Goal: Task Accomplishment & Management: Use online tool/utility

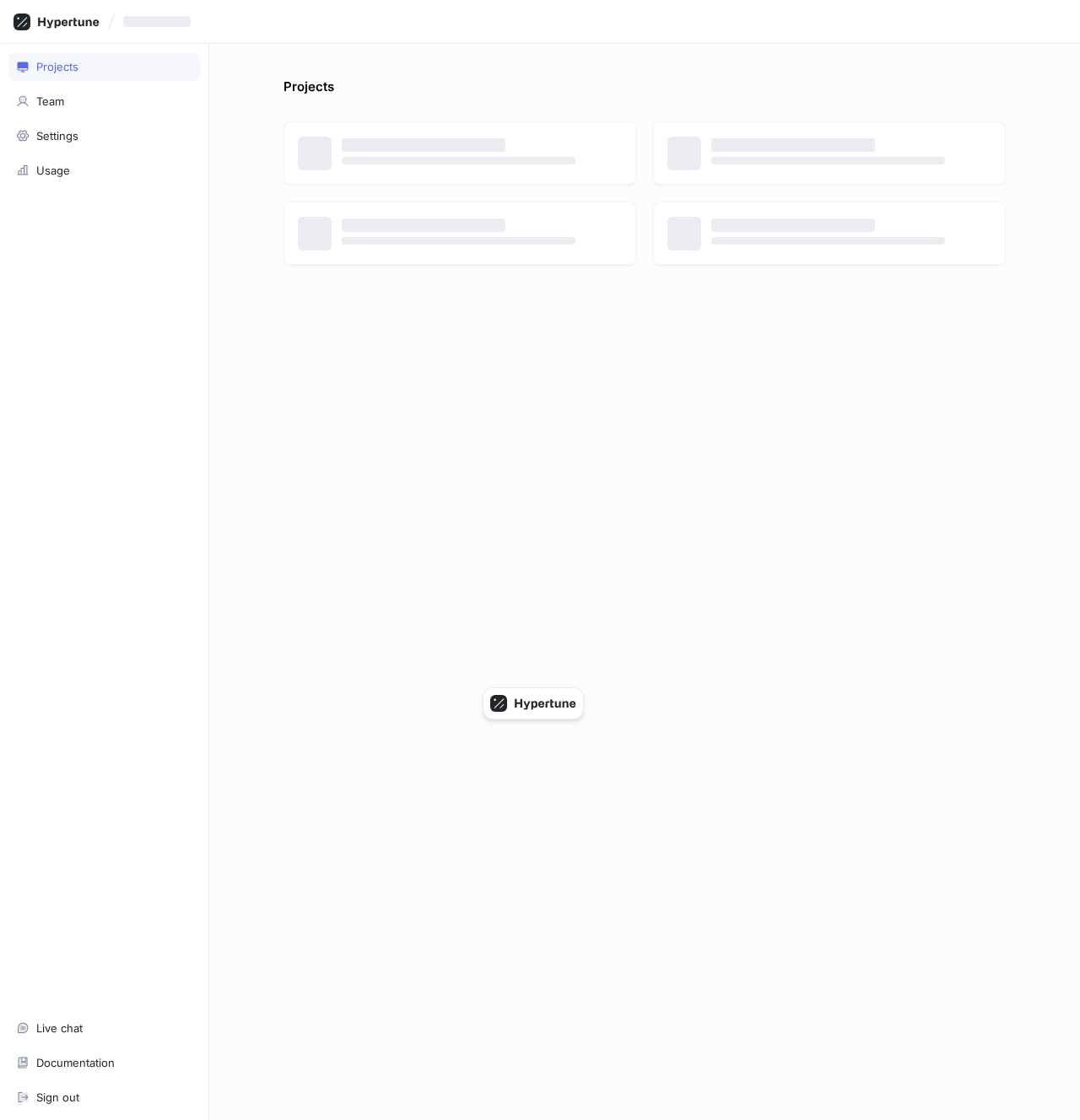
click at [225, 211] on div "Projects ‌ ‌ ‌ ‌ ‌ ‌ ‌ ‌" at bounding box center [645, 582] width 870 height 1076
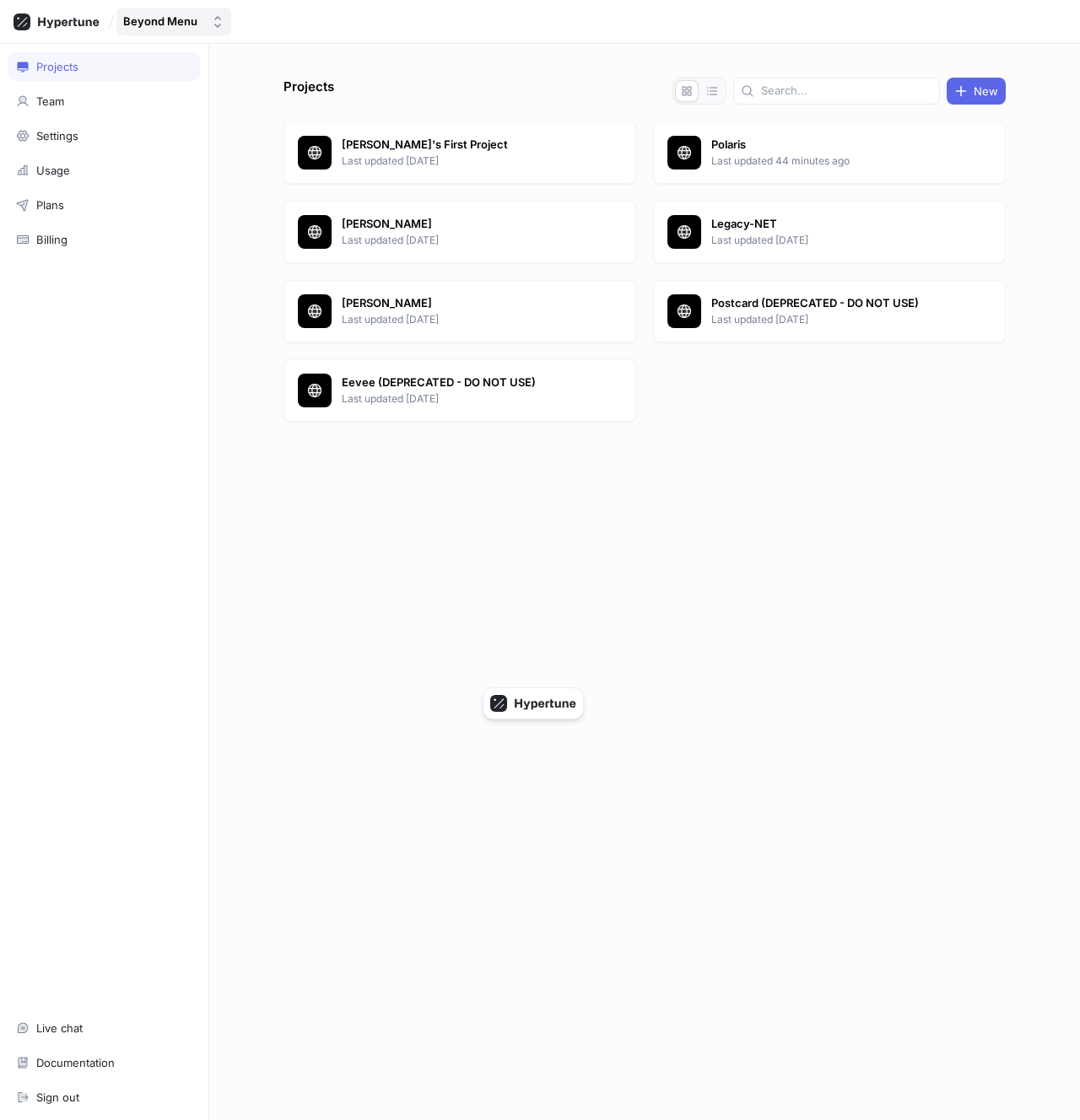
click at [190, 25] on div "Beyond Menu" at bounding box center [160, 21] width 74 height 14
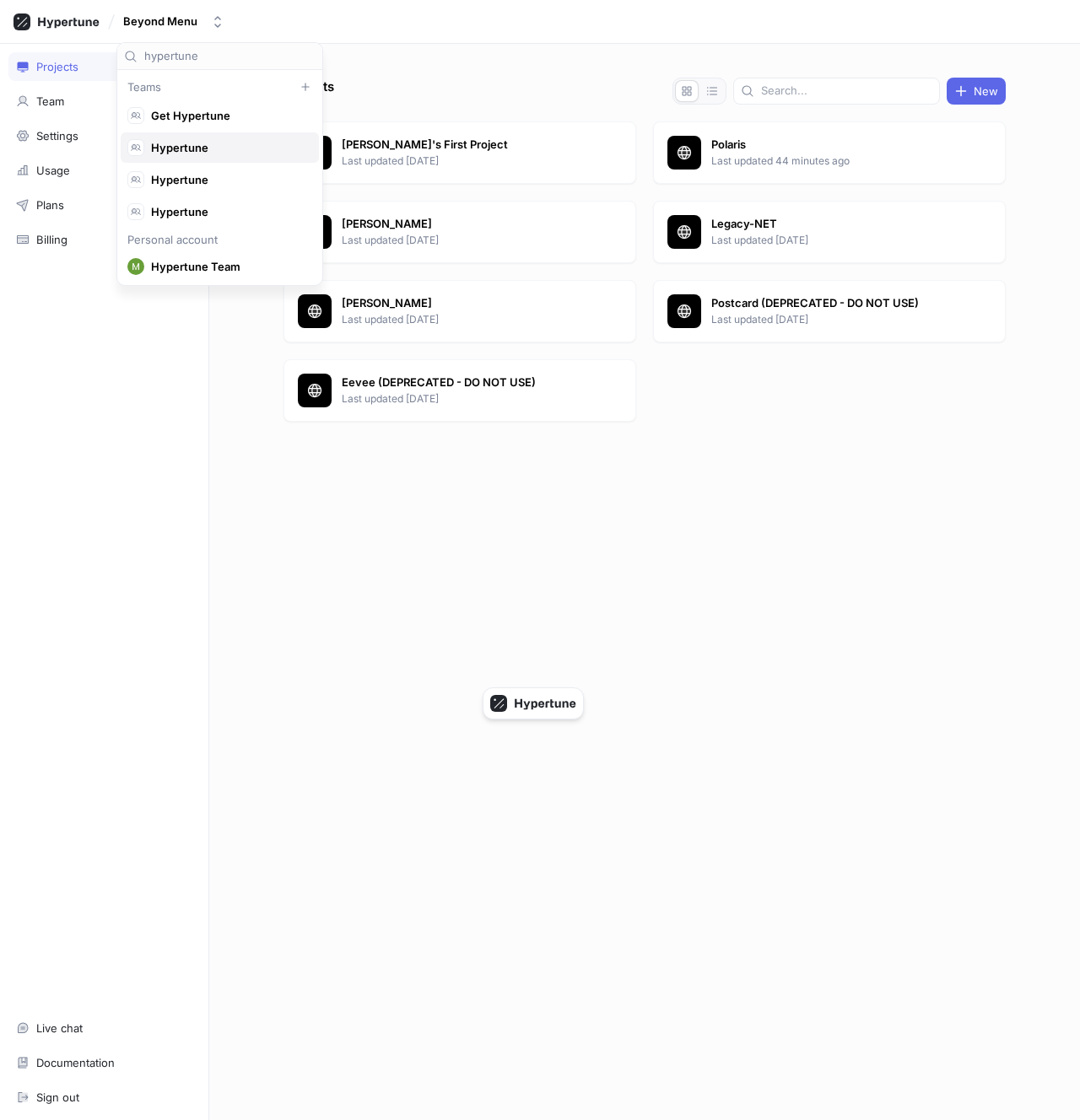
scroll to position [31, 0]
type input "hypertune"
click at [204, 172] on div "Hypertune" at bounding box center [215, 181] width 176 height 17
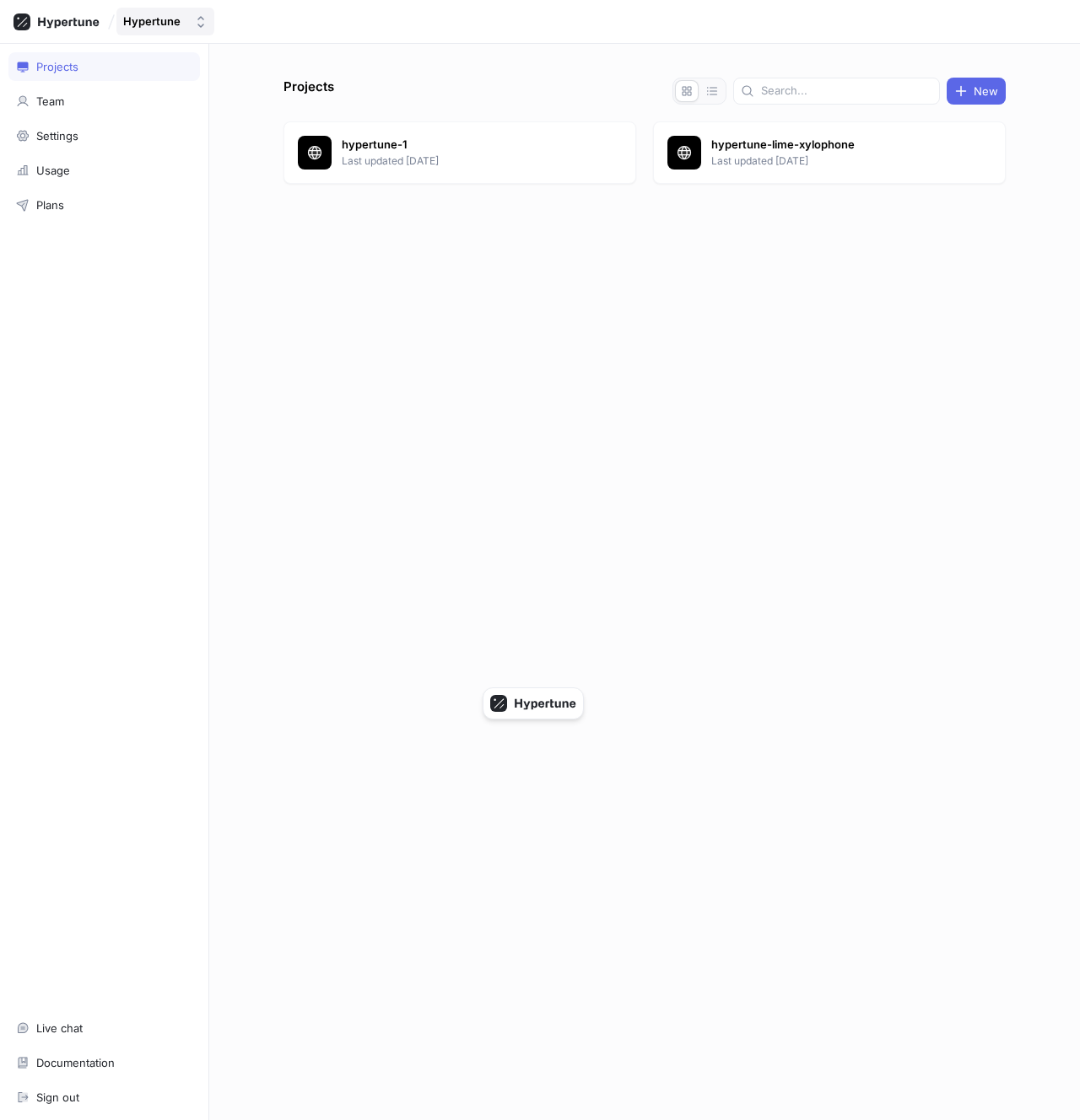
click at [156, 20] on div "Hypertune" at bounding box center [151, 21] width 57 height 14
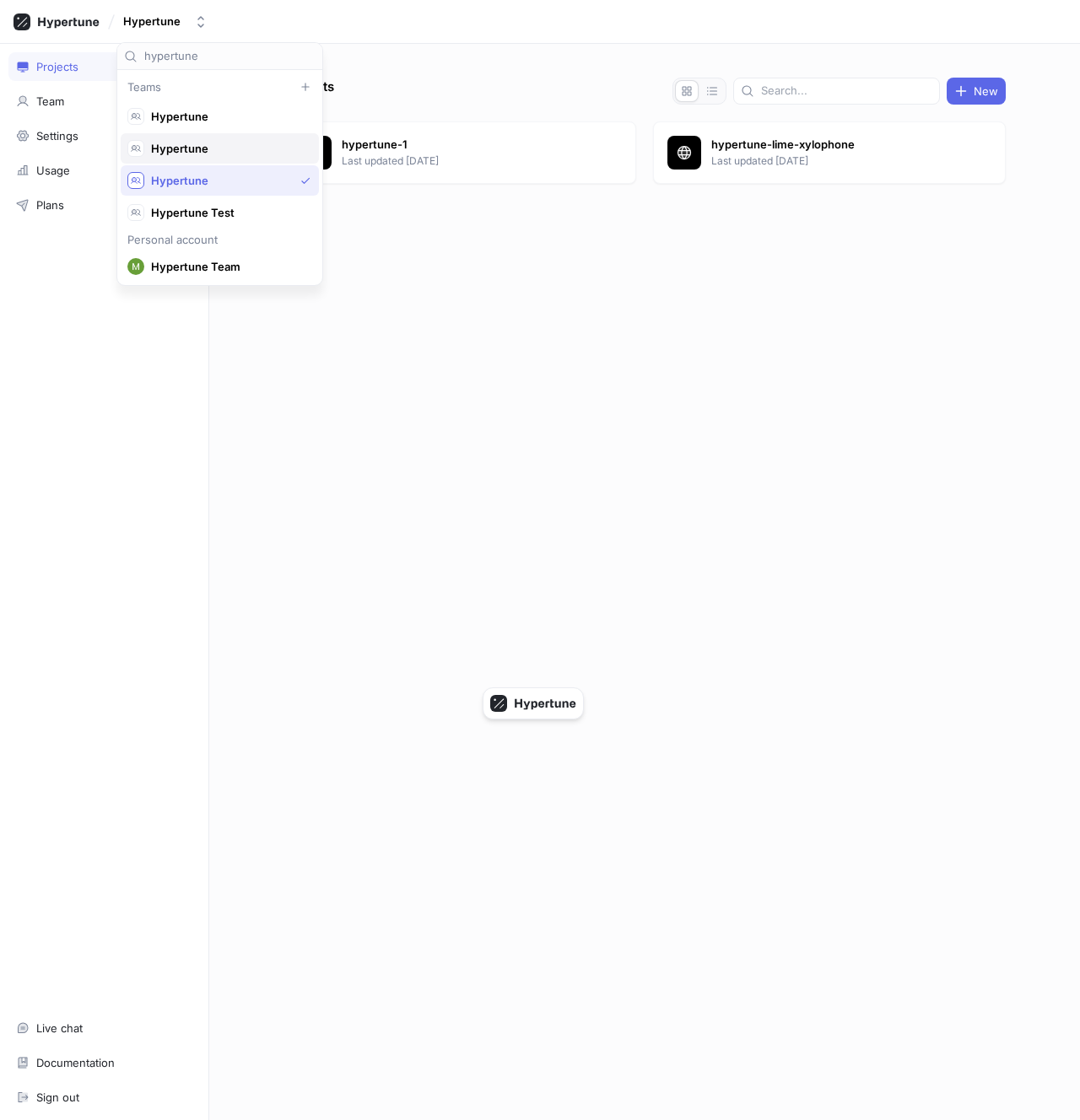
type input "hypertune"
click at [214, 153] on span "Hypertune" at bounding box center [228, 149] width 152 height 14
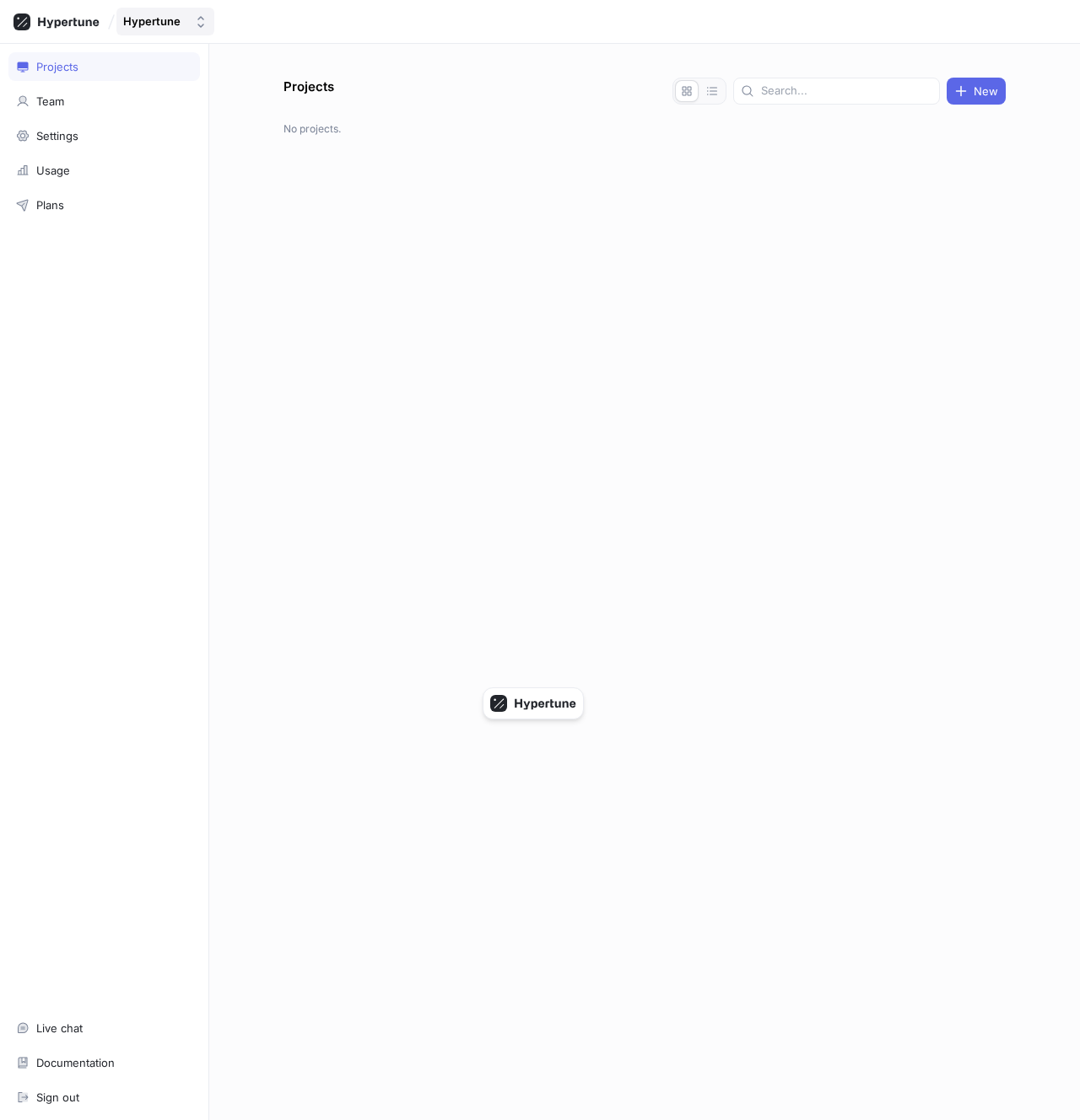
click at [175, 15] on div "Hypertune" at bounding box center [151, 21] width 57 height 14
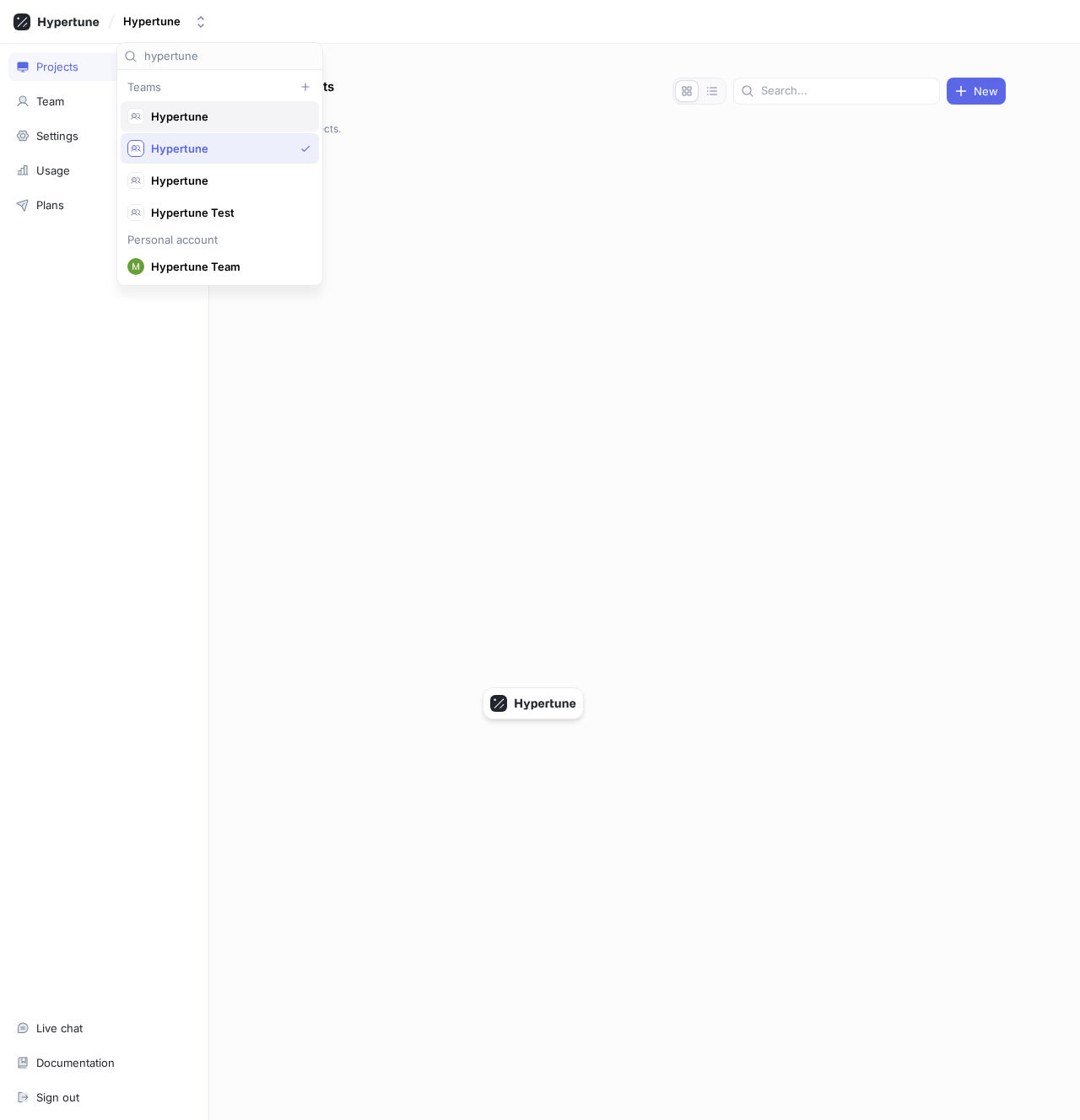
type input "hypertune"
click at [198, 112] on span "Hypertune" at bounding box center [228, 116] width 152 height 14
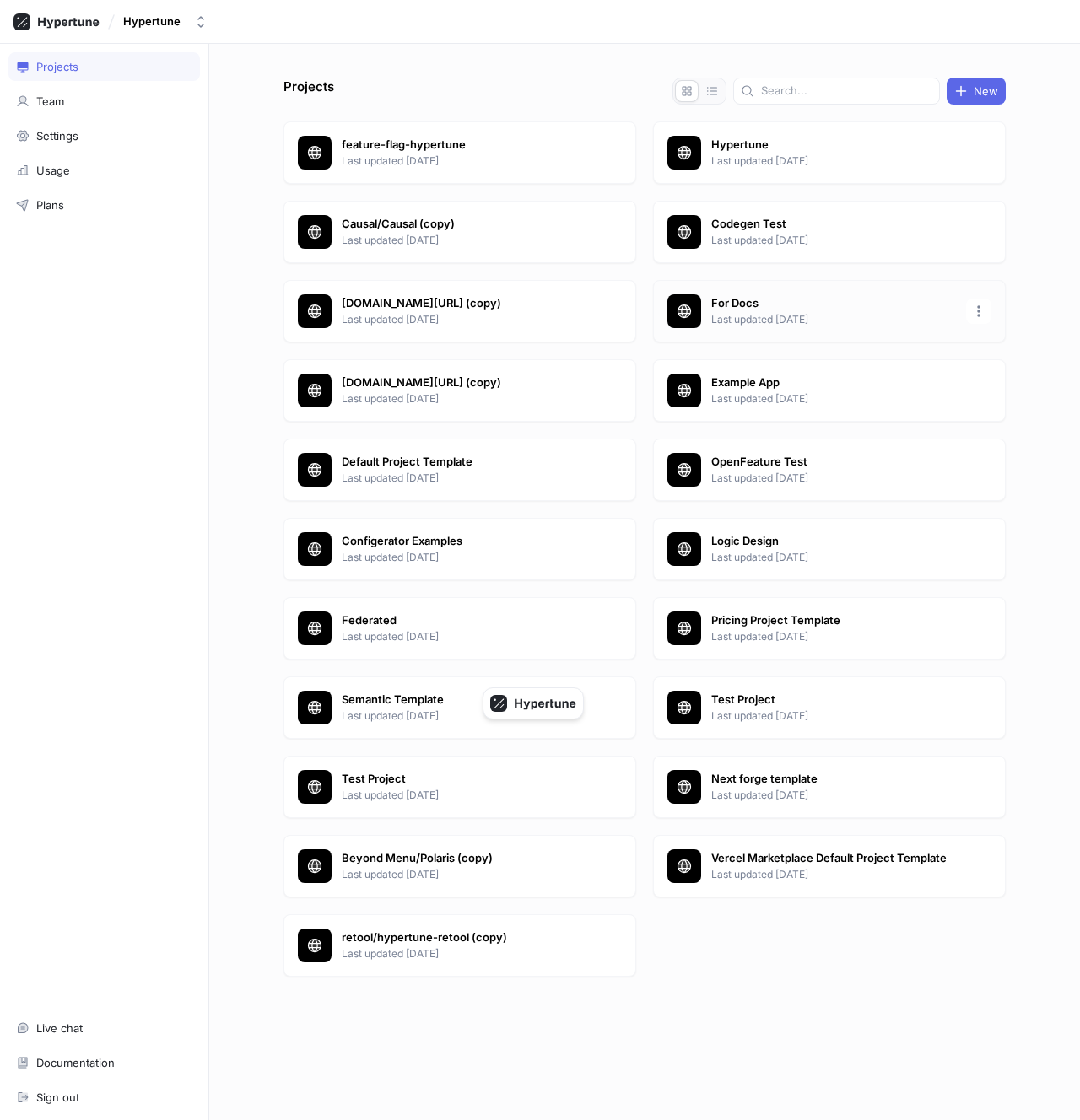
click at [818, 314] on p "Last updated [DATE]" at bounding box center [833, 320] width 245 height 15
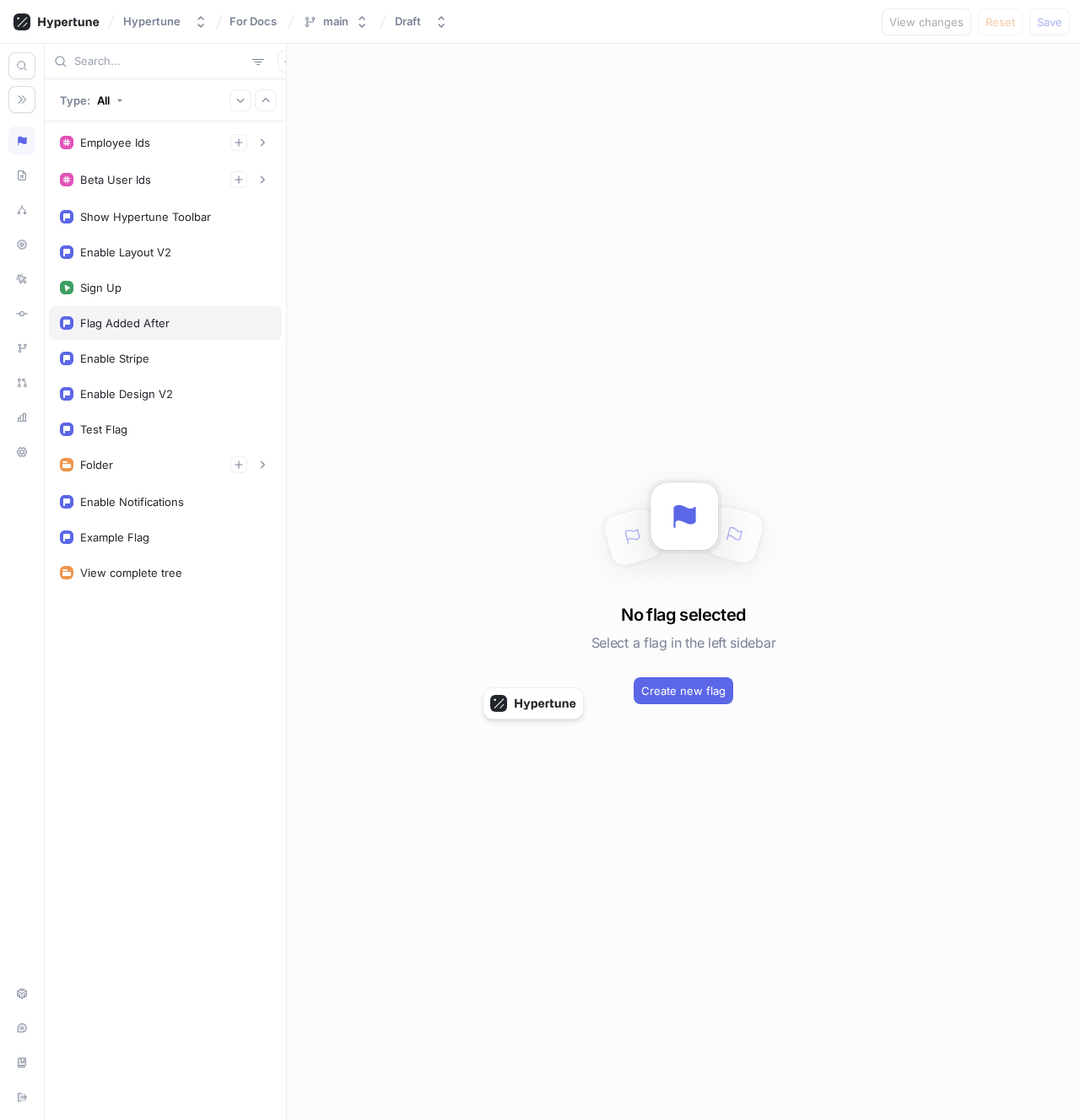
click at [153, 328] on div "Flag Added After" at bounding box center [125, 323] width 90 height 13
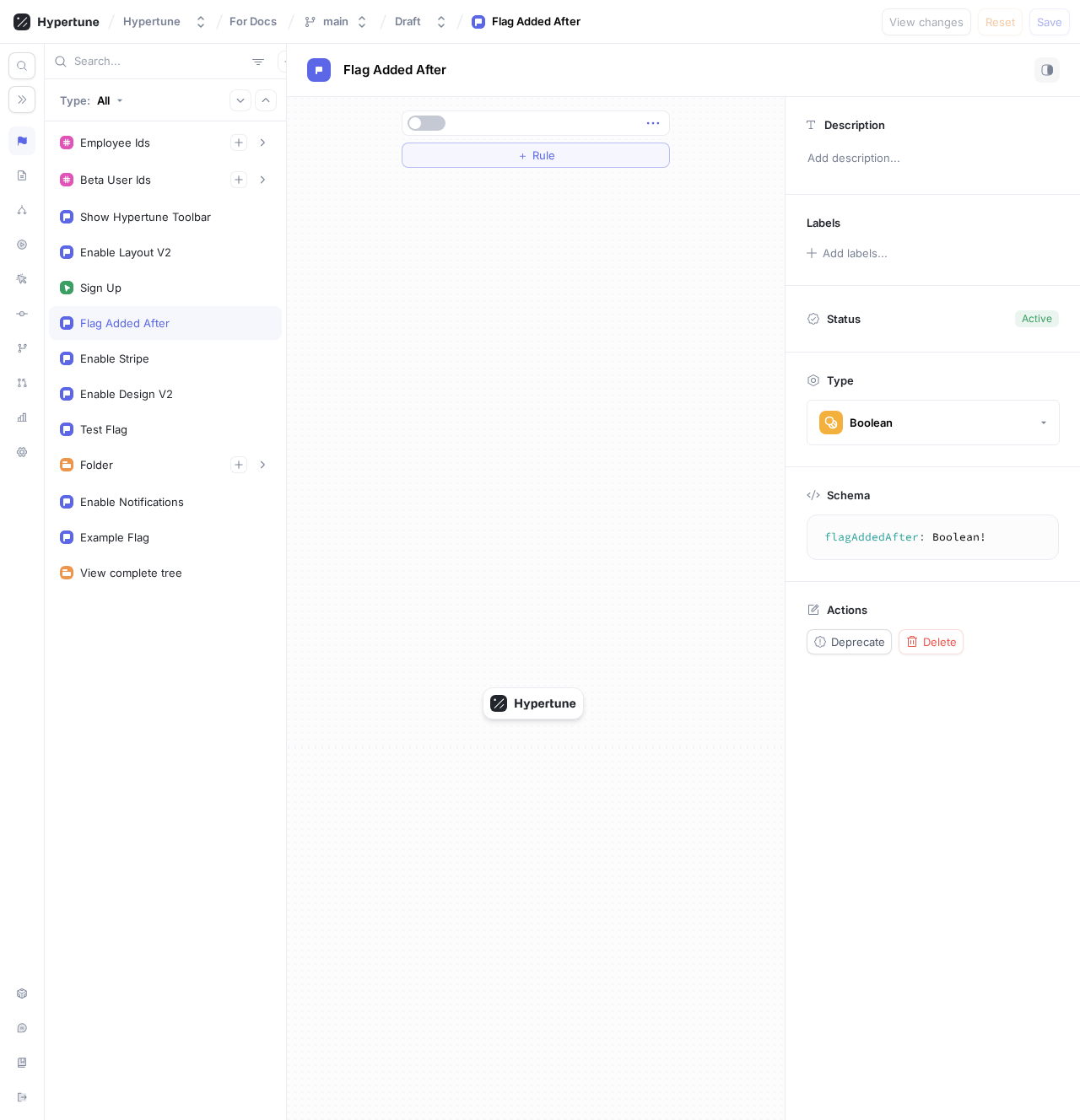
click at [650, 122] on icon "button" at bounding box center [652, 123] width 18 height 18
click at [655, 154] on img at bounding box center [658, 154] width 10 height 10
click at [579, 126] on button "Select expression..." at bounding box center [536, 123] width 269 height 26
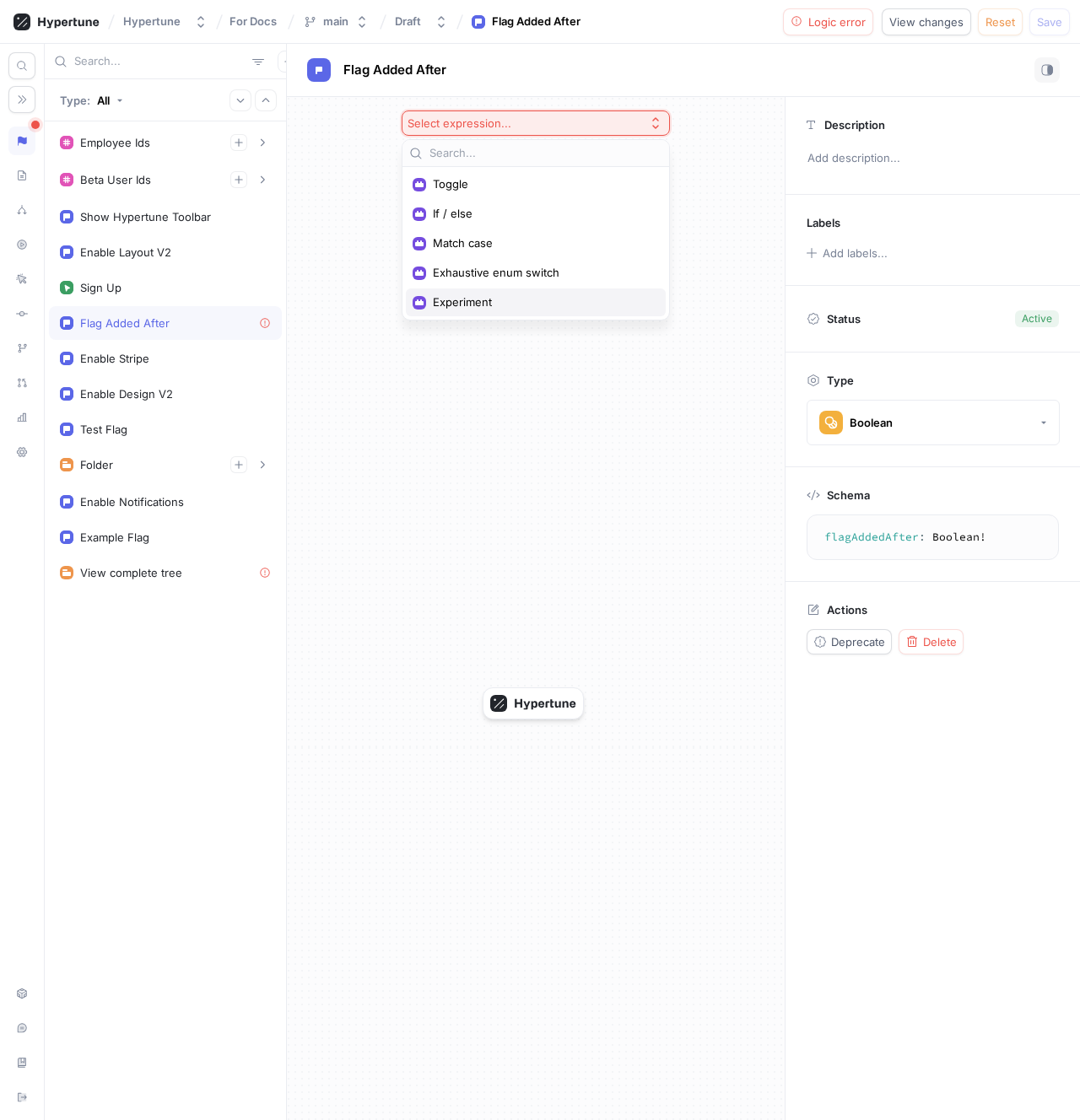
click at [490, 300] on span "Experiment" at bounding box center [541, 302] width 217 height 14
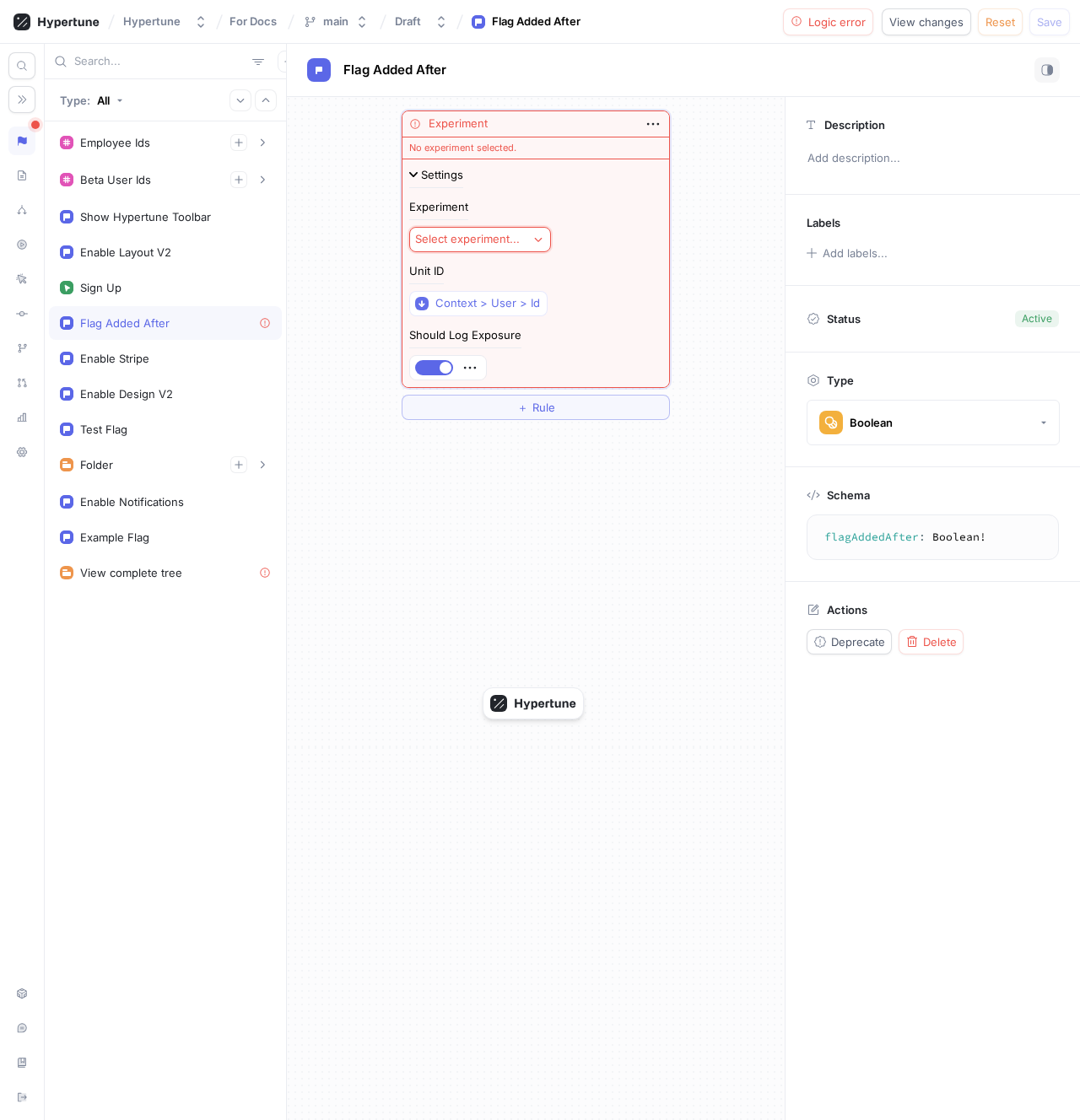
click at [479, 240] on div "Select experiment..." at bounding box center [468, 239] width 105 height 14
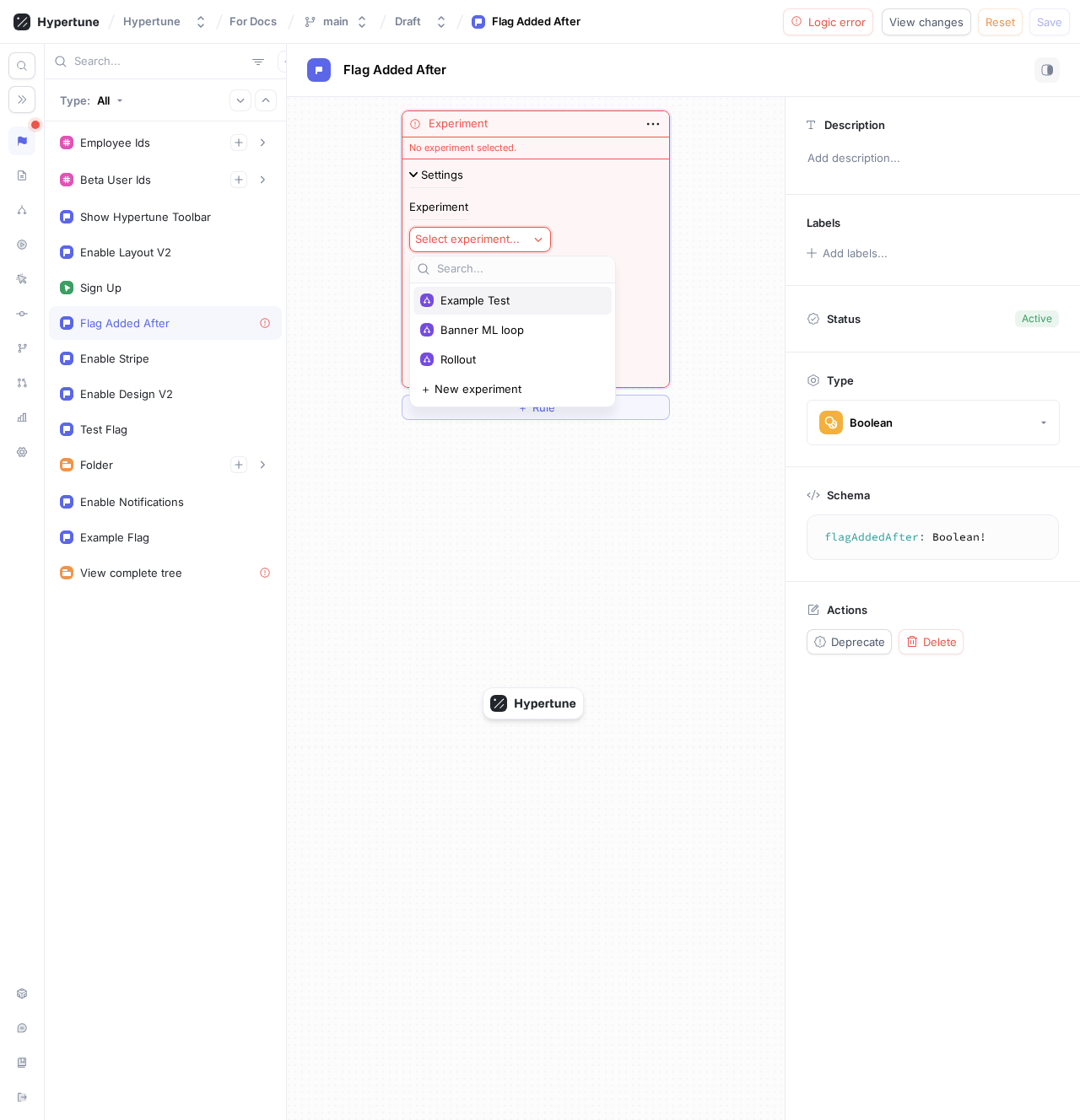
click at [497, 301] on span "Example Test" at bounding box center [518, 300] width 156 height 14
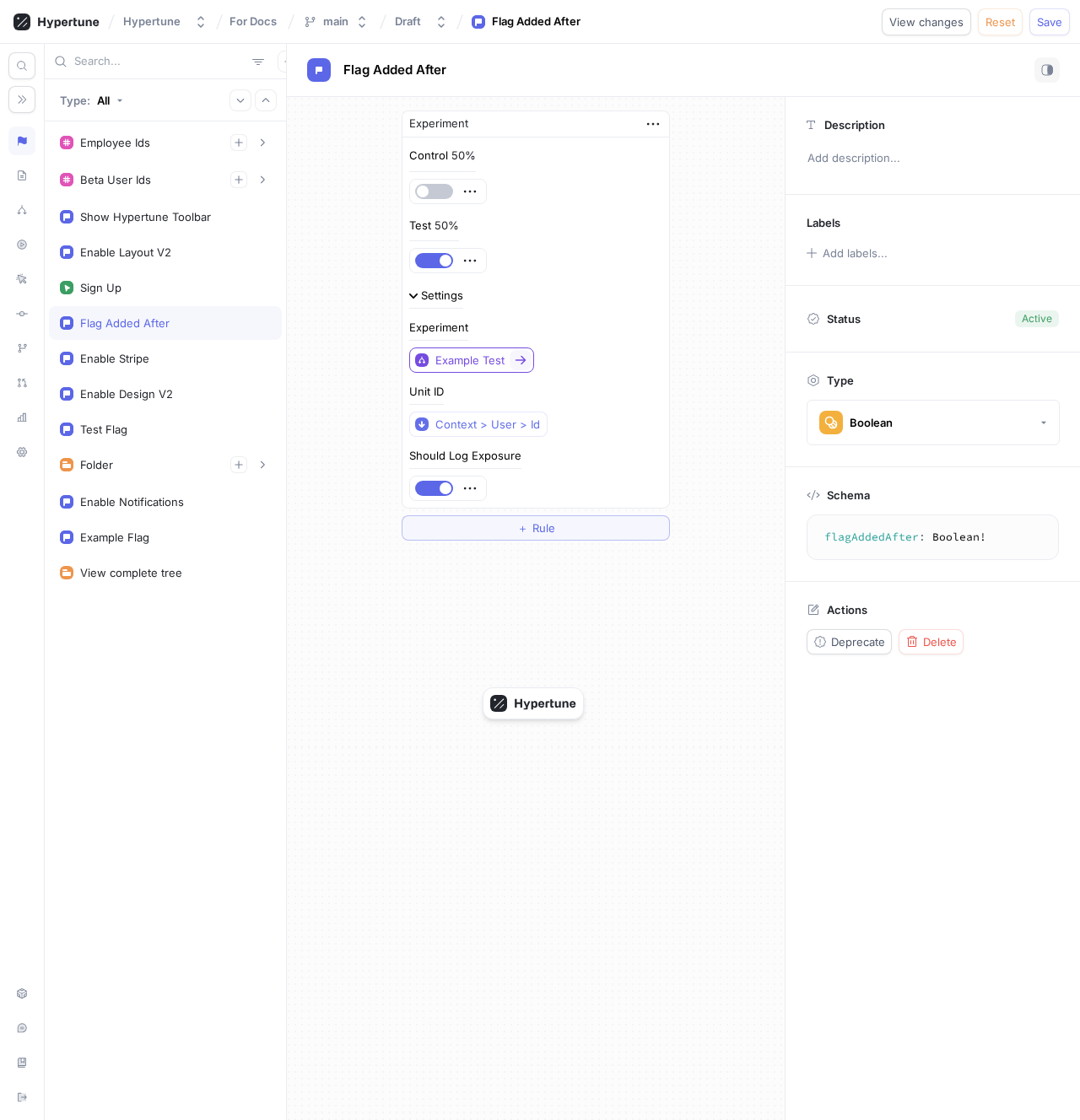
click at [521, 359] on icon at bounding box center [521, 361] width 11 height 10
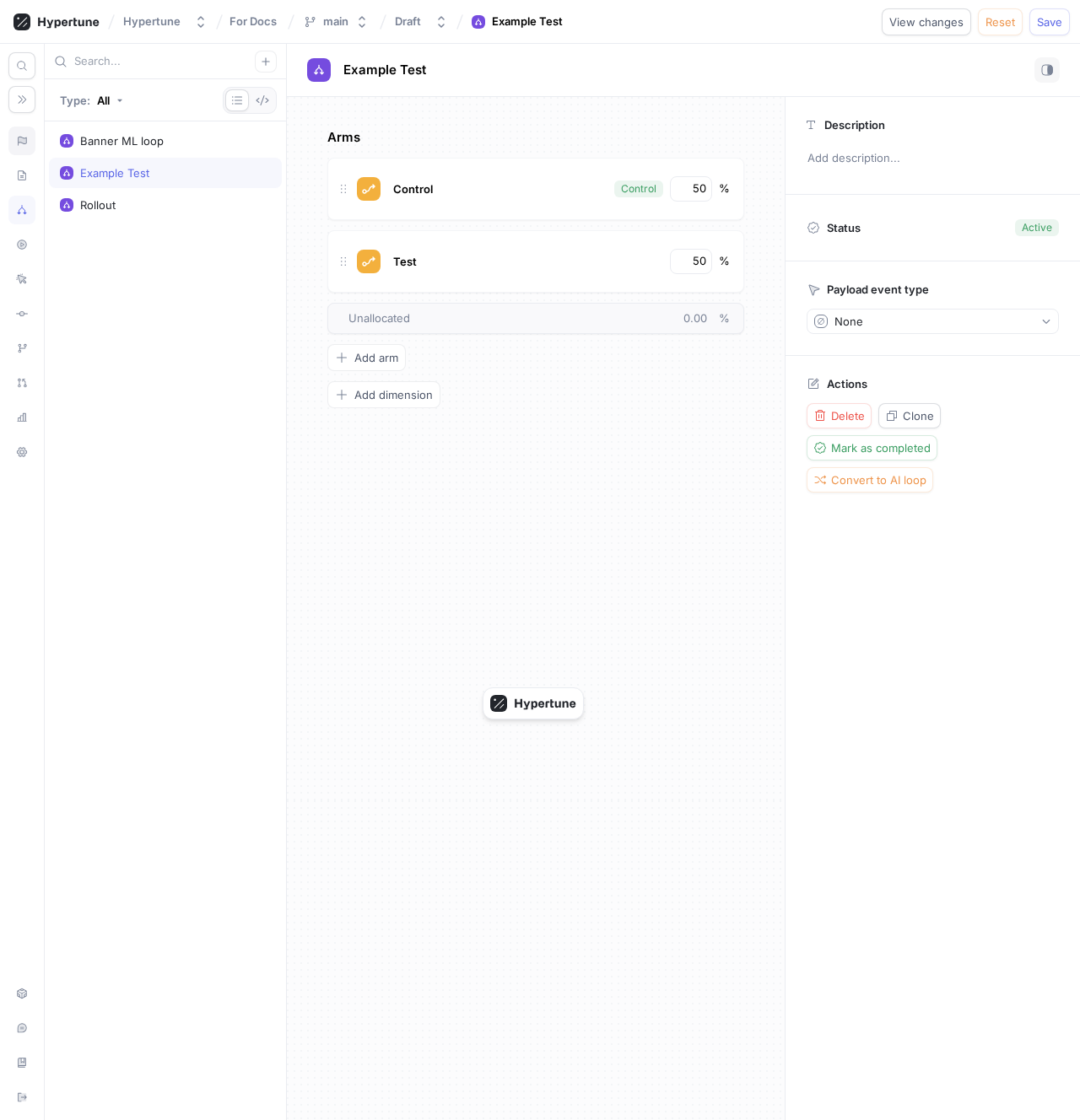
click at [17, 139] on icon at bounding box center [22, 141] width 11 height 13
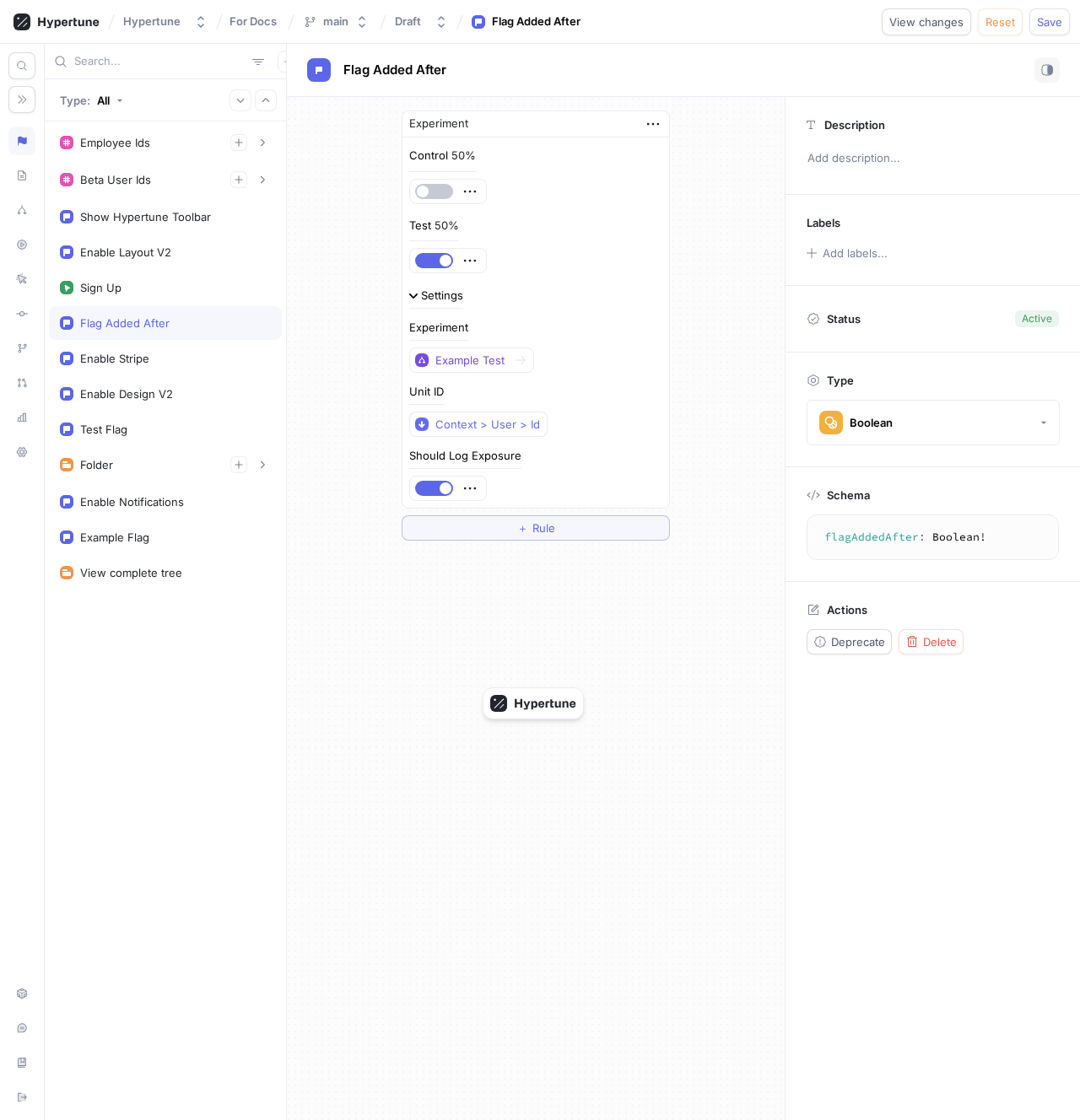
click at [546, 321] on div "Settings Experiment Example Test Unit ID Context > User > Id Should Log Exposure" at bounding box center [536, 393] width 253 height 214
click at [452, 292] on div "Settings" at bounding box center [442, 296] width 42 height 11
click at [651, 125] on icon "button" at bounding box center [652, 123] width 18 height 18
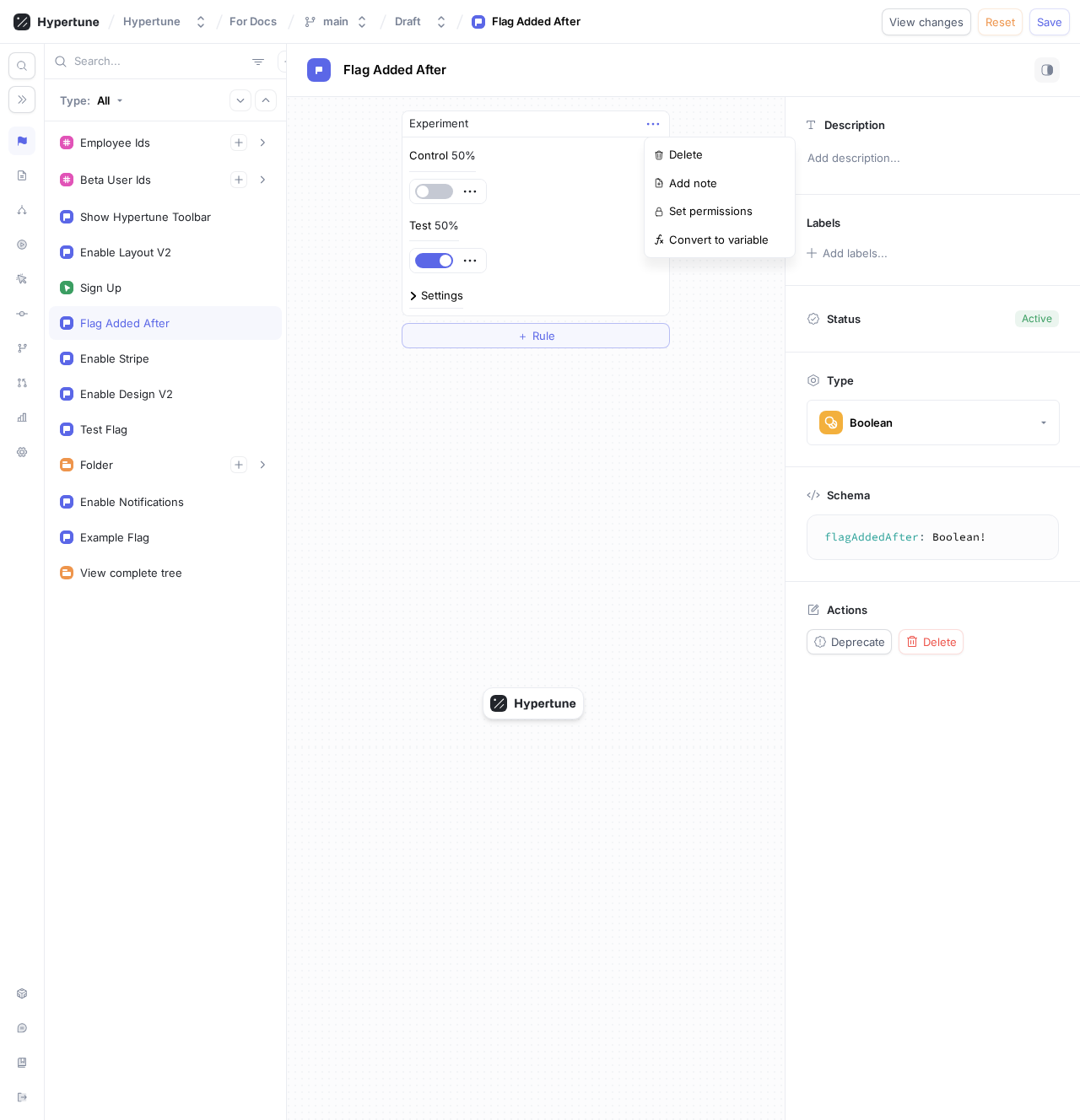
click at [512, 236] on div "Experiment Control 50% Test 50% Settings" at bounding box center [536, 213] width 269 height 206
click at [454, 290] on div "Settings" at bounding box center [442, 296] width 42 height 11
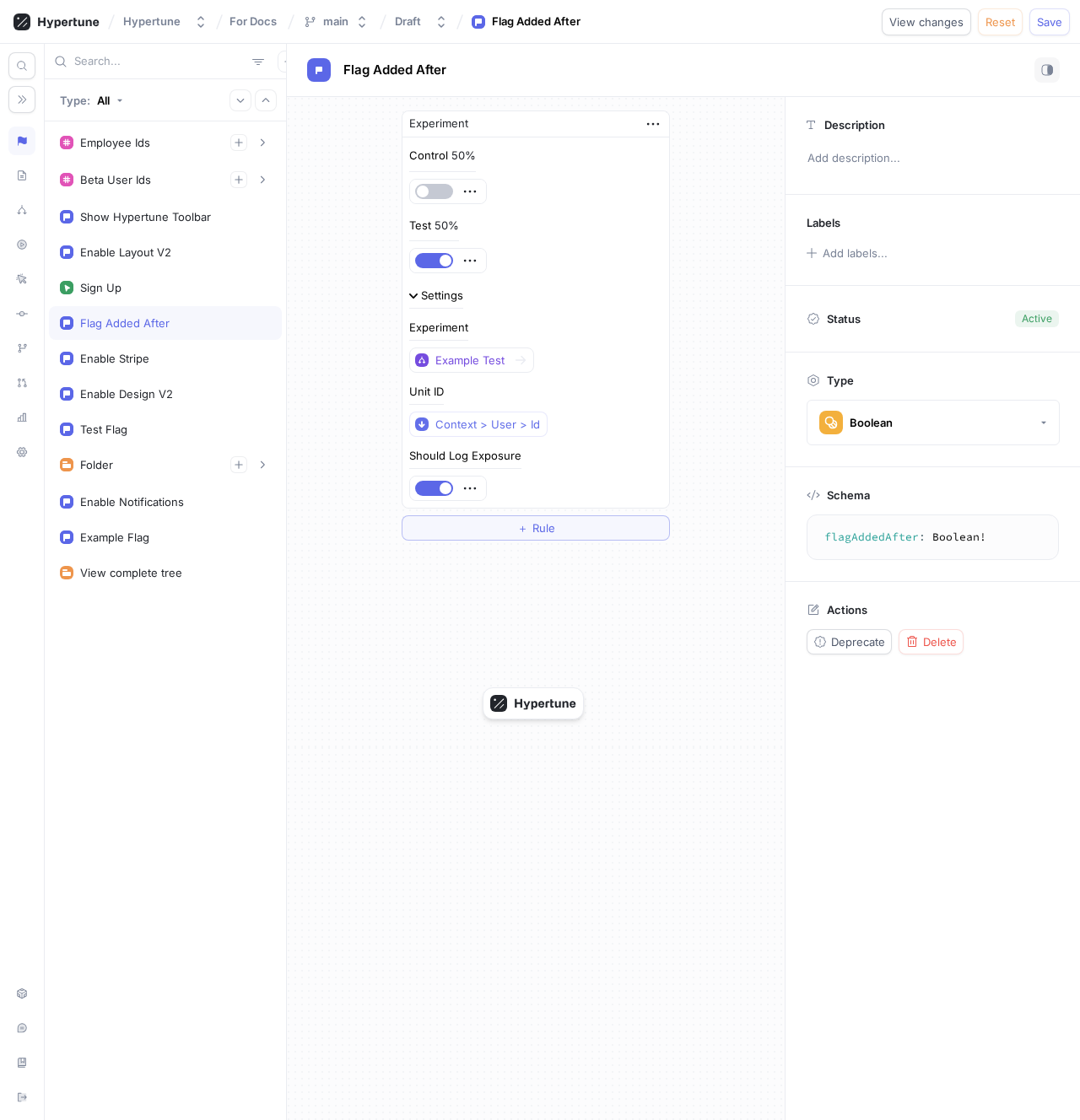
click at [454, 290] on div "Settings" at bounding box center [442, 296] width 42 height 11
click at [436, 291] on div "Settings" at bounding box center [442, 296] width 42 height 11
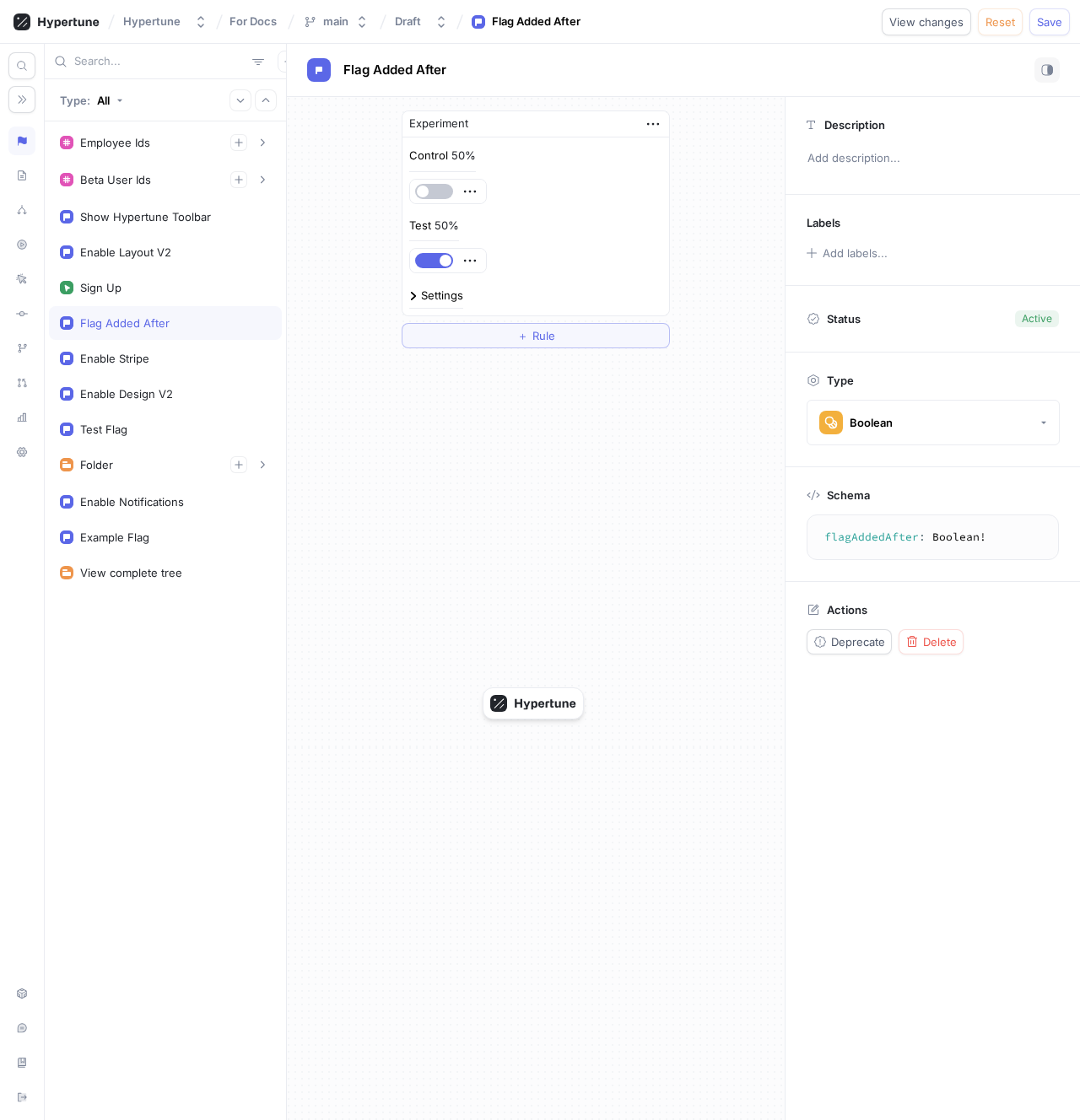
click at [381, 389] on div "Experiment Control 50% Test 50% Settings ＋ Rule" at bounding box center [535, 609] width 498 height 1023
click at [420, 288] on div "Settings" at bounding box center [536, 297] width 253 height 22
click at [433, 296] on div "Settings" at bounding box center [442, 296] width 42 height 11
click at [430, 293] on div "Settings" at bounding box center [442, 296] width 42 height 11
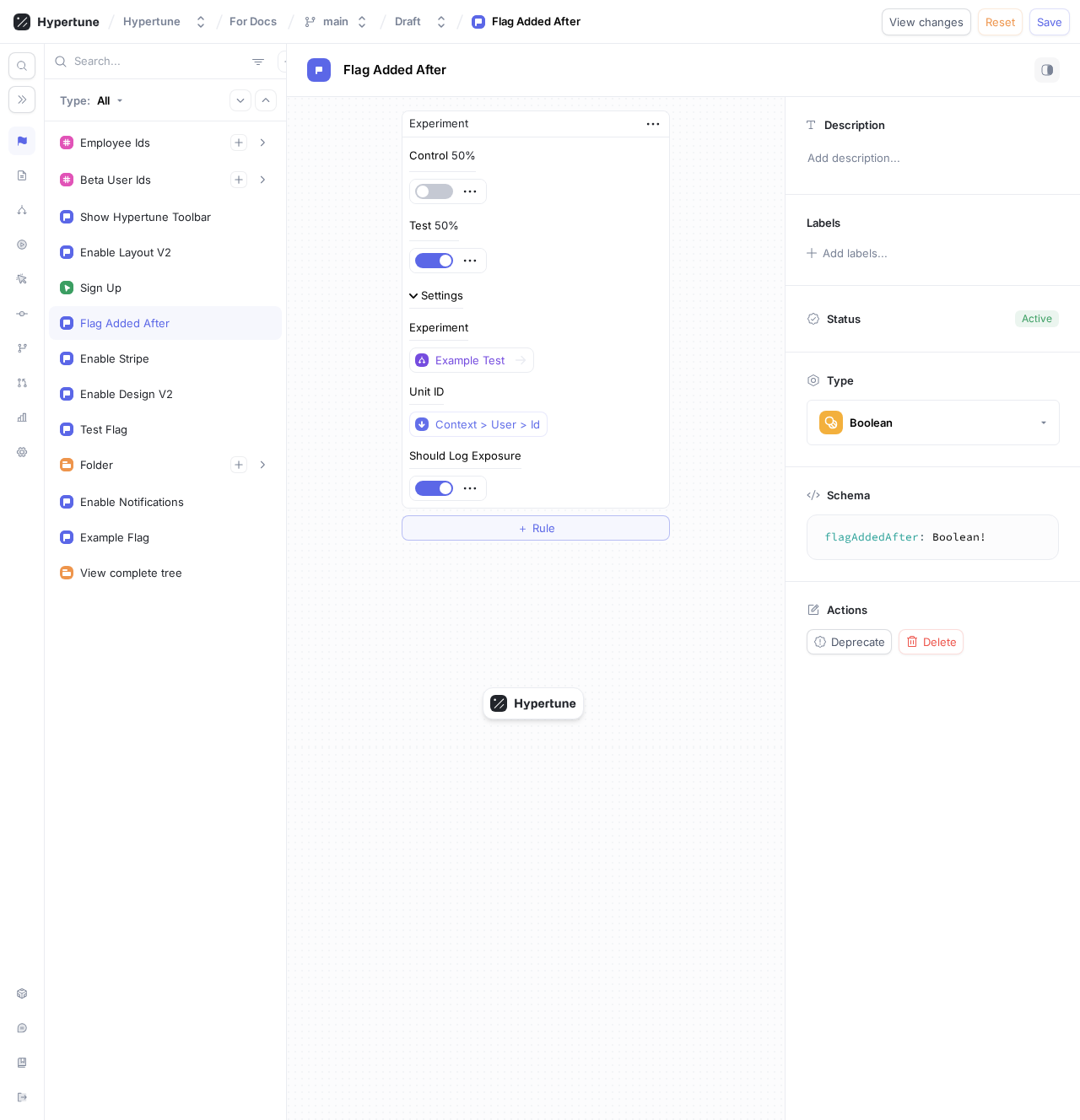
click at [430, 293] on div "Settings" at bounding box center [442, 296] width 42 height 11
click at [439, 299] on div "Settings" at bounding box center [442, 296] width 42 height 11
click at [439, 287] on div "Settings" at bounding box center [536, 297] width 253 height 22
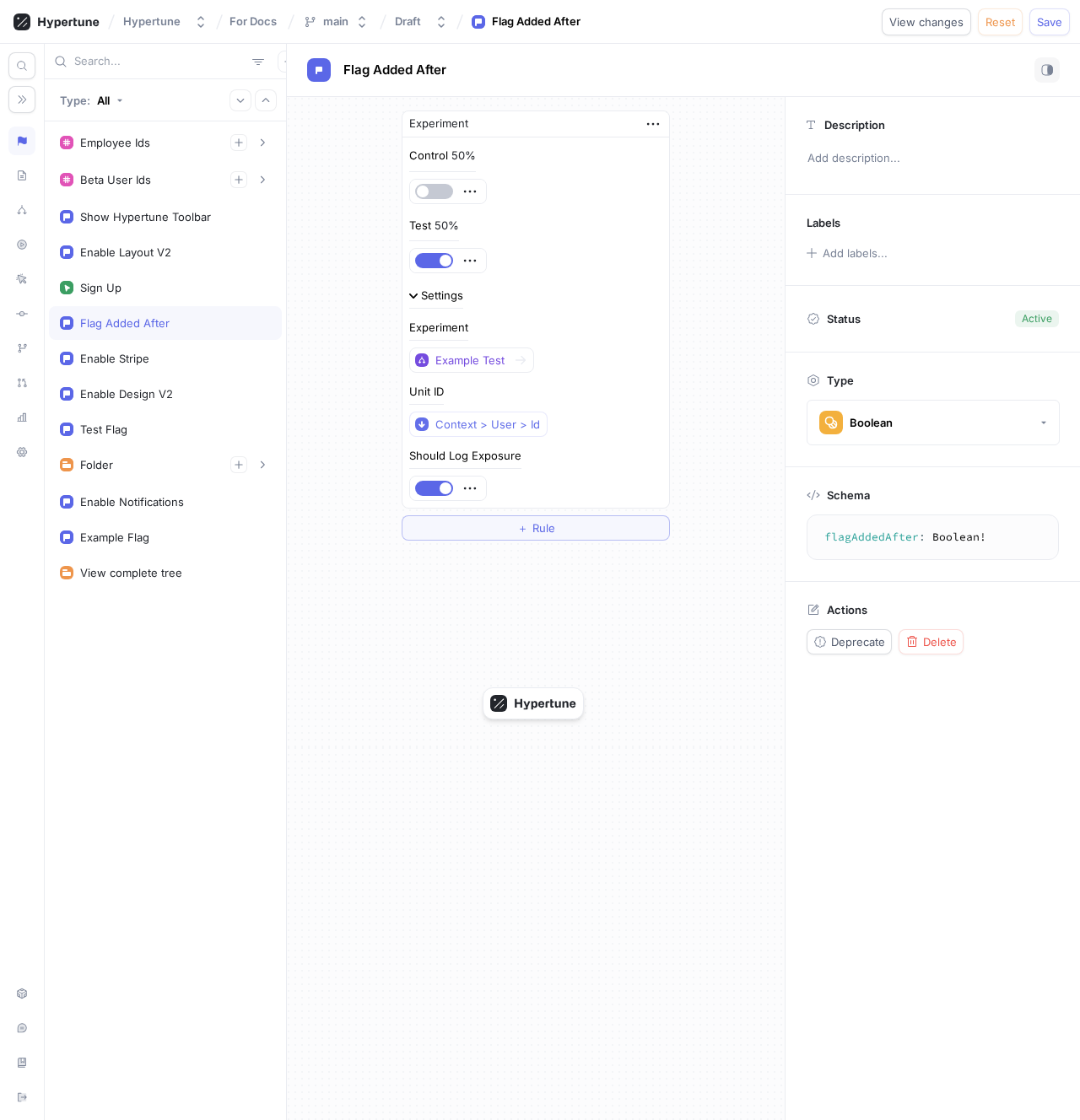
click at [439, 291] on div "Settings" at bounding box center [442, 296] width 42 height 11
click at [437, 404] on div "Experiment Control 50% Test 50% Settings ＋ Rule" at bounding box center [535, 609] width 498 height 1023
click at [436, 415] on div "Experiment Control 50% Test 50% Settings ＋ Rule" at bounding box center [535, 609] width 498 height 1023
click at [433, 296] on div "Settings" at bounding box center [442, 296] width 42 height 11
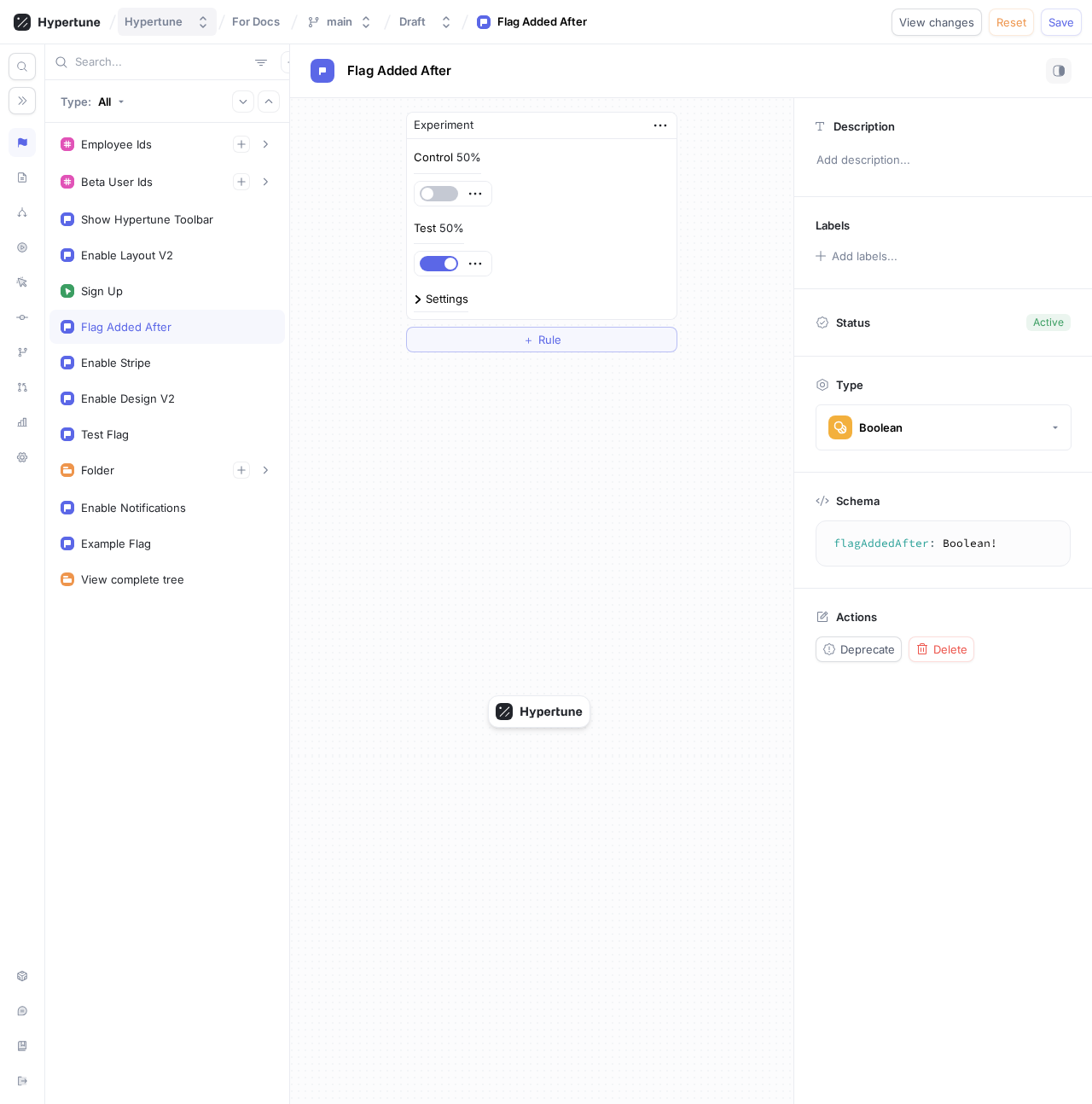
click at [159, 13] on button "Hypertune" at bounding box center [167, 21] width 99 height 28
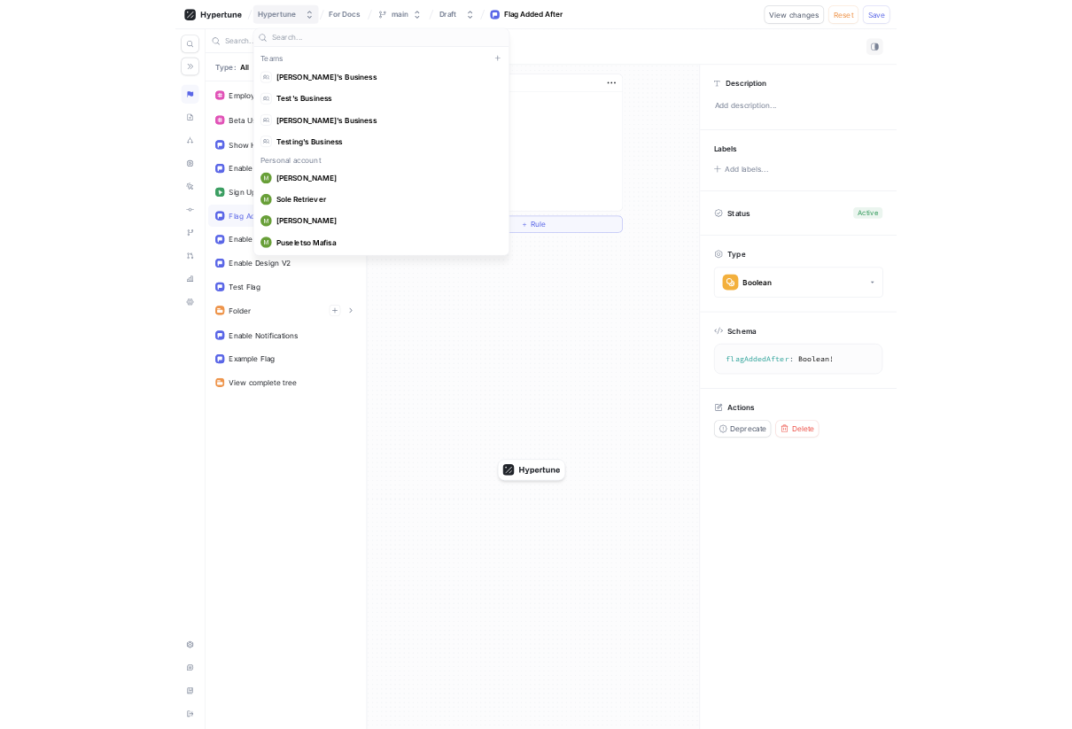
scroll to position [12586, 0]
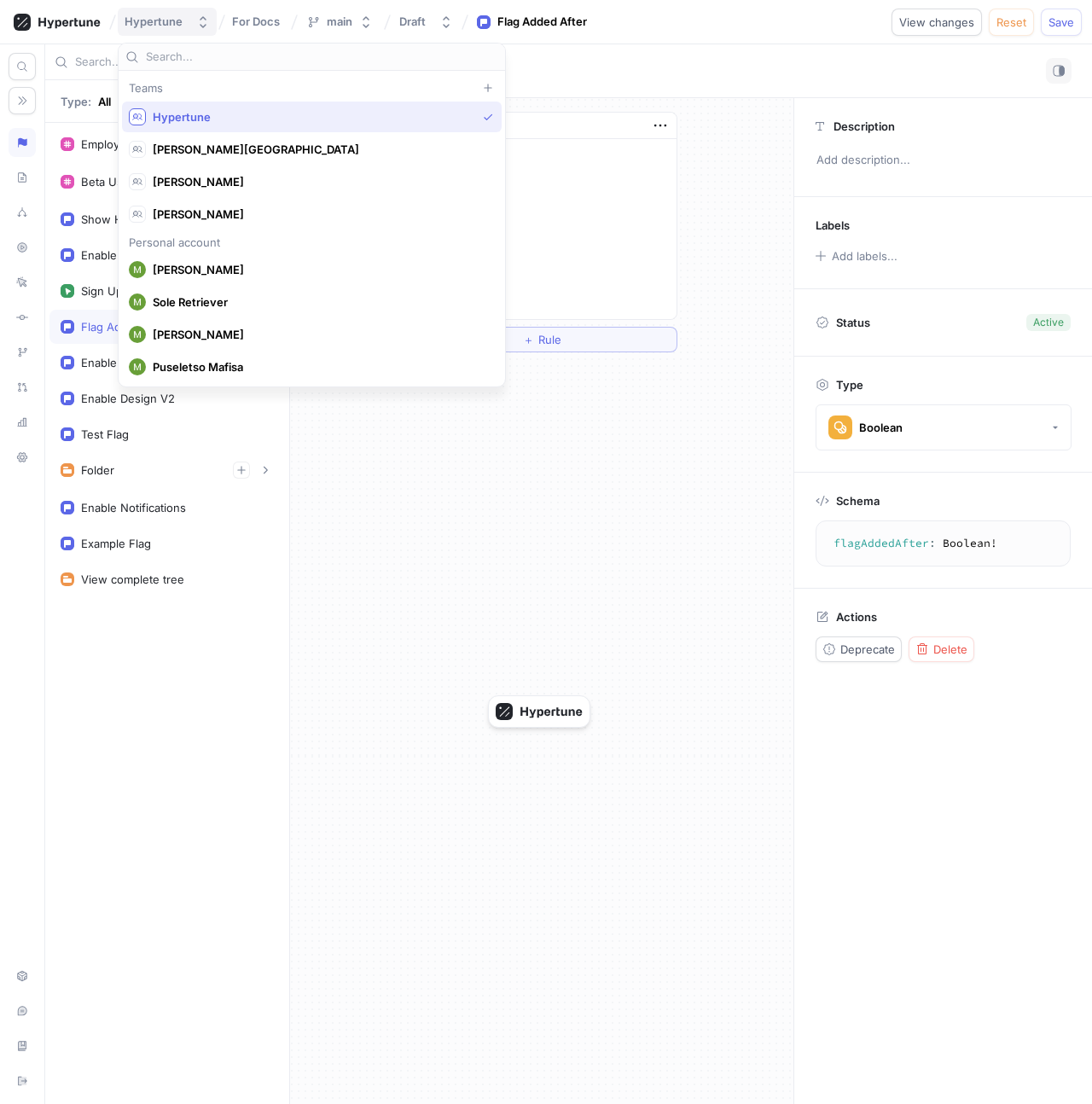
click at [159, 13] on button "Hypertune" at bounding box center [167, 21] width 99 height 28
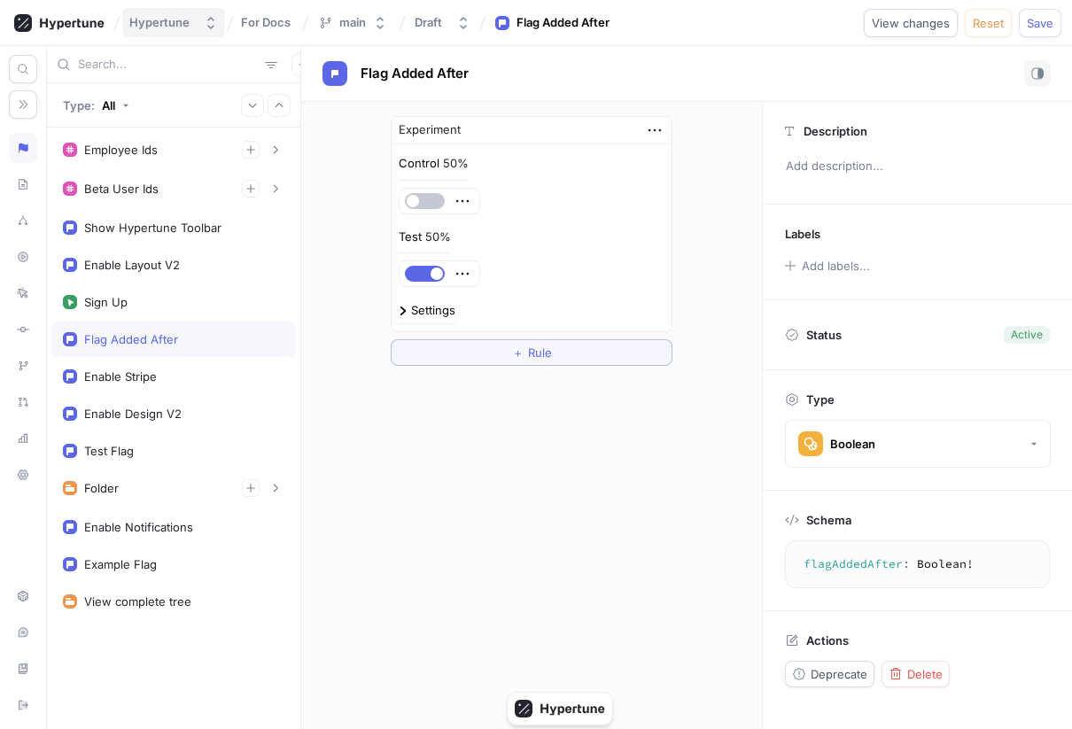
click at [199, 26] on button "Hypertune" at bounding box center [173, 22] width 103 height 29
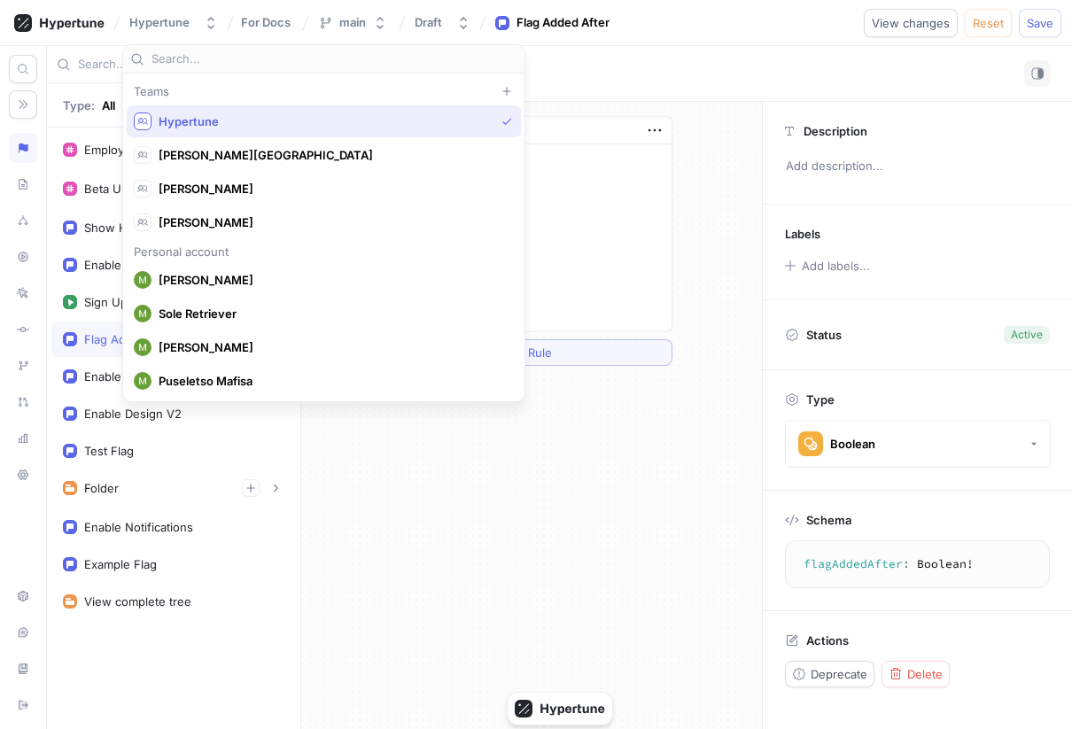
click at [207, 56] on input "text" at bounding box center [334, 59] width 366 height 18
click at [192, 64] on input "text" at bounding box center [334, 59] width 366 height 18
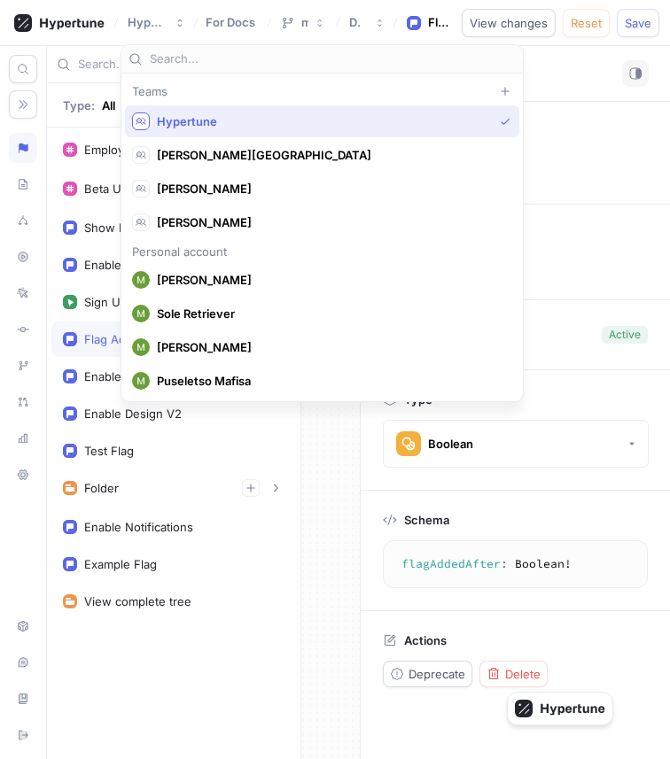
click at [202, 59] on input "text" at bounding box center [333, 59] width 366 height 18
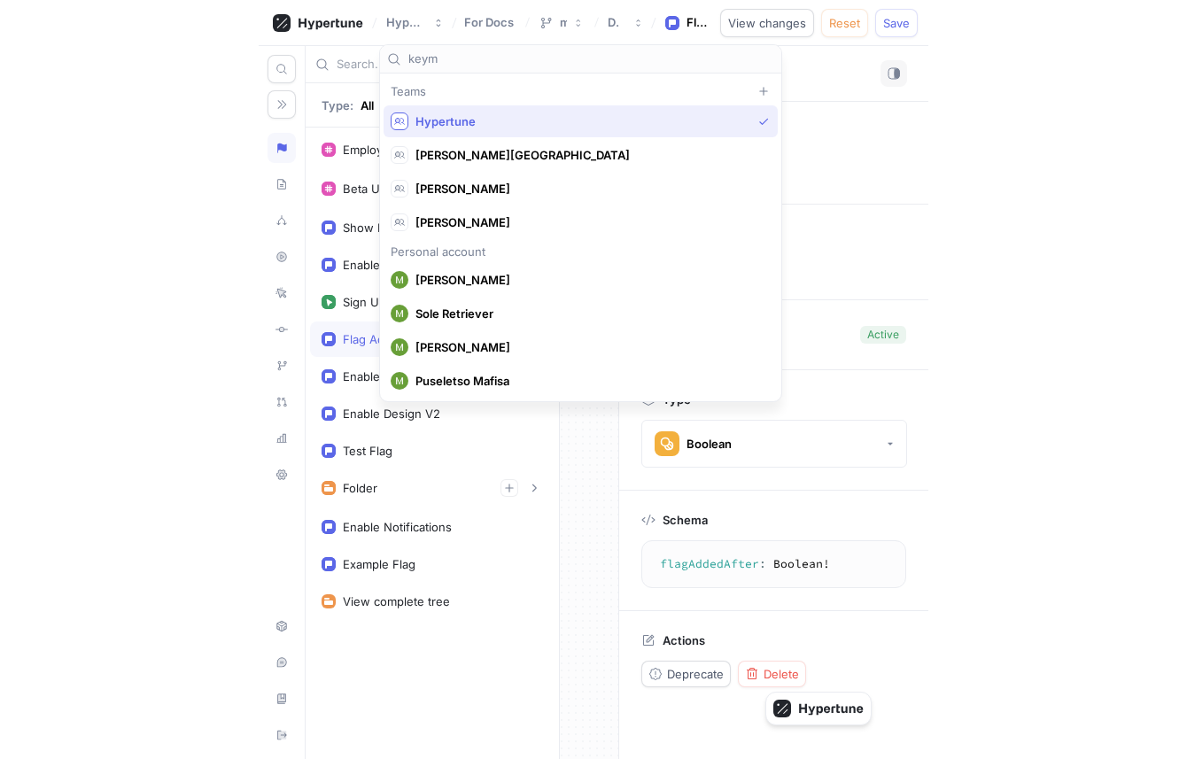
scroll to position [0, 0]
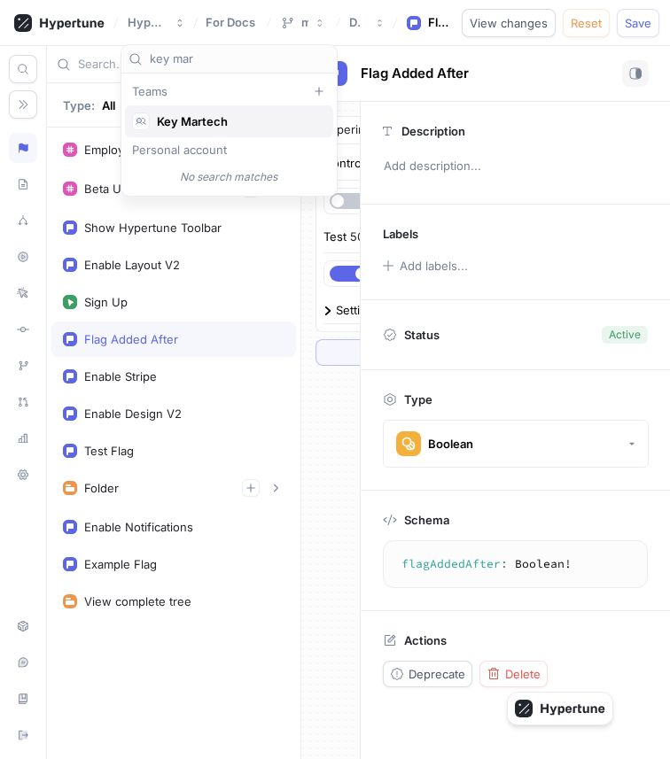
type input "key mar"
click at [166, 122] on span "Key Martech" at bounding box center [237, 121] width 160 height 15
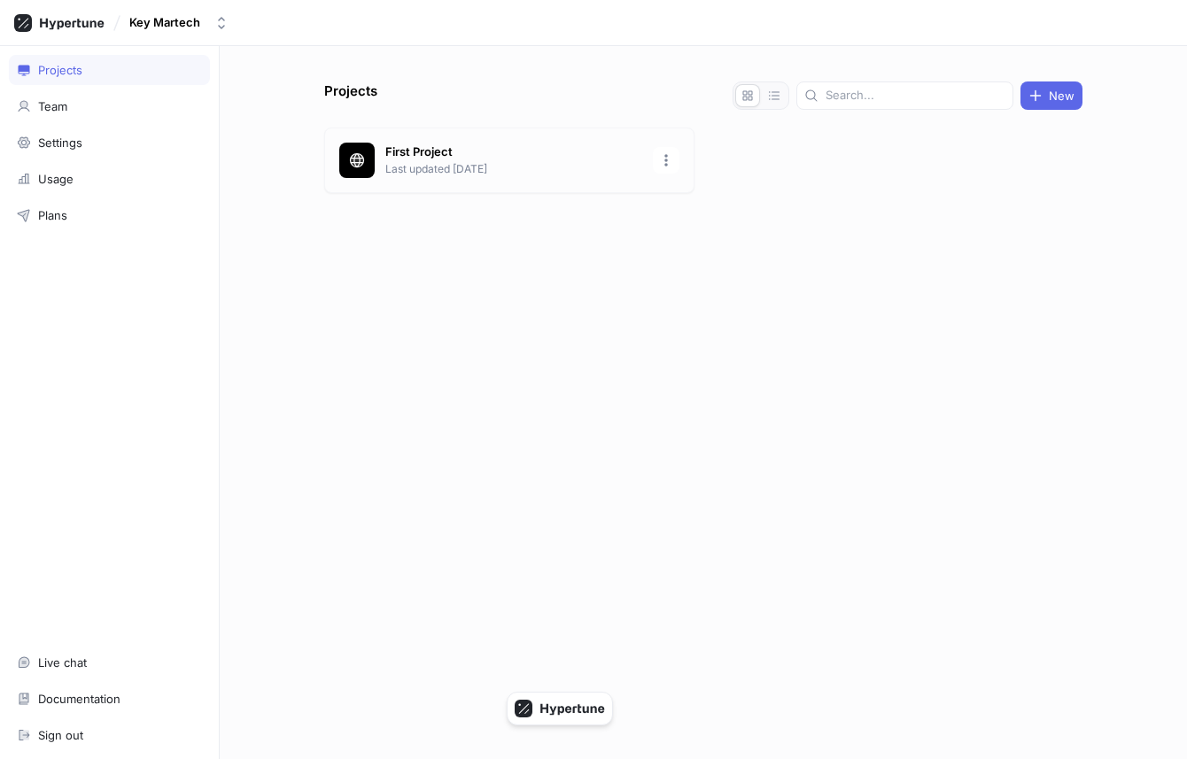
click at [451, 148] on p "First Project" at bounding box center [513, 152] width 257 height 18
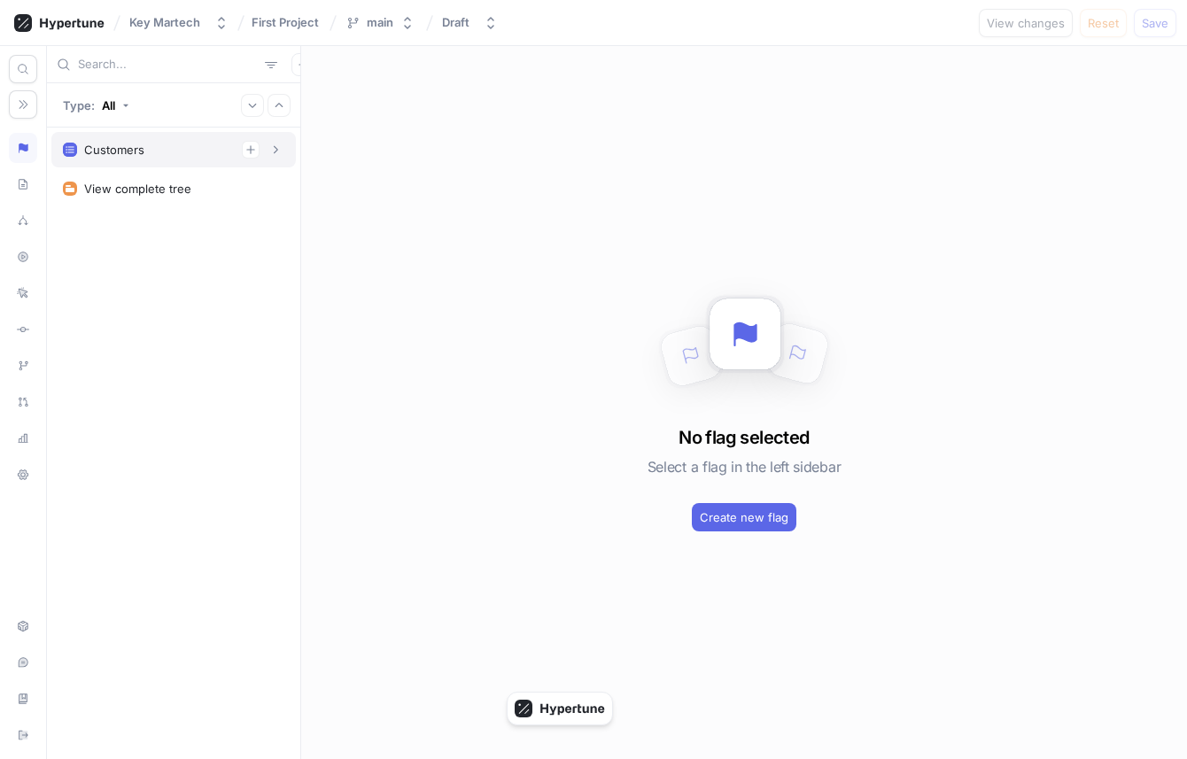
click at [161, 155] on div "Customers" at bounding box center [173, 150] width 221 height 18
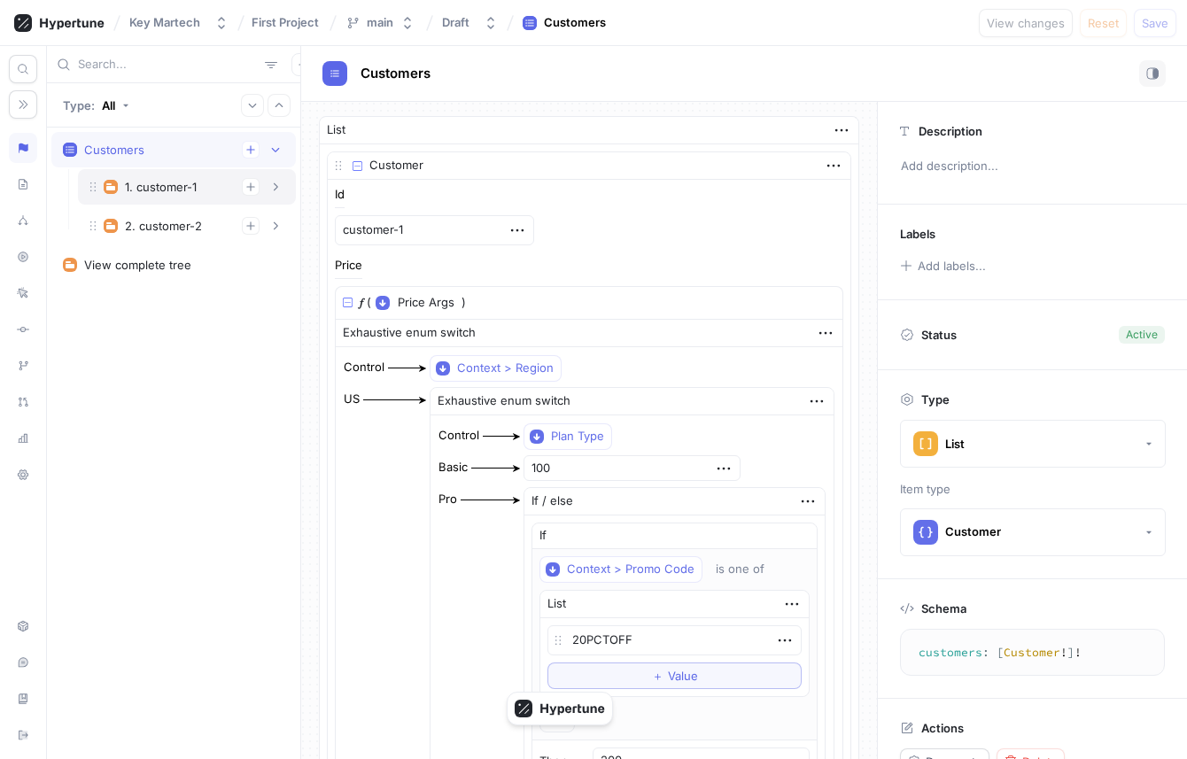
click at [140, 196] on div "1. customer-1" at bounding box center [187, 186] width 218 height 35
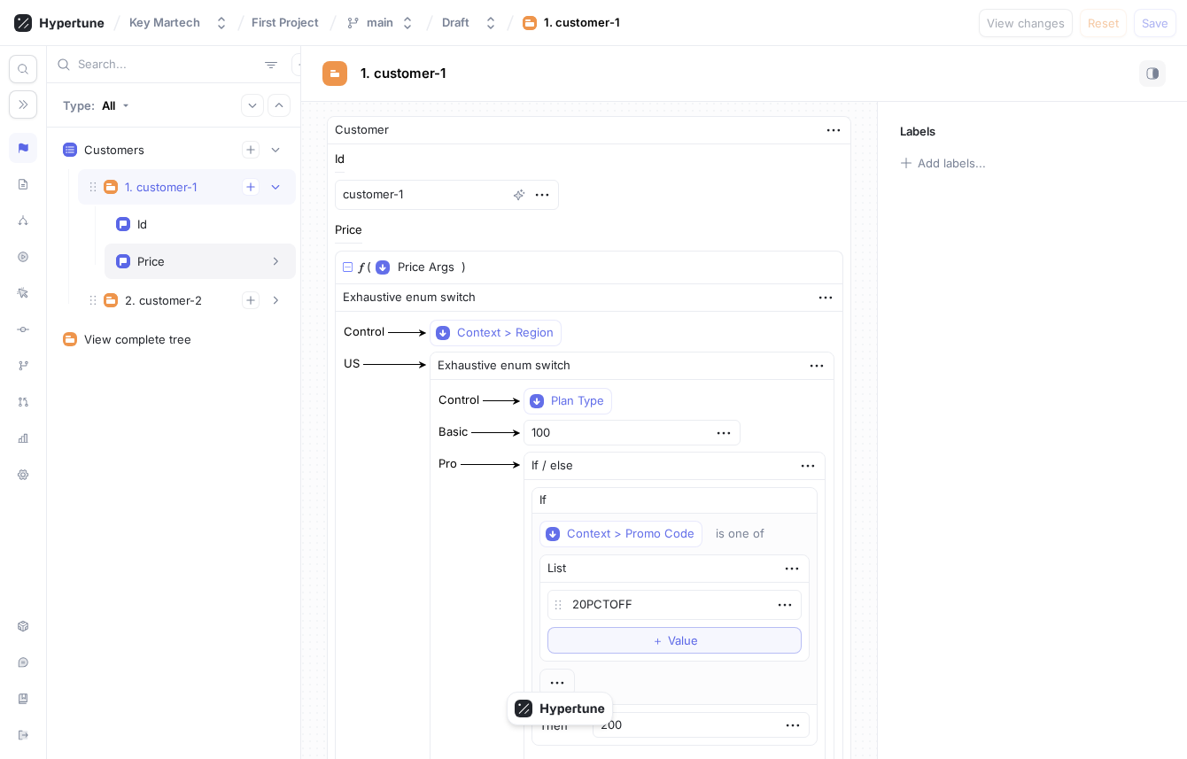
click at [181, 260] on div "Price" at bounding box center [200, 261] width 168 height 18
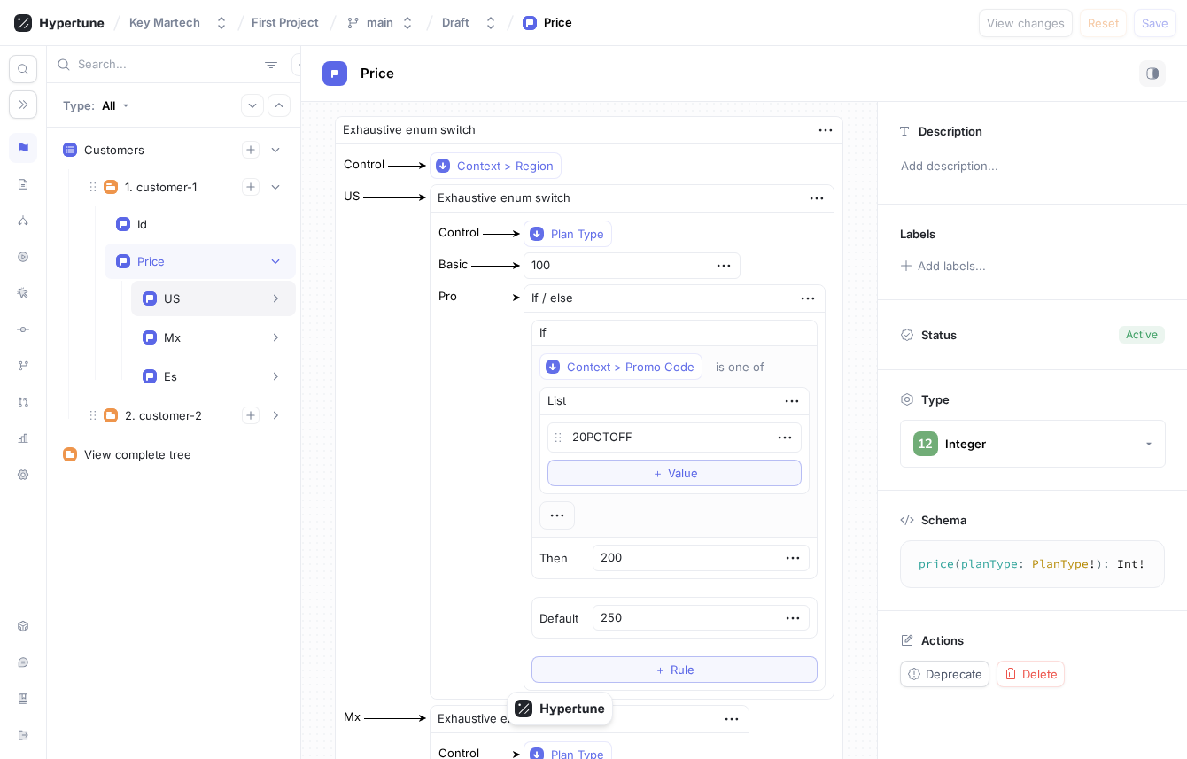
click at [191, 294] on div "US" at bounding box center [214, 299] width 142 height 18
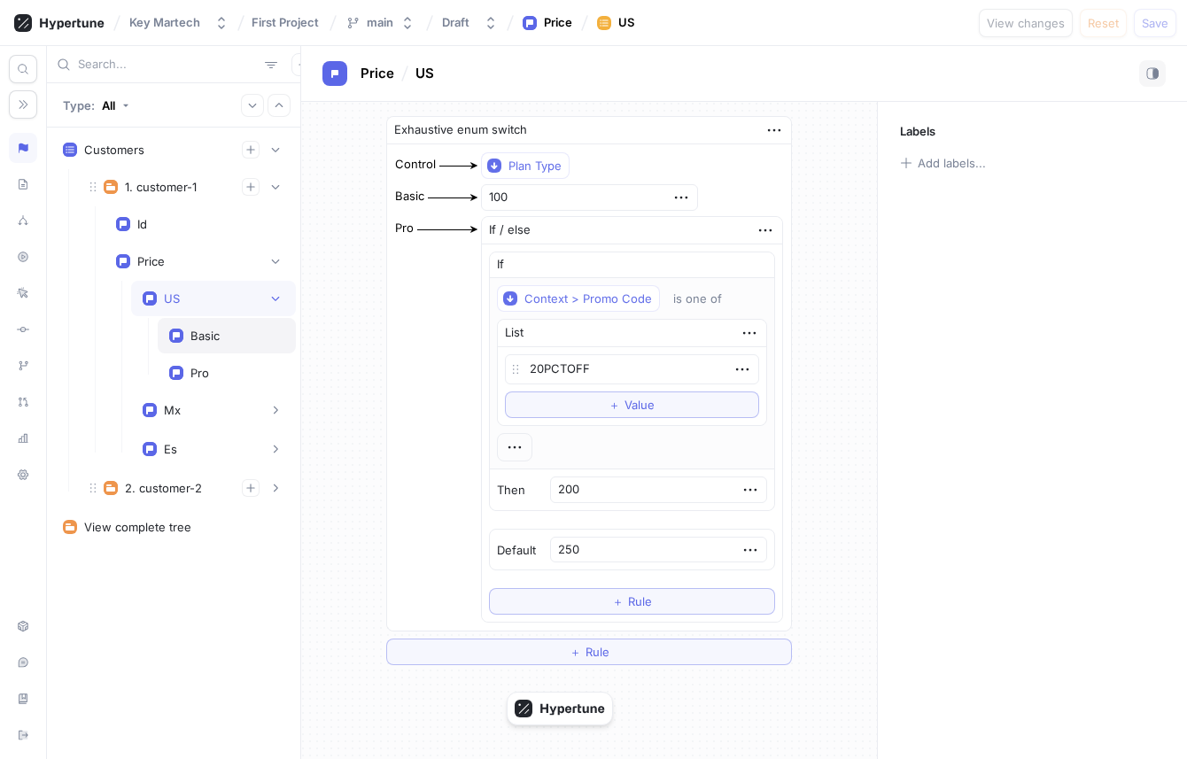
click at [198, 335] on div "Basic" at bounding box center [204, 336] width 29 height 14
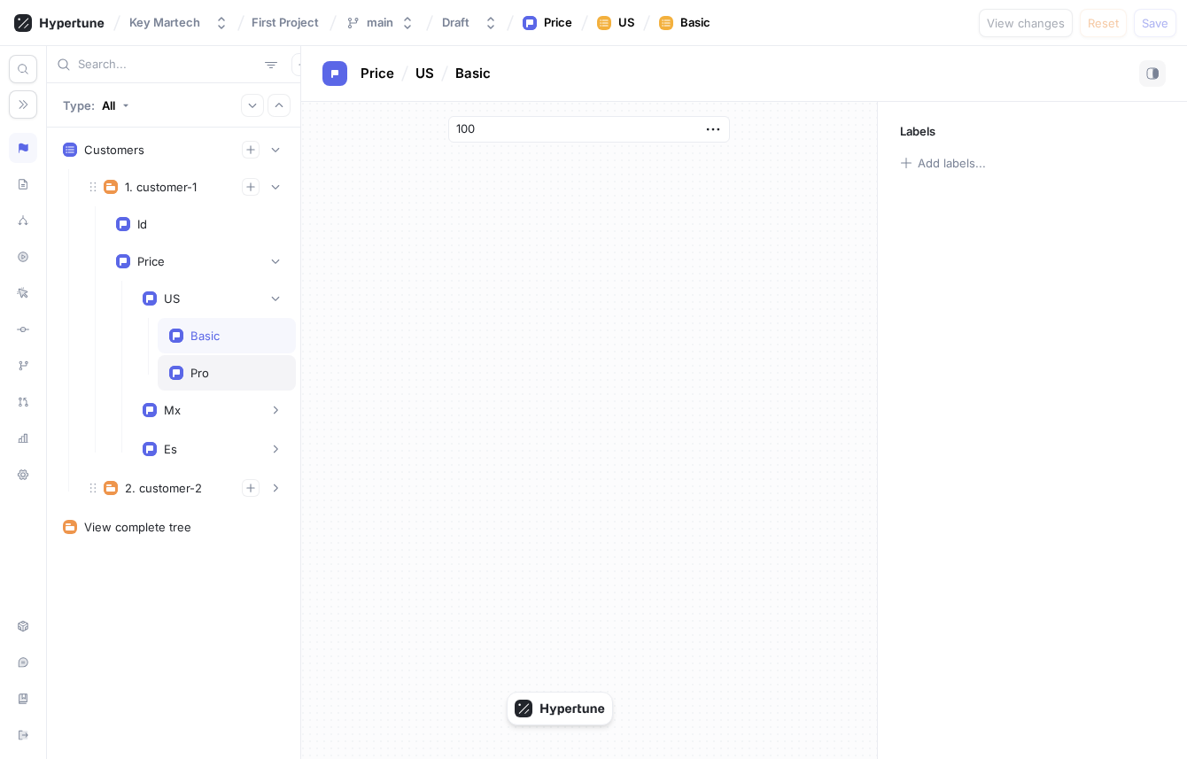
click at [199, 358] on div "Pro" at bounding box center [227, 372] width 138 height 35
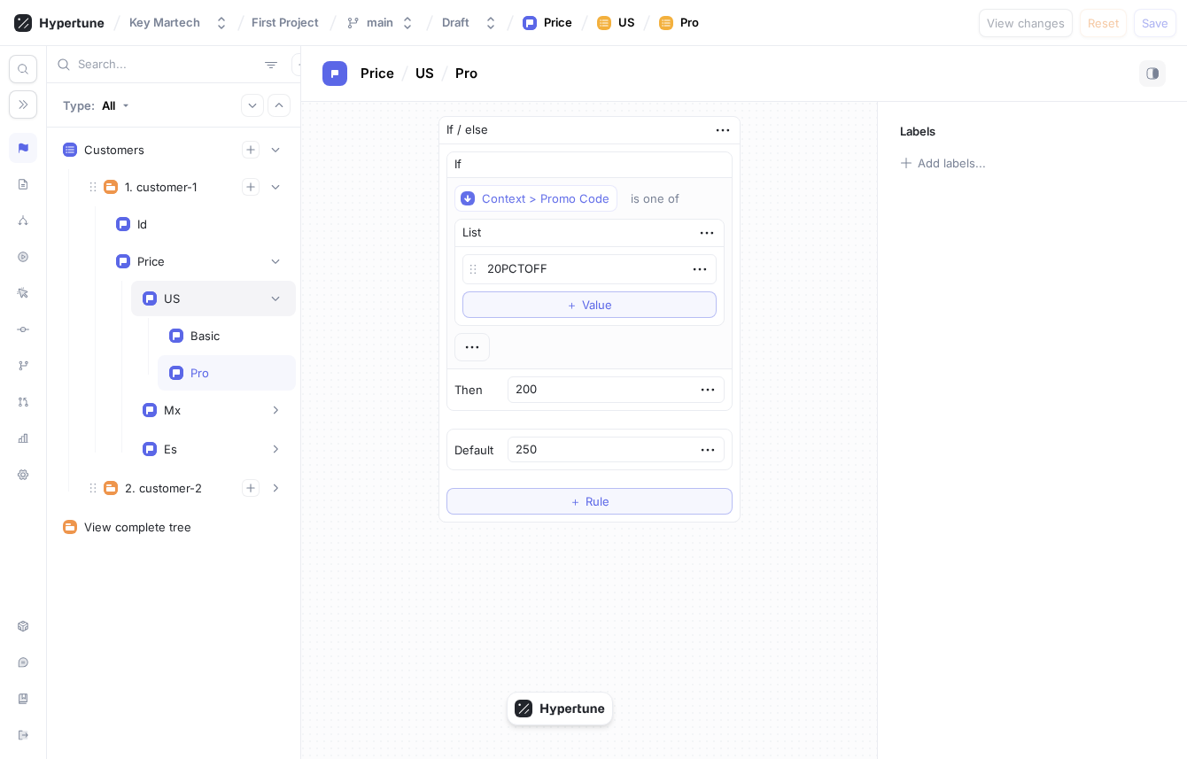
click at [183, 290] on div "US" at bounding box center [214, 299] width 142 height 18
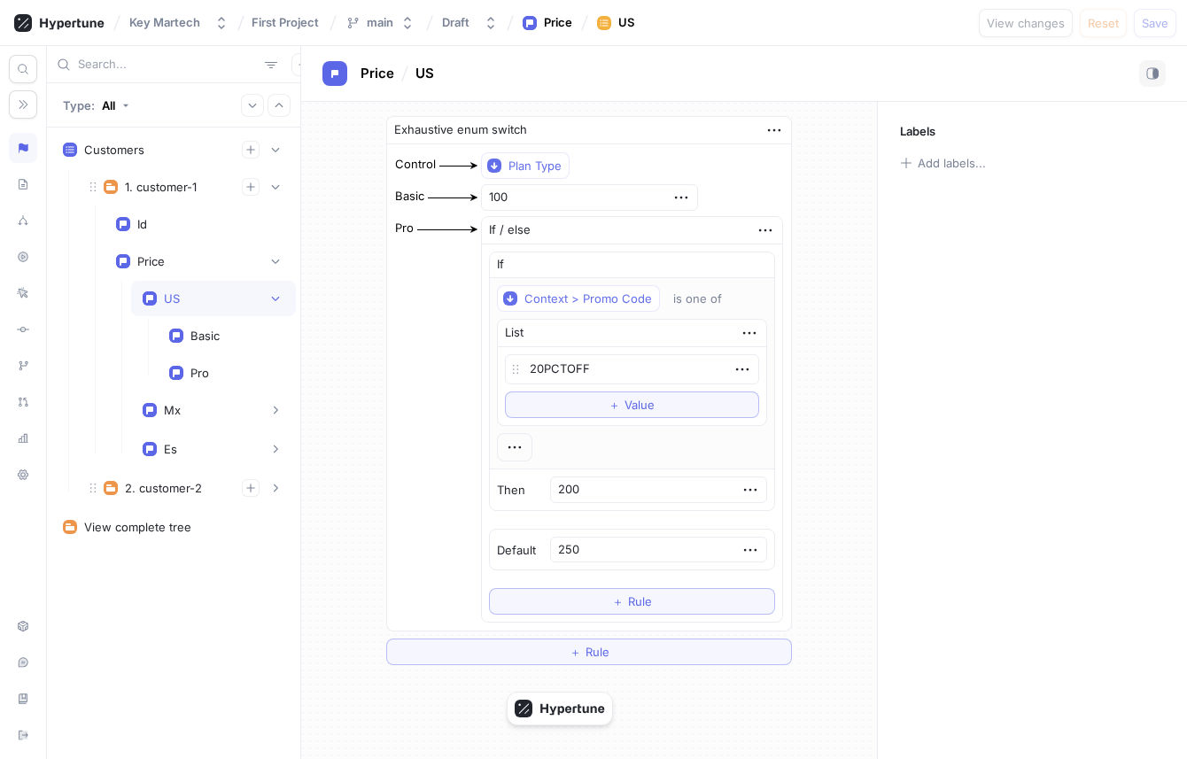
click at [190, 305] on div "US" at bounding box center [214, 299] width 142 height 18
click at [189, 304] on div "US" at bounding box center [214, 299] width 142 height 18
click at [215, 335] on div "Basic" at bounding box center [204, 336] width 29 height 14
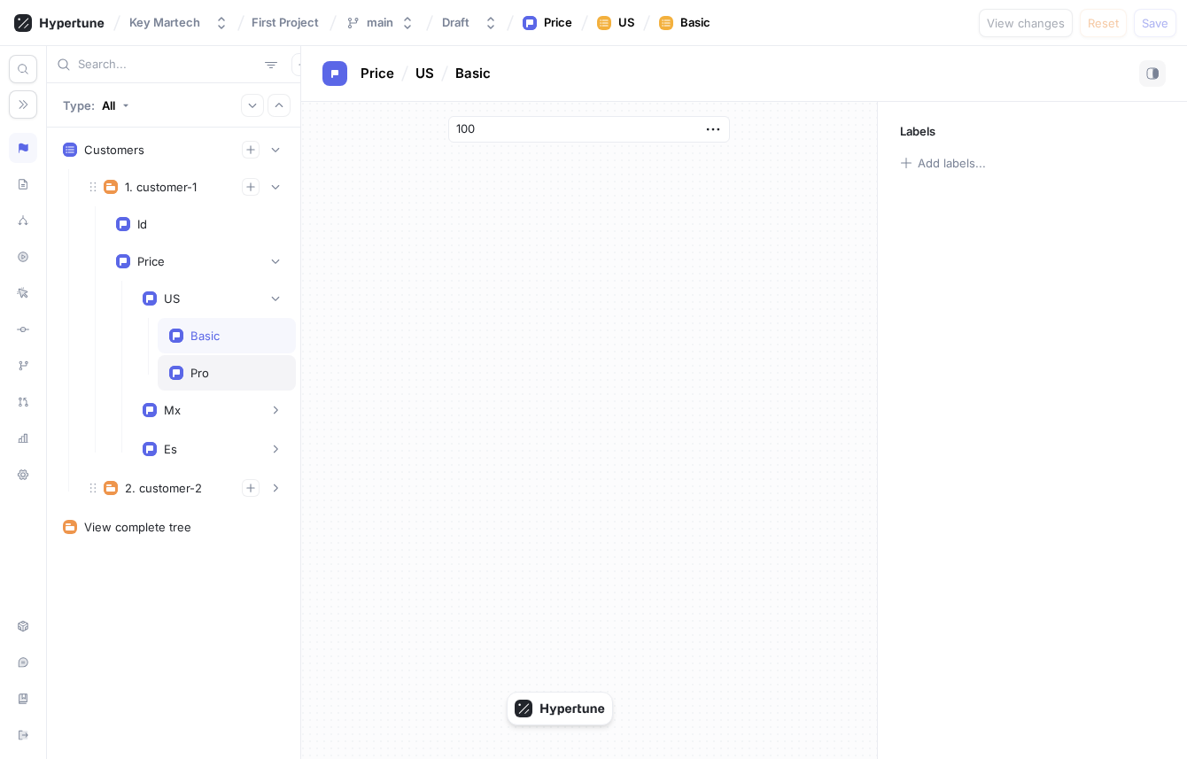
click at [220, 369] on div "Pro" at bounding box center [226, 373] width 115 height 14
click at [228, 348] on div "Basic" at bounding box center [227, 335] width 138 height 35
click at [228, 373] on div "Pro" at bounding box center [226, 373] width 115 height 14
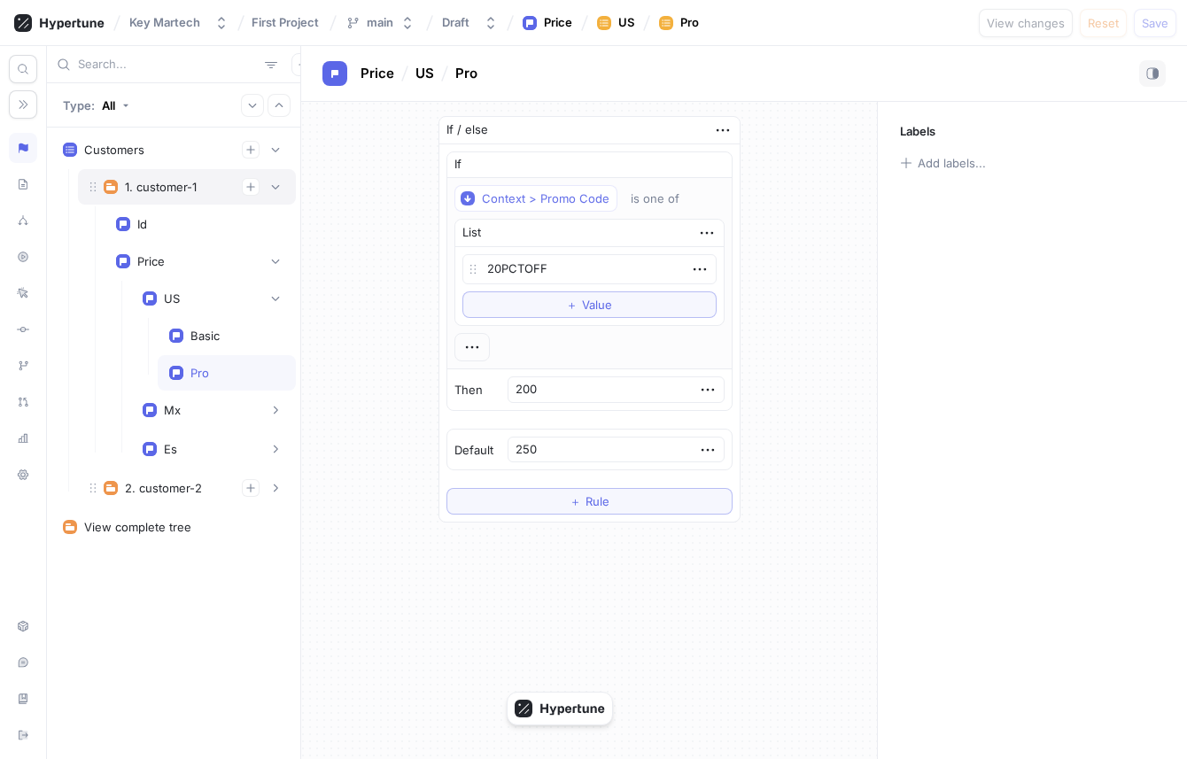
click at [219, 197] on div "1. customer-1" at bounding box center [187, 186] width 218 height 35
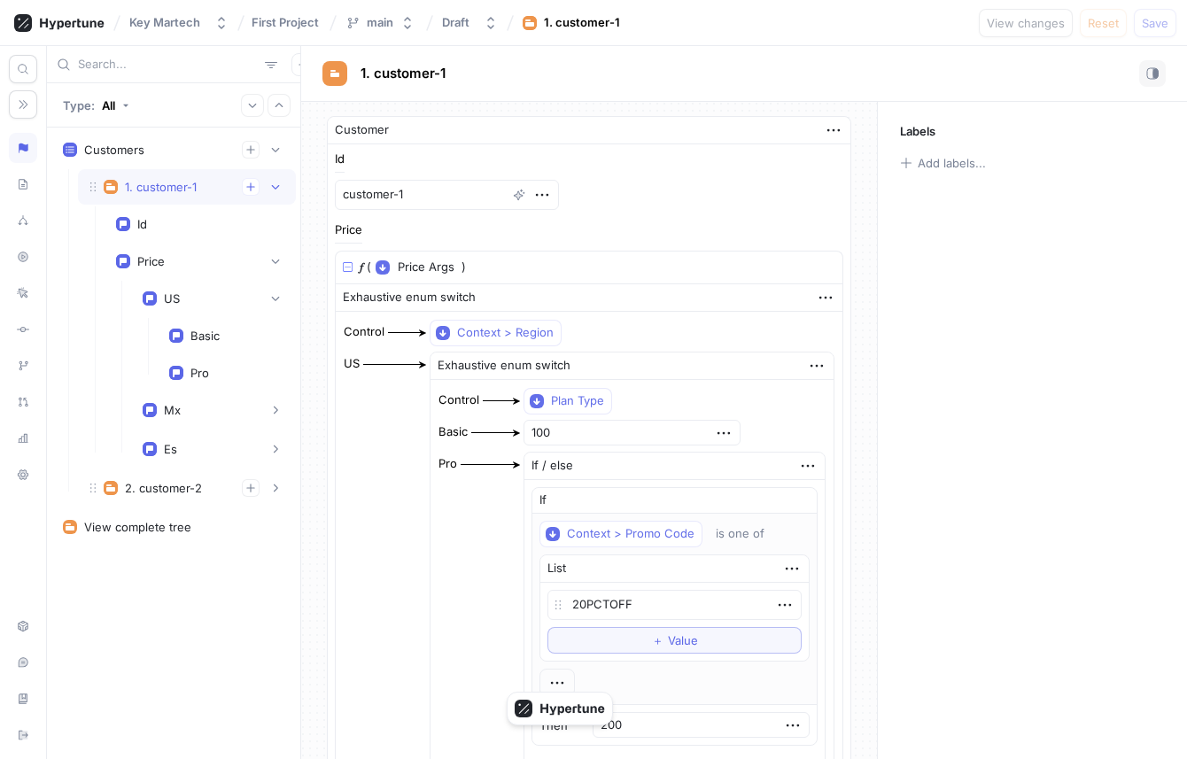
click at [206, 198] on div "1. customer-1" at bounding box center [187, 186] width 218 height 35
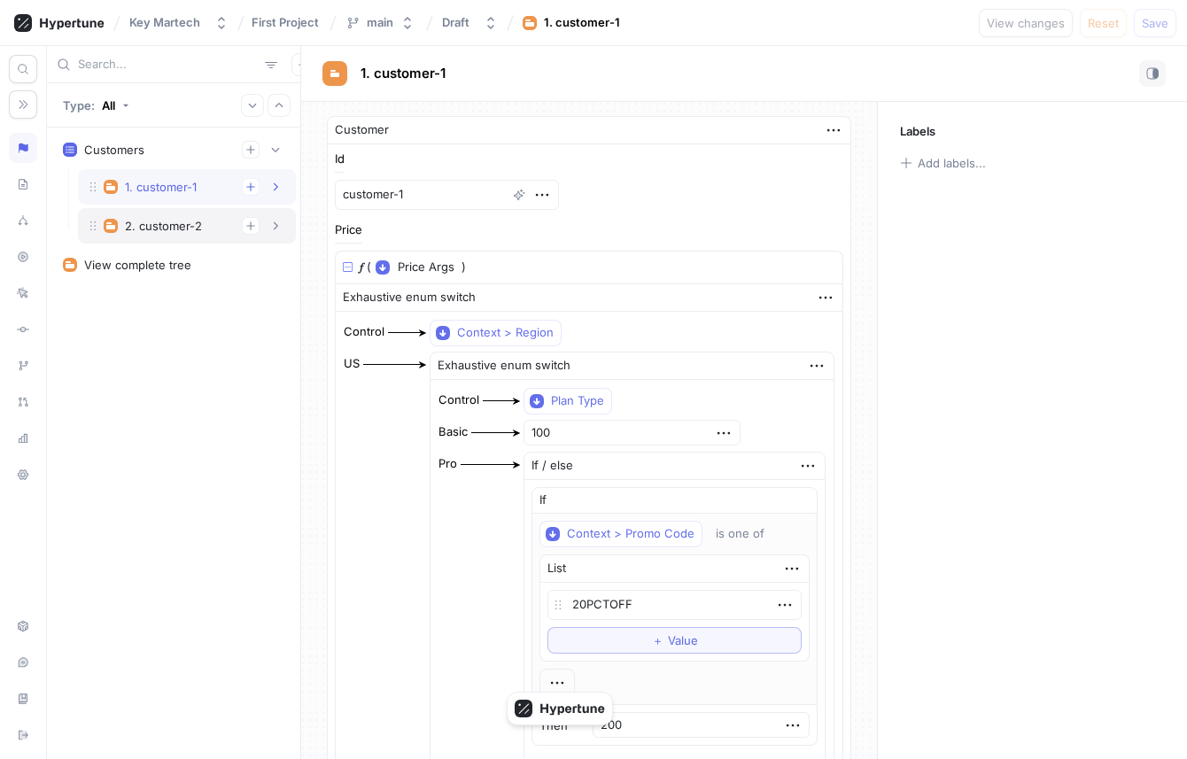
click at [177, 232] on div "2. customer-2" at bounding box center [163, 226] width 77 height 14
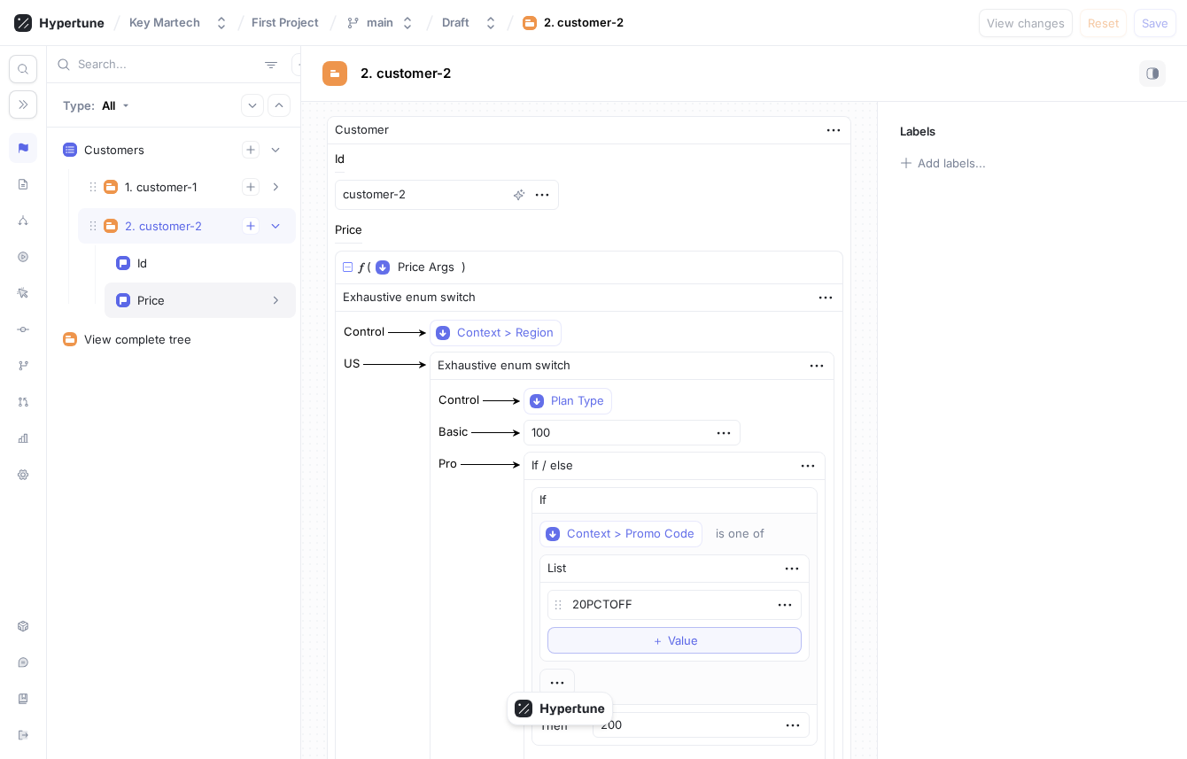
click at [170, 295] on div "Price" at bounding box center [200, 300] width 168 height 18
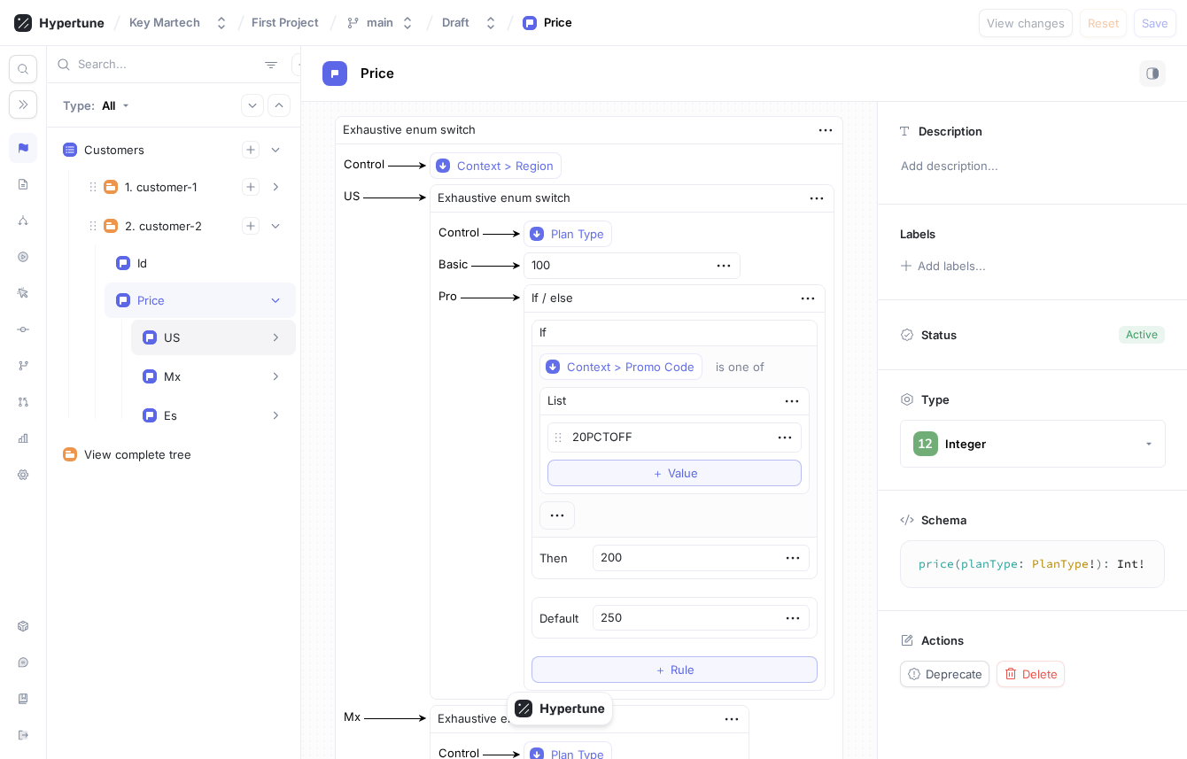
click at [201, 346] on div "US" at bounding box center [213, 337] width 165 height 35
type textarea "x"
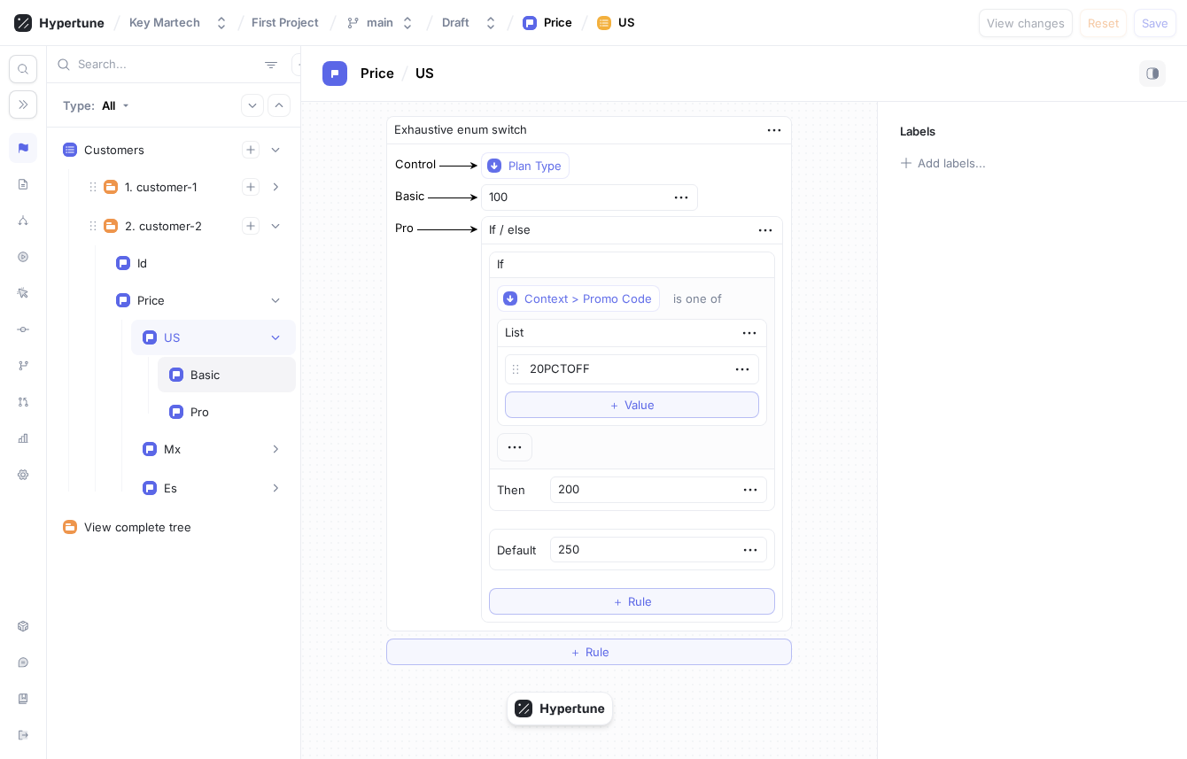
click at [223, 375] on div "Basic" at bounding box center [226, 375] width 115 height 14
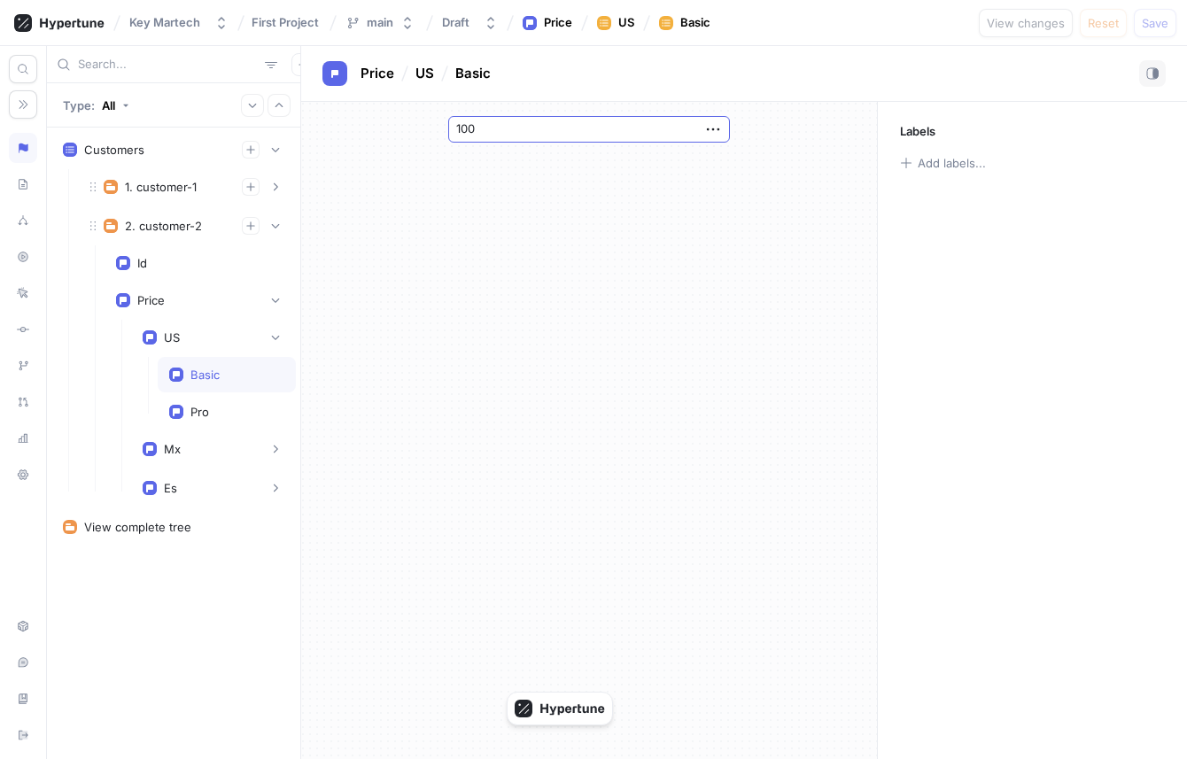
click at [580, 128] on input "100" at bounding box center [589, 129] width 282 height 27
type input "200"
click at [522, 248] on div "200" at bounding box center [589, 430] width 576 height 657
click at [615, 187] on div "200" at bounding box center [589, 430] width 576 height 657
click at [258, 422] on div "Pro" at bounding box center [227, 411] width 138 height 35
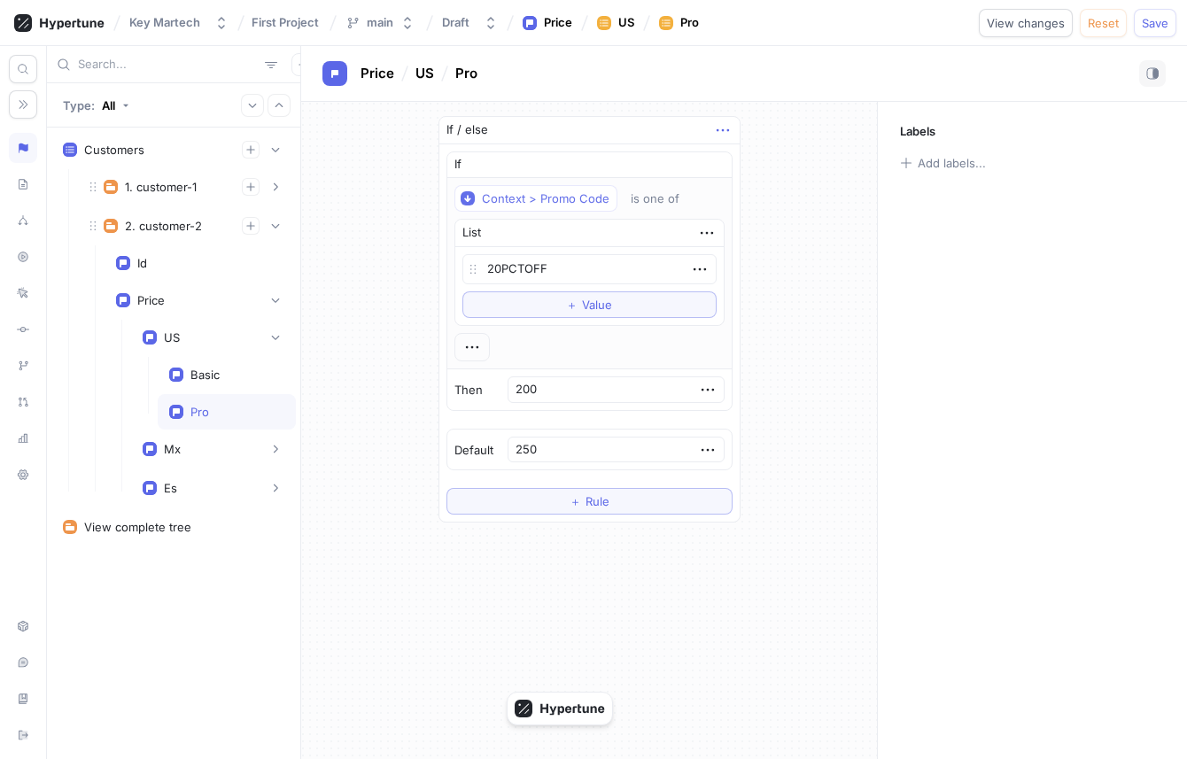
type textarea "x"
click at [713, 134] on icon "button" at bounding box center [722, 129] width 19 height 19
click at [722, 151] on div "Delete" at bounding box center [782, 163] width 151 height 30
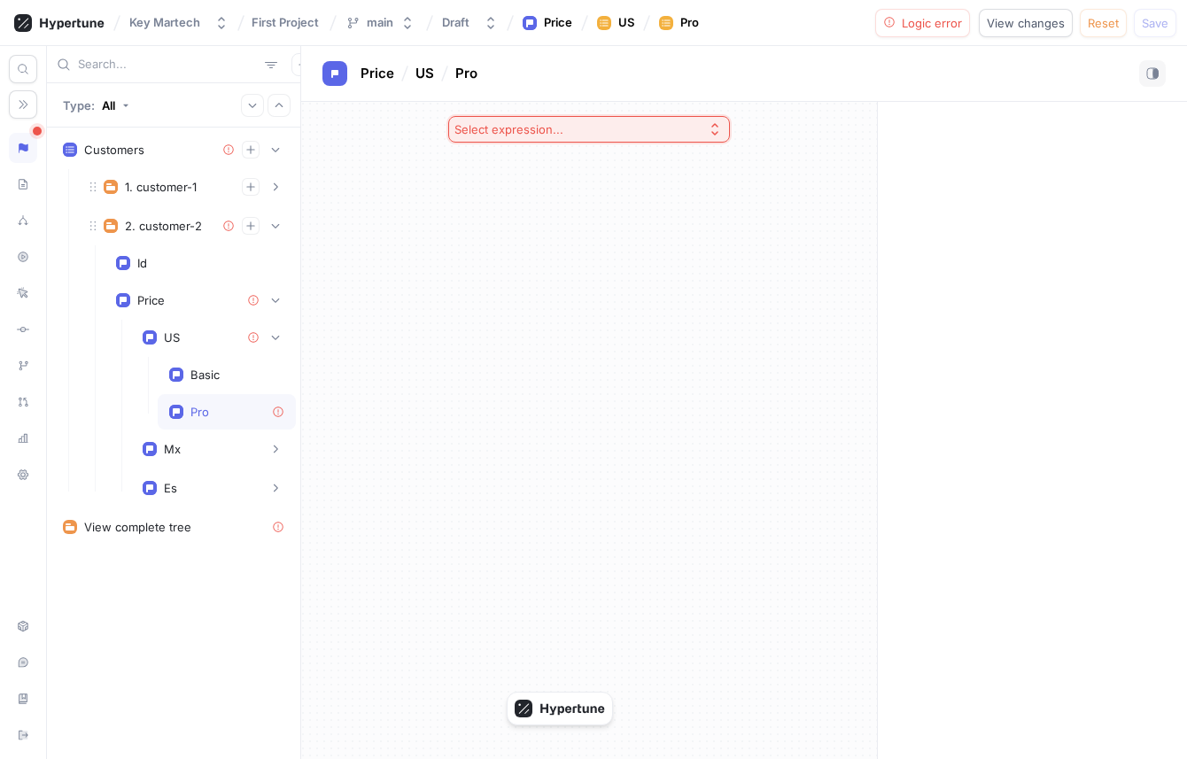
click at [621, 145] on div "Select expression..." at bounding box center [589, 129] width 310 height 55
click at [622, 139] on button "Select expression..." at bounding box center [589, 129] width 282 height 27
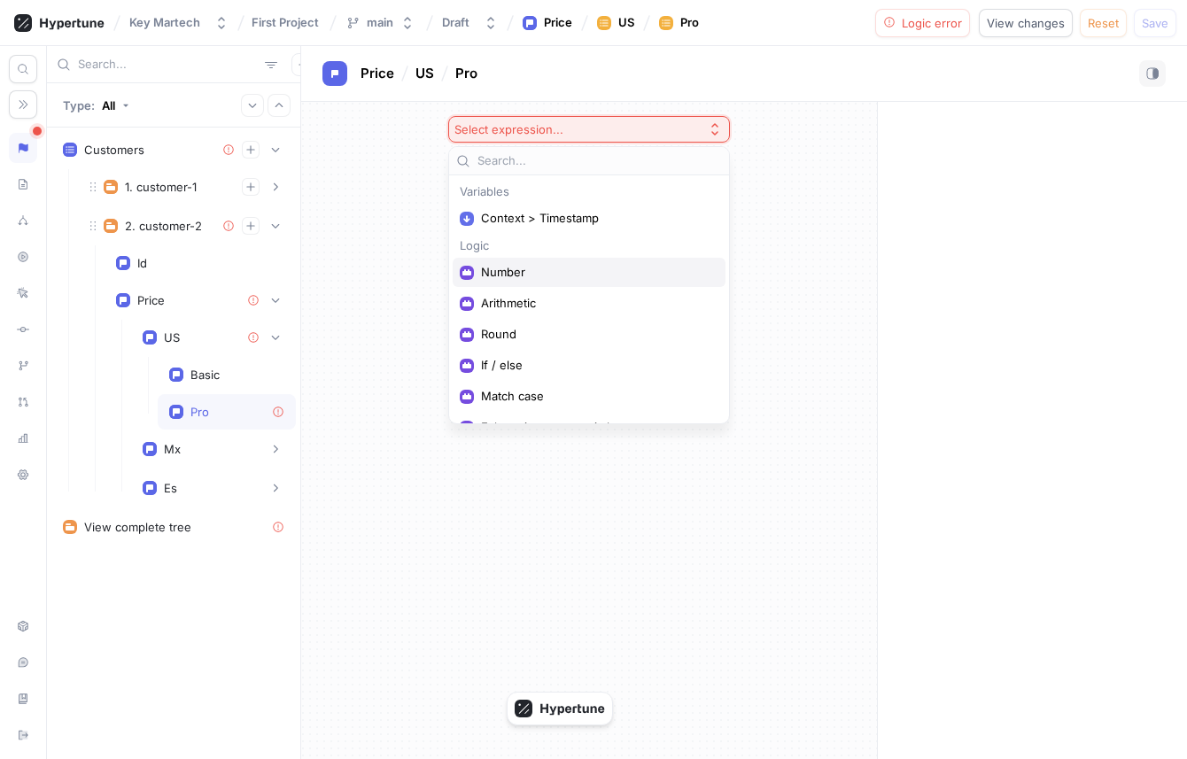
click at [562, 262] on div "Number" at bounding box center [589, 272] width 273 height 29
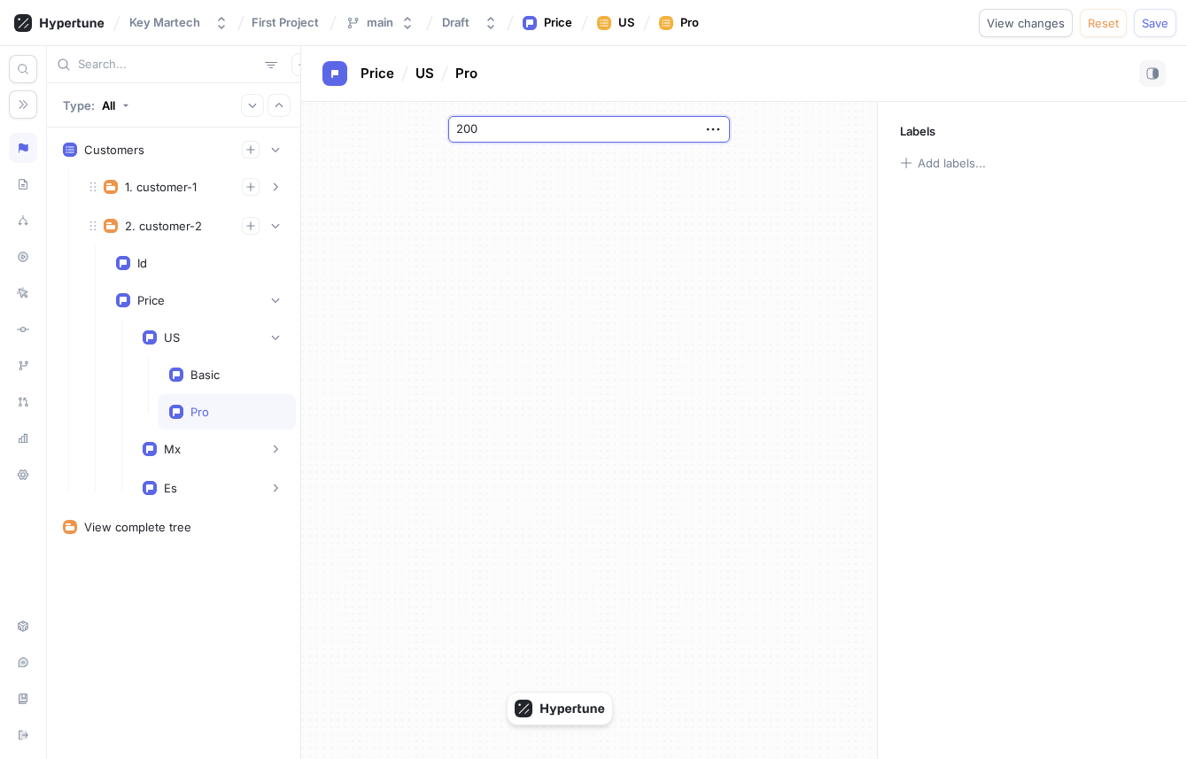
click at [648, 134] on input "200" at bounding box center [589, 129] width 282 height 27
type input "200"
click at [716, 135] on icon "button" at bounding box center [712, 129] width 19 height 19
click at [725, 156] on div "Delete" at bounding box center [783, 162] width 151 height 30
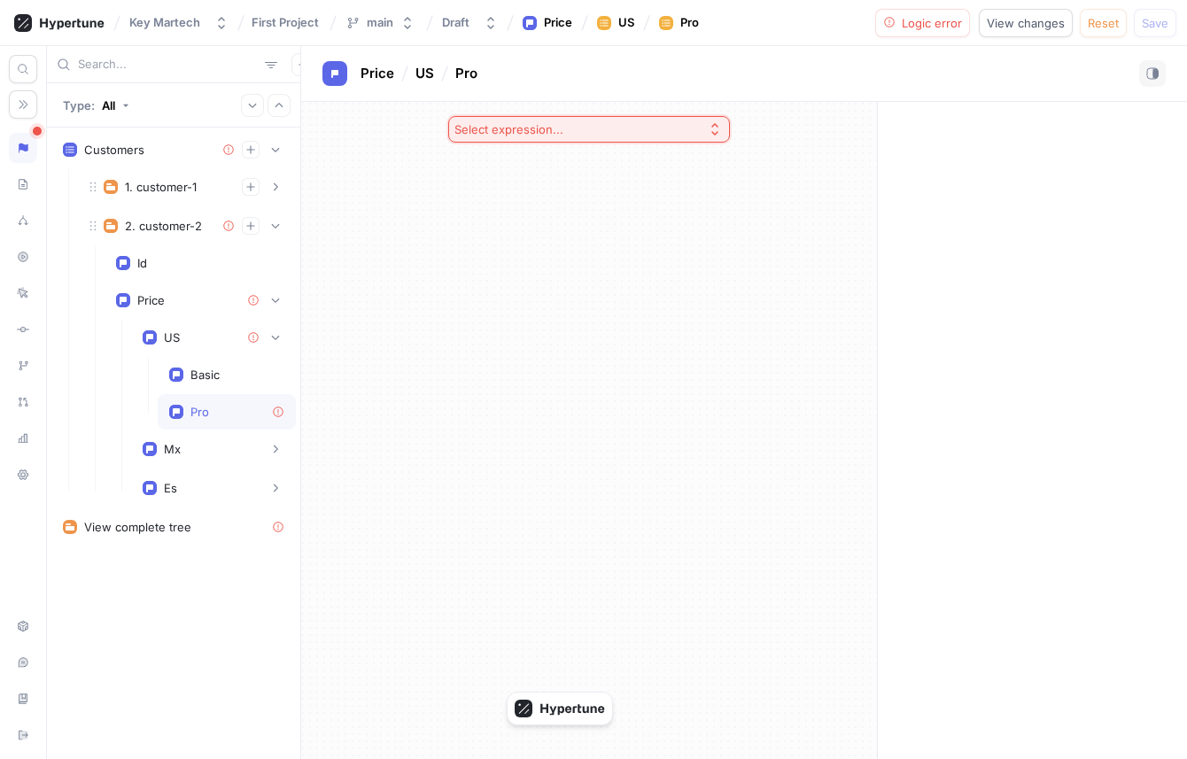
click at [631, 123] on button "Select expression..." at bounding box center [589, 129] width 282 height 27
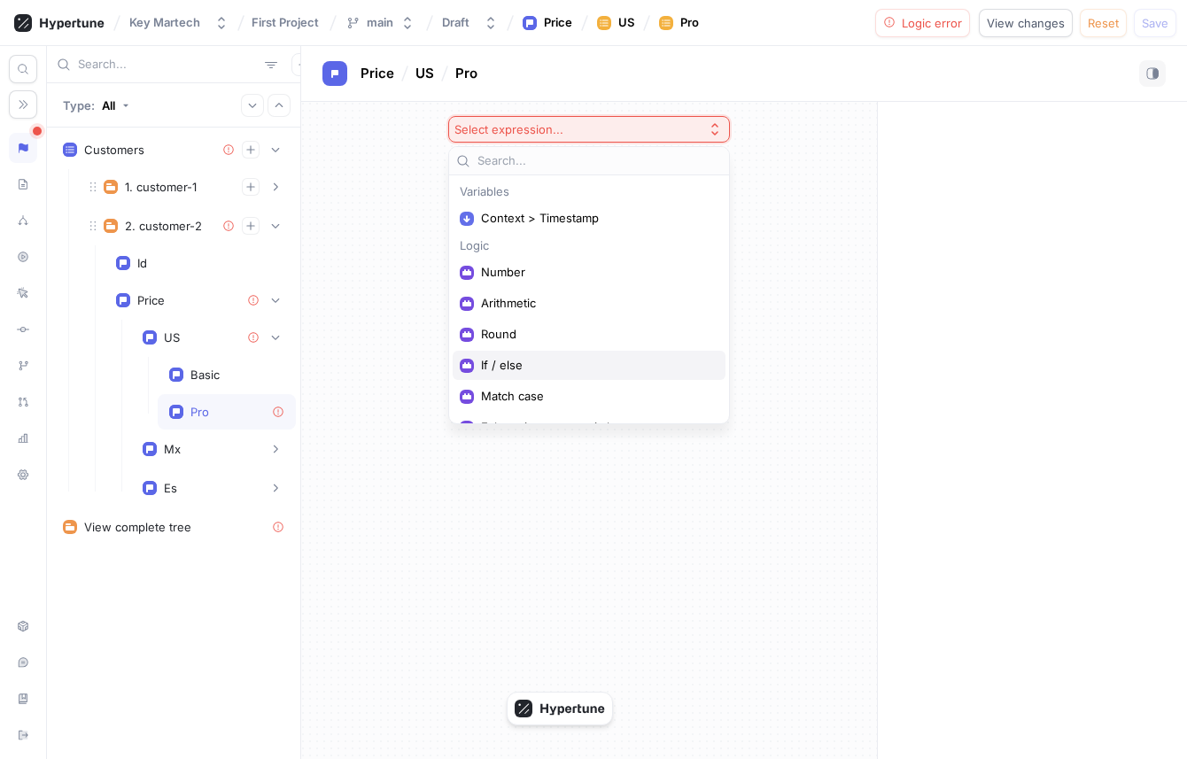
click at [557, 355] on div "If / else" at bounding box center [589, 365] width 273 height 29
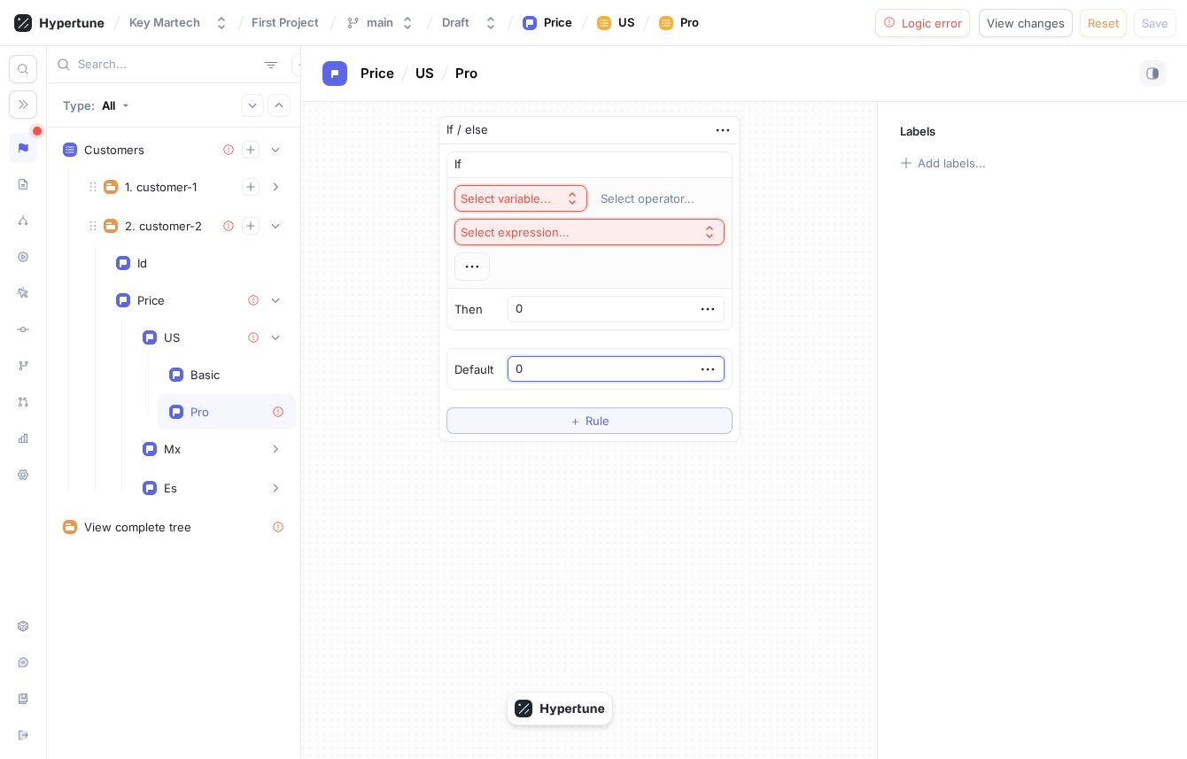
drag, startPoint x: 595, startPoint y: 373, endPoint x: 544, endPoint y: 373, distance: 51.4
click at [544, 373] on div "Default 0" at bounding box center [589, 369] width 284 height 41
click at [551, 200] on div "Select variable..." at bounding box center [506, 198] width 90 height 15
type input "200"
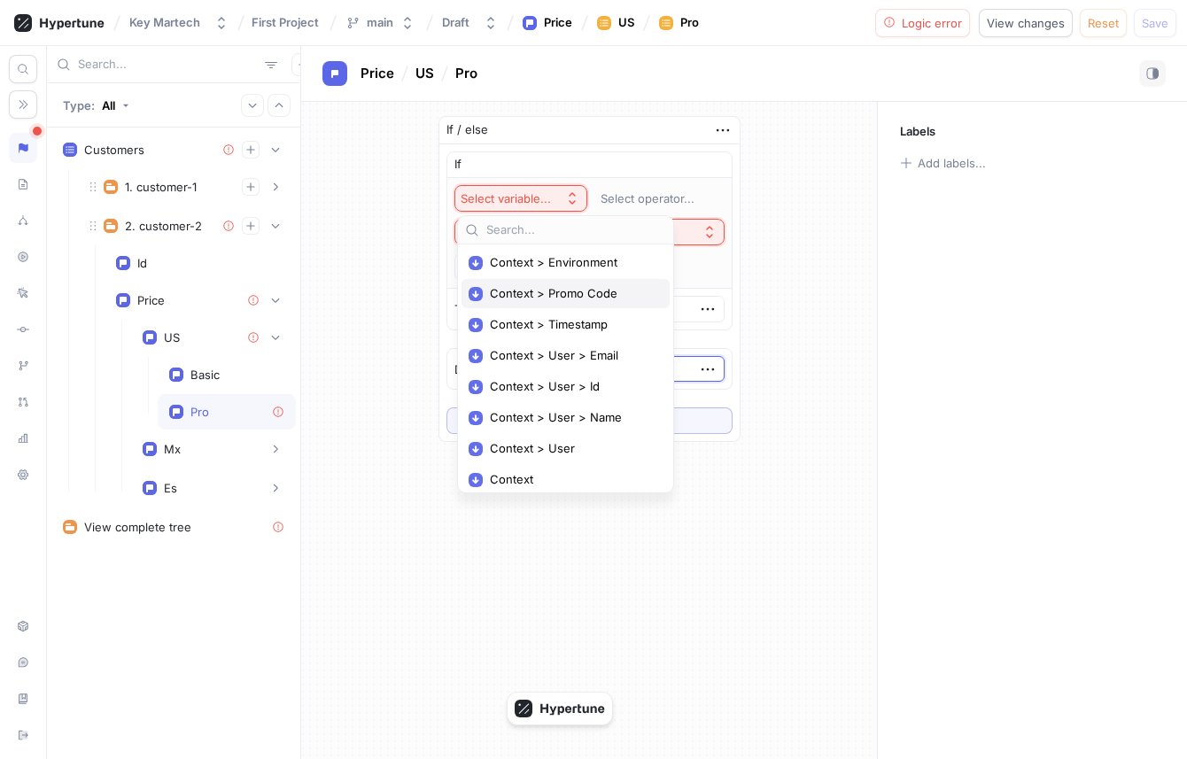
click at [561, 304] on div "Context > Promo Code" at bounding box center [565, 293] width 208 height 29
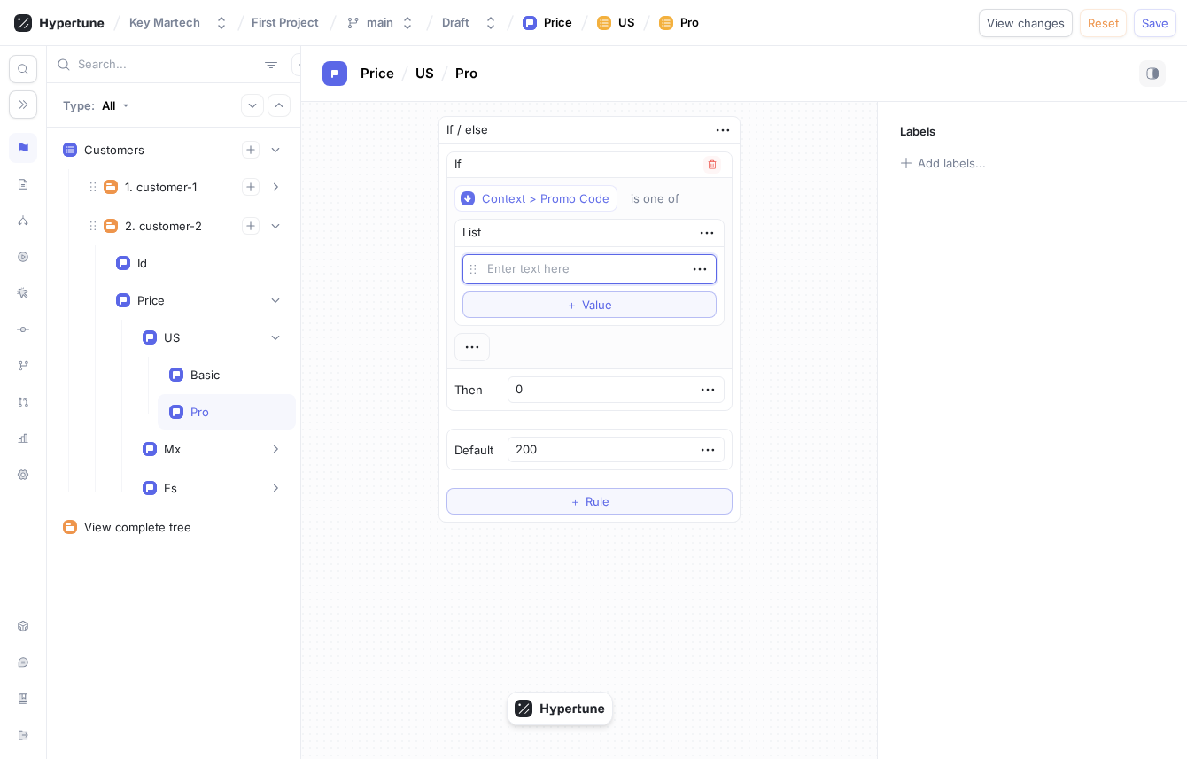
type textarea "x"
type textarea "2"
type textarea "x"
type textarea "20"
type textarea "x"
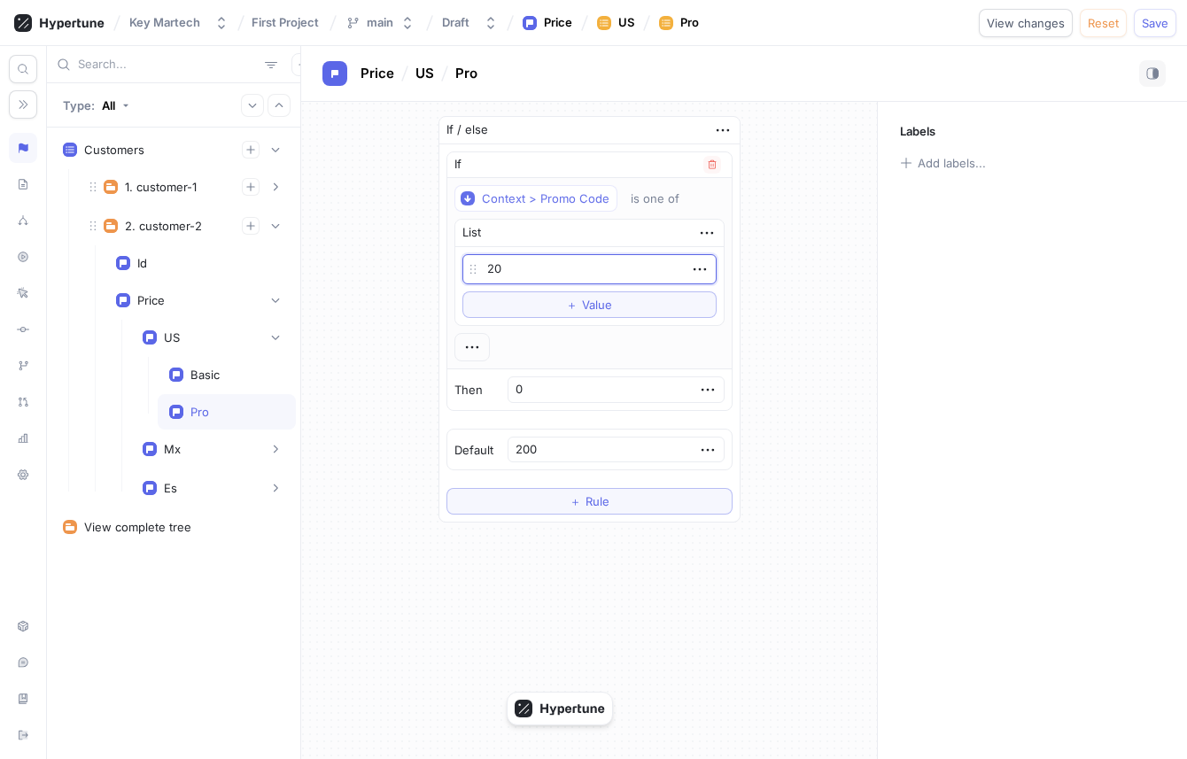
type textarea "20O"
type textarea "x"
type textarea "20OF"
type textarea "x"
type textarea "20OFF"
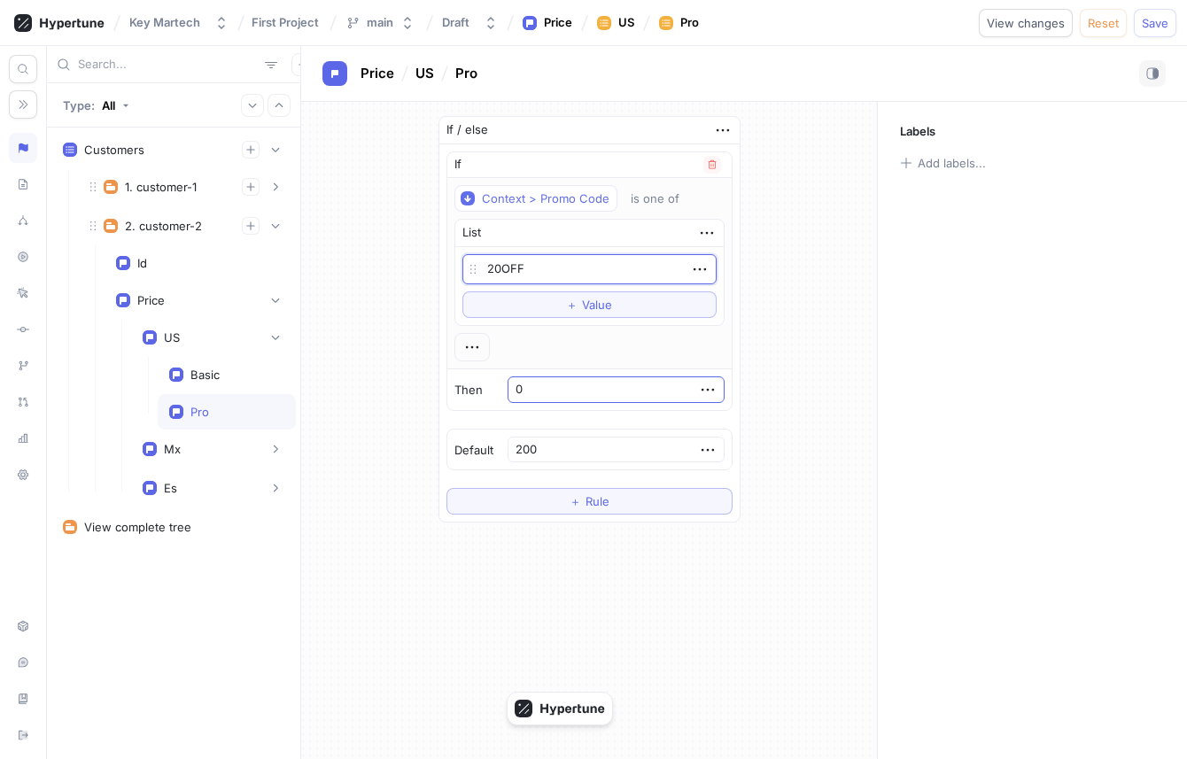
click at [613, 390] on input "0" at bounding box center [615, 389] width 217 height 27
type textarea "x"
type input "1"
type textarea "x"
type input "16"
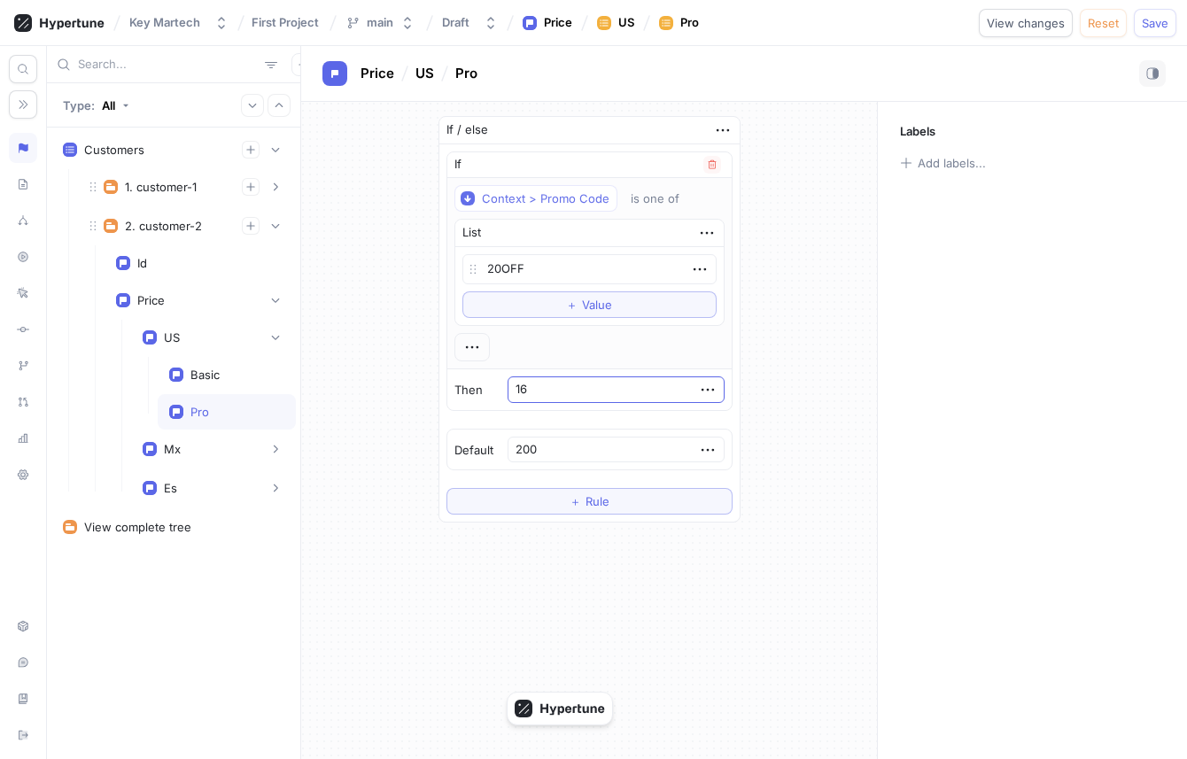
type textarea "x"
type input "160"
click at [624, 371] on div "Then 160" at bounding box center [589, 389] width 284 height 41
click at [528, 500] on button "＋ Rule" at bounding box center [589, 501] width 286 height 27
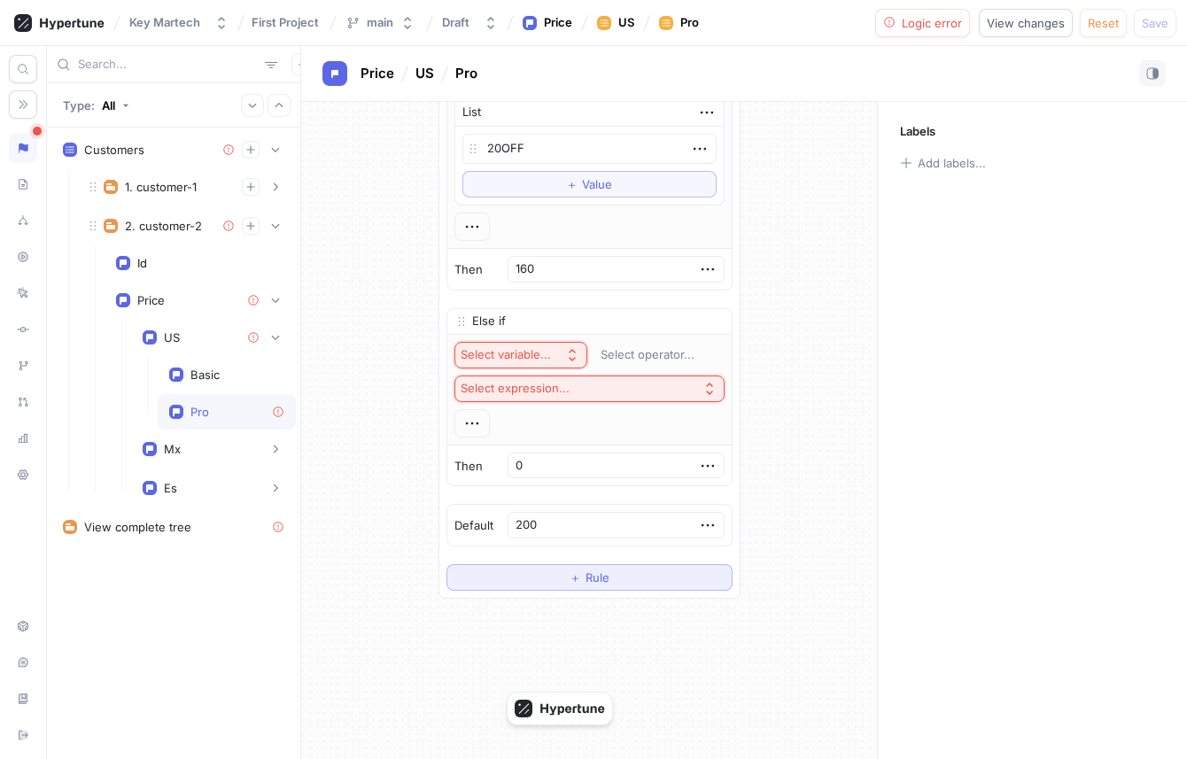
scroll to position [138, 0]
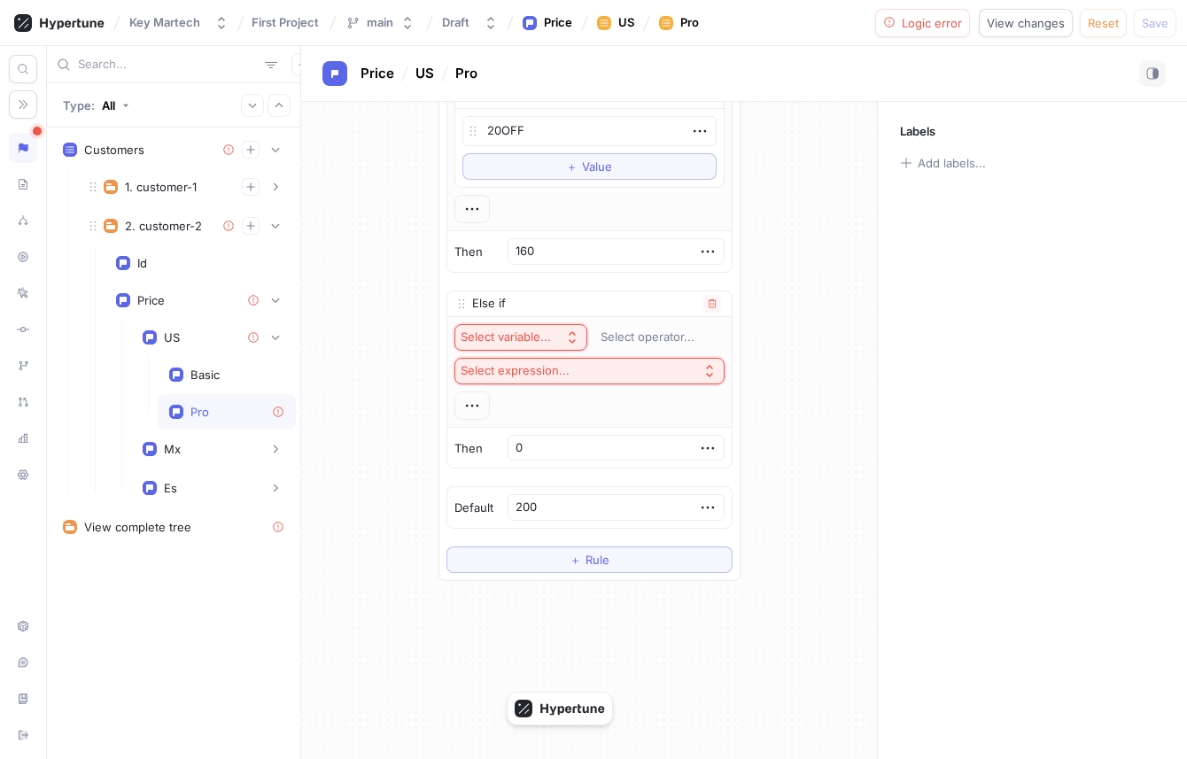
click at [550, 340] on div "Select variable..." at bounding box center [506, 336] width 90 height 15
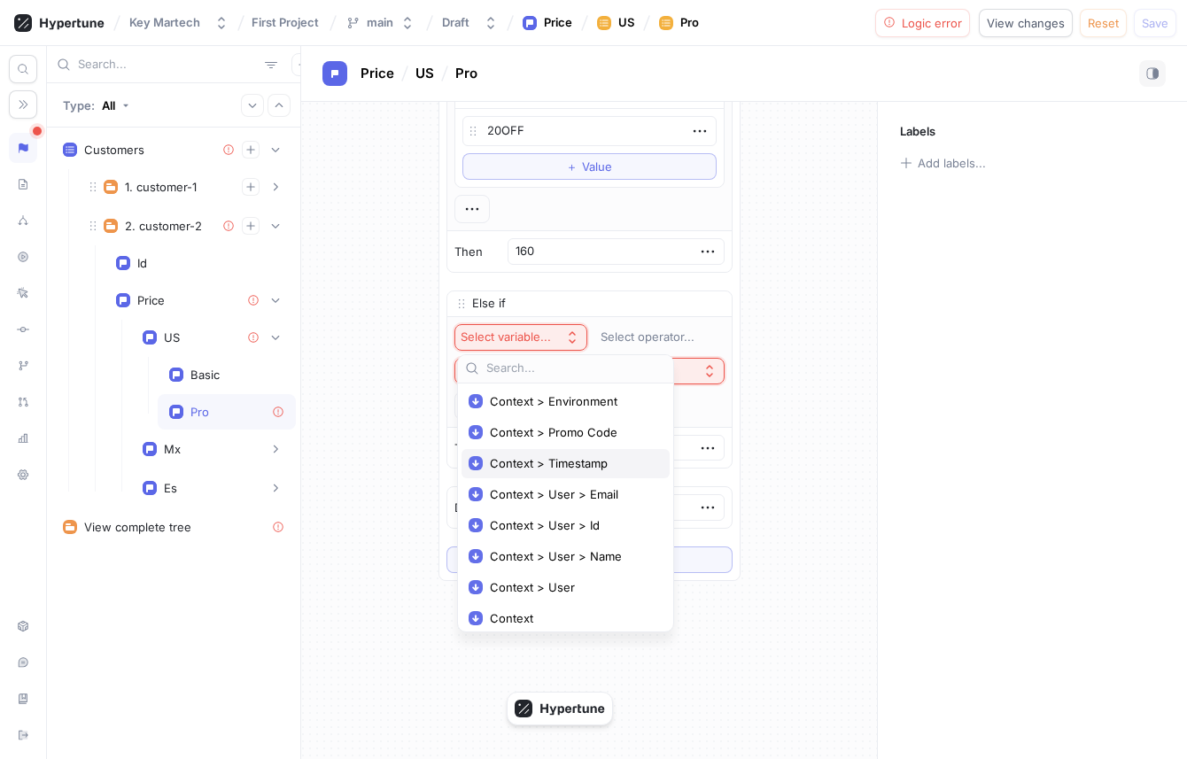
click at [549, 467] on span "Context > Timestamp" at bounding box center [572, 463] width 164 height 15
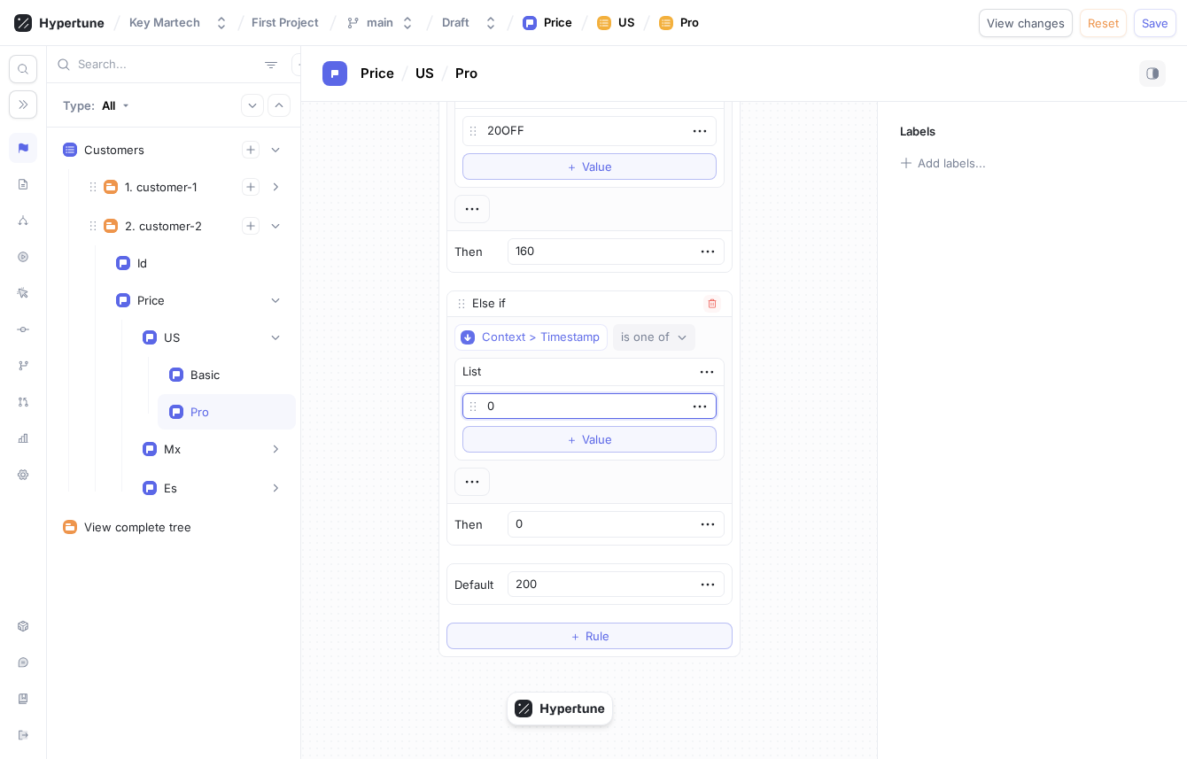
click at [670, 335] on div "is one of" at bounding box center [645, 336] width 49 height 15
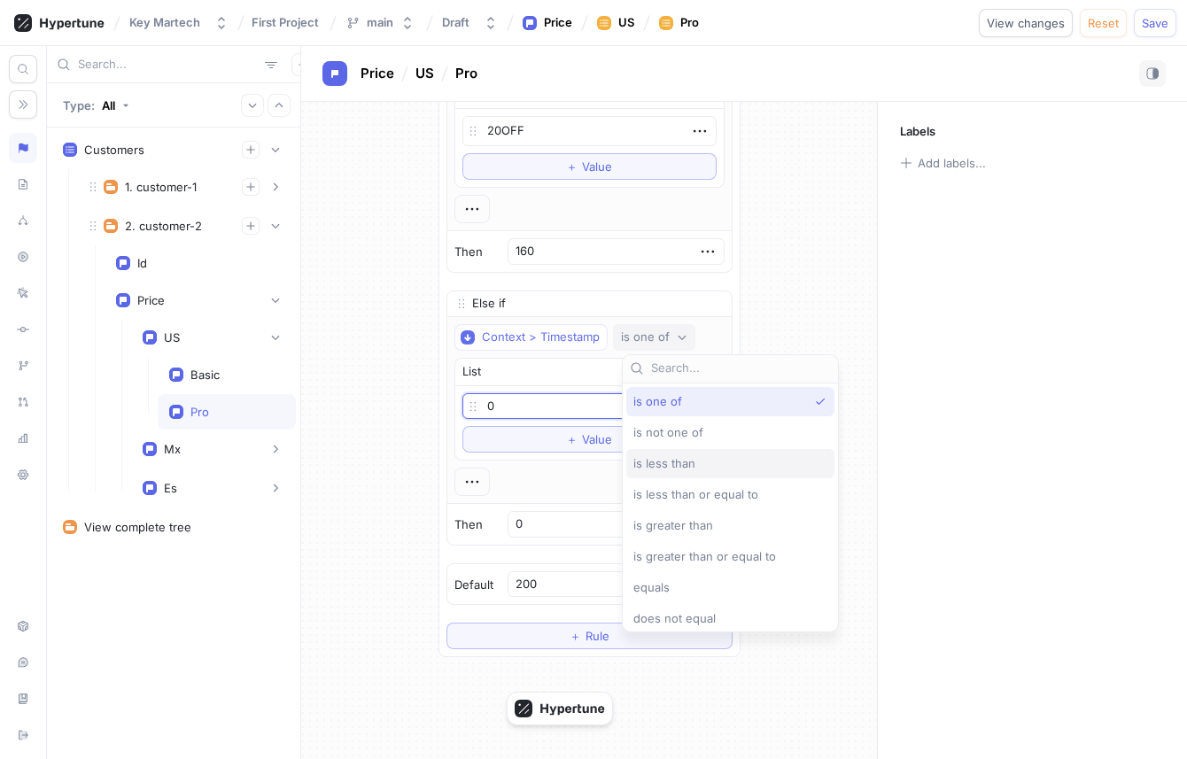
click at [647, 460] on span "is less than" at bounding box center [664, 463] width 62 height 15
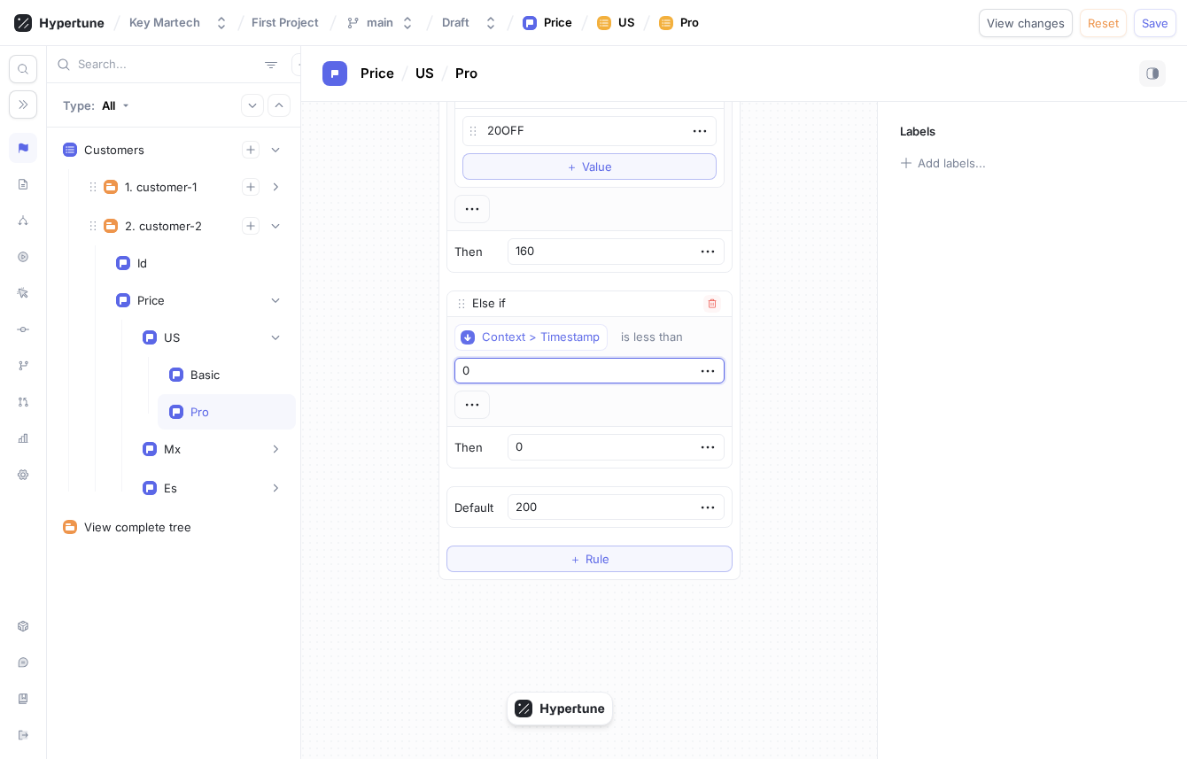
type textarea "x"
type input "2"
type textarea "x"
type input "29"
type textarea "x"
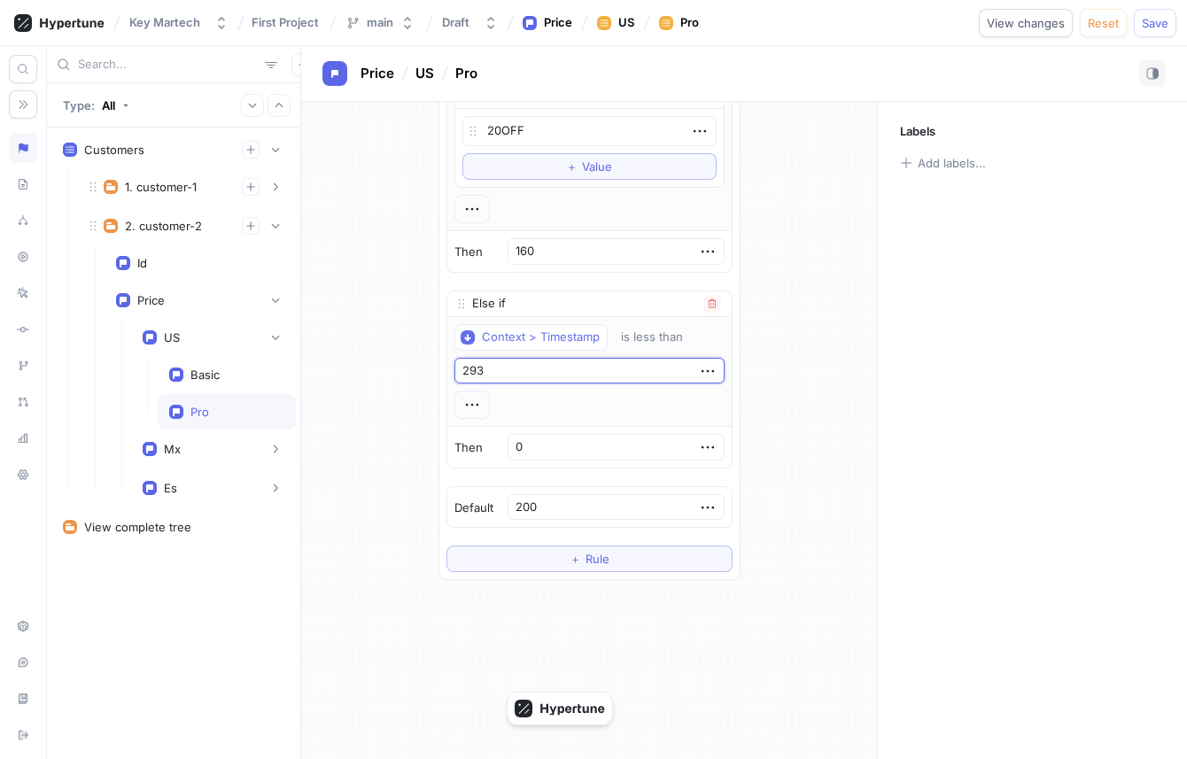
type input "2930"
type textarea "x"
type input "29304"
type textarea "x"
type input "293048"
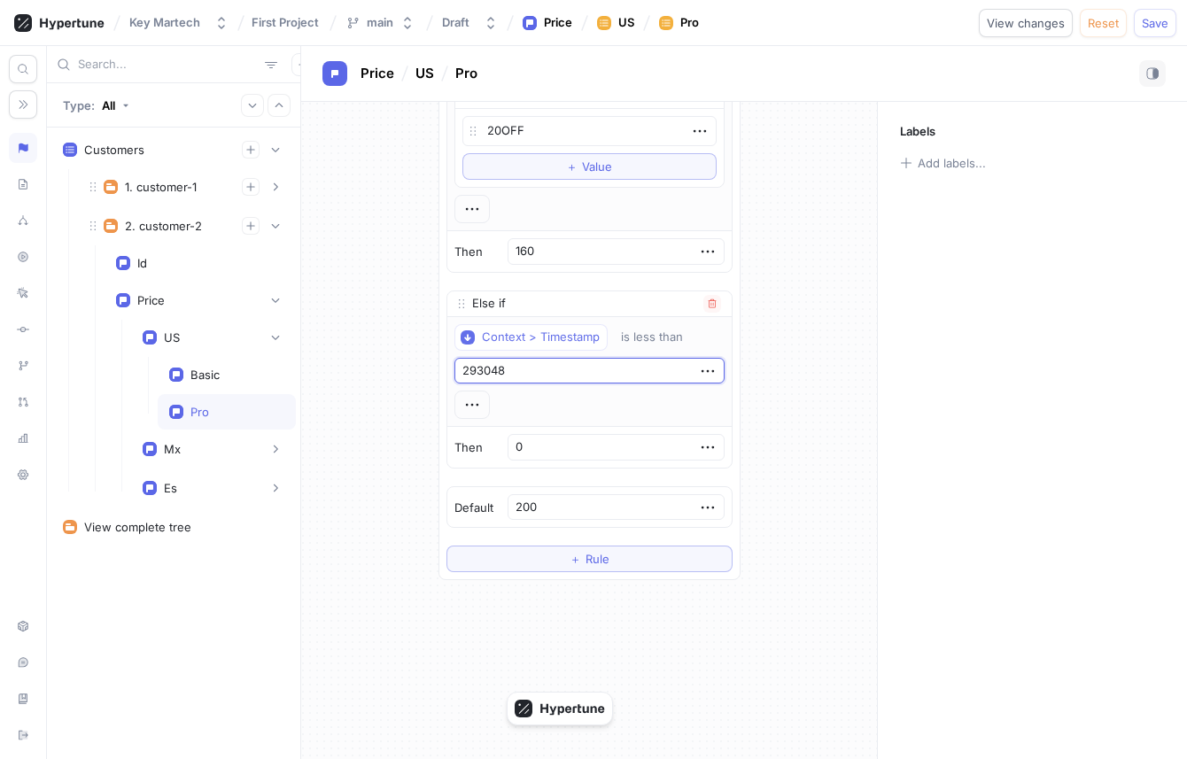
type textarea "x"
type input "29304802"
type textarea "x"
type input "2930480234"
type textarea "x"
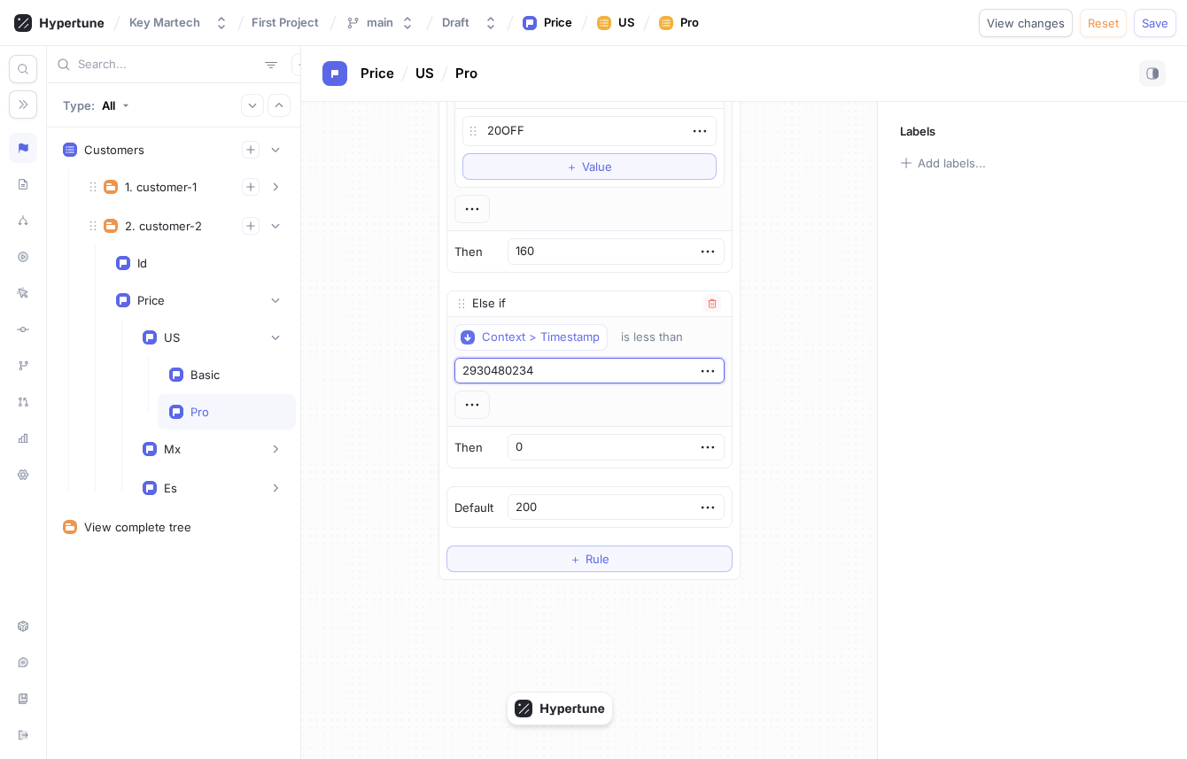
type input "29304802348"
type textarea "x"
type input "293048023483"
type textarea "x"
type input "2930480234830"
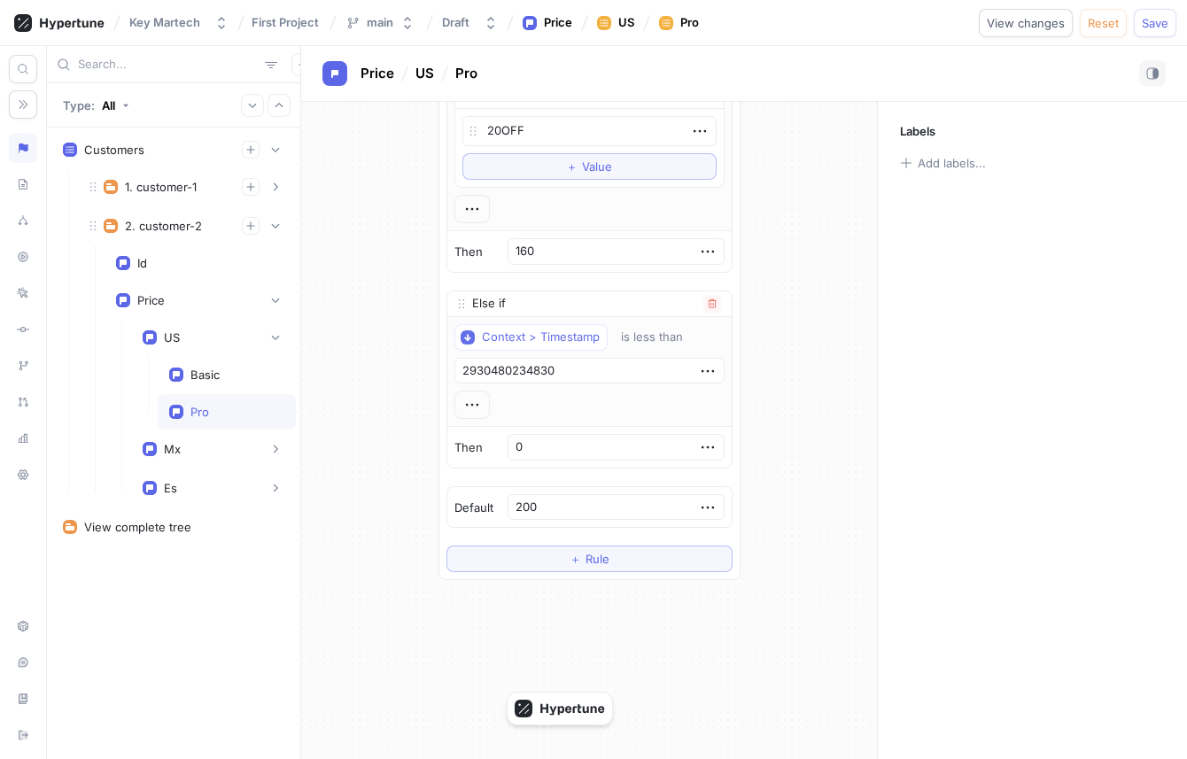
click at [593, 417] on div "Context > Timestamp is less than 2930480234830" at bounding box center [589, 372] width 270 height 96
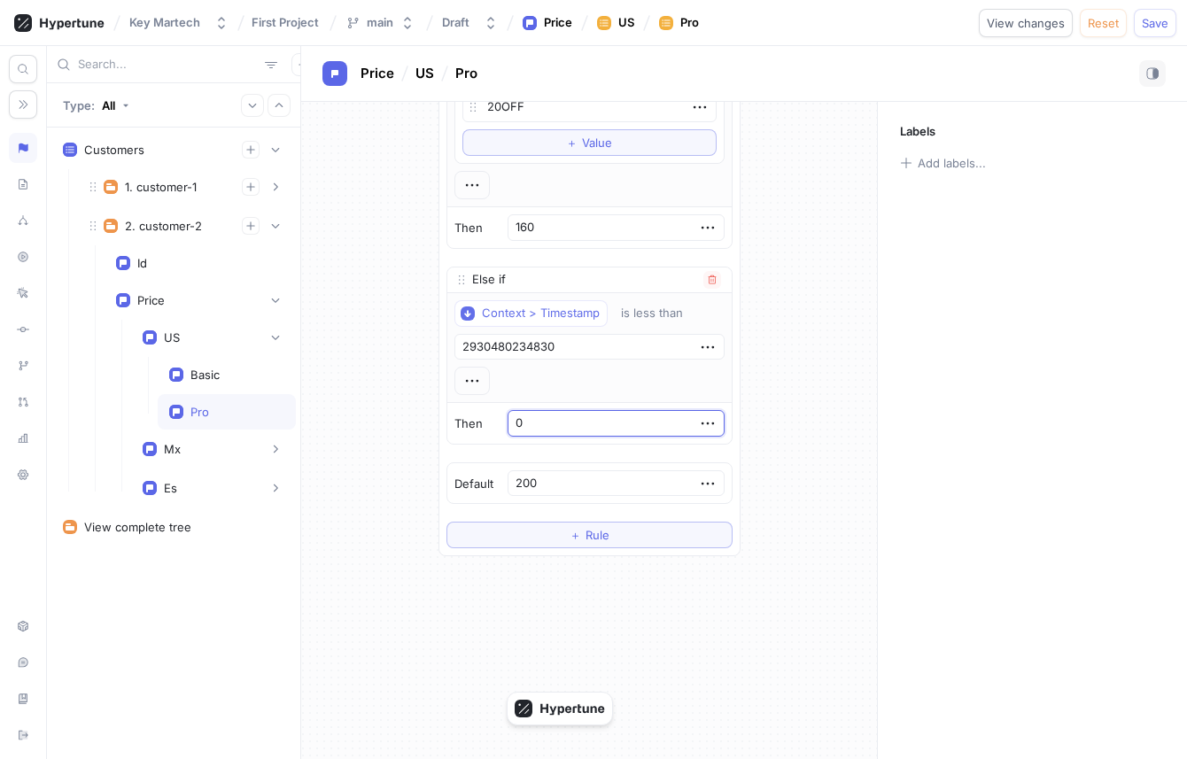
click at [570, 429] on input "0" at bounding box center [615, 423] width 217 height 27
type textarea "x"
type input "18"
type textarea "x"
type input "180"
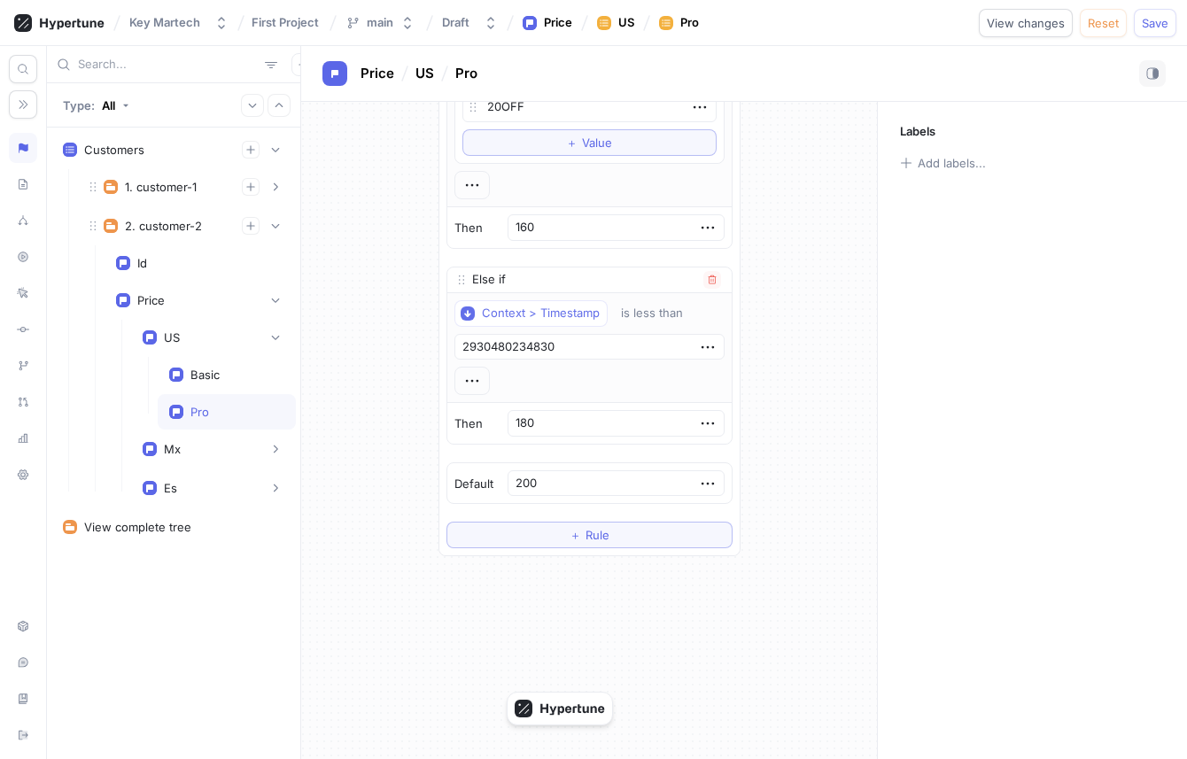
click at [626, 387] on div "Context > Timestamp is less than 2930480234830" at bounding box center [589, 348] width 270 height 96
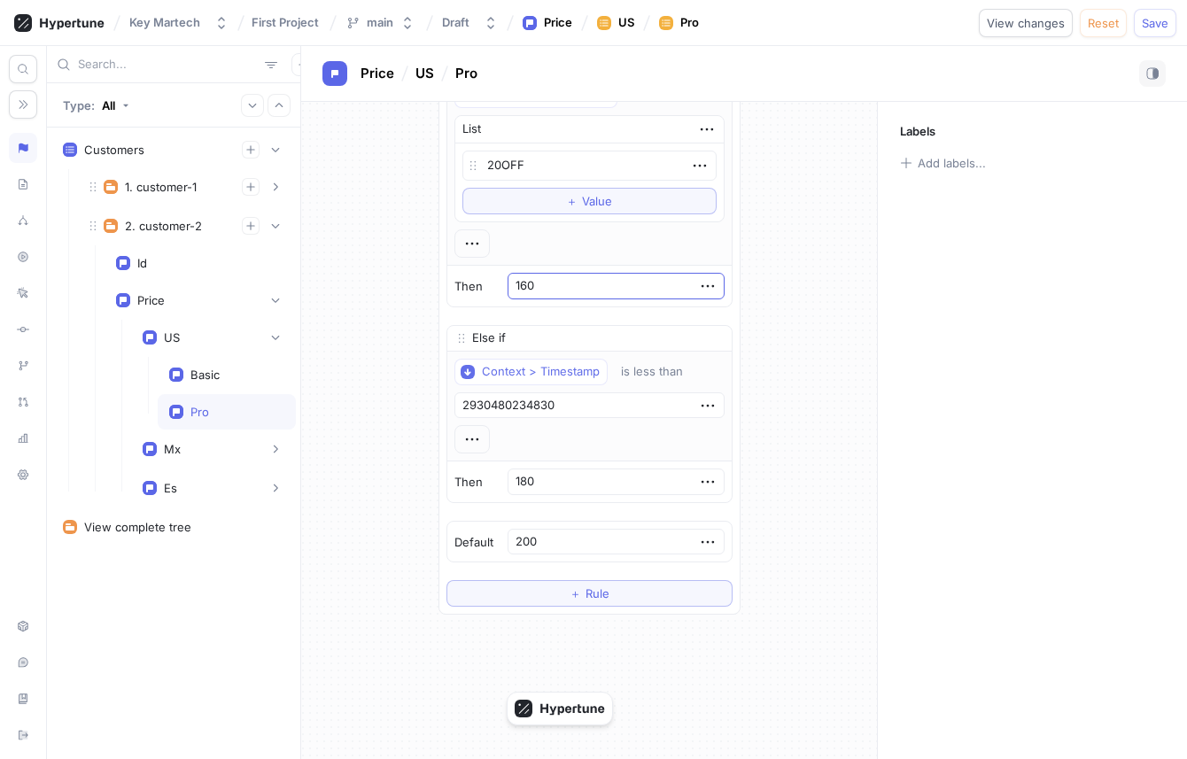
scroll to position [105, 0]
click at [211, 405] on div "Pro" at bounding box center [226, 412] width 115 height 14
click at [224, 382] on div "Basic" at bounding box center [226, 375] width 115 height 14
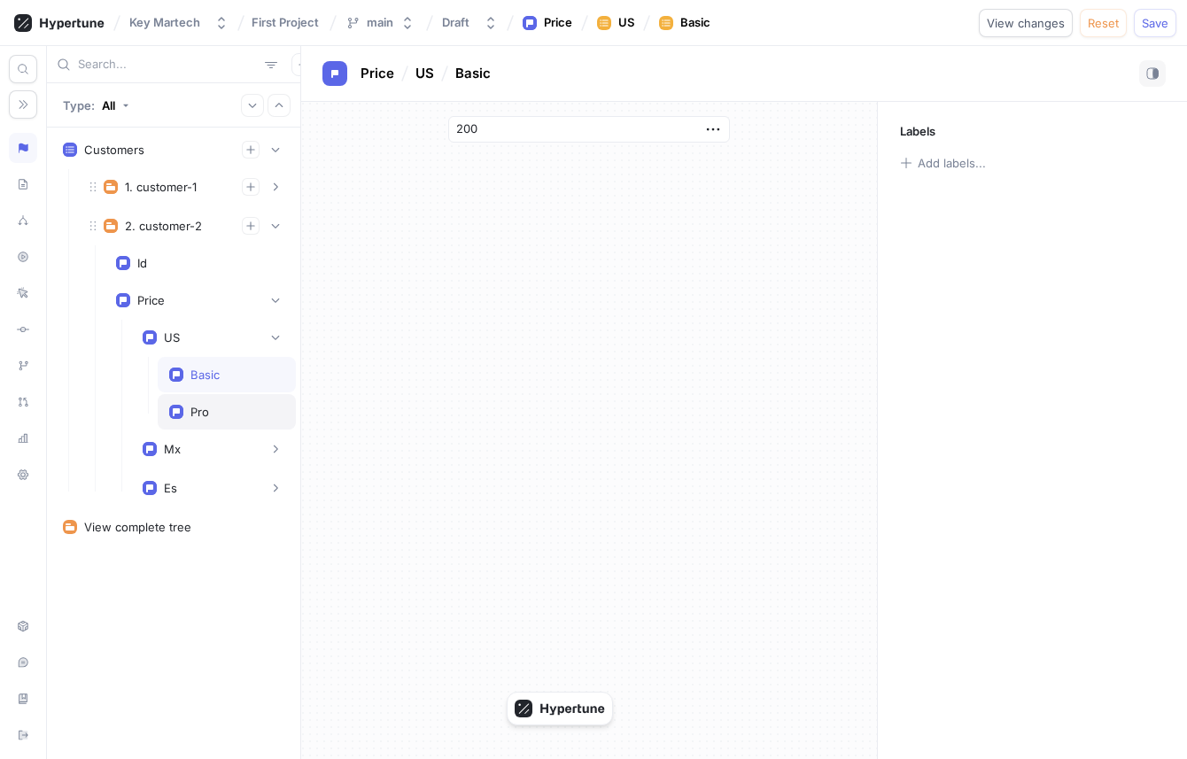
click at [225, 402] on div "Pro" at bounding box center [227, 411] width 138 height 35
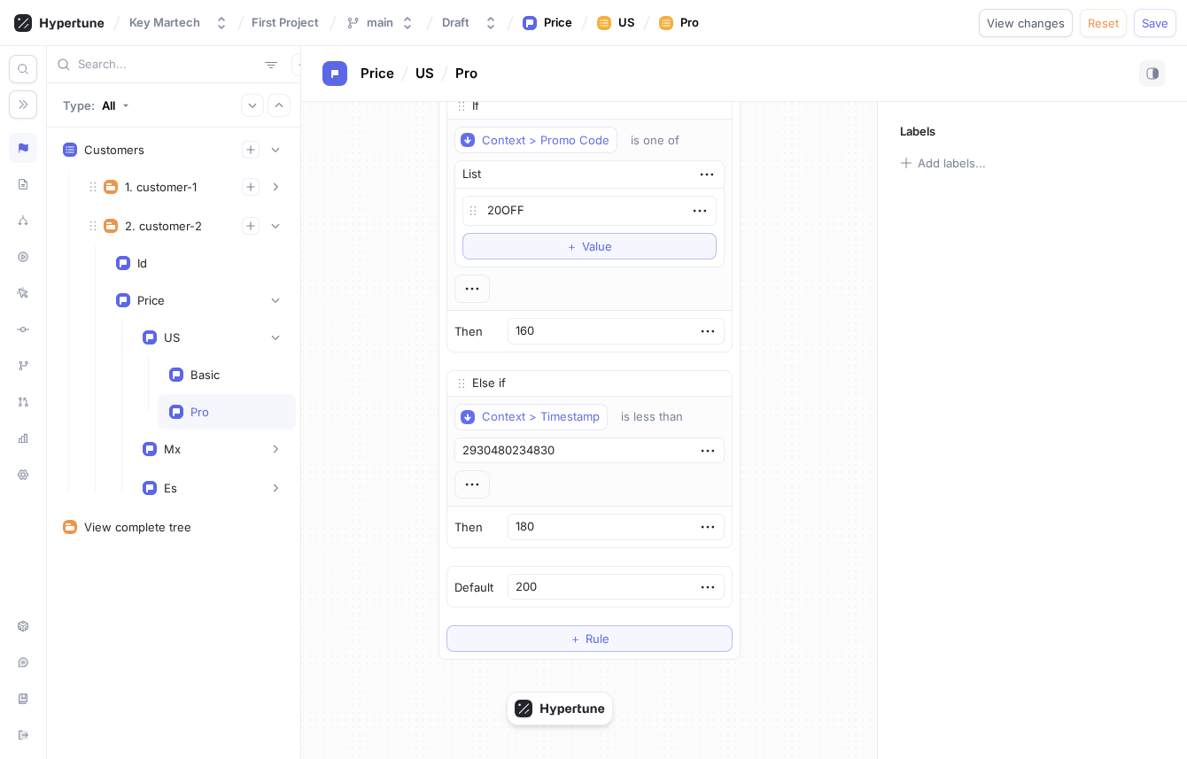
scroll to position [61, 0]
click at [205, 345] on div "US" at bounding box center [214, 338] width 142 height 18
type textarea "x"
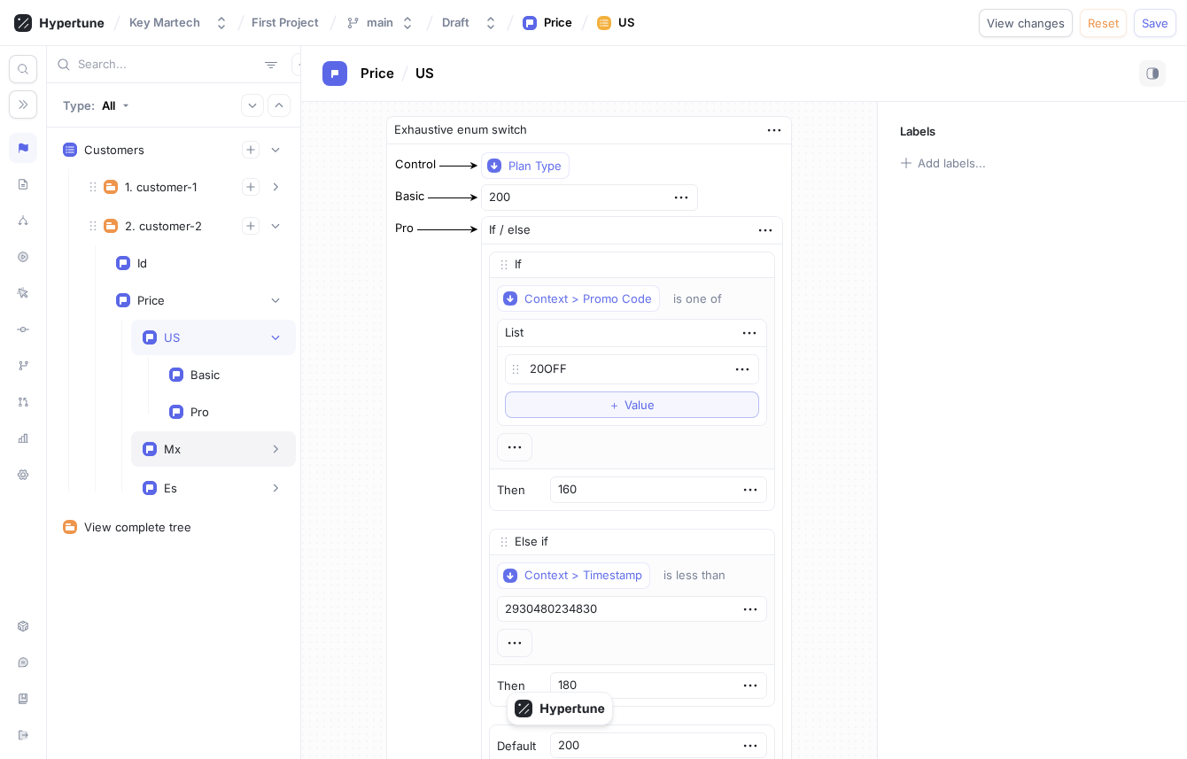
click at [199, 438] on div "Mx" at bounding box center [213, 448] width 165 height 35
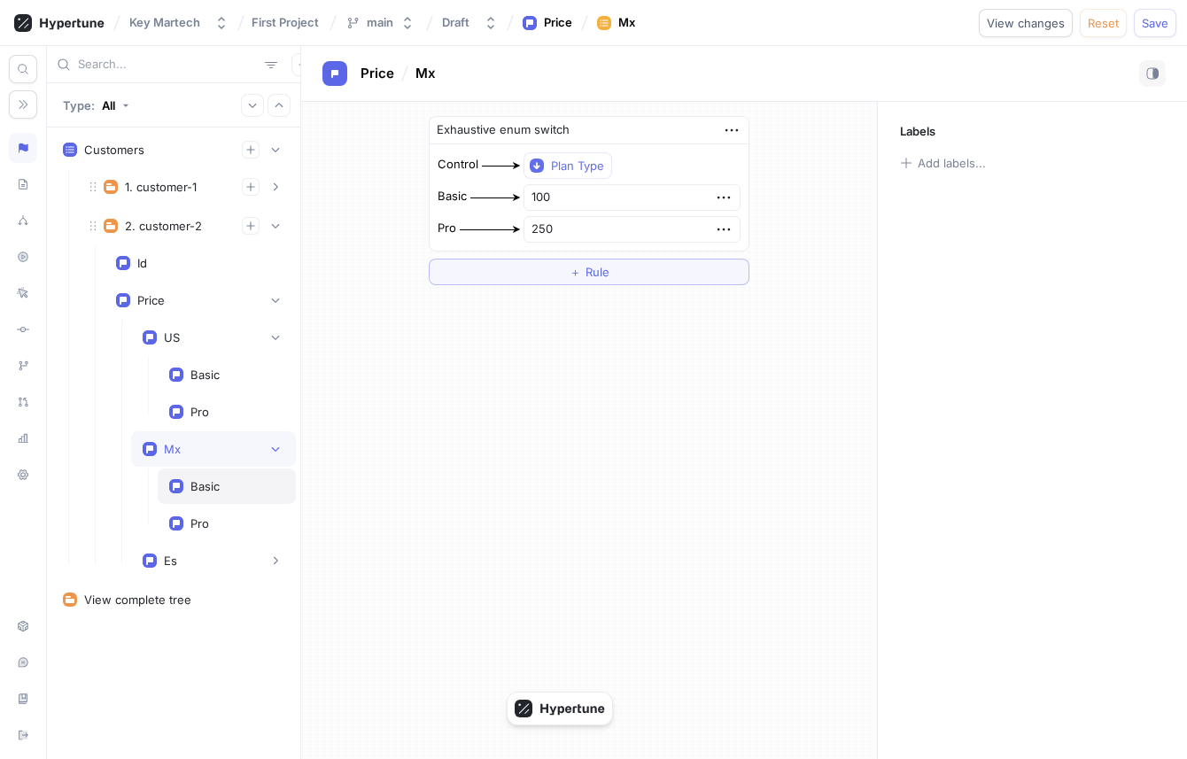
click at [218, 483] on div "Basic" at bounding box center [204, 486] width 29 height 14
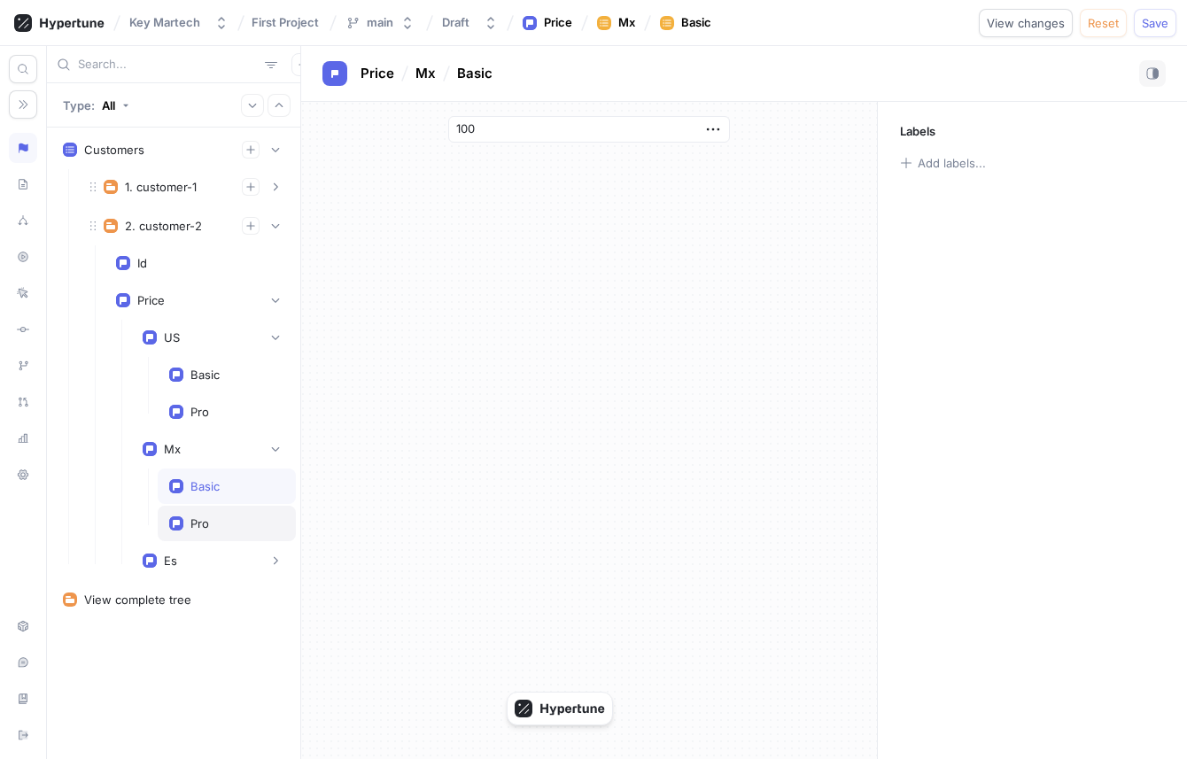
click at [221, 517] on div "Pro" at bounding box center [226, 523] width 115 height 14
type input "250"
click at [221, 554] on div "Es" at bounding box center [214, 561] width 142 height 18
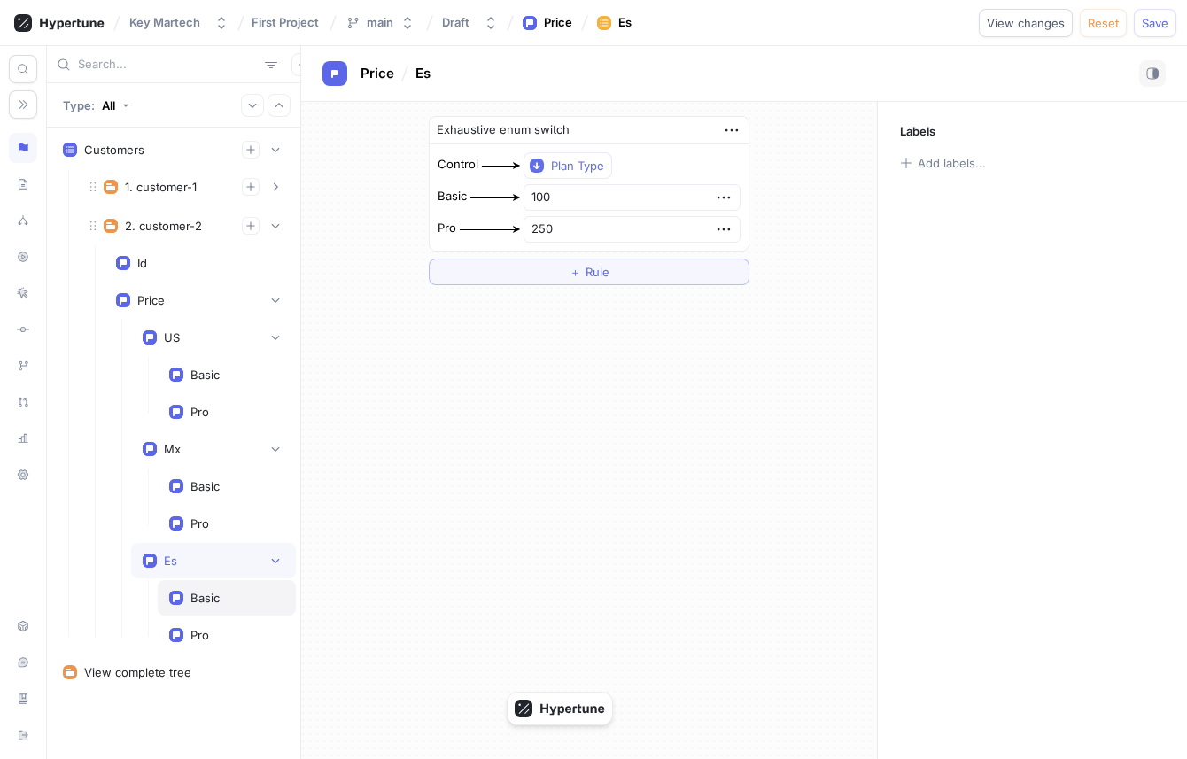
click at [234, 594] on div "Basic" at bounding box center [226, 598] width 115 height 14
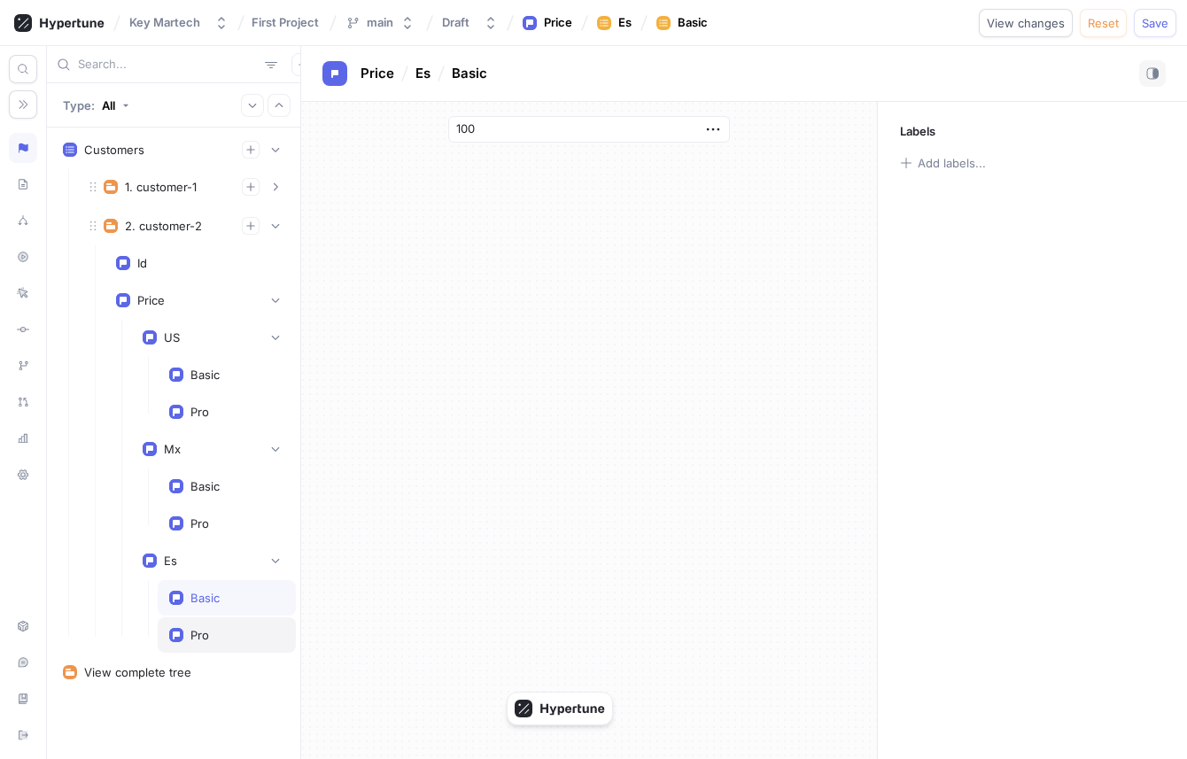
click at [241, 625] on div "Pro" at bounding box center [227, 634] width 138 height 35
click at [247, 601] on div "Basic" at bounding box center [226, 598] width 115 height 14
click at [207, 386] on div "Basic" at bounding box center [227, 374] width 138 height 35
type input "200"
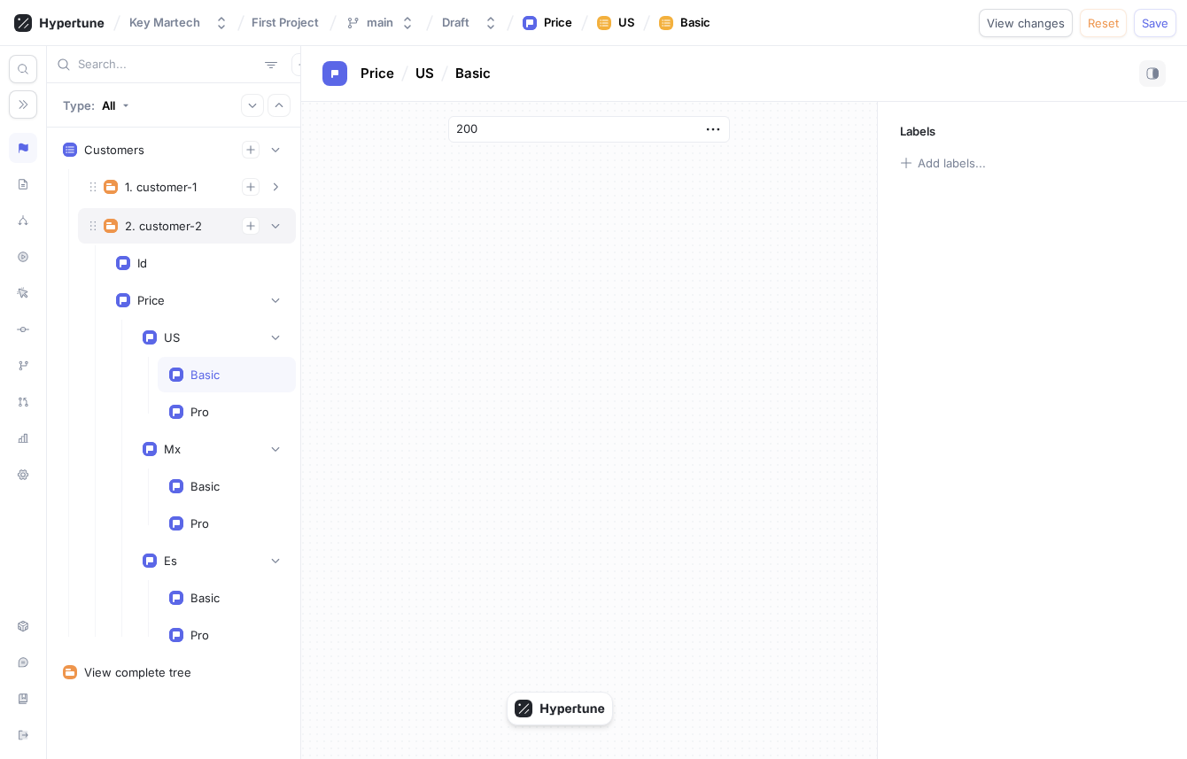
click at [190, 233] on div "2. customer-2" at bounding box center [186, 226] width 195 height 18
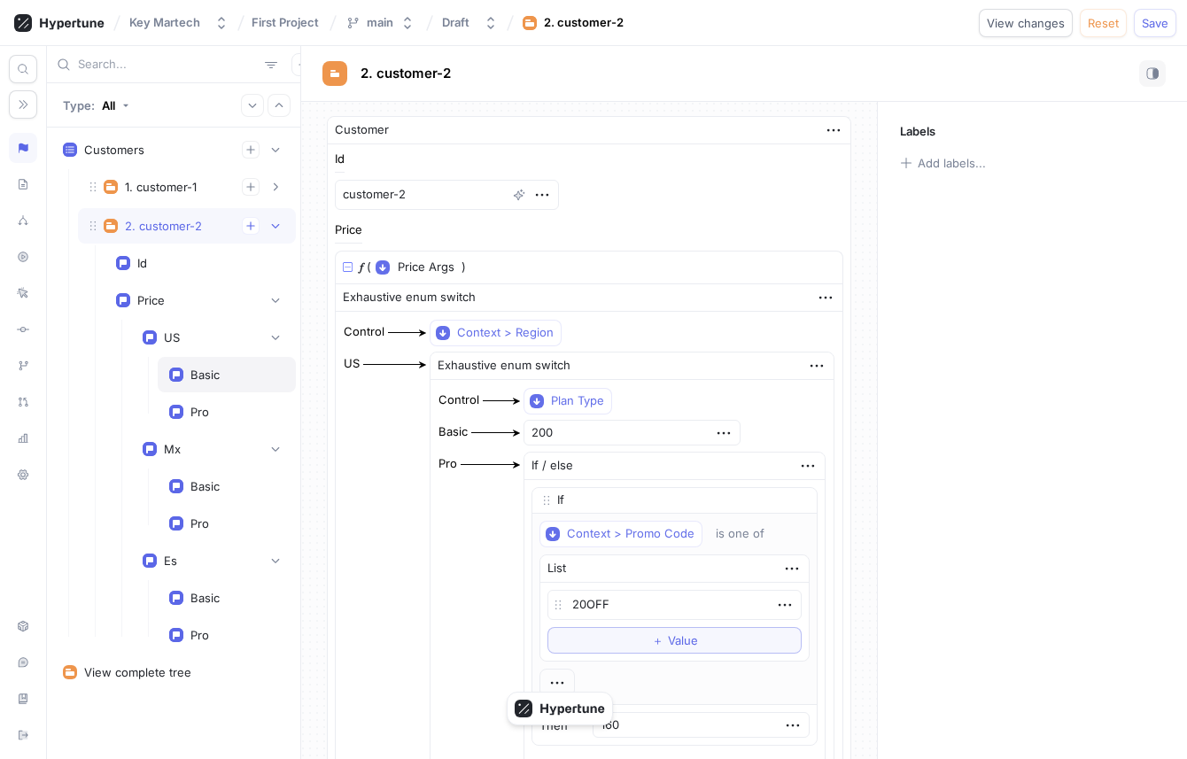
click at [187, 368] on div "Basic" at bounding box center [226, 375] width 115 height 14
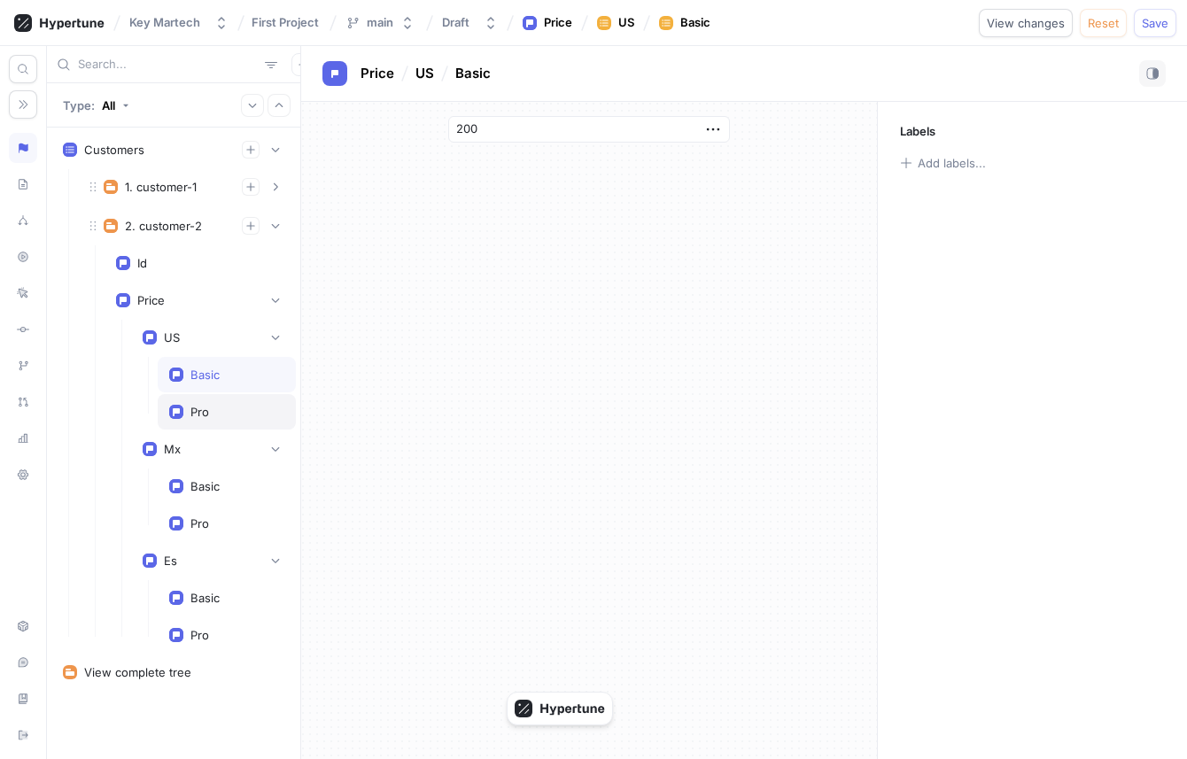
click at [198, 399] on div "Pro" at bounding box center [227, 411] width 138 height 35
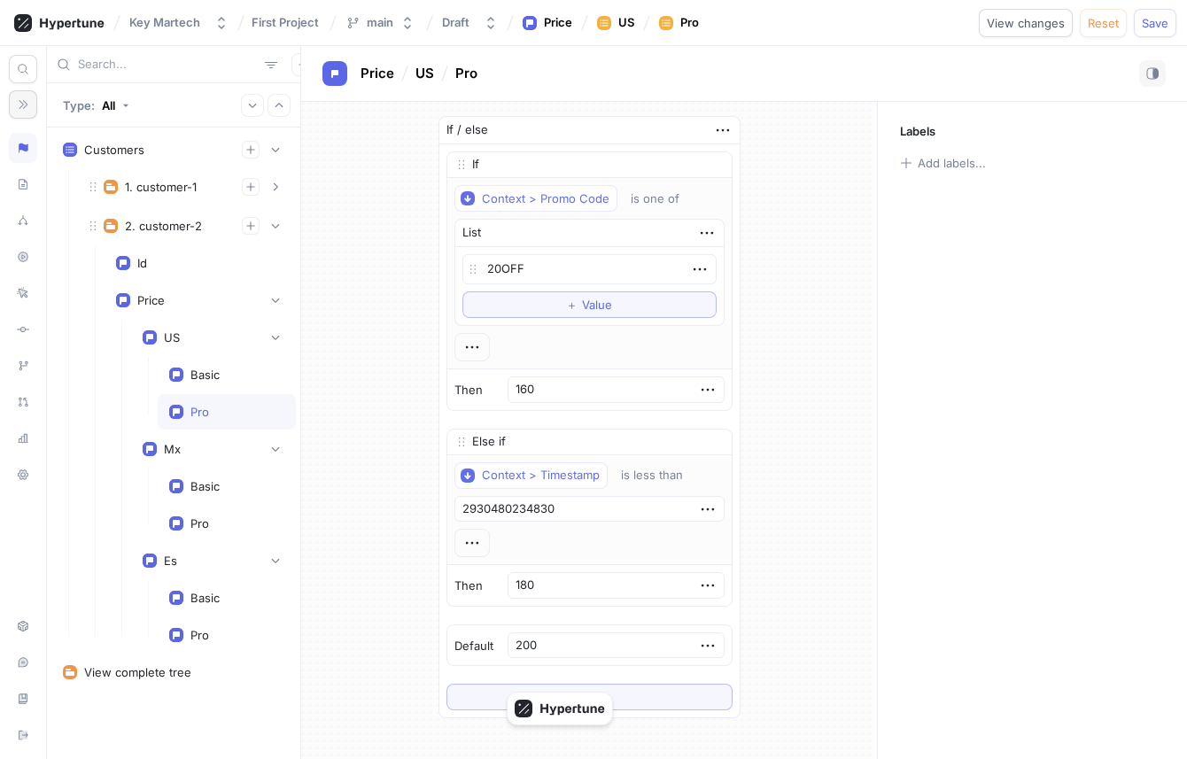
click at [25, 98] on icon "button" at bounding box center [23, 104] width 12 height 12
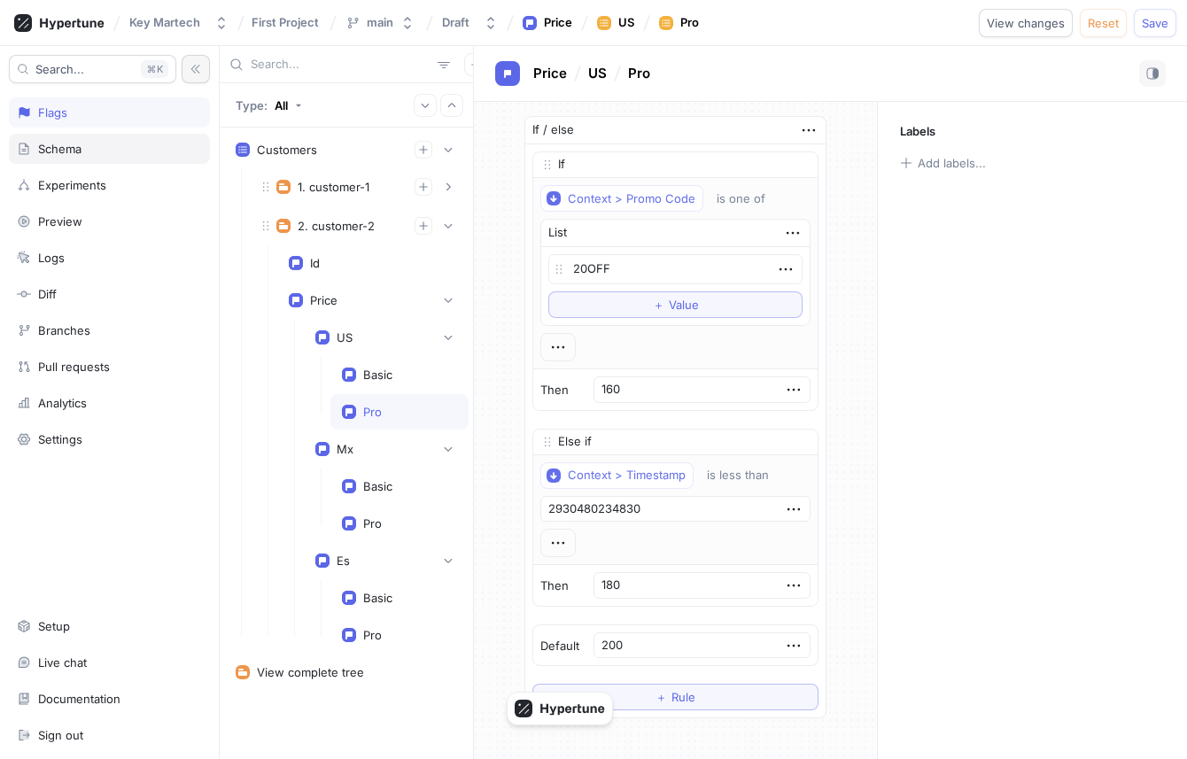
click at [79, 147] on div "Schema" at bounding box center [59, 149] width 43 height 14
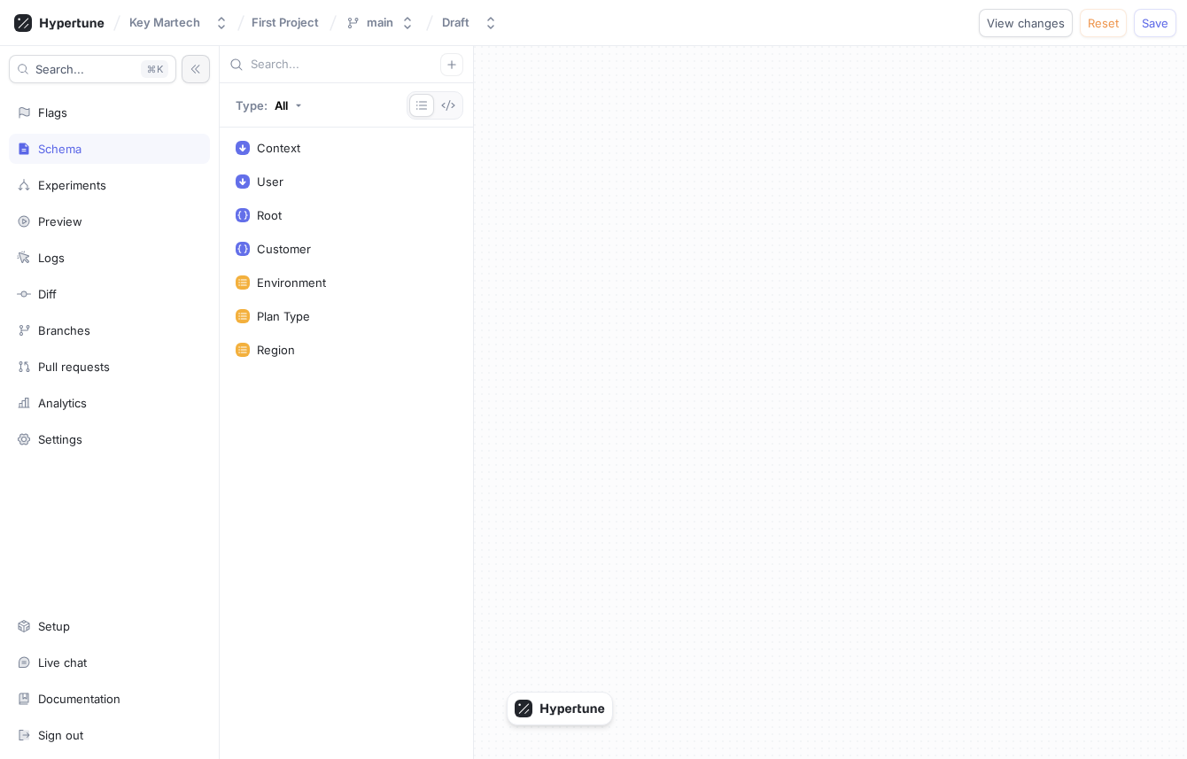
click at [186, 71] on button "button" at bounding box center [196, 69] width 28 height 28
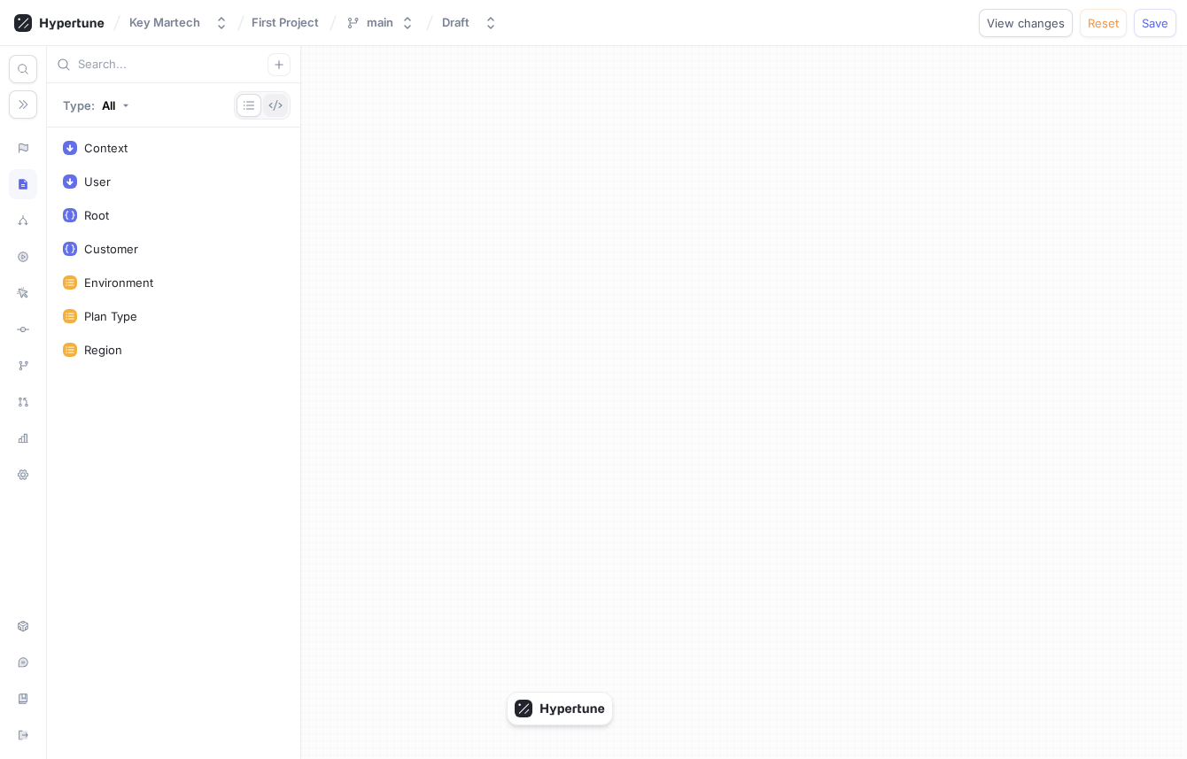
click at [276, 108] on icon "button" at bounding box center [275, 105] width 14 height 14
type textarea "x"
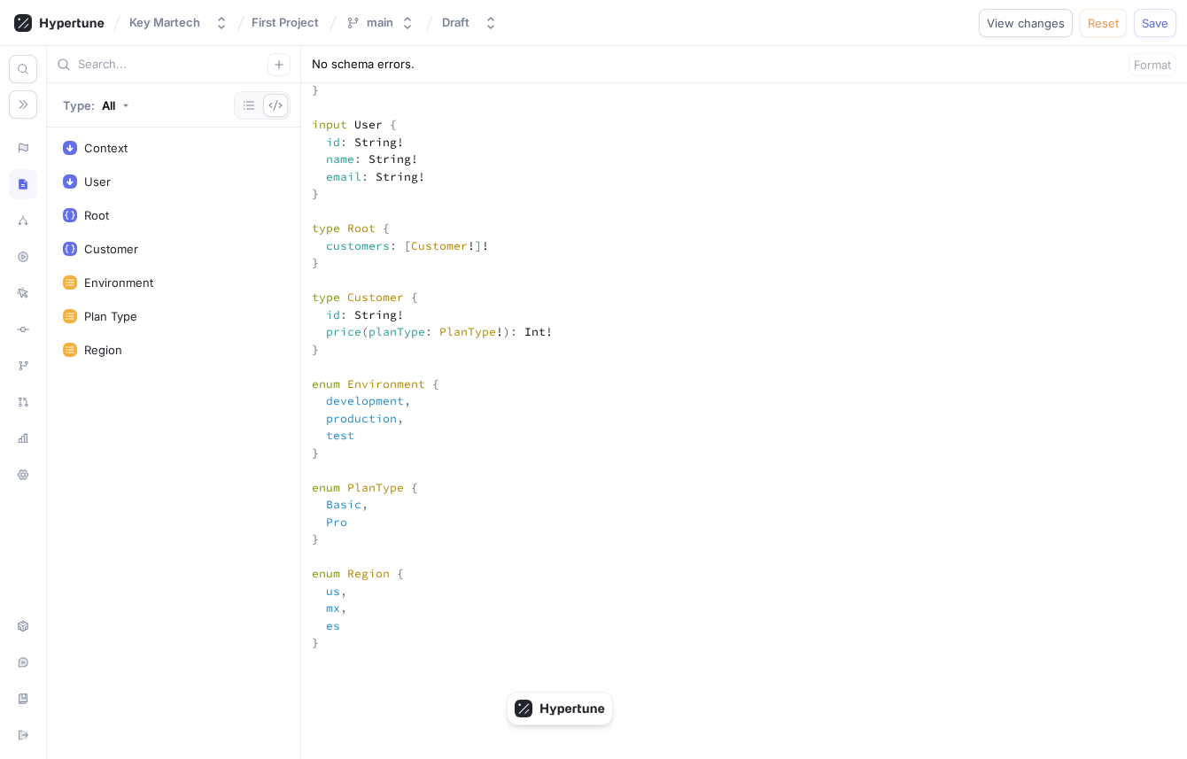
scroll to position [445, 0]
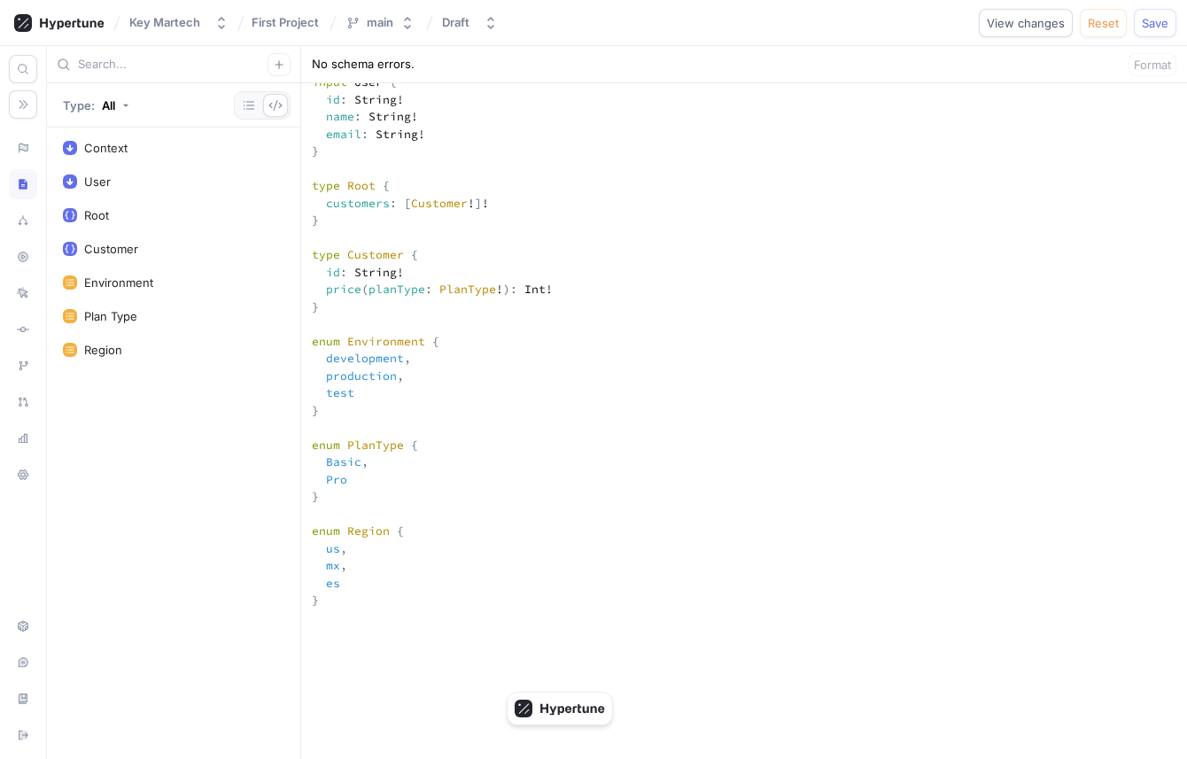
click at [534, 266] on textarea "input Context { user: User! environment: Environment! region: Region! timestamp…" at bounding box center [744, 660] width 886 height 1464
click at [545, 290] on textarea "input Context { user: User! environment: Environment! region: Region! timestamp…" at bounding box center [744, 660] width 886 height 1464
type textarea "input Context { user: User! environment: Environment! region: Region! timestamp…"
type textarea "x"
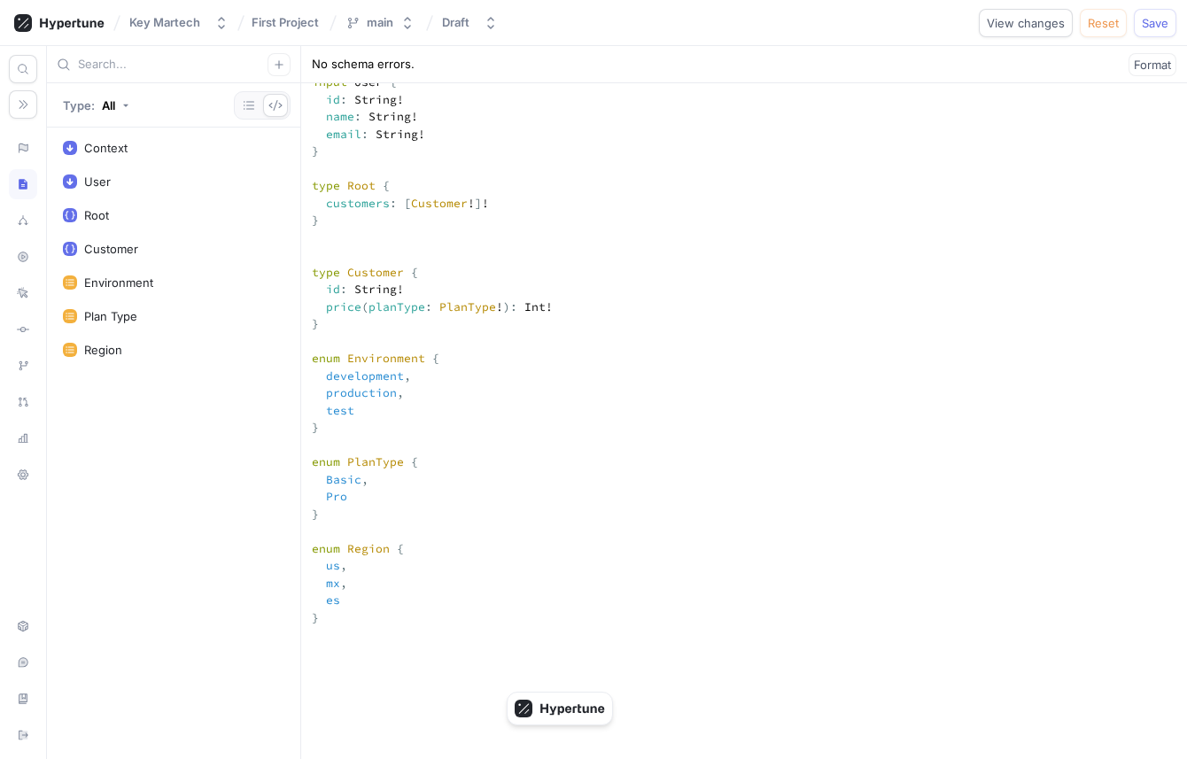
type textarea "input Context { user: User! environment: Environment! region: Region! timestamp…"
type textarea "x"
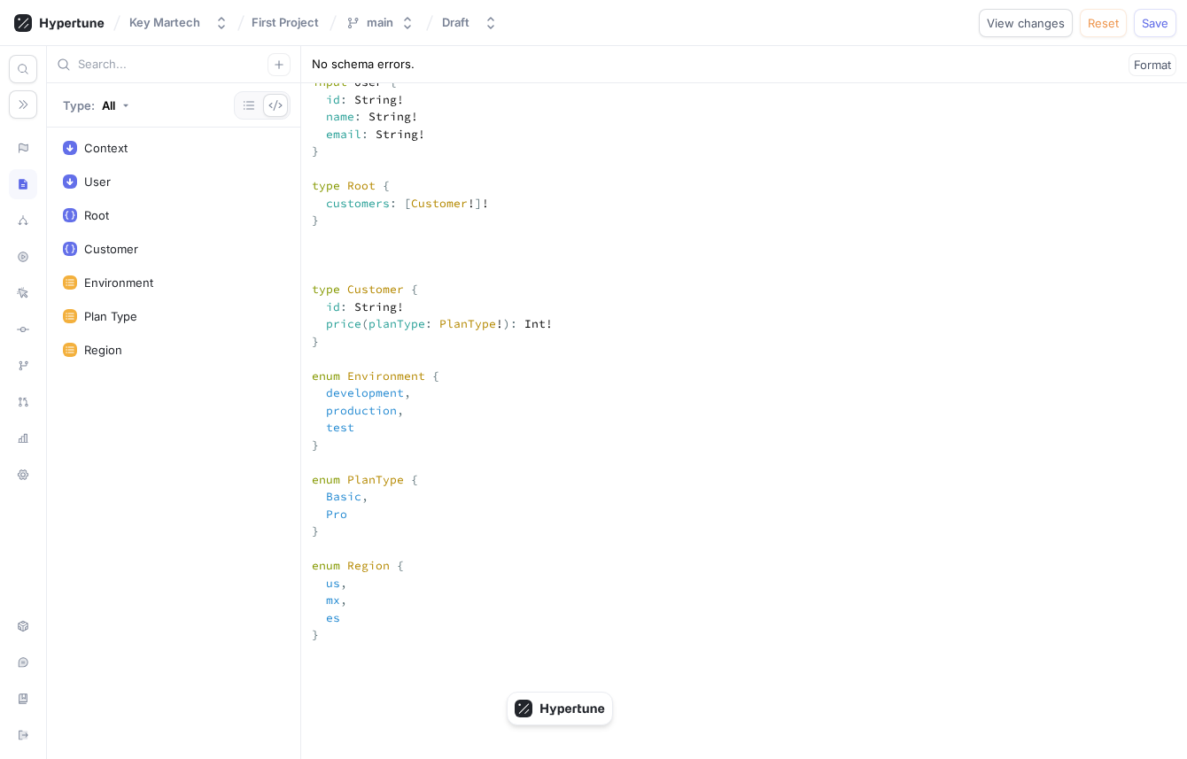
type textarea "input Context { user: User! environment: Environment! region: Region! timestamp…"
type textarea "x"
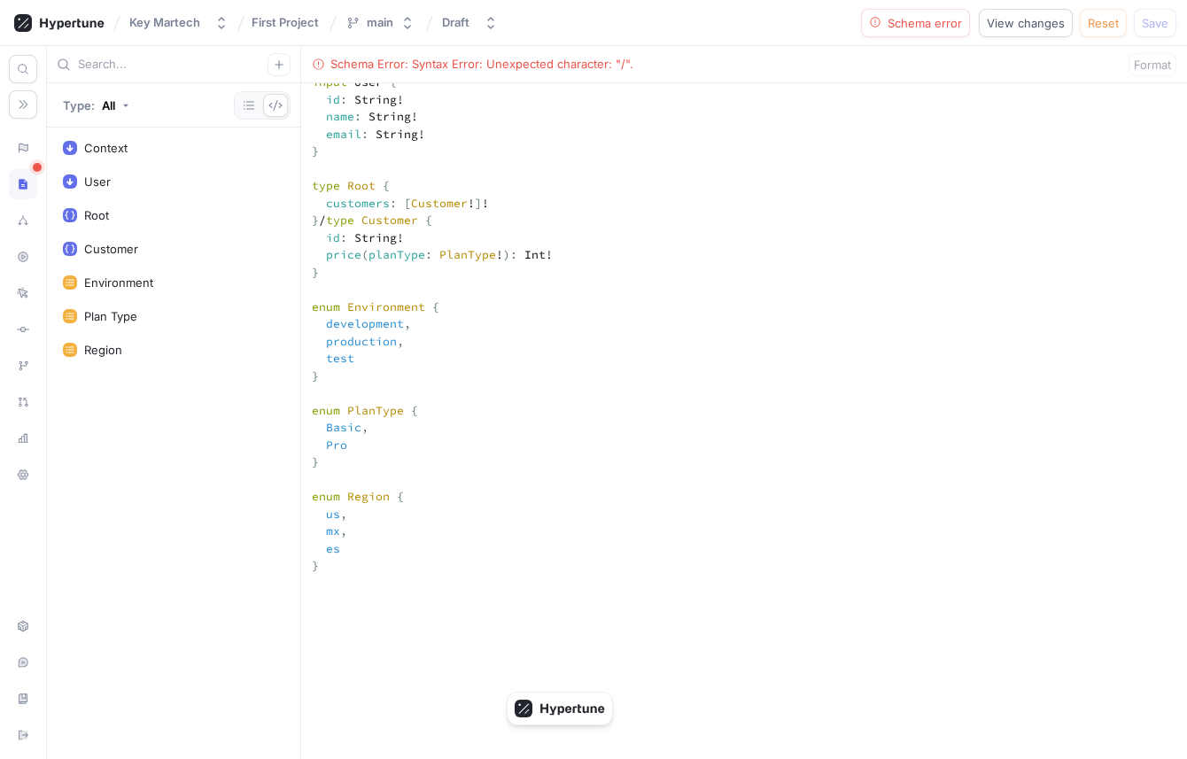
type textarea "input Context { user: User! environment: Environment! region: Region! timestamp…"
type textarea "x"
type textarea "input Context { user: User! environment: Environment! region: Region! timestamp…"
type textarea "x"
type textarea "input Context { user: User! environment: Environment! region: Region! timestamp…"
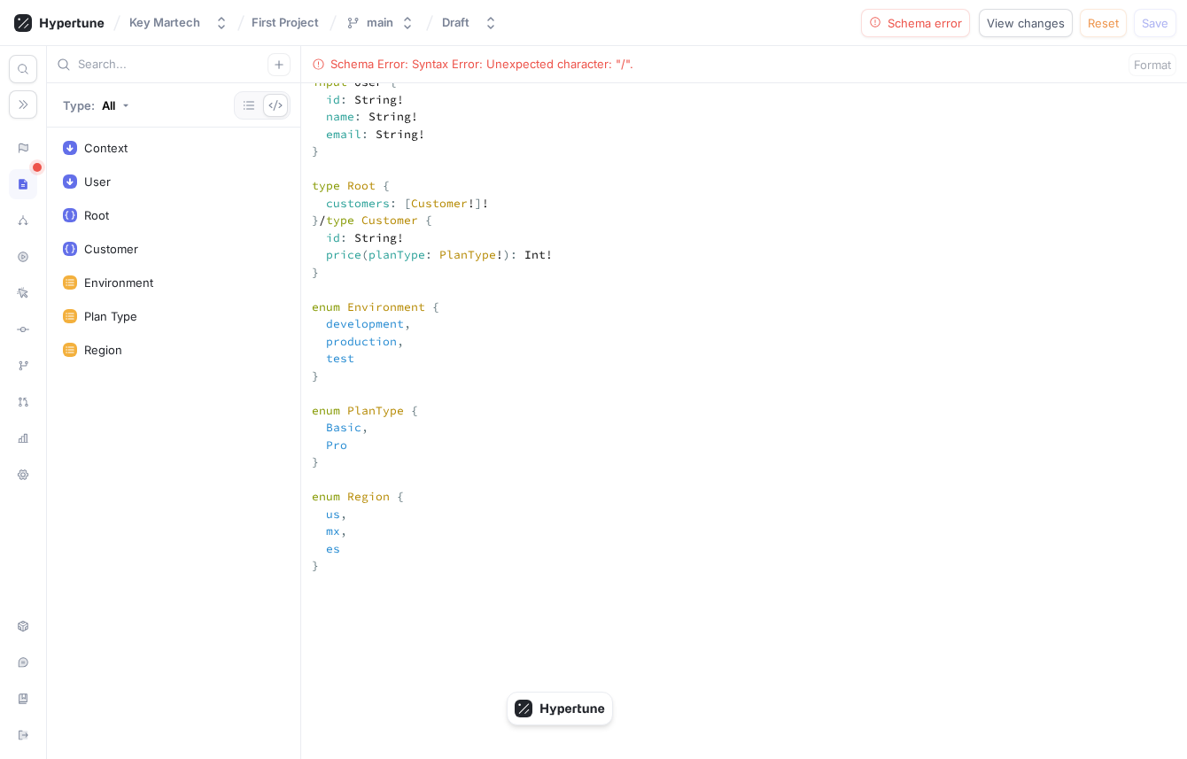
type textarea "x"
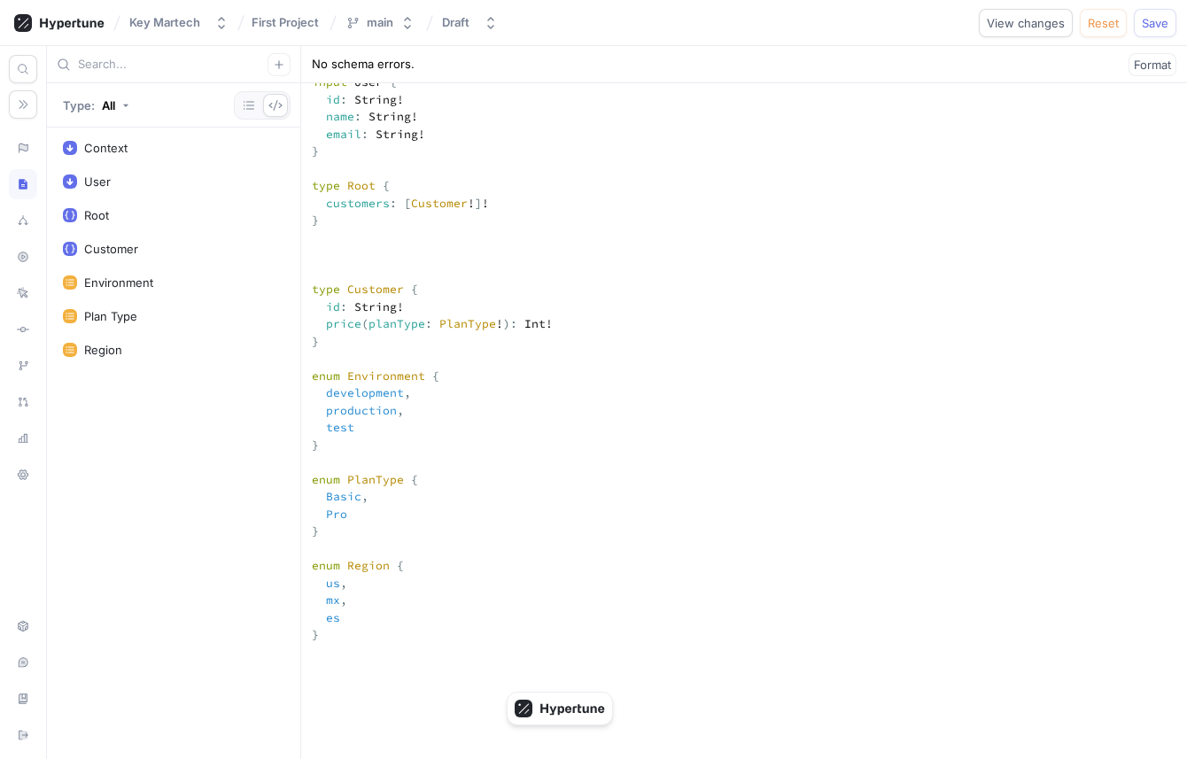
type textarea "input Context { user: User! environment: Environment! region: Region! timestamp…"
type textarea "x"
type textarea "input Context { user: User! environment: Environment! region: Region! timestamp…"
type textarea "x"
type textarea "input Context { user: User! environment: Environment! region: Region! timestamp…"
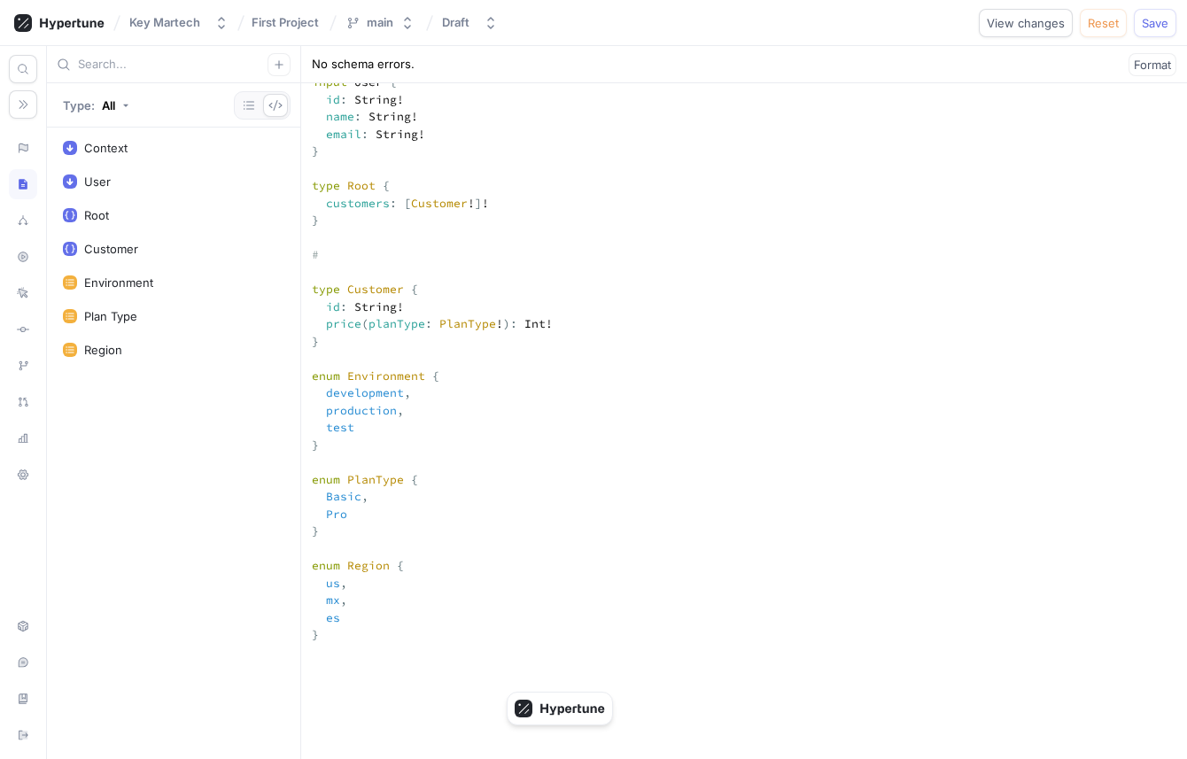
type textarea "x"
type textarea "input Context { user: User! environment: Environment! region: Region! timestamp…"
type textarea "x"
type textarea "input Context { user: User! environment: Environment! region: Region! timestamp…"
type textarea "x"
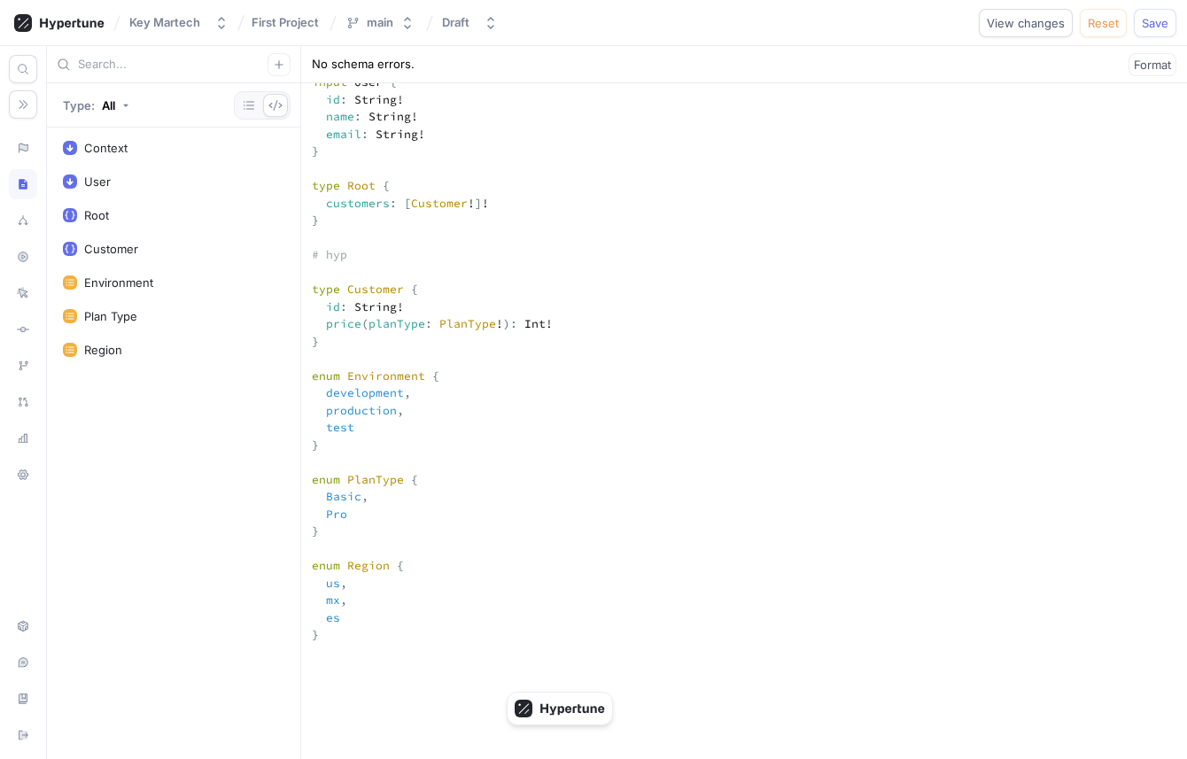
type textarea "input Context { user: User! environment: Environment! region: Region! timestamp…"
type textarea "x"
type textarea "input Context { user: User! environment: Environment! region: Region! timestamp…"
type textarea "x"
type textarea "input Context { user: User! environment: Environment! region: Region! timestamp…"
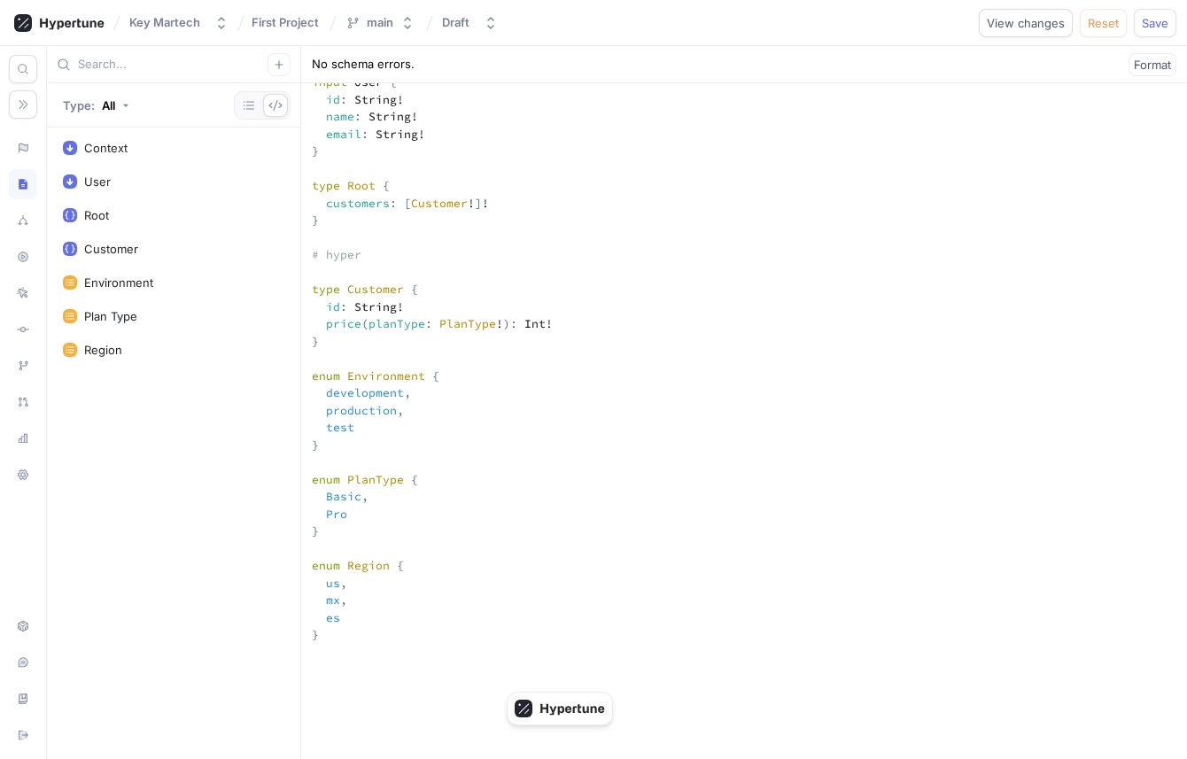
type textarea "x"
type textarea "input Context { user: User! environment: Environment! region: Region! timestamp…"
type textarea "x"
type textarea "input Context { user: User! environment: Environment! region: Region! timestamp…"
type textarea "x"
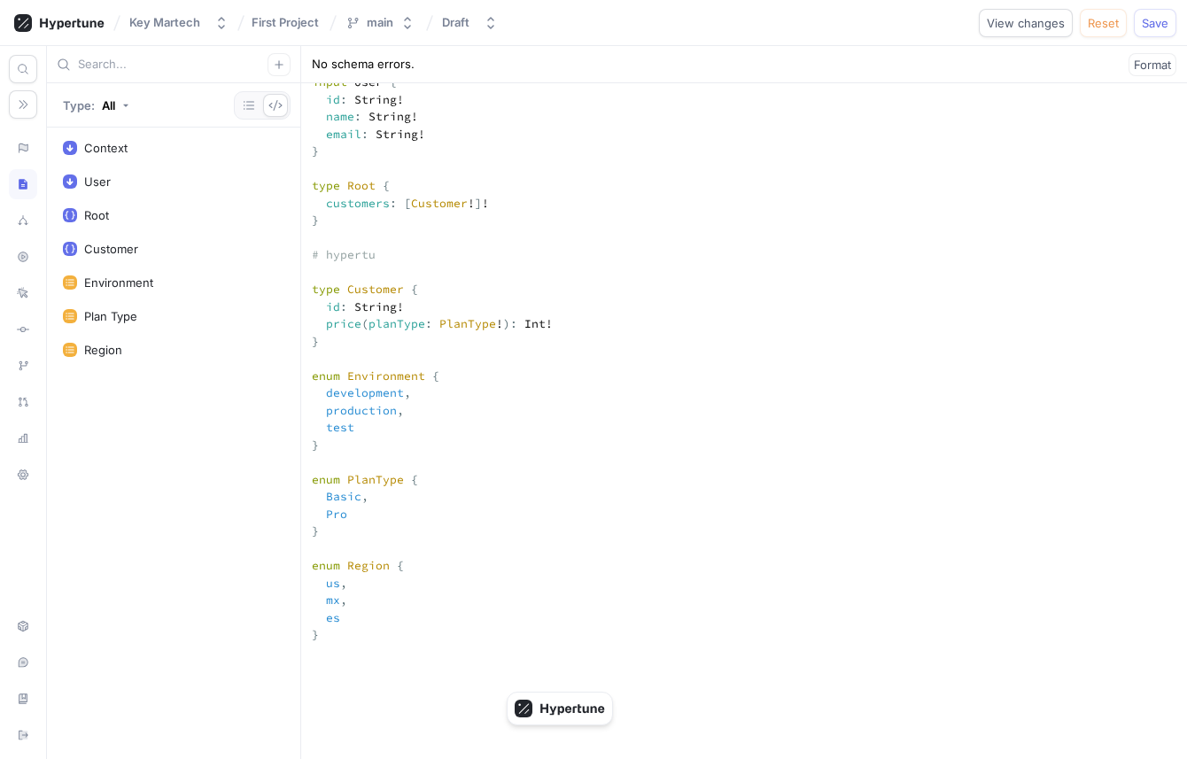
type textarea "input Context { user: User! environment: Environment! region: Region! timestamp…"
type textarea "x"
type textarea "input Context { user: User! environment: Environment! region: Region! timestamp…"
type textarea "x"
type textarea "input Context { user: User! environment: Environment! region: Region! timestamp…"
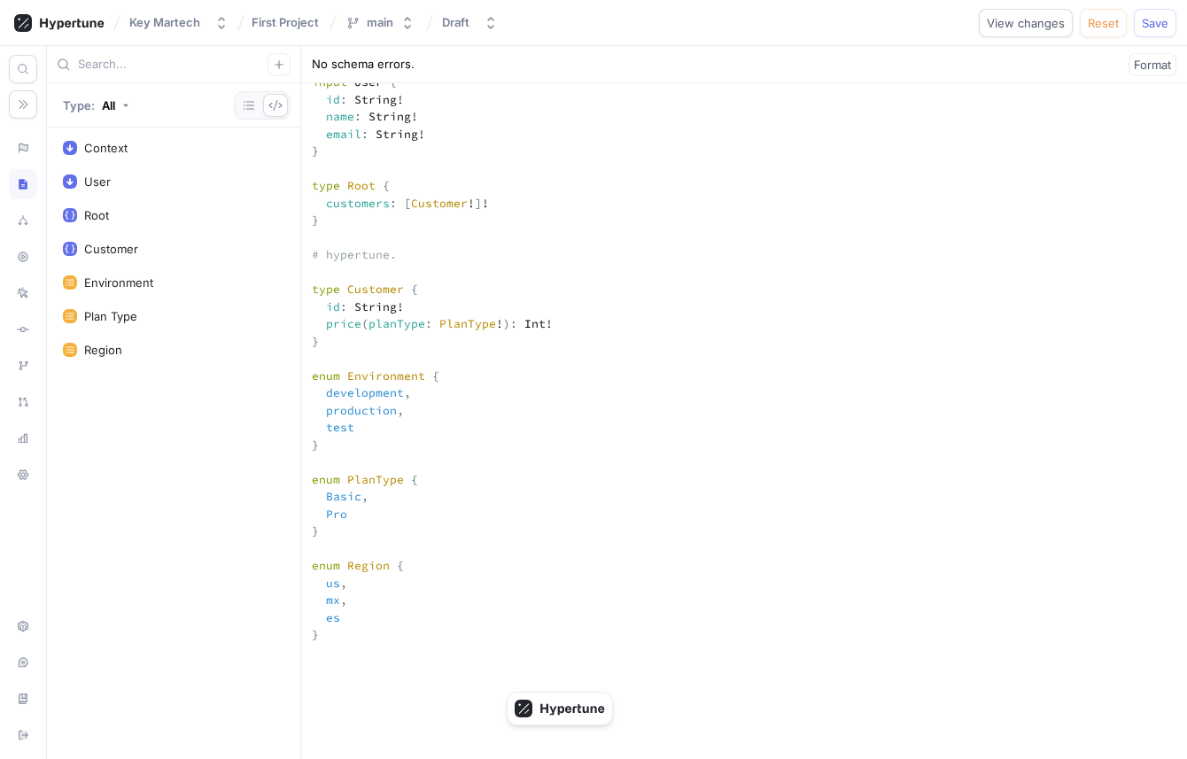
type textarea "x"
type textarea "input Context { user: User! environment: Environment! region: Region! timestamp…"
type textarea "x"
type textarea "input Context { user: User! environment: Environment! region: Region! timestamp…"
type textarea "x"
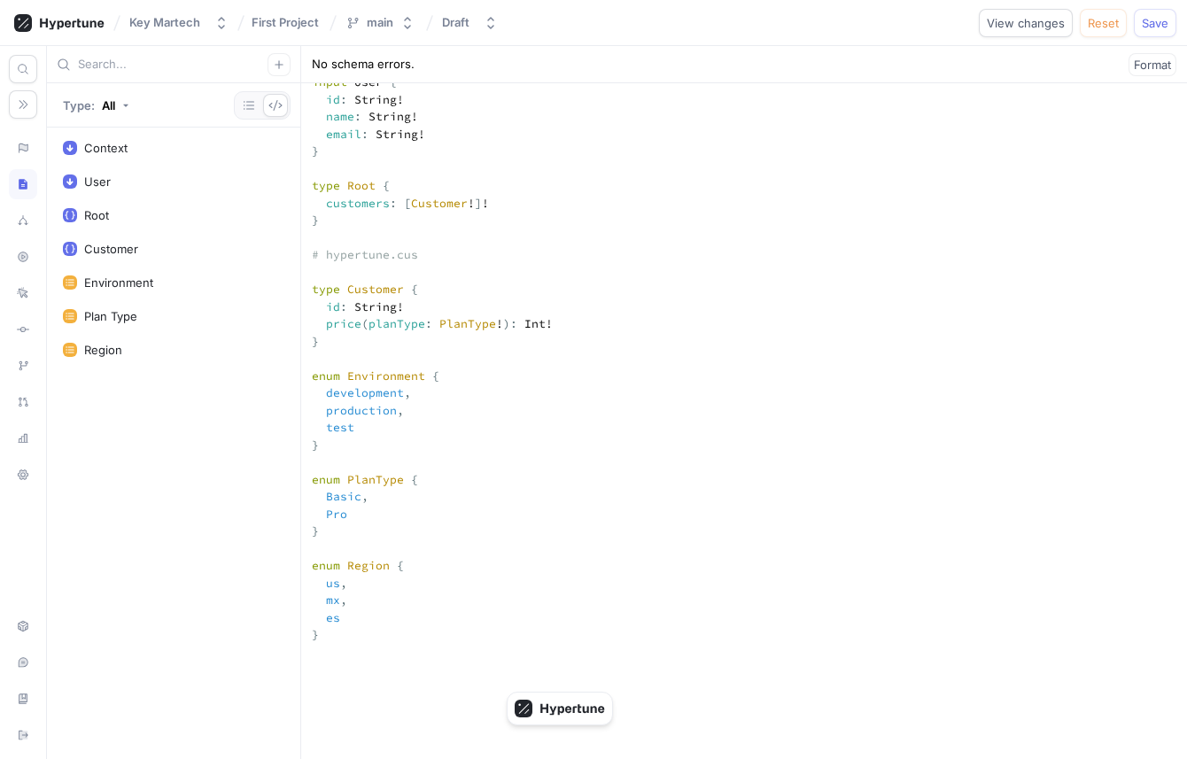
type textarea "input Context { user: User! environment: Environment! region: Region! timestamp…"
type textarea "x"
type textarea "input Context { user: User! environment: Environment! region: Region! timestamp…"
type textarea "x"
type textarea "input Context { user: User! environment: Environment! region: Region! timestamp…"
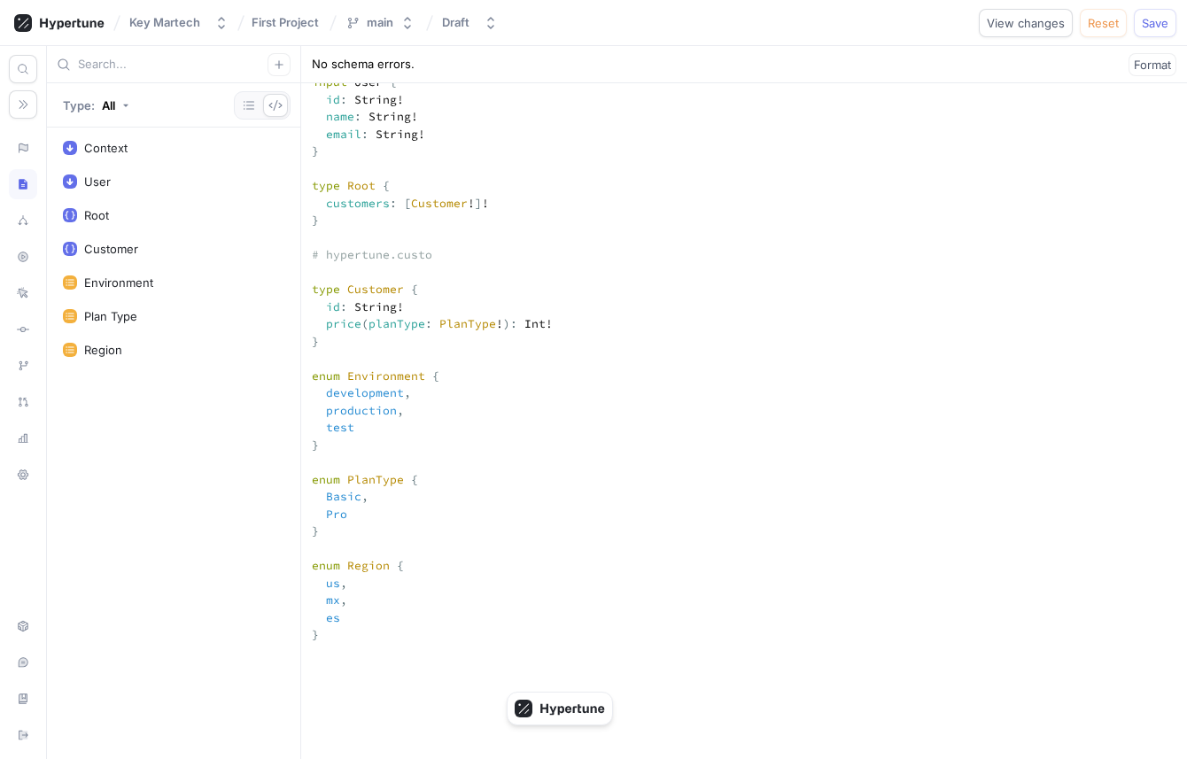
type textarea "x"
type textarea "input Context { user: User! environment: Environment! region: Region! timestamp…"
type textarea "x"
type textarea "input Context { user: User! environment: Environment! region: Region! timestamp…"
type textarea "x"
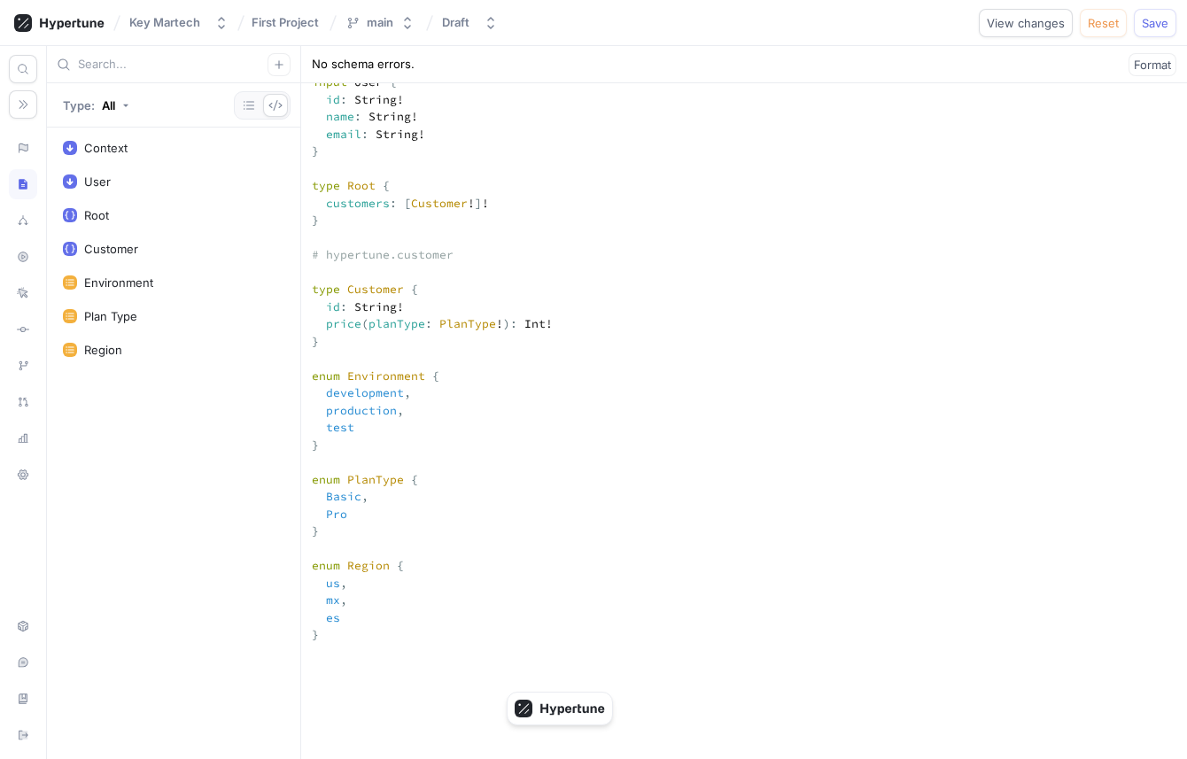
type textarea "input Context { user: User! environment: Environment! region: Region! timestamp…"
type textarea "x"
type textarea "input Context { user: User! environment: Environment! region: Region! timestamp…"
type textarea "x"
type textarea "input Context { user: User! environment: Environment! region: Region! timestamp…"
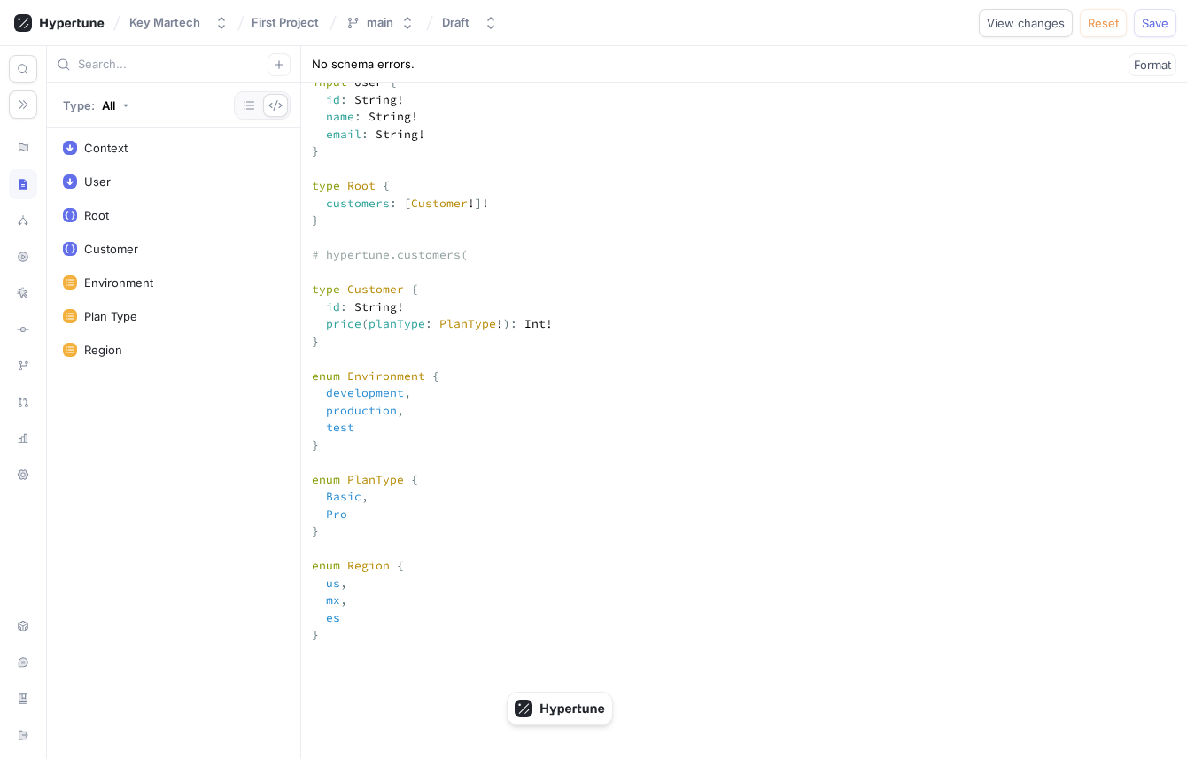
type textarea "x"
type textarea "input Context { user: User! environment: Environment! region: Region! timestamp…"
type textarea "x"
type textarea "input Context { user: User! environment: Environment! region: Region! timestamp…"
type textarea "x"
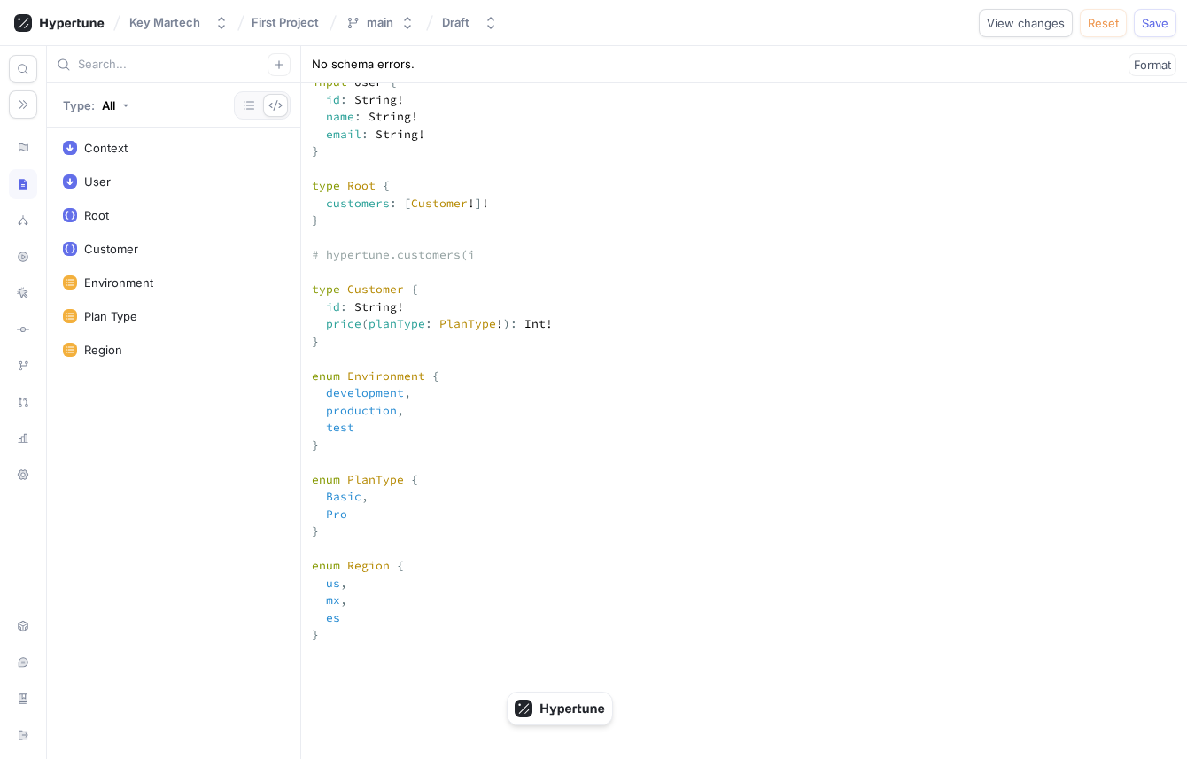
type textarea "input Context { user: User! environment: Environment! region: Region! timestamp…"
type textarea "x"
type textarea "input Context { user: User! environment: Environment! region: Region! timestamp…"
type textarea "x"
type textarea "input Context { user: User! environment: Environment! region: Region! timestamp…"
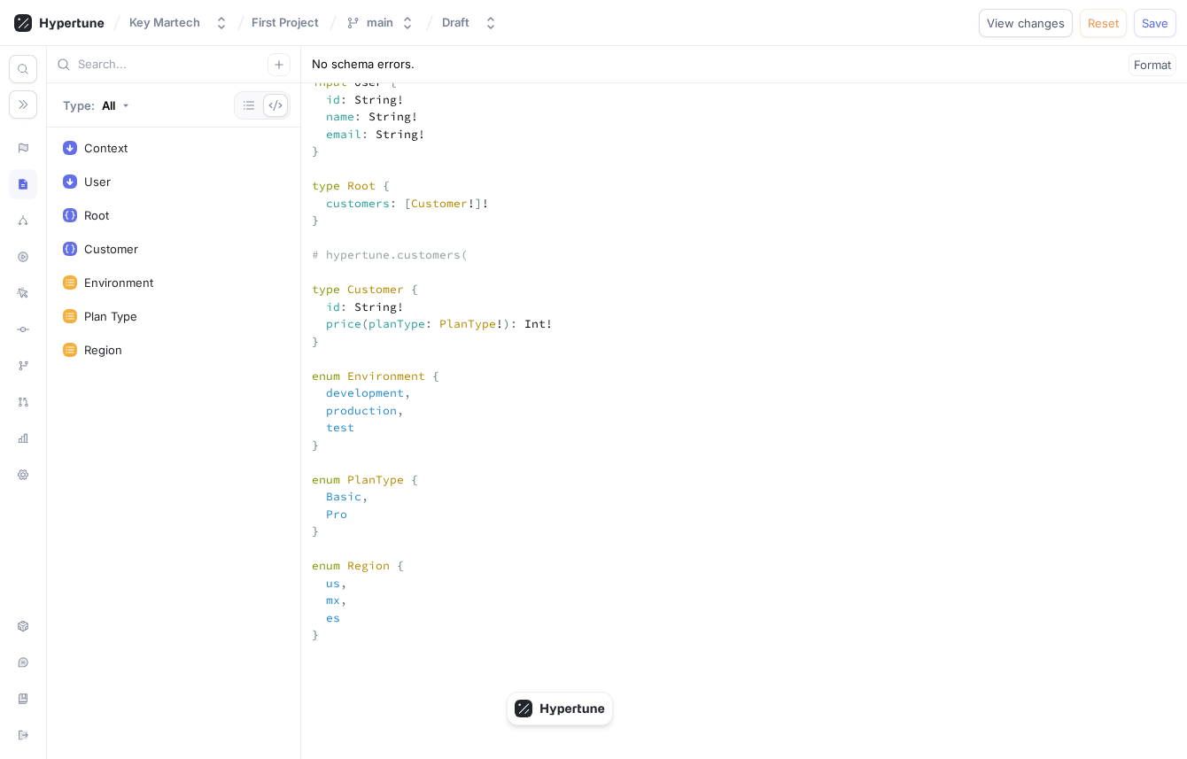
type textarea "x"
type textarea "input Context { user: User! environment: Environment! region: Region! timestamp…"
type textarea "x"
type textarea "input Context { user: User! environment: Environment! region: Region! timestamp…"
type textarea "x"
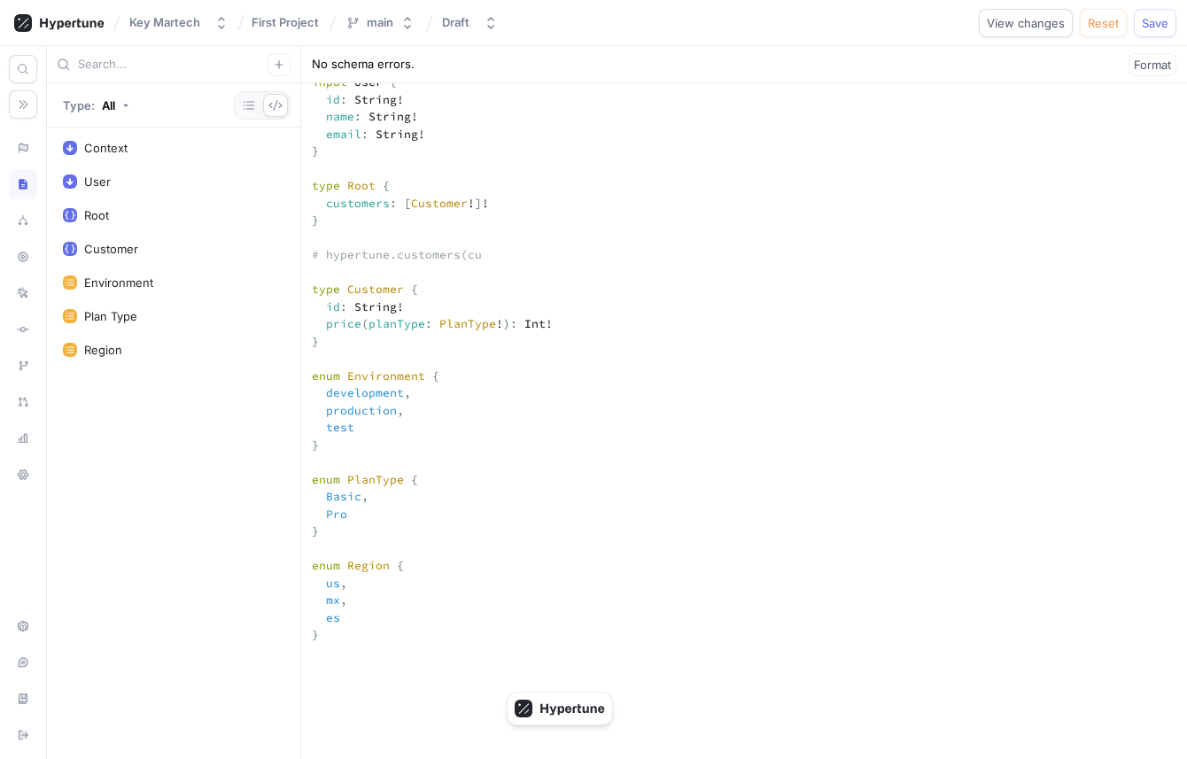
type textarea "input Context { user: User! environment: Environment! region: Region! timestamp…"
type textarea "x"
type textarea "input Context { user: User! environment: Environment! region: Region! timestamp…"
type textarea "x"
type textarea "input Context { user: User! environment: Environment! region: Region! timestamp…"
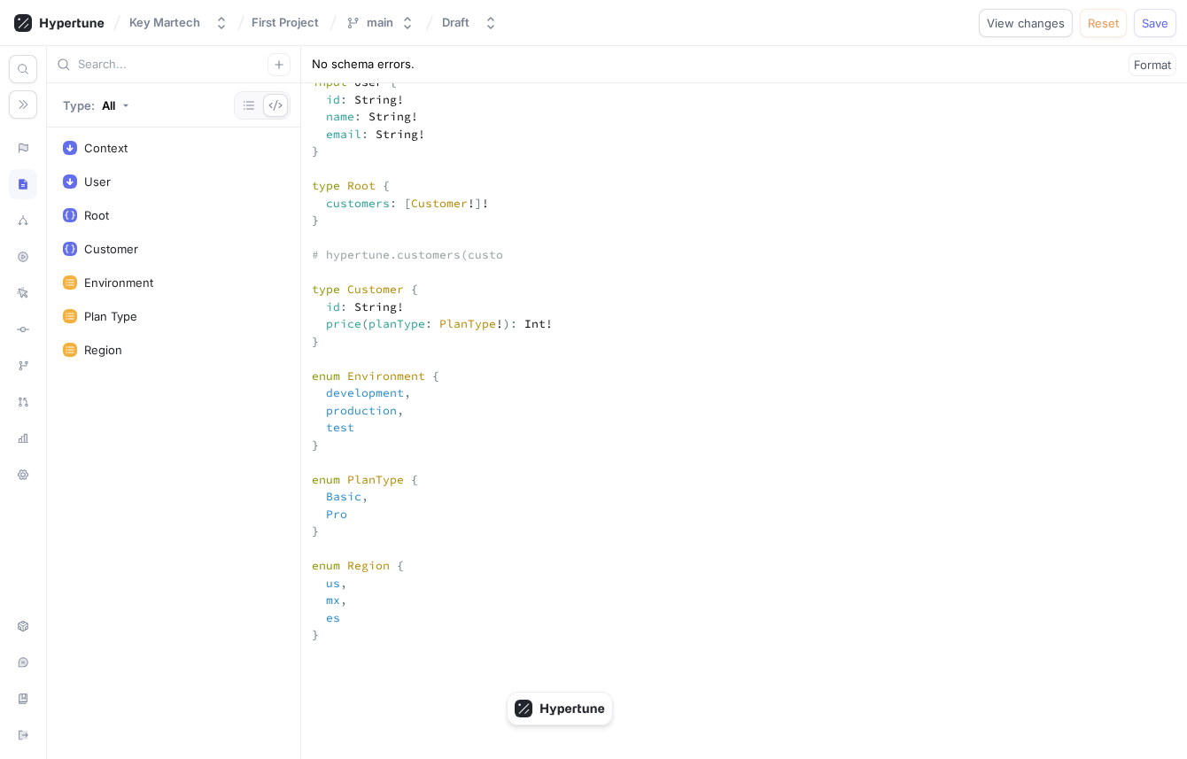
type textarea "x"
type textarea "input Context { user: User! environment: Environment! region: Region! timestamp…"
type textarea "x"
type textarea "input Context { user: User! environment: Environment! region: Region! timestamp…"
type textarea "x"
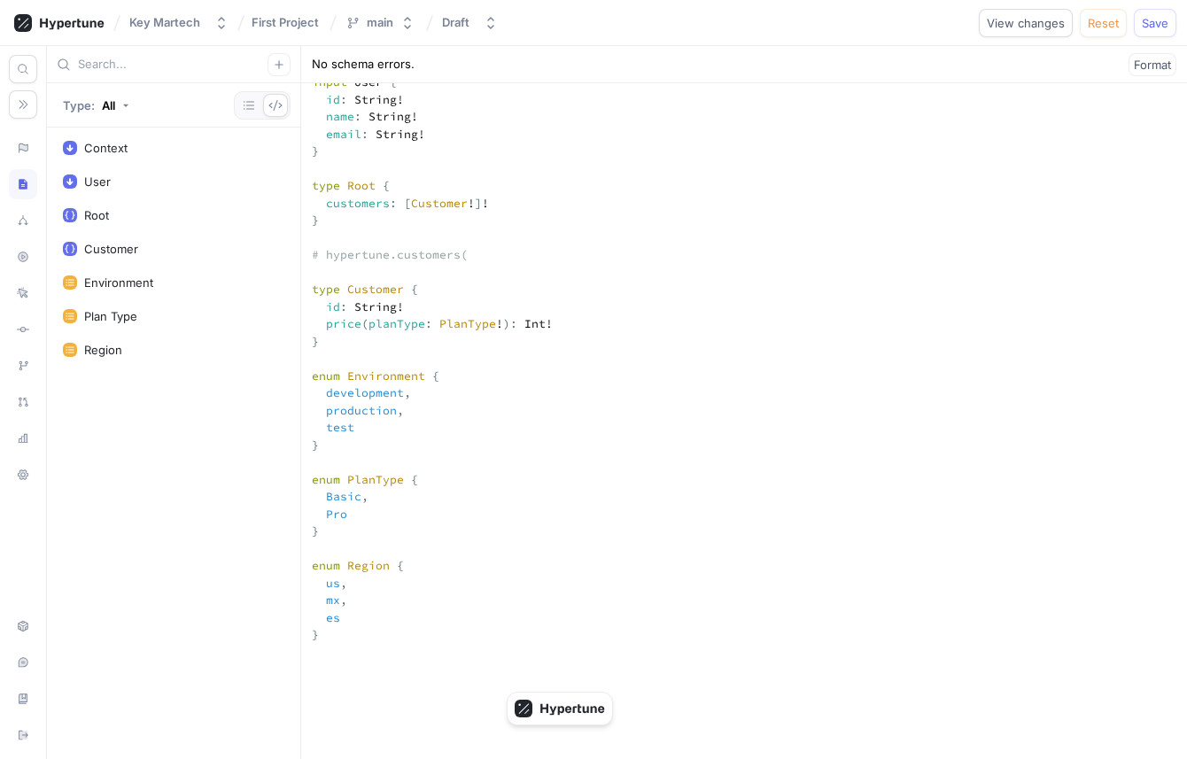
type textarea "input Context { user: User! environment: Environment! region: Region! timestamp…"
type textarea "x"
type textarea "input Context { user: User! environment: Environment! region: Region! timestamp…"
type textarea "x"
type textarea "input Context { user: User! environment: Environment! region: Region! timestamp…"
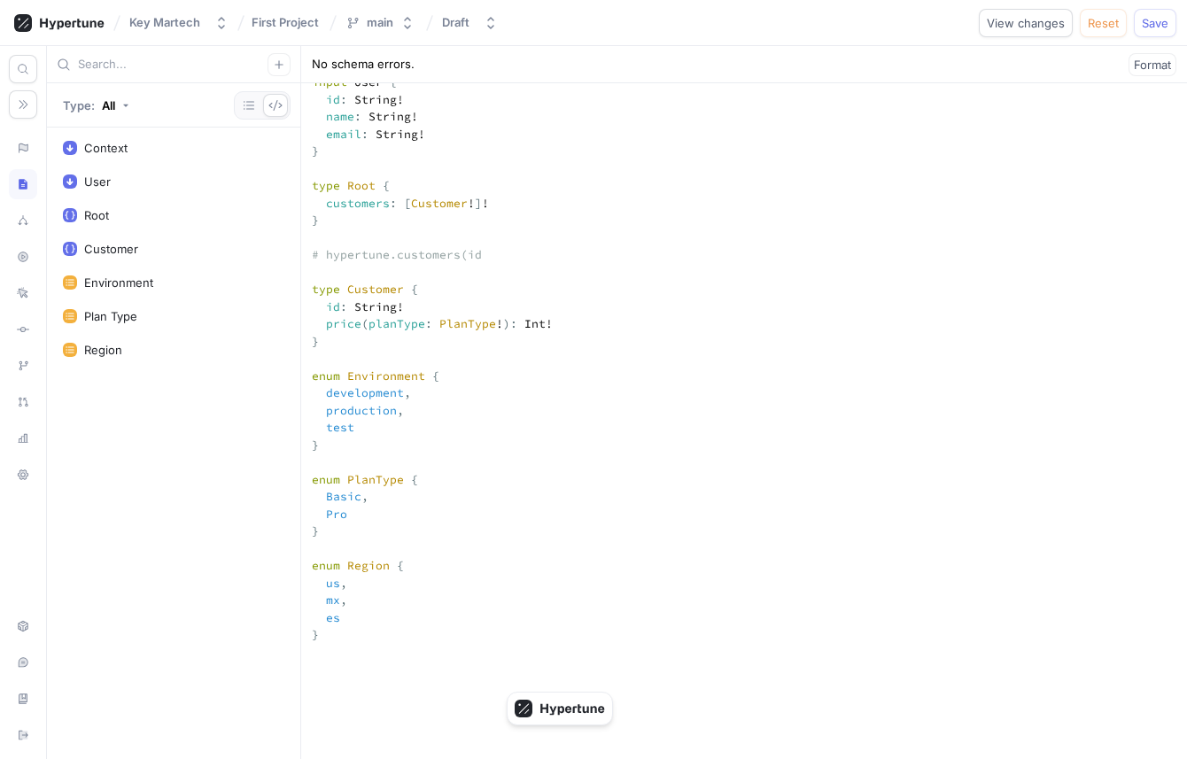
type textarea "x"
type textarea "input Context { user: User! environment: Environment! region: Region! timestamp…"
type textarea "x"
type textarea "input Context { user: User! environment: Environment! region: Region! timestamp…"
type textarea "x"
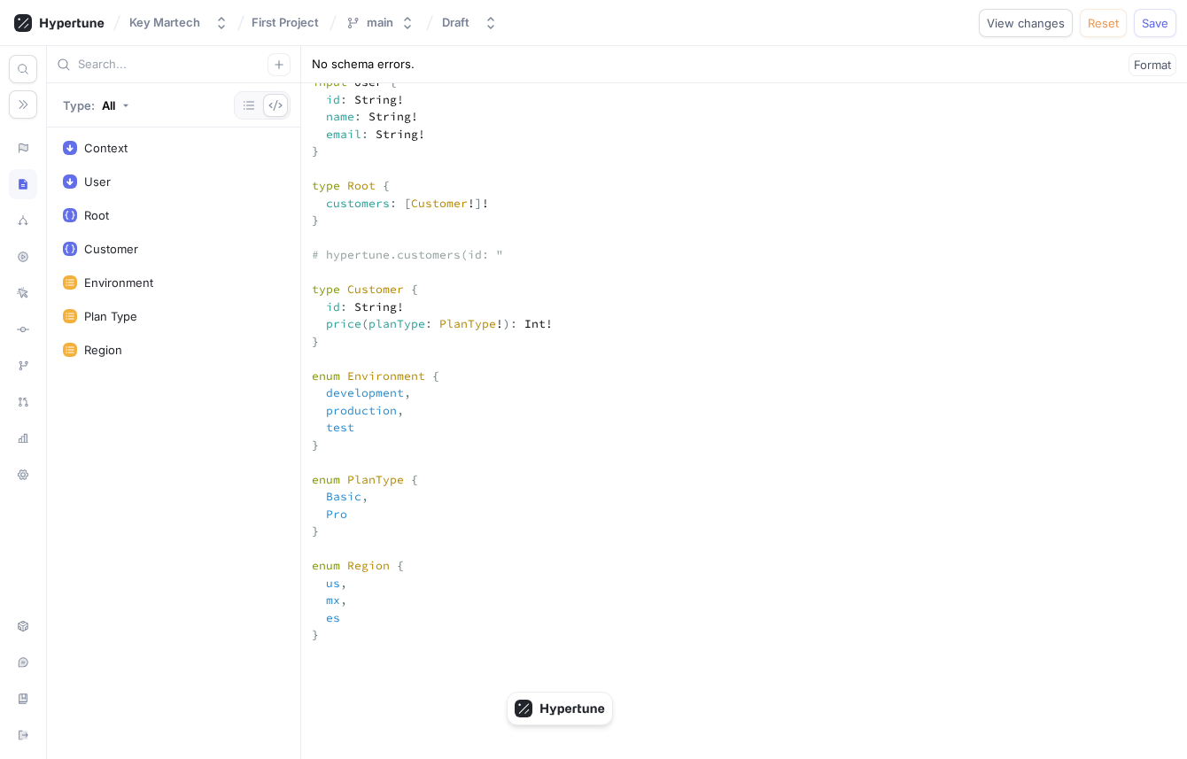
type textarea "input Context { user: User! environment: Environment! region: Region! timestamp…"
type textarea "x"
type textarea "input Context { user: User! environment: Environment! region: Region! timestamp…"
type textarea "x"
type textarea "input Context { user: User! environment: Environment! region: Region! timestamp…"
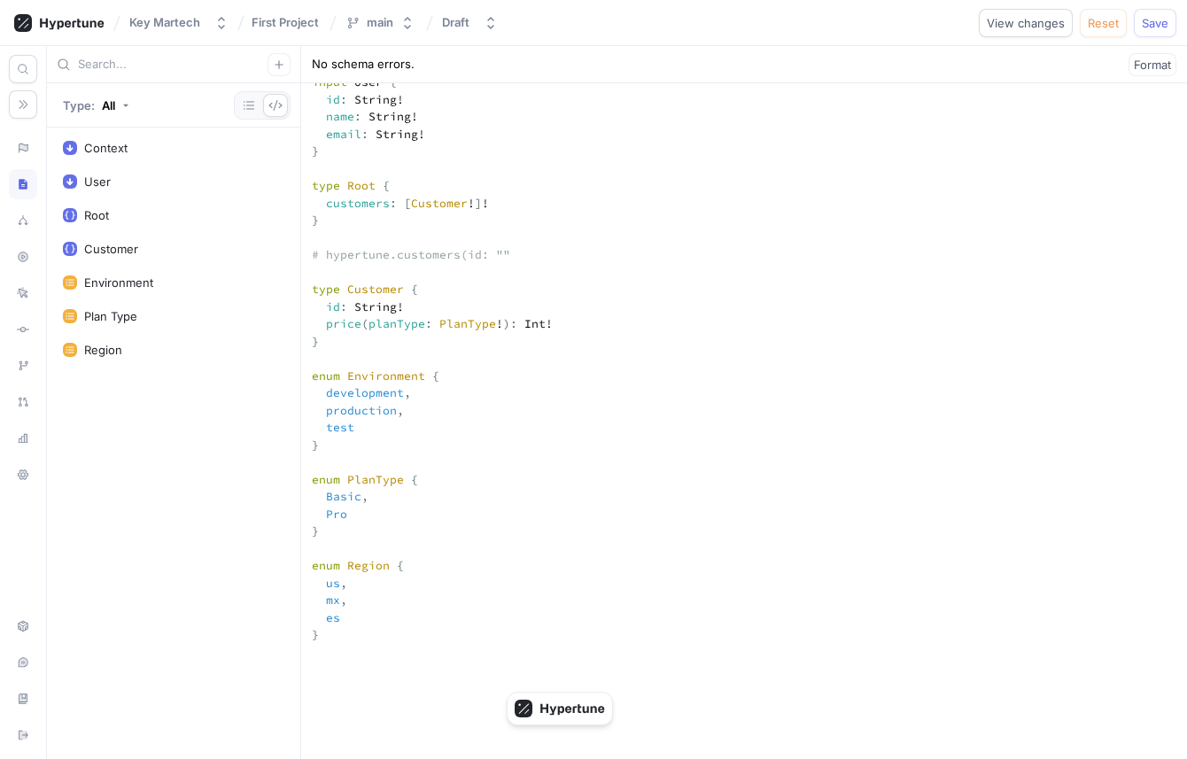
type textarea "x"
type textarea "input Context { user: User! environment: Environment! region: Region! timestamp…"
type textarea "x"
type textarea "input Context { user: User! environment: Environment! region: Region! timestamp…"
type textarea "x"
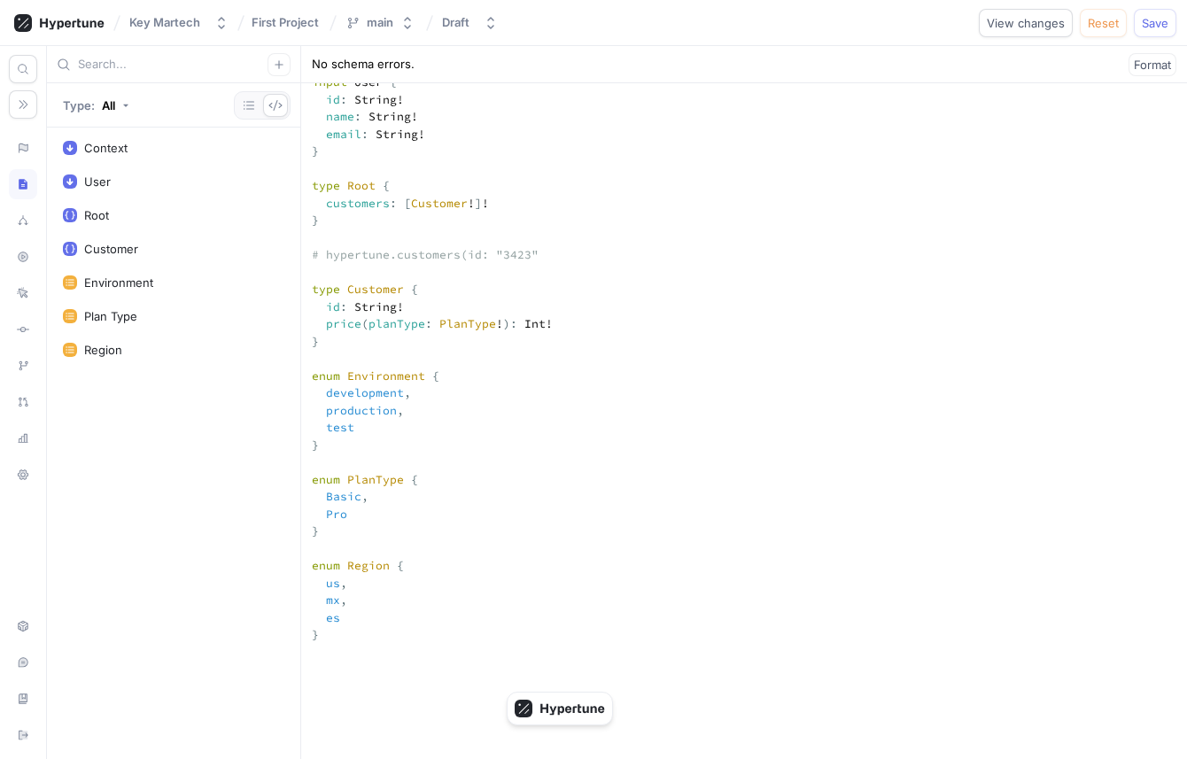
type textarea "input Context { user: User! environment: Environment! region: Region! timestamp…"
type textarea "x"
type textarea "input Context { user: User! environment: Environment! region: Region! timestamp…"
type textarea "x"
type textarea "input Context { user: User! environment: Environment! region: Region! timestamp…"
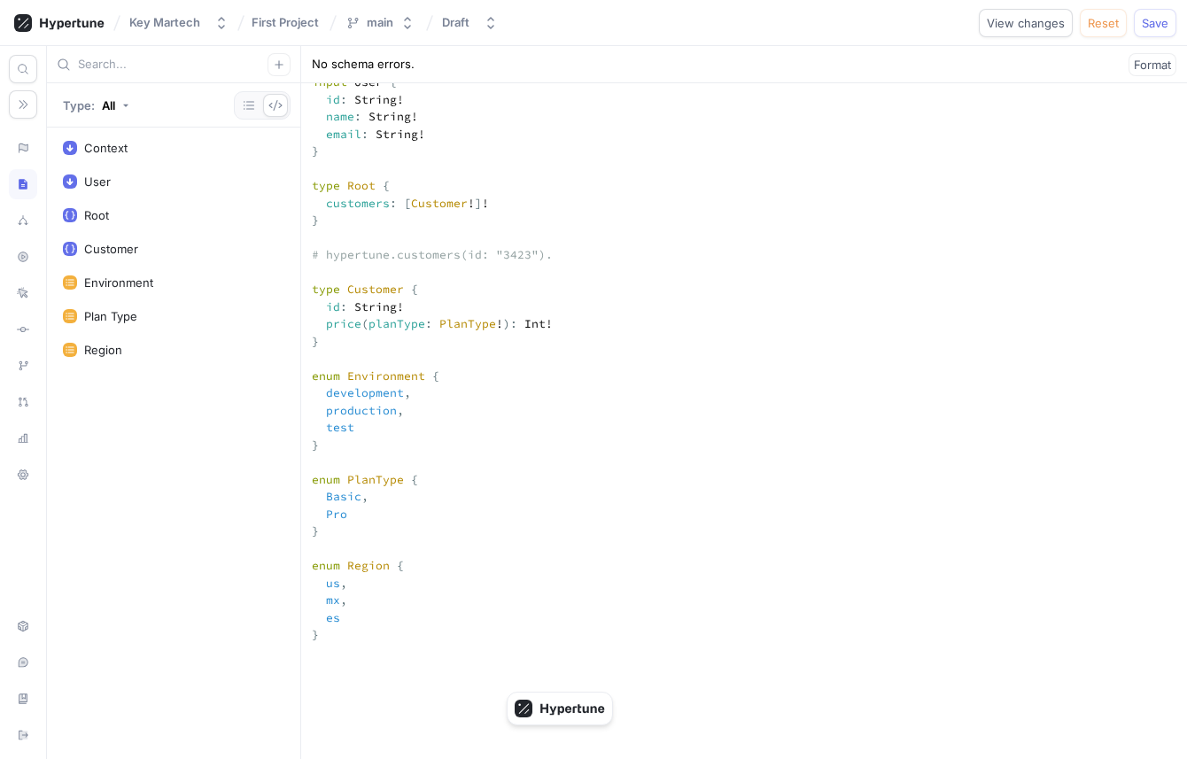
type textarea "x"
type textarea "input Context { user: User! environment: Environment! region: Region! timestamp…"
type textarea "x"
type textarea "input Context { user: User! environment: Environment! region: Region! timestamp…"
type textarea "x"
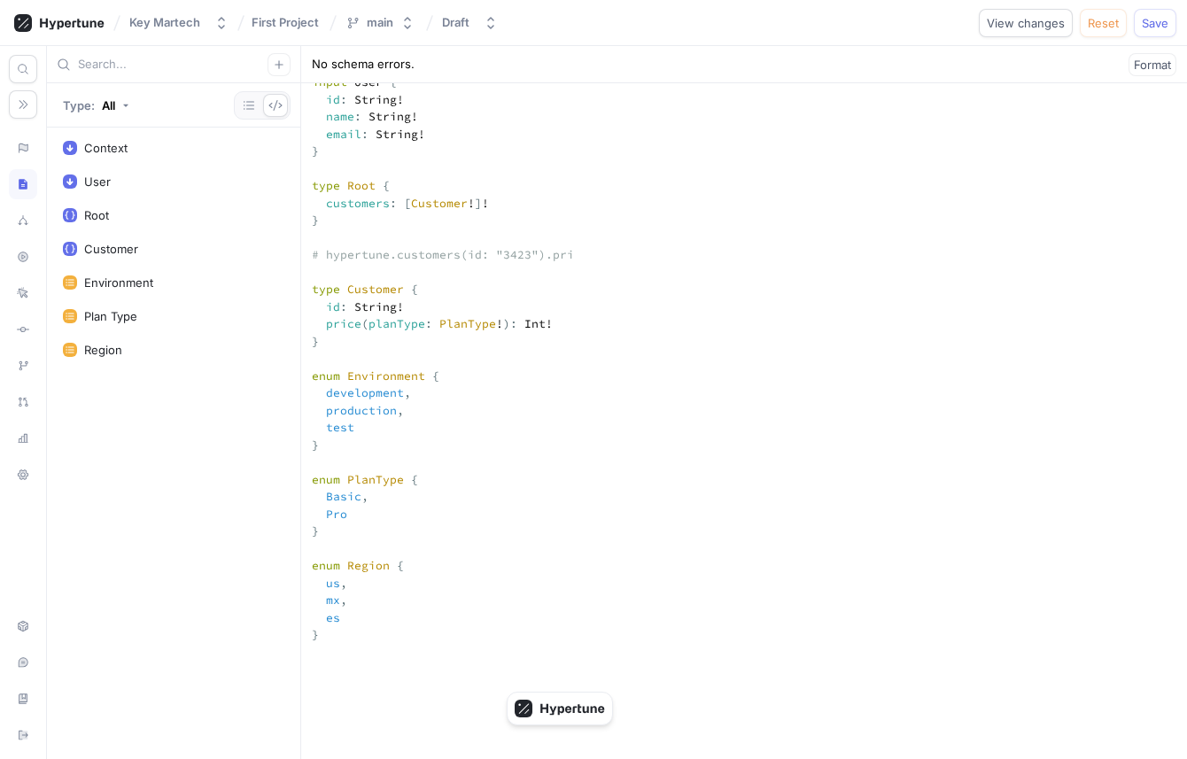
type textarea "input Context { user: User! environment: Environment! region: Region! timestamp…"
type textarea "x"
type textarea "input Context { user: User! environment: Environment! region: Region! timestamp…"
type textarea "x"
type textarea "input Context { user: User! environment: Environment! region: Region! timestamp…"
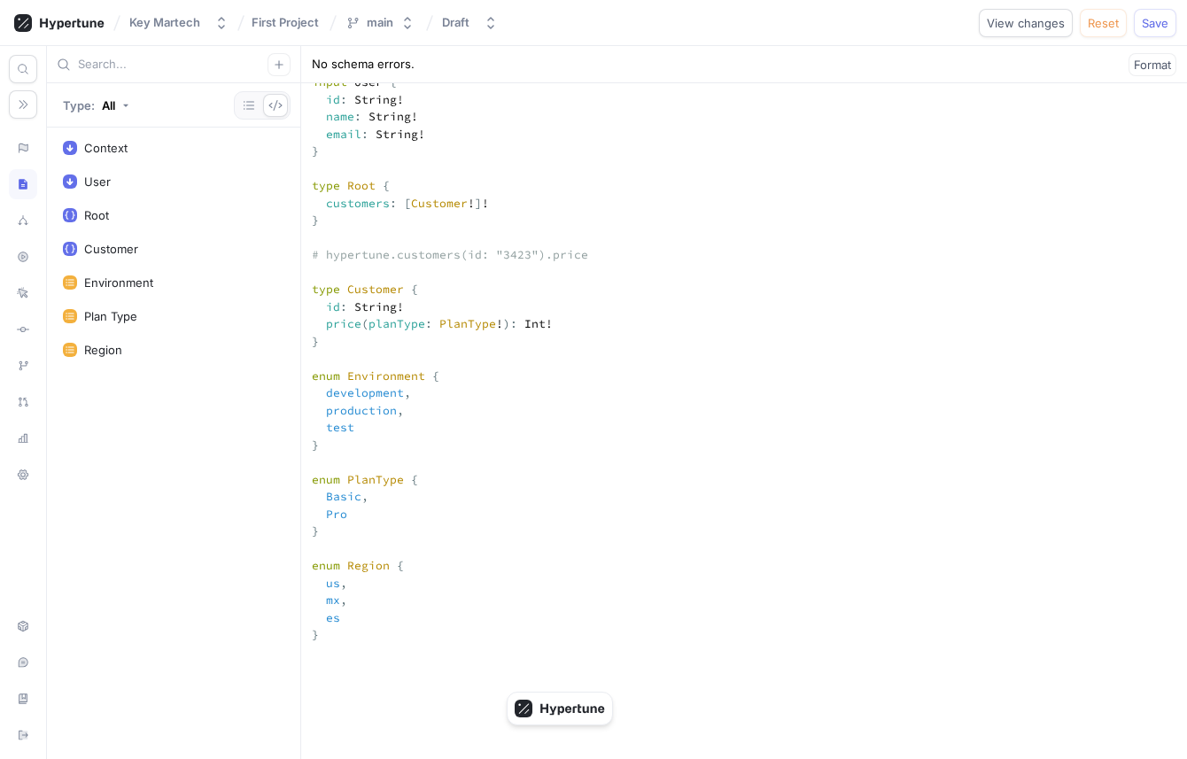
type textarea "x"
type textarea "input Context { user: User! environment: Environment! region: Region! timestamp…"
type textarea "x"
type textarea "input Context { user: User! environment: Environment! region: Region! timestamp…"
type textarea "x"
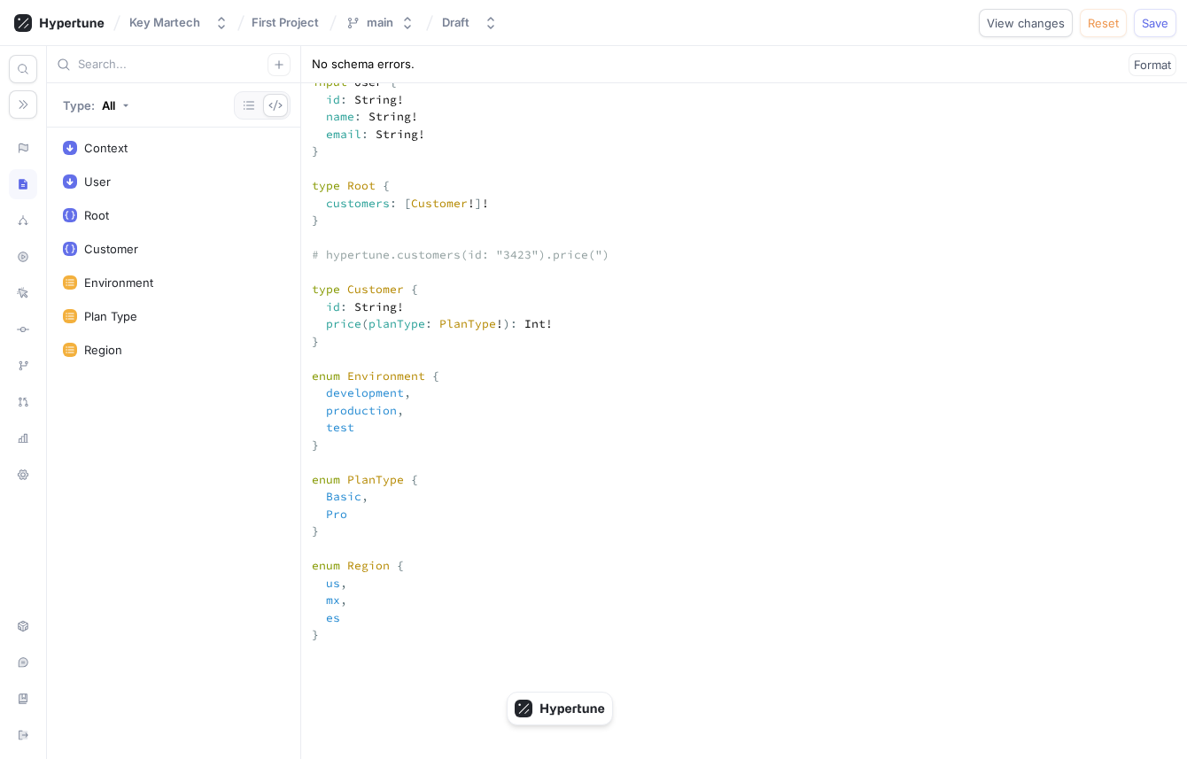
type textarea "input Context { user: User! environment: Environment! region: Region! timestamp…"
type textarea "x"
type textarea "input Context { user: User! environment: Environment! region: Region! timestamp…"
type textarea "x"
type textarea "input Context { user: User! environment: Environment! region: Region! timestamp…"
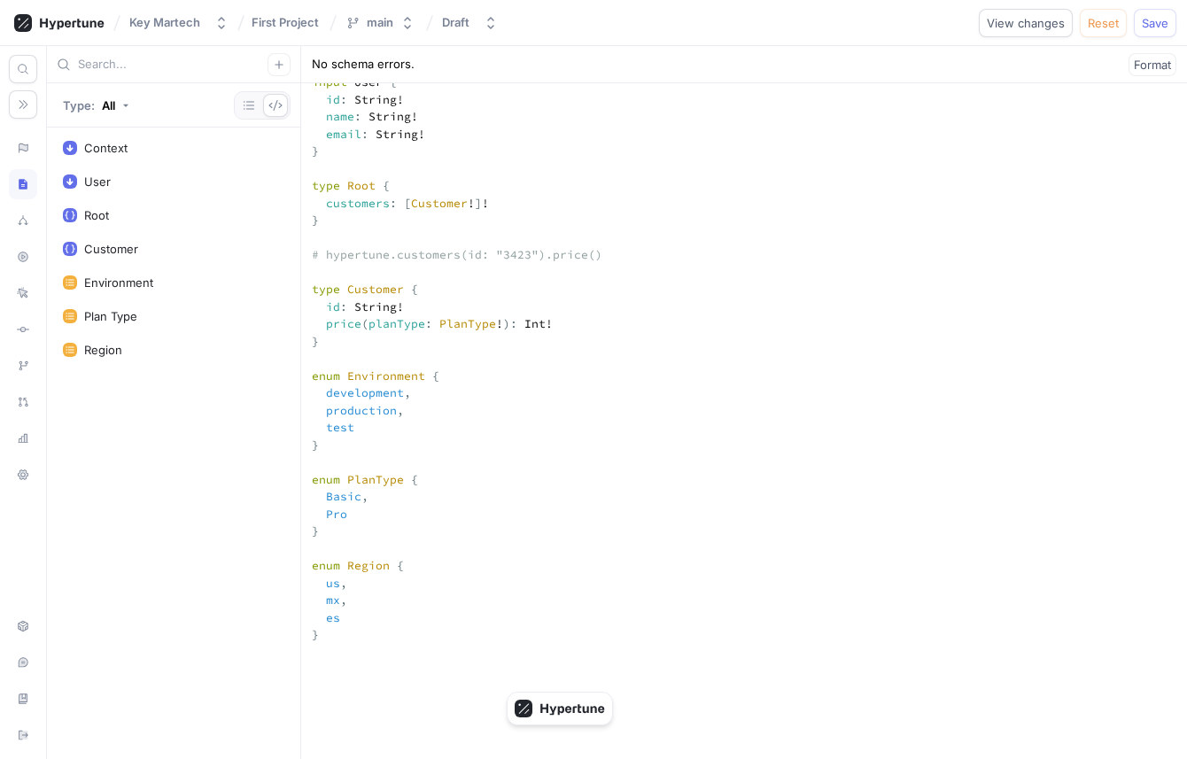
type textarea "x"
type textarea "input Context { user: User! environment: Environment! region: Region! timestamp…"
type textarea "x"
type textarea "input Context { user: User! environment: Environment! region: Region! timestamp…"
type textarea "x"
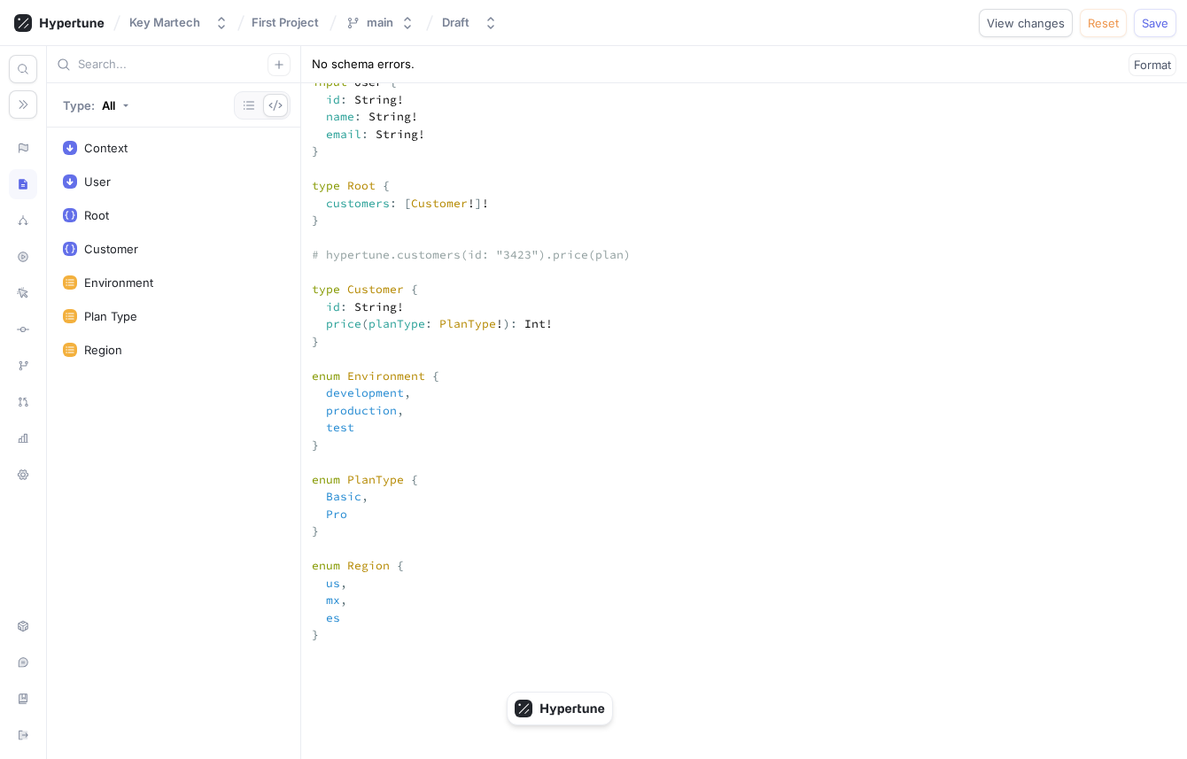
type textarea "input Context { user: User! environment: Environment! region: Region! timestamp…"
type textarea "x"
type textarea "input Context { user: User! environment: Environment! region: Region! timestamp…"
type textarea "x"
type textarea "input Context { user: User! environment: Environment! region: Region! timestamp…"
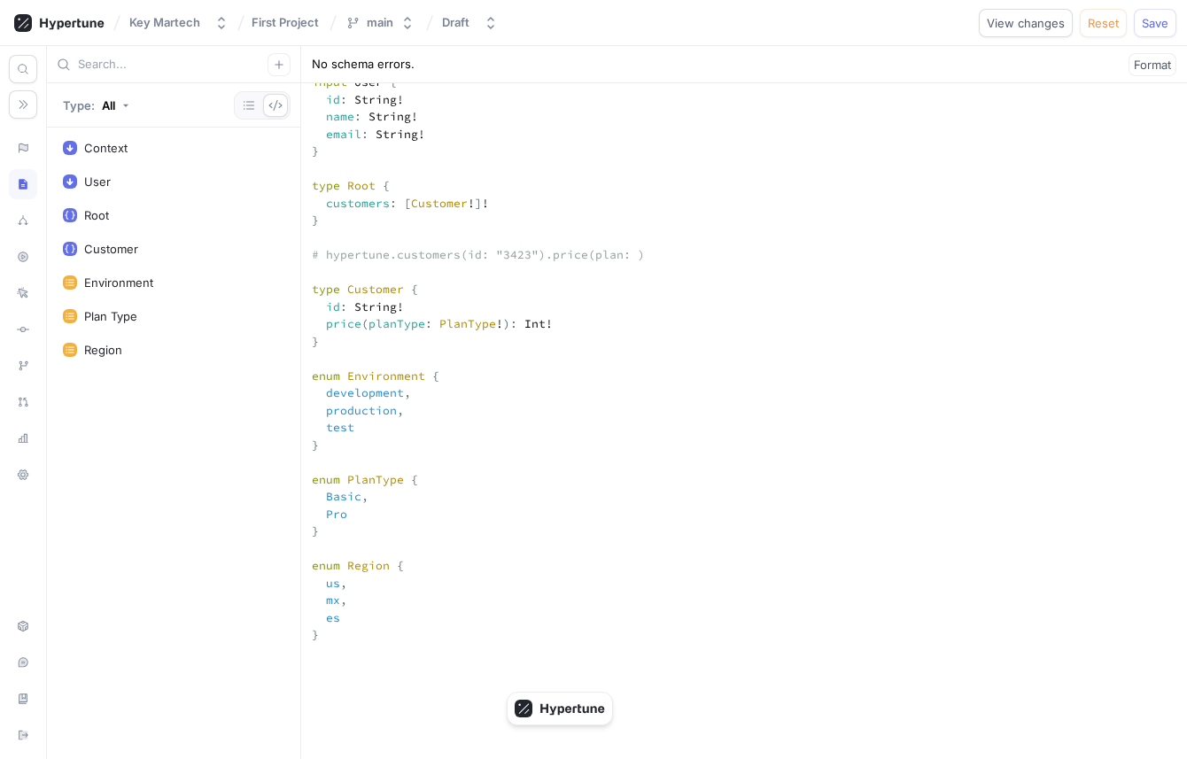
type textarea "x"
type textarea "input Context { user: User! environment: Environment! region: Region! timestamp…"
type textarea "x"
type textarea "input Context { user: User! environment: Environment! region: Region! timestamp…"
type textarea "x"
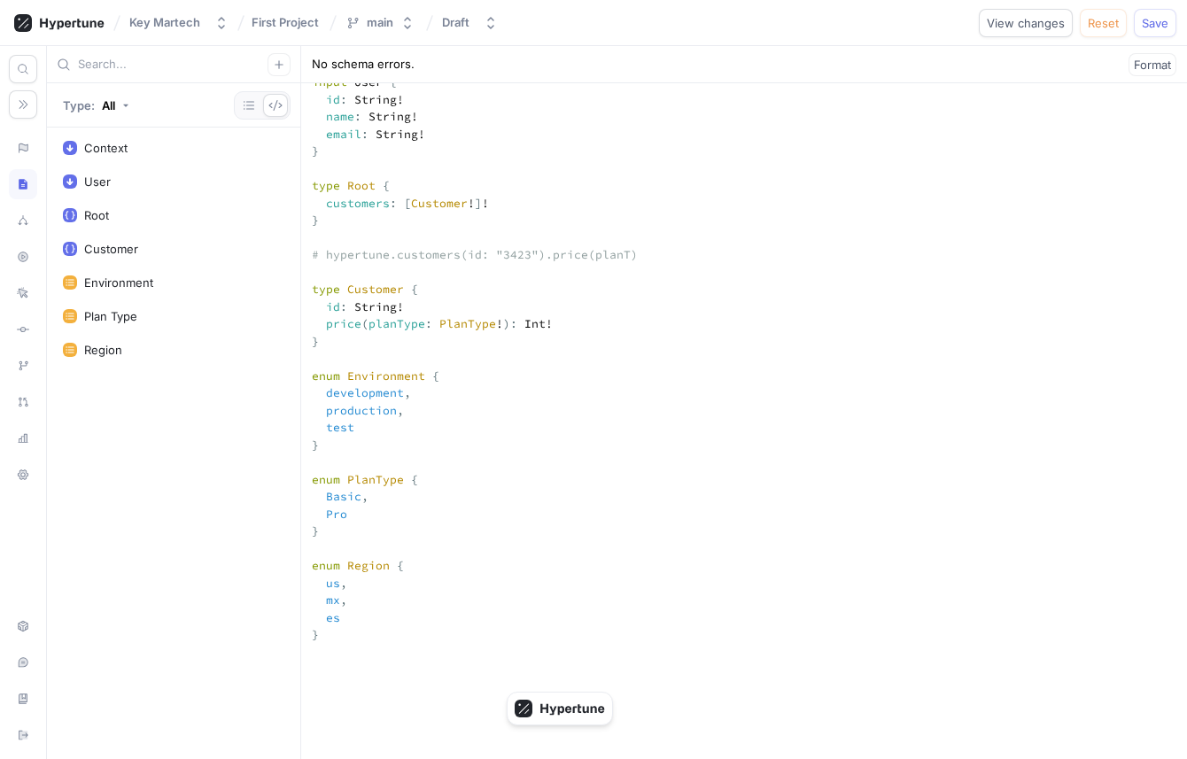
type textarea "input Context { user: User! environment: Environment! region: Region! timestamp…"
type textarea "x"
type textarea "input Context { user: User! environment: Environment! region: Region! timestamp…"
type textarea "x"
click at [337, 323] on textarea "input Context { user: User! environment: Environment! region: Region! timestamp…" at bounding box center [744, 677] width 886 height 1498
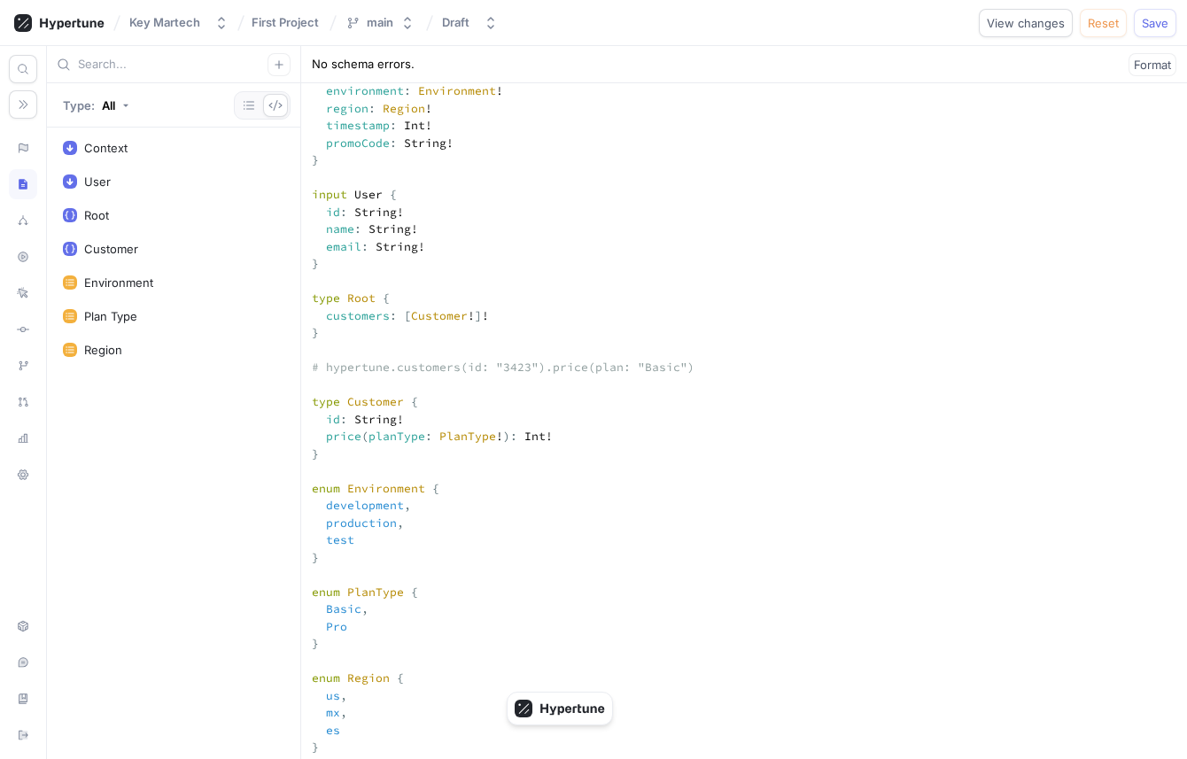
scroll to position [331, 0]
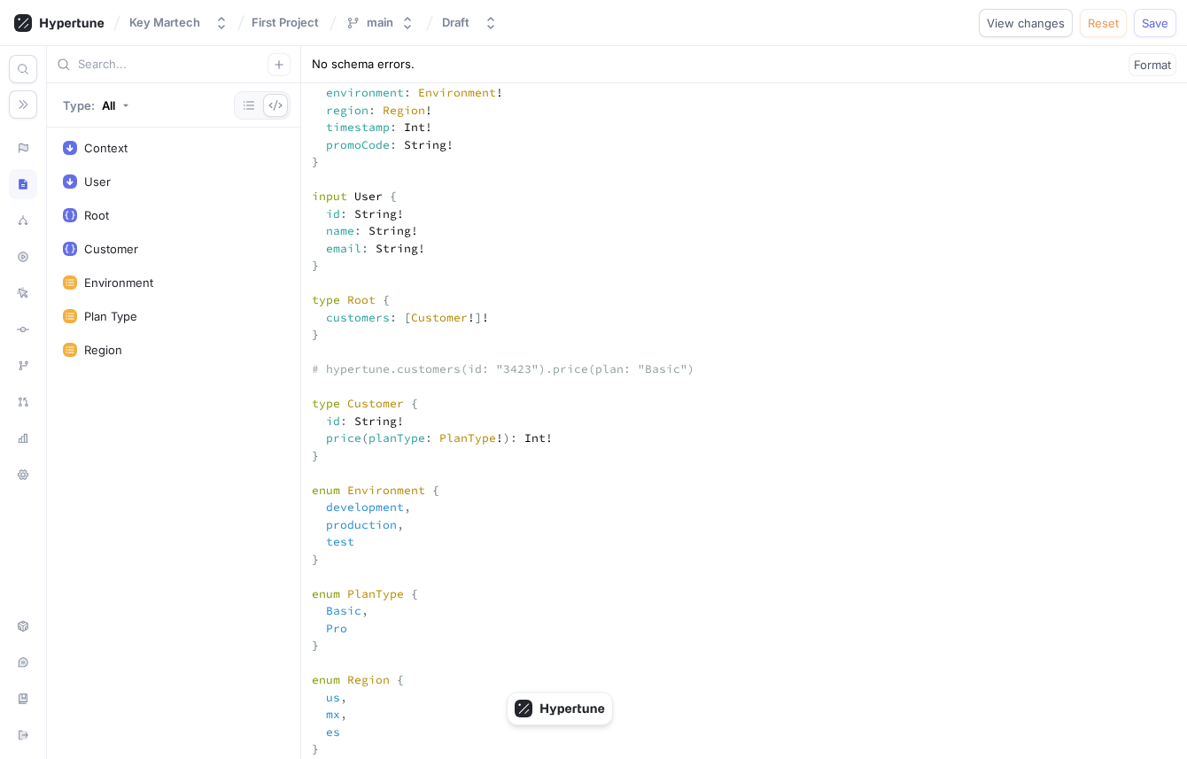
drag, startPoint x: 360, startPoint y: 211, endPoint x: 360, endPoint y: 187, distance: 23.9
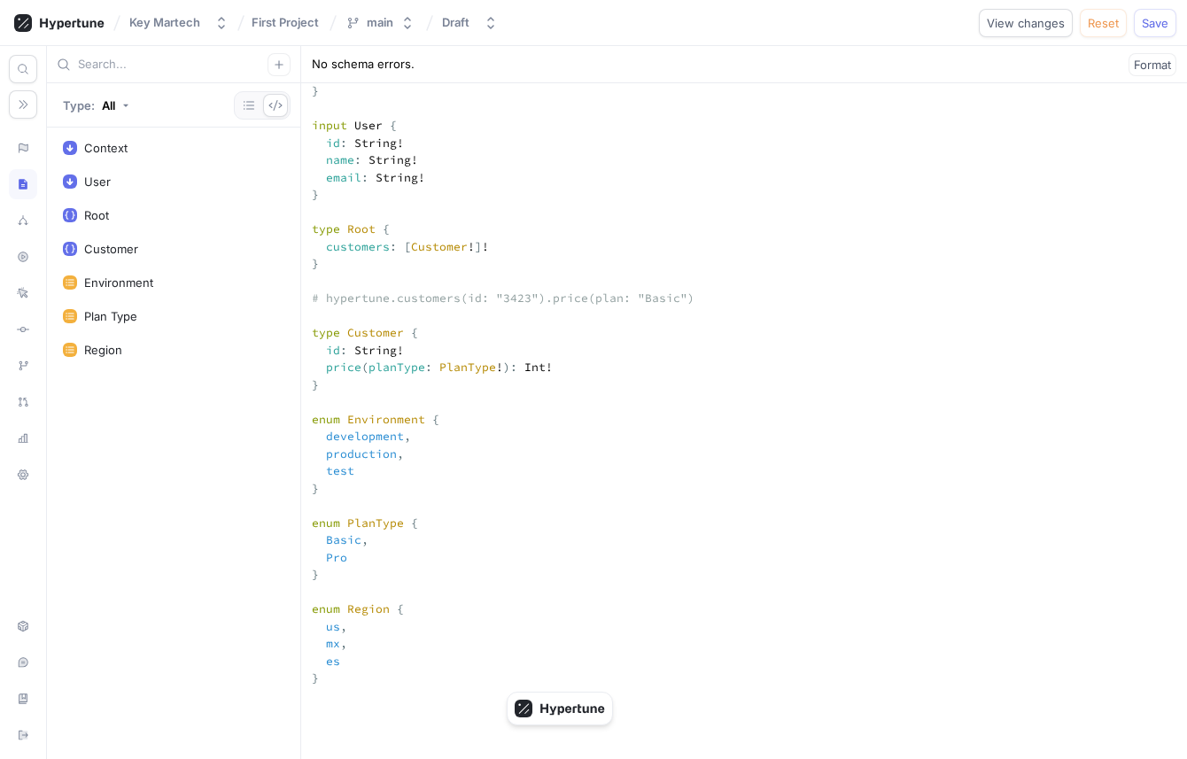
scroll to position [359, 0]
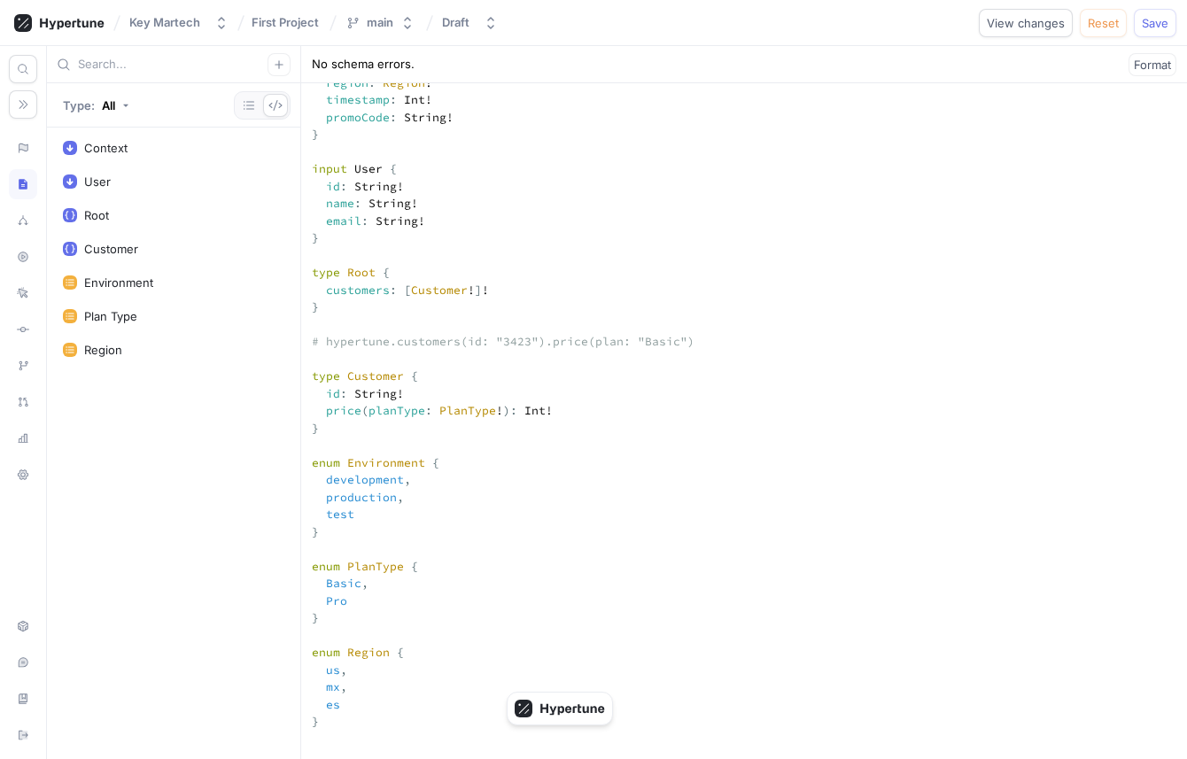
click at [402, 407] on textarea "input Context { user: User! environment: Environment! region: Region! timestamp…" at bounding box center [744, 764] width 886 height 1498
click at [461, 412] on textarea "input Context { user: User! environment: Environment! region: Region! timestamp…" at bounding box center [744, 764] width 886 height 1498
click at [356, 155] on textarea "input Context { user: User! environment: Environment! region: Region! timestamp…" at bounding box center [744, 764] width 886 height 1498
drag, startPoint x: 345, startPoint y: 155, endPoint x: 369, endPoint y: 190, distance: 42.7
click at [369, 190] on textarea "input Context { user: User! environment: Environment! region: Region! timestamp…" at bounding box center [744, 764] width 886 height 1498
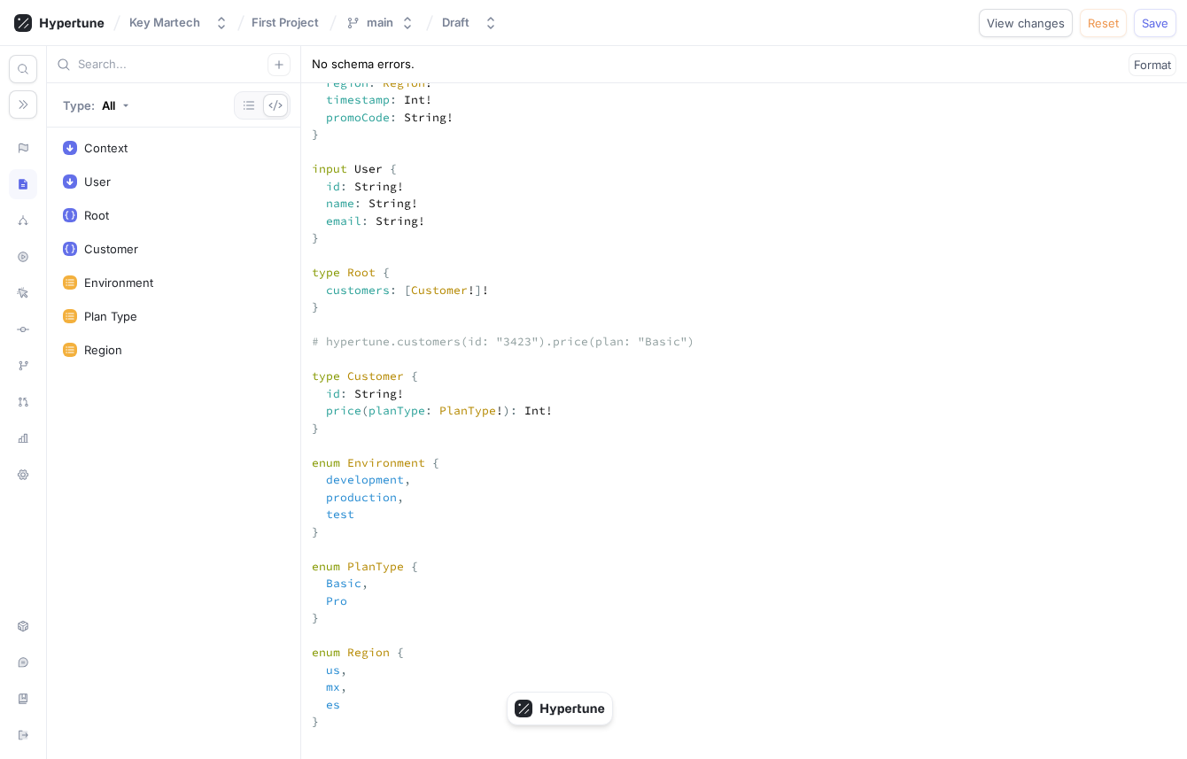
click at [369, 190] on textarea "input Context { user: User! environment: Environment! region: Region! timestamp…" at bounding box center [744, 764] width 886 height 1498
click at [371, 354] on textarea "input Context { user: User! environment: Environment! region: Region! timestamp…" at bounding box center [744, 764] width 886 height 1498
click at [423, 407] on textarea "input Context { user: User! environment: Environment! region: Region! timestamp…" at bounding box center [744, 764] width 886 height 1498
click at [437, 407] on textarea "input Context { user: User! environment: Environment! region: Region! timestamp…" at bounding box center [744, 764] width 886 height 1498
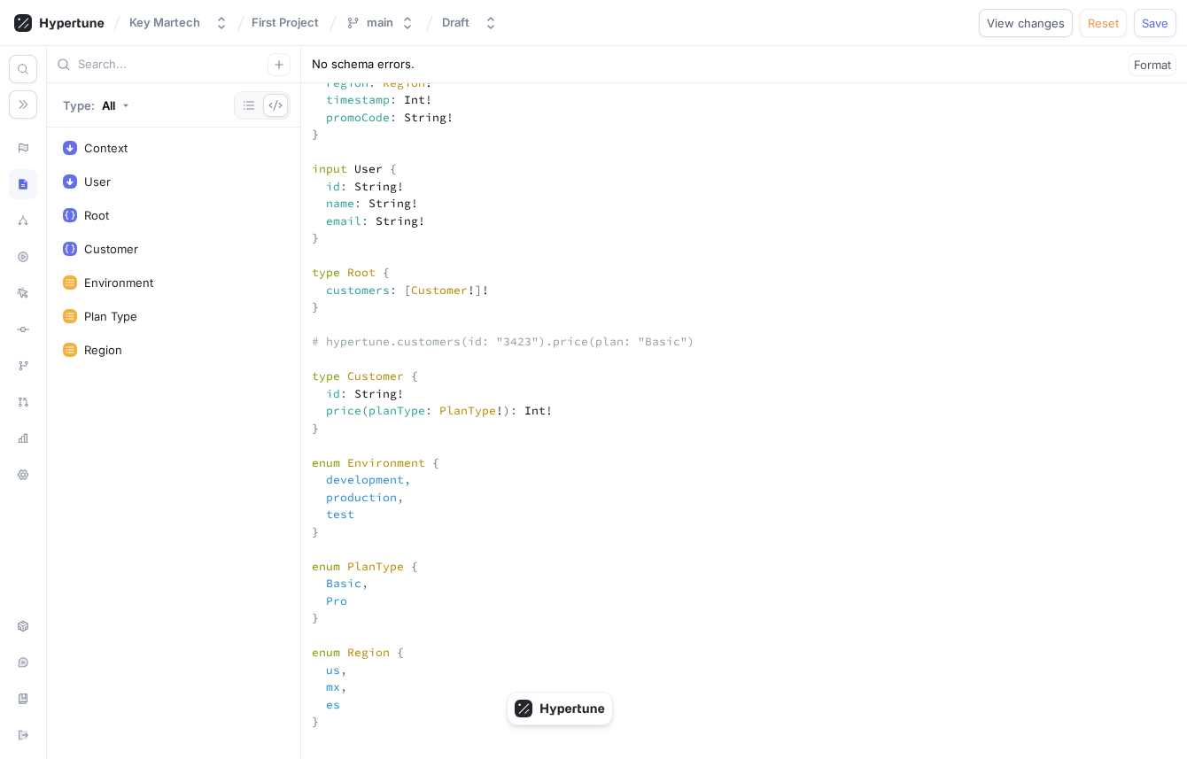
click at [441, 407] on textarea "input Context { user: User! environment: Environment! region: Region! timestamp…" at bounding box center [744, 764] width 886 height 1498
click at [22, 145] on icon at bounding box center [23, 146] width 9 height 7
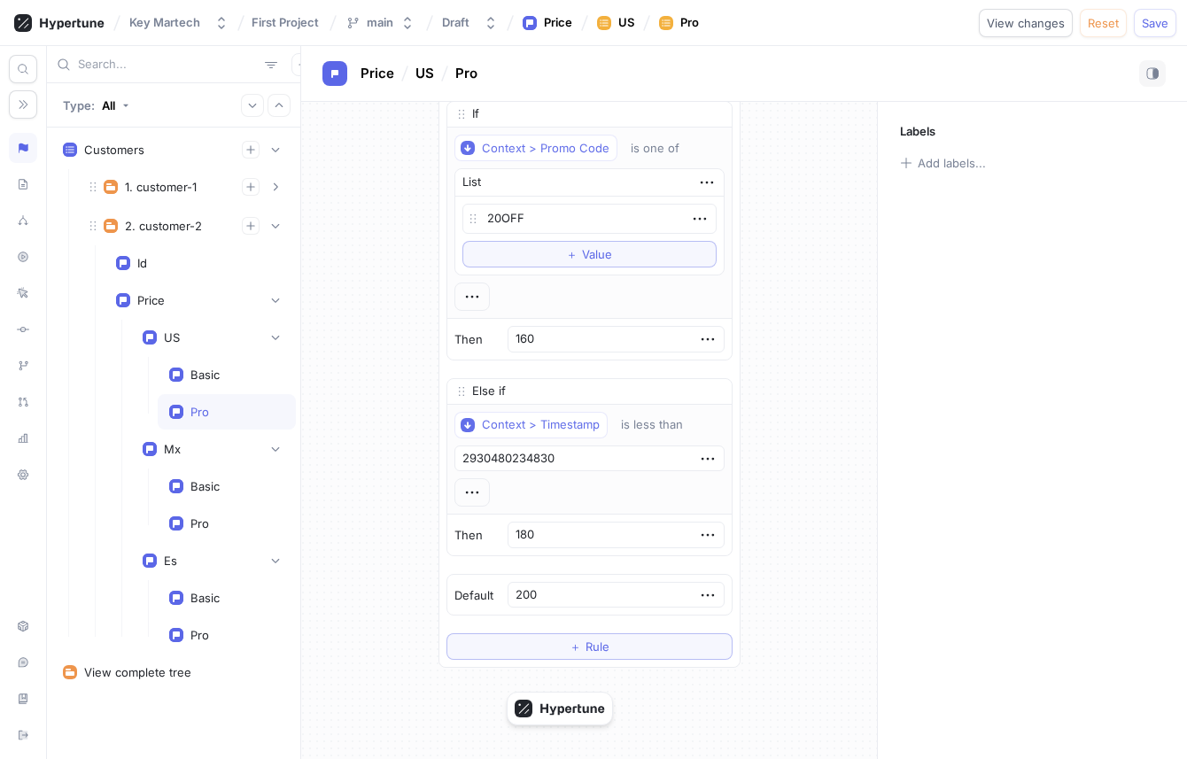
scroll to position [45, 0]
click at [22, 184] on icon at bounding box center [23, 184] width 9 height 10
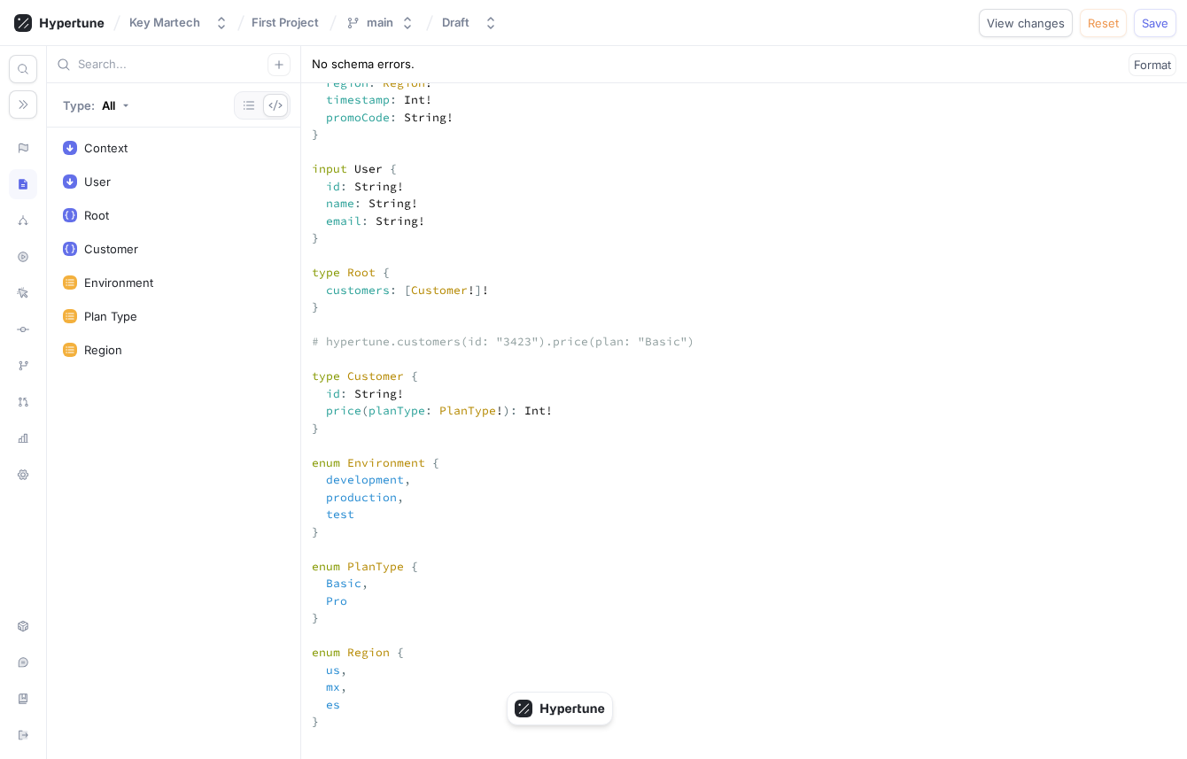
click at [323, 348] on textarea "input Context { user: User! environment: Environment! region: Region! timestamp…" at bounding box center [744, 764] width 886 height 1498
click at [399, 378] on textarea "input Context { user: User! environment: Environment! region: Region! timestamp…" at bounding box center [744, 764] width 886 height 1498
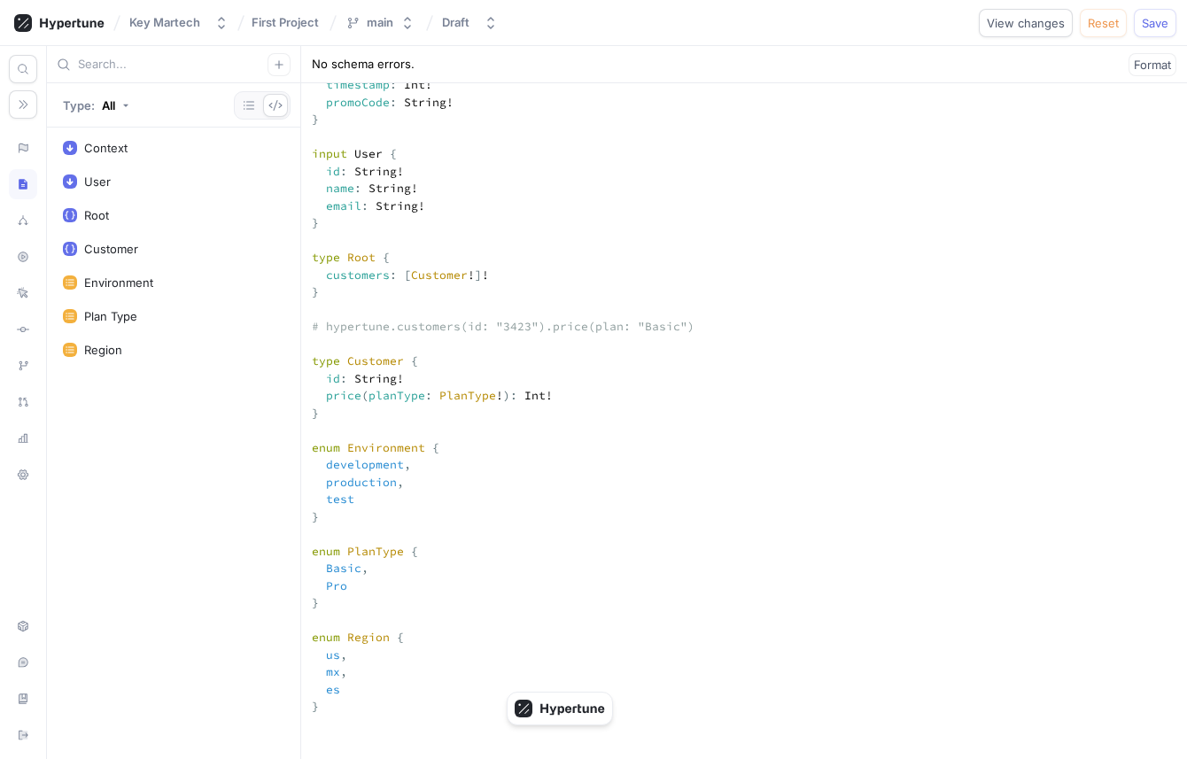
scroll to position [377, 0]
click at [399, 378] on textarea "input Context { user: User! environment: Environment! region: Region! timestamp…" at bounding box center [744, 745] width 886 height 1498
click at [488, 406] on textarea "input Context { user: User! environment: Environment! region: Region! timestamp…" at bounding box center [744, 745] width 886 height 1498
click at [497, 391] on textarea "input Context { user: User! environment: Environment! region: Region! timestamp…" at bounding box center [744, 745] width 886 height 1498
click at [372, 396] on textarea "input Context { user: User! environment: Environment! region: Region! timestamp…" at bounding box center [744, 745] width 886 height 1498
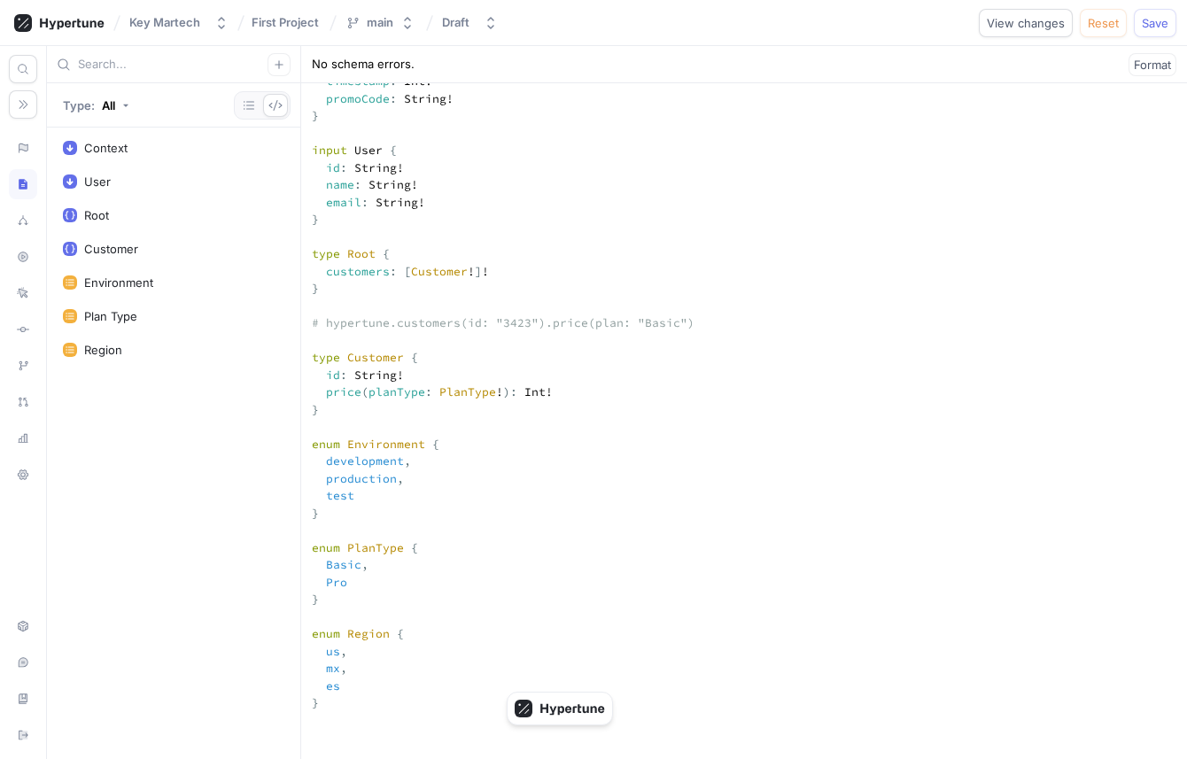
click at [363, 395] on textarea "input Context { user: User! environment: Environment! region: Region! timestamp…" at bounding box center [744, 745] width 886 height 1498
click at [25, 139] on div at bounding box center [23, 148] width 28 height 30
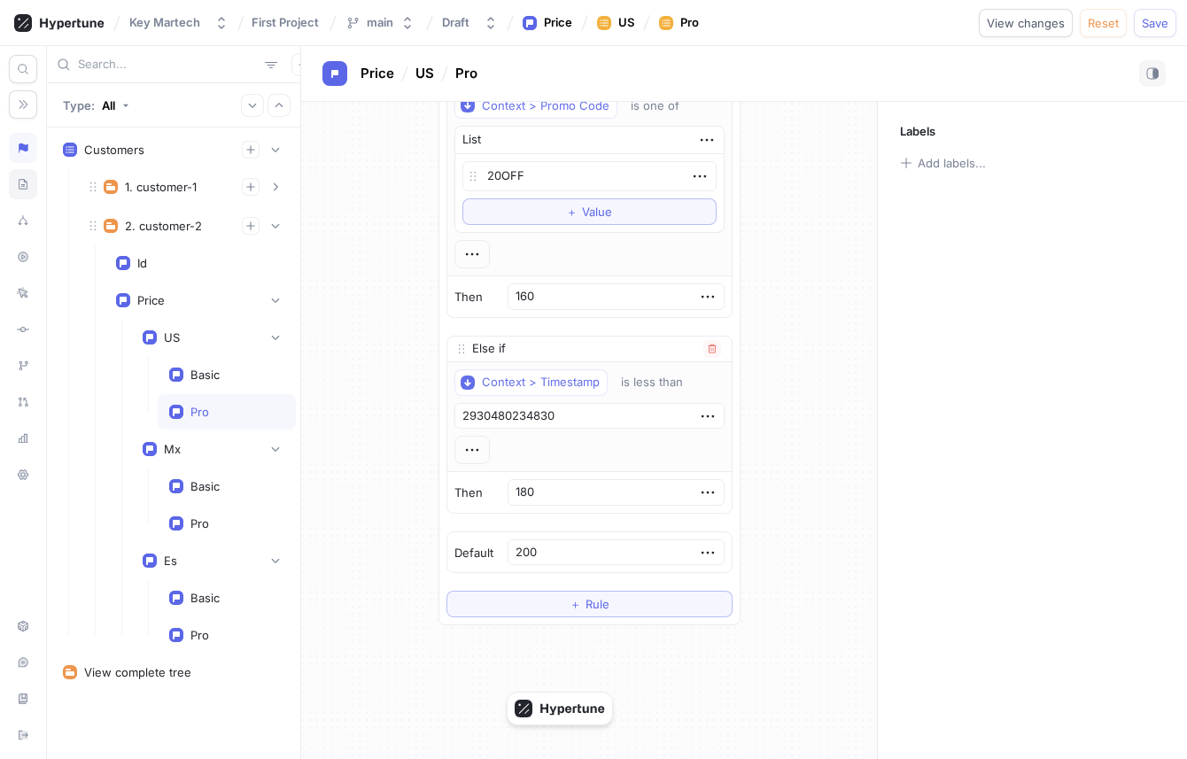
scroll to position [74, 0]
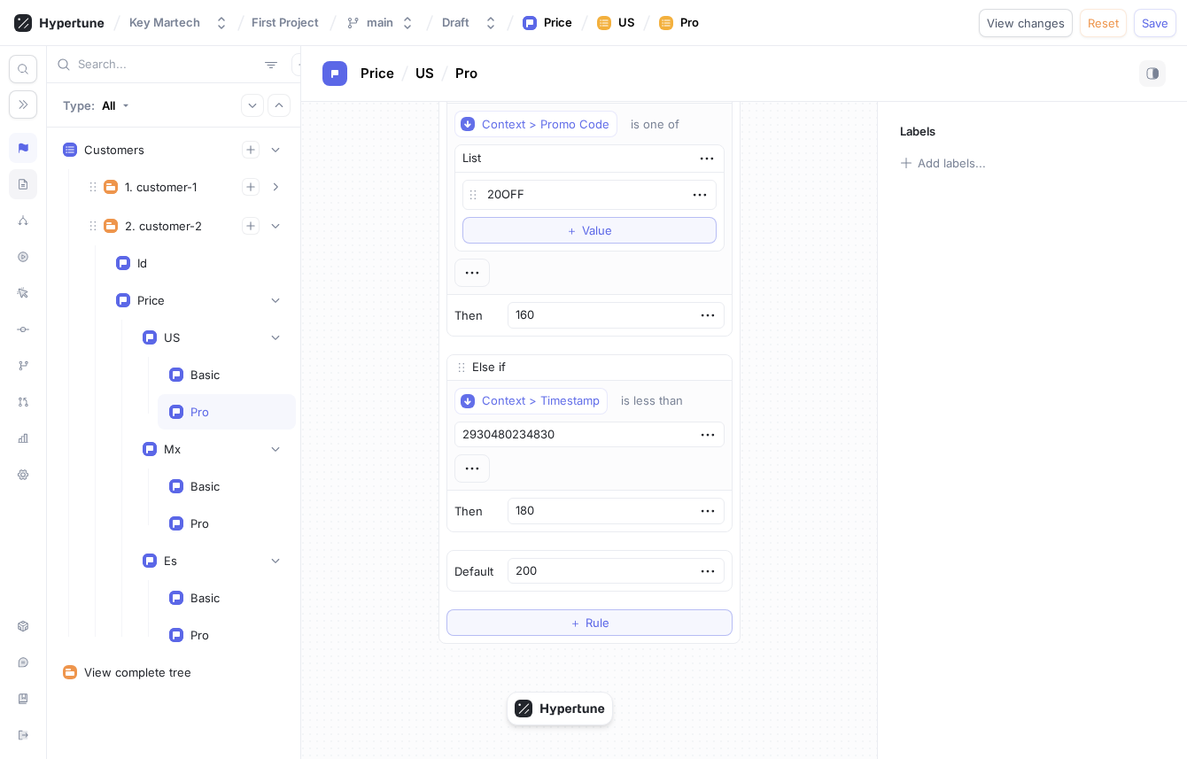
click at [24, 176] on div at bounding box center [23, 184] width 28 height 30
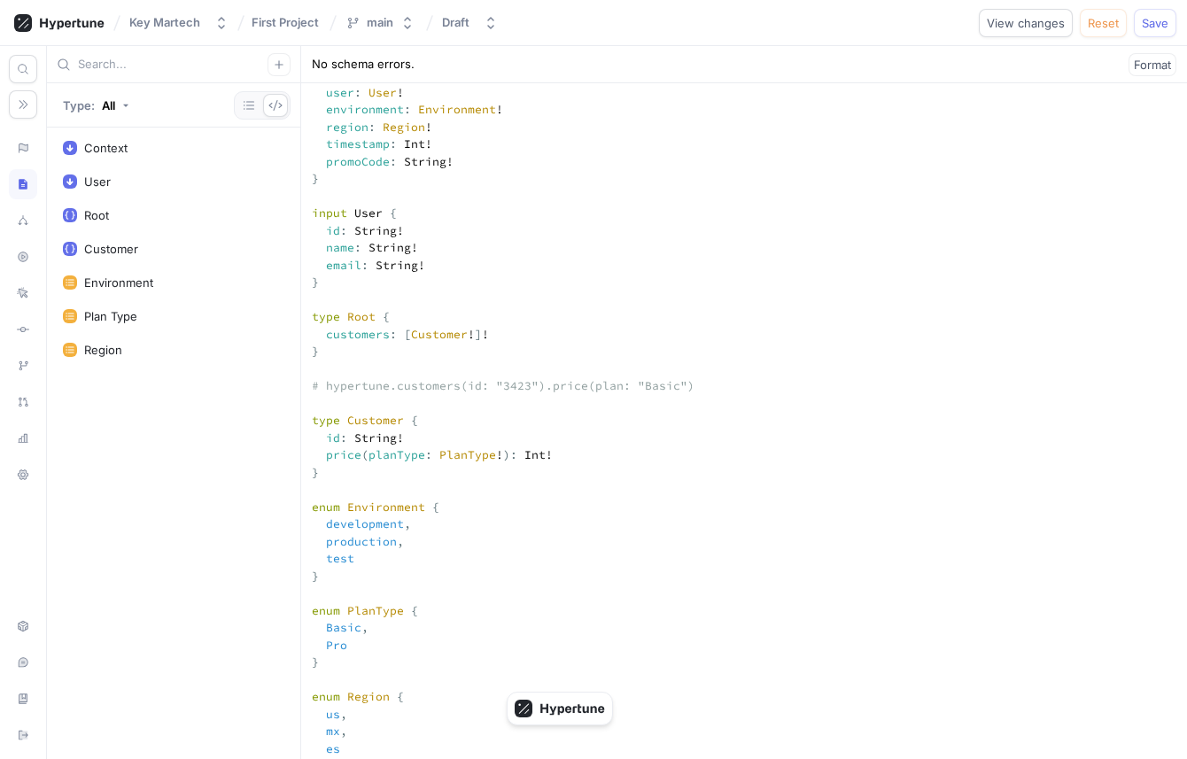
scroll to position [316, 0]
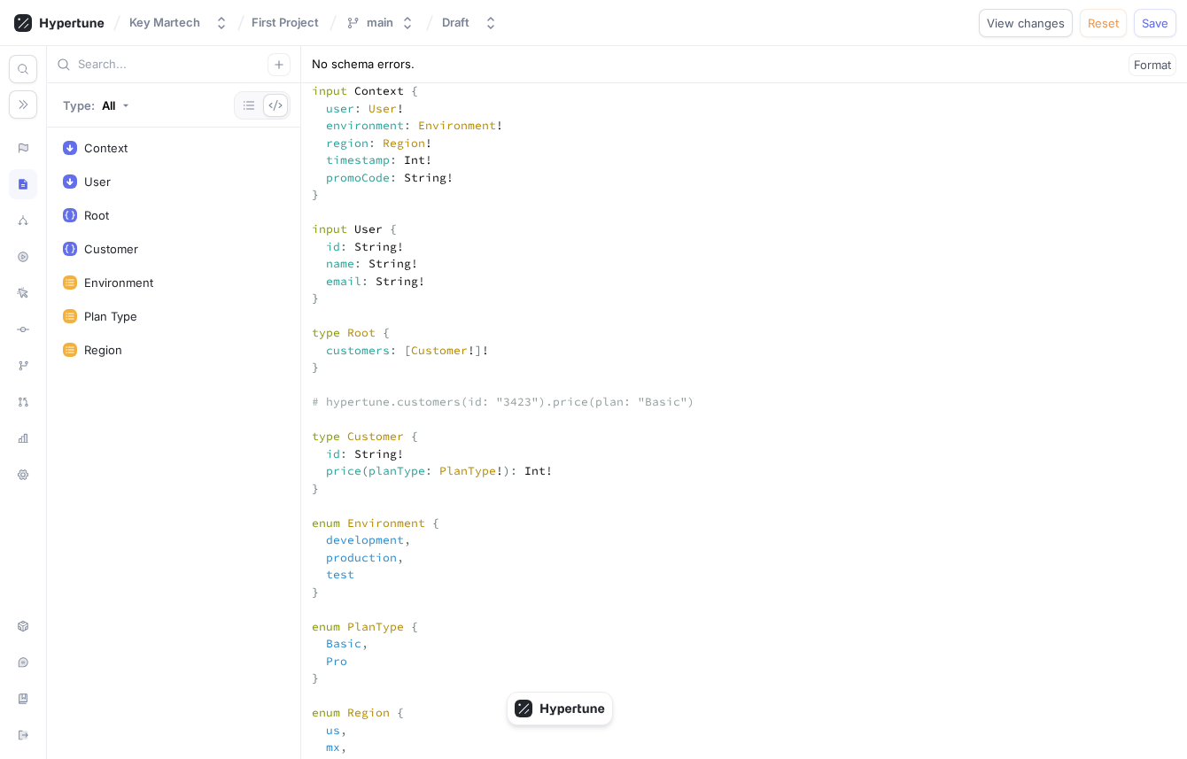
drag, startPoint x: 323, startPoint y: 252, endPoint x: 347, endPoint y: 249, distance: 24.1
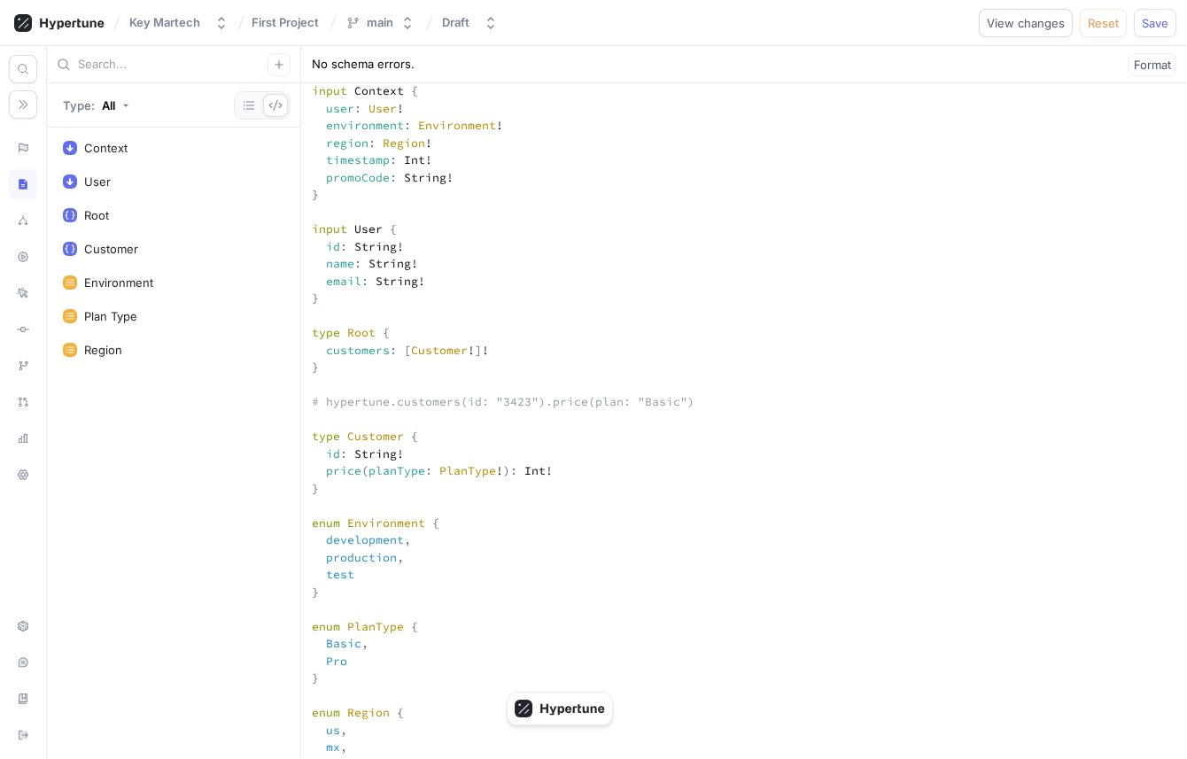
drag, startPoint x: 361, startPoint y: 252, endPoint x: 347, endPoint y: 252, distance: 14.2
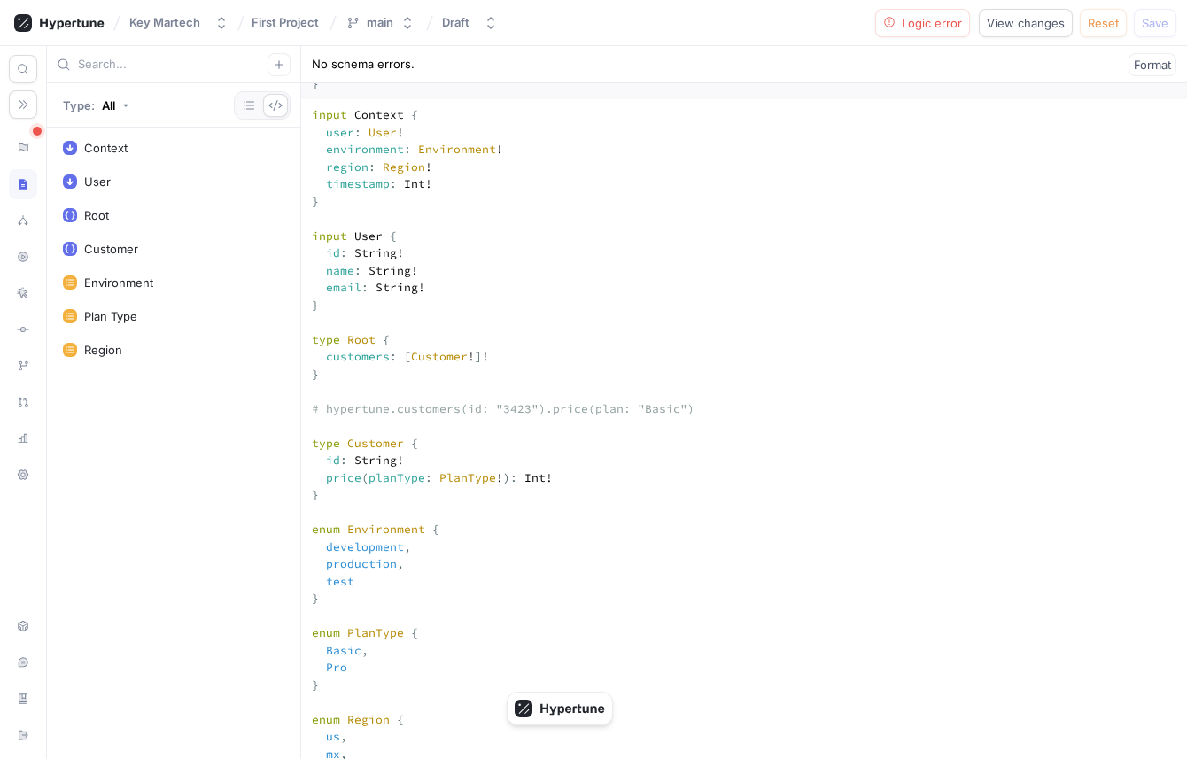
scroll to position [292, 0]
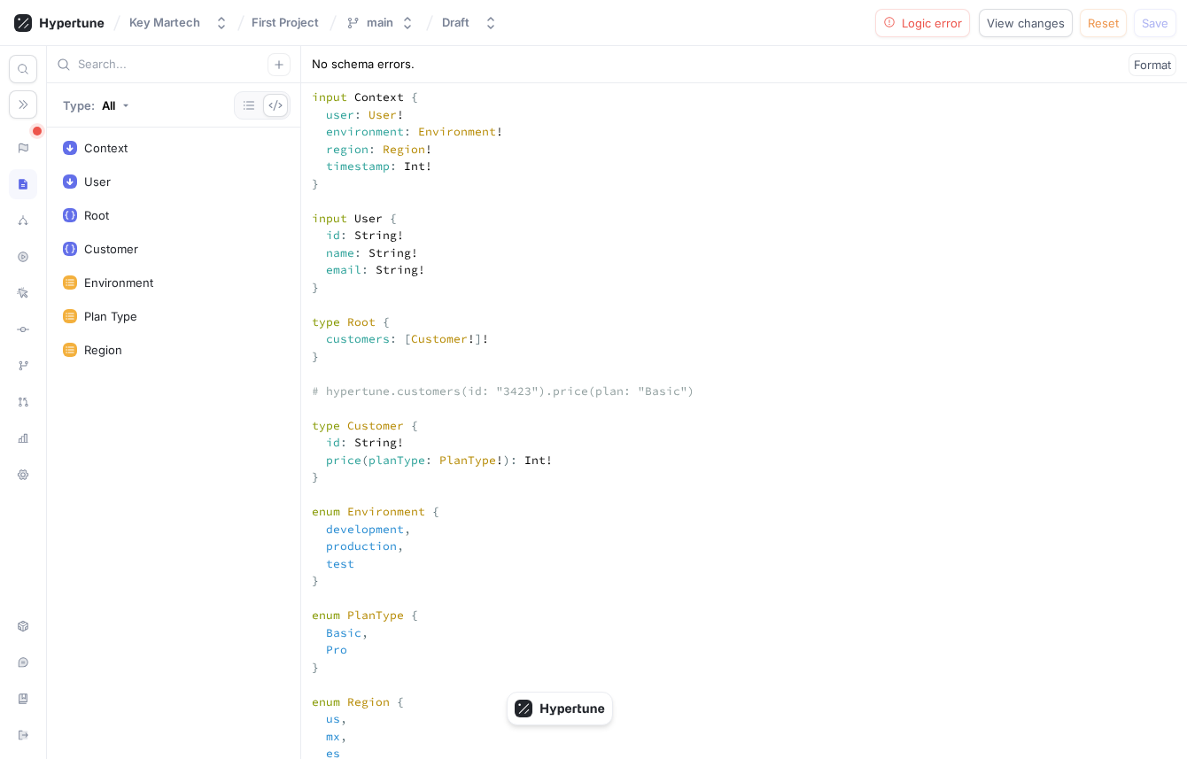
drag, startPoint x: 329, startPoint y: 188, endPoint x: 395, endPoint y: 184, distance: 65.6
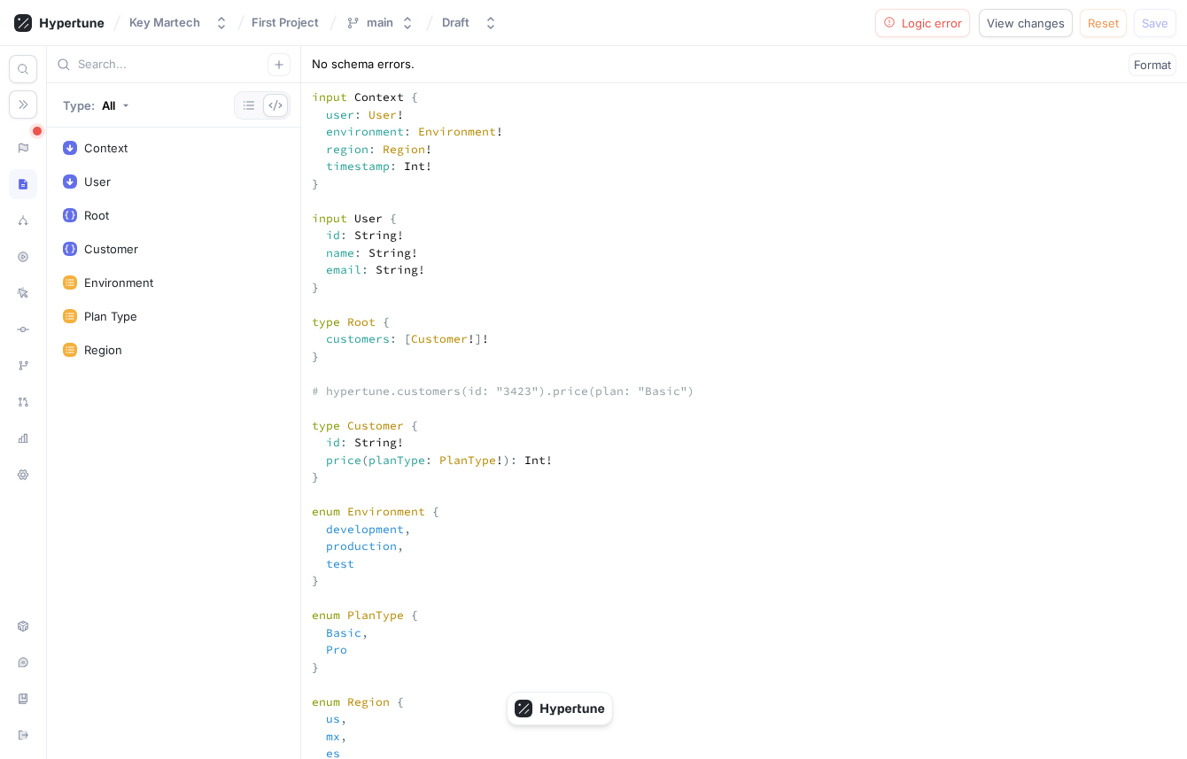
drag, startPoint x: 376, startPoint y: 203, endPoint x: 422, endPoint y: 202, distance: 45.2
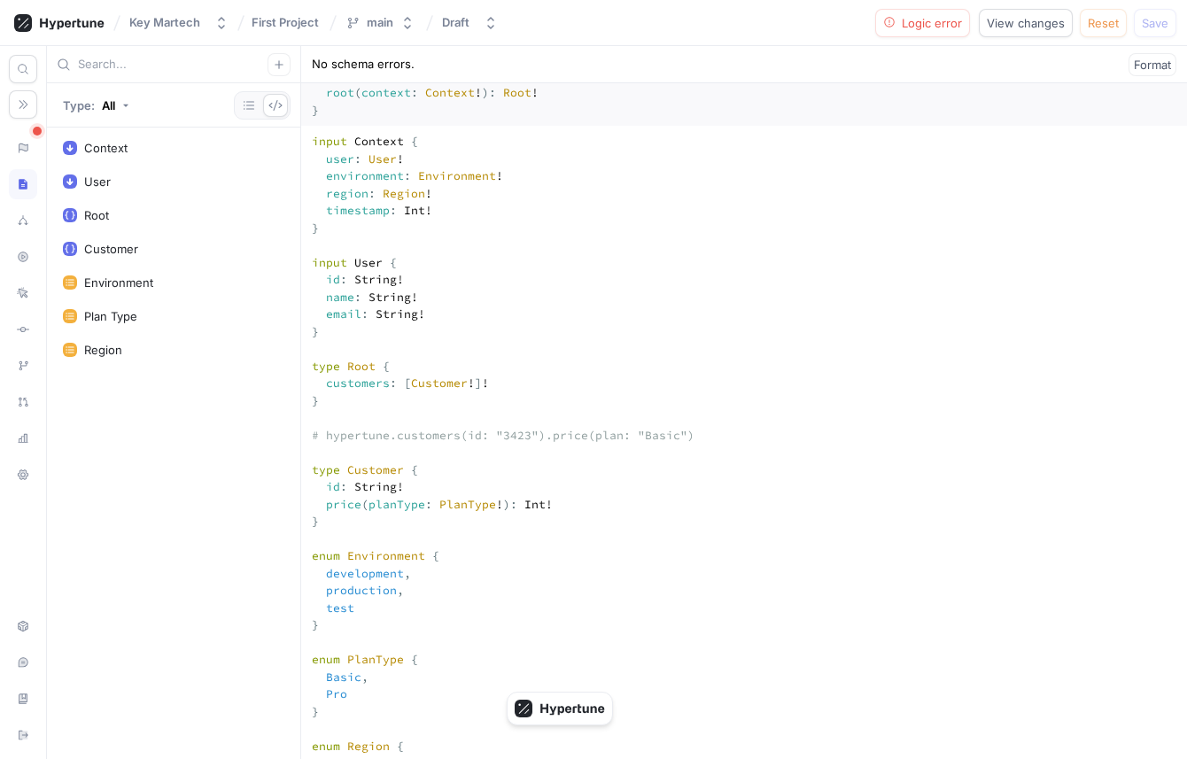
scroll to position [267, 0]
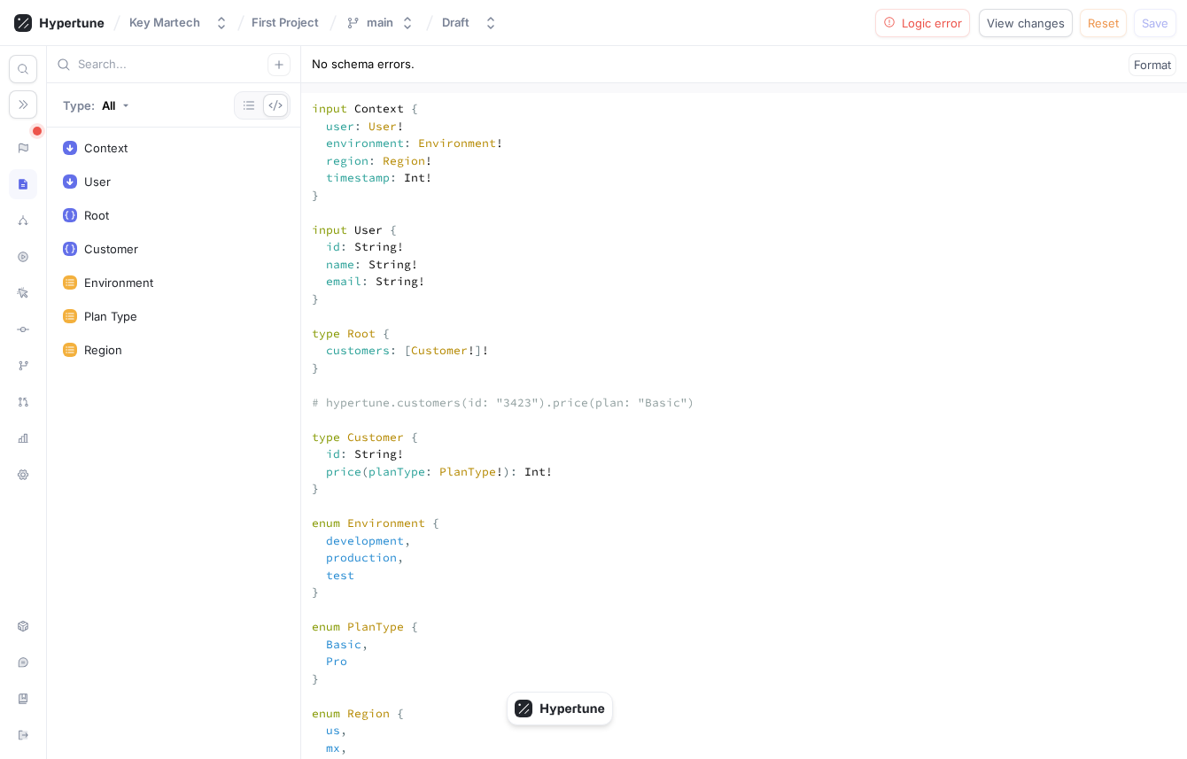
scroll to position [253, 0]
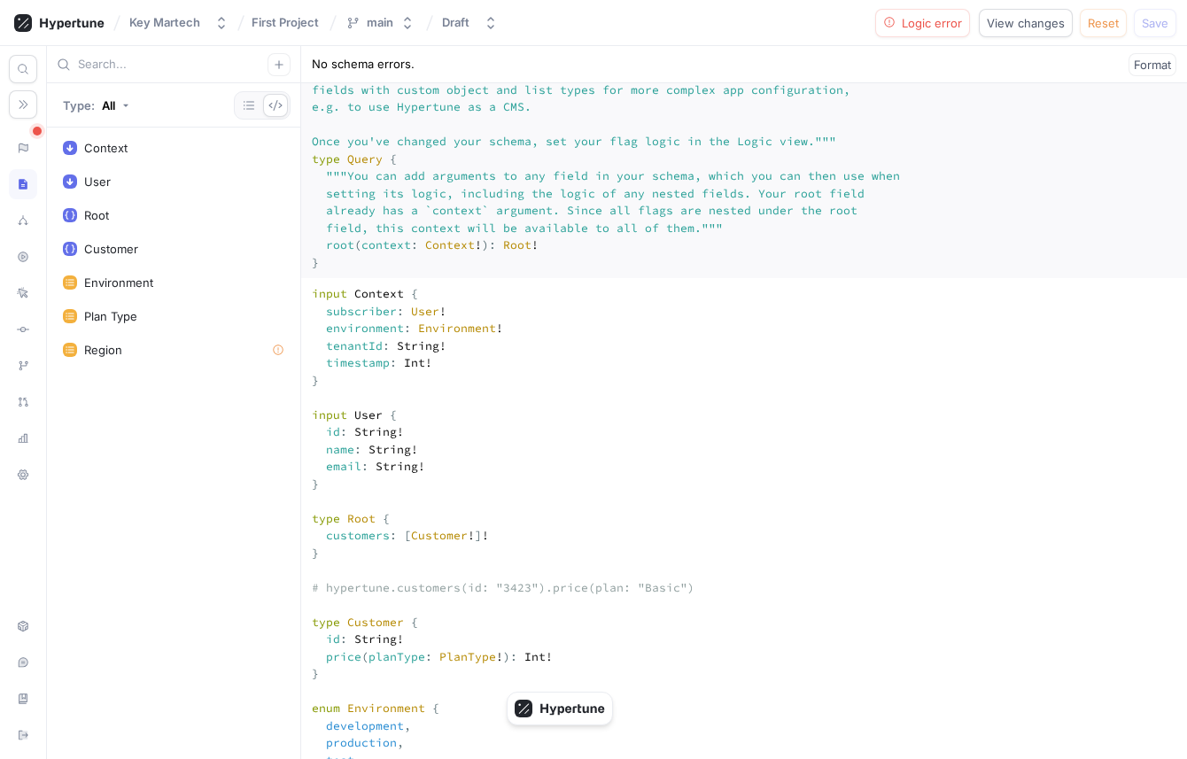
scroll to position [0, 0]
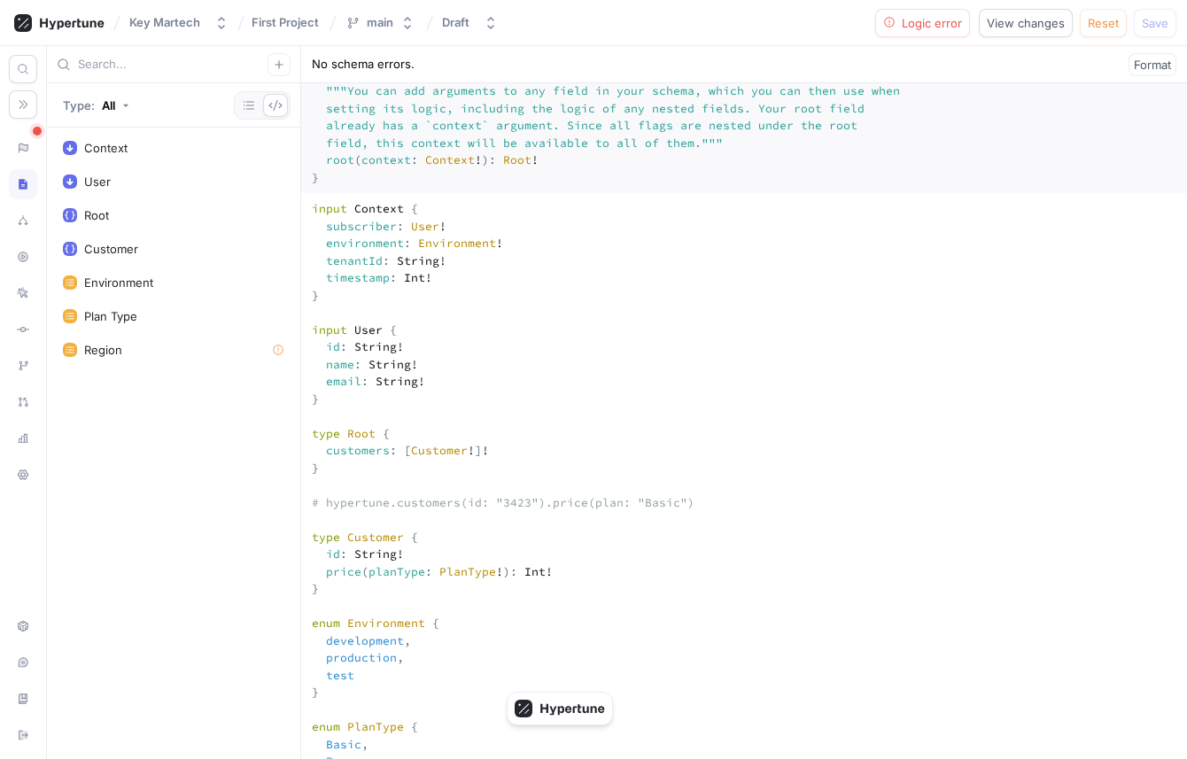
scroll to position [199, 0]
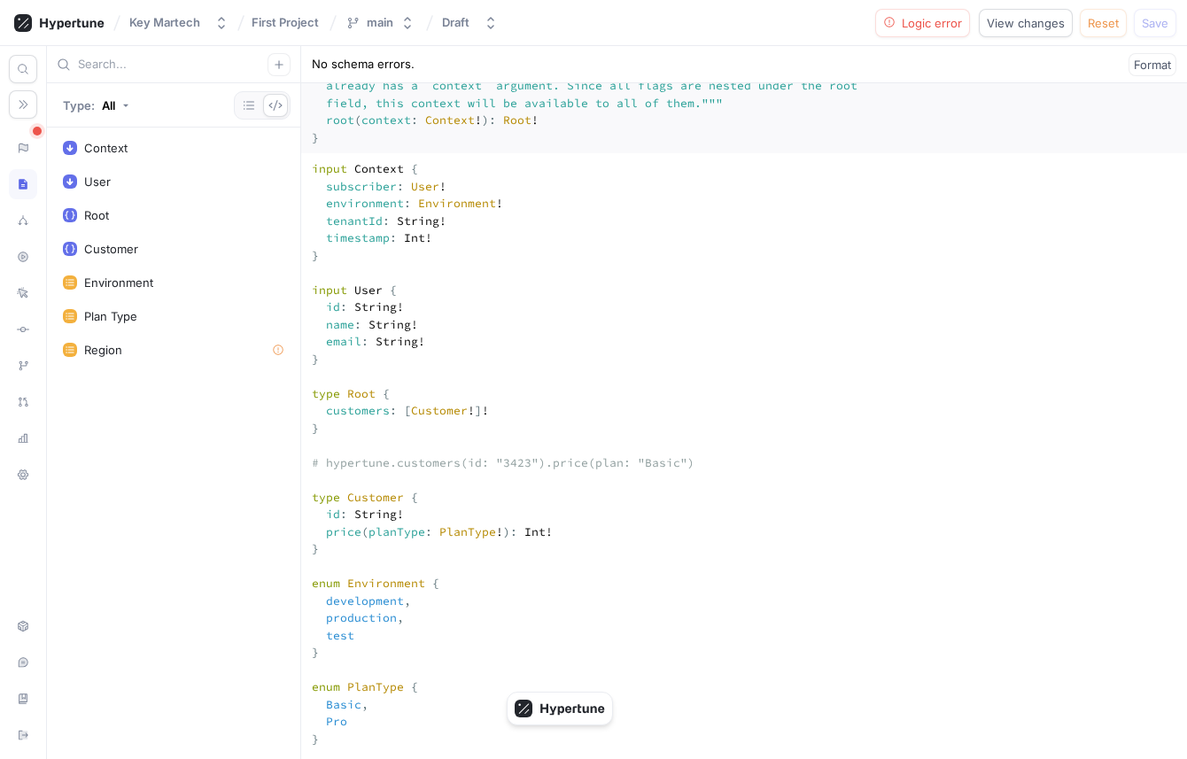
scroll to position [222, 0]
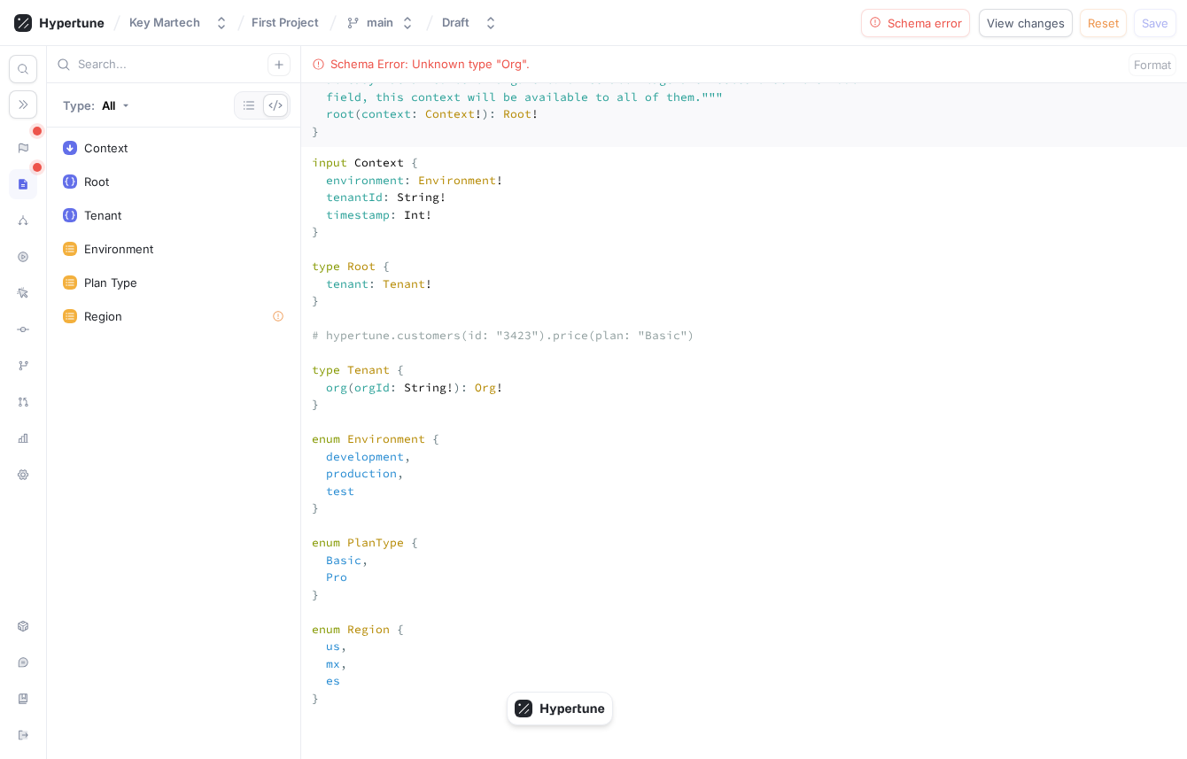
scroll to position [230, 0]
drag, startPoint x: 351, startPoint y: 579, endPoint x: 291, endPoint y: 503, distance: 96.5
click at [291, 503] on div "Type: All Context Root Tenant Environment Plan Type Region Schema Error: Unknow…" at bounding box center [617, 402] width 1140 height 713
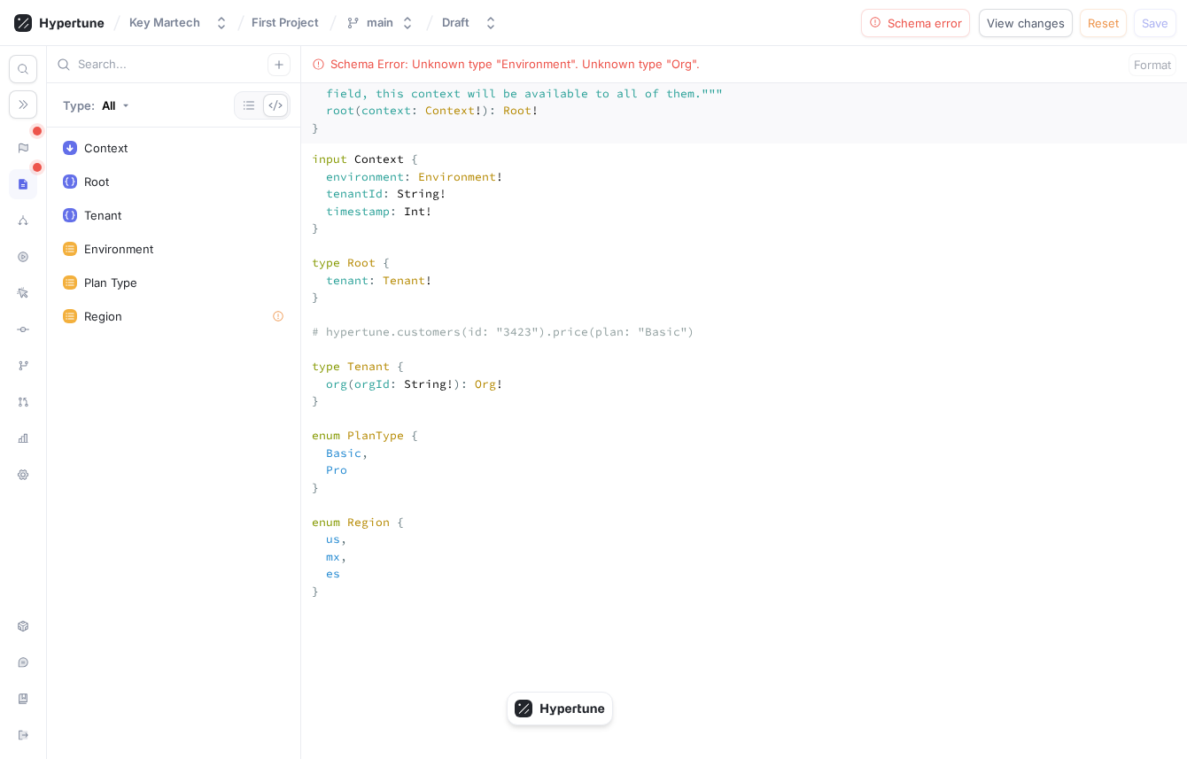
click at [379, 296] on textarea "input Context { environment: Environment! tenantId: String! timestamp: Int! } t…" at bounding box center [744, 763] width 886 height 1240
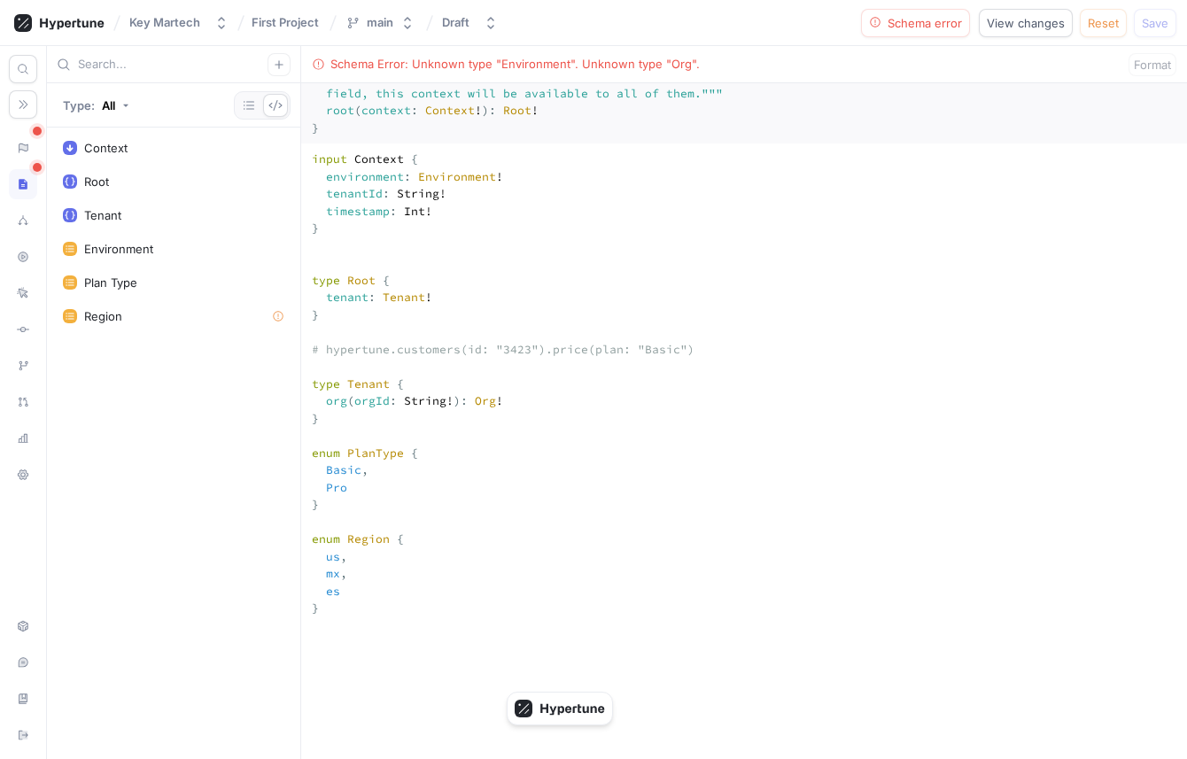
paste textarea "enum Environment { development, production, test }"
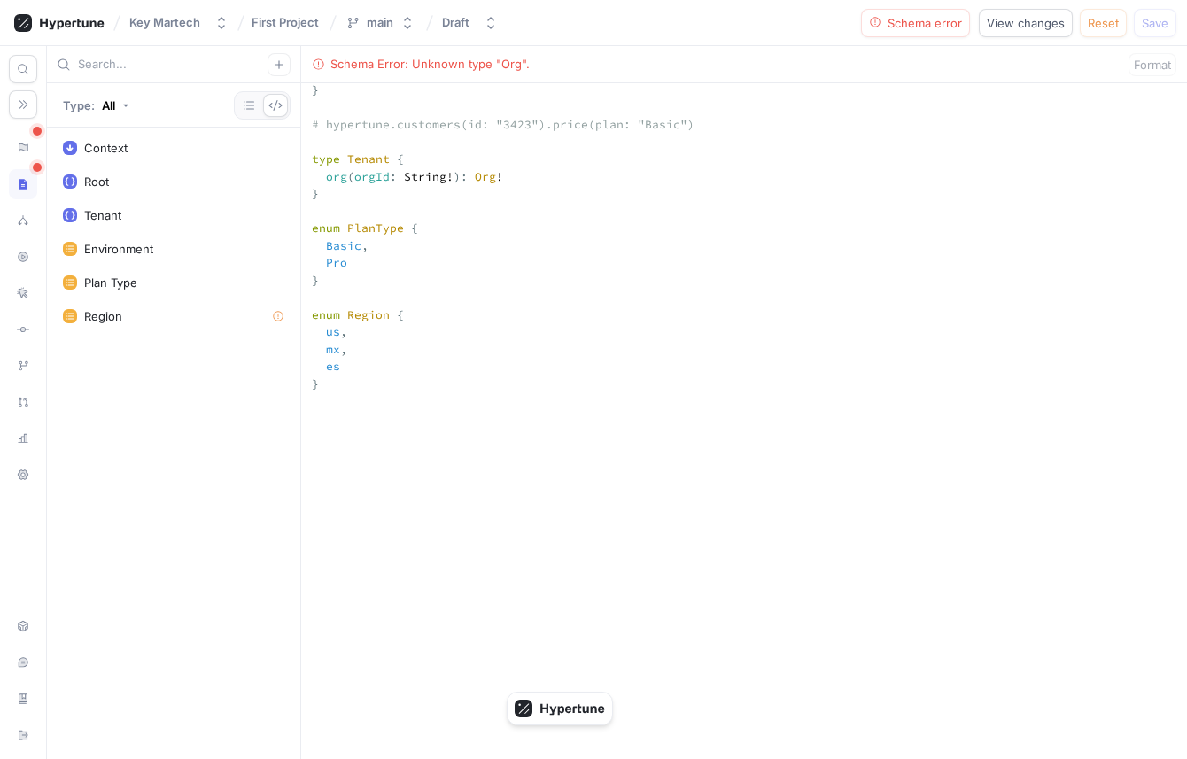
scroll to position [524, 0]
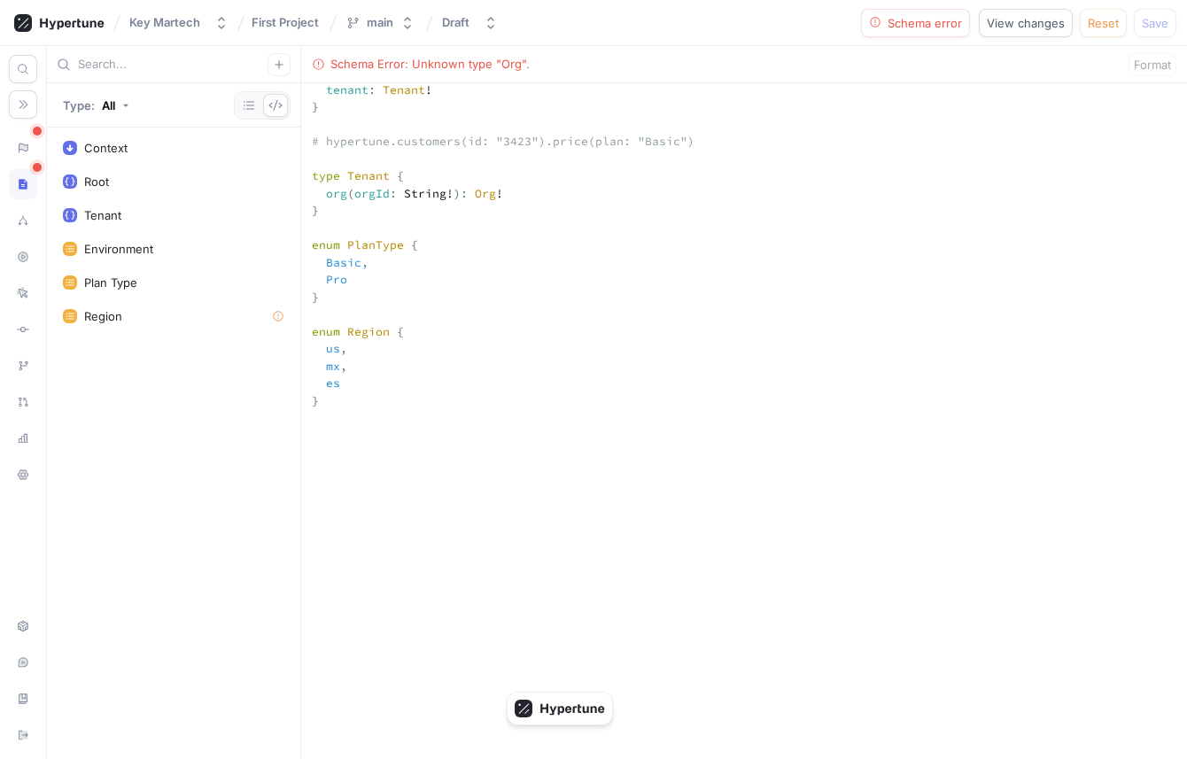
click at [386, 370] on textarea "input Context { environment: Environment! tenantId: String! timestamp: Int! } e…" at bounding box center [744, 520] width 886 height 1343
click at [369, 281] on textarea "input Context { environment: Environment! tenantId: String! timestamp: Int! } e…" at bounding box center [744, 520] width 886 height 1343
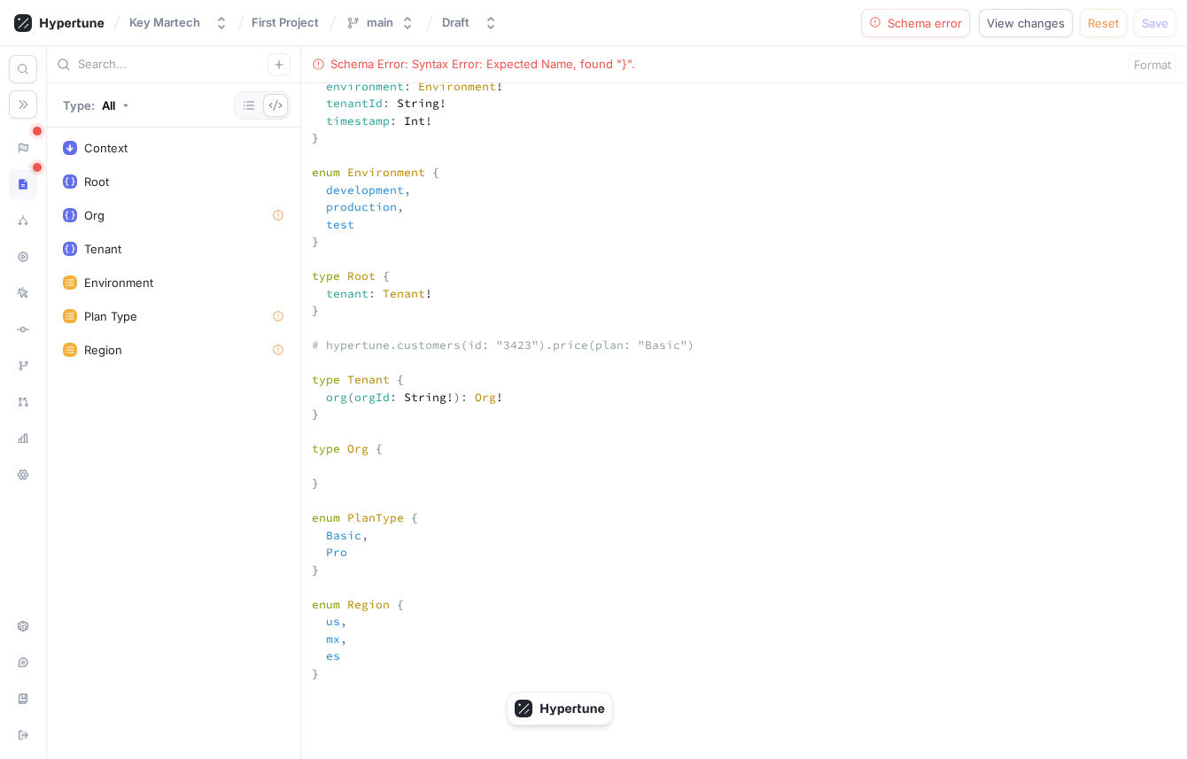
scroll to position [348, 0]
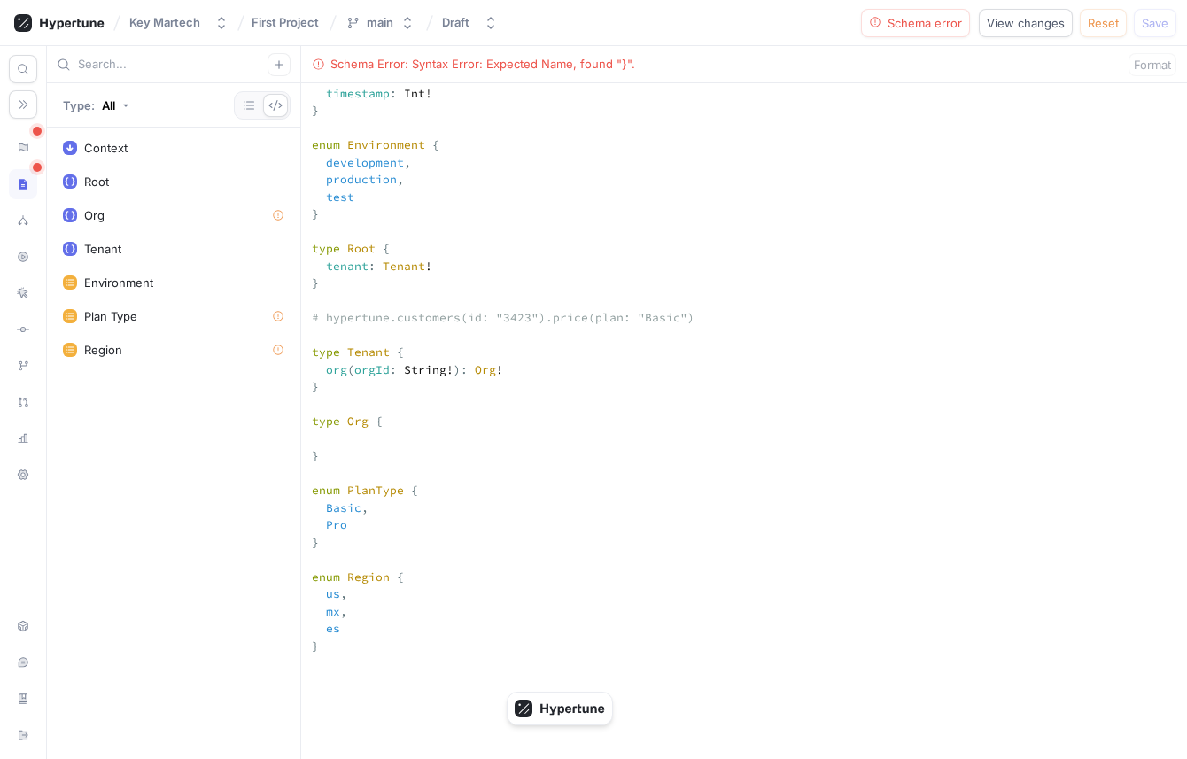
click at [341, 436] on textarea "input Context { environment: Environment! tenantId: String! timestamp: Int! } e…" at bounding box center [744, 732] width 886 height 1413
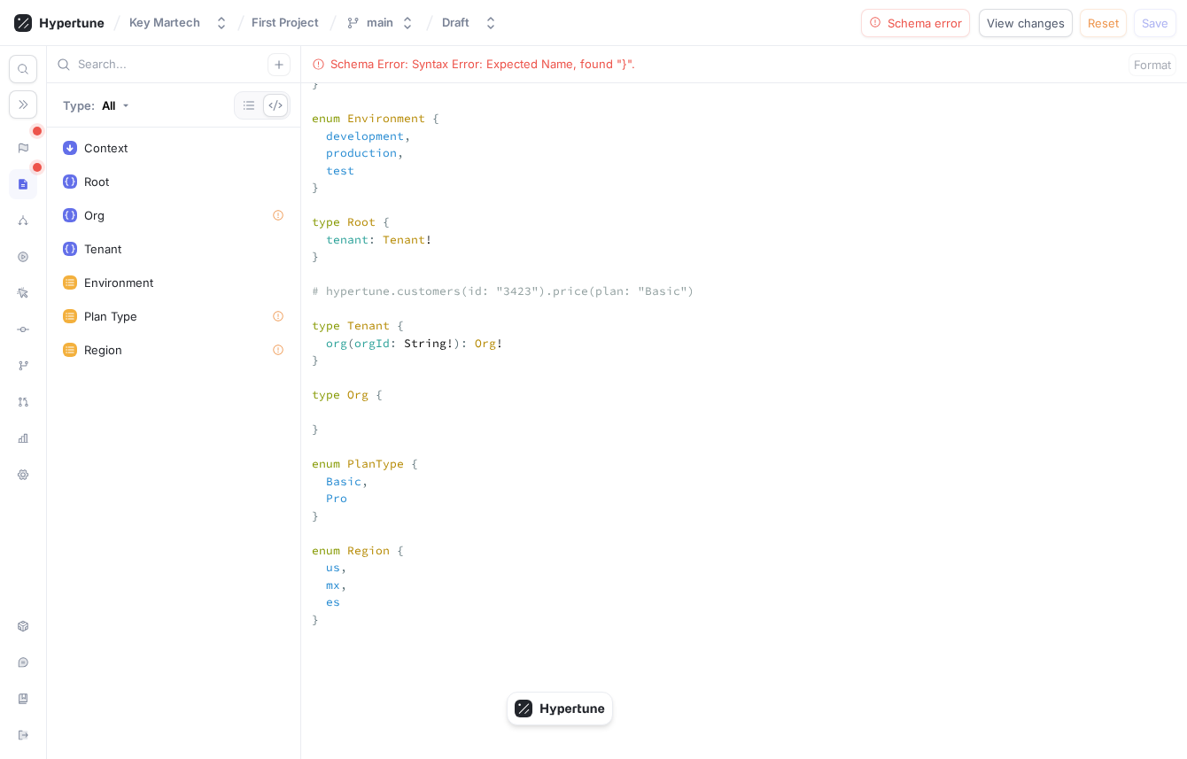
scroll to position [383, 0]
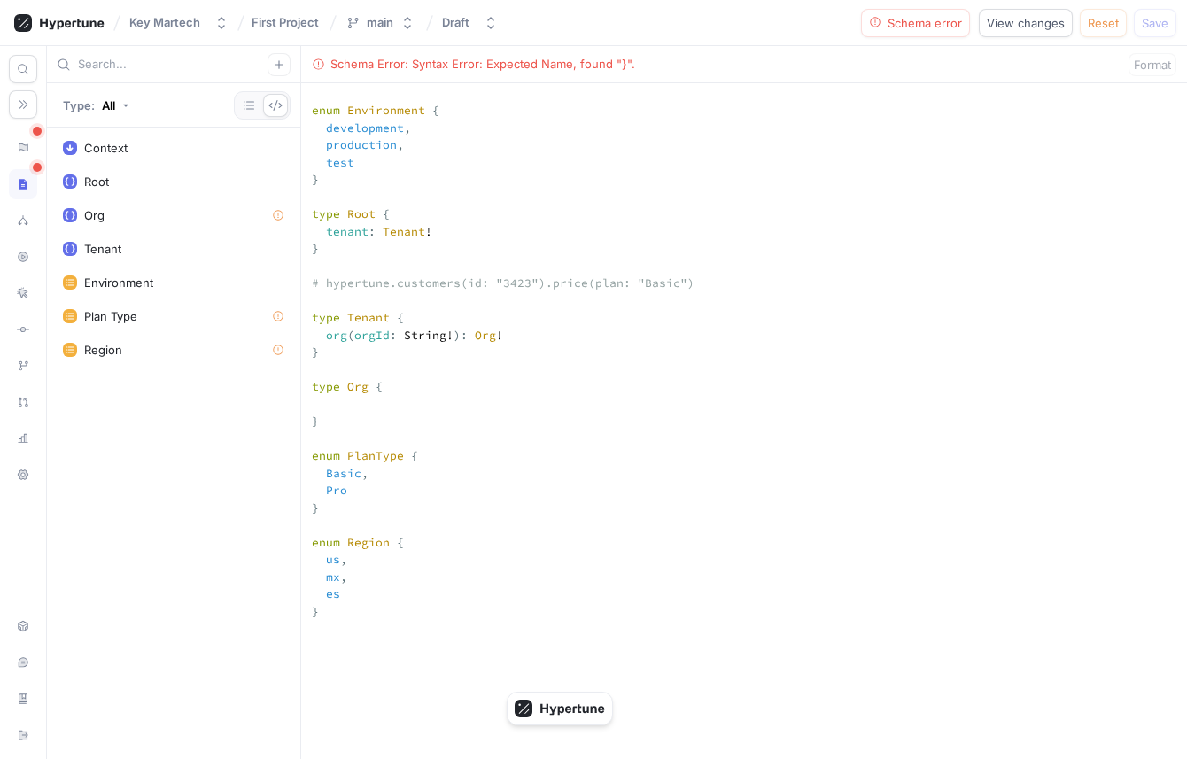
click at [329, 407] on textarea "input Context { environment: Environment! tenantId: String! timestamp: Int! } e…" at bounding box center [744, 697] width 886 height 1413
click at [352, 441] on textarea "input Context { environment: Environment! tenantId: String! timestamp: Int! } e…" at bounding box center [744, 697] width 886 height 1413
click at [343, 405] on textarea "input Context { environment: Environment! tenantId: String! timestamp: Int! } e…" at bounding box center [744, 697] width 886 height 1413
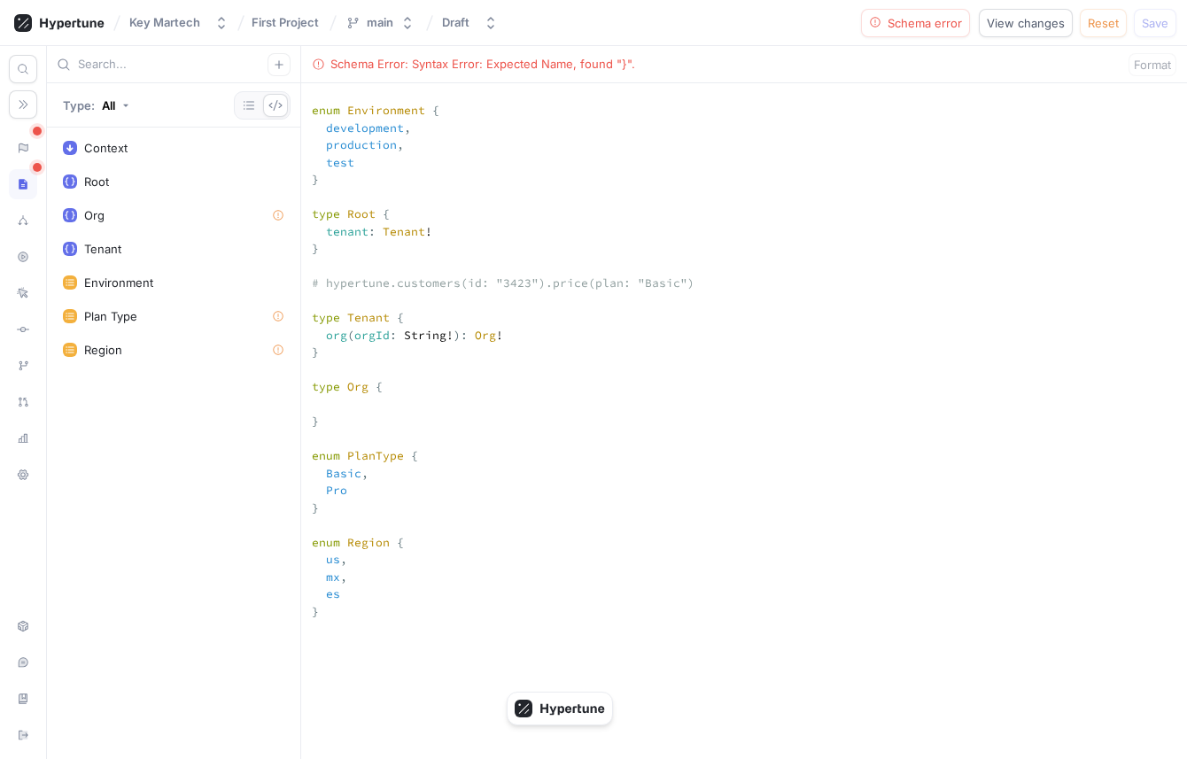
click at [342, 406] on textarea "input Context { environment: Environment! tenantId: String! timestamp: Int! } e…" at bounding box center [744, 697] width 886 height 1413
click at [360, 477] on textarea "input Context { environment: Environment! tenantId: String! timestamp: Int! } e…" at bounding box center [744, 697] width 886 height 1413
click at [333, 410] on textarea "input Context { environment: Environment! tenantId: String! timestamp: Int! } e…" at bounding box center [744, 697] width 886 height 1413
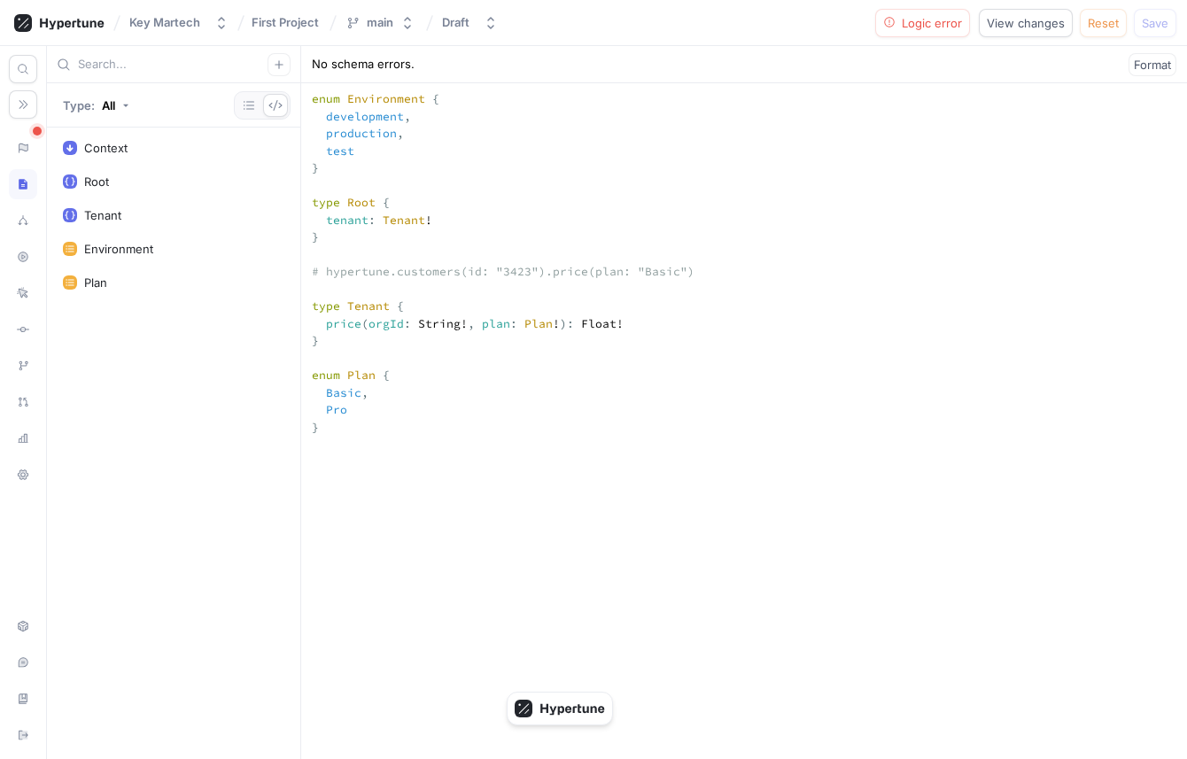
click at [346, 409] on textarea "input Context { environment: Environment! tenantId: String! timestamp: Int! } e…" at bounding box center [744, 591] width 886 height 1222
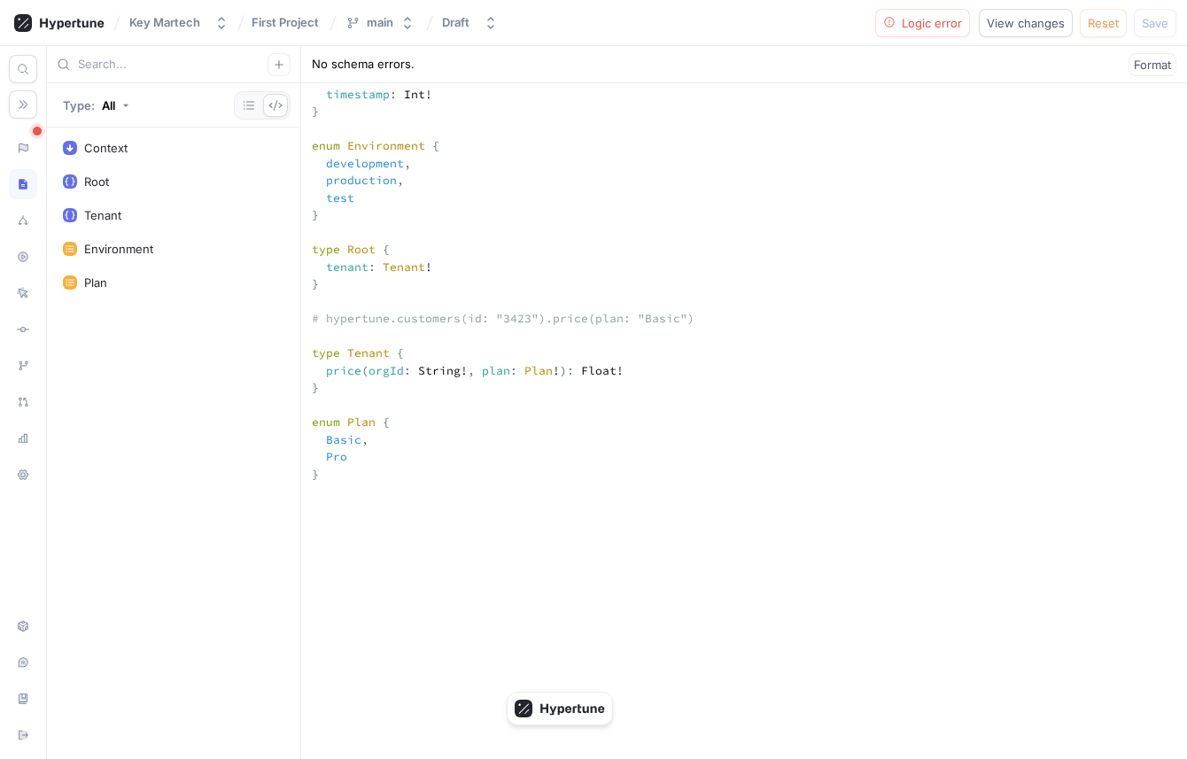
scroll to position [339, 0]
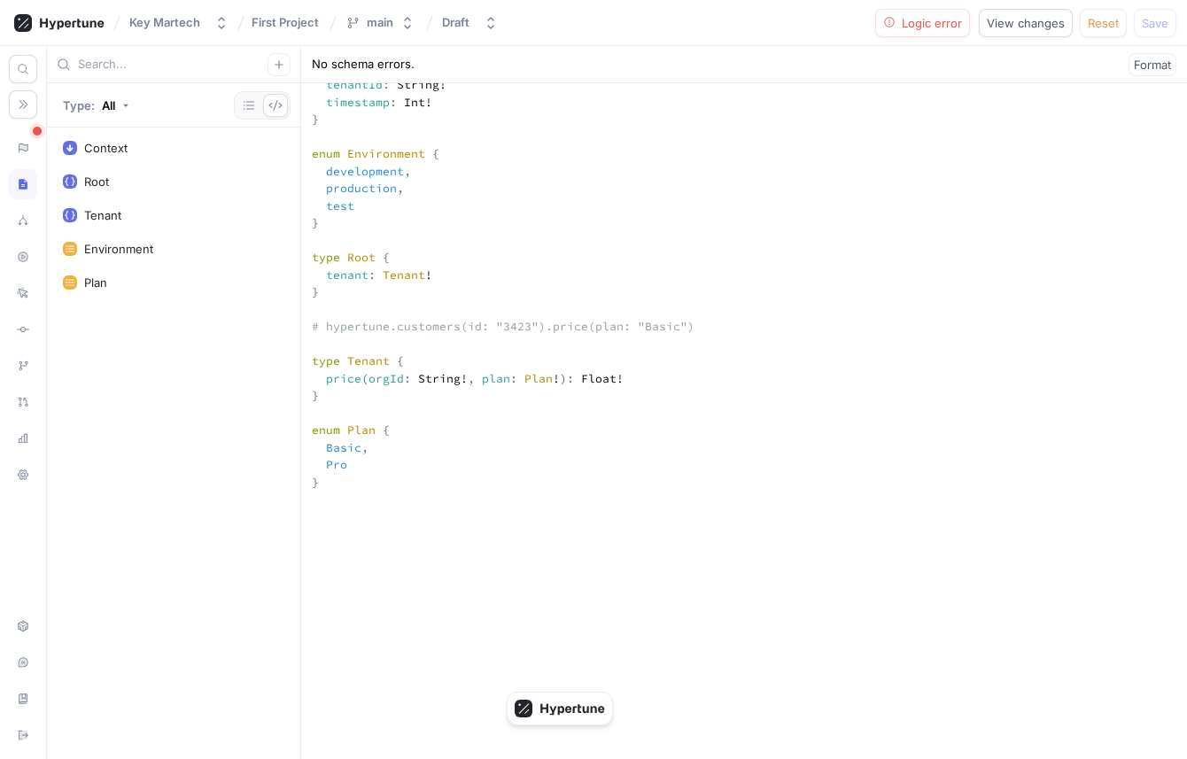
click at [462, 307] on textarea "input Context { environment: Environment! tenantId: String! timestamp: Int! } e…" at bounding box center [744, 646] width 886 height 1222
click at [21, 149] on icon at bounding box center [23, 146] width 9 height 7
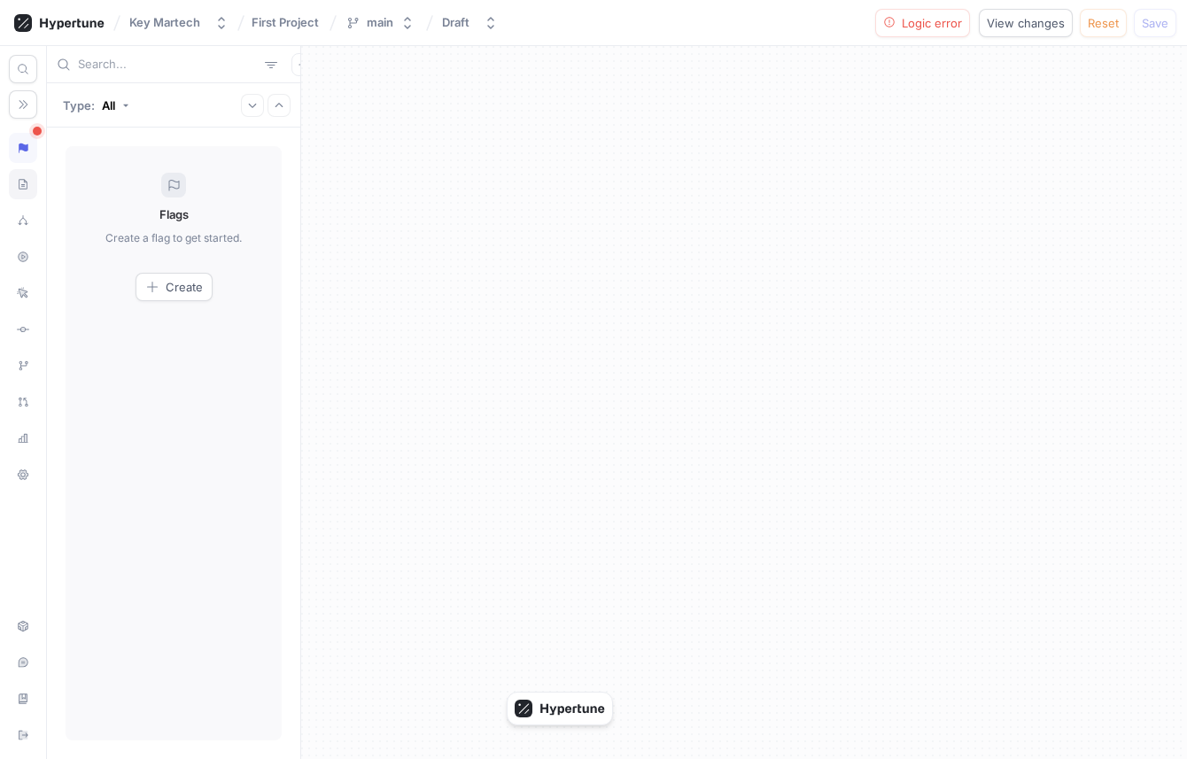
click at [27, 183] on icon at bounding box center [23, 184] width 12 height 14
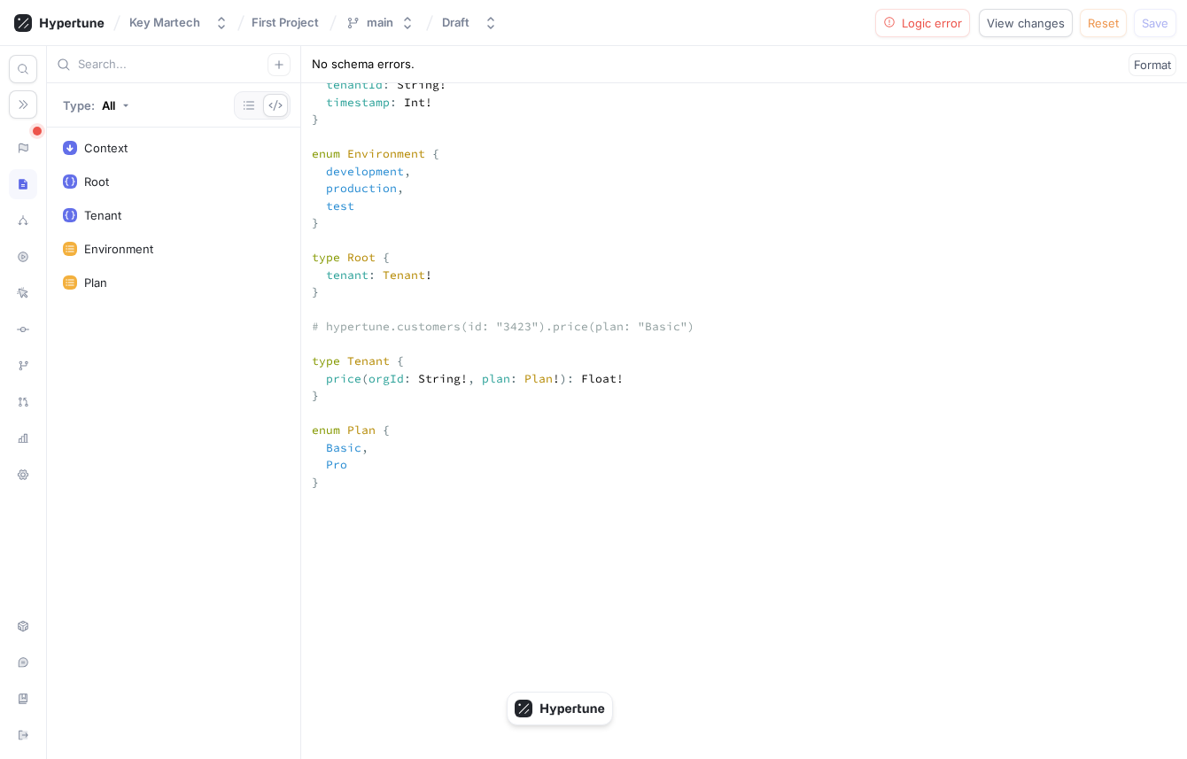
click at [462, 298] on textarea "input Context { environment: Environment! tenantId: String! timestamp: Int! } e…" at bounding box center [744, 646] width 886 height 1222
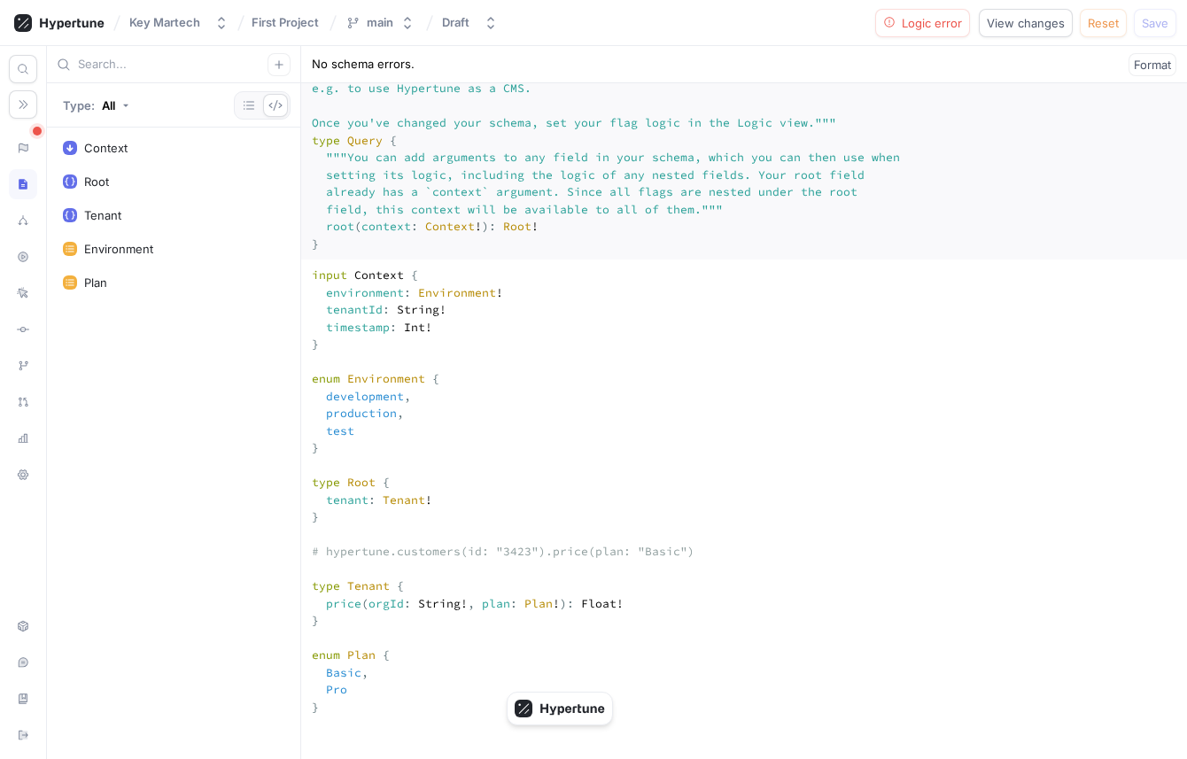
scroll to position [99, 0]
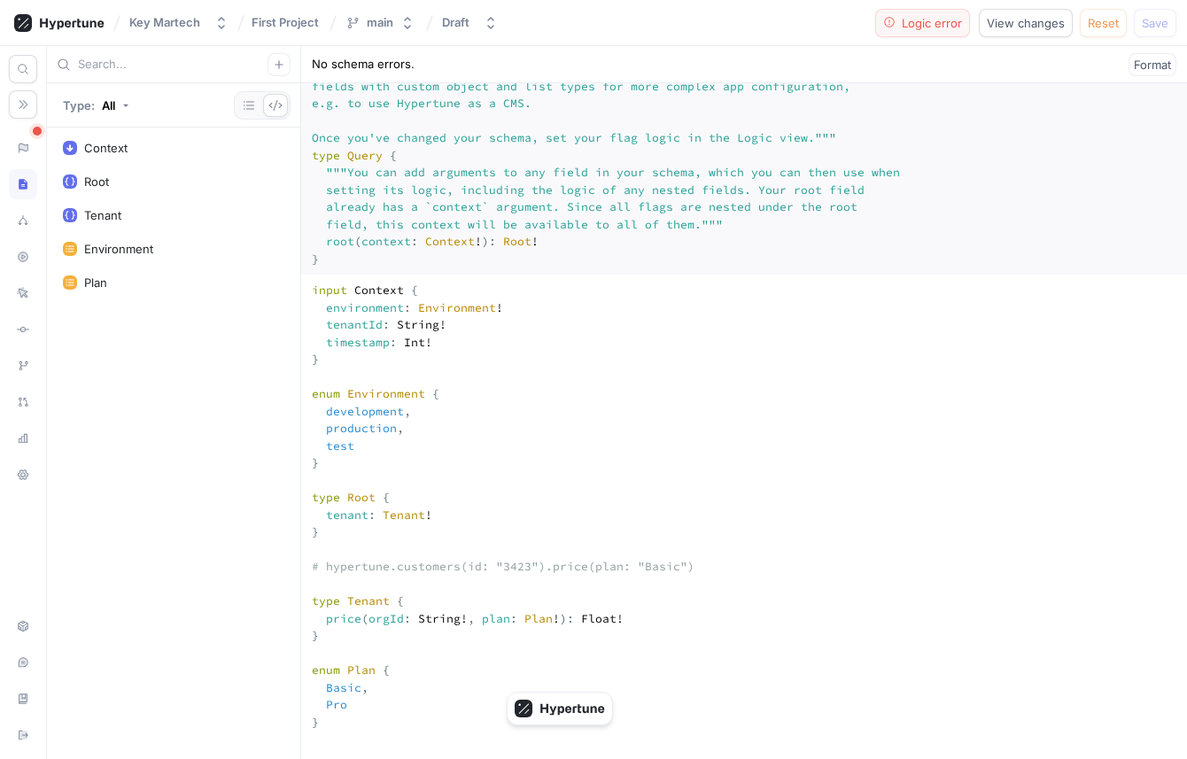
click at [910, 25] on span "Logic error" at bounding box center [932, 23] width 60 height 11
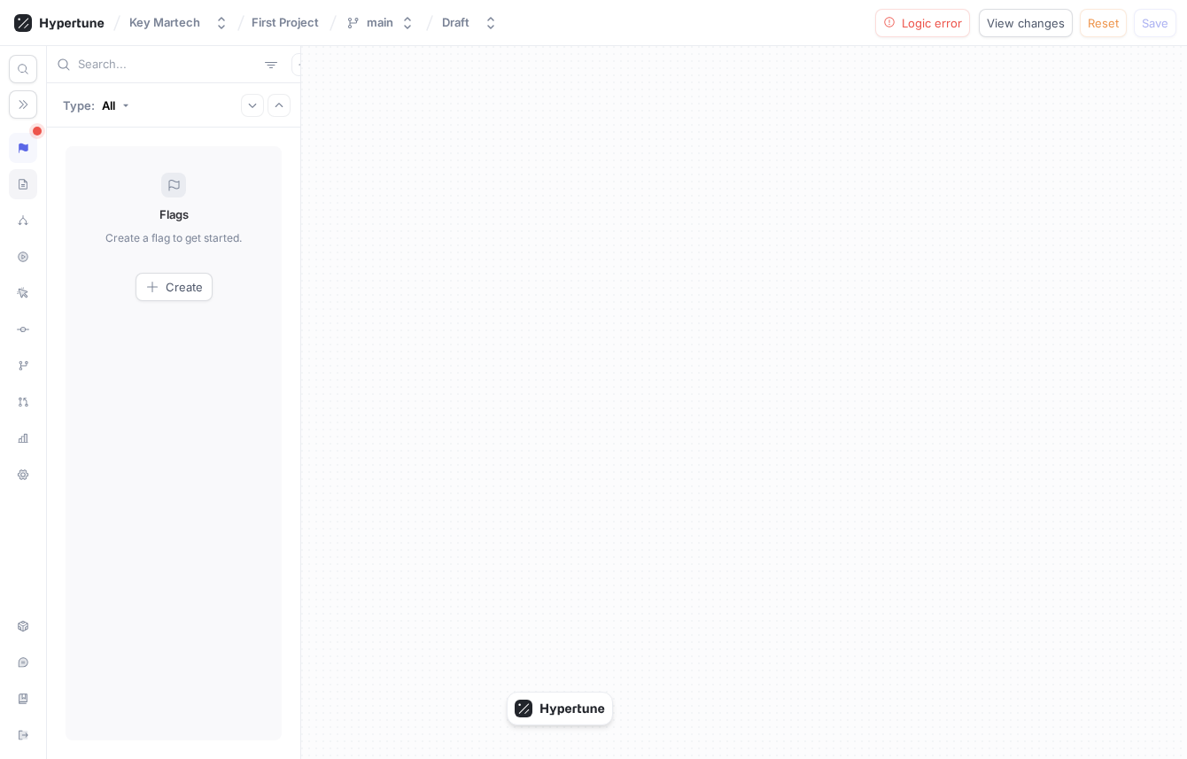
click at [29, 190] on div at bounding box center [23, 184] width 28 height 30
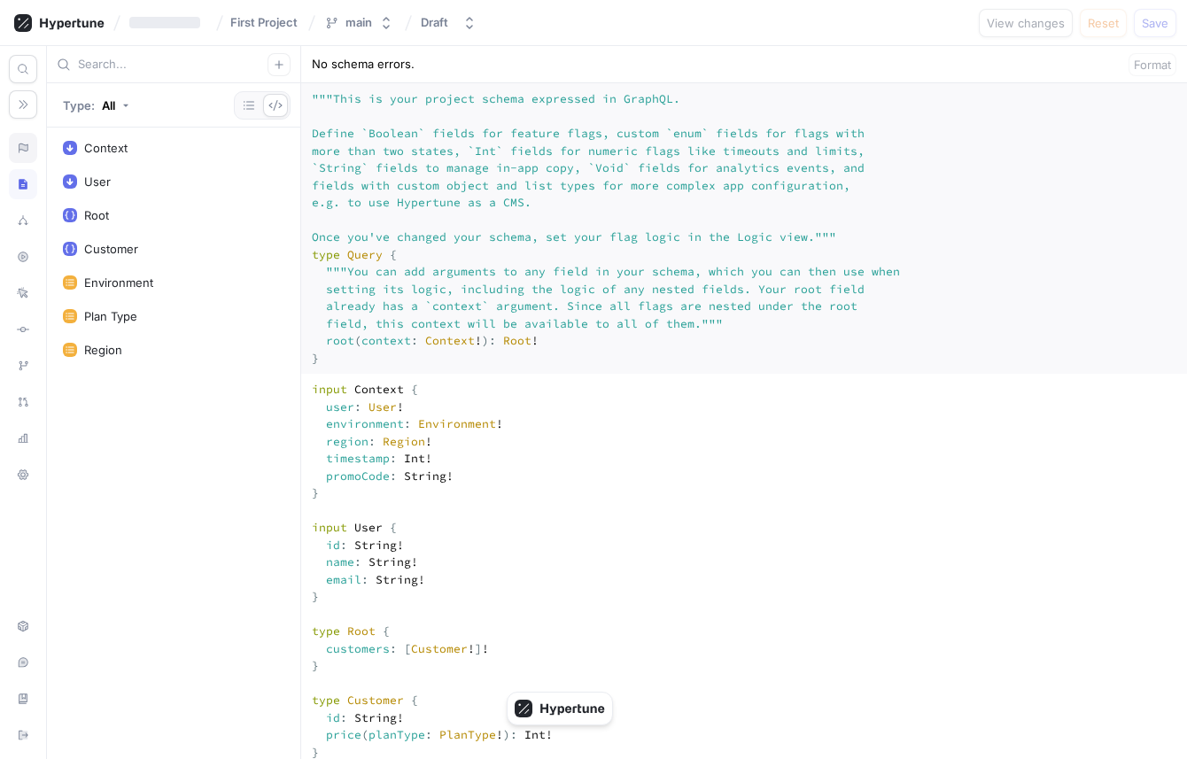
click at [32, 154] on div at bounding box center [23, 148] width 28 height 30
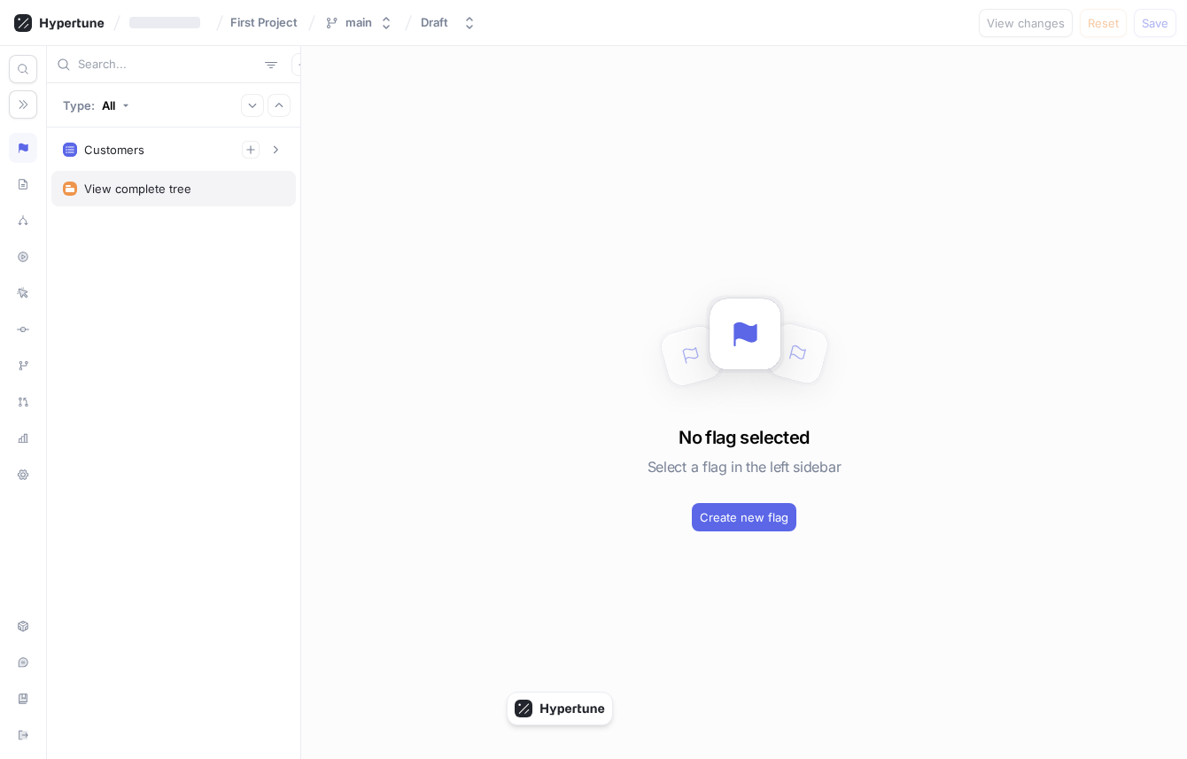
click at [172, 203] on div "View complete tree" at bounding box center [173, 188] width 244 height 35
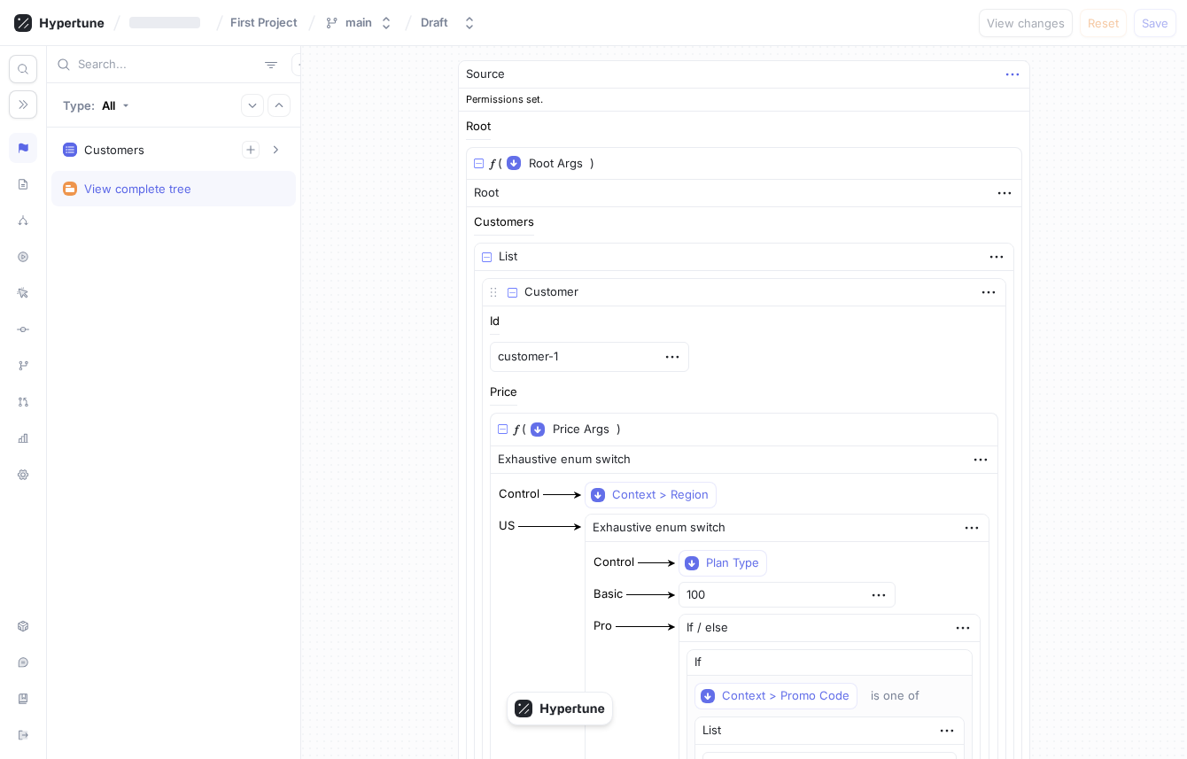
click at [1003, 83] on icon "button" at bounding box center [1012, 74] width 19 height 19
click at [1007, 95] on div "Add note" at bounding box center [1070, 107] width 151 height 30
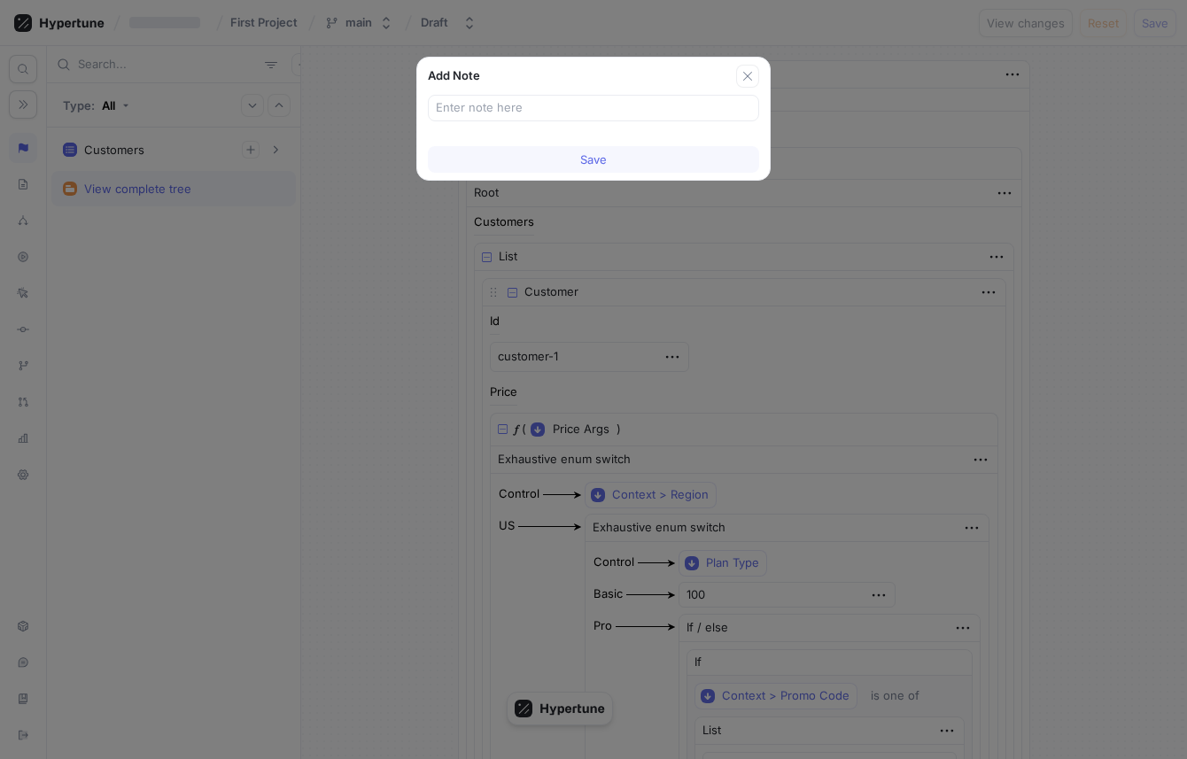
click at [856, 80] on div "Add Note Save" at bounding box center [593, 379] width 1187 height 759
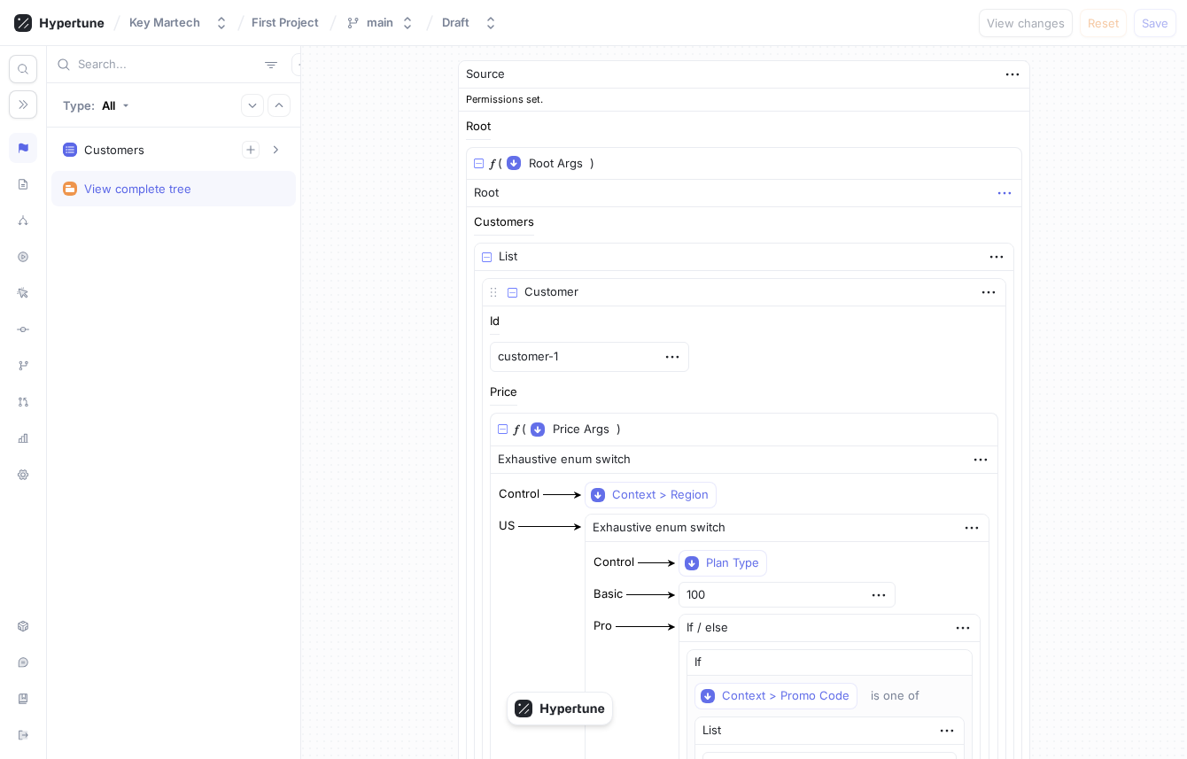
click at [996, 195] on icon "button" at bounding box center [1004, 192] width 19 height 19
click at [1005, 226] on div "Delete" at bounding box center [1062, 226] width 151 height 30
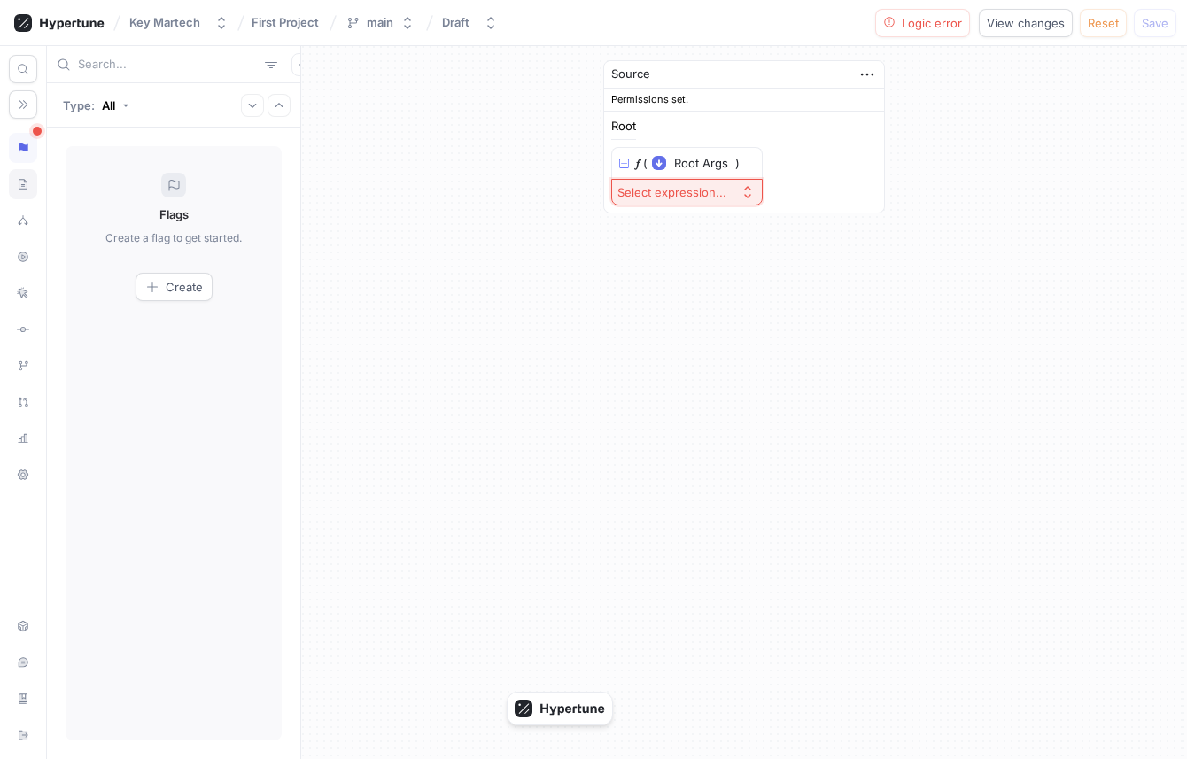
click at [18, 187] on icon at bounding box center [23, 184] width 12 height 14
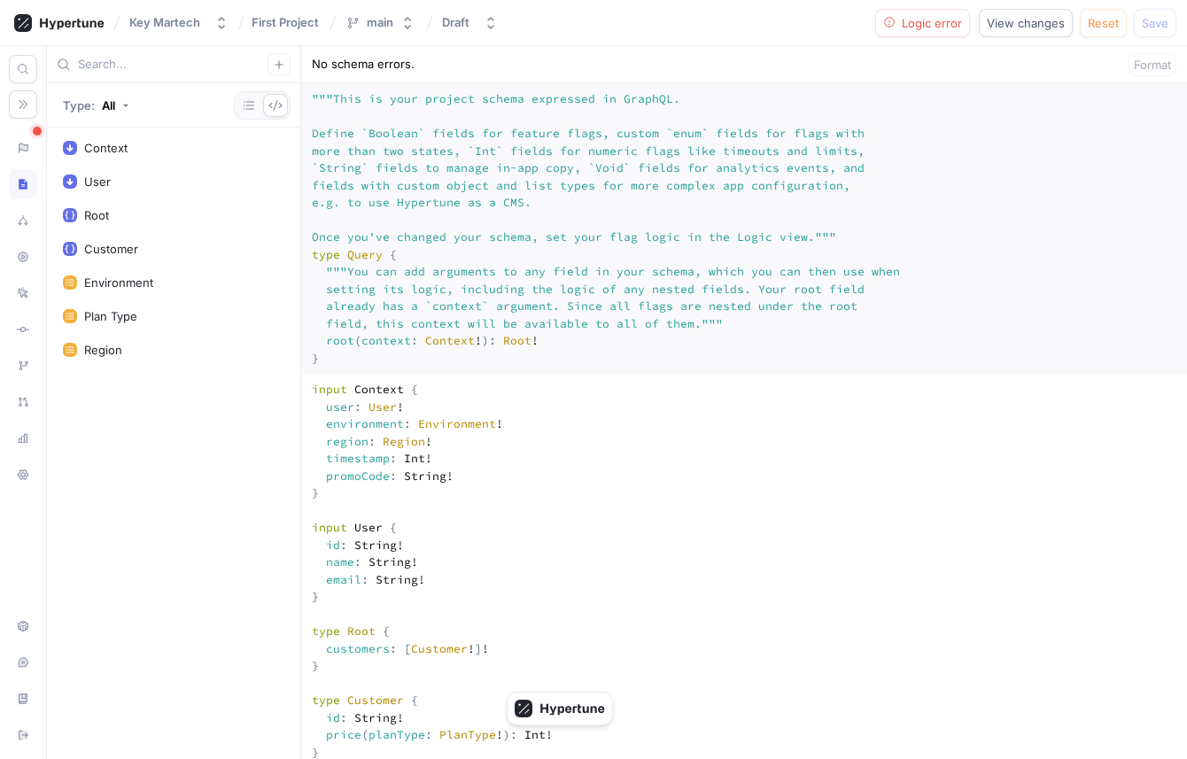
click at [569, 346] on textarea """" This is your project schema expressed in GraphQL. Define `Boolean` fields f…" at bounding box center [744, 228] width 886 height 290
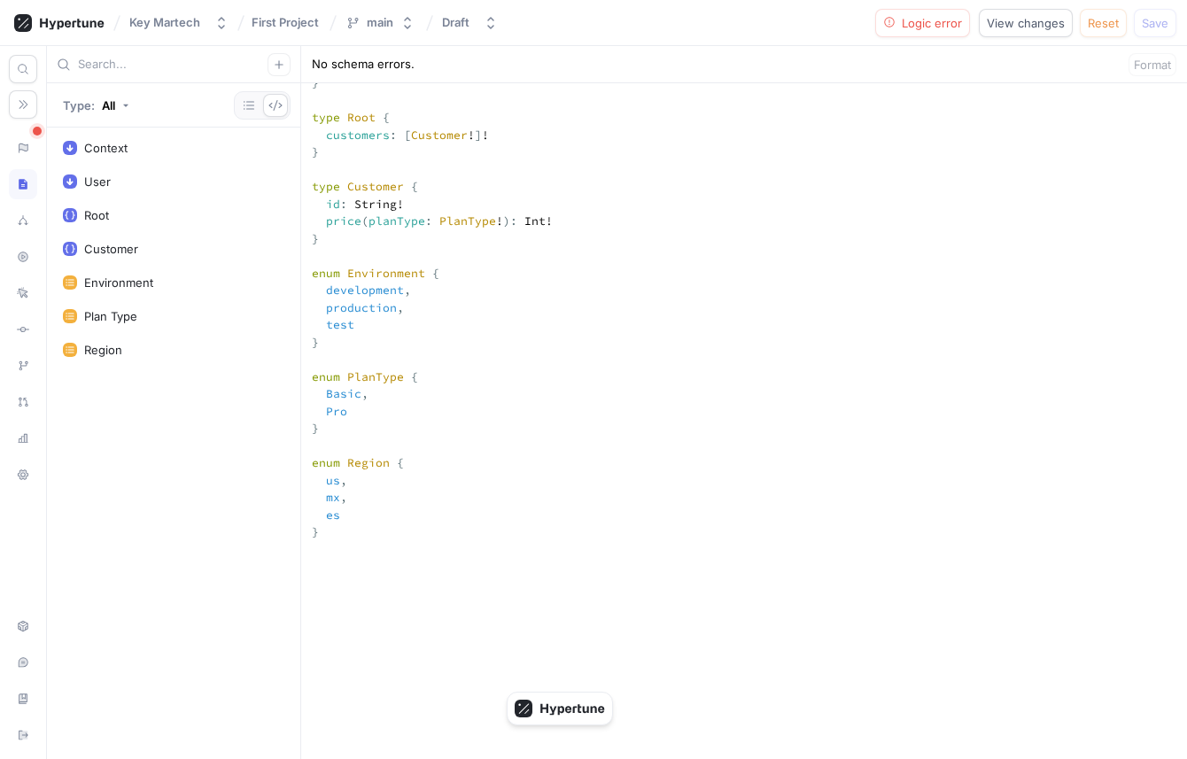
paste textarea "environment: Environment! tenantId: String! timestamp: Int! } enum Environment …"
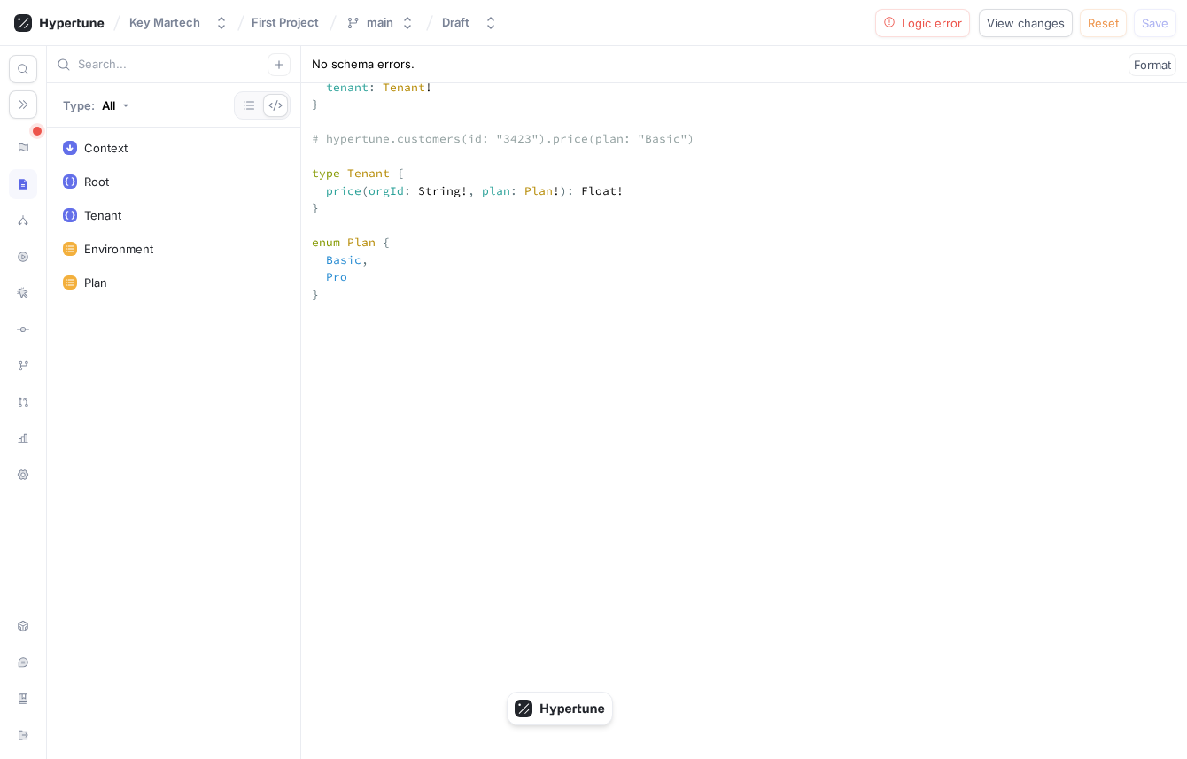
scroll to position [530, 0]
click at [20, 139] on div at bounding box center [23, 148] width 28 height 30
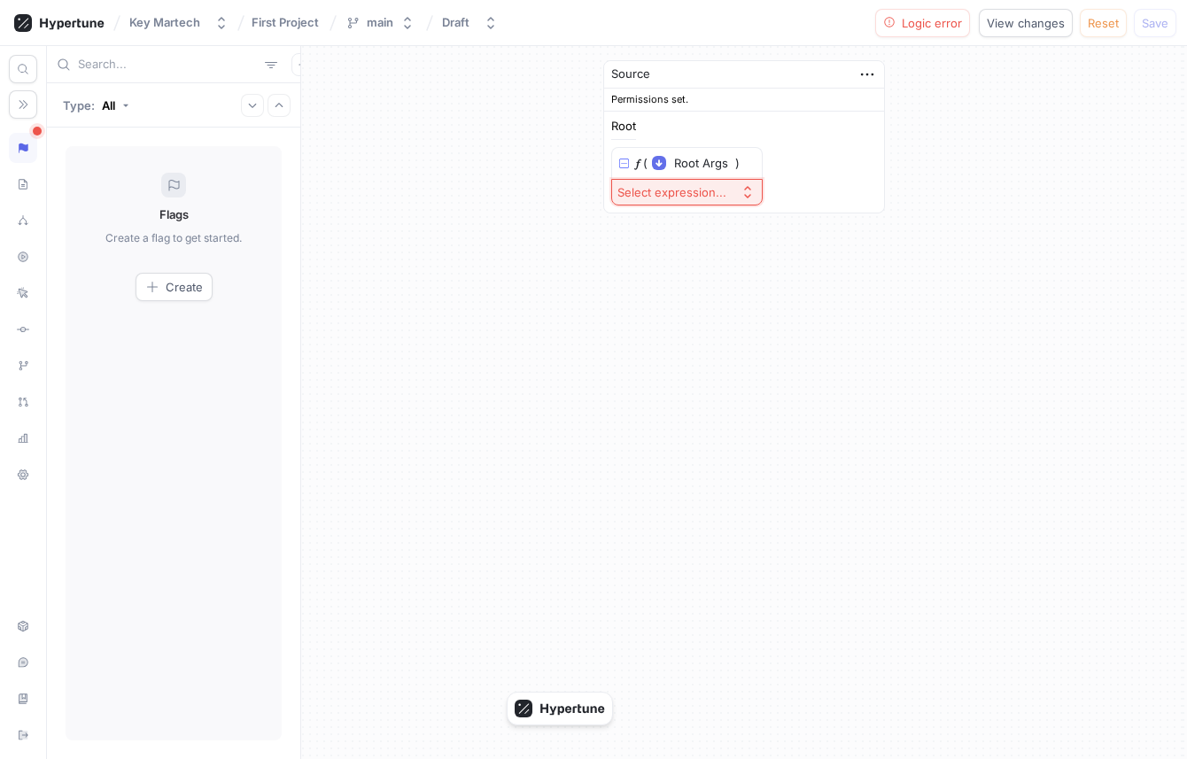
click at [708, 208] on div "Root 𝑓 ( Root Args ▾ {} ▸ context: Context ) Select expression..." at bounding box center [744, 163] width 280 height 102
click at [718, 197] on div "Select expression..." at bounding box center [671, 192] width 109 height 15
click at [701, 253] on span "Root" at bounding box center [726, 256] width 164 height 15
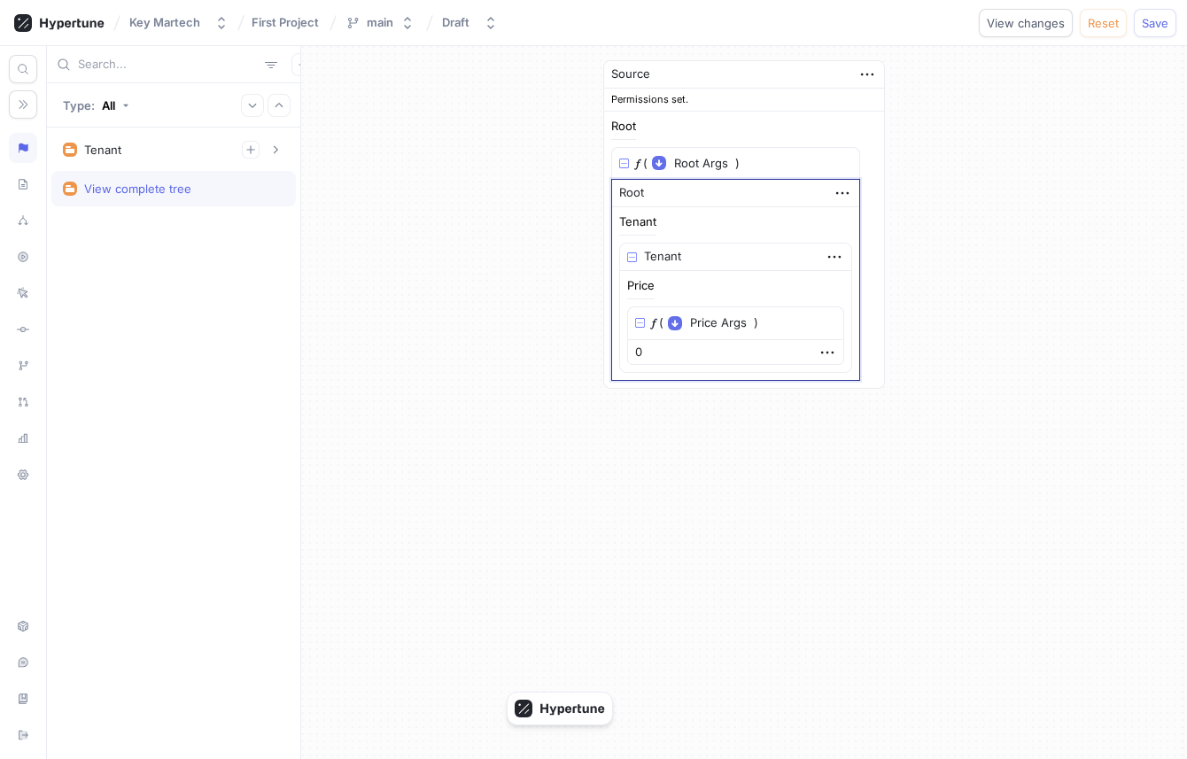
click at [152, 131] on div "Tenant Price View complete tree" at bounding box center [173, 443] width 253 height 631
click at [147, 143] on div "Tenant" at bounding box center [173, 150] width 221 height 18
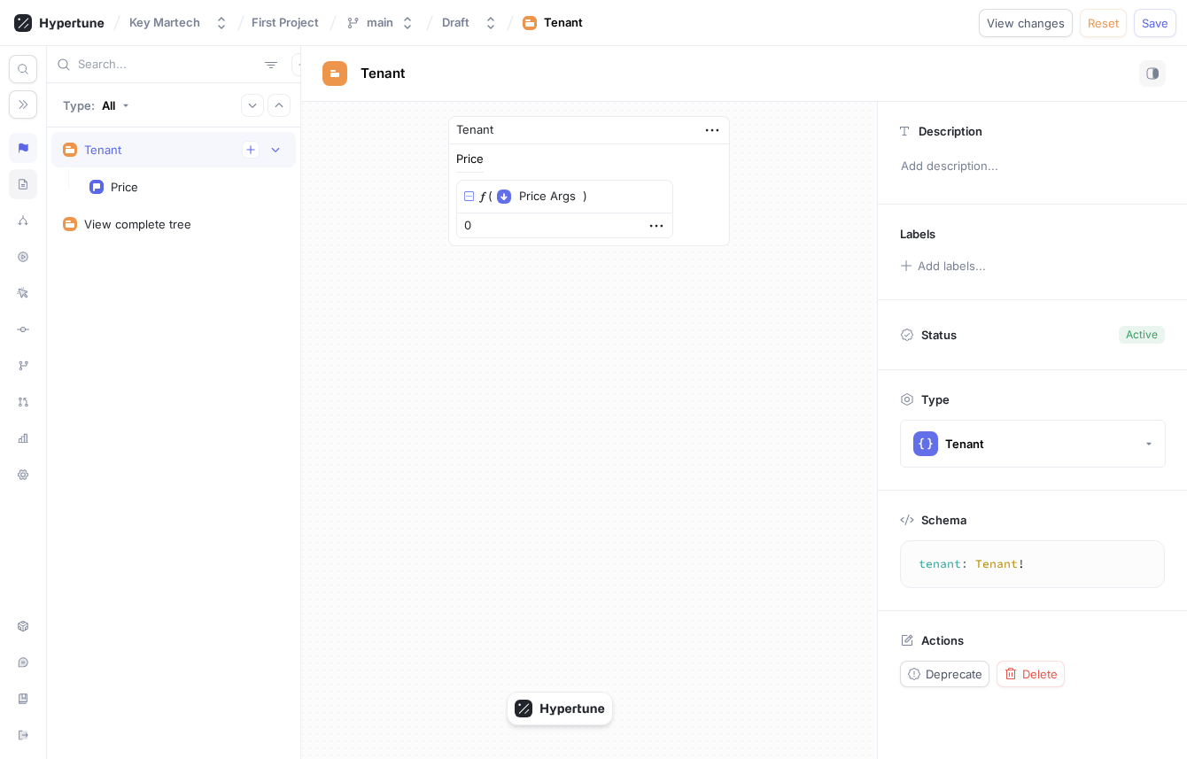
click at [34, 179] on div at bounding box center [23, 184] width 28 height 30
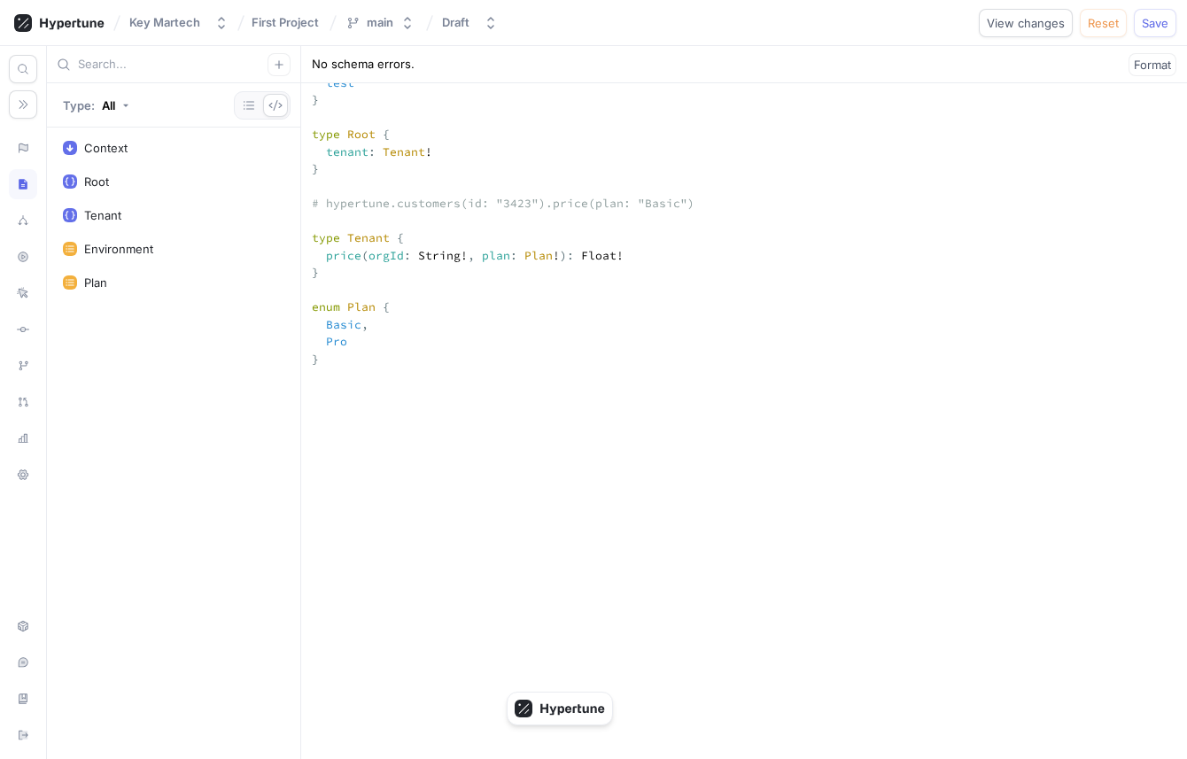
scroll to position [437, 0]
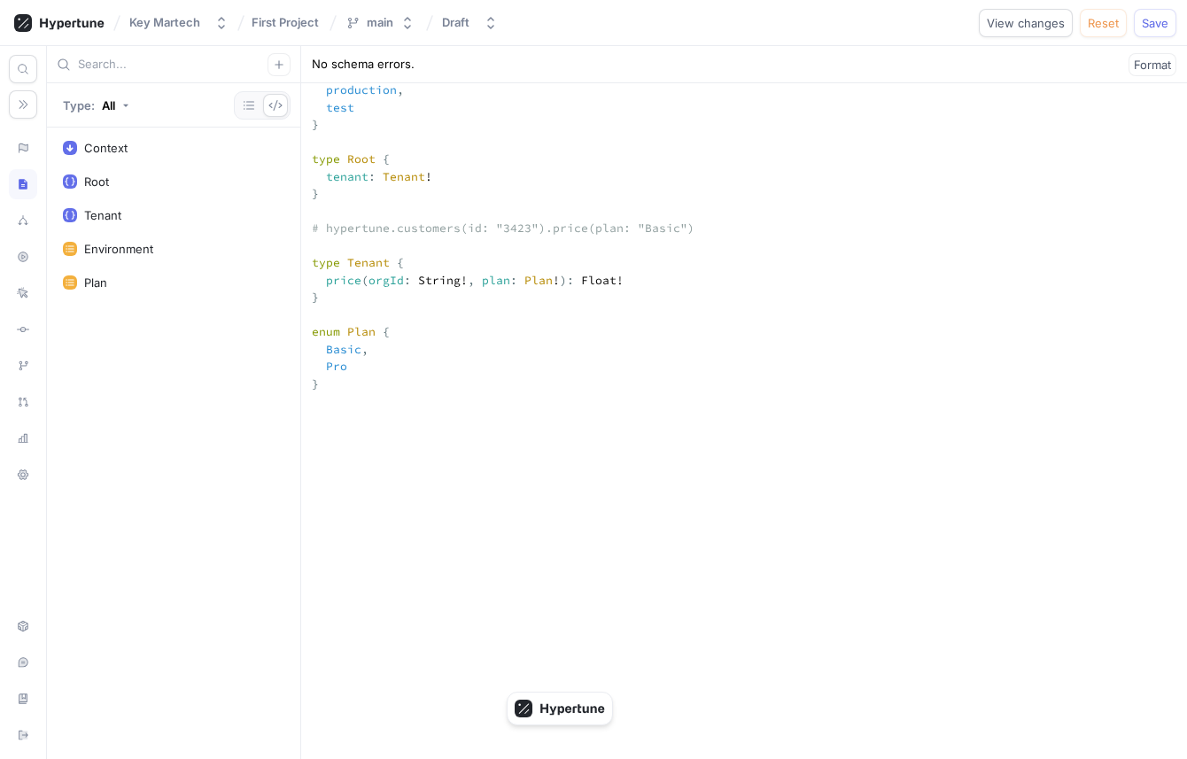
click at [348, 350] on textarea "input Context { environment: Environment! tenantId: String! timestamp: Int! } e…" at bounding box center [744, 547] width 886 height 1222
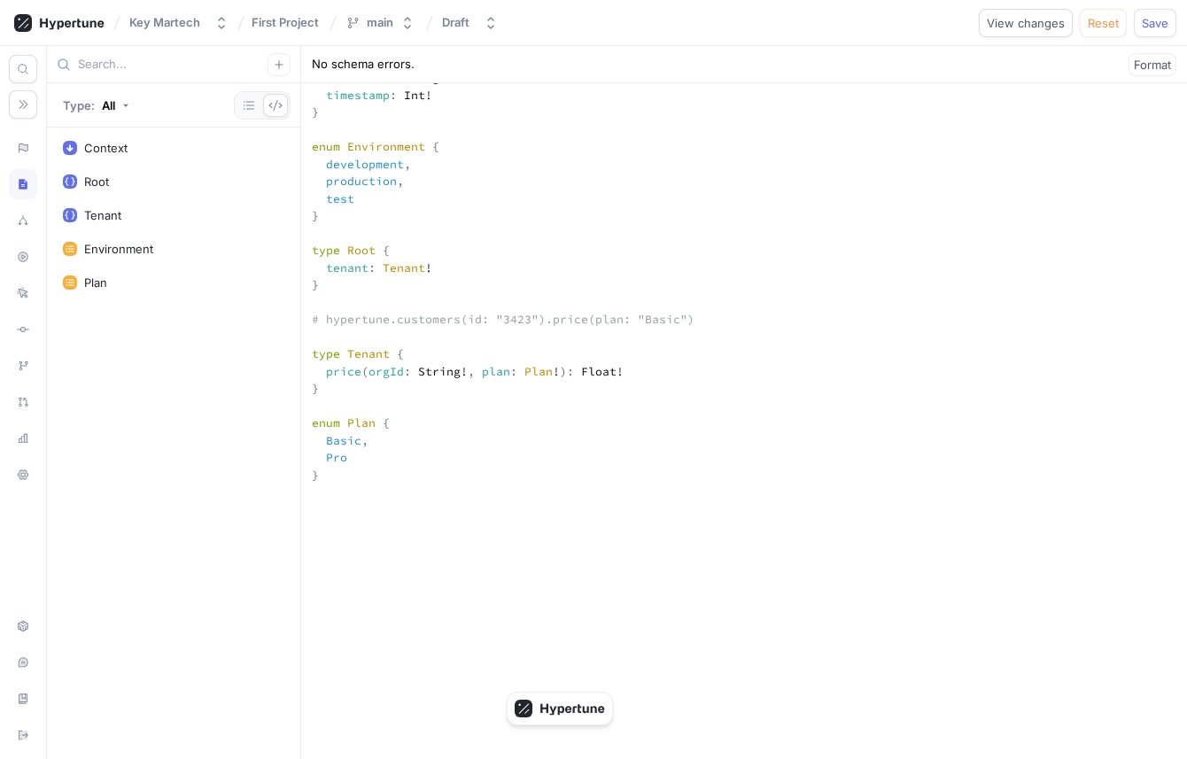
scroll to position [345, 0]
click at [348, 350] on textarea "input Context { environment: Environment! tenantId: String! timestamp: Int! } e…" at bounding box center [744, 639] width 886 height 1222
click at [358, 436] on textarea "input Context { environment: Environment! tenantId: String! timestamp: Int! } e…" at bounding box center [744, 639] width 886 height 1222
click at [356, 447] on textarea "input Context { environment: Environment! tenantId: String! timestamp: Int! } e…" at bounding box center [744, 639] width 886 height 1222
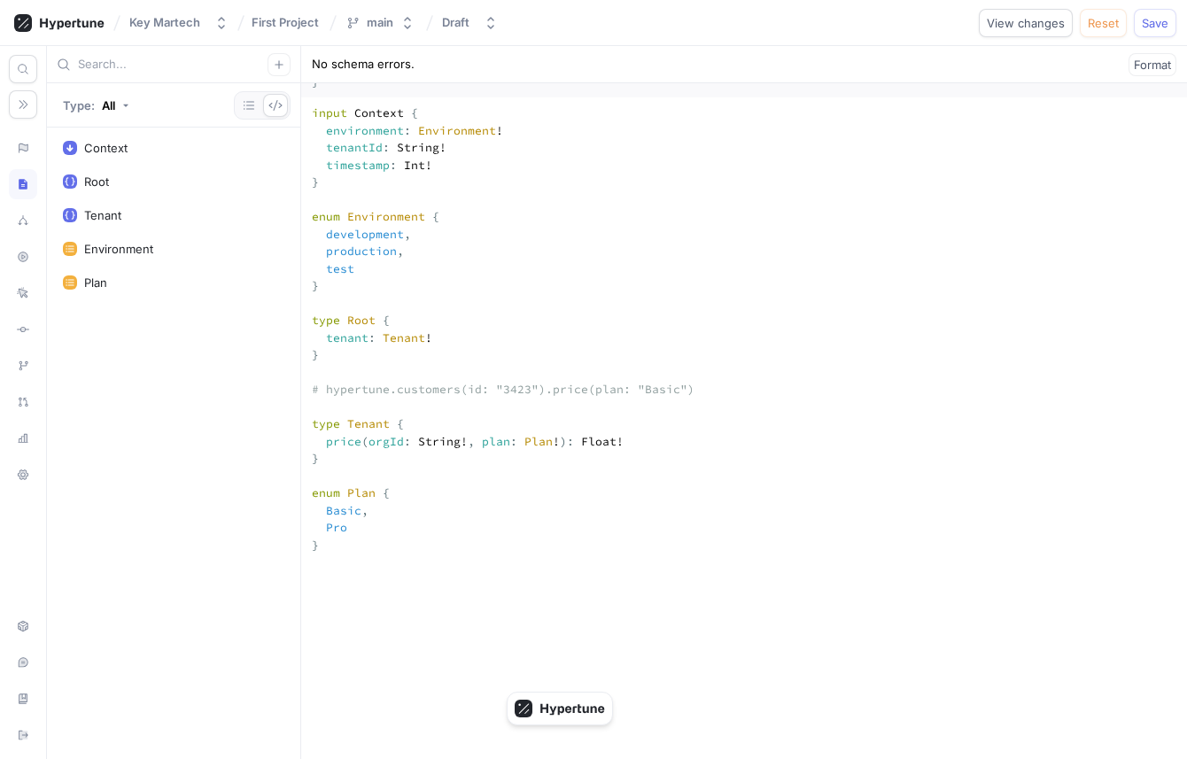
scroll to position [299, 0]
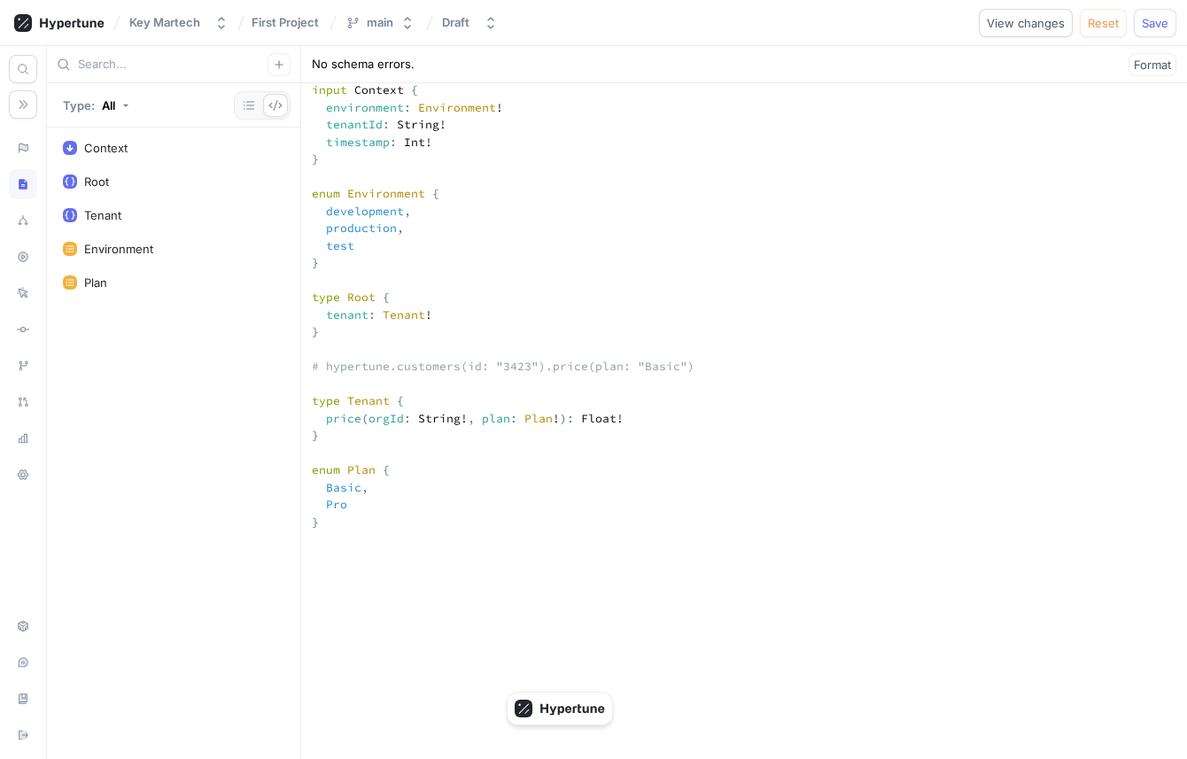
click at [368, 496] on textarea "input Context { environment: Environment! tenantId: String! timestamp: Int! } e…" at bounding box center [744, 685] width 886 height 1222
click at [368, 489] on textarea "input Context { environment: Environment! tenantId: String! timestamp: Int! } e…" at bounding box center [744, 685] width 886 height 1222
click at [345, 487] on textarea "input Context { environment: Environment! tenantId: String! timestamp: Int! } e…" at bounding box center [744, 685] width 886 height 1222
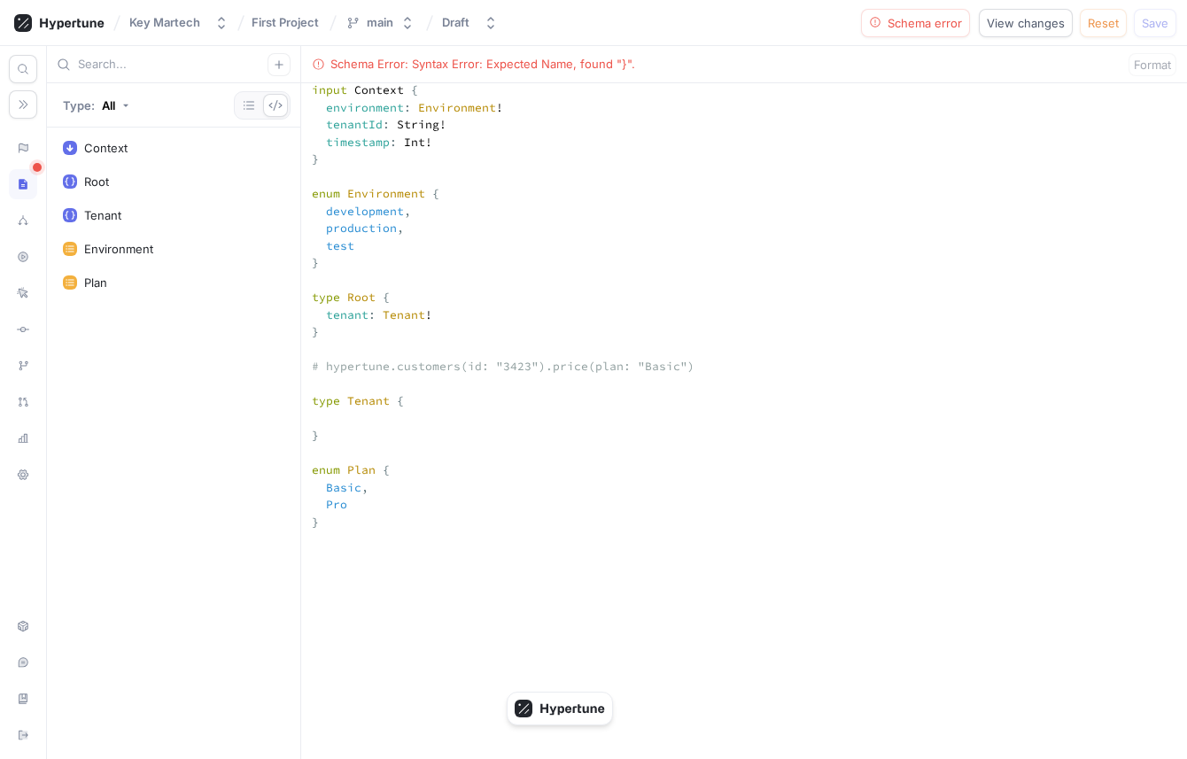
click at [459, 383] on textarea "input Context { environment: Environment! tenantId: String! timestamp: Int! } e…" at bounding box center [744, 685] width 886 height 1222
paste textarea "price(orgId: String!, plan: Plan!): Floa"
click at [365, 382] on textarea "input Context { environment: Environment! tenantId: String! timestamp: Int! } e…" at bounding box center [744, 685] width 886 height 1222
click at [377, 496] on textarea "input Context { environment: Environment! tenantId: String! timestamp: Int! } e…" at bounding box center [744, 685] width 886 height 1222
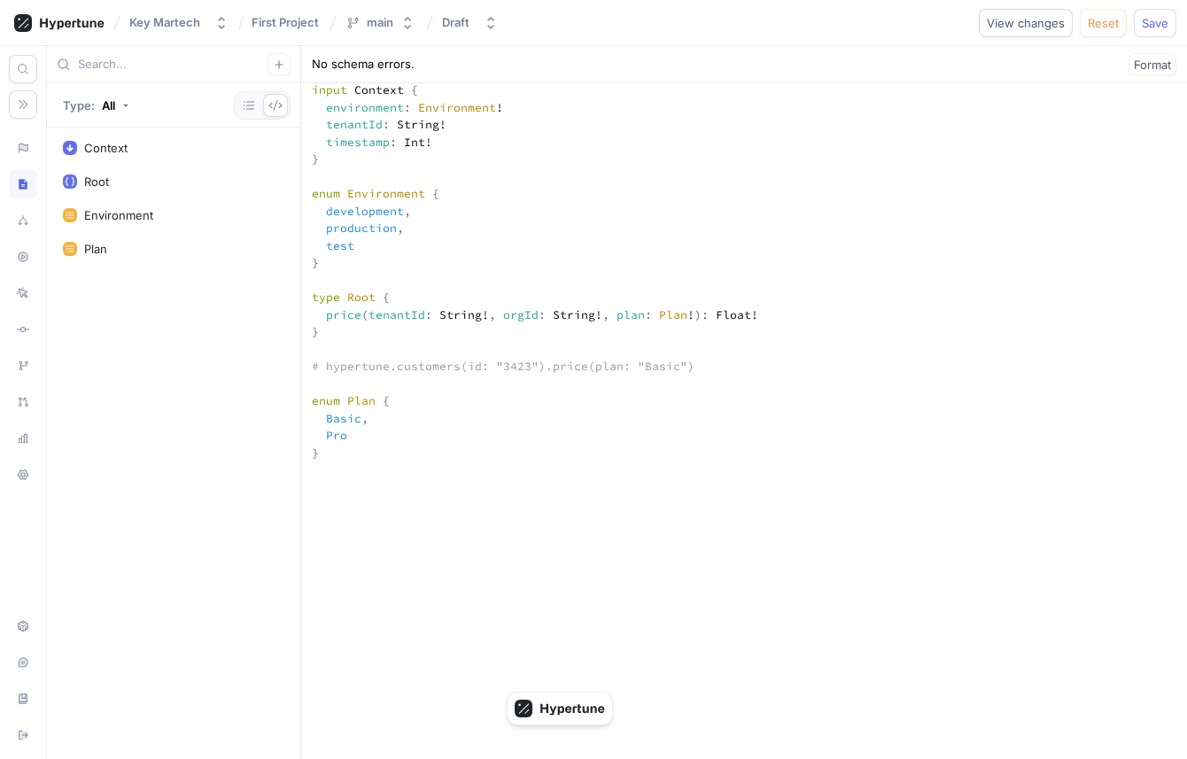
click at [472, 196] on textarea "input Context { environment: Environment! tenantId: String! timestamp: Int! } e…" at bounding box center [744, 650] width 886 height 1153
click at [498, 388] on textarea "input Context { environment: Environment! tenantId: String! timestamp: Int! } e…" at bounding box center [744, 650] width 886 height 1153
click at [489, 190] on textarea "input Context { environment: Environment! tenantId: String! timestamp: Int! } e…" at bounding box center [744, 650] width 886 height 1153
click at [547, 194] on textarea "input Context { environment: Environment! tenantId: String! timestamp: Int! } e…" at bounding box center [744, 650] width 886 height 1153
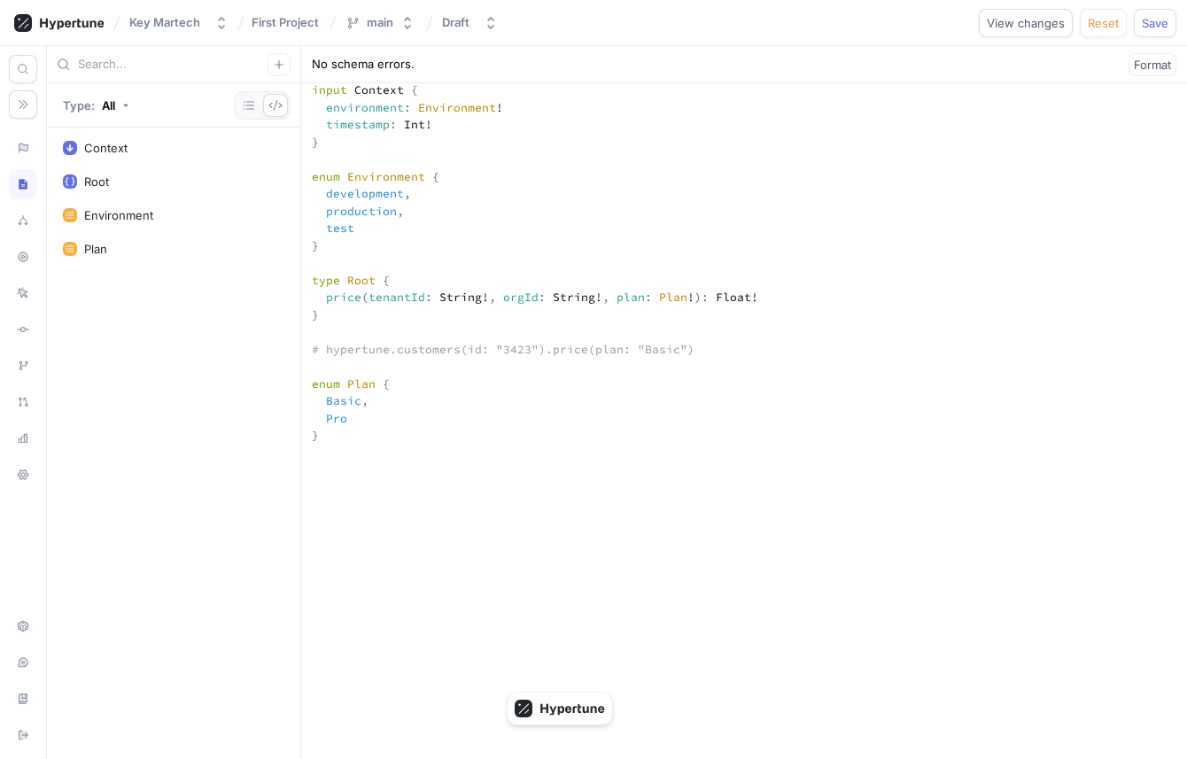
click at [491, 293] on textarea "input Context { environment: Environment! timestamp: Int! } enum Environment { …" at bounding box center [744, 642] width 886 height 1136
click at [499, 340] on textarea "input Context { environment: Environment! timestamp: Int! } enum Environment { …" at bounding box center [744, 642] width 886 height 1136
click at [439, 194] on textarea "input Context { environment: Environment! timestamp: Int! } enum Environment { …" at bounding box center [744, 642] width 886 height 1136
click at [501, 339] on textarea "input Context { environment: Environment! timestamp: Int! } enum Environment { …" at bounding box center [744, 642] width 886 height 1136
click at [507, 384] on textarea "input Context { environment: Environment! timestamp: Int! } enum Environment { …" at bounding box center [744, 642] width 886 height 1136
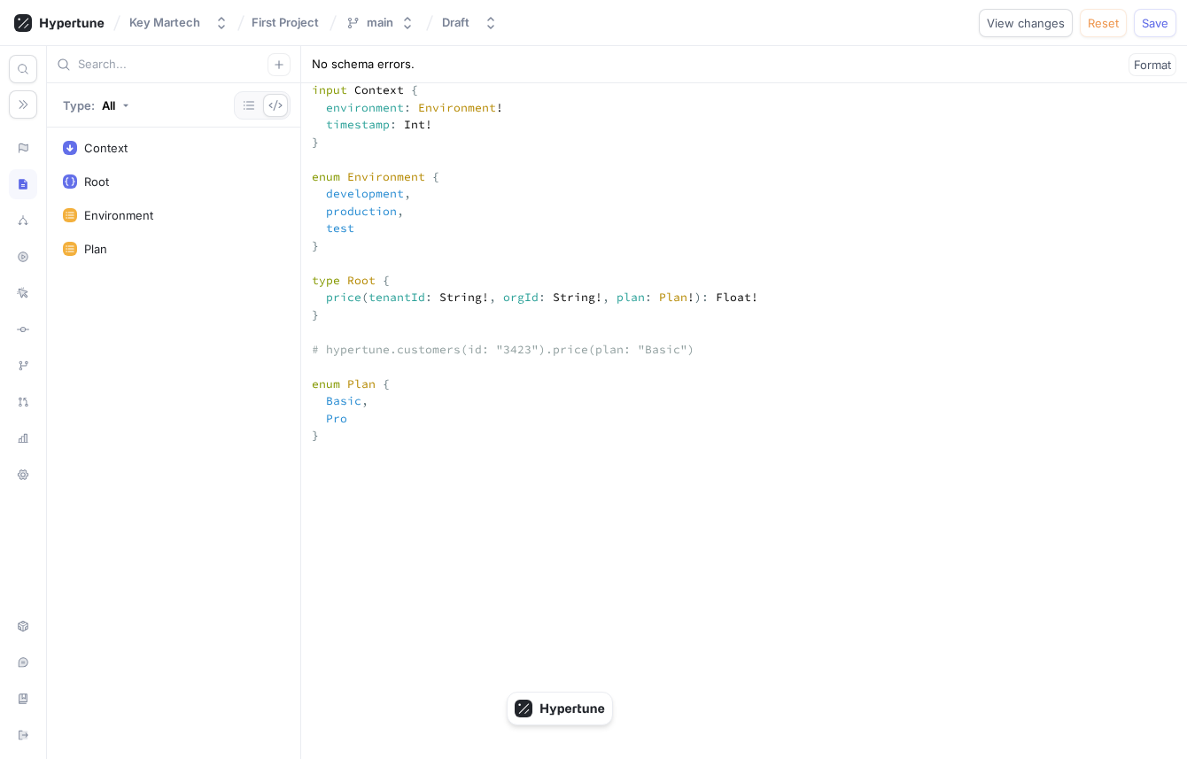
click at [514, 407] on textarea "input Context { environment: Environment! timestamp: Int! } enum Environment { …" at bounding box center [744, 642] width 886 height 1136
click at [524, 430] on textarea "input Context { environment: Environment! timestamp: Int! } enum Environment { …" at bounding box center [744, 642] width 886 height 1136
click at [524, 462] on textarea "input Context { environment: Environment! timestamp: Int! } enum Environment { …" at bounding box center [744, 642] width 886 height 1136
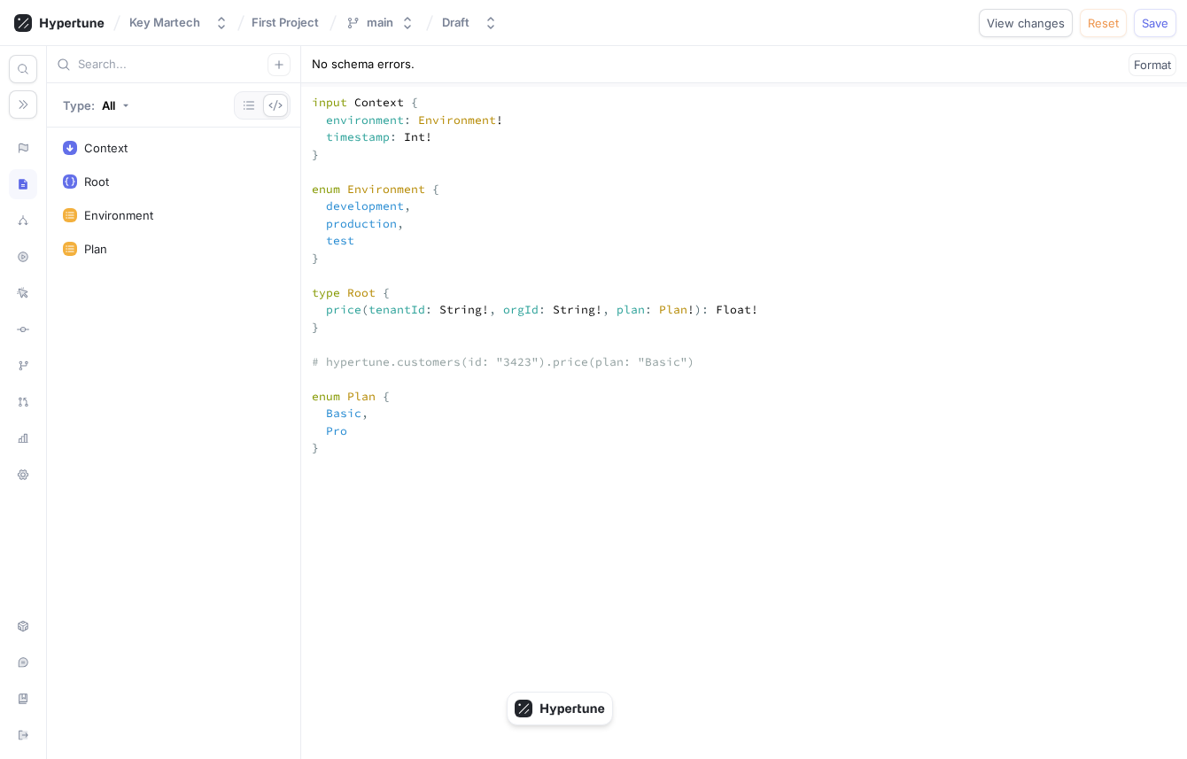
scroll to position [288, 0]
type textarea "input Context { environment: Environment! timestamp: Int! } enum Environment { …"
click at [17, 142] on icon at bounding box center [23, 148] width 12 height 14
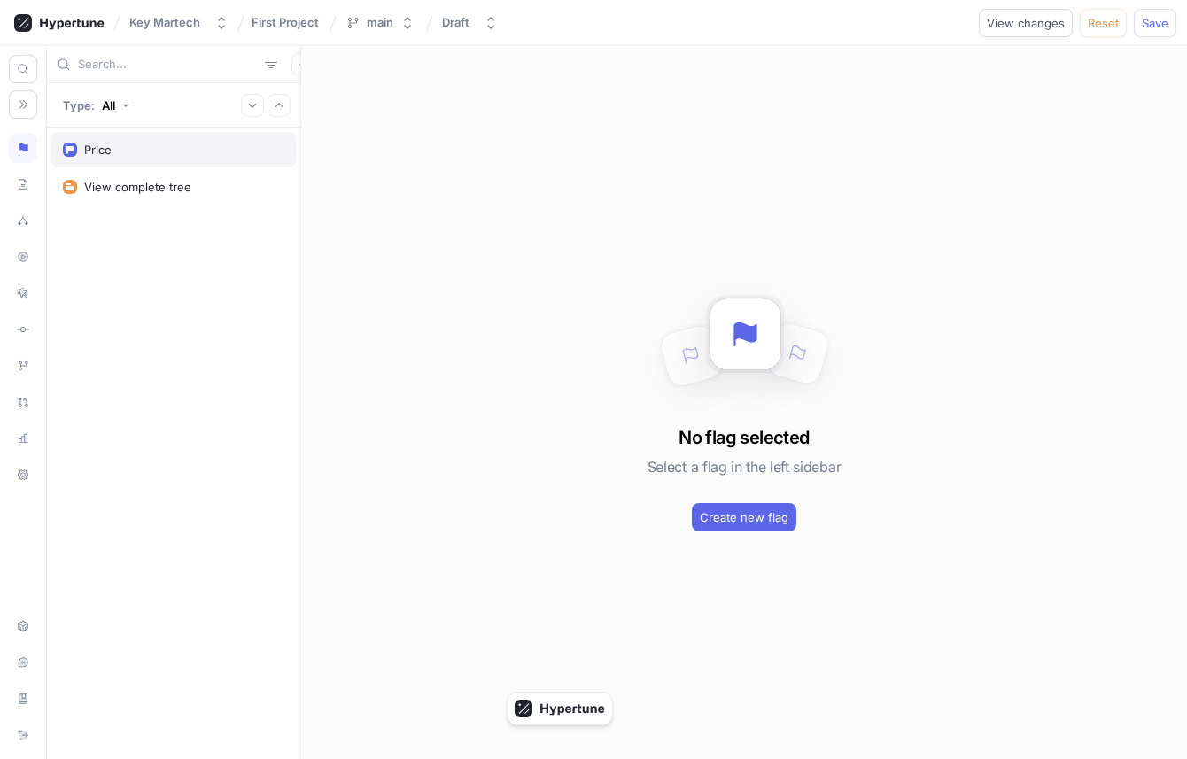
click at [211, 158] on div "Price" at bounding box center [173, 149] width 244 height 35
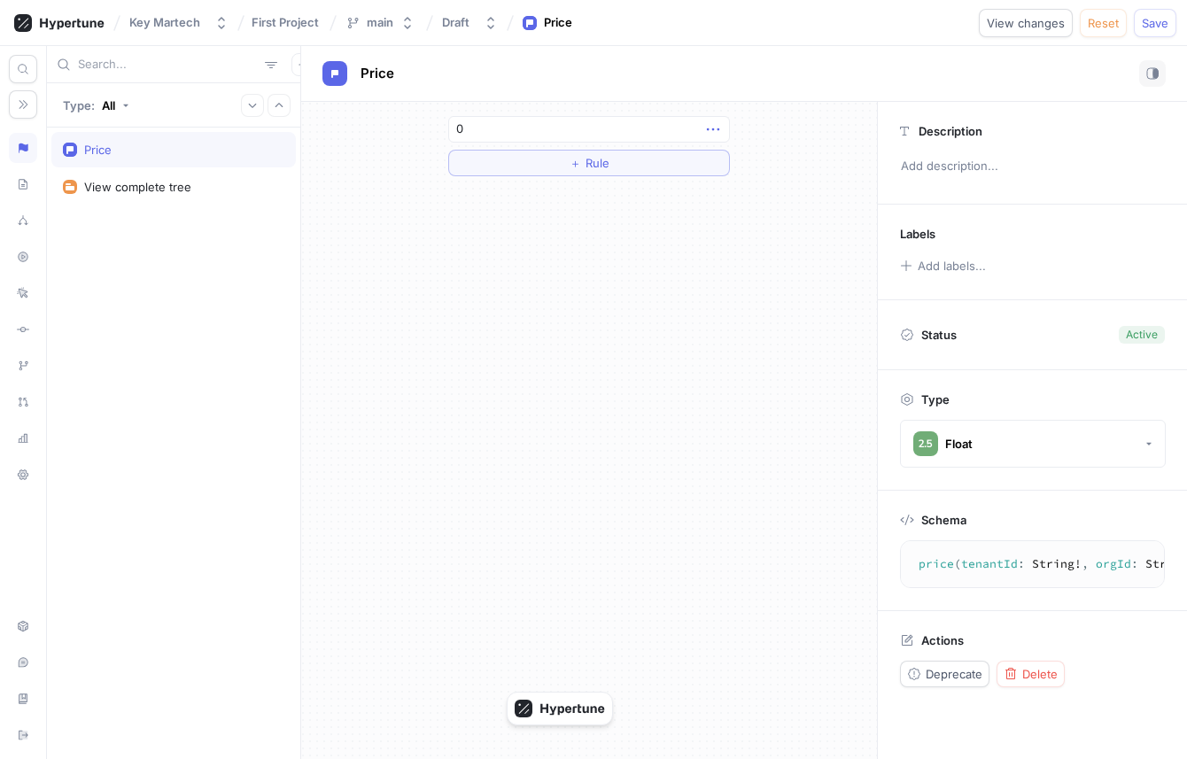
click at [715, 133] on icon "button" at bounding box center [712, 129] width 19 height 19
click at [730, 160] on p "Delete" at bounding box center [747, 162] width 35 height 18
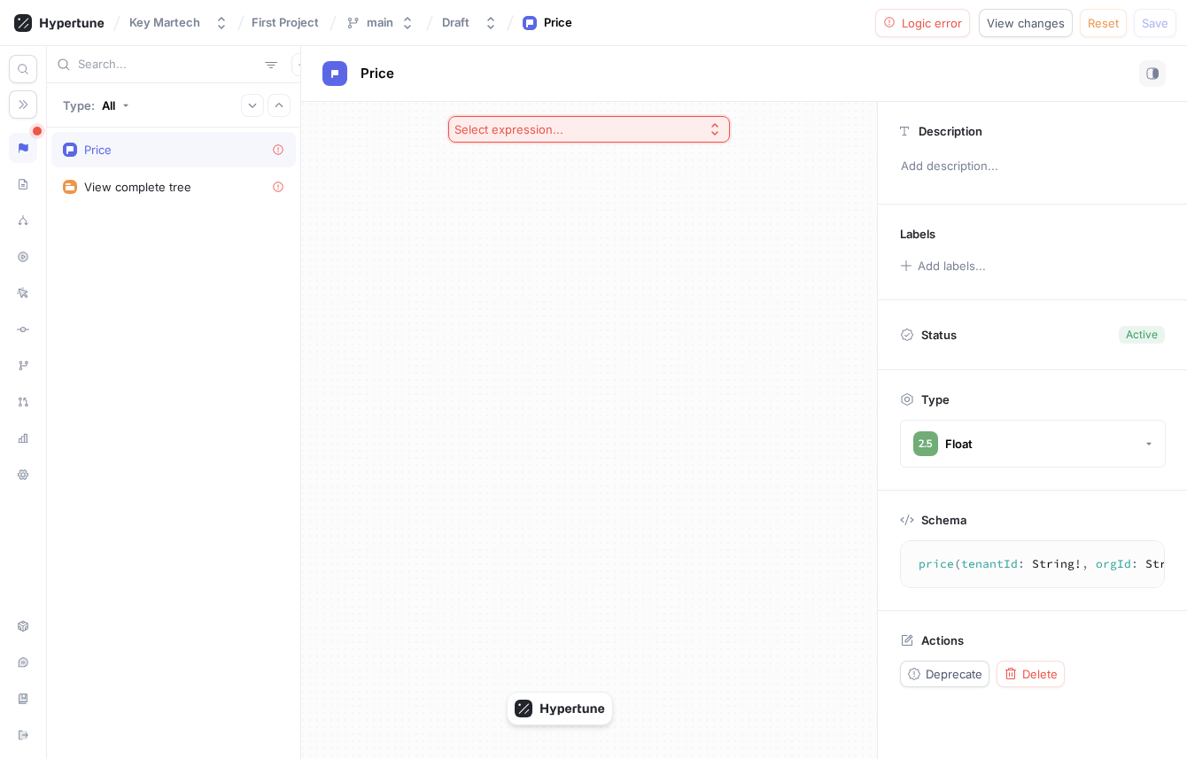
click at [574, 118] on button "Select expression..." at bounding box center [589, 129] width 282 height 27
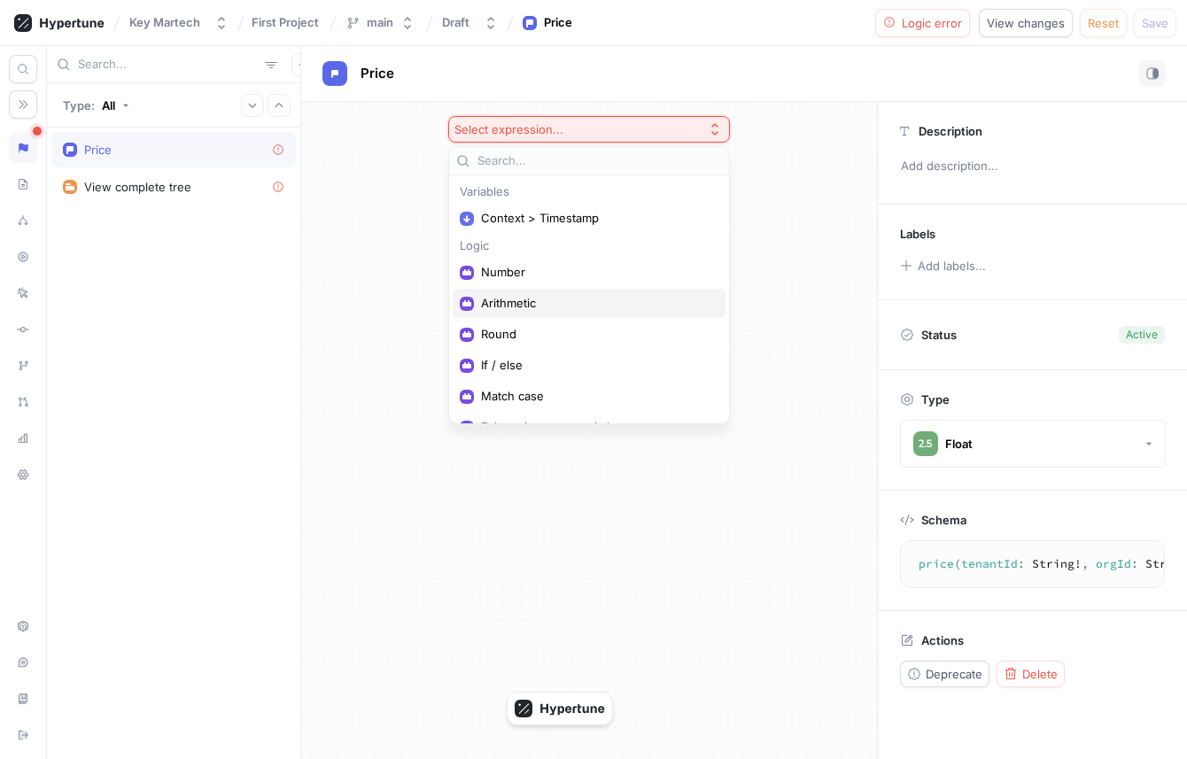
scroll to position [53, 0]
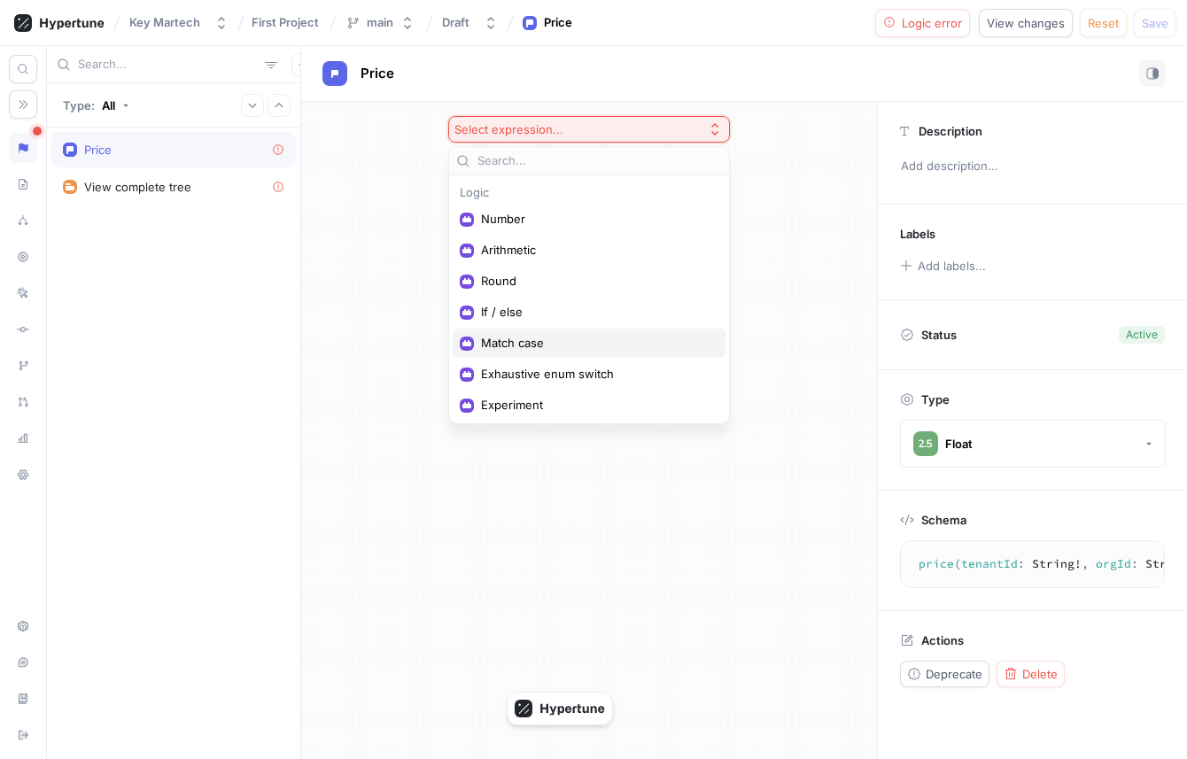
click at [554, 346] on span "Match case" at bounding box center [595, 343] width 228 height 15
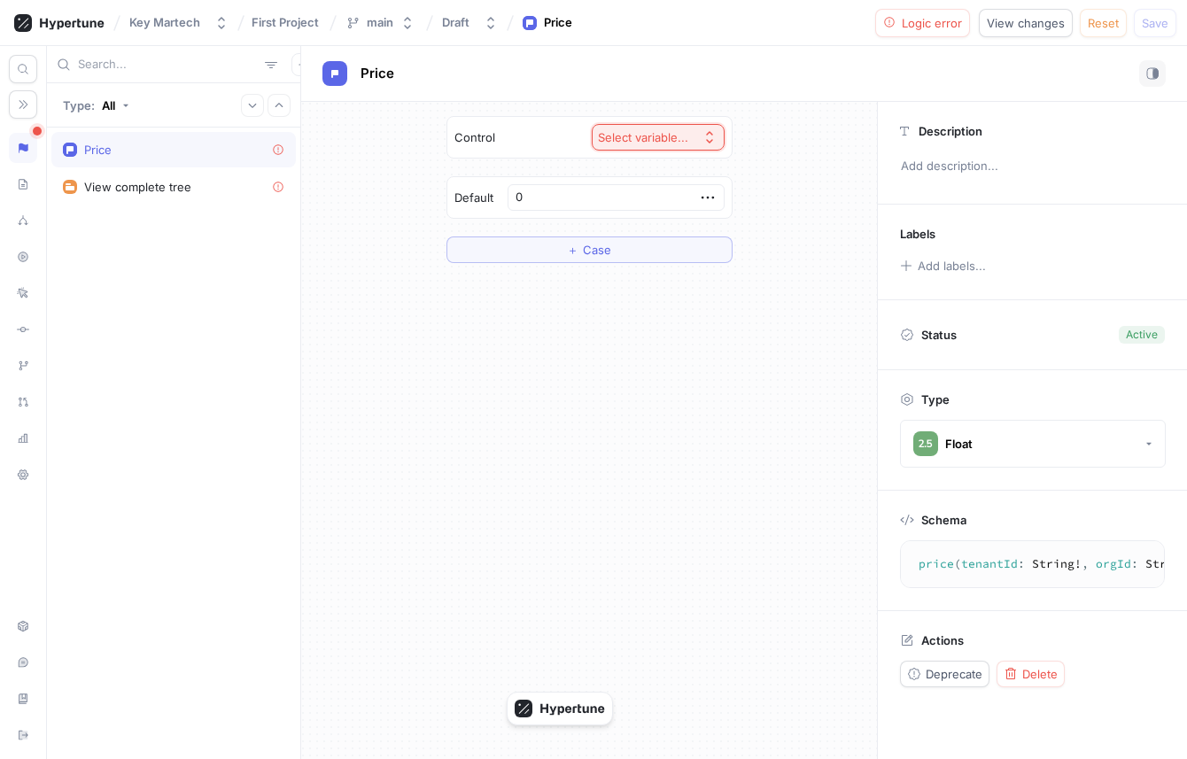
click at [645, 138] on div "Select variable..." at bounding box center [643, 137] width 90 height 15
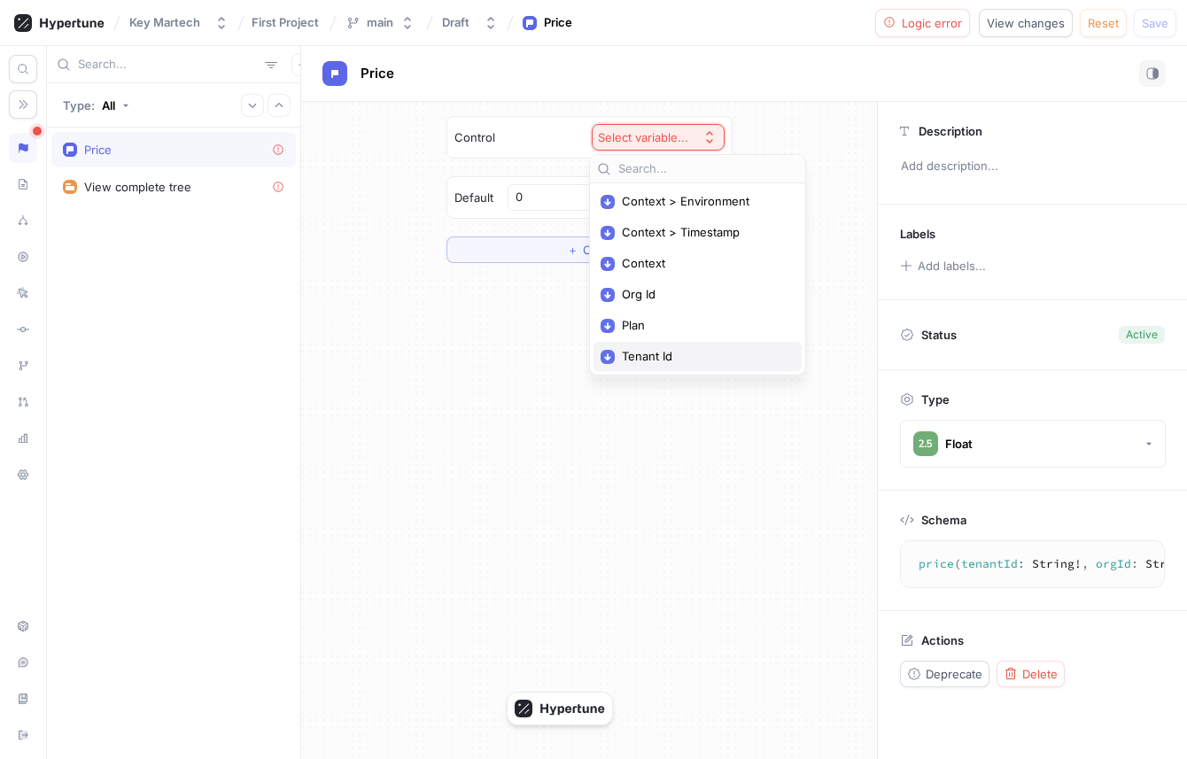
click at [660, 355] on span "Tenant Id" at bounding box center [704, 356] width 164 height 15
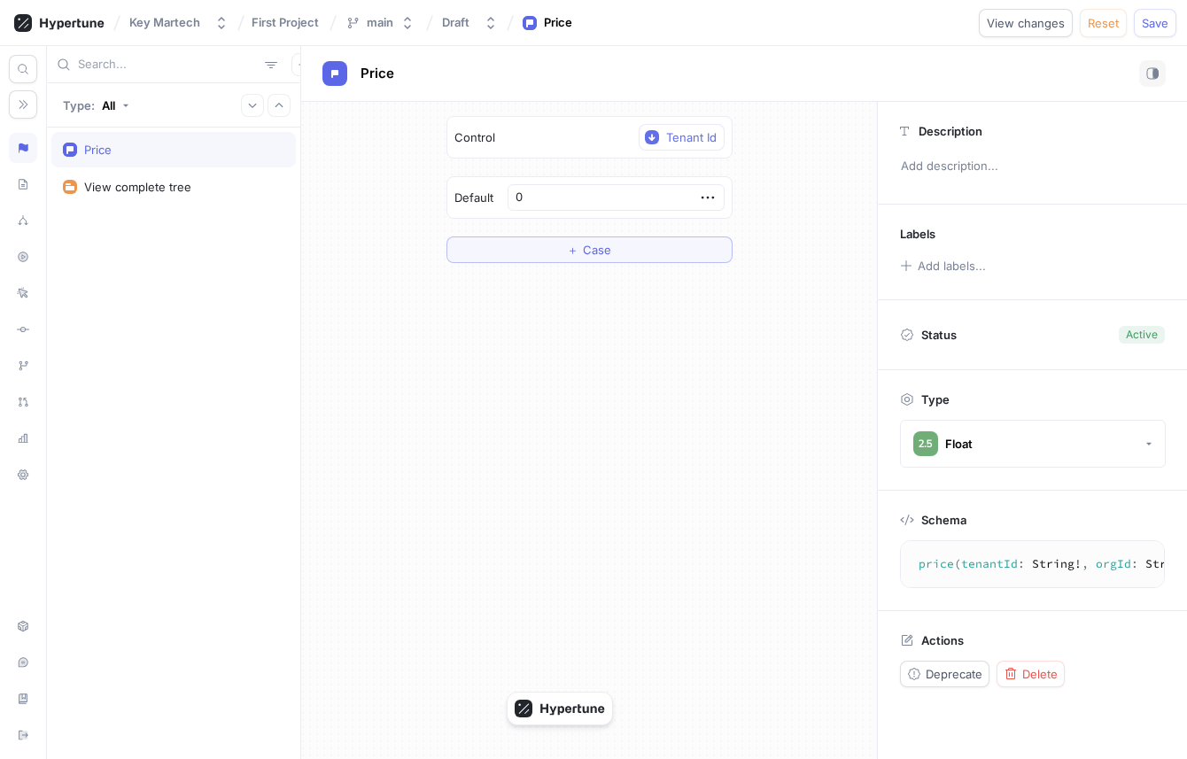
click at [670, 171] on div "Control Tenant Id Default 0 ＋ Case" at bounding box center [589, 189] width 286 height 147
click at [654, 240] on button "＋ Case" at bounding box center [589, 249] width 286 height 27
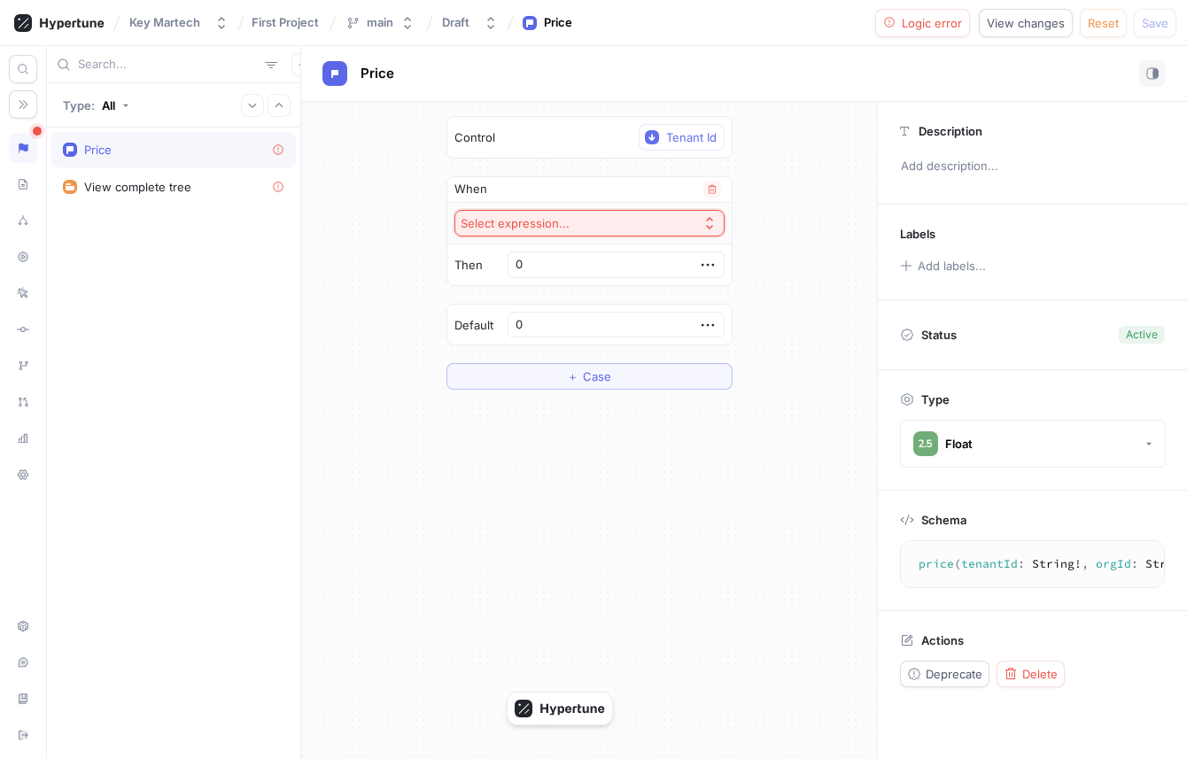
click at [646, 228] on button "Select expression..." at bounding box center [589, 223] width 270 height 27
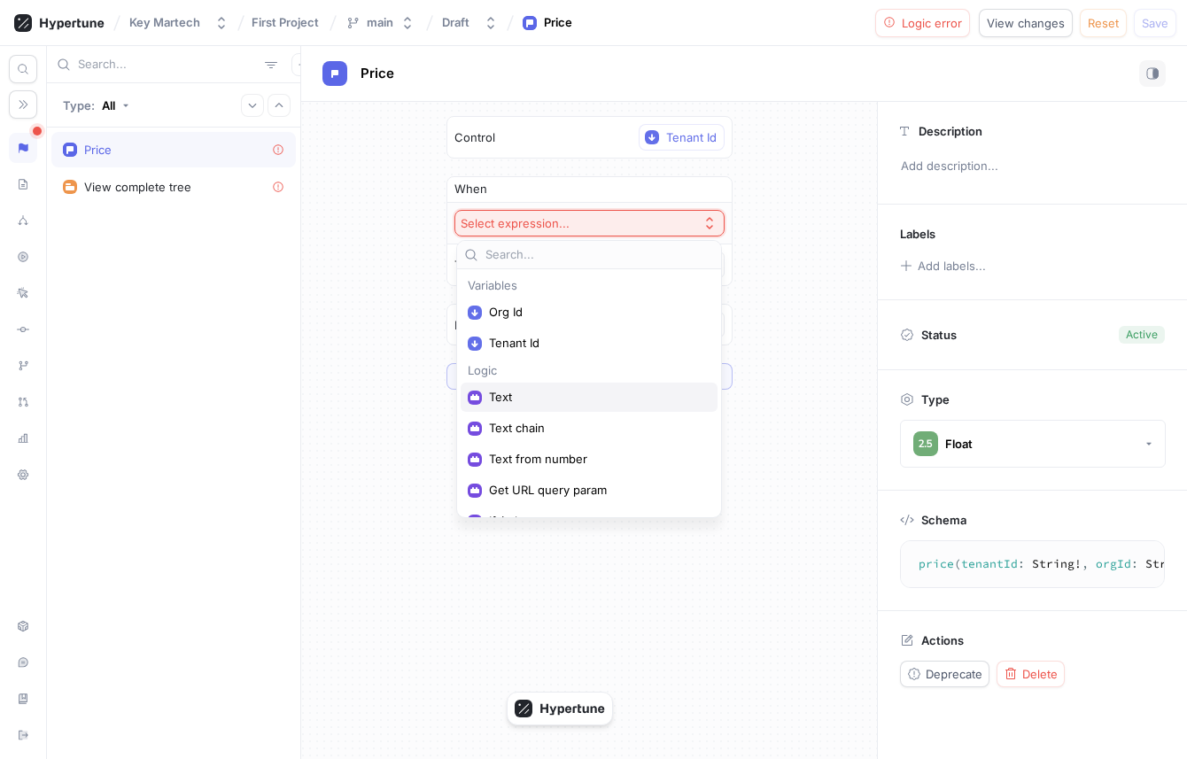
click at [608, 397] on span "Text" at bounding box center [595, 397] width 213 height 15
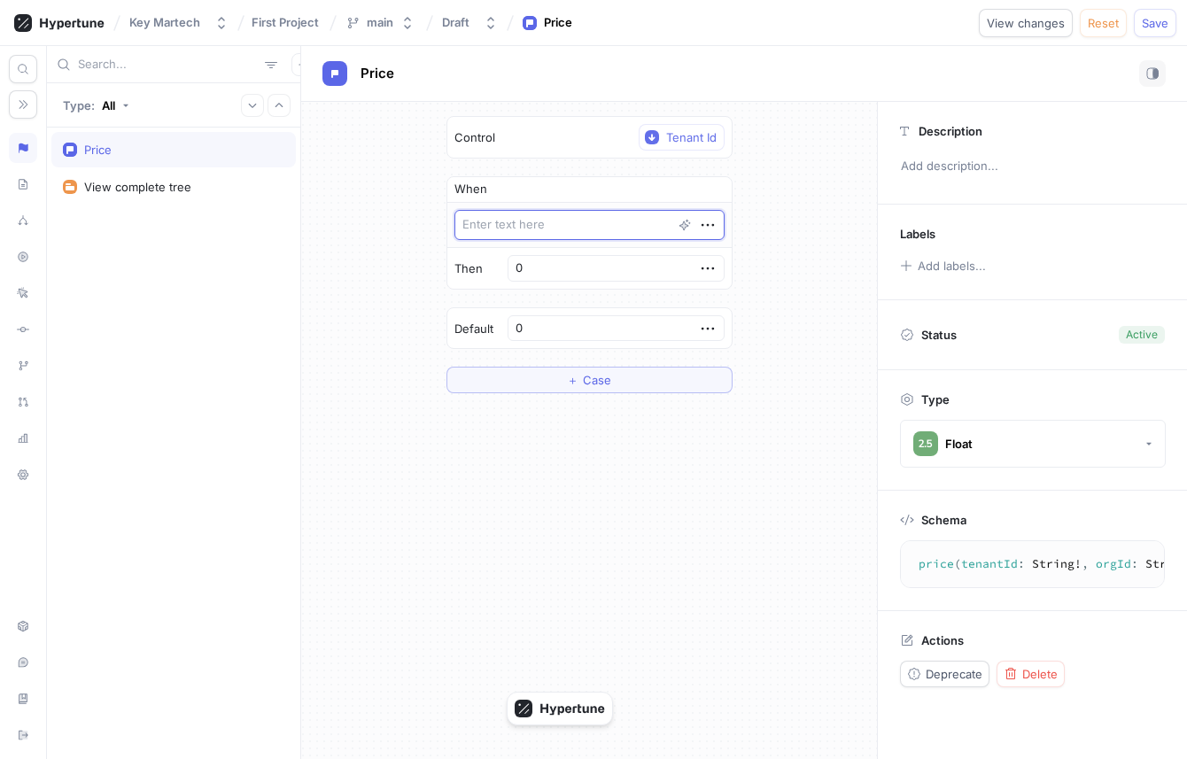
type textarea "x"
type textarea "2"
type textarea "x"
type textarea "24"
type textarea "x"
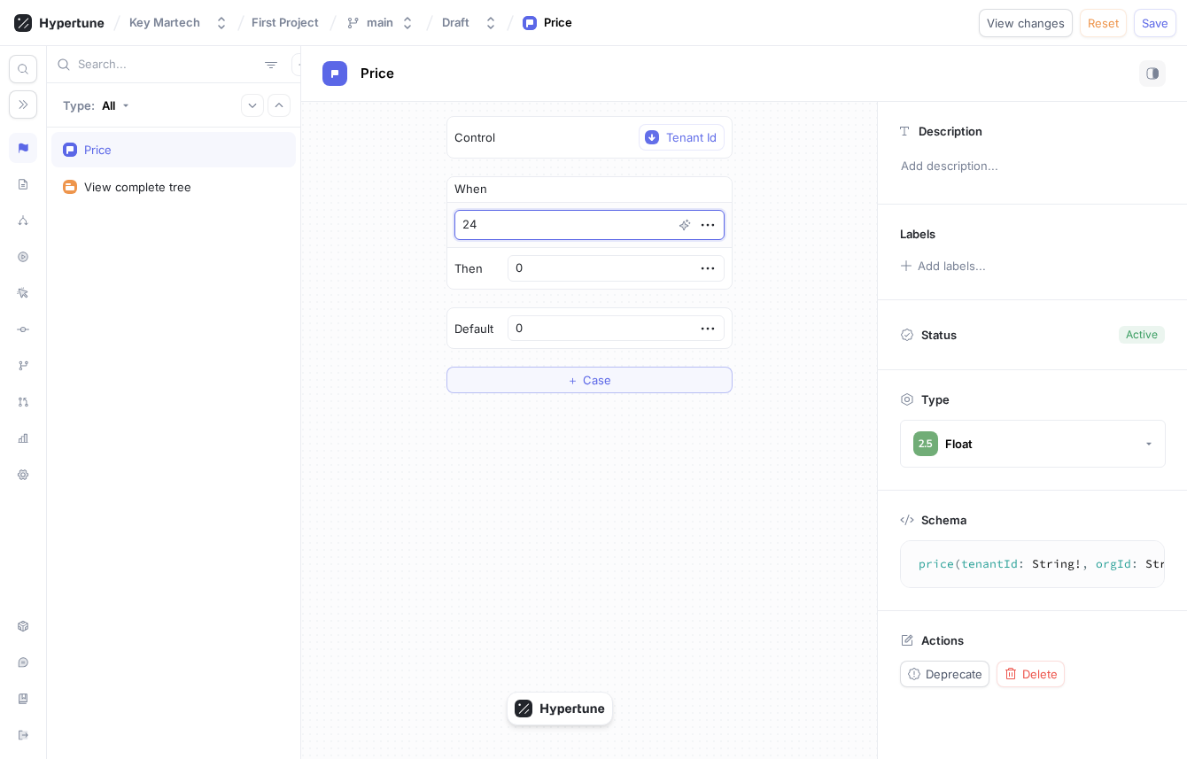
type textarea "243"
type textarea "x"
type textarea "2432"
type textarea "x"
type textarea "24323"
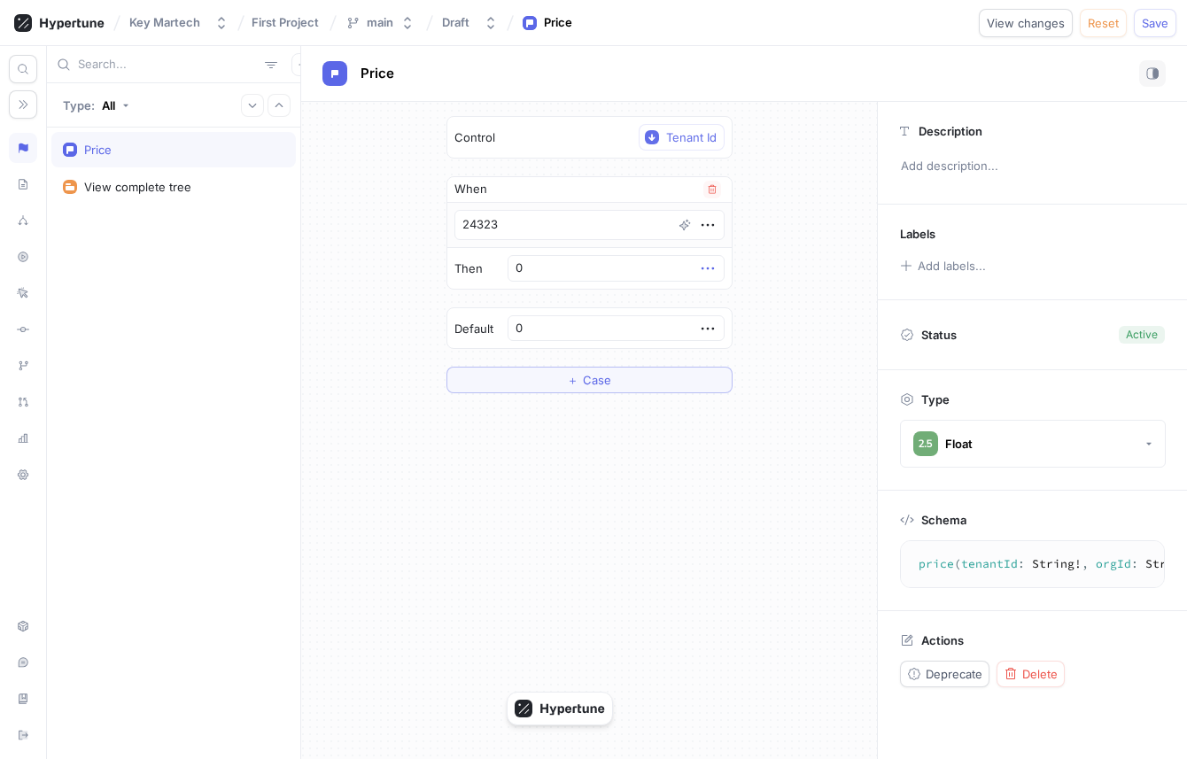
click at [701, 268] on icon "button" at bounding box center [707, 268] width 12 height 3
click at [713, 287] on div "Delete" at bounding box center [775, 301] width 151 height 30
click at [664, 261] on div "Select expression..." at bounding box center [633, 268] width 109 height 15
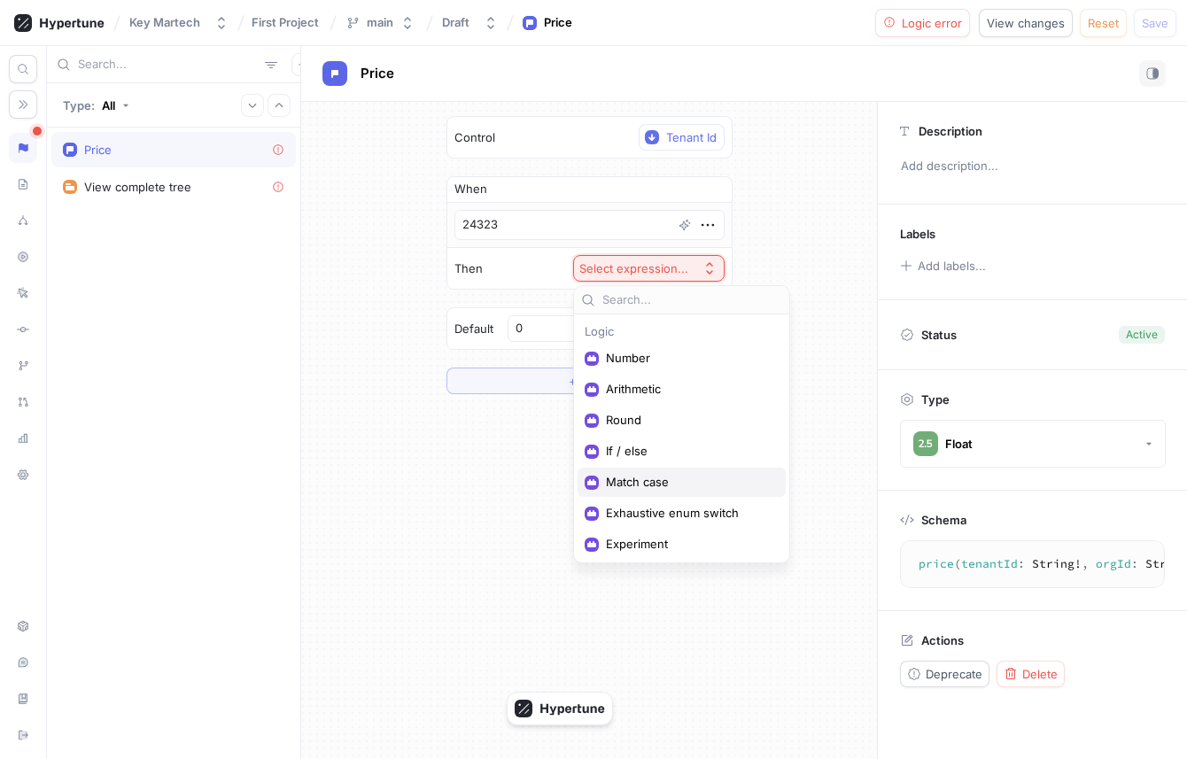
click at [665, 483] on span "Match case" at bounding box center [688, 482] width 164 height 15
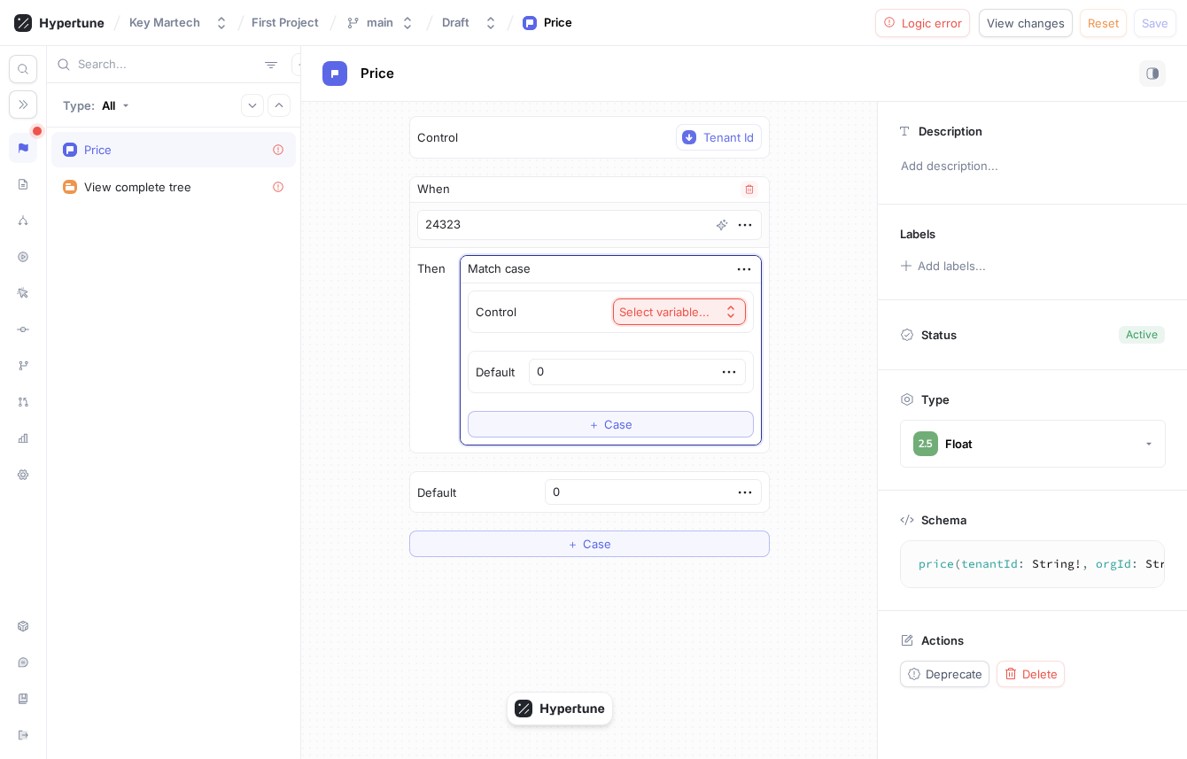
click at [677, 315] on div "Select variable..." at bounding box center [664, 312] width 90 height 15
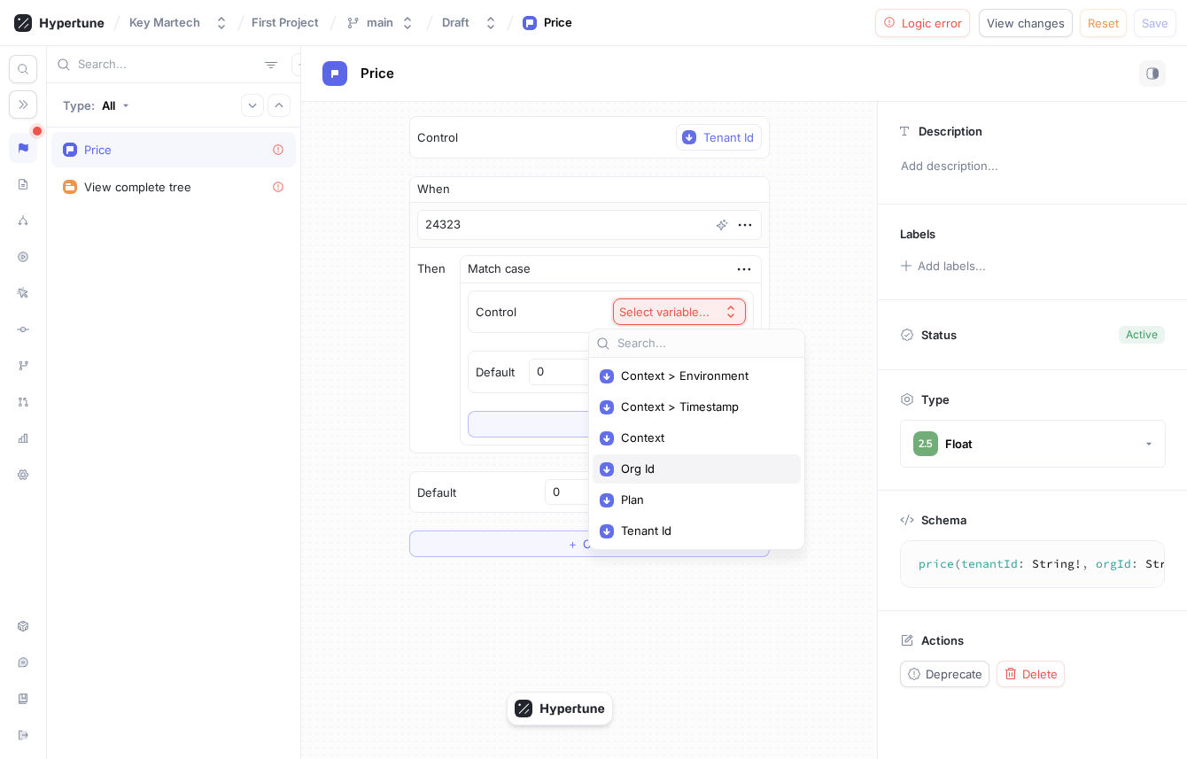
click at [681, 471] on span "Org Id" at bounding box center [703, 468] width 164 height 15
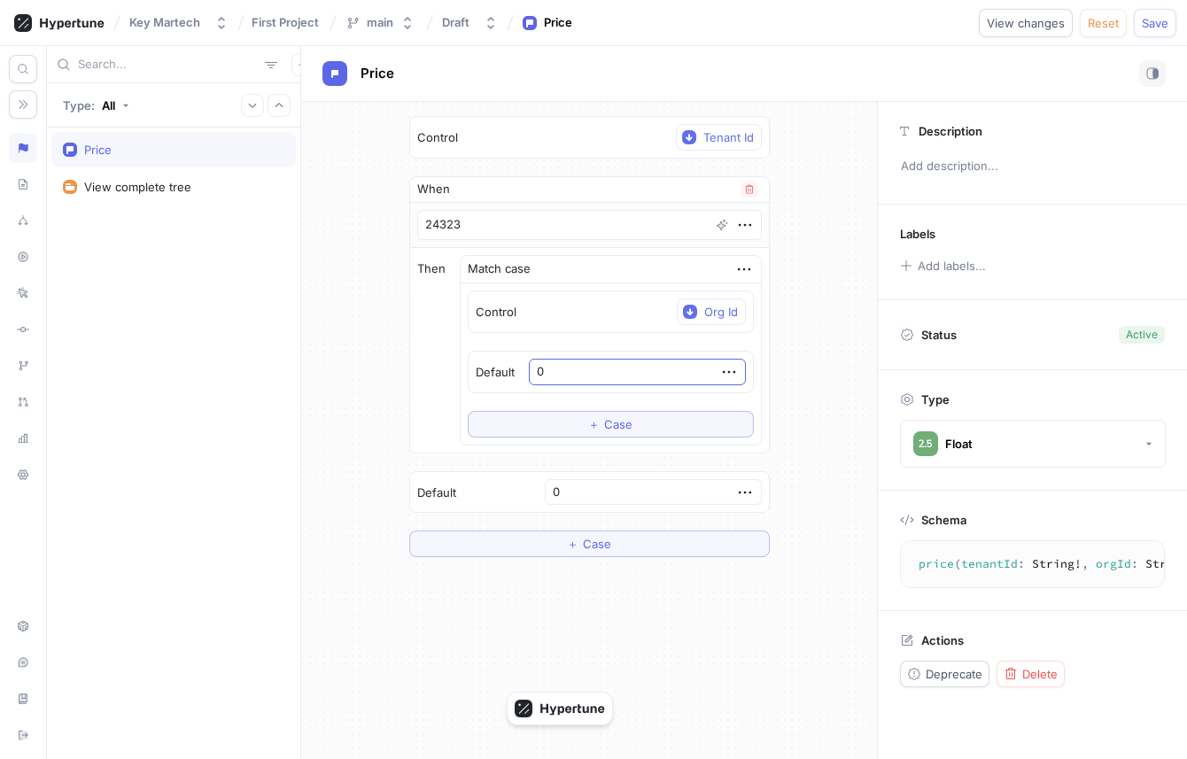
click at [659, 376] on input "0" at bounding box center [637, 372] width 217 height 27
click at [655, 418] on button "＋ Case" at bounding box center [611, 424] width 286 height 27
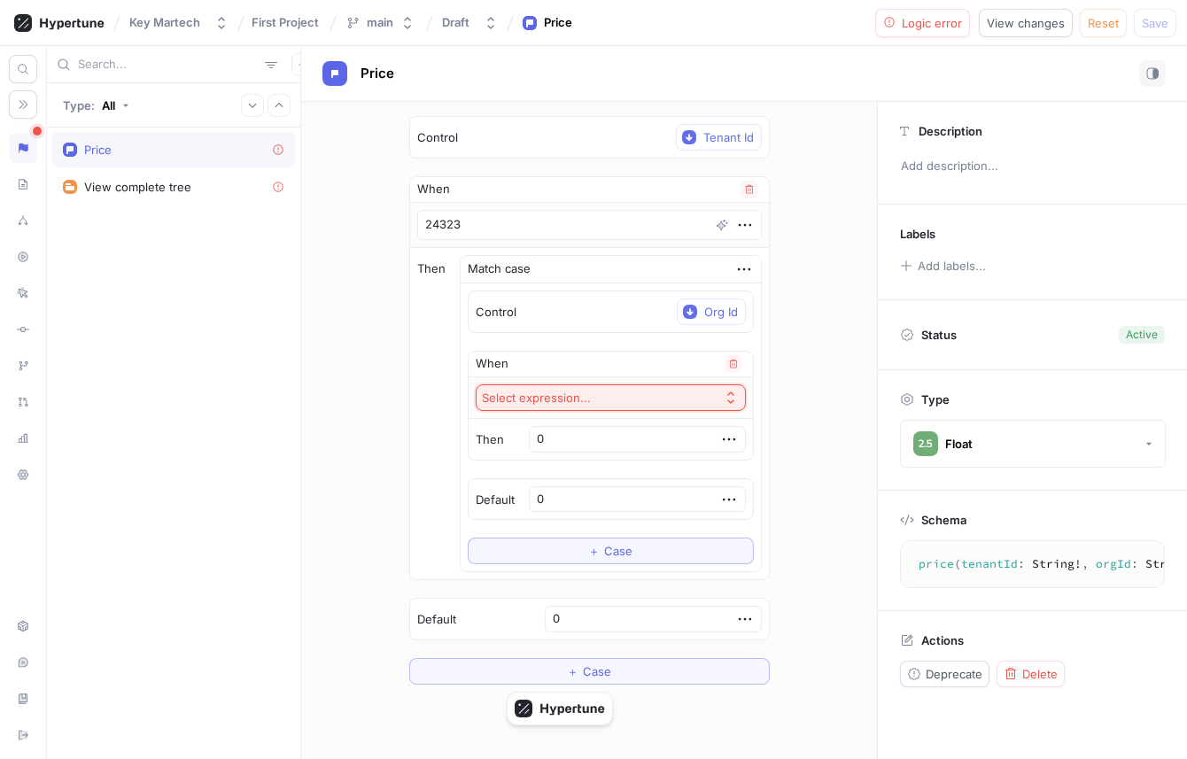
click at [655, 400] on button "Select expression..." at bounding box center [611, 397] width 270 height 27
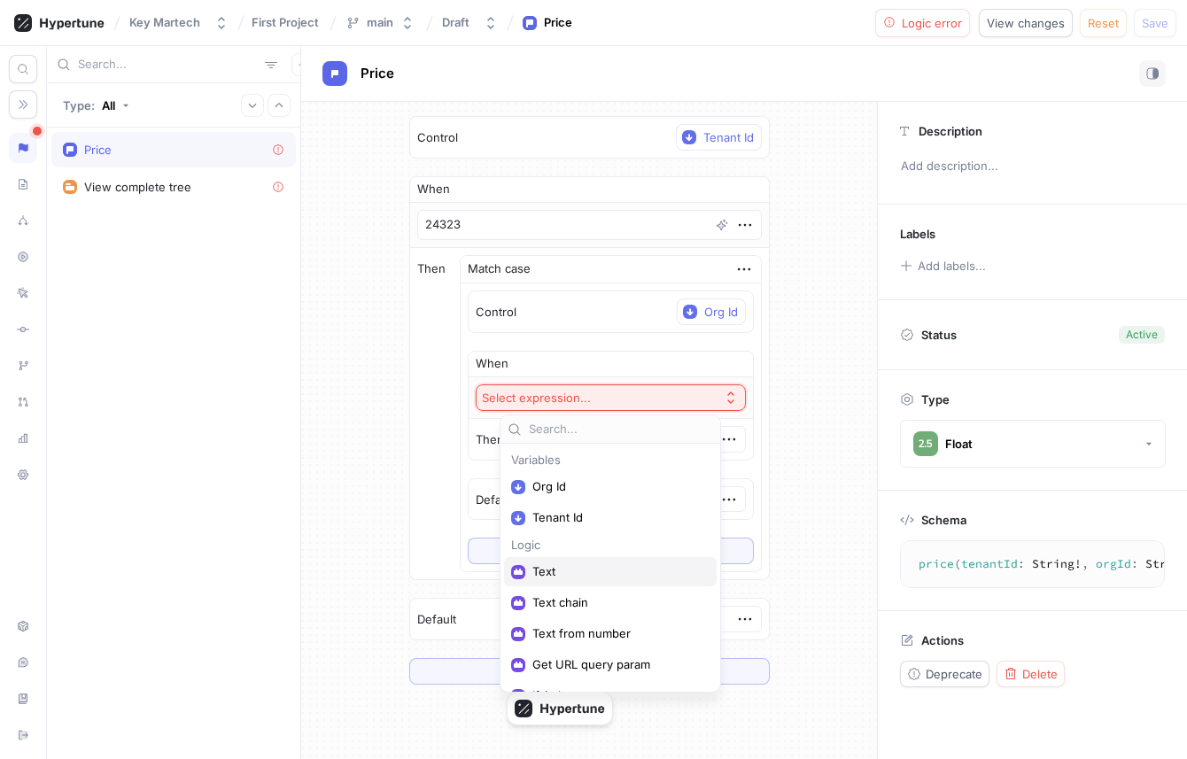
click at [615, 565] on span "Text" at bounding box center [616, 571] width 168 height 15
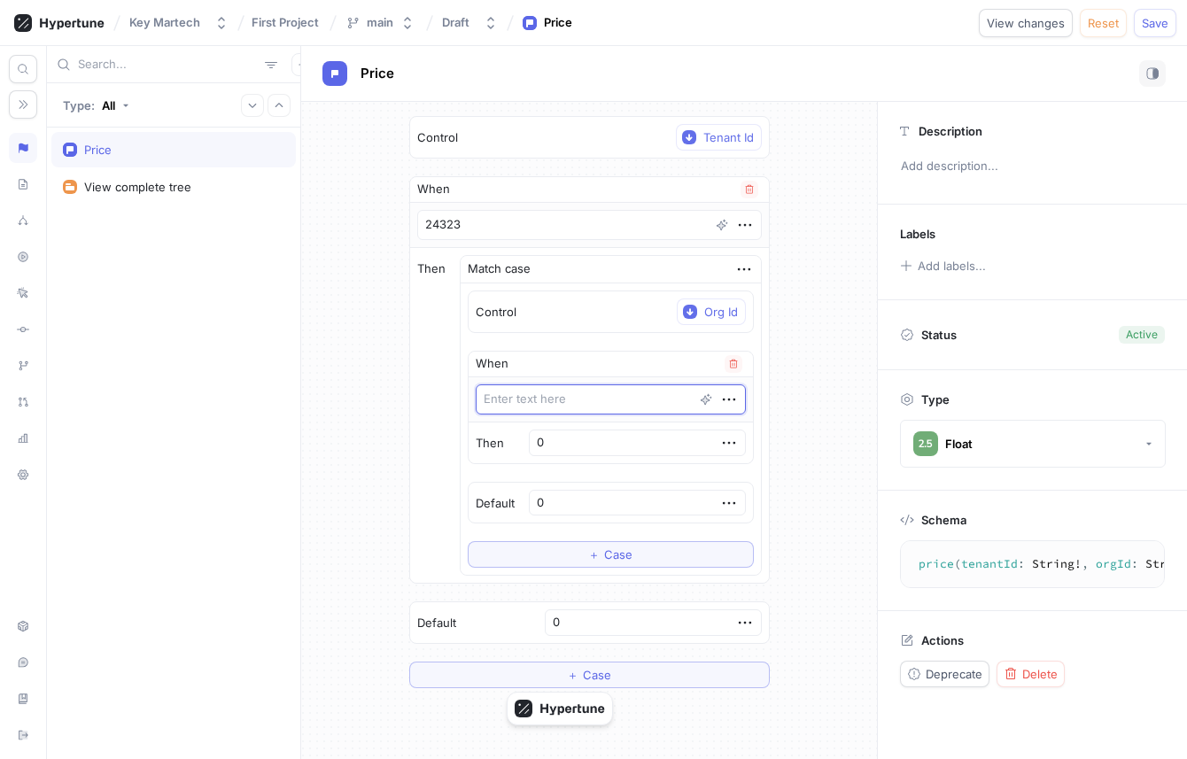
type textarea "x"
type textarea "2"
type textarea "x"
type textarea "234"
type textarea "x"
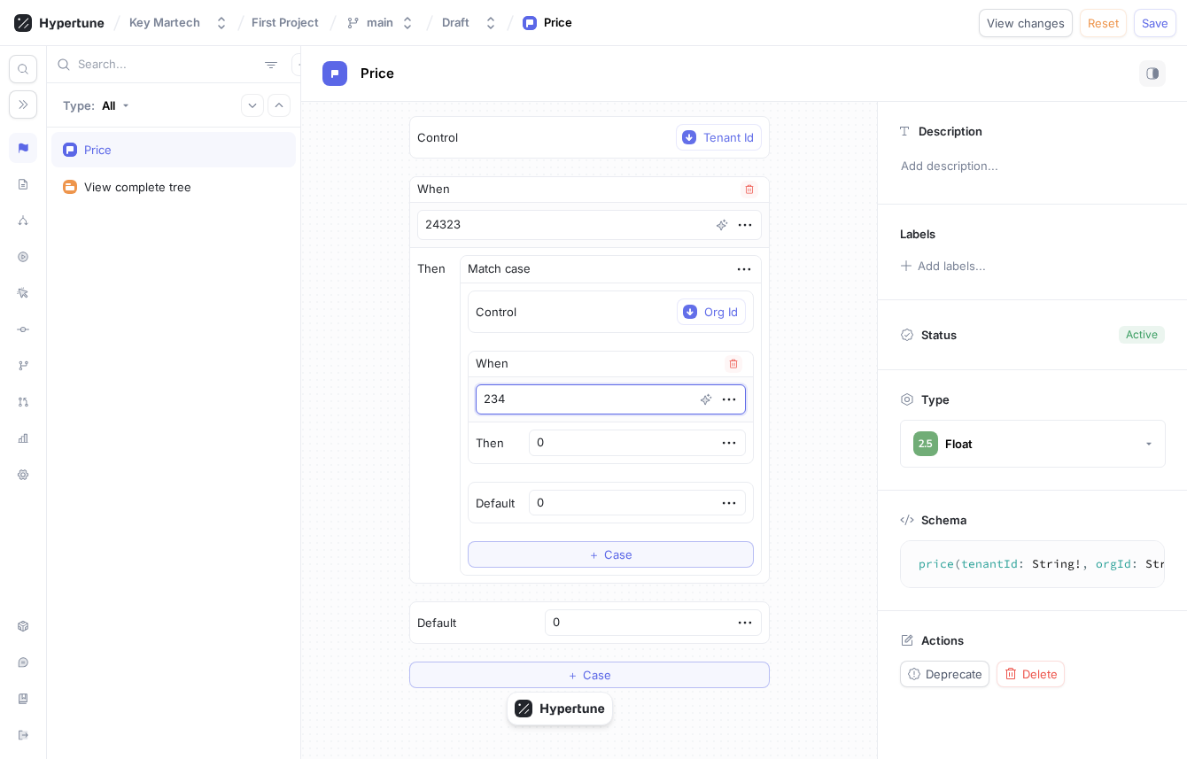
type textarea "2342"
type textarea "x"
type textarea "23423"
type textarea "x"
type textarea "234233"
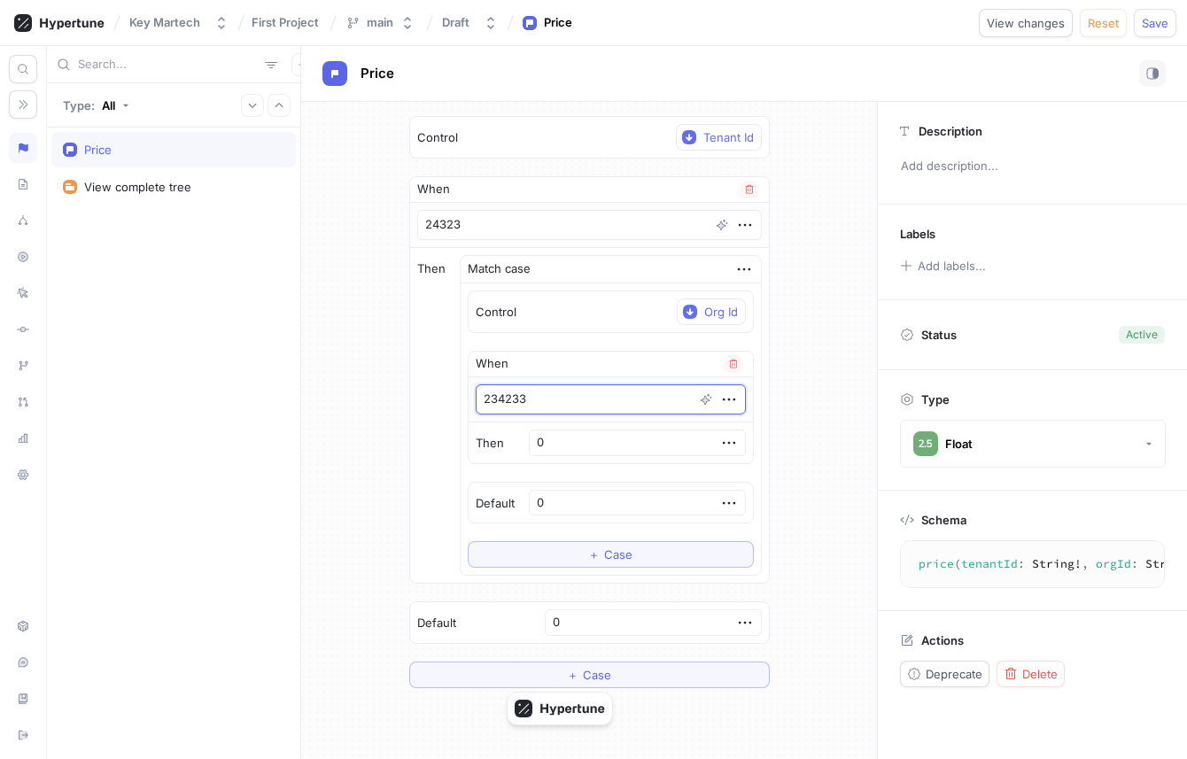
type textarea "x"
type textarea "fo"
type textarea "x"
type textarea "fo4"
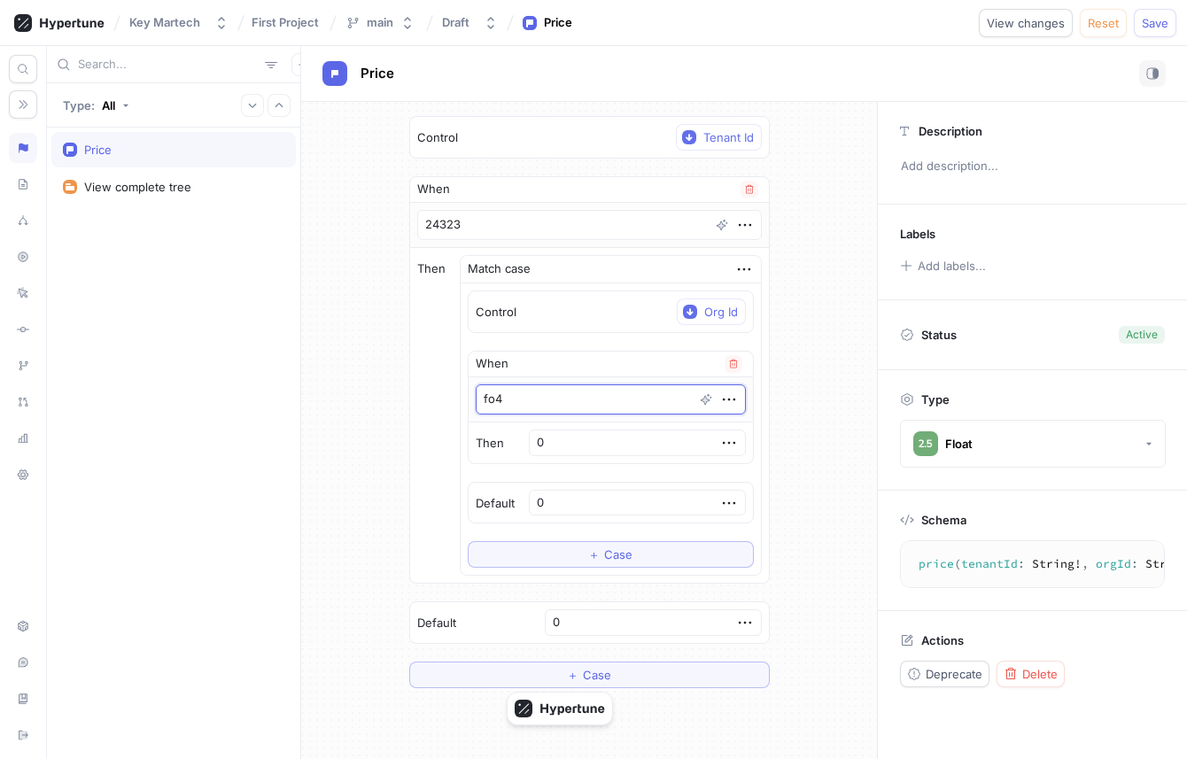
type textarea "x"
type textarea "fo4j"
type textarea "x"
type textarea "o"
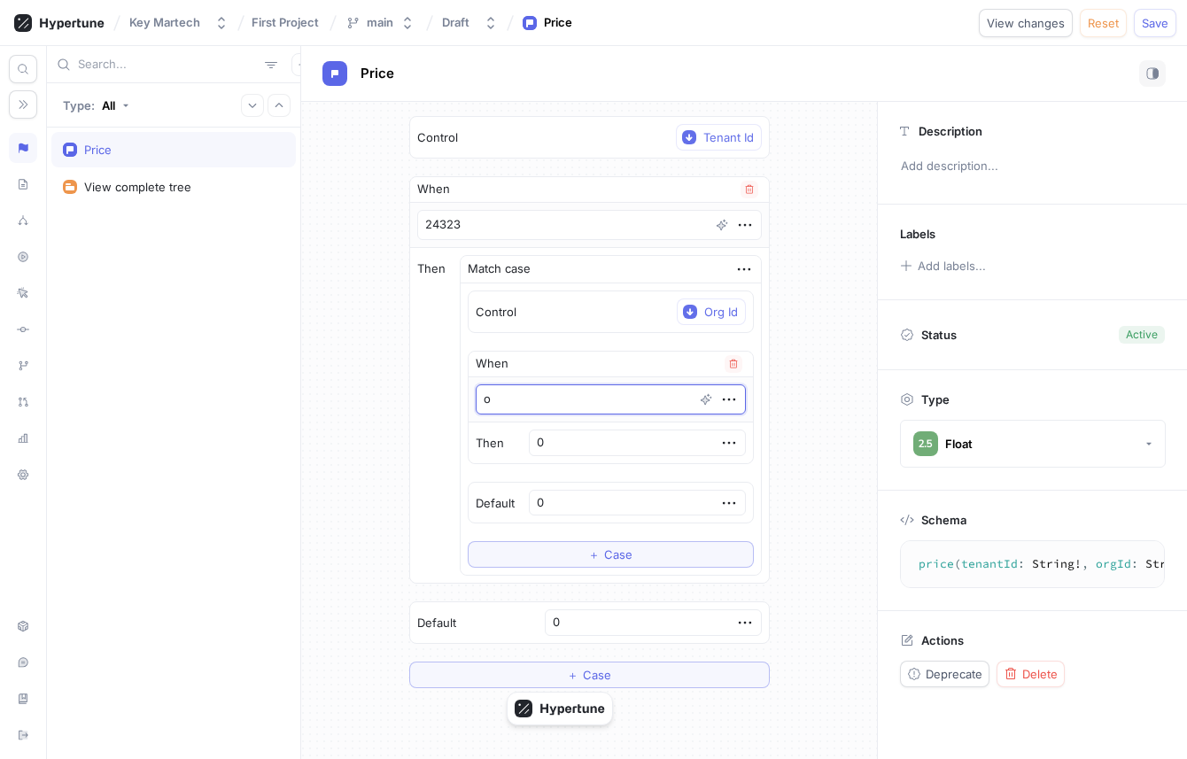
type textarea "x"
type textarea "or"
type textarea "x"
type textarea "org"
type textarea "x"
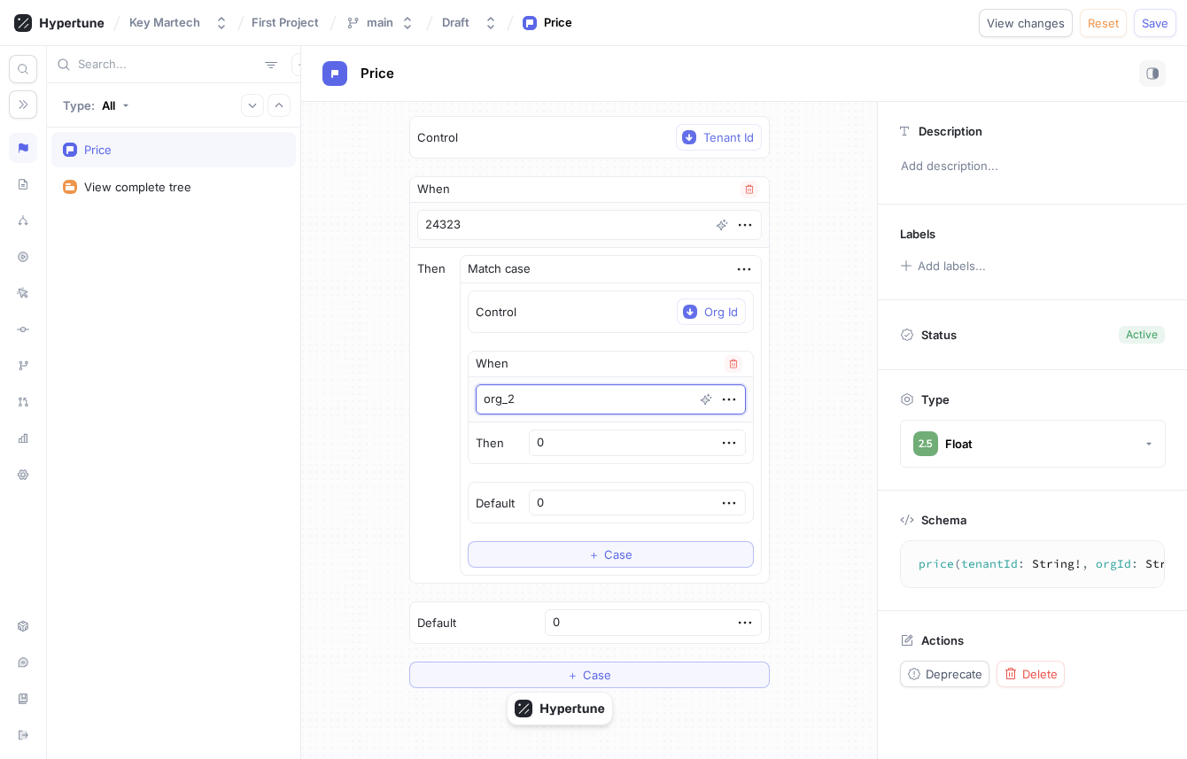
type textarea "org_21"
type textarea "x"
type textarea "org_213"
type textarea "x"
type textarea "org_2134"
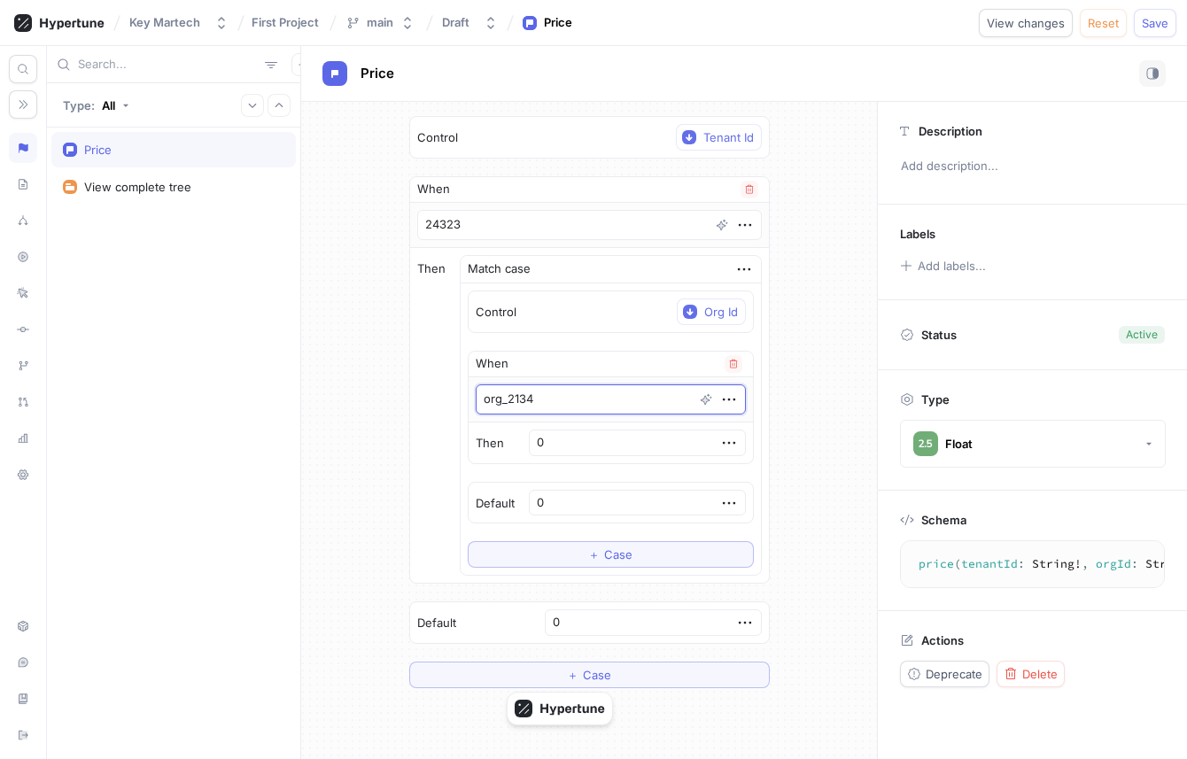
type textarea "x"
type textarea "org_21343"
type textarea "x"
type textarea "org_213432"
click at [569, 212] on textarea "24323" at bounding box center [589, 225] width 344 height 30
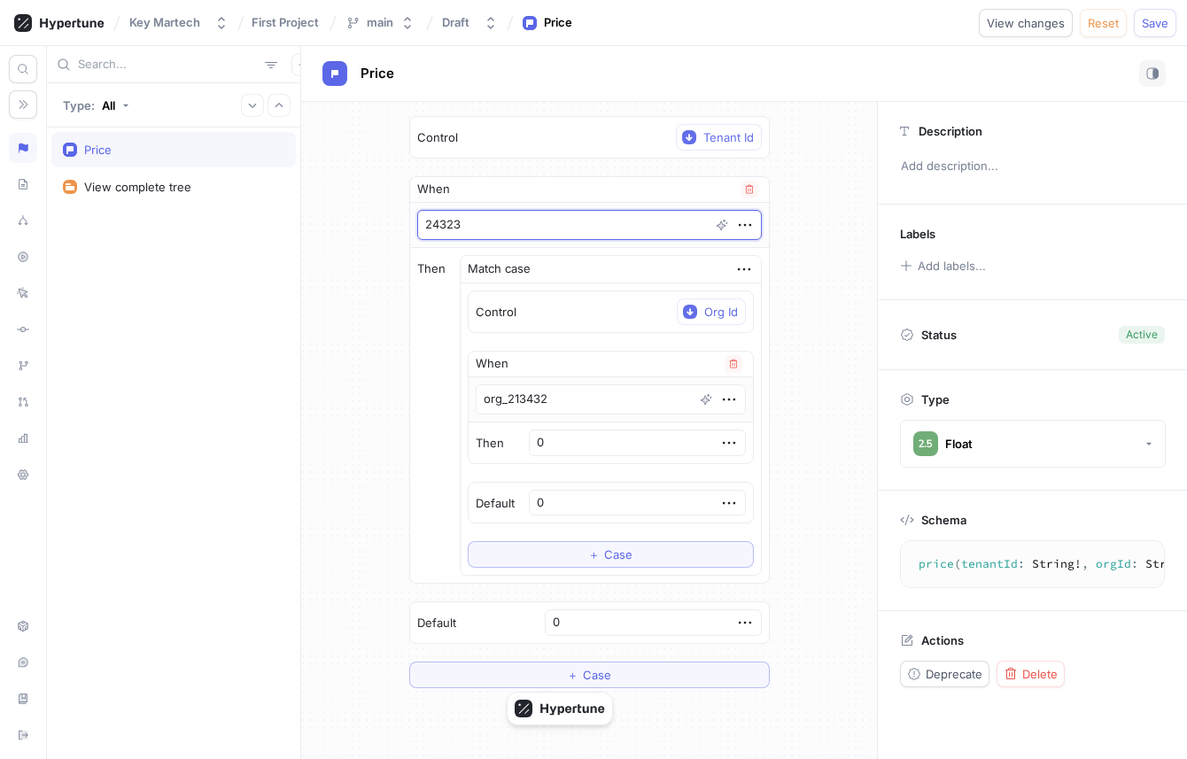
type textarea "x"
type textarea "t24323"
type textarea "x"
type textarea "te24323"
type textarea "x"
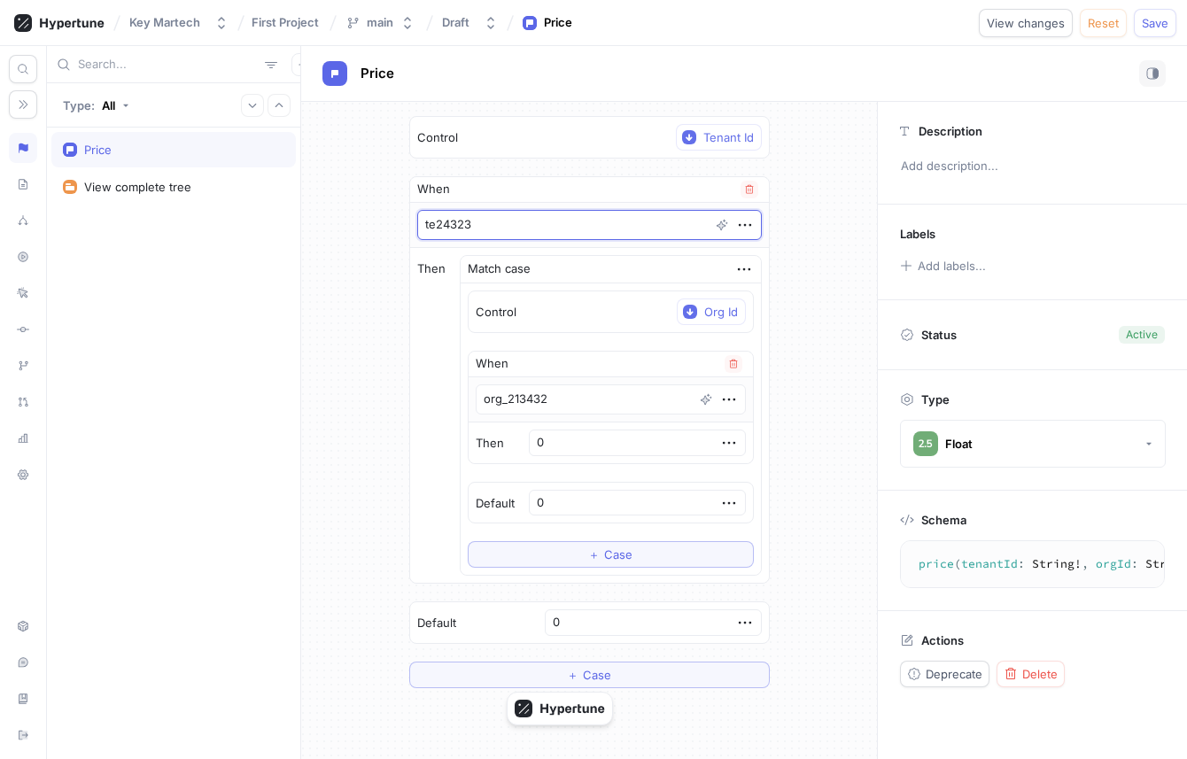
type textarea "ten24323"
type textarea "x"
type textarea "tena24323"
type textarea "x"
type textarea "tenan24323"
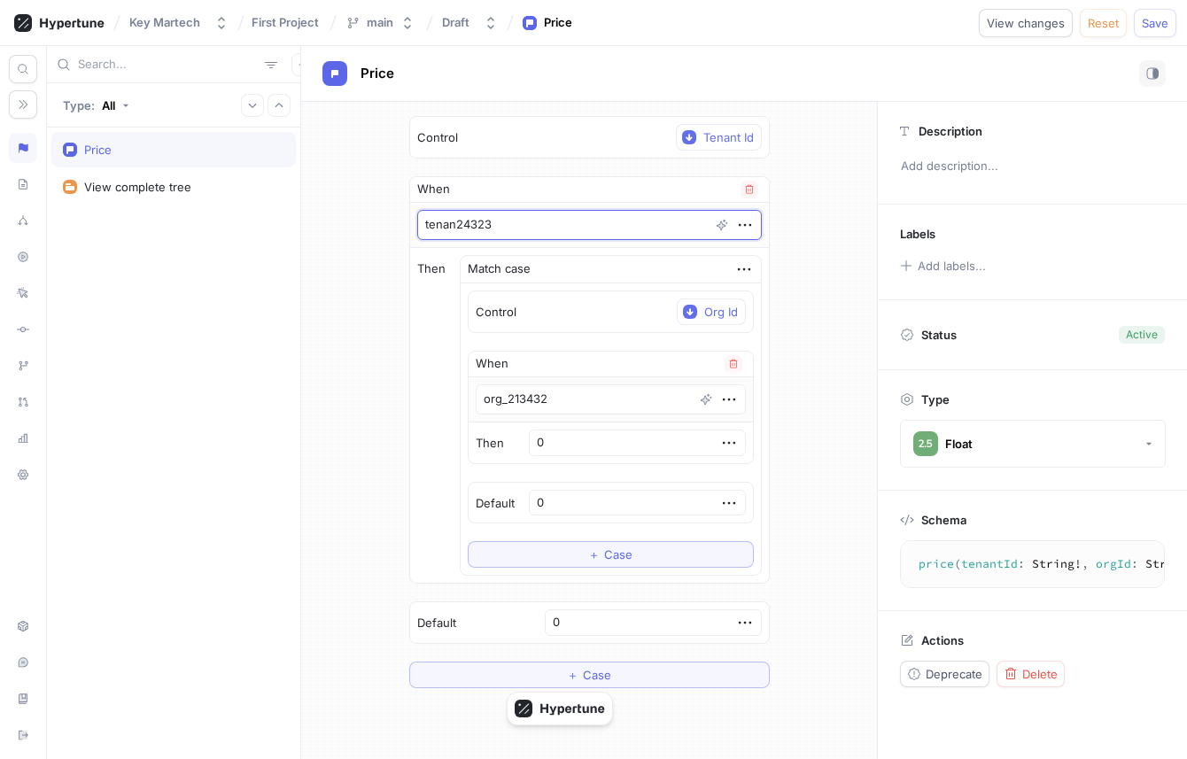
type textarea "x"
type textarea "tenant24323"
type textarea "x"
type textarea "tenant_24323"
click at [593, 434] on input "0" at bounding box center [637, 443] width 217 height 27
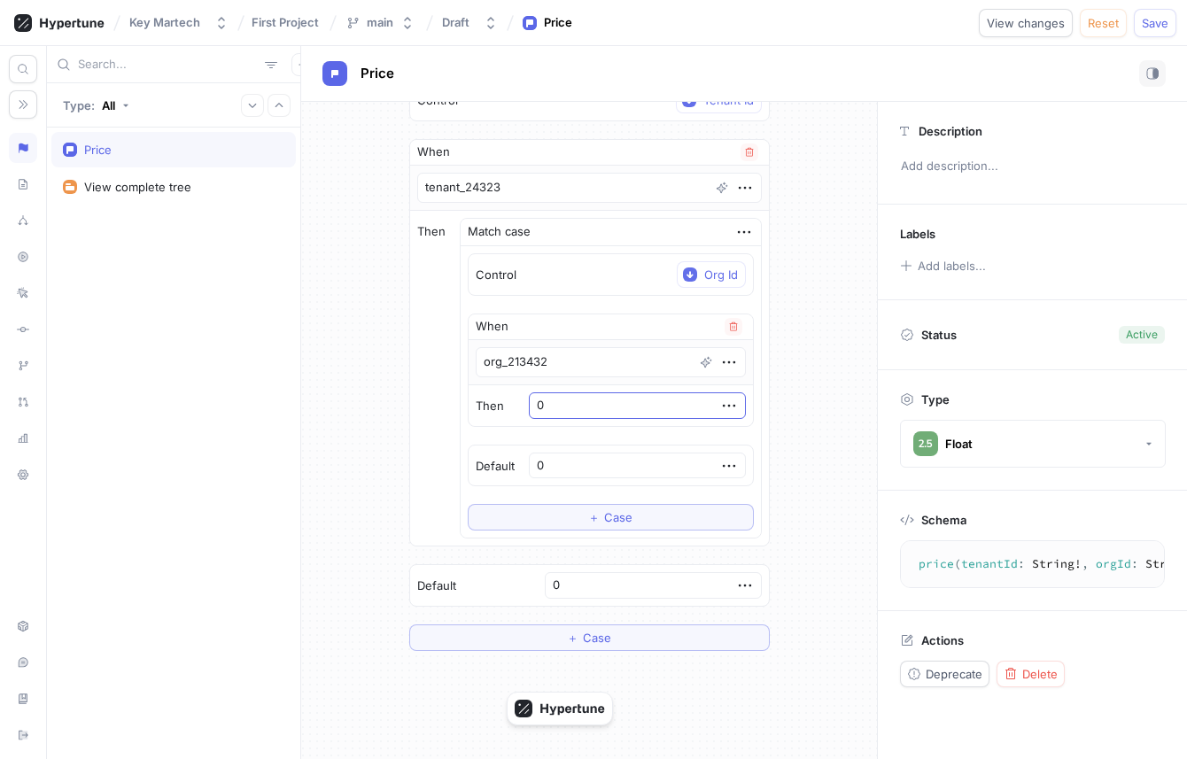
scroll to position [48, 0]
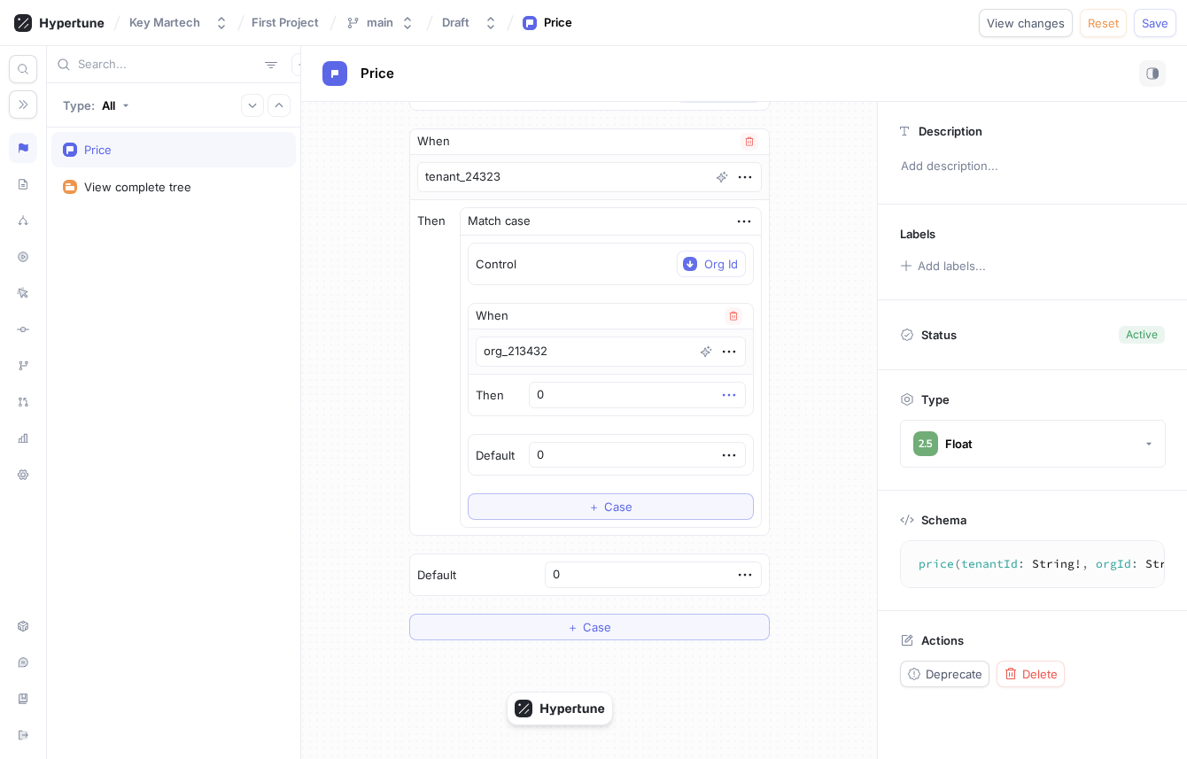
click at [719, 389] on icon "button" at bounding box center [728, 394] width 19 height 19
click at [721, 413] on div "Delete" at bounding box center [774, 428] width 151 height 30
click at [673, 394] on div "Select expression..." at bounding box center [654, 395] width 109 height 15
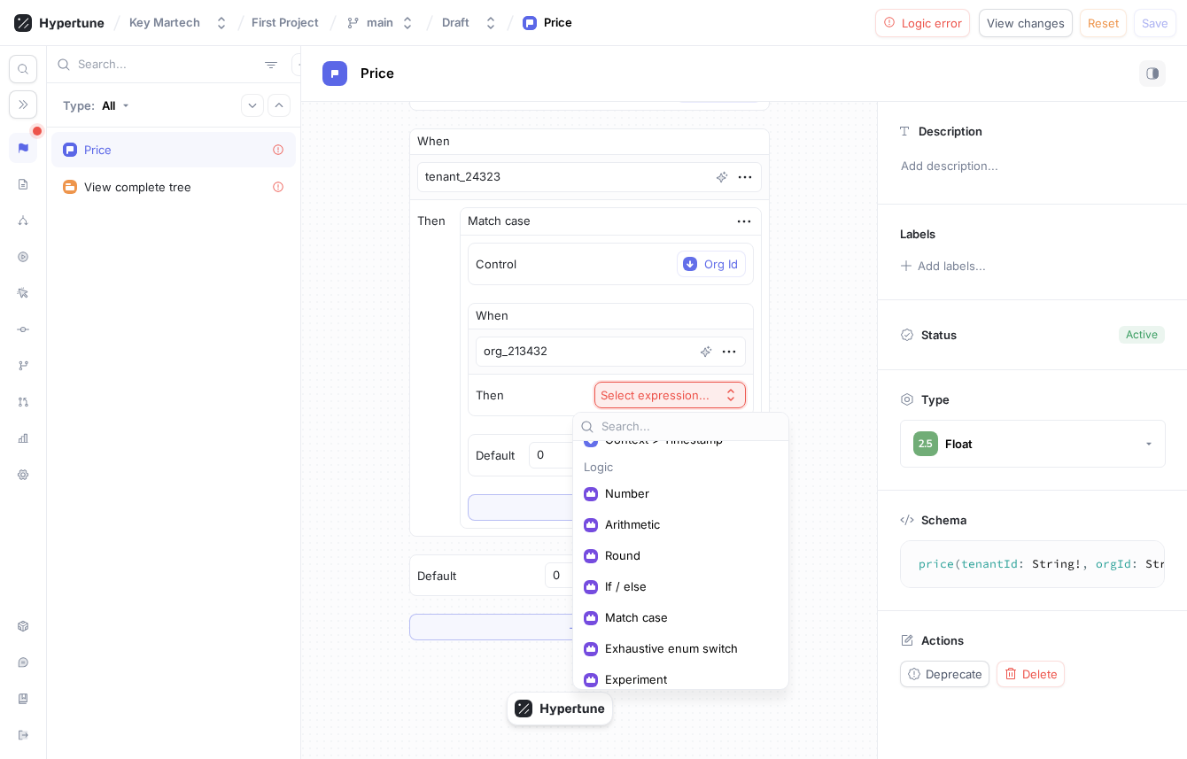
scroll to position [53, 0]
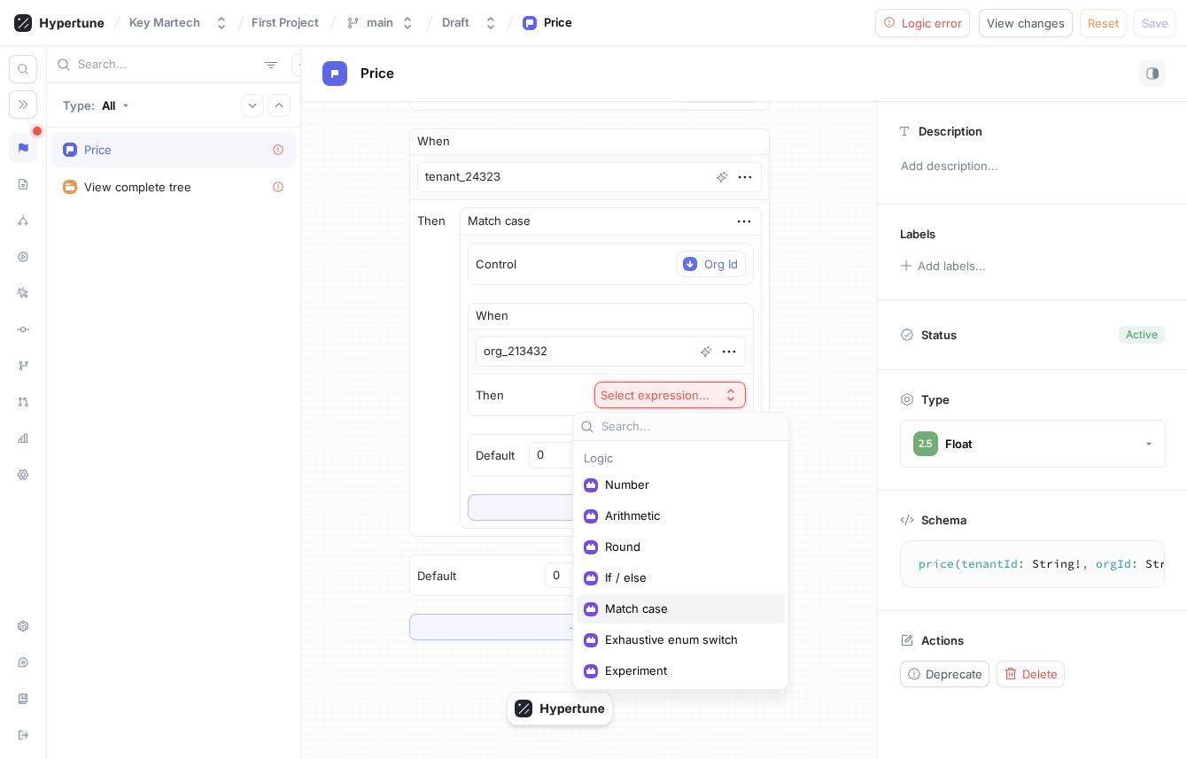
click at [644, 597] on div "Match case" at bounding box center [681, 608] width 208 height 29
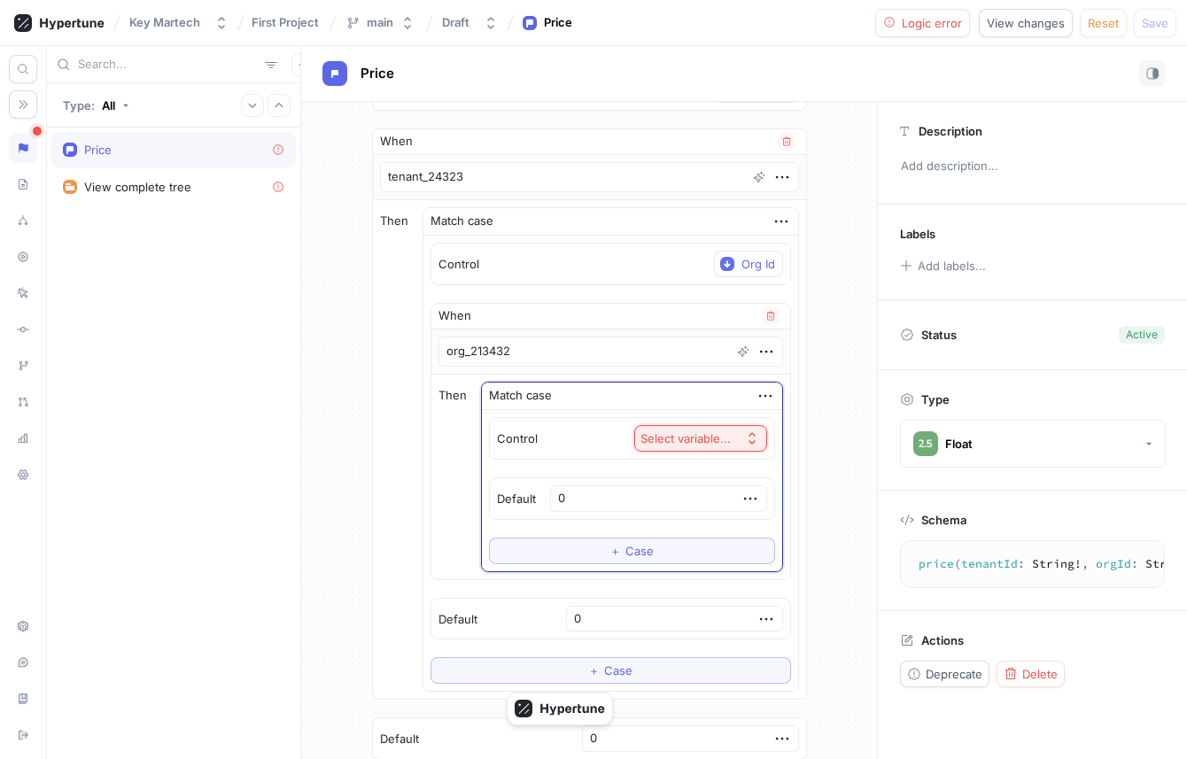
click at [645, 438] on div "Select variable..." at bounding box center [685, 438] width 90 height 15
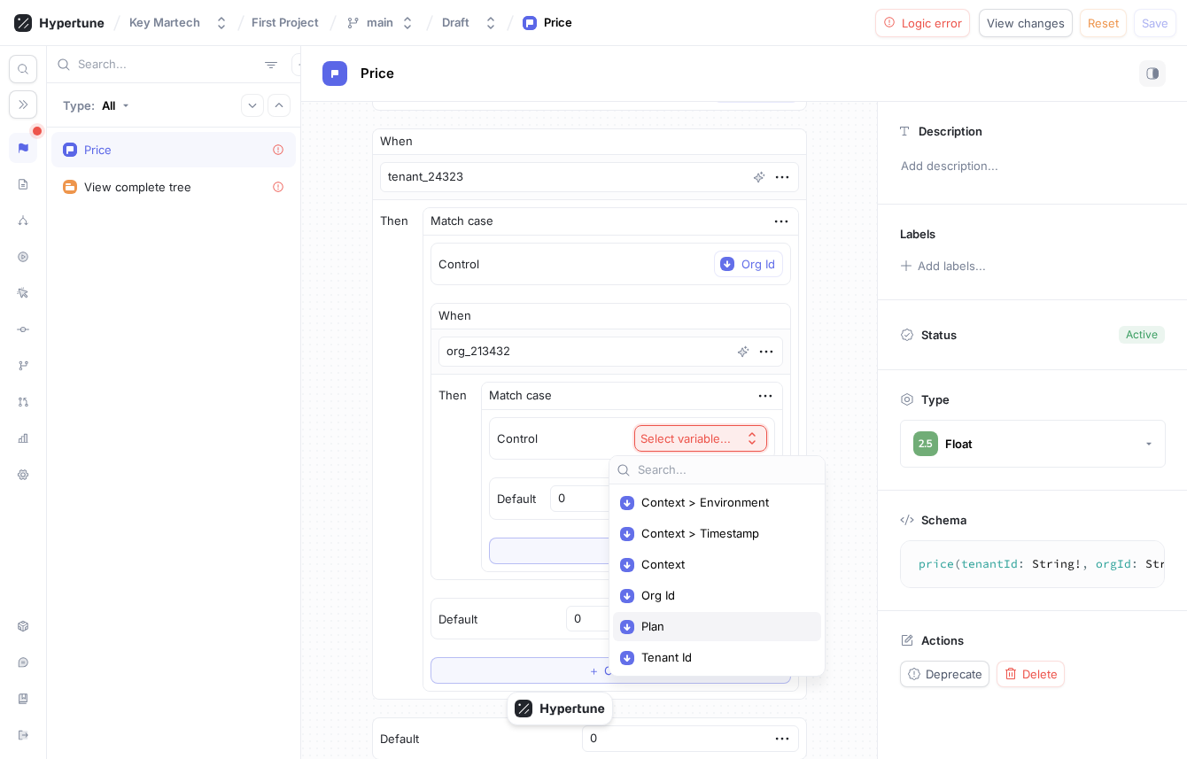
click at [679, 623] on span "Plan" at bounding box center [723, 626] width 164 height 15
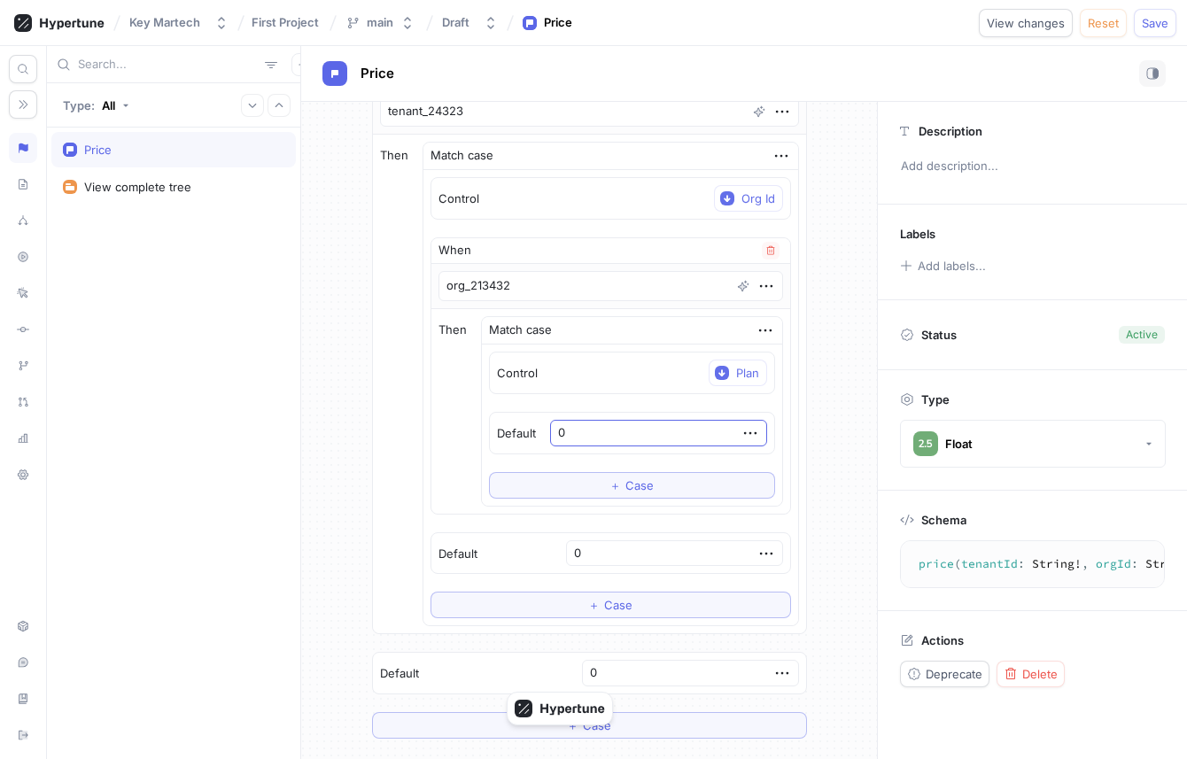
scroll to position [148, 0]
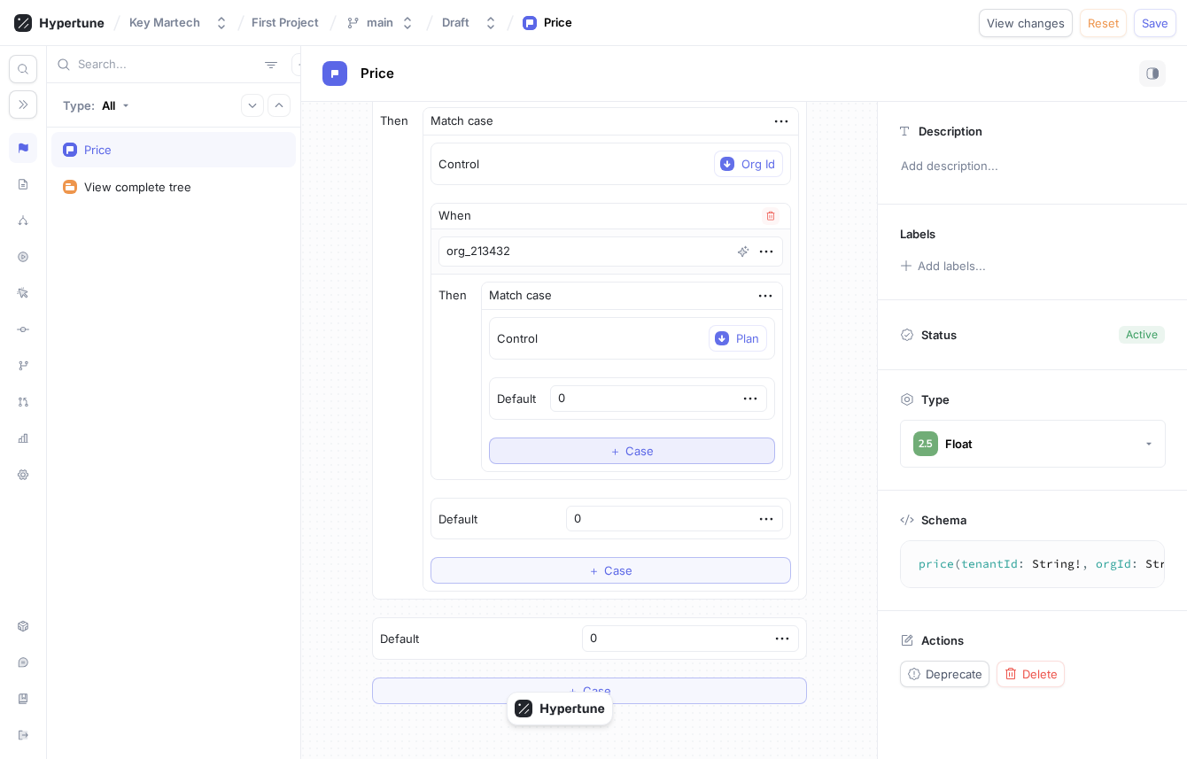
click at [701, 456] on button "＋ Case" at bounding box center [632, 450] width 286 height 27
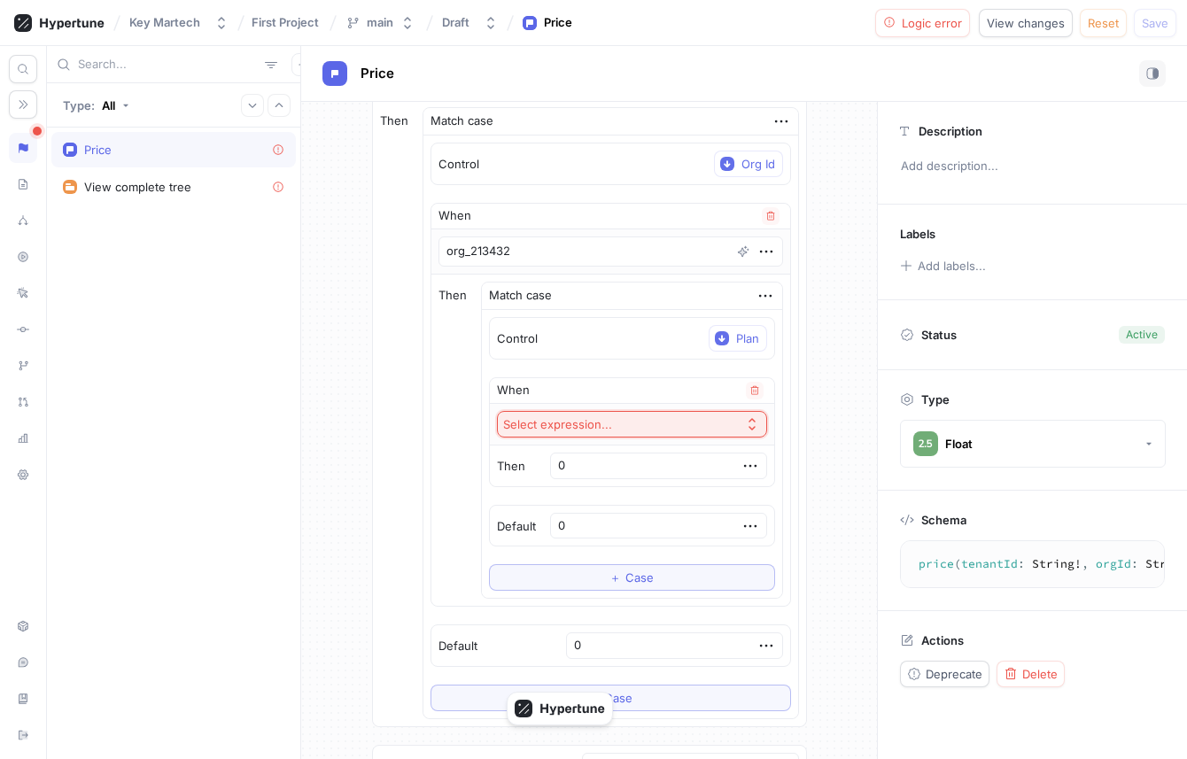
click at [680, 431] on button "Select expression..." at bounding box center [632, 424] width 270 height 27
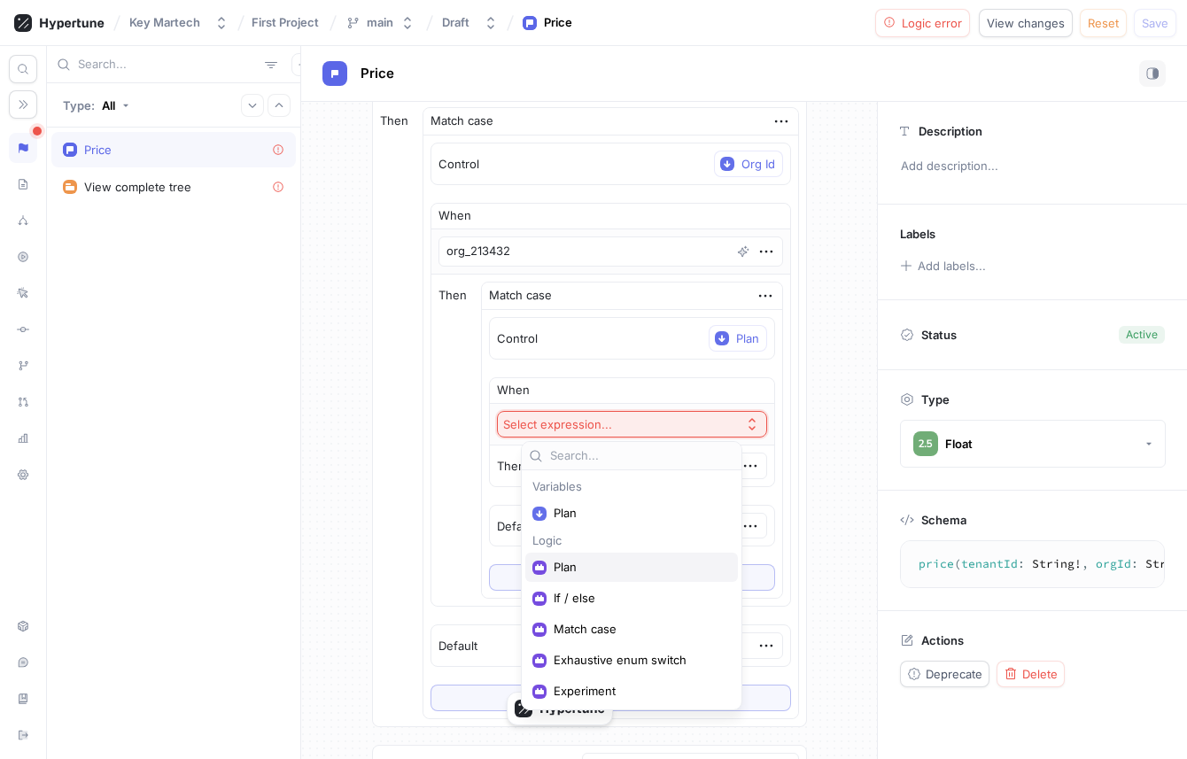
click at [635, 564] on span "Plan" at bounding box center [638, 567] width 168 height 15
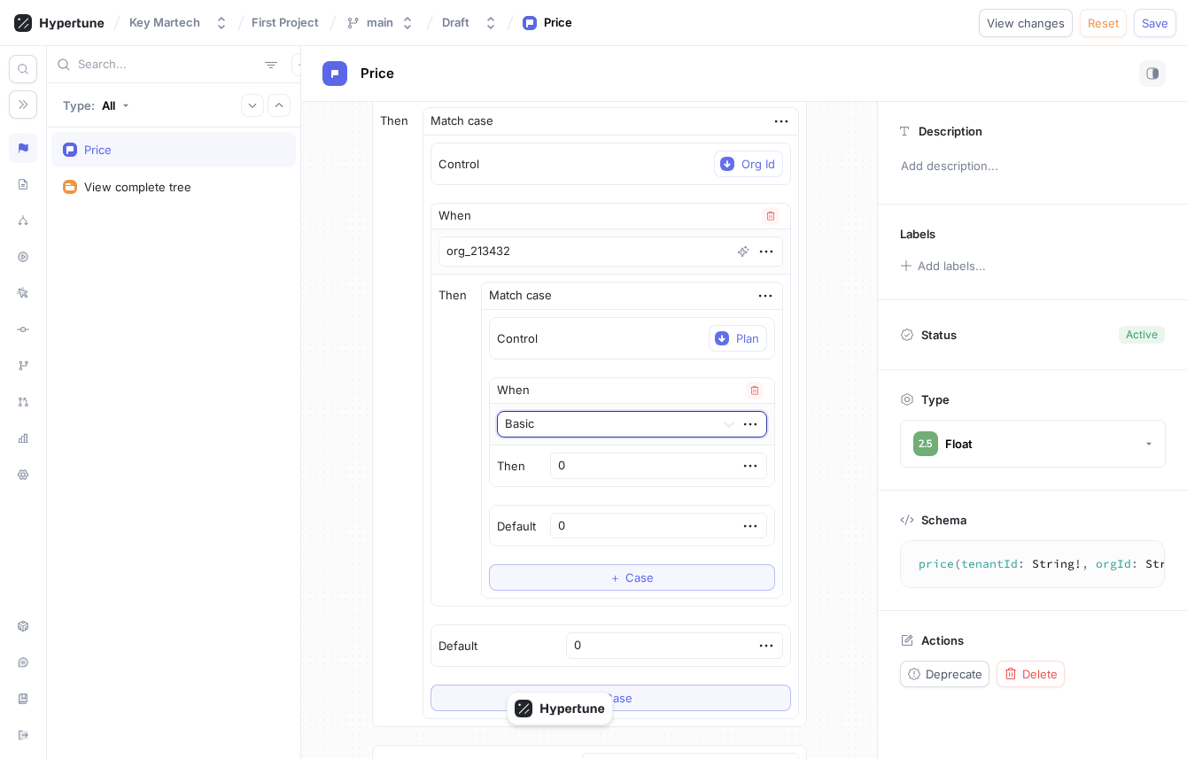
click at [650, 430] on div at bounding box center [606, 424] width 203 height 21
click at [639, 478] on div "Pro" at bounding box center [632, 488] width 268 height 28
click at [646, 434] on div at bounding box center [606, 424] width 203 height 21
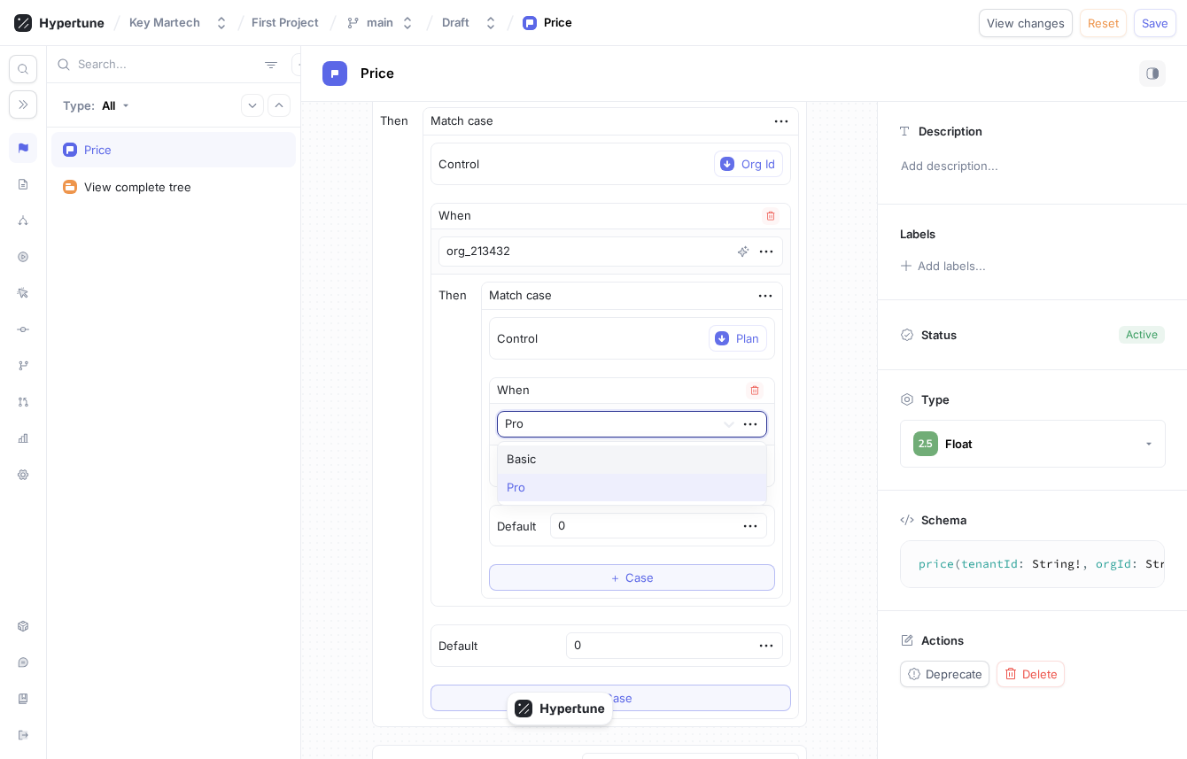
click at [639, 464] on div "Basic" at bounding box center [632, 459] width 268 height 28
click at [639, 468] on input "0" at bounding box center [658, 466] width 217 height 27
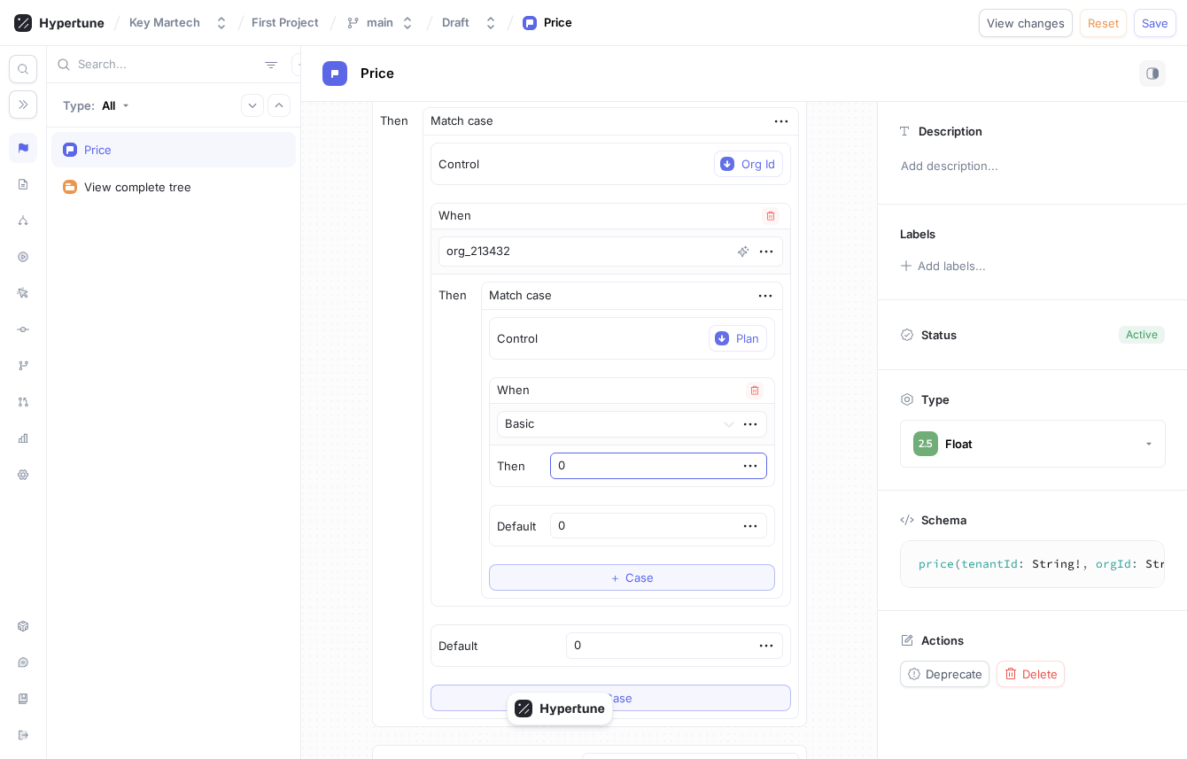
type textarea "x"
type input "1"
type textarea "x"
type input "10"
type textarea "x"
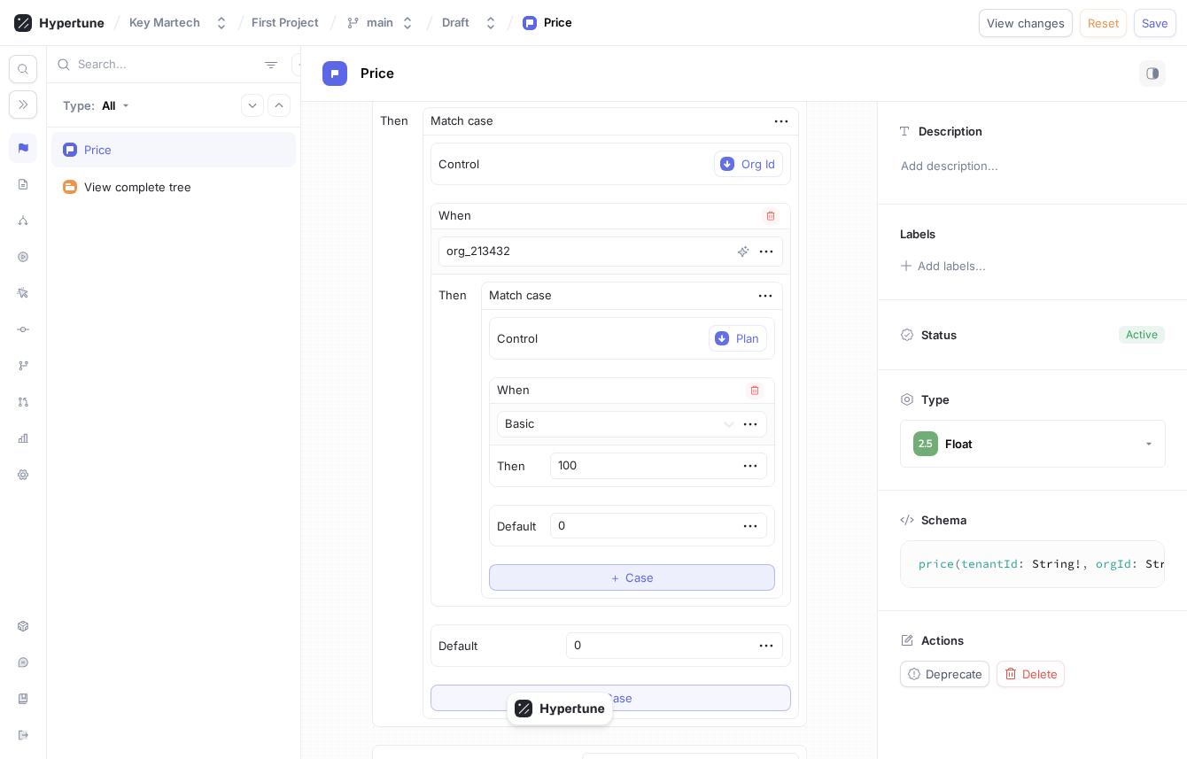
type input "100"
click at [617, 572] on span "＋" at bounding box center [615, 577] width 12 height 11
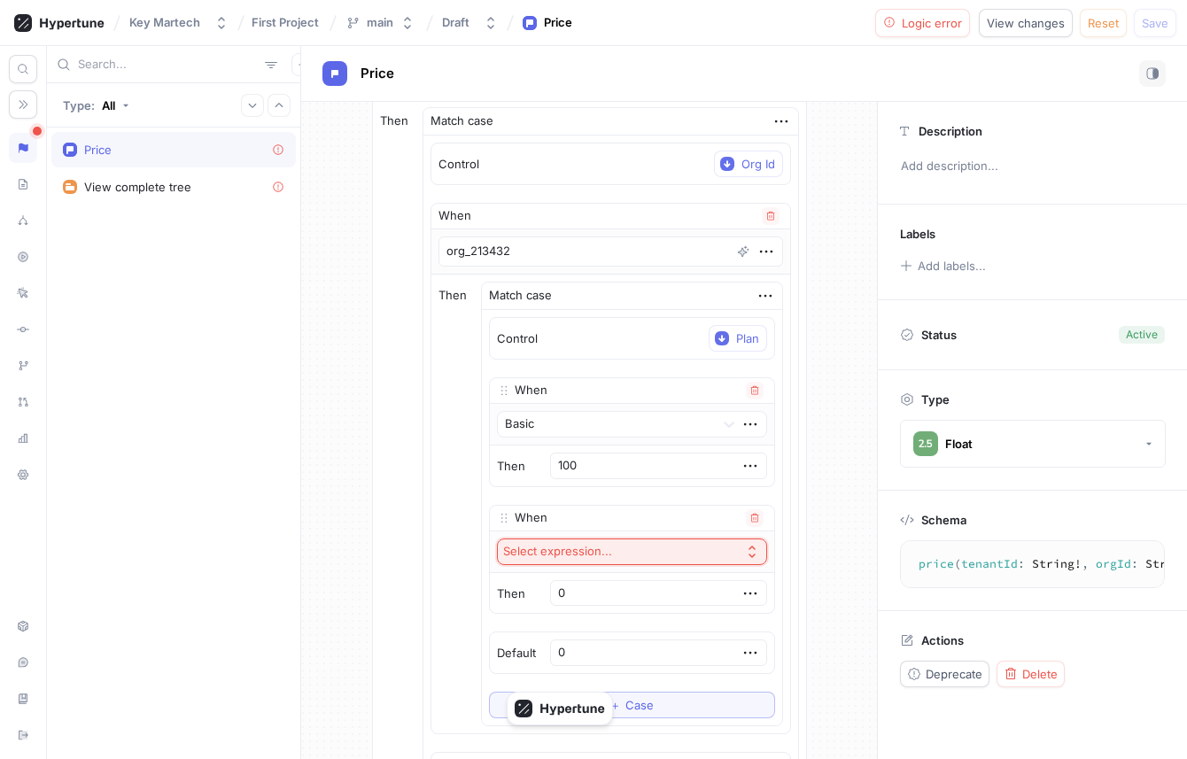
click at [612, 544] on div "Select expression..." at bounding box center [557, 551] width 109 height 15
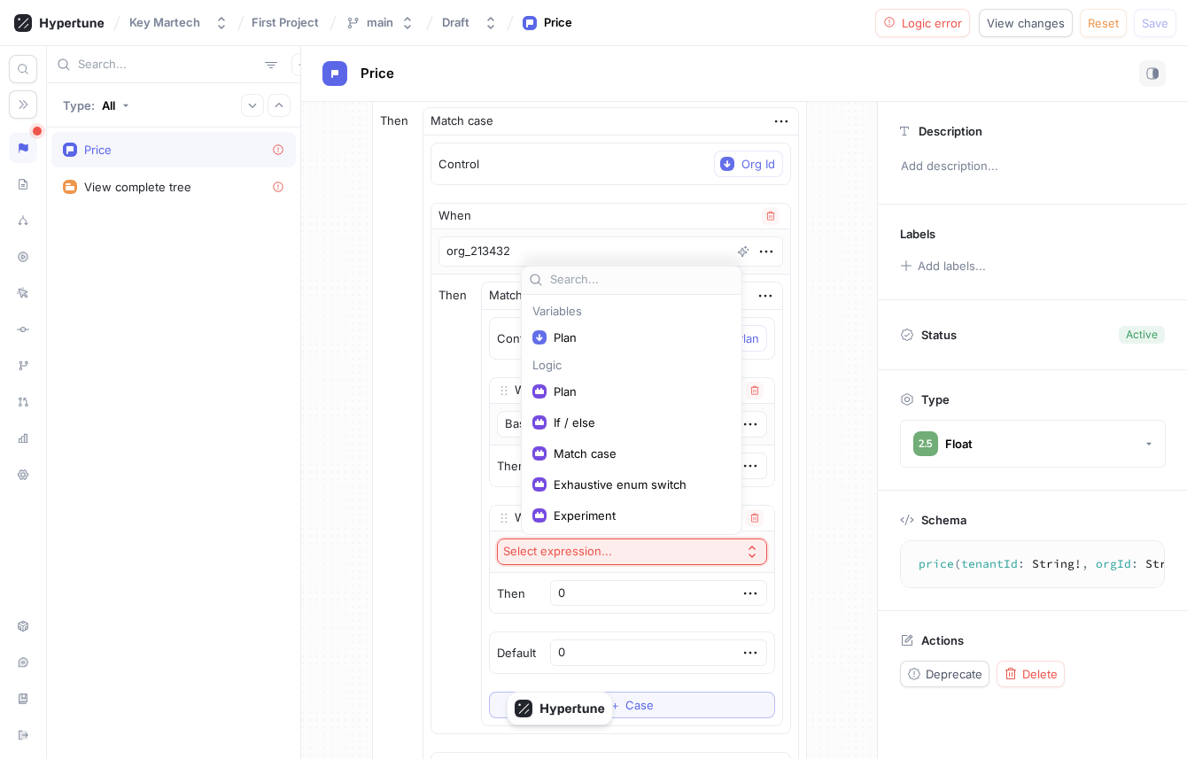
scroll to position [172, 0]
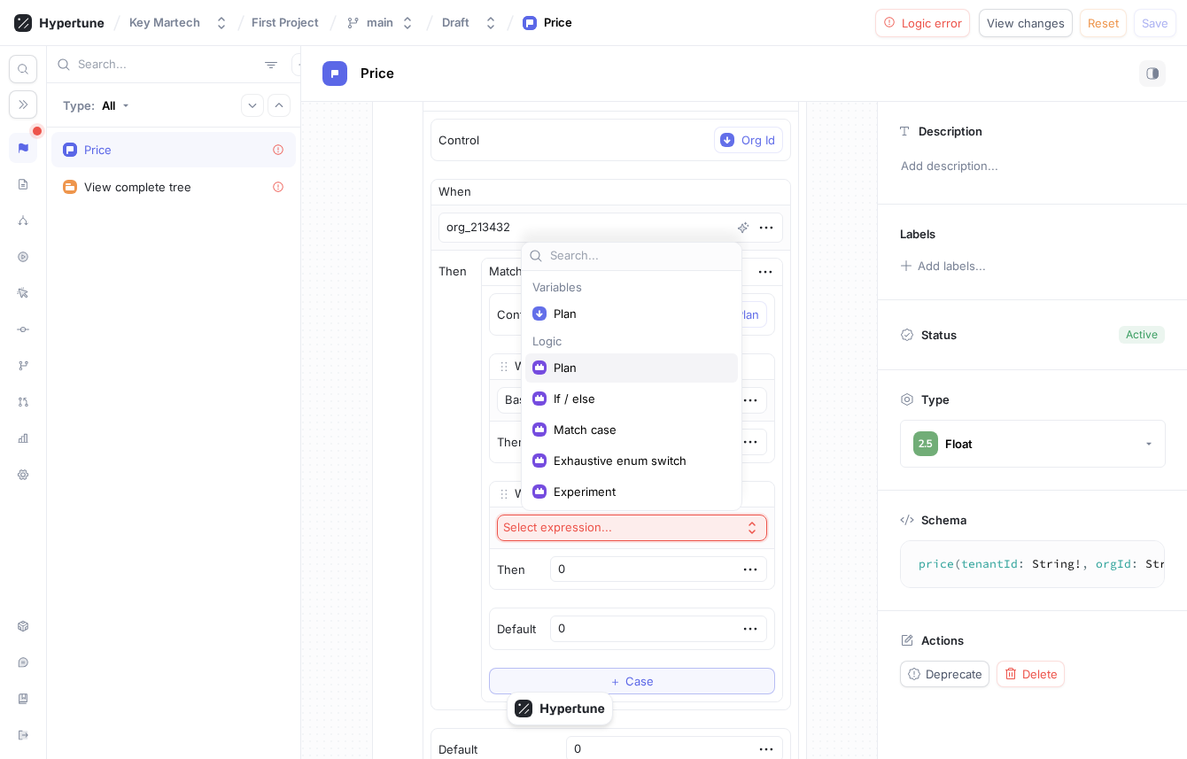
click at [637, 375] on div "Plan" at bounding box center [631, 367] width 213 height 29
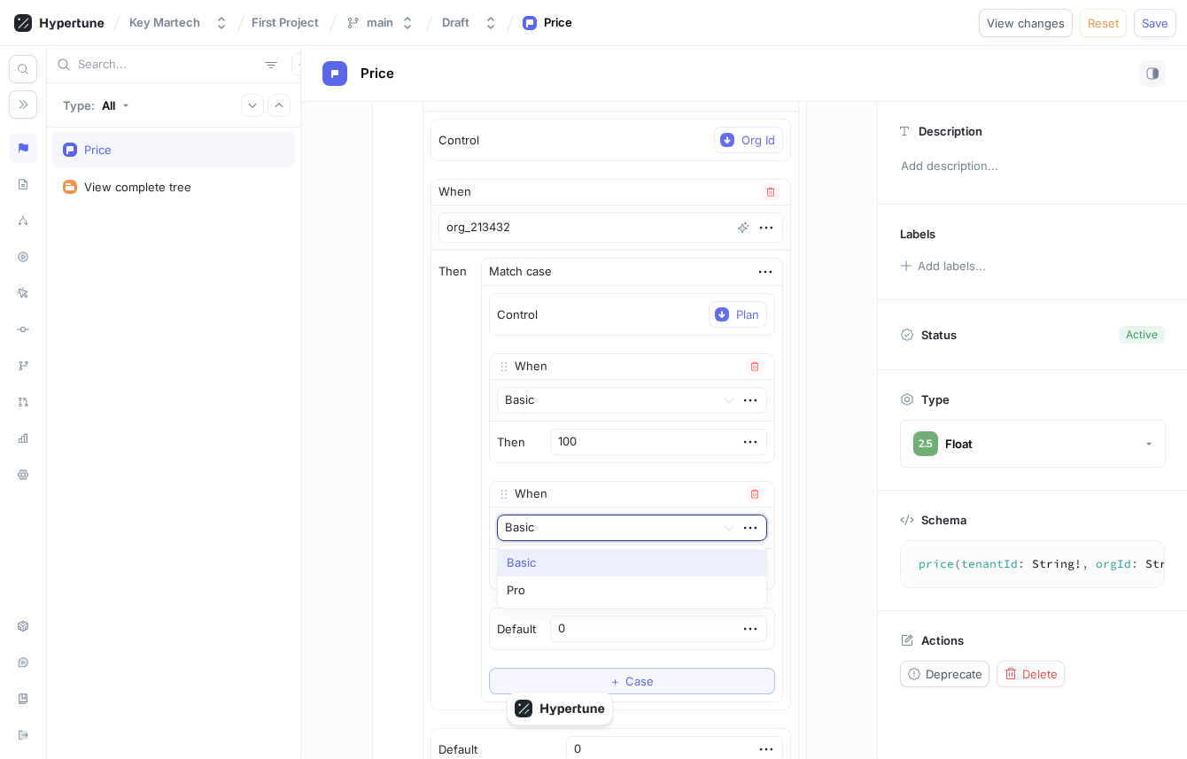
click at [604, 539] on div "Basic" at bounding box center [632, 528] width 270 height 27
click at [595, 582] on div "Pro" at bounding box center [632, 591] width 268 height 28
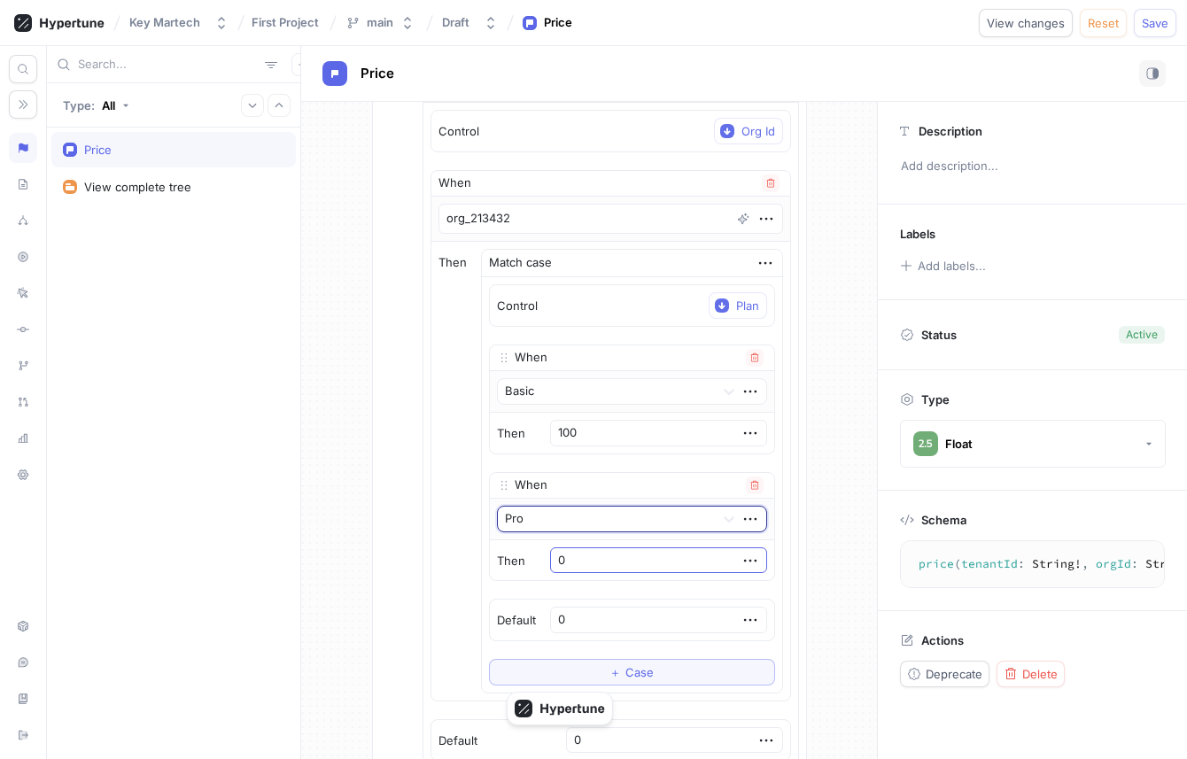
click at [607, 548] on input "0" at bounding box center [658, 560] width 217 height 27
type textarea "x"
type input "2"
type textarea "x"
type input "20"
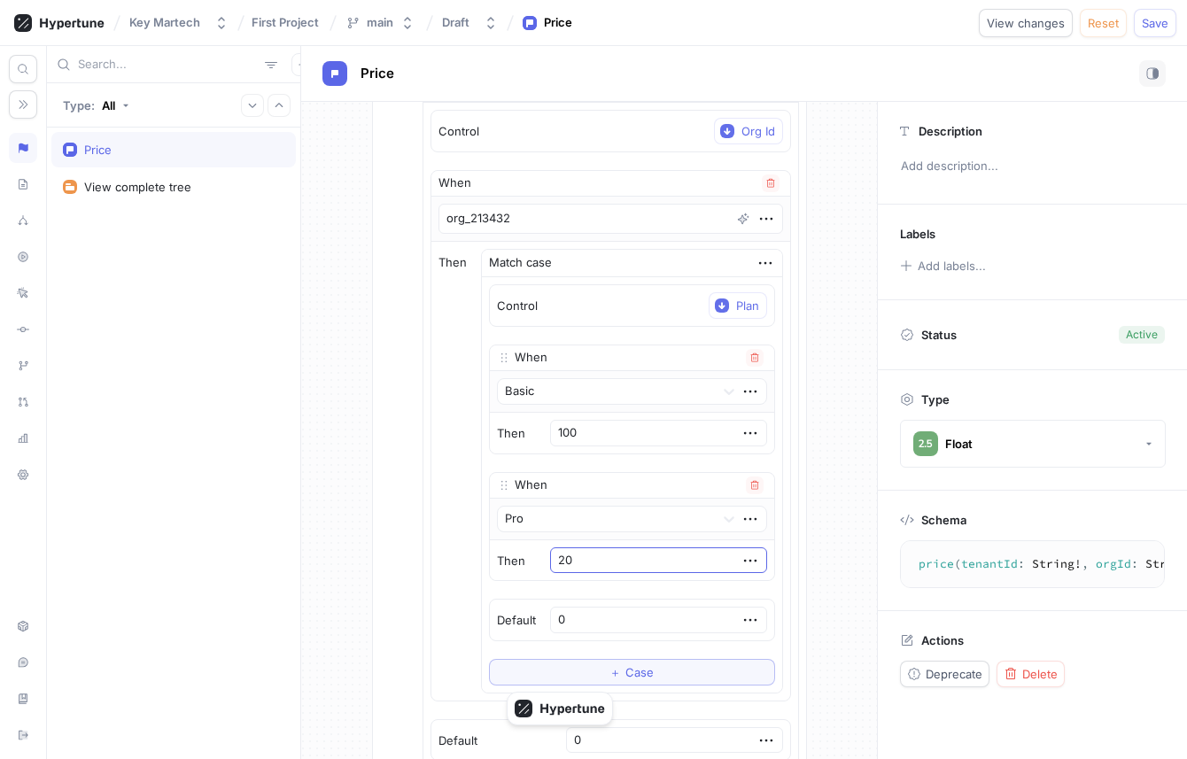
type textarea "x"
type input "200"
click at [461, 446] on div "Then Match case Control Plan When Basic Then 100 When Pro Then 200 To pick up a…" at bounding box center [610, 471] width 359 height 459
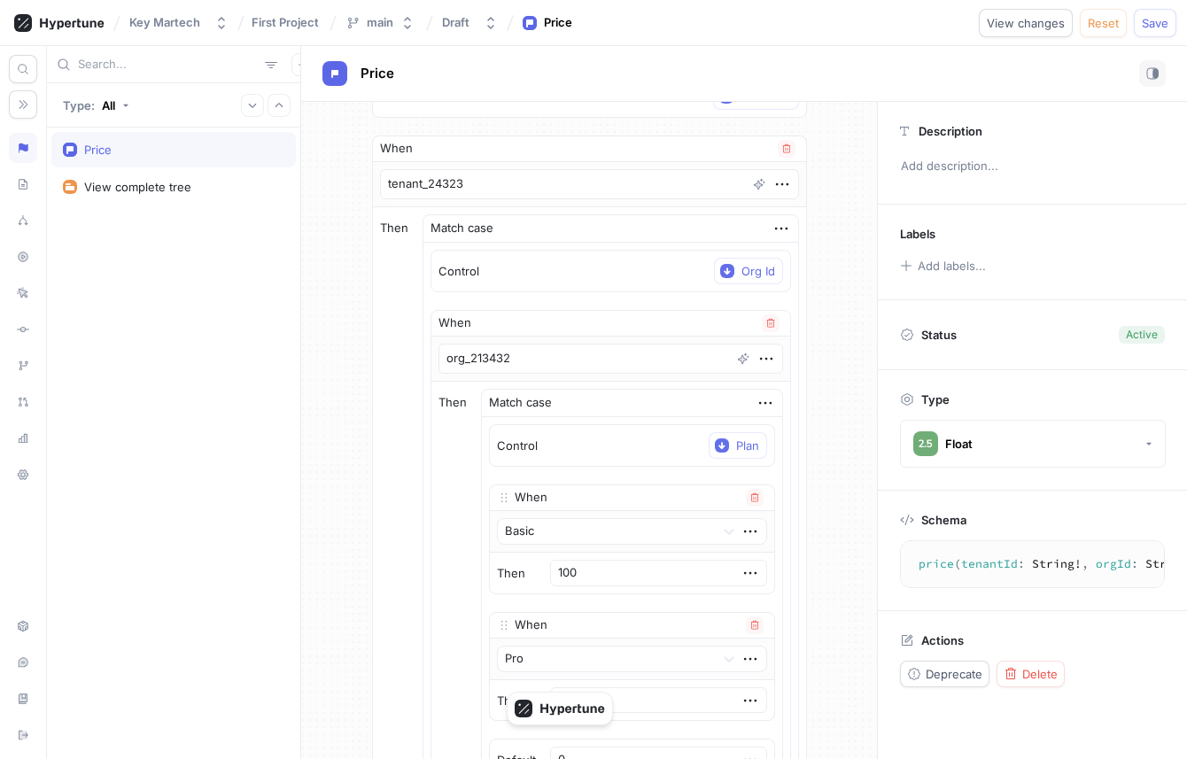
scroll to position [43, 0]
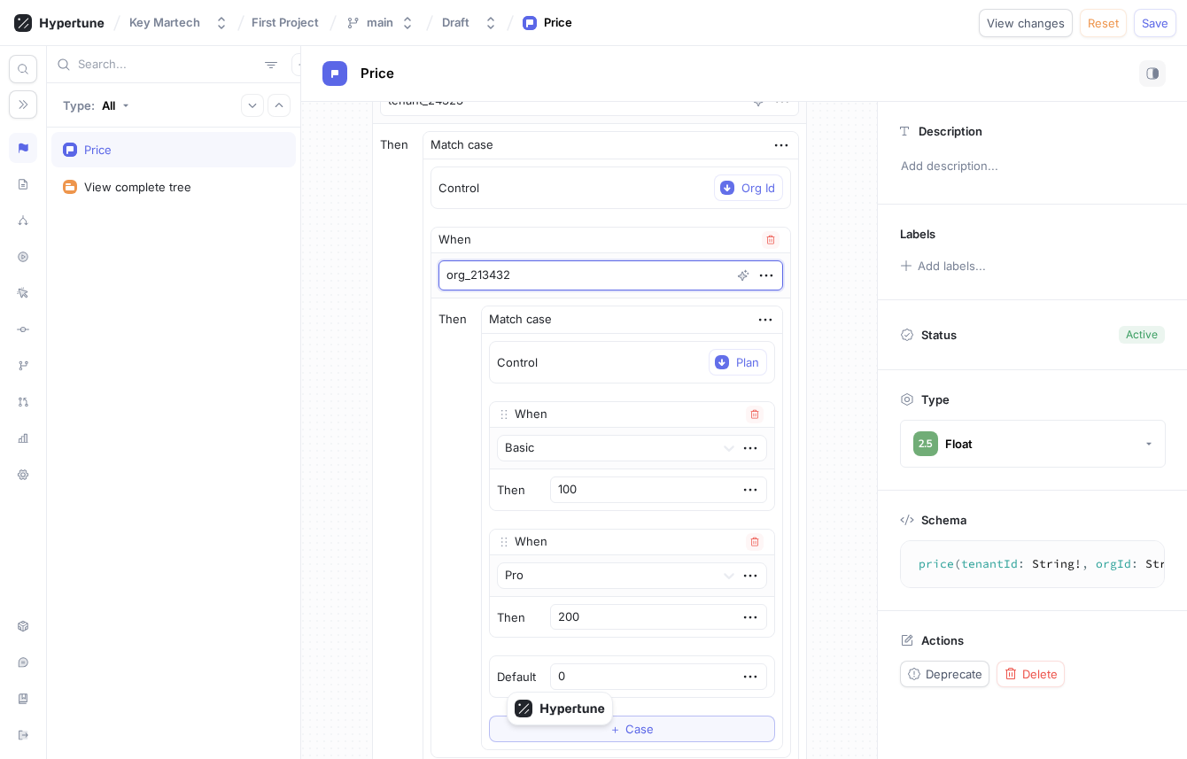
click at [552, 276] on textarea "org_213432" at bounding box center [610, 275] width 344 height 30
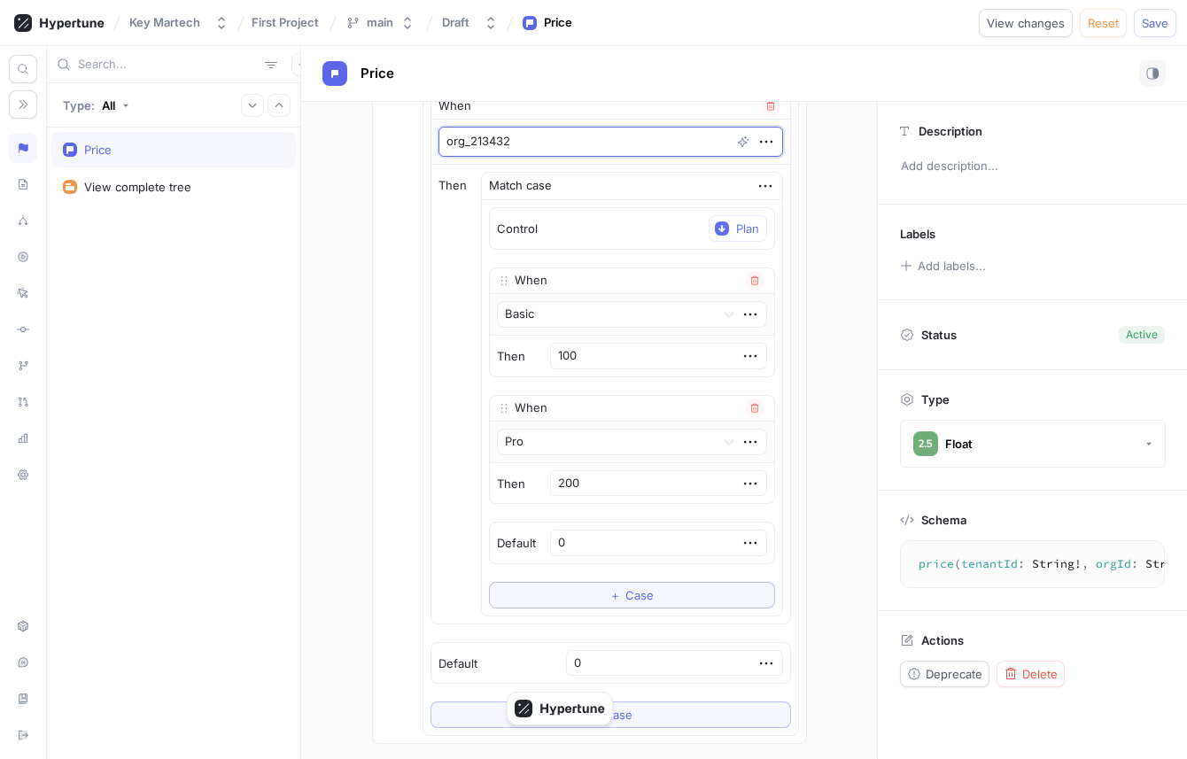
scroll to position [264, 0]
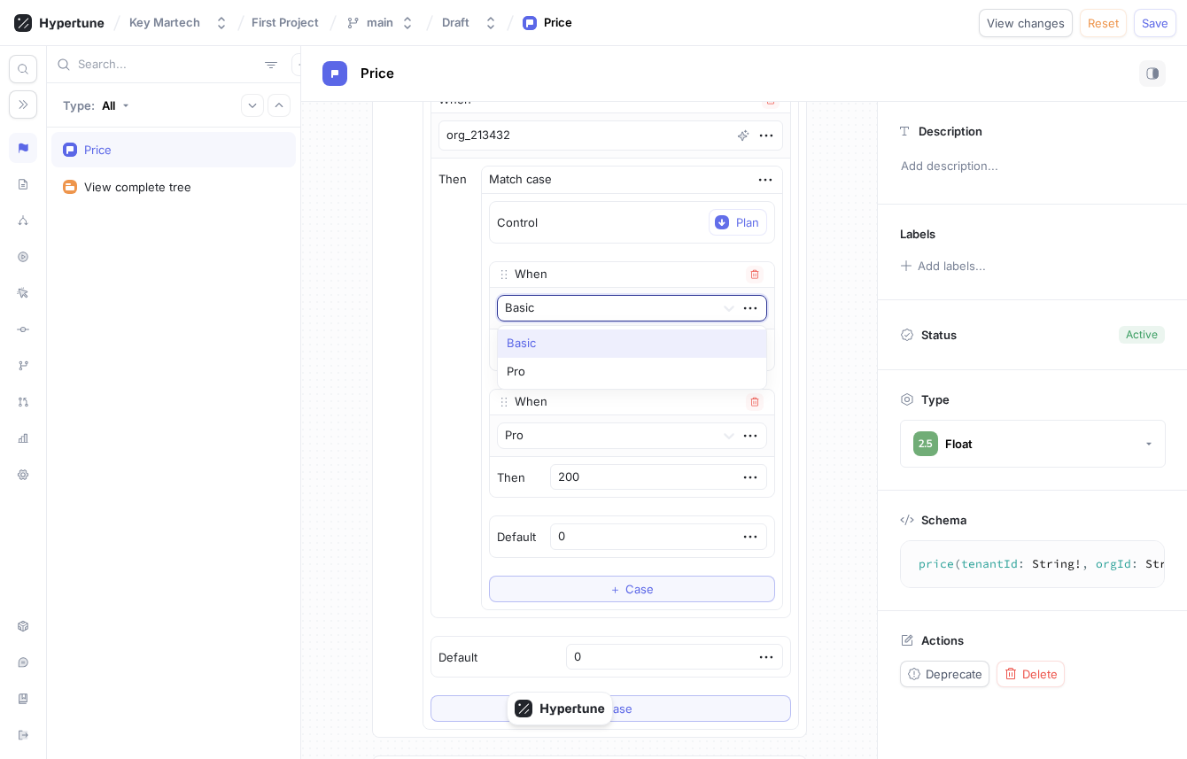
click at [592, 312] on div at bounding box center [606, 308] width 203 height 21
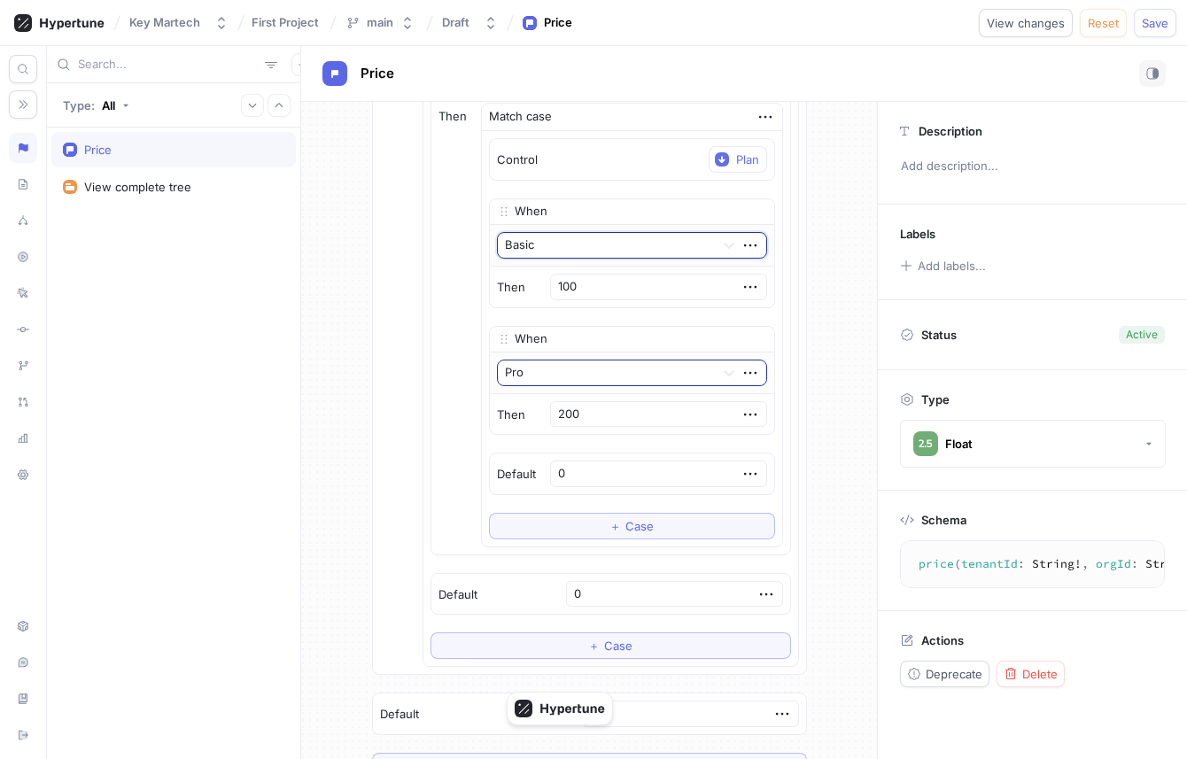
scroll to position [361, 0]
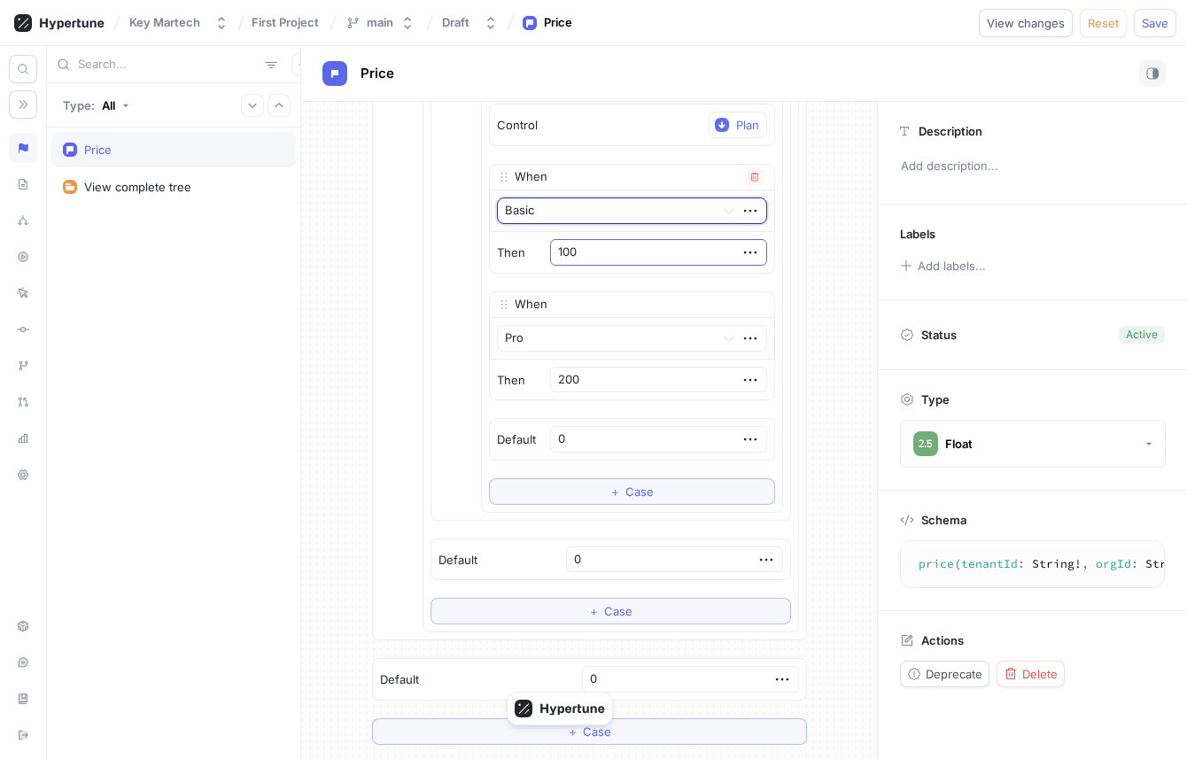
click at [659, 242] on input "100" at bounding box center [658, 252] width 217 height 27
click at [740, 255] on icon "button" at bounding box center [749, 252] width 19 height 19
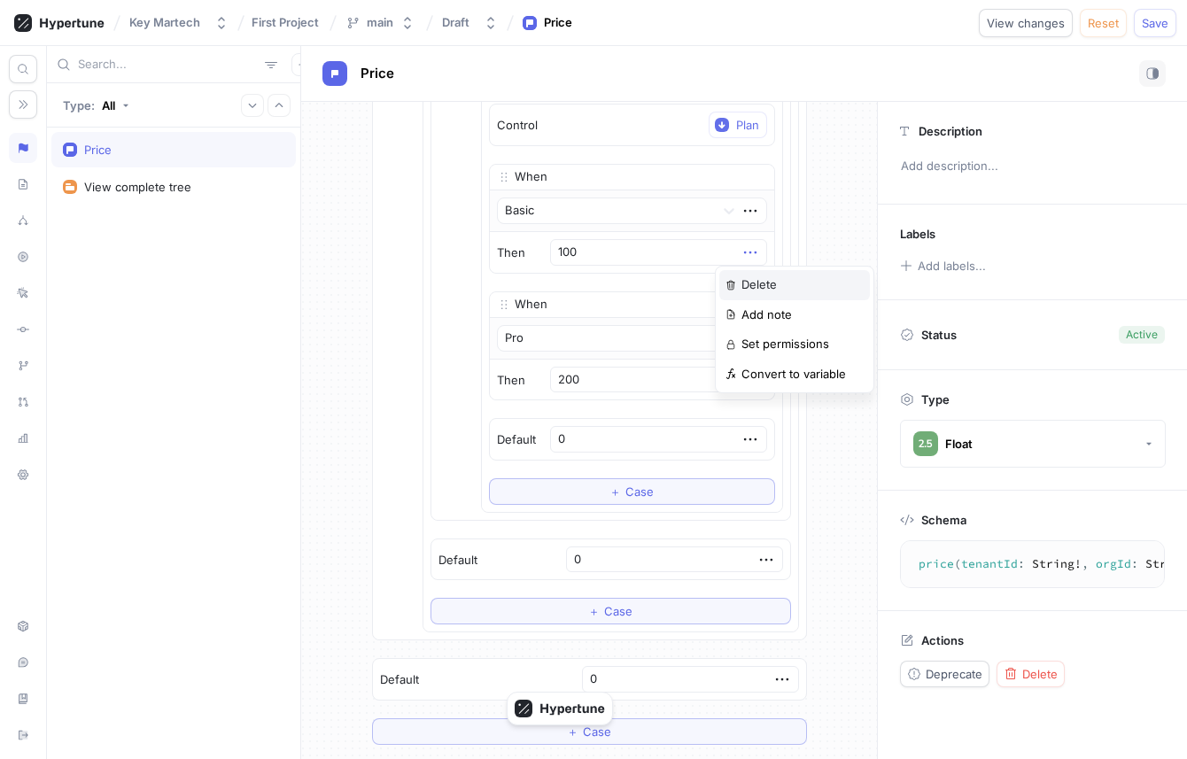
click at [735, 290] on div "Delete" at bounding box center [794, 285] width 151 height 30
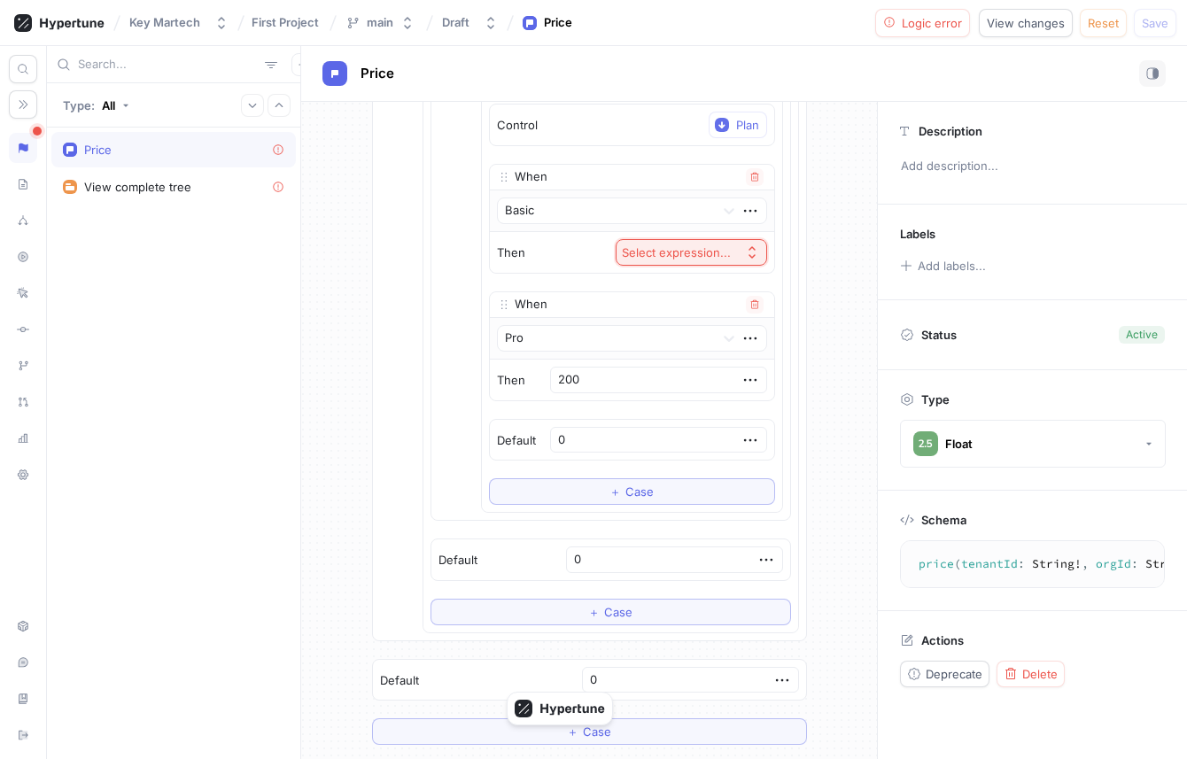
click at [690, 265] on button "Select expression..." at bounding box center [690, 252] width 151 height 27
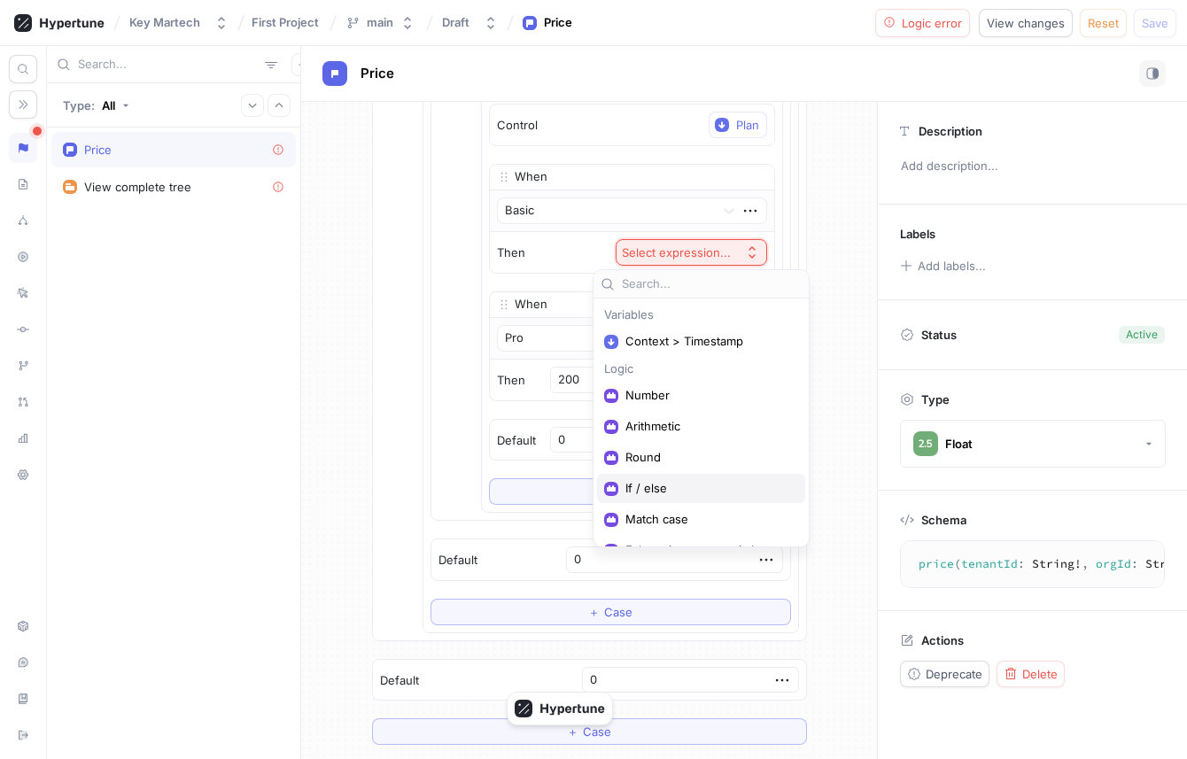
click at [659, 481] on span "If / else" at bounding box center [707, 488] width 164 height 15
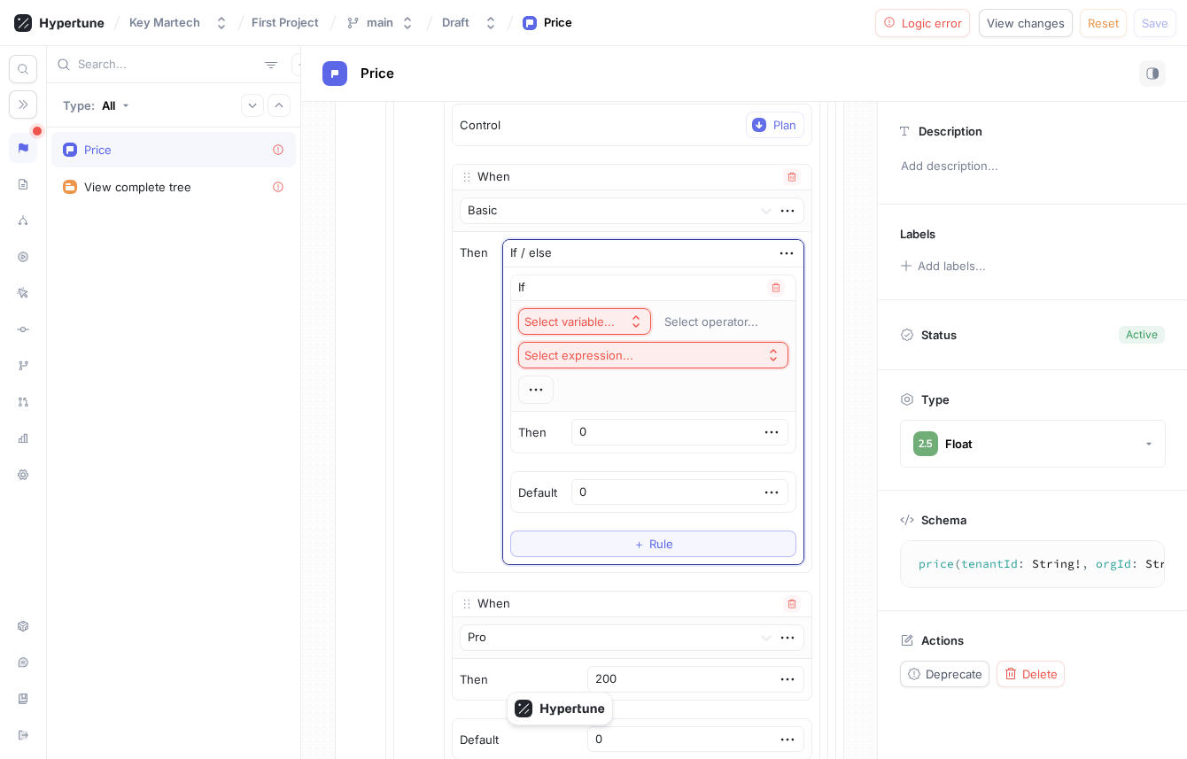
click at [626, 324] on button "Select variable..." at bounding box center [584, 321] width 133 height 27
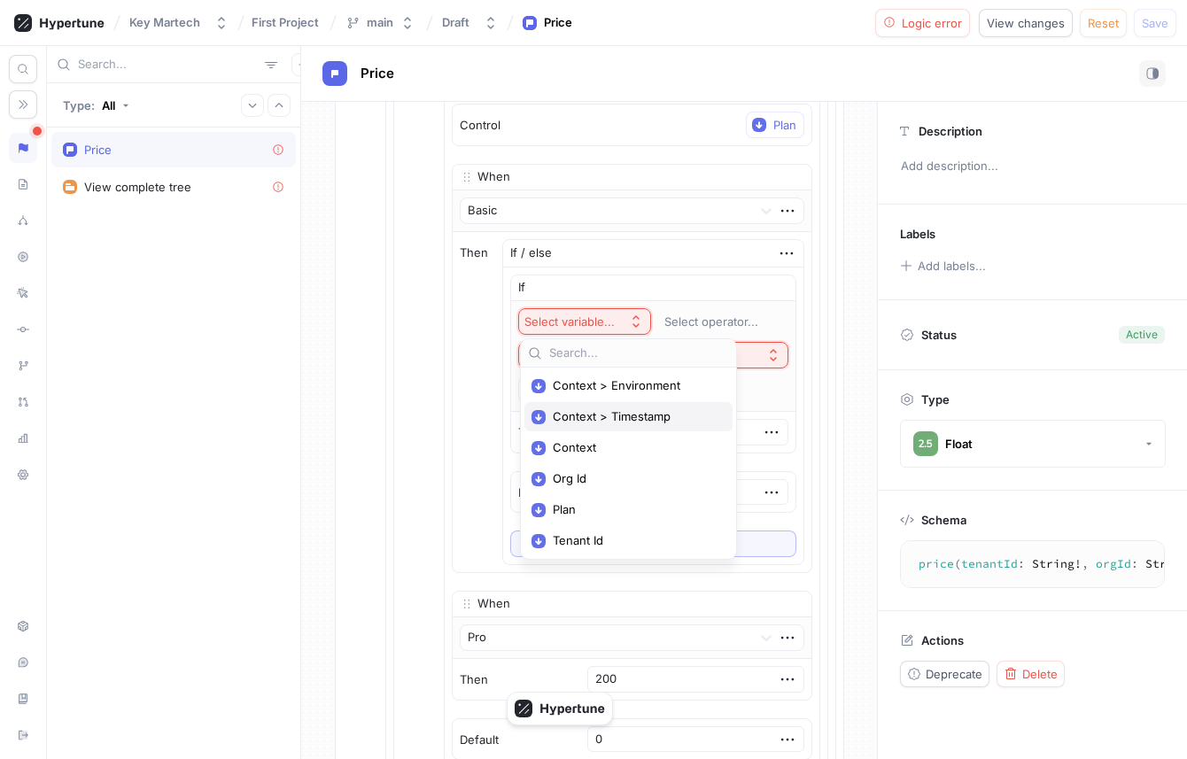
click at [631, 408] on div "Context > Timestamp" at bounding box center [628, 416] width 208 height 29
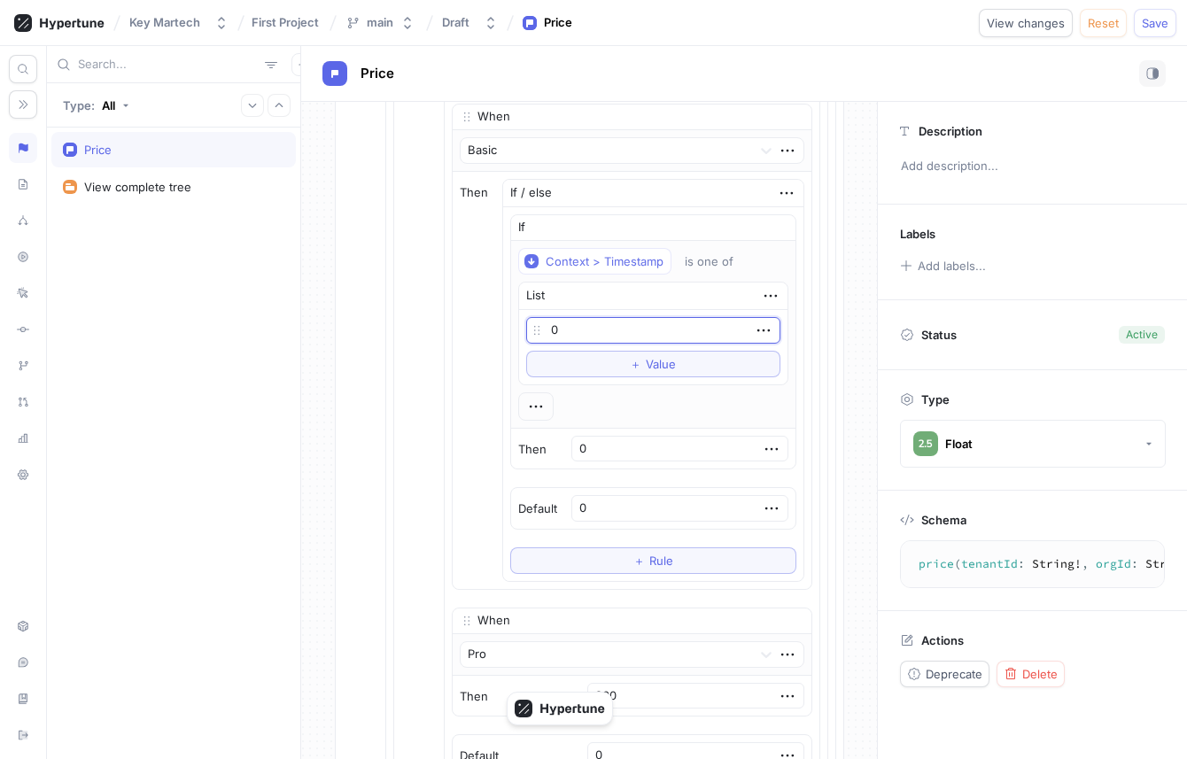
scroll to position [429, 0]
click at [729, 261] on button "is one of" at bounding box center [718, 254] width 82 height 27
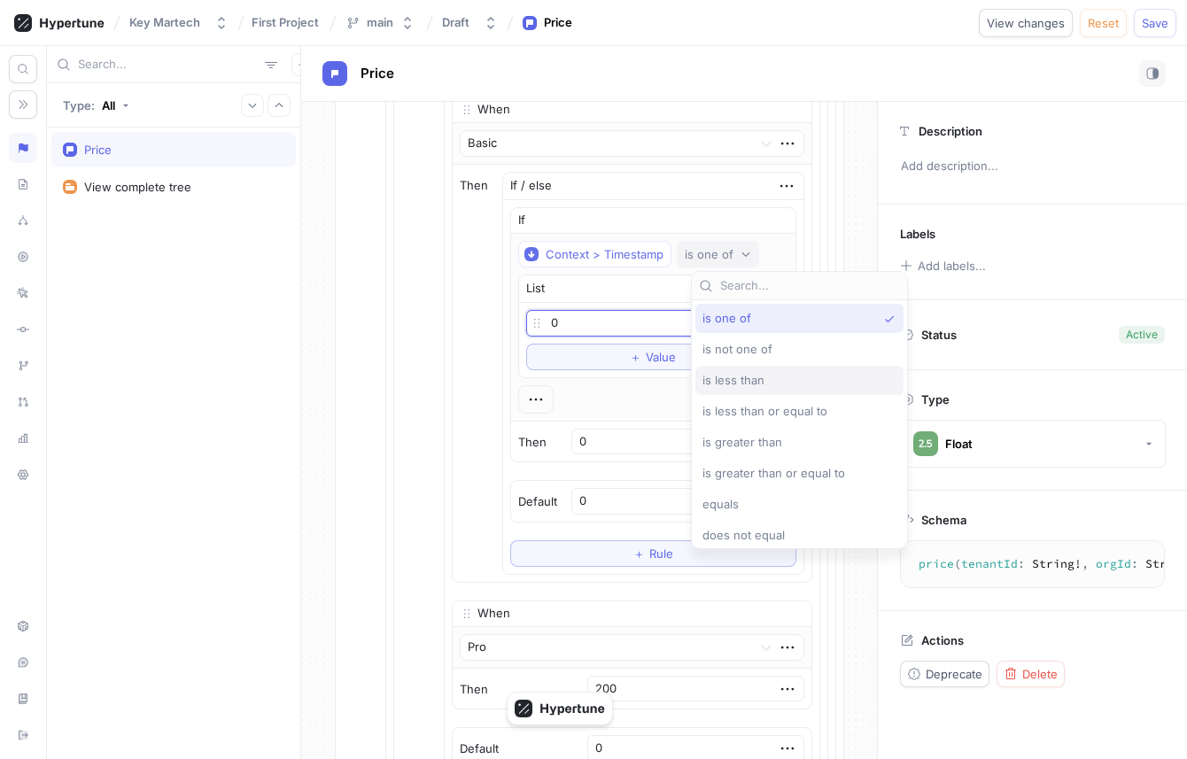
click at [736, 370] on div "is less than" at bounding box center [799, 380] width 208 height 29
type textarea "x"
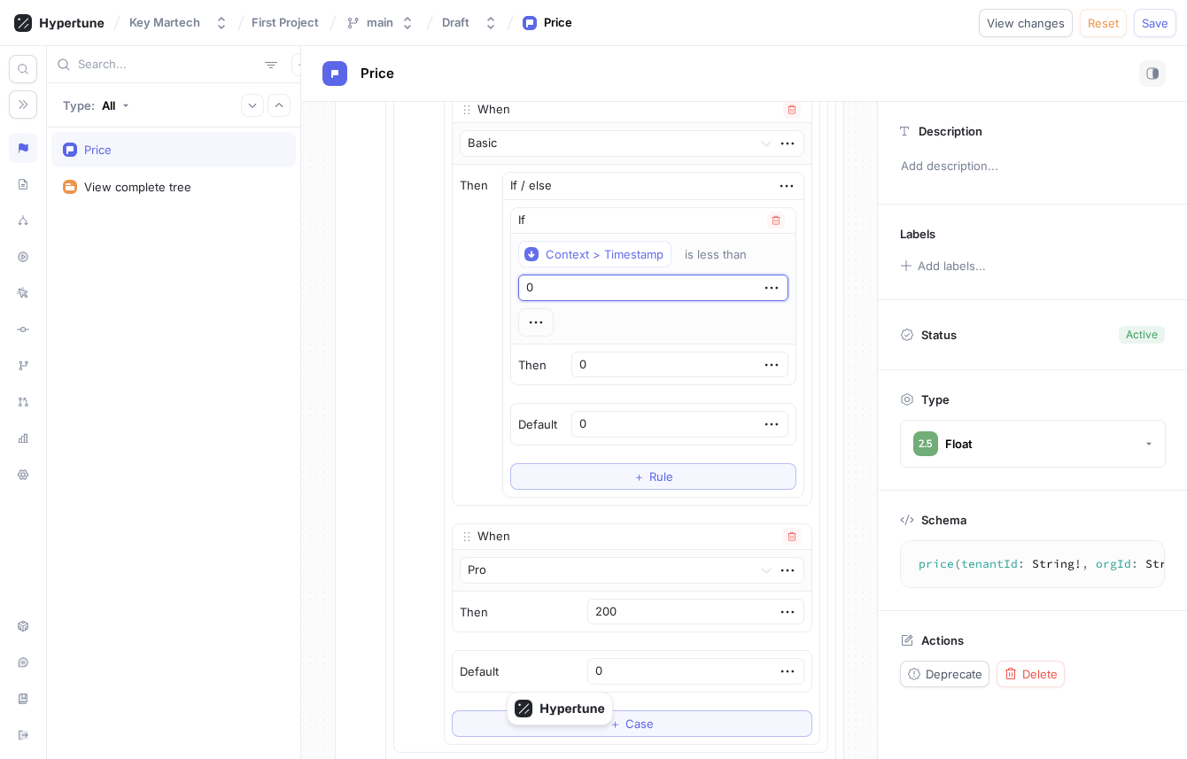
type input "2"
type textarea "x"
type input "243"
type textarea "x"
type input "2432"
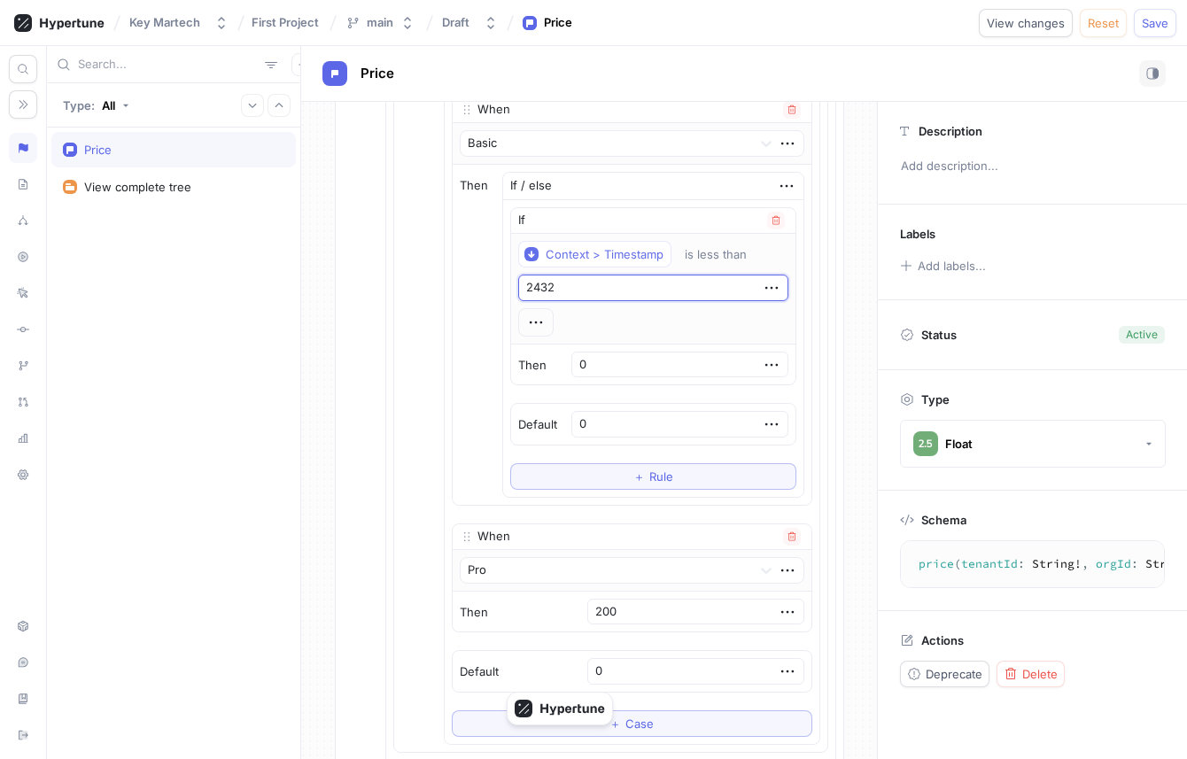
type textarea "x"
type input "24323"
type textarea "x"
type input "243234"
type textarea "x"
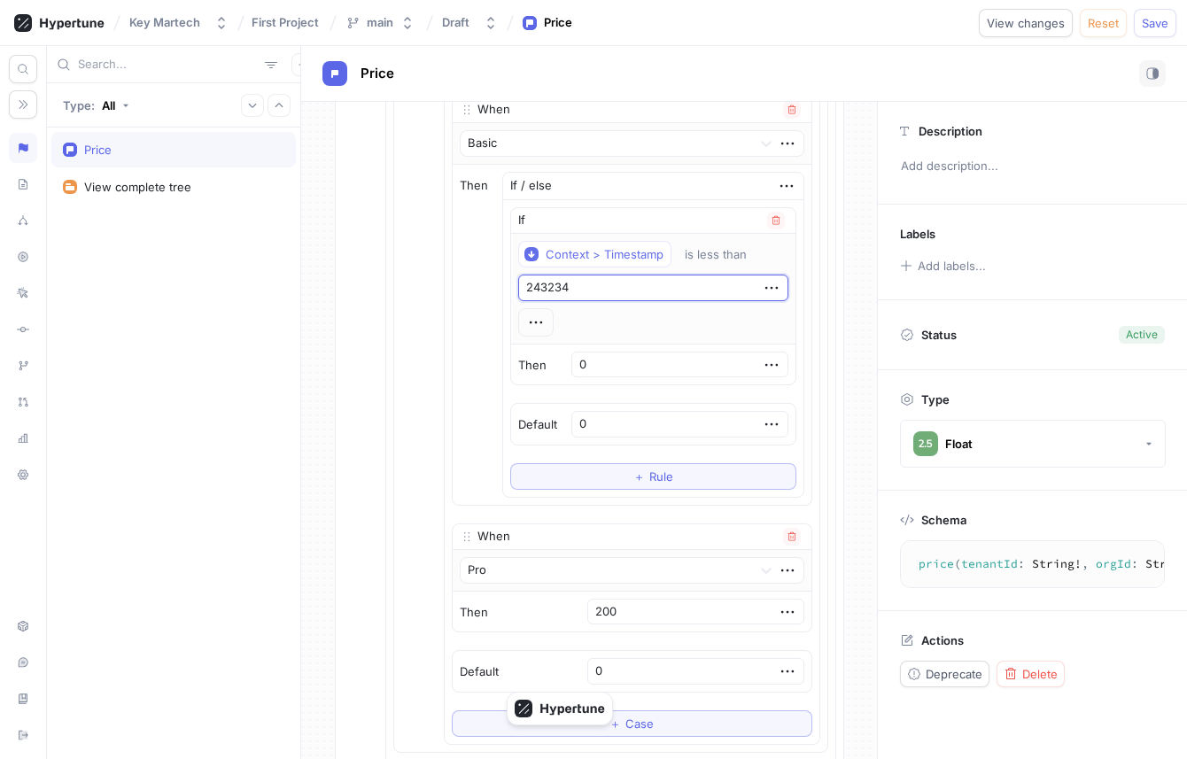
type input "2432342"
type textarea "x"
type input "24323423"
type textarea "x"
click at [762, 295] on icon "button" at bounding box center [771, 287] width 19 height 19
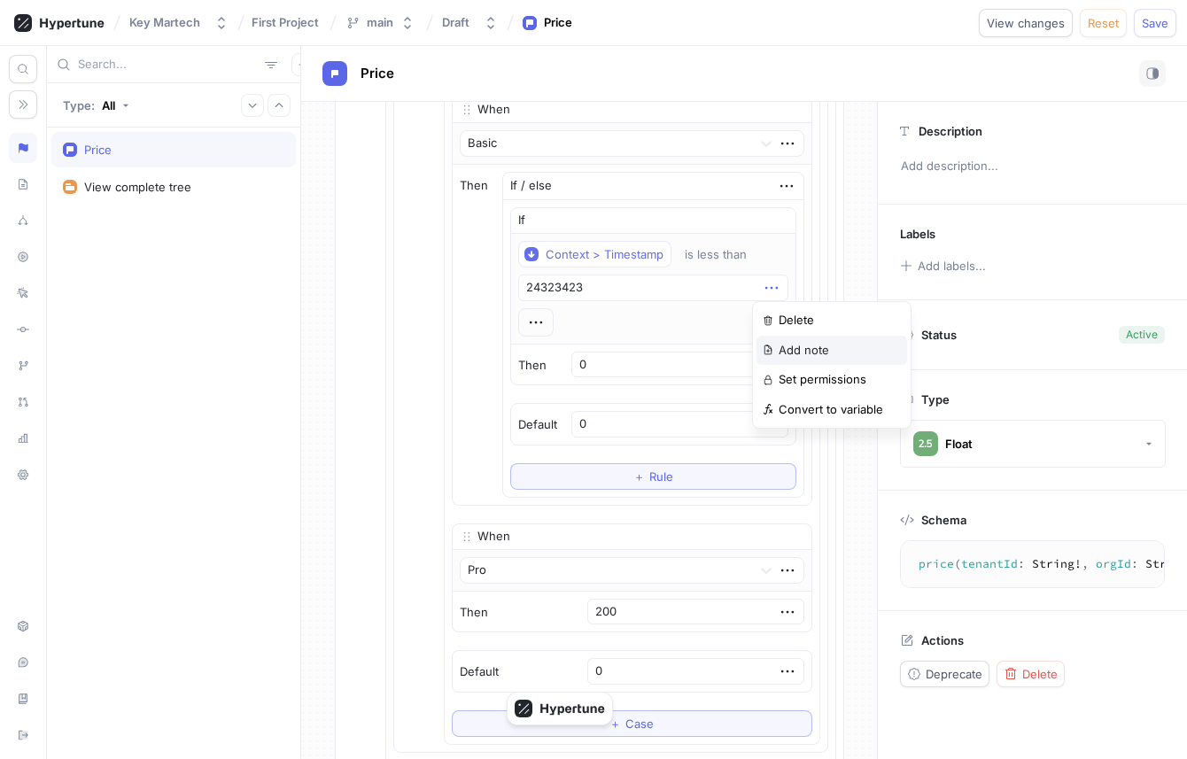
click at [770, 342] on div "Add note" at bounding box center [831, 351] width 151 height 30
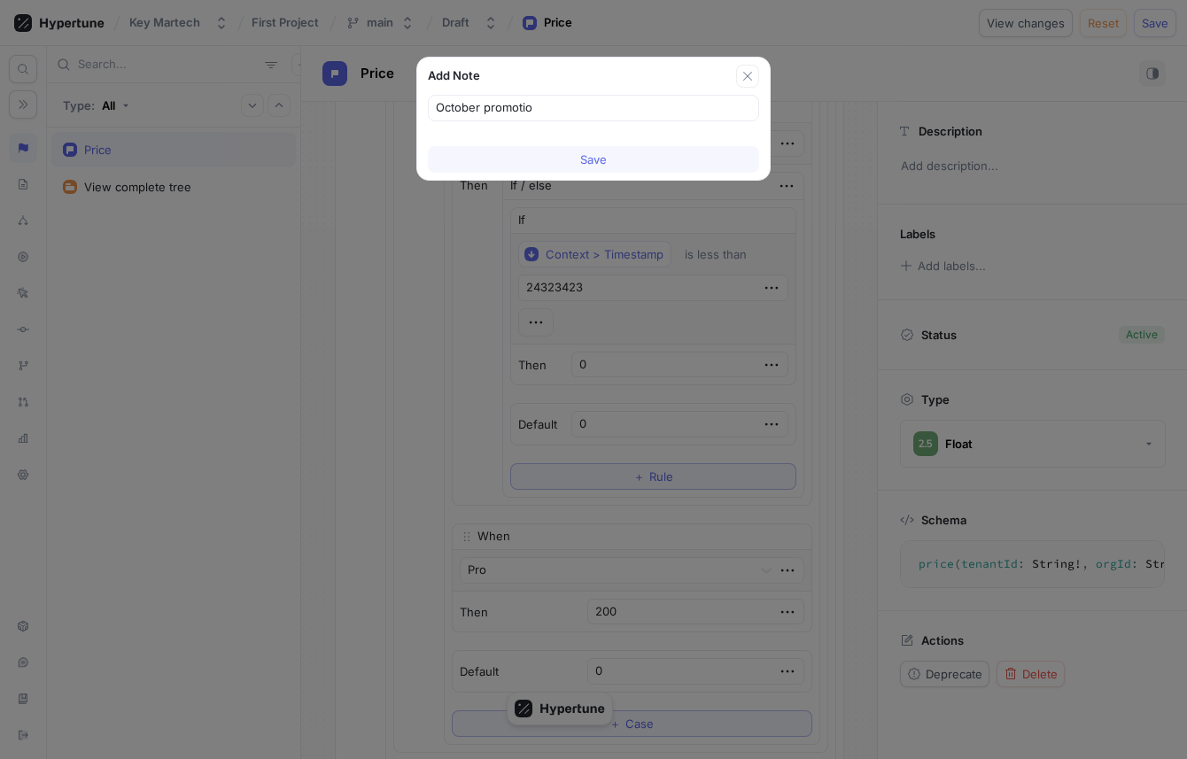
type input "October promotion"
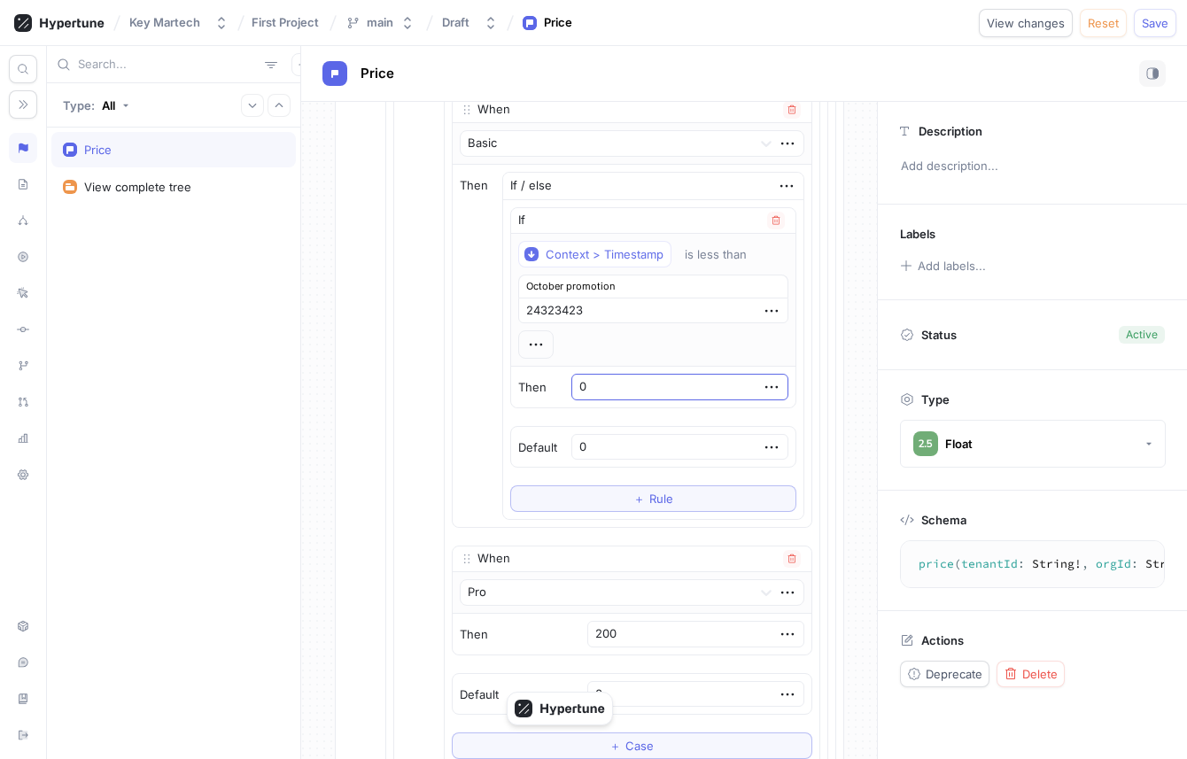
click at [659, 392] on input "0" at bounding box center [679, 387] width 217 height 27
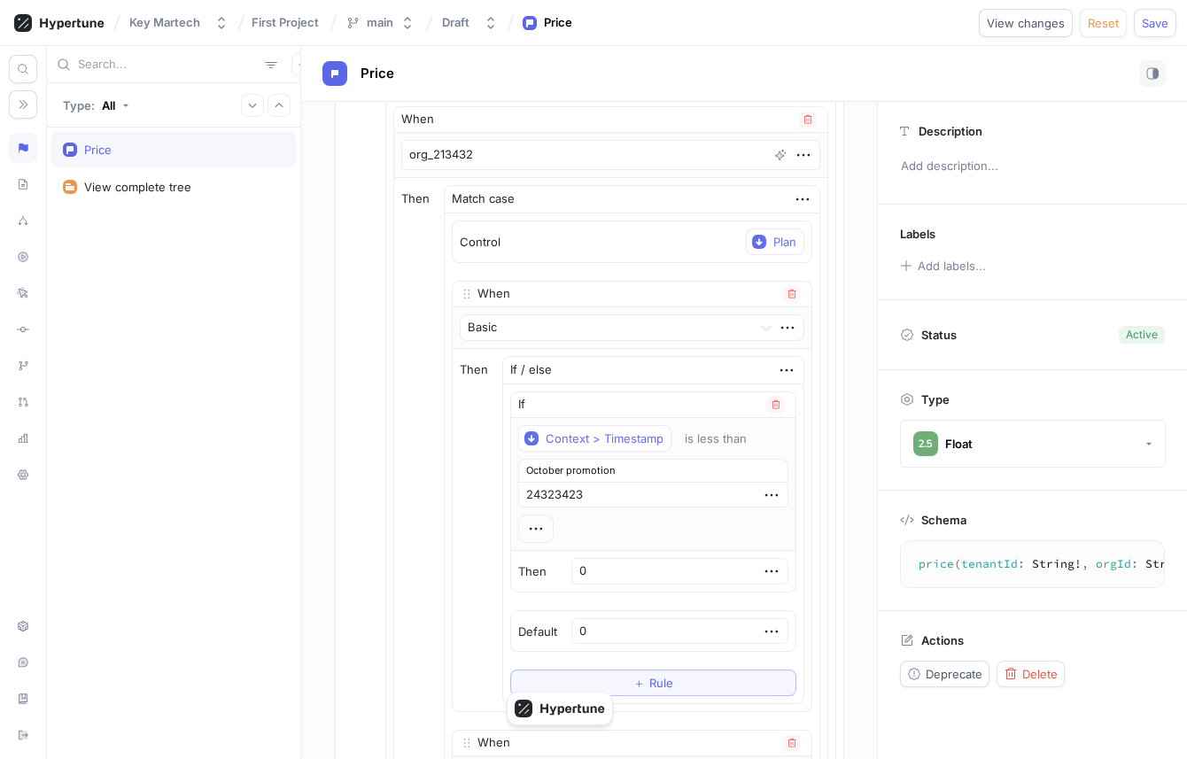
scroll to position [274, 0]
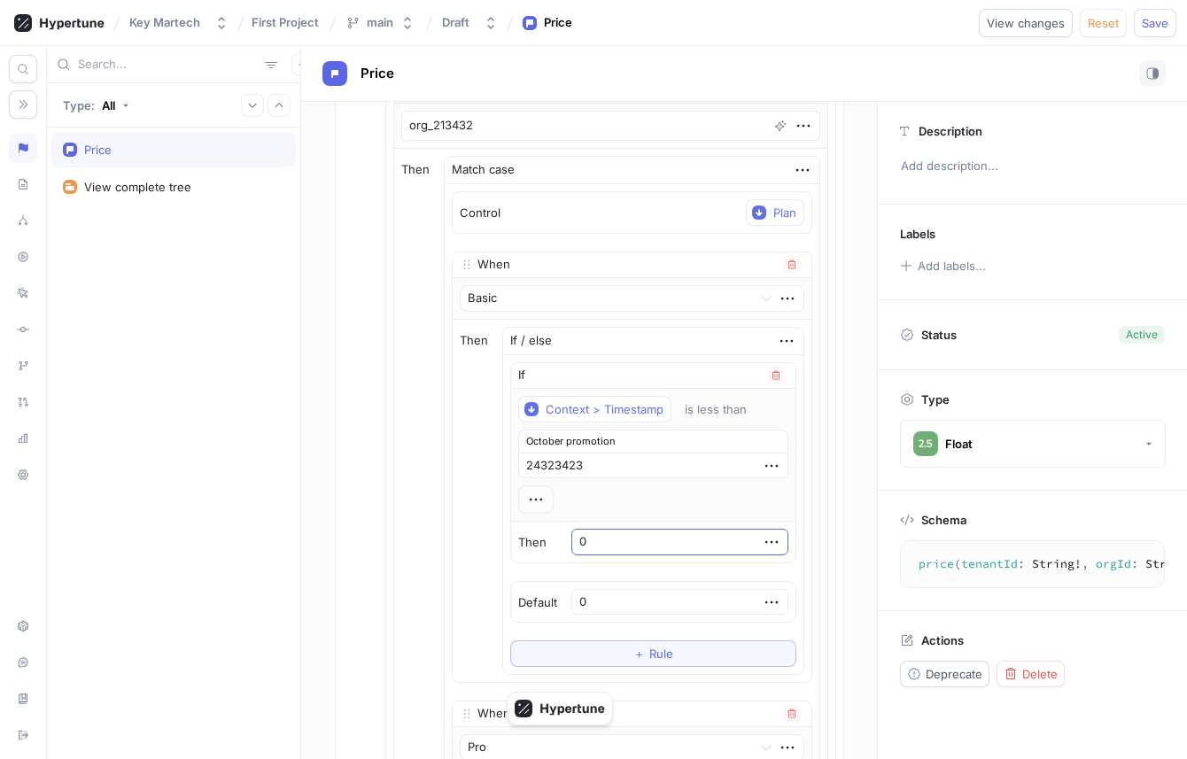
click at [632, 533] on input "0" at bounding box center [679, 542] width 217 height 27
type textarea "x"
type input "1"
type textarea "x"
type input "10"
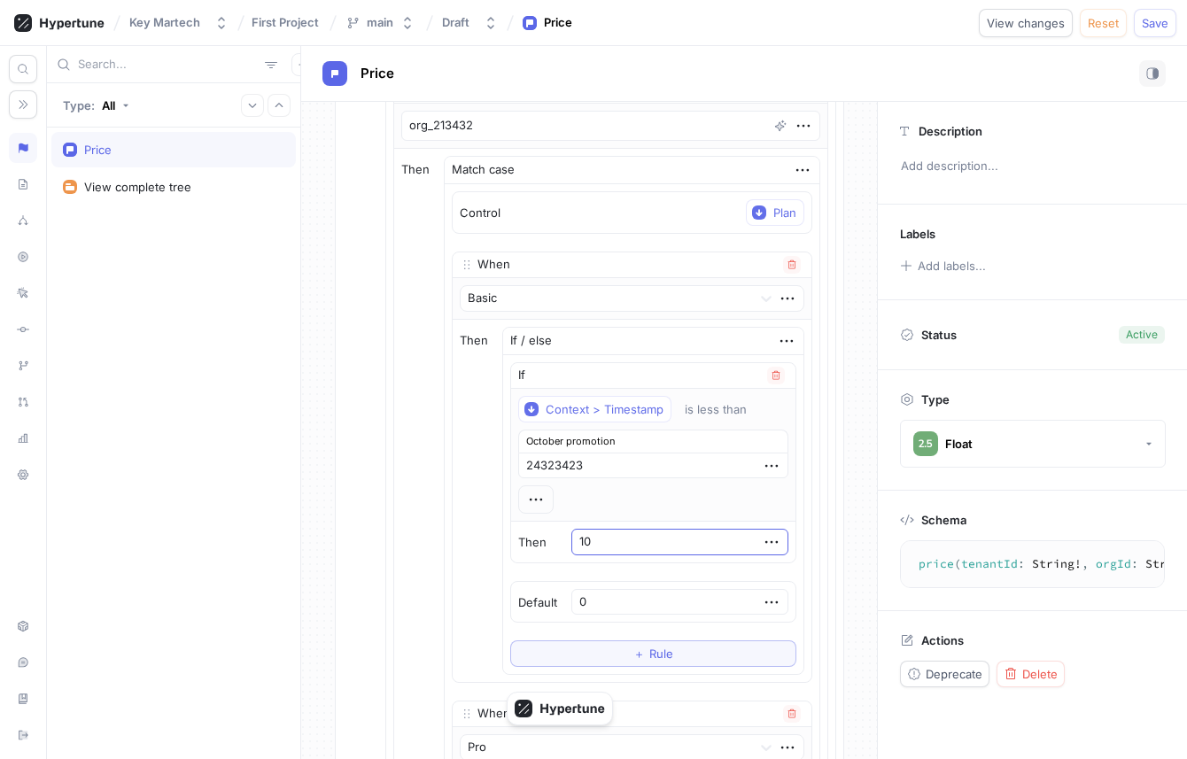
type textarea "x"
type input "100"
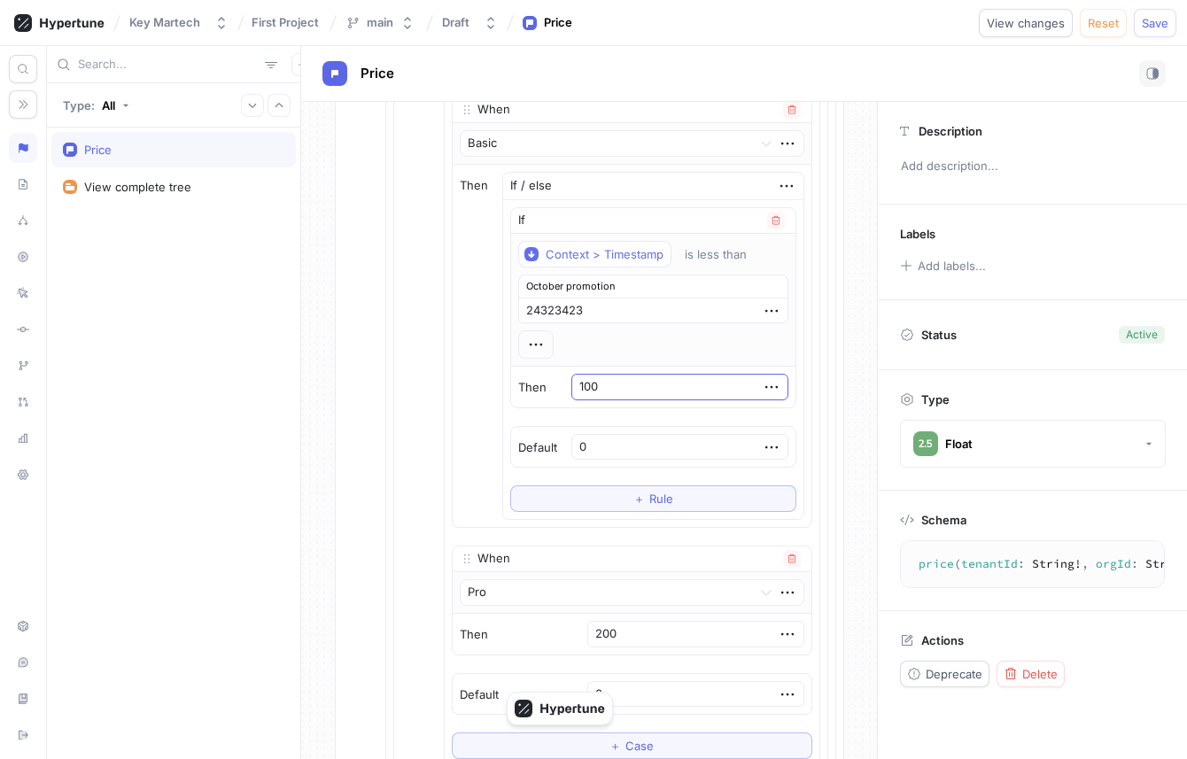
scroll to position [536, 0]
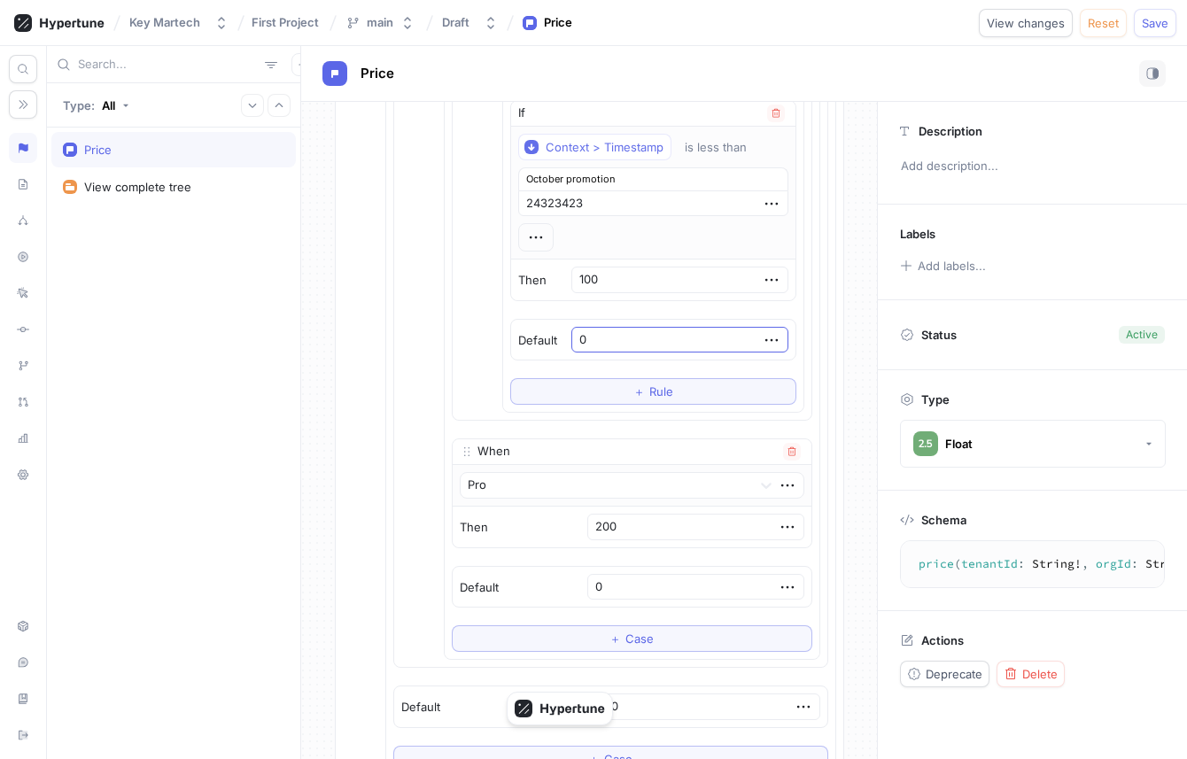
click at [661, 338] on input "0" at bounding box center [679, 340] width 217 height 27
type textarea "x"
type input "1"
type textarea "x"
type input "15"
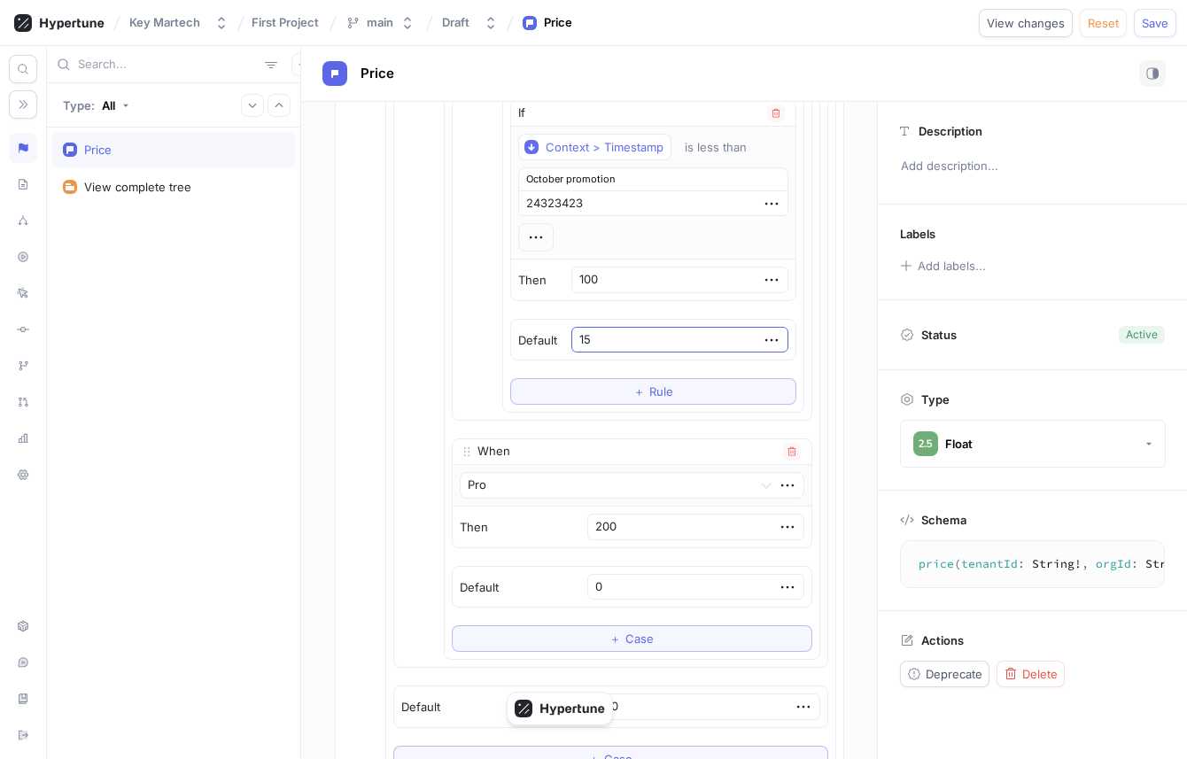
type textarea "x"
type input "150"
click at [565, 340] on div "Default 150" at bounding box center [653, 340] width 284 height 41
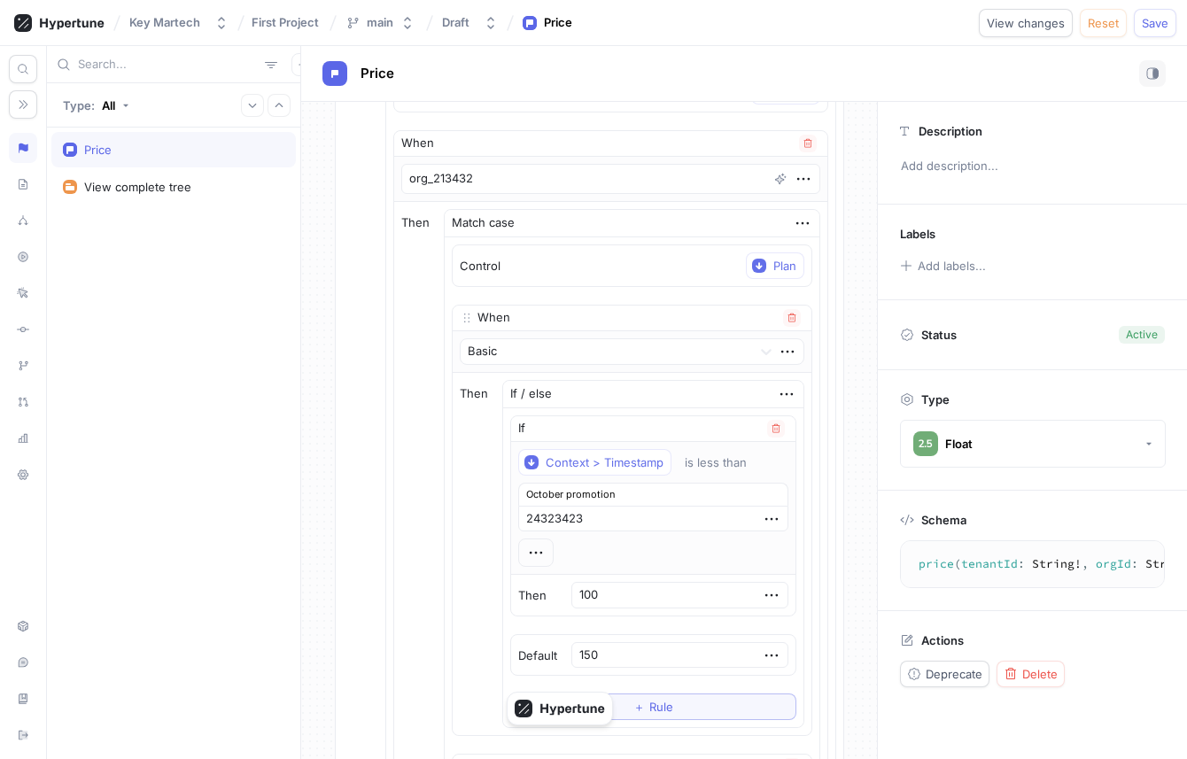
scroll to position [0, 0]
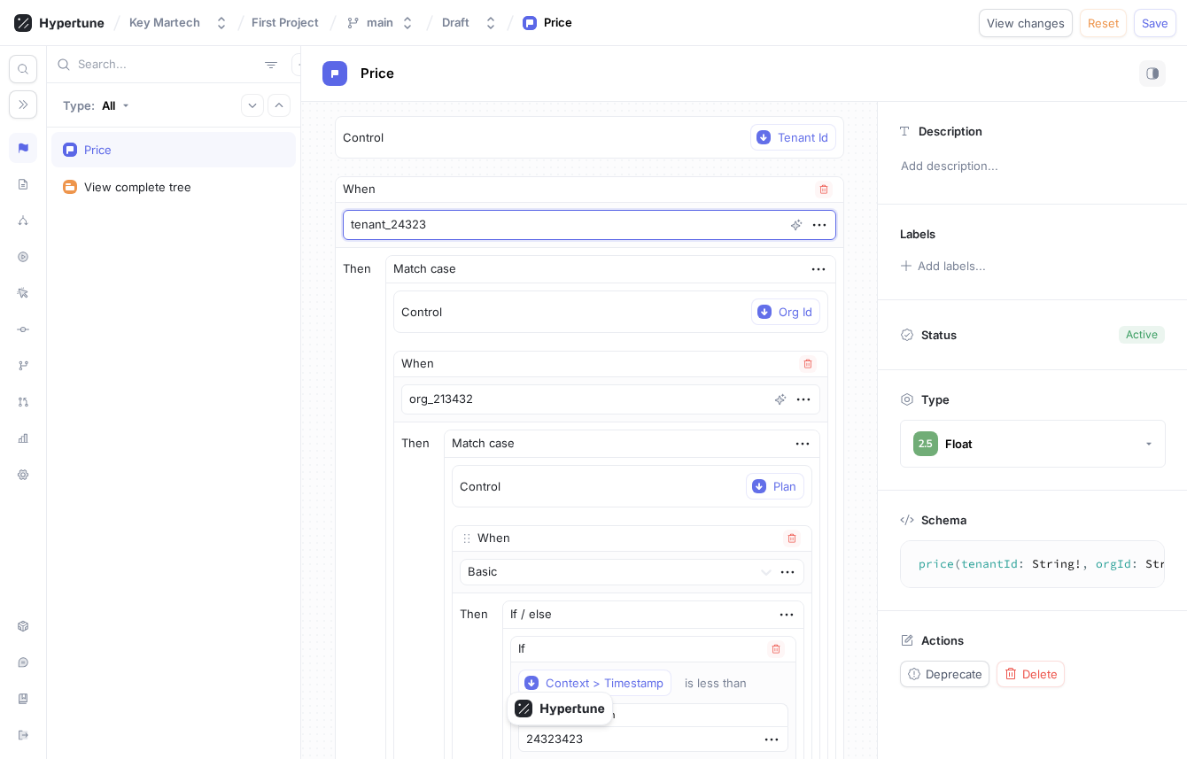
click at [385, 227] on textarea "tenant_24323" at bounding box center [589, 225] width 493 height 30
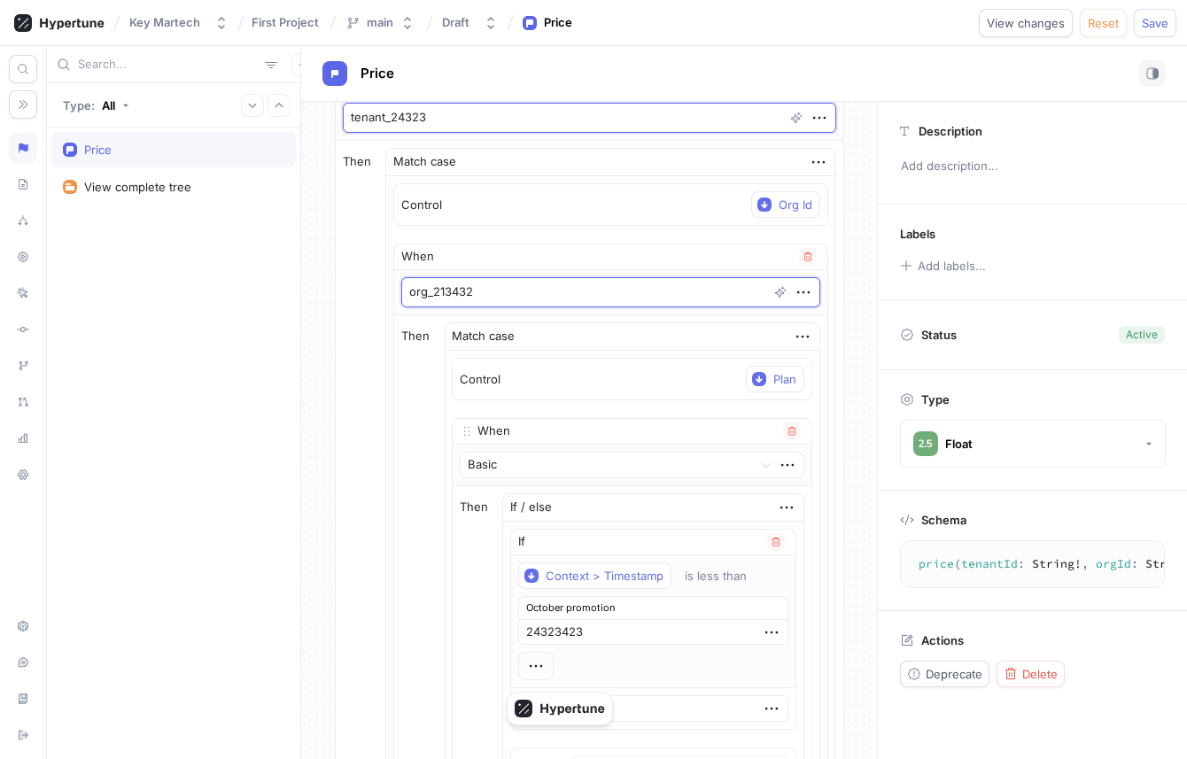
click at [460, 299] on textarea "org_213432" at bounding box center [610, 292] width 419 height 30
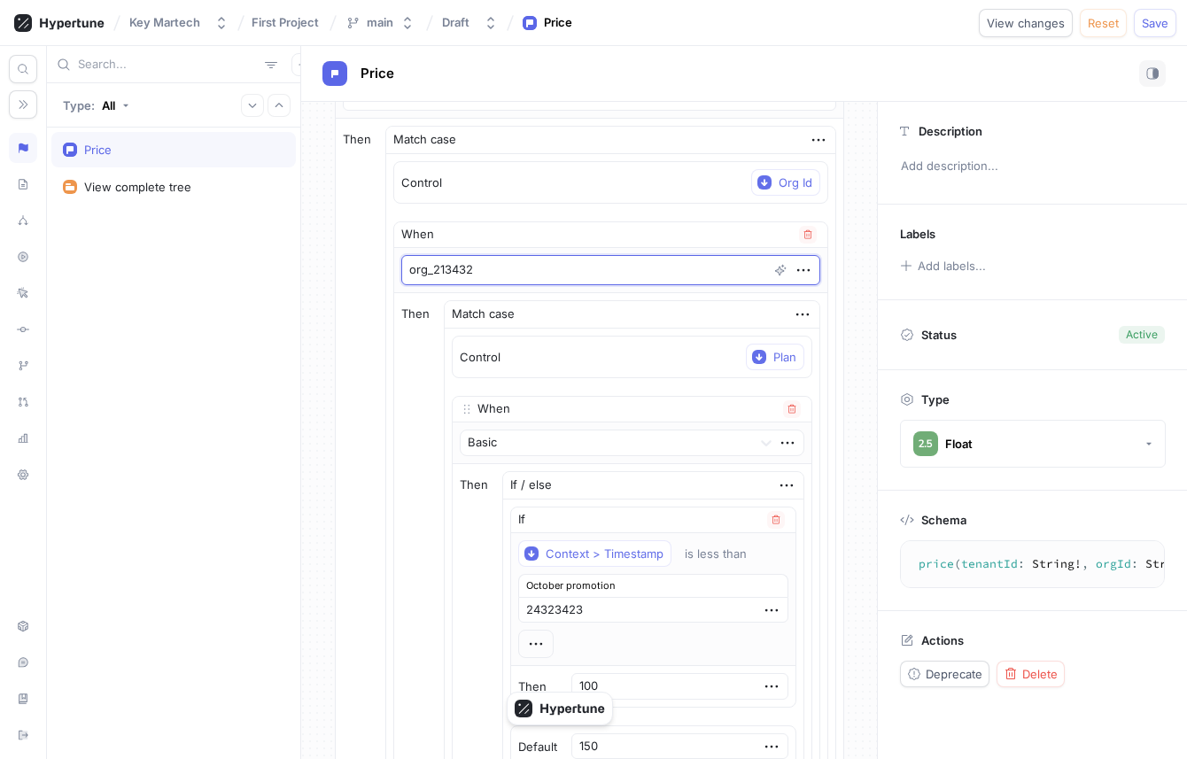
scroll to position [131, 0]
click at [518, 263] on textarea "org_213432" at bounding box center [610, 268] width 419 height 30
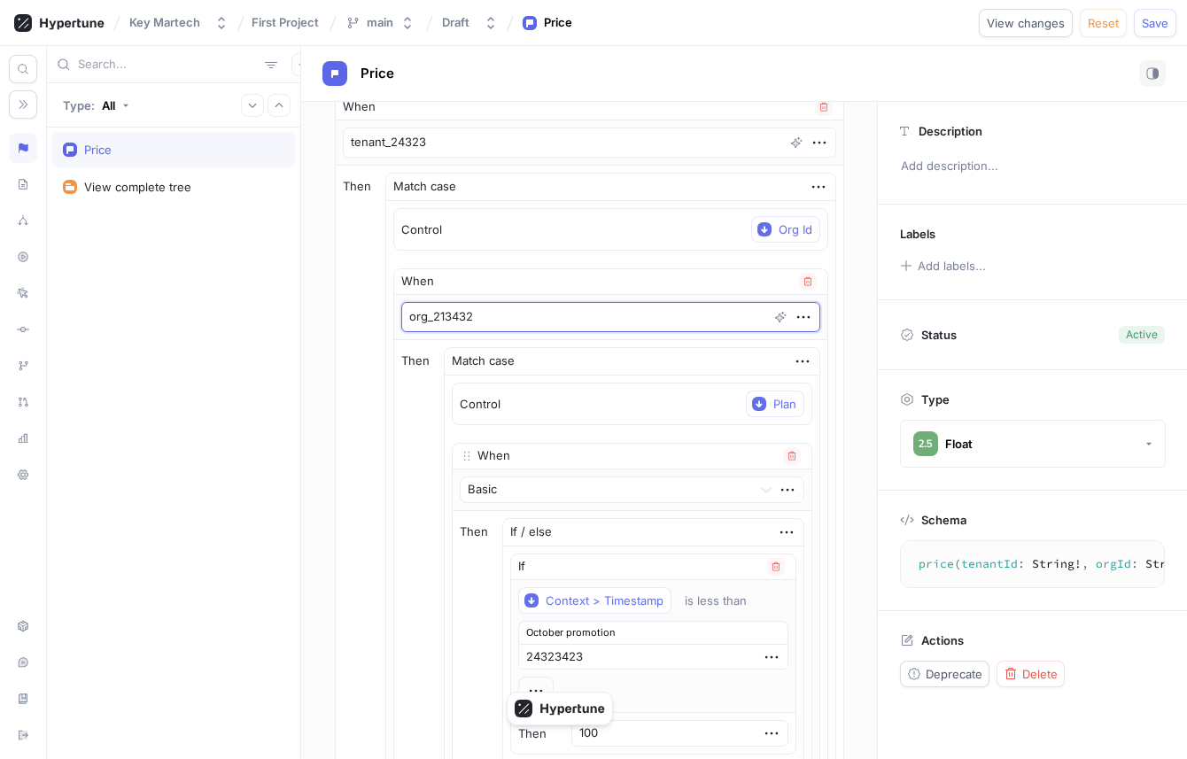
scroll to position [74, 0]
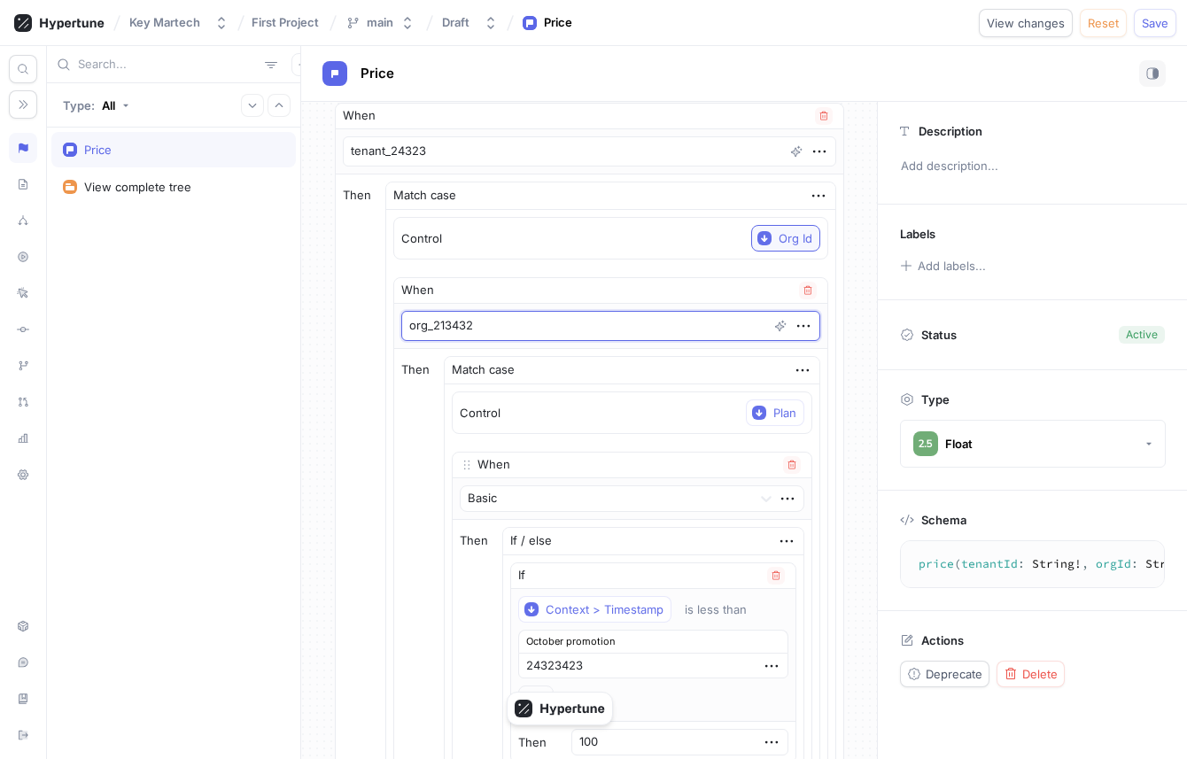
click at [759, 239] on icon "button" at bounding box center [764, 238] width 14 height 14
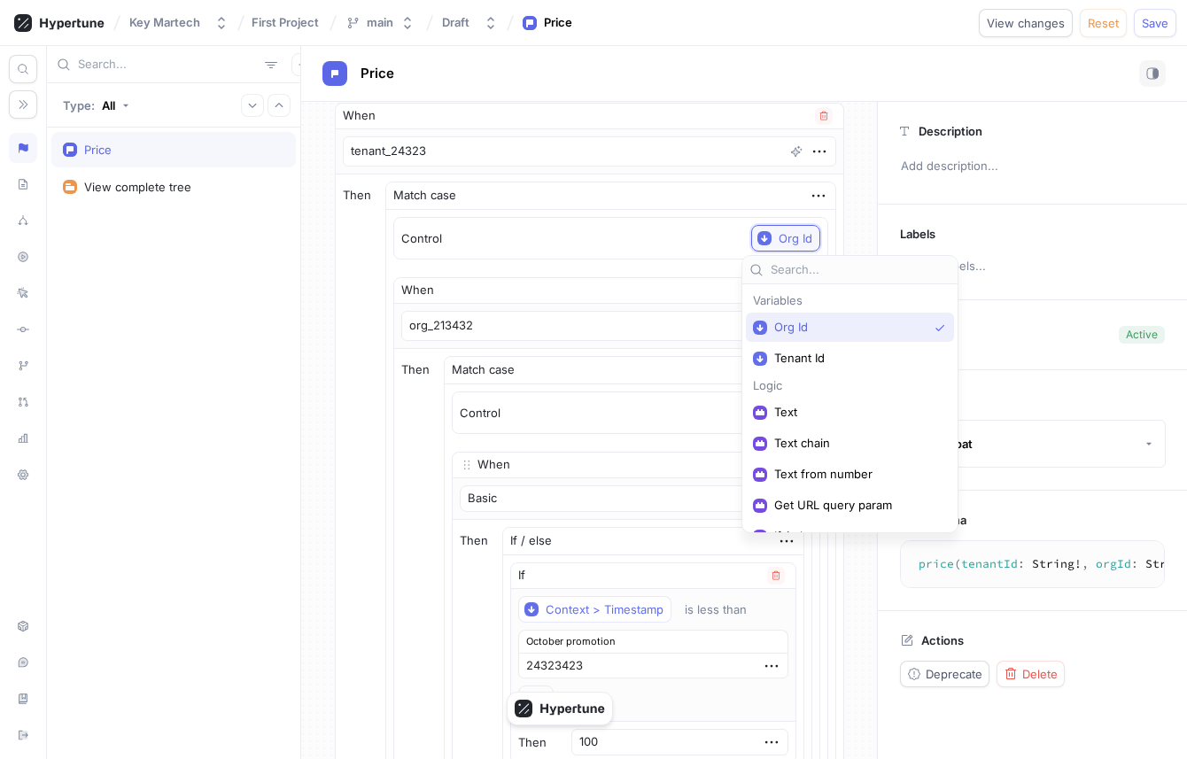
click at [759, 239] on icon "button" at bounding box center [764, 238] width 14 height 14
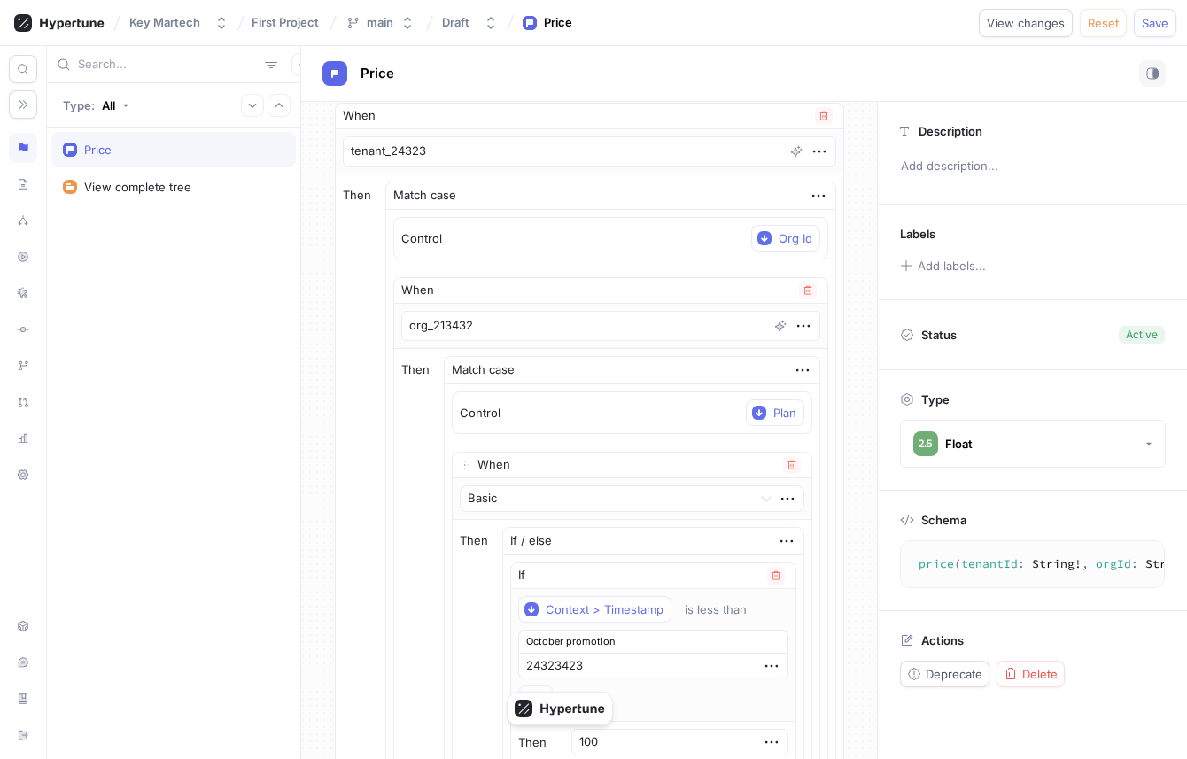
click at [579, 241] on div "Control Org Id" at bounding box center [610, 238] width 433 height 41
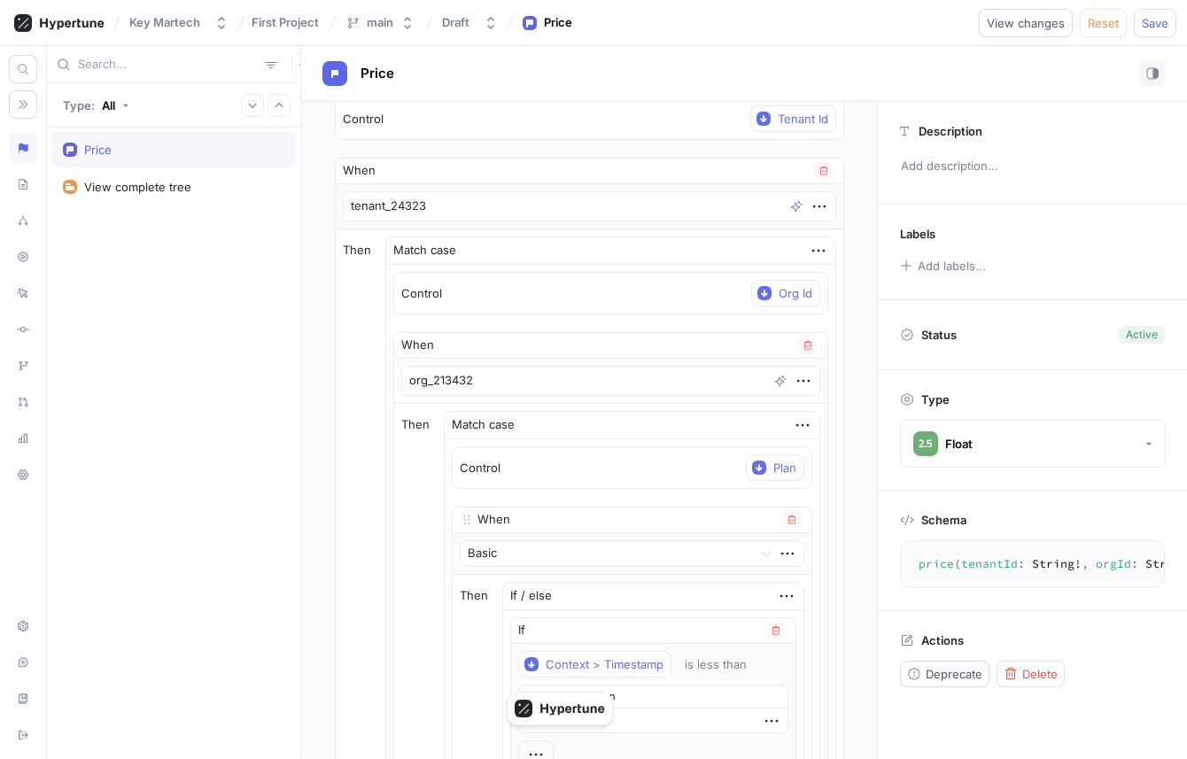
scroll to position [0, 0]
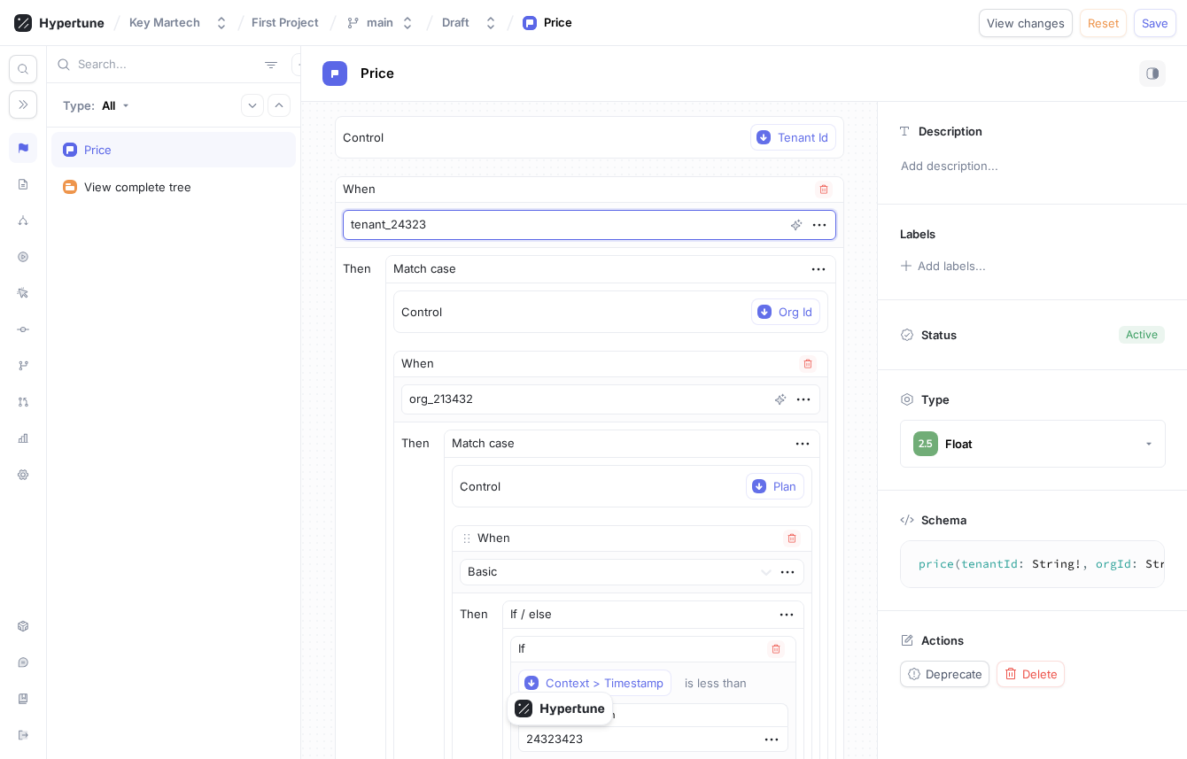
drag, startPoint x: 383, startPoint y: 220, endPoint x: 437, endPoint y: 220, distance: 54.9
click at [437, 220] on textarea "tenant_24323" at bounding box center [589, 225] width 493 height 30
click at [446, 158] on div "Control Tenant Id" at bounding box center [589, 137] width 509 height 43
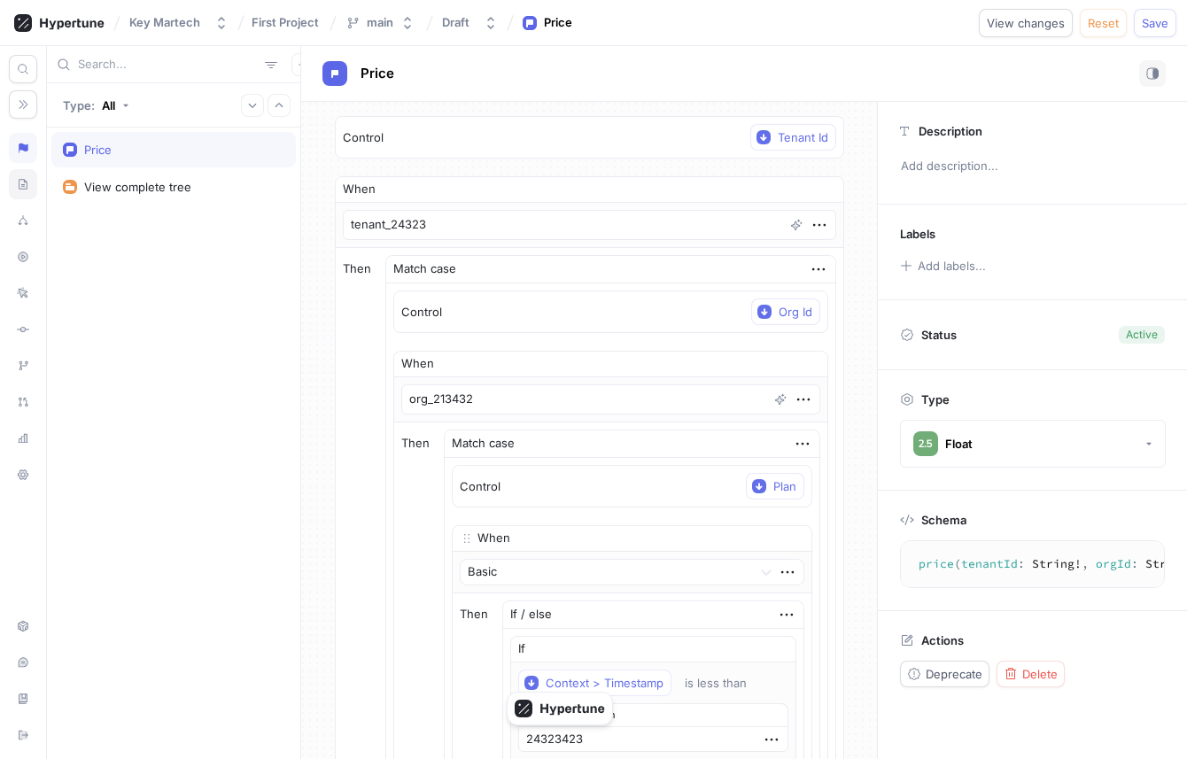
click at [28, 196] on div at bounding box center [23, 184] width 28 height 30
type textarea "x"
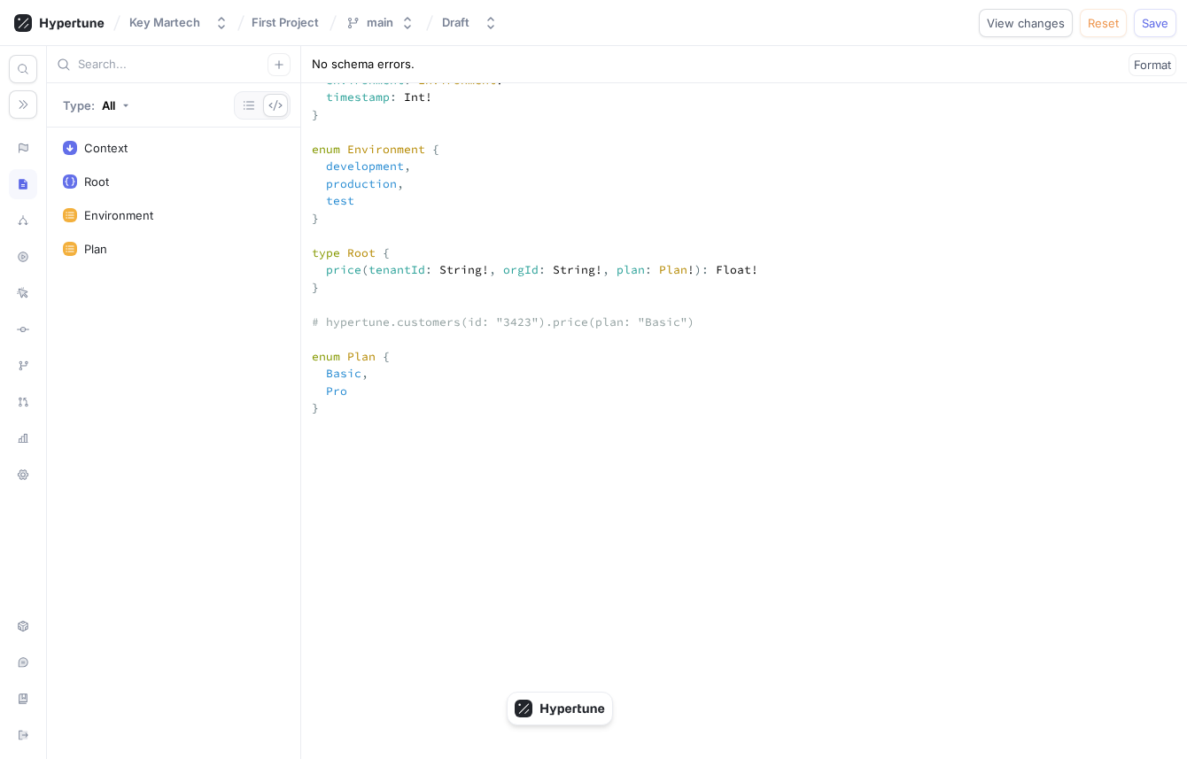
scroll to position [307, 0]
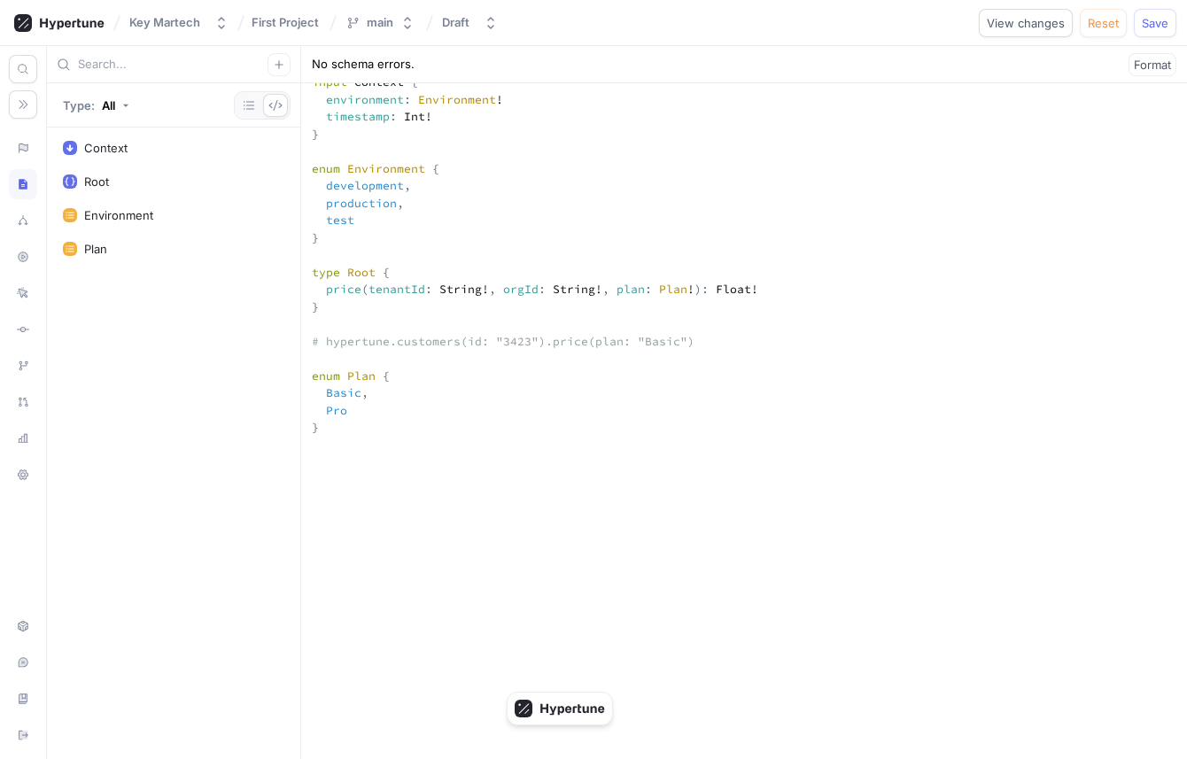
click at [424, 412] on textarea "input Context { environment: Environment! timestamp: Int! } enum Environment { …" at bounding box center [744, 634] width 886 height 1136
type textarea "input Context { environment: Environment! timestamp: Int! } enum Environment { …"
type textarea "x"
type textarea "input Context { environment: Environment! timestamp: Int! } enum Environment { …"
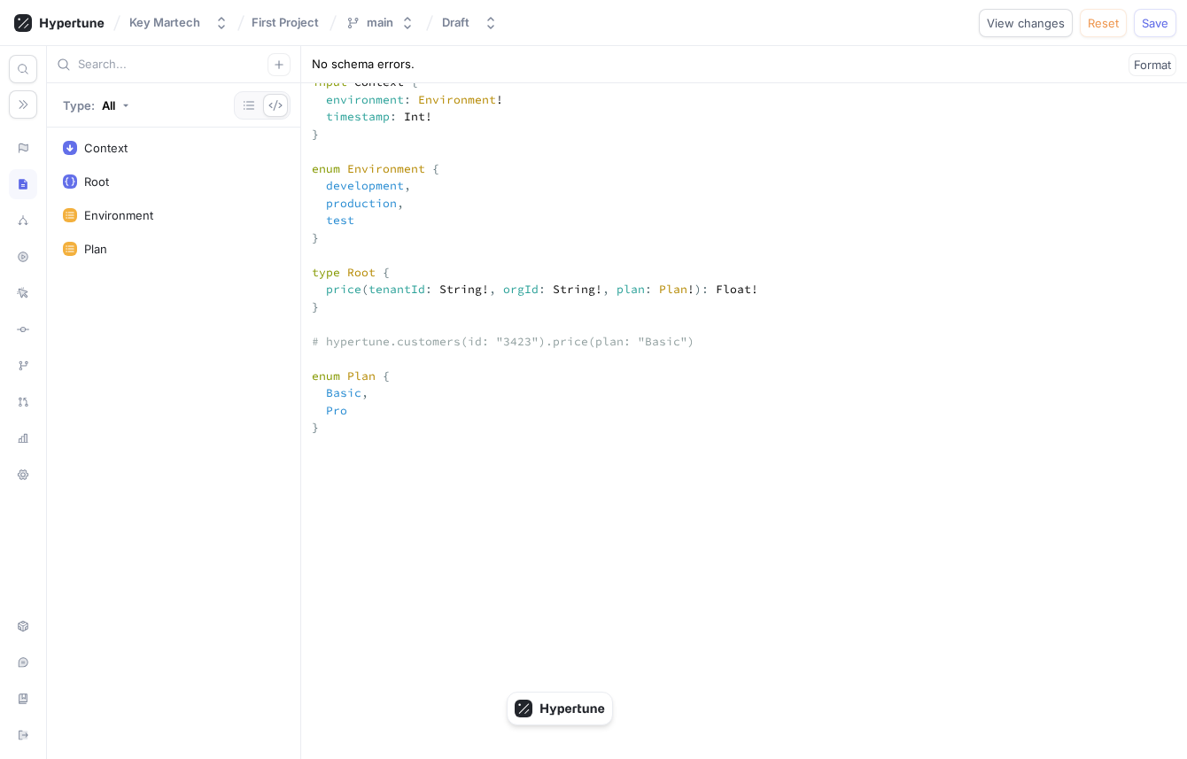
type textarea "x"
type textarea "input Context { environment: Environment! timestamp: Int! } enum Environment { …"
type textarea "x"
type textarea "input Context { environment: Environment! timestamp: Int! } enum Environment { …"
type textarea "x"
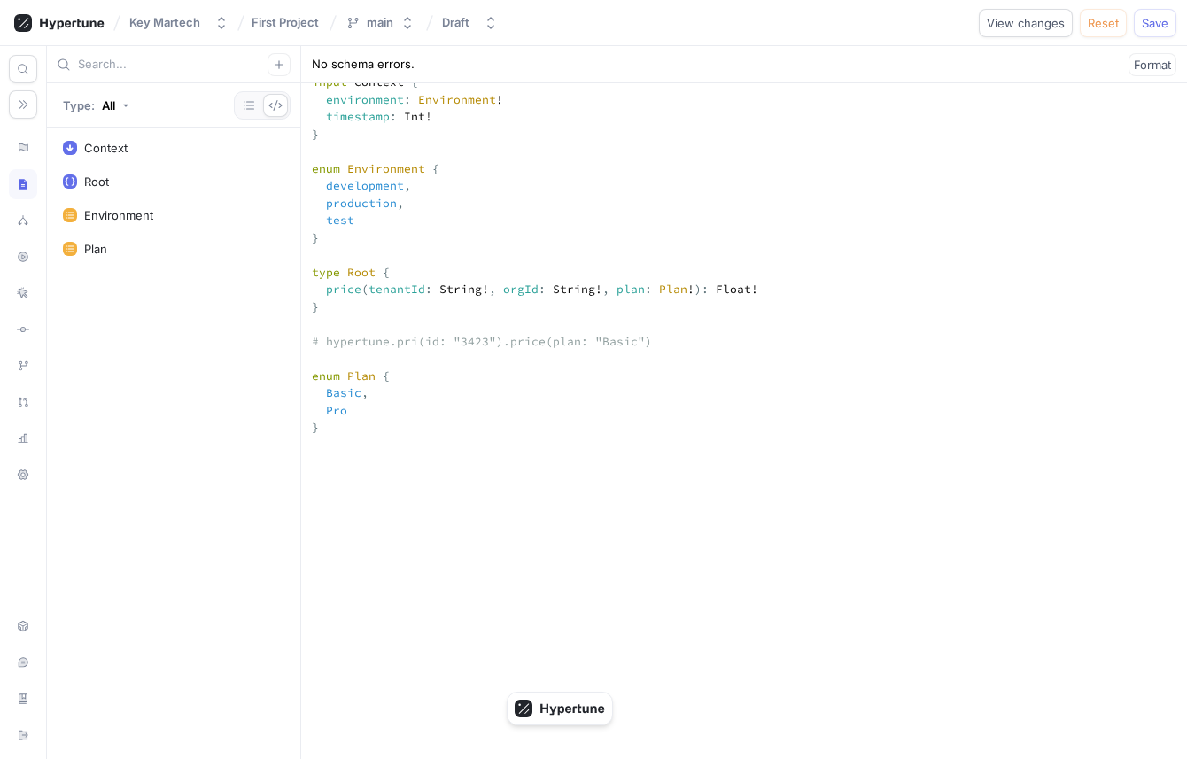
type textarea "input Context { environment: Environment! timestamp: Int! } enum Environment { …"
type textarea "x"
type textarea "input Context { environment: Environment! timestamp: Int! } enum Environment { …"
type textarea "x"
type textarea "input Context { environment: Environment! timestamp: Int! } enum Environment { …"
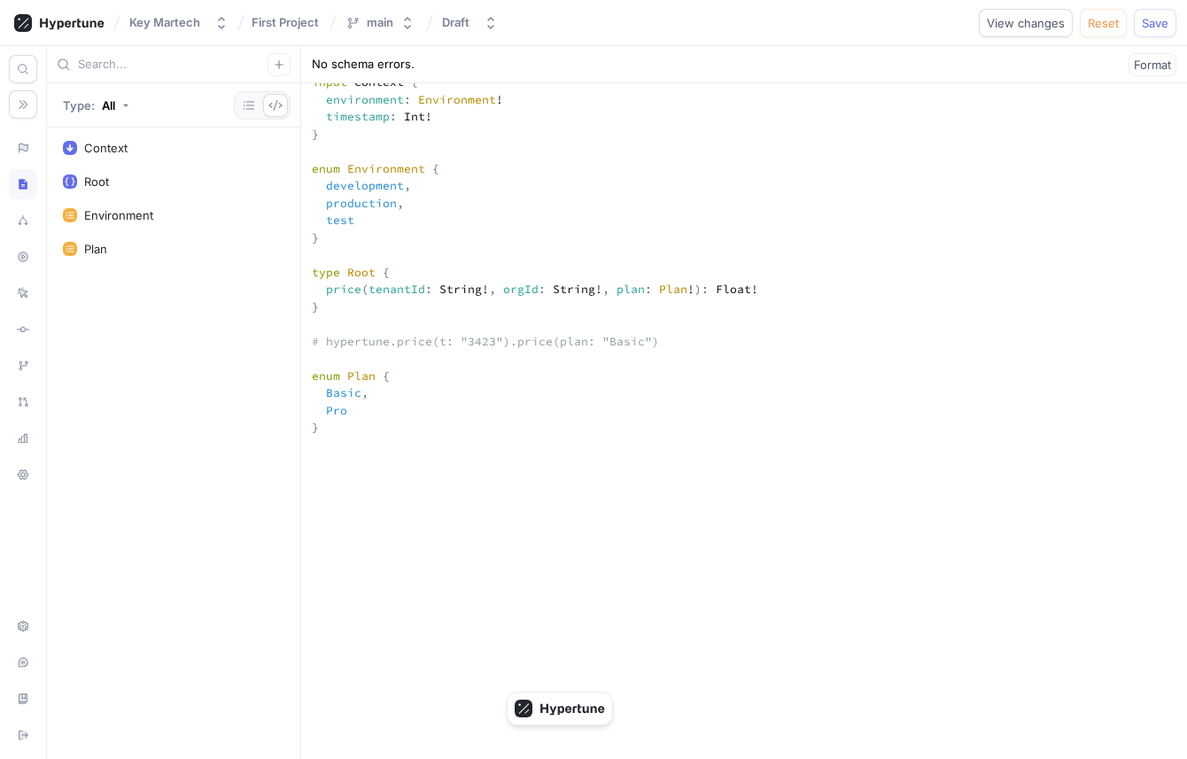
type textarea "x"
type textarea "input Context { environment: Environment! timestamp: Int! } enum Environment { …"
type textarea "x"
type textarea "input Context { environment: Environment! timestamp: Int! } enum Environment { …"
type textarea "x"
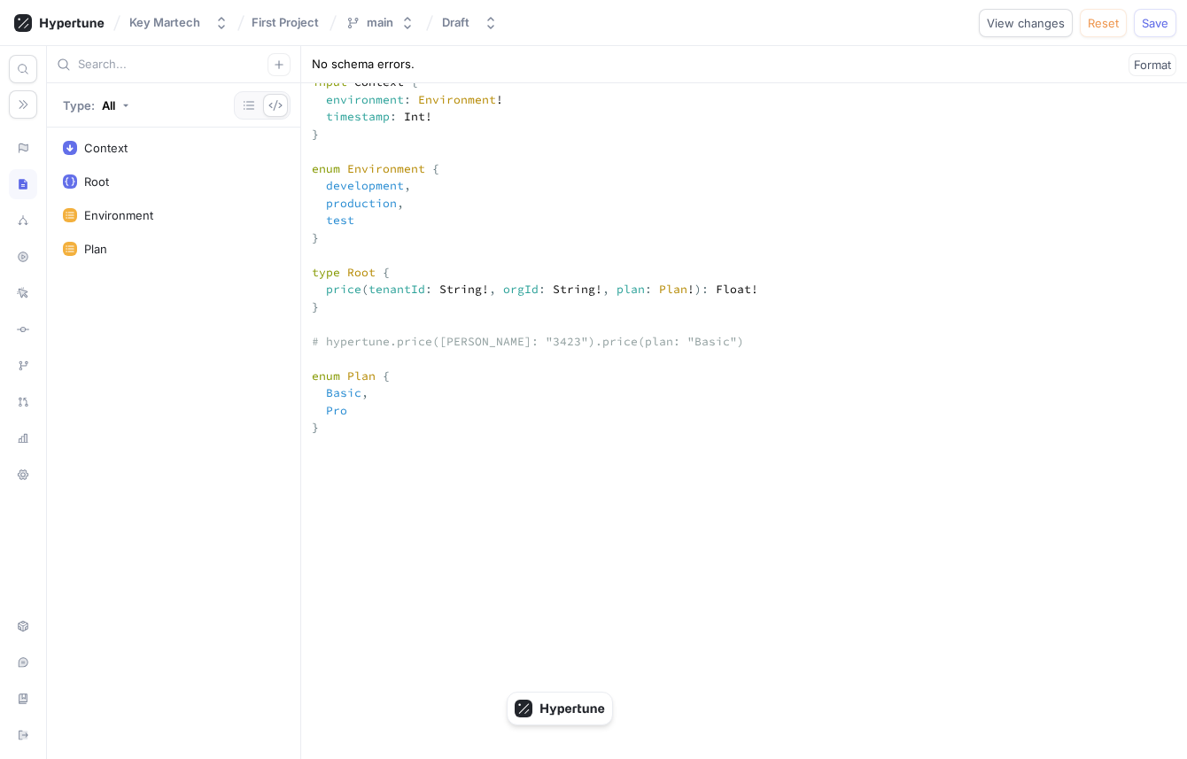
type textarea "input Context { environment: Environment! timestamp: Int! } enum Environment { …"
type textarea "x"
type textarea "input Context { environment: Environment! timestamp: Int! } enum Environment { …"
type textarea "x"
type textarea "input Context { environment: Environment! timestamp: Int! } enum Environment { …"
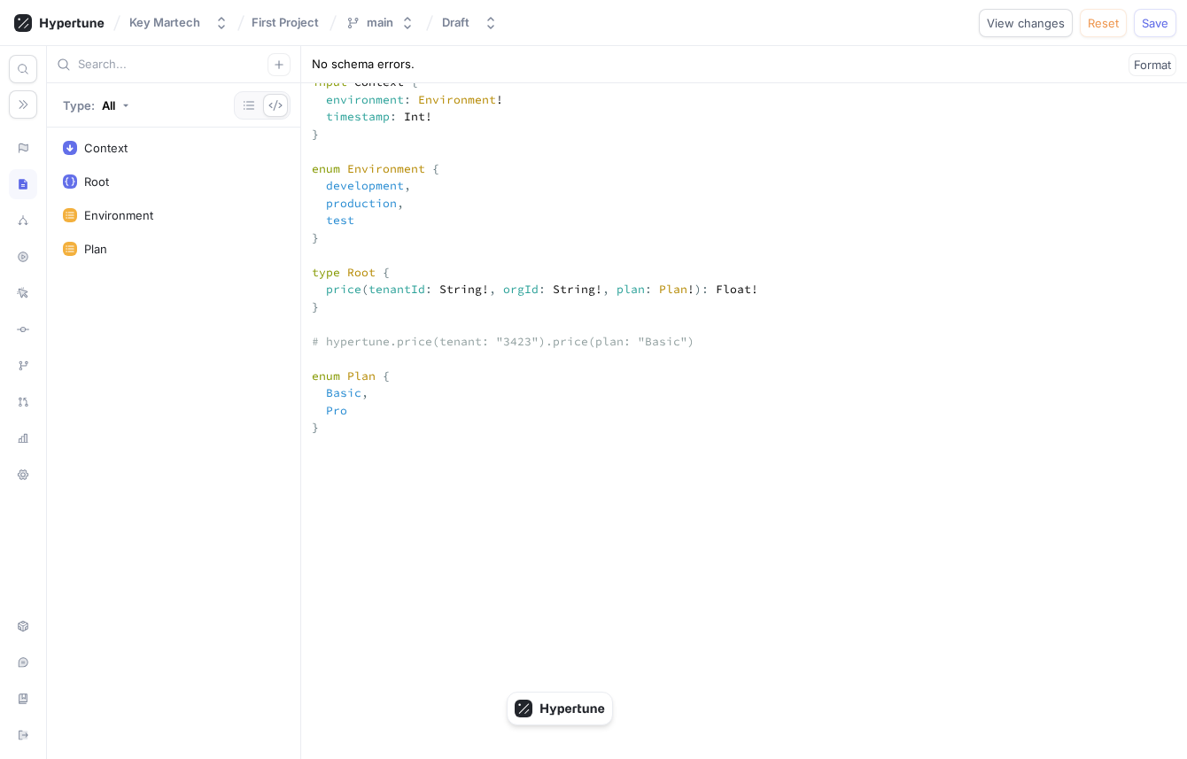
type textarea "x"
type textarea "input Context { environment: Environment! timestamp: Int! } enum Environment { …"
type textarea "x"
type textarea "input Context { environment: Environment! timestamp: Int! } enum Environment { …"
type textarea "x"
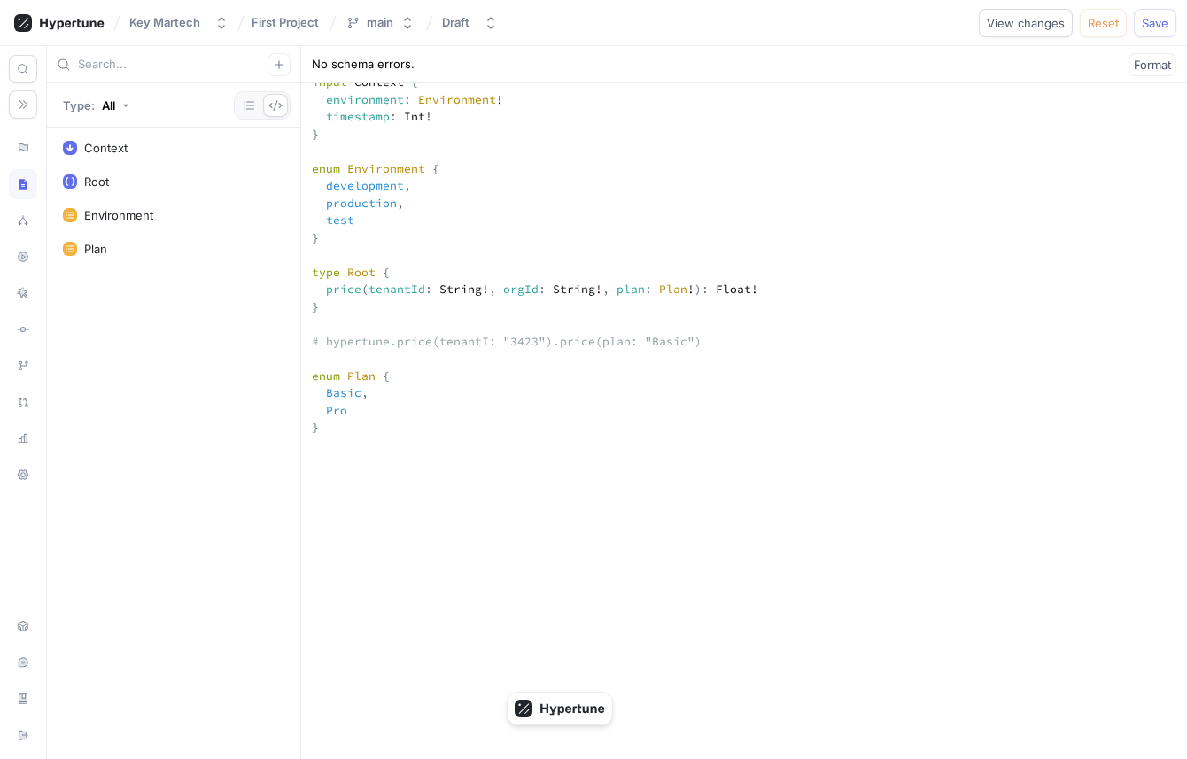
type textarea "input Context { environment: Environment! timestamp: Int! } enum Environment { …"
type textarea "x"
type textarea "input Context { environment: Environment! timestamp: Int! } enum Environment { …"
type textarea "x"
type textarea "input Context { environment: Environment! timestamp: Int! } enum Environment { …"
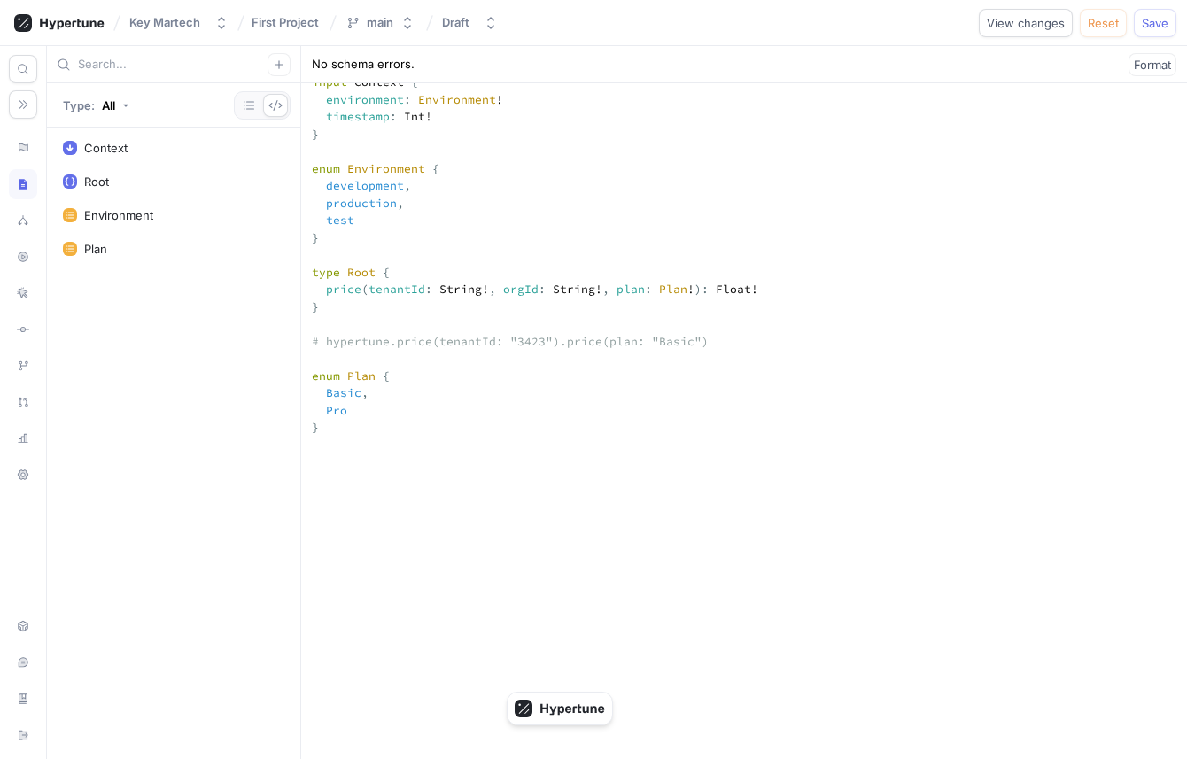
type textarea "x"
type textarea "input Context { environment: Environment! timestamp: Int! } enum Environment { …"
type textarea "x"
type textarea "input Context { environment: Environment! timestamp: Int! } enum Environment { …"
type textarea "x"
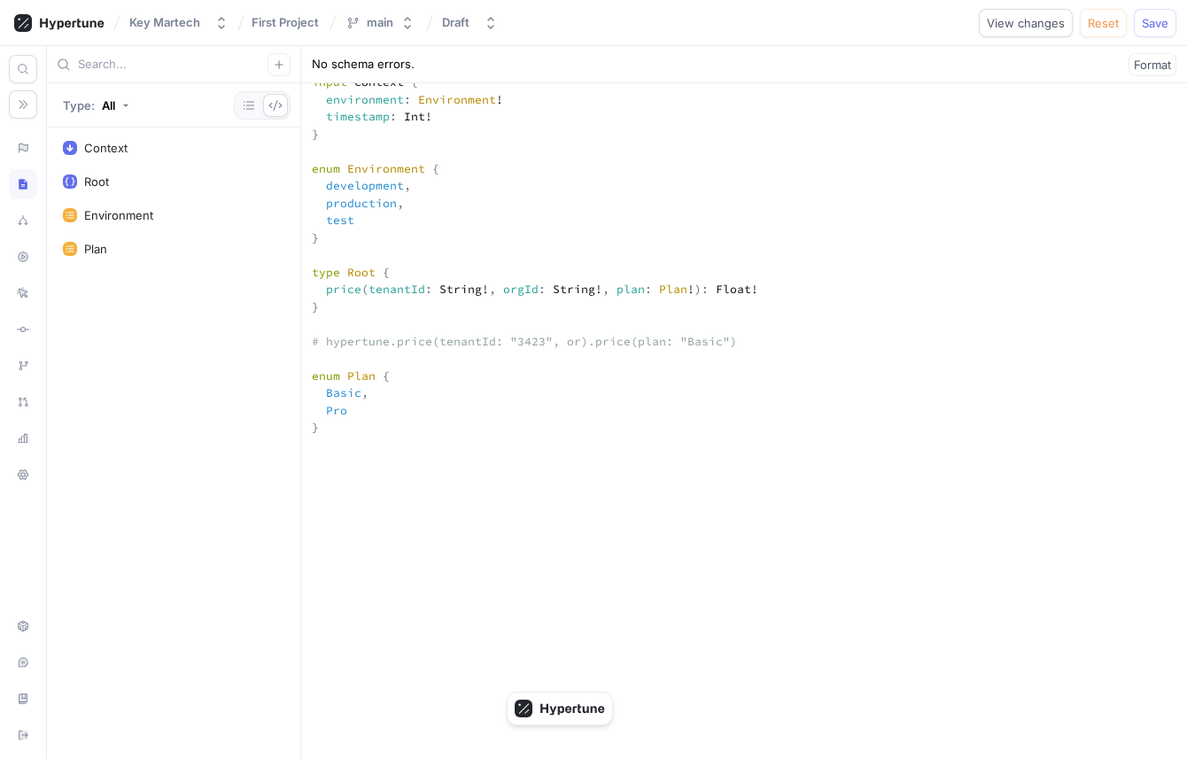
type textarea "input Context { environment: Environment! timestamp: Int! } enum Environment { …"
type textarea "x"
type textarea "input Context { environment: Environment! timestamp: Int! } enum Environment { …"
type textarea "x"
type textarea "input Context { environment: Environment! timestamp: Int! } enum Environment { …"
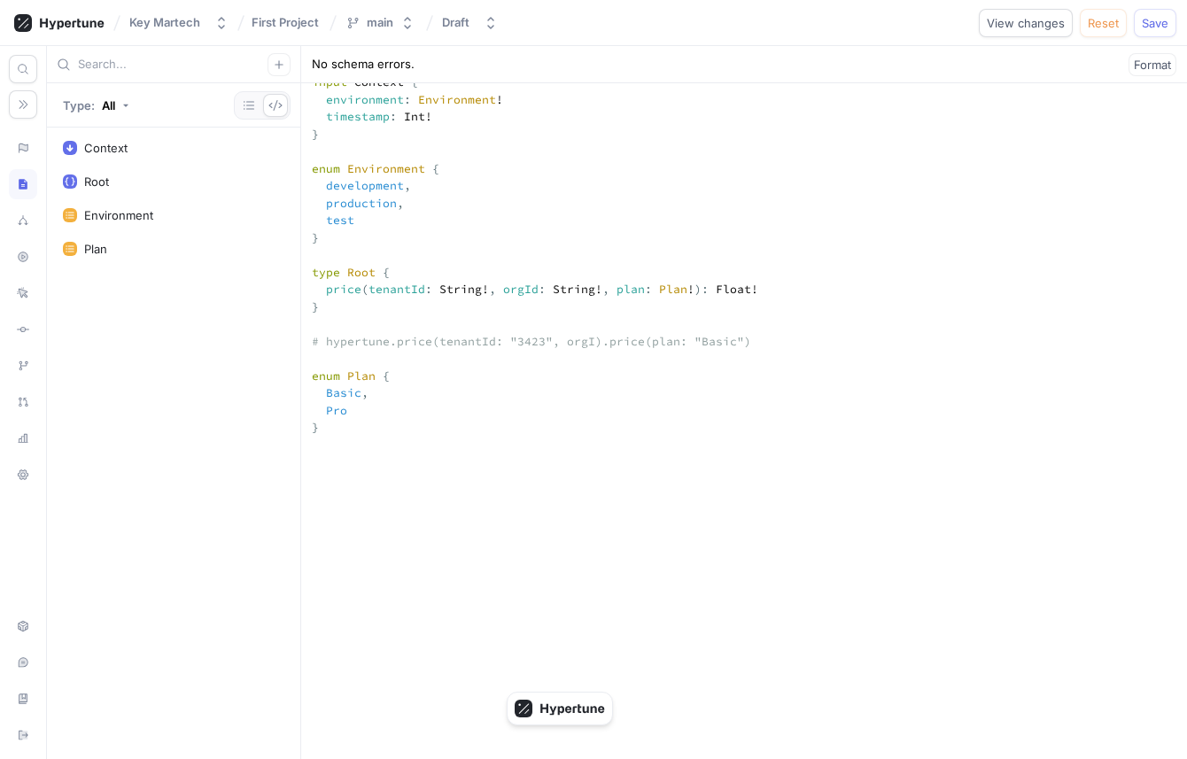
type textarea "x"
type textarea "input Context { environment: Environment! timestamp: Int! } enum Environment { …"
type textarea "x"
type textarea "input Context { environment: Environment! timestamp: Int! } enum Environment { …"
type textarea "x"
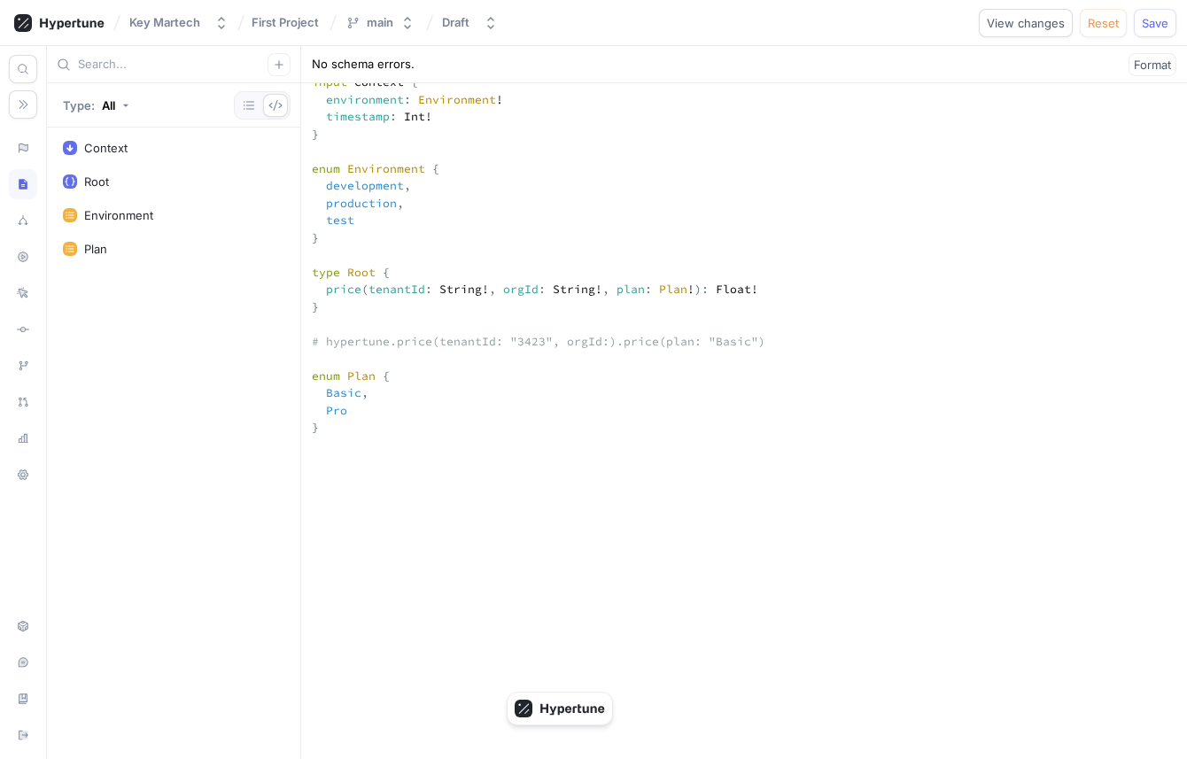
type textarea "input Context { environment: Environment! timestamp: Int! } enum Environment { …"
type textarea "x"
type textarea "input Context { environment: Environment! timestamp: Int! } enum Environment { …"
type textarea "x"
type textarea "input Context { environment: Environment! timestamp: Int! } enum Environment { …"
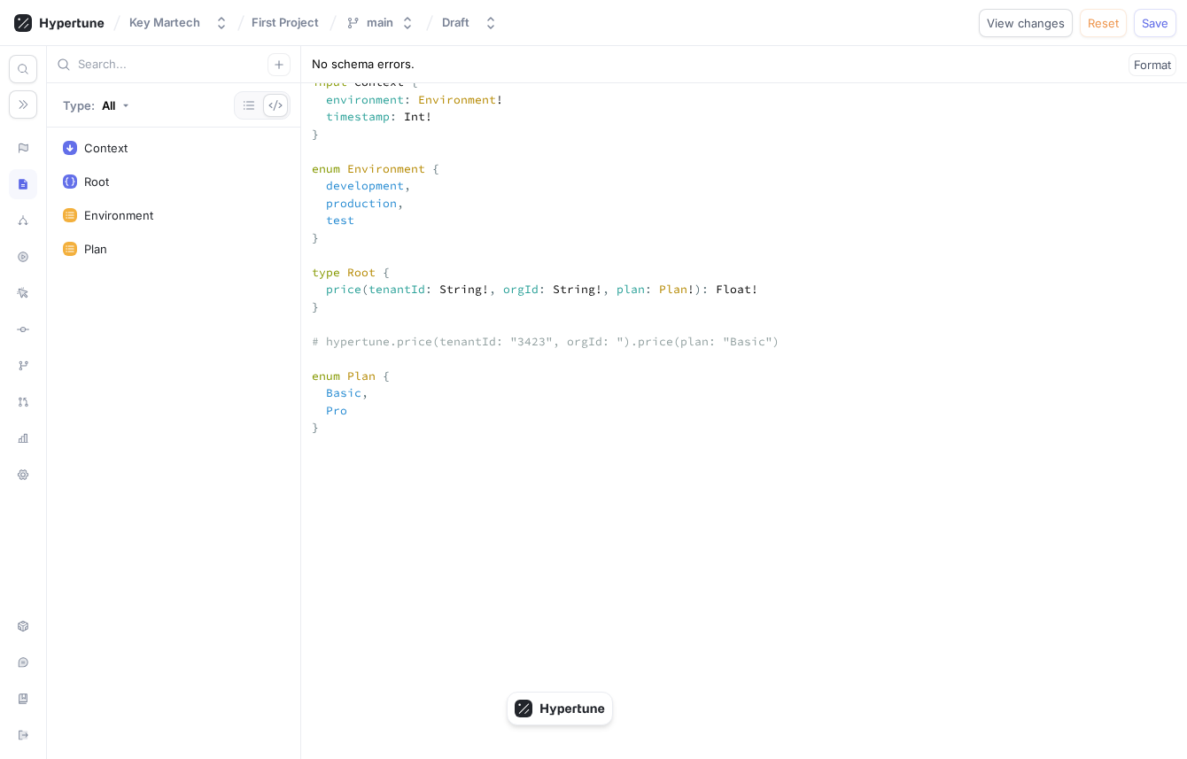
type textarea "x"
type textarea "input Context { environment: Environment! timestamp: Int! } enum Environment { …"
type textarea "x"
type textarea "input Context { environment: Environment! timestamp: Int! } enum Environment { …"
type textarea "x"
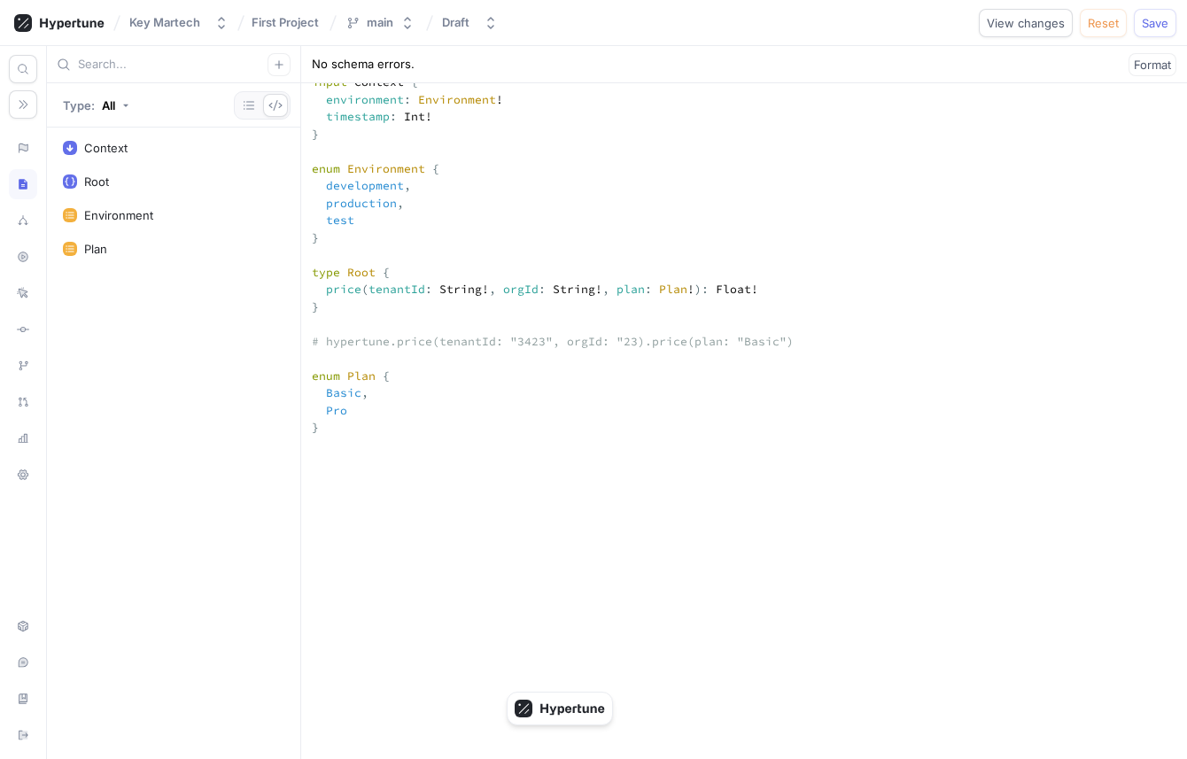
type textarea "input Context { environment: Environment! timestamp: Int! } enum Environment { …"
type textarea "x"
type textarea "input Context { environment: Environment! timestamp: Int! } enum Environment { …"
type textarea "x"
type textarea "input Context { environment: Environment! timestamp: Int! } enum Environment { …"
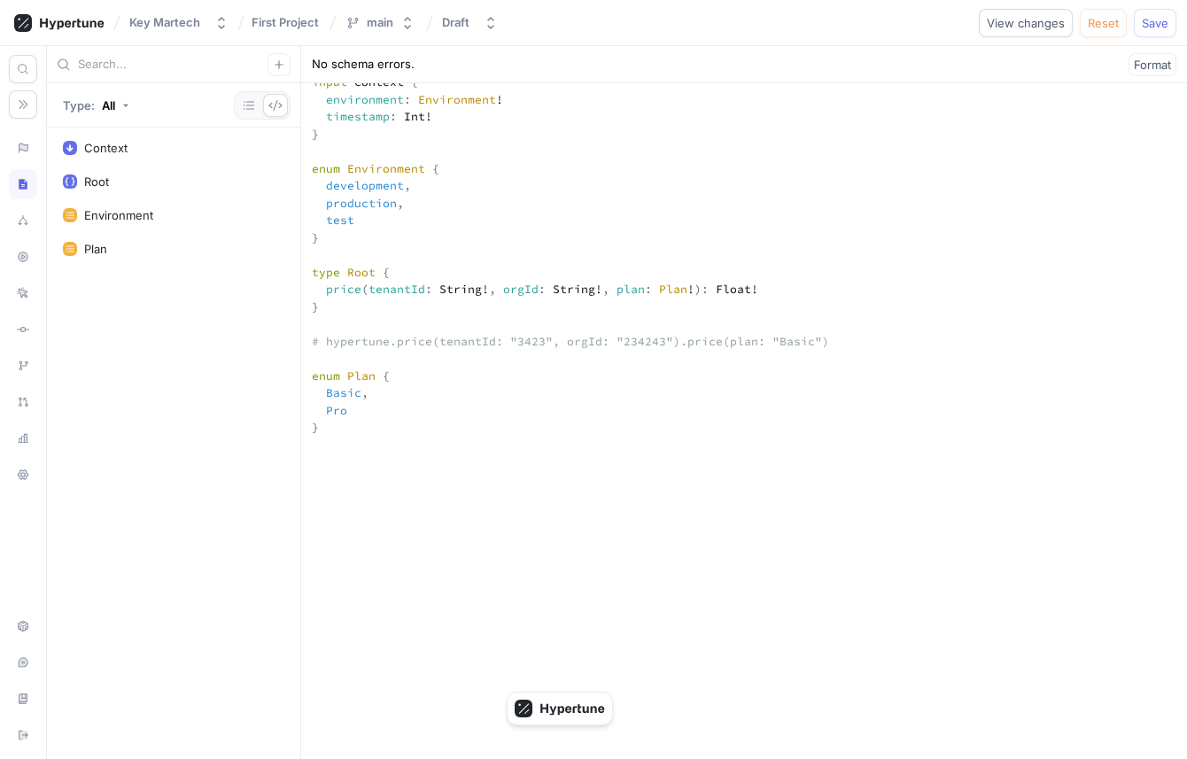
type textarea "x"
type textarea "input Context { environment: Environment! timestamp: Int! } enum Environment { …"
type textarea "x"
type textarea "input Context { environment: Environment! timestamp: Int! } enum Environment { …"
type textarea "x"
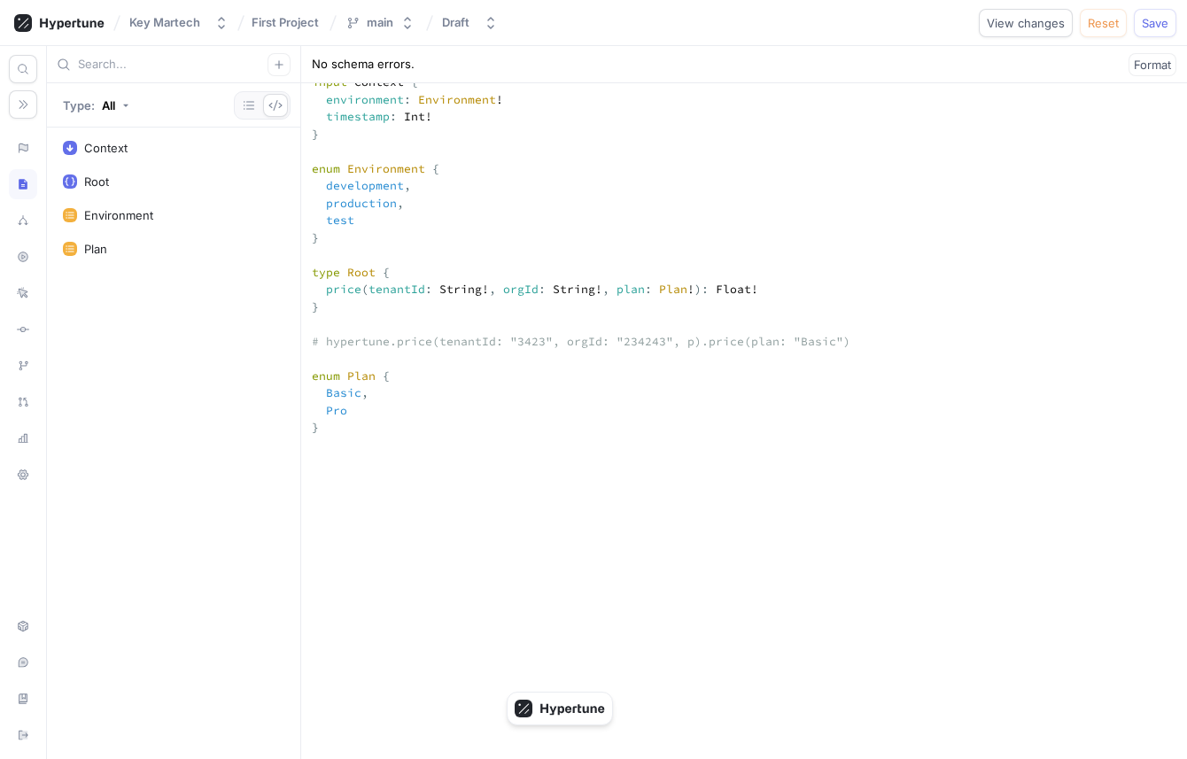
type textarea "input Context { environment: Environment! timestamp: Int! } enum Environment { …"
type textarea "x"
type textarea "input Context { environment: Environment! timestamp: Int! } enum Environment { …"
type textarea "x"
type textarea "input Context { environment: Environment! timestamp: Int! } enum Environment { …"
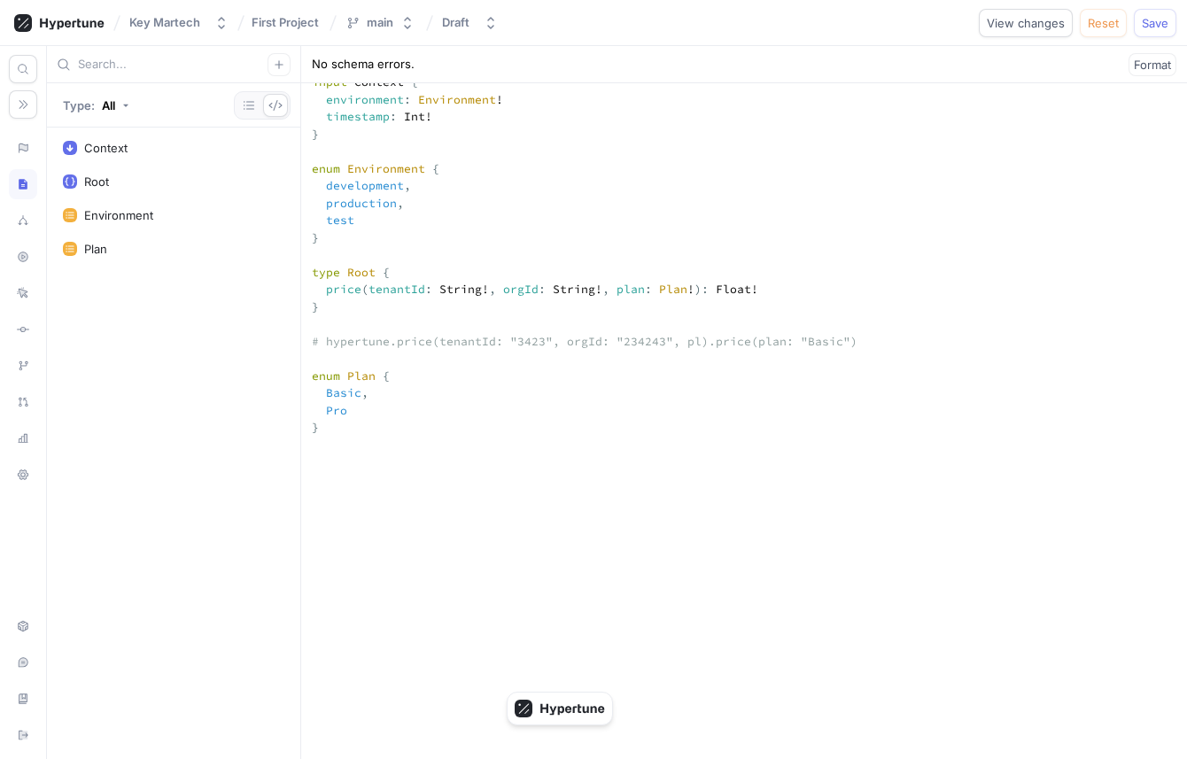
type textarea "x"
type textarea "input Context { environment: Environment! timestamp: Int! } enum Environment { …"
type textarea "x"
type textarea "input Context { environment: Environment! timestamp: Int! } enum Environment { …"
type textarea "x"
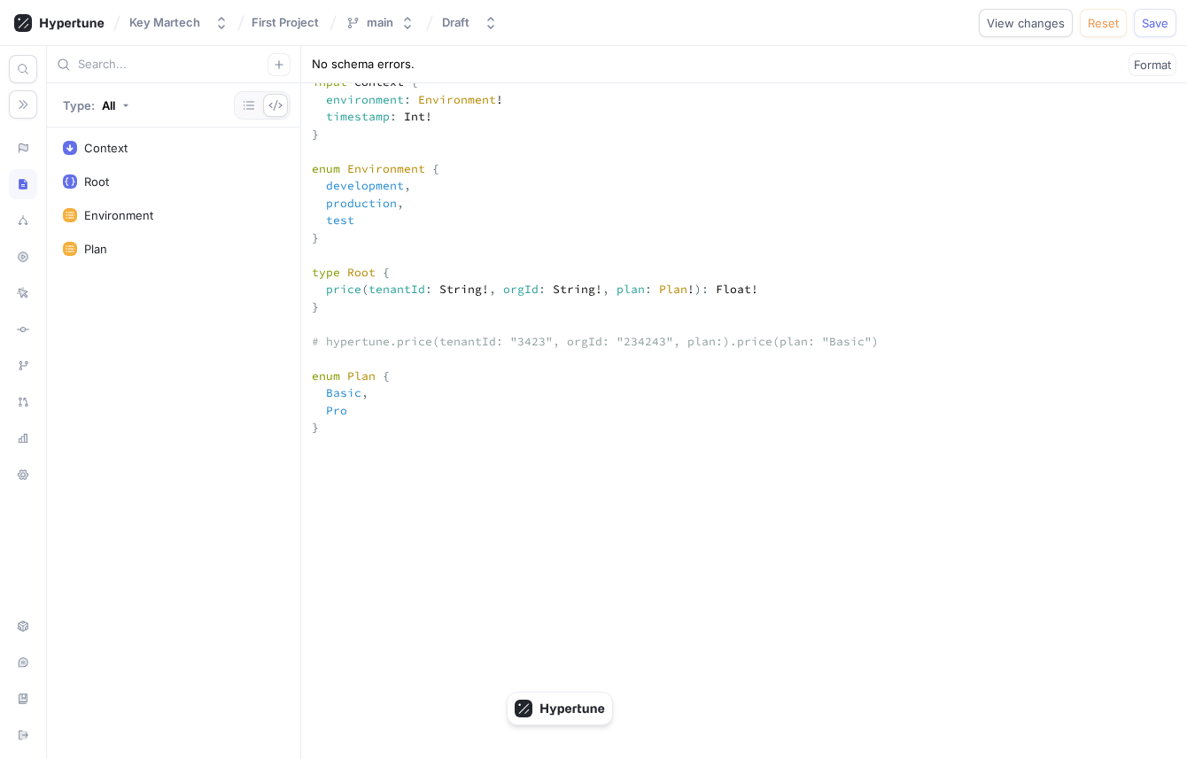
type textarea "input Context { environment: Environment! timestamp: Int! } enum Environment { …"
type textarea "x"
type textarea "input Context { environment: Environment! timestamp: Int! } enum Environment { …"
type textarea "x"
type textarea "input Context { environment: Environment! timestamp: Int! } enum Environment { …"
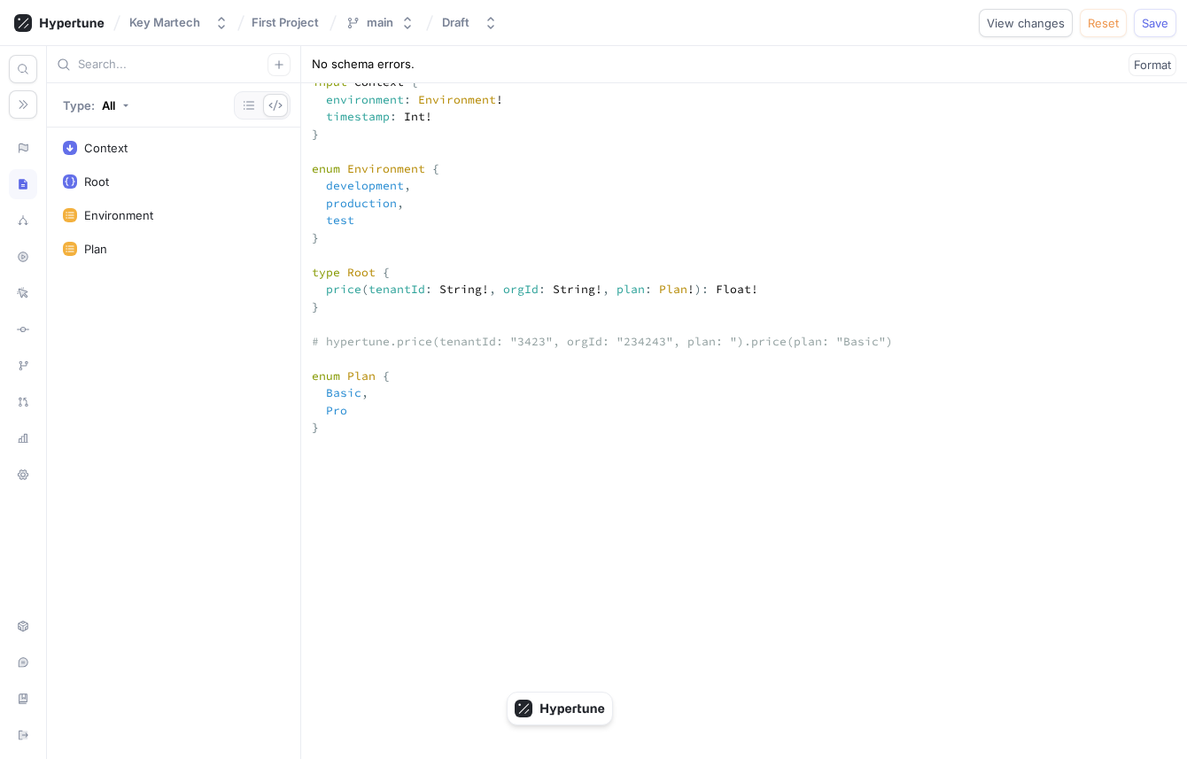
type textarea "x"
type textarea "input Context { environment: Environment! timestamp: Int! } enum Environment { …"
type textarea "x"
type textarea "input Context { environment: Environment! timestamp: Int! } enum Environment { …"
type textarea "x"
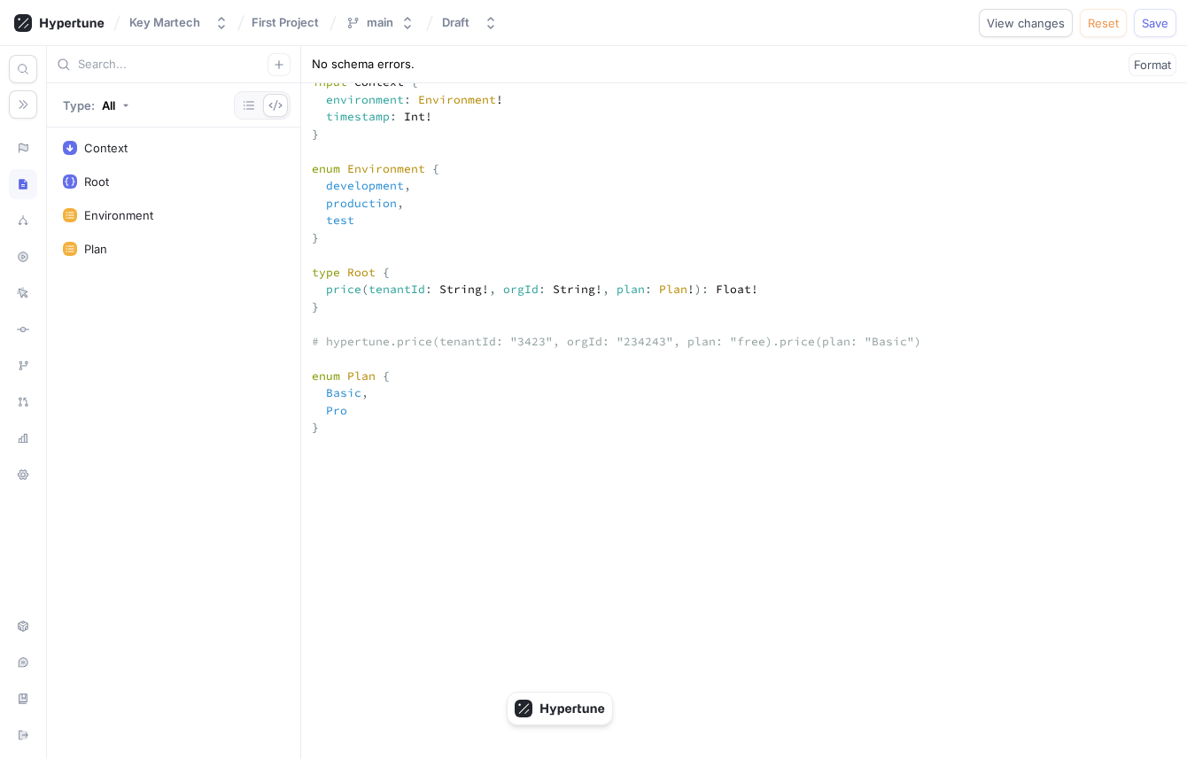
type textarea "input Context { environment: Environment! timestamp: Int! } enum Environment { …"
type textarea "x"
type textarea "input Context { environment: Environment! timestamp: Int! } enum Environment { …"
type textarea "x"
type textarea "input Context { environment: Environment! timestamp: Int! } enum Environment { …"
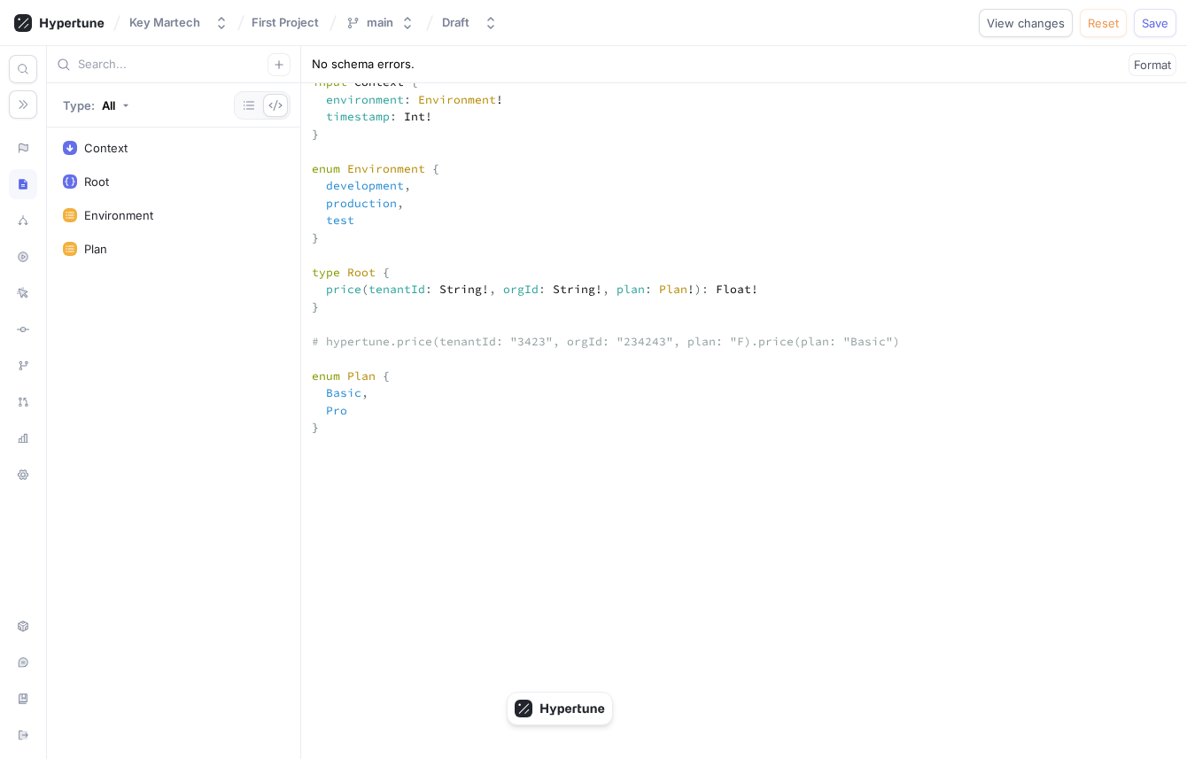
type textarea "x"
type textarea "input Context { environment: Environment! timestamp: Int! } enum Environment { …"
type textarea "x"
type textarea "input Context { environment: Environment! timestamp: Int! } enum Environment { …"
type textarea "x"
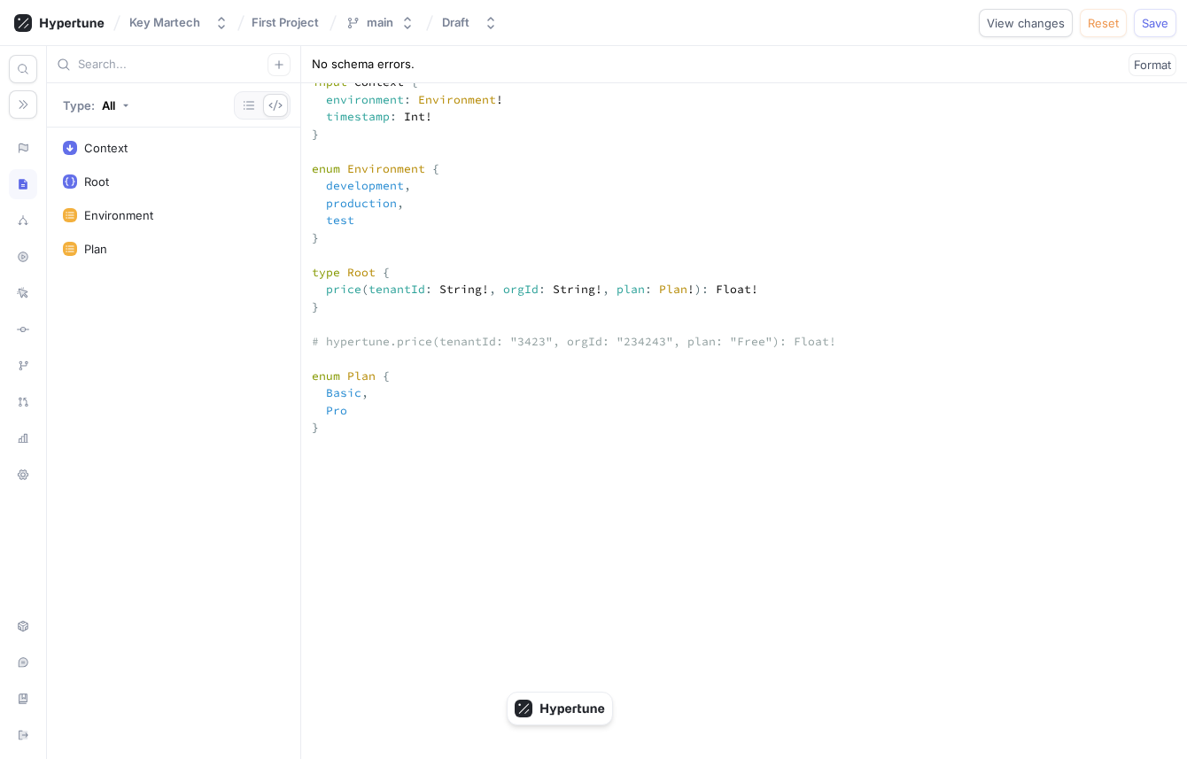
click at [479, 484] on textarea "input Context { environment: Environment! timestamp: Int! } enum Environment { …" at bounding box center [744, 634] width 886 height 1136
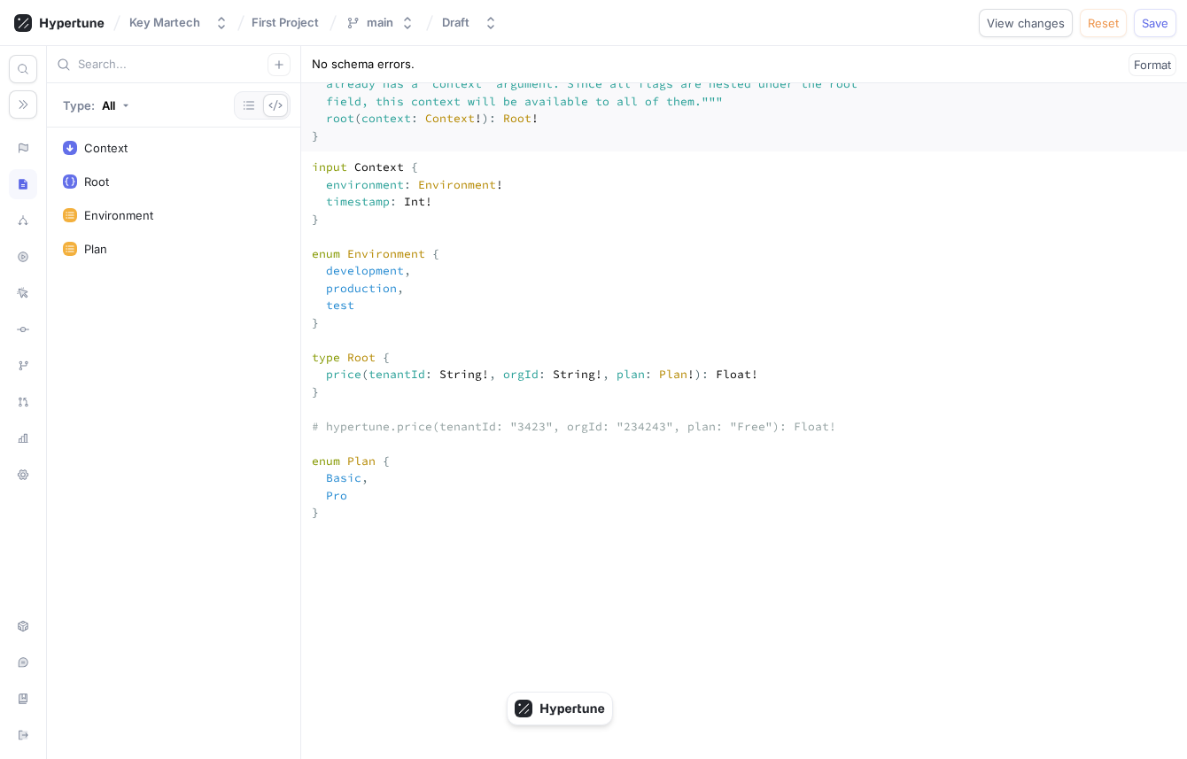
scroll to position [247, 0]
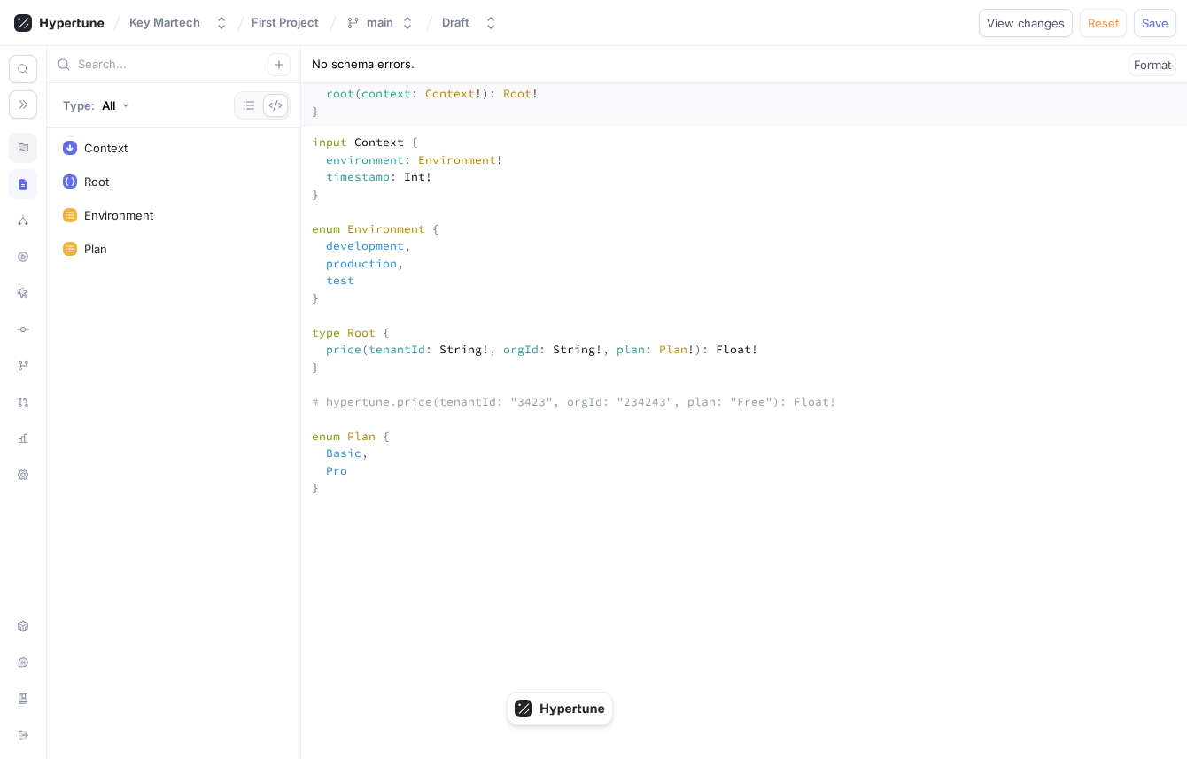
click at [17, 151] on icon at bounding box center [23, 148] width 12 height 14
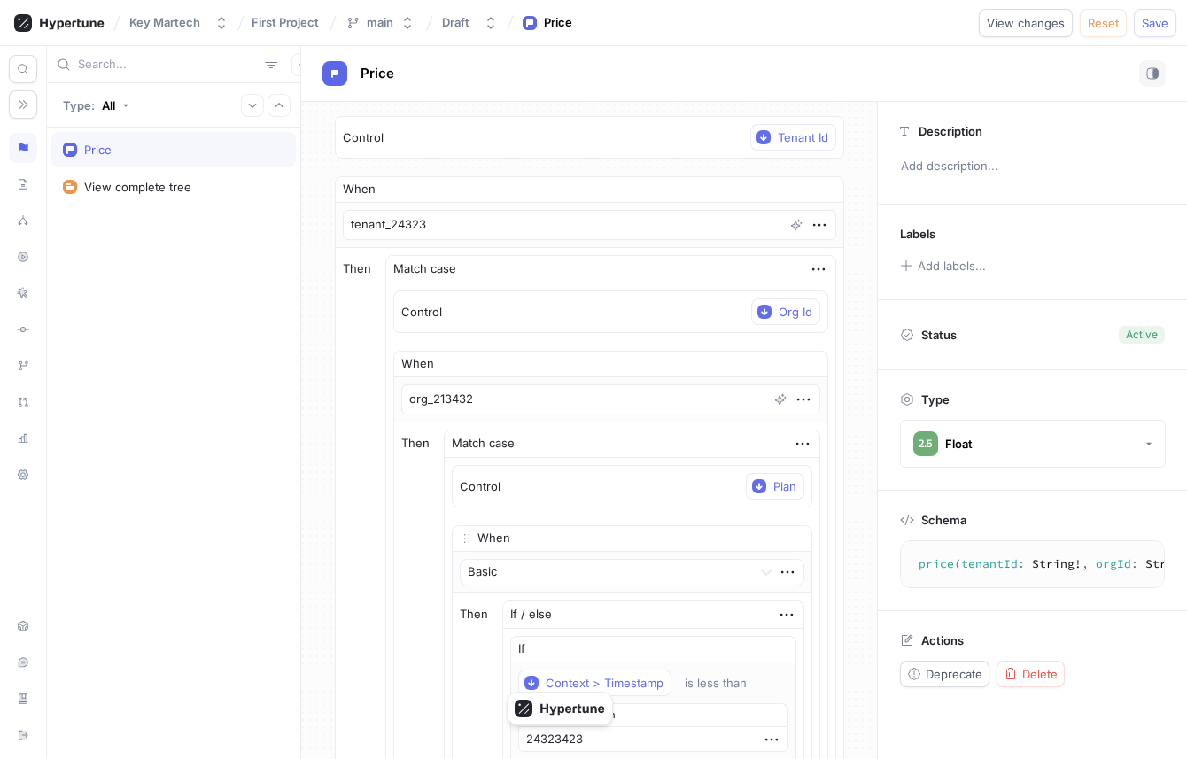
click at [340, 369] on div "Control Tenant Id When tenant_24323 Then Match case Control Org Id When org_213…" at bounding box center [590, 772] width 538 height 1340
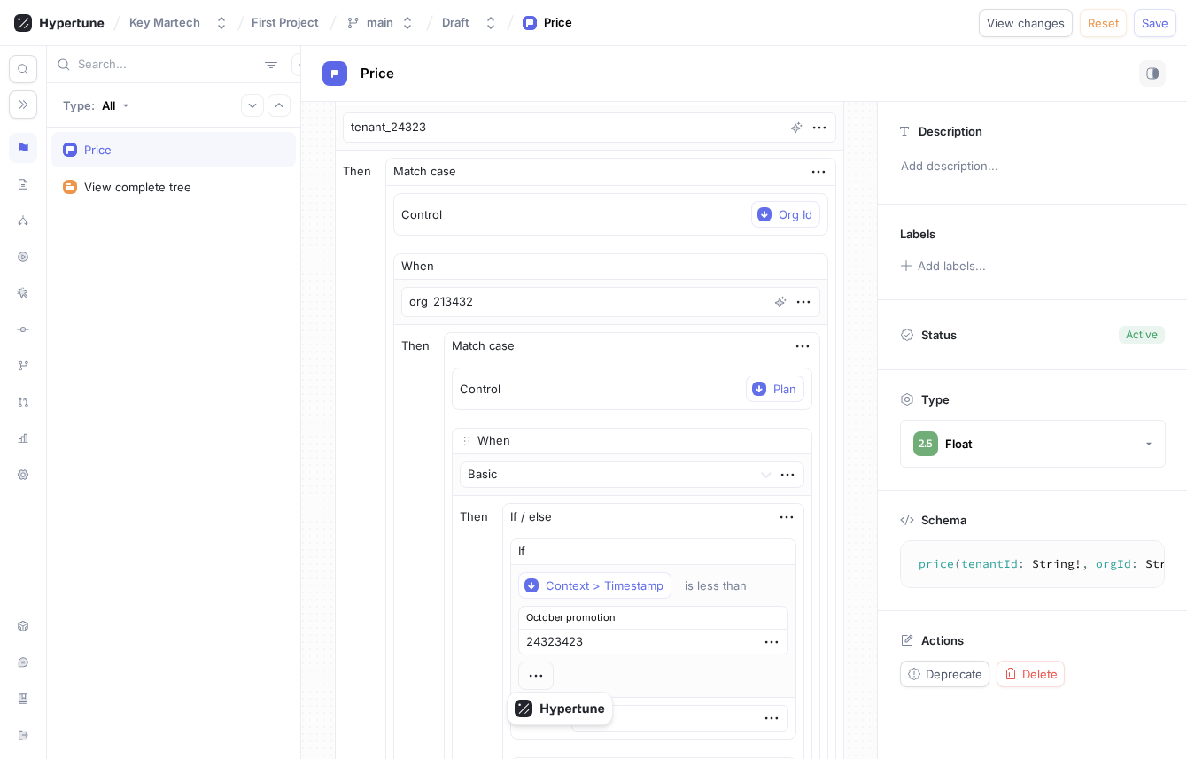
scroll to position [59, 0]
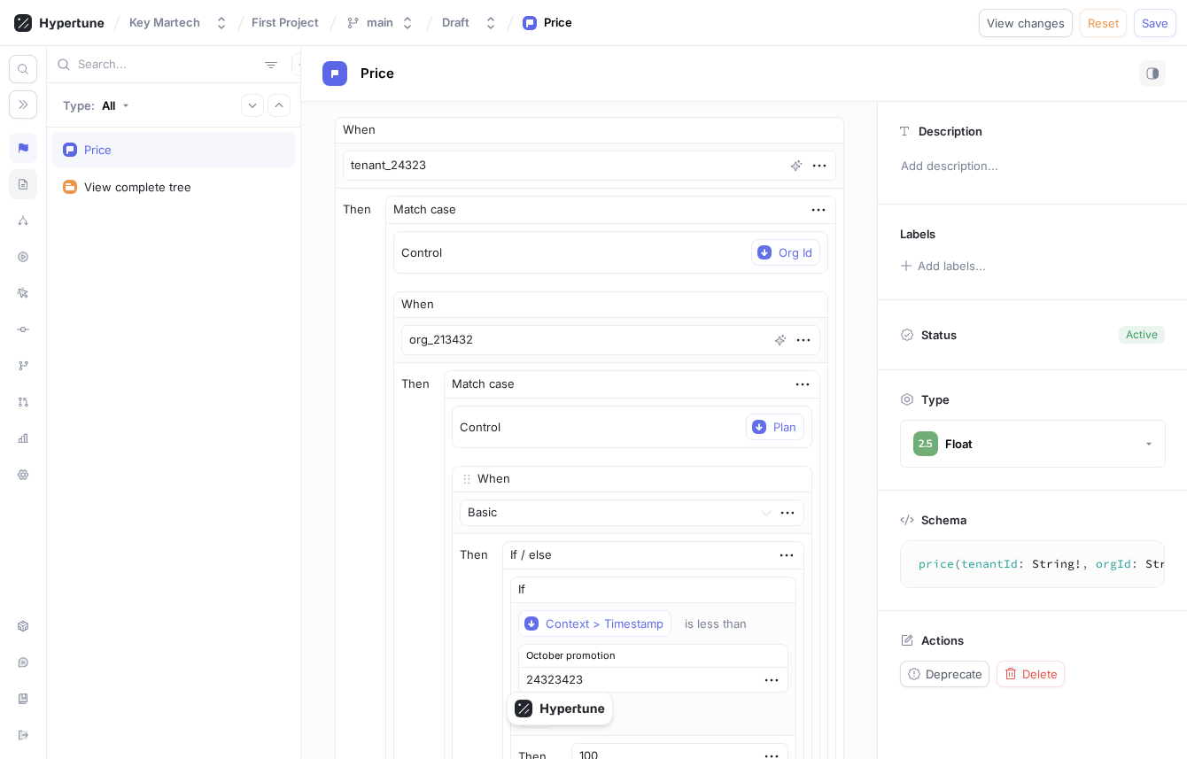
click at [23, 191] on div at bounding box center [23, 184] width 28 height 30
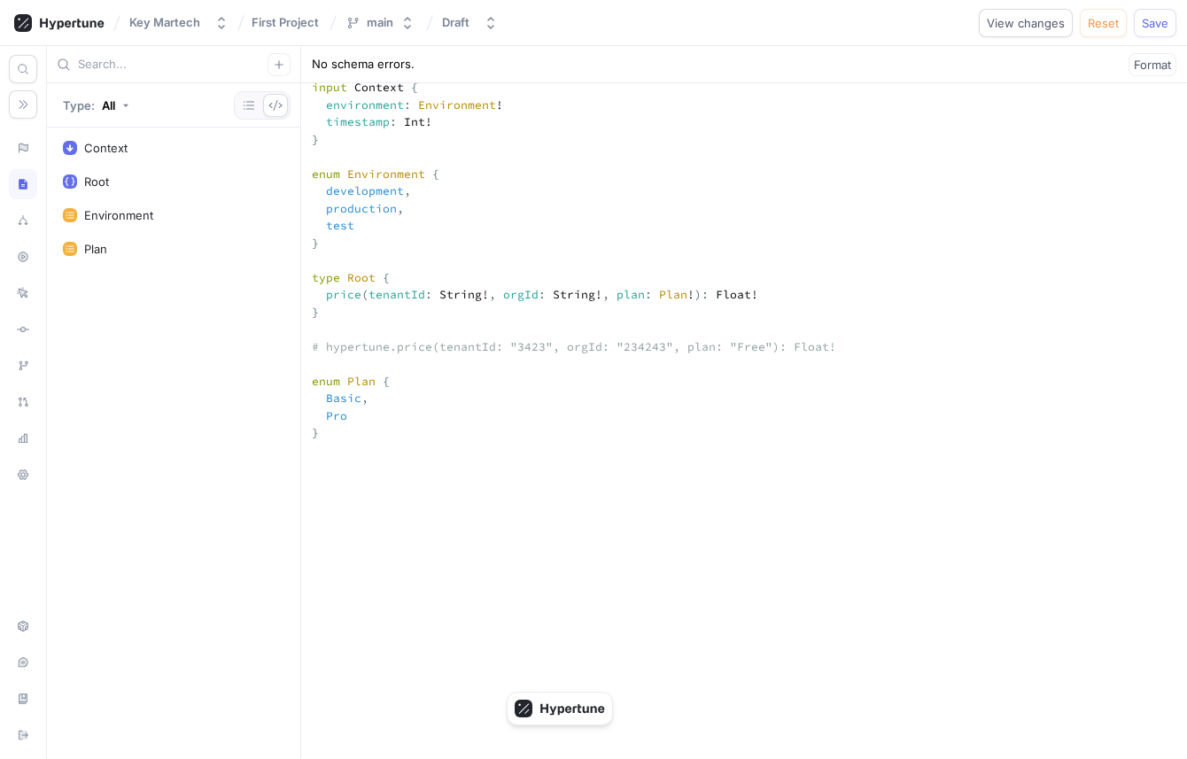
scroll to position [319, 0]
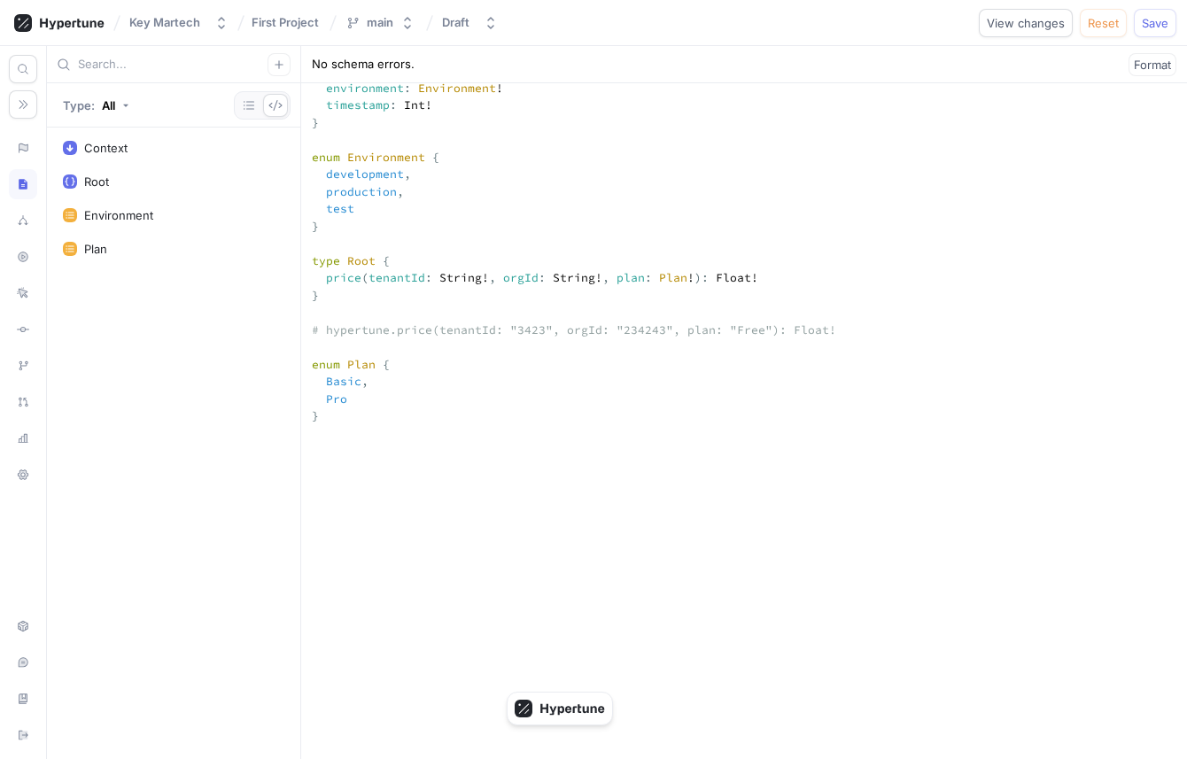
click at [419, 407] on textarea "input Context { environment: Environment! timestamp: Int! } enum Environment { …" at bounding box center [744, 623] width 886 height 1136
click at [419, 401] on textarea "input Context { environment: Environment! timestamp: Int! } enum Environment { …" at bounding box center [744, 623] width 886 height 1136
click at [472, 407] on textarea "input Context { environment: Environment! timestamp: Int! } enum Environment { …" at bounding box center [744, 623] width 886 height 1136
click at [484, 405] on textarea "input Context { environment: Environment! timestamp: Int! } enum Environment { …" at bounding box center [744, 623] width 886 height 1136
click at [584, 410] on textarea "input Context { environment: Environment! timestamp: Int! } enum Environment { …" at bounding box center [744, 623] width 886 height 1136
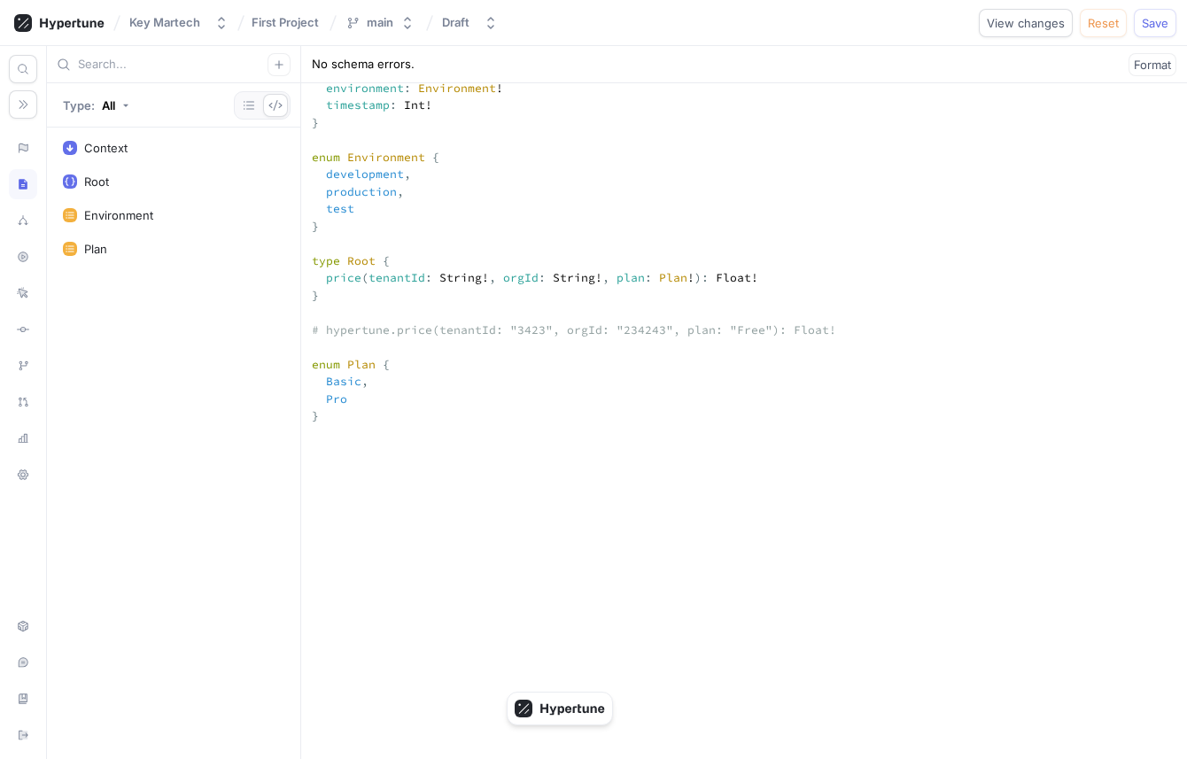
click at [689, 406] on textarea "input Context { environment: Environment! timestamp: Int! } enum Environment { …" at bounding box center [744, 623] width 886 height 1136
click at [799, 398] on textarea "input Context { environment: Environment! timestamp: Int! } enum Environment { …" at bounding box center [744, 623] width 886 height 1136
click at [845, 397] on textarea "input Context { environment: Environment! timestamp: Int! } enum Environment { …" at bounding box center [744, 623] width 886 height 1136
click at [19, 151] on icon at bounding box center [23, 148] width 12 height 14
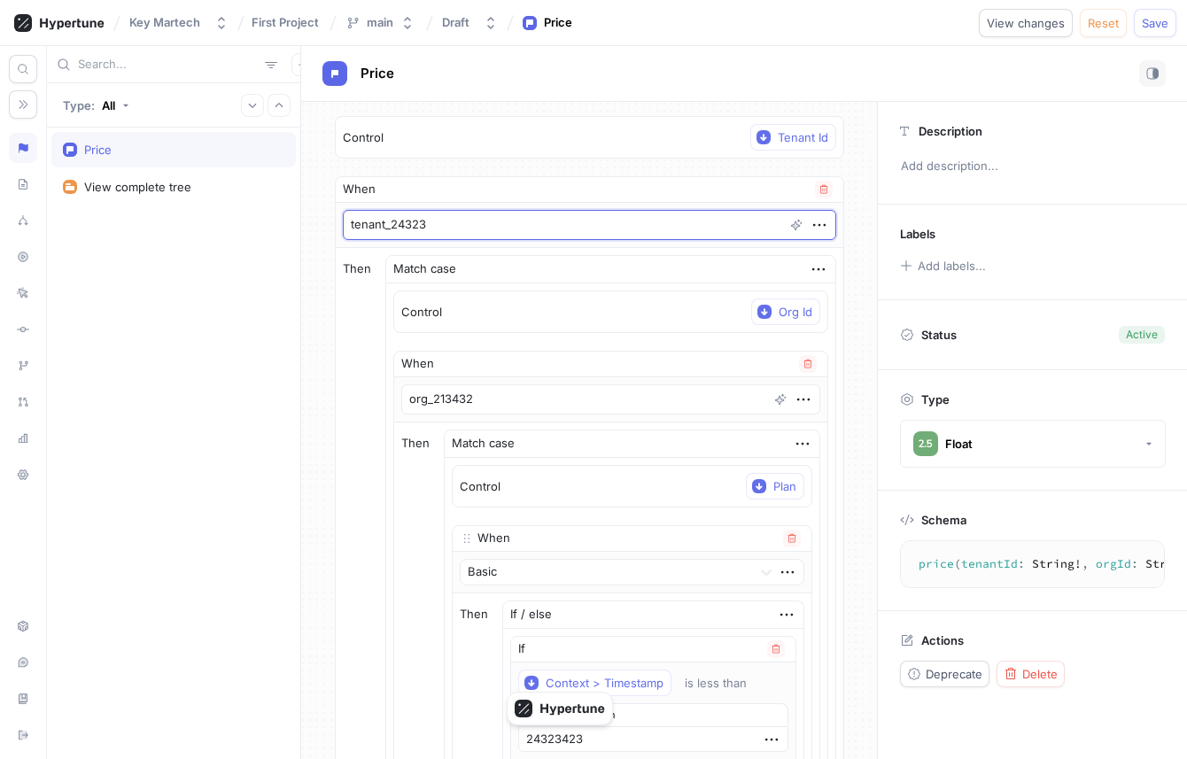
click at [461, 226] on textarea "tenant_24323" at bounding box center [589, 225] width 493 height 30
click at [387, 228] on textarea "tenant_24323" at bounding box center [589, 225] width 493 height 30
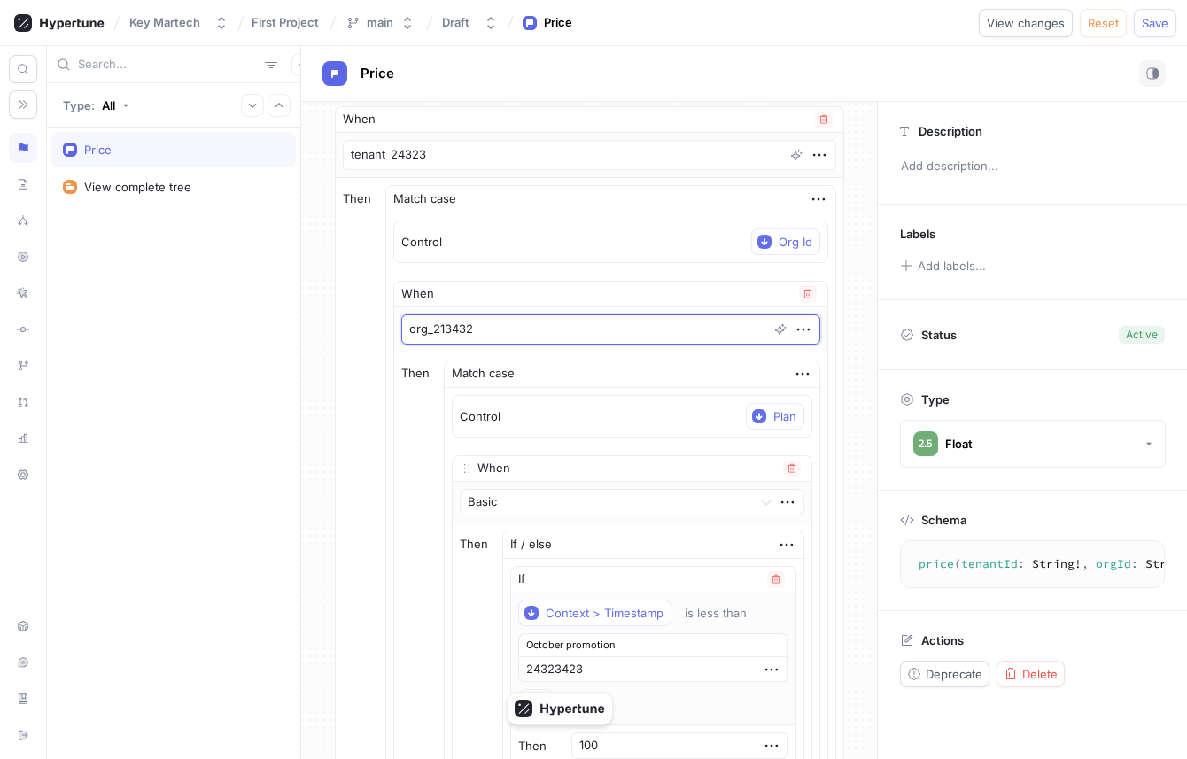
click at [460, 329] on textarea "org_213432" at bounding box center [610, 329] width 419 height 30
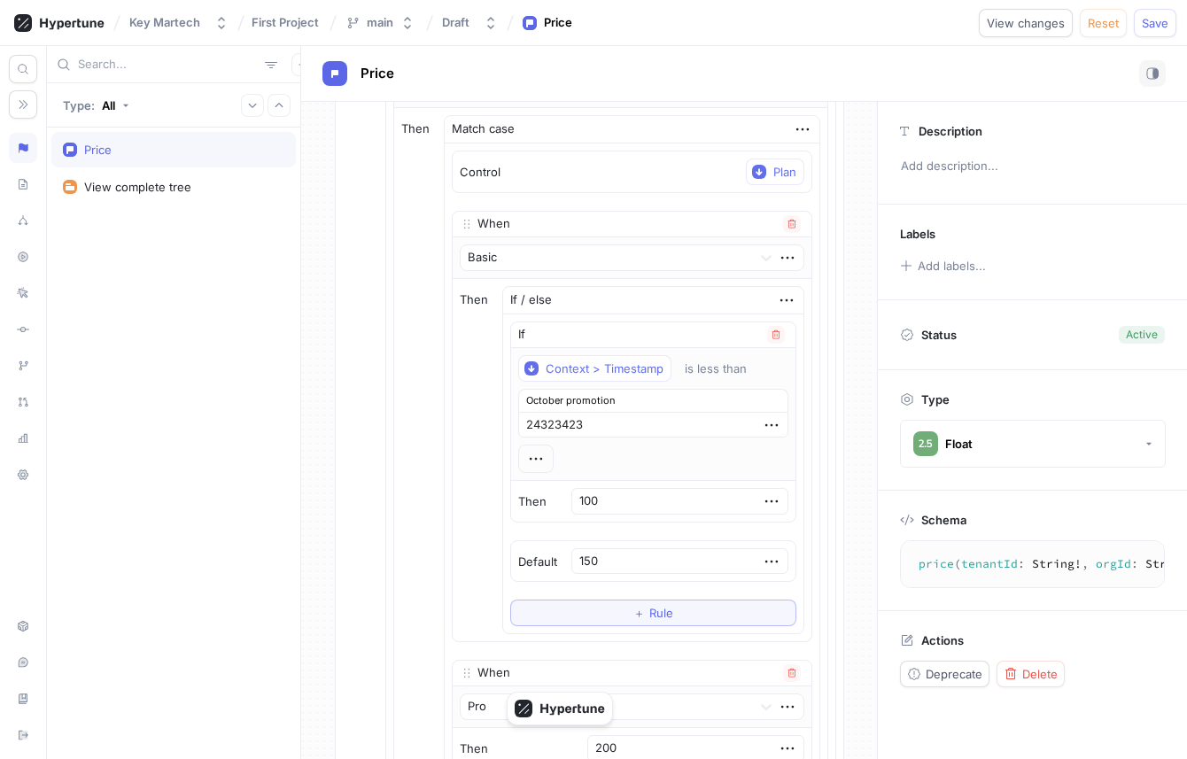
scroll to position [313, 0]
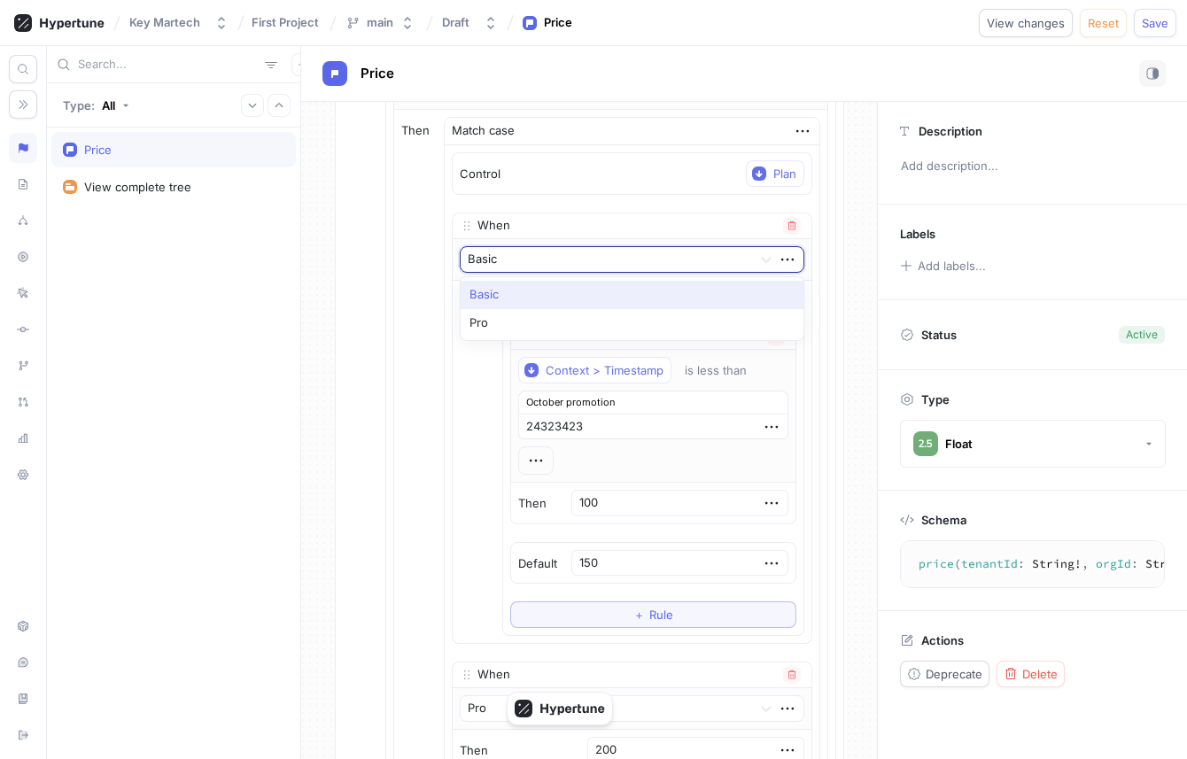
click at [521, 259] on div at bounding box center [606, 260] width 277 height 21
click at [529, 259] on div at bounding box center [606, 260] width 277 height 21
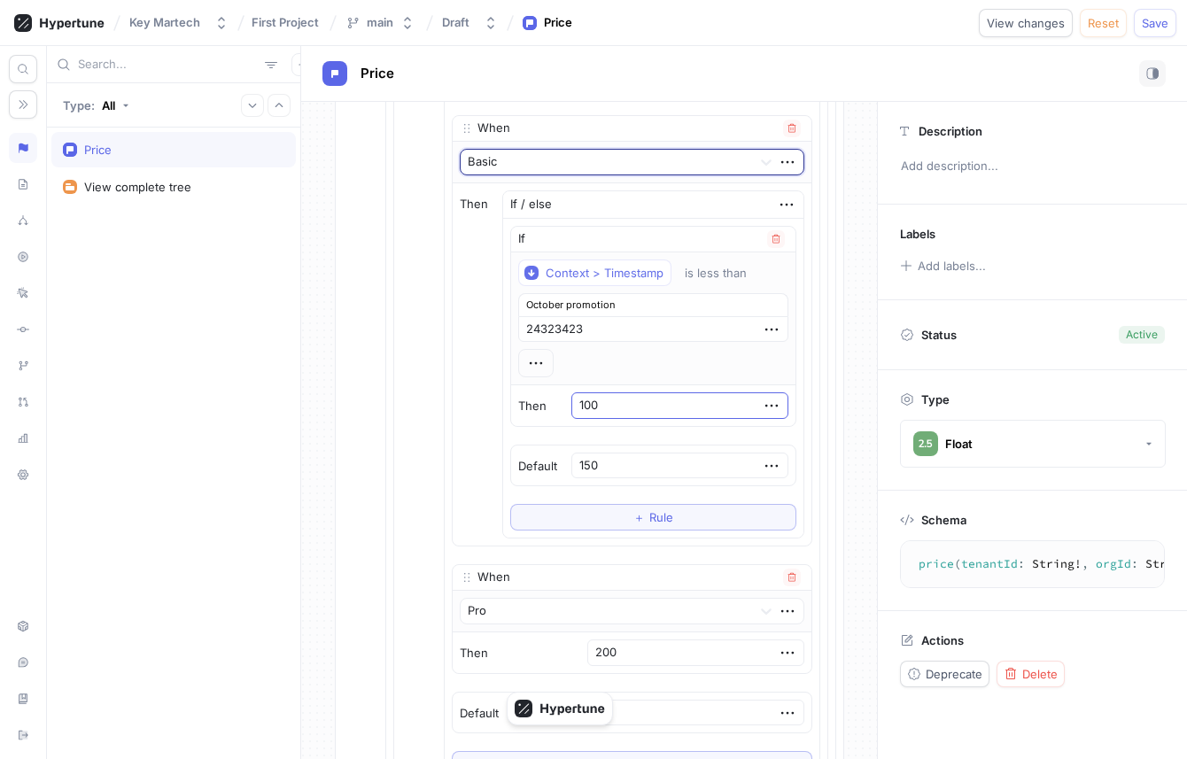
scroll to position [414, 0]
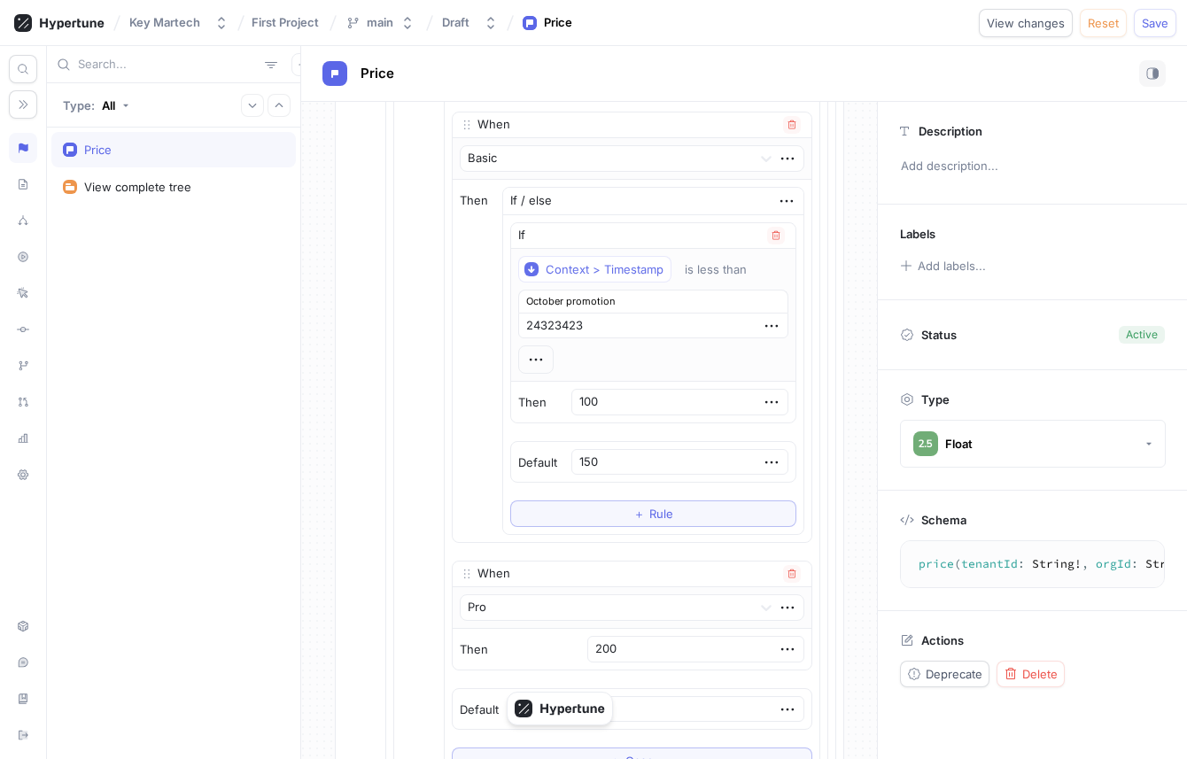
click at [654, 416] on div "Then 100" at bounding box center [653, 402] width 284 height 41
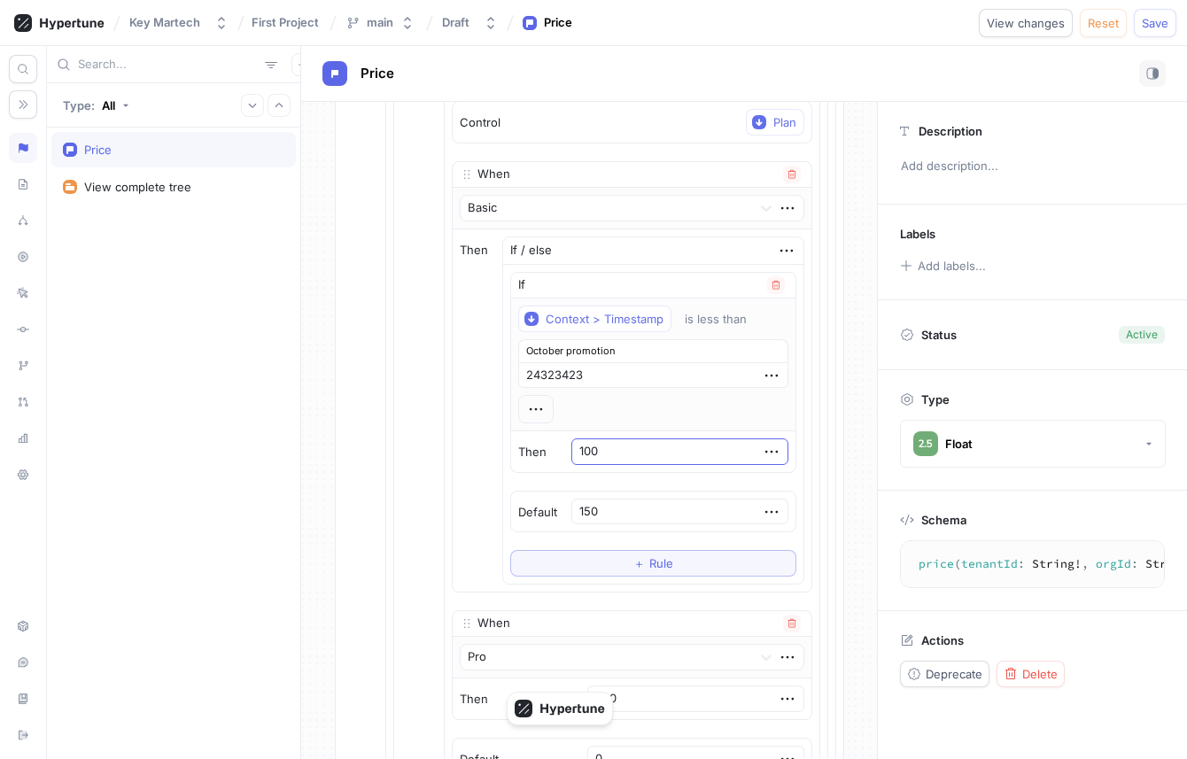
scroll to position [352, 0]
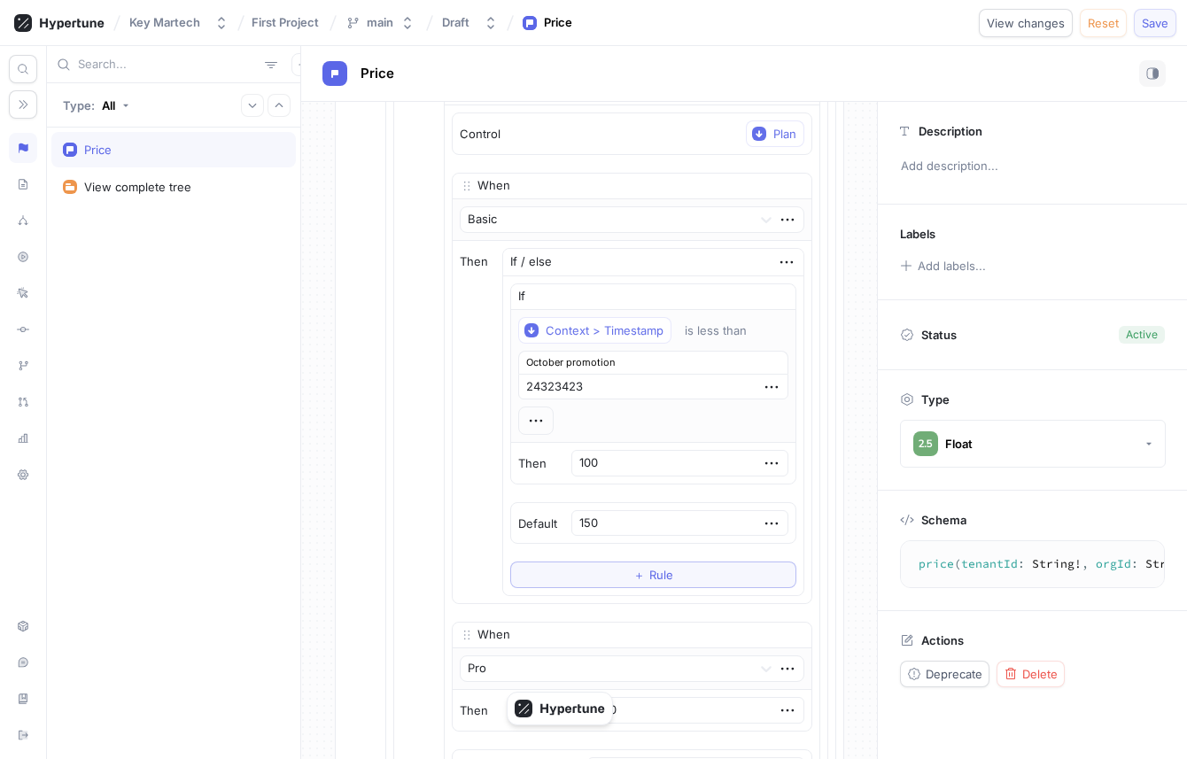
click at [1154, 27] on span "Save" at bounding box center [1155, 23] width 27 height 11
click at [844, 215] on div "Control Tenant Id When tenant_24323 Then Match case Control Org Id When org_213…" at bounding box center [590, 419] width 538 height 1340
click at [298, 64] on icon "button" at bounding box center [302, 64] width 8 height 8
click at [302, 96] on p "Flag" at bounding box center [305, 99] width 23 height 18
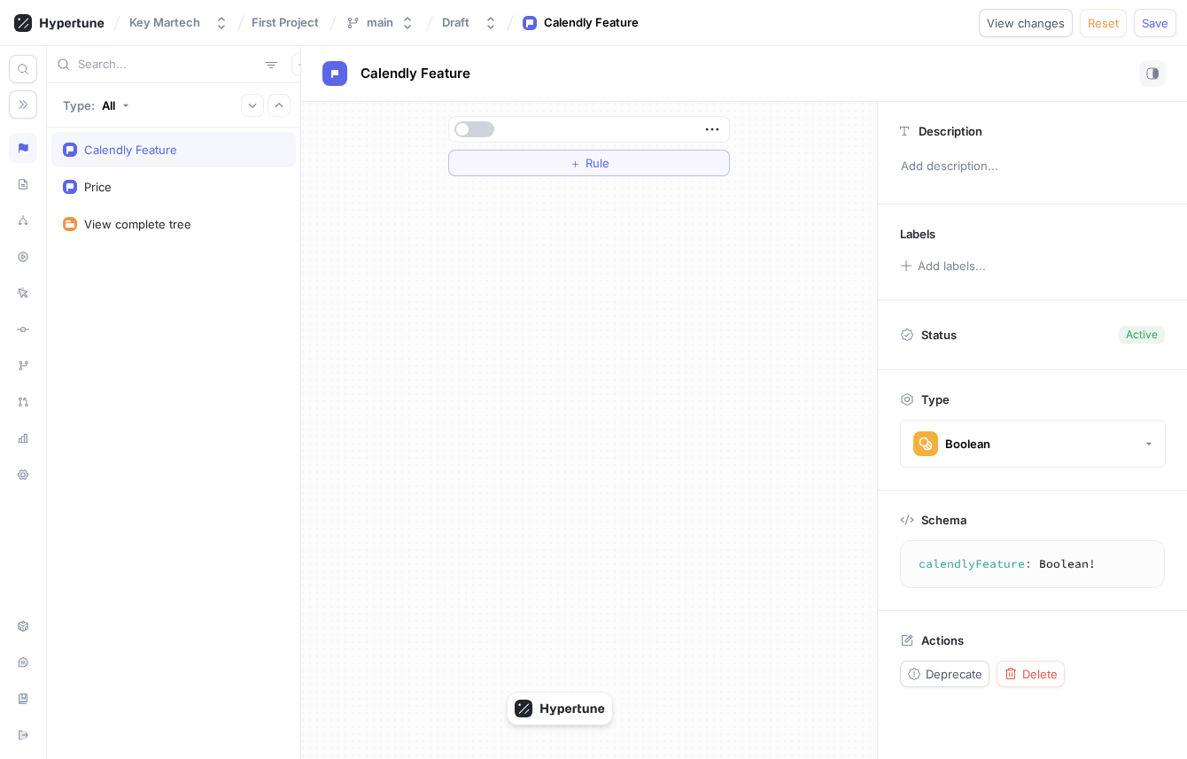
click at [476, 130] on button "button" at bounding box center [474, 129] width 40 height 16
click at [517, 158] on button "＋ Rule" at bounding box center [589, 163] width 282 height 27
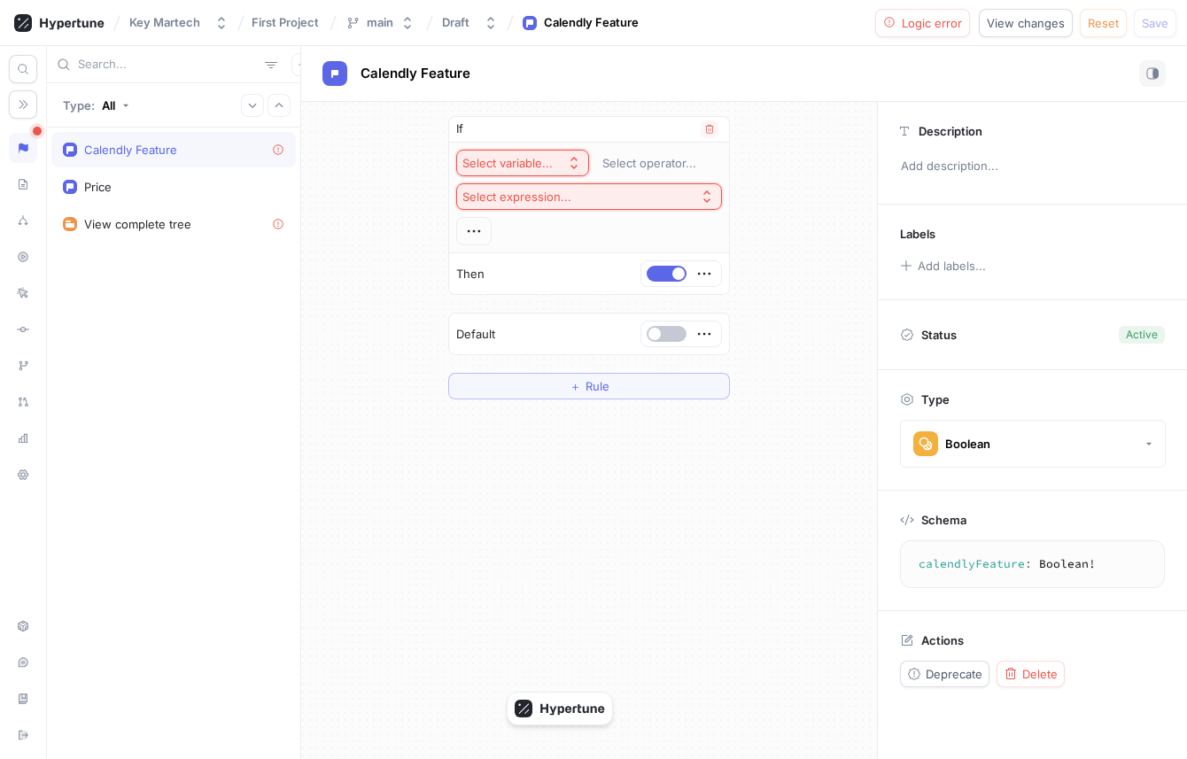
click at [530, 163] on div "Select variable..." at bounding box center [507, 163] width 90 height 15
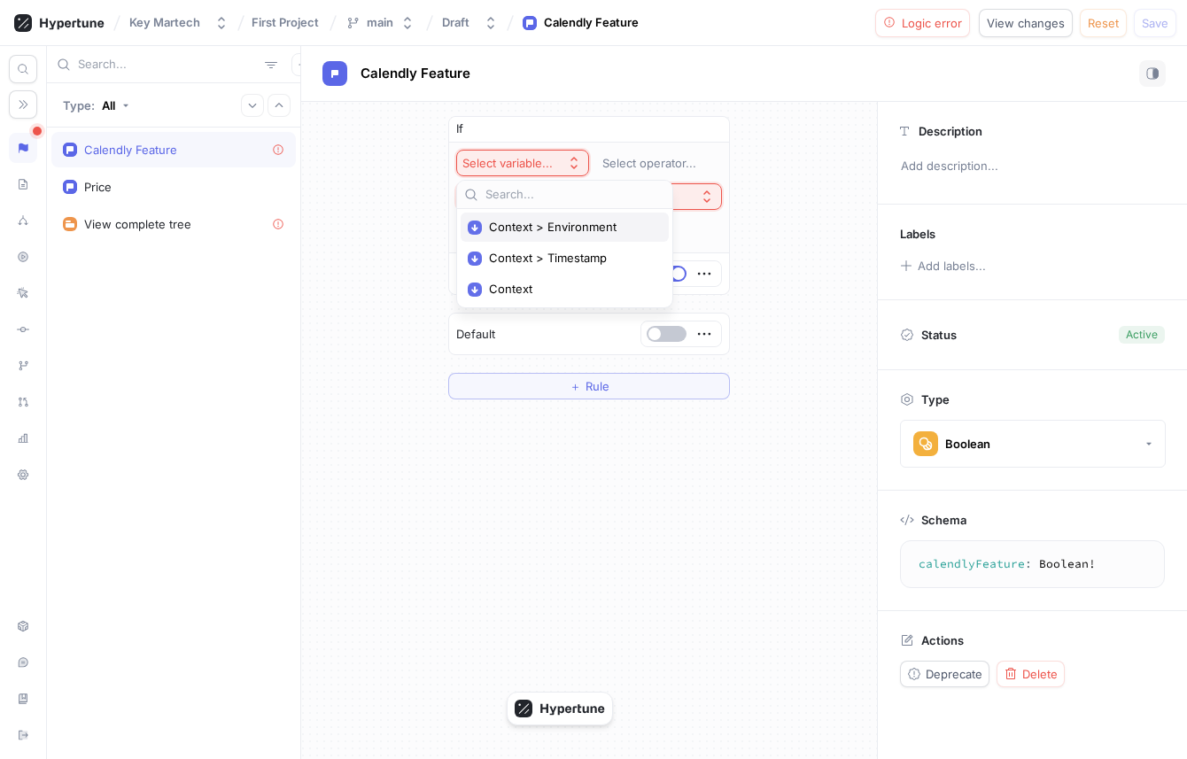
click at [525, 227] on span "Context > Environment" at bounding box center [571, 227] width 164 height 15
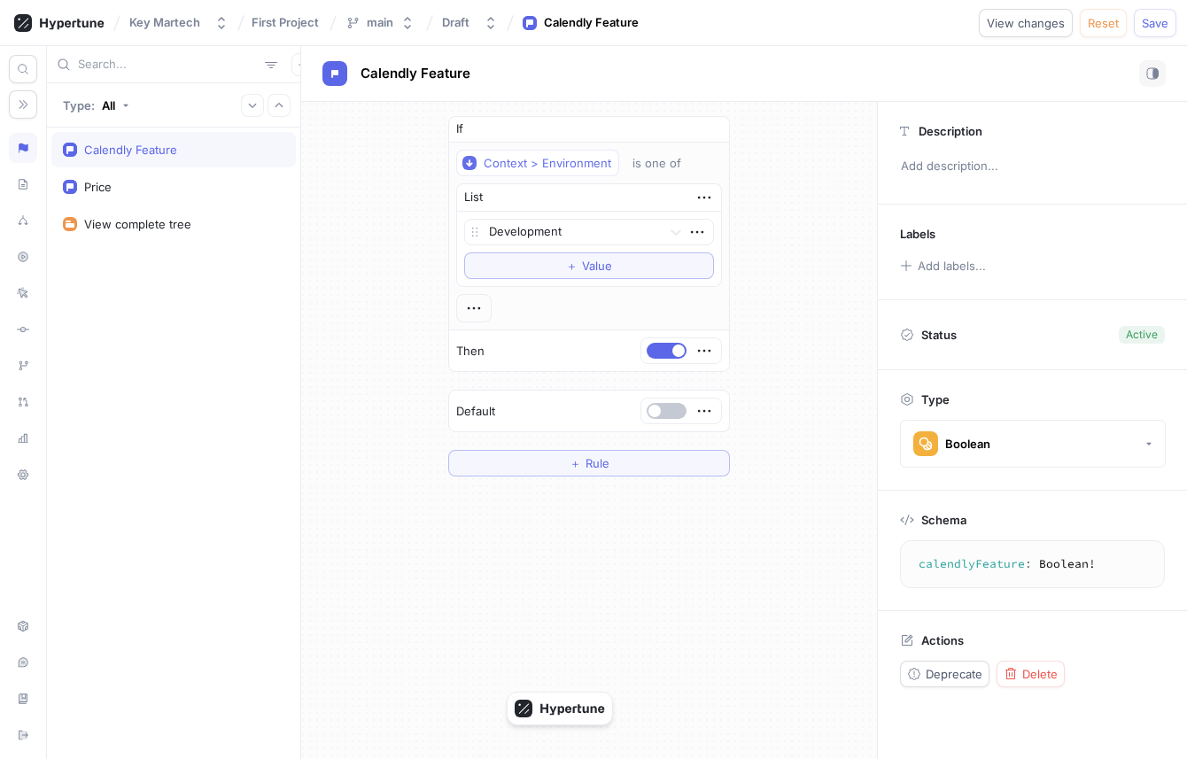
click at [616, 397] on div "Default" at bounding box center [589, 411] width 280 height 41
click at [441, 328] on div "If Context > Environment is one of List Development To pick up a draggable item…" at bounding box center [589, 296] width 310 height 389
click at [126, 170] on div "Price" at bounding box center [173, 186] width 244 height 35
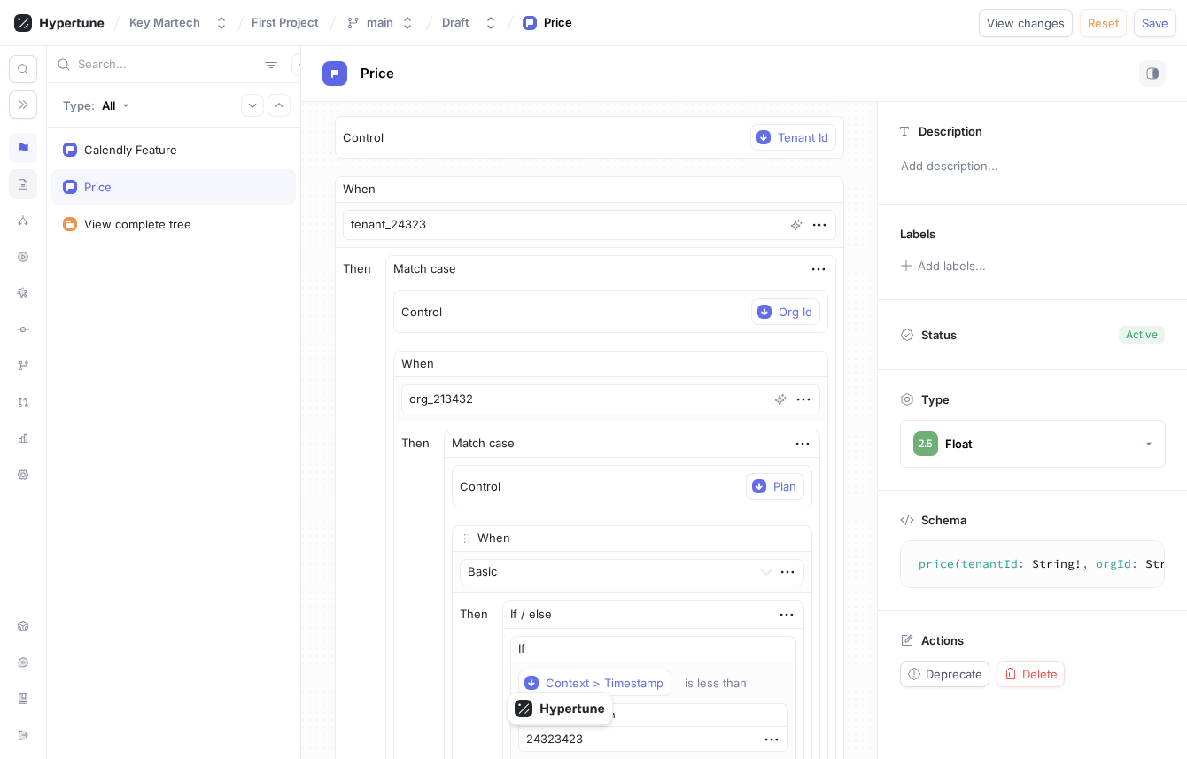
click at [26, 187] on icon at bounding box center [23, 184] width 12 height 14
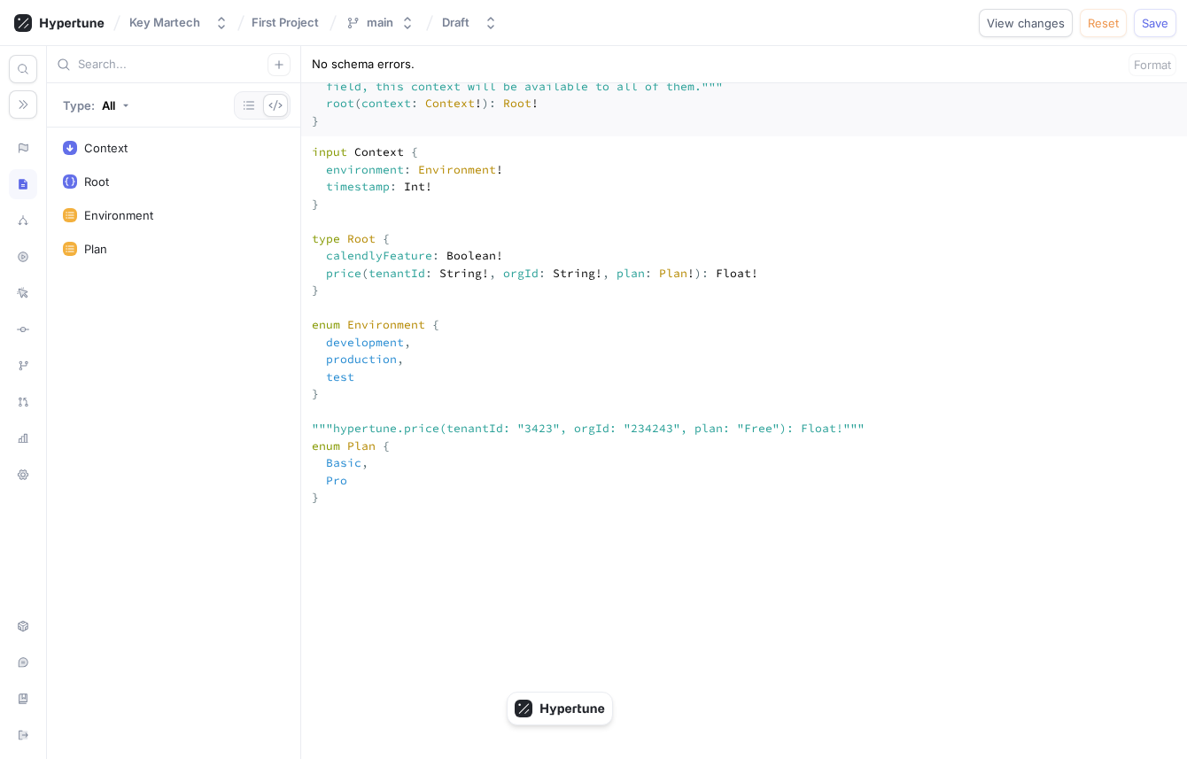
scroll to position [215, 0]
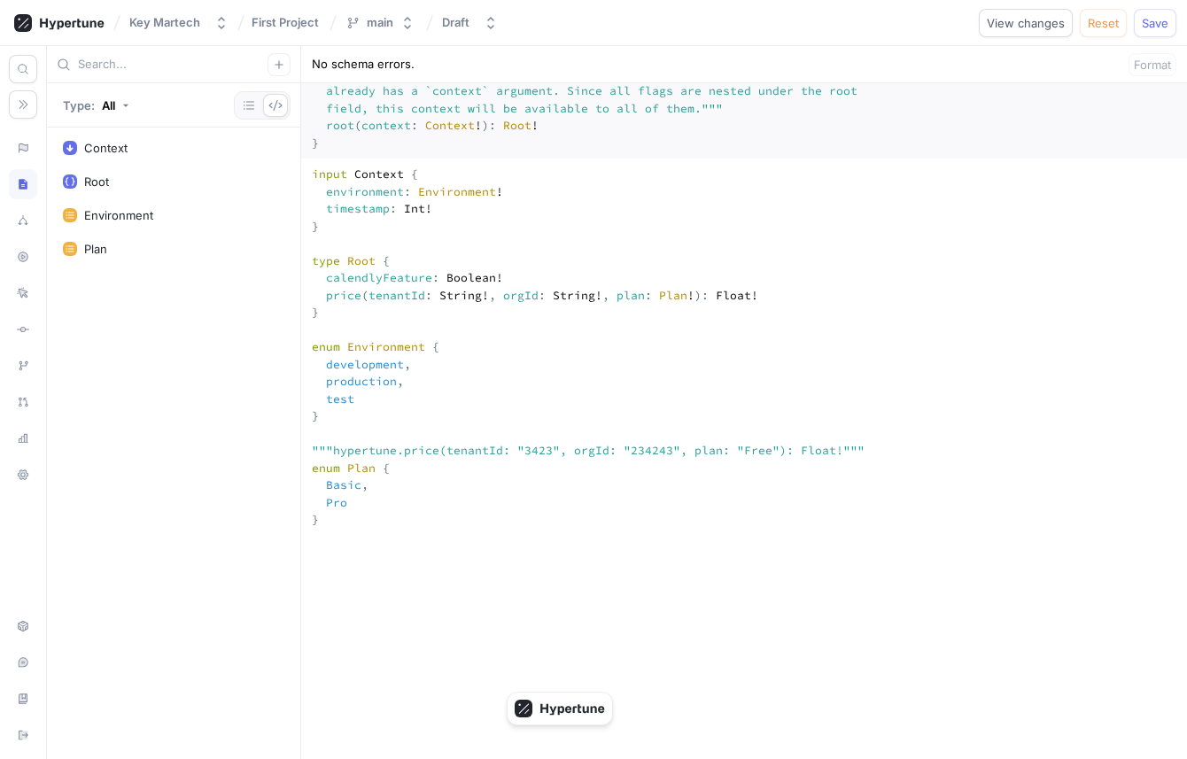
click at [571, 267] on textarea "input Context { environment: Environment! timestamp: Int! } type Root { calendl…" at bounding box center [744, 735] width 886 height 1153
click at [621, 372] on textarea "input Context { environment: Environment! timestamp: Int! } type Root { calendl…" at bounding box center [744, 735] width 886 height 1153
click at [154, 181] on div "Root" at bounding box center [173, 181] width 221 height 14
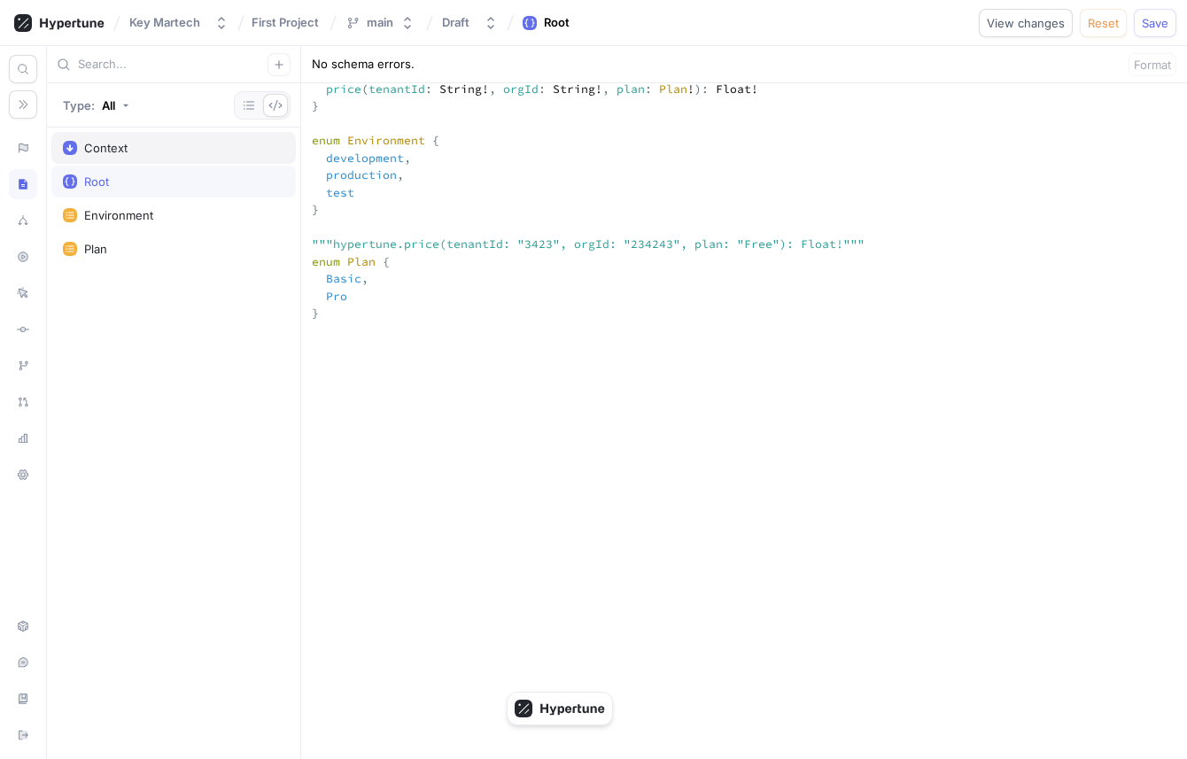
click at [165, 152] on div "Context" at bounding box center [173, 148] width 221 height 14
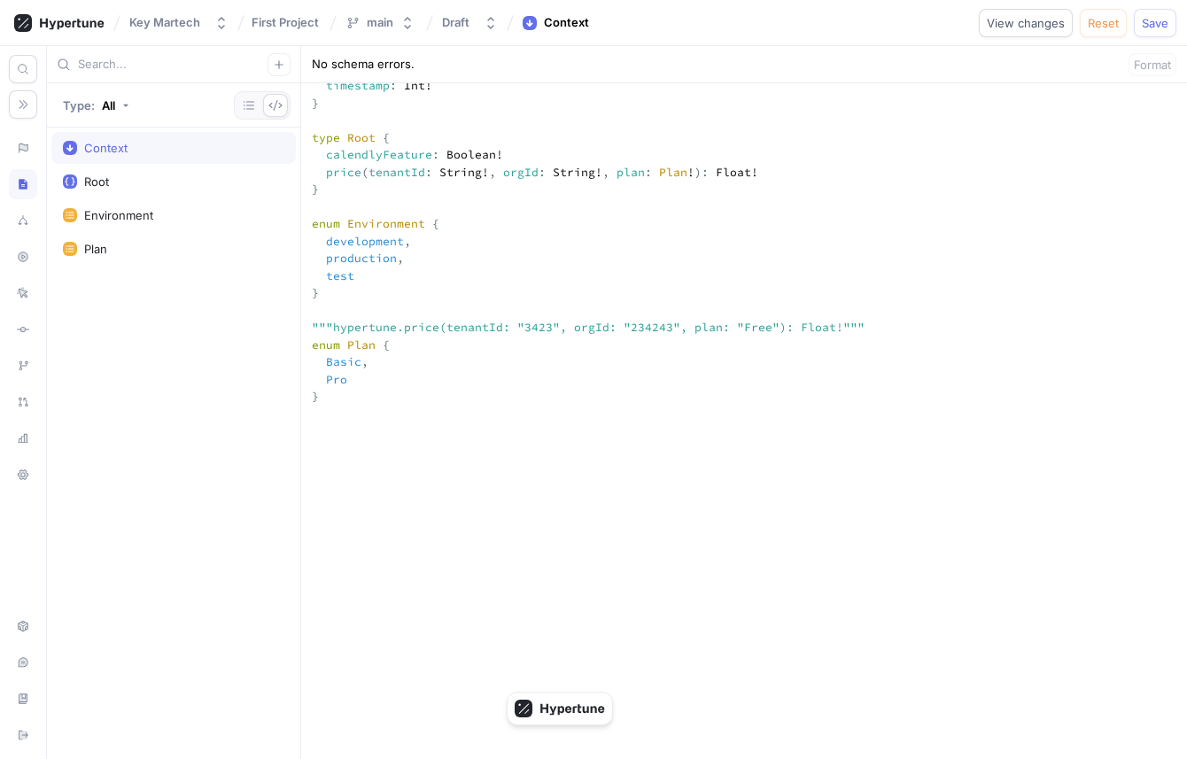
scroll to position [335, 0]
click at [250, 105] on icon "button" at bounding box center [249, 105] width 11 height 9
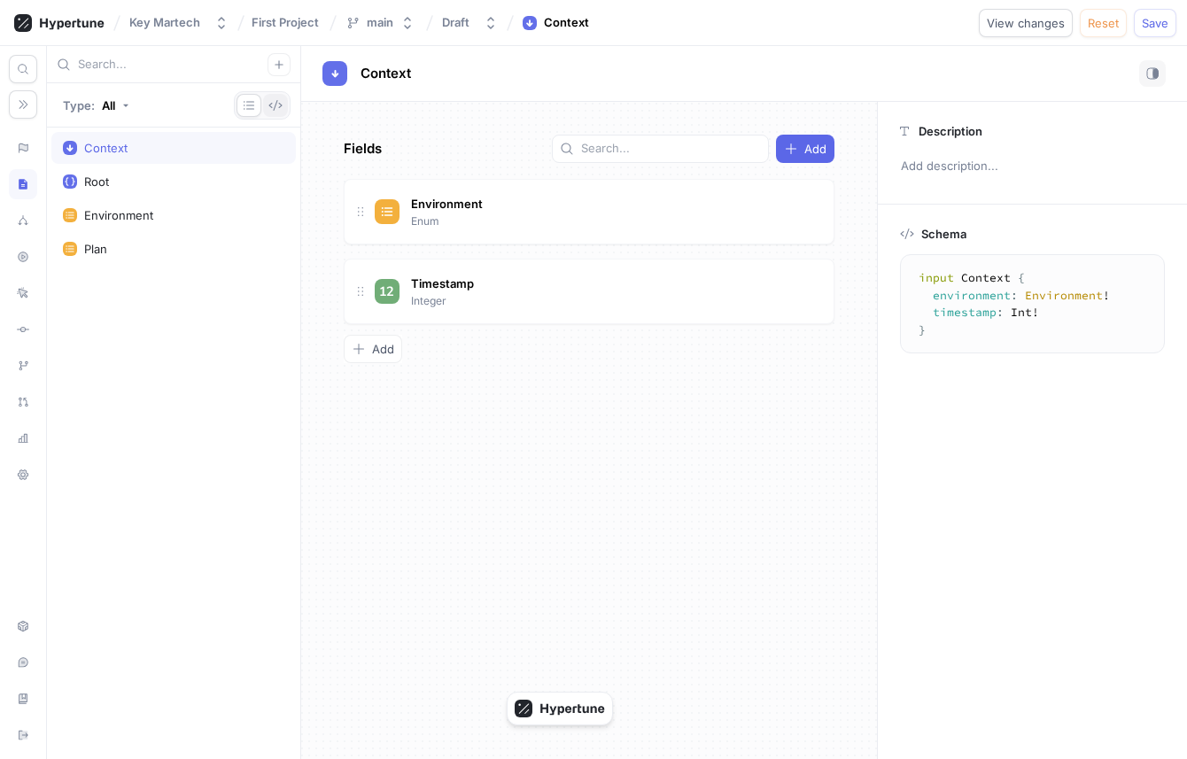
click at [272, 106] on icon "button" at bounding box center [275, 105] width 14 height 14
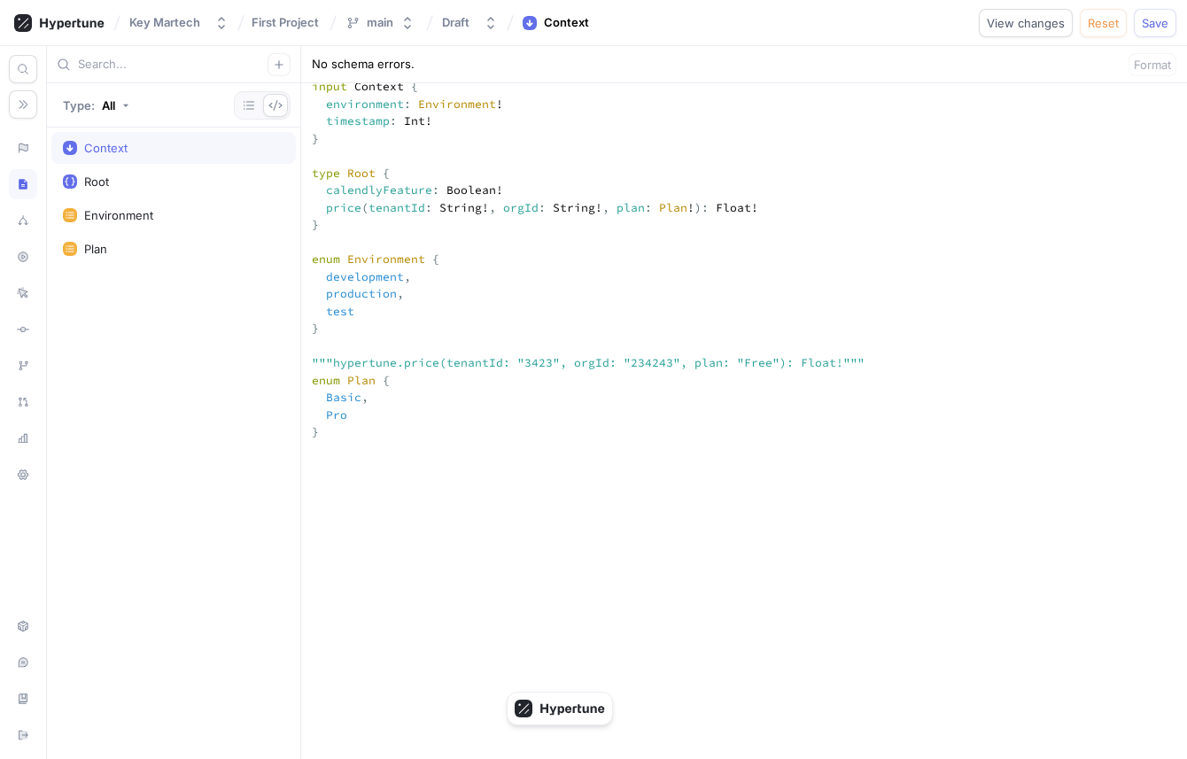
scroll to position [276, 0]
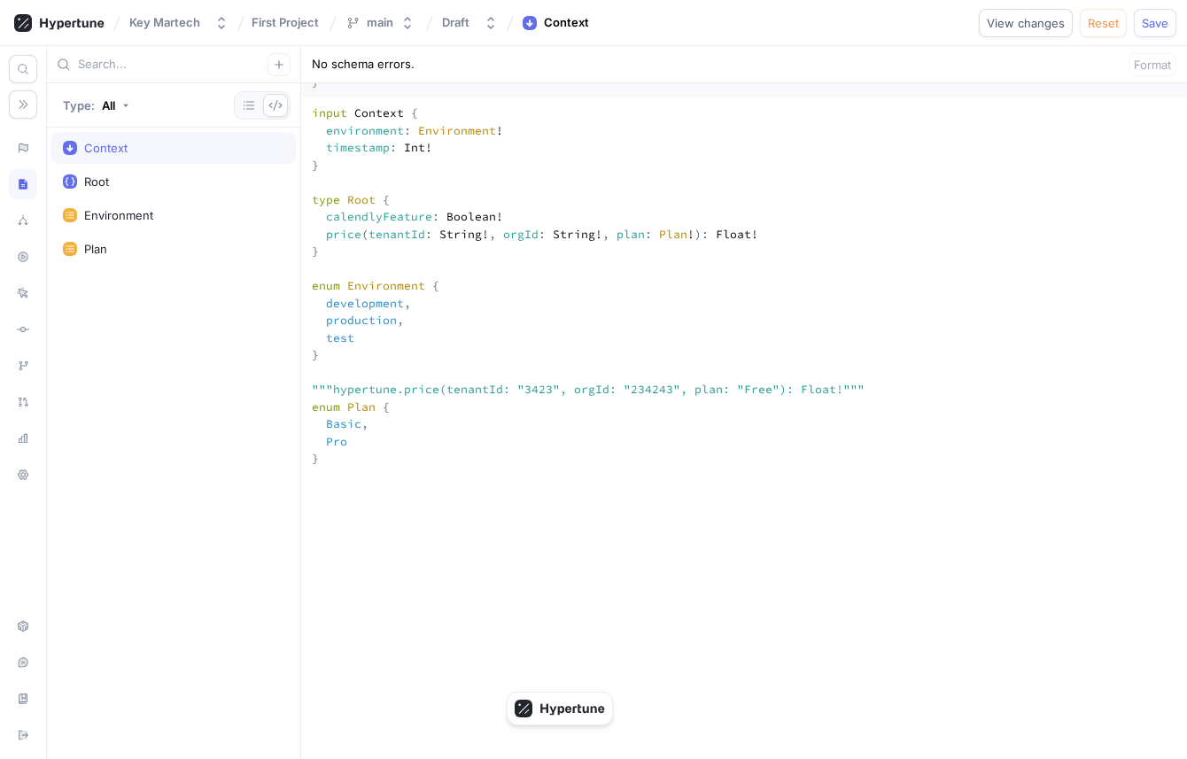
click at [618, 306] on textarea "input Context { environment: Environment! timestamp: Int! } type Root { calendl…" at bounding box center [744, 673] width 886 height 1153
click at [621, 306] on textarea "input Context { environment: Environment! timestamp: Int! } type Root { calendl…" at bounding box center [744, 673] width 886 height 1153
click at [721, 303] on textarea "input Context { environment: Environment! timestamp: Int! } type Root { calendl…" at bounding box center [744, 673] width 886 height 1153
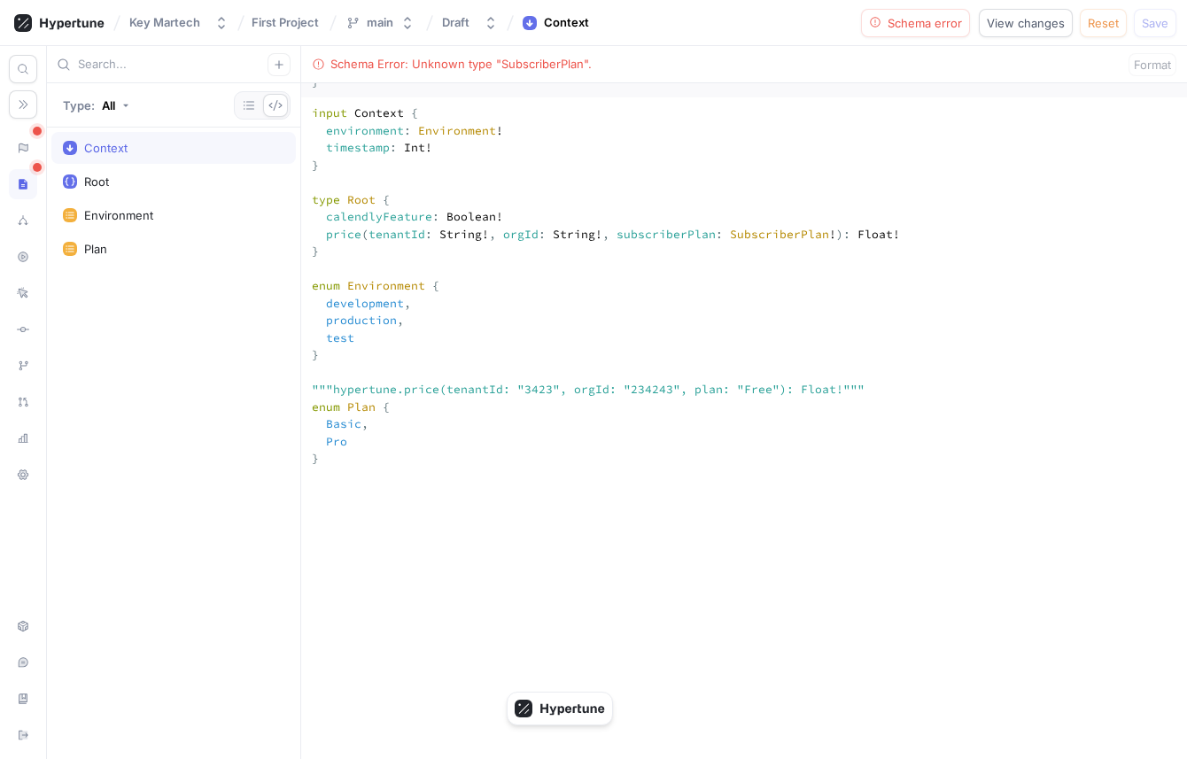
click at [786, 303] on textarea "input Context { environment: Environment! timestamp: Int! } type Root { calendl…" at bounding box center [744, 673] width 886 height 1153
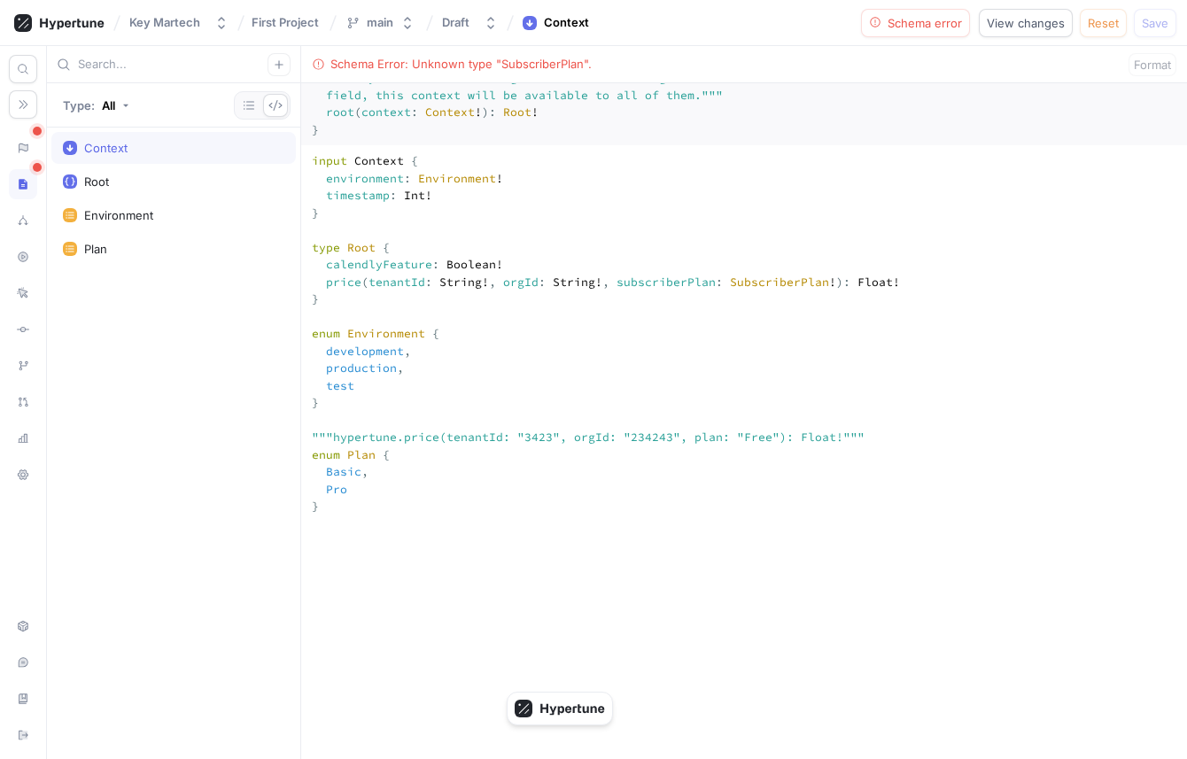
click at [769, 330] on textarea "input Context { environment: Environment! timestamp: Int! } type Root { calendl…" at bounding box center [744, 721] width 886 height 1153
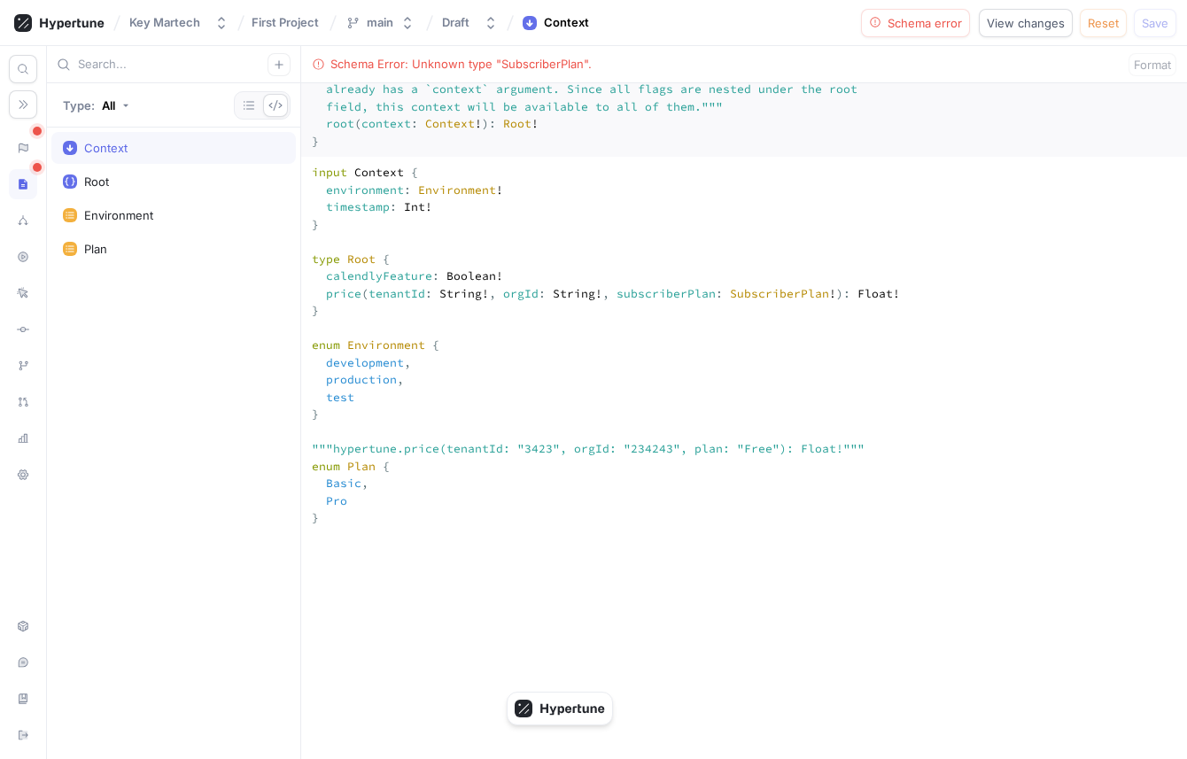
scroll to position [219, 0]
click at [386, 347] on textarea "input Context { environment: Environment! timestamp: Int! } type Root { calendl…" at bounding box center [744, 731] width 886 height 1153
drag, startPoint x: 341, startPoint y: 252, endPoint x: 437, endPoint y: 268, distance: 97.8
click at [437, 268] on textarea "input Context { environment: Environment! timestamp: Int! } type Root { calendl…" at bounding box center [744, 731] width 886 height 1153
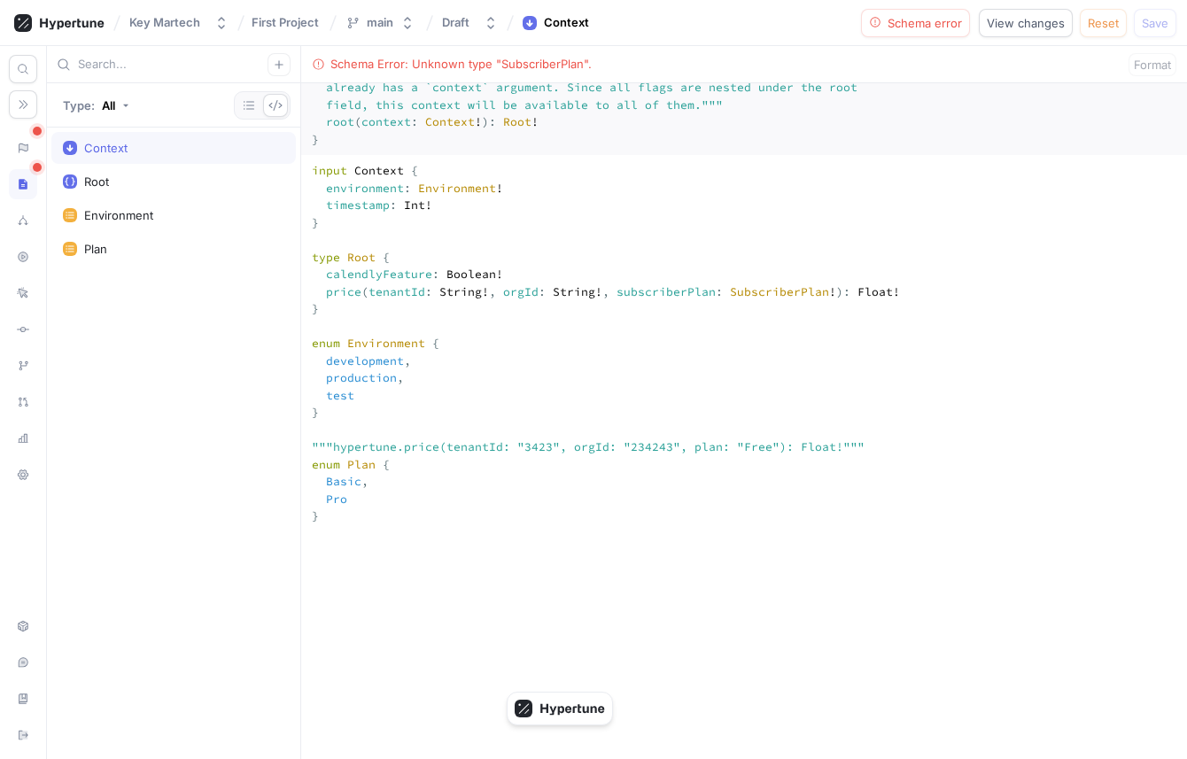
click at [437, 268] on textarea "input Context { environment: Environment! timestamp: Int! } type Root { calendl…" at bounding box center [744, 731] width 886 height 1153
drag, startPoint x: 438, startPoint y: 268, endPoint x: 397, endPoint y: 259, distance: 42.7
click at [397, 259] on textarea "input Context { environment: Environment! timestamp: Int! } type Root { calendl…" at bounding box center [744, 731] width 886 height 1153
click at [713, 379] on textarea "input Context { environment: Environment! timestamp: Int! } type Root { calendl…" at bounding box center [744, 731] width 886 height 1153
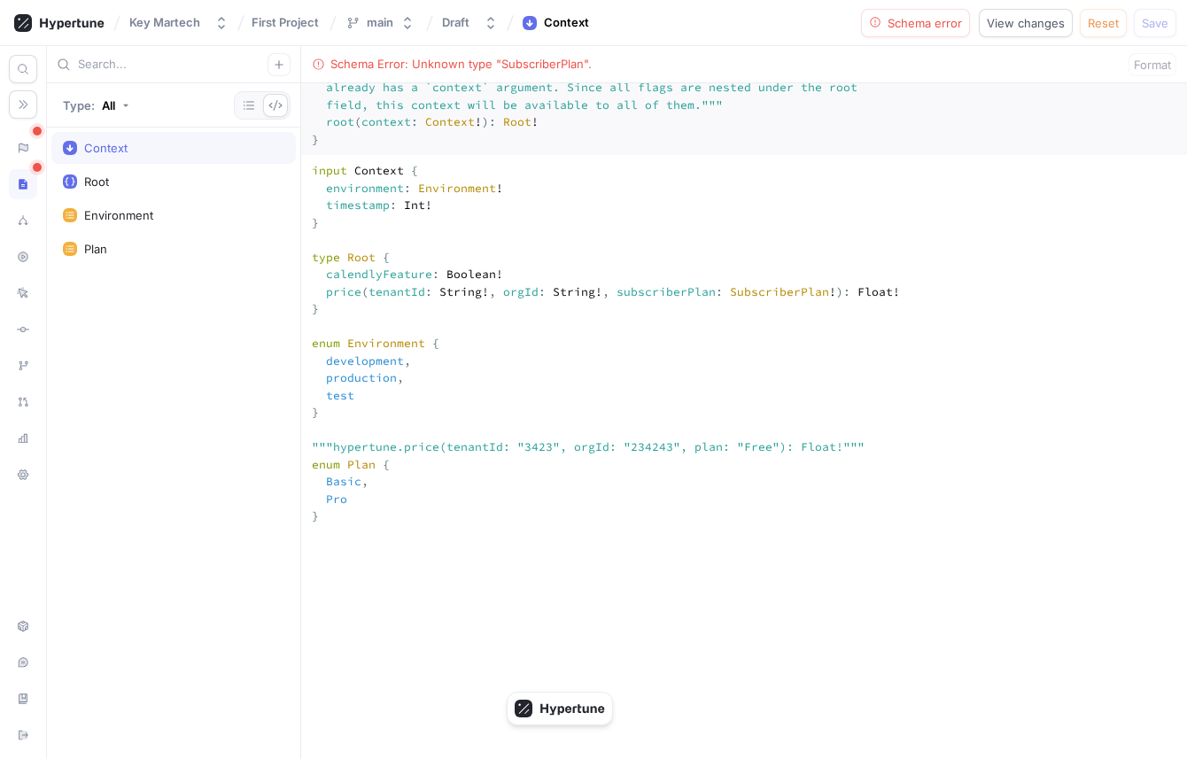
click at [617, 354] on textarea "input Context { environment: Environment! timestamp: Int! } type Root { calendl…" at bounding box center [744, 731] width 886 height 1153
click at [647, 364] on textarea "input Context { environment: Environment! timestamp: Int! } type Root { calendl…" at bounding box center [744, 731] width 886 height 1153
click at [733, 358] on textarea "input Context { environment: Environment! timestamp: Int! } type Root { calendl…" at bounding box center [744, 731] width 886 height 1153
click at [358, 567] on textarea "input Context { environment: Environment! timestamp: Int! } type Root { calendl…" at bounding box center [744, 731] width 886 height 1153
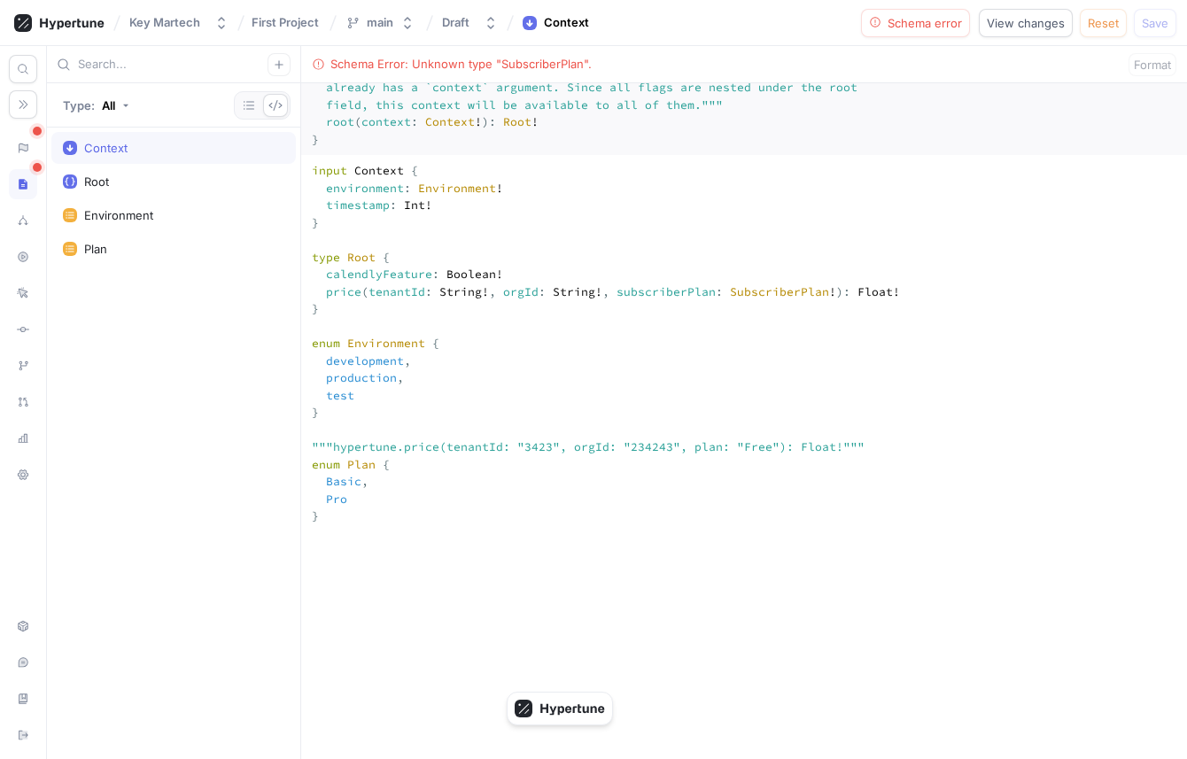
click at [358, 567] on textarea "input Context { environment: Environment! timestamp: Int! } type Root { calendl…" at bounding box center [744, 731] width 886 height 1153
paste textarea "Subscriber"
click at [422, 611] on textarea "input Context { environment: Environment! timestamp: Int! } type Root { calendl…" at bounding box center [744, 731] width 886 height 1153
click at [429, 638] on textarea "input Context { environment: Environment! timestamp: Int! } type Root { calendl…" at bounding box center [744, 731] width 886 height 1153
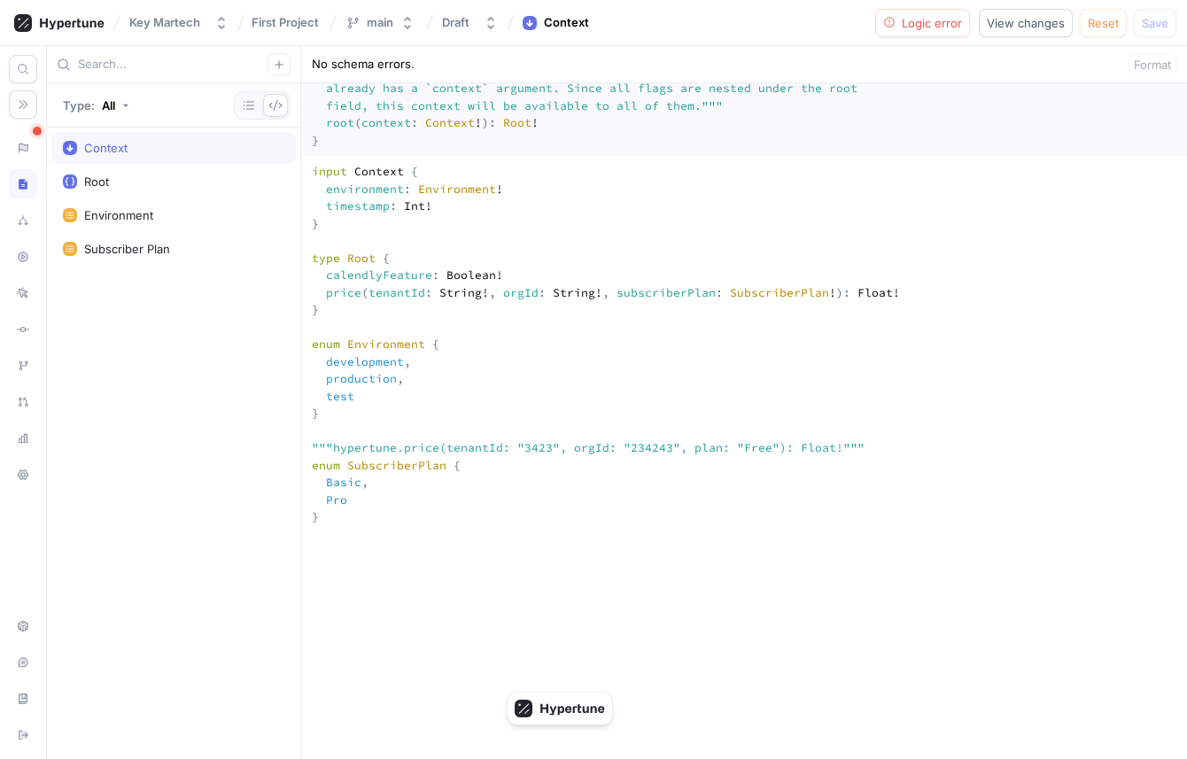
click at [469, 538] on textarea "input Context { environment: Environment! timestamp: Int! } type Root { calendl…" at bounding box center [744, 732] width 886 height 1153
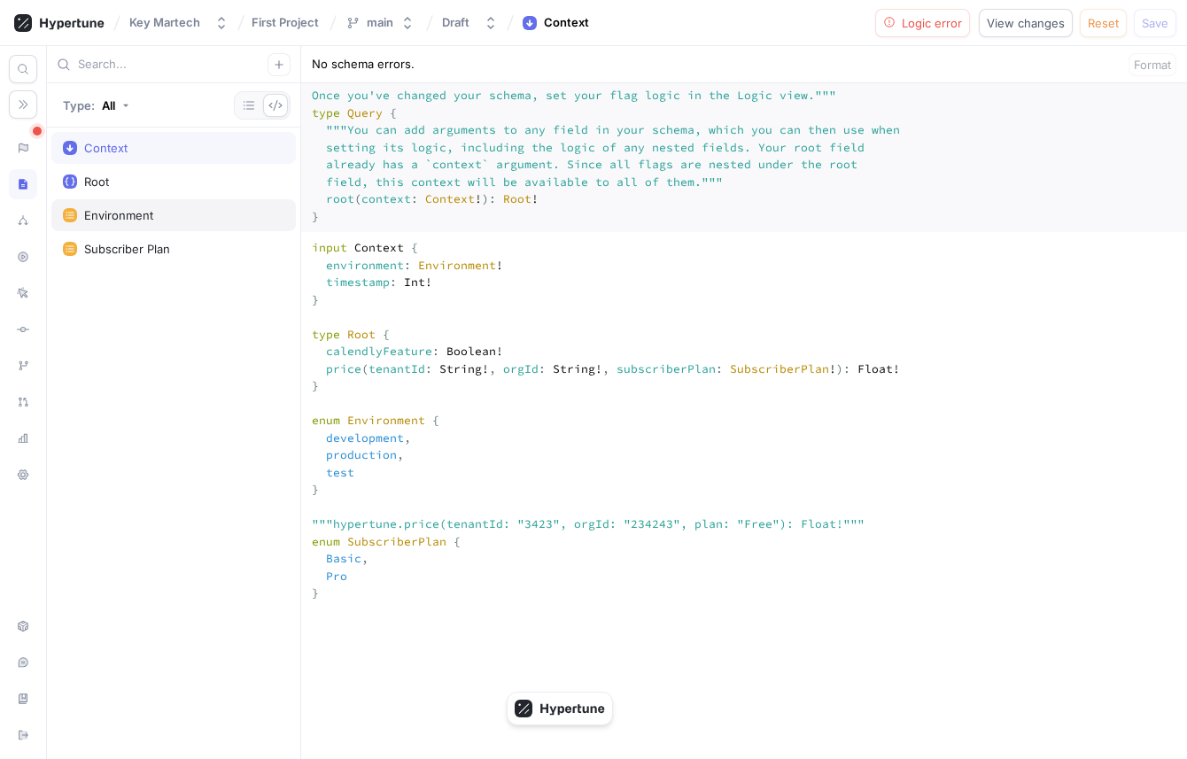
scroll to position [134, 0]
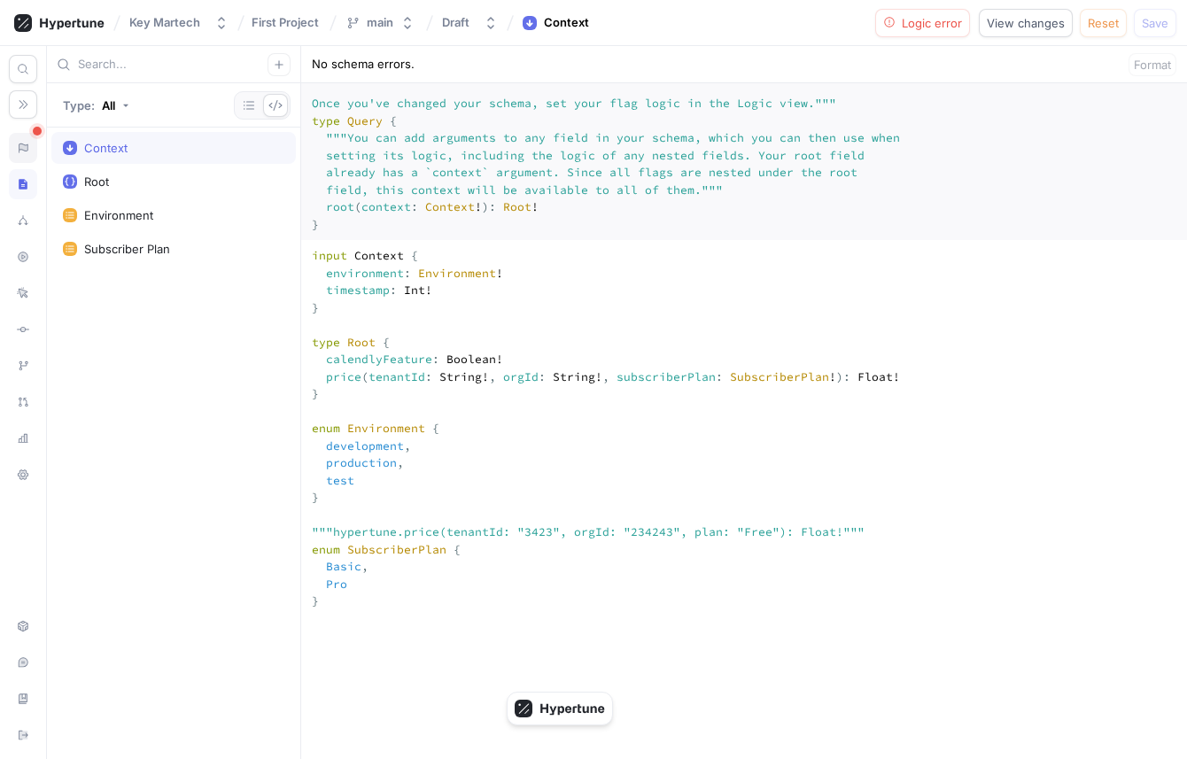
click at [21, 151] on icon at bounding box center [23, 148] width 12 height 14
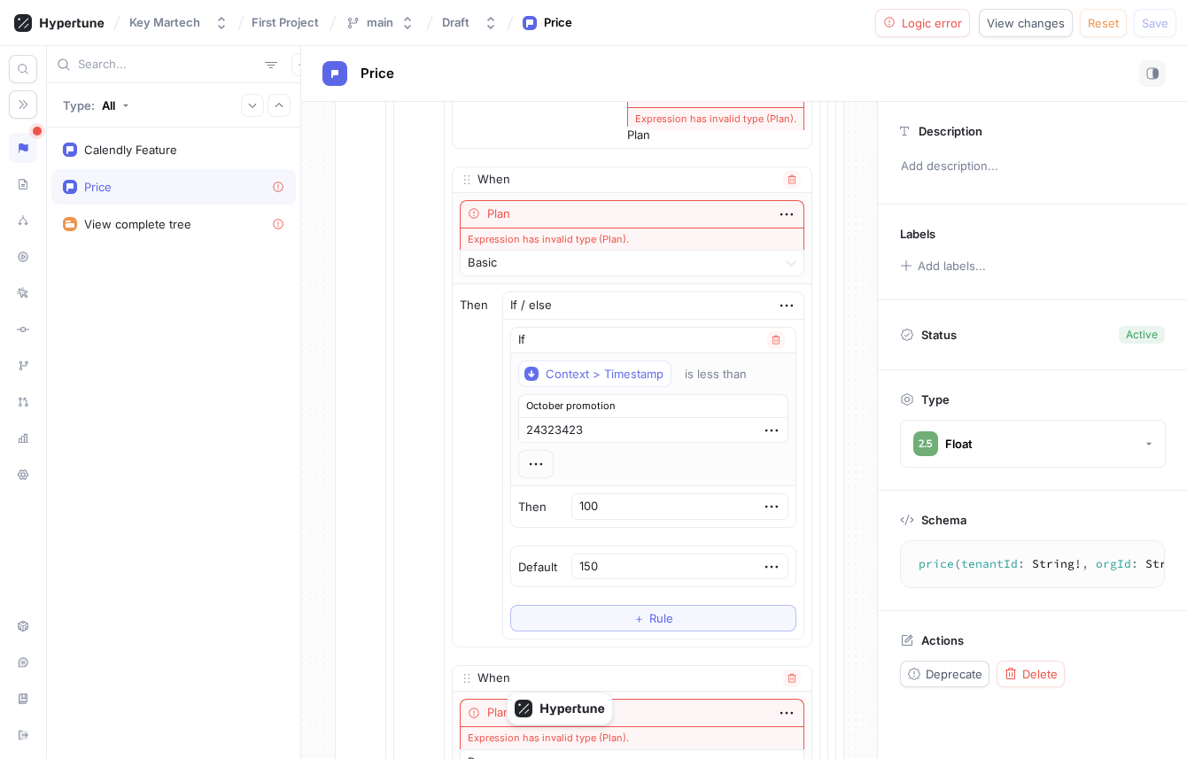
scroll to position [267, 0]
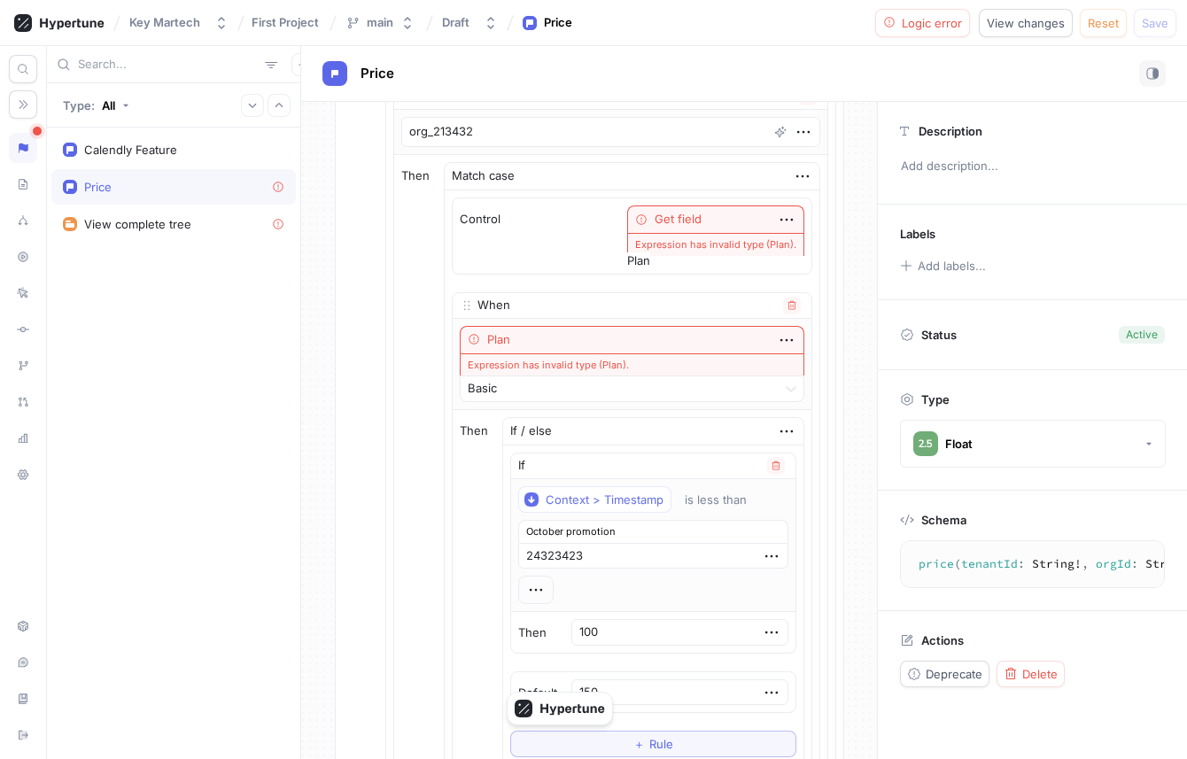
click at [704, 252] on div "Expression has invalid type (Plan)." at bounding box center [715, 244] width 177 height 23
click at [793, 174] on icon "button" at bounding box center [802, 175] width 19 height 19
click at [800, 213] on img at bounding box center [798, 209] width 11 height 11
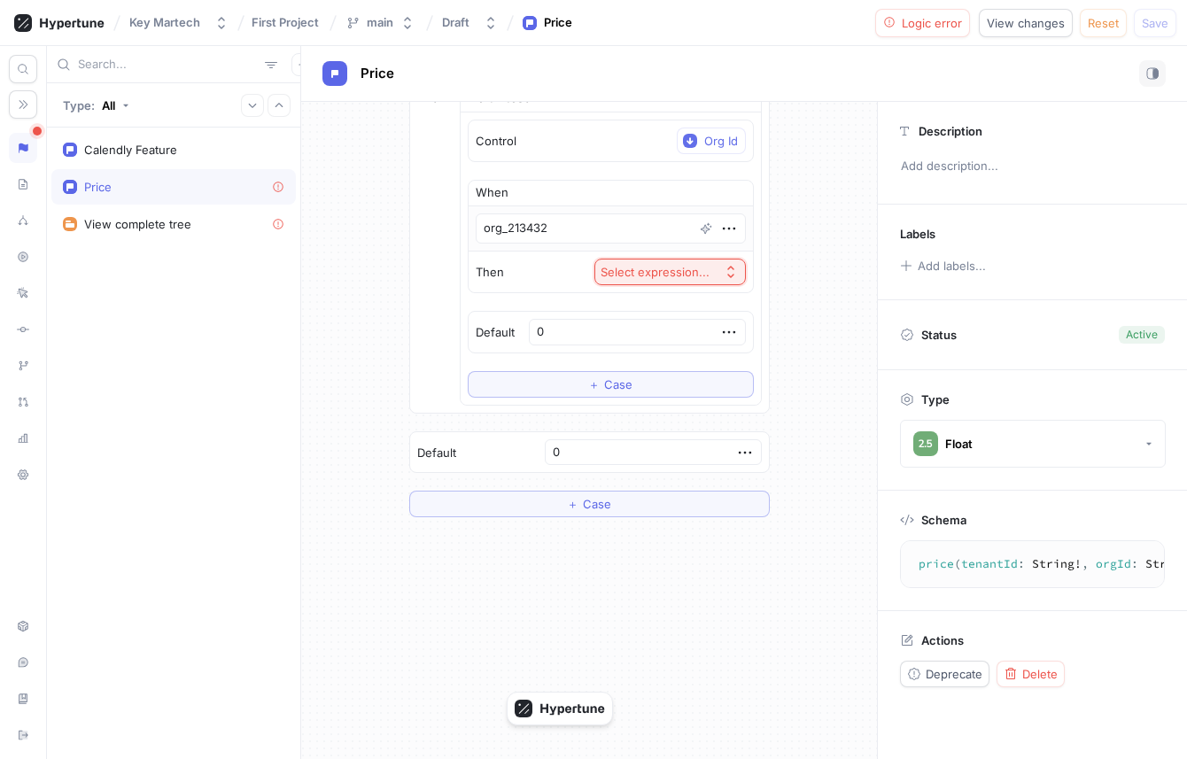
scroll to position [171, 0]
click at [611, 277] on div "Select expression..." at bounding box center [654, 272] width 109 height 15
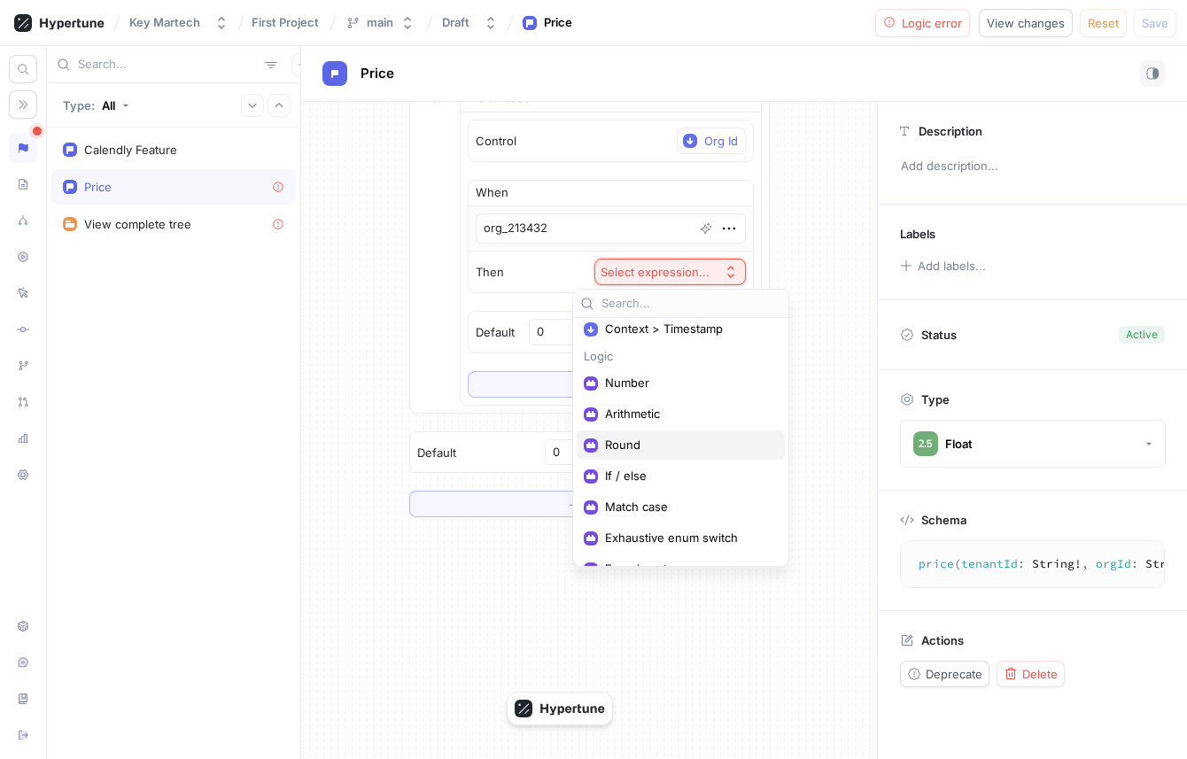
scroll to position [53, 0]
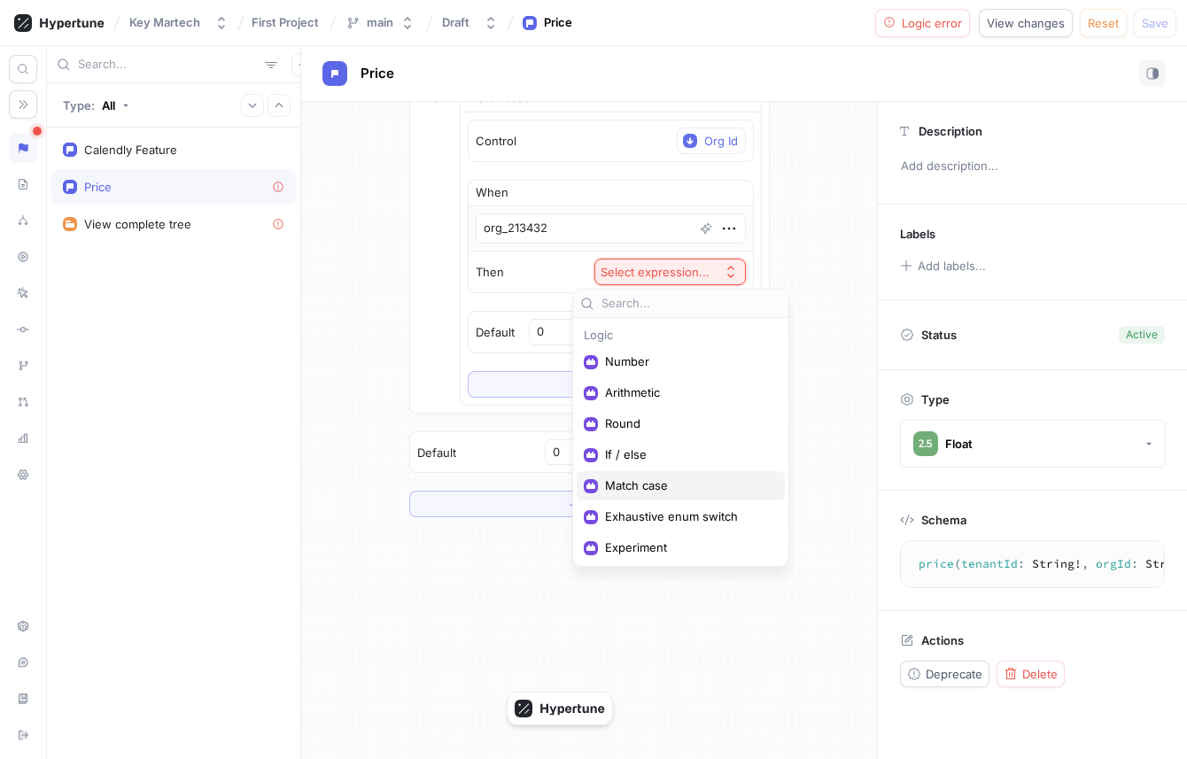
click at [643, 478] on span "Match case" at bounding box center [687, 485] width 164 height 15
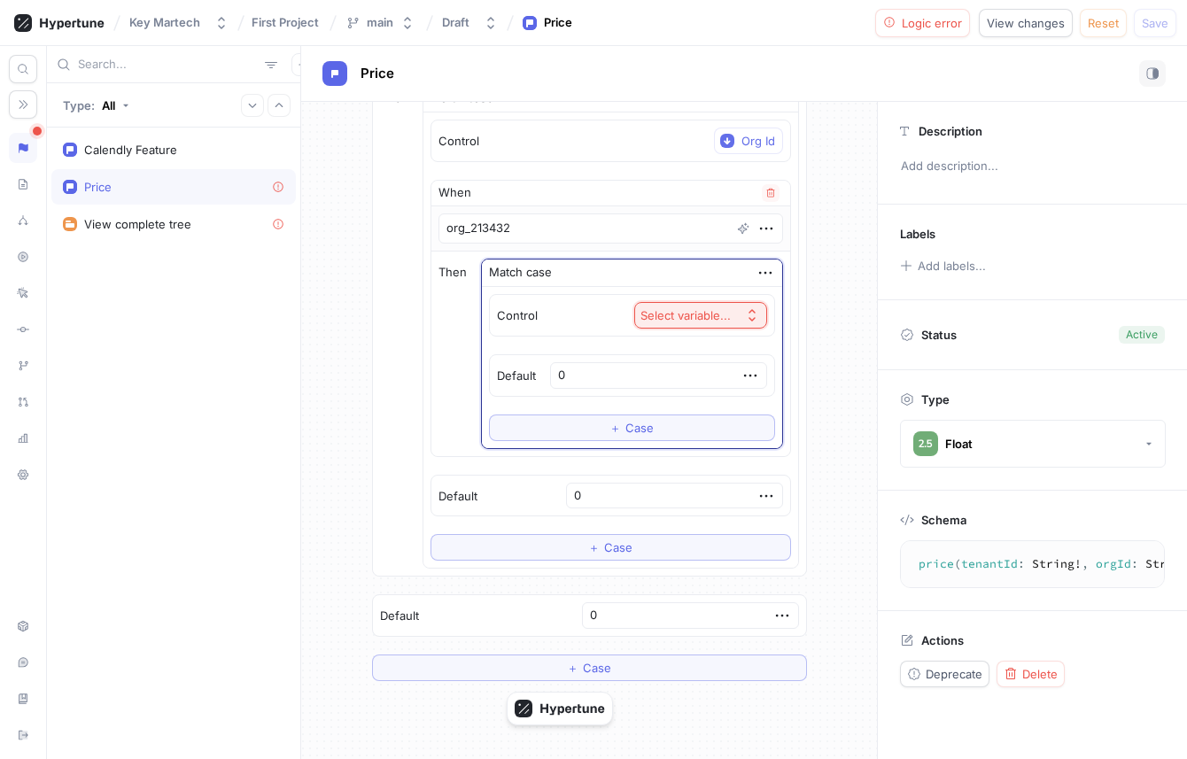
click at [660, 314] on div "Select variable..." at bounding box center [685, 315] width 90 height 15
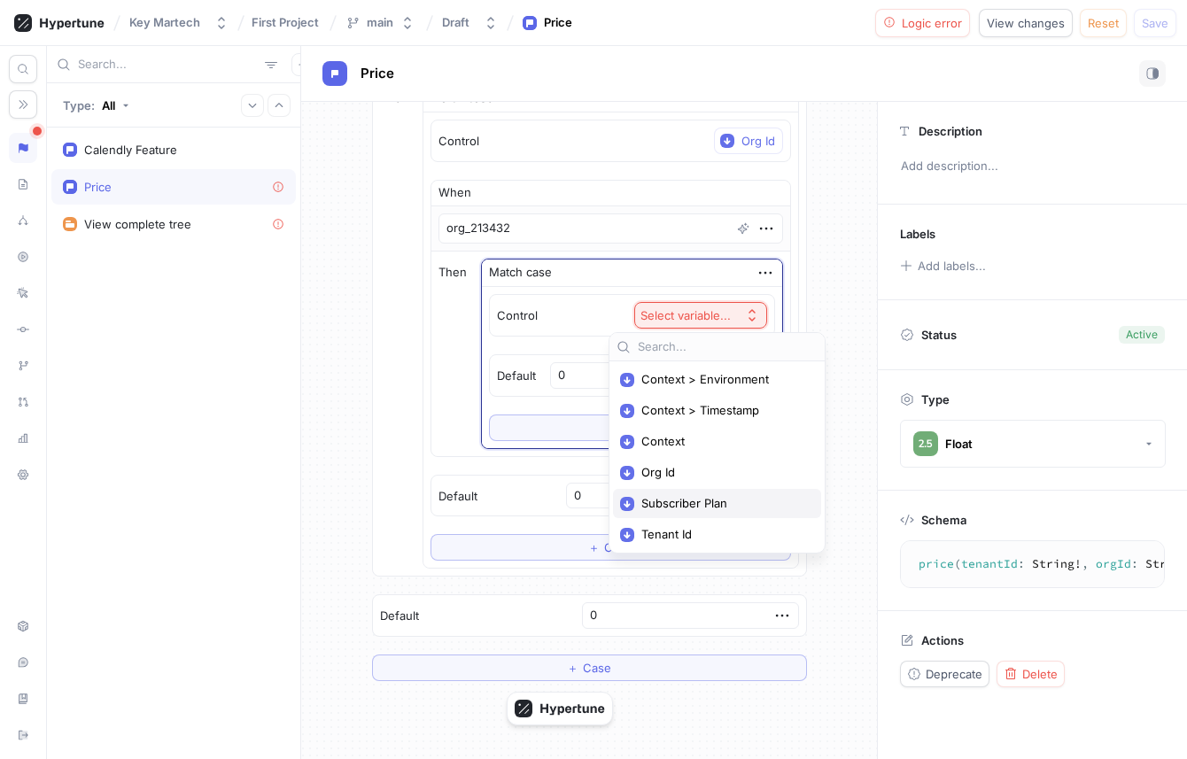
click at [702, 499] on span "Subscriber Plan" at bounding box center [723, 503] width 164 height 15
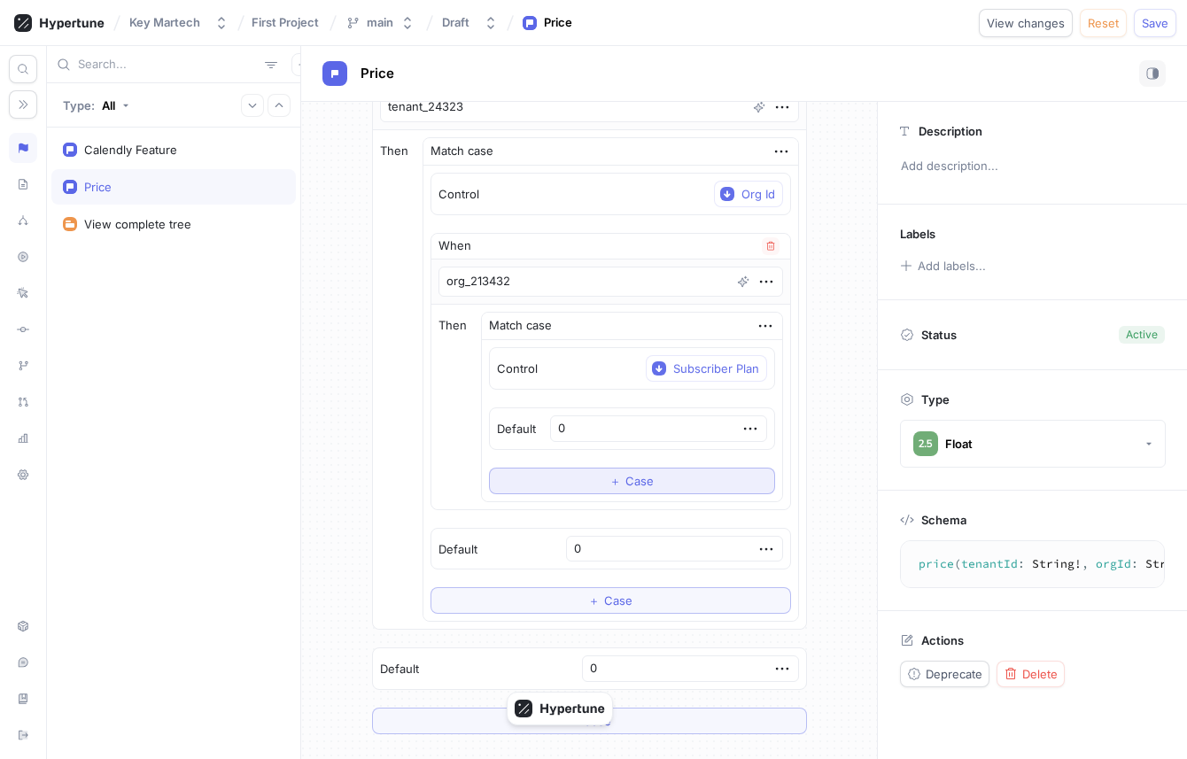
scroll to position [138, 0]
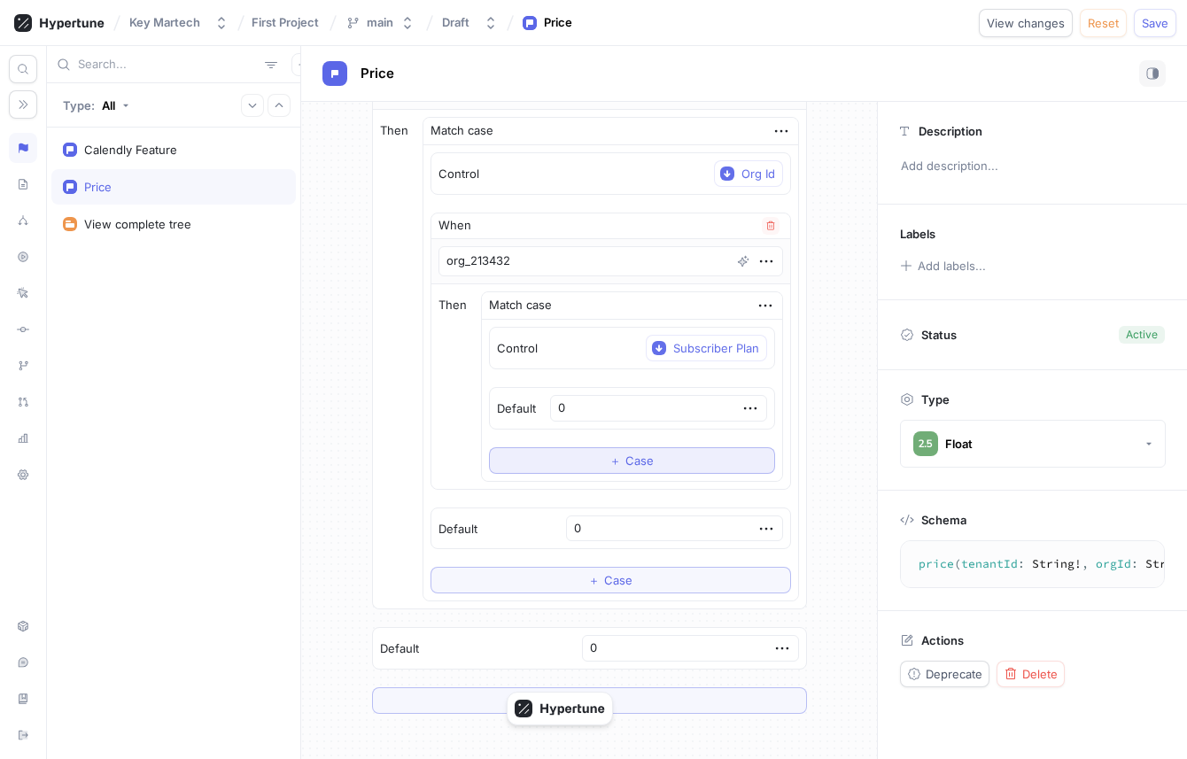
click at [674, 459] on button "＋ Case" at bounding box center [632, 460] width 286 height 27
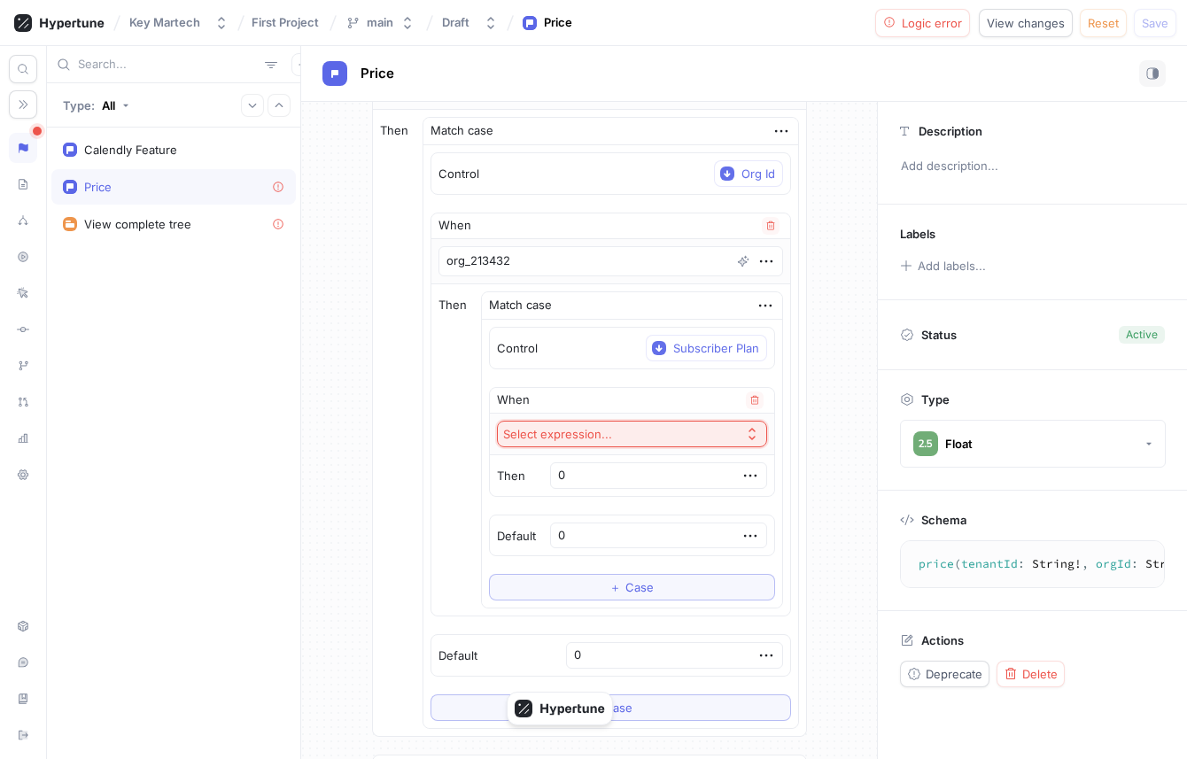
click at [619, 427] on div "Select expression..." at bounding box center [561, 434] width 116 height 15
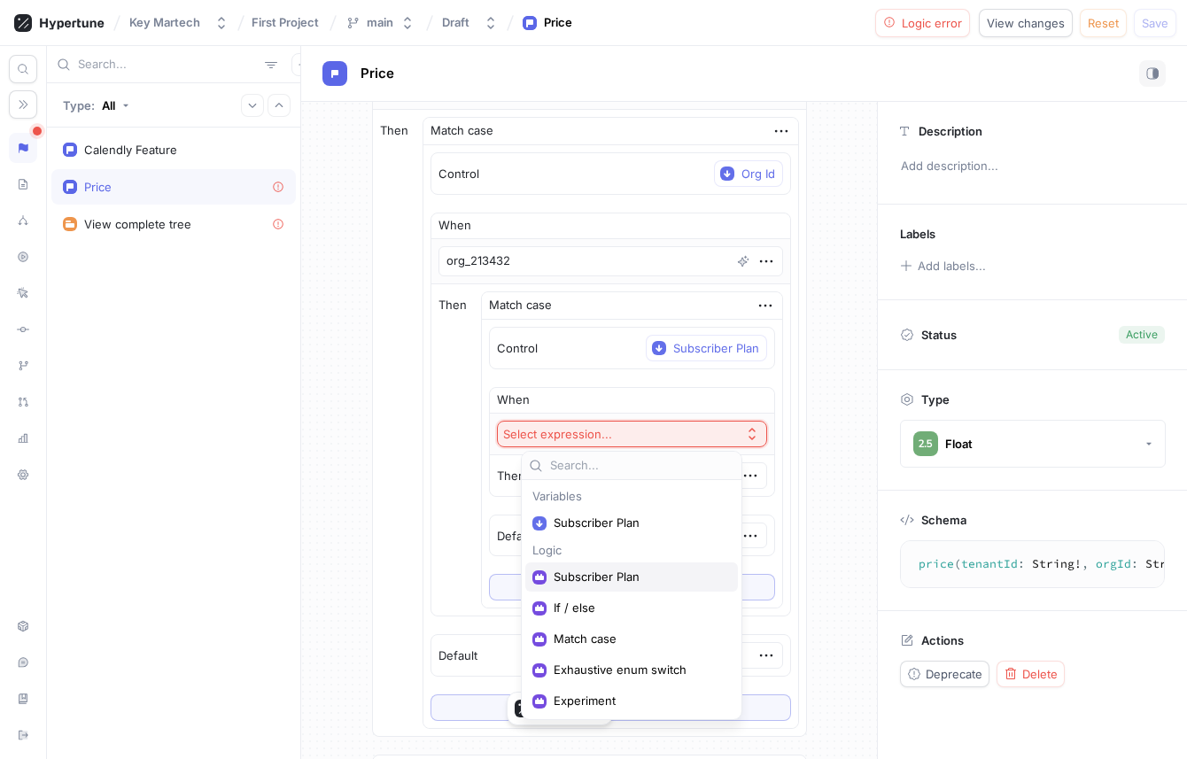
click at [625, 568] on div "Subscriber Plan" at bounding box center [631, 576] width 213 height 29
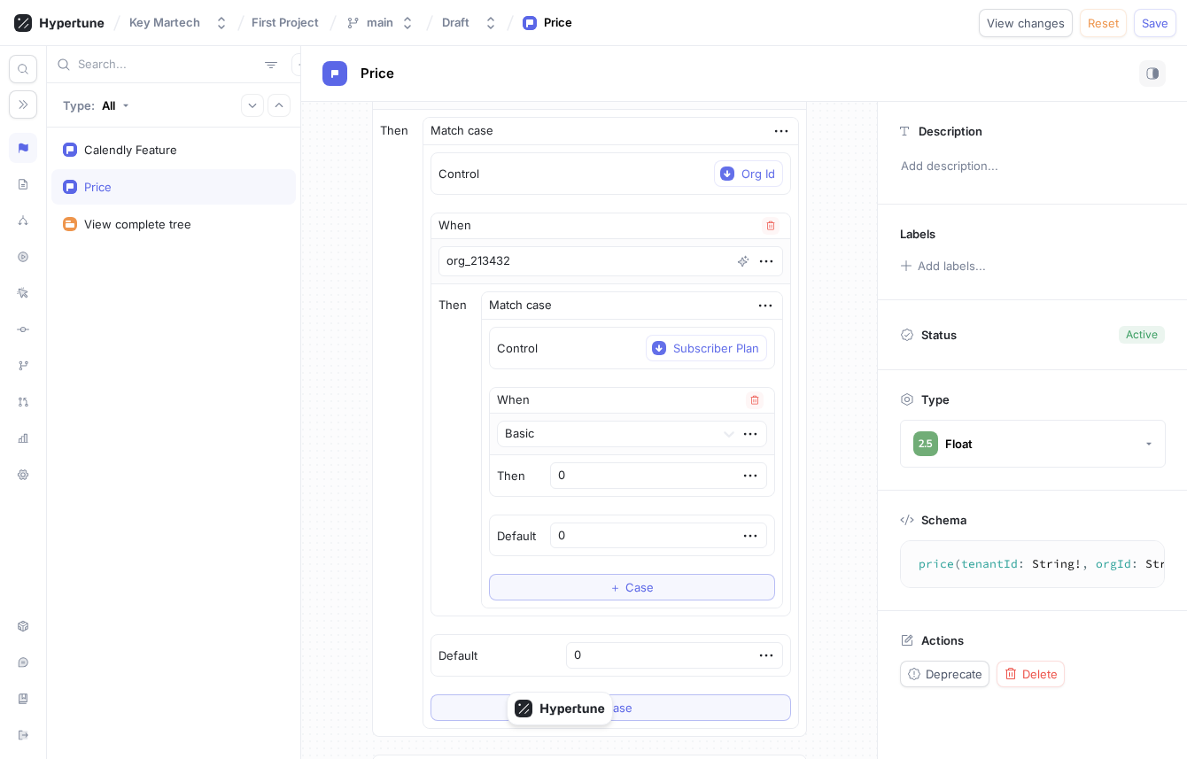
drag, startPoint x: 641, startPoint y: 476, endPoint x: 565, endPoint y: 475, distance: 76.2
click at [565, 475] on div "Then 0" at bounding box center [632, 475] width 284 height 41
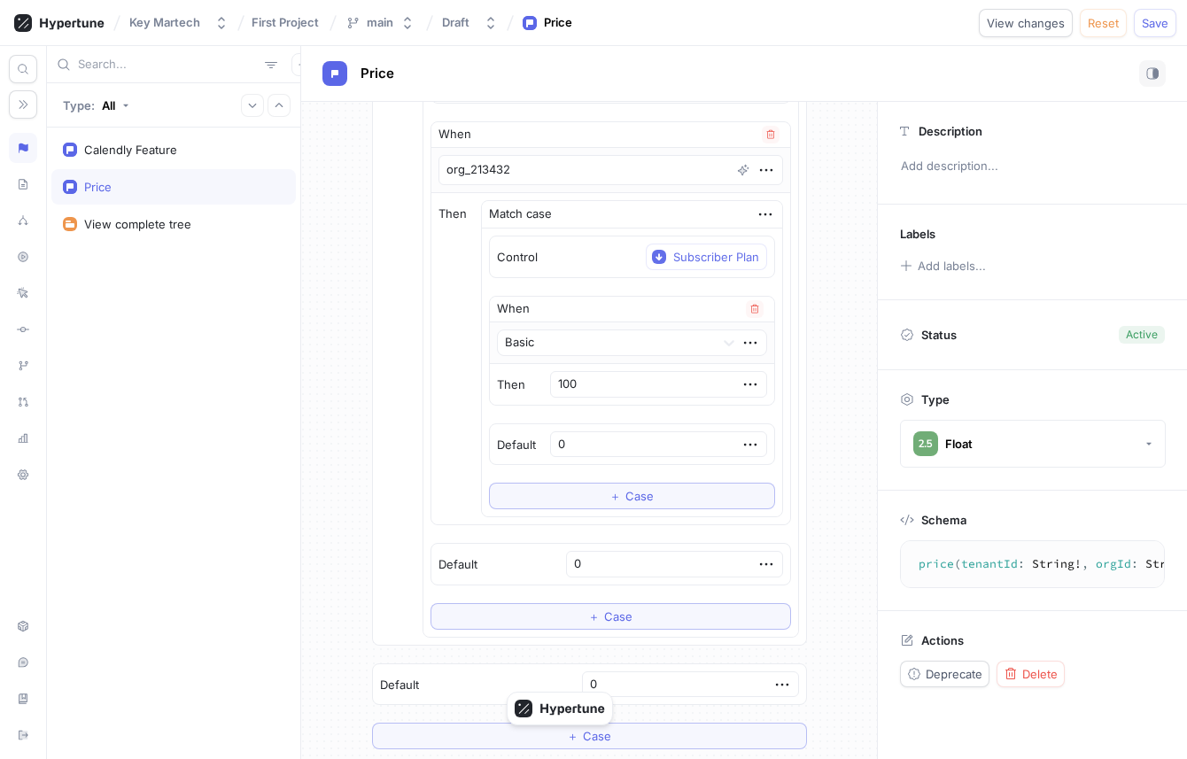
scroll to position [232, 0]
click at [577, 504] on button "＋ Case" at bounding box center [632, 493] width 286 height 27
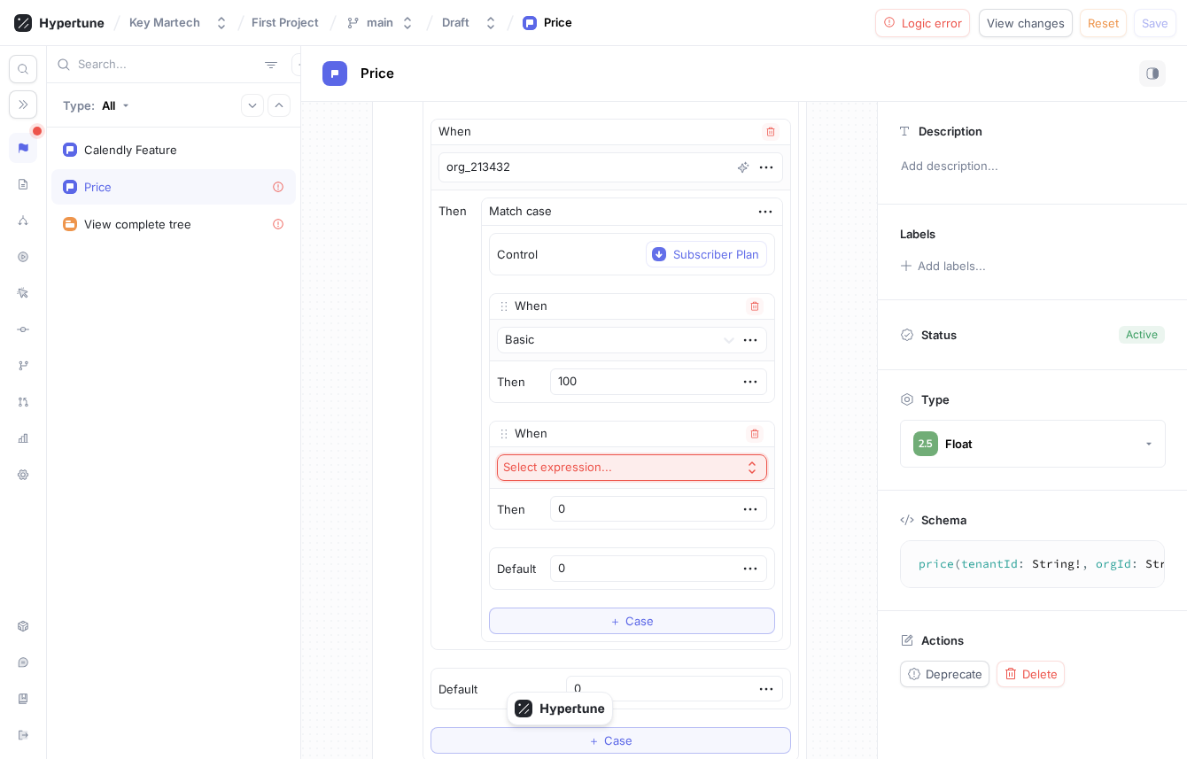
click at [600, 469] on div "Select expression..." at bounding box center [557, 467] width 109 height 15
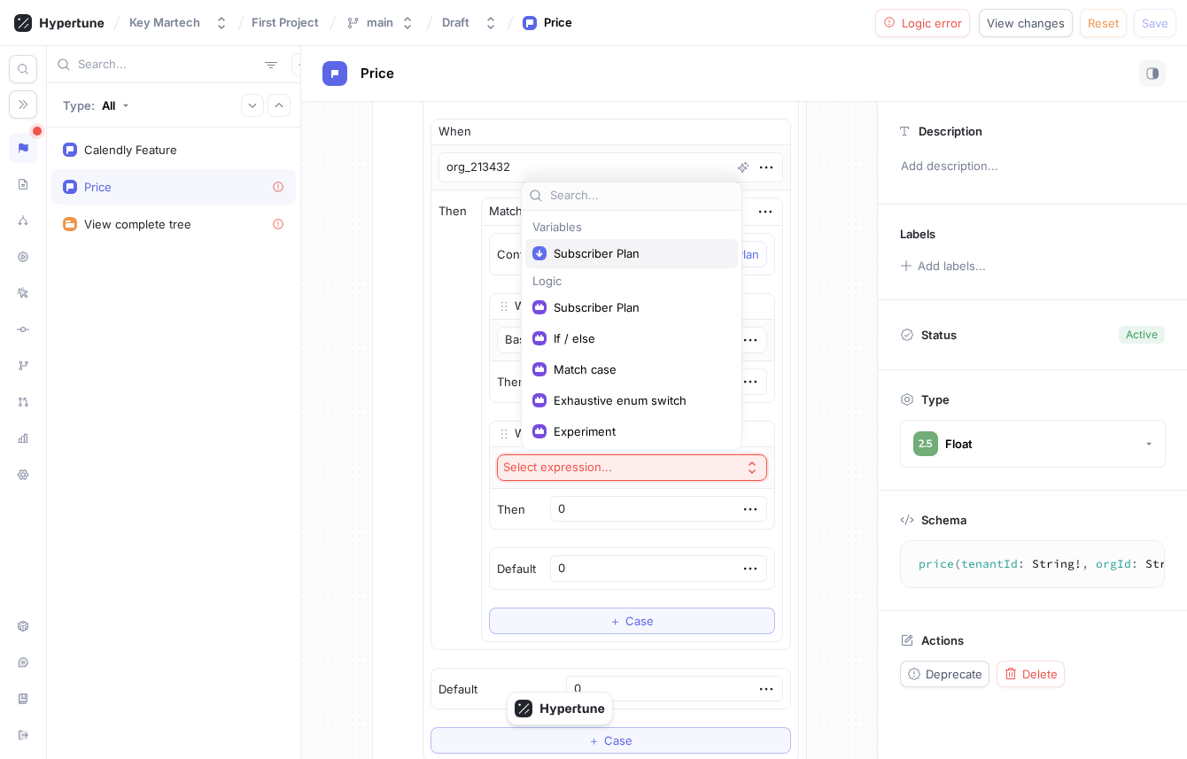
click at [621, 253] on span "Subscriber Plan" at bounding box center [638, 253] width 168 height 15
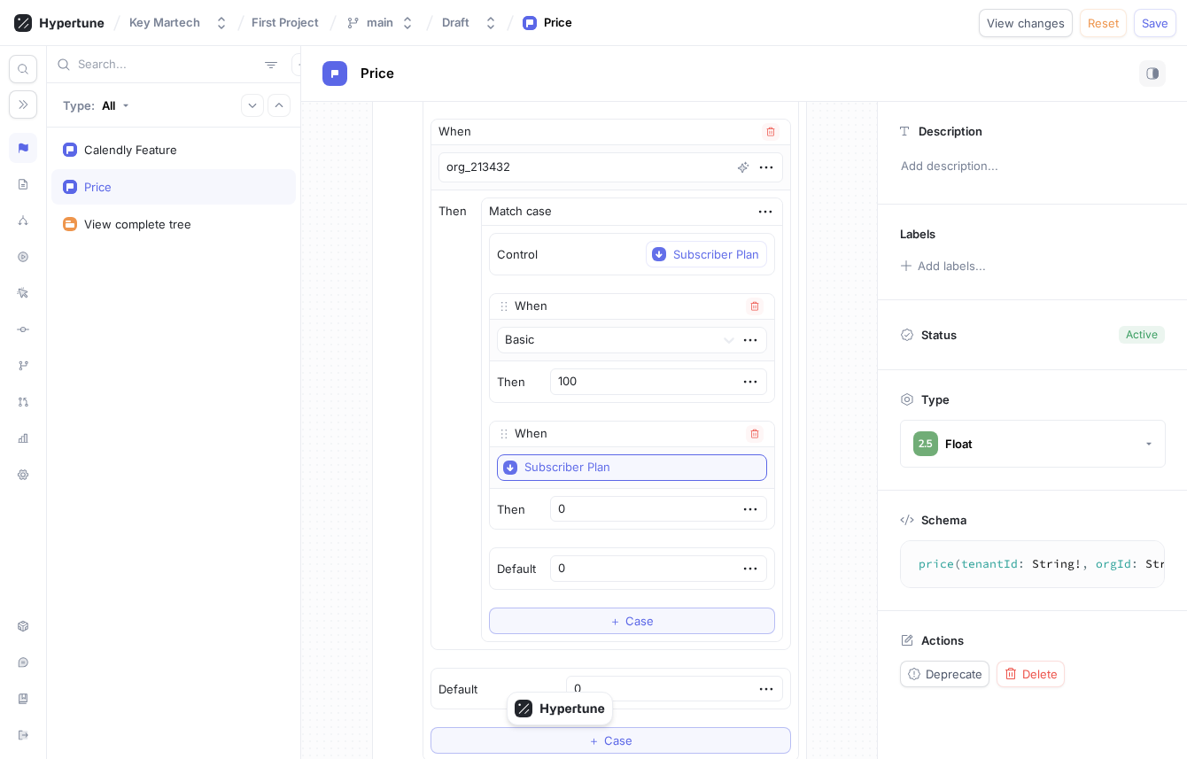
click at [621, 475] on button "Subscriber Plan" at bounding box center [632, 467] width 270 height 27
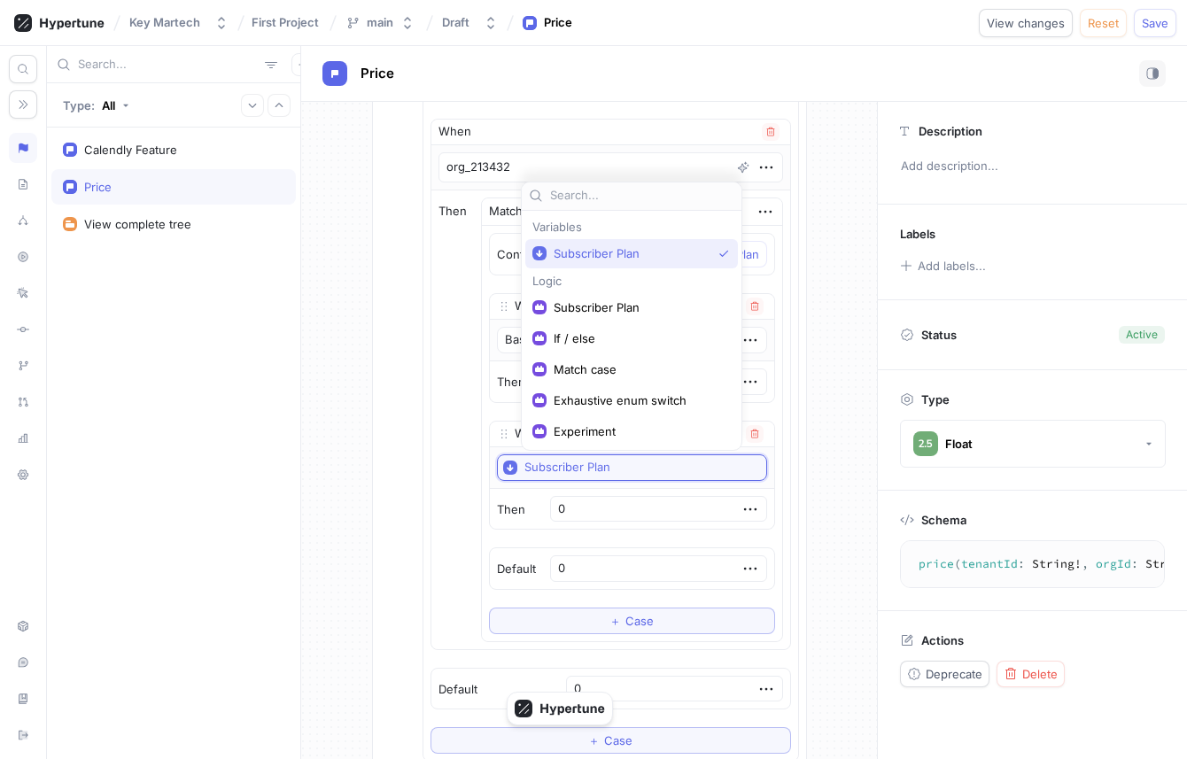
click at [621, 475] on button "Subscriber Plan" at bounding box center [632, 467] width 270 height 27
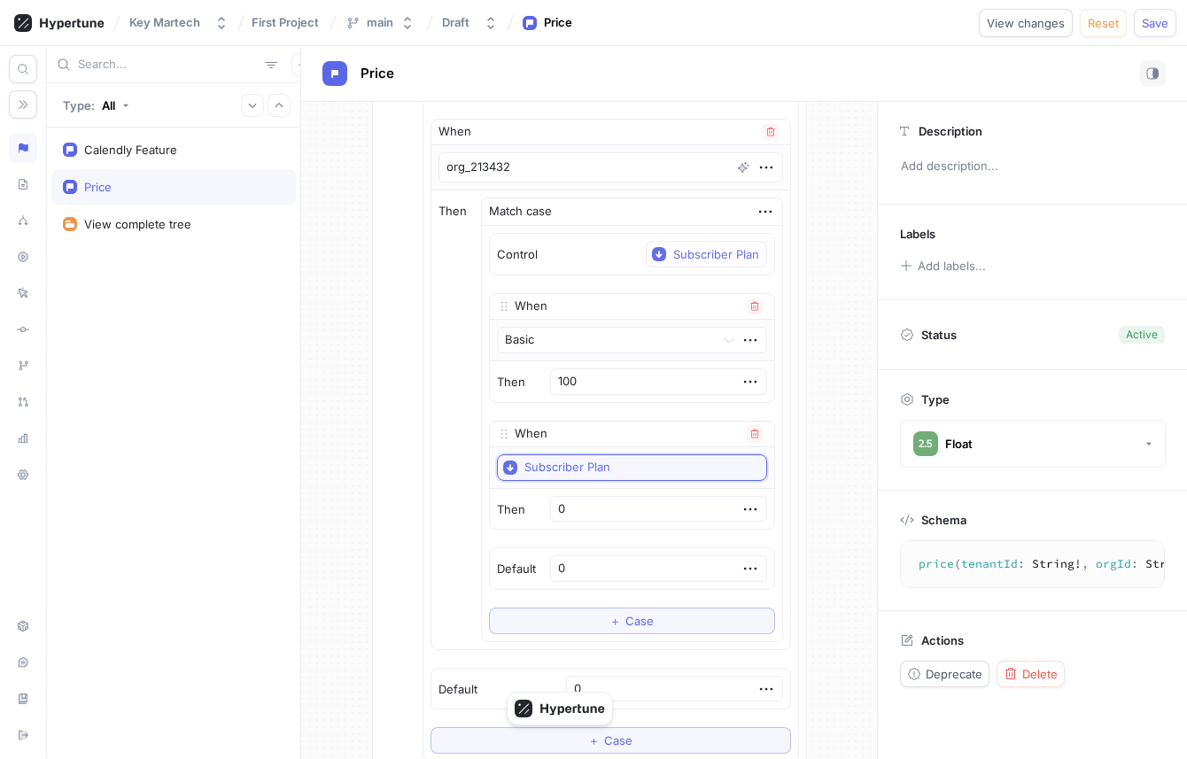
click at [621, 475] on button "Subscriber Plan" at bounding box center [632, 467] width 270 height 27
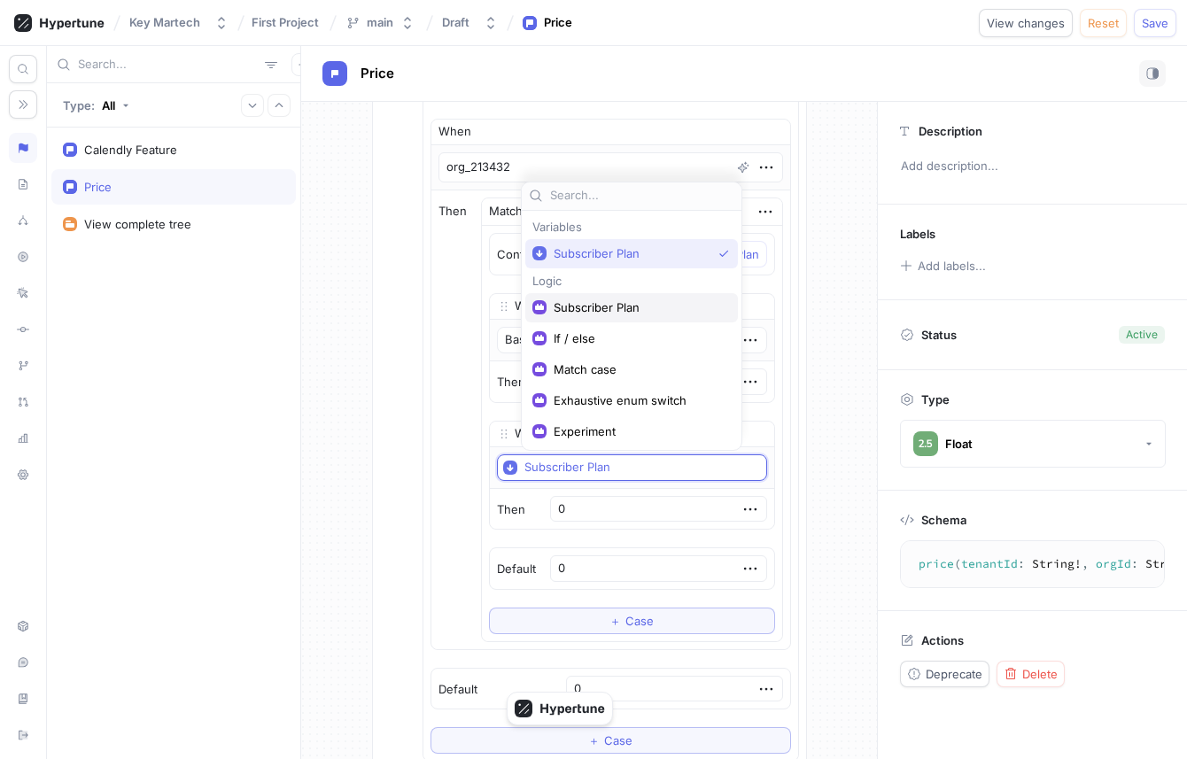
click at [635, 311] on span "Subscriber Plan" at bounding box center [638, 307] width 168 height 15
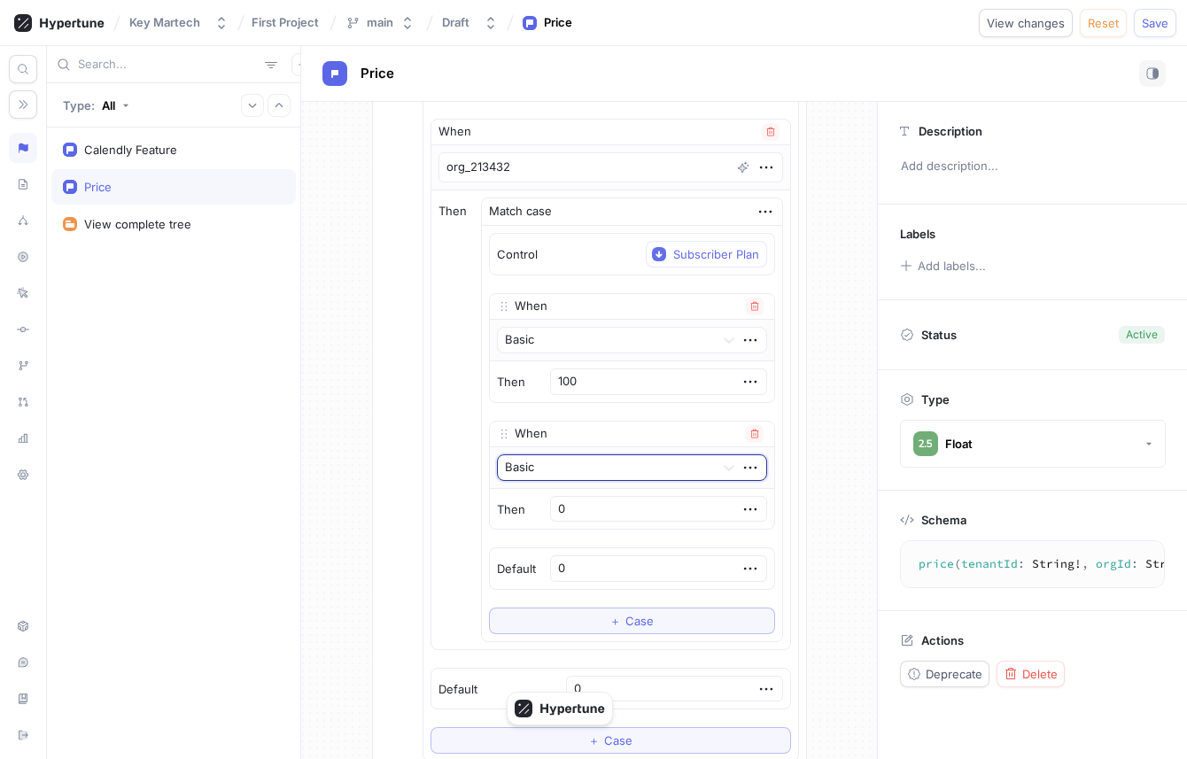
click at [627, 467] on div at bounding box center [606, 467] width 203 height 21
click at [613, 521] on div "Pro" at bounding box center [632, 530] width 268 height 28
drag, startPoint x: 631, startPoint y: 515, endPoint x: 548, endPoint y: 498, distance: 84.2
click at [548, 498] on div "Then 0" at bounding box center [632, 509] width 284 height 41
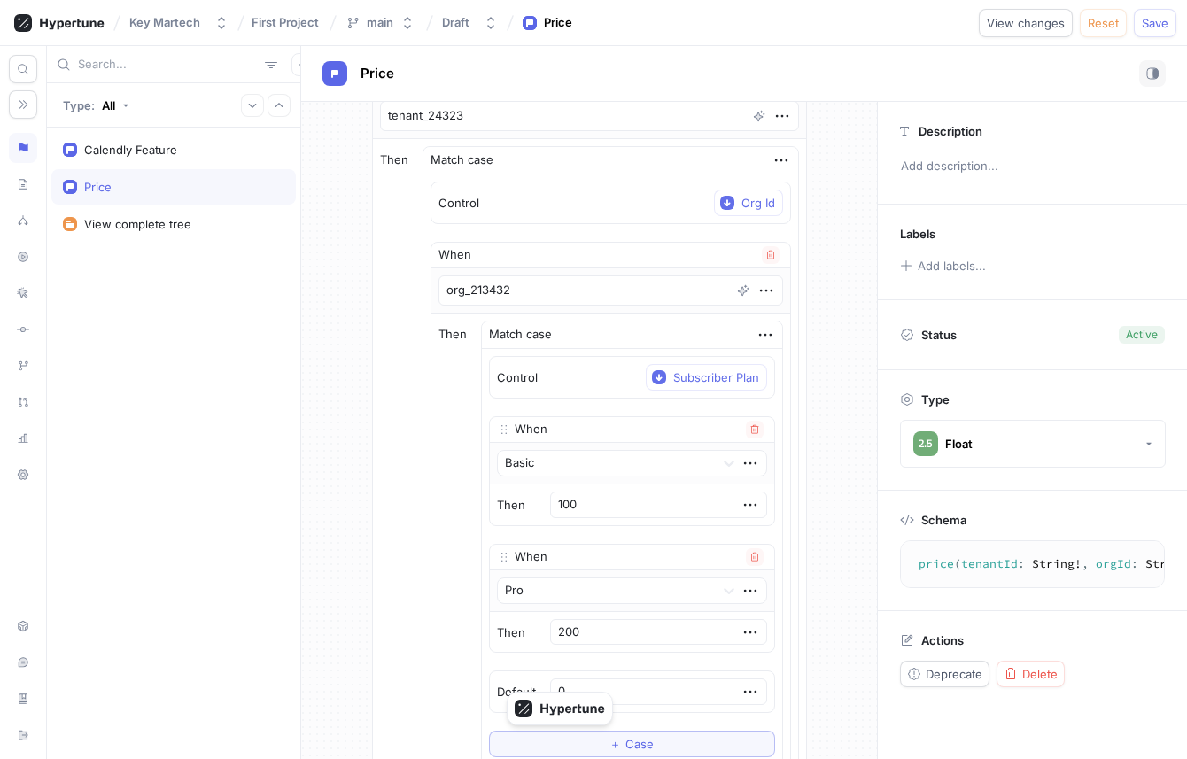
scroll to position [0, 0]
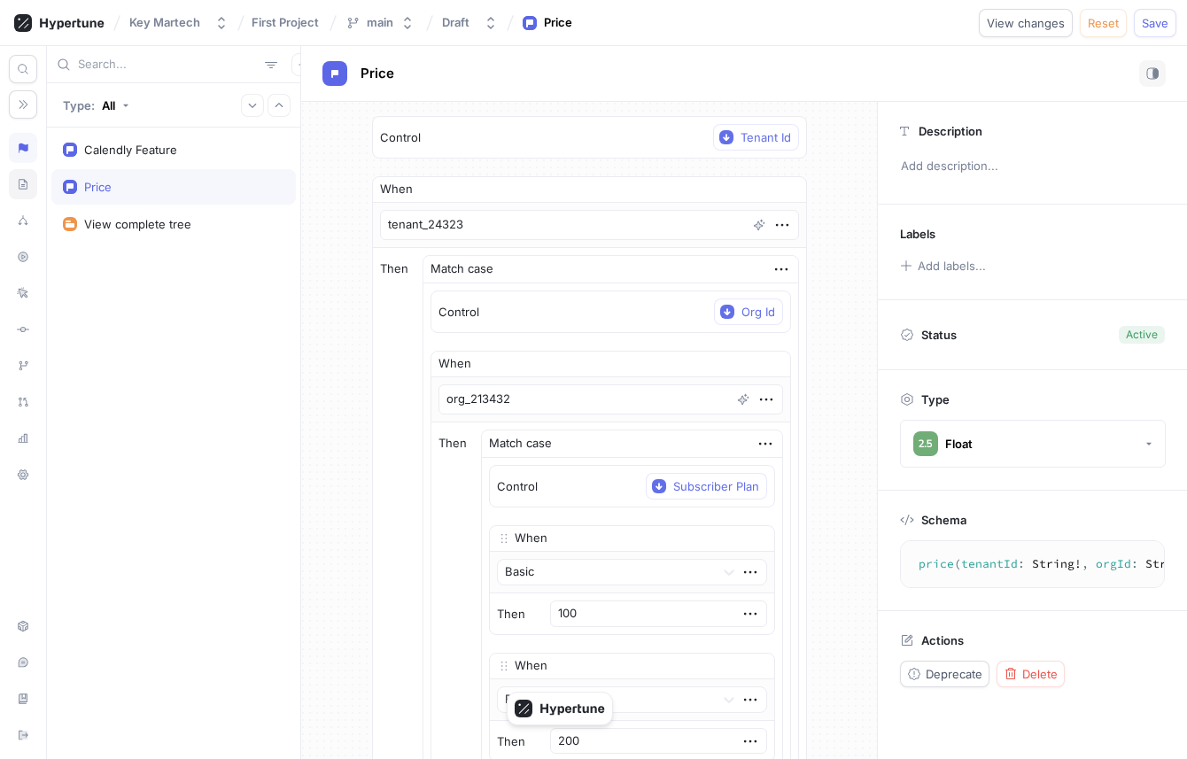
click at [30, 181] on div at bounding box center [23, 184] width 28 height 30
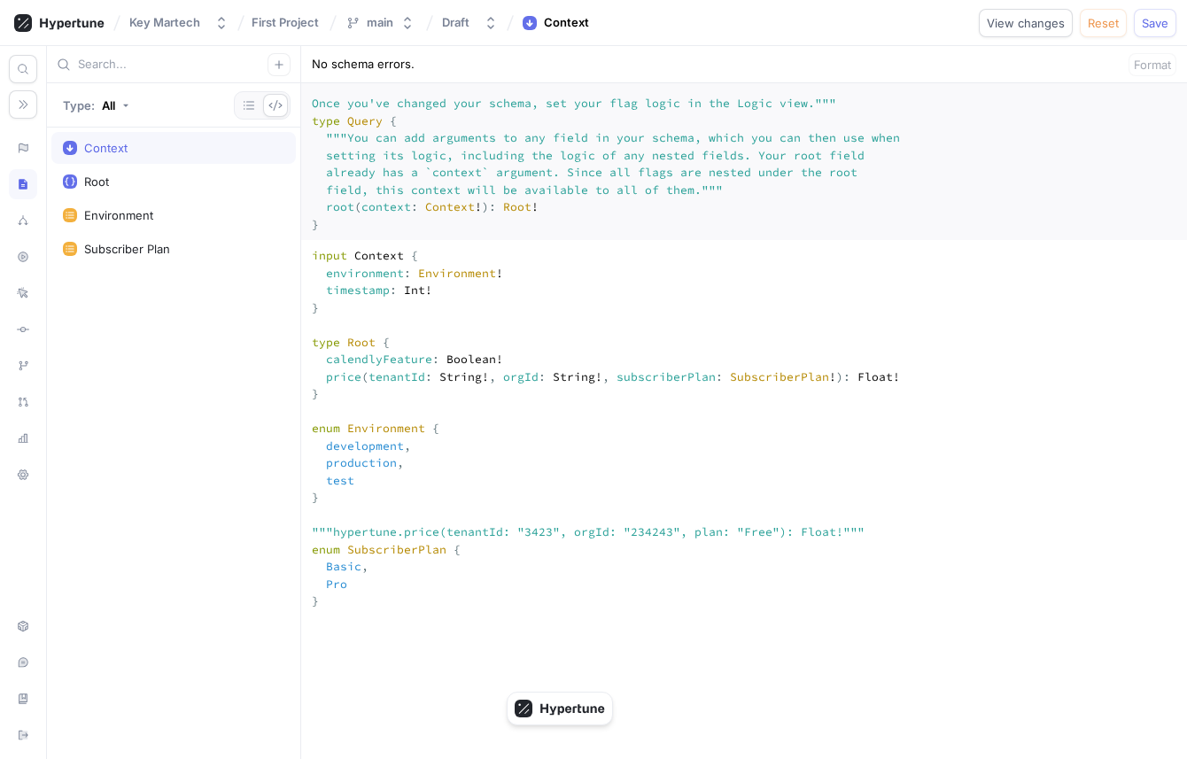
scroll to position [164, 0]
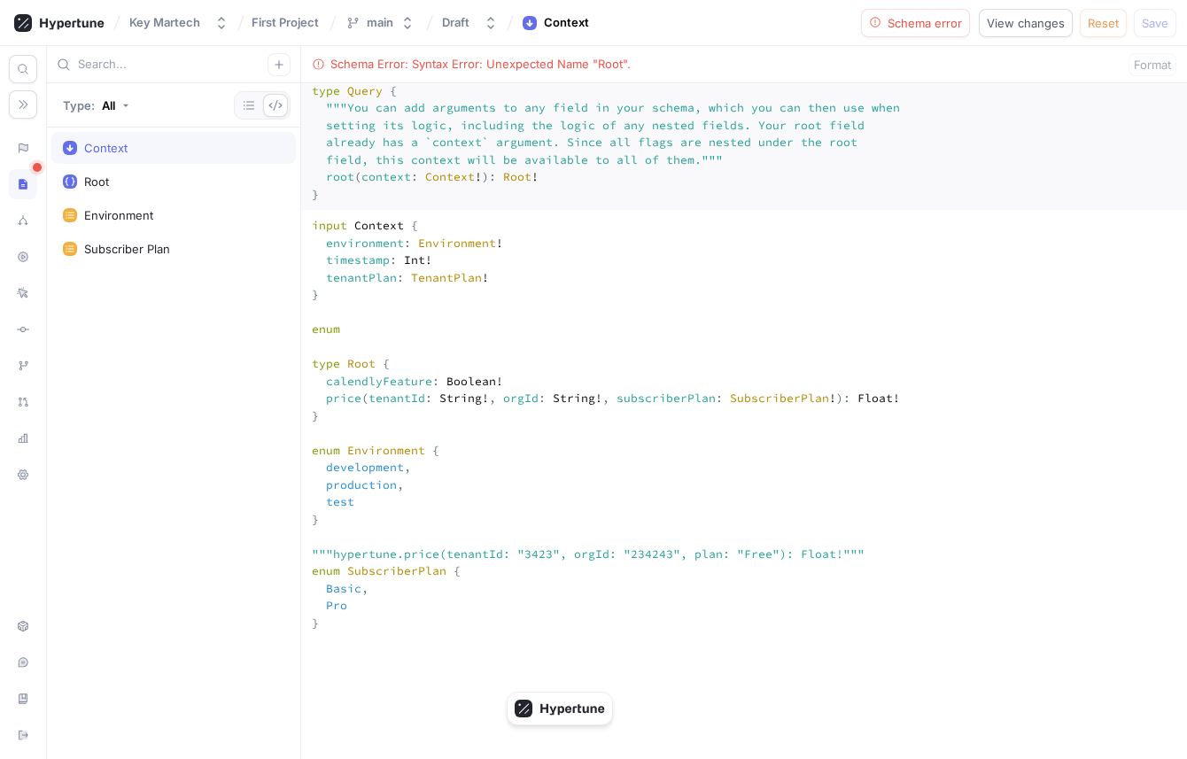
paste textarea "TenantPlan"
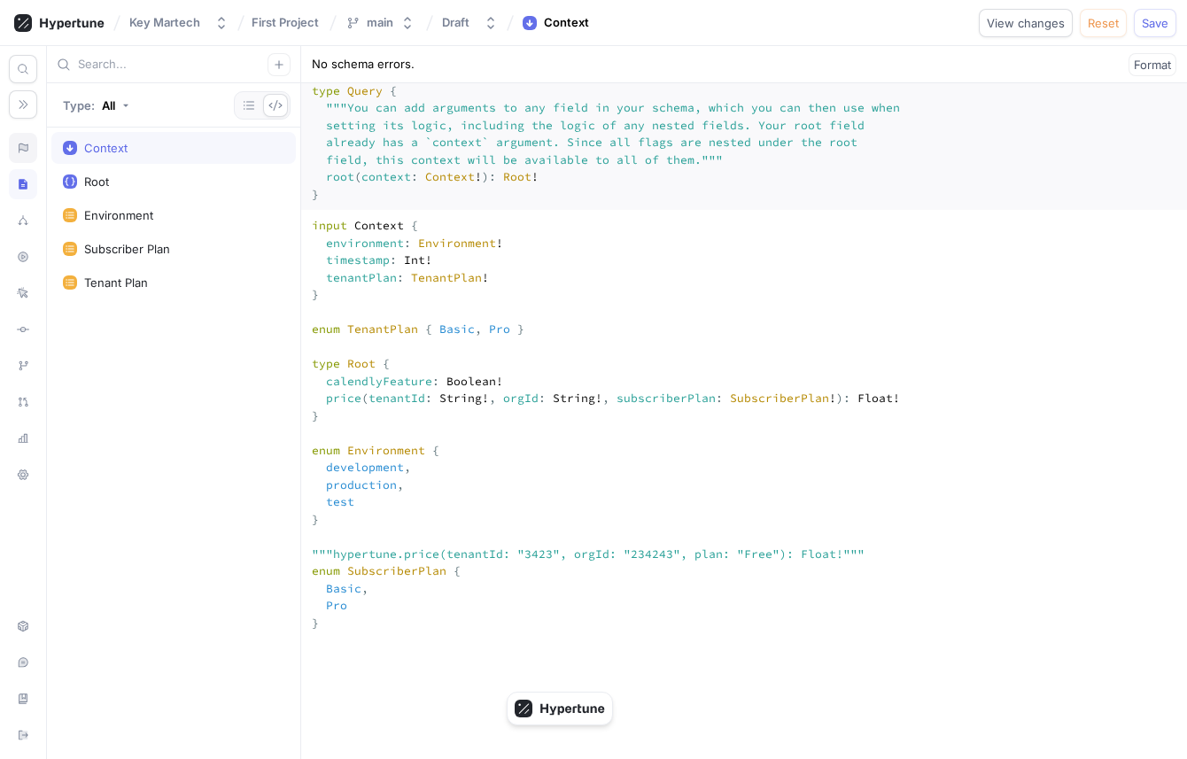
click at [22, 139] on div at bounding box center [23, 148] width 28 height 30
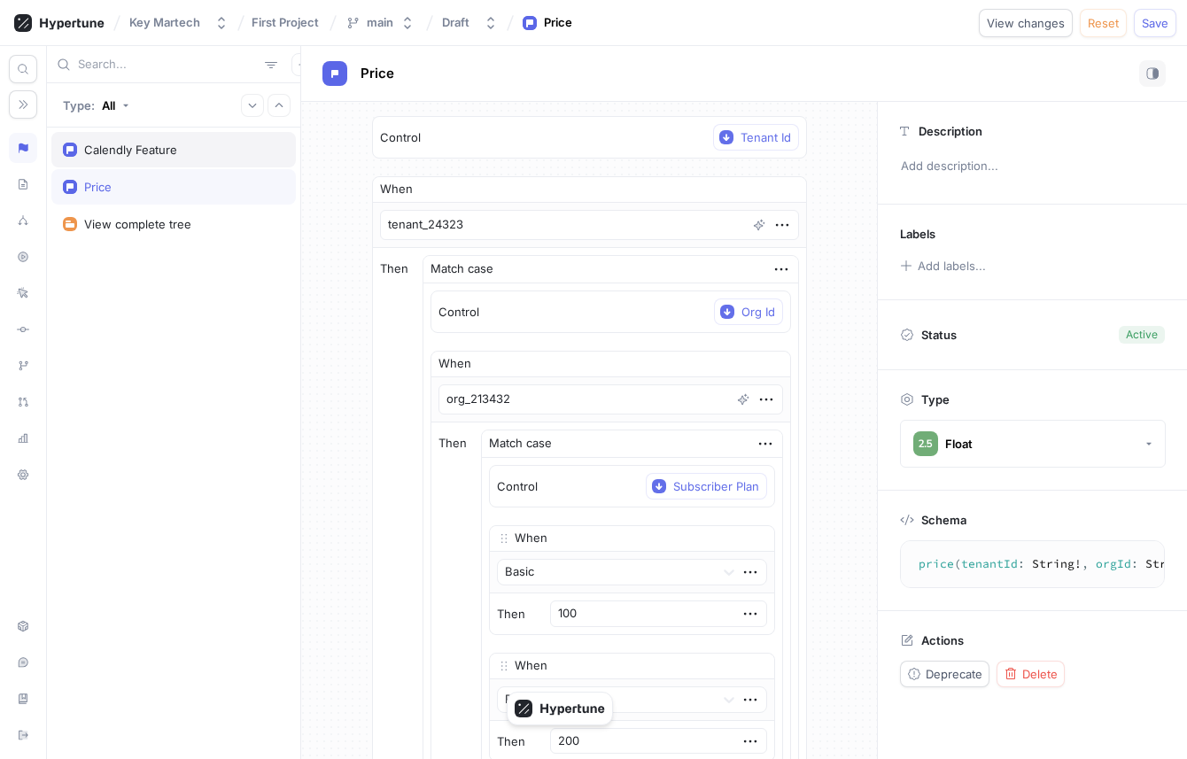
click at [205, 143] on div "Calendly Feature" at bounding box center [173, 150] width 221 height 14
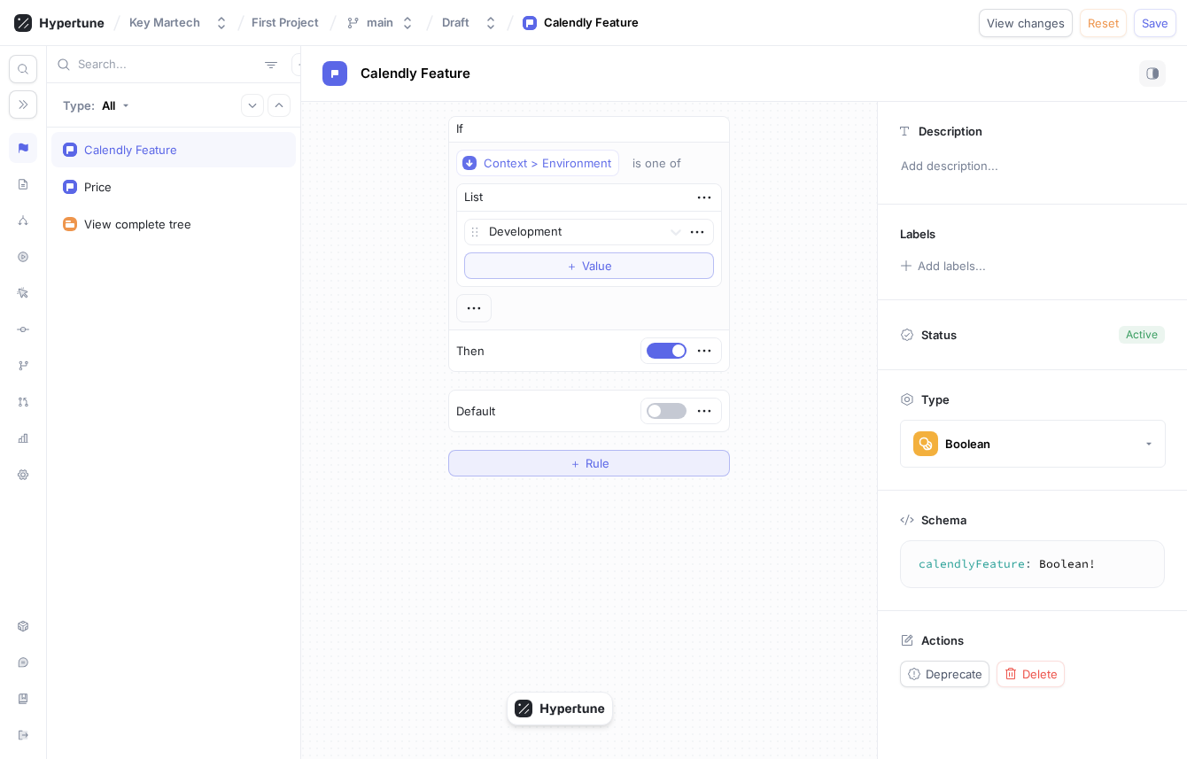
click at [575, 467] on span "＋" at bounding box center [575, 463] width 12 height 11
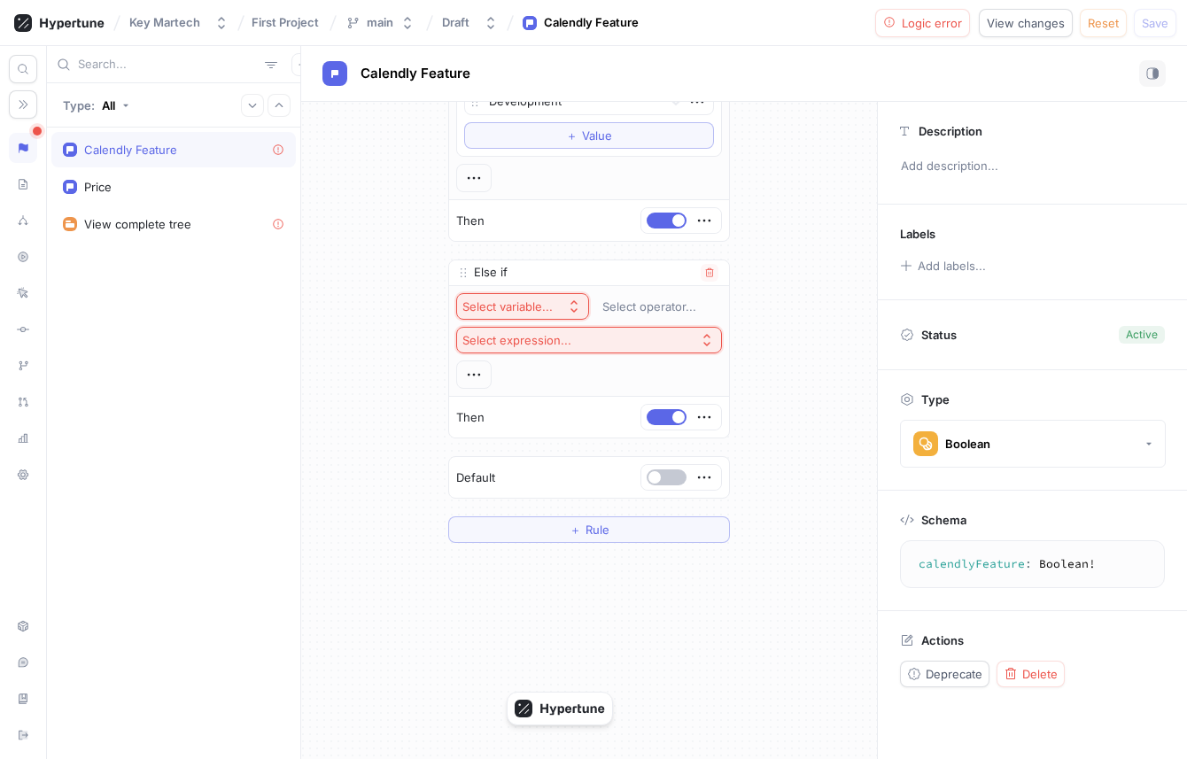
scroll to position [136, 0]
click at [530, 293] on div "Select variable..." at bounding box center [507, 300] width 90 height 15
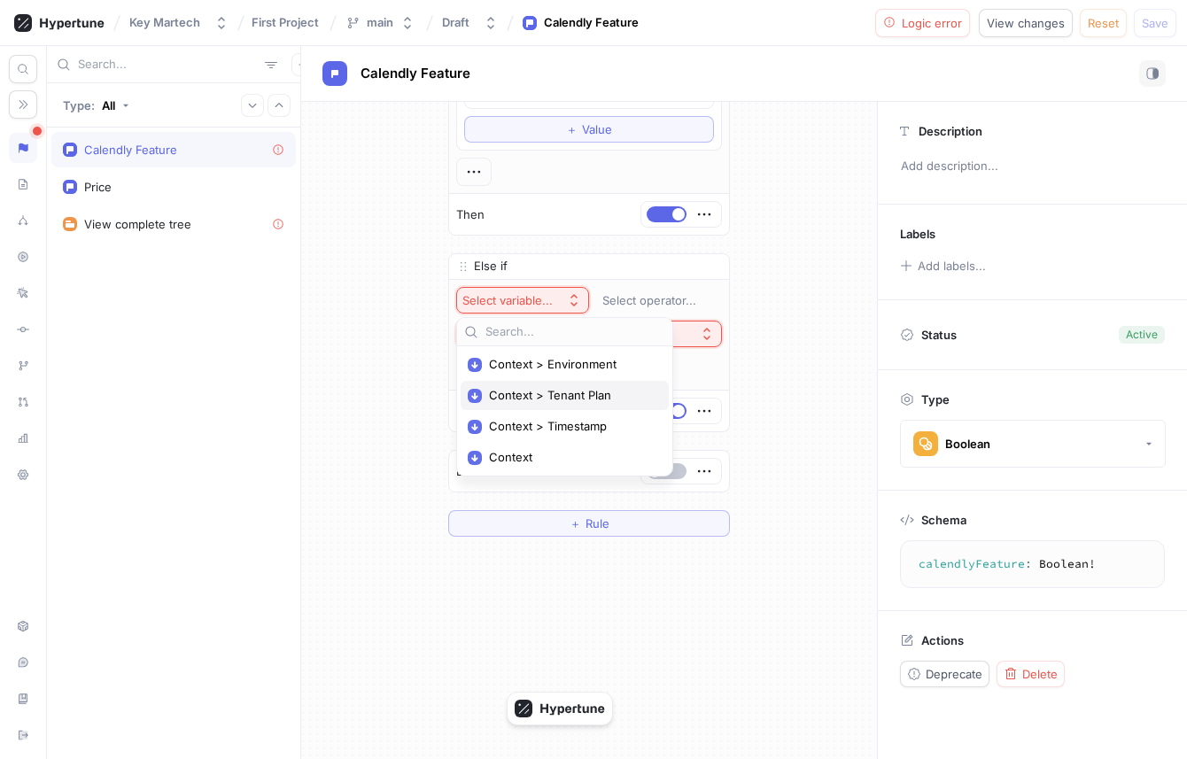
click at [547, 394] on span "Context > Tenant Plan" at bounding box center [571, 395] width 164 height 15
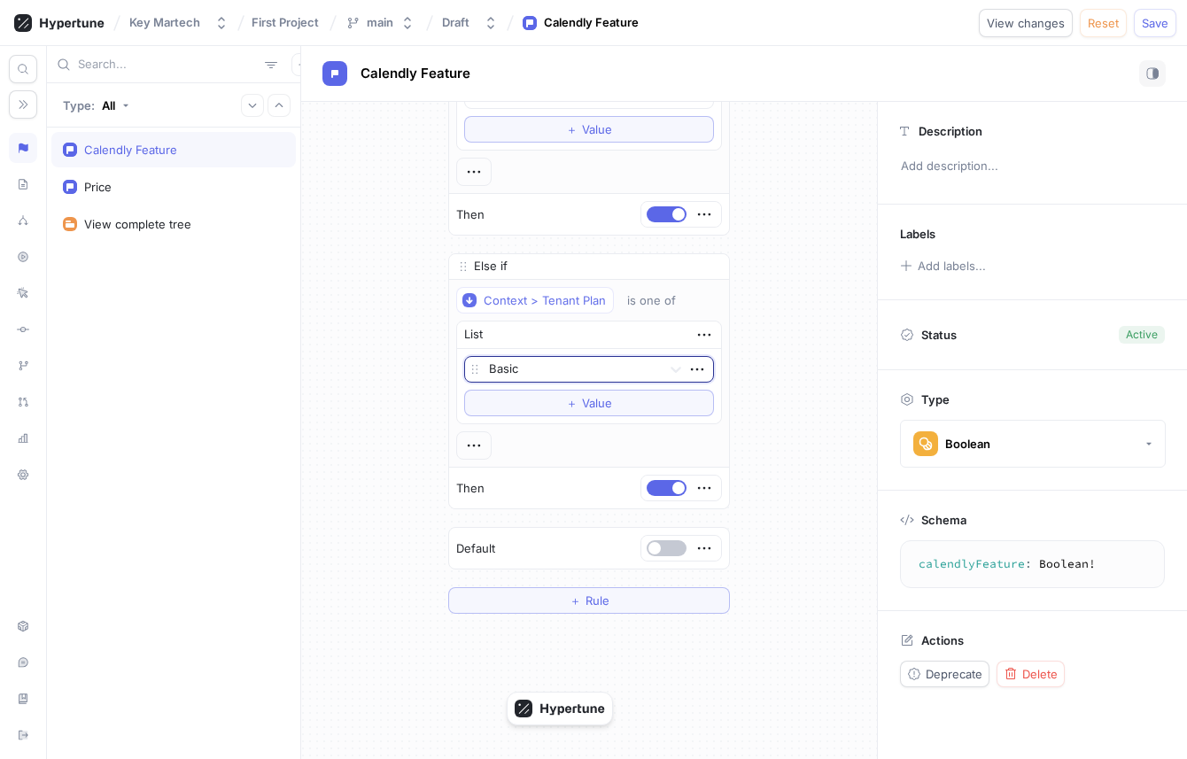
scroll to position [161, 0]
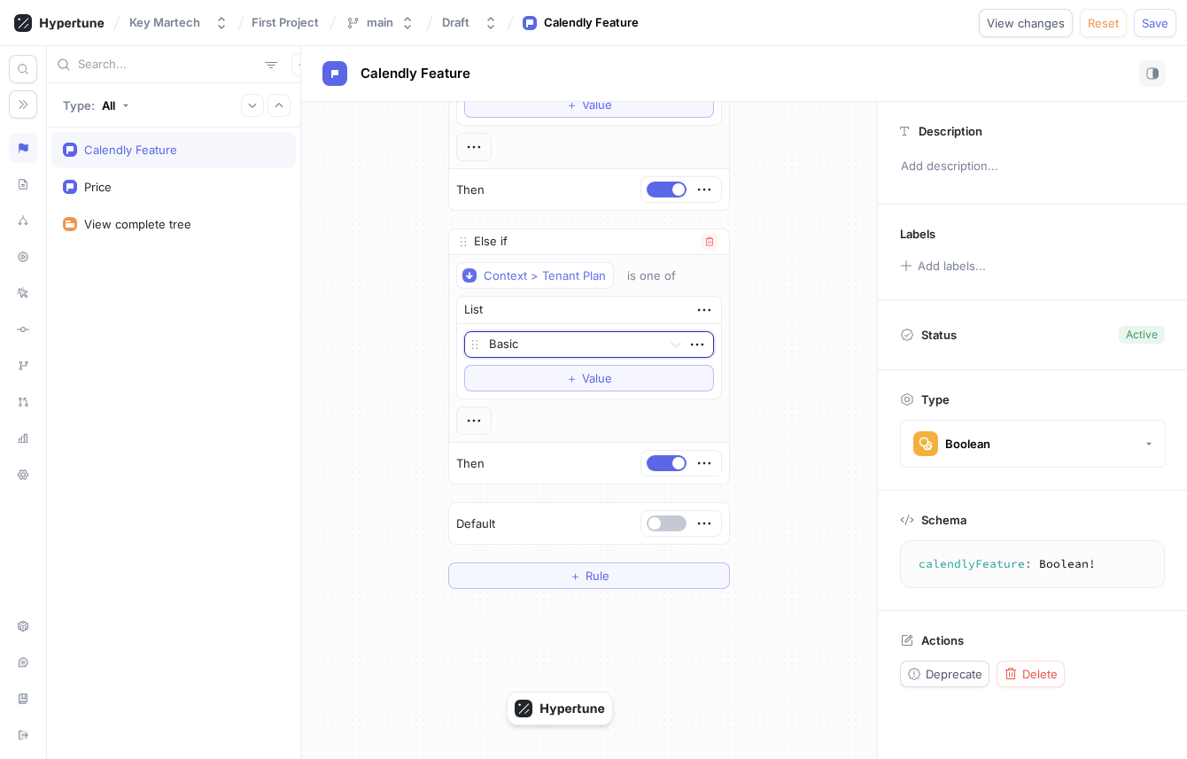
click at [553, 344] on div at bounding box center [572, 345] width 166 height 21
click at [546, 399] on div "Pro" at bounding box center [589, 408] width 248 height 28
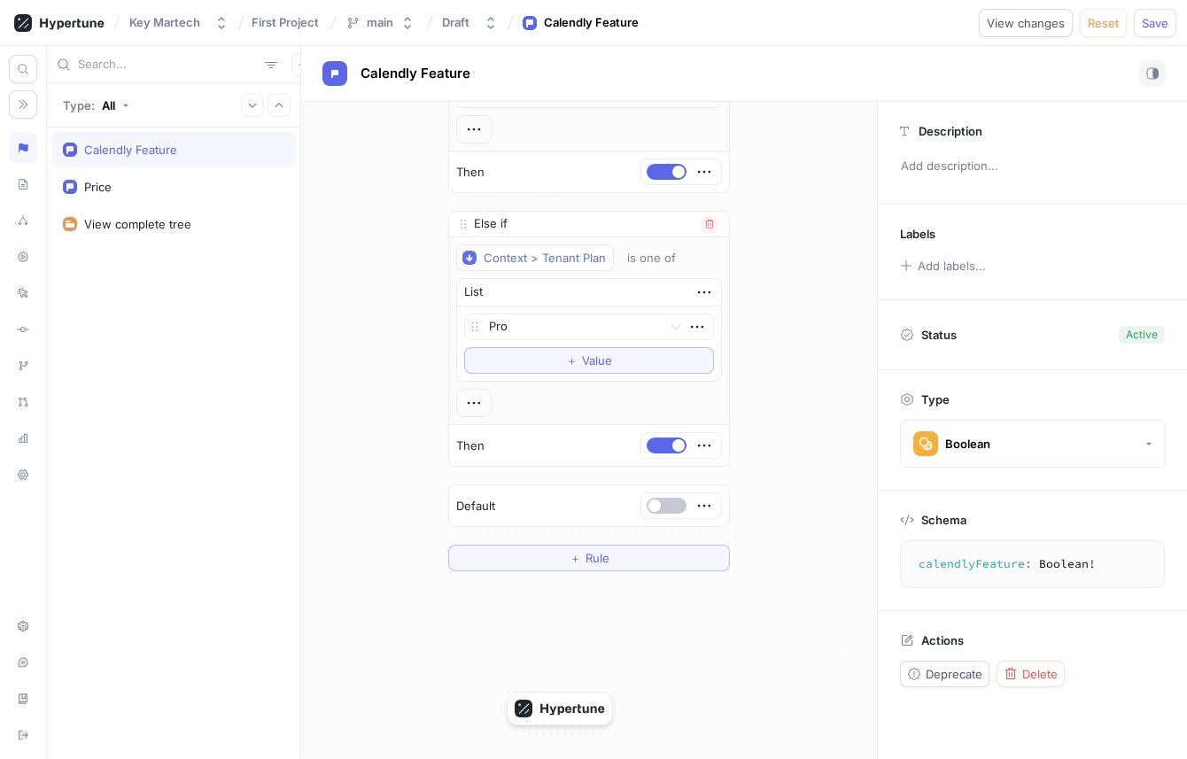
click at [496, 437] on div "Then" at bounding box center [589, 445] width 280 height 41
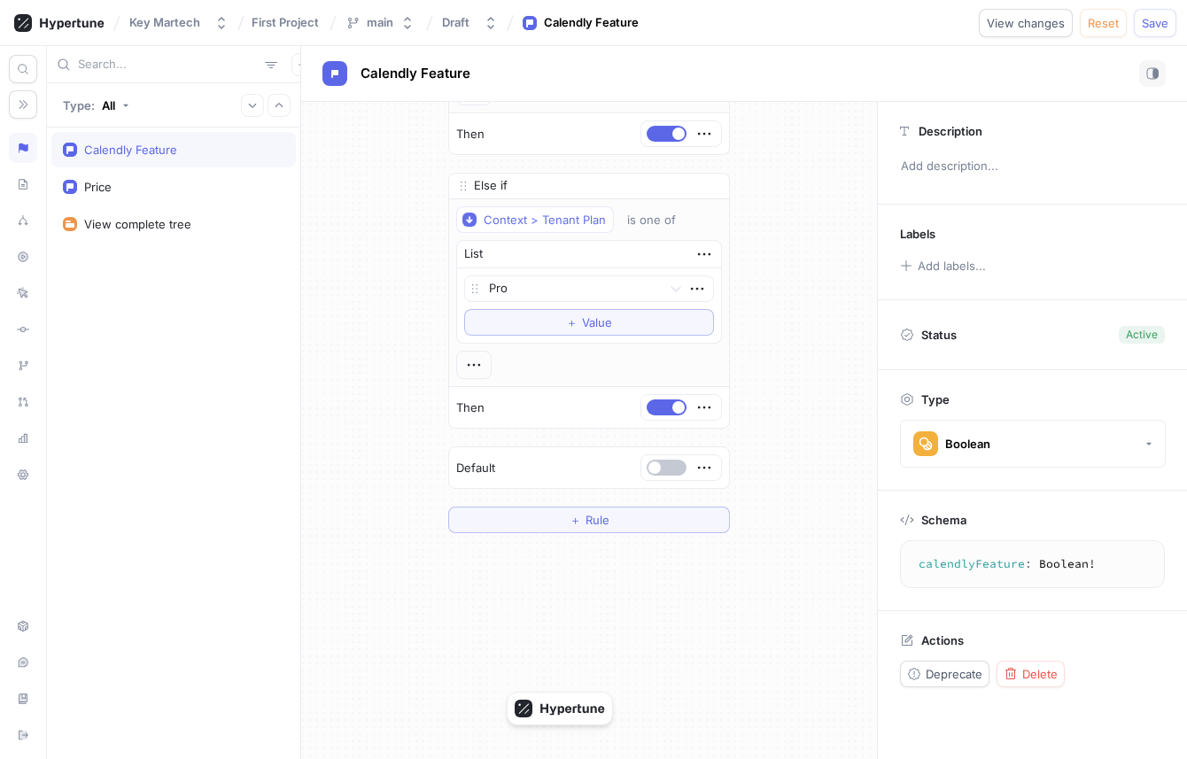
scroll to position [219, 0]
click at [19, 191] on div at bounding box center [23, 184] width 28 height 30
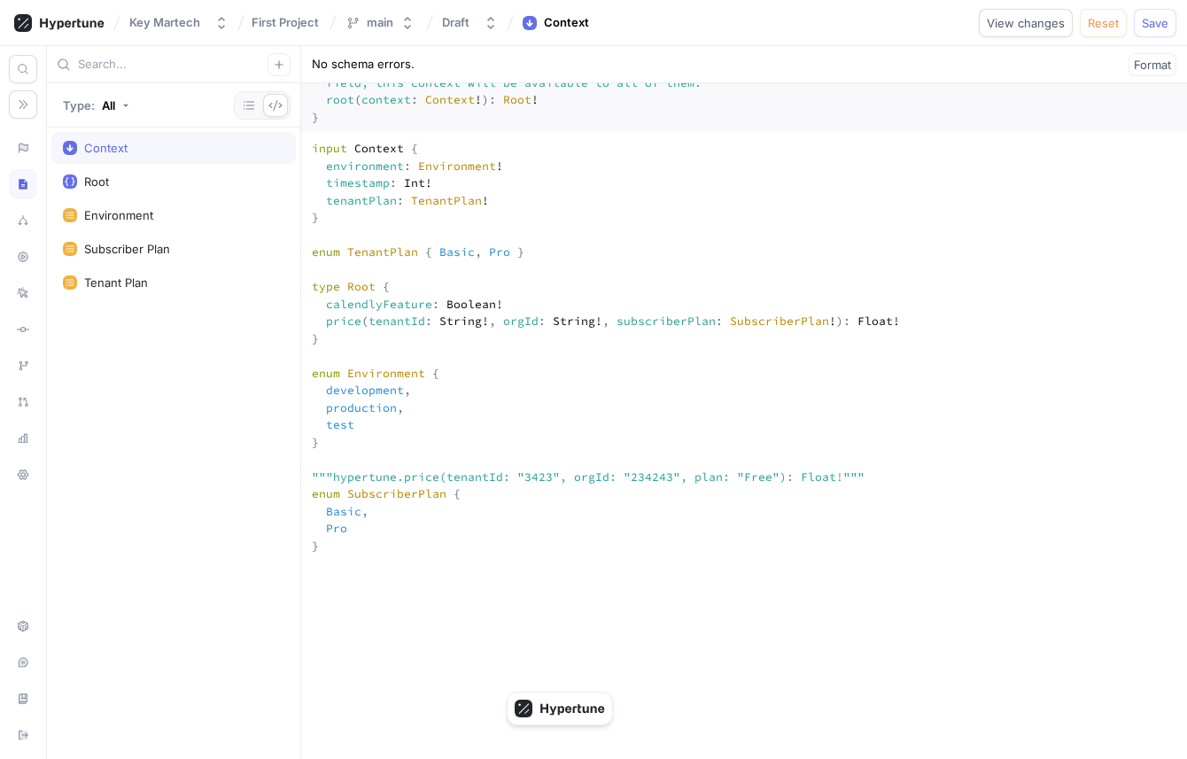
scroll to position [228, 0]
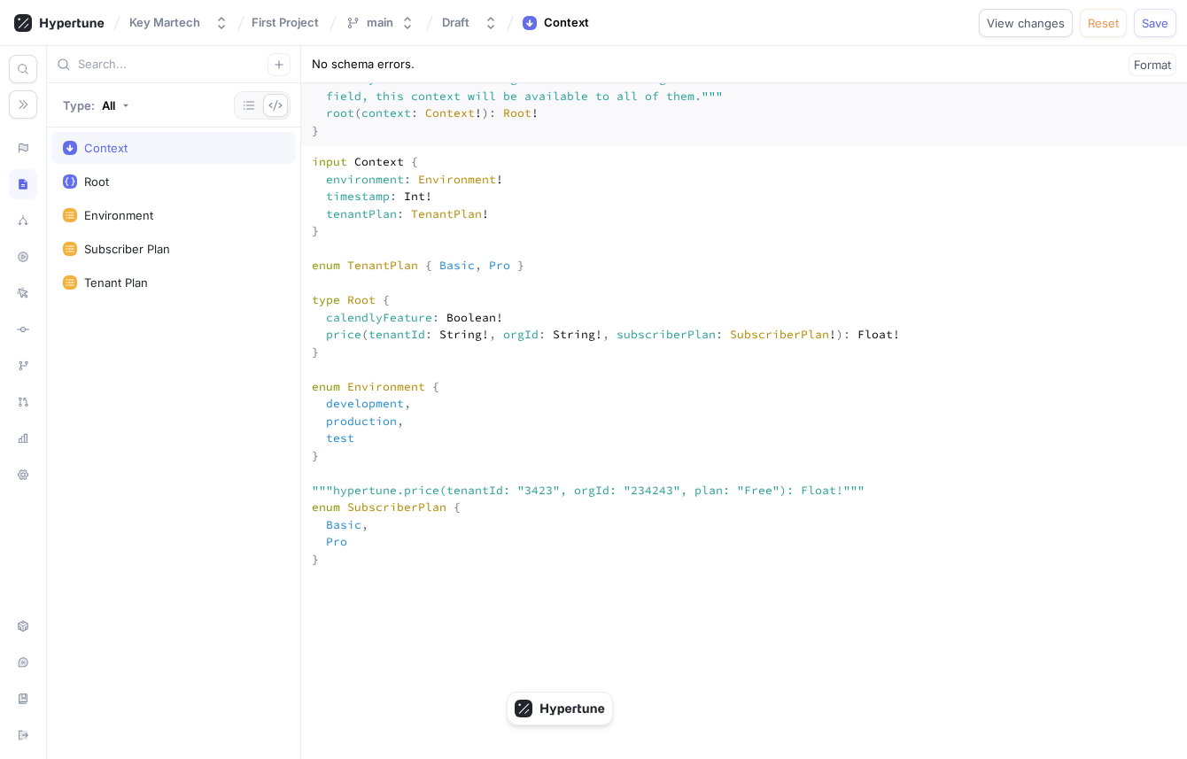
click at [390, 405] on textarea "input Context { environment: Environment! timestamp: Int! tenantPlan: TenantPla…" at bounding box center [744, 748] width 886 height 1205
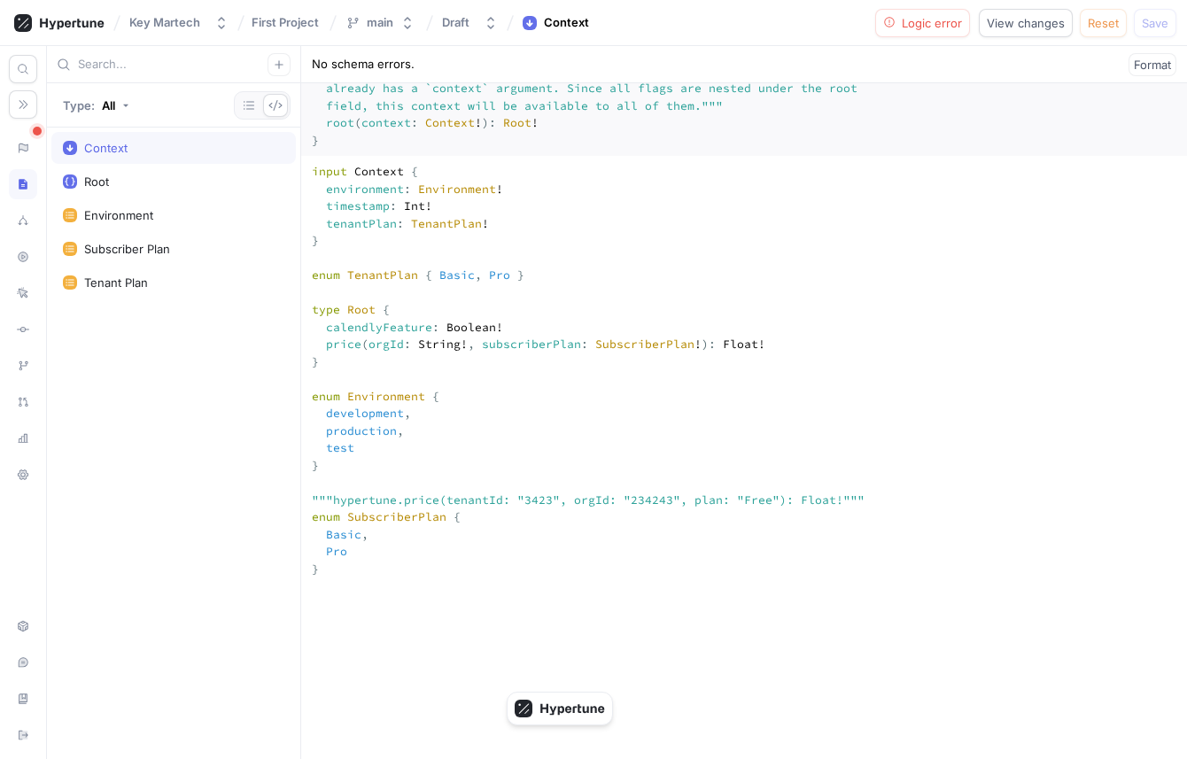
click at [473, 270] on textarea "input Context { environment: Environment! timestamp: Int! tenantPlan: TenantPla…" at bounding box center [744, 758] width 886 height 1205
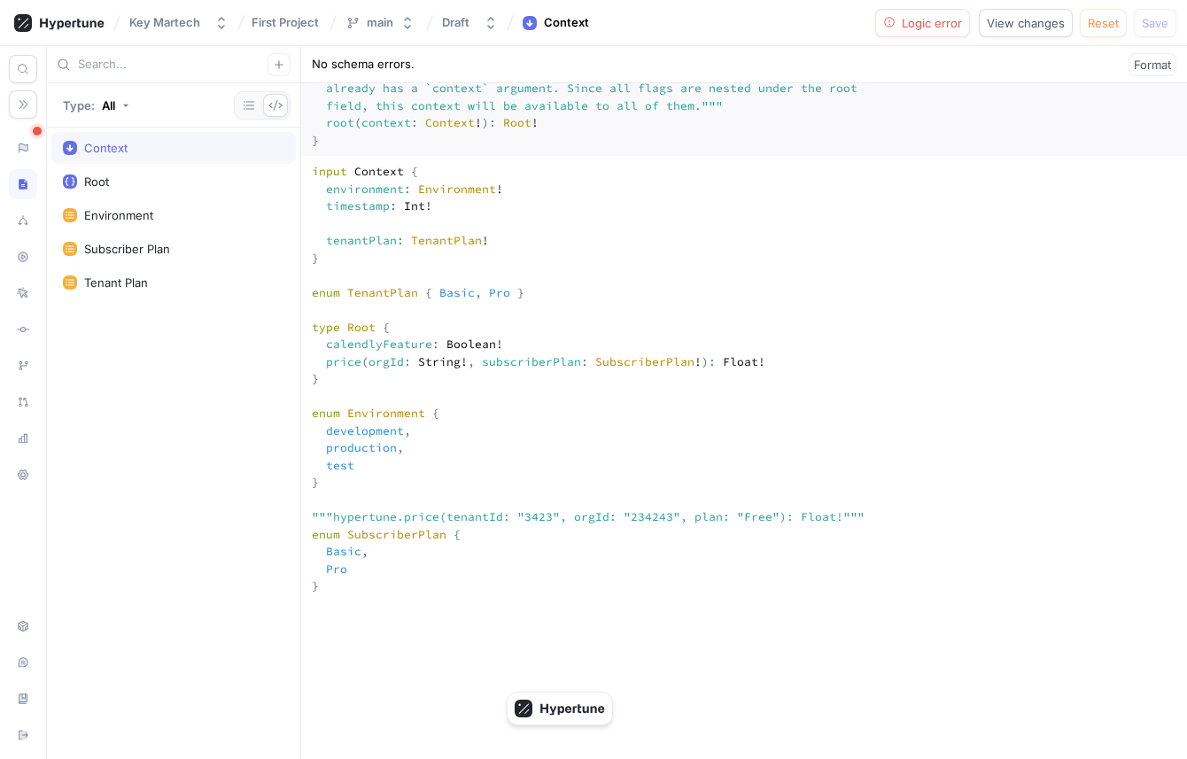
paste textarea "tenantId: String!"
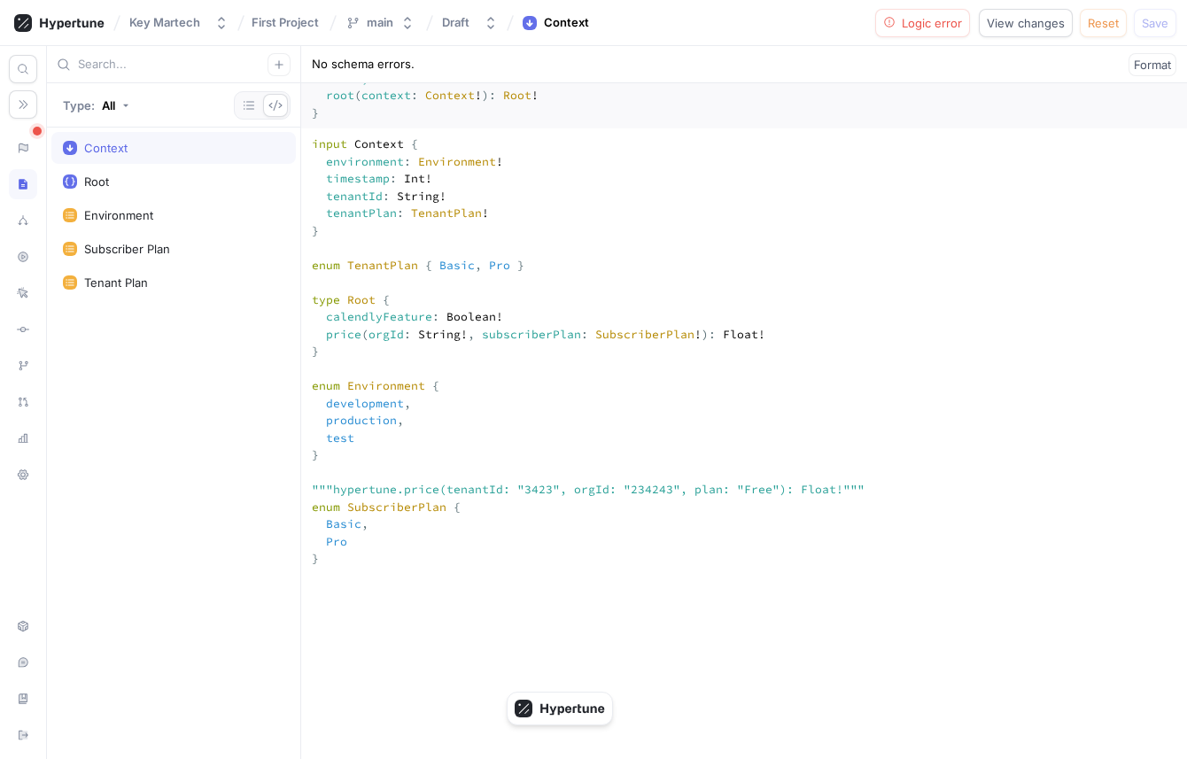
click at [382, 400] on textarea "input Context { environment: Environment! timestamp: Int! tenantId: String! ten…" at bounding box center [744, 739] width 886 height 1222
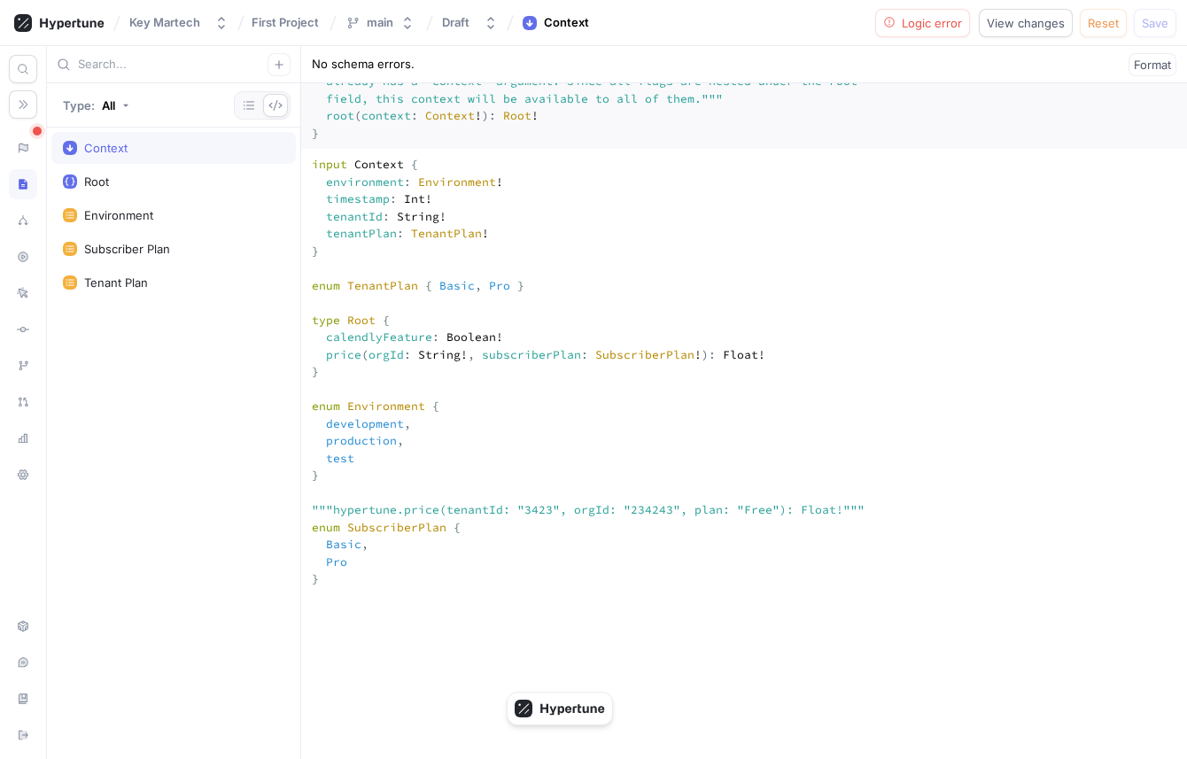
click at [399, 298] on textarea "input Context { environment: Environment! timestamp: Int! tenantId: String! ten…" at bounding box center [744, 760] width 886 height 1222
click at [365, 298] on textarea "input Context { environment: Environment! timestamp: Int! tenantId: String! ten…" at bounding box center [744, 760] width 886 height 1222
click at [365, 288] on textarea "input Context { environment: Environment! timestamp: Int! tenantId: String! ten…" at bounding box center [744, 760] width 886 height 1222
click at [347, 425] on textarea "input Context { environment: Environment! timestamp: Int! tenantId: String! ten…" at bounding box center [744, 760] width 886 height 1222
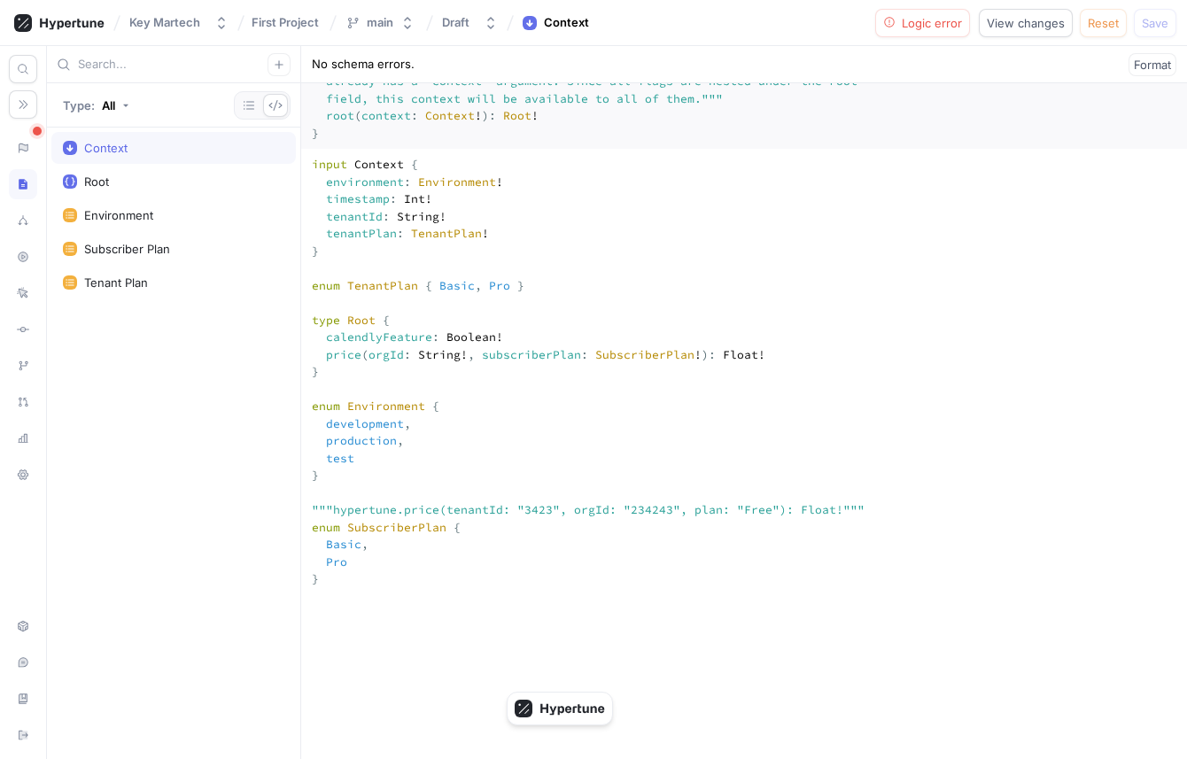
click at [406, 425] on textarea "input Context { environment: Environment! timestamp: Int! tenantId: String! ten…" at bounding box center [744, 760] width 886 height 1222
click at [18, 141] on icon at bounding box center [23, 148] width 12 height 14
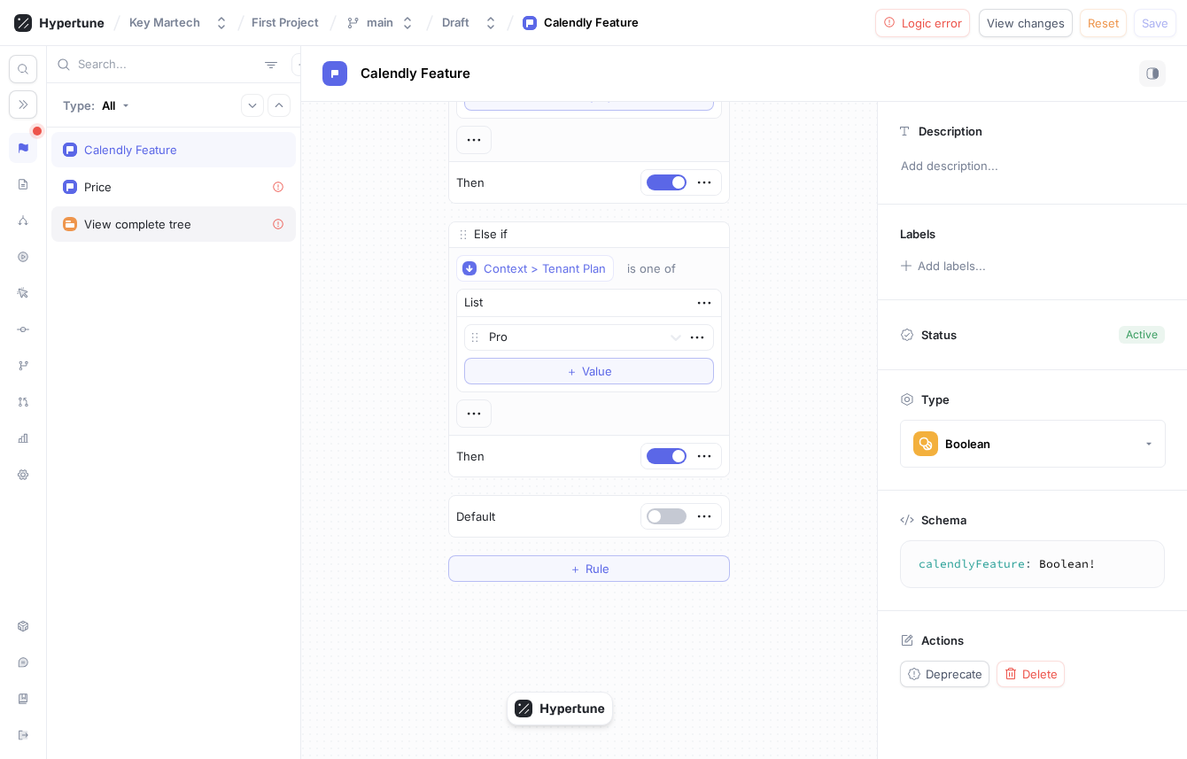
scroll to position [166, 0]
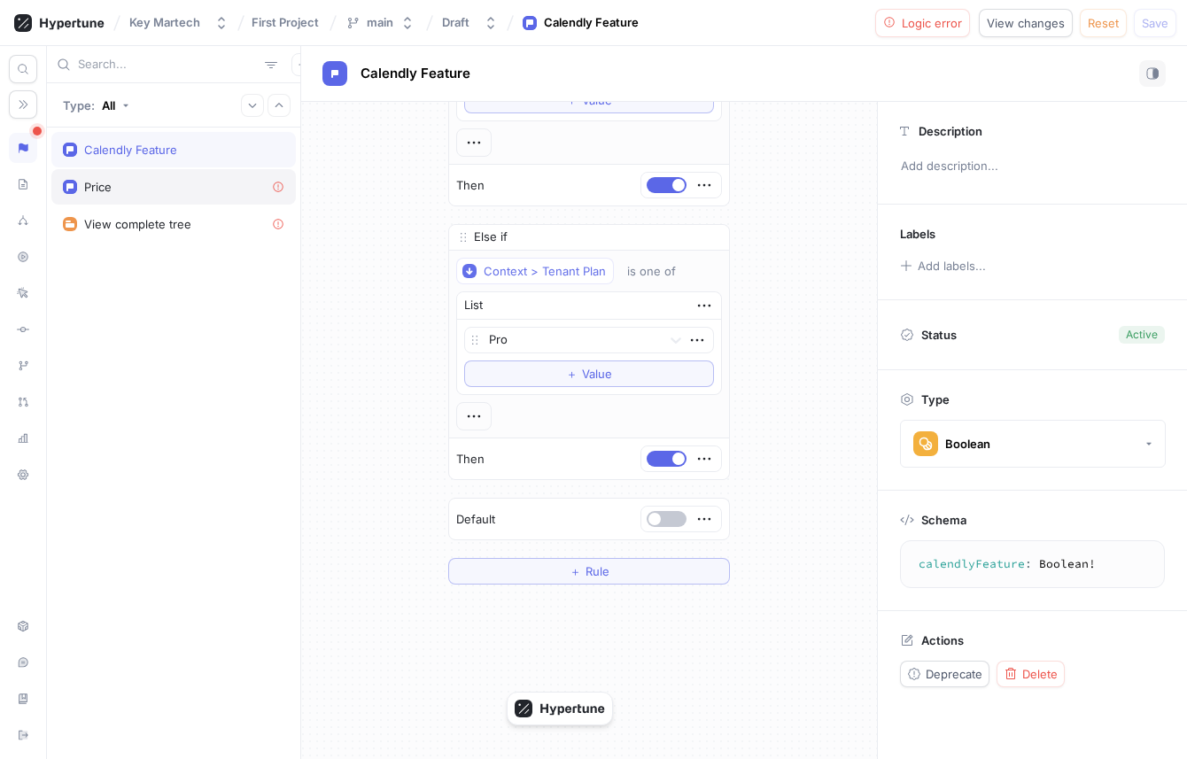
click at [222, 200] on div "Price" at bounding box center [173, 186] width 244 height 35
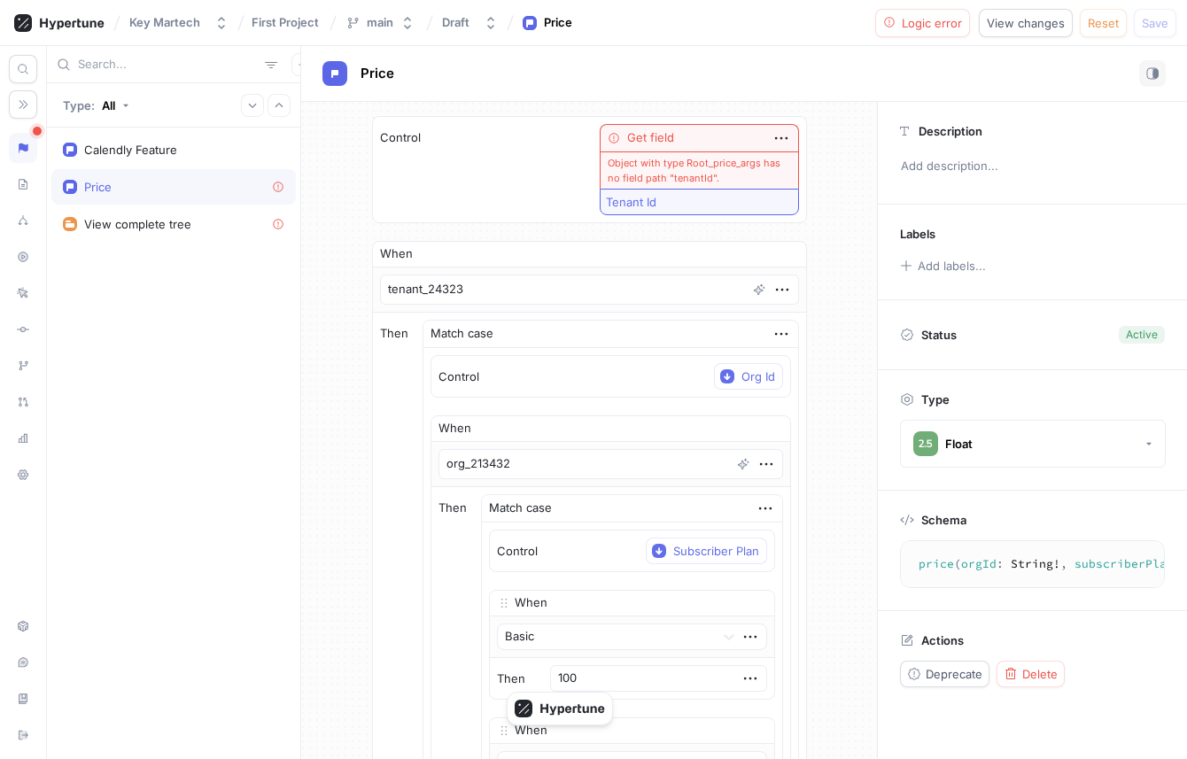
click at [671, 203] on button "Tenant Id" at bounding box center [699, 202] width 199 height 27
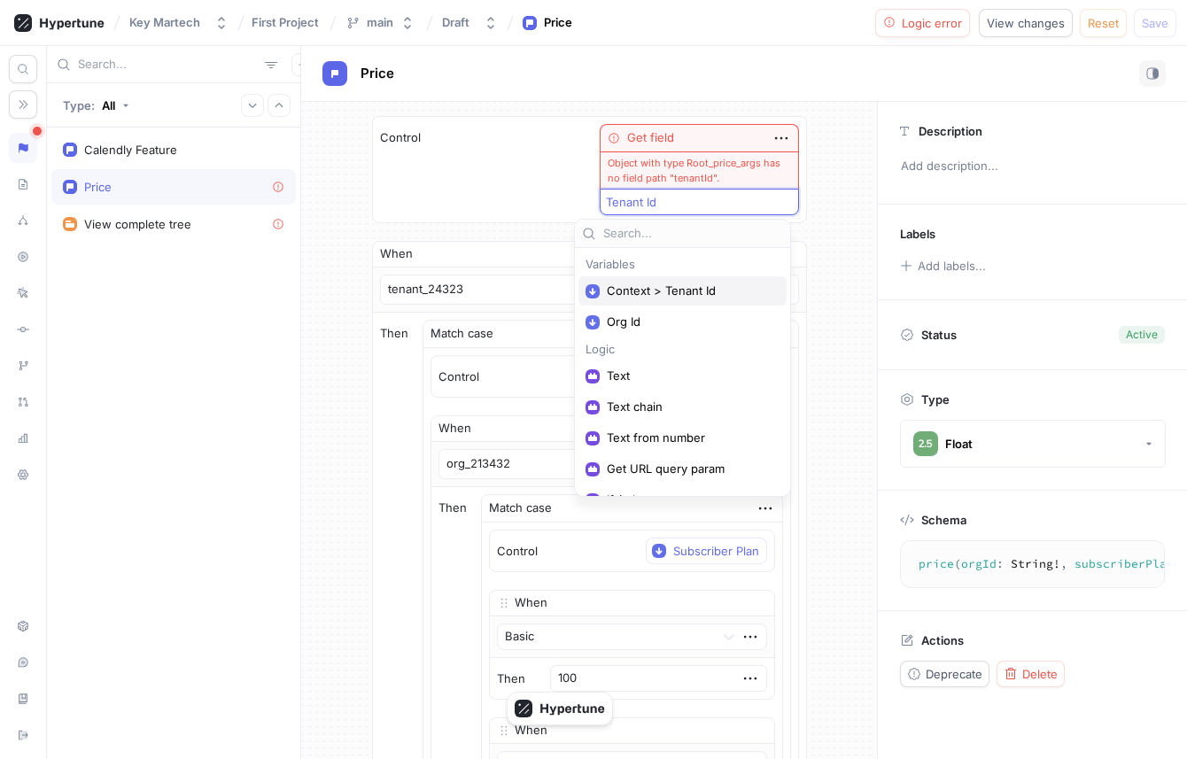
click at [644, 289] on span "Context > Tenant Id" at bounding box center [689, 290] width 164 height 15
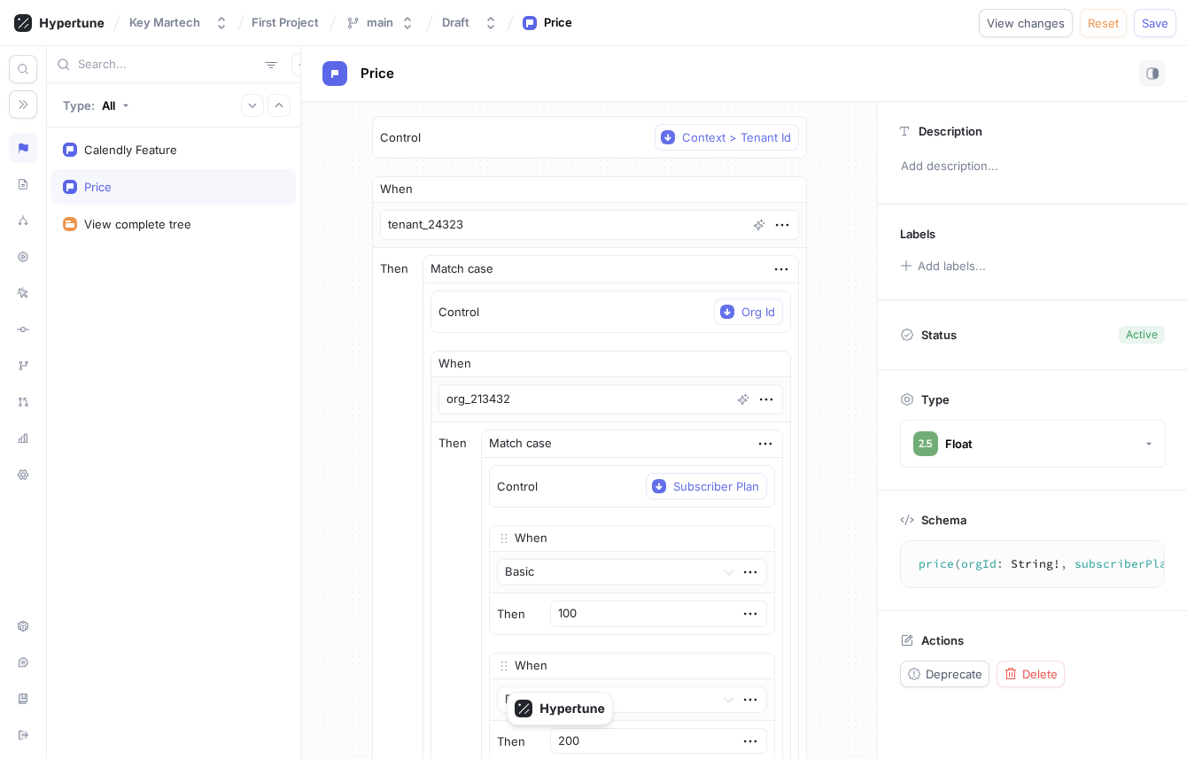
click at [366, 259] on div "Control Context > Tenant Id When tenant_24323 Then Match case Control Org Id Wh…" at bounding box center [589, 611] width 576 height 1018
click at [124, 143] on div "Calendly Feature" at bounding box center [130, 150] width 93 height 14
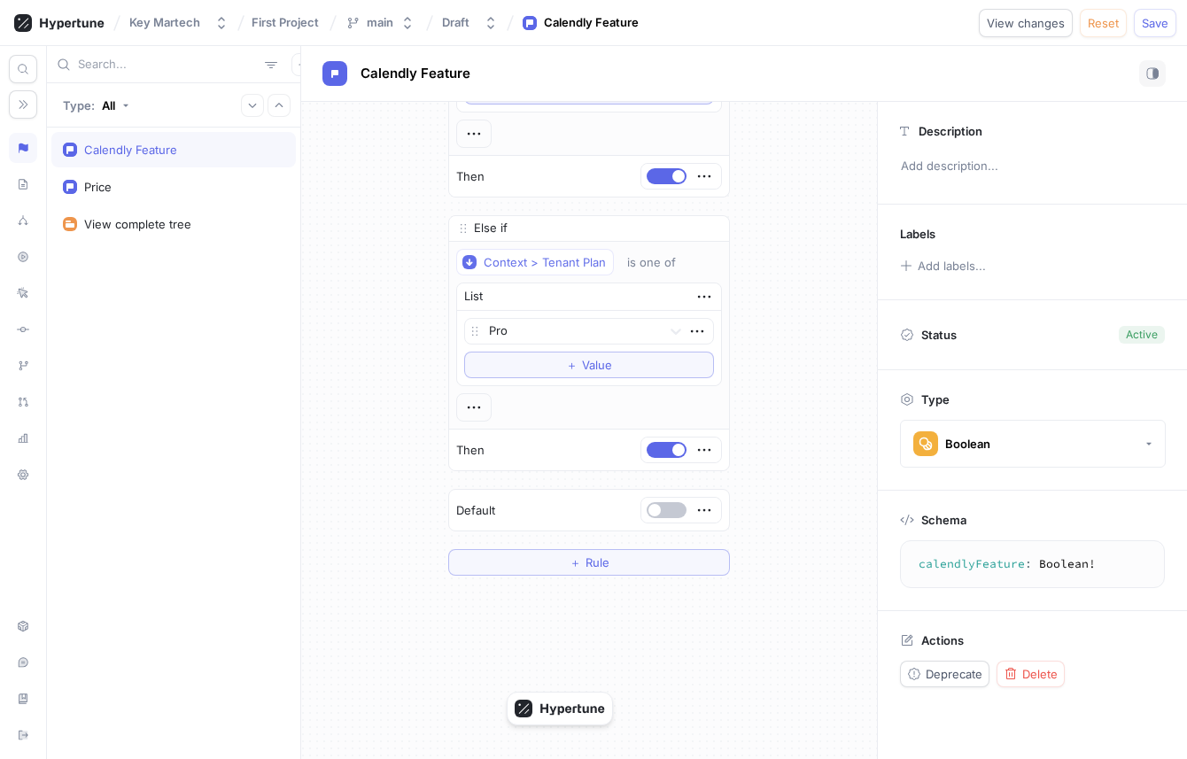
scroll to position [176, 0]
click at [577, 556] on span "＋" at bounding box center [575, 560] width 12 height 11
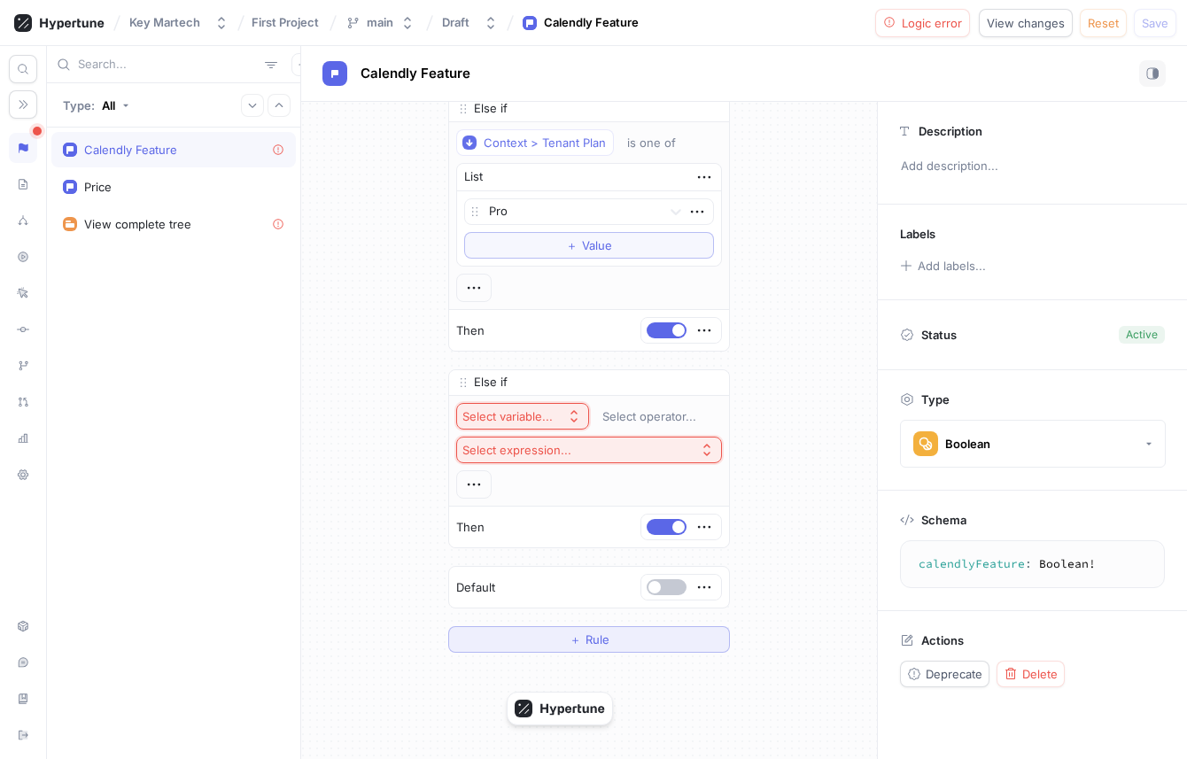
scroll to position [308, 0]
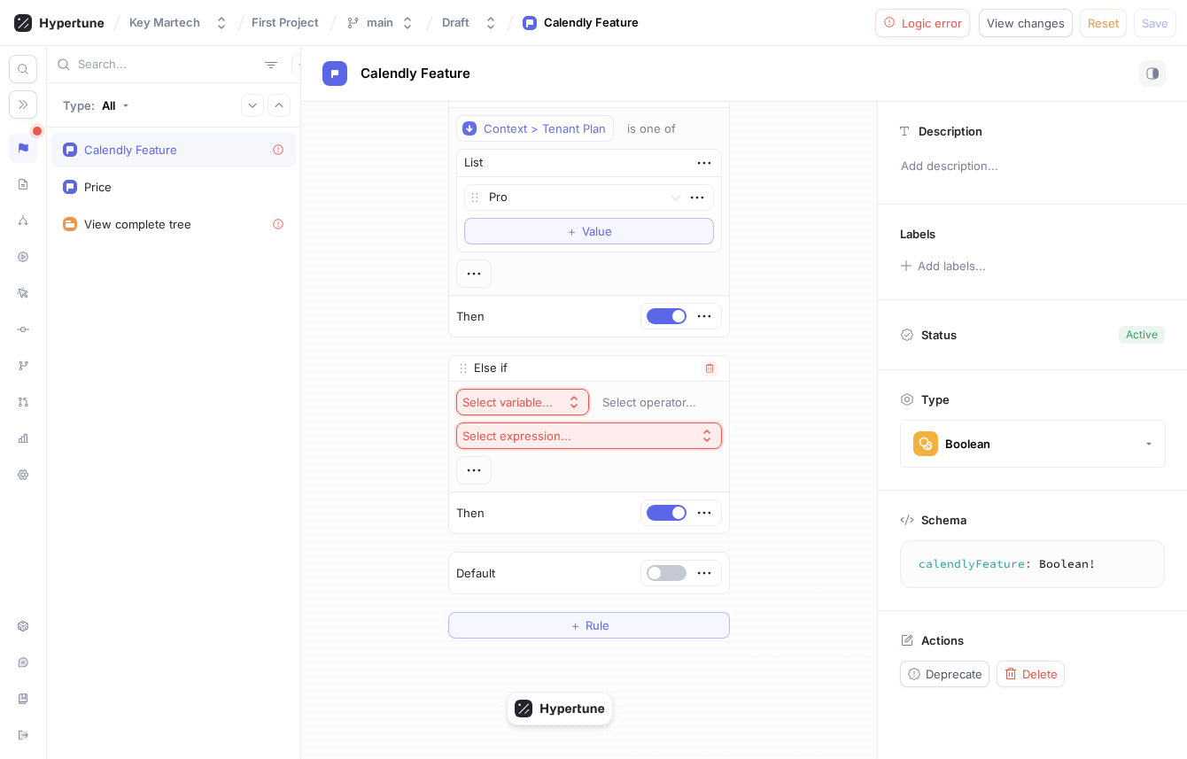
click at [547, 396] on div "Select variable..." at bounding box center [507, 402] width 90 height 15
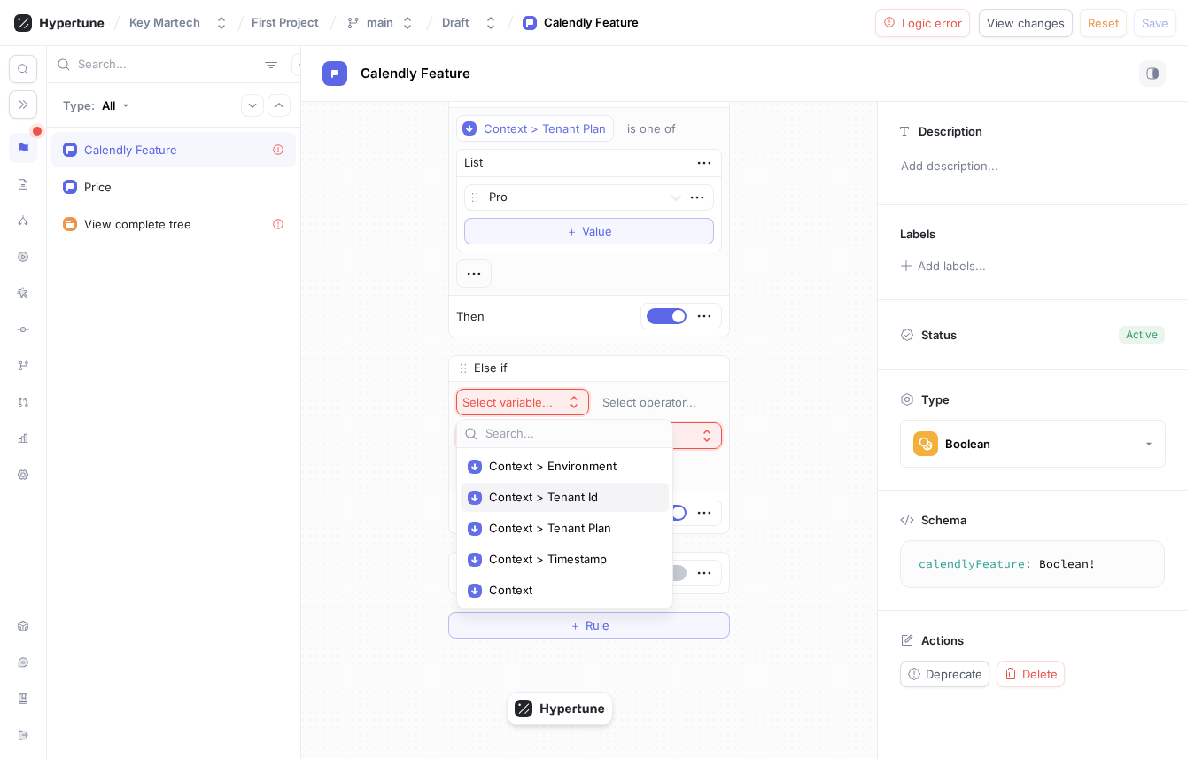
click at [566, 494] on span "Context > Tenant Id" at bounding box center [571, 497] width 164 height 15
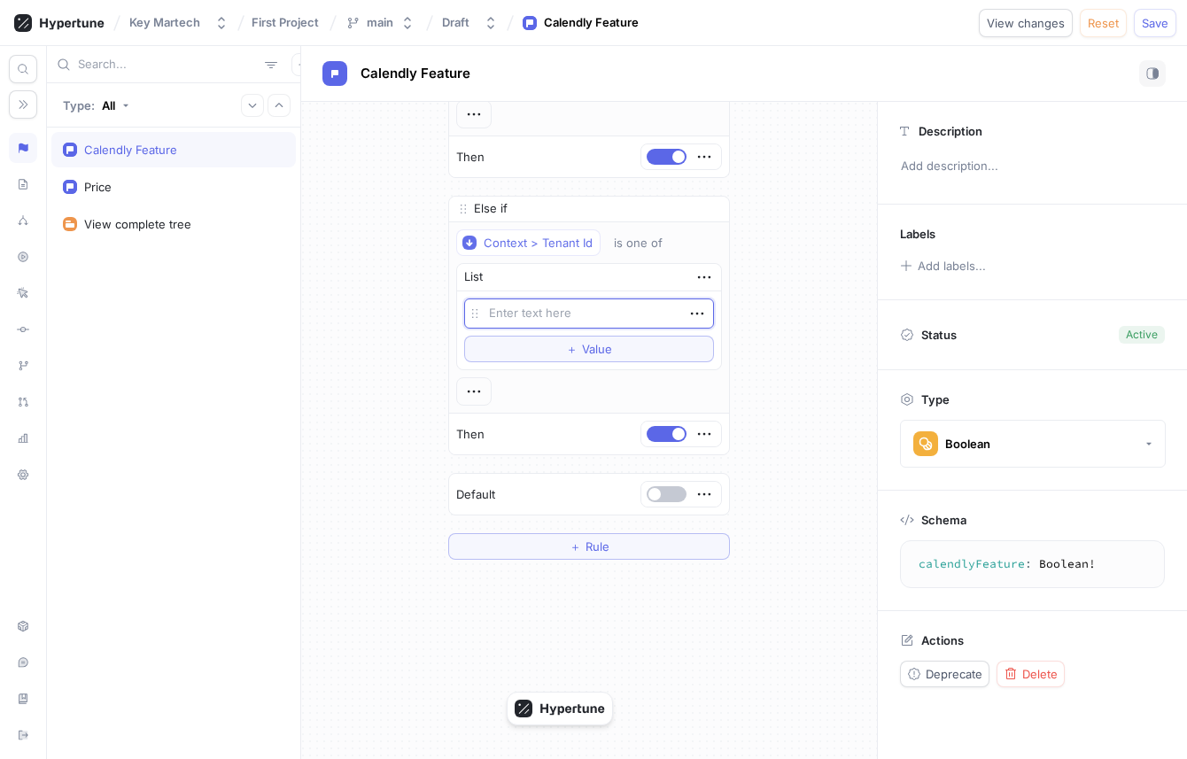
scroll to position [469, 0]
click at [577, 444] on div "Then" at bounding box center [589, 432] width 280 height 41
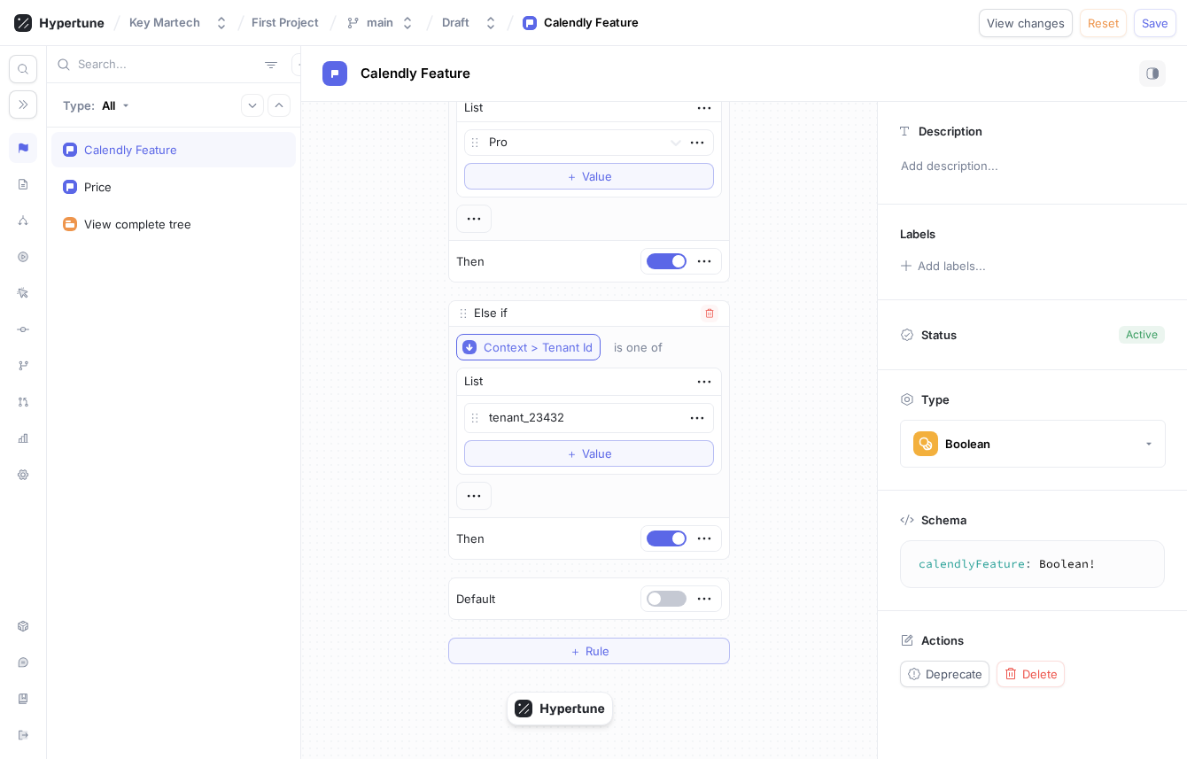
scroll to position [370, 0]
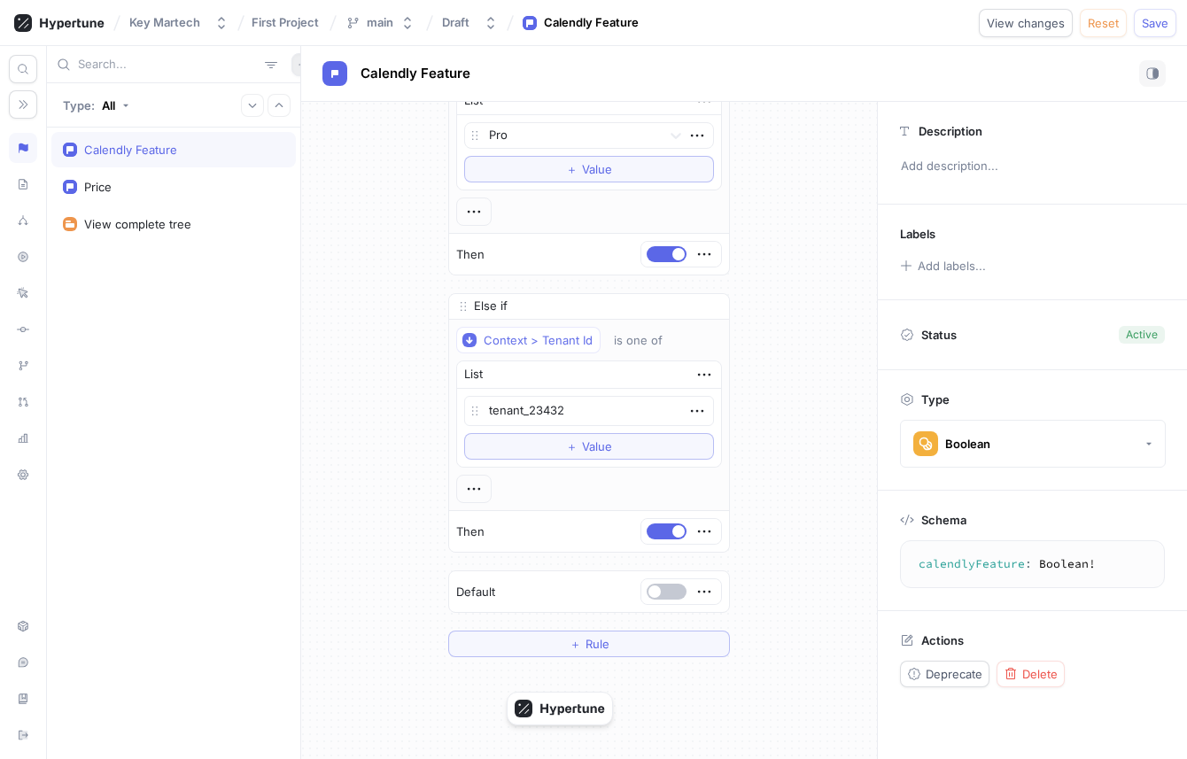
click at [291, 56] on button "button" at bounding box center [302, 64] width 23 height 23
click at [296, 94] on p "Flag" at bounding box center [305, 99] width 23 height 18
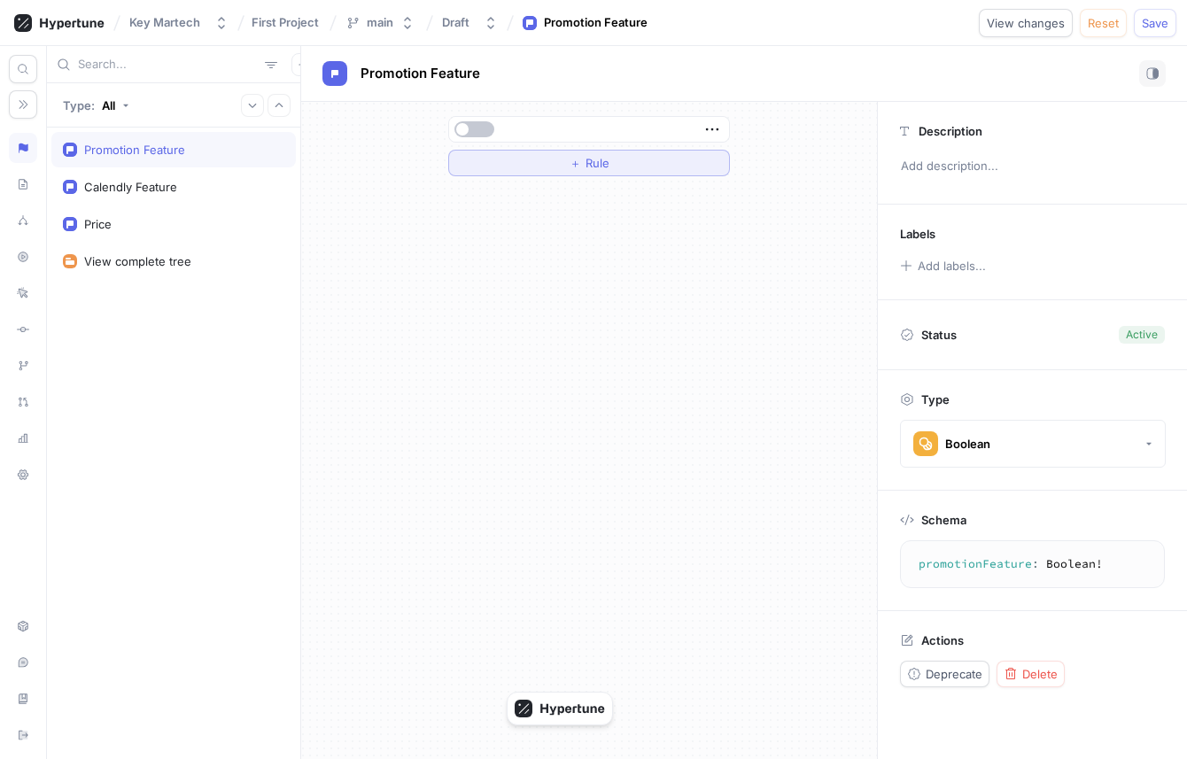
click at [597, 173] on button "＋ Rule" at bounding box center [589, 163] width 282 height 27
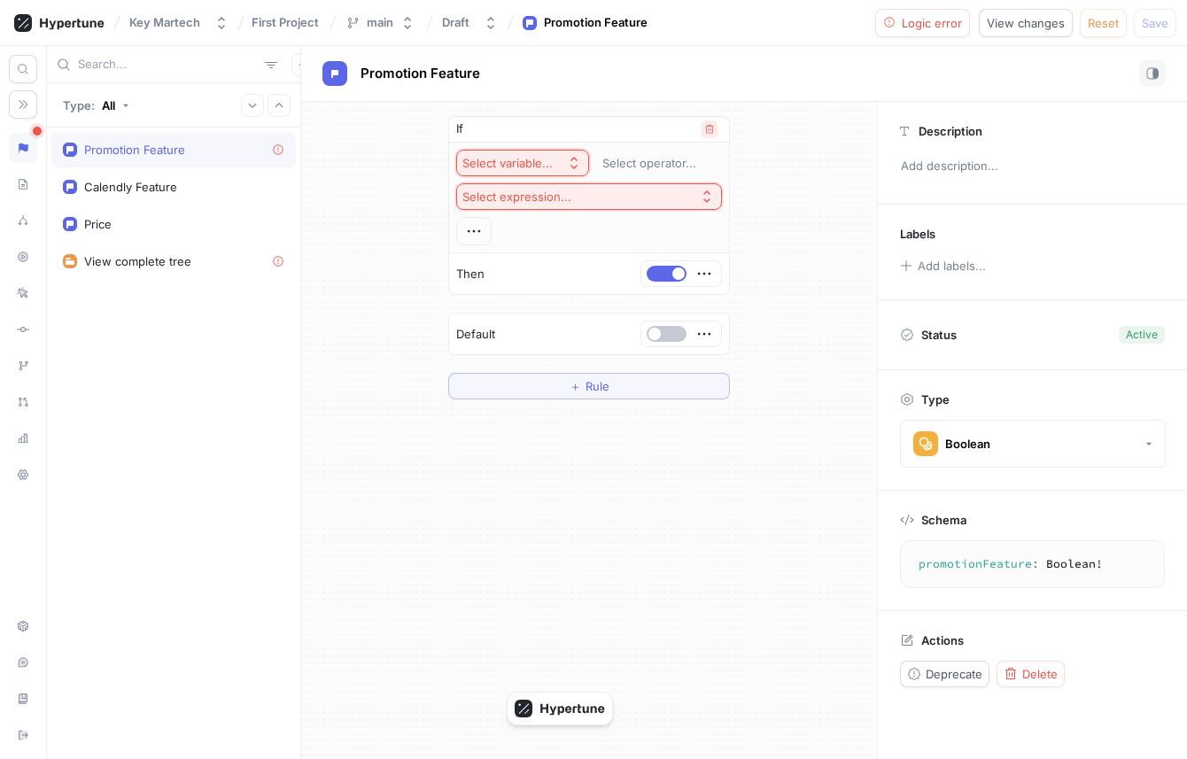
click at [708, 135] on button "button" at bounding box center [710, 129] width 18 height 18
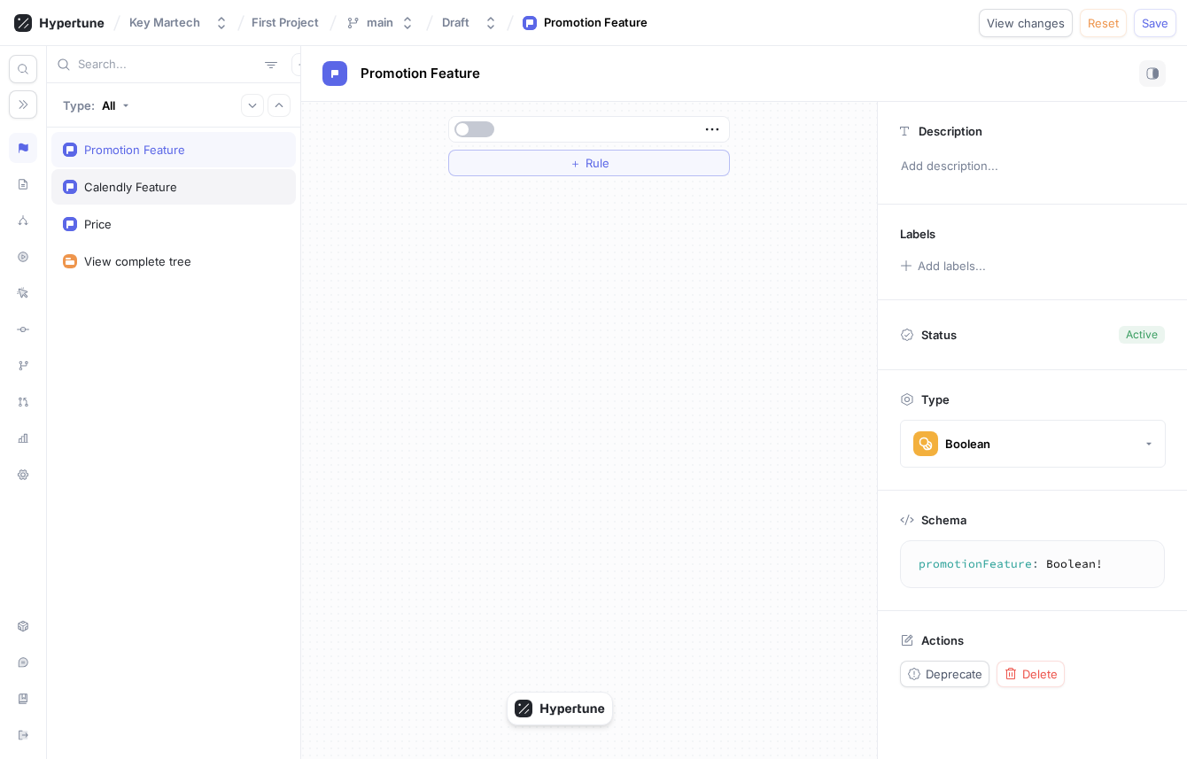
click at [213, 203] on div "Calendly Feature" at bounding box center [173, 186] width 244 height 35
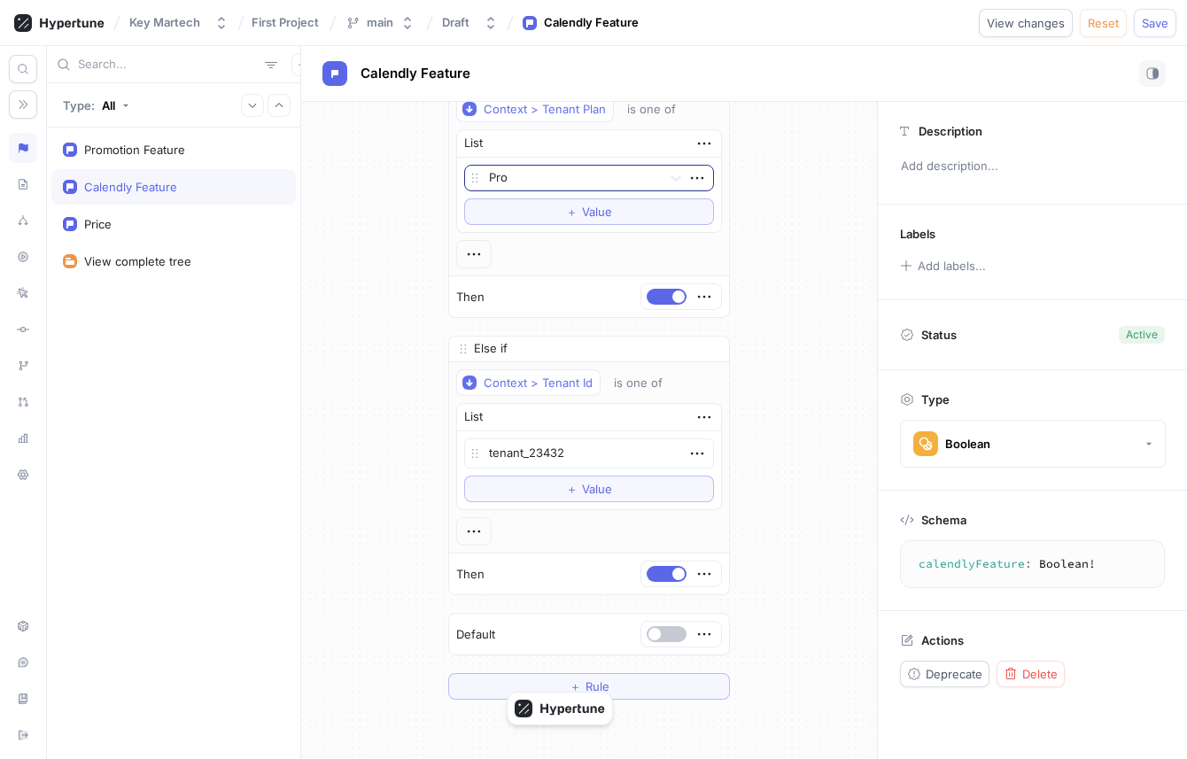
scroll to position [338, 0]
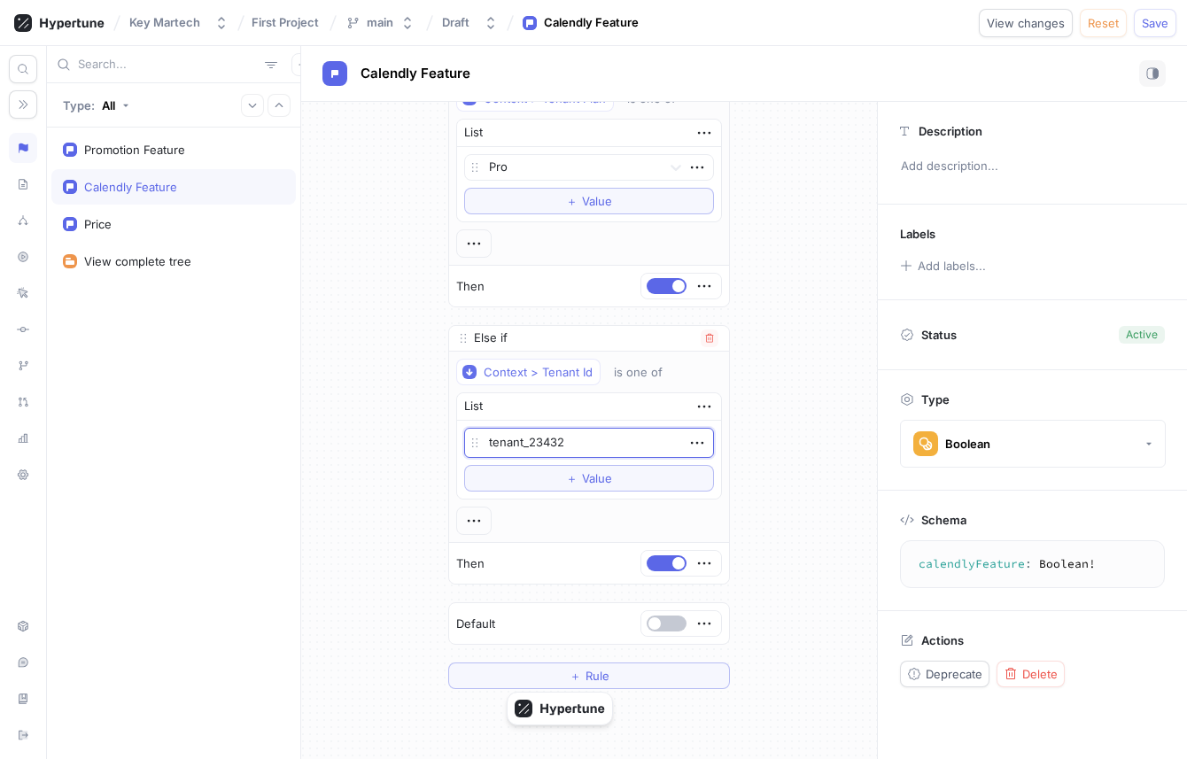
click at [592, 450] on textarea "tenant_23432" at bounding box center [589, 443] width 250 height 30
click at [594, 473] on span "Value" at bounding box center [597, 478] width 30 height 11
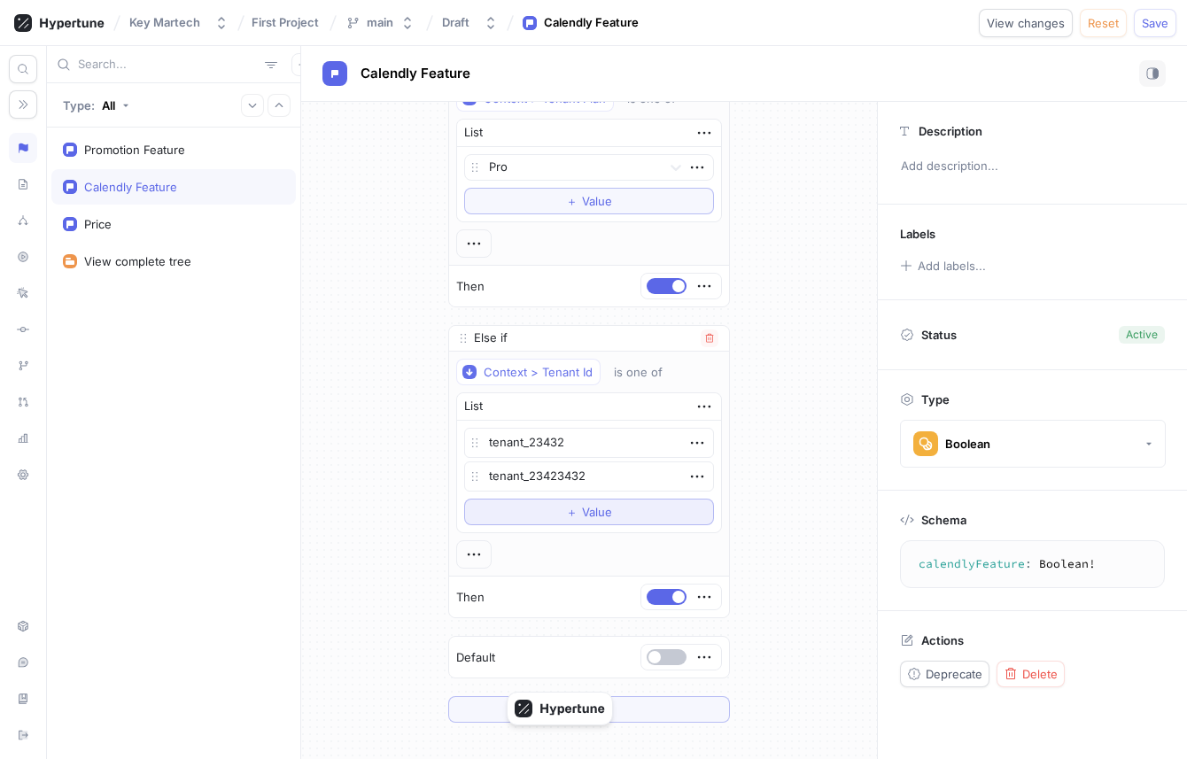
click at [585, 500] on button "＋ Value" at bounding box center [589, 512] width 250 height 27
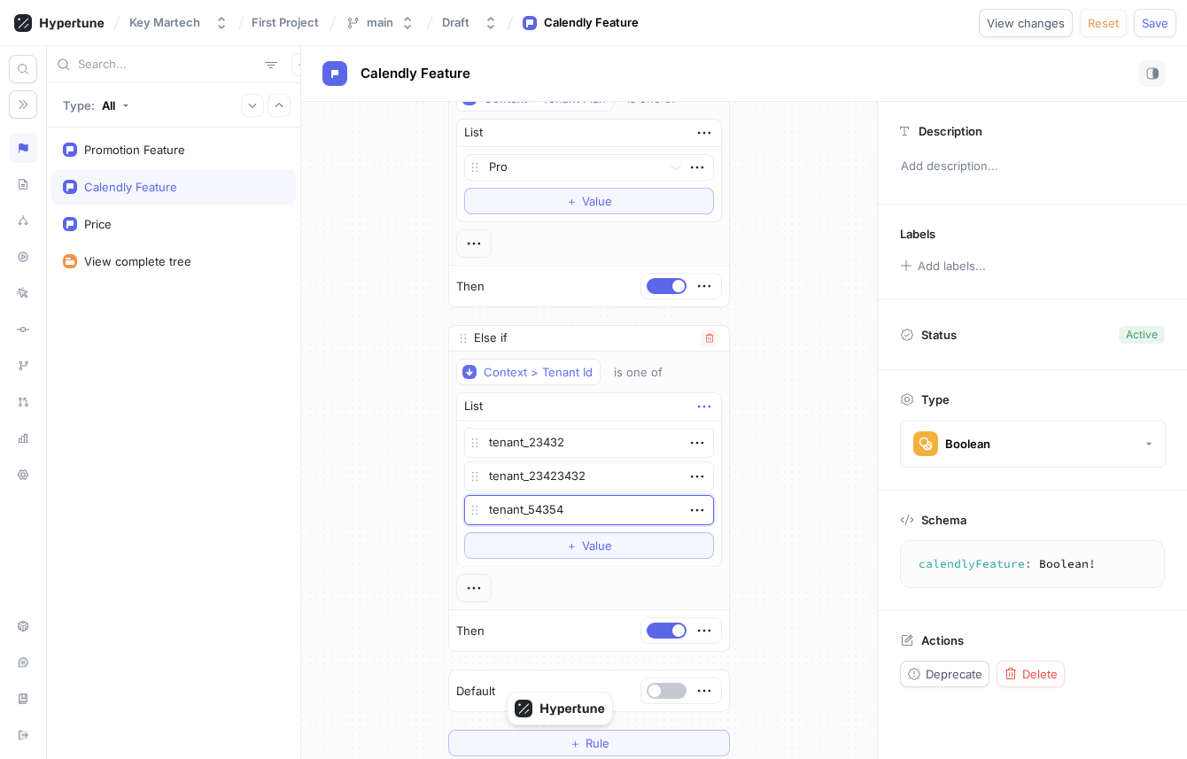
click at [700, 403] on icon "button" at bounding box center [703, 406] width 19 height 19
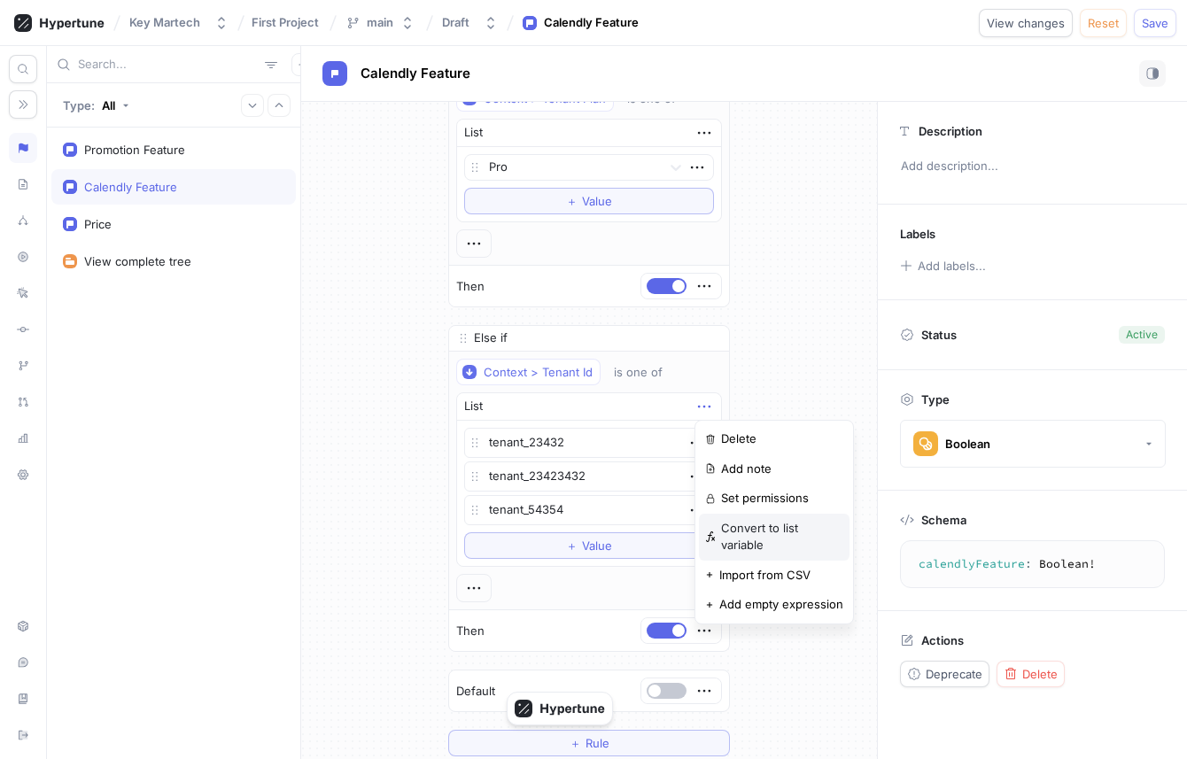
click at [762, 533] on p "Convert to list variable" at bounding box center [782, 537] width 122 height 35
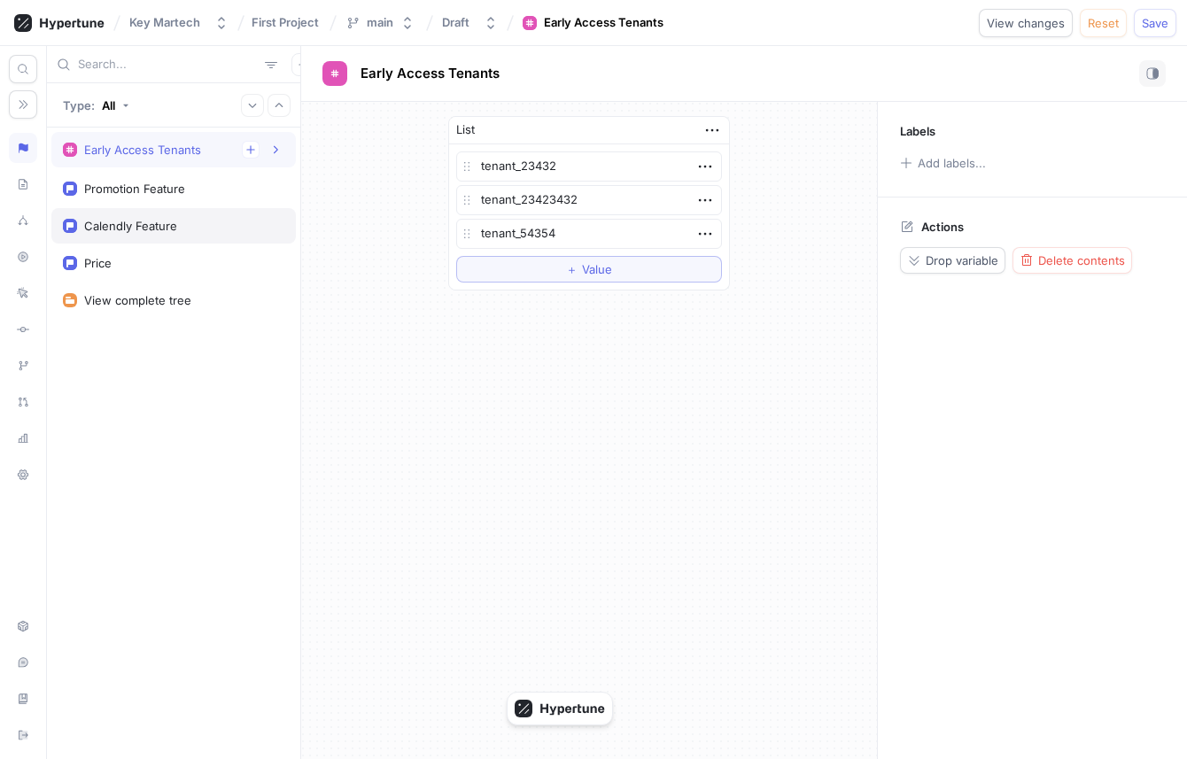
click at [122, 209] on div "Calendly Feature" at bounding box center [173, 225] width 244 height 35
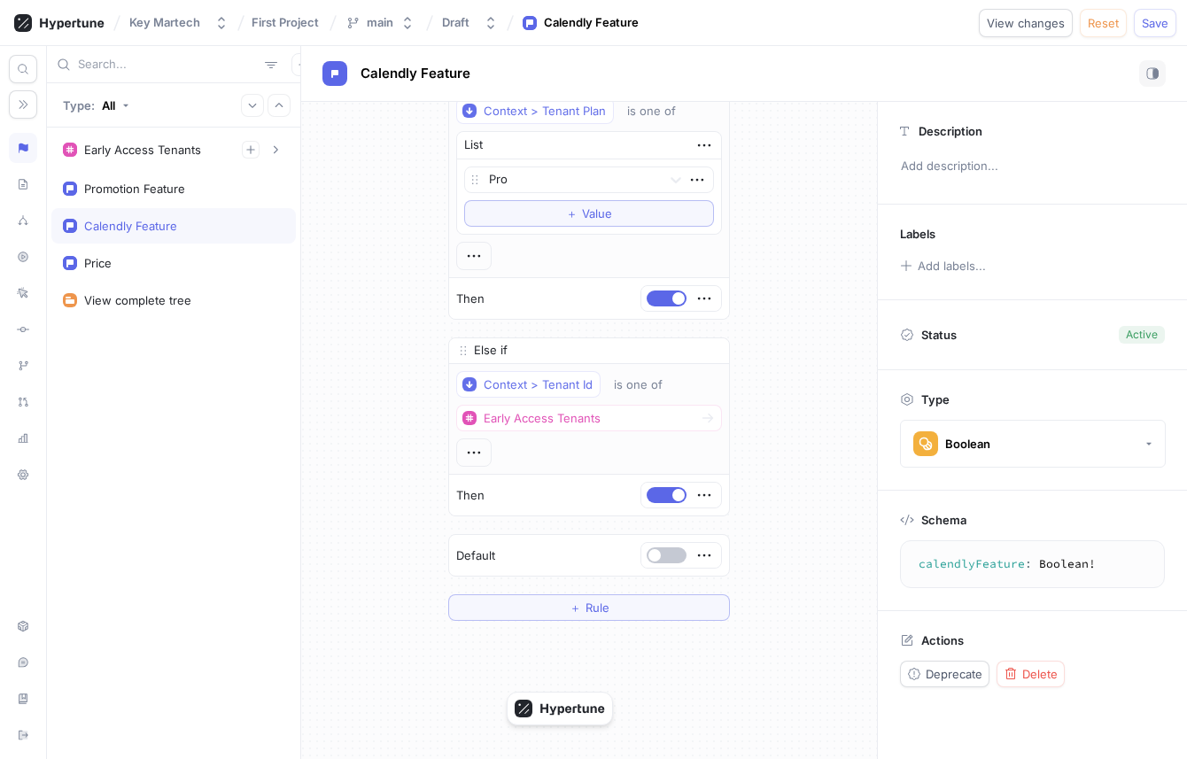
scroll to position [368, 0]
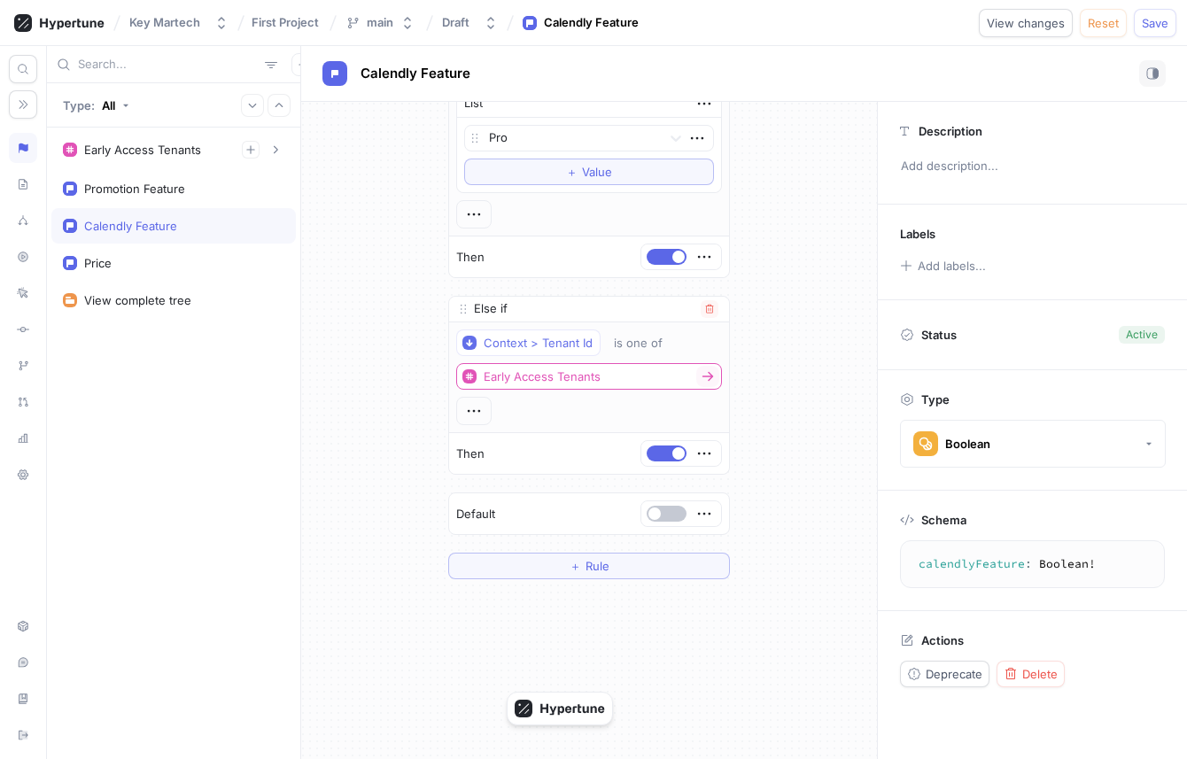
click at [704, 381] on icon at bounding box center [708, 376] width 14 height 14
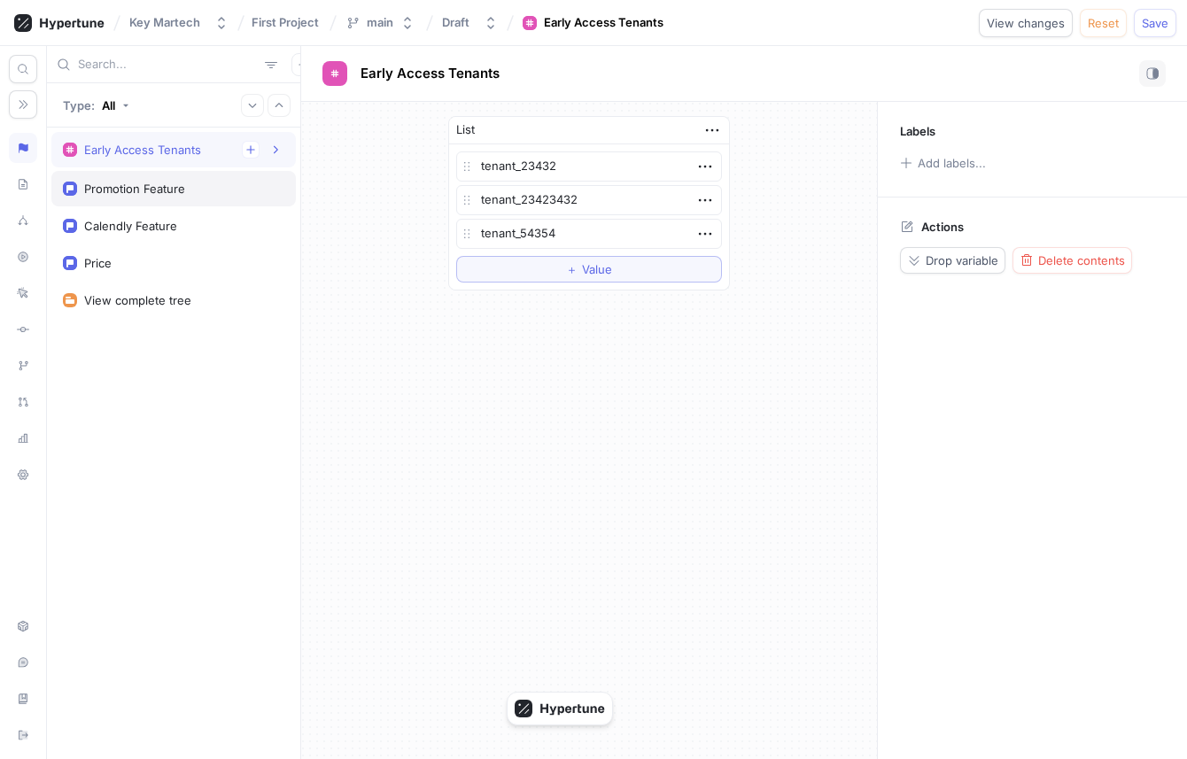
click at [185, 189] on div "Promotion Feature" at bounding box center [173, 189] width 221 height 14
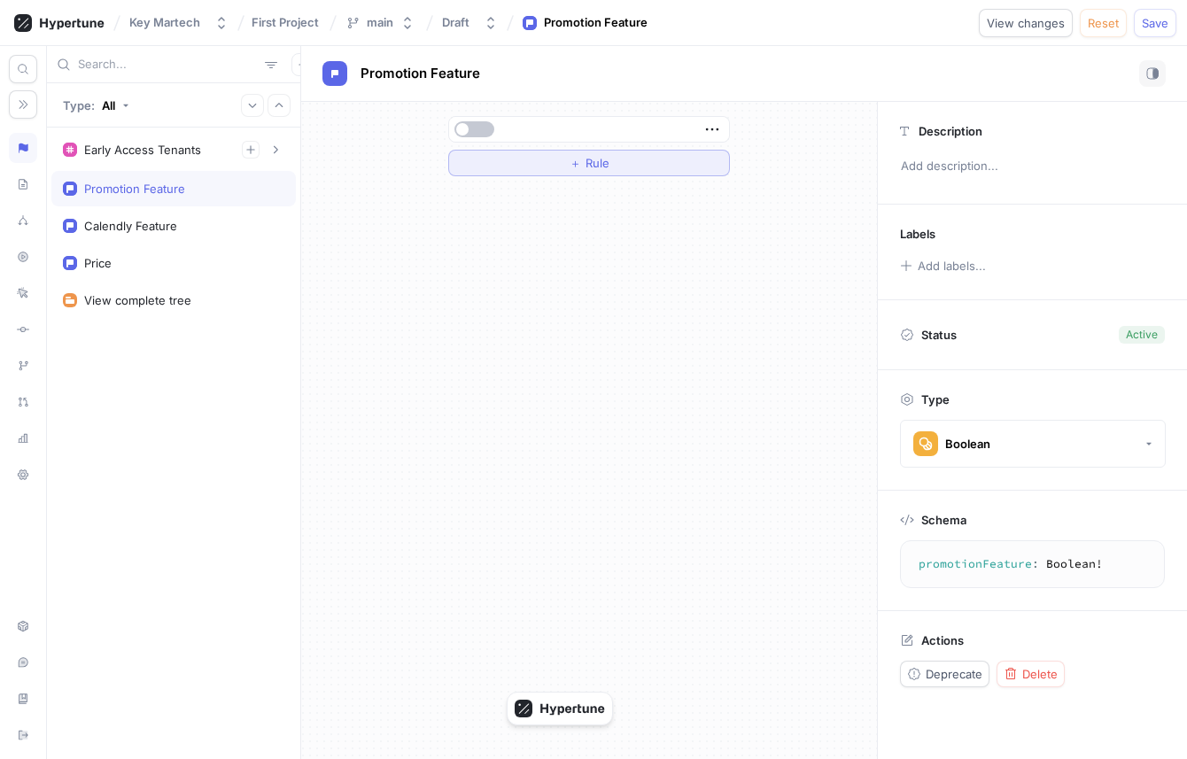
click at [623, 163] on button "＋ Rule" at bounding box center [589, 163] width 282 height 27
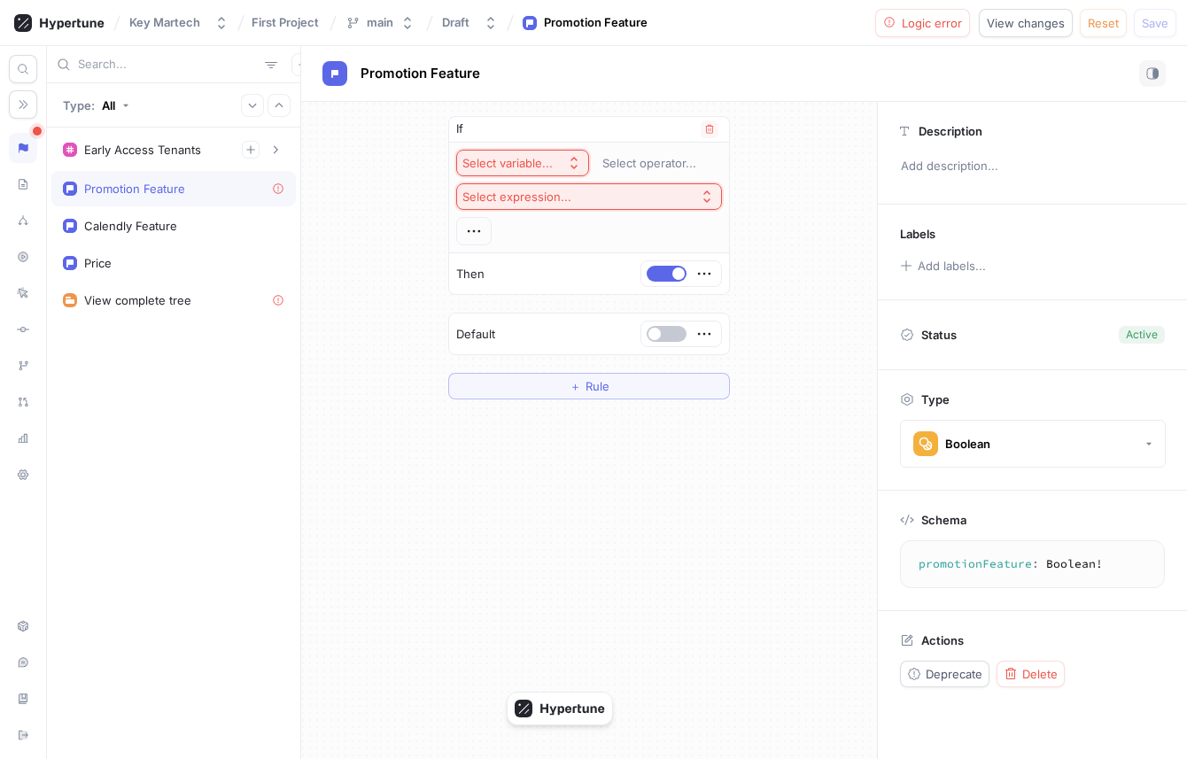
click at [541, 162] on div "Select variable..." at bounding box center [507, 163] width 90 height 15
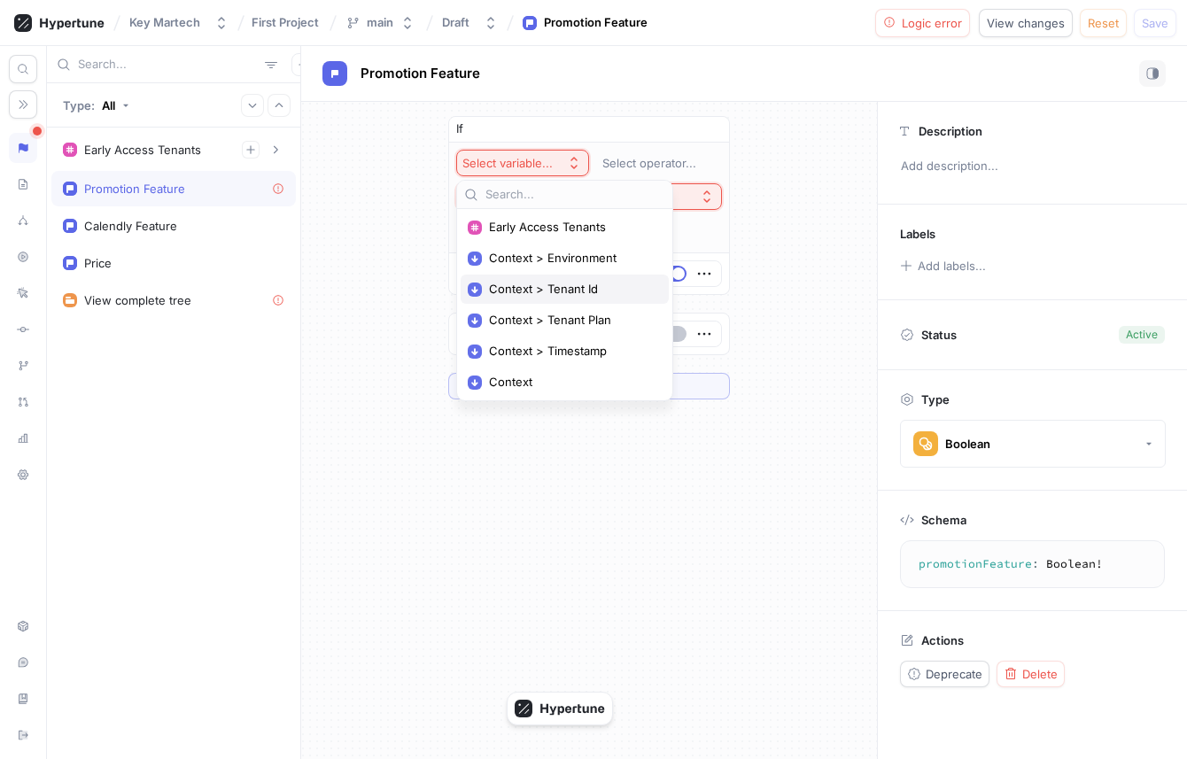
click at [557, 287] on span "Context > Tenant Id" at bounding box center [571, 289] width 164 height 15
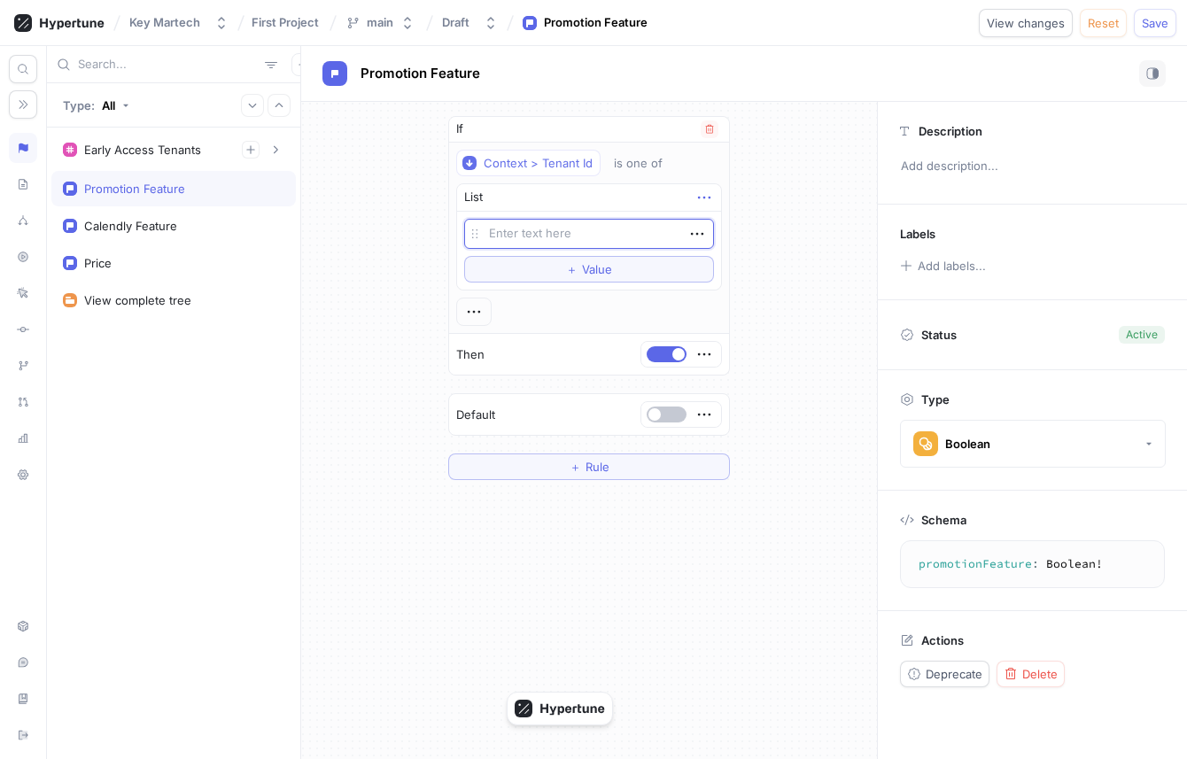
click at [702, 200] on icon "button" at bounding box center [703, 197] width 19 height 19
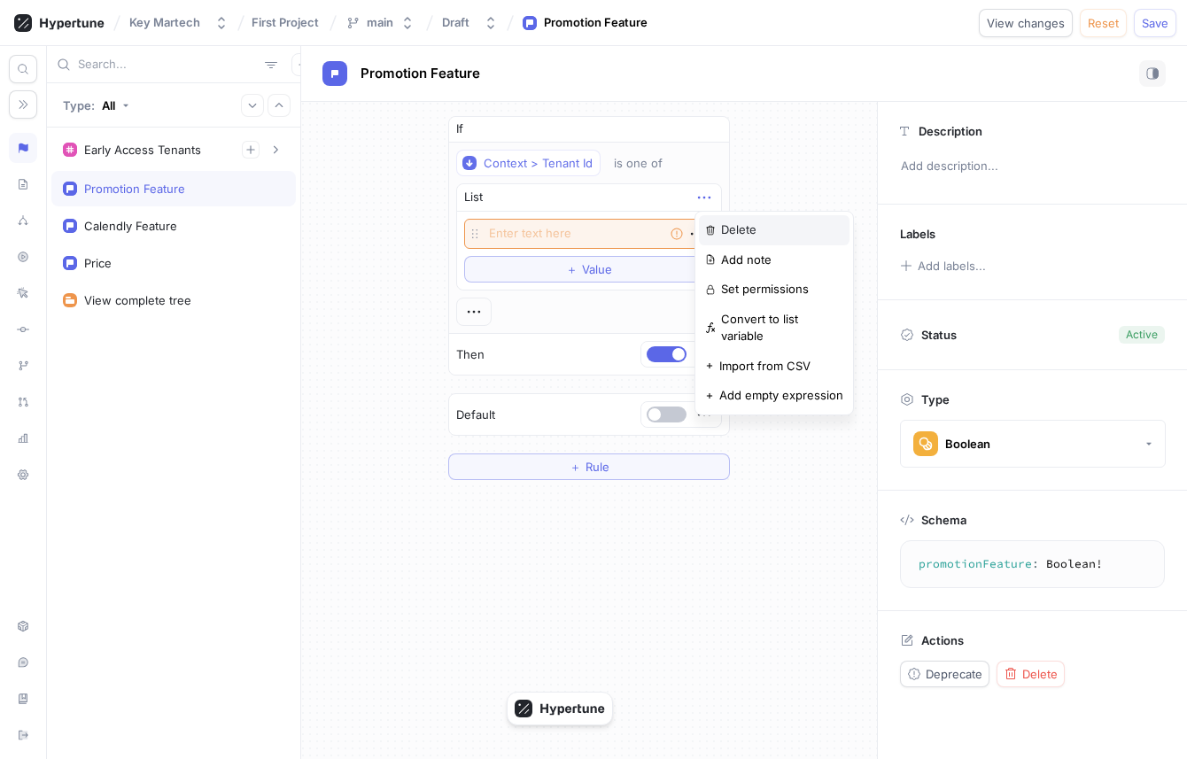
click at [713, 217] on div "Delete" at bounding box center [774, 230] width 151 height 30
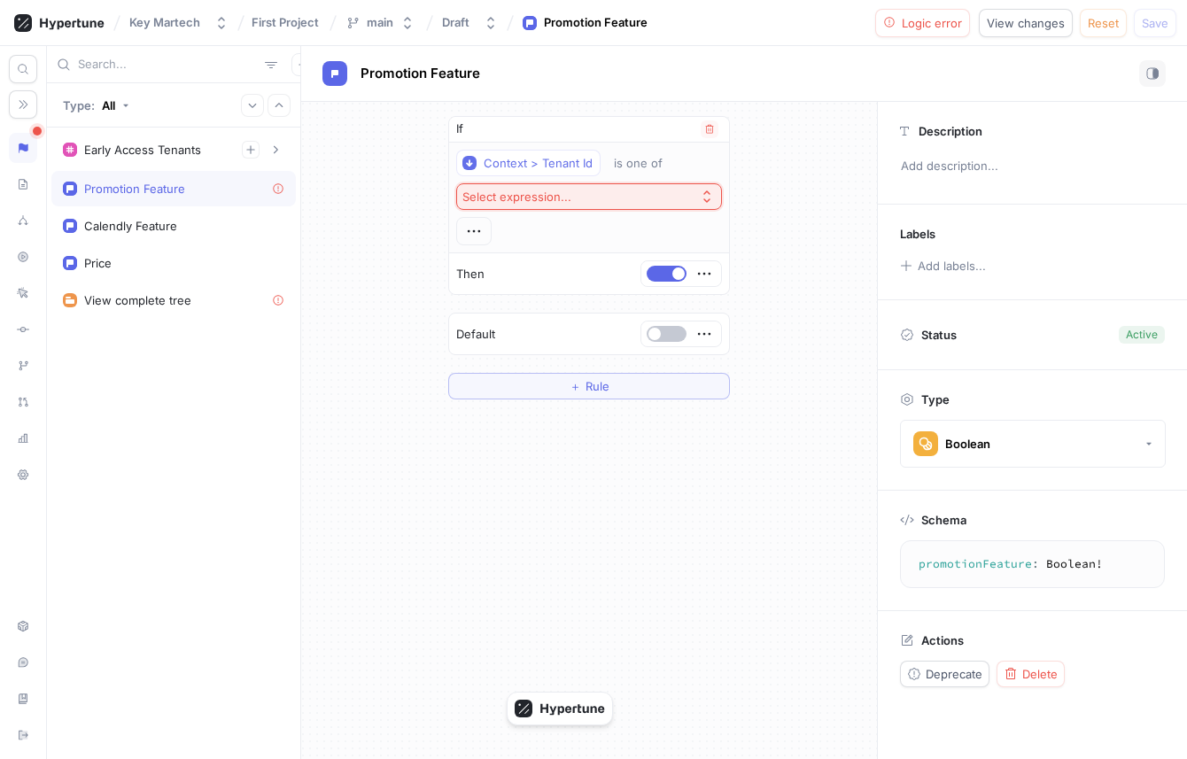
click at [597, 189] on button "Select expression..." at bounding box center [589, 196] width 266 height 27
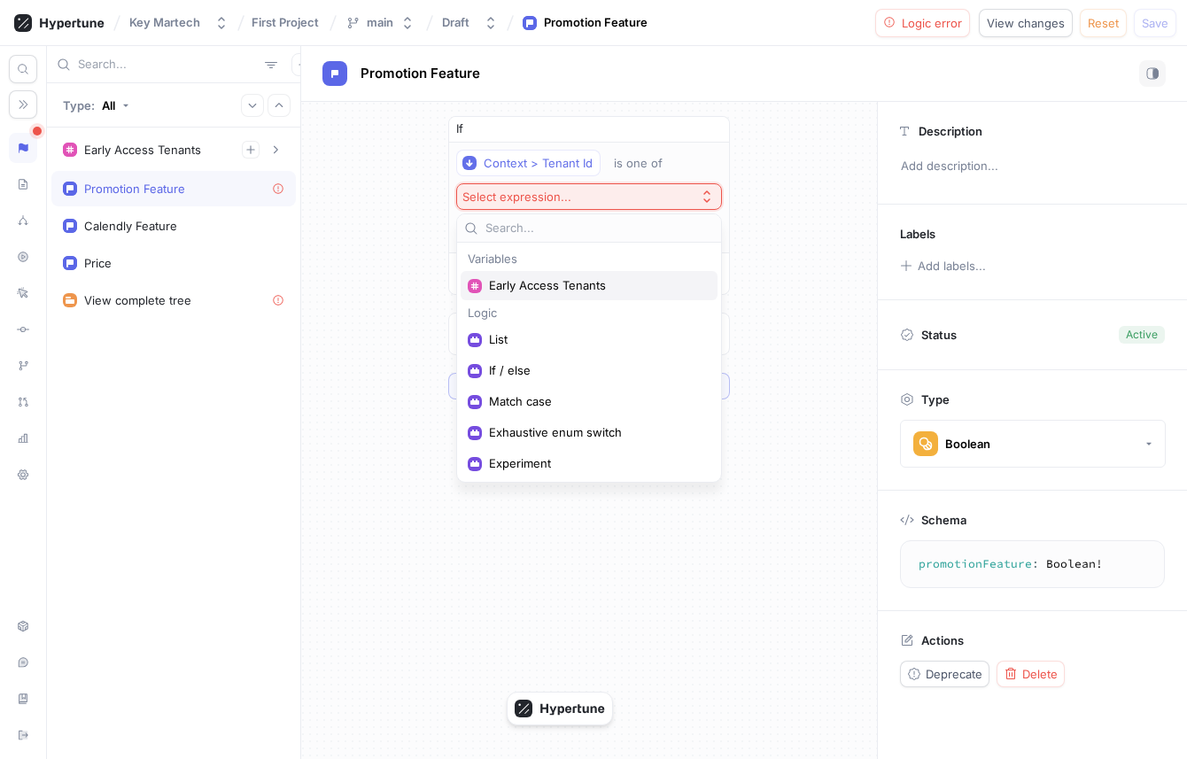
click at [573, 280] on span "Early Access Tenants" at bounding box center [595, 285] width 213 height 15
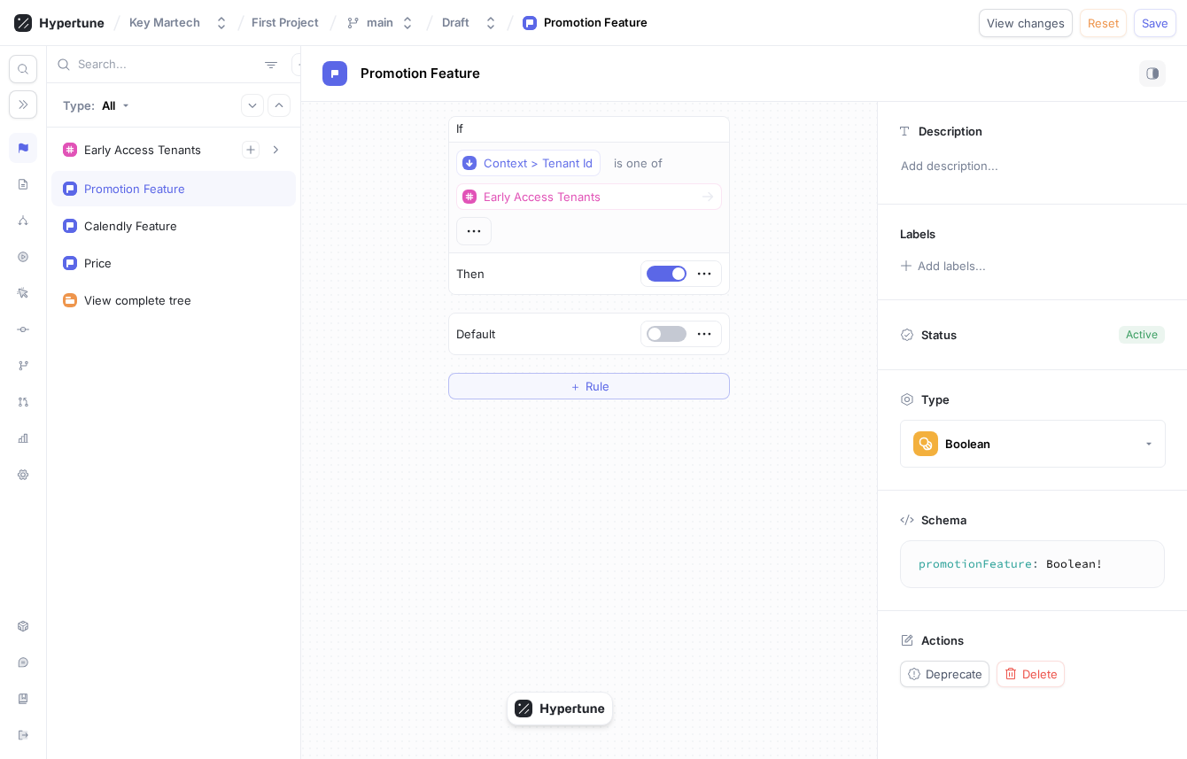
click at [401, 283] on div "If Context > Tenant Id is one of Early Access Tenants Then Default ＋ Rule" at bounding box center [589, 258] width 576 height 312
click at [601, 478] on div "If Context > Tenant Id is one of Early Access Tenants Then Default ＋ Rule" at bounding box center [589, 430] width 576 height 657
click at [216, 225] on div "Calendly Feature" at bounding box center [173, 226] width 221 height 14
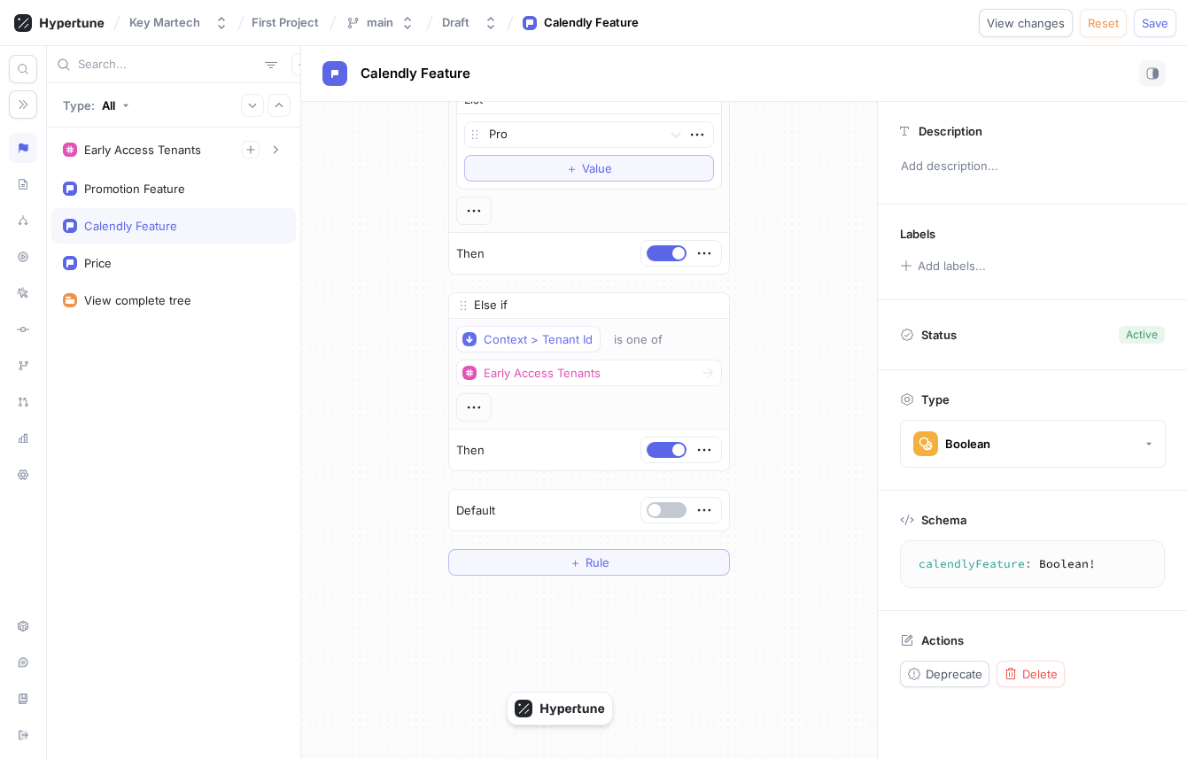
scroll to position [381, 0]
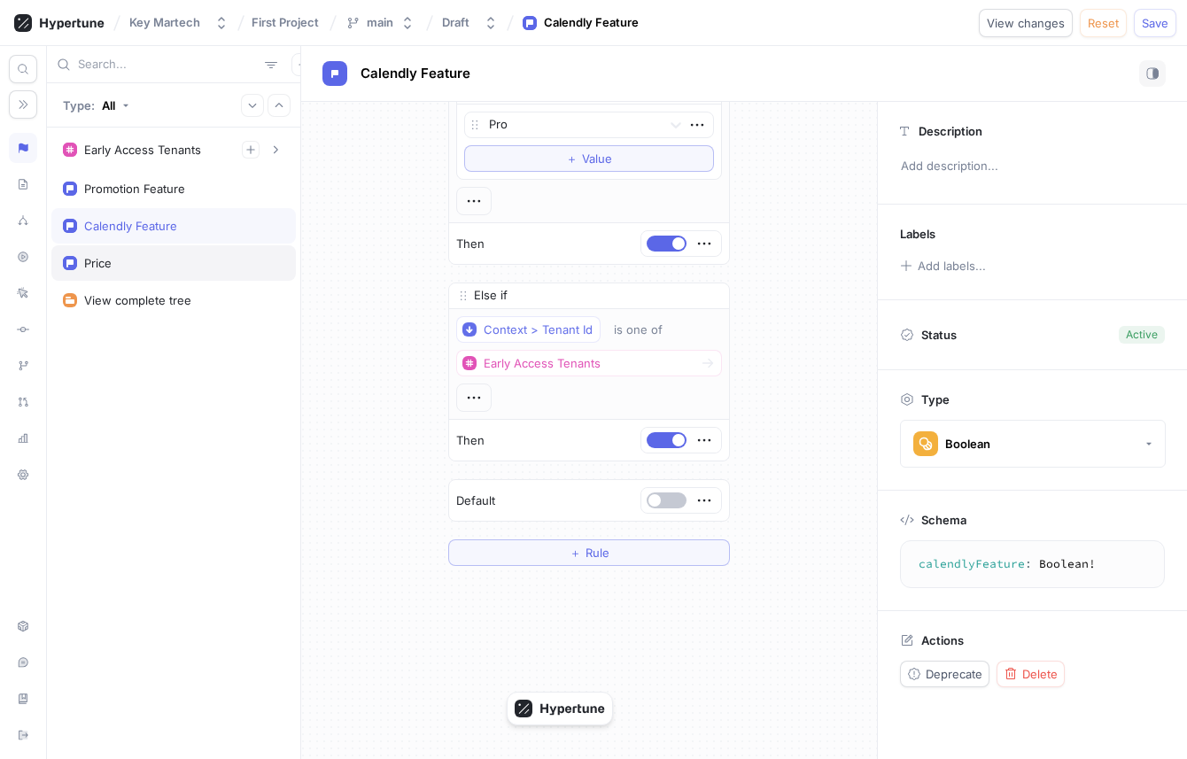
click at [171, 255] on div "Price" at bounding box center [173, 262] width 244 height 35
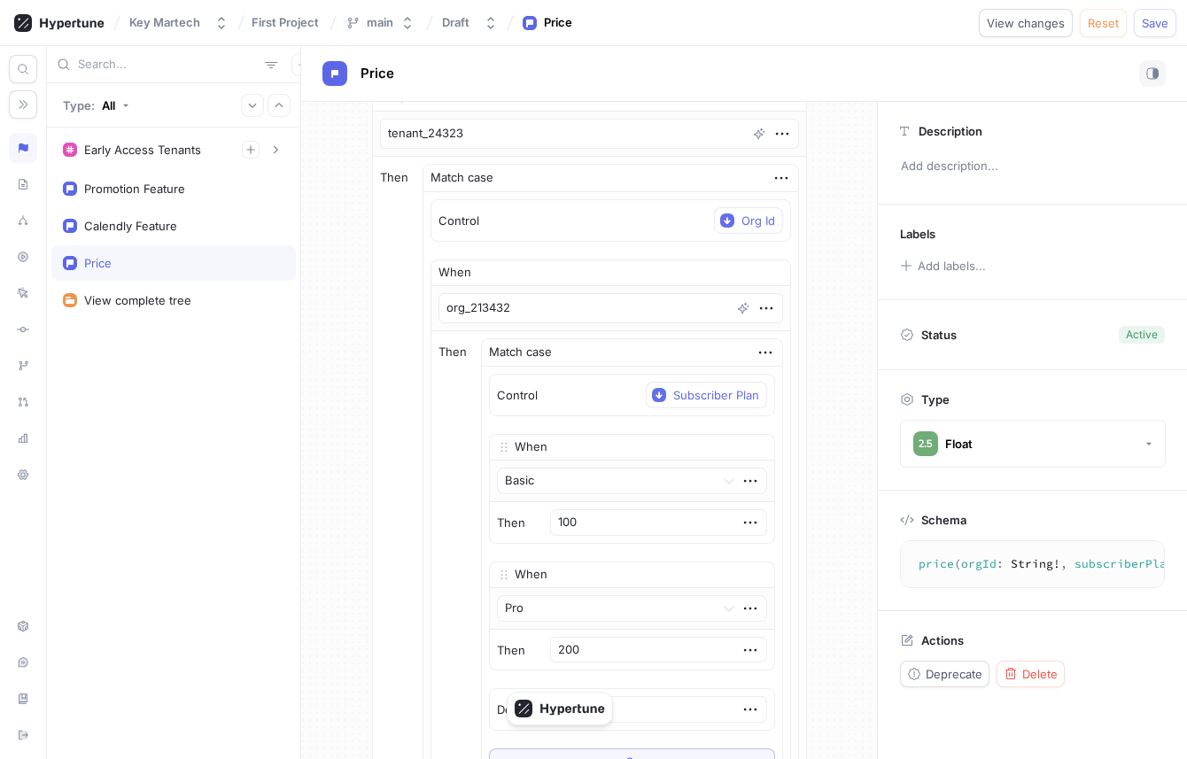
scroll to position [151, 0]
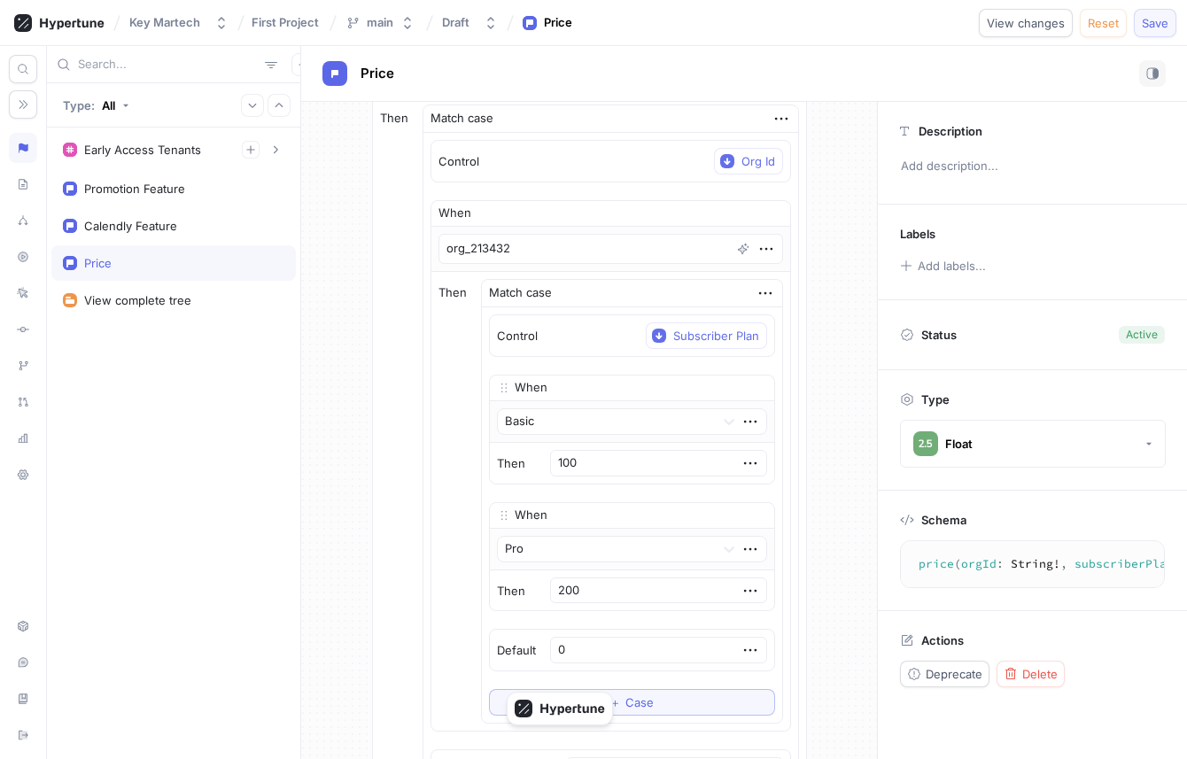
click at [1145, 25] on span "Save" at bounding box center [1155, 23] width 27 height 11
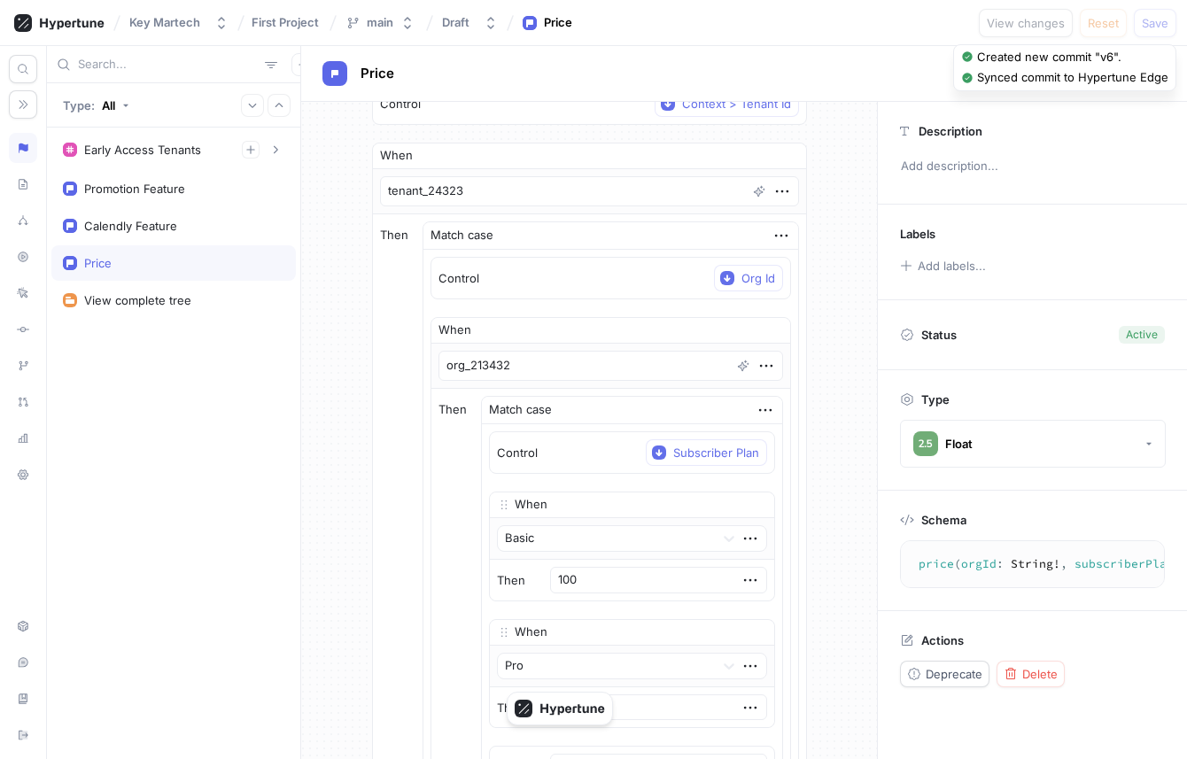
scroll to position [0, 0]
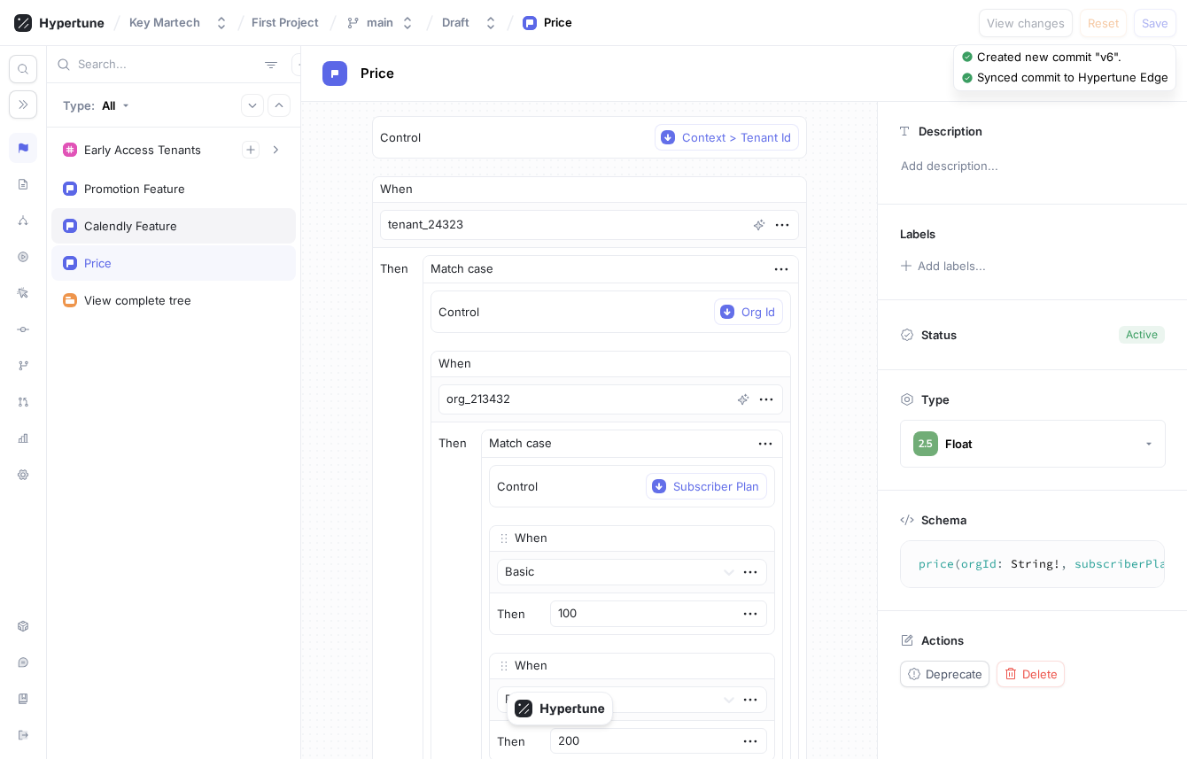
click at [197, 224] on div "Calendly Feature" at bounding box center [173, 226] width 221 height 14
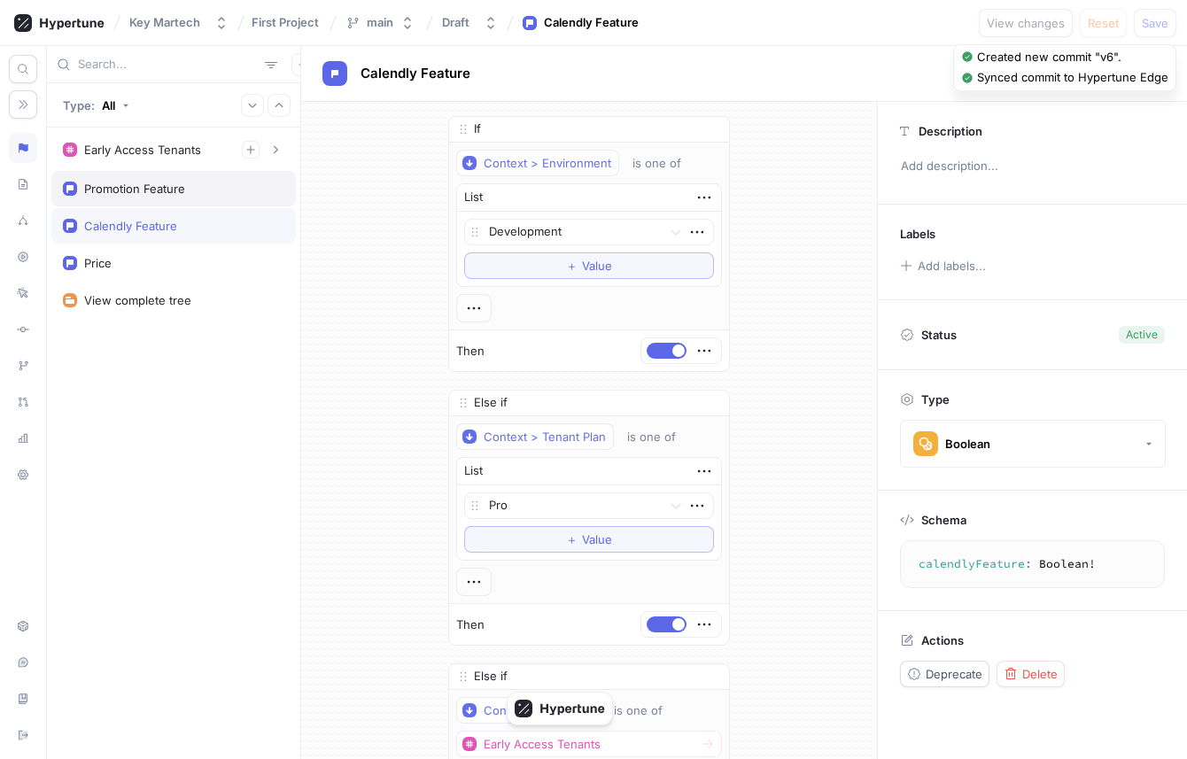
click at [197, 192] on div "Promotion Feature" at bounding box center [173, 189] width 221 height 14
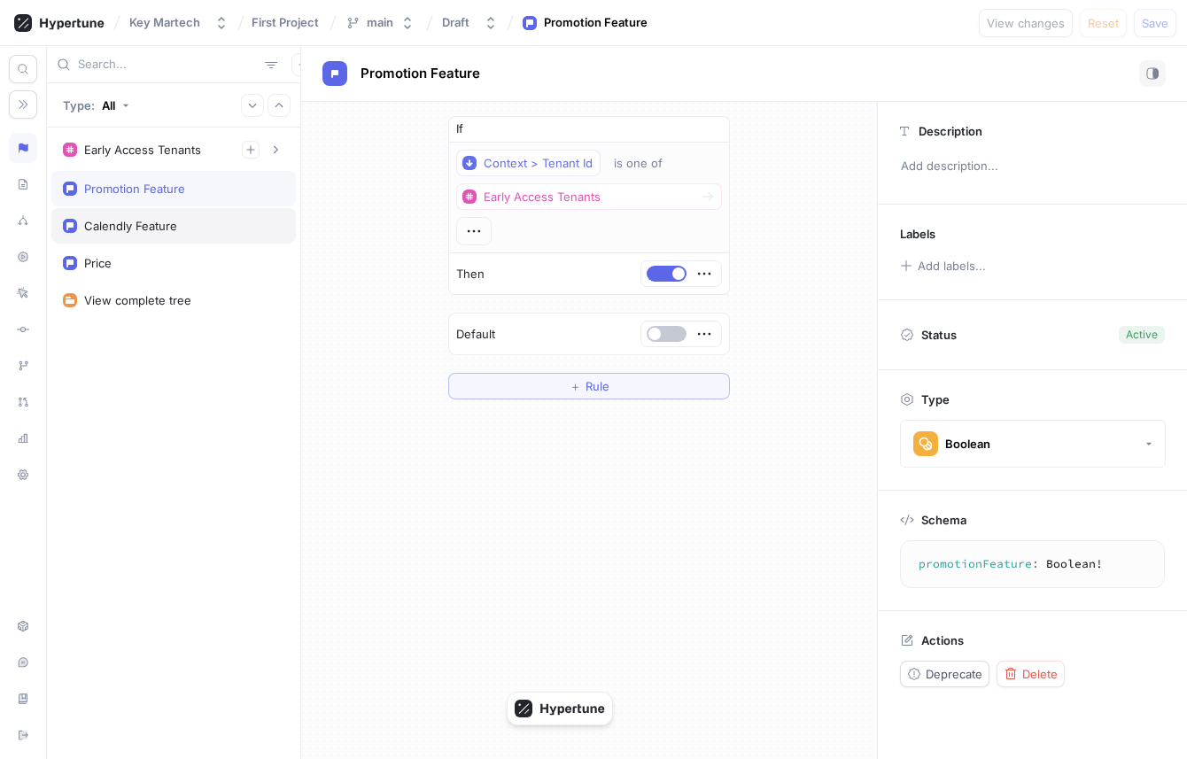
click at [215, 230] on div "Calendly Feature" at bounding box center [173, 226] width 221 height 14
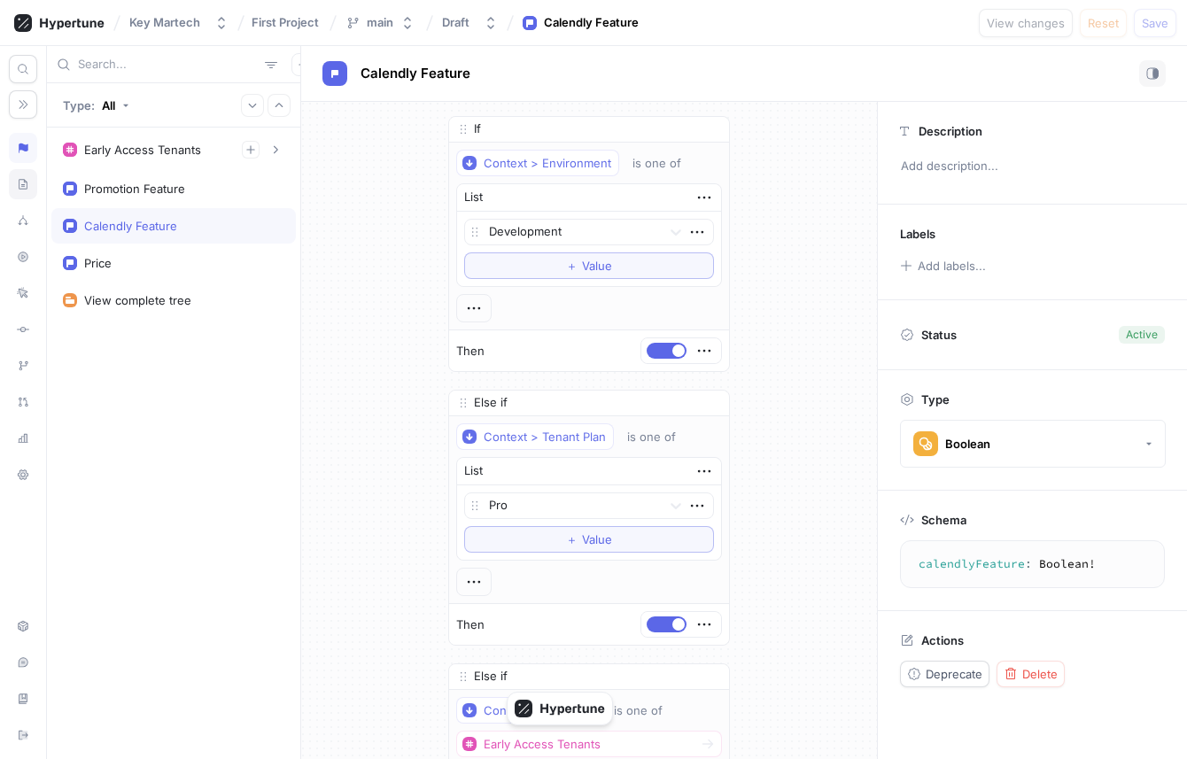
click at [12, 192] on div at bounding box center [23, 184] width 28 height 30
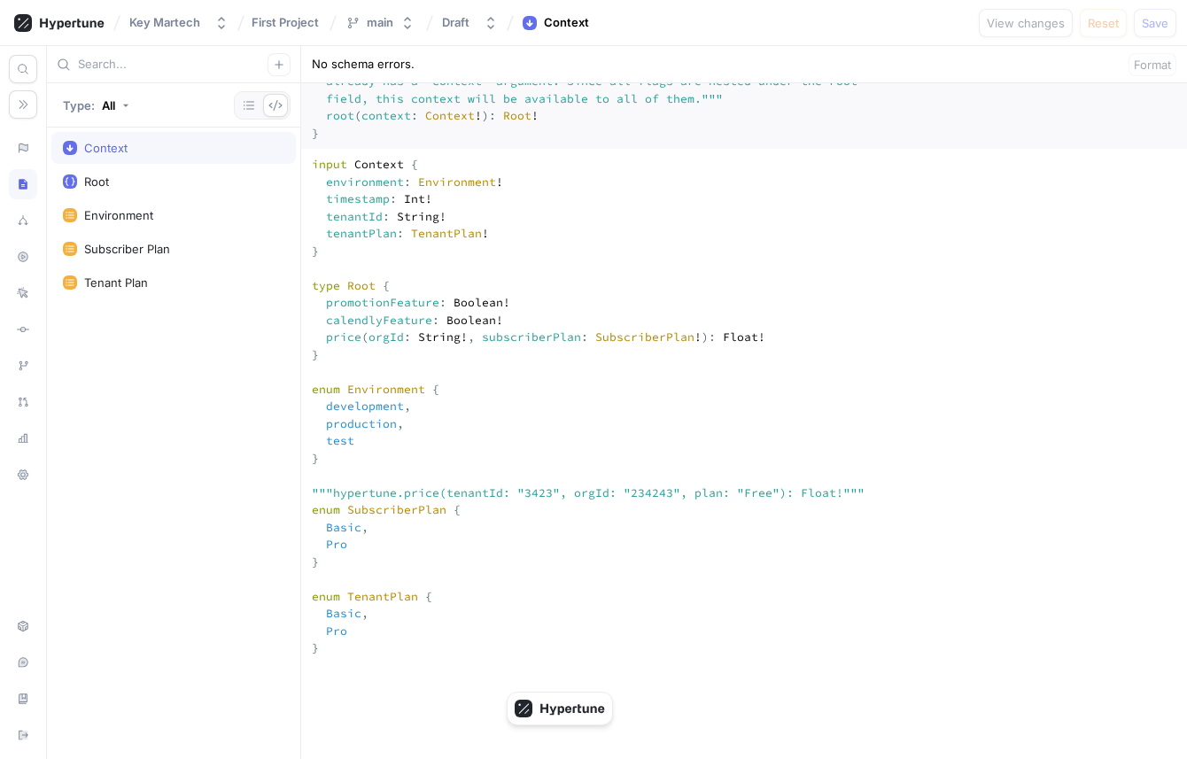
click at [260, 94] on div at bounding box center [262, 105] width 57 height 28
click at [254, 102] on icon "button" at bounding box center [249, 105] width 14 height 14
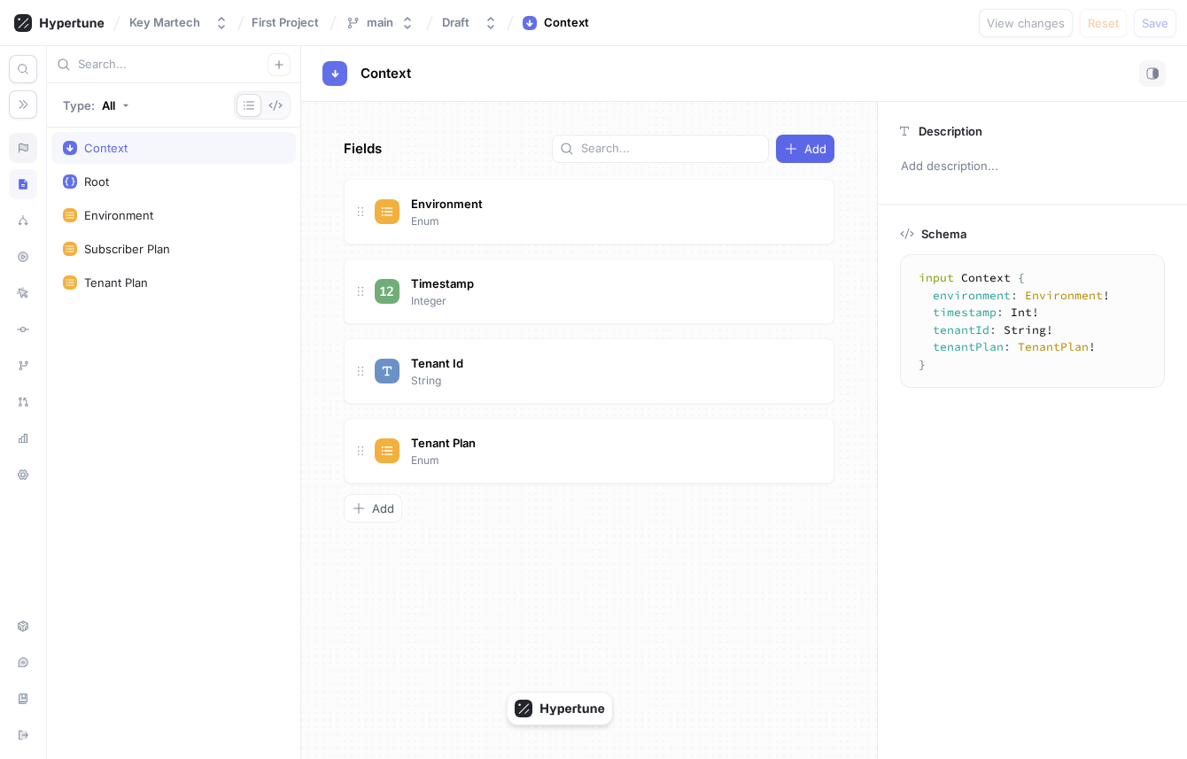
click at [29, 136] on div at bounding box center [23, 148] width 28 height 30
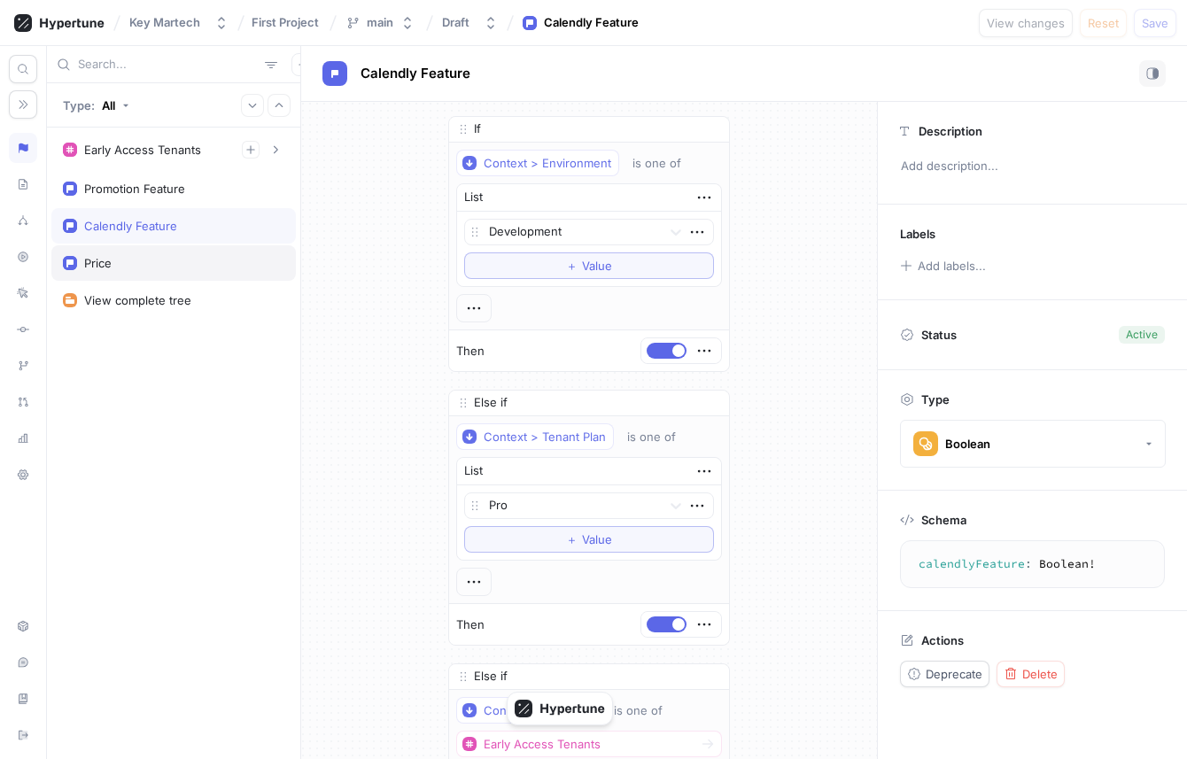
click at [168, 250] on div "Price" at bounding box center [173, 262] width 244 height 35
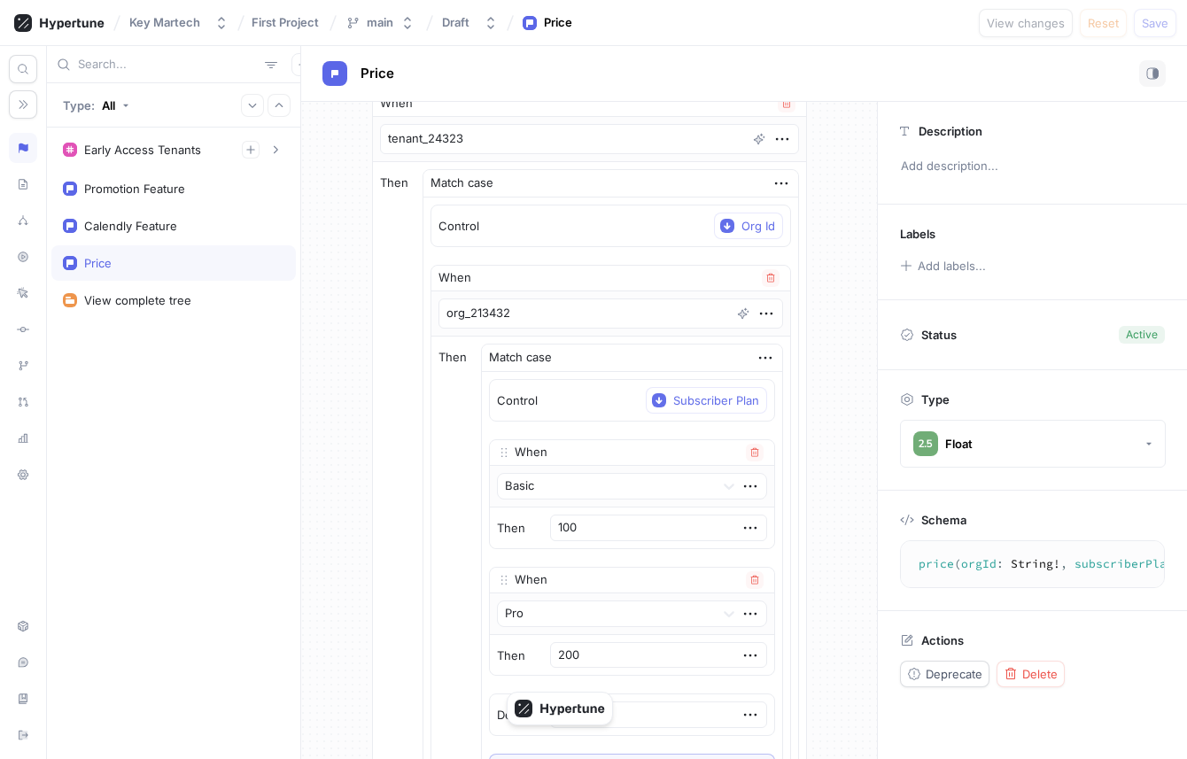
scroll to position [91, 0]
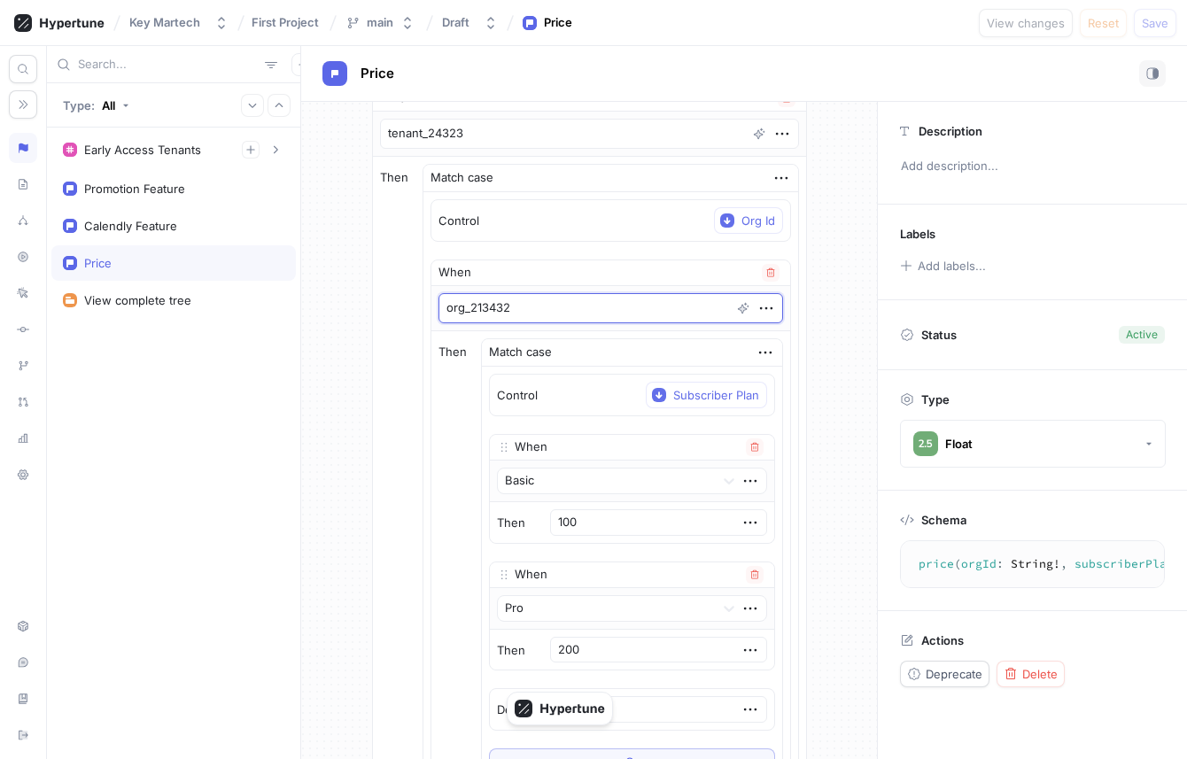
click at [589, 308] on textarea "org_213432" at bounding box center [610, 308] width 344 height 30
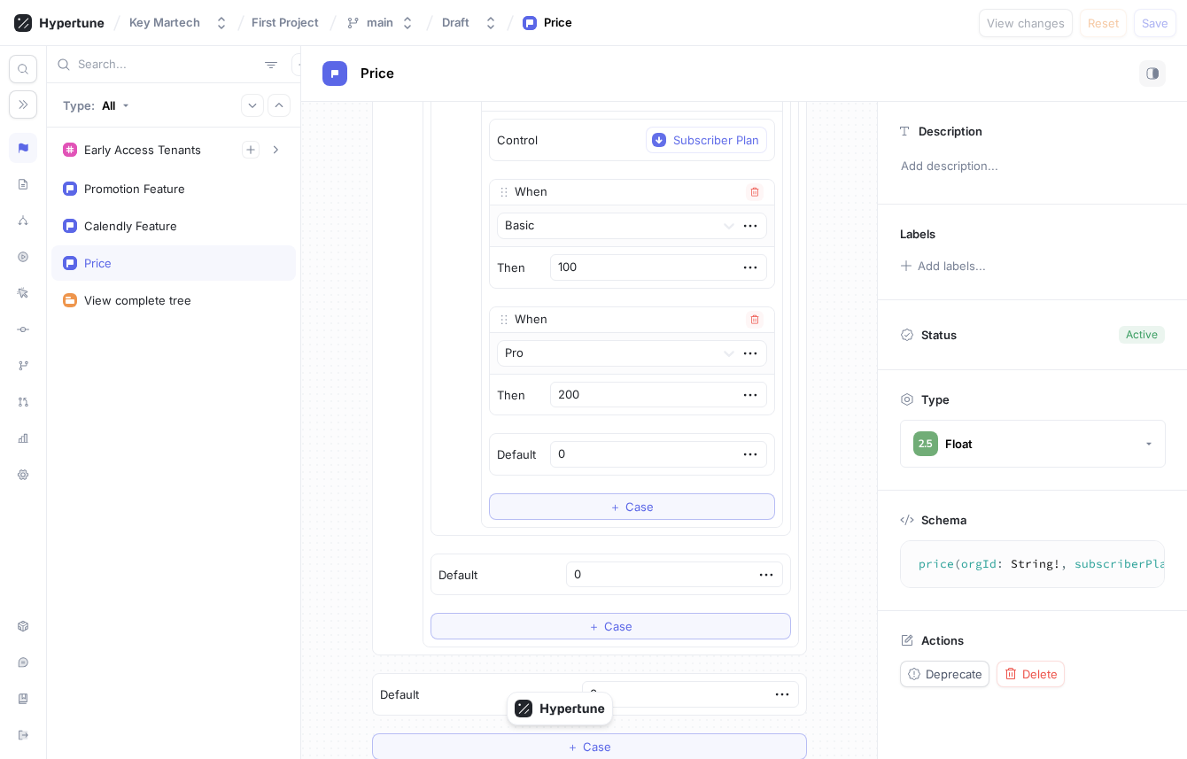
scroll to position [353, 0]
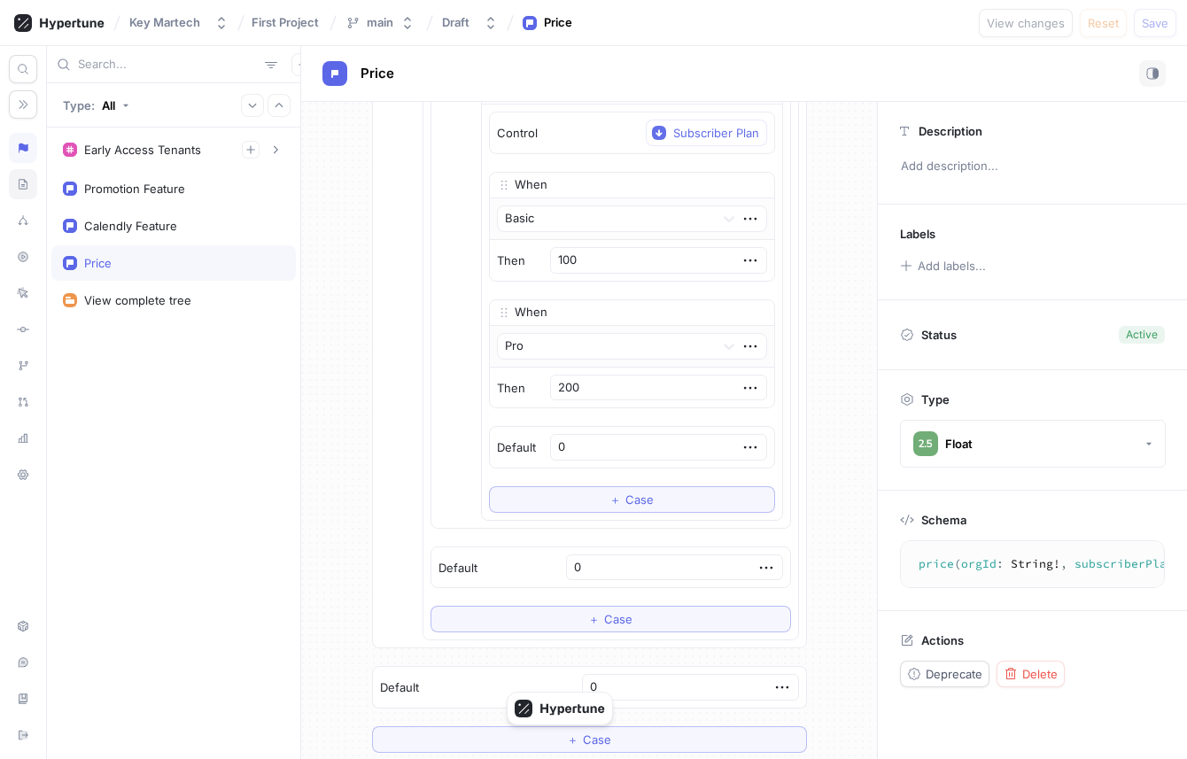
click at [19, 190] on icon at bounding box center [23, 184] width 12 height 14
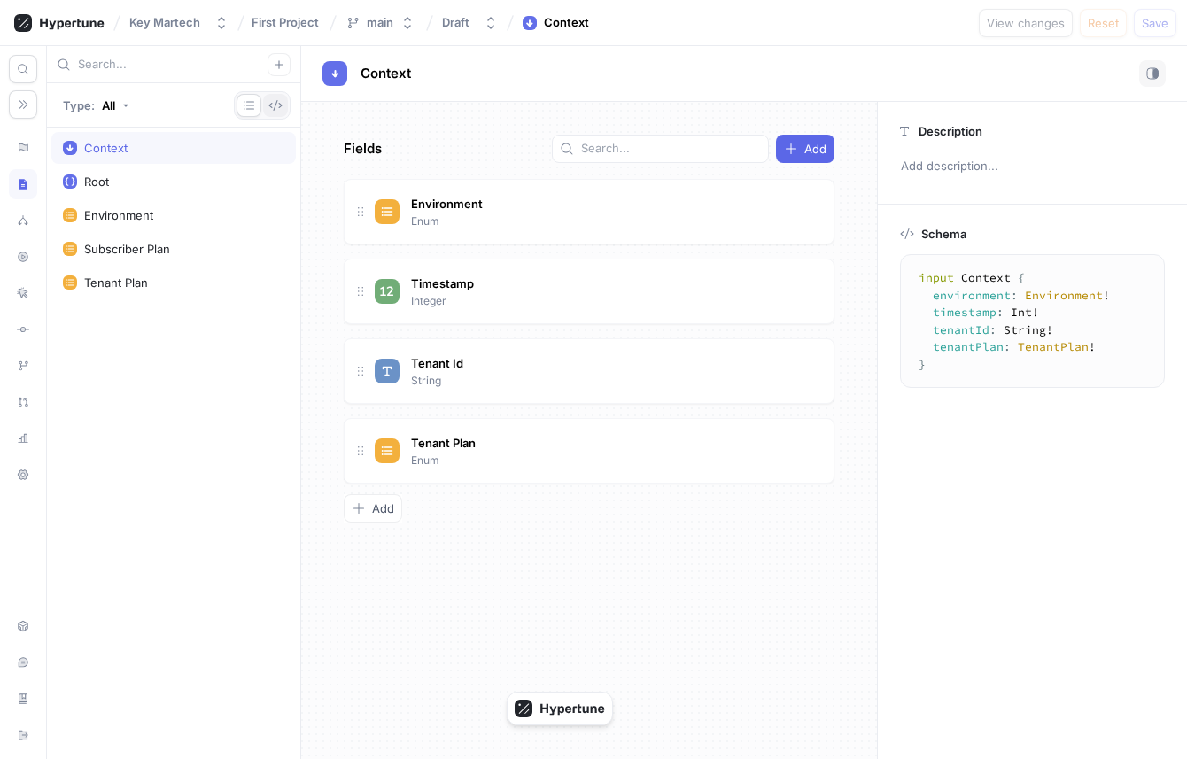
click at [271, 102] on icon "button" at bounding box center [275, 105] width 14 height 14
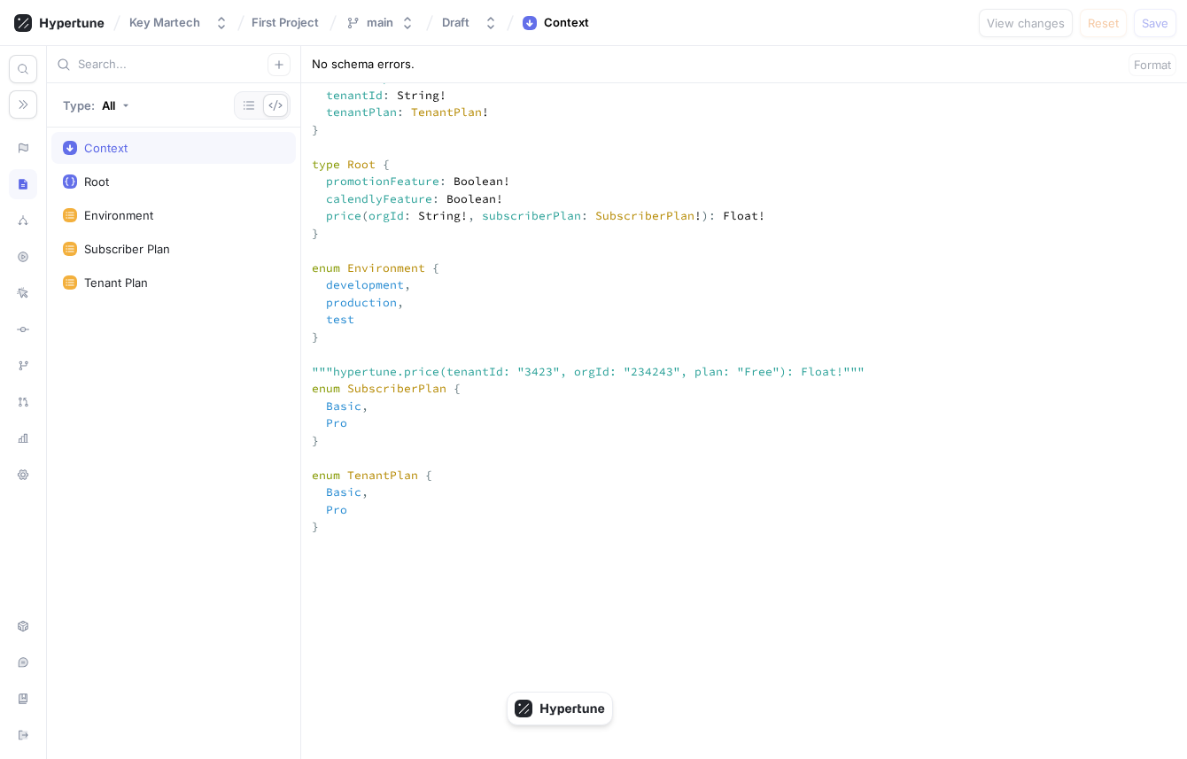
scroll to position [324, 0]
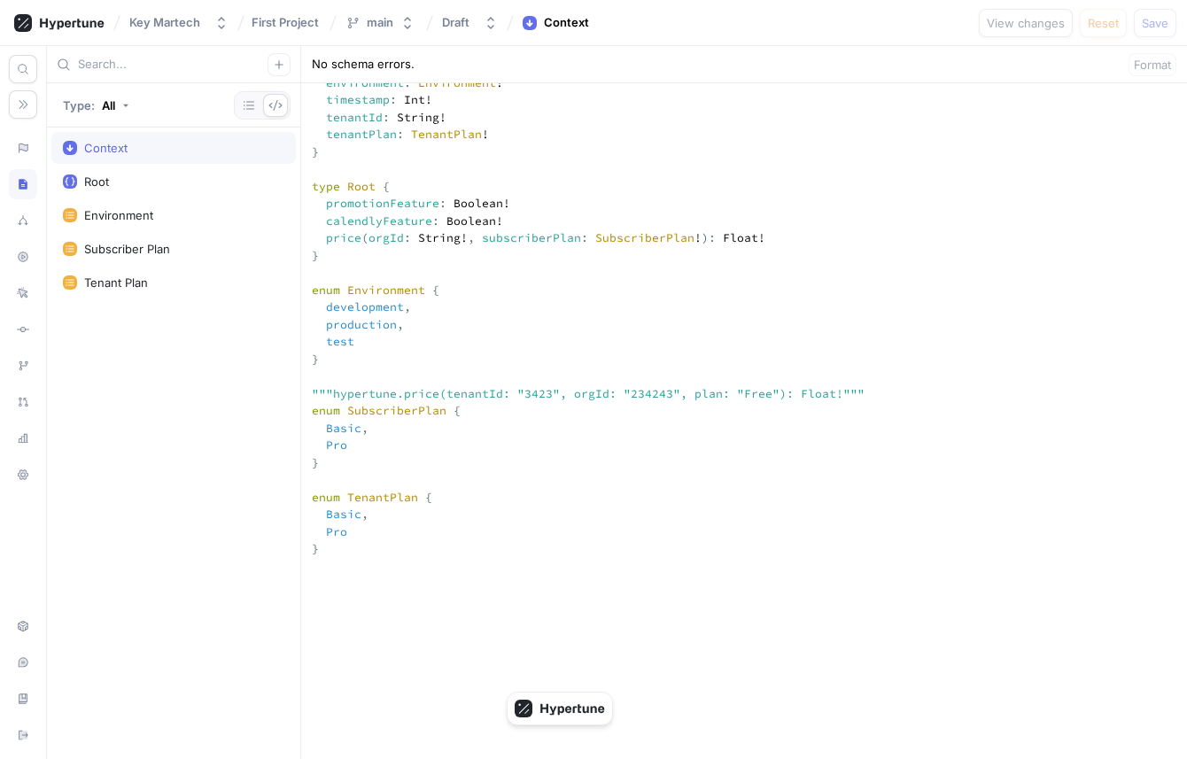
click at [728, 311] on textarea "input Context { environment: Environment! timestamp: Int! tenantId: String! ten…" at bounding box center [744, 695] width 886 height 1291
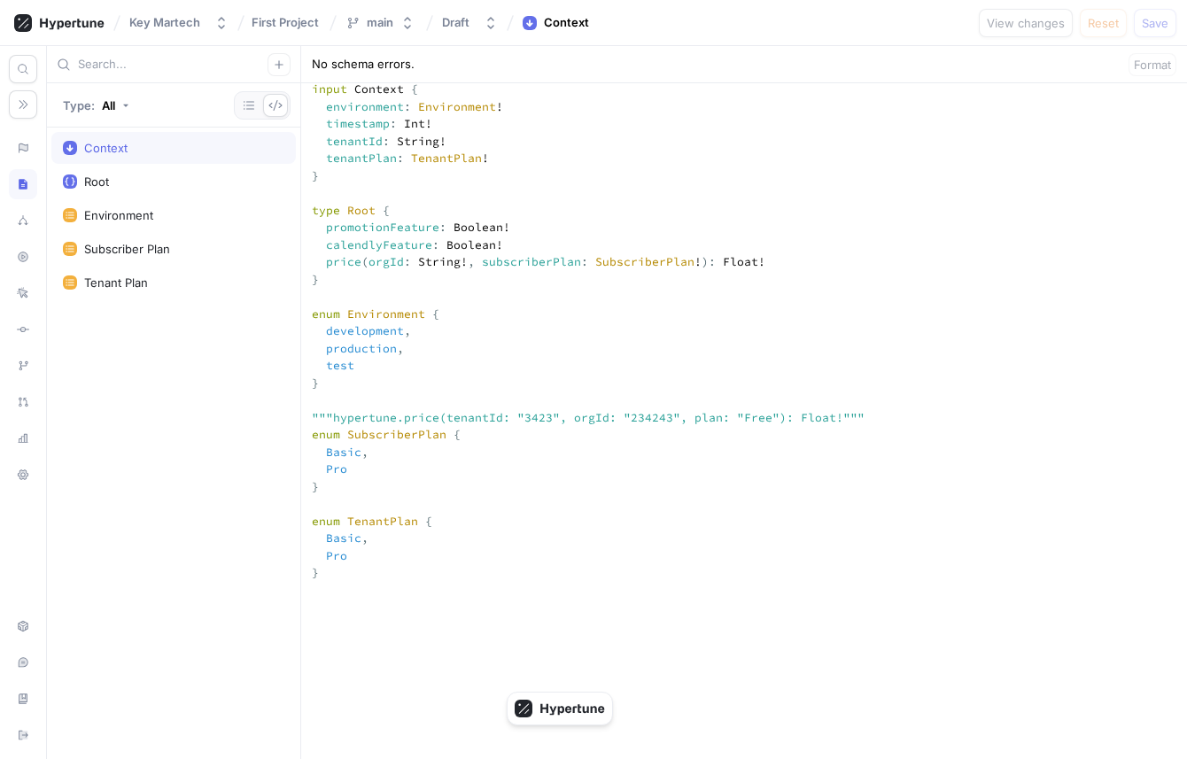
scroll to position [284, 0]
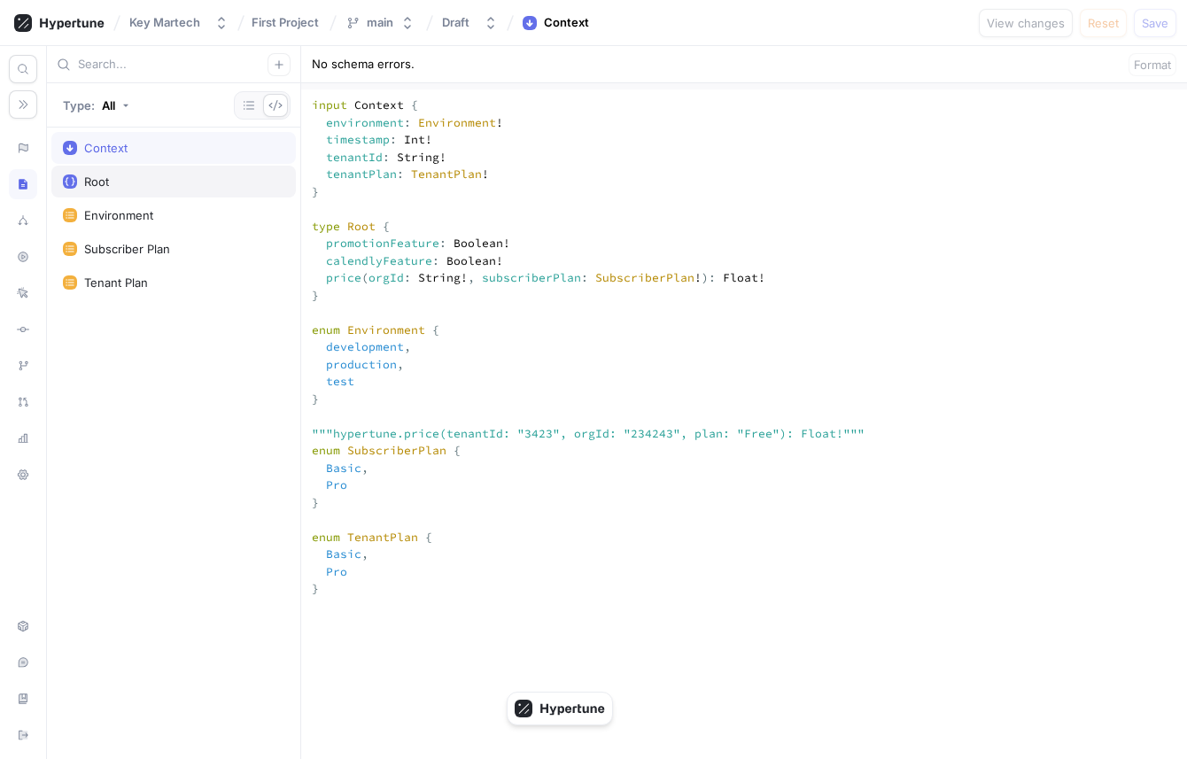
click at [155, 181] on div "Root" at bounding box center [173, 181] width 221 height 14
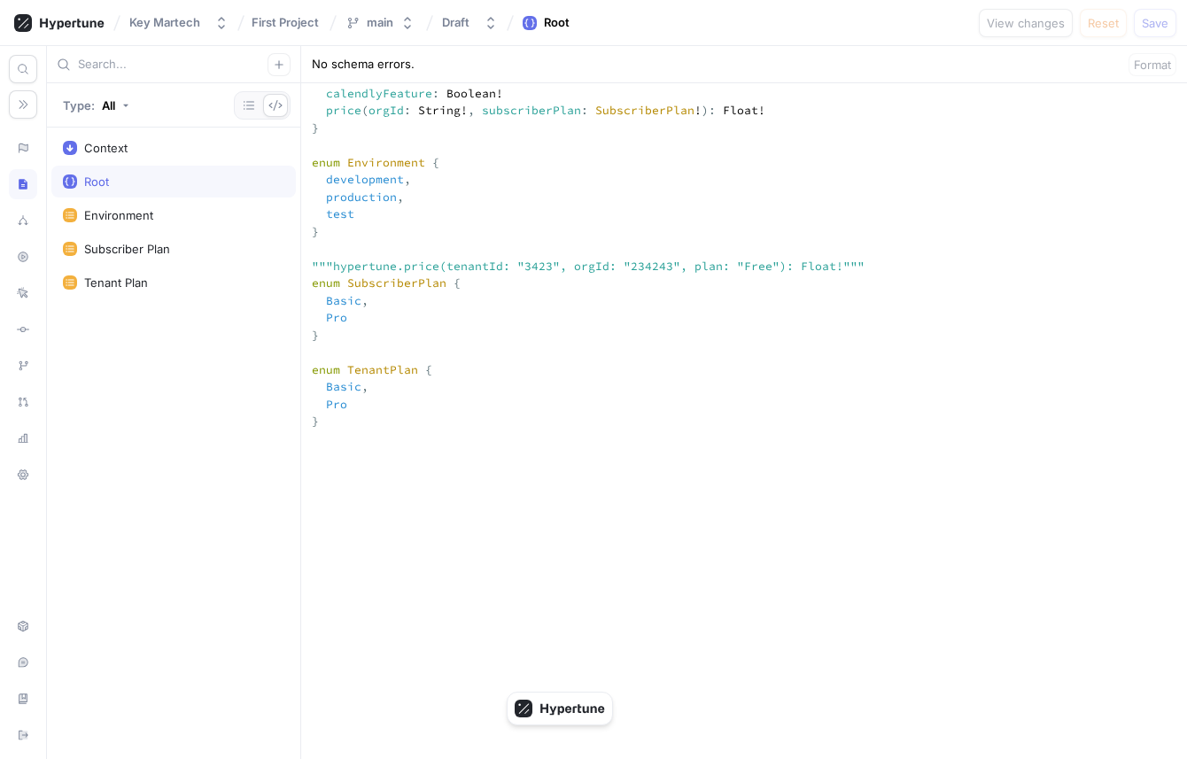
scroll to position [456, 0]
click at [257, 105] on button "button" at bounding box center [248, 105] width 25 height 23
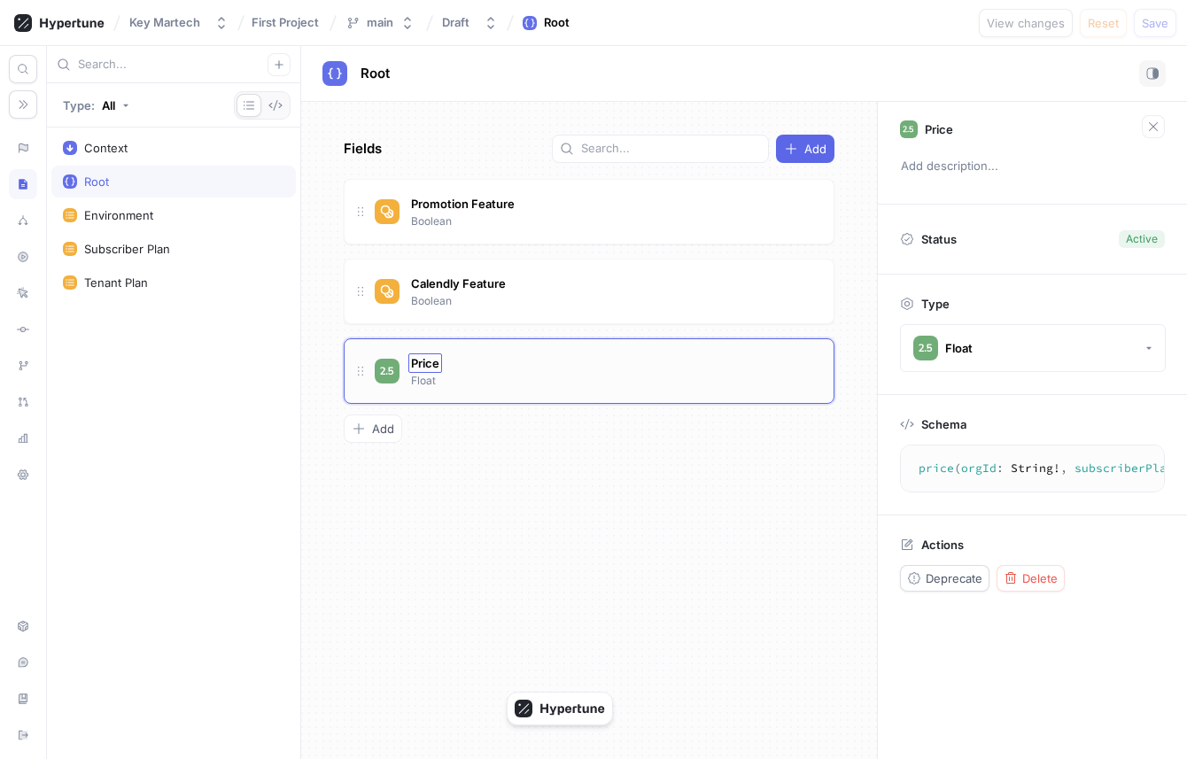
click at [424, 358] on span "Price" at bounding box center [425, 363] width 28 height 14
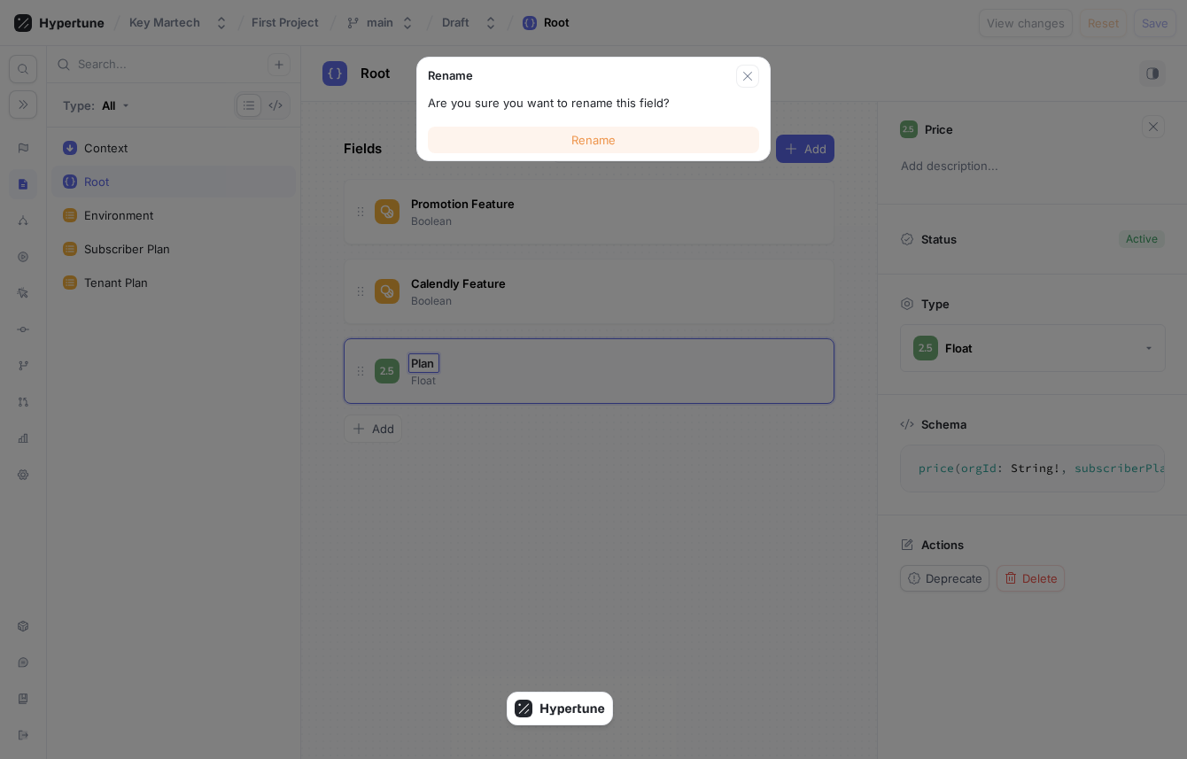
click at [575, 135] on span "Rename" at bounding box center [593, 140] width 44 height 11
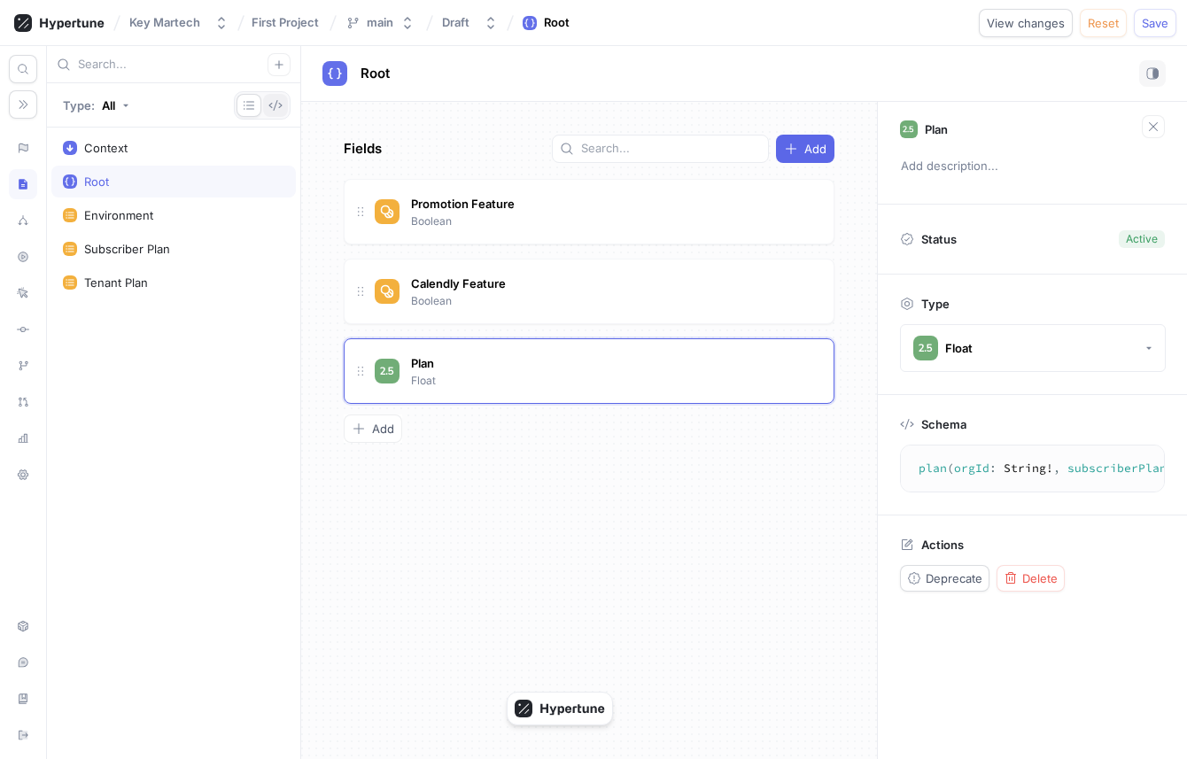
click at [274, 106] on icon "button" at bounding box center [275, 105] width 14 height 14
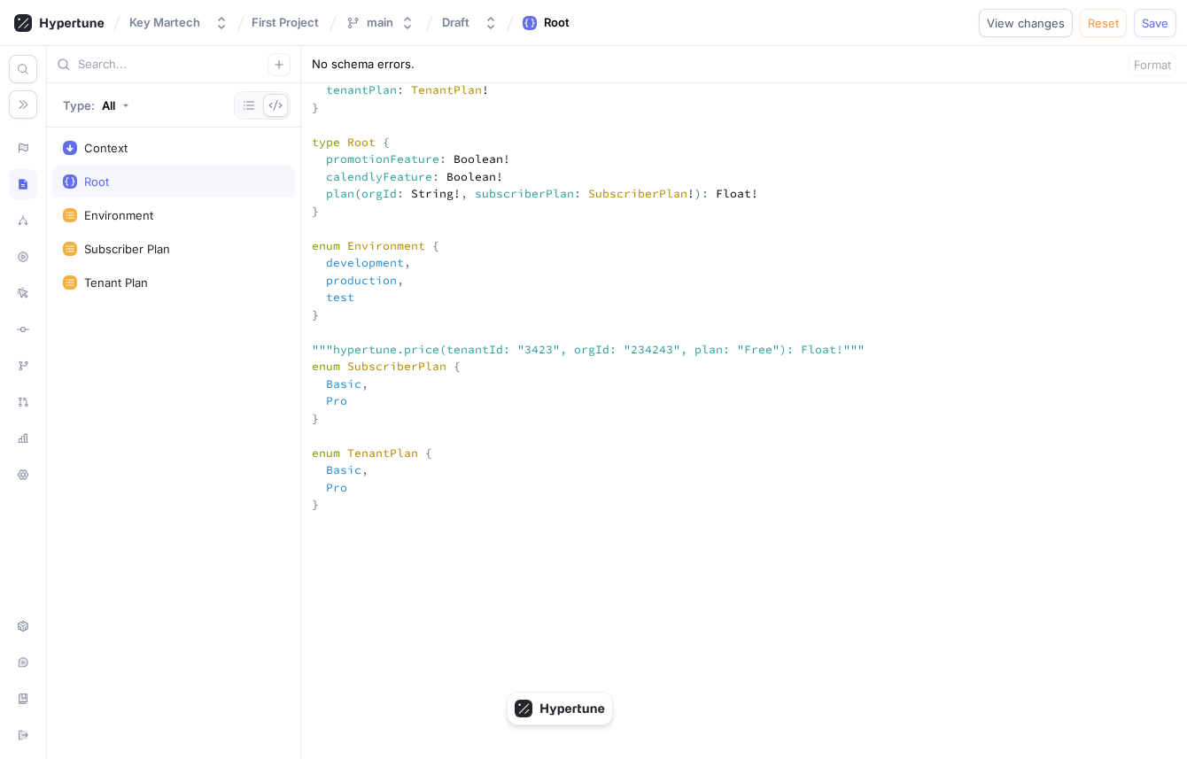
scroll to position [370, 0]
click at [613, 263] on textarea "input Context { environment: Environment! timestamp: Int! tenantId: String! ten…" at bounding box center [744, 649] width 886 height 1291
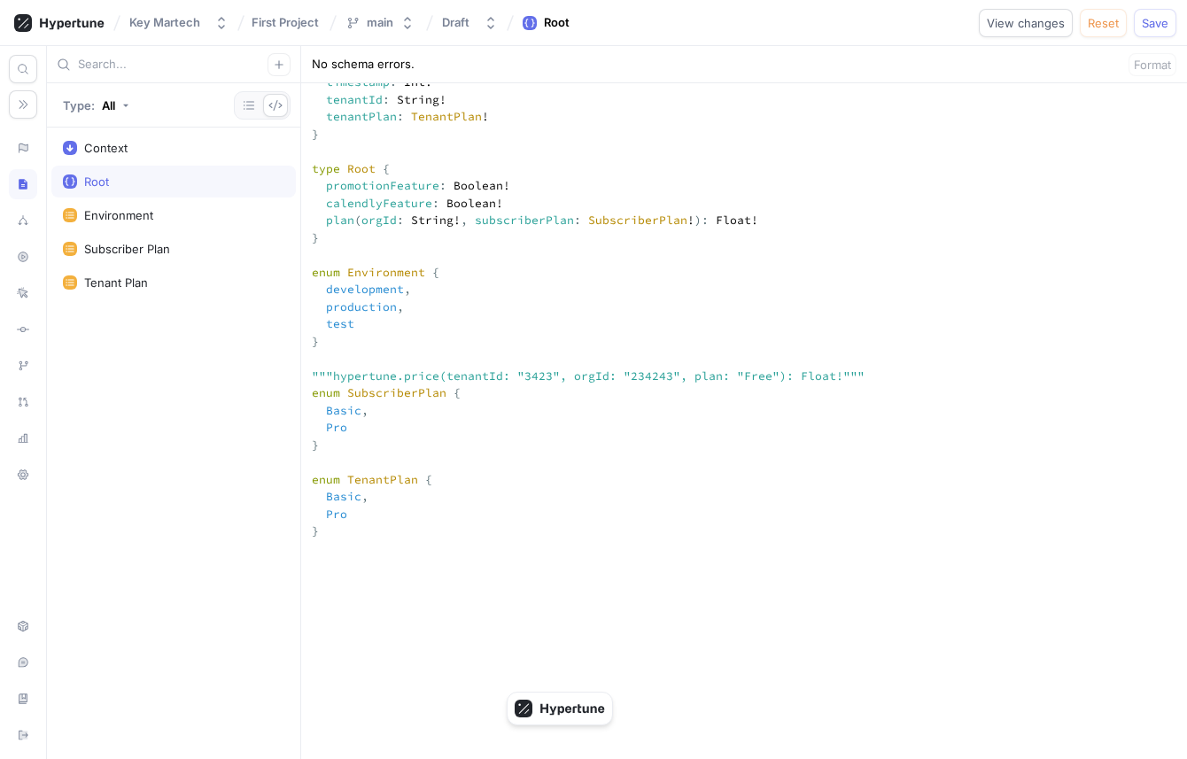
scroll to position [329, 0]
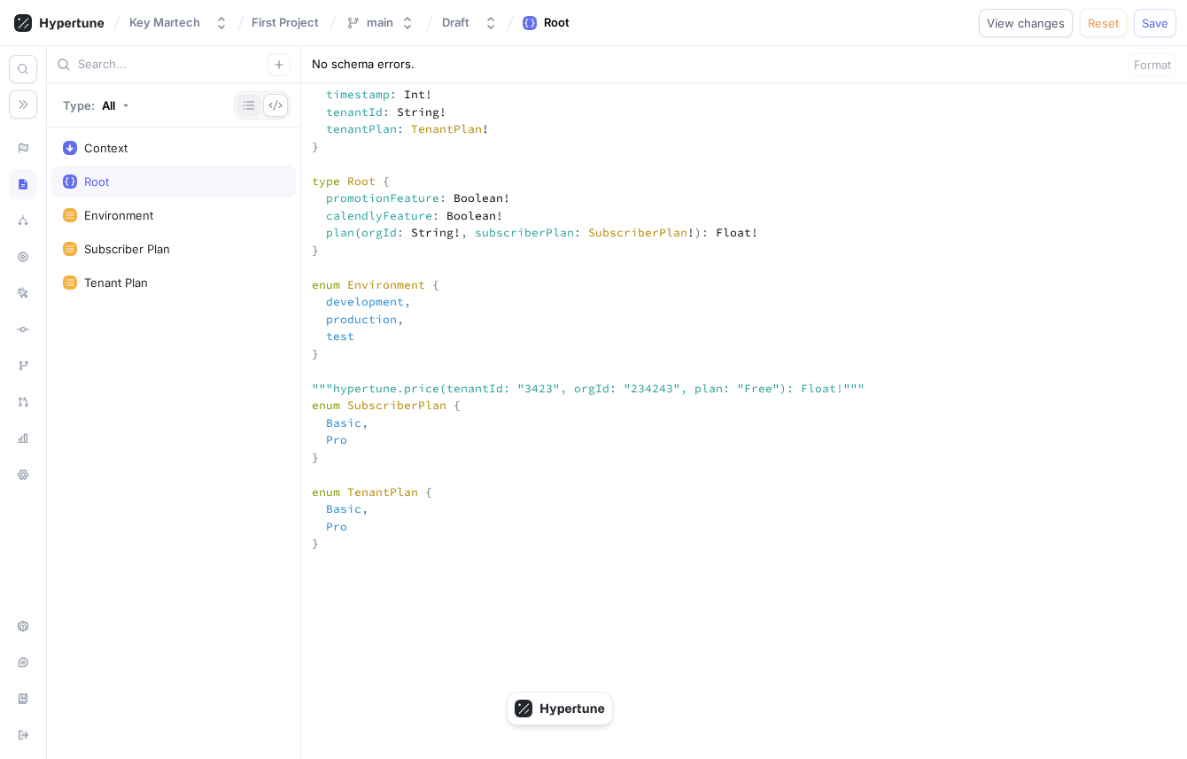
click at [254, 101] on icon "button" at bounding box center [249, 105] width 14 height 14
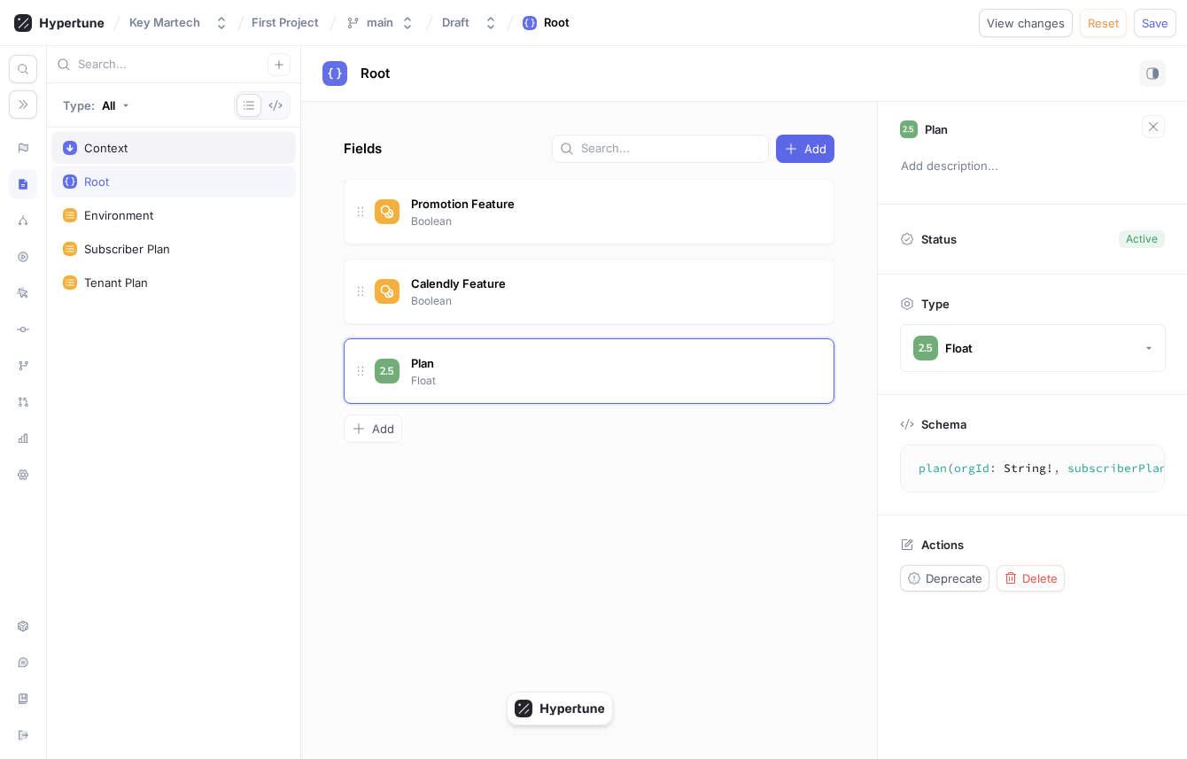
click at [234, 143] on div "Context" at bounding box center [173, 148] width 221 height 14
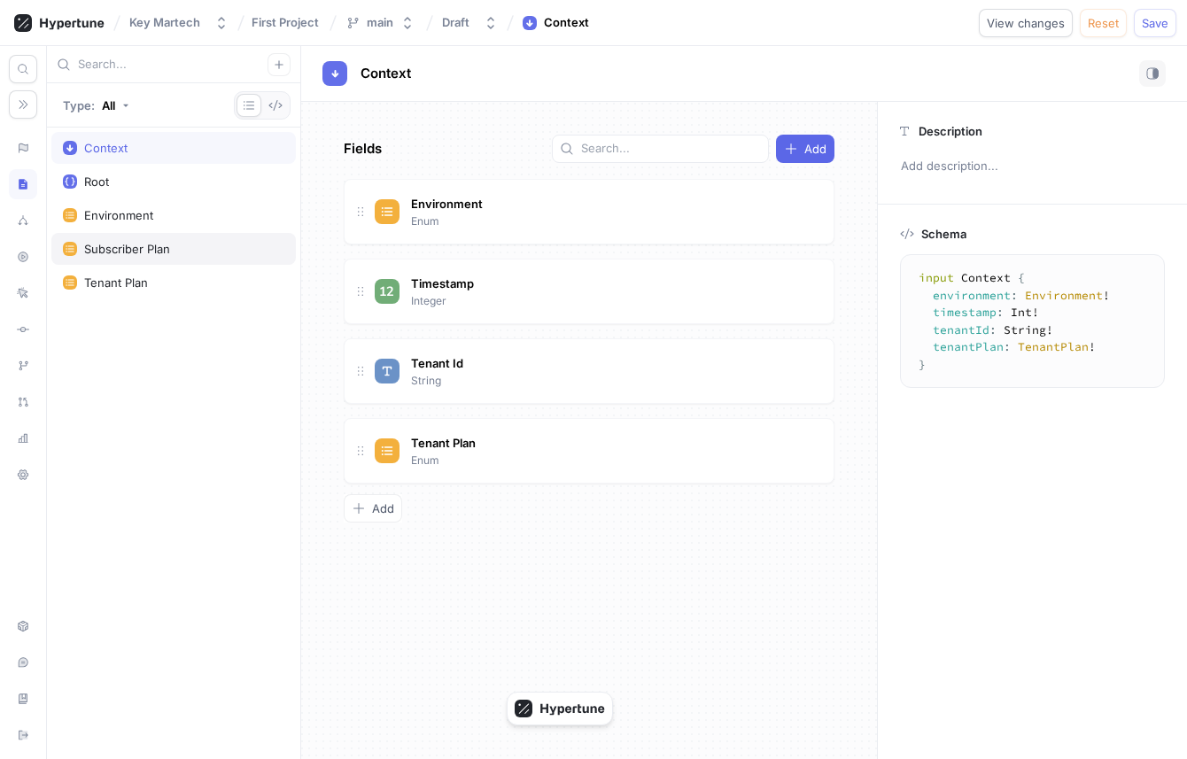
click at [159, 238] on div "Subscriber Plan" at bounding box center [173, 249] width 244 height 32
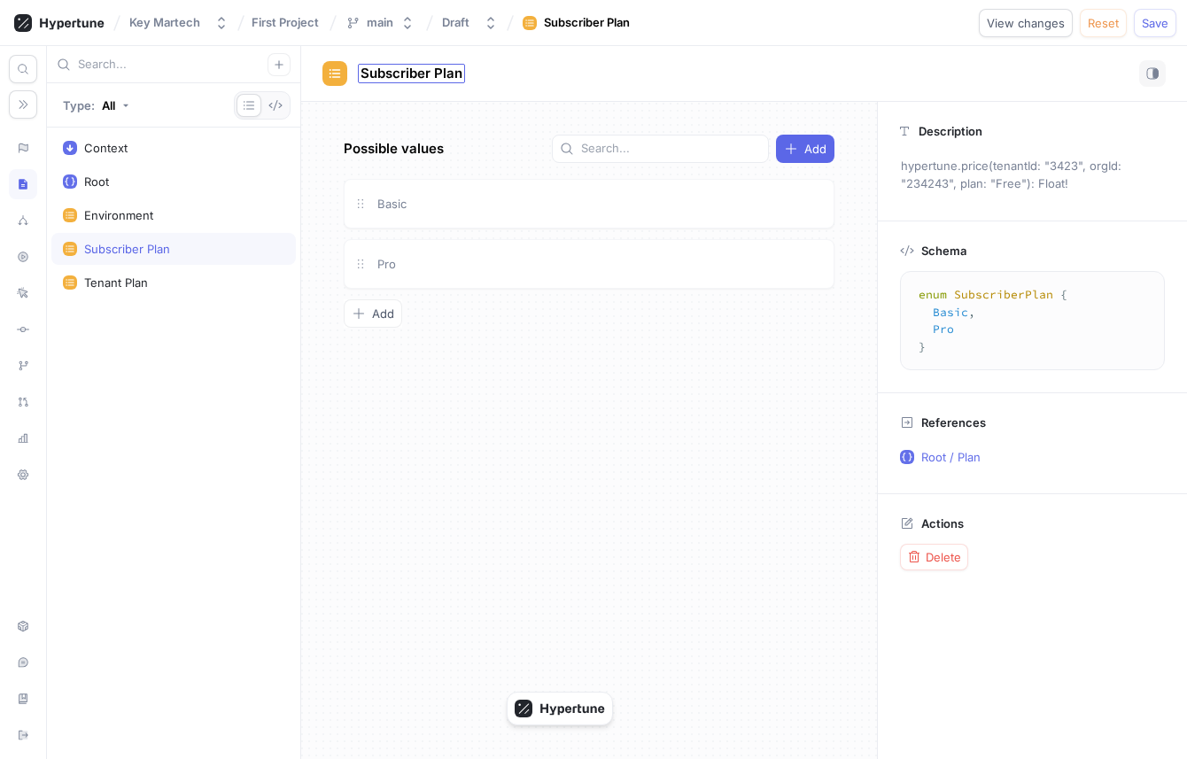
click at [448, 69] on span "Subscriber Plan" at bounding box center [411, 73] width 102 height 14
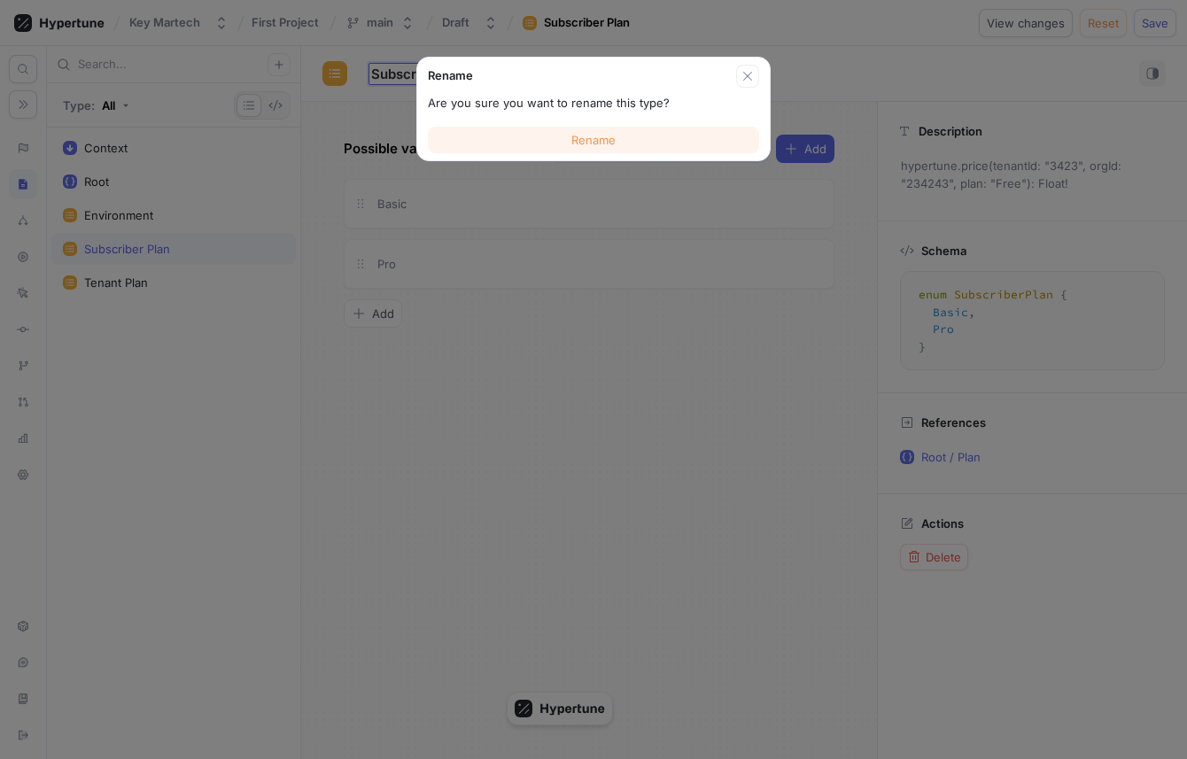
click at [543, 127] on button "Rename" at bounding box center [593, 140] width 331 height 27
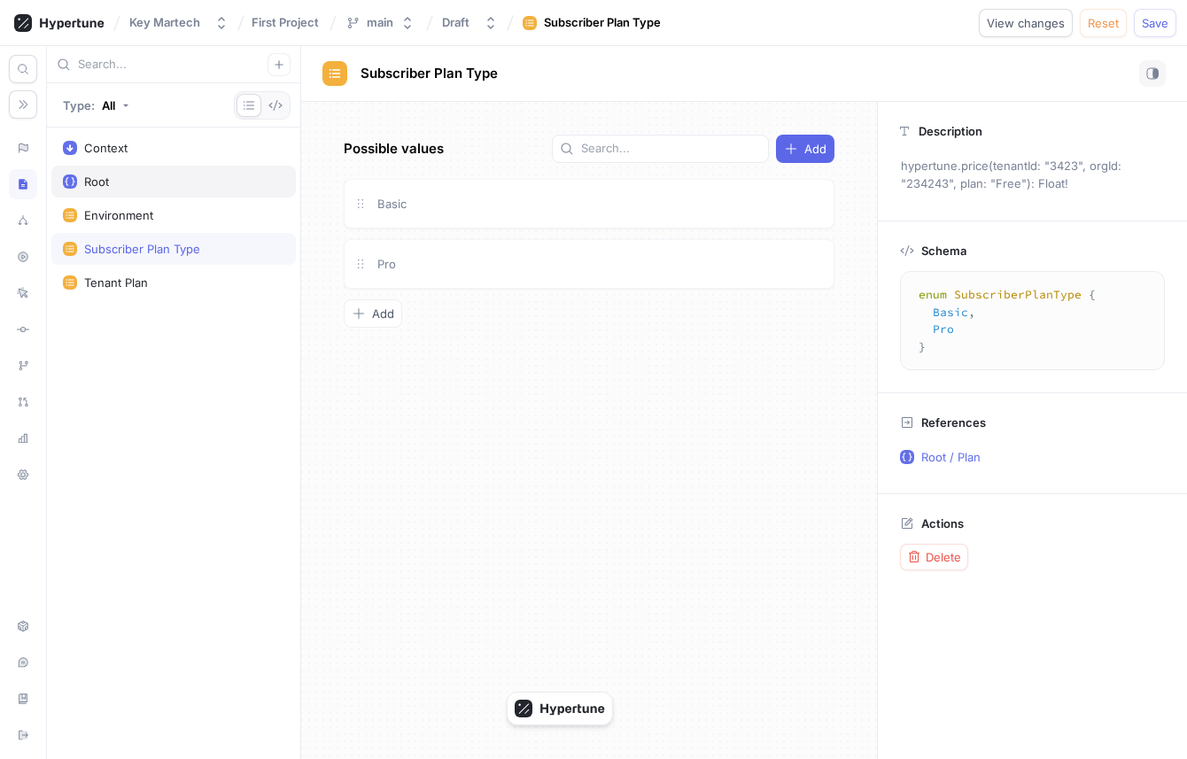
click at [163, 184] on div "Root" at bounding box center [173, 181] width 221 height 14
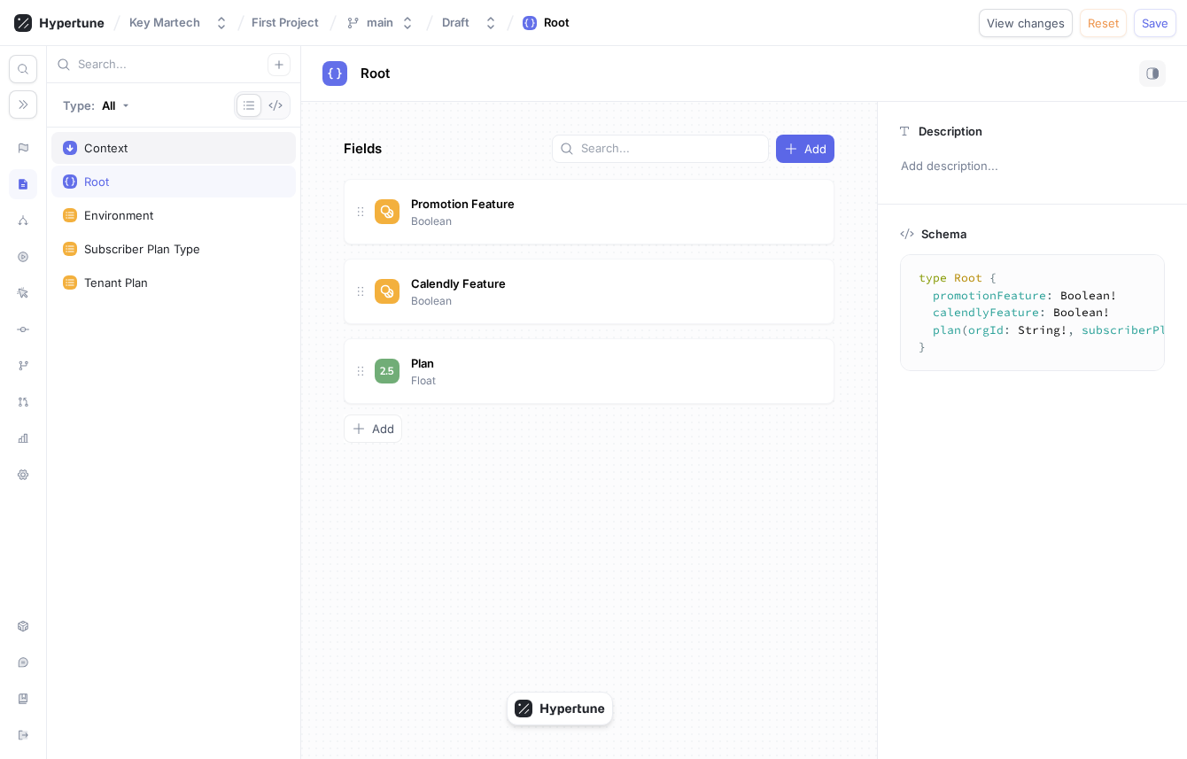
click at [176, 159] on div "Context" at bounding box center [173, 148] width 244 height 32
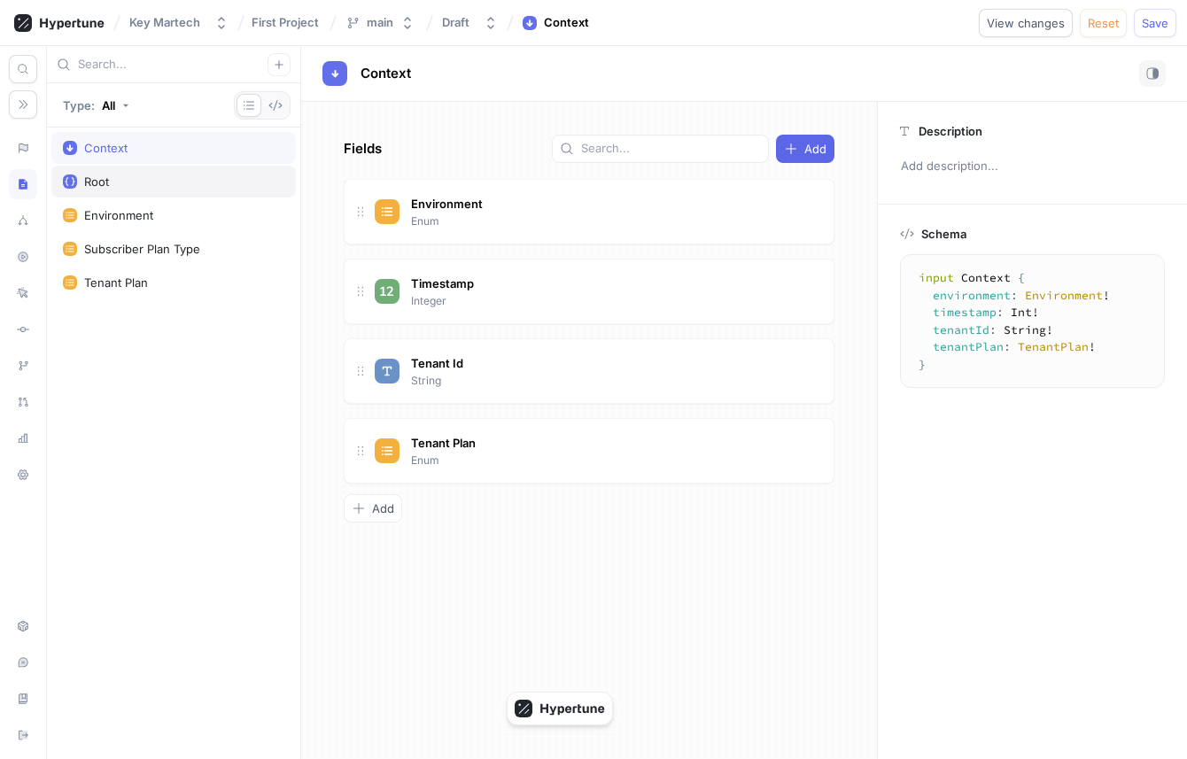
click at [178, 186] on div "Root" at bounding box center [173, 181] width 221 height 14
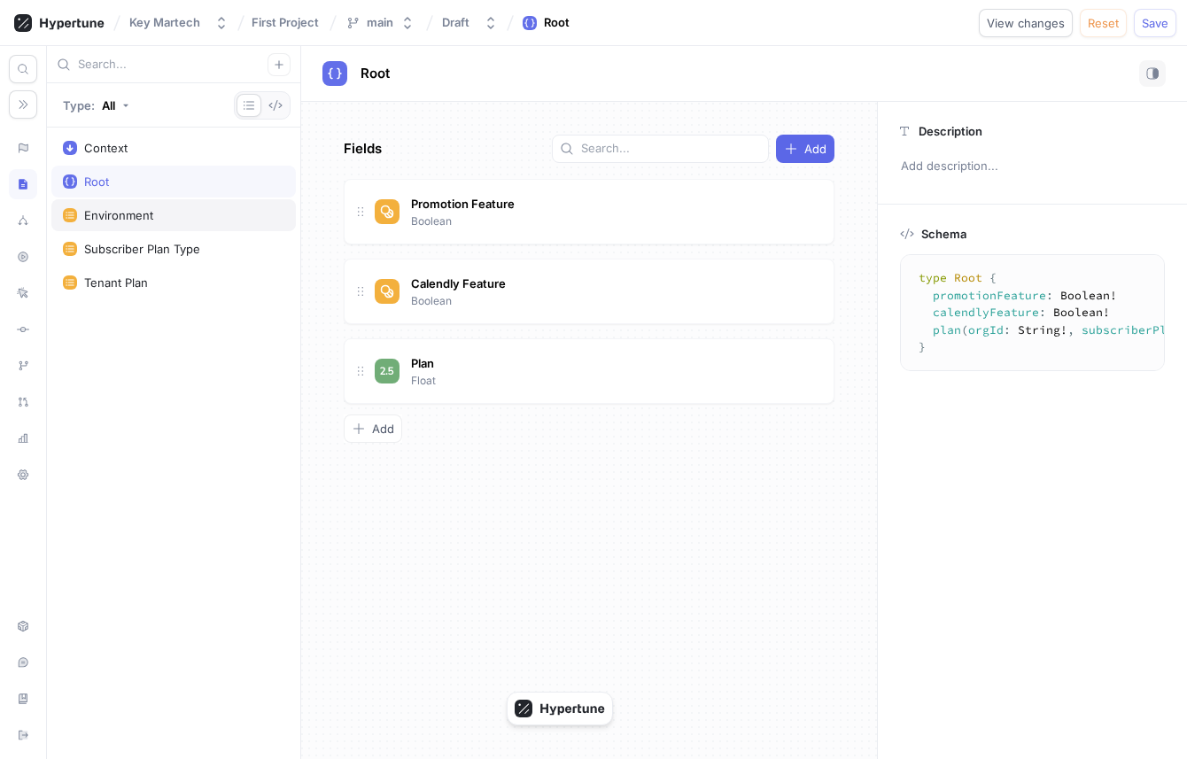
click at [178, 214] on div "Environment" at bounding box center [173, 215] width 221 height 14
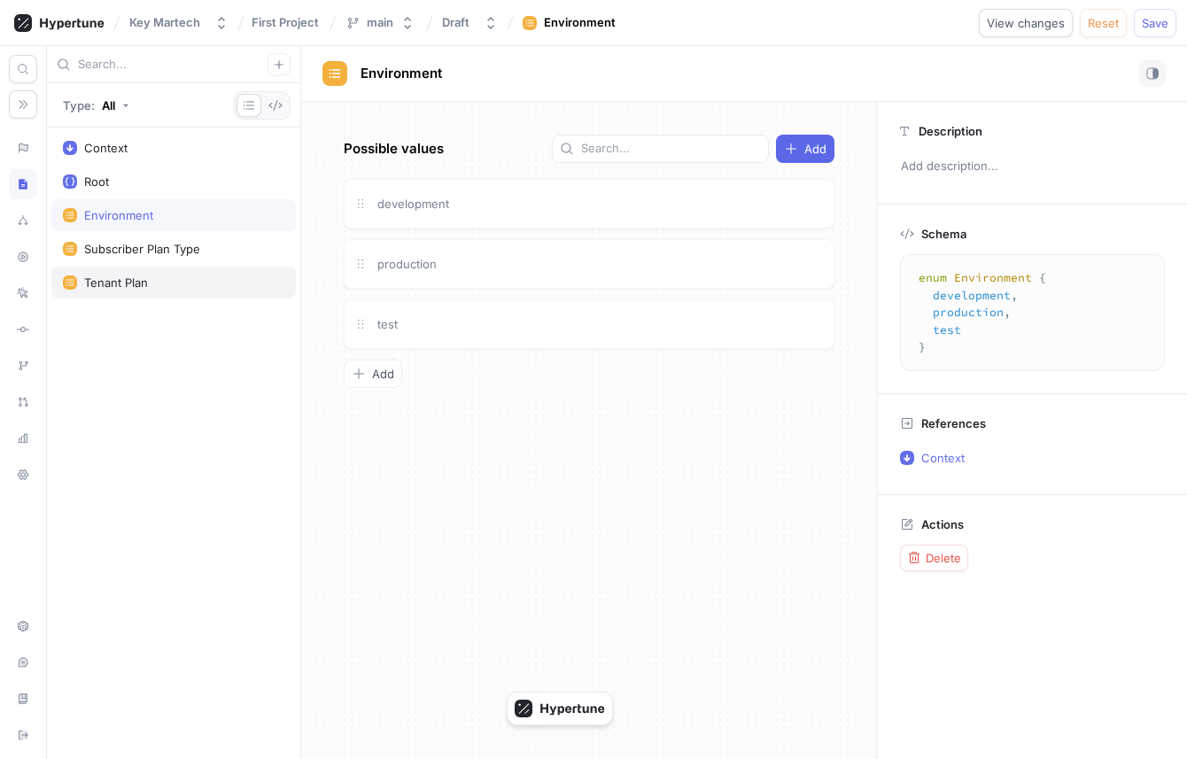
click at [182, 275] on div "Tenant Plan" at bounding box center [173, 282] width 221 height 14
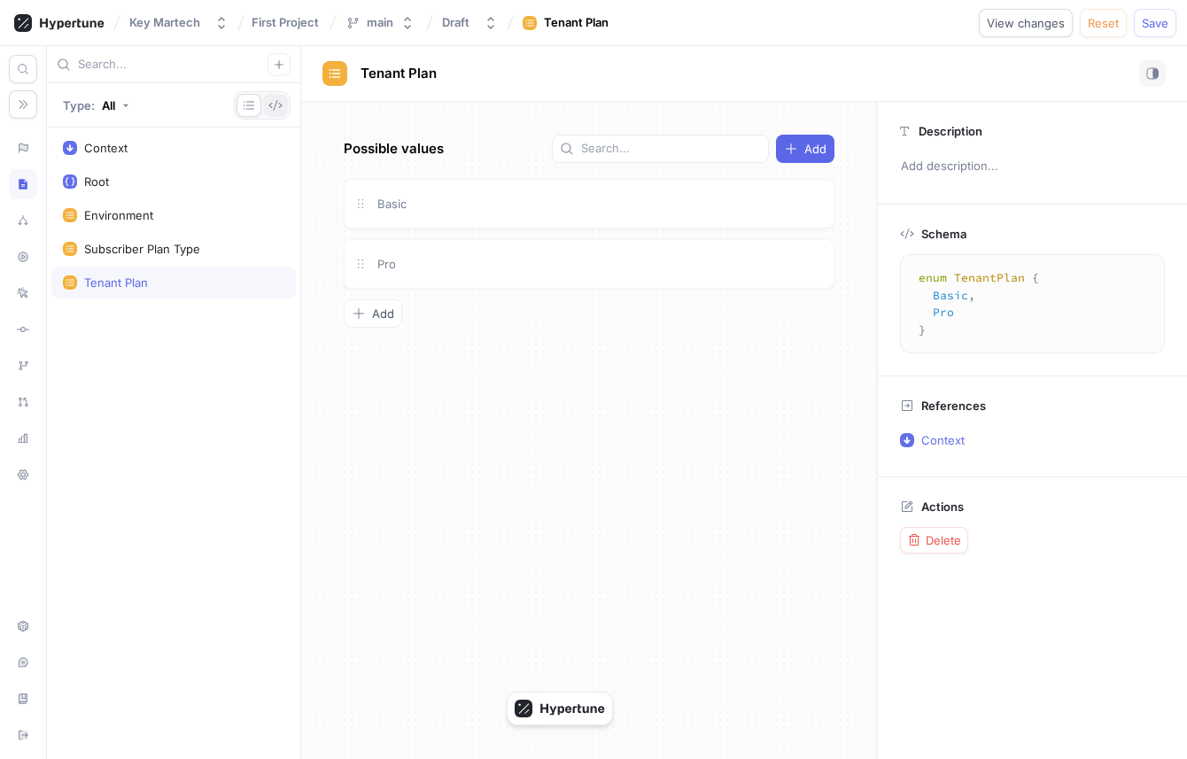
click at [272, 105] on icon "button" at bounding box center [275, 105] width 14 height 14
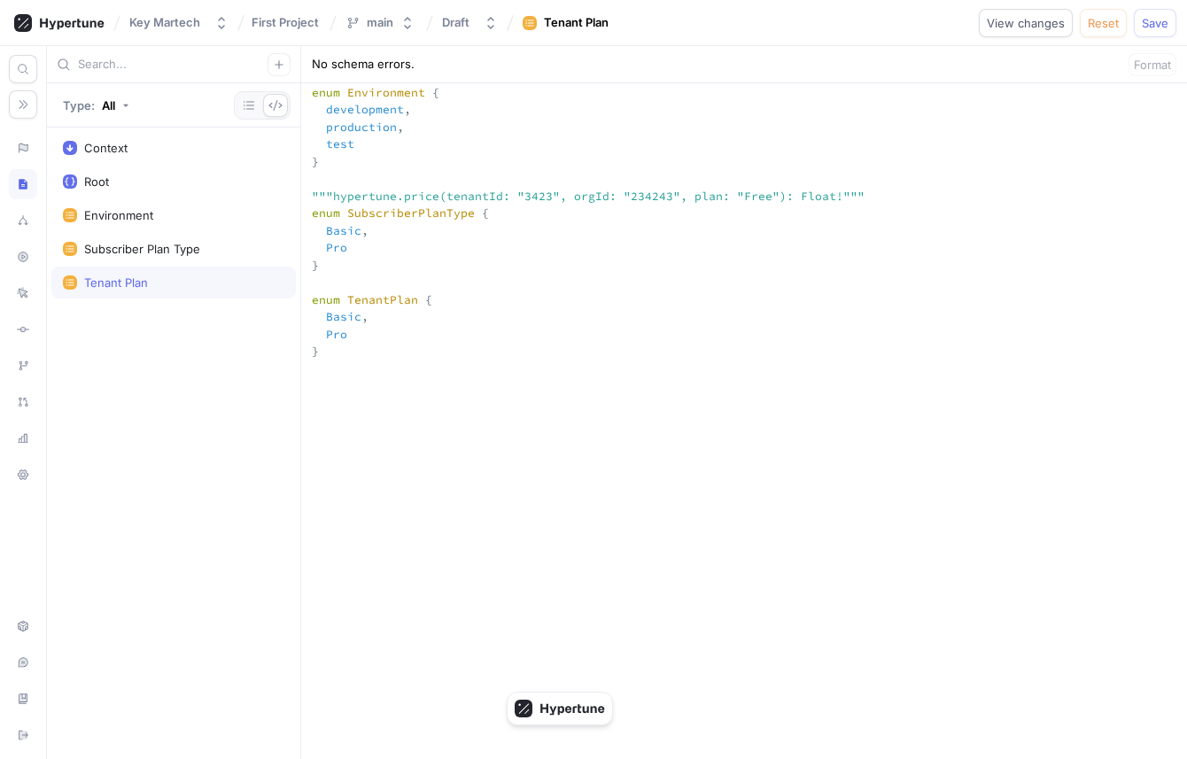
scroll to position [375, 0]
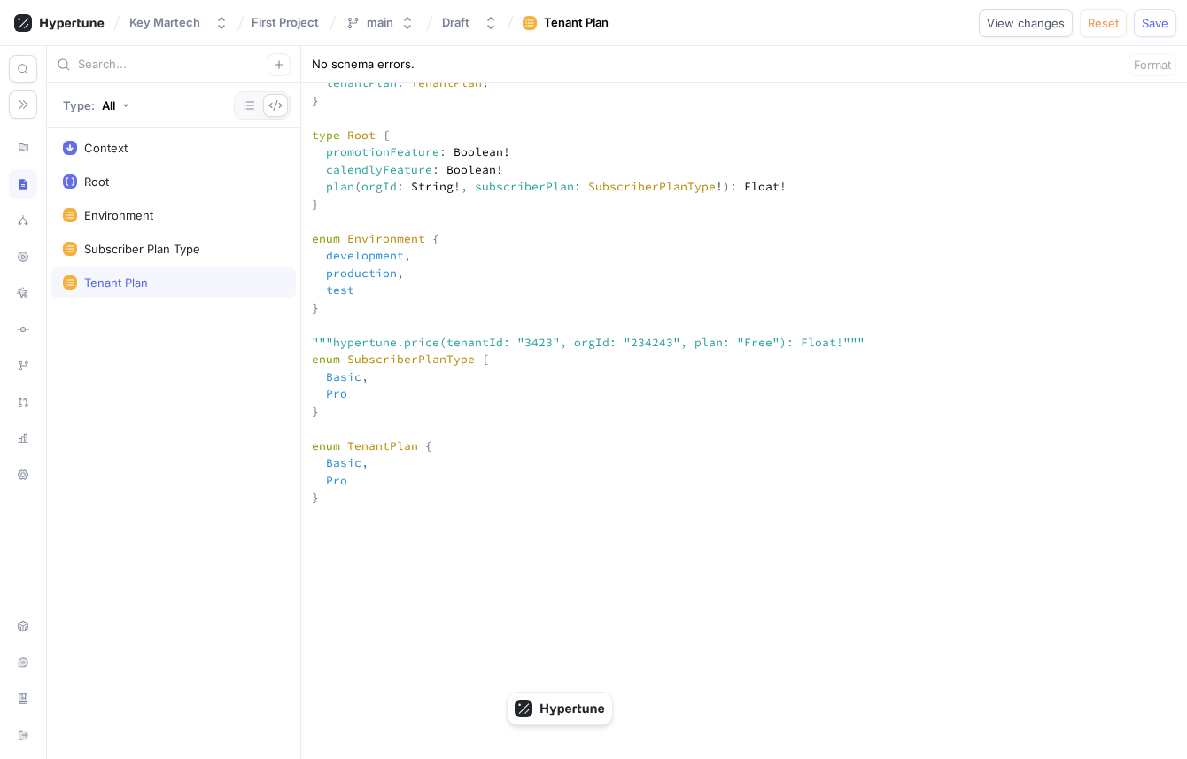
click at [352, 254] on textarea "input Context { environment: Environment! timestamp: Int! tenantId: String! ten…" at bounding box center [744, 643] width 886 height 1291
click at [172, 183] on div "Root" at bounding box center [173, 181] width 221 height 14
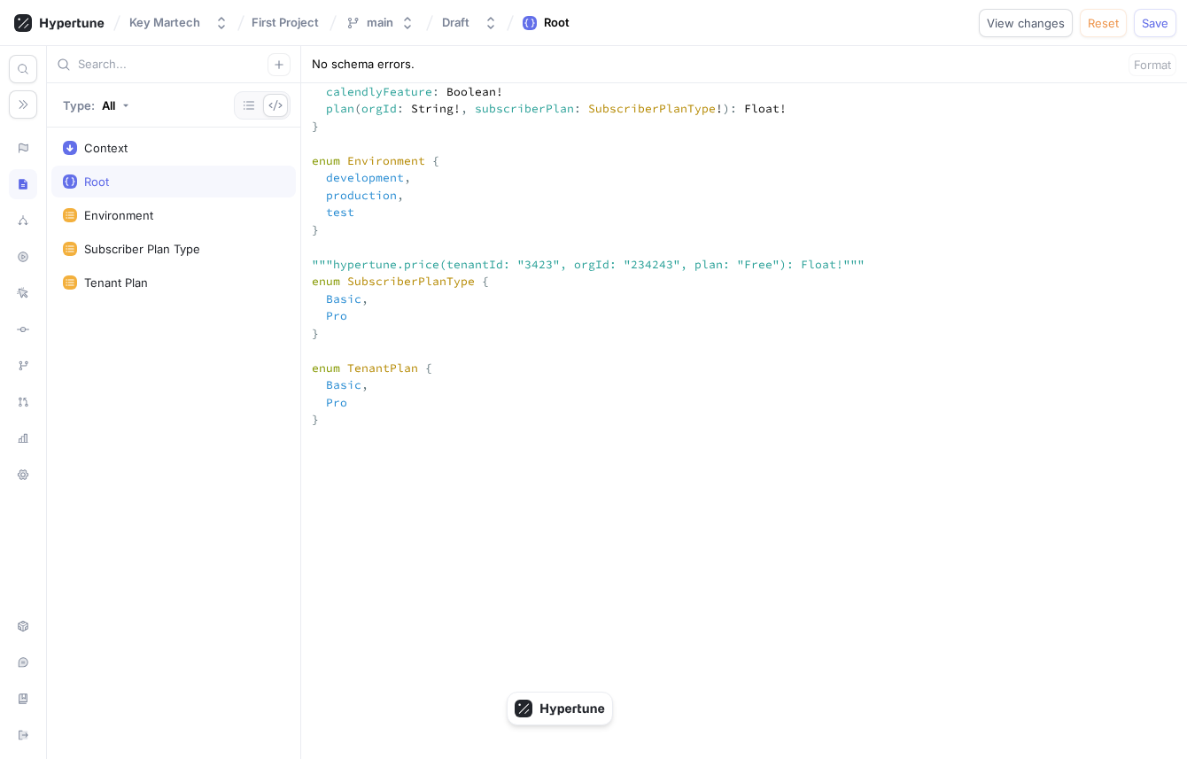
scroll to position [456, 0]
click at [245, 109] on icon "button" at bounding box center [249, 105] width 14 height 14
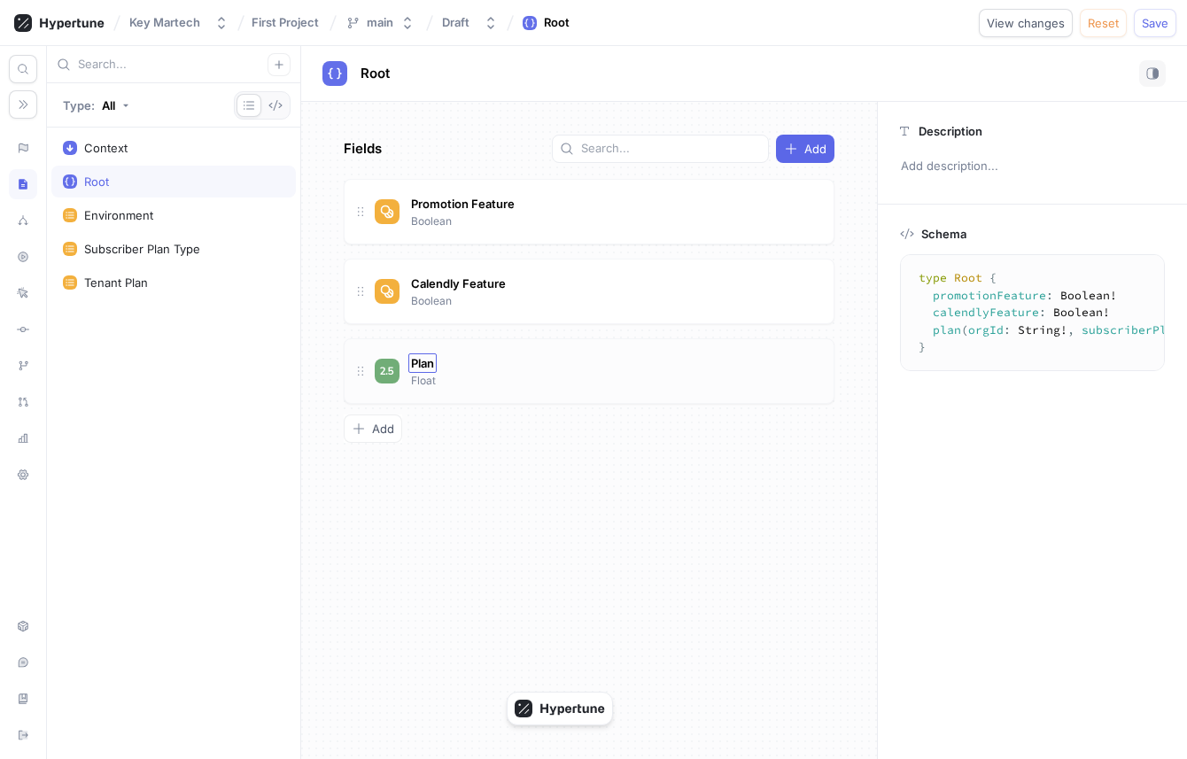
click at [413, 360] on span "Plan" at bounding box center [422, 363] width 23 height 14
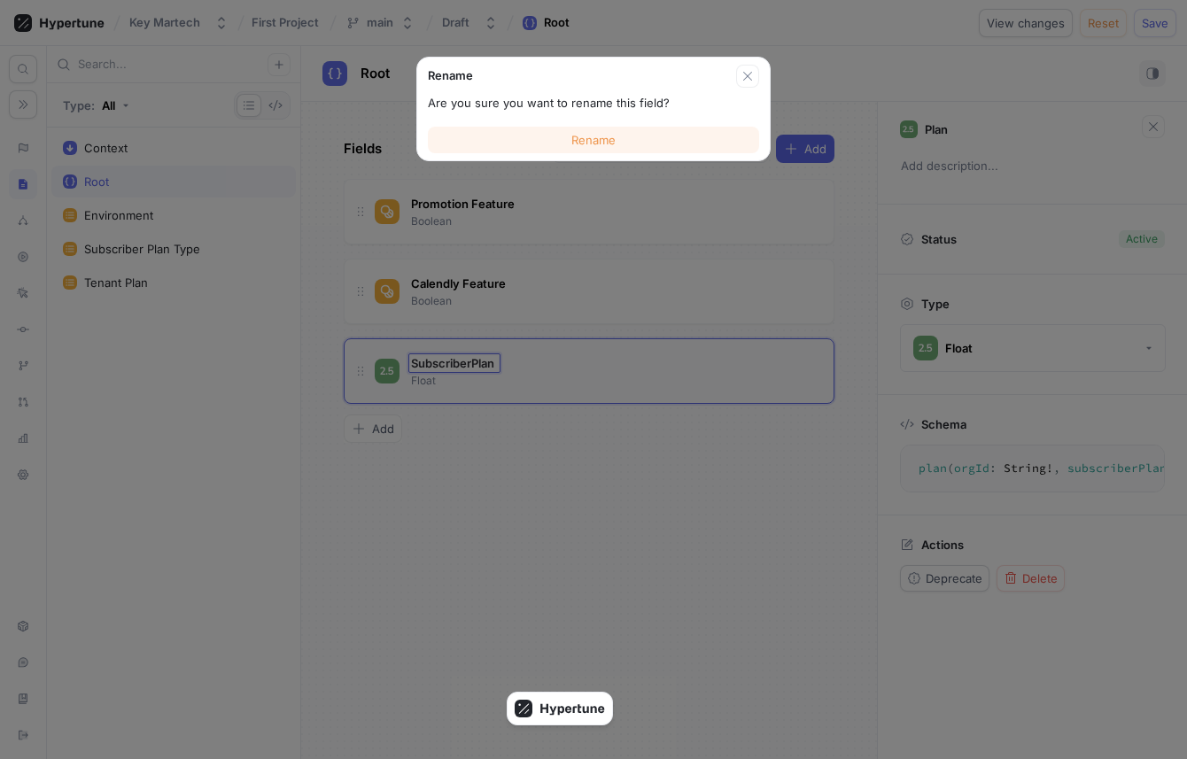
click at [638, 139] on button "Rename" at bounding box center [593, 140] width 331 height 27
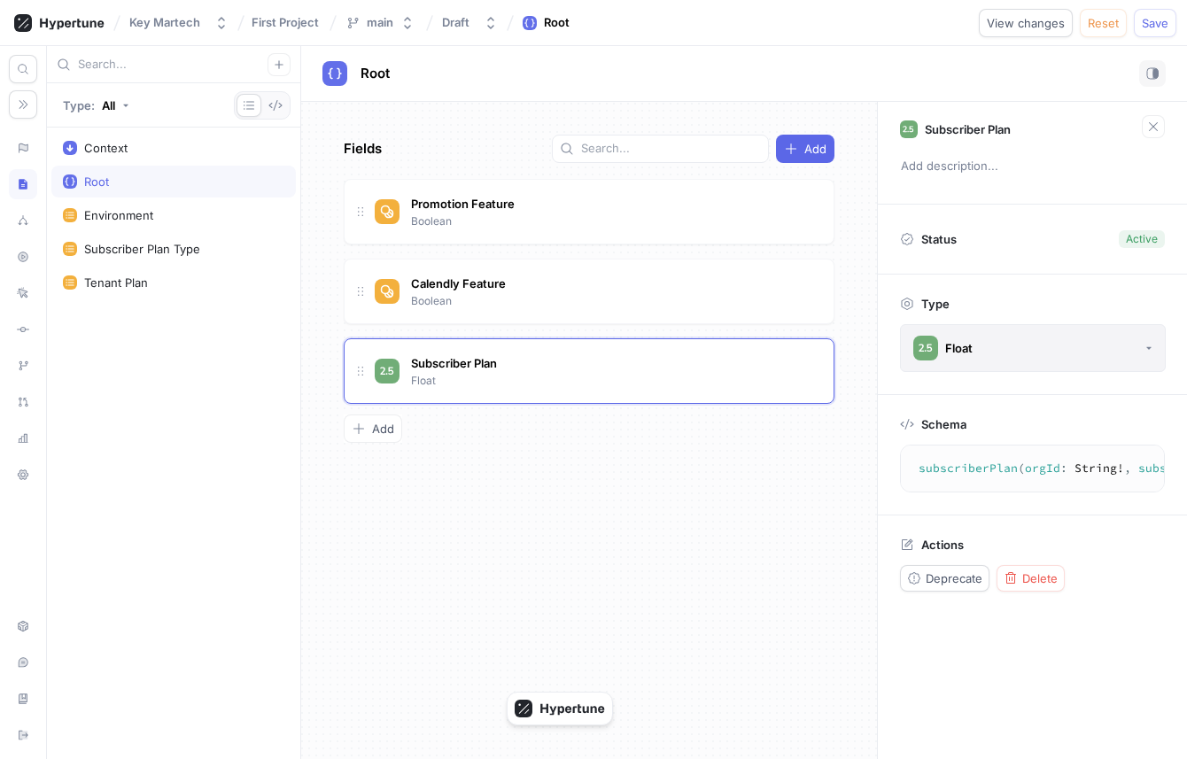
click at [980, 345] on button "Float" at bounding box center [1033, 348] width 266 height 48
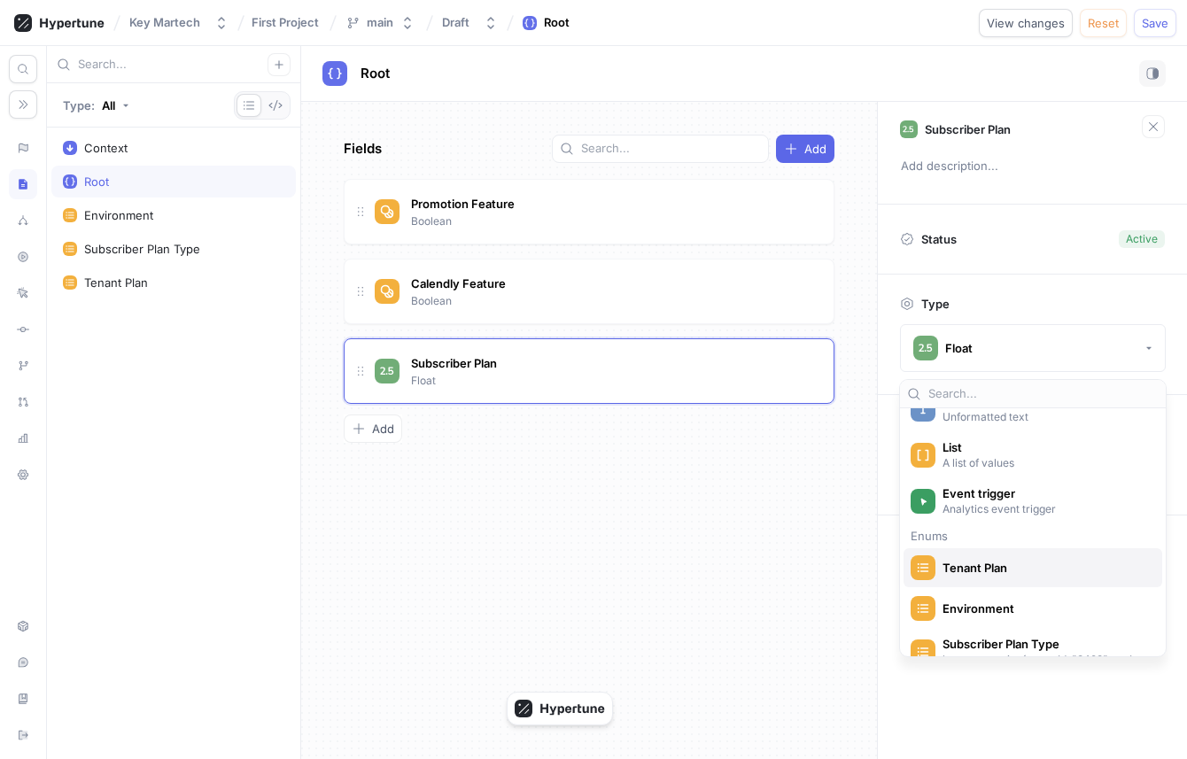
scroll to position [434, 0]
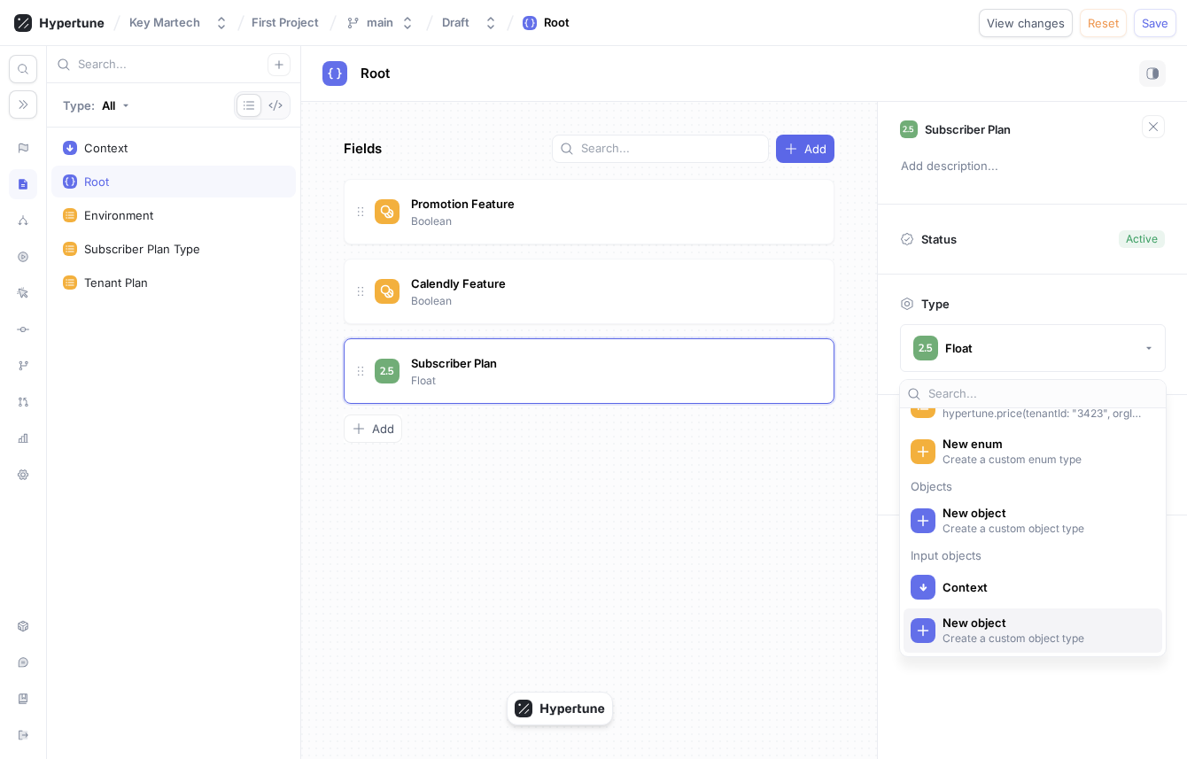
click at [996, 623] on span "New object" at bounding box center [1044, 622] width 204 height 15
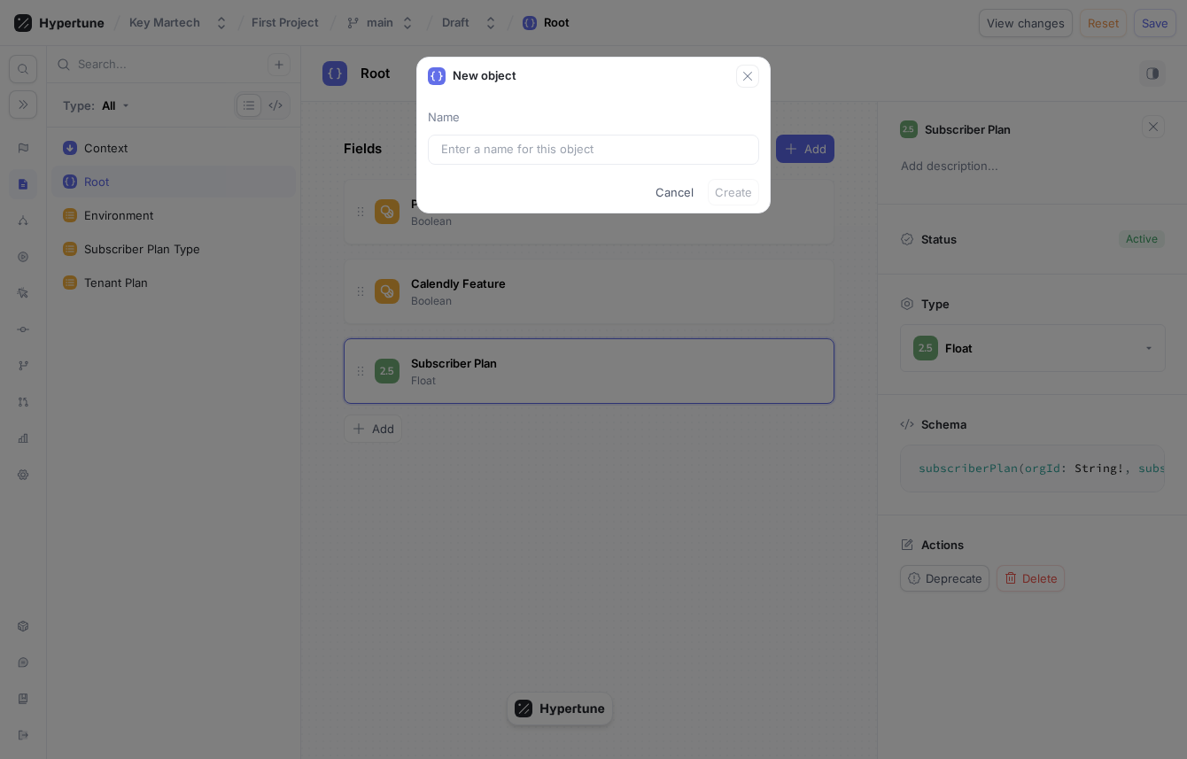
click at [999, 592] on div "New object Name Cancel Create" at bounding box center [593, 379] width 1187 height 759
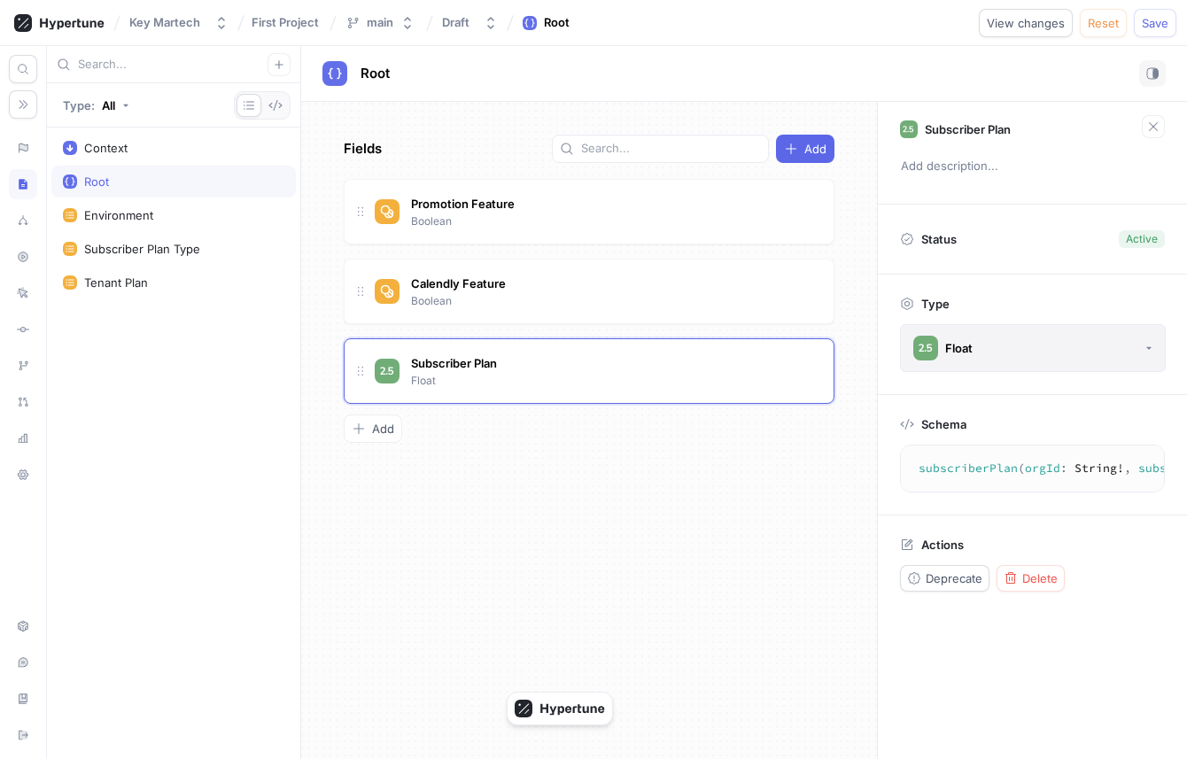
click at [1013, 363] on button "Float" at bounding box center [1033, 348] width 266 height 48
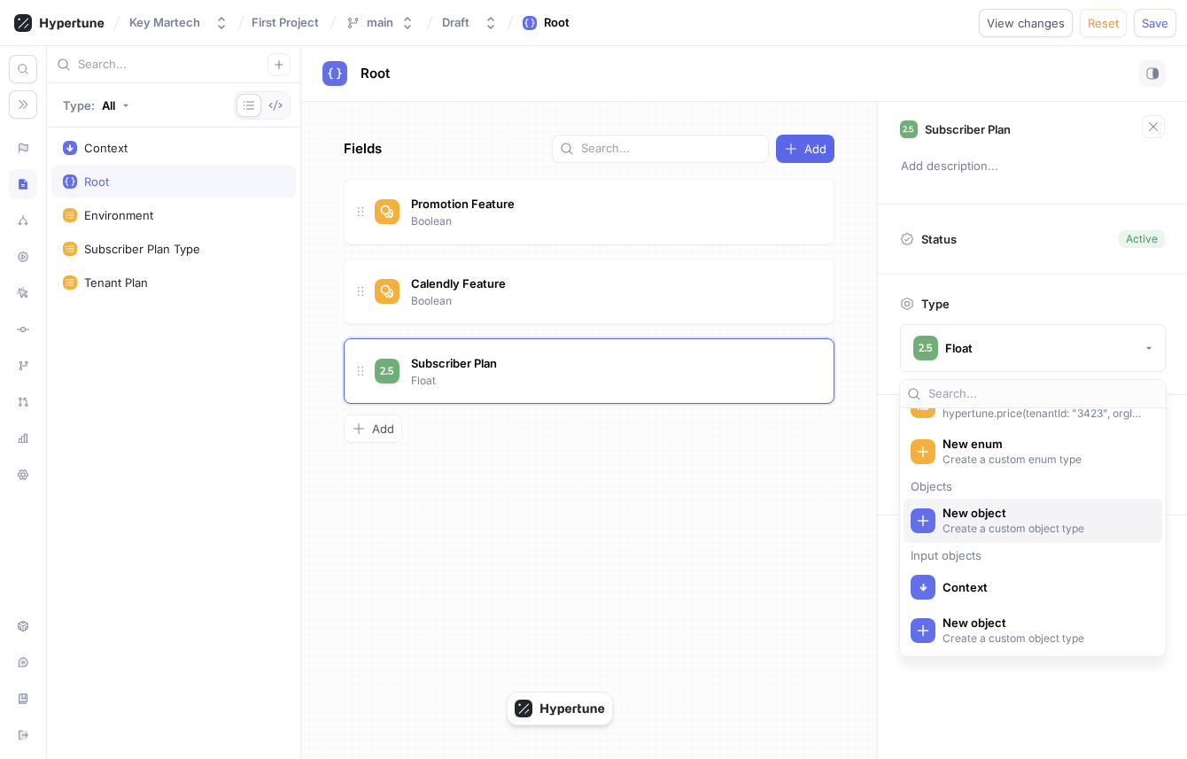
click at [1006, 523] on p "Create a custom object type" at bounding box center [1044, 528] width 204 height 15
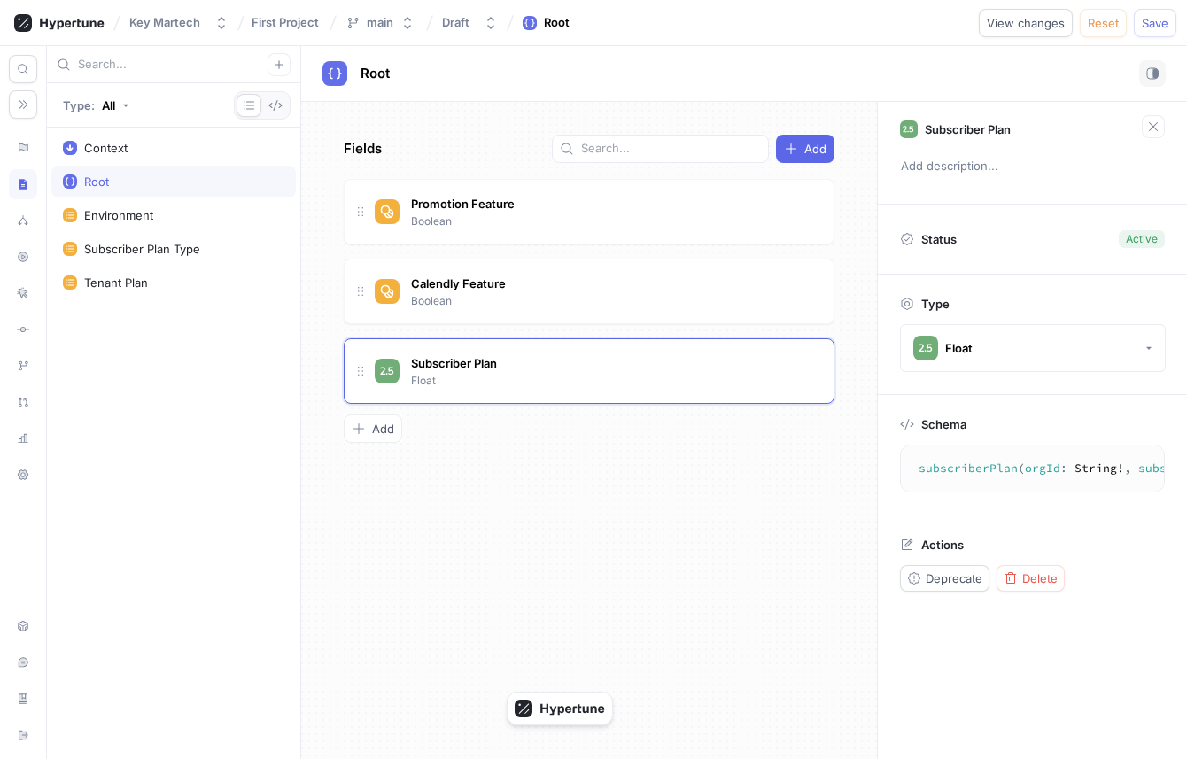
click at [667, 578] on div "Fields Add Promotion Feature Boolean Calendly Feature Boolean Subscriber Plan F…" at bounding box center [589, 430] width 576 height 657
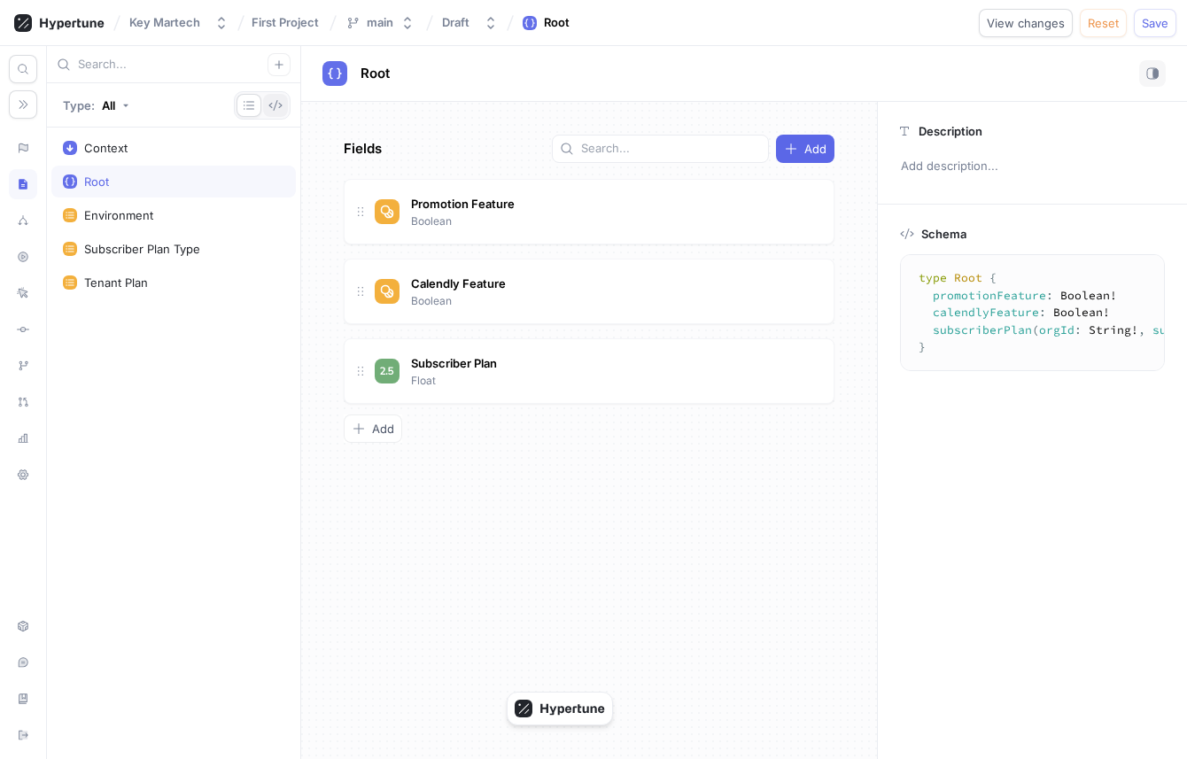
click at [278, 109] on icon "button" at bounding box center [275, 105] width 14 height 14
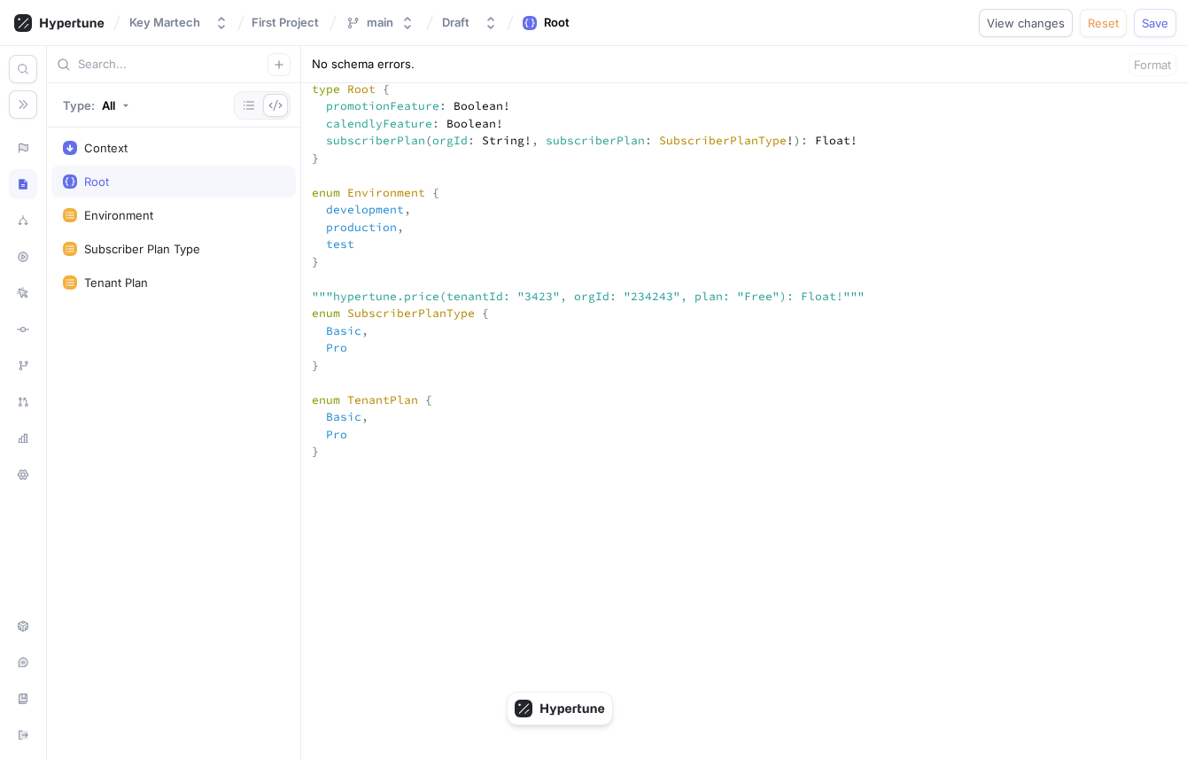
scroll to position [414, 0]
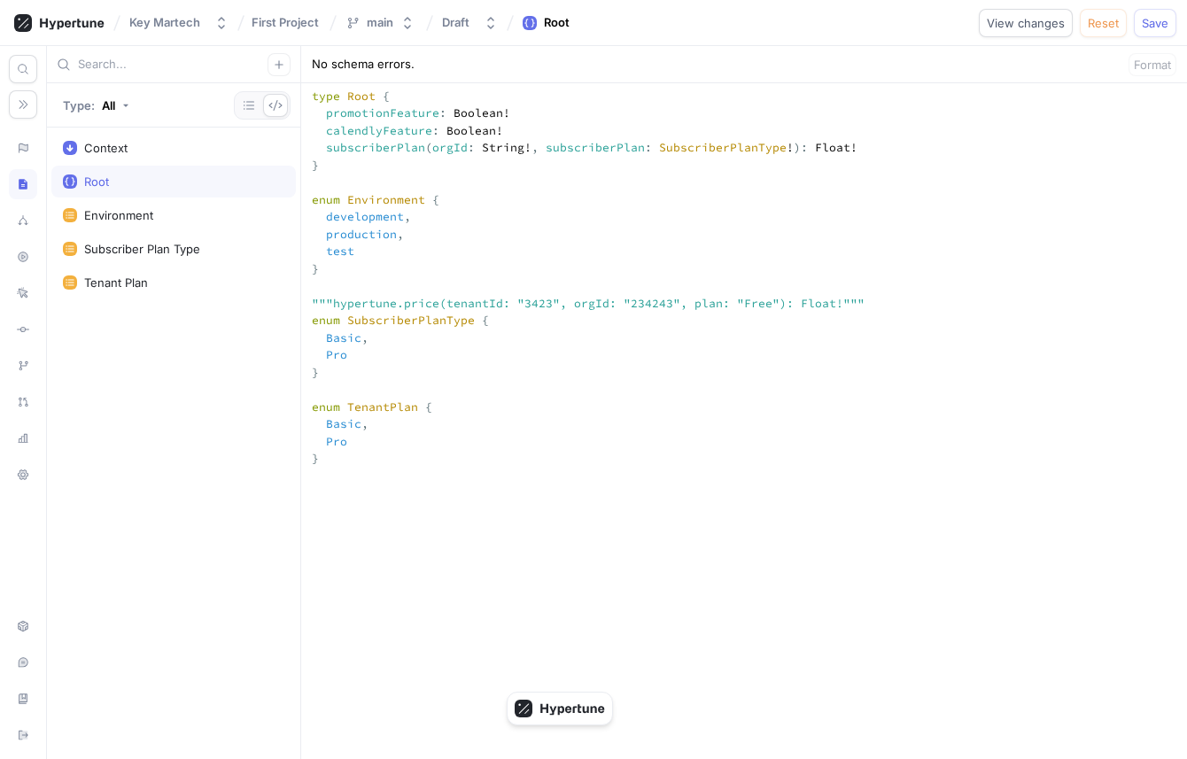
click at [379, 239] on textarea "input Context { environment: Environment! timestamp: Int! tenantId: String! ten…" at bounding box center [744, 604] width 886 height 1291
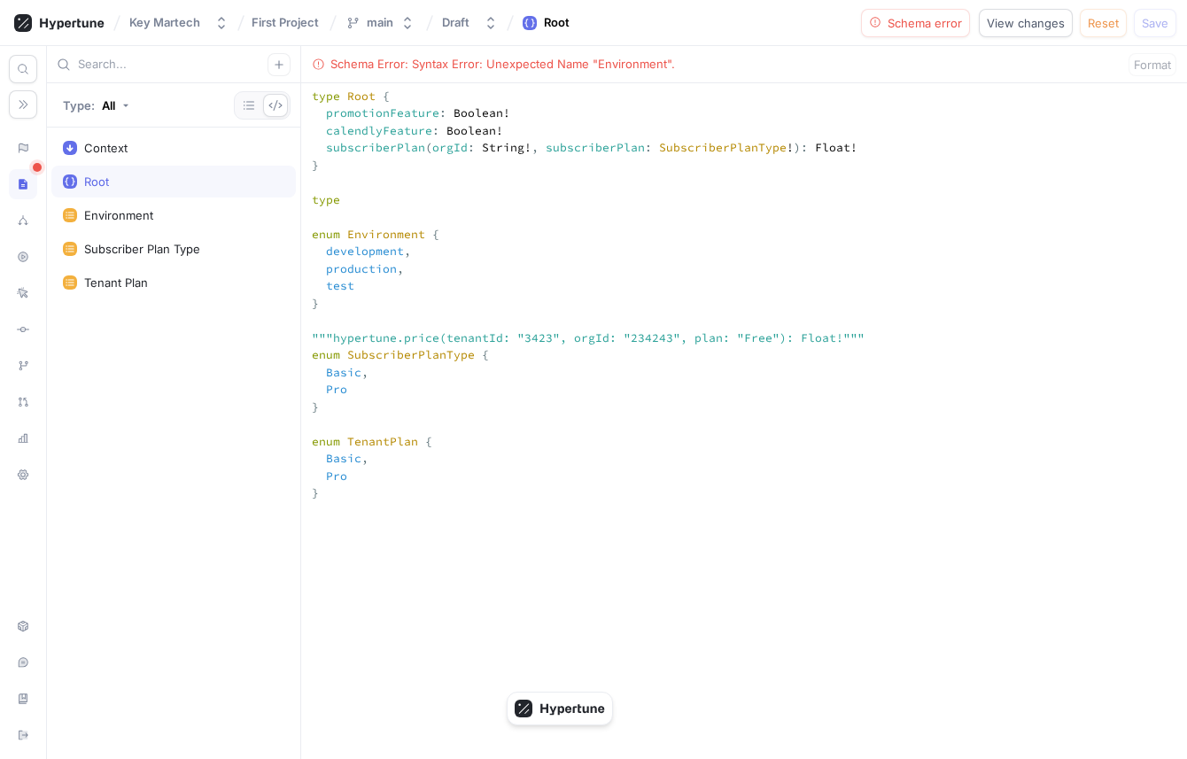
click at [408, 213] on textarea "input Context { environment: Environment! timestamp: Int! tenantId: String! ten…" at bounding box center [744, 622] width 886 height 1326
click at [408, 264] on textarea "input Context { environment: Environment! timestamp: Int! tenantId: String! ten…" at bounding box center [744, 622] width 886 height 1326
paste textarea "subscriberPlan"
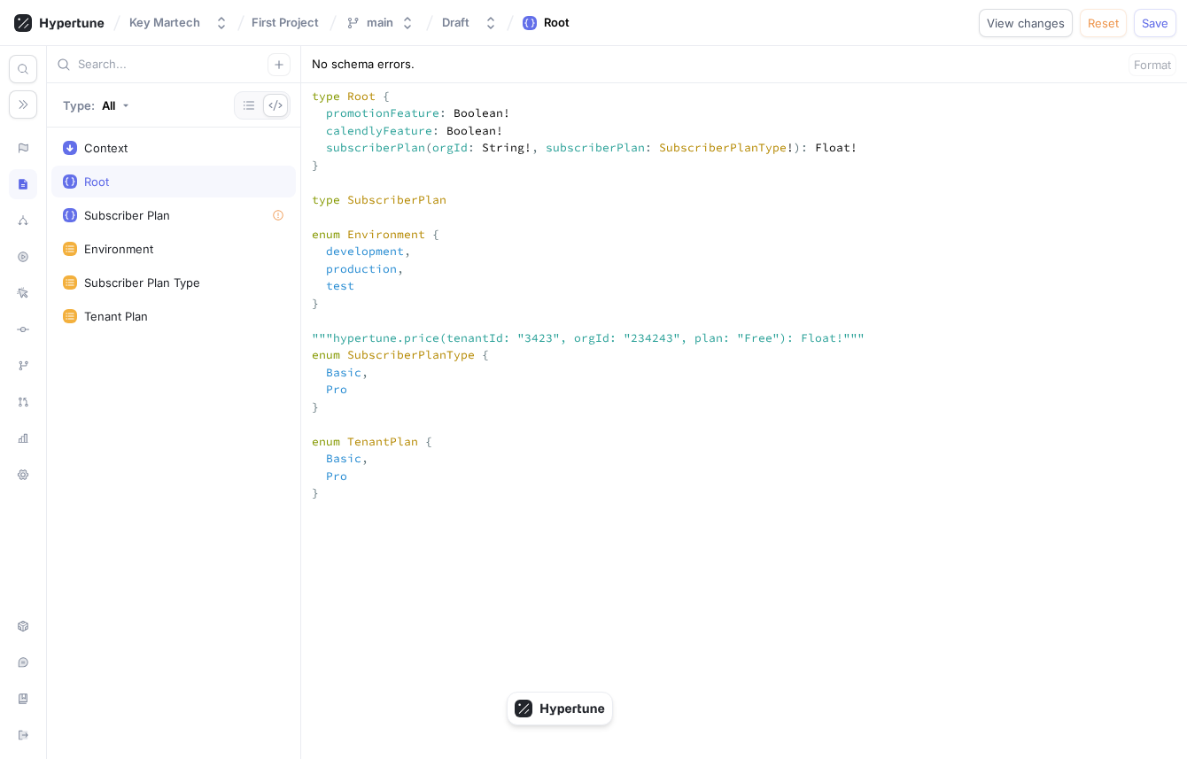
click at [893, 213] on textarea "input Context { environment: Environment! timestamp: Int! tenantId: String! ten…" at bounding box center [744, 622] width 886 height 1326
click at [717, 261] on textarea "input Context { environment: Environment! timestamp: Int! tenantId: String! ten…" at bounding box center [744, 622] width 886 height 1326
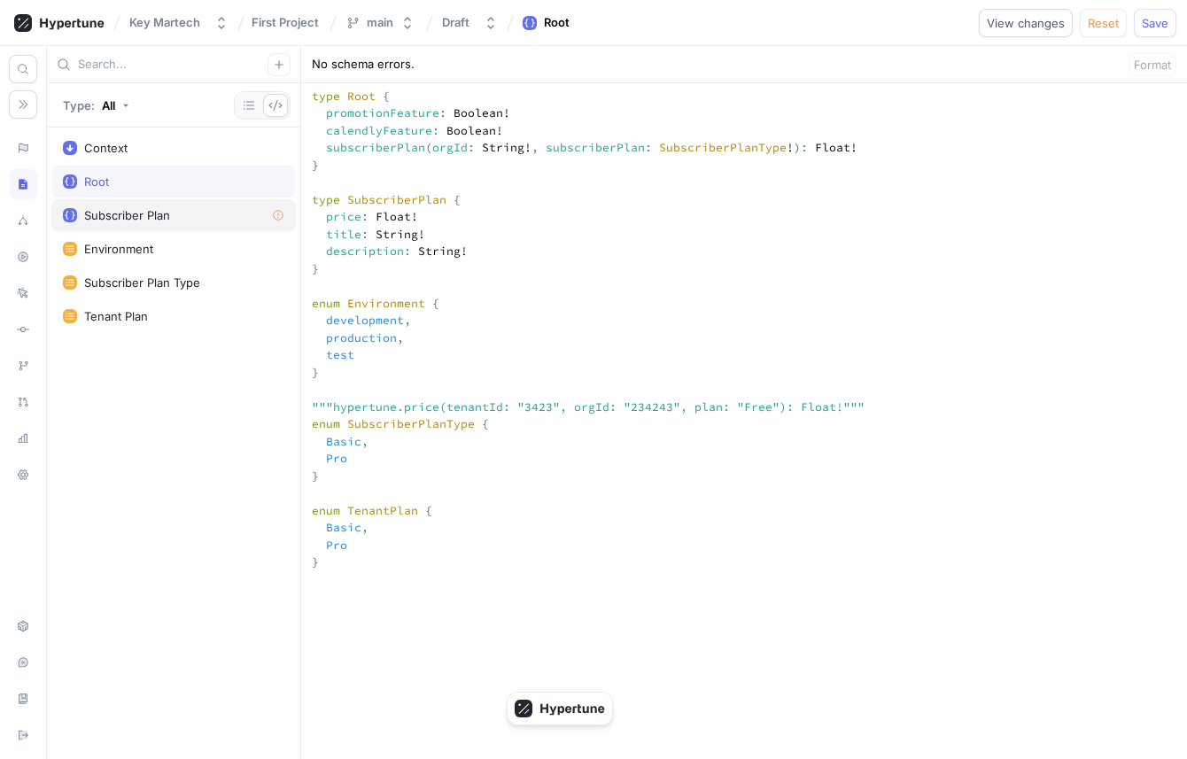
click at [185, 219] on div "Subscriber Plan" at bounding box center [173, 215] width 221 height 14
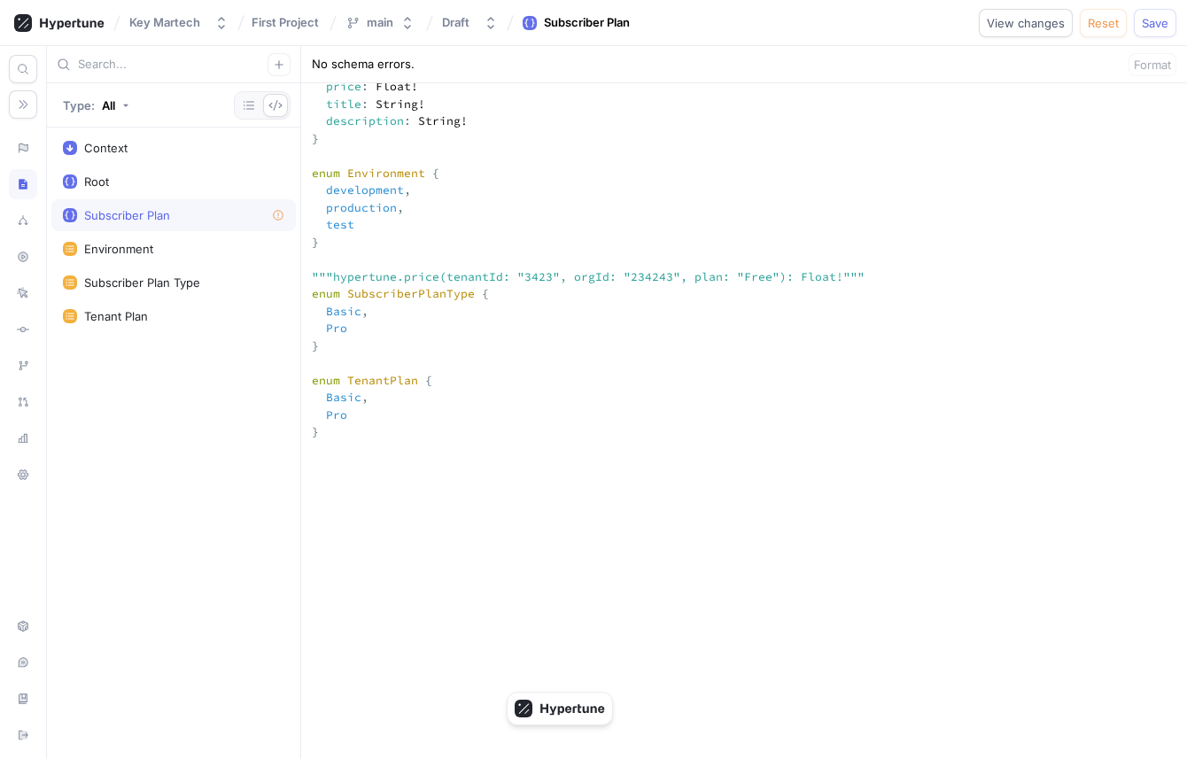
scroll to position [560, 0]
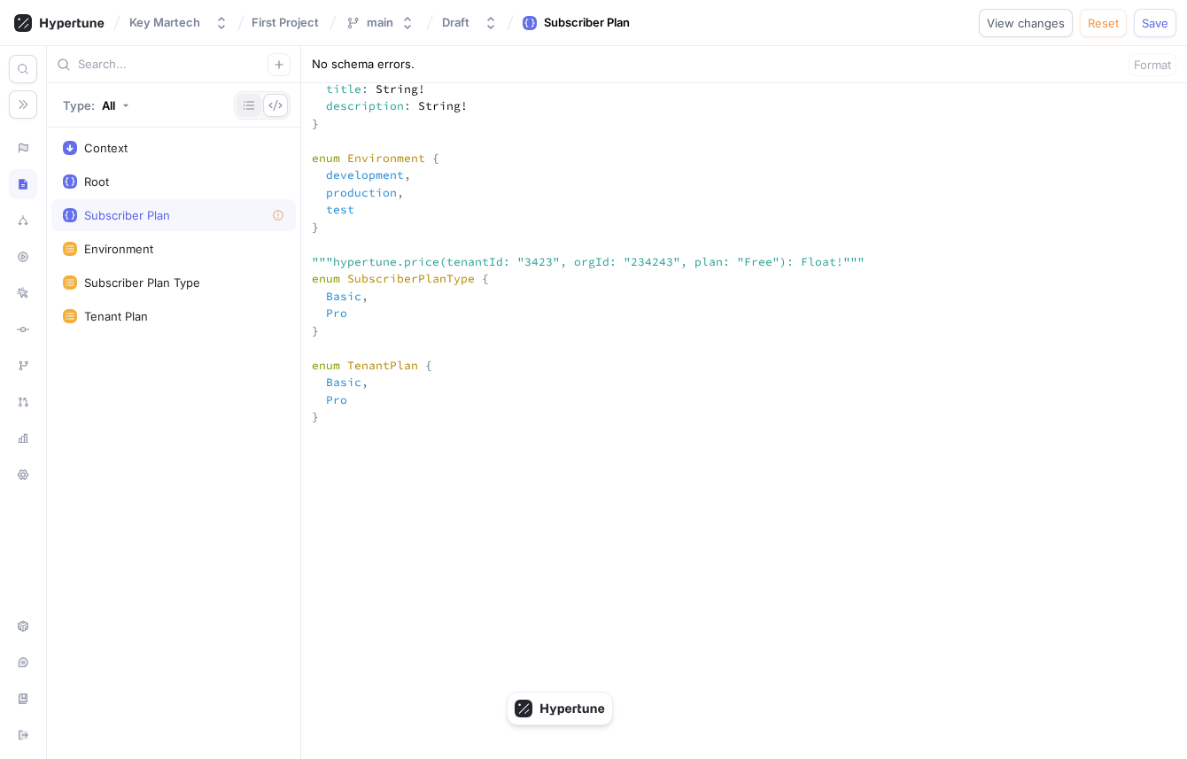
click at [248, 114] on button "button" at bounding box center [248, 105] width 25 height 23
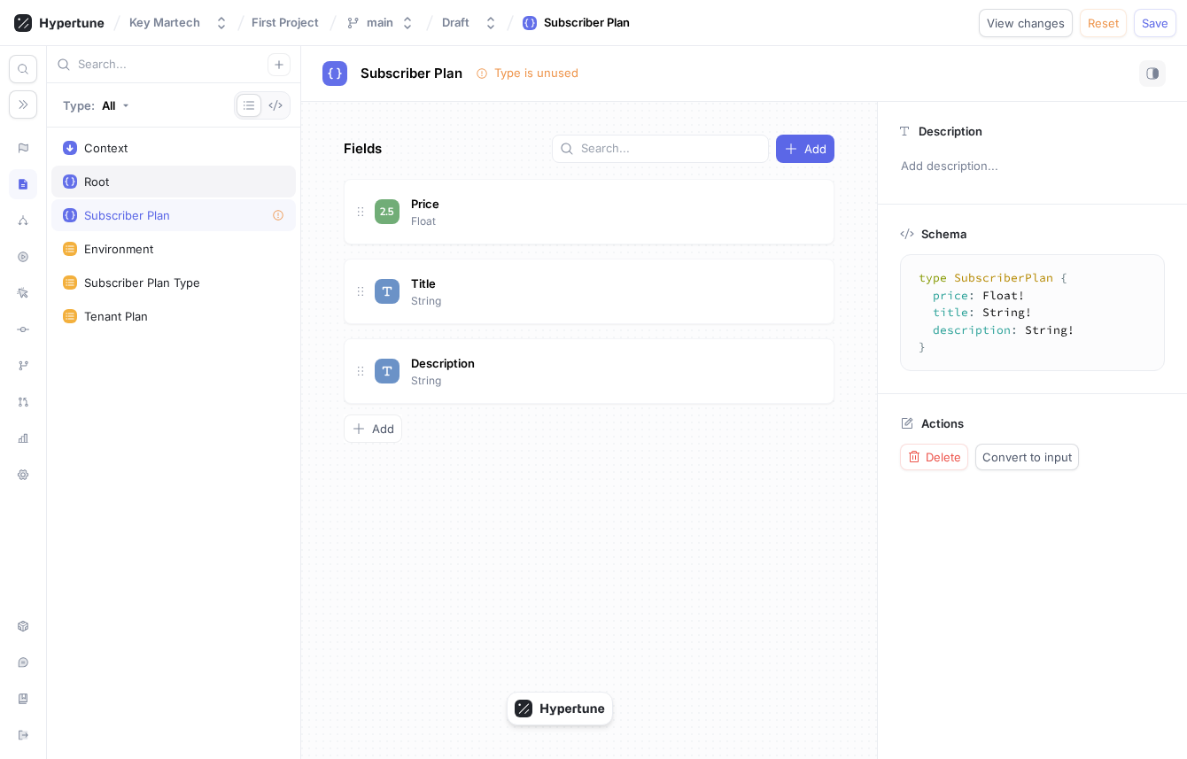
click at [233, 181] on div "Root" at bounding box center [173, 181] width 221 height 14
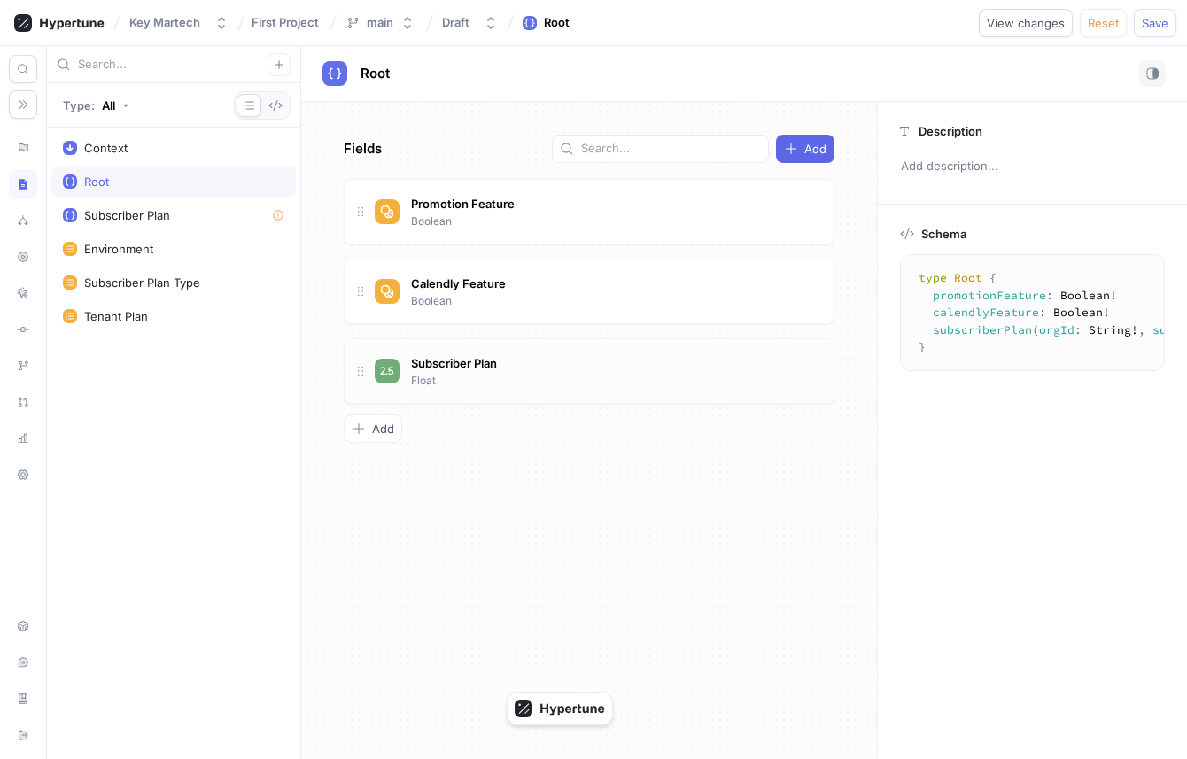
click at [526, 349] on div "Subscriber Plan Float" at bounding box center [589, 371] width 491 height 66
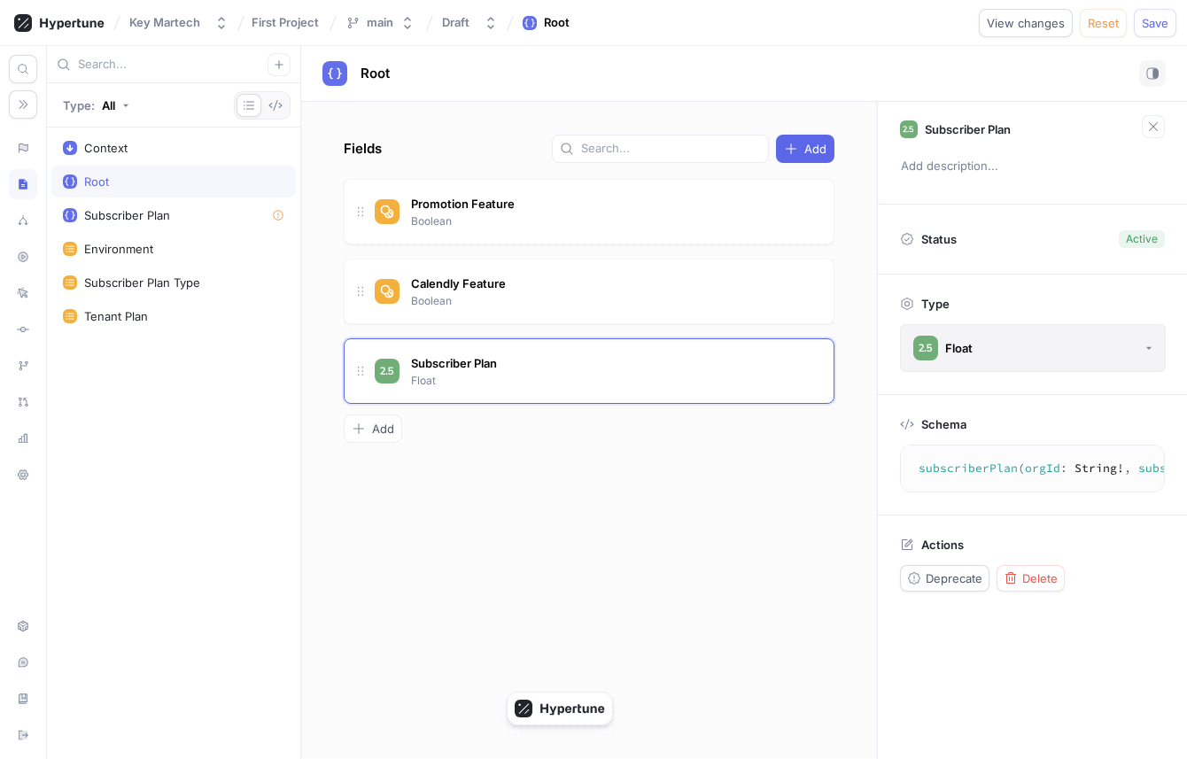
click at [1040, 356] on button "Float" at bounding box center [1033, 348] width 266 height 48
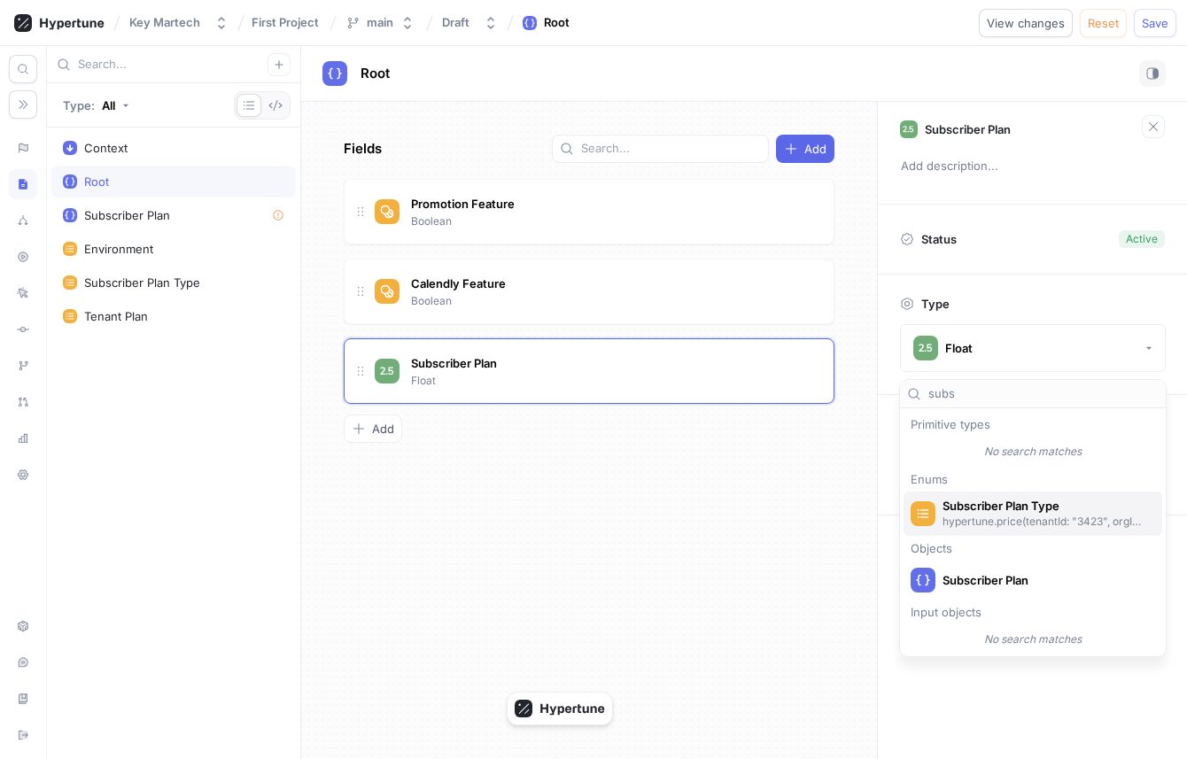
scroll to position [2, 0]
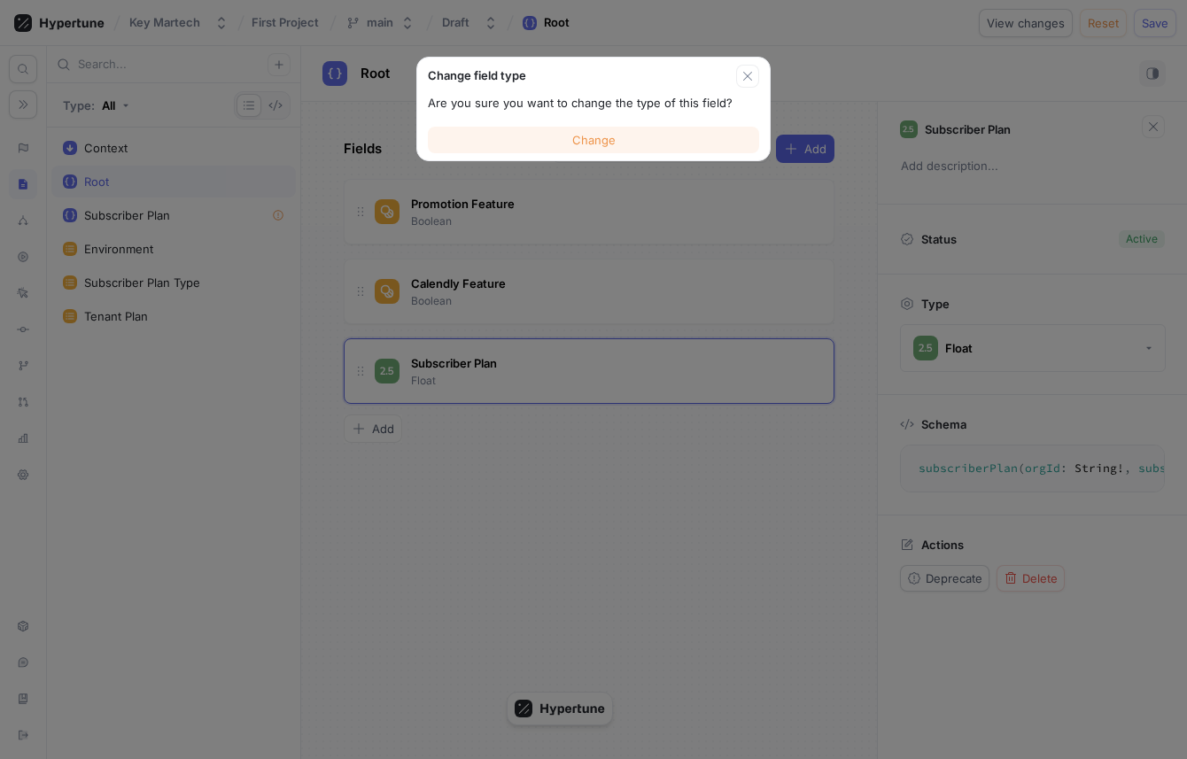
click at [661, 131] on button "Change" at bounding box center [593, 140] width 331 height 27
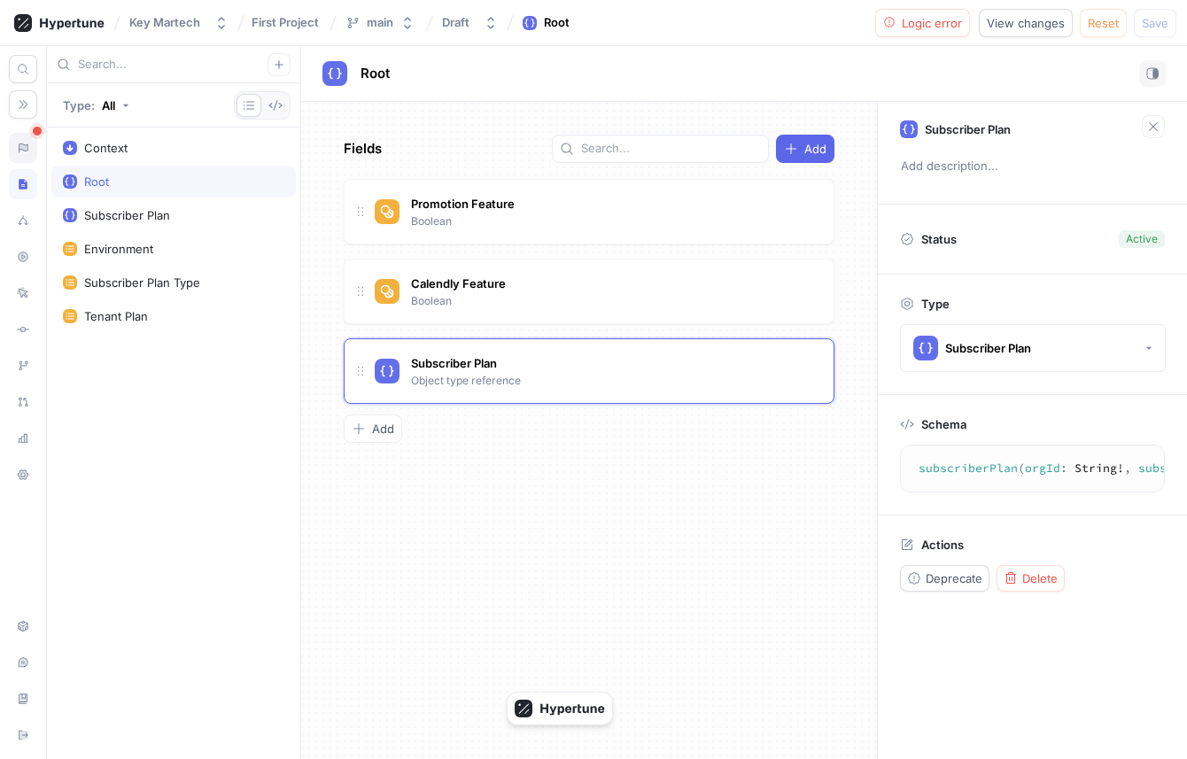
click at [16, 146] on div at bounding box center [23, 148] width 28 height 30
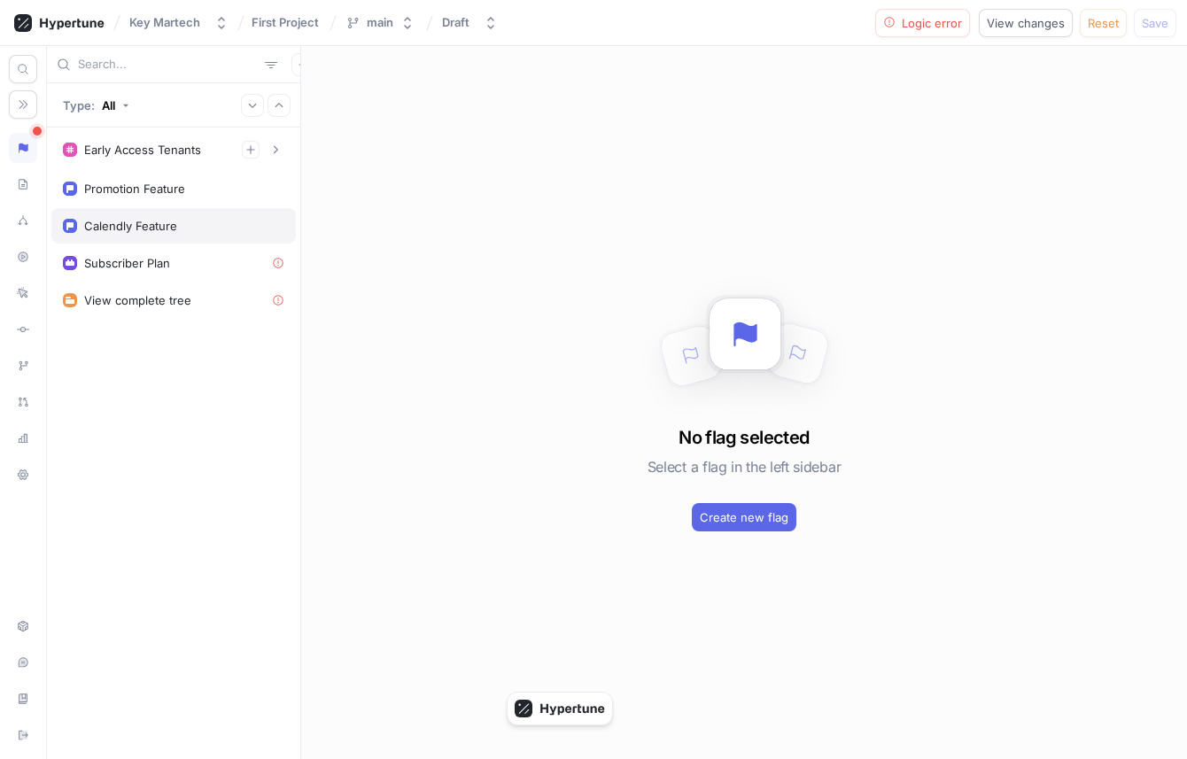
click at [143, 240] on div "Calendly Feature" at bounding box center [173, 225] width 244 height 35
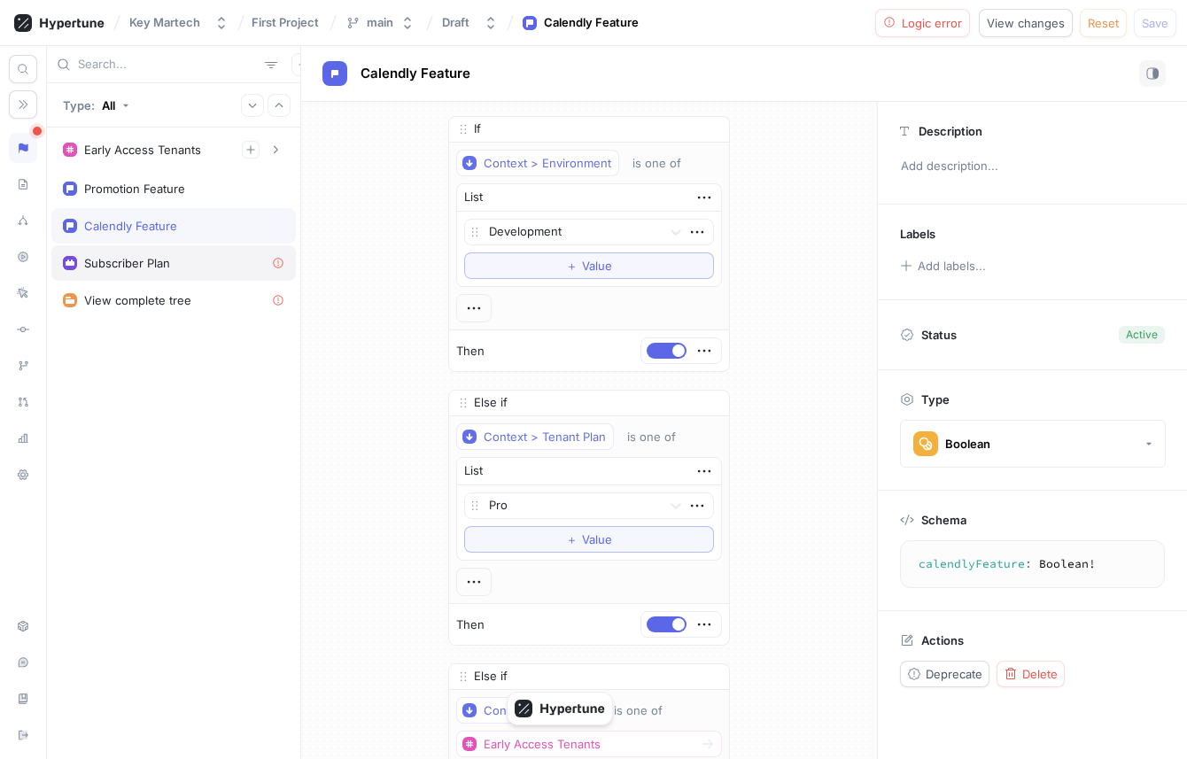
click at [143, 258] on div "Subscriber Plan" at bounding box center [127, 263] width 86 height 14
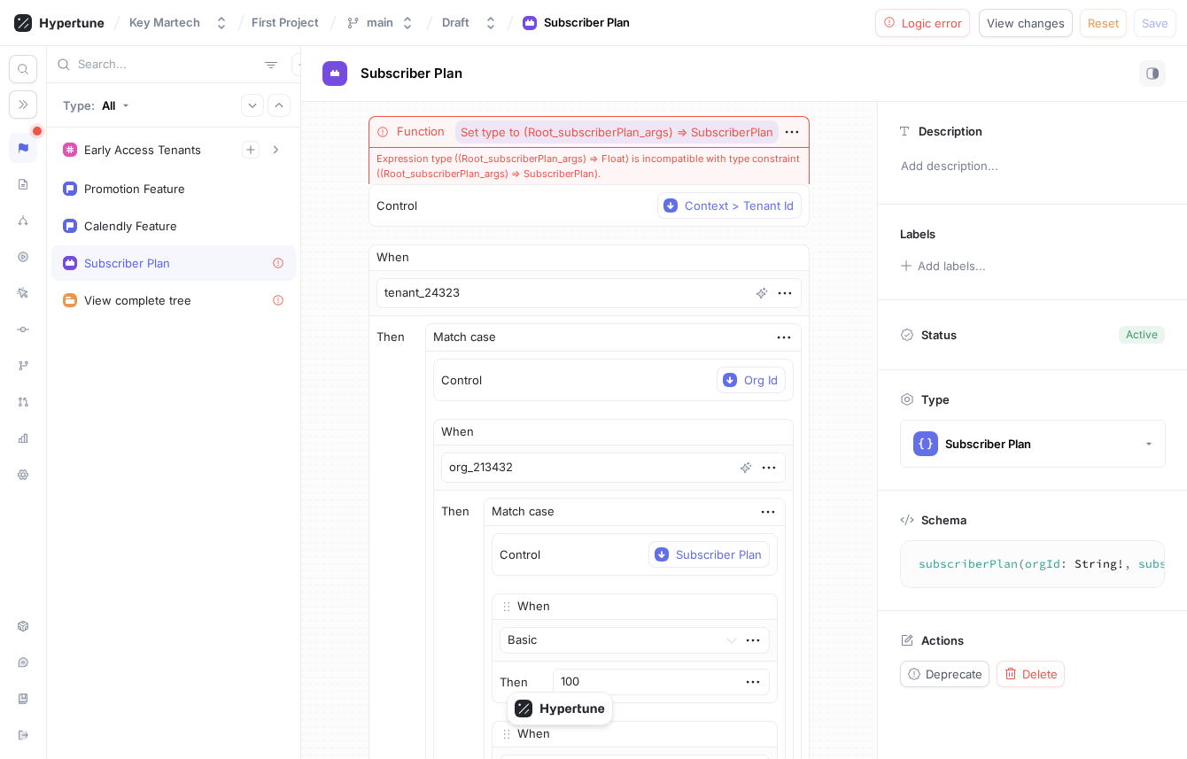
click at [600, 128] on span "Set type to (Root_subscriberPlan_args) ⇒ SubscriberPlan" at bounding box center [617, 133] width 313 height 12
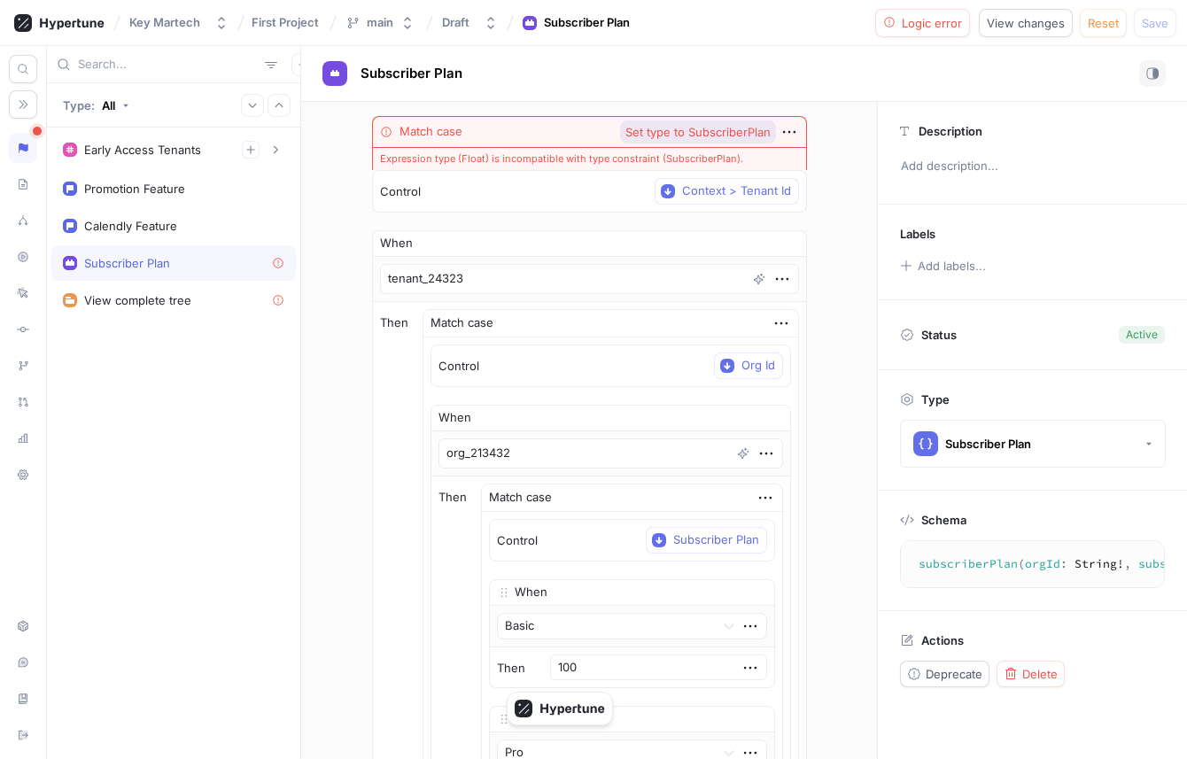
click at [625, 128] on span "Set type to SubscriberPlan" at bounding box center [697, 133] width 145 height 12
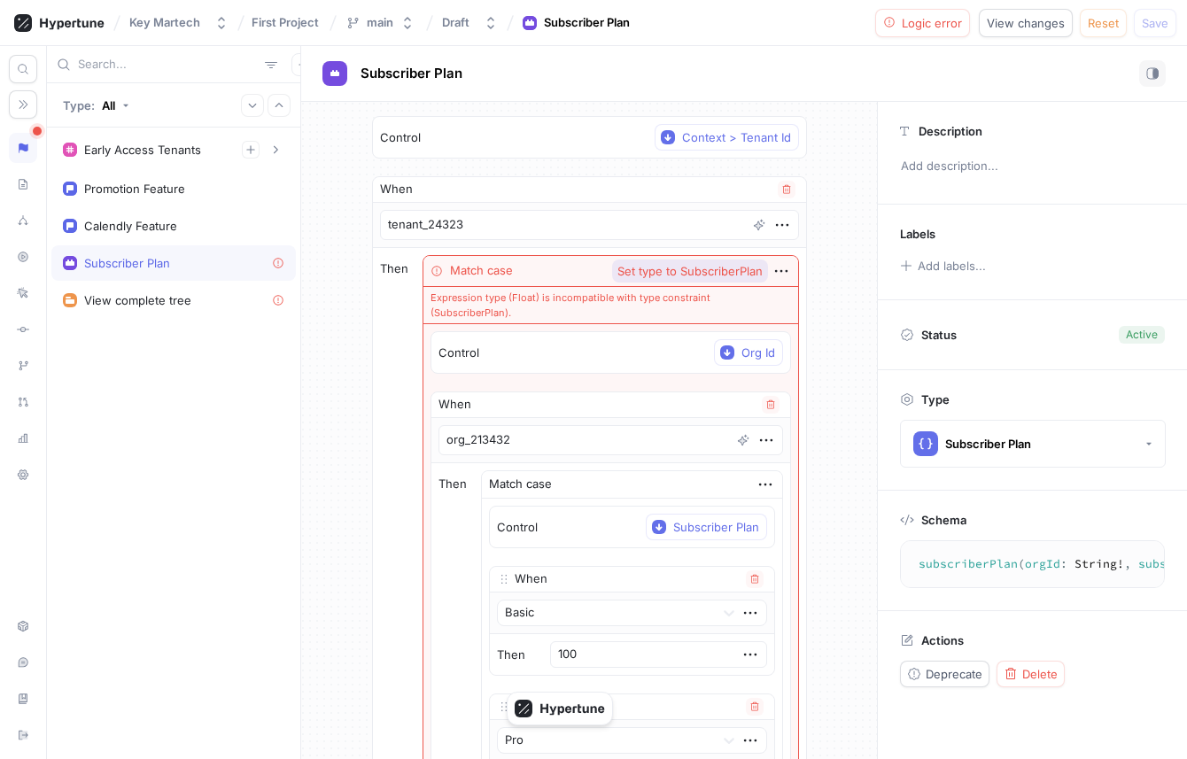
click at [688, 270] on span "Set type to SubscriberPlan" at bounding box center [689, 272] width 145 height 12
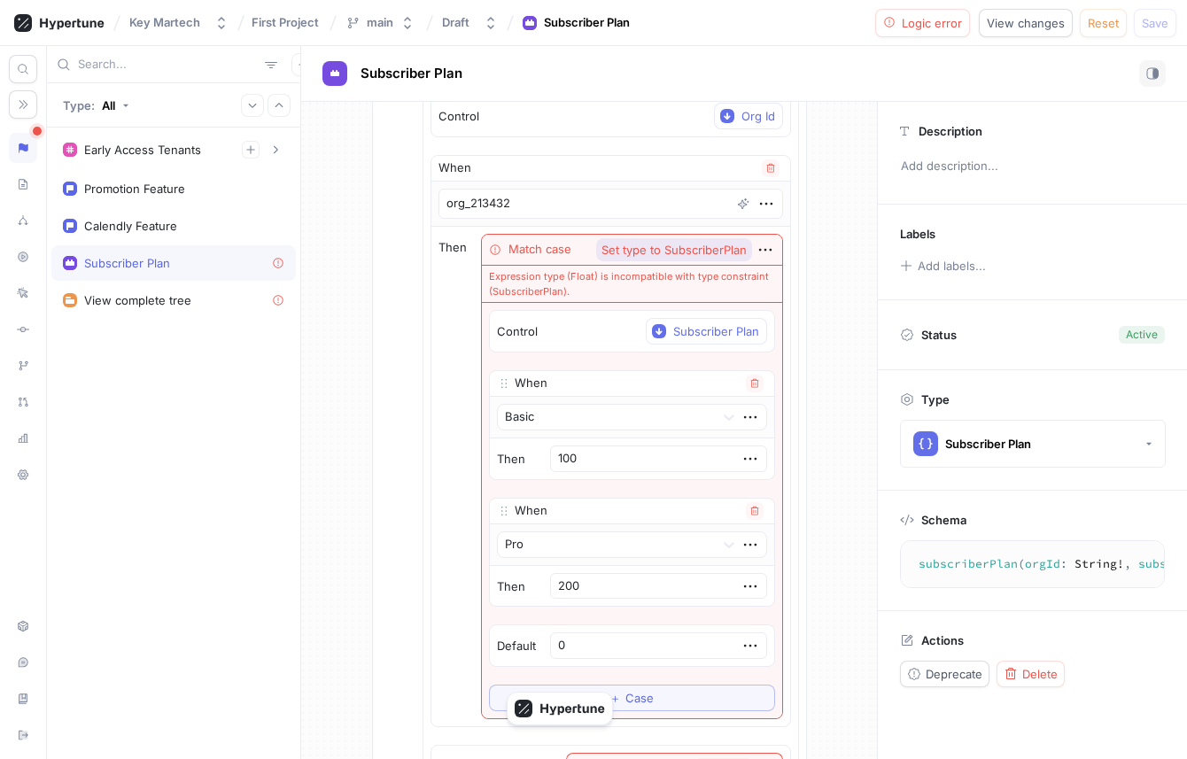
click at [691, 256] on button "Set type to SubscriberPlan" at bounding box center [674, 249] width 156 height 23
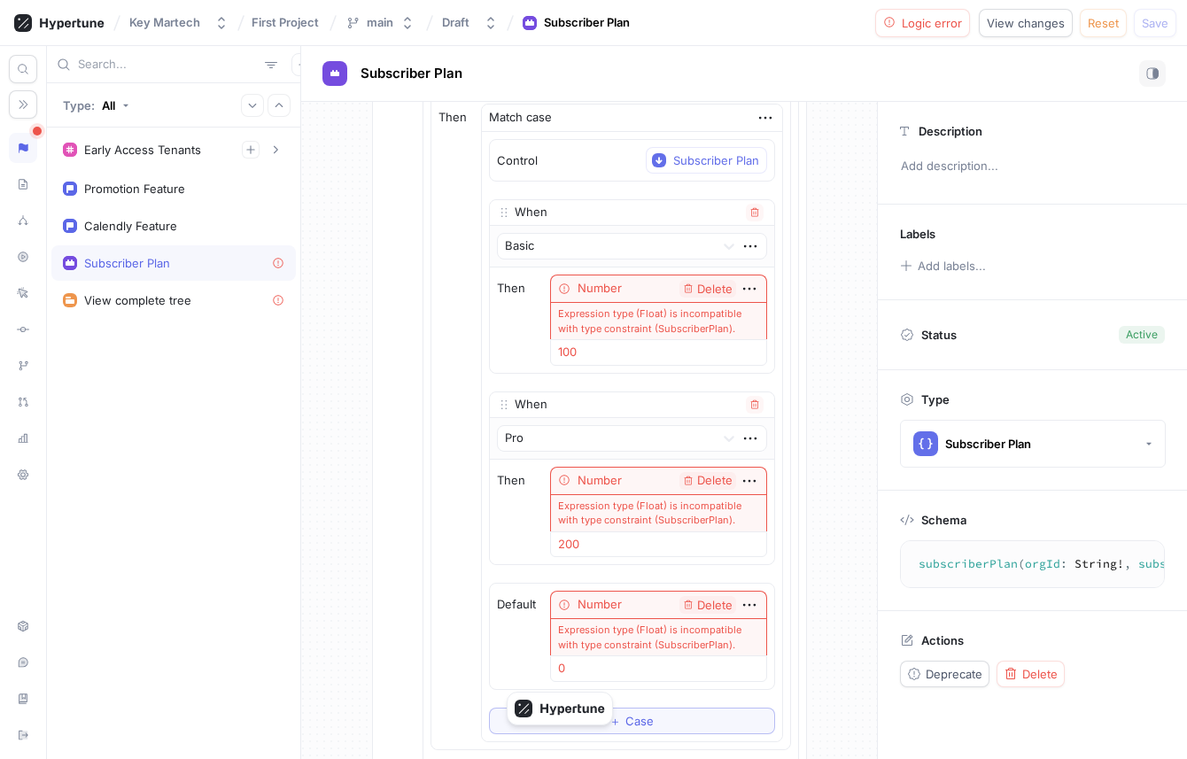
scroll to position [357, 0]
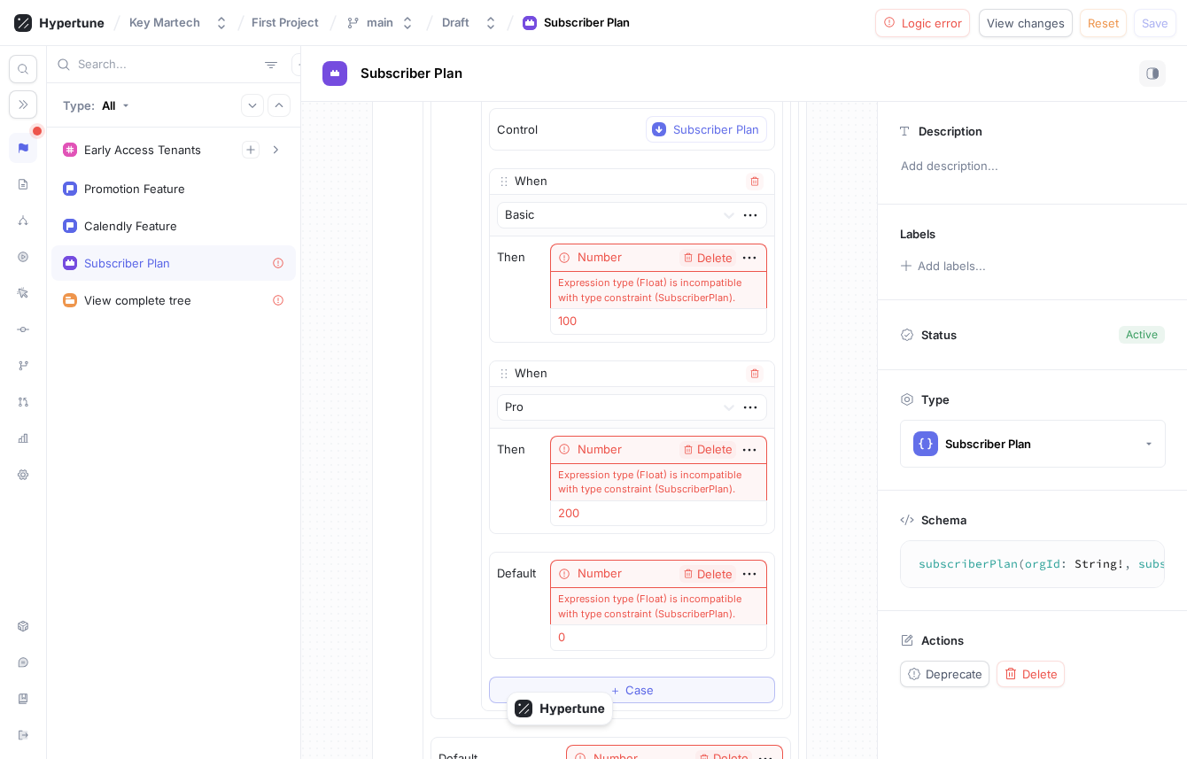
click at [697, 256] on span "Delete" at bounding box center [714, 258] width 35 height 12
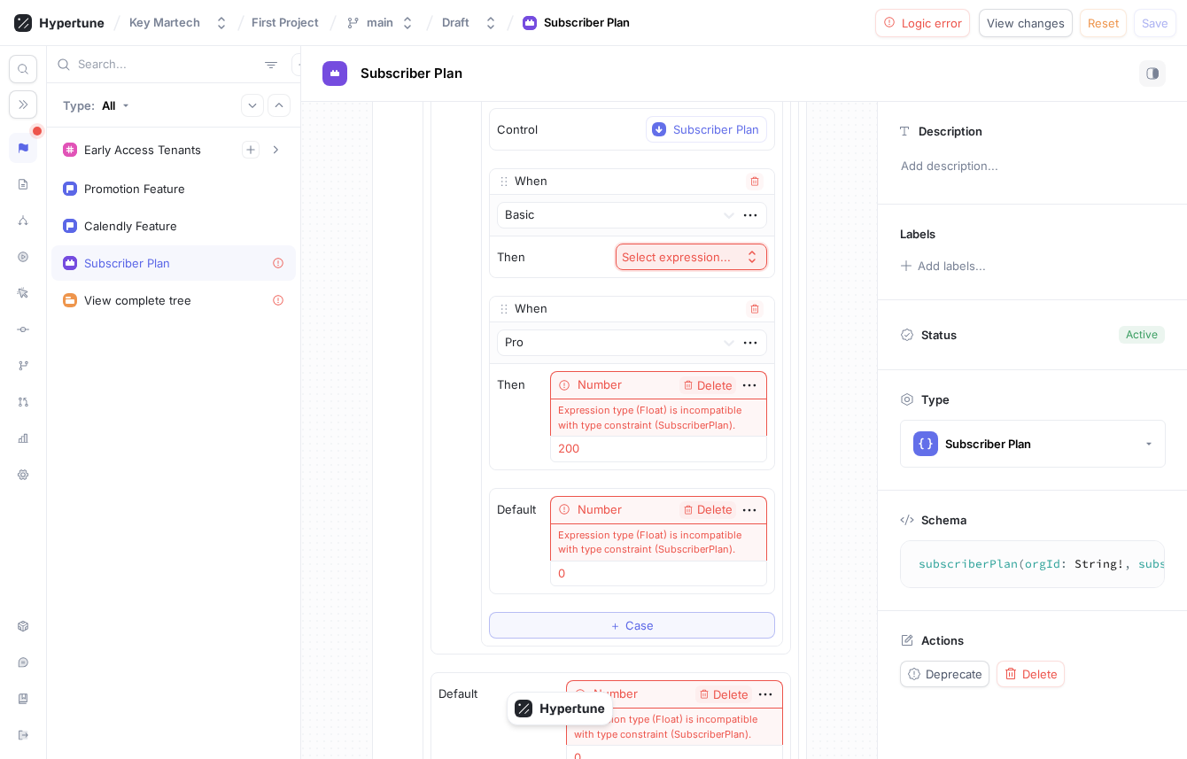
click at [691, 256] on div "Select expression..." at bounding box center [676, 257] width 109 height 15
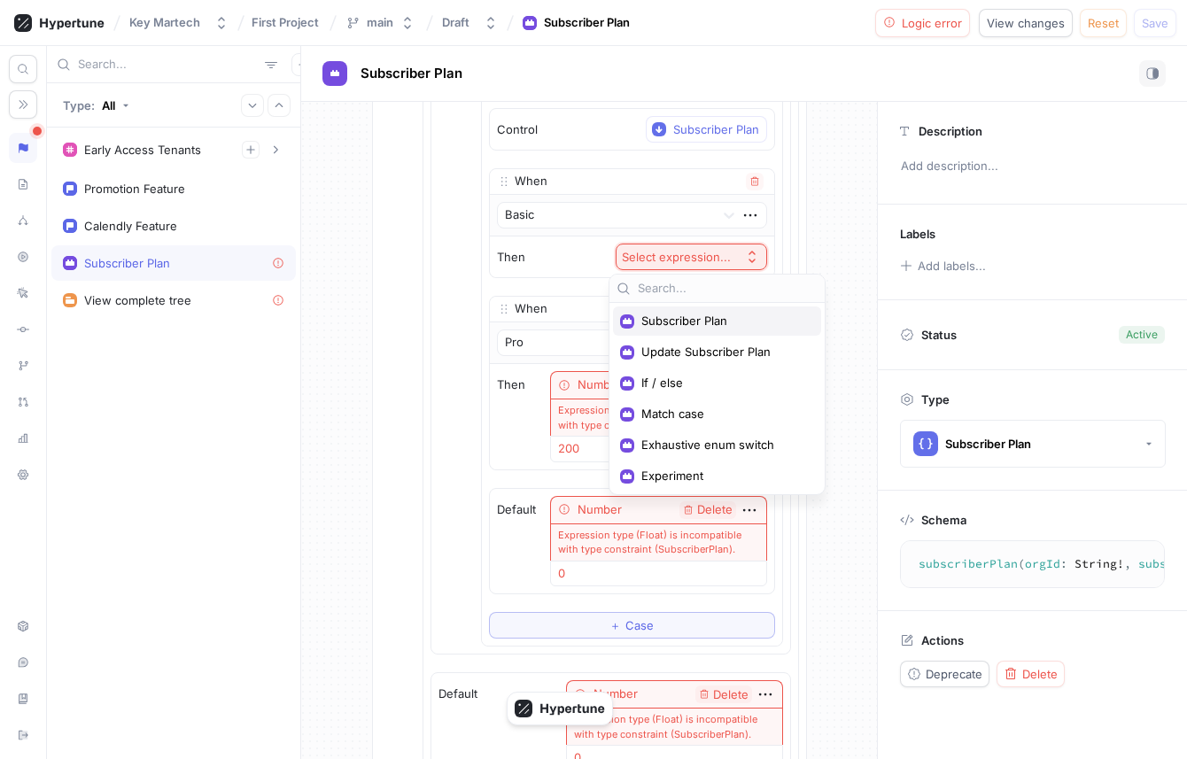
click at [696, 321] on span "Subscriber Plan" at bounding box center [723, 321] width 164 height 15
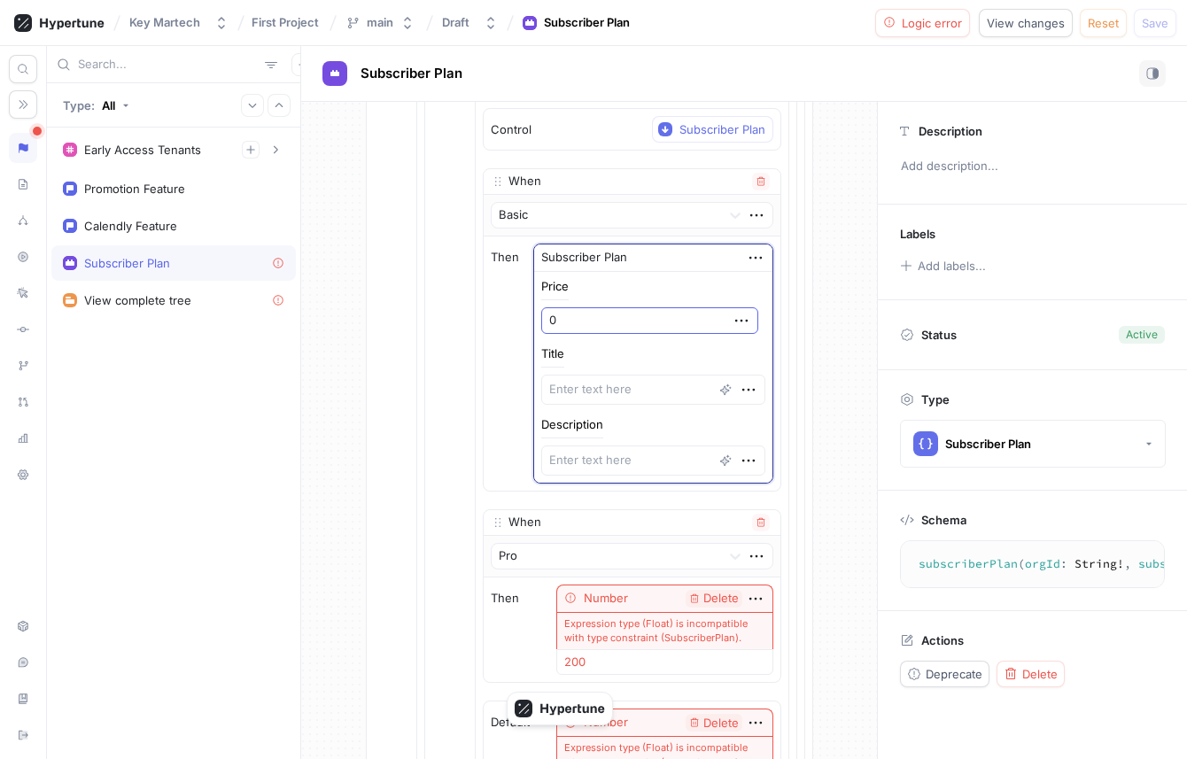
click at [636, 322] on input "0" at bounding box center [649, 320] width 217 height 27
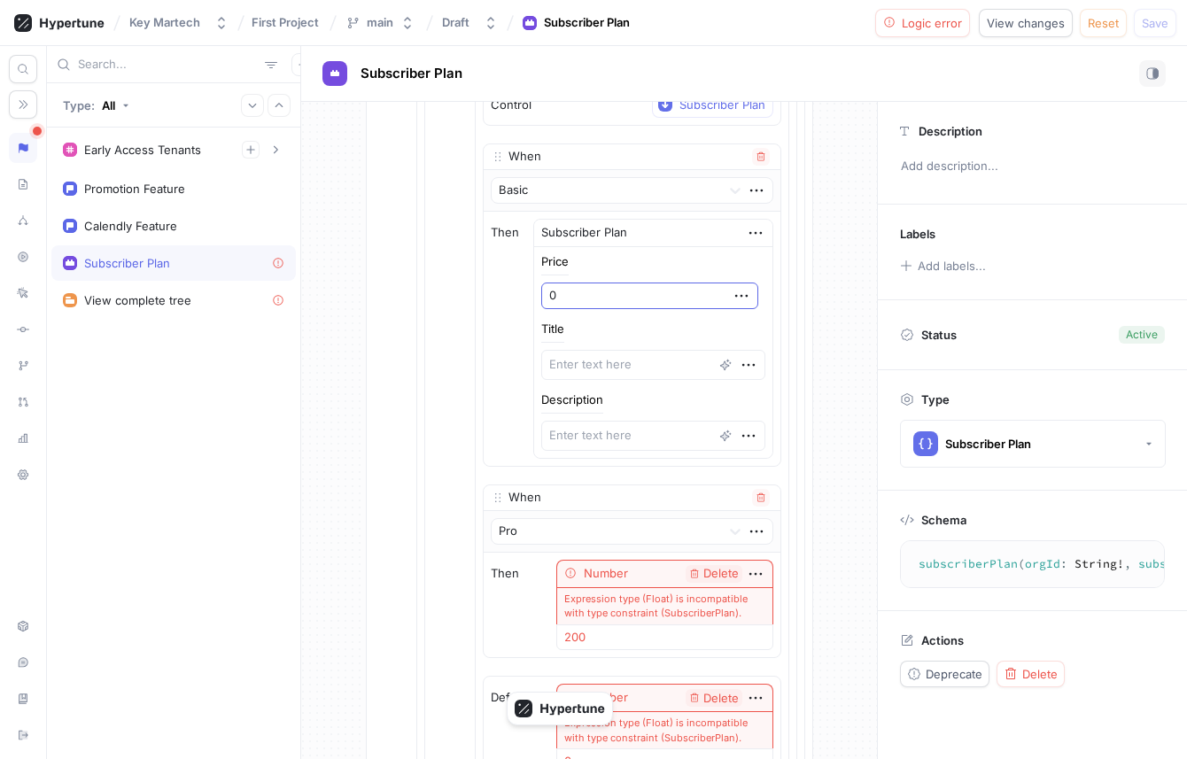
scroll to position [380, 0]
click at [624, 299] on input "0" at bounding box center [649, 297] width 217 height 27
click at [610, 355] on textarea at bounding box center [653, 367] width 224 height 30
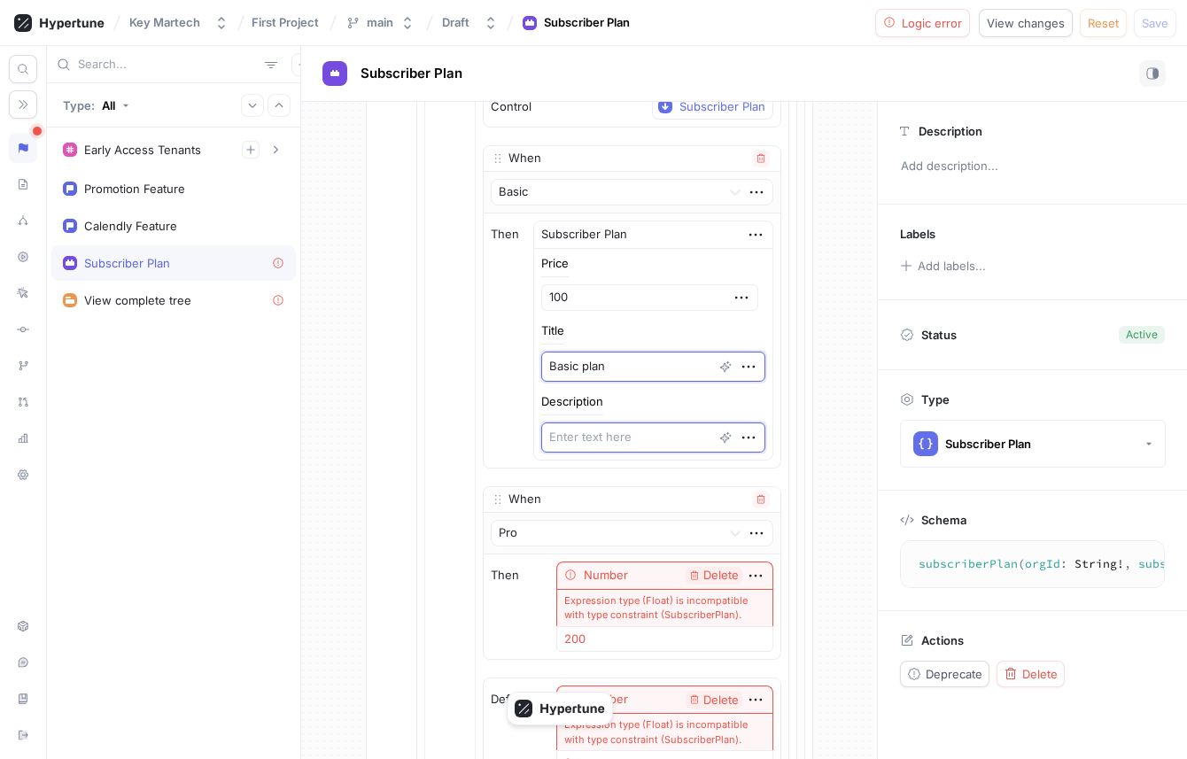
click at [605, 430] on textarea at bounding box center [653, 437] width 224 height 30
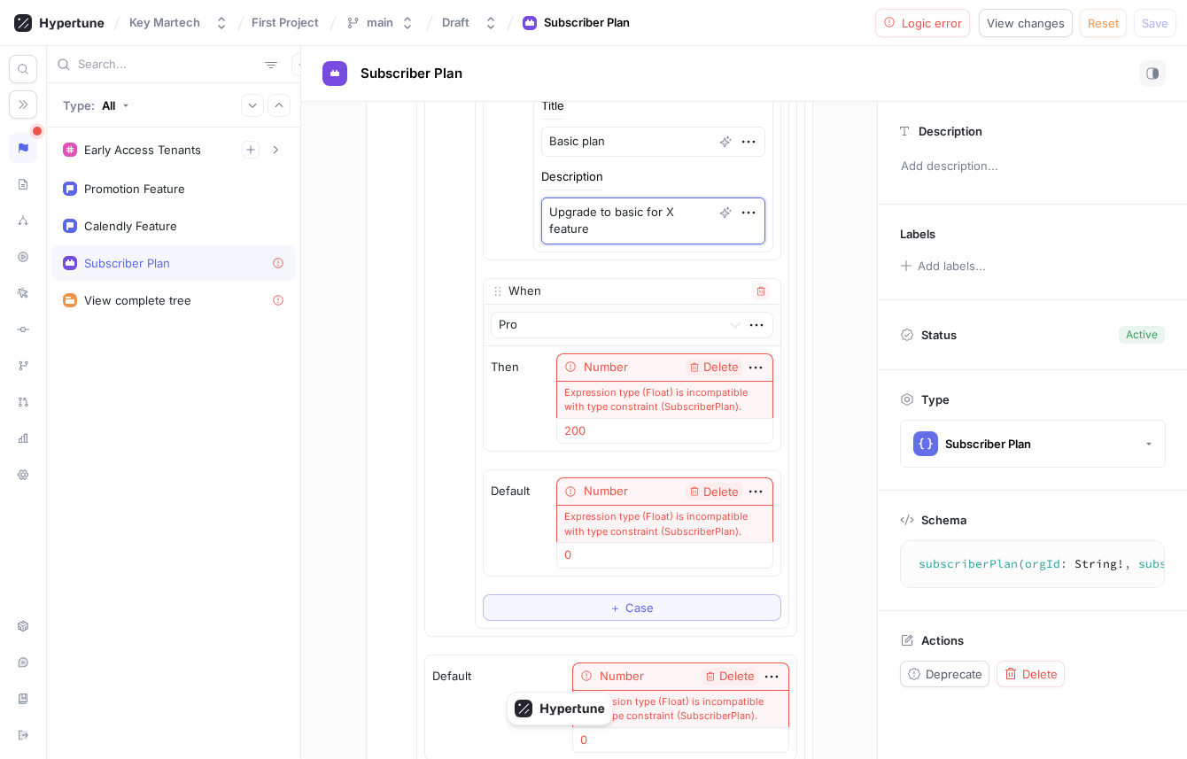
scroll to position [625, 0]
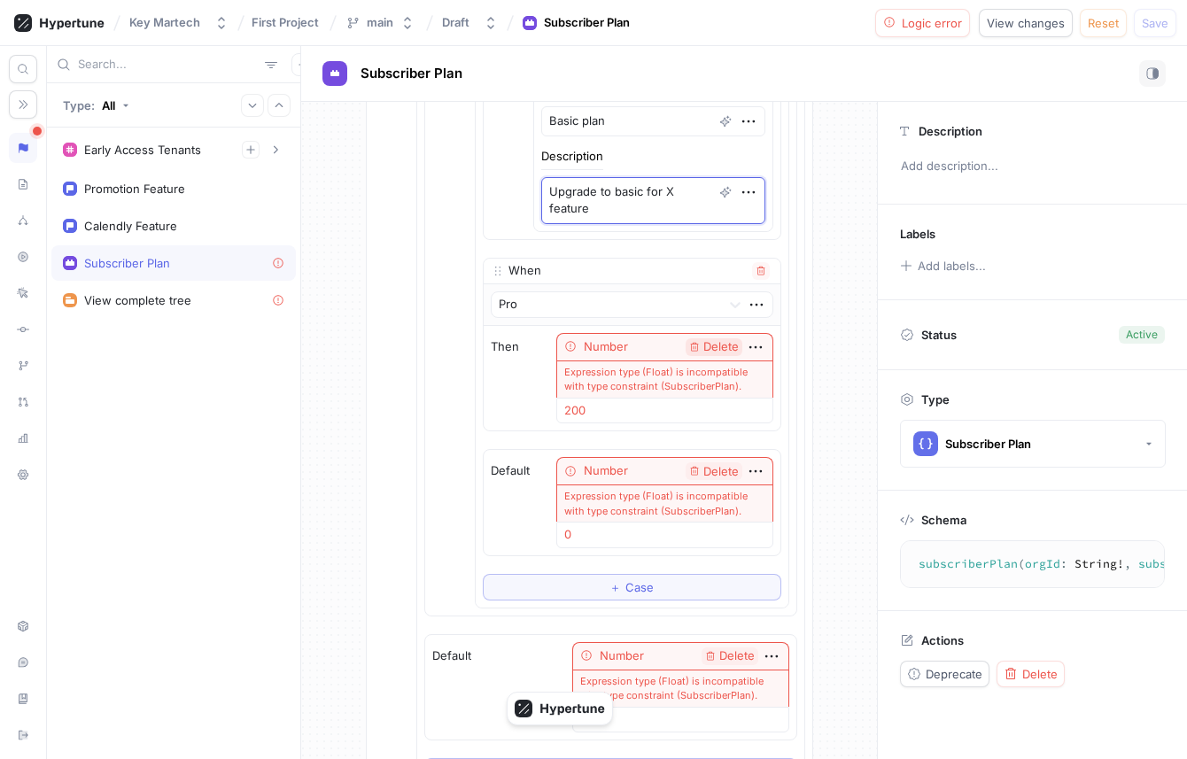
click at [703, 346] on span "Delete" at bounding box center [720, 347] width 35 height 12
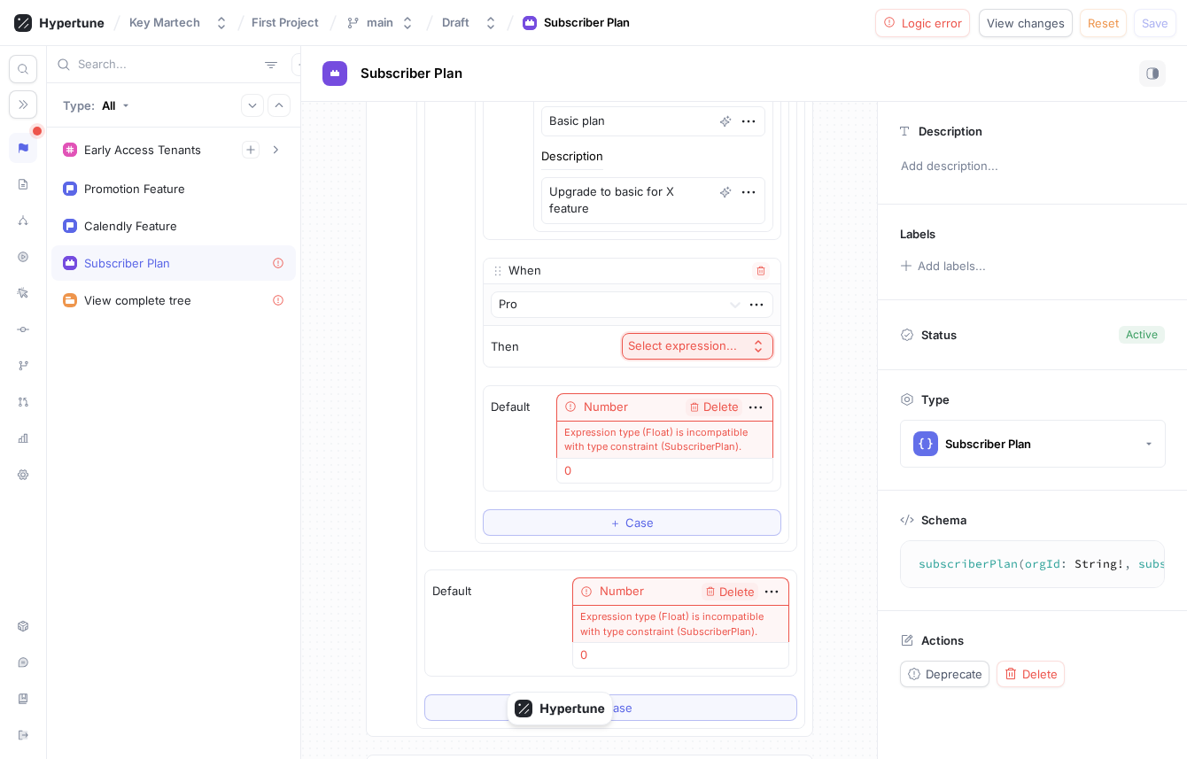
click at [700, 346] on div "Select expression..." at bounding box center [682, 345] width 109 height 15
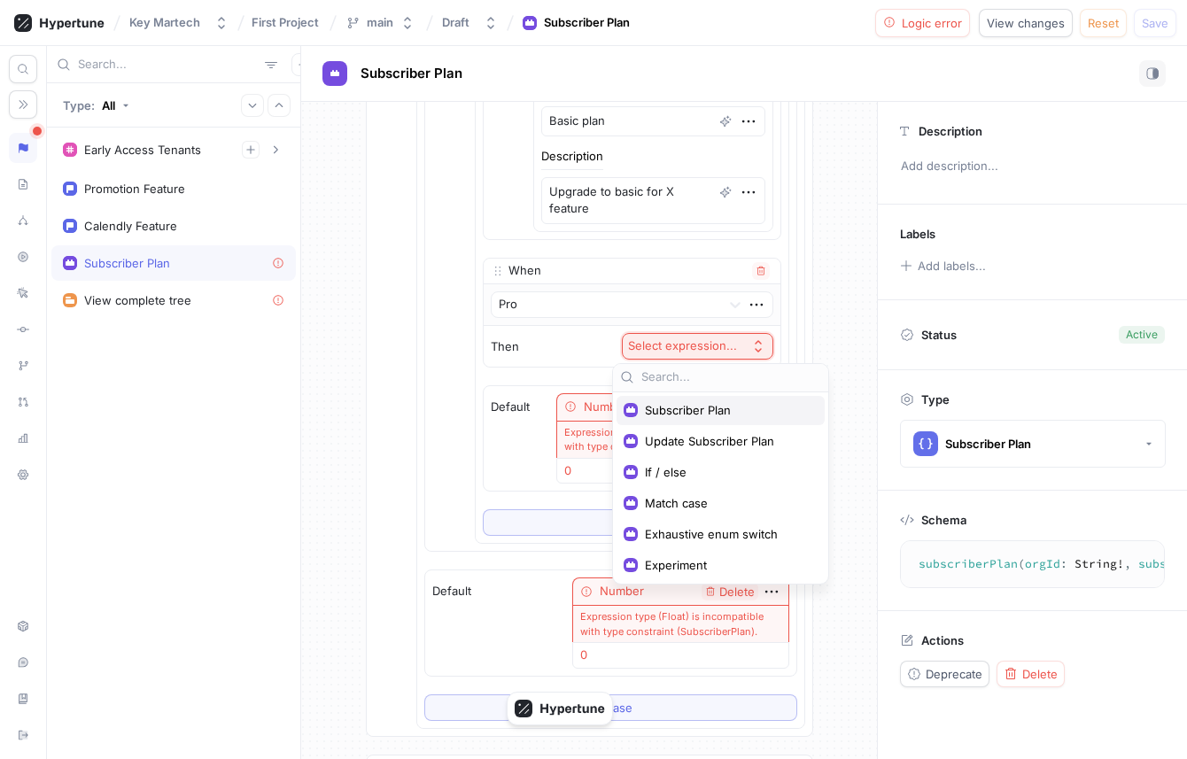
click at [697, 414] on span "Subscriber Plan" at bounding box center [727, 410] width 164 height 15
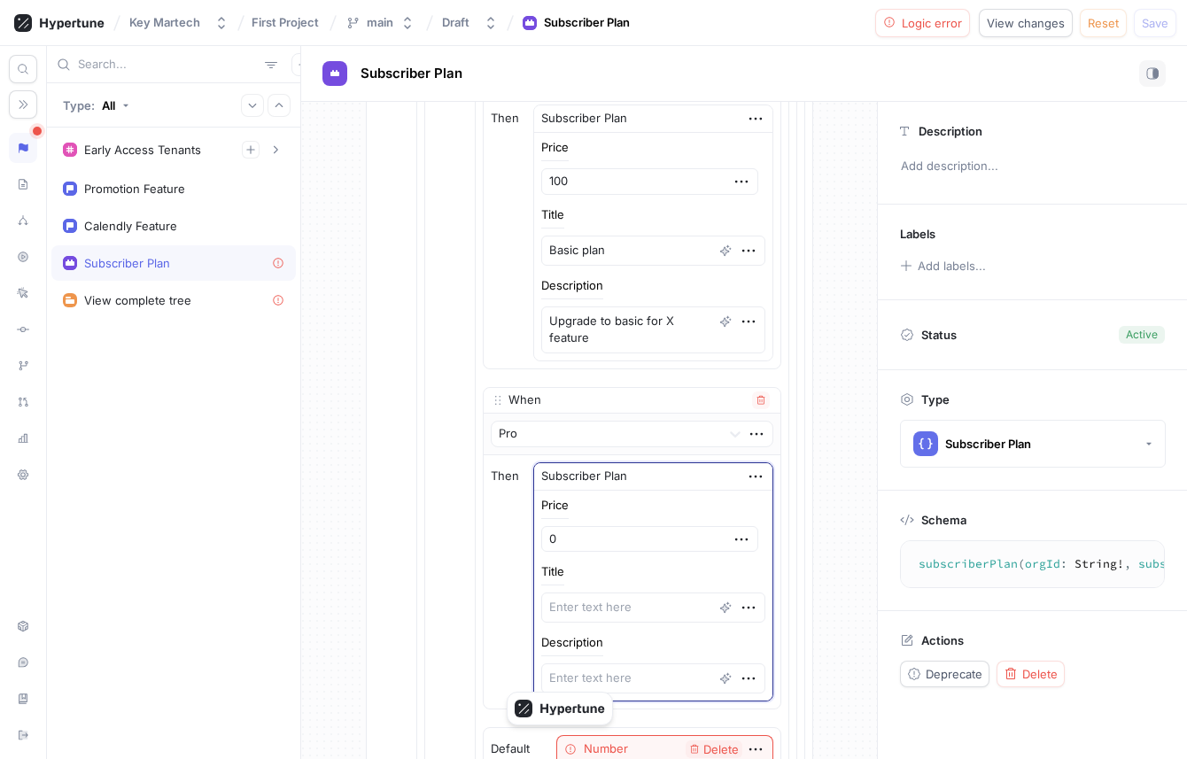
scroll to position [492, 0]
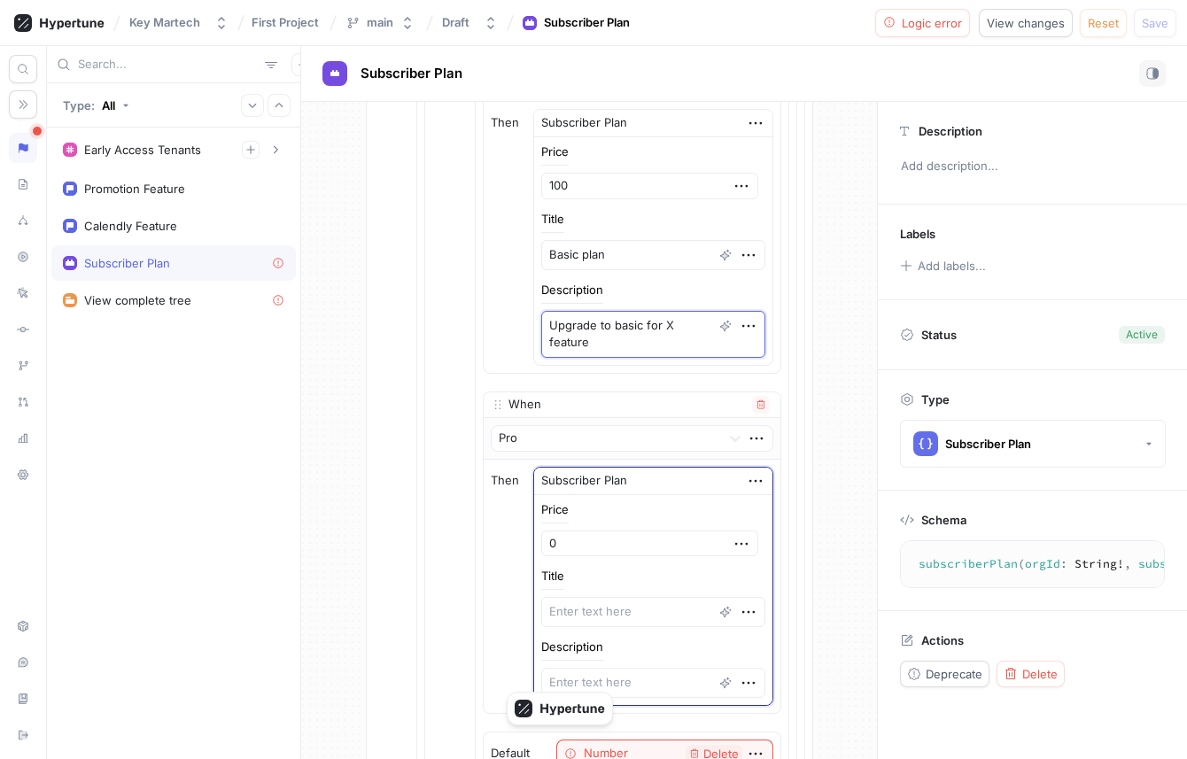
click at [645, 356] on textarea "Upgrade to basic for X feature" at bounding box center [653, 334] width 224 height 47
click at [19, 172] on div at bounding box center [23, 184] width 28 height 30
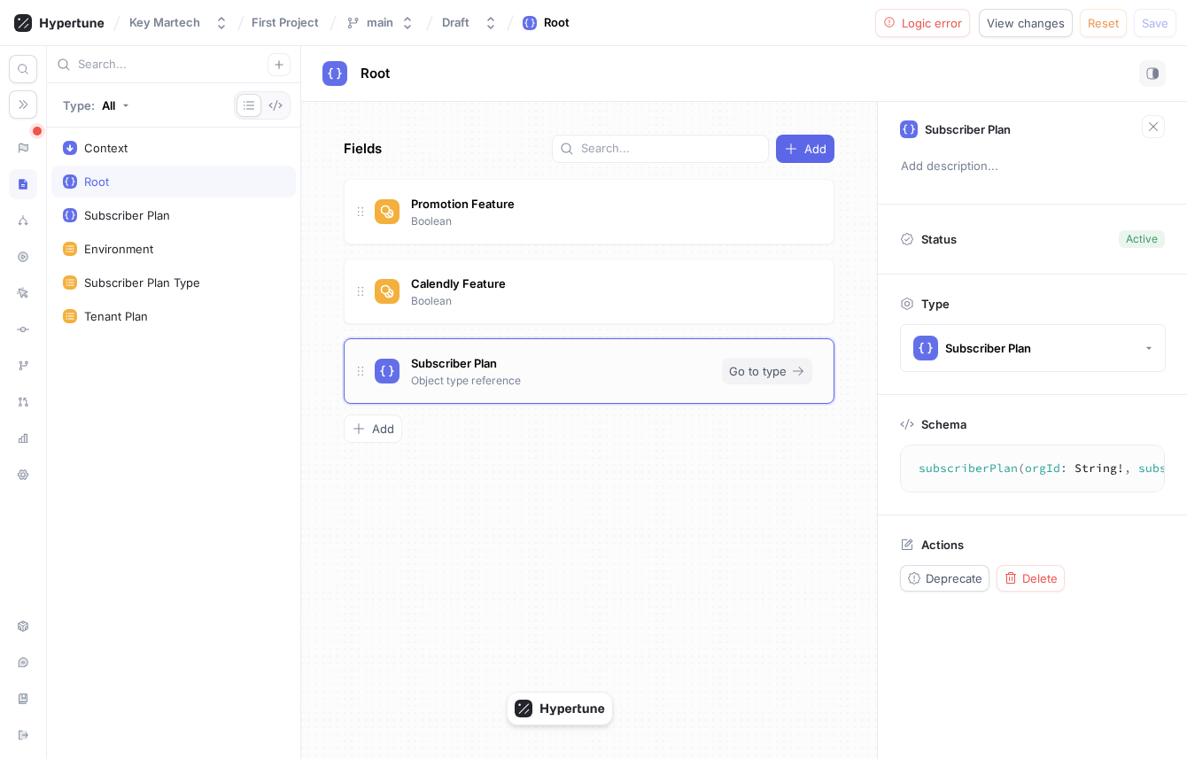
click at [794, 360] on button "Go to type" at bounding box center [767, 371] width 90 height 27
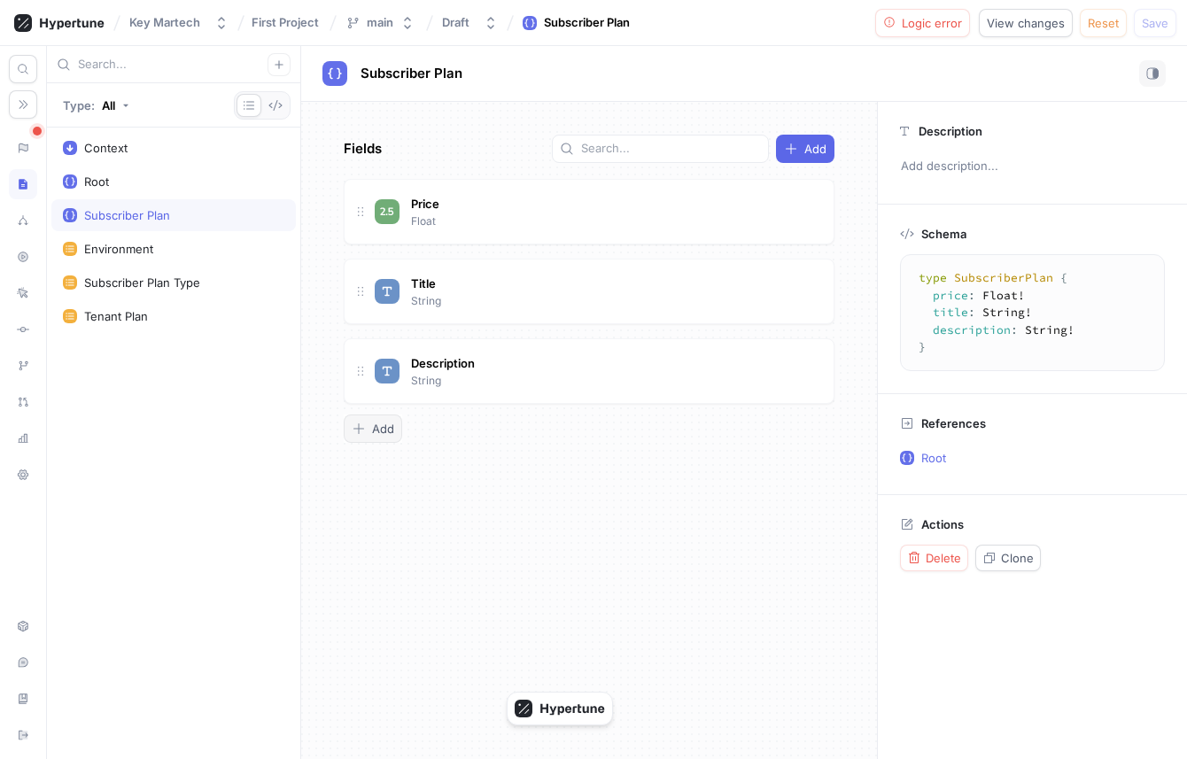
click at [387, 423] on span "Add" at bounding box center [383, 428] width 22 height 11
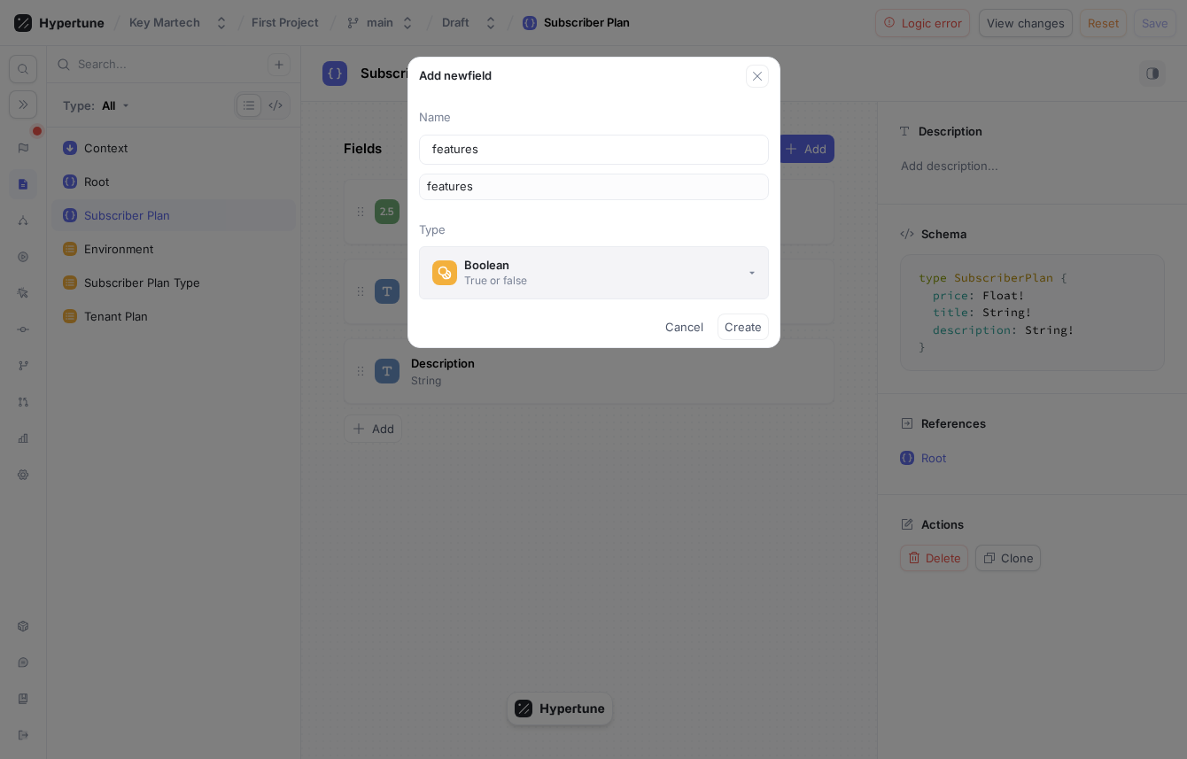
click at [531, 279] on button "Boolean True or false" at bounding box center [594, 272] width 350 height 53
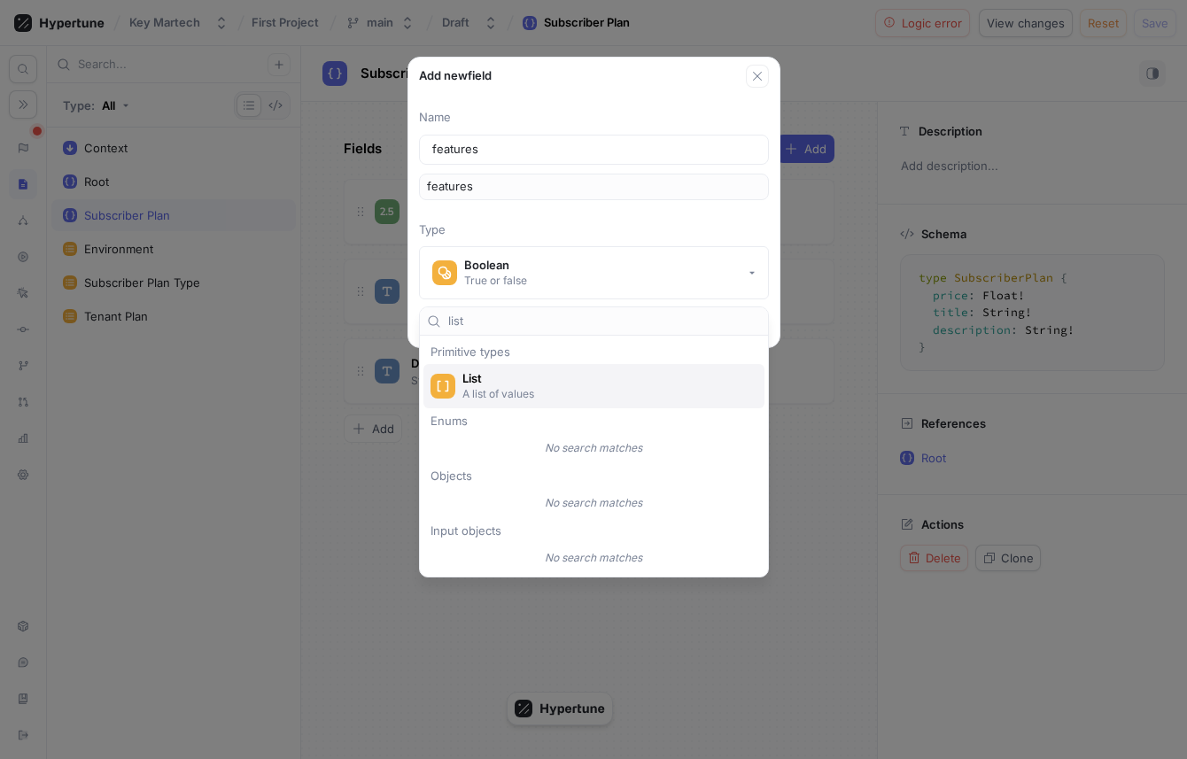
click at [567, 380] on span "List" at bounding box center [605, 378] width 286 height 15
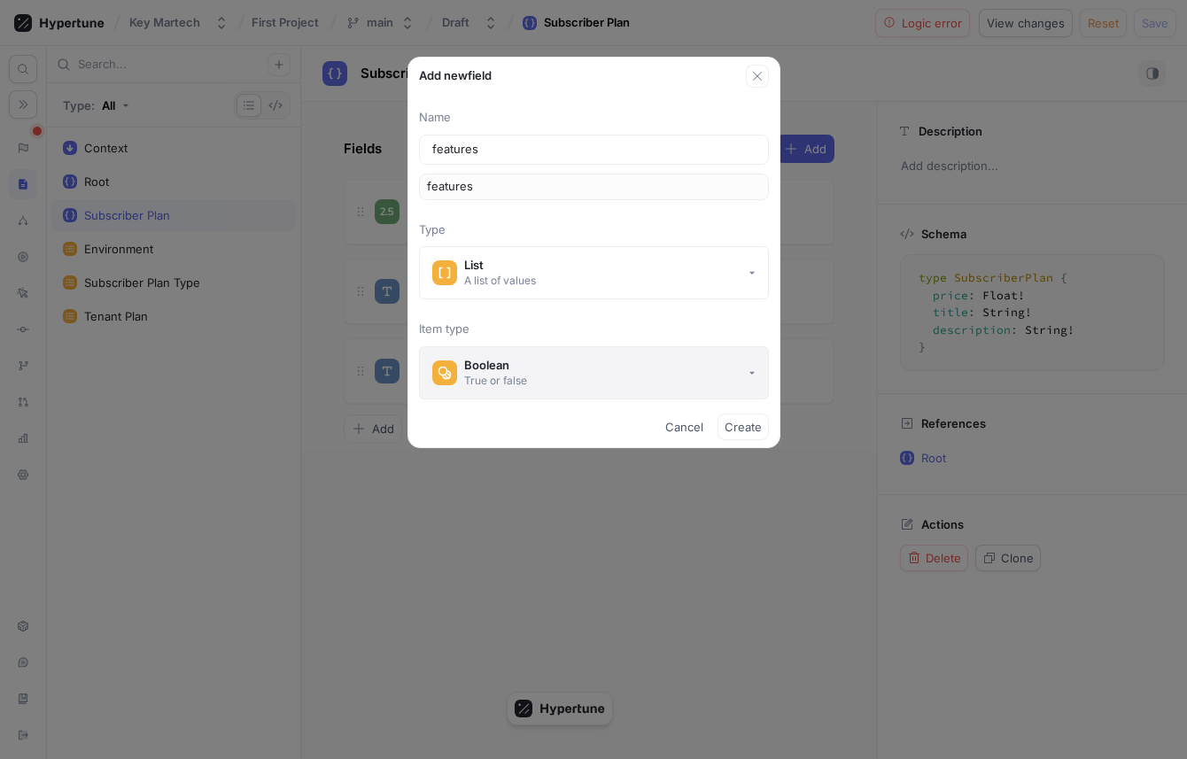
click at [572, 379] on button "Boolean True or false" at bounding box center [594, 372] width 350 height 53
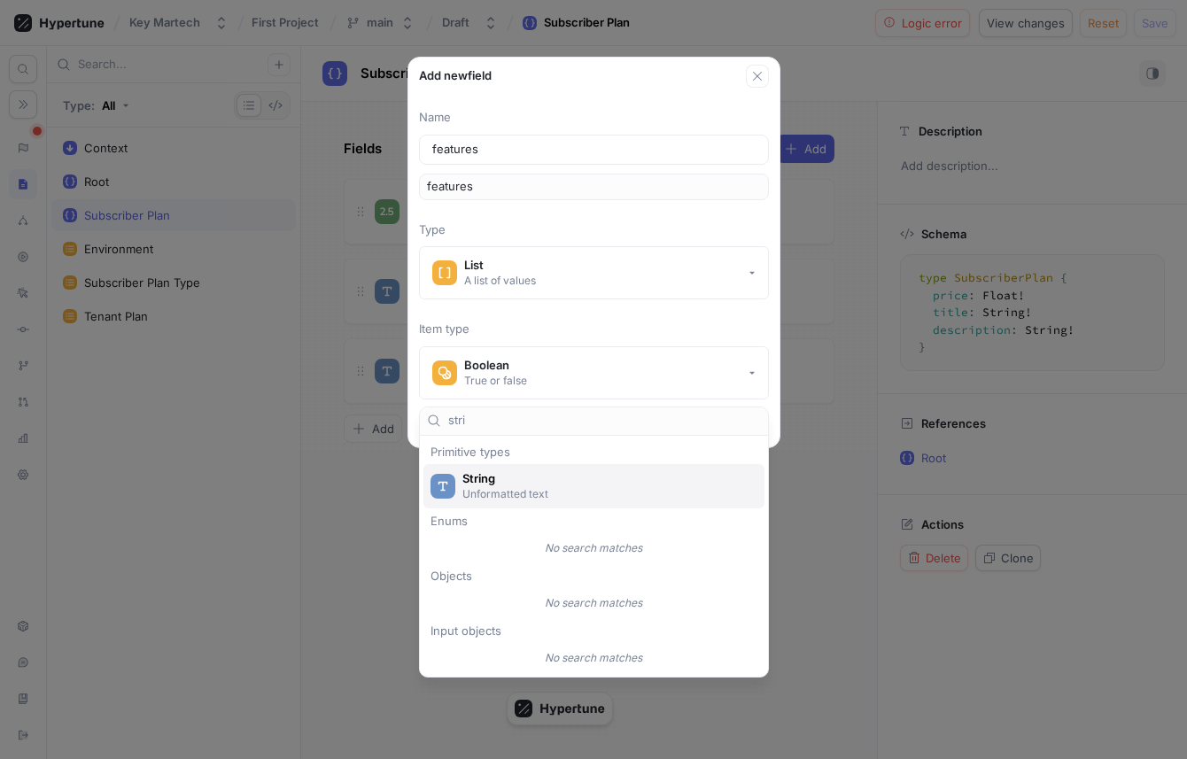
click at [605, 467] on div "String Unformatted text" at bounding box center [593, 486] width 341 height 44
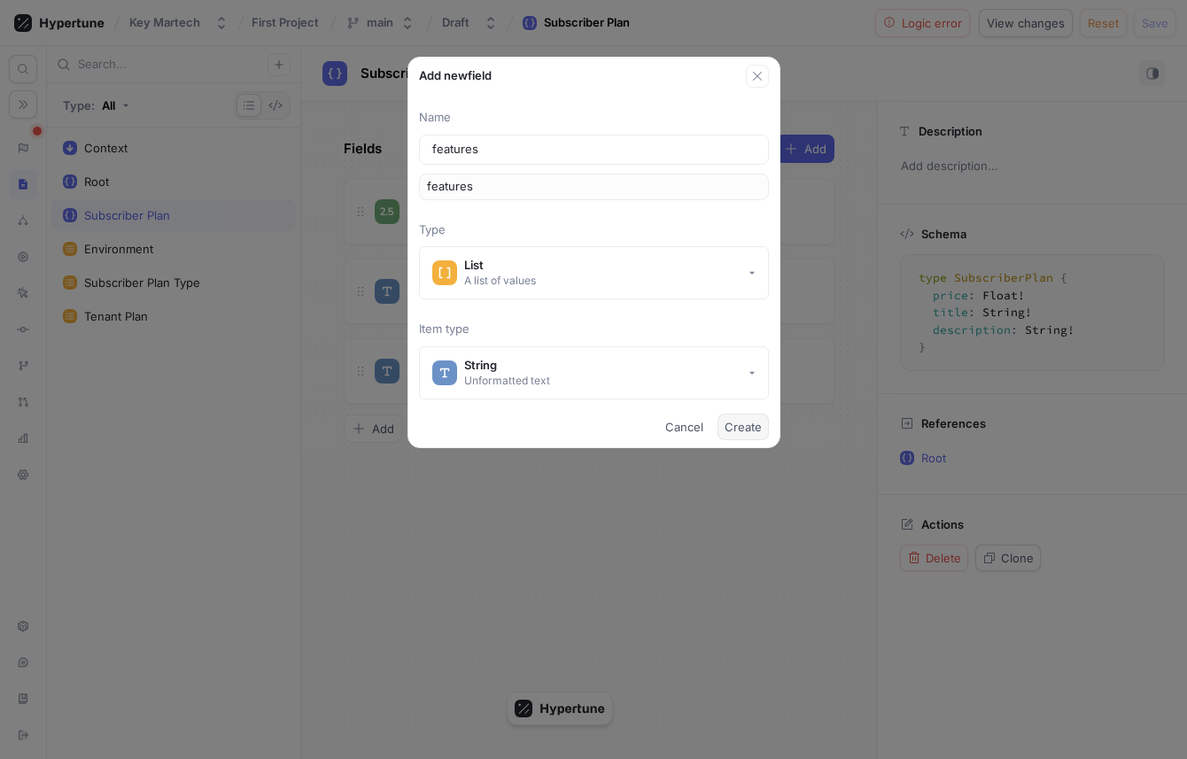
click at [758, 423] on span "Create" at bounding box center [742, 427] width 37 height 11
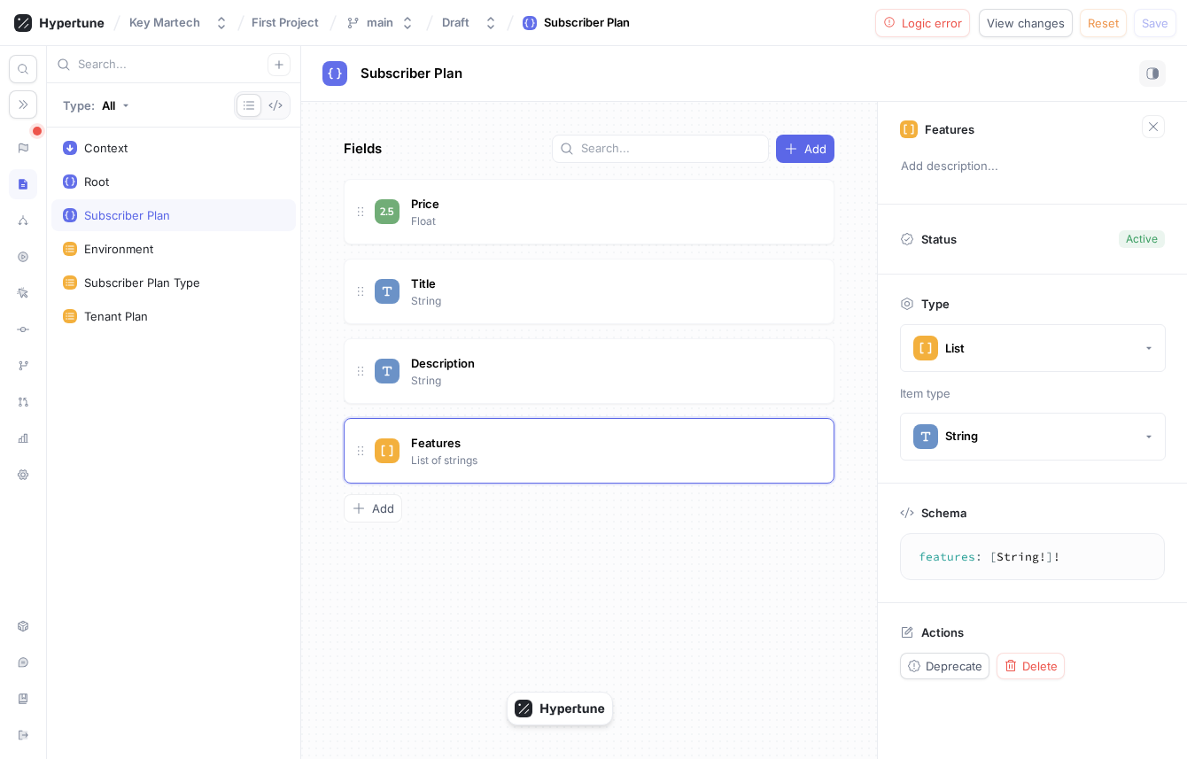
click at [515, 578] on div "Fields Add Price Float Title String Description String Features List of strings…" at bounding box center [589, 430] width 576 height 657
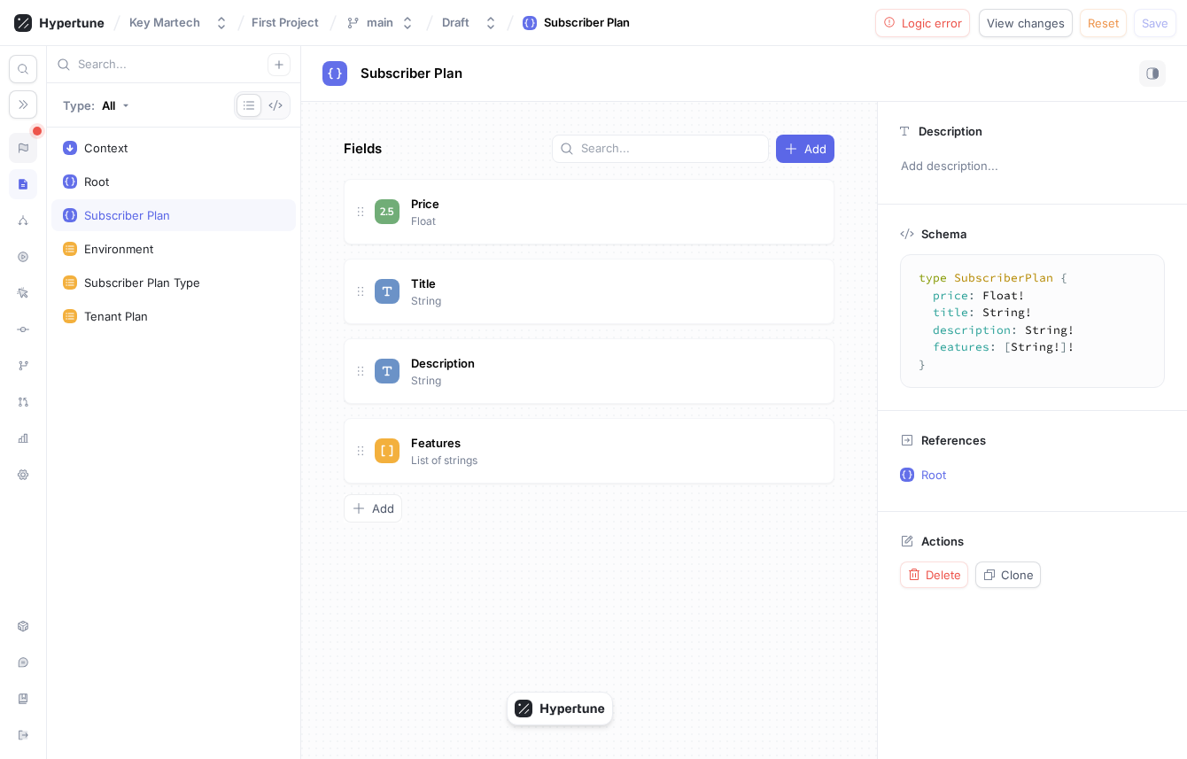
click at [22, 146] on icon at bounding box center [23, 146] width 9 height 7
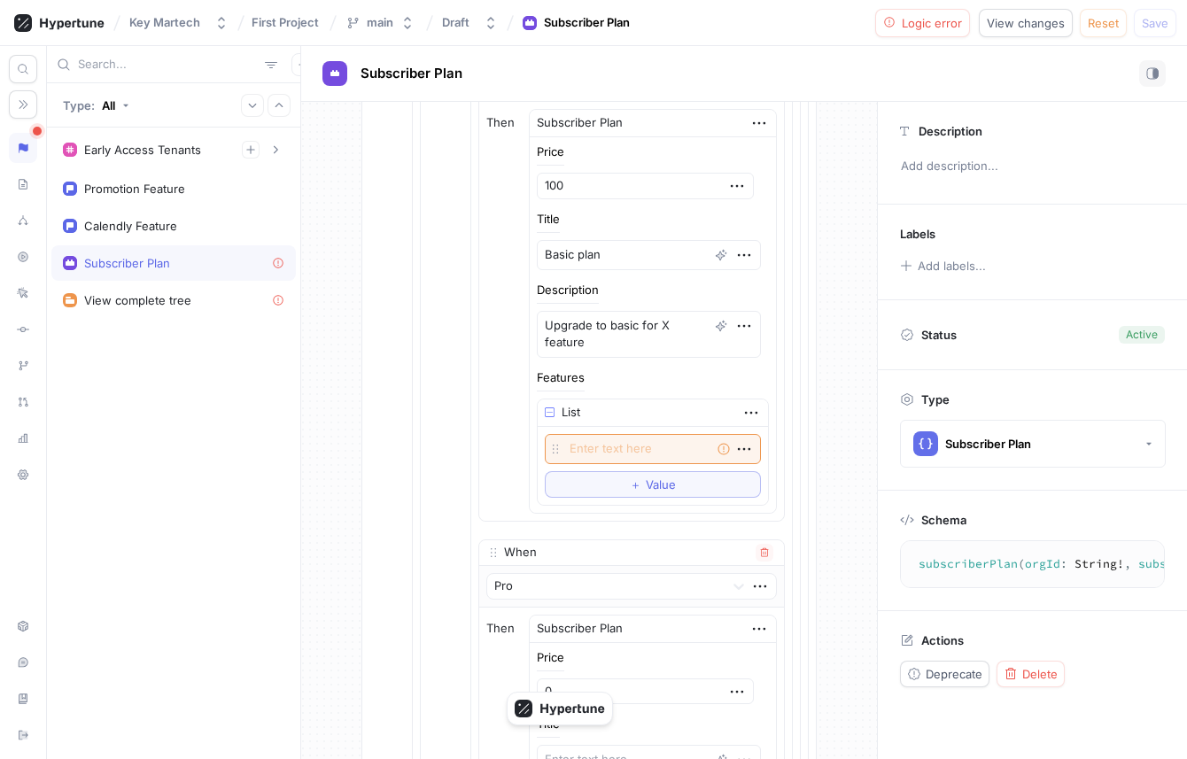
scroll to position [520, 0]
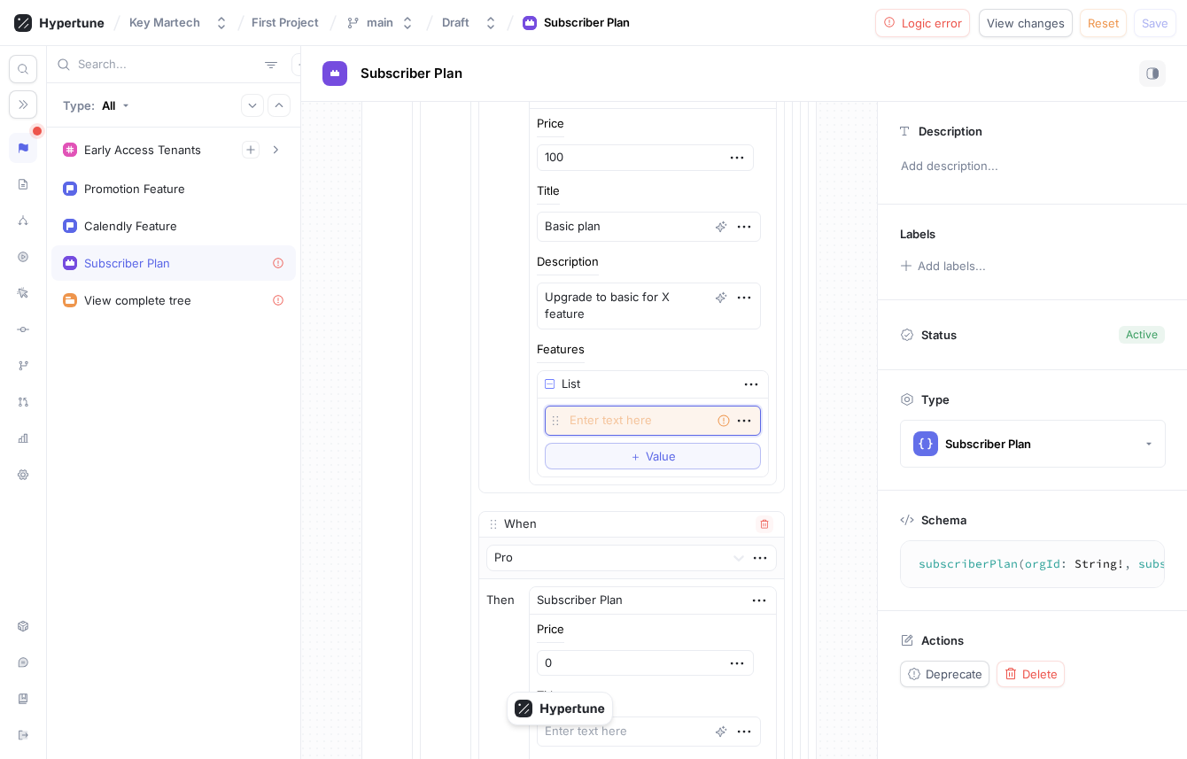
click at [638, 423] on textarea at bounding box center [653, 421] width 216 height 30
click at [659, 453] on span "Value" at bounding box center [661, 456] width 30 height 11
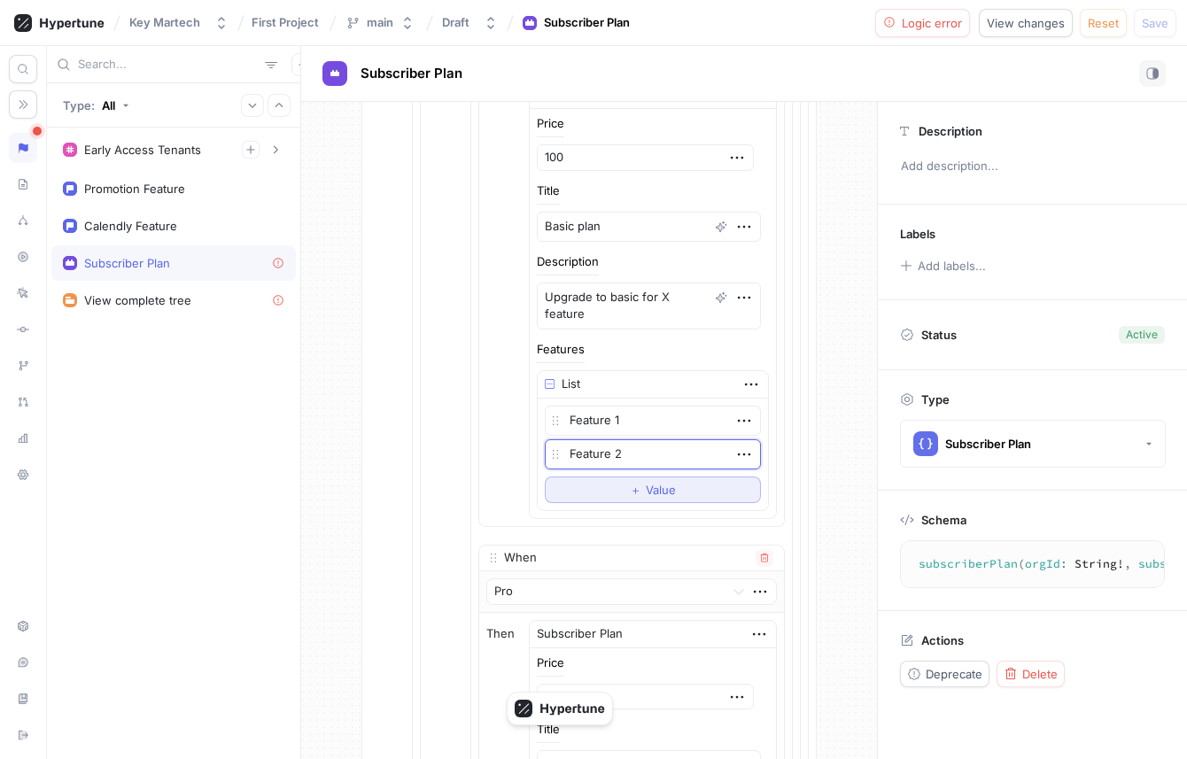
click at [649, 492] on span "Value" at bounding box center [661, 489] width 30 height 11
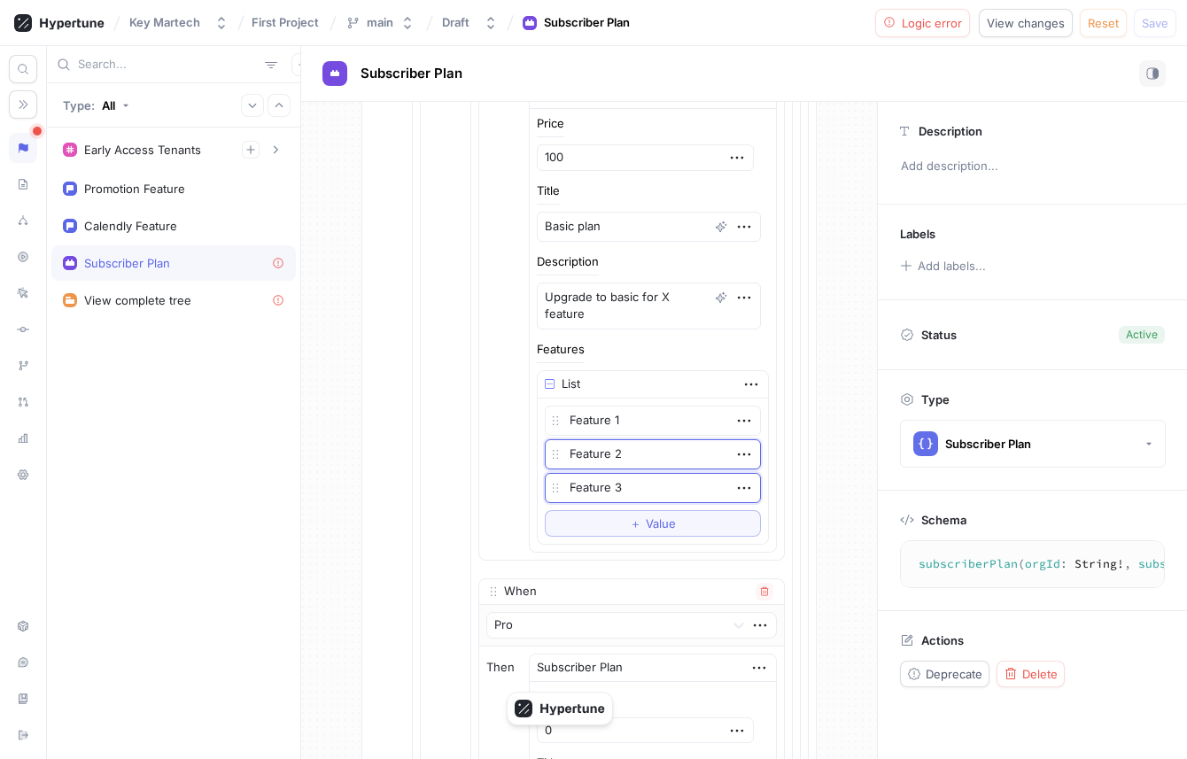
click at [665, 442] on textarea "Feature 2" at bounding box center [653, 454] width 216 height 30
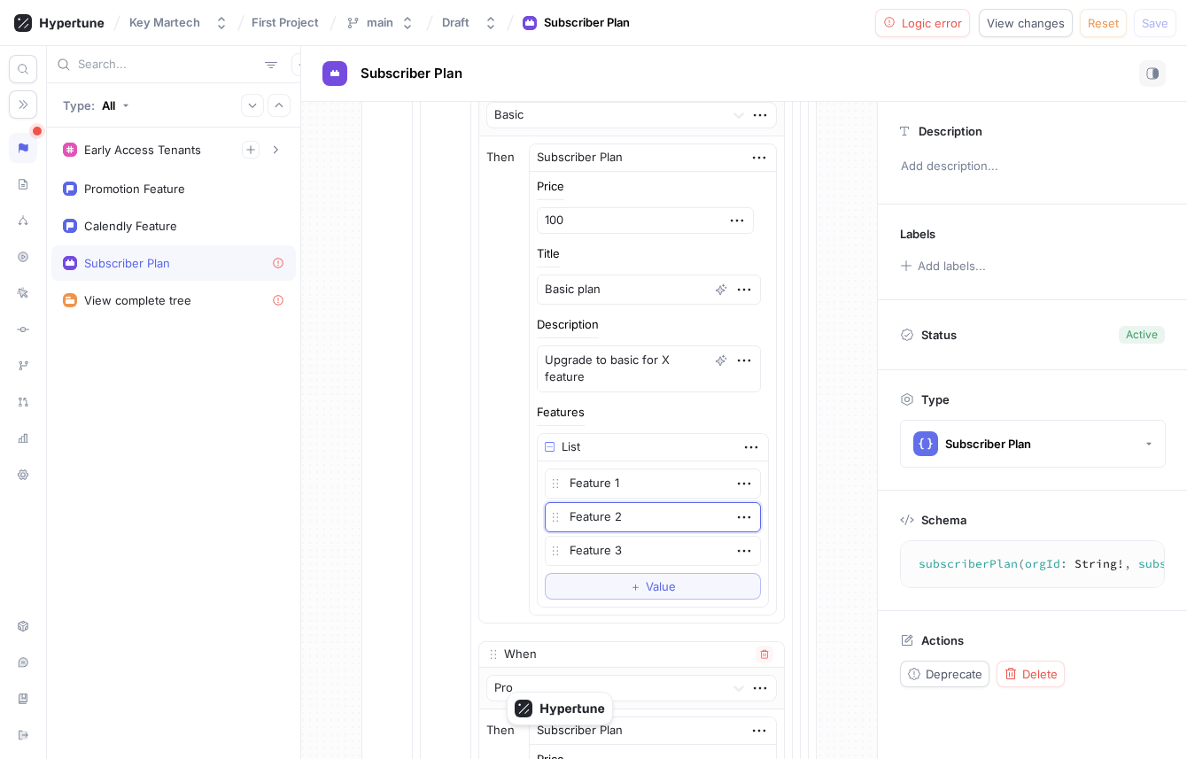
scroll to position [424, 0]
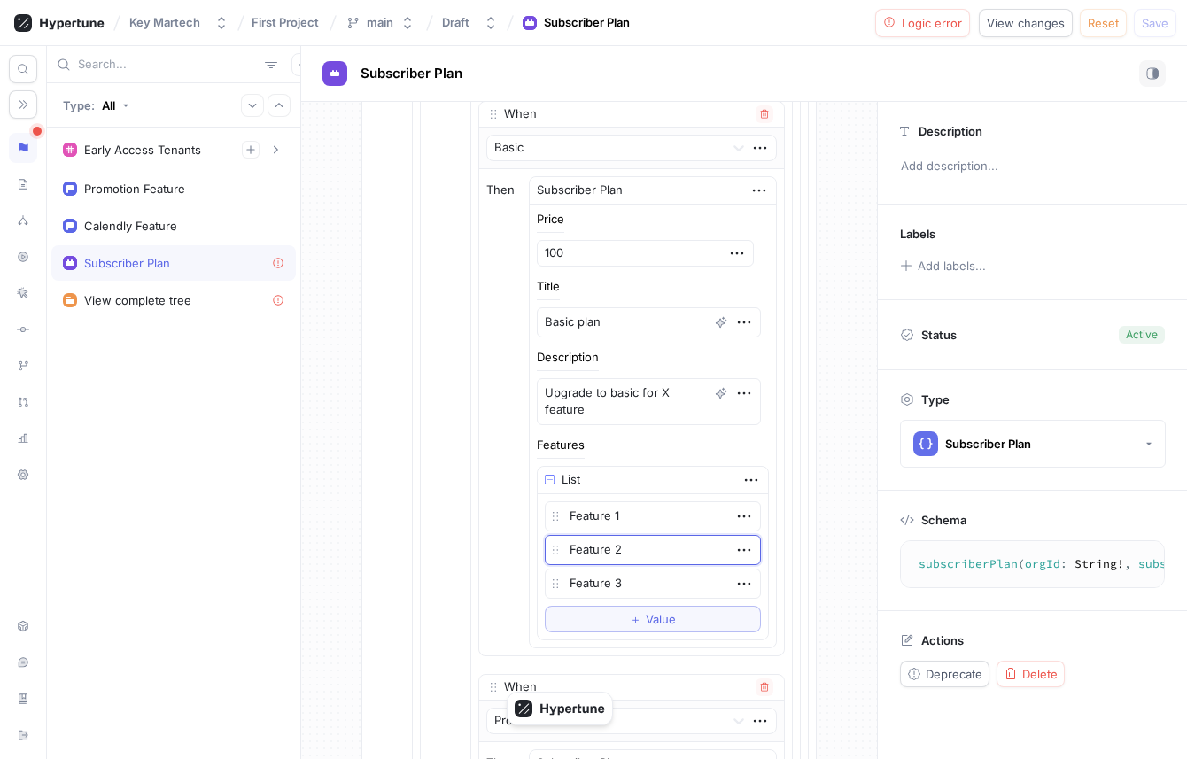
click at [606, 188] on div "Subscriber Plan" at bounding box center [580, 191] width 86 height 18
click at [610, 188] on div "Subscriber Plan" at bounding box center [580, 191] width 86 height 18
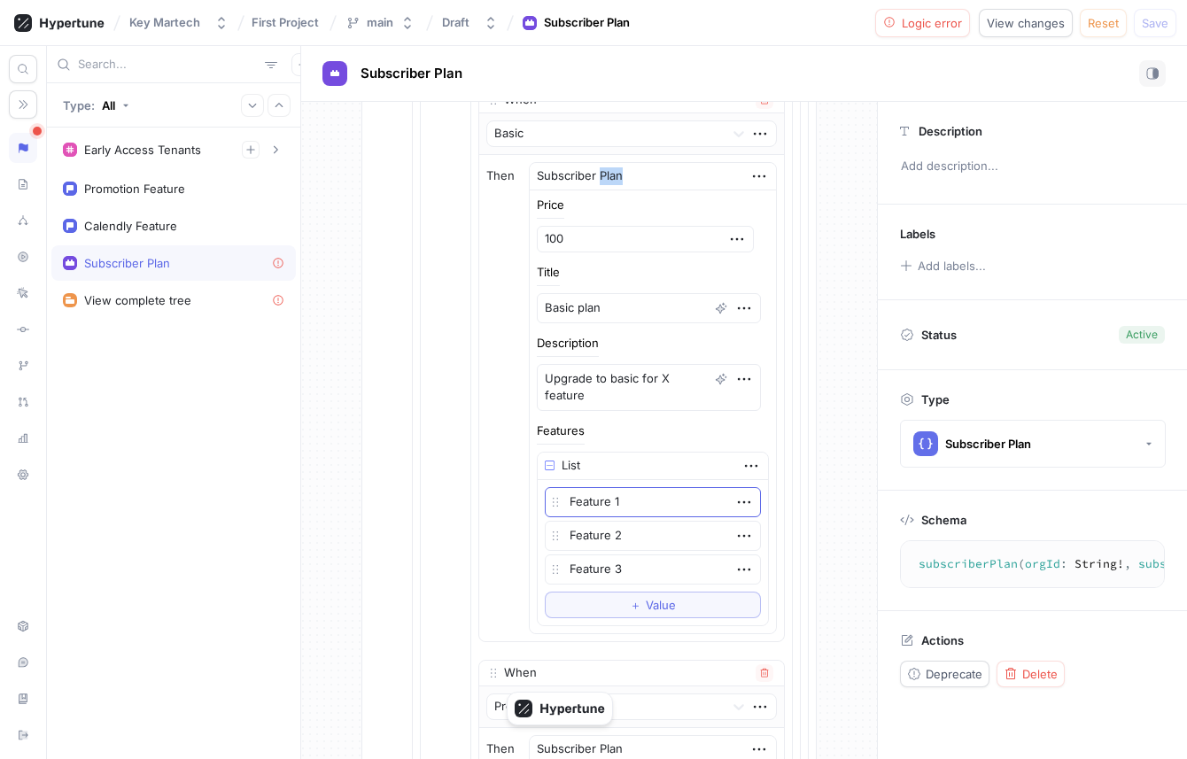
scroll to position [459, 0]
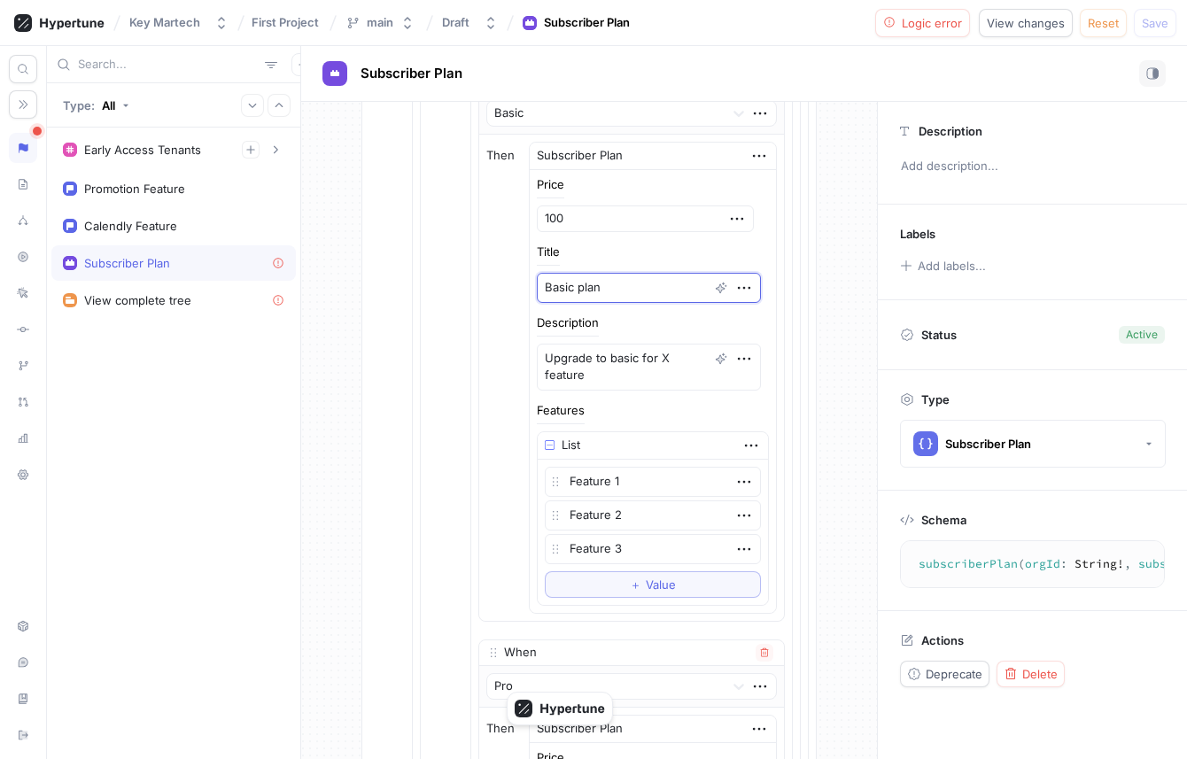
click at [612, 283] on textarea "Basic plan" at bounding box center [649, 288] width 224 height 30
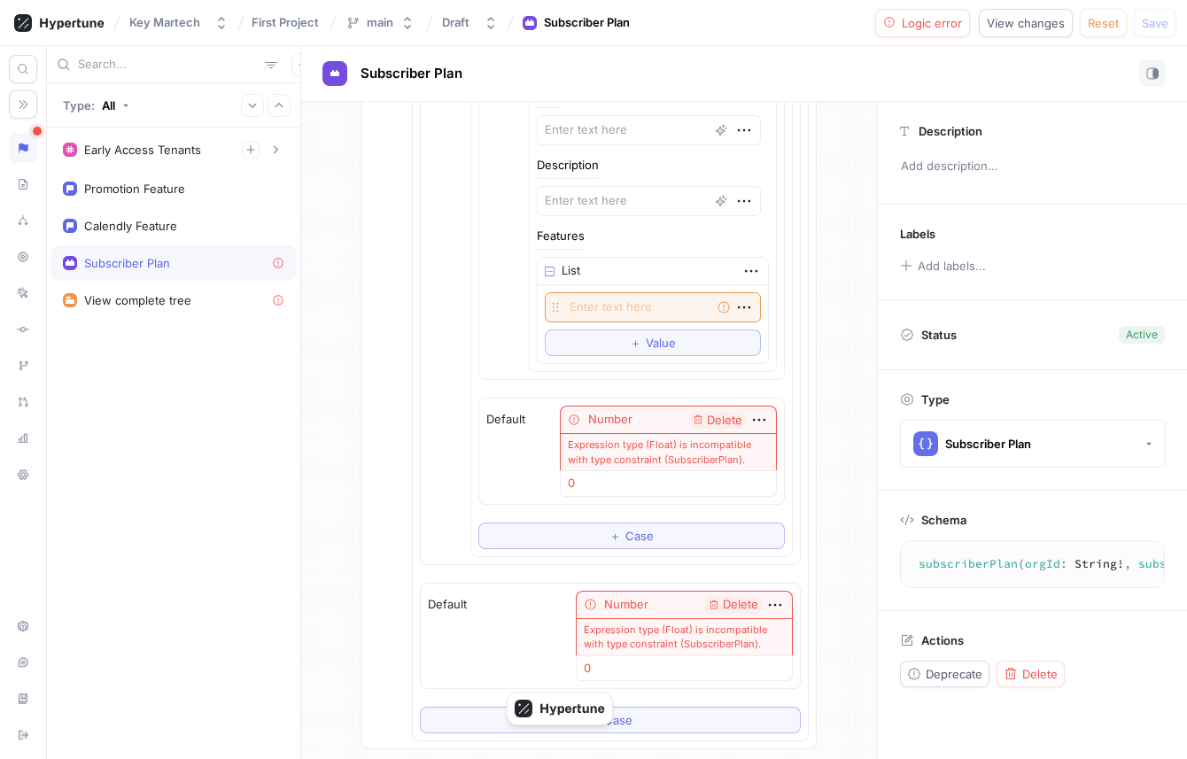
scroll to position [1255, 0]
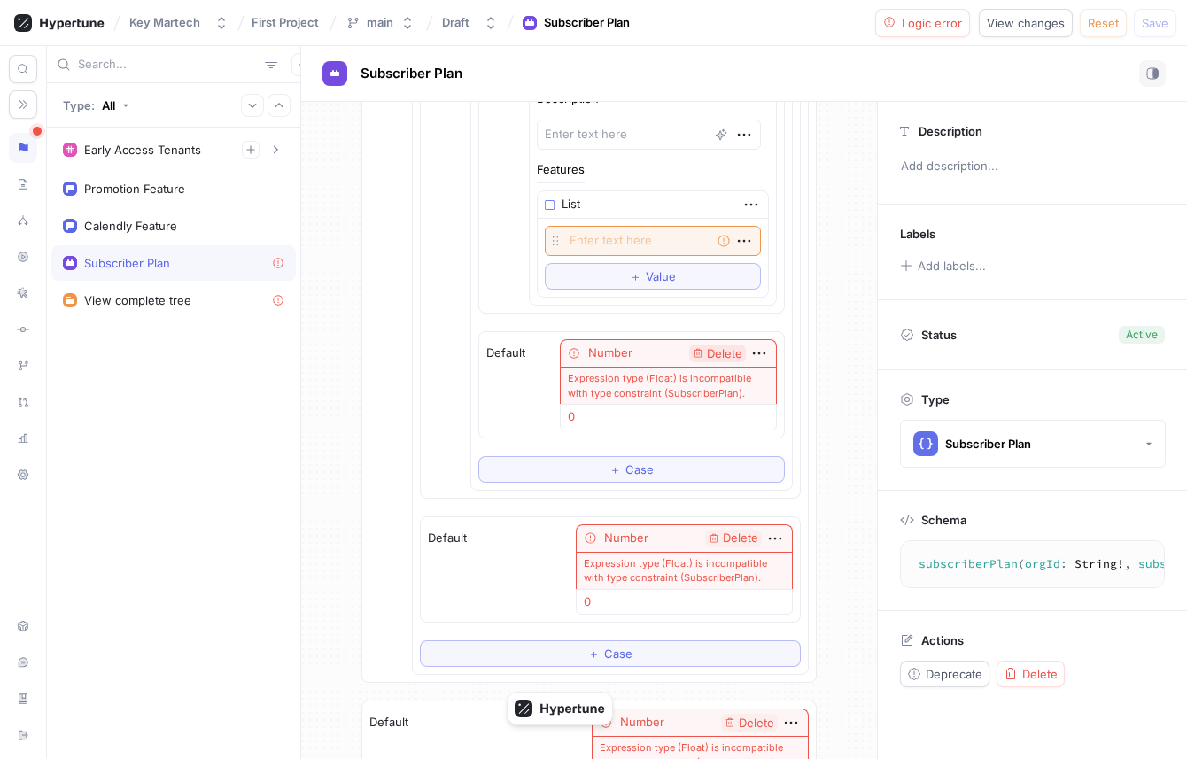
click at [713, 350] on span "Delete" at bounding box center [724, 354] width 35 height 12
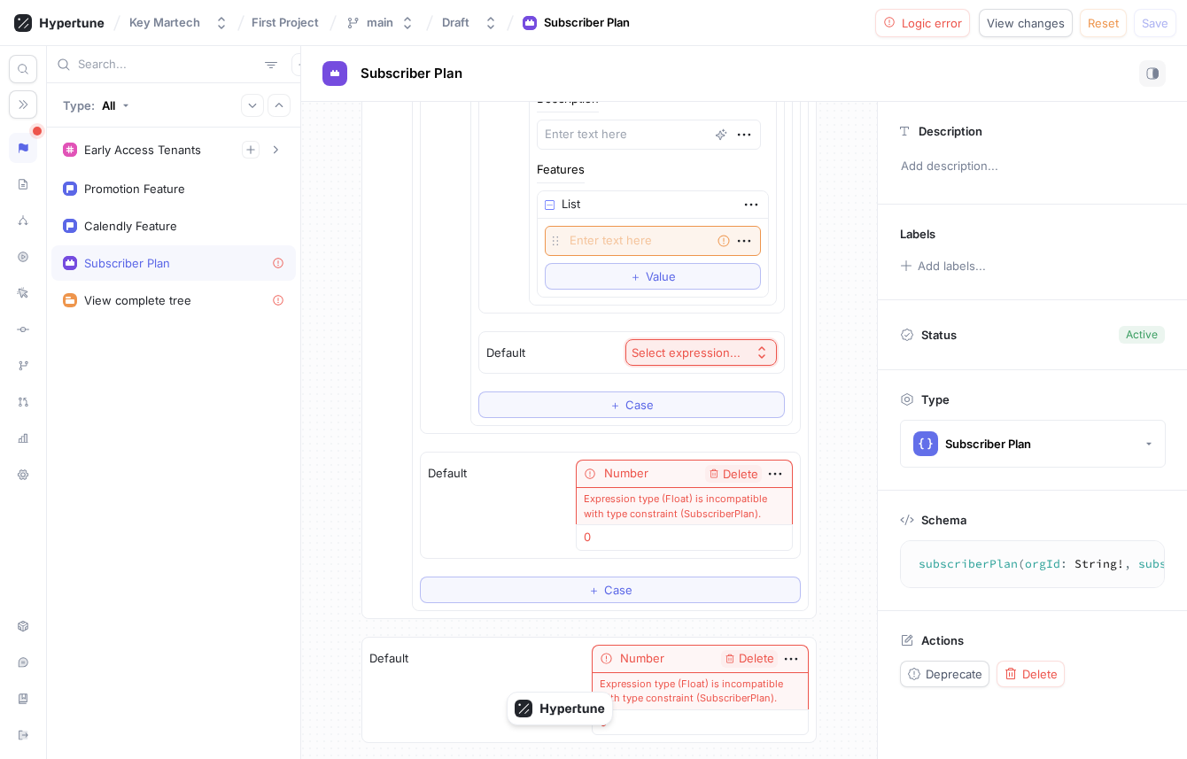
click at [713, 350] on div "Select expression..." at bounding box center [685, 352] width 109 height 15
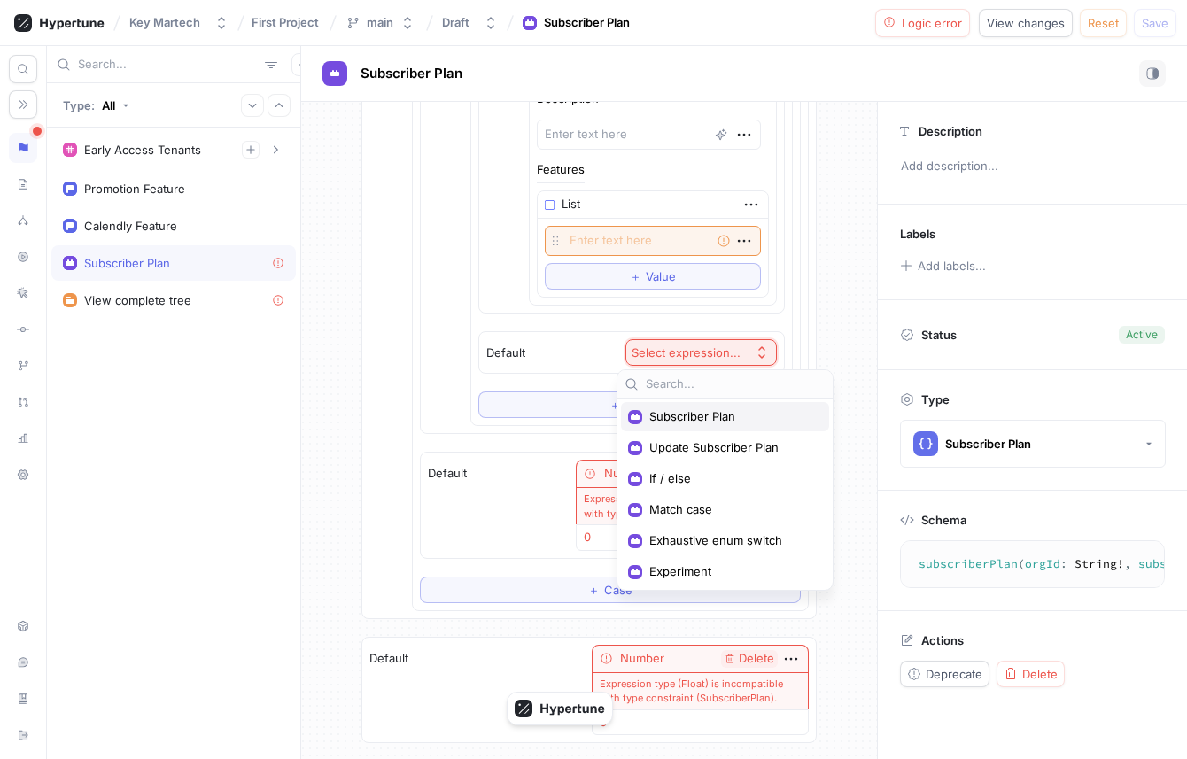
click at [693, 402] on div "Subscriber Plan" at bounding box center [725, 416] width 208 height 29
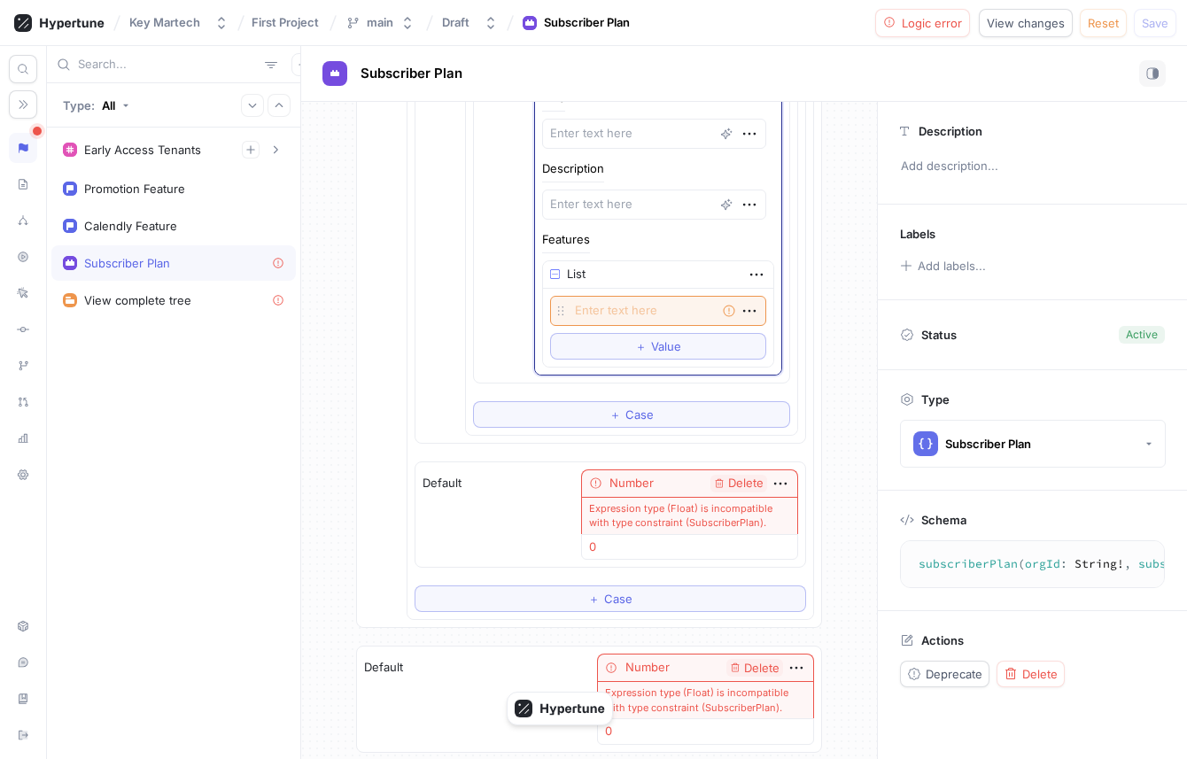
scroll to position [1806, 0]
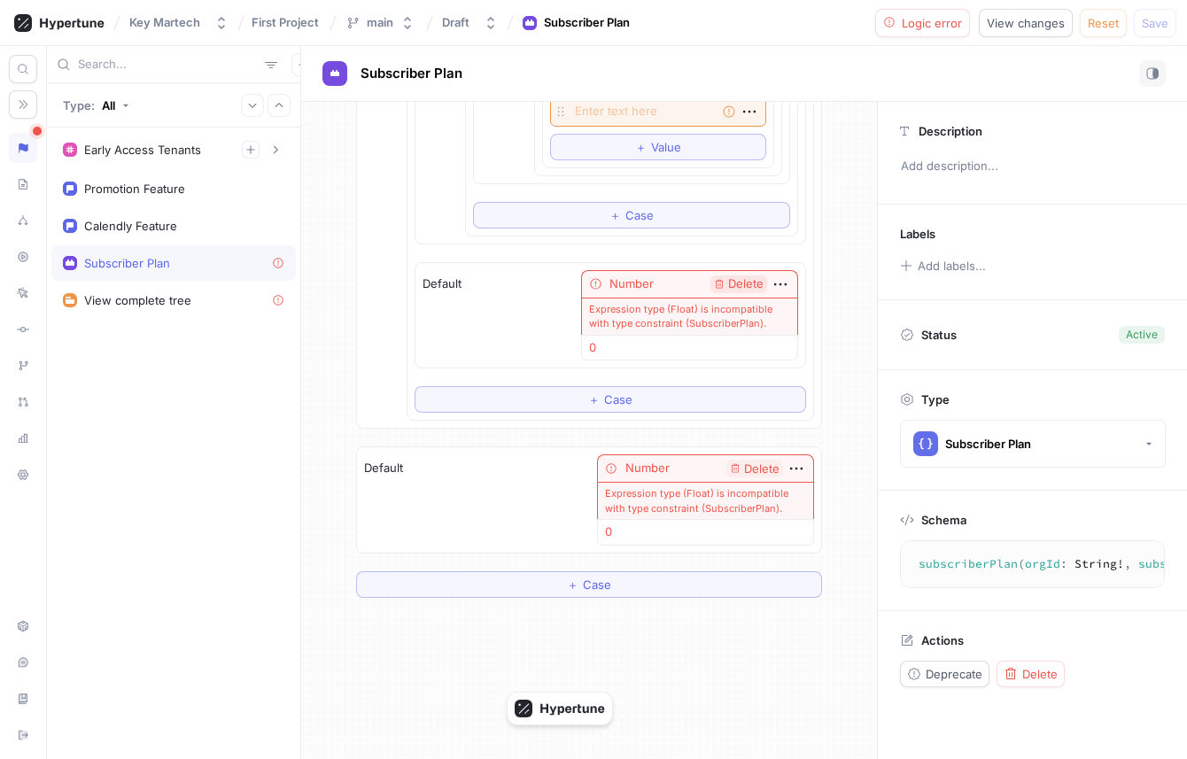
click at [728, 285] on span "Delete" at bounding box center [745, 284] width 35 height 12
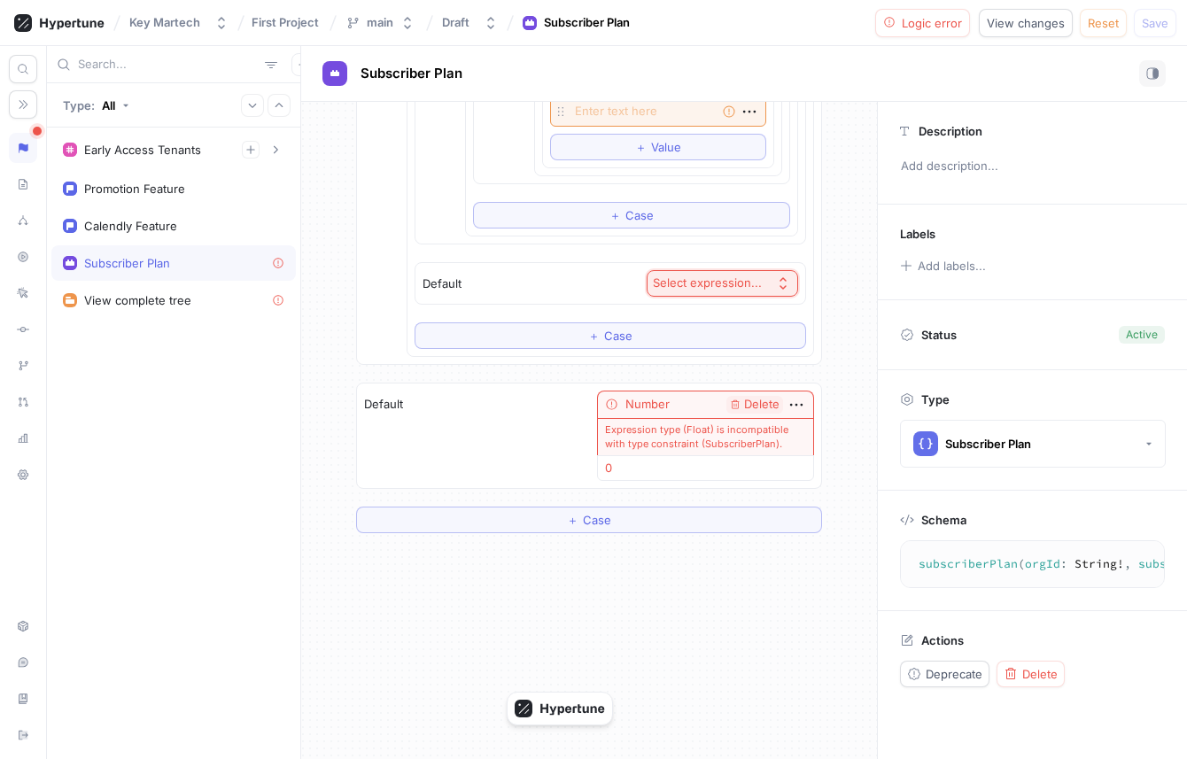
click at [707, 273] on button "Select expression..." at bounding box center [721, 283] width 151 height 27
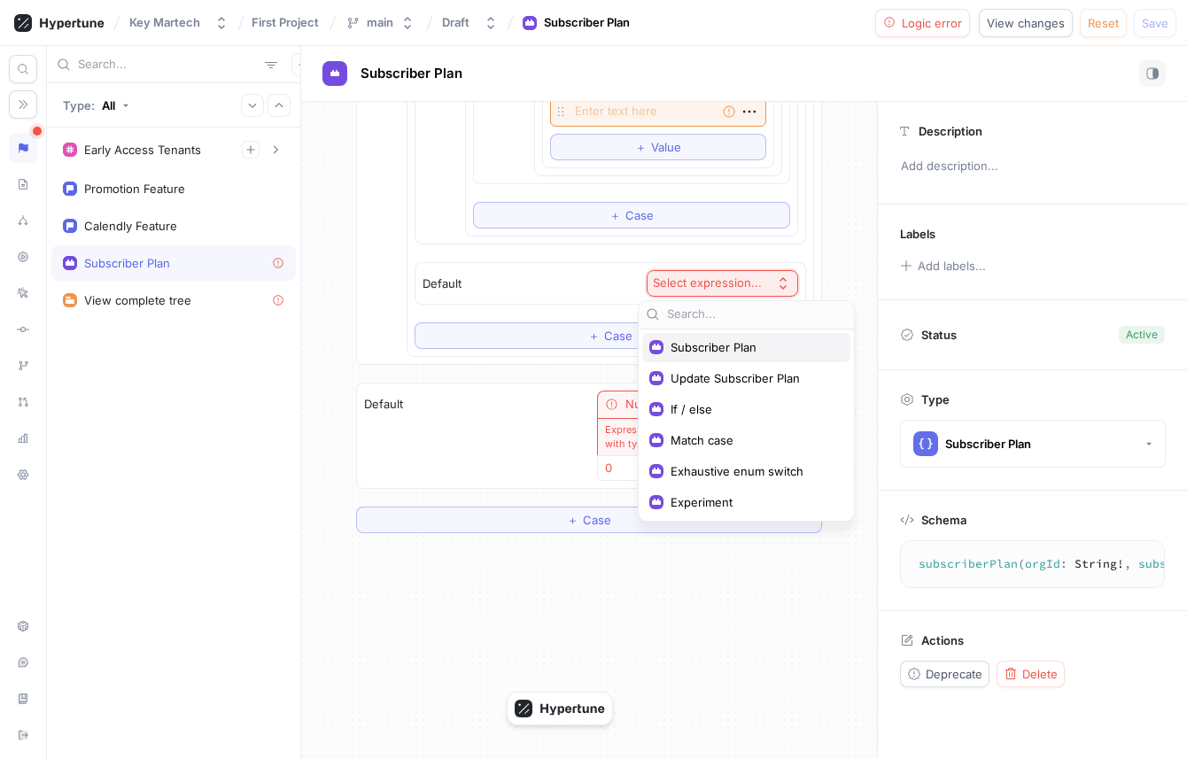
click at [708, 340] on span "Subscriber Plan" at bounding box center [752, 347] width 164 height 15
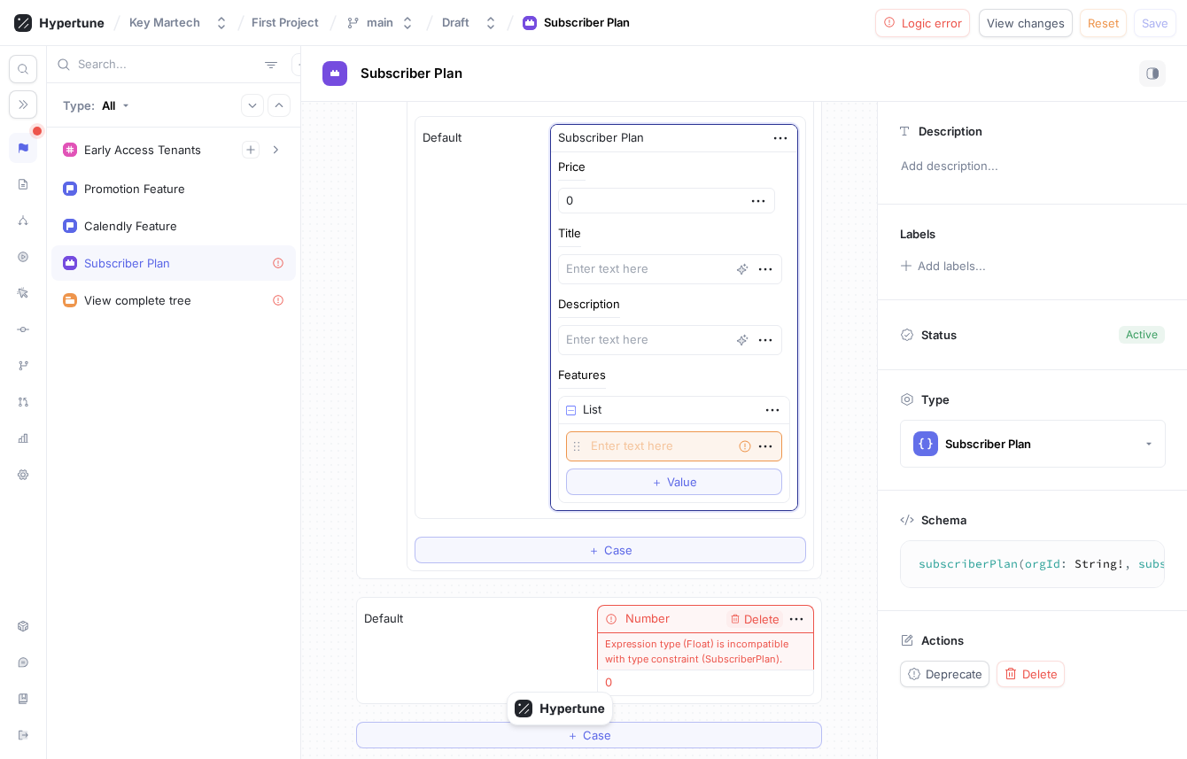
scroll to position [2070, 0]
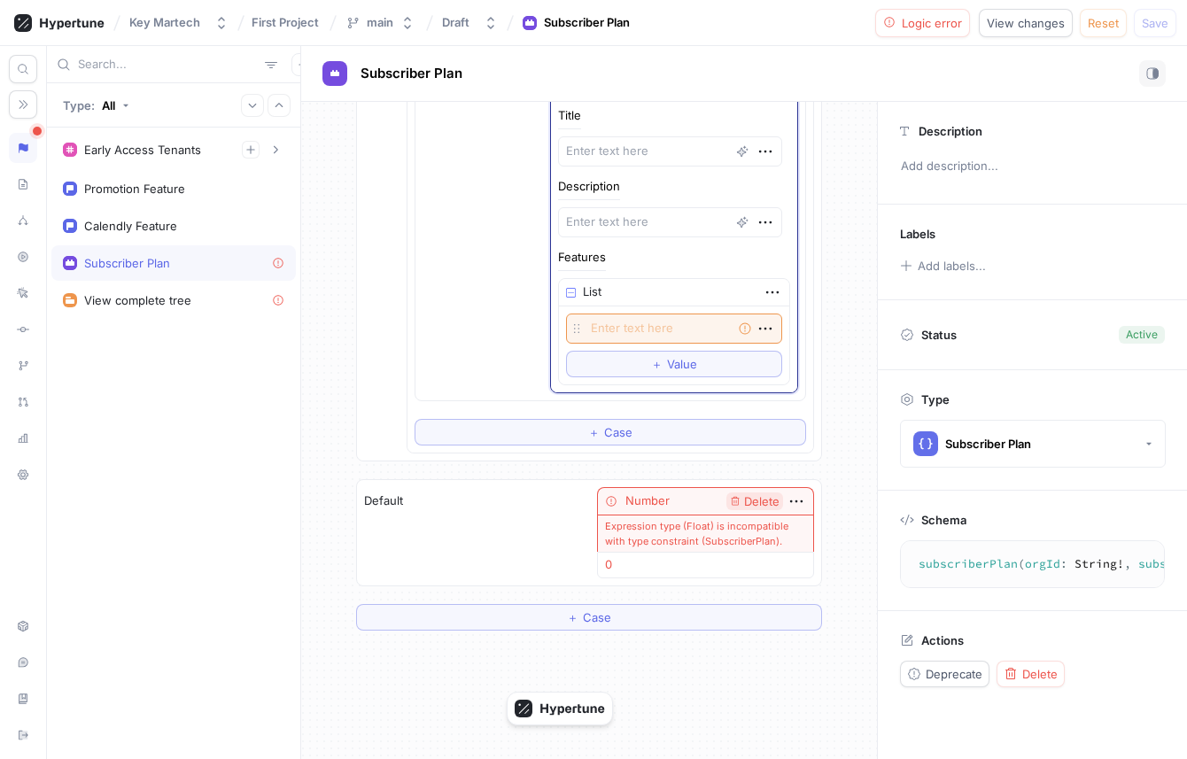
click at [757, 501] on span "Delete" at bounding box center [761, 502] width 35 height 12
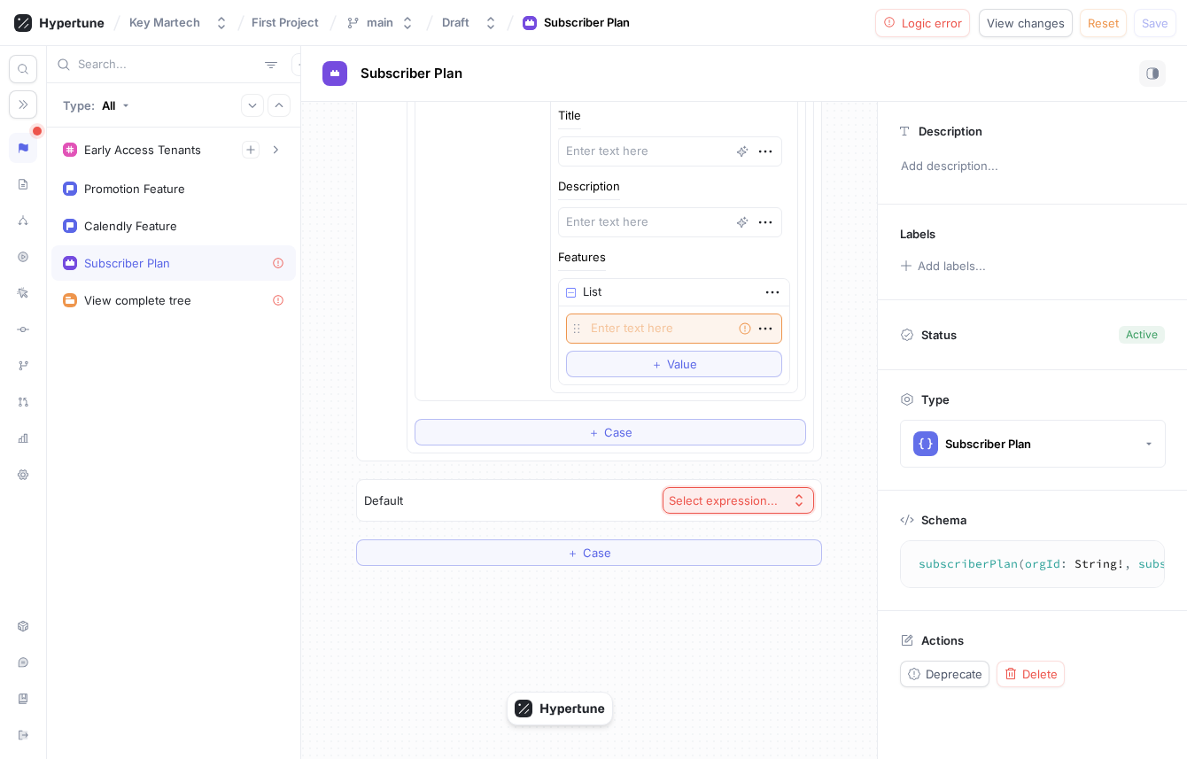
click at [757, 501] on div "Select expression..." at bounding box center [723, 500] width 109 height 15
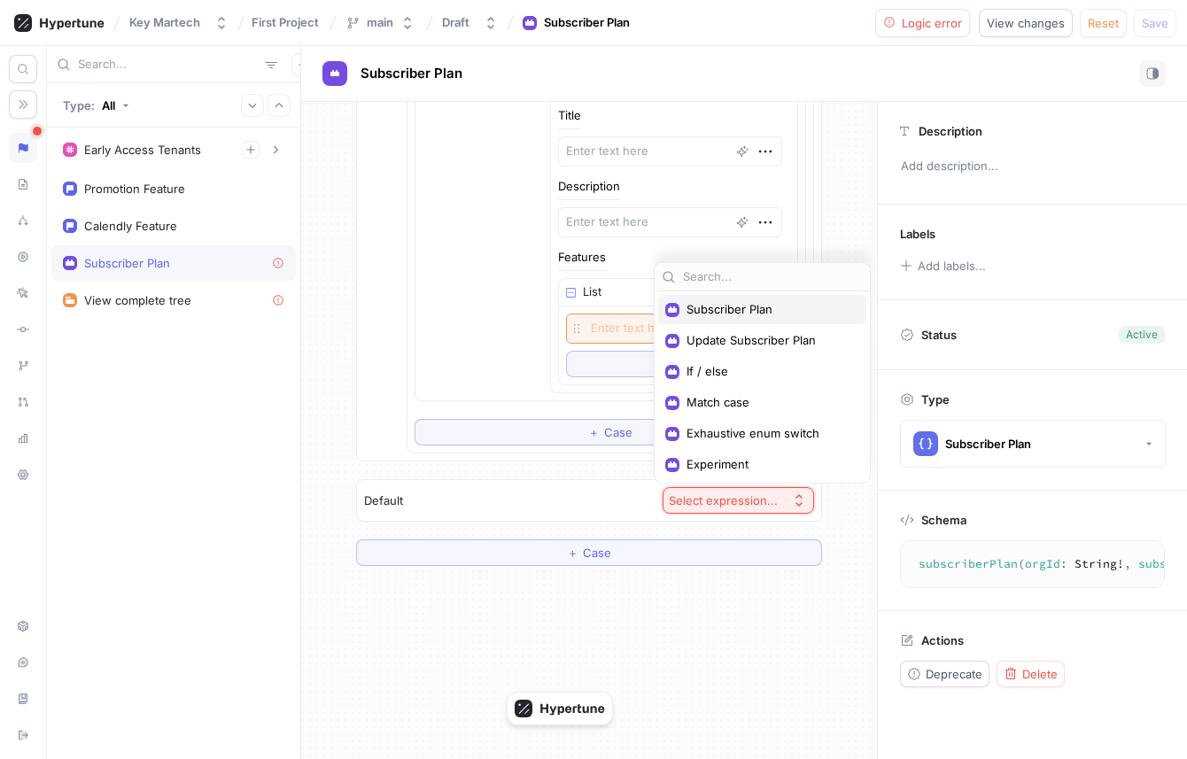
click at [727, 305] on span "Subscriber Plan" at bounding box center [768, 309] width 164 height 15
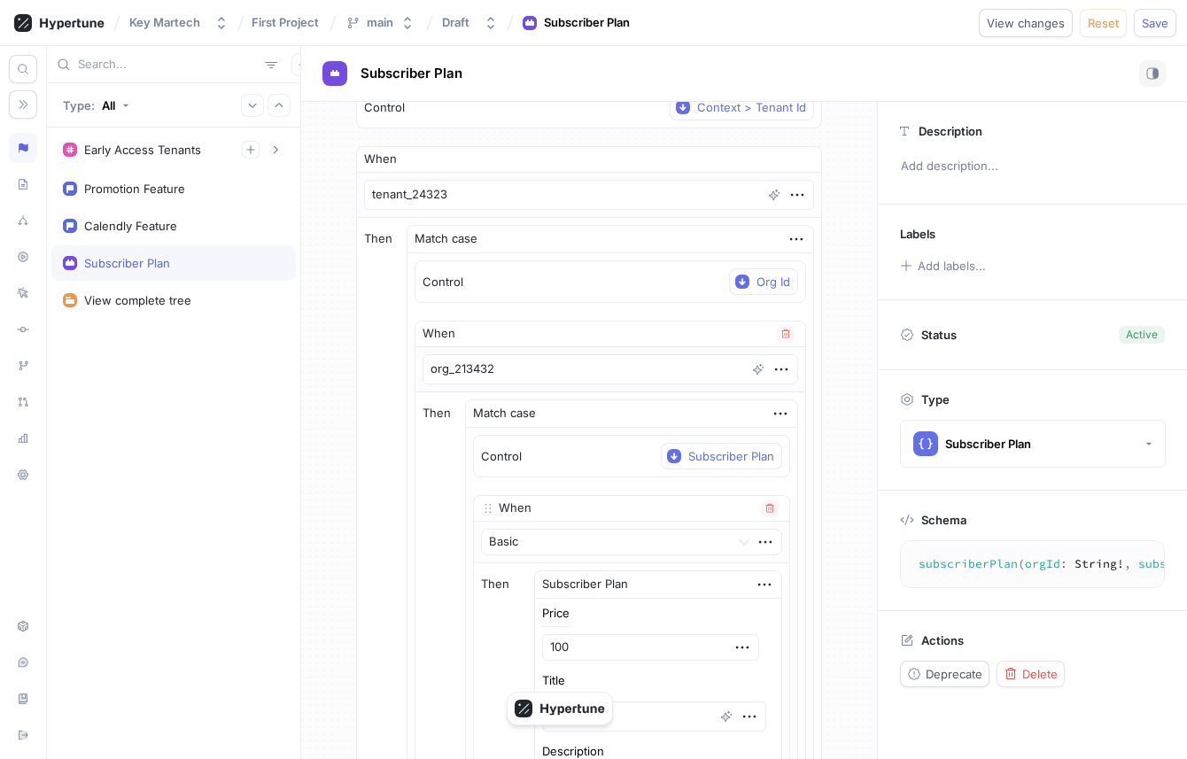
scroll to position [0, 0]
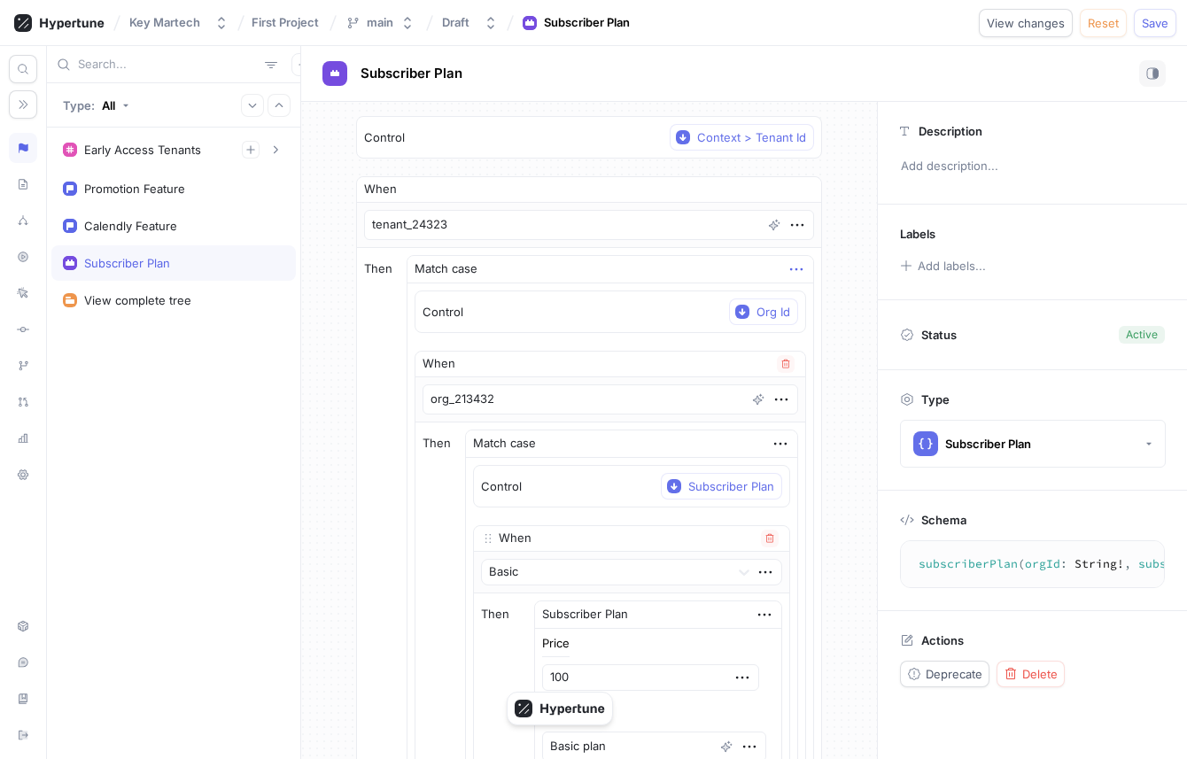
click at [786, 267] on icon "button" at bounding box center [795, 268] width 19 height 19
click at [726, 270] on div "Match case" at bounding box center [610, 269] width 406 height 27
click at [786, 273] on icon "button" at bounding box center [795, 268] width 19 height 19
click at [809, 387] on p "Convert to variable" at bounding box center [853, 392] width 105 height 18
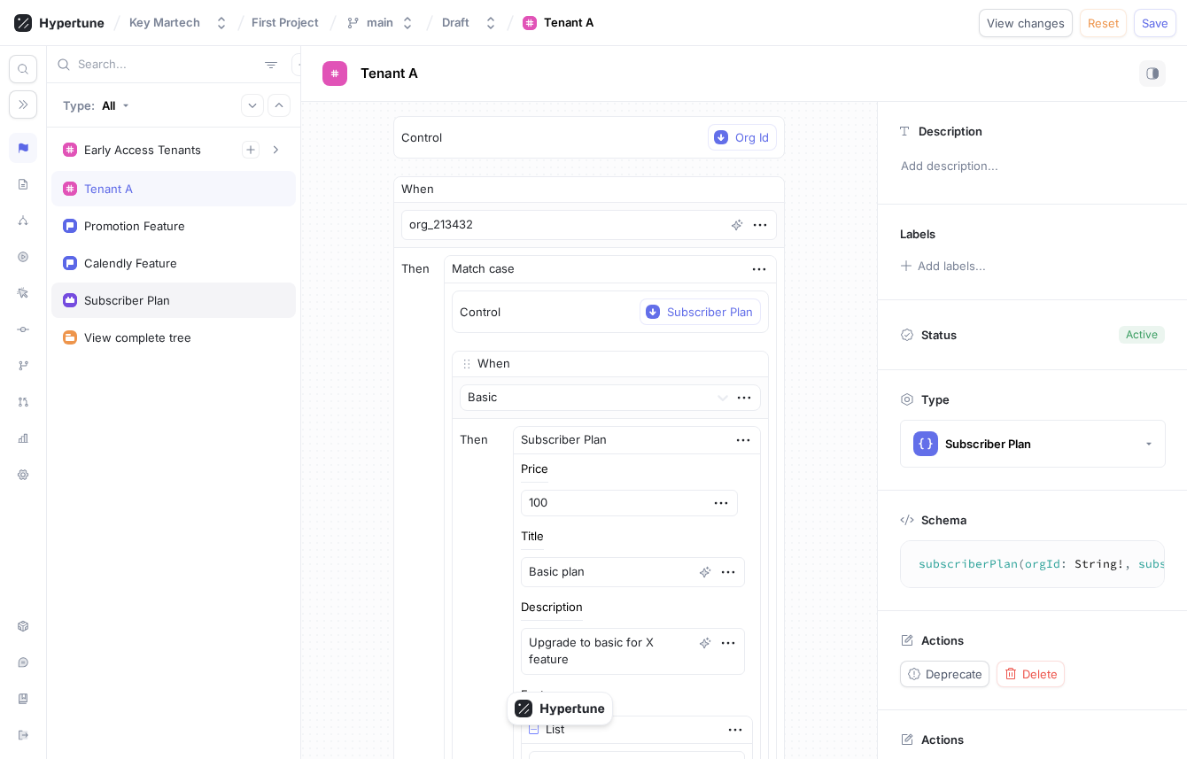
click at [170, 306] on div "Subscriber Plan" at bounding box center [173, 300] width 221 height 14
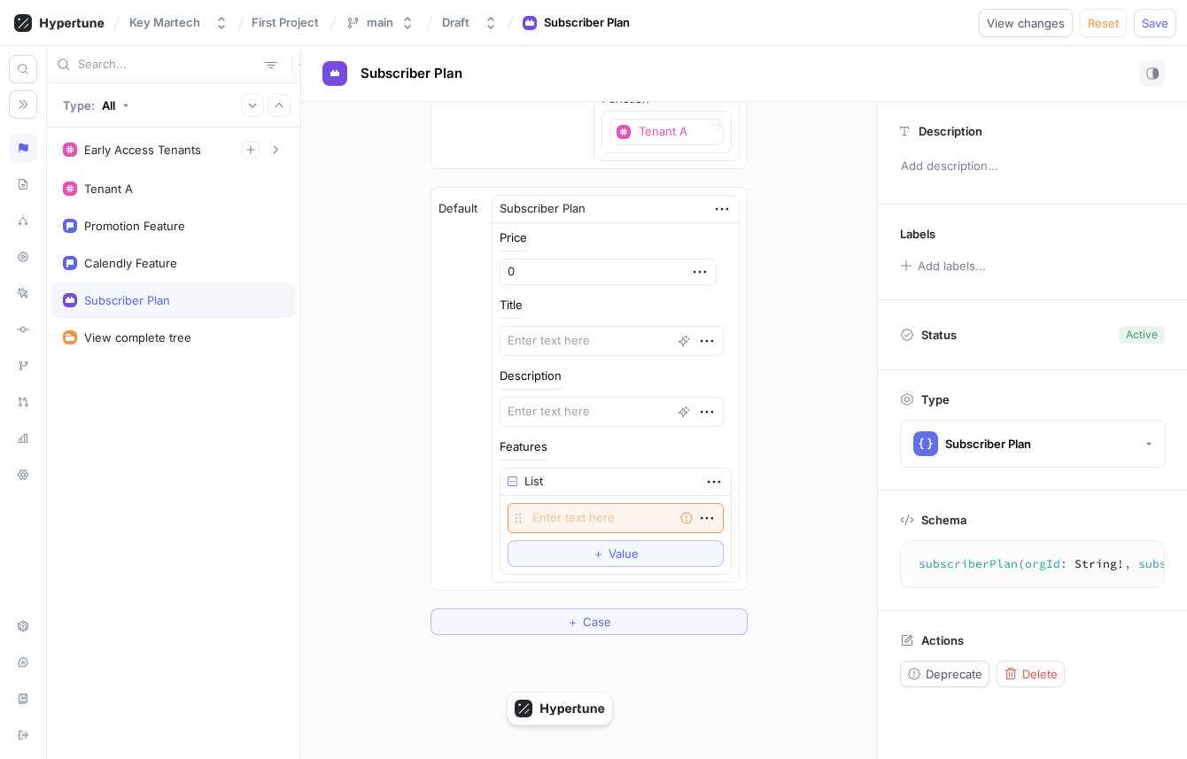
scroll to position [289, 0]
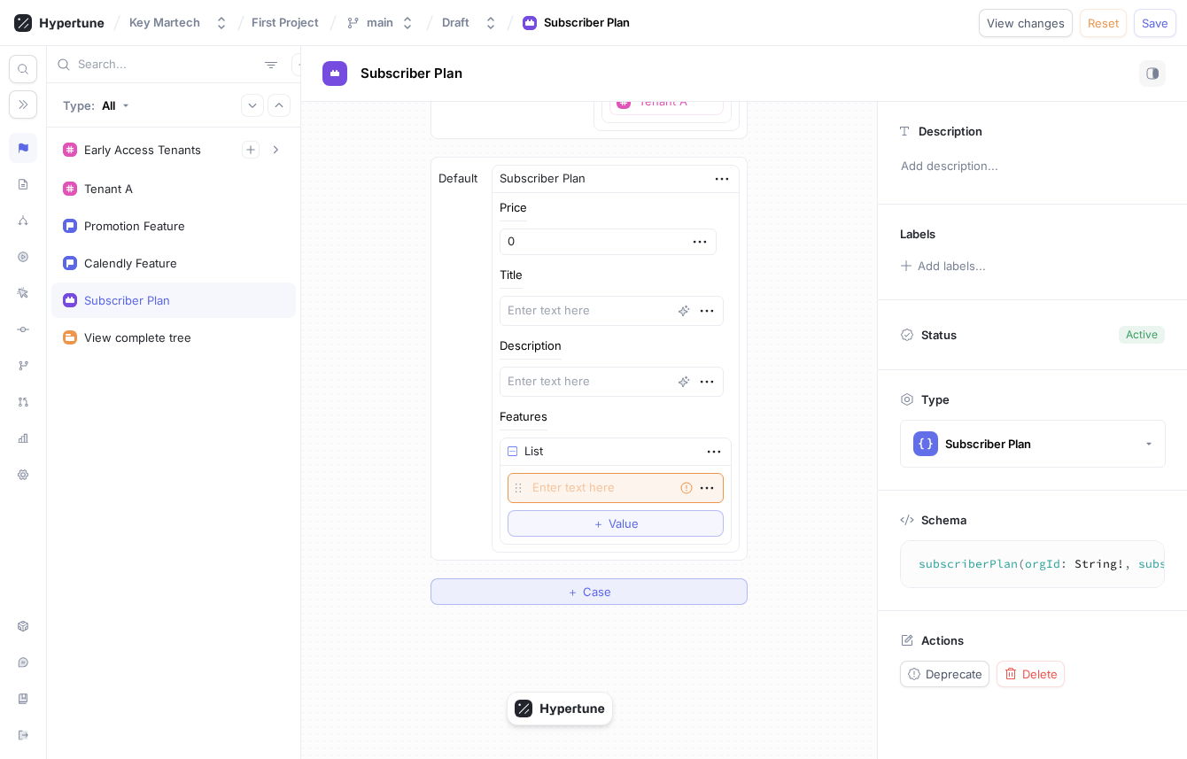
click at [623, 593] on button "＋ Case" at bounding box center [588, 591] width 317 height 27
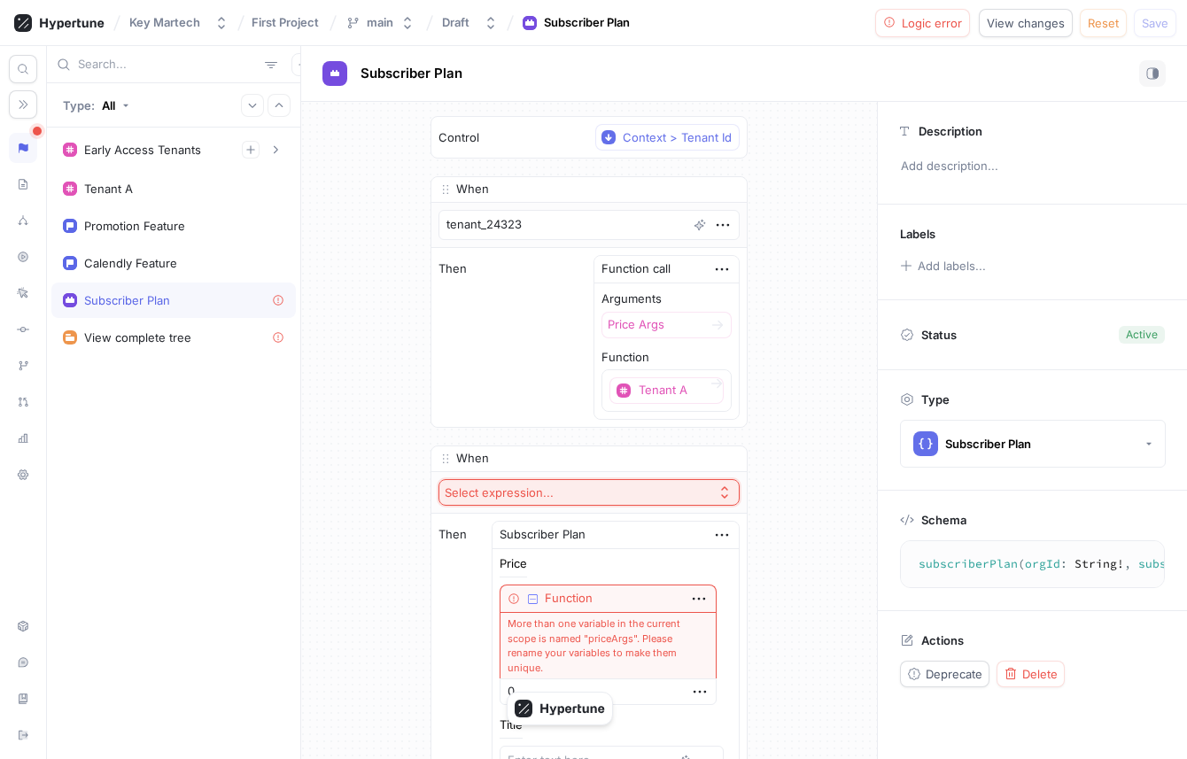
scroll to position [62, 0]
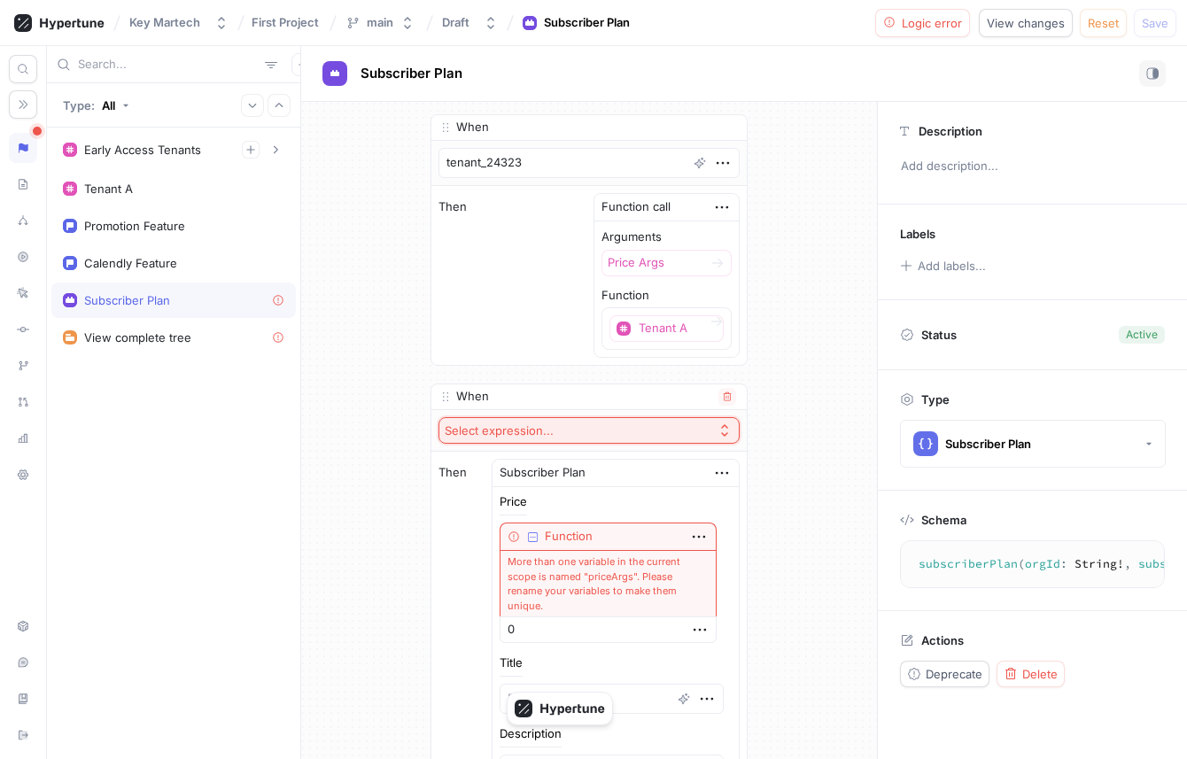
click at [606, 437] on button "Select expression..." at bounding box center [588, 430] width 301 height 27
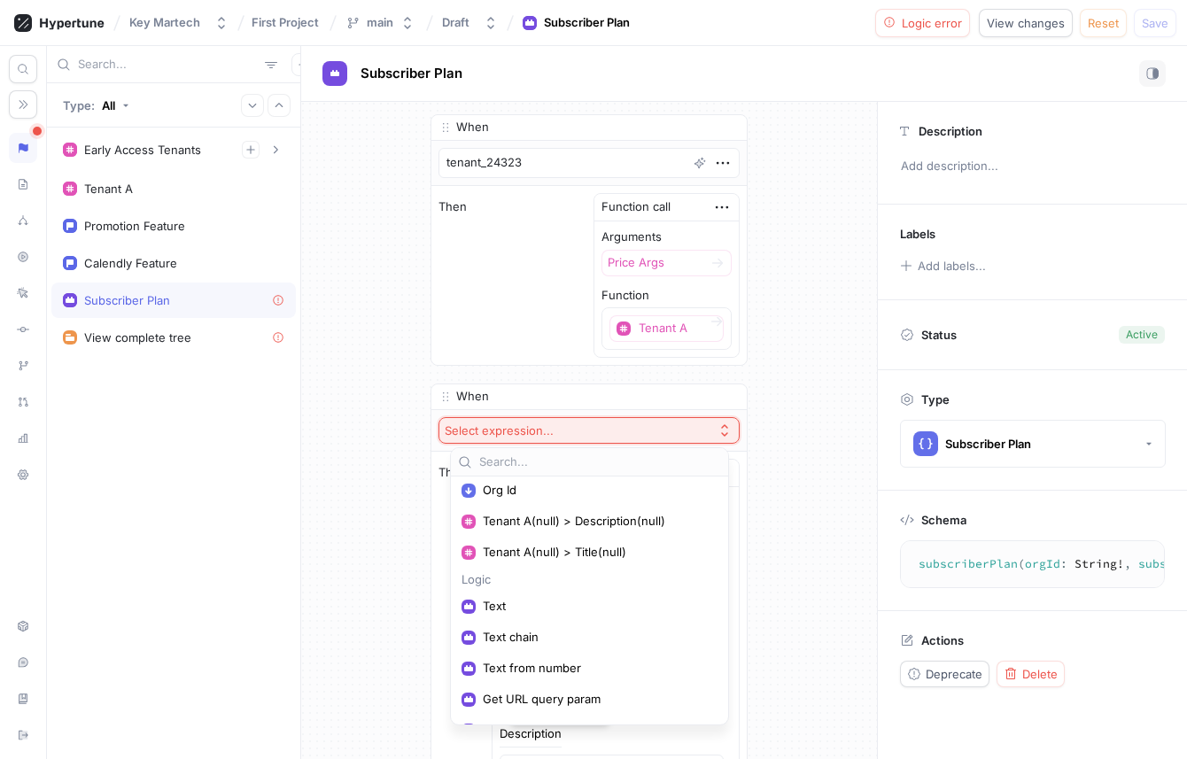
scroll to position [68, 0]
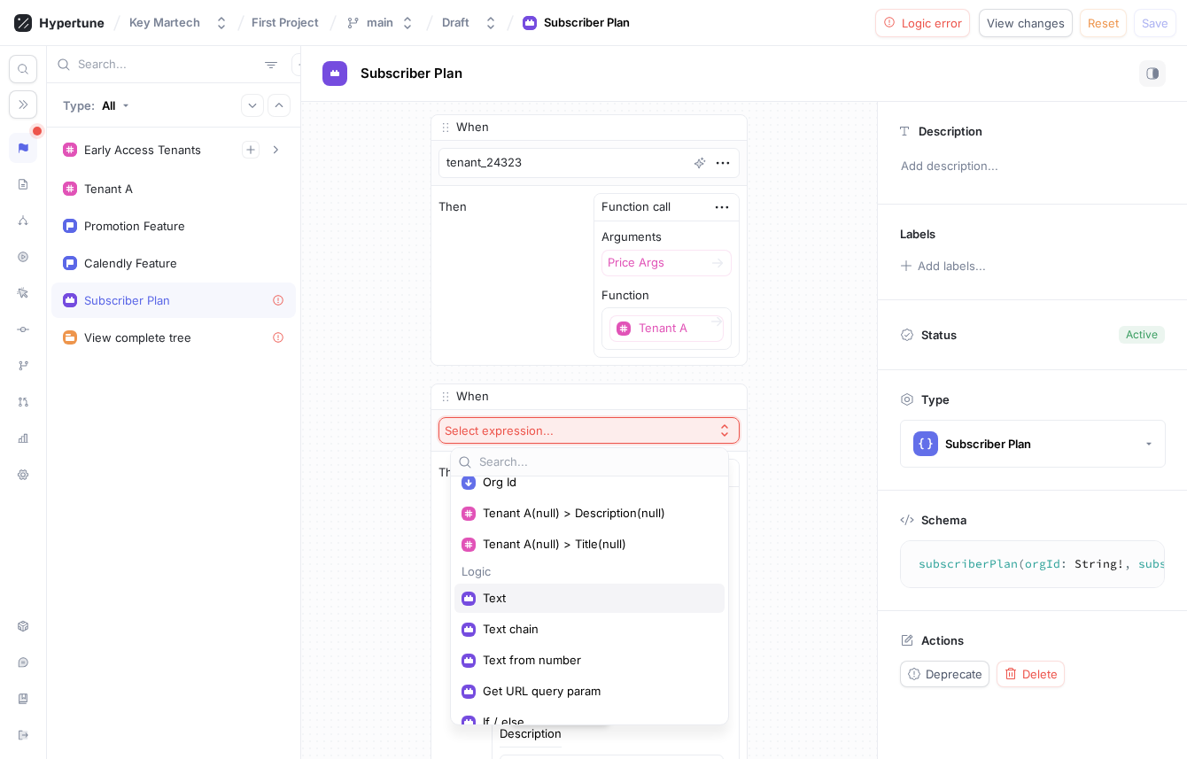
click at [548, 595] on span "Text" at bounding box center [596, 598] width 226 height 15
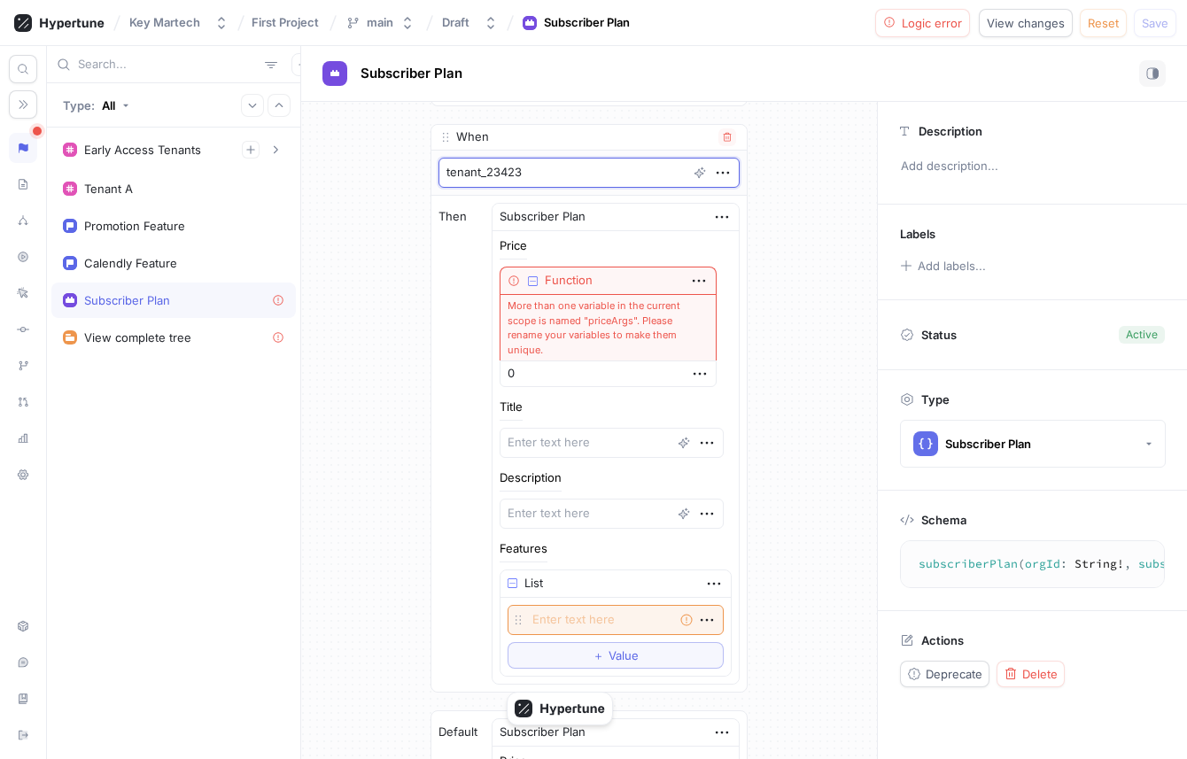
scroll to position [297, 0]
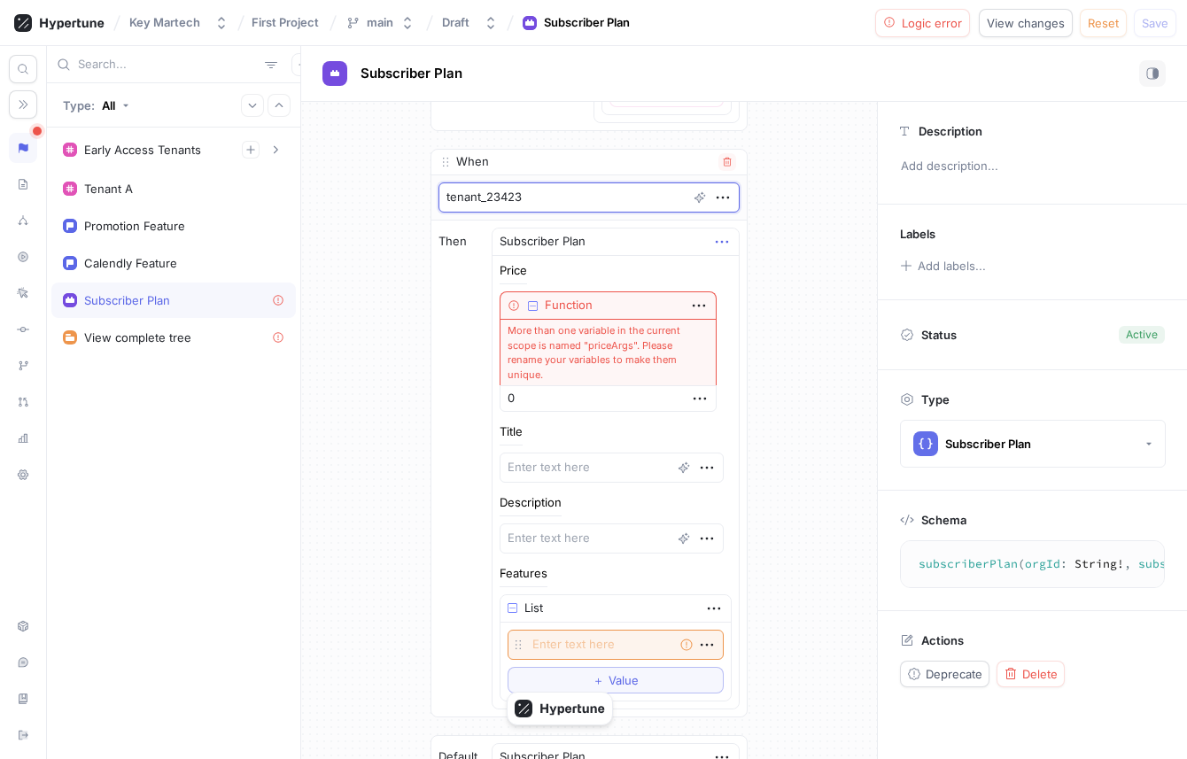
click at [712, 240] on icon "button" at bounding box center [721, 241] width 19 height 19
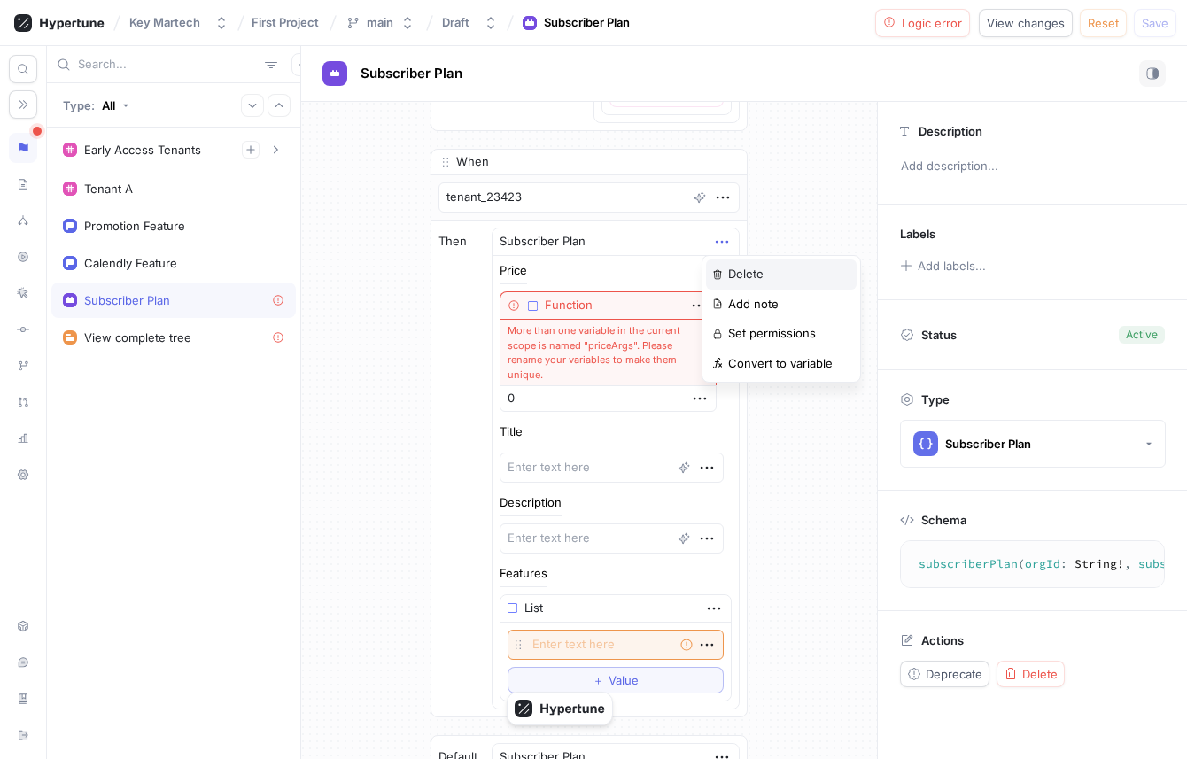
click at [729, 271] on p "Delete" at bounding box center [745, 275] width 35 height 18
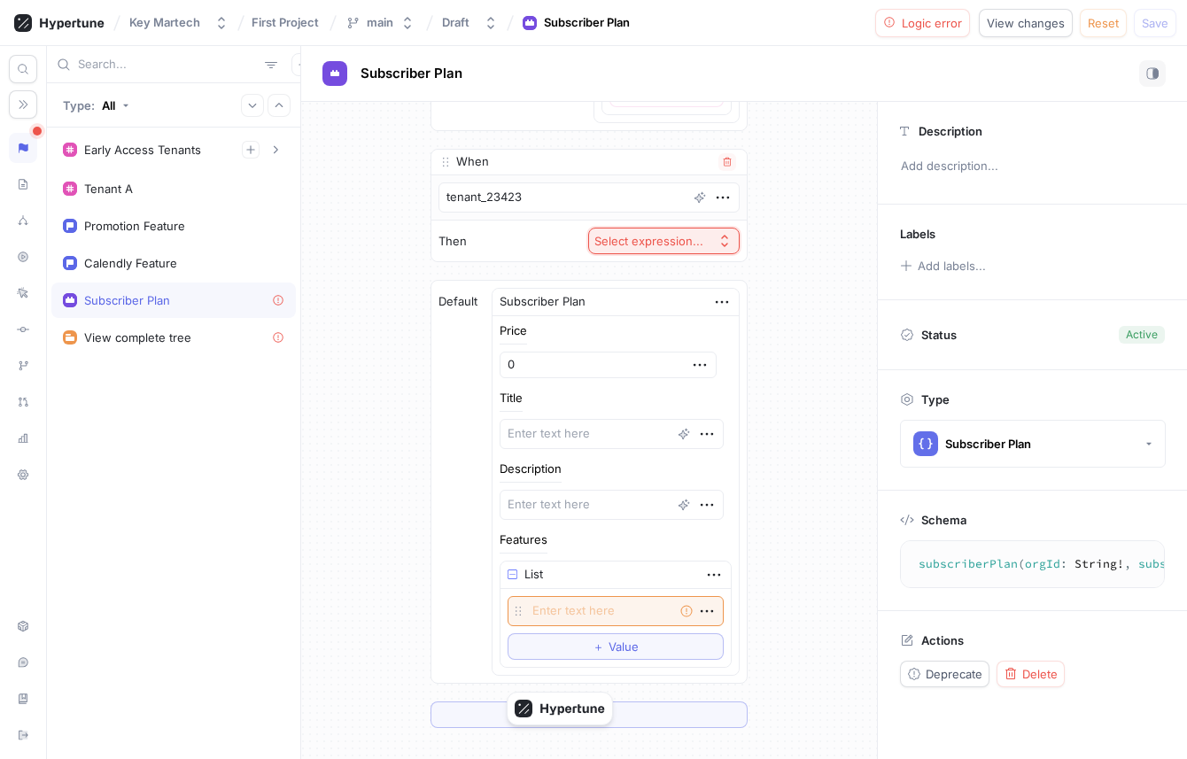
click at [649, 242] on div "Select expression..." at bounding box center [648, 241] width 109 height 15
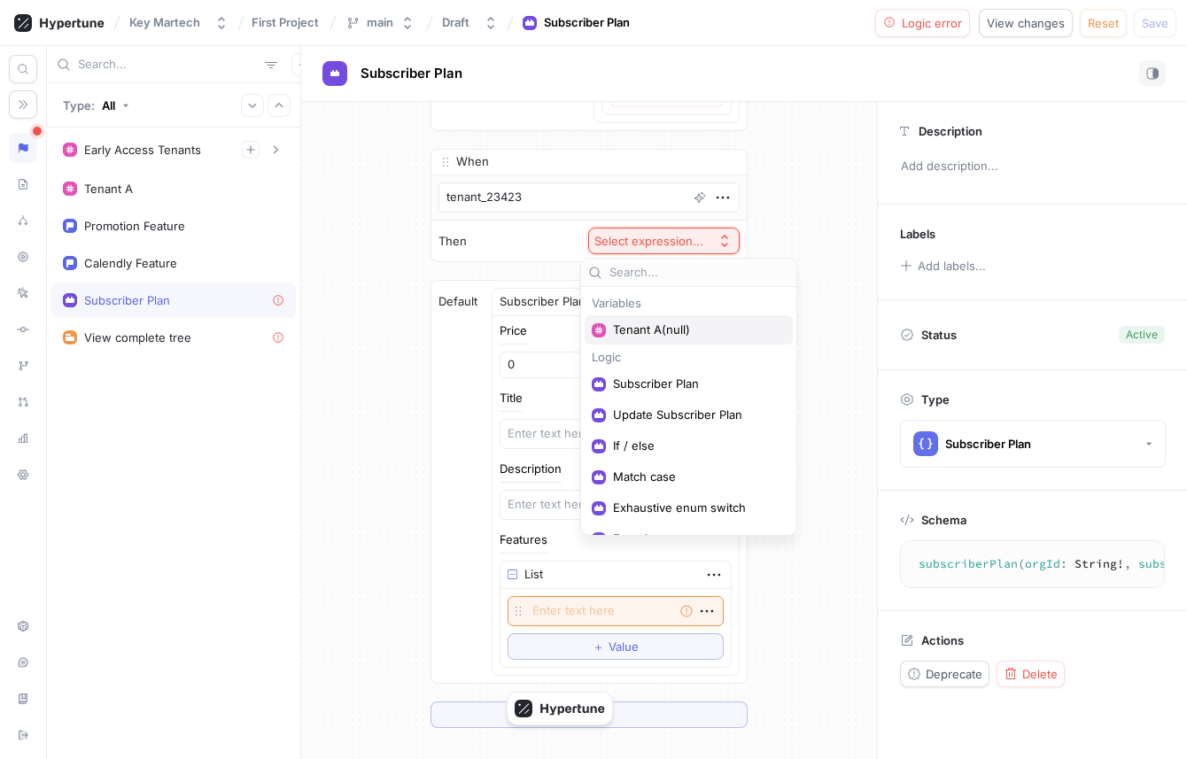
click at [633, 331] on span "Tenant A(null)" at bounding box center [695, 329] width 164 height 15
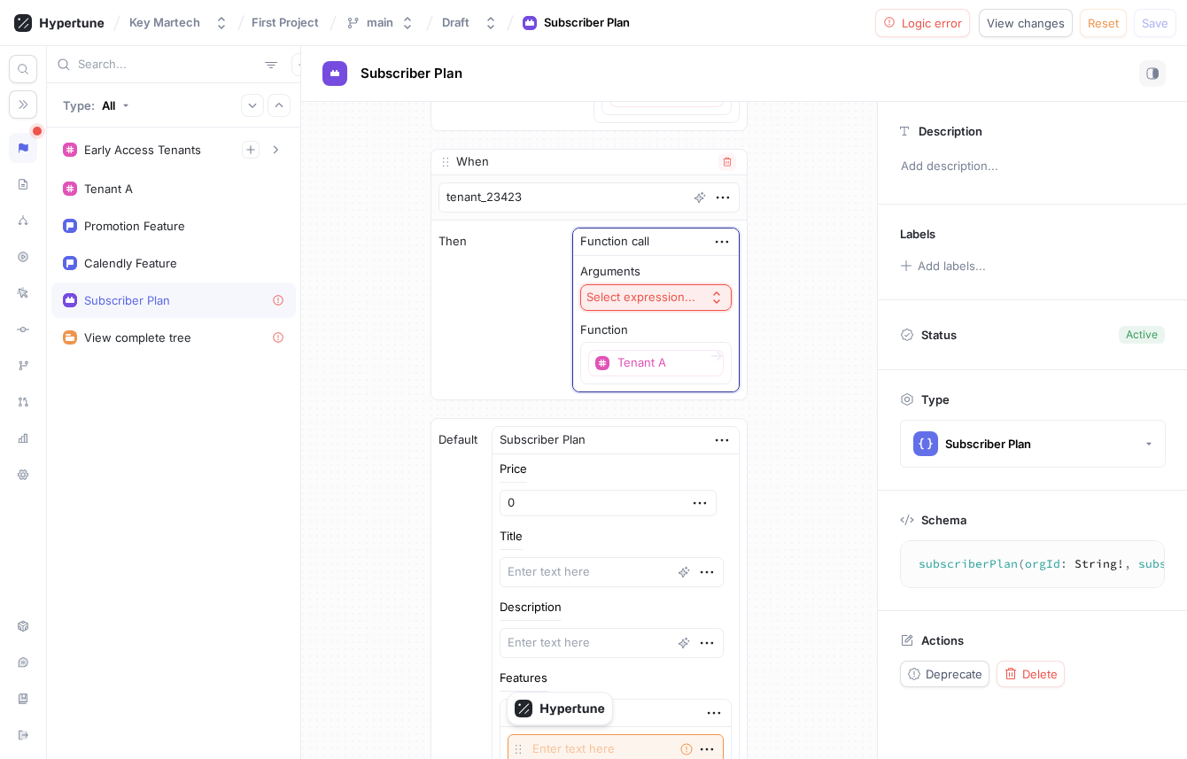
click at [652, 303] on div "Select expression..." at bounding box center [640, 297] width 109 height 15
click at [654, 326] on input "text" at bounding box center [691, 329] width 180 height 18
click at [593, 299] on div "Select expression..." at bounding box center [640, 297] width 109 height 15
click at [606, 299] on div "Select expression..." at bounding box center [640, 297] width 109 height 15
click at [577, 365] on div at bounding box center [680, 342] width 238 height 62
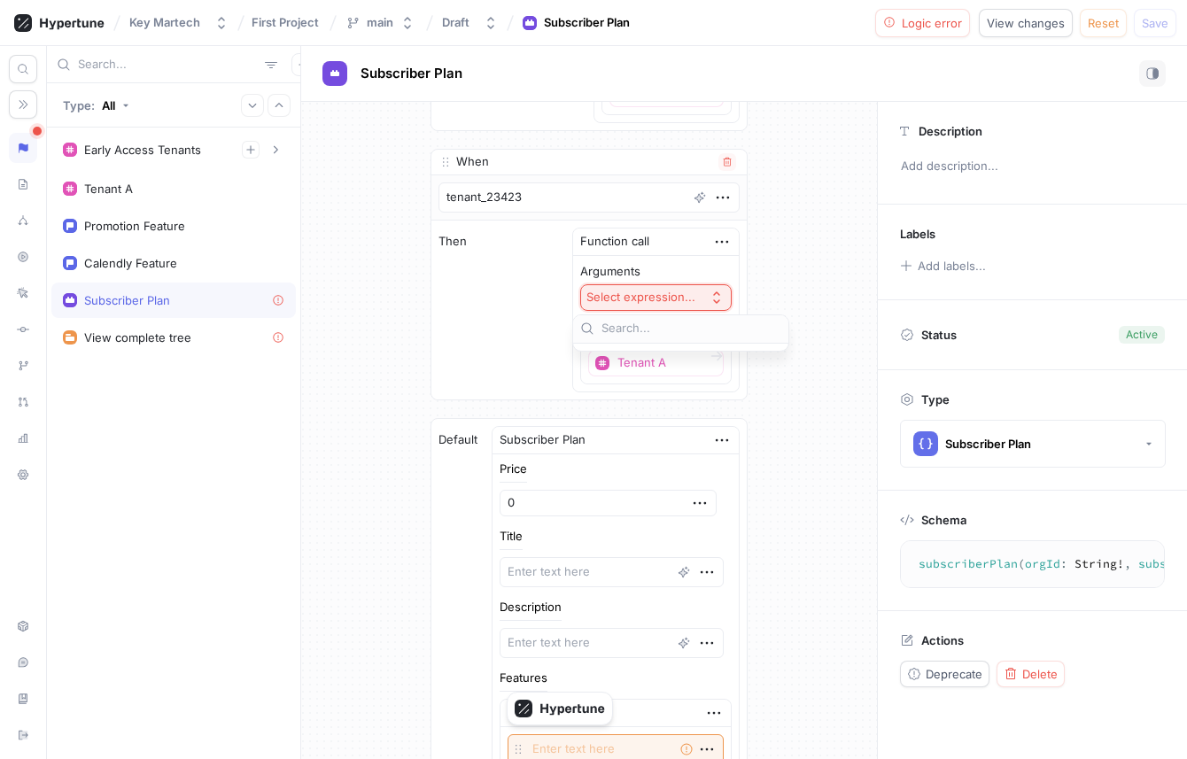
click at [546, 324] on div "Then Function call Arguments Select expression... Function Tenant A ◦ (Root_sub…" at bounding box center [588, 310] width 315 height 179
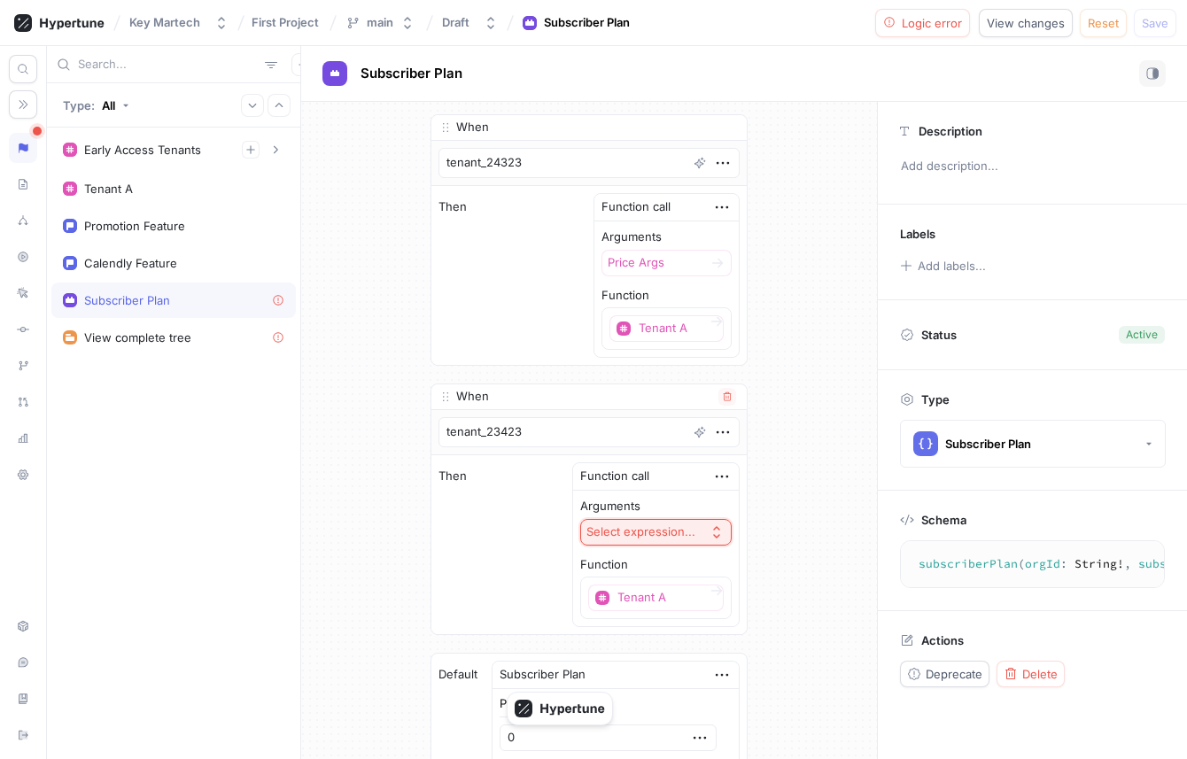
scroll to position [74, 0]
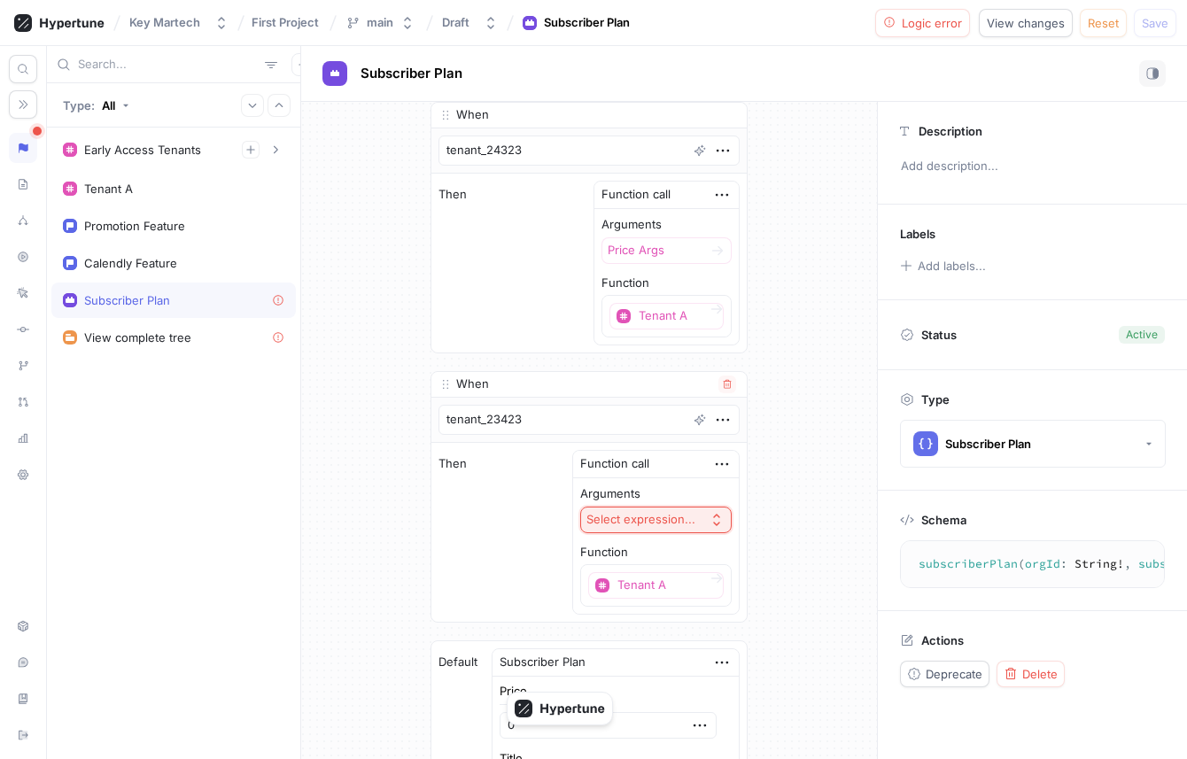
click at [644, 514] on div "Select expression..." at bounding box center [640, 519] width 109 height 15
click at [199, 174] on div "Tenant A" at bounding box center [173, 188] width 244 height 35
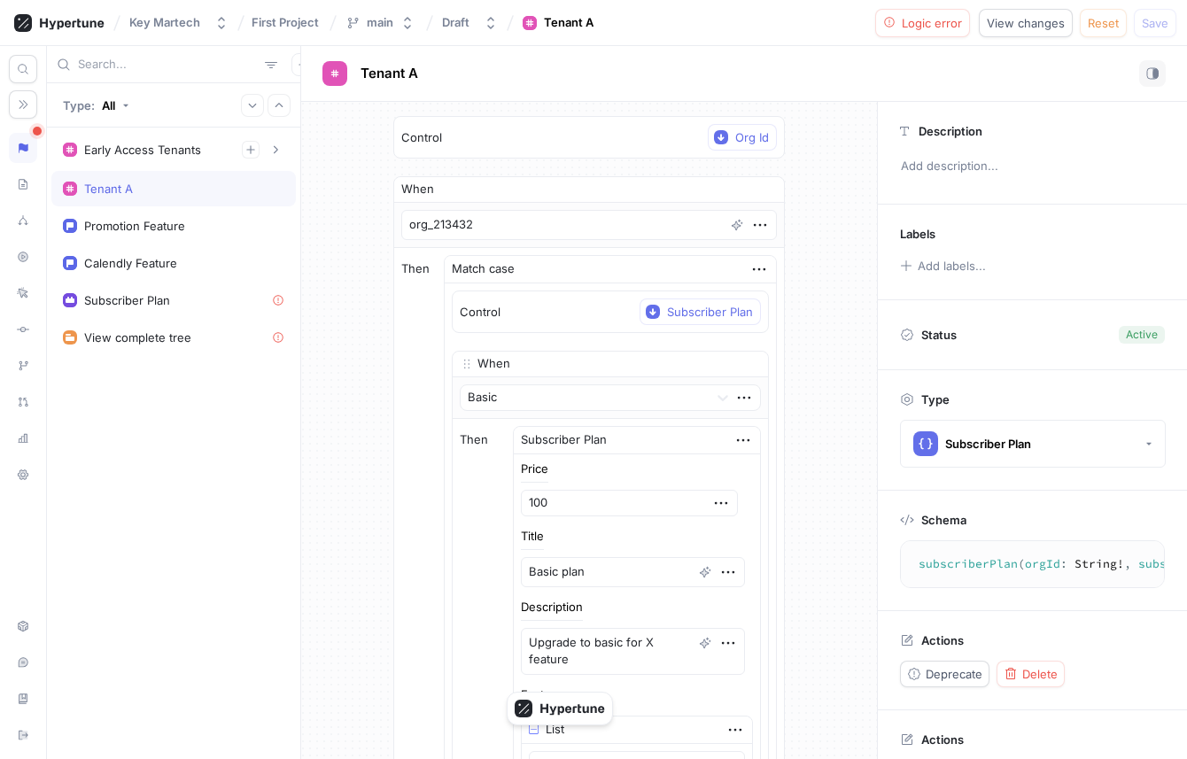
scroll to position [49, 0]
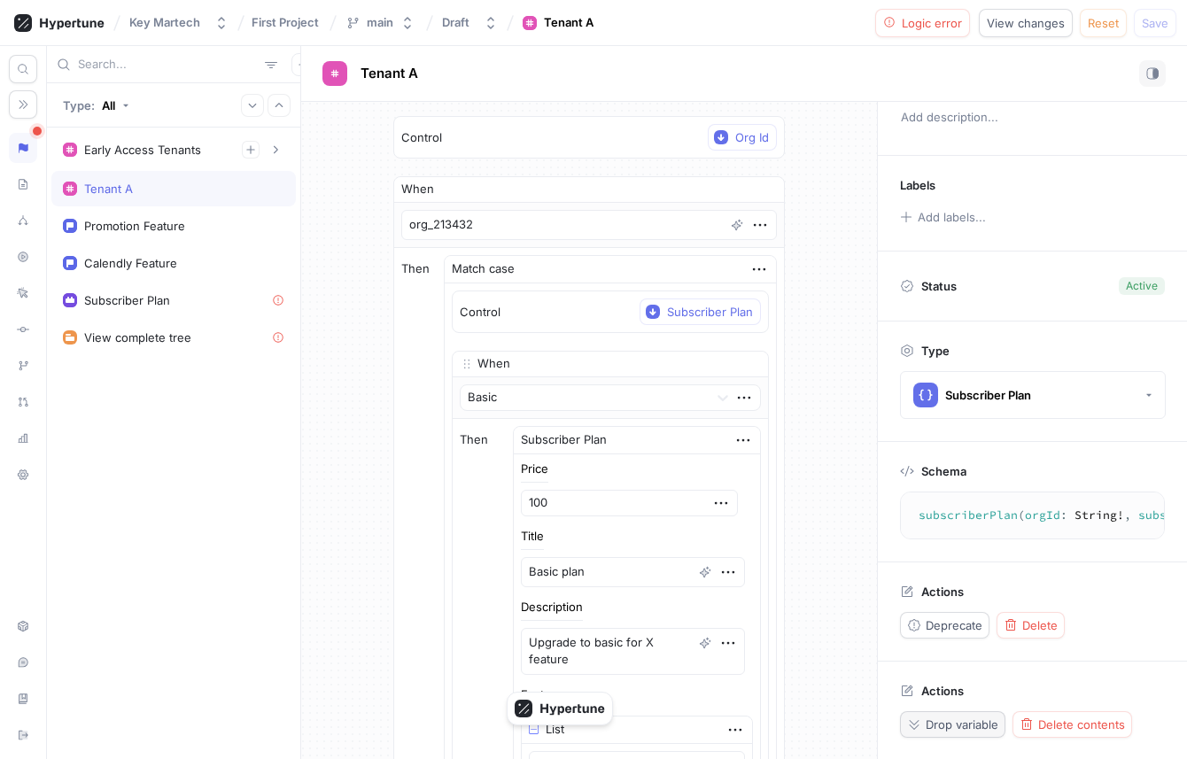
click at [987, 719] on span "Drop variable" at bounding box center [961, 724] width 73 height 11
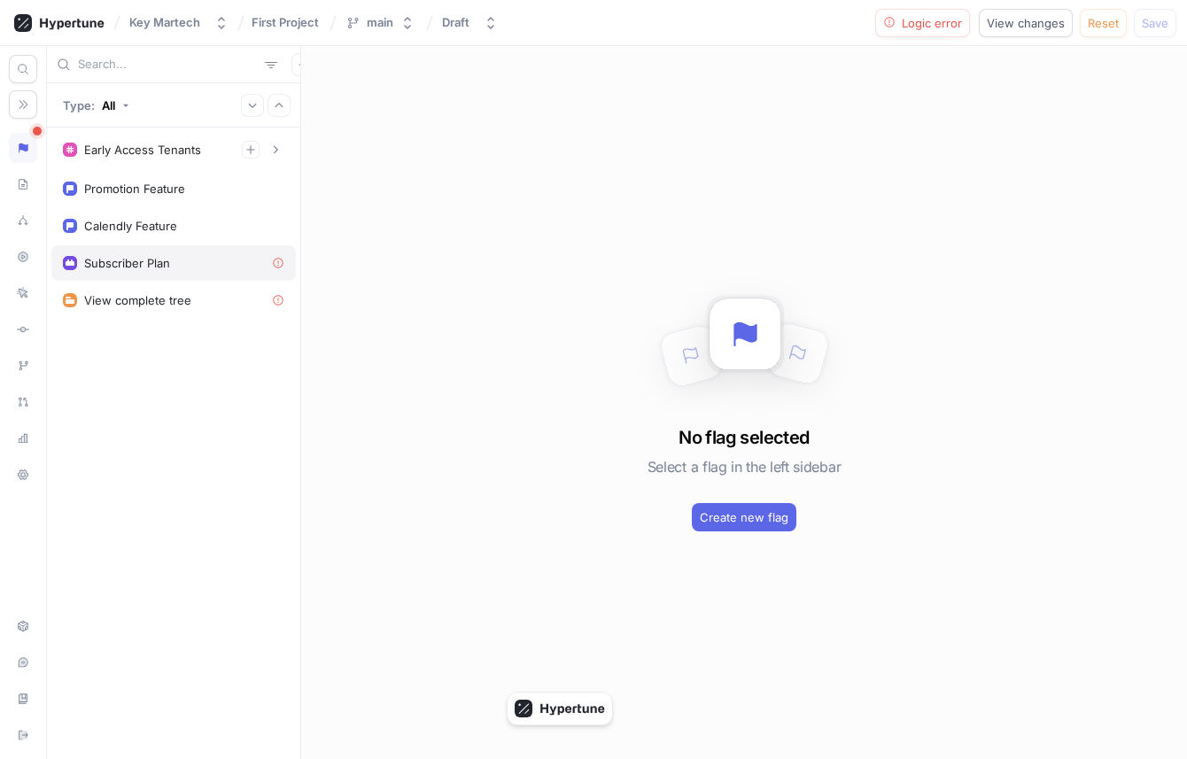
click at [170, 249] on div "Subscriber Plan" at bounding box center [173, 262] width 244 height 35
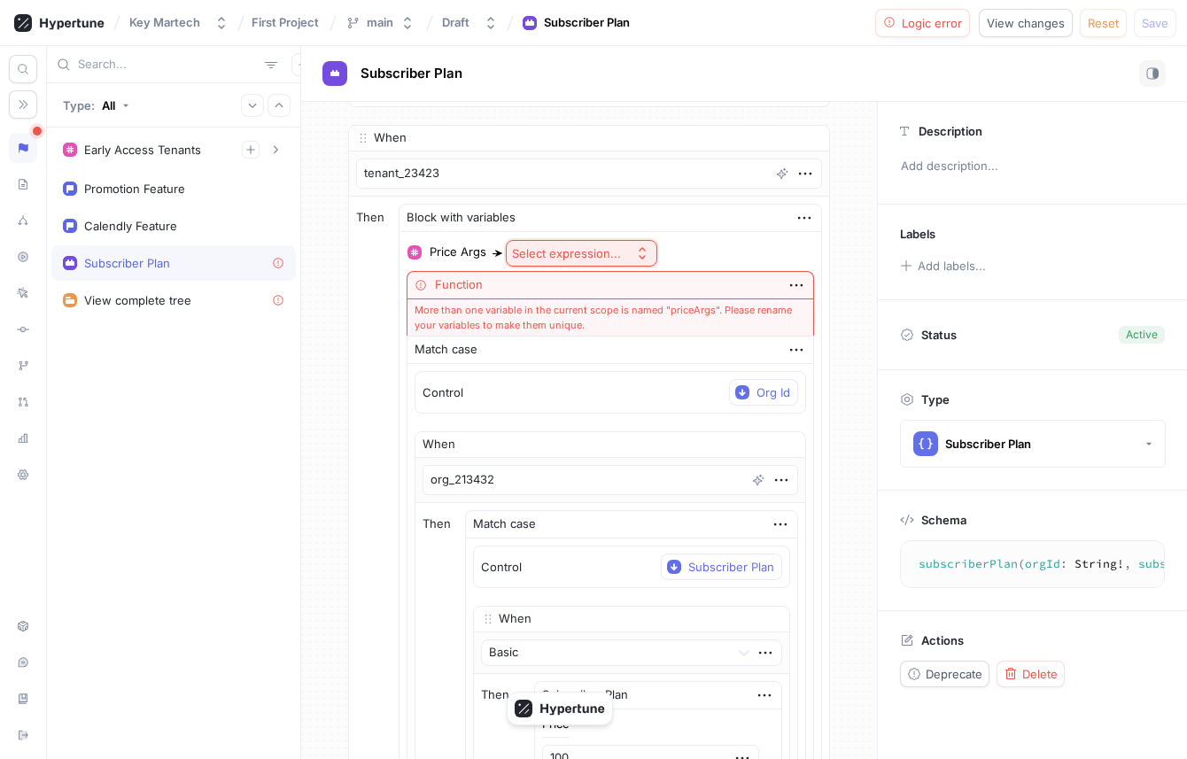
scroll to position [2442, 0]
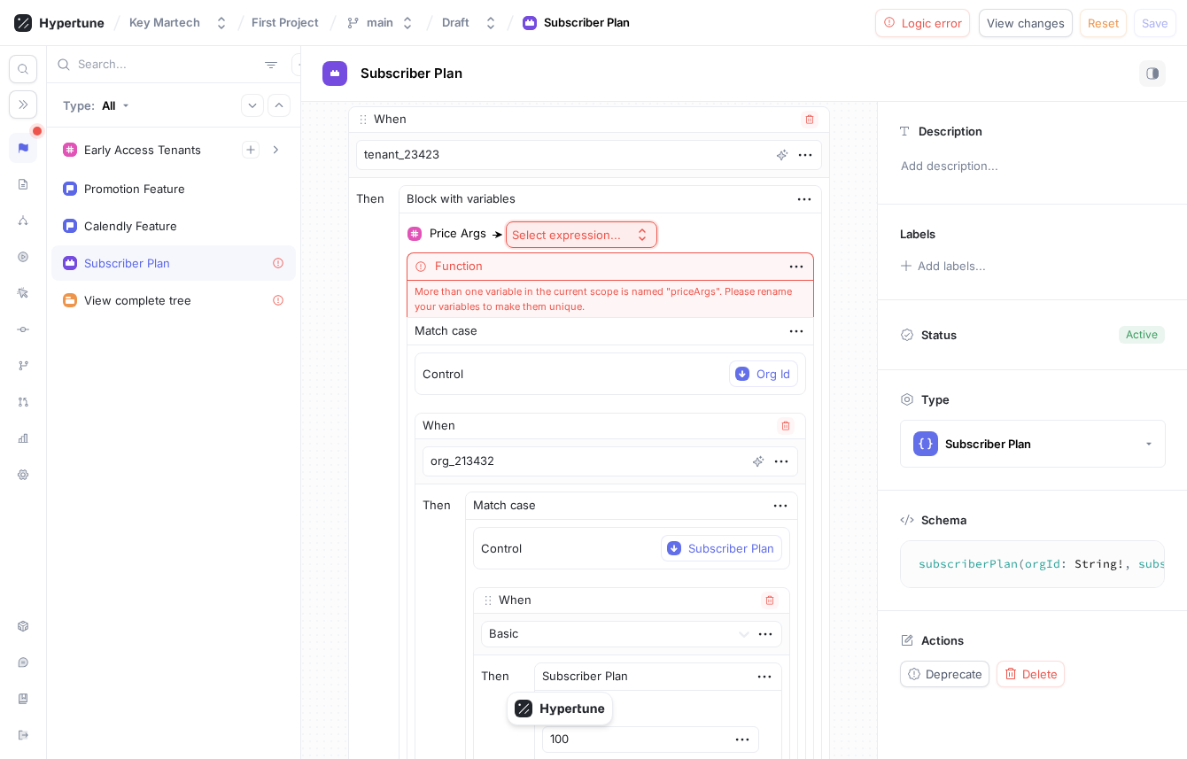
click at [557, 241] on div "Select expression..." at bounding box center [566, 235] width 109 height 15
click at [730, 210] on div "Block with variables" at bounding box center [610, 199] width 422 height 27
click at [790, 267] on icon "button" at bounding box center [796, 267] width 12 height 3
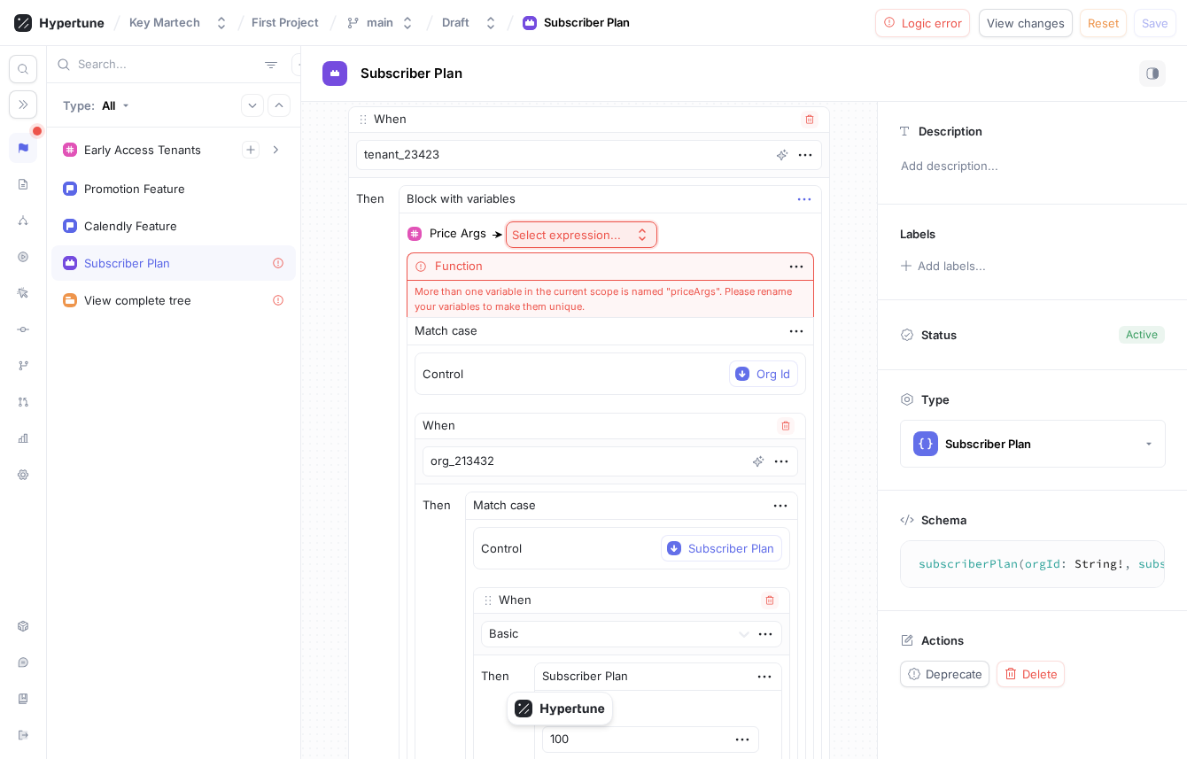
click at [794, 202] on icon "button" at bounding box center [803, 199] width 19 height 19
click at [814, 232] on p "Delete" at bounding box center [826, 232] width 35 height 18
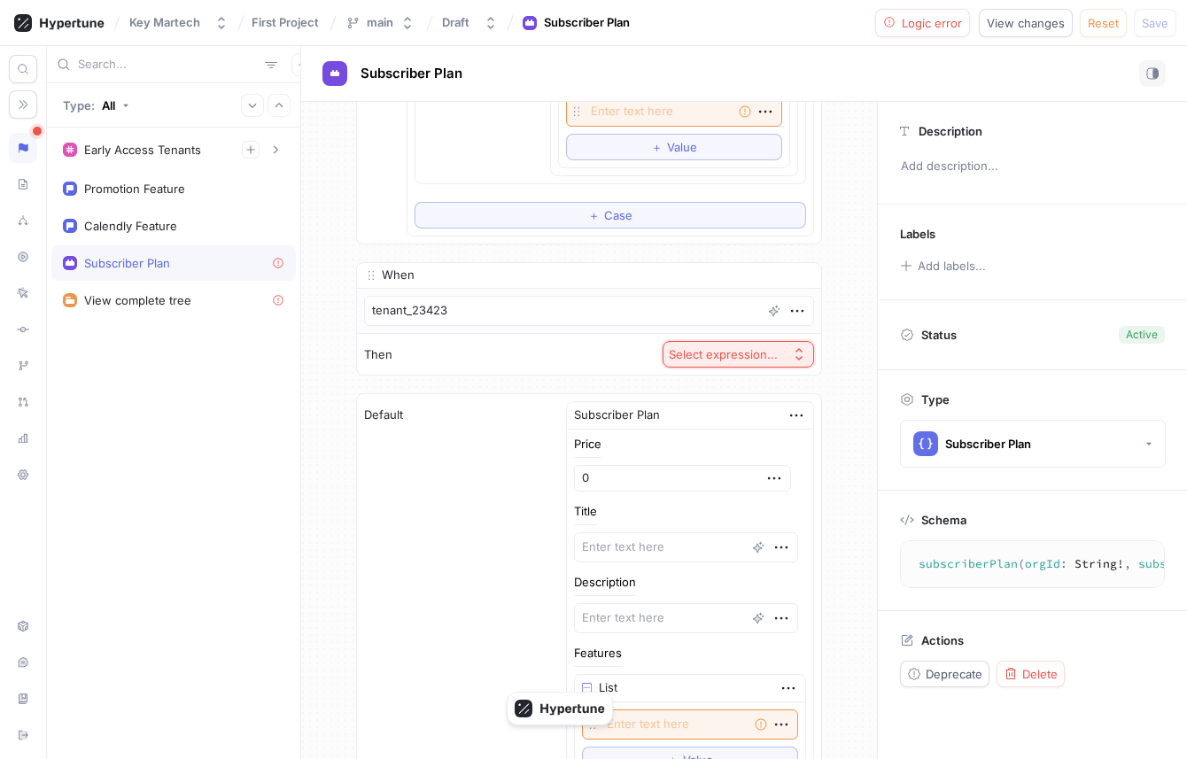
scroll to position [2330, 0]
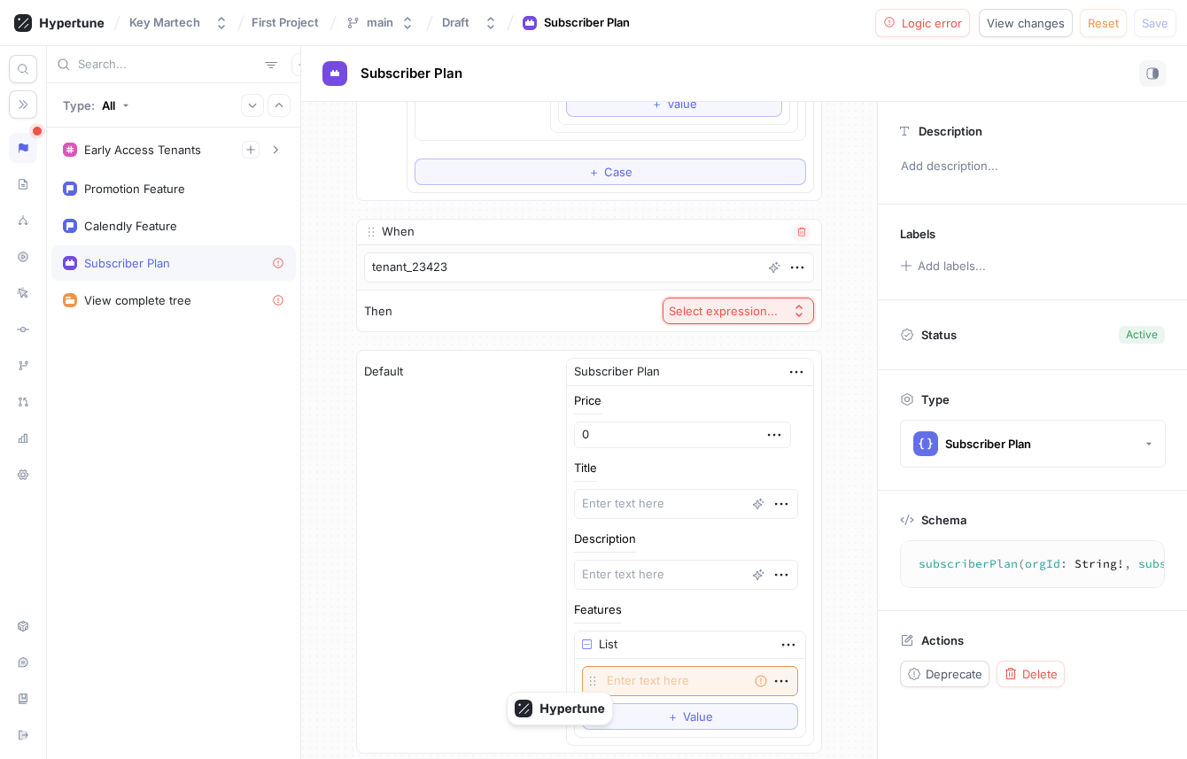
click at [733, 326] on div "Then Select expression..." at bounding box center [589, 310] width 464 height 41
click at [732, 314] on div "Select expression..." at bounding box center [723, 311] width 109 height 15
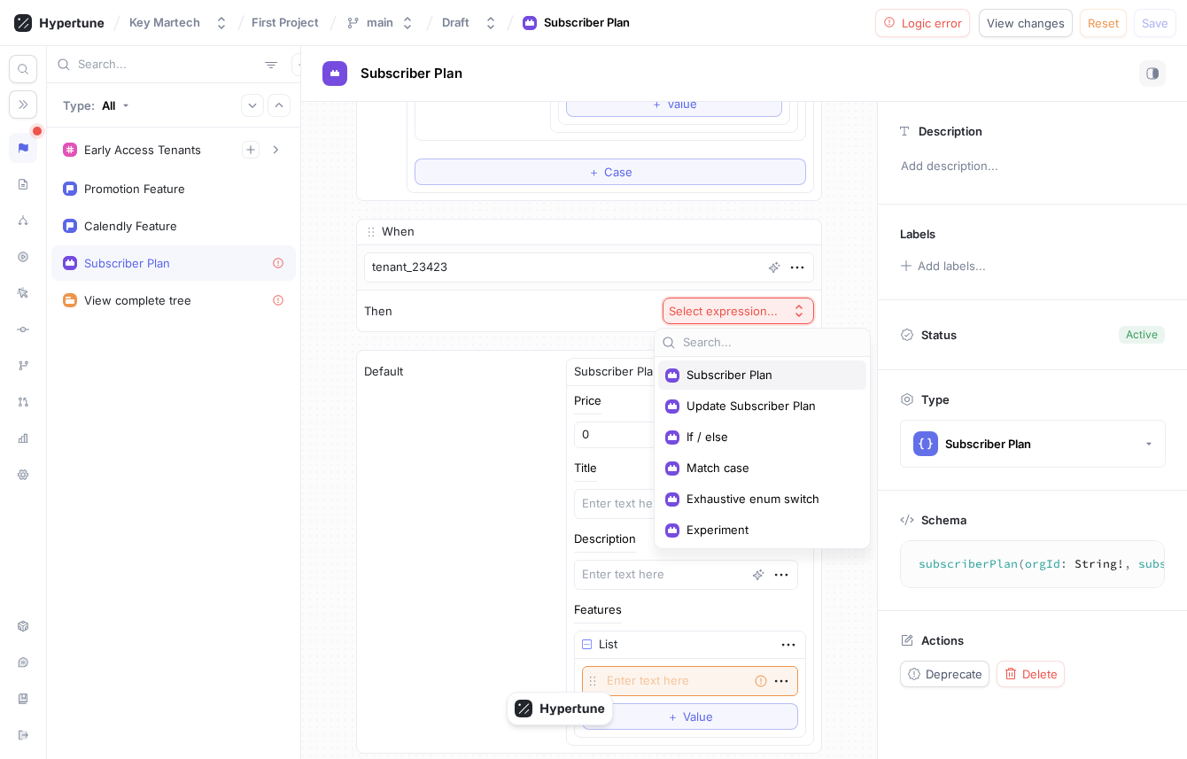
click at [751, 385] on div "Subscriber Plan" at bounding box center [762, 374] width 208 height 29
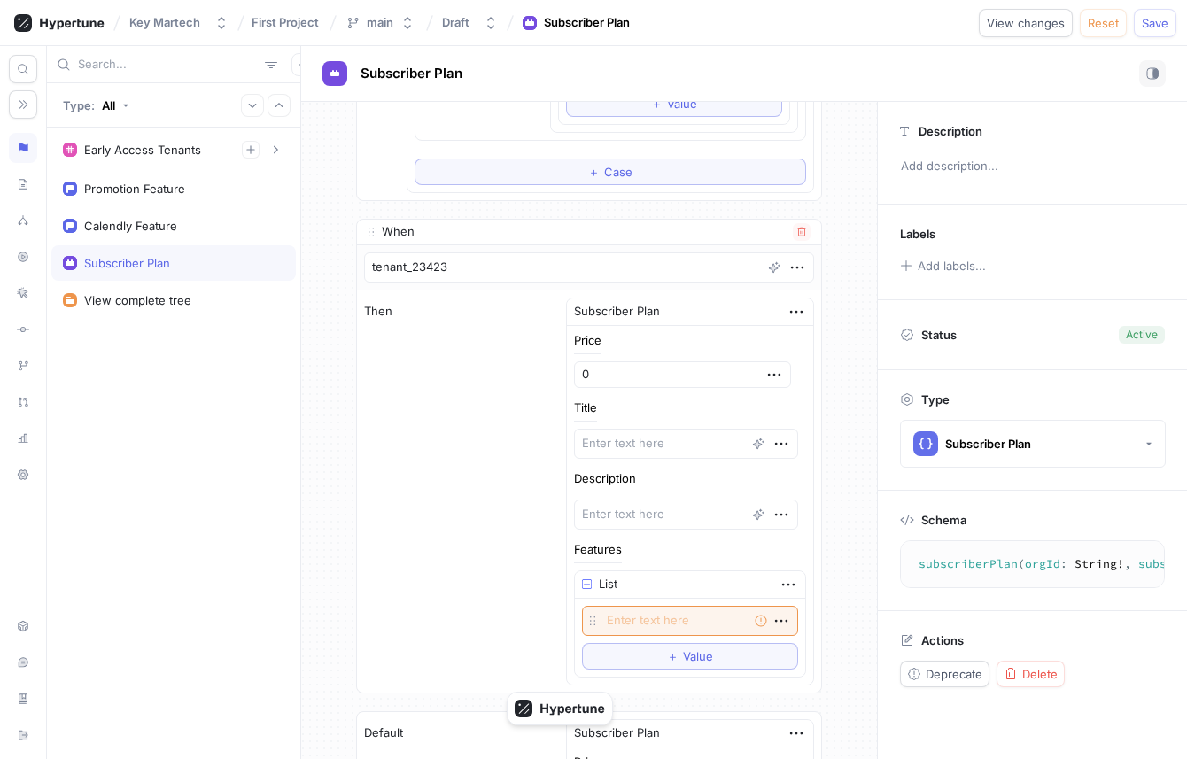
click at [789, 395] on div "Price 0 Title Description Features List Empty string To pick up a draggable ite…" at bounding box center [690, 506] width 232 height 343
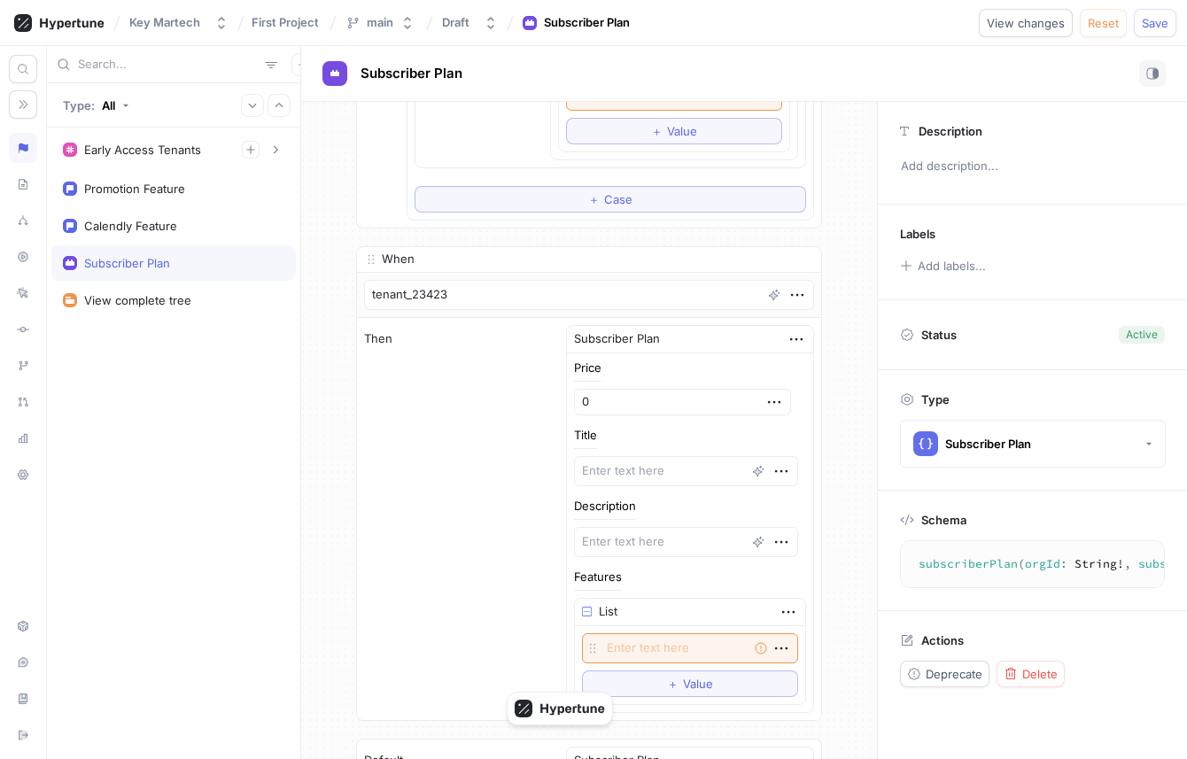
scroll to position [2503, 0]
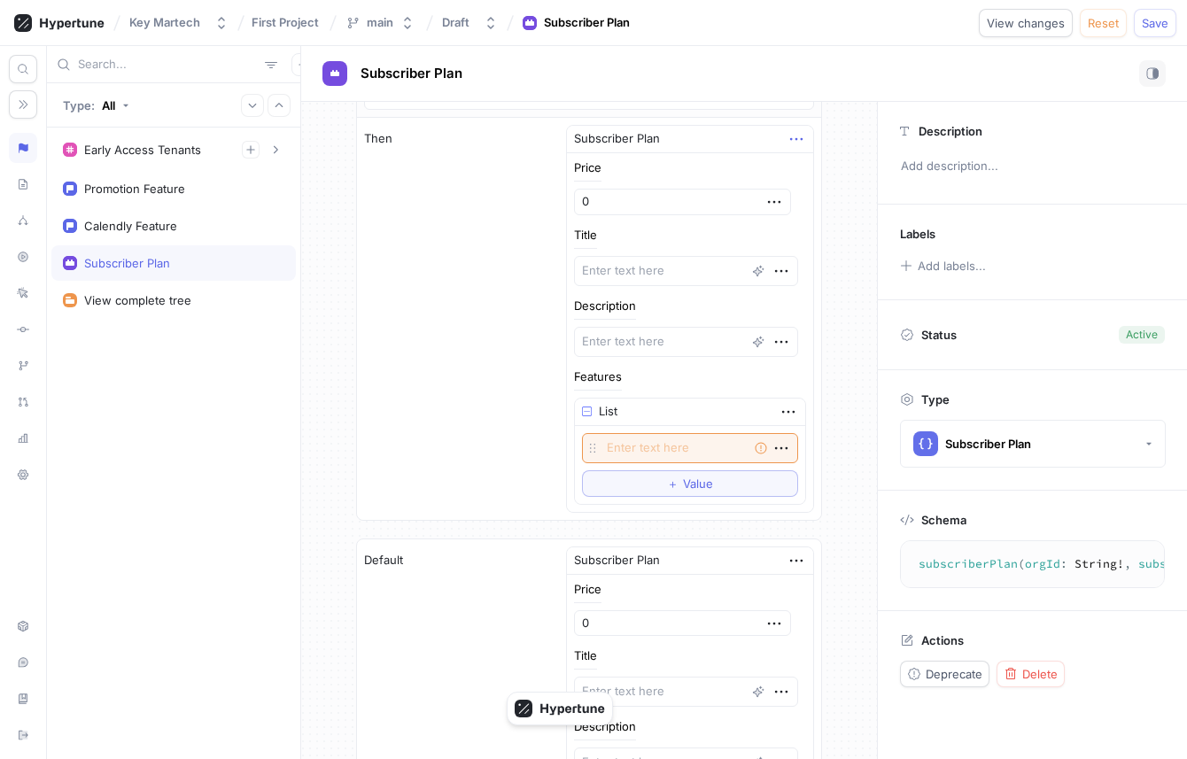
click at [786, 146] on icon "button" at bounding box center [795, 138] width 19 height 19
click at [784, 163] on div "Delete" at bounding box center [854, 172] width 151 height 30
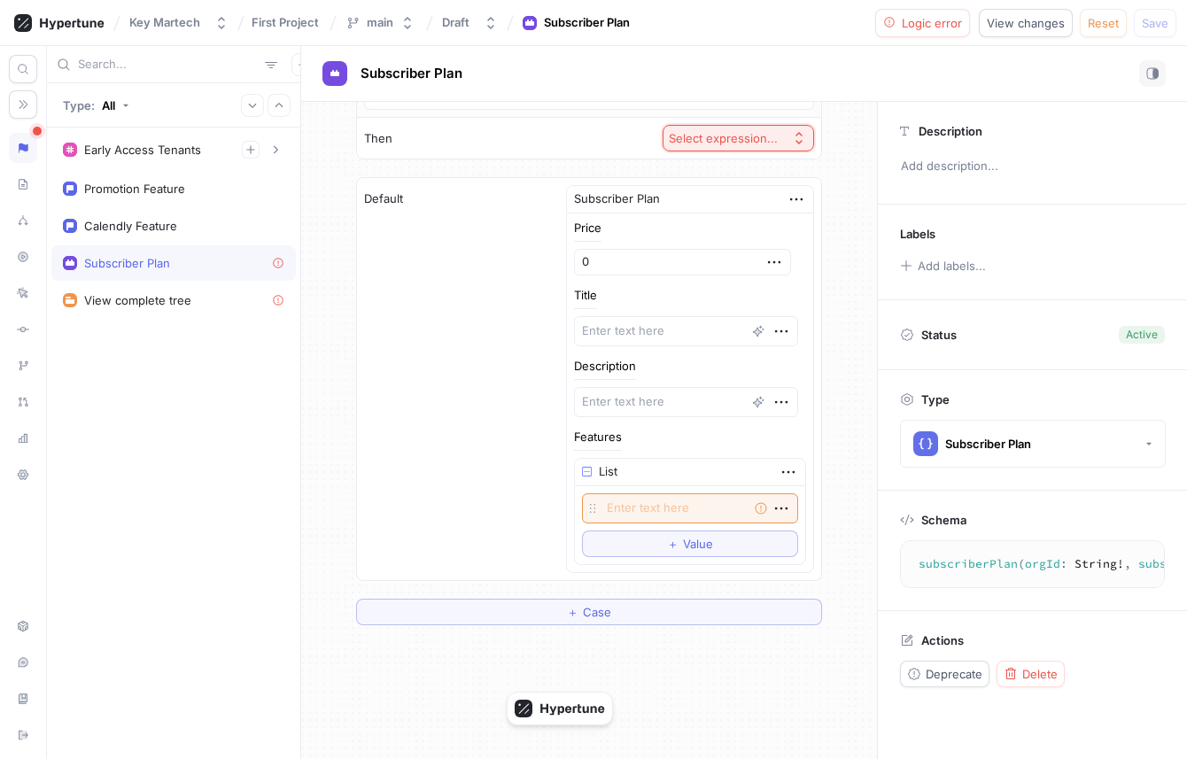
click at [746, 131] on div "Select expression..." at bounding box center [723, 138] width 109 height 15
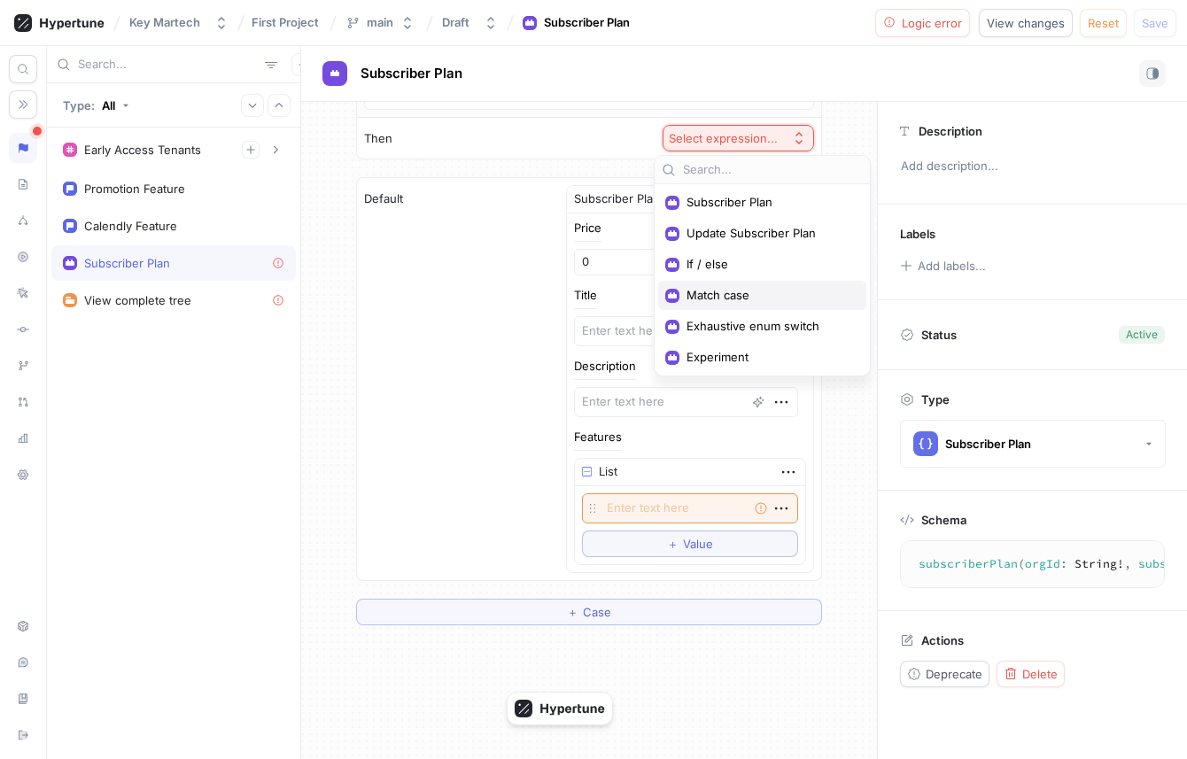
click at [747, 306] on div "Match case" at bounding box center [762, 295] width 208 height 29
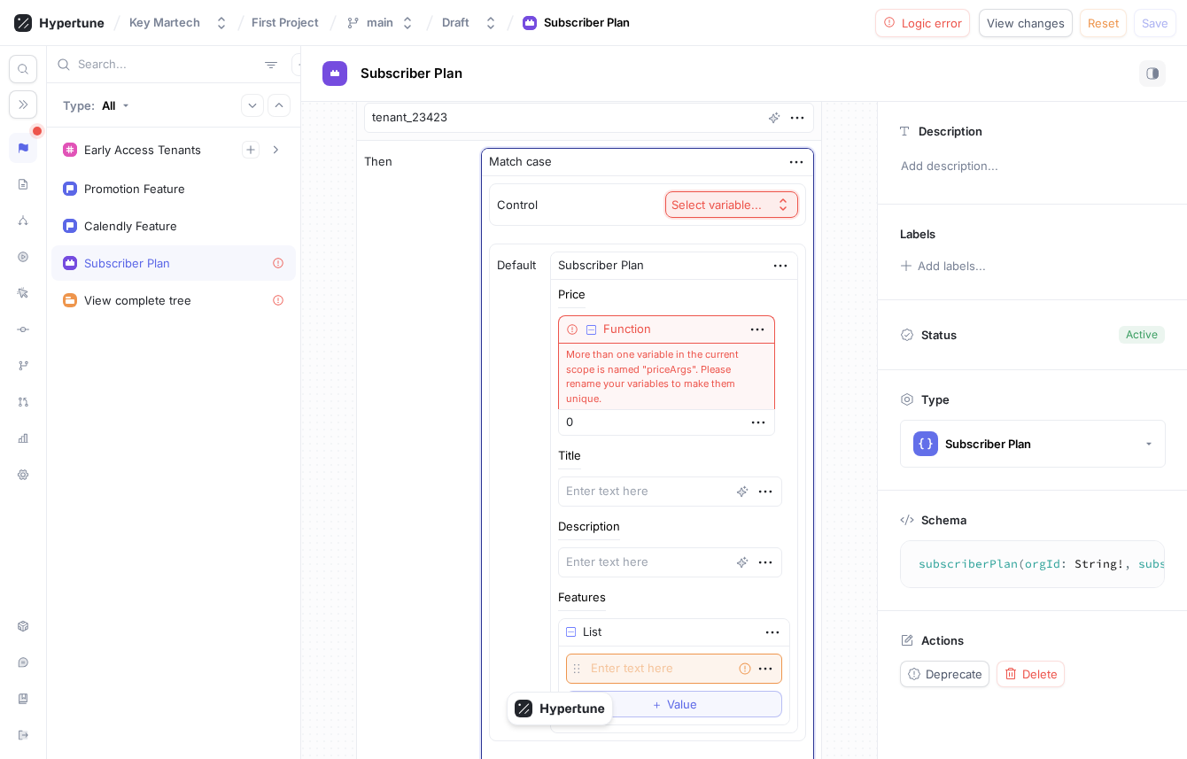
scroll to position [2472, 0]
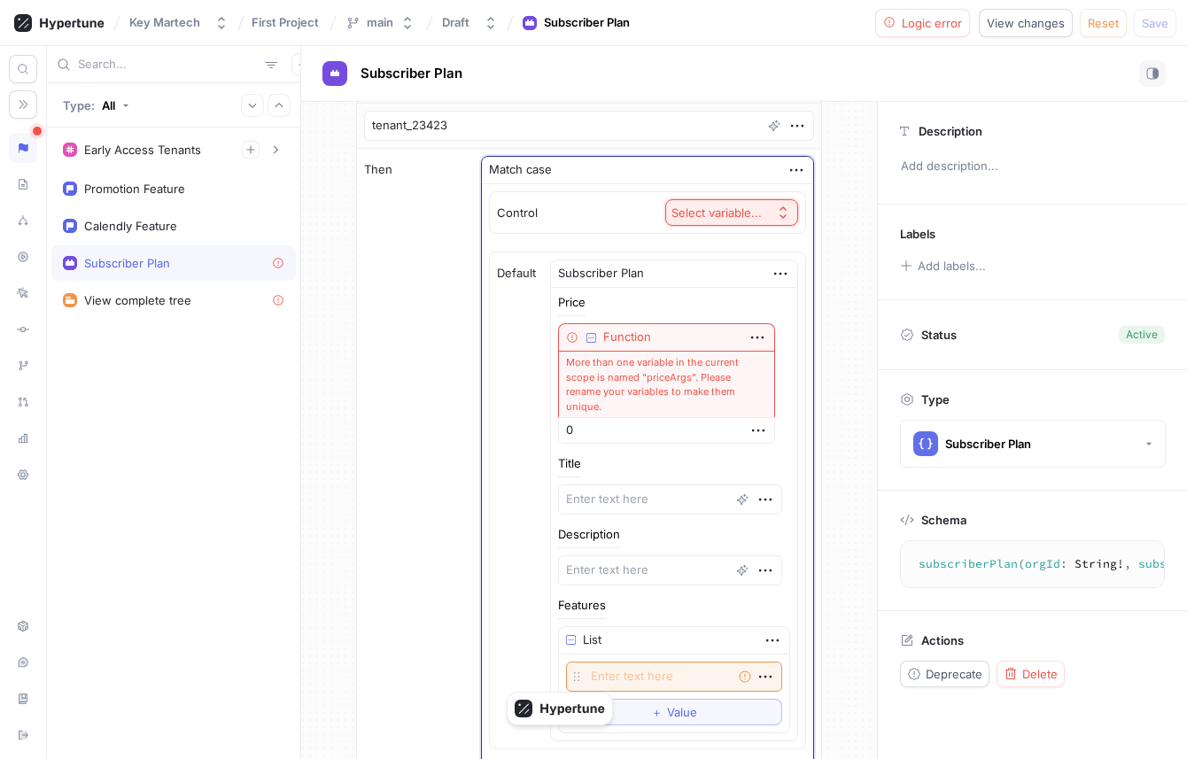
click at [727, 217] on div "Select variable..." at bounding box center [716, 212] width 90 height 15
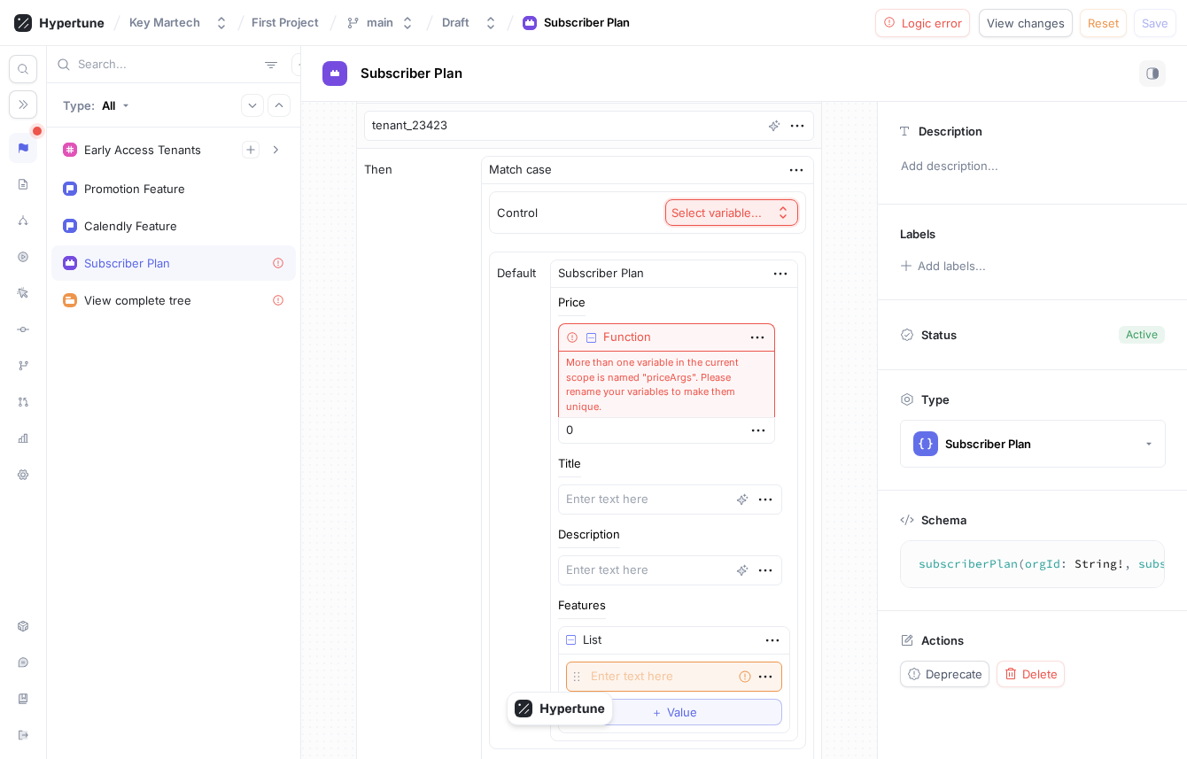
click at [794, 170] on div "Match case" at bounding box center [647, 170] width 331 height 27
click at [790, 169] on icon "button" at bounding box center [796, 170] width 12 height 3
click at [797, 199] on div "Delete" at bounding box center [854, 203] width 151 height 30
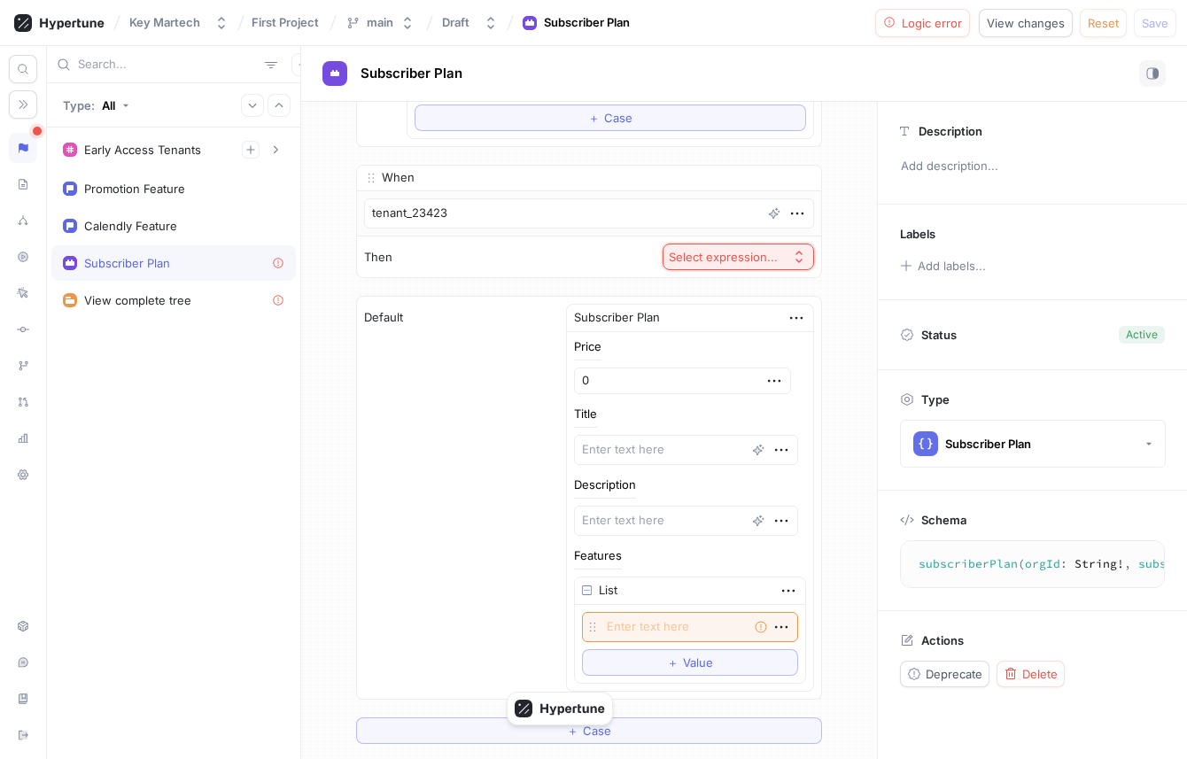
scroll to position [2330, 0]
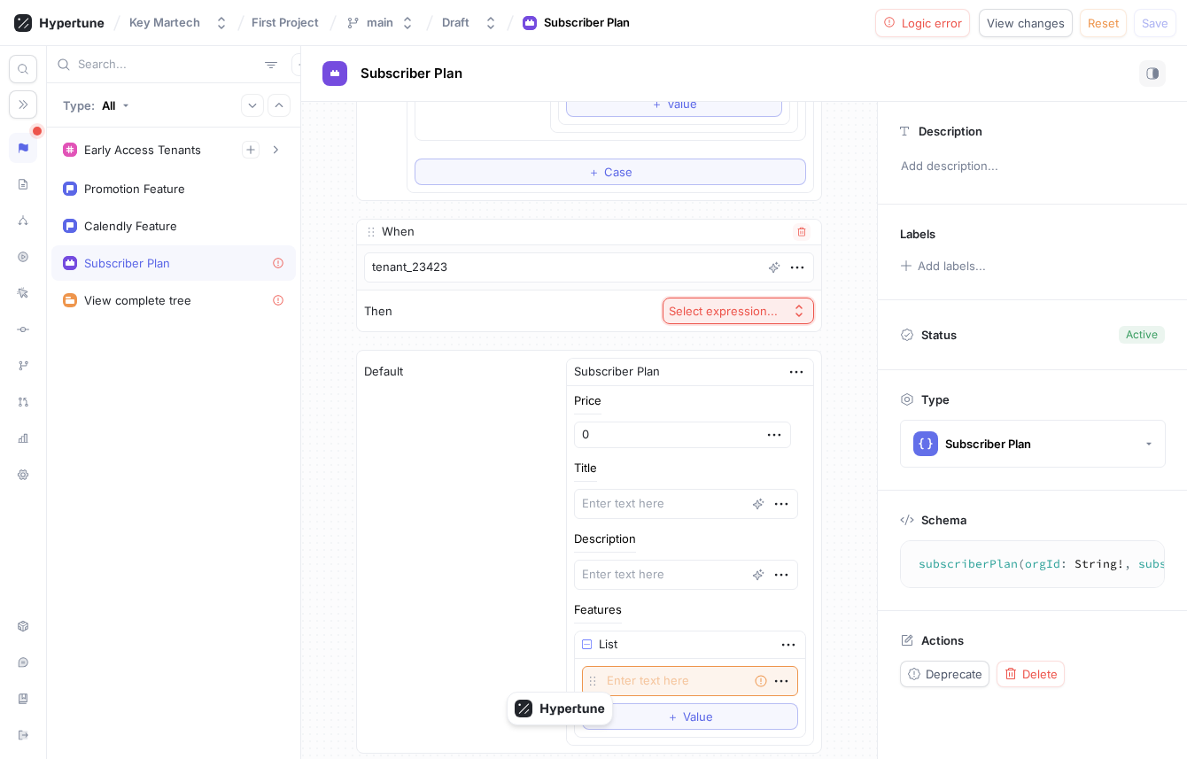
click at [540, 298] on div "Then Select expression..." at bounding box center [589, 310] width 464 height 41
click at [758, 310] on div "Select expression..." at bounding box center [723, 311] width 109 height 15
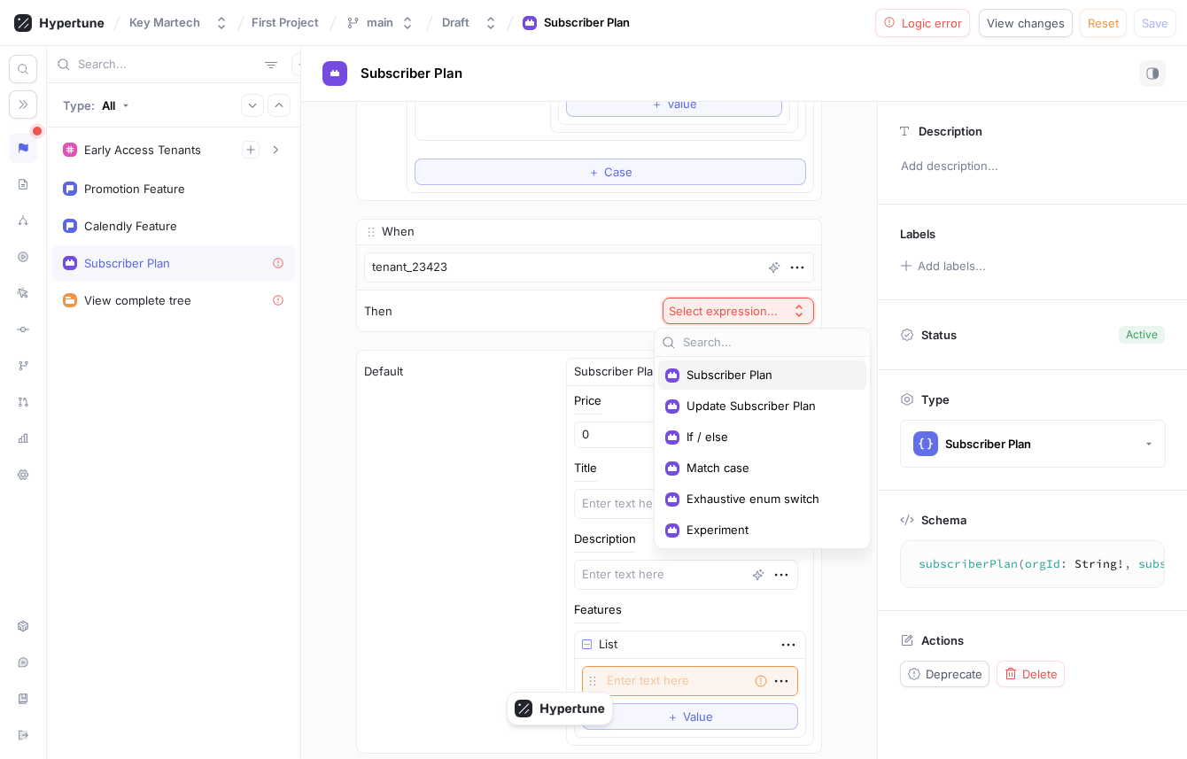
click at [756, 367] on div "Subscriber Plan" at bounding box center [762, 374] width 208 height 29
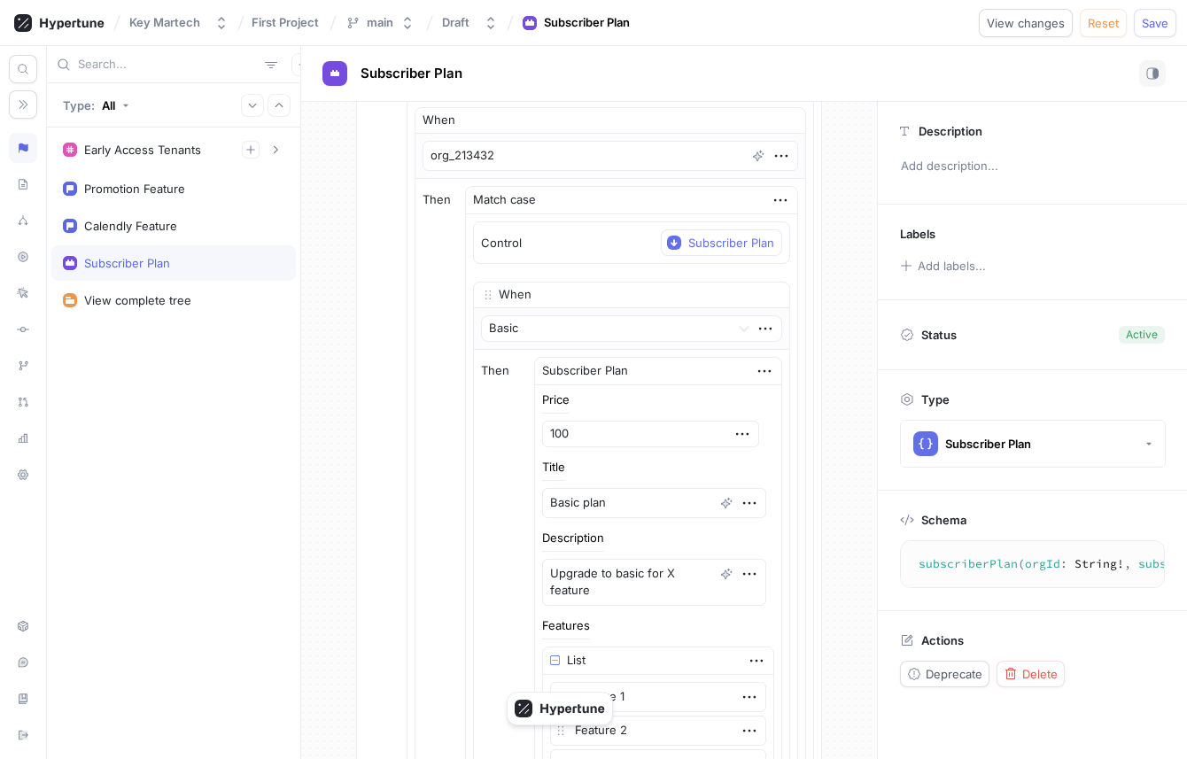
scroll to position [0, 0]
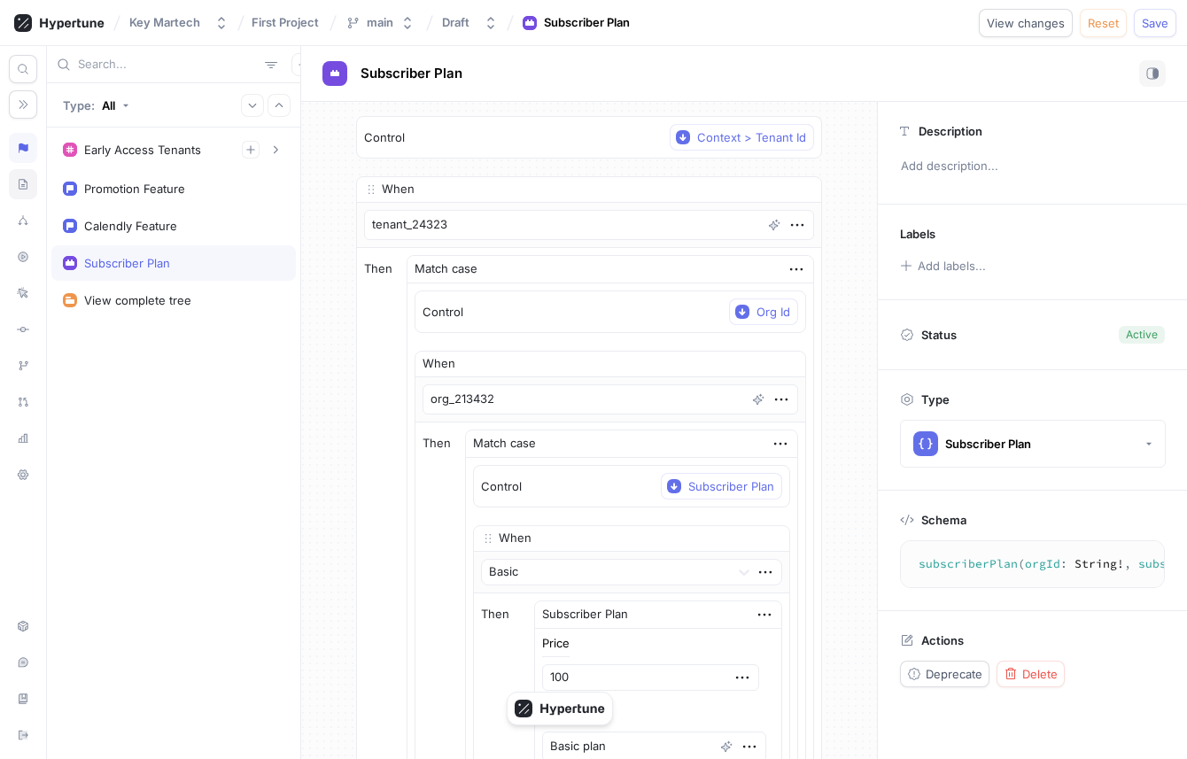
click at [24, 188] on icon at bounding box center [23, 184] width 9 height 10
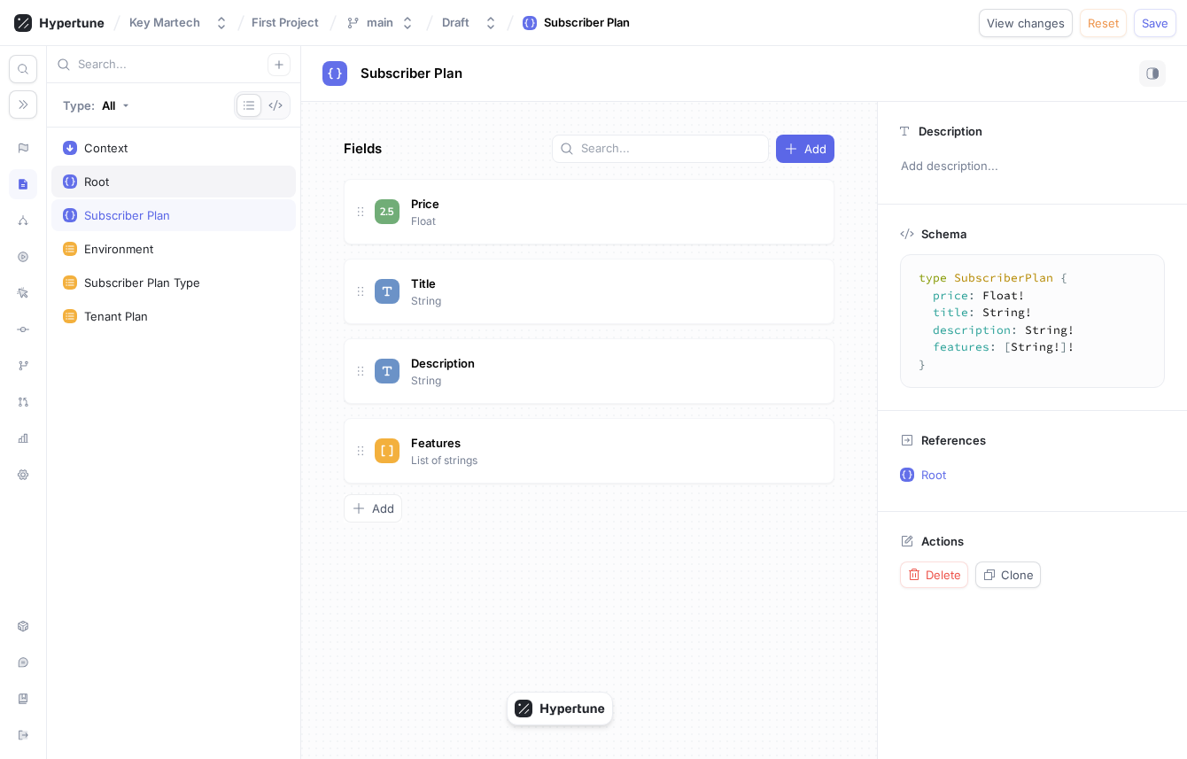
click at [92, 182] on div "Root" at bounding box center [96, 181] width 25 height 14
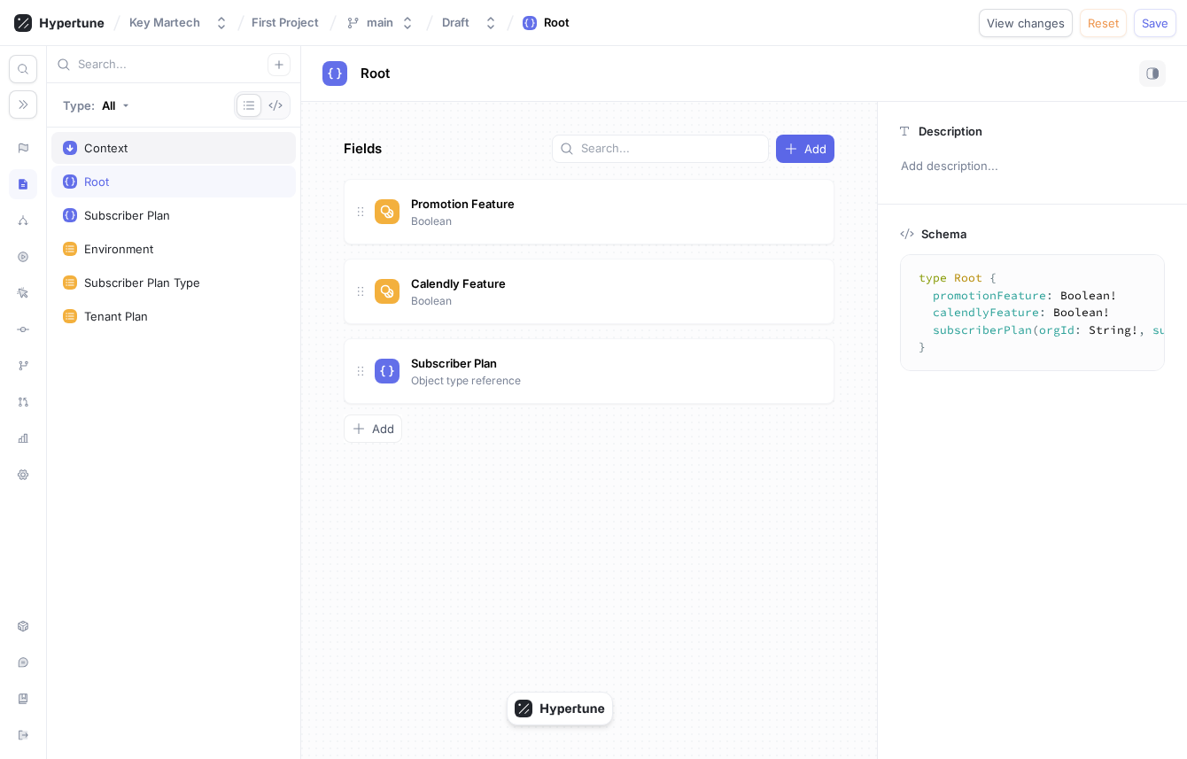
click at [103, 161] on div "Context" at bounding box center [173, 148] width 244 height 32
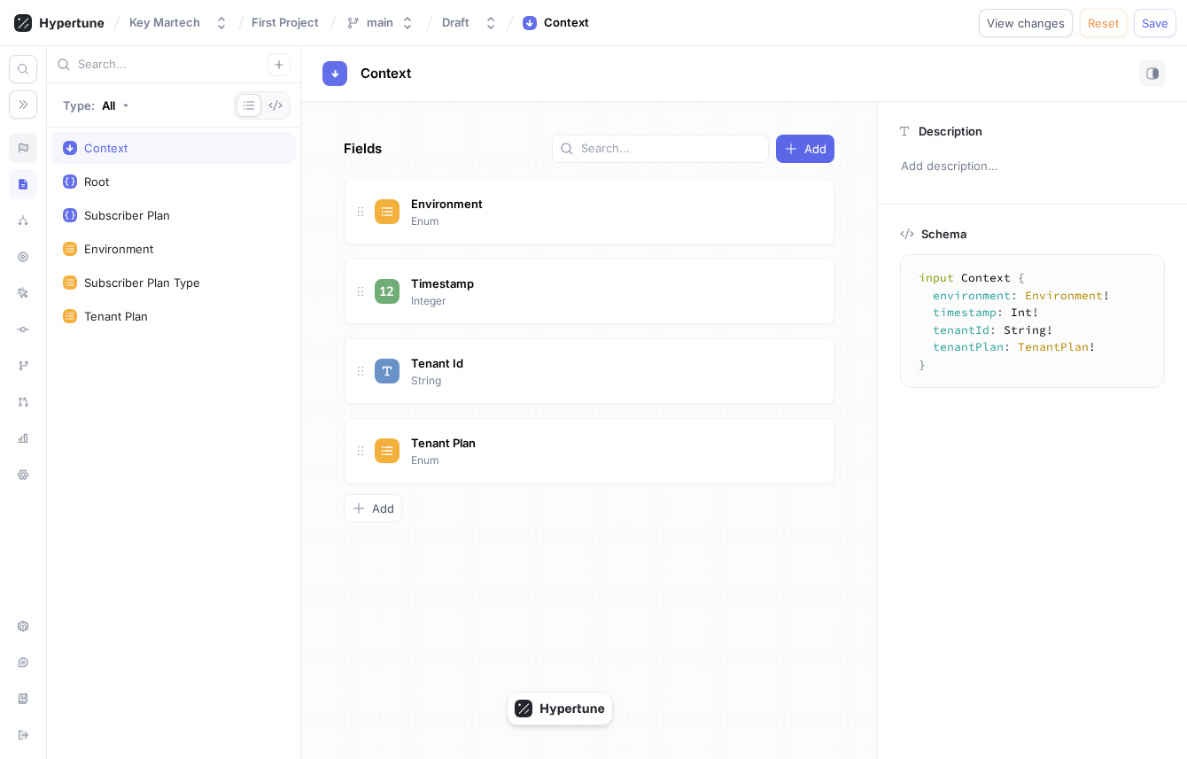
click at [35, 150] on div at bounding box center [23, 148] width 28 height 30
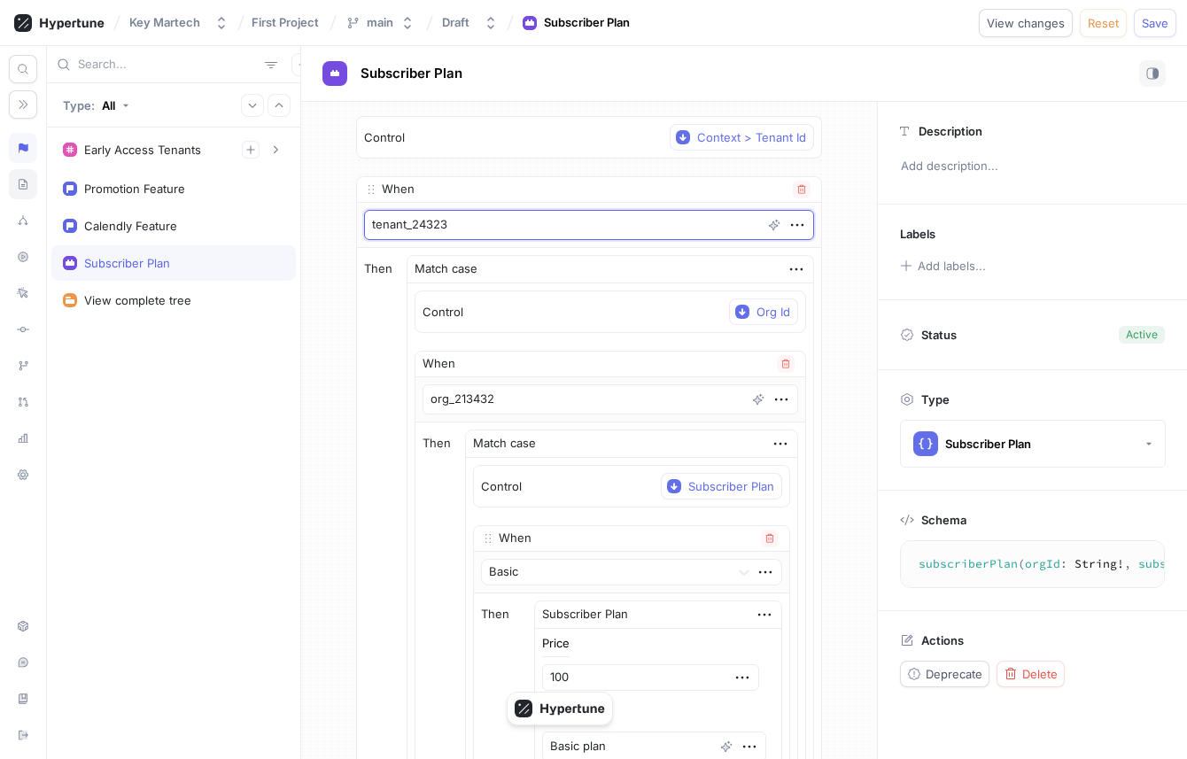
click at [502, 225] on textarea "tenant_24323" at bounding box center [589, 225] width 450 height 30
click at [504, 321] on div "Control Org Id" at bounding box center [610, 311] width 390 height 41
click at [21, 181] on icon at bounding box center [23, 184] width 12 height 14
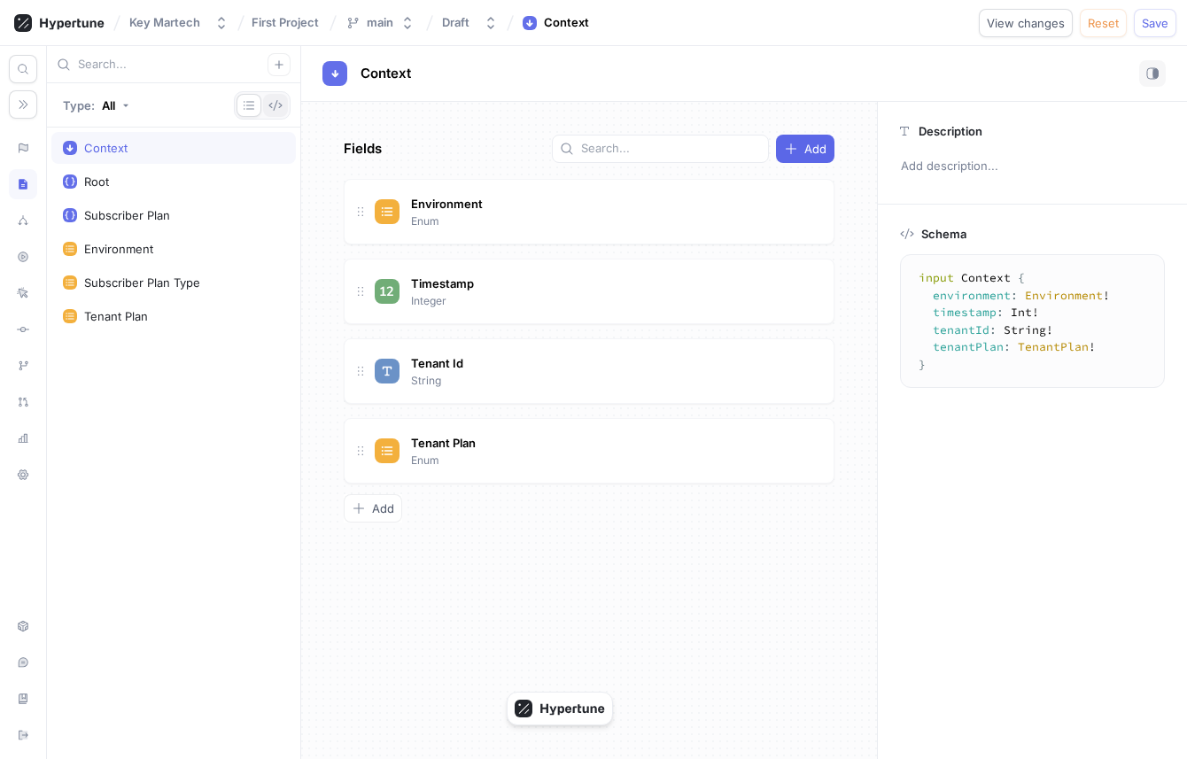
click at [271, 113] on button "button" at bounding box center [275, 105] width 25 height 23
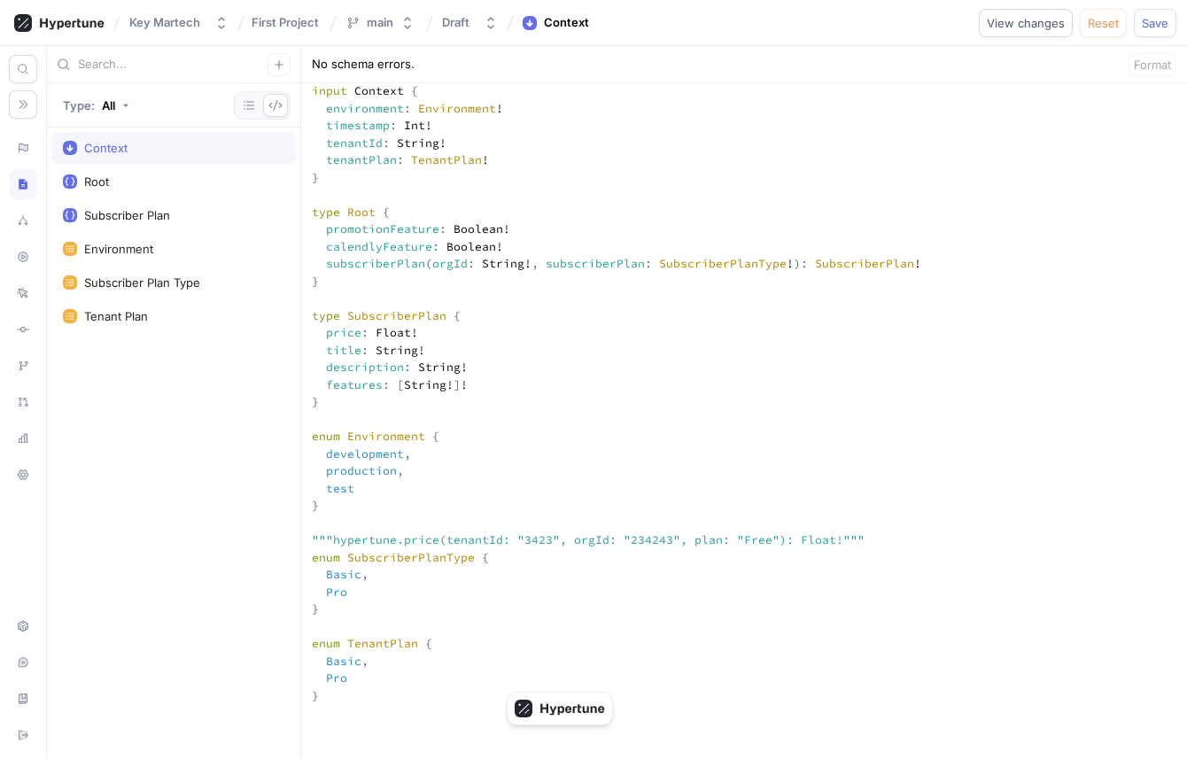
scroll to position [304, 0]
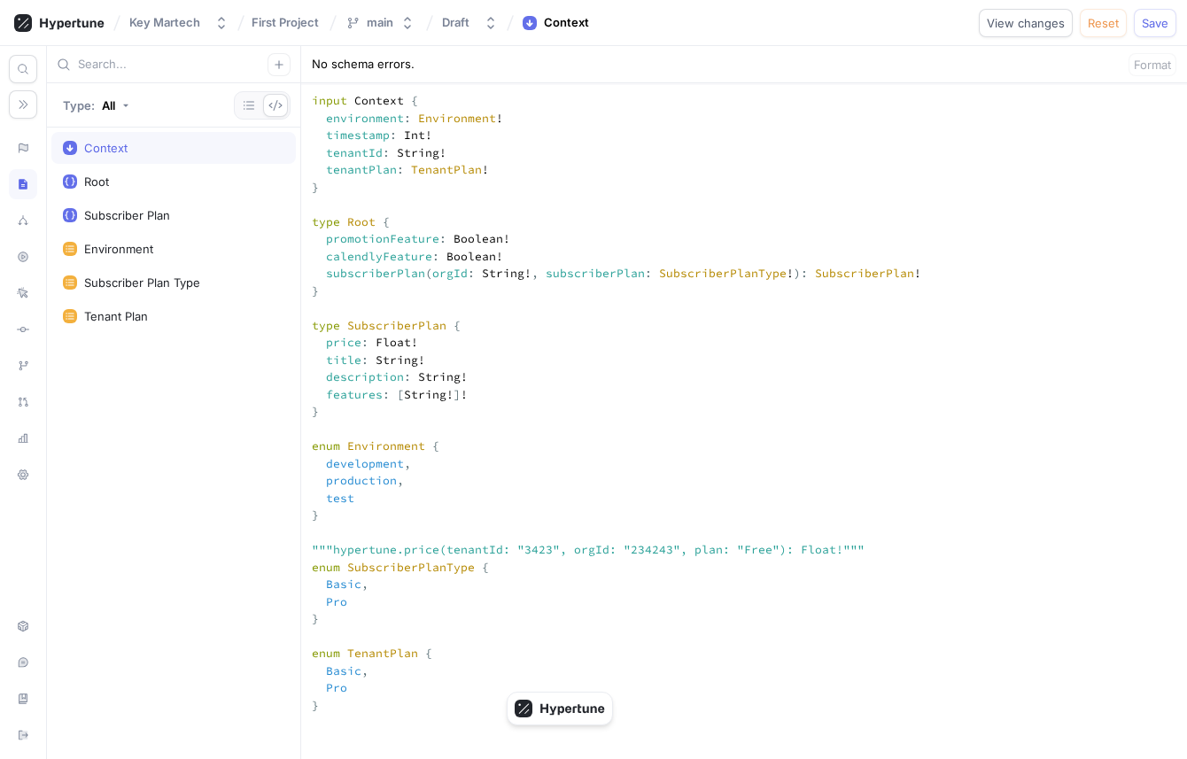
scroll to position [284, 0]
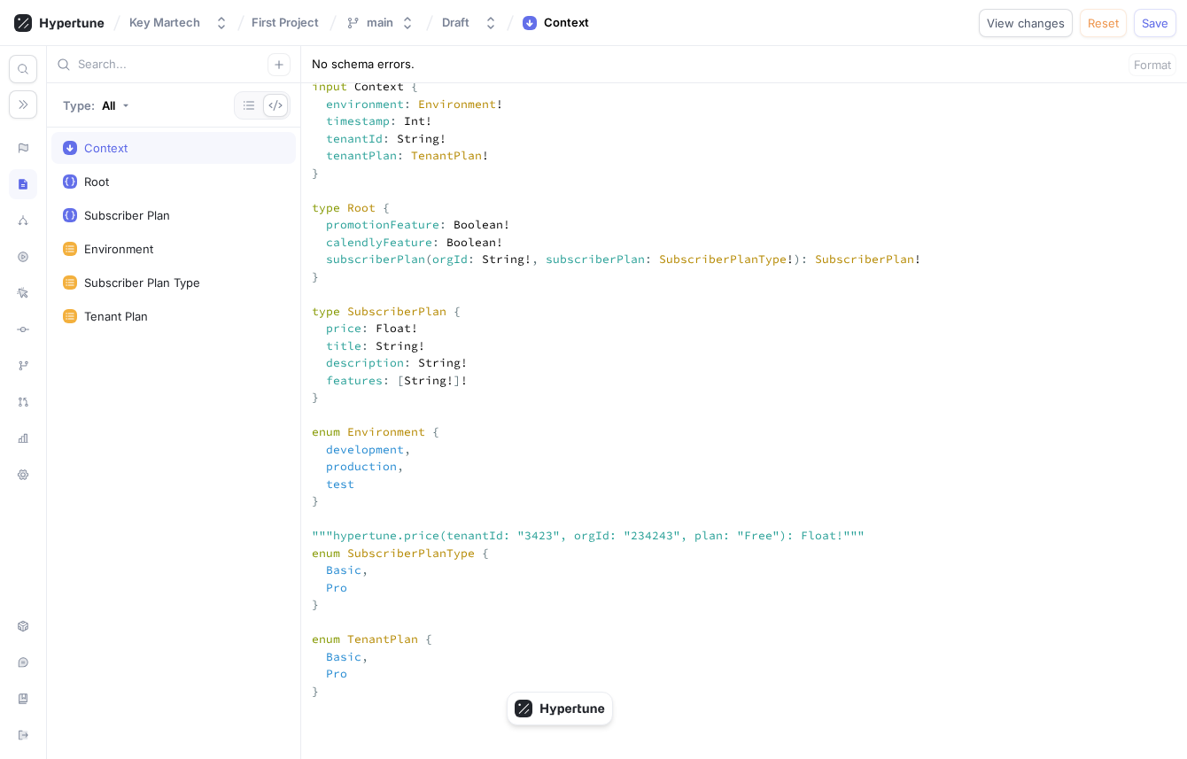
drag, startPoint x: 427, startPoint y: 335, endPoint x: 523, endPoint y: 329, distance: 96.7
drag, startPoint x: 523, startPoint y: 332, endPoint x: 445, endPoint y: 334, distance: 78.8
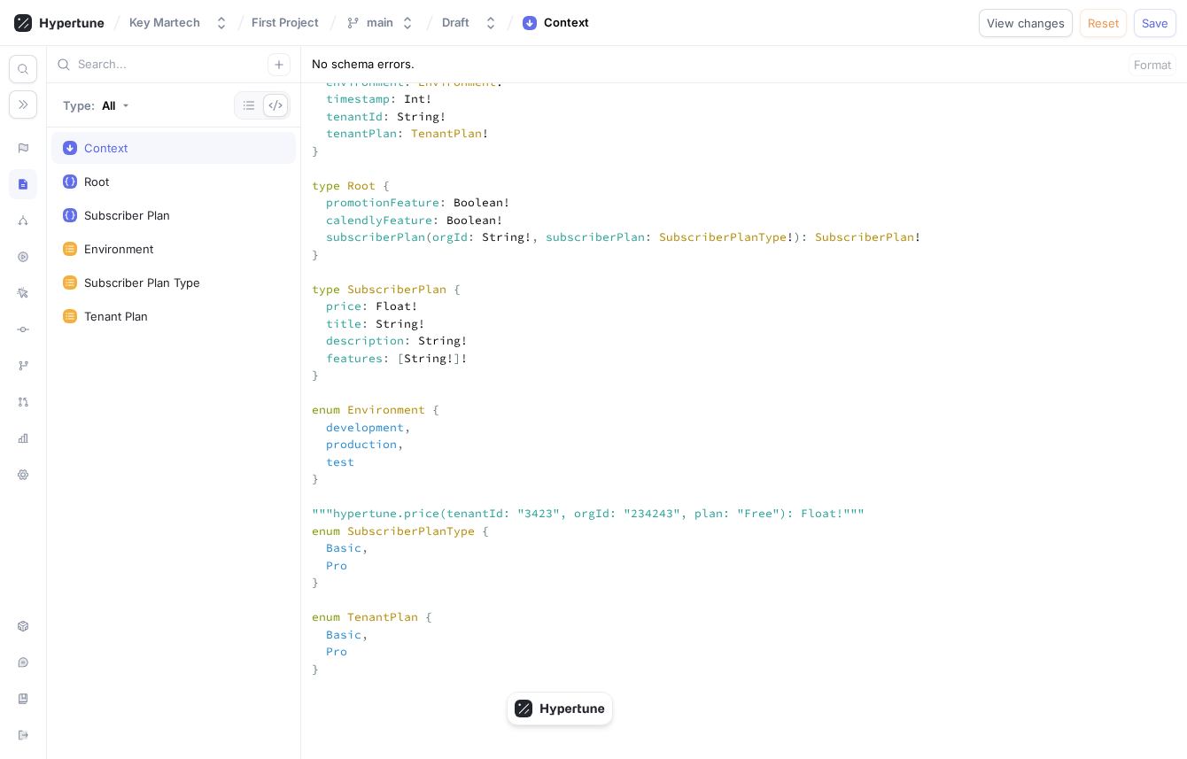
drag, startPoint x: 442, startPoint y: 310, endPoint x: 476, endPoint y: 310, distance: 33.7
click at [476, 310] on textarea "input Context { environment: Environment! timestamp: Int! tenantId: String! ten…" at bounding box center [744, 755] width 886 height 1413
click at [525, 302] on textarea "input Context { environment: Environment! timestamp: Int! tenantId: String! ten…" at bounding box center [744, 755] width 886 height 1413
click at [546, 304] on textarea "input Context { environment: Environment! timestamp: Int! tenantId: String! ten…" at bounding box center [744, 755] width 886 height 1413
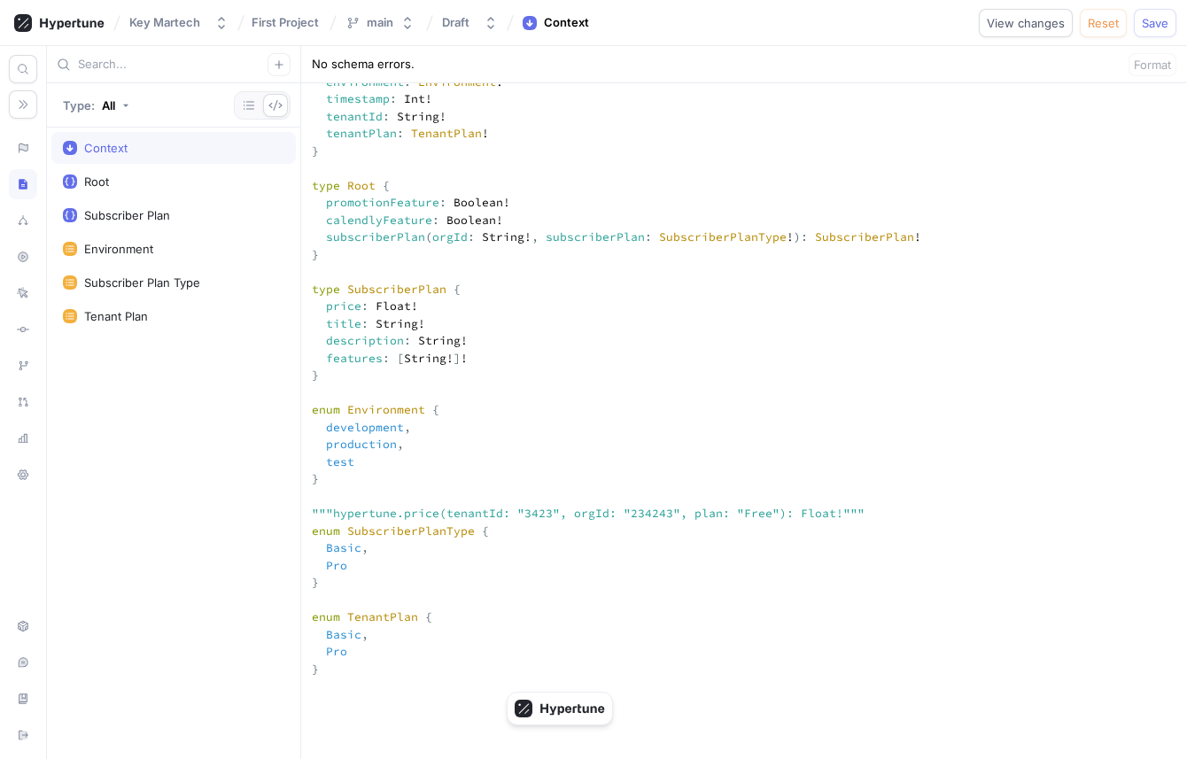
click at [636, 314] on textarea "input Context { environment: Environment! timestamp: Int! tenantId: String! ten…" at bounding box center [744, 755] width 886 height 1413
click at [450, 308] on textarea "input Context { environment: Environment! timestamp: Int! tenantId: String! ten…" at bounding box center [744, 755] width 886 height 1413
click at [566, 309] on textarea "input Context { environment: Environment! timestamp: Int! tenantId: String! ten…" at bounding box center [744, 755] width 886 height 1413
click at [637, 310] on textarea "input Context { environment: Environment! timestamp: Int! tenantId: String! ten…" at bounding box center [744, 755] width 886 height 1413
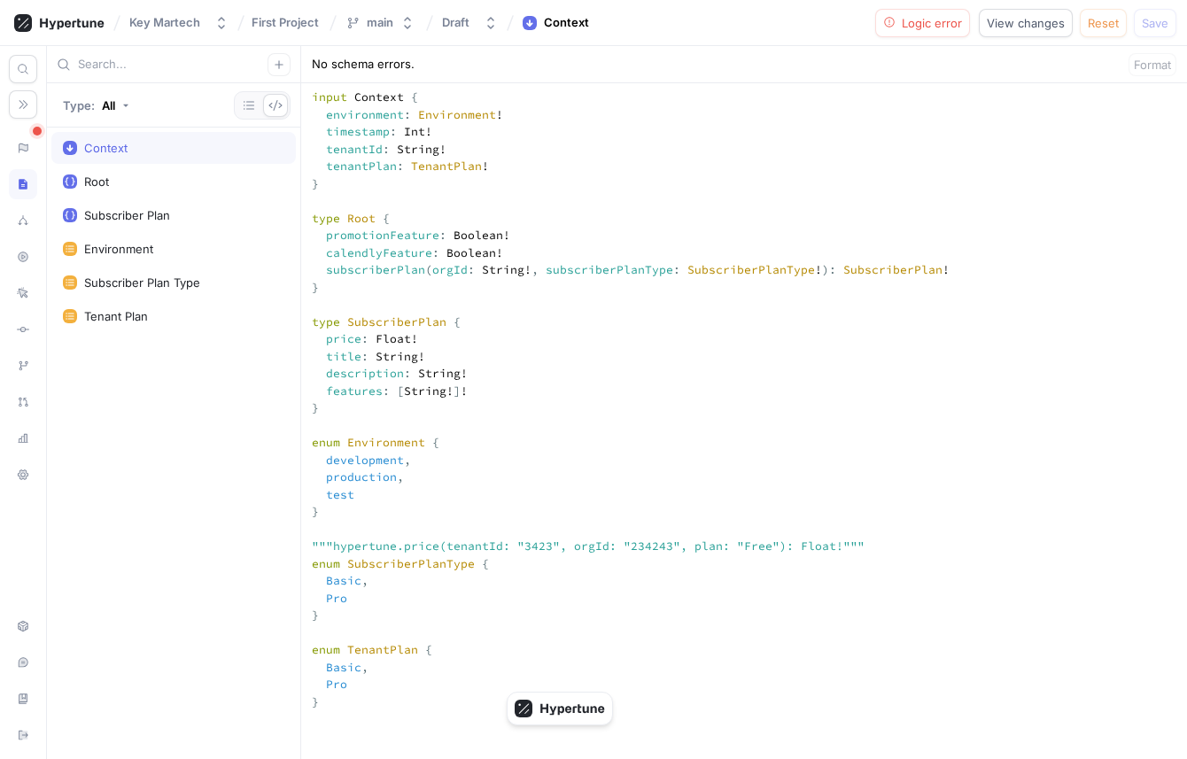
scroll to position [293, 0]
drag, startPoint x: 344, startPoint y: 212, endPoint x: 383, endPoint y: 212, distance: 39.9
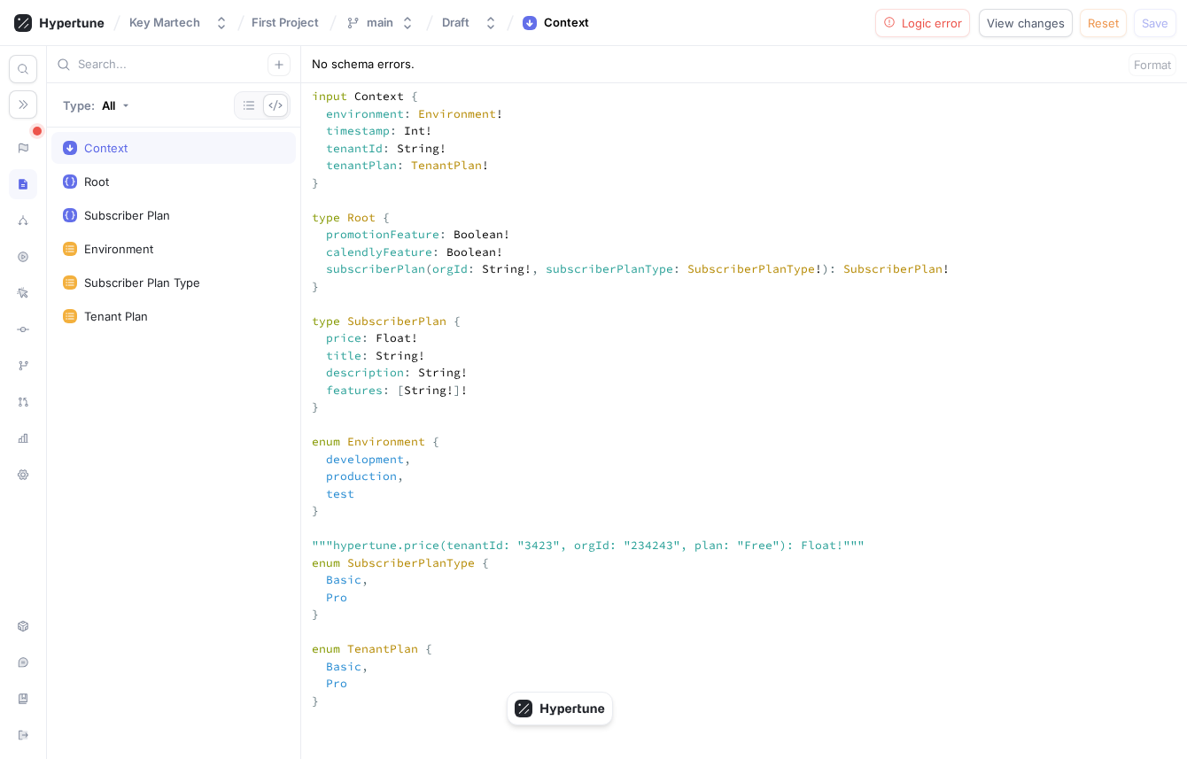
drag, startPoint x: 387, startPoint y: 306, endPoint x: 393, endPoint y: 316, distance: 11.5
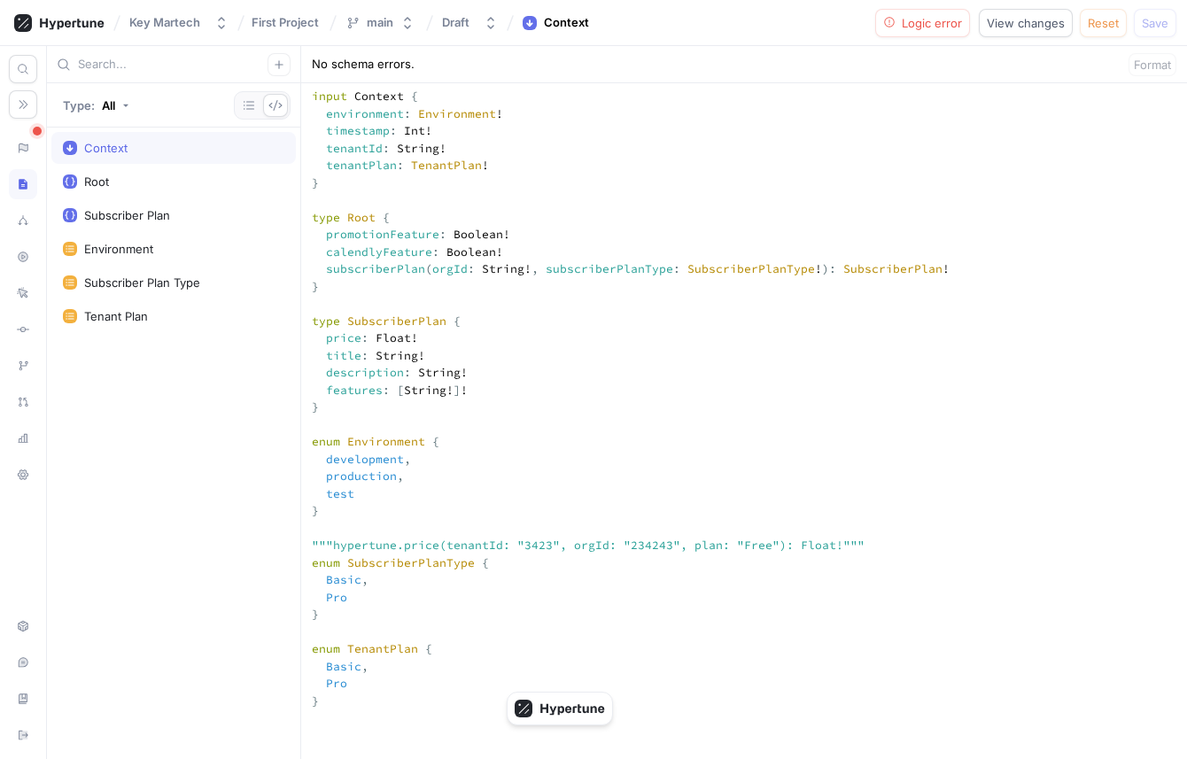
drag, startPoint x: 352, startPoint y: 236, endPoint x: 383, endPoint y: 236, distance: 31.0
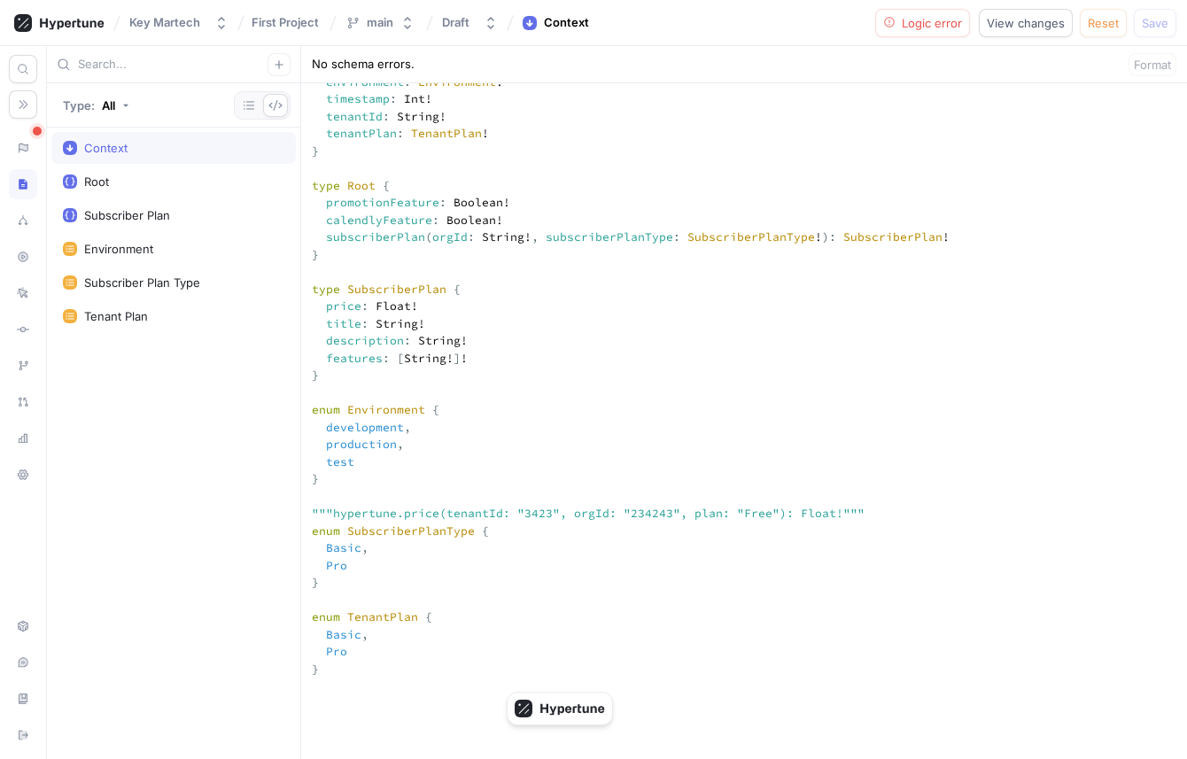
scroll to position [294, 0]
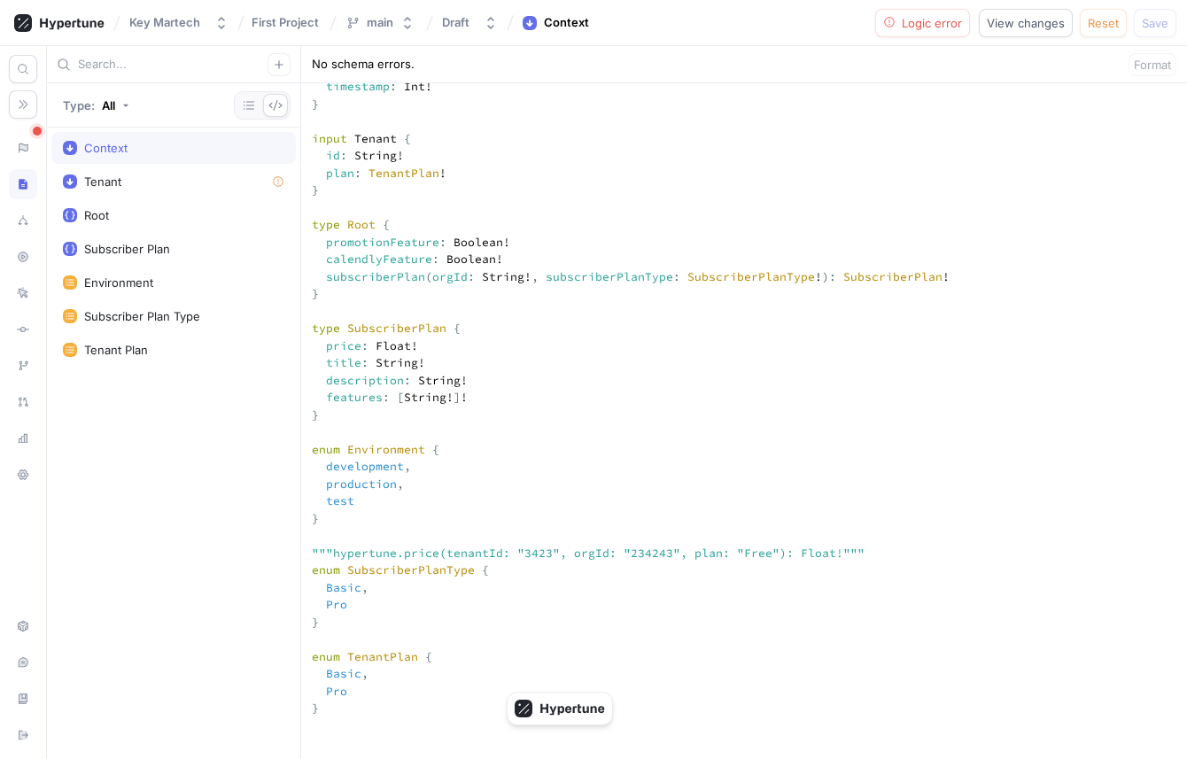
click at [386, 332] on textarea "input Context { environment: Environment! timestamp: Int! } input Tenant { id: …" at bounding box center [744, 768] width 886 height 1464
click at [479, 293] on textarea "input Context { environment: Environment! timestamp: Int! } input Tenant { id: …" at bounding box center [744, 768] width 886 height 1464
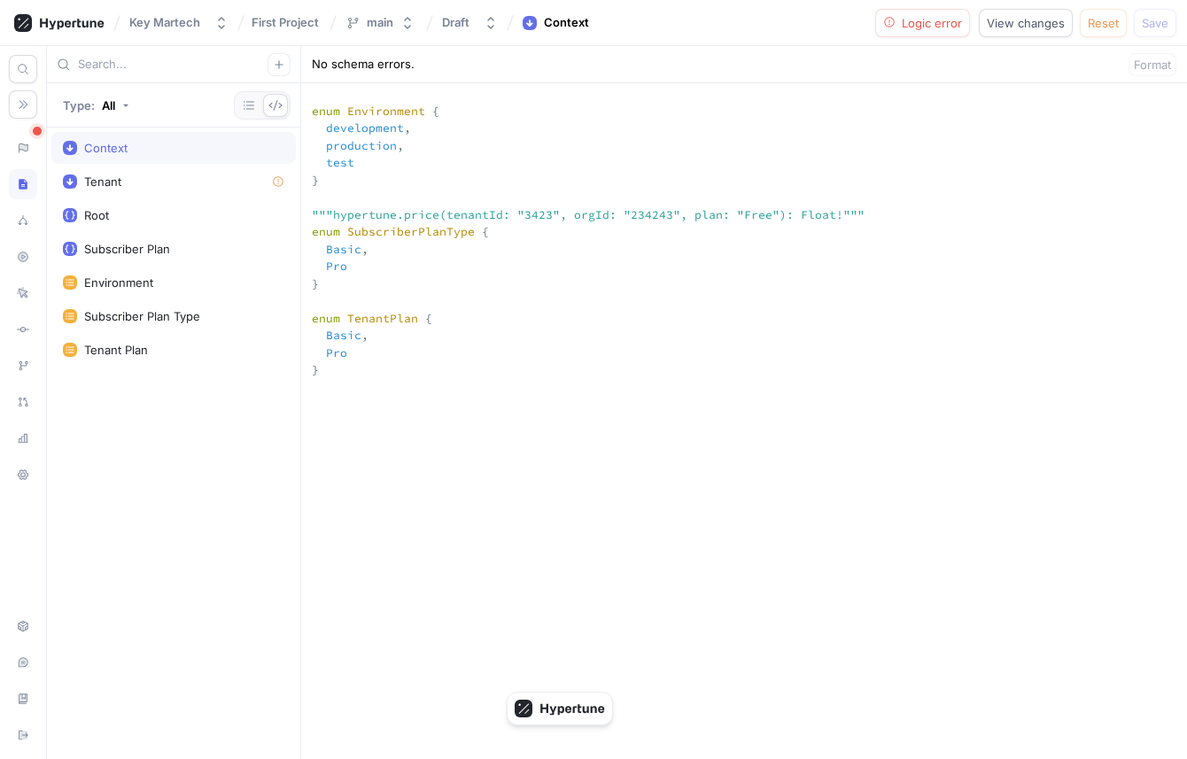
scroll to position [627, 0]
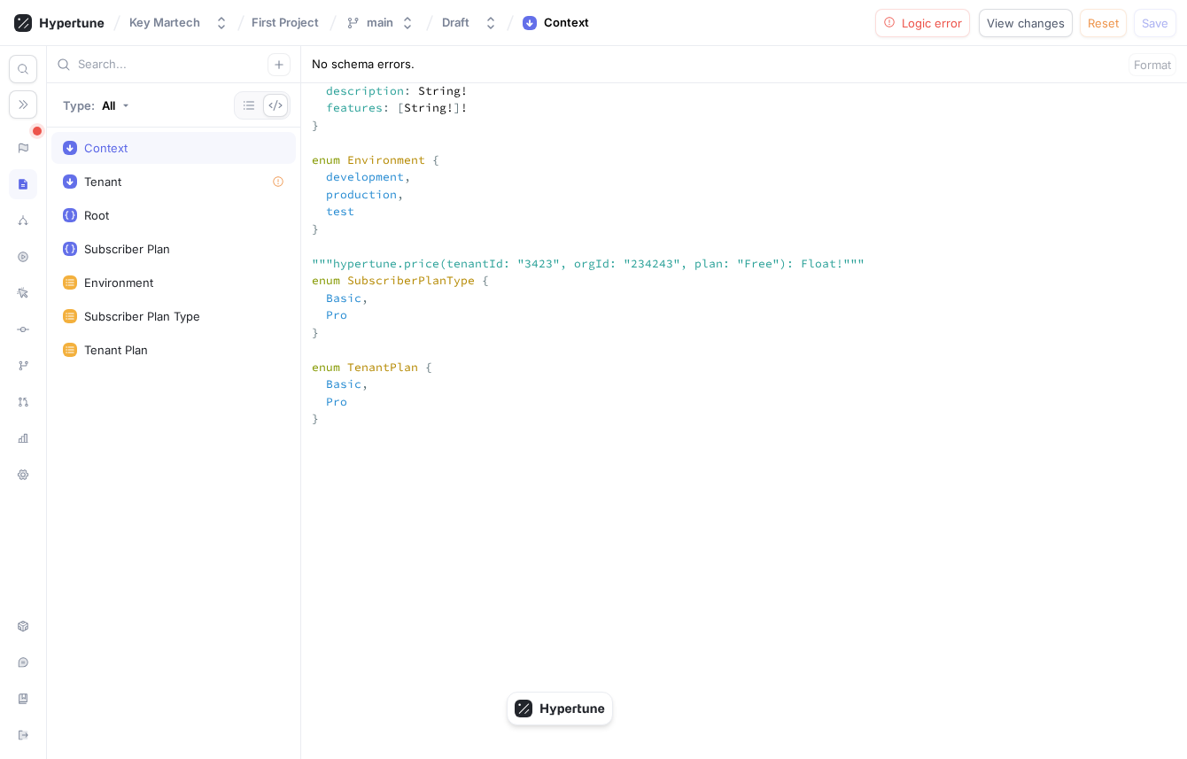
drag, startPoint x: 347, startPoint y: 407, endPoint x: 352, endPoint y: 417, distance: 11.1
click at [352, 417] on textarea "input Context { environment: Environment! timestamp: Int! } input Tenant { id: …" at bounding box center [744, 479] width 886 height 1464
drag, startPoint x: 336, startPoint y: 492, endPoint x: 366, endPoint y: 498, distance: 30.6
click at [366, 498] on textarea "input Context { environment: Environment! timestamp: Int! } input Tenant { id: …" at bounding box center [744, 479] width 886 height 1464
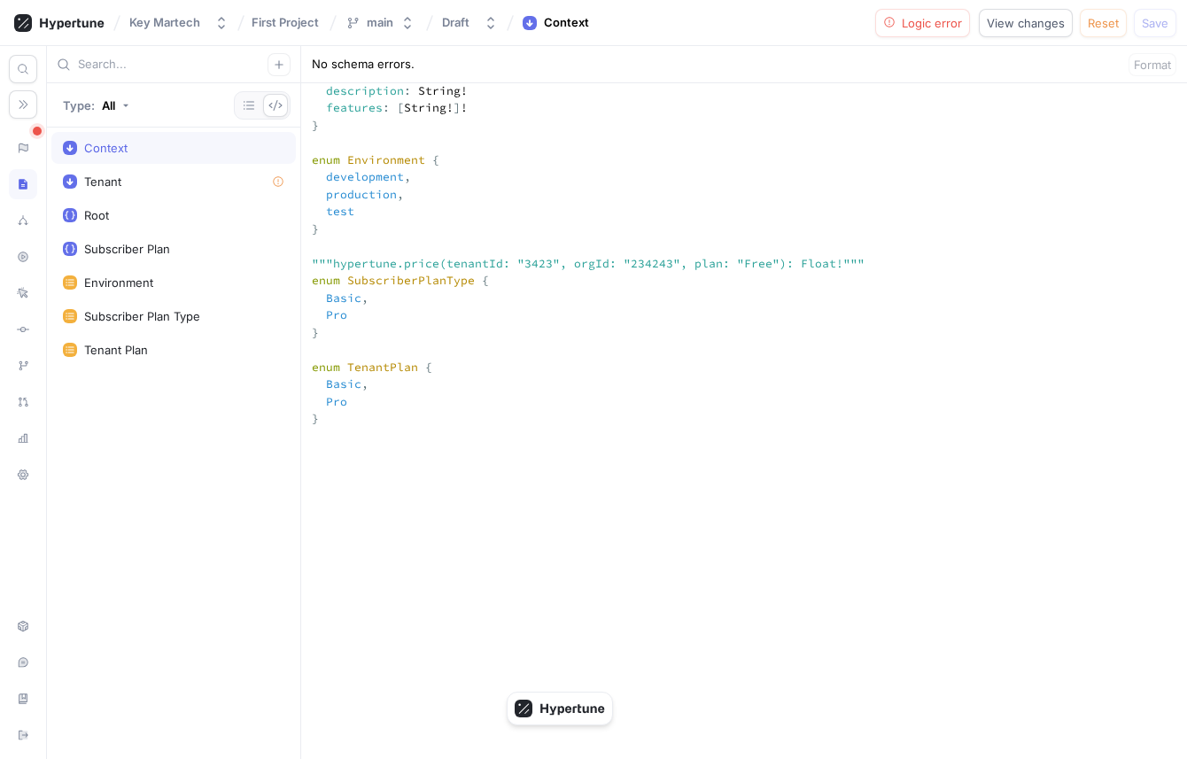
click at [366, 498] on textarea "input Context { environment: Environment! timestamp: Int! } input Tenant { id: …" at bounding box center [744, 479] width 886 height 1464
click at [19, 149] on icon at bounding box center [24, 148] width 10 height 10
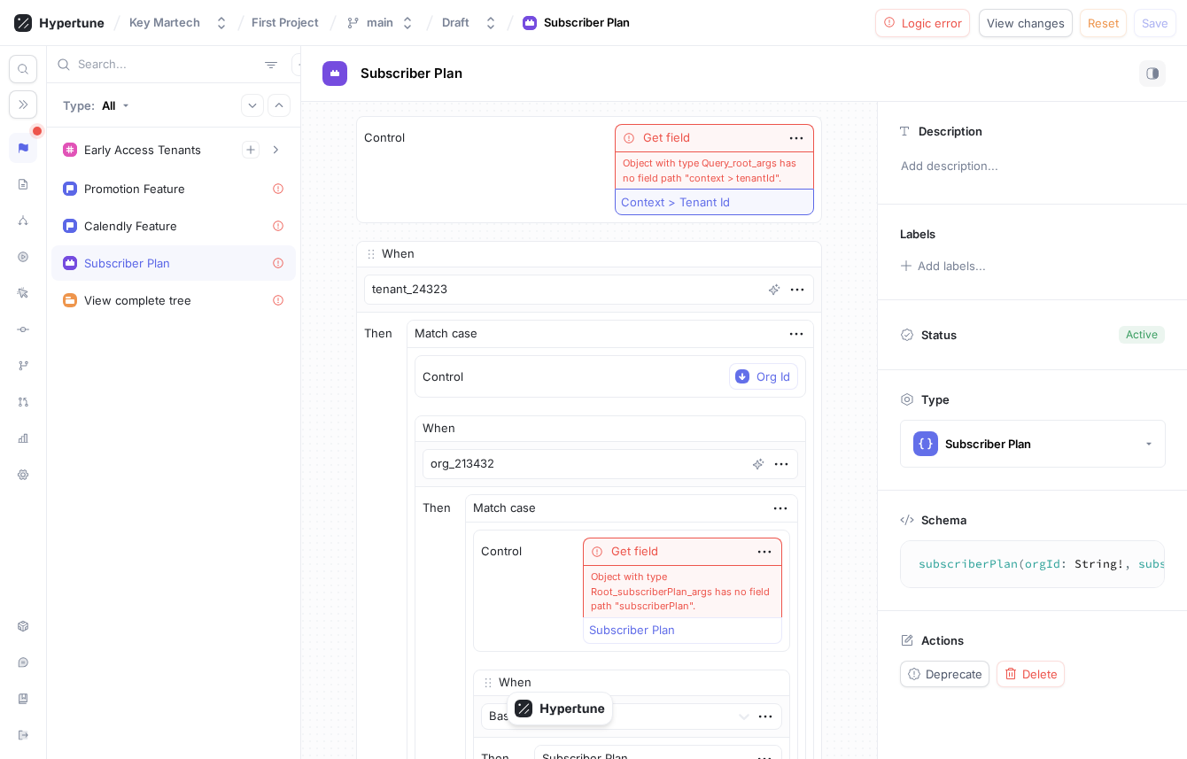
click at [685, 195] on div "Context > Tenant Id" at bounding box center [675, 202] width 109 height 15
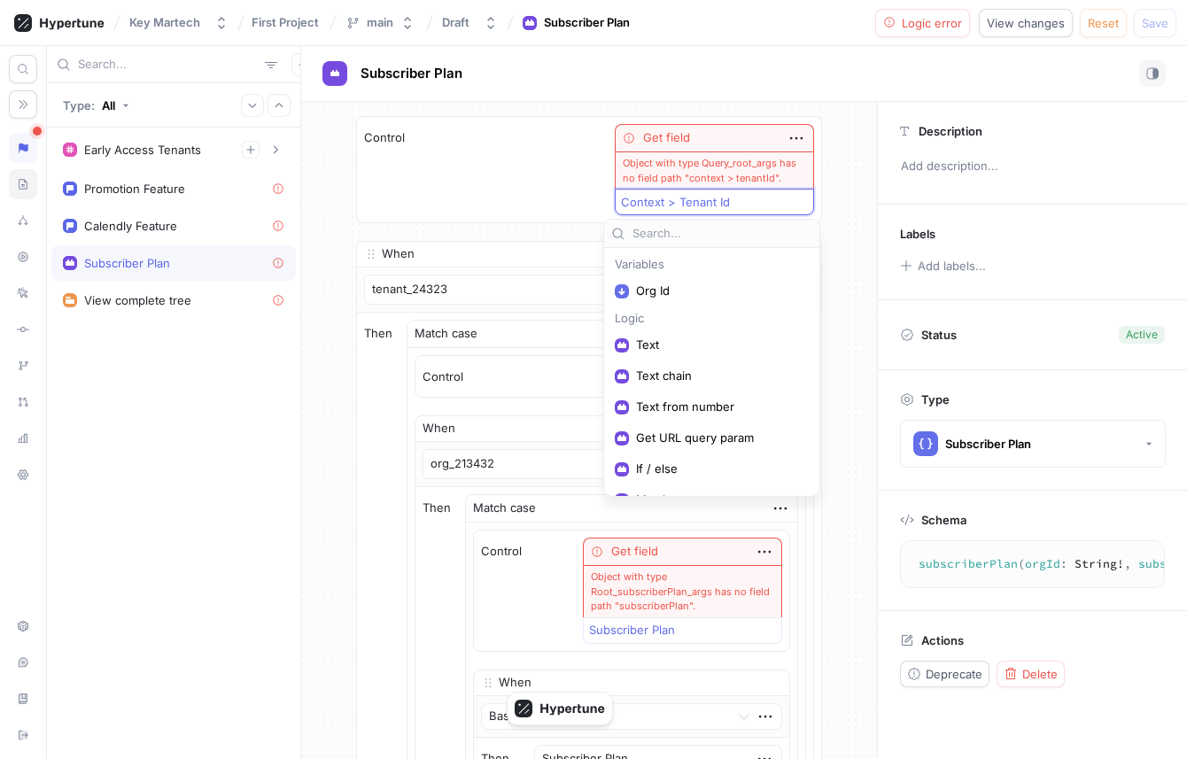
click at [27, 177] on icon at bounding box center [23, 184] width 12 height 14
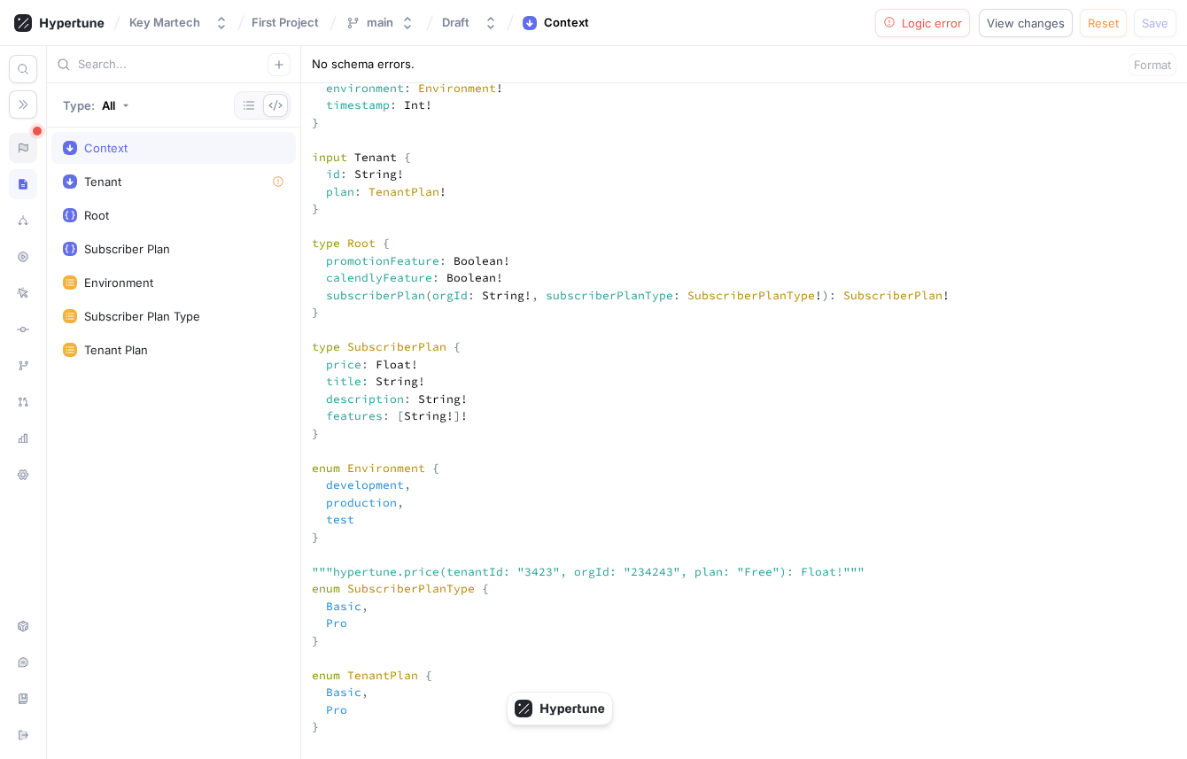
scroll to position [307, 0]
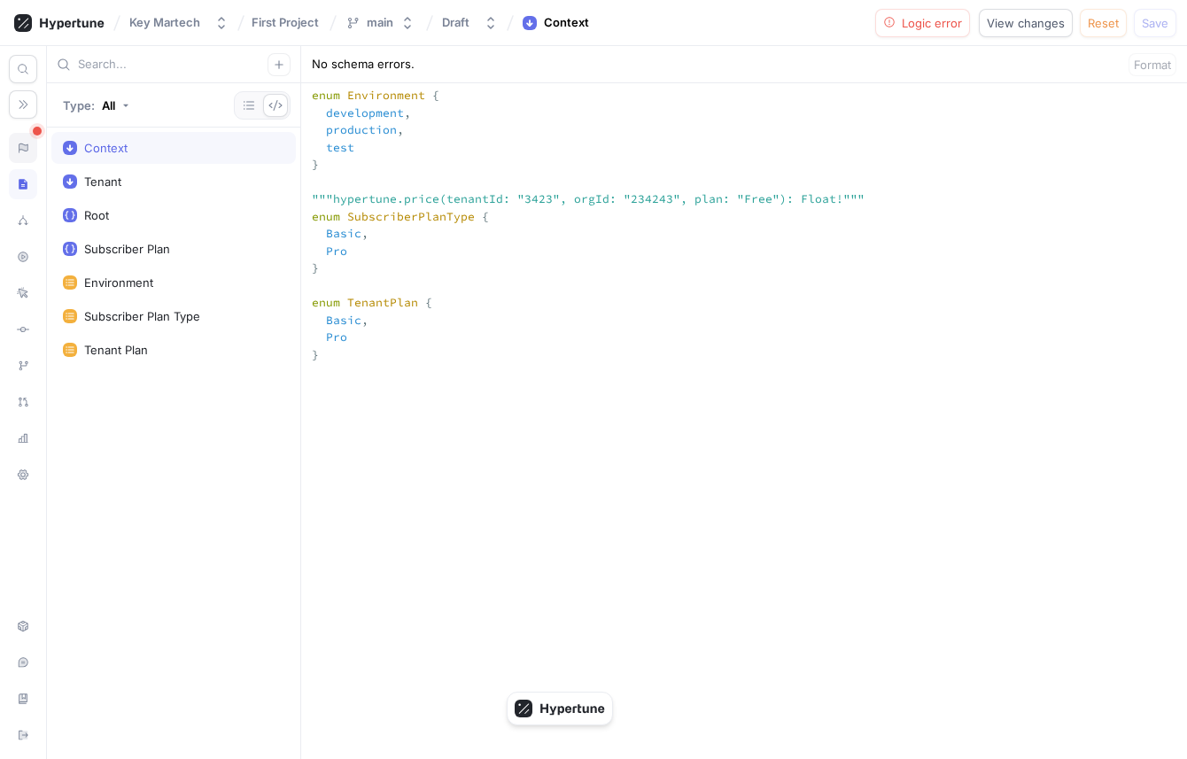
click at [514, 451] on textarea "input Context { environment: Environment! timestamp: Int! tenant: Tenant! } inp…" at bounding box center [744, 406] width 886 height 1482
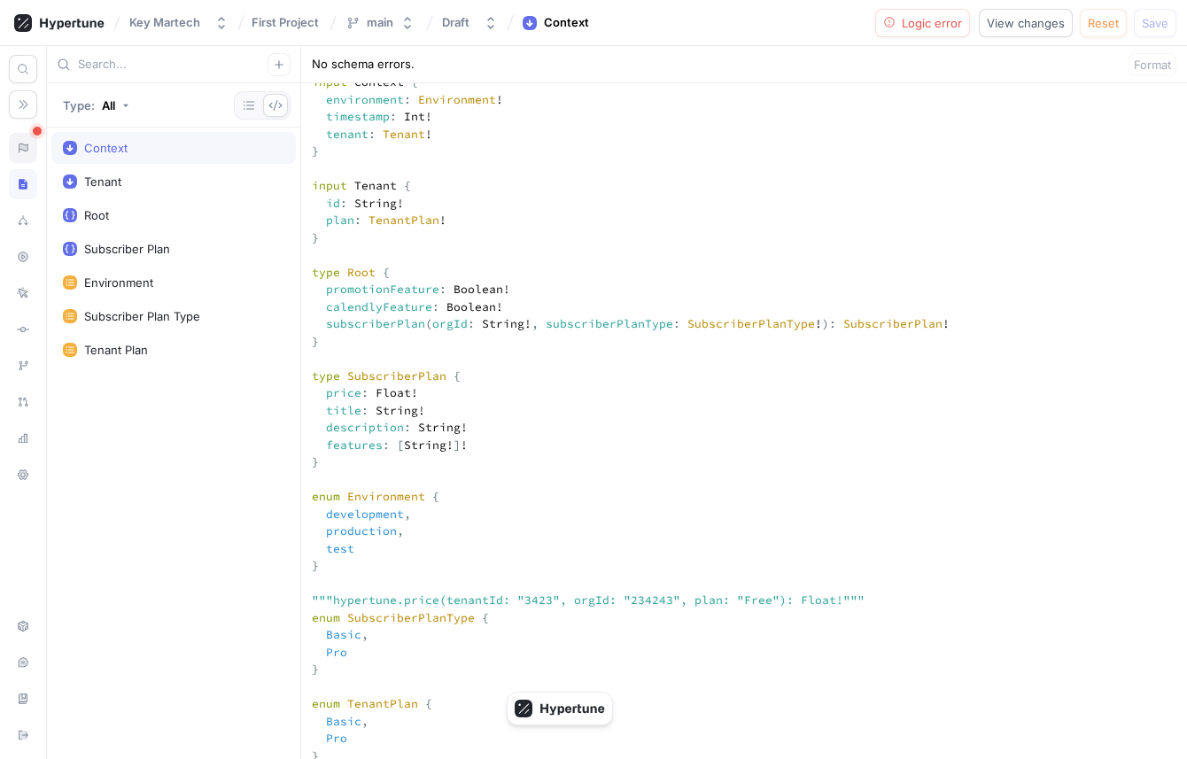
click at [17, 159] on div at bounding box center [23, 148] width 28 height 30
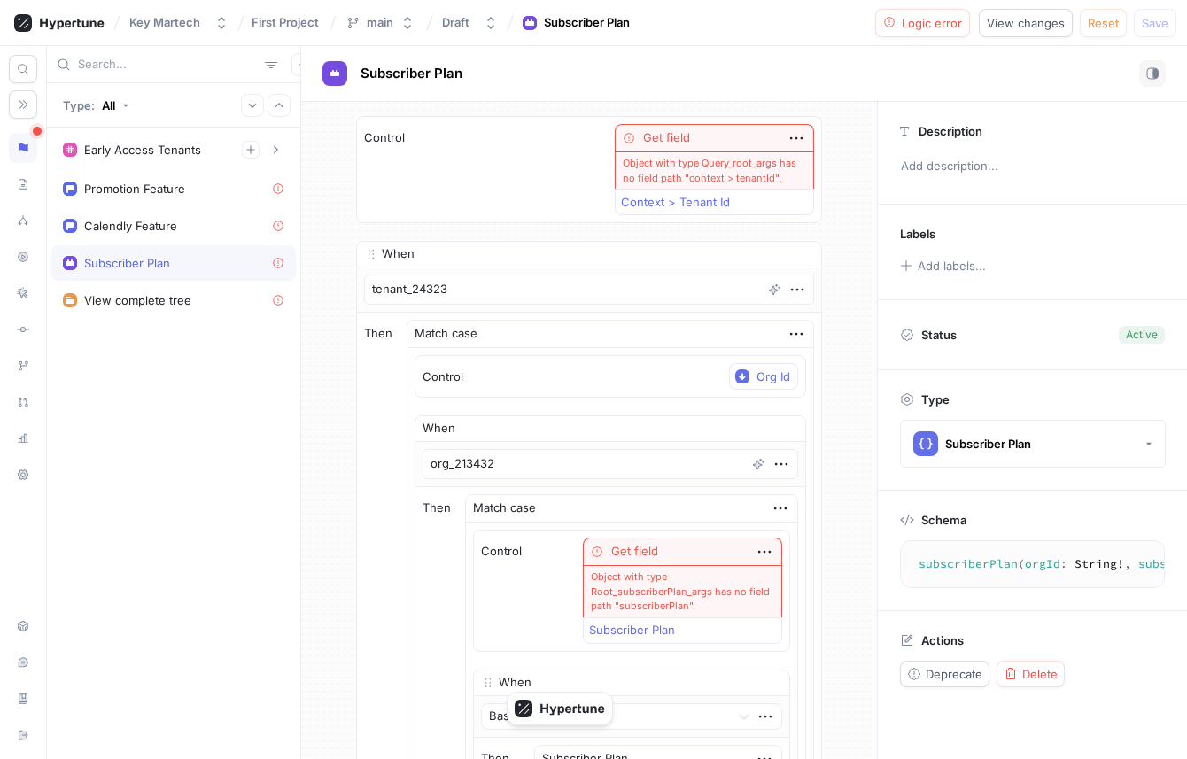
click at [681, 186] on div "Object with type Query_root_args has no field path "context > tenantId"." at bounding box center [714, 169] width 199 height 37
click at [685, 205] on div "Context > Tenant Id" at bounding box center [675, 202] width 109 height 15
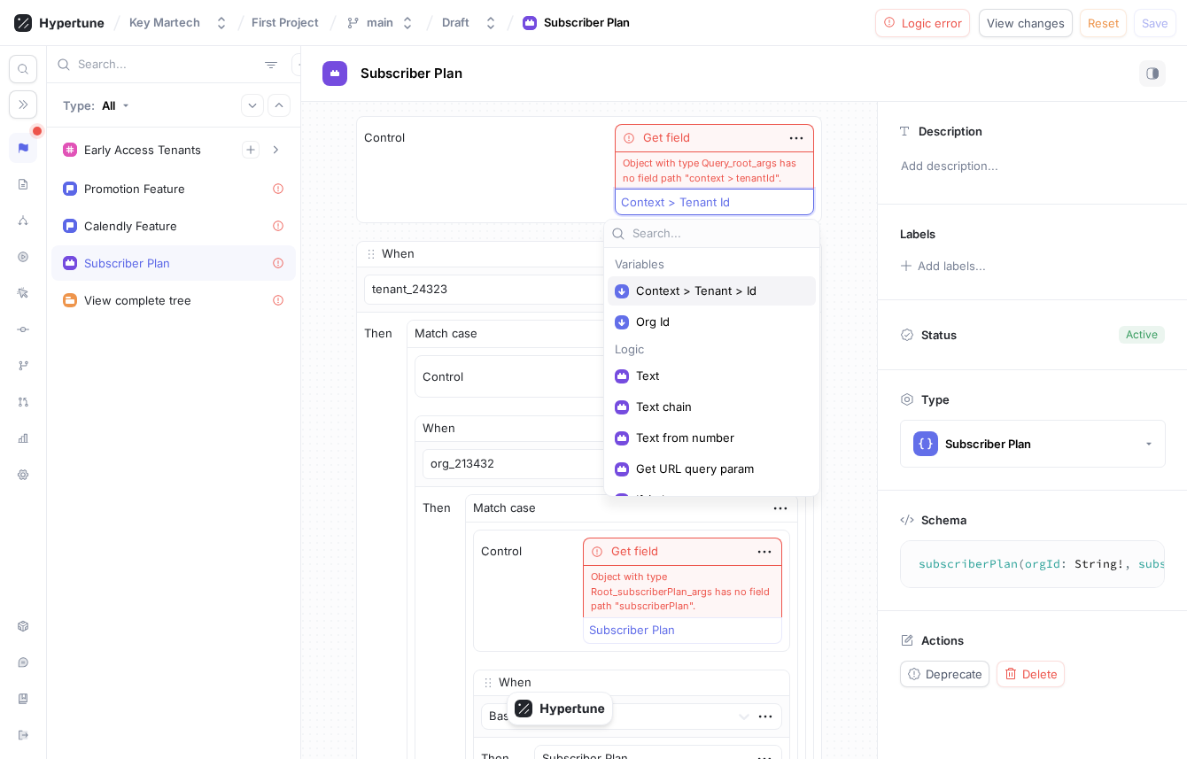
click at [687, 277] on div "Context > Tenant > Id" at bounding box center [712, 290] width 208 height 29
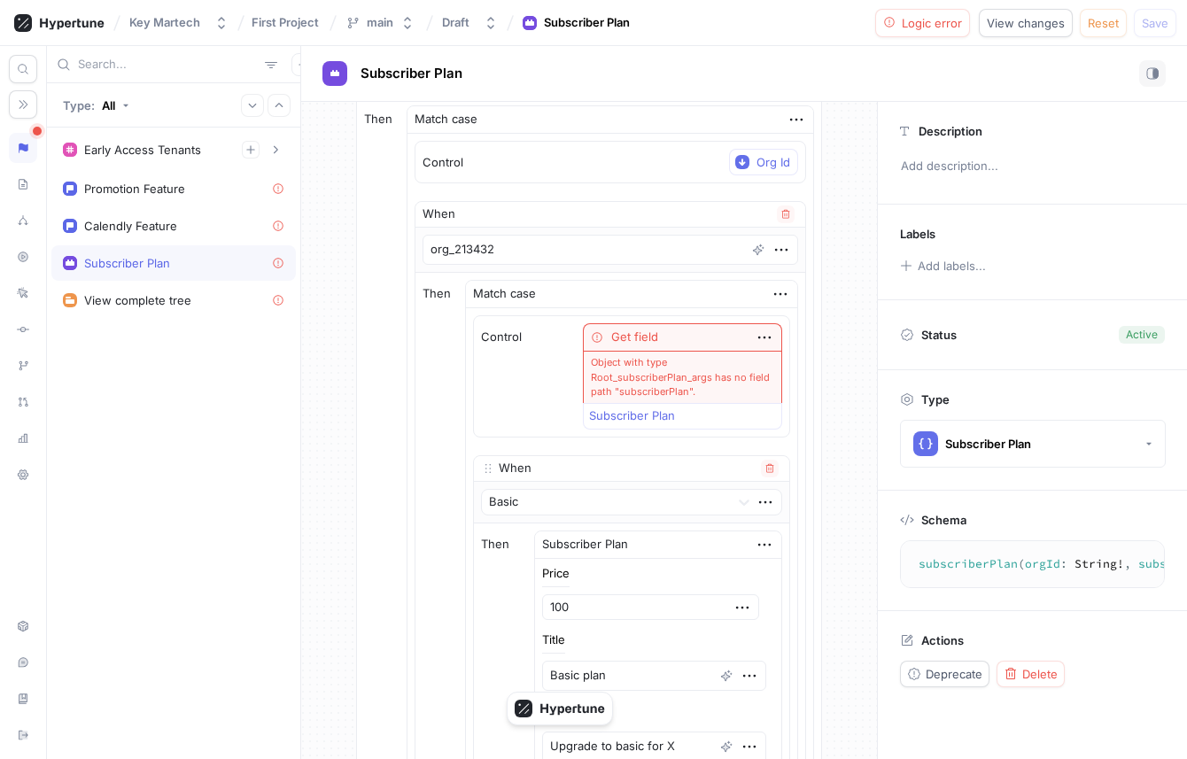
scroll to position [189, 0]
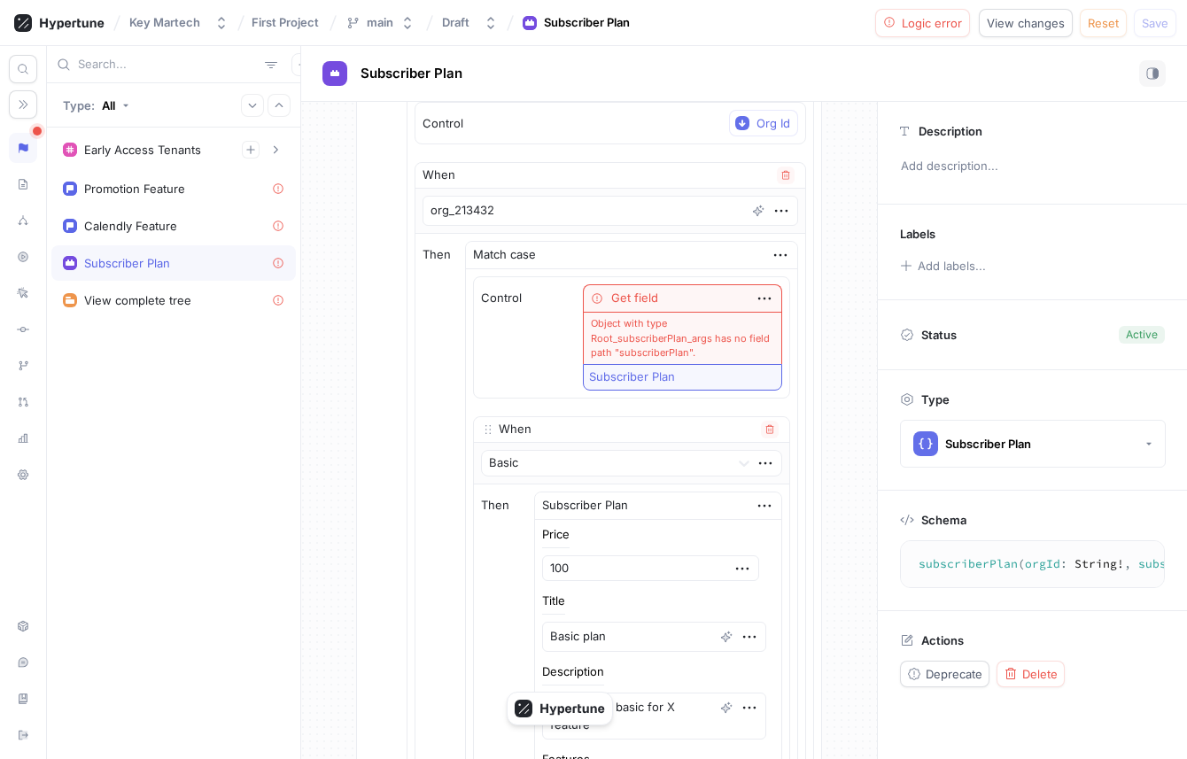
click at [648, 373] on div "Subscriber Plan" at bounding box center [632, 376] width 86 height 15
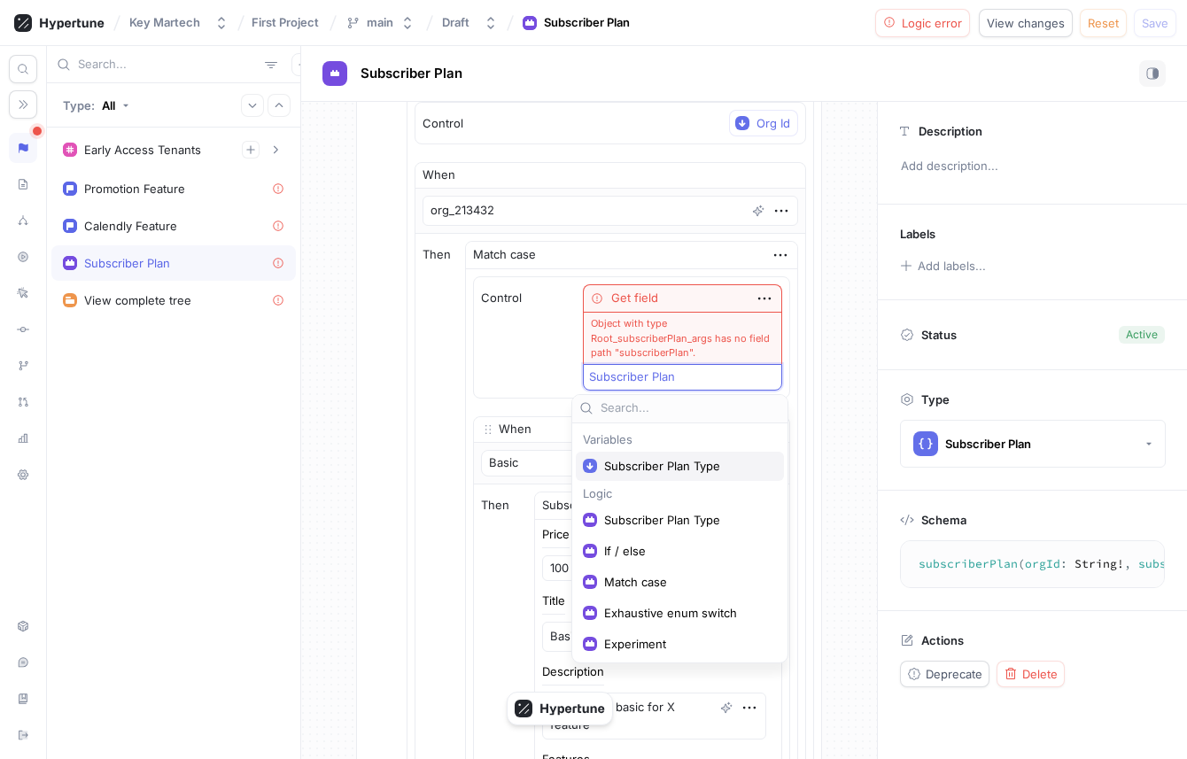
click at [682, 476] on div "Subscriber Plan Type" at bounding box center [680, 466] width 208 height 29
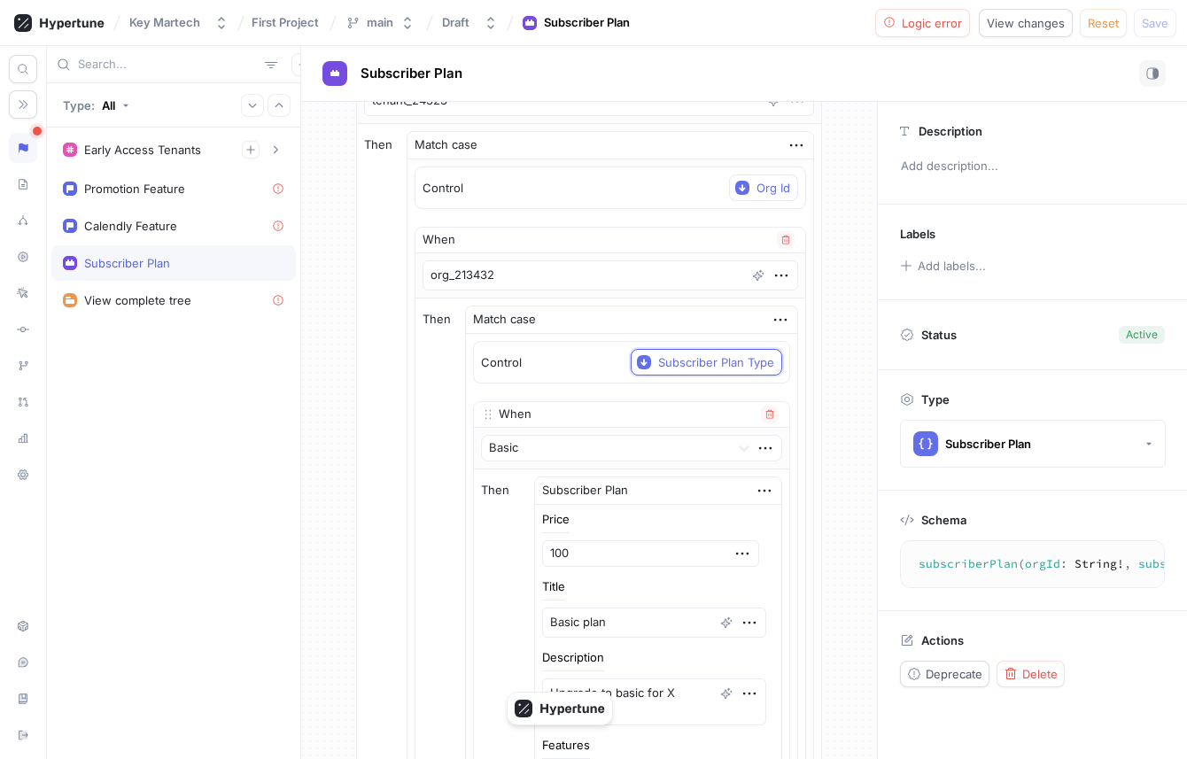
scroll to position [0, 0]
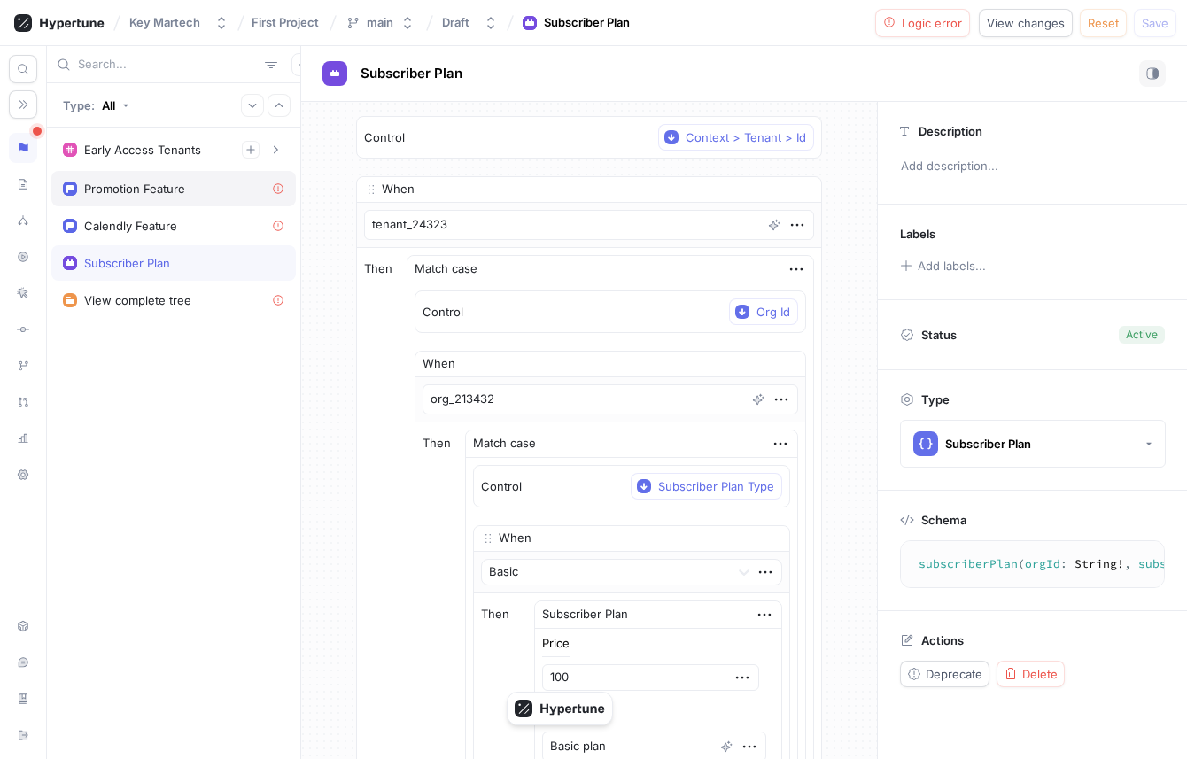
click at [190, 197] on div "Promotion Feature" at bounding box center [173, 188] width 244 height 35
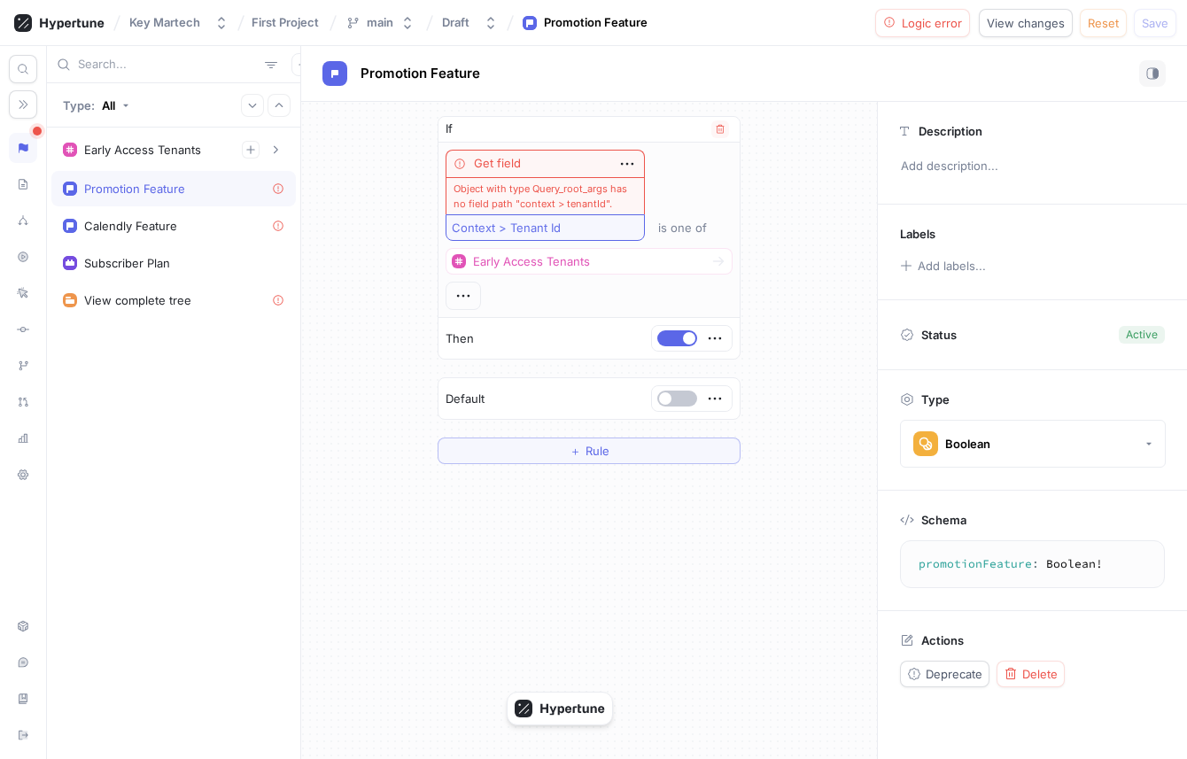
click at [562, 235] on button "Context > Tenant Id" at bounding box center [544, 227] width 199 height 27
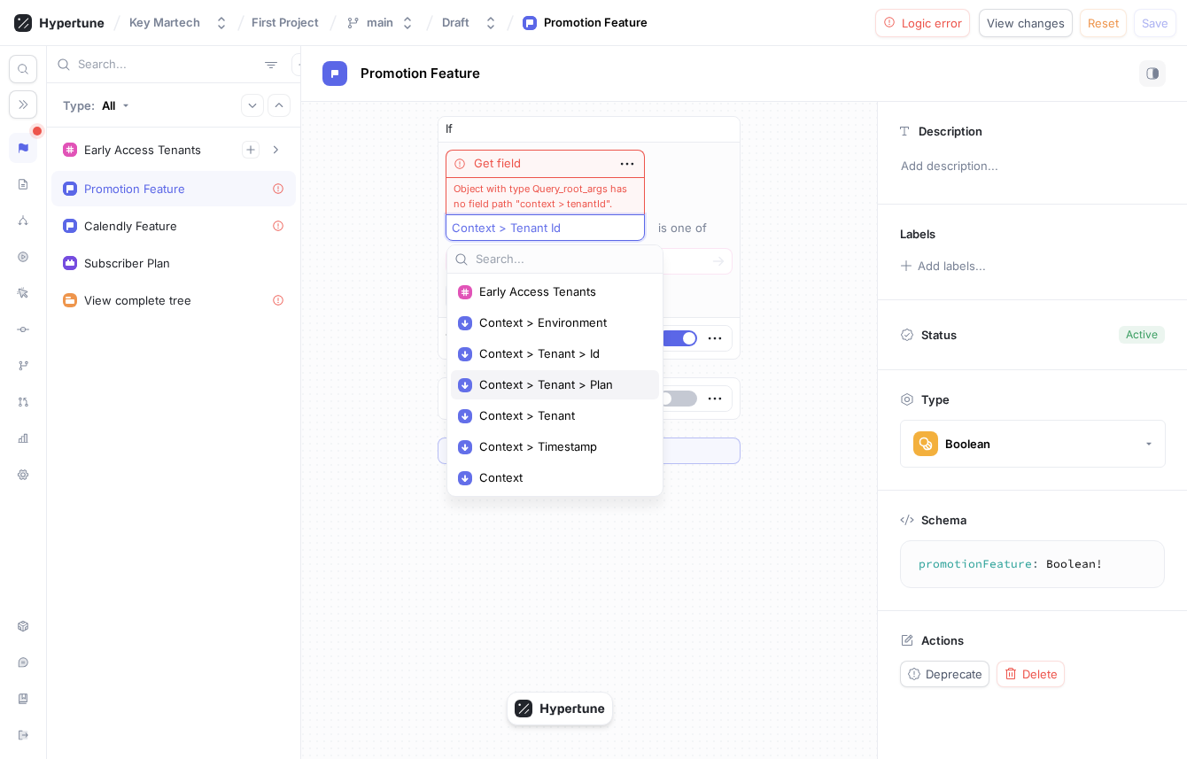
click at [576, 383] on span "Context > Tenant > Plan" at bounding box center [561, 384] width 164 height 15
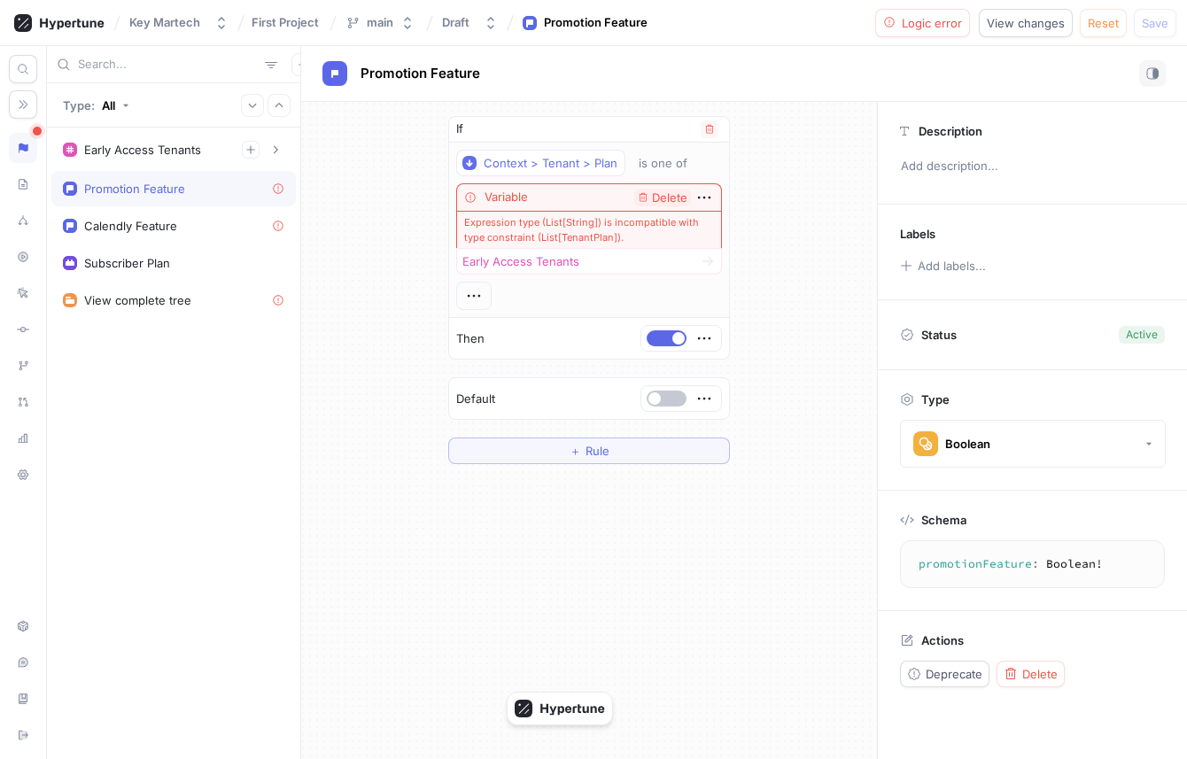
click at [601, 182] on div "Context > Tenant > Plan is one of Variable Delete Expression type (List[String]…" at bounding box center [589, 230] width 266 height 160
click at [594, 166] on div "Context > Tenant > Plan" at bounding box center [551, 163] width 134 height 15
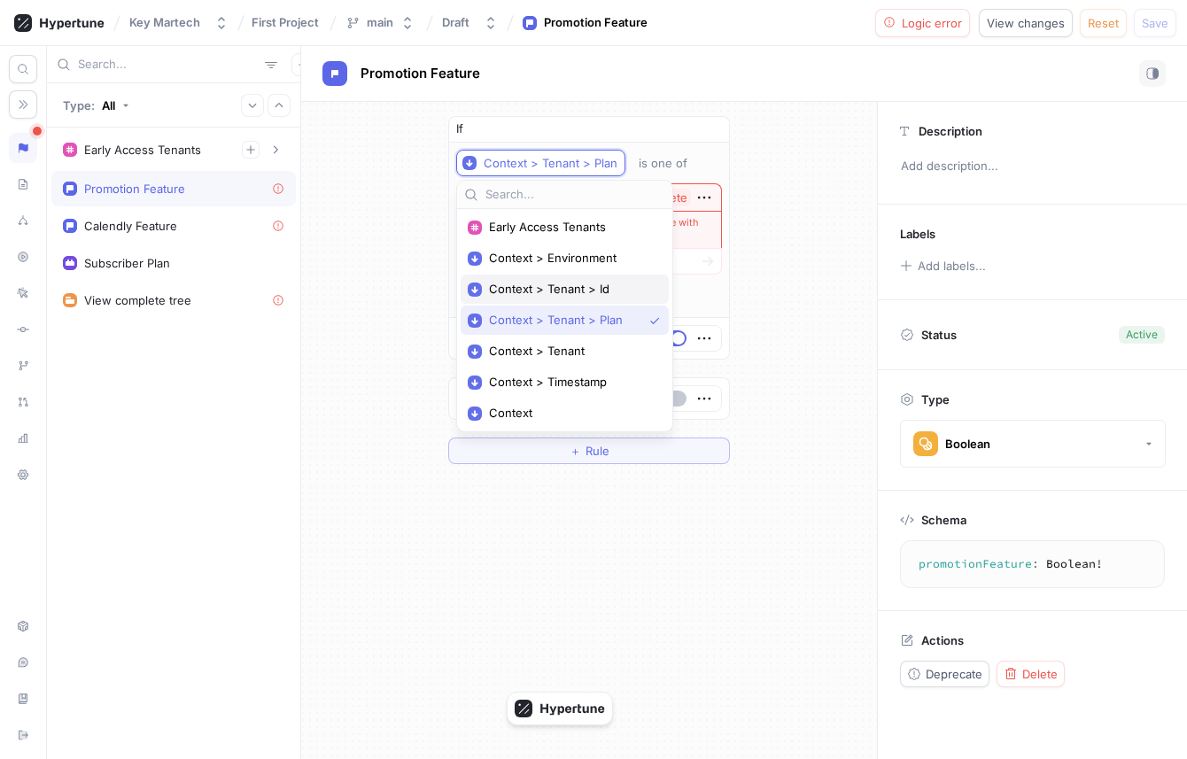
click at [594, 292] on span "Context > Tenant > Id" at bounding box center [571, 289] width 164 height 15
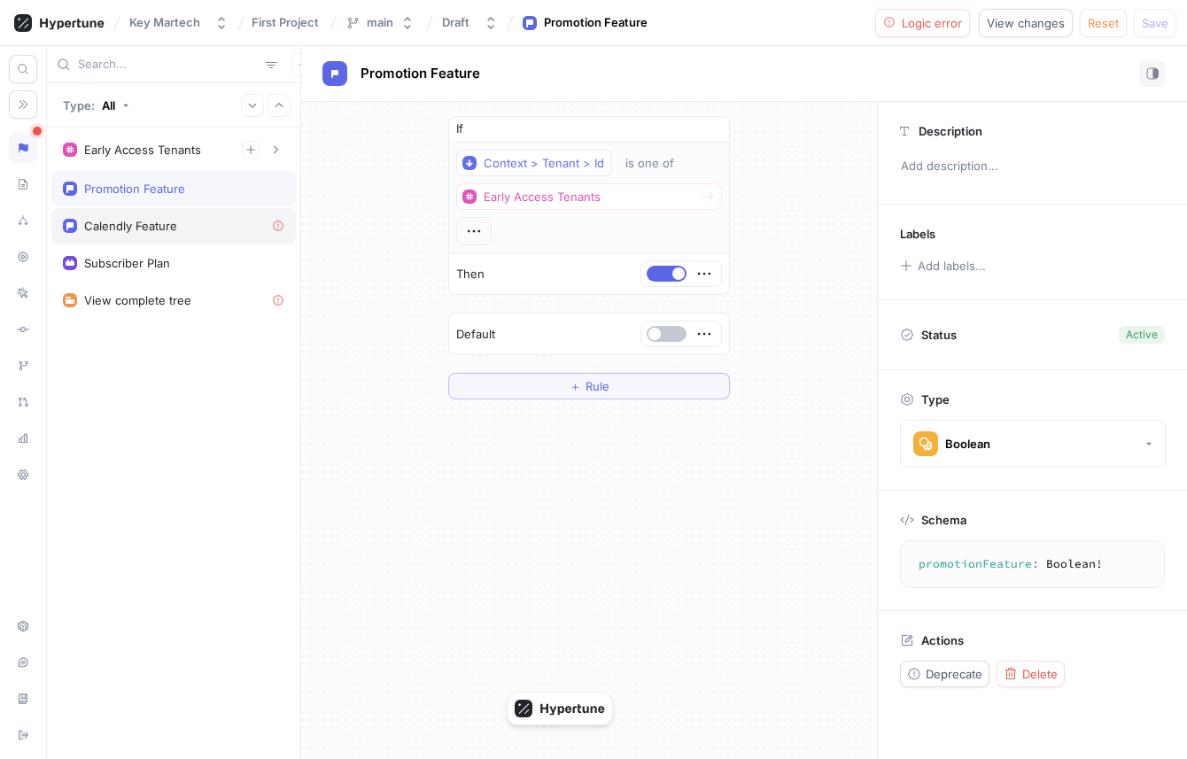
click at [244, 225] on div "Calendly Feature" at bounding box center [173, 226] width 221 height 14
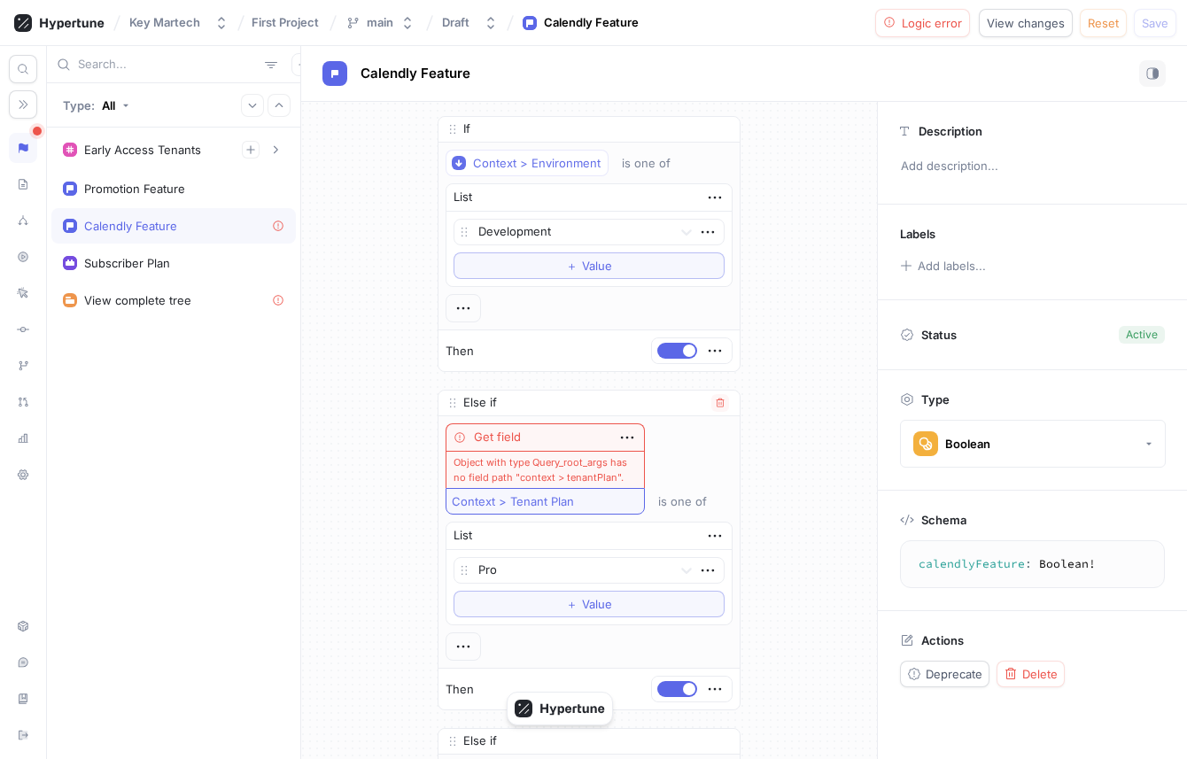
click at [534, 499] on div "Context > Tenant Plan" at bounding box center [513, 501] width 122 height 15
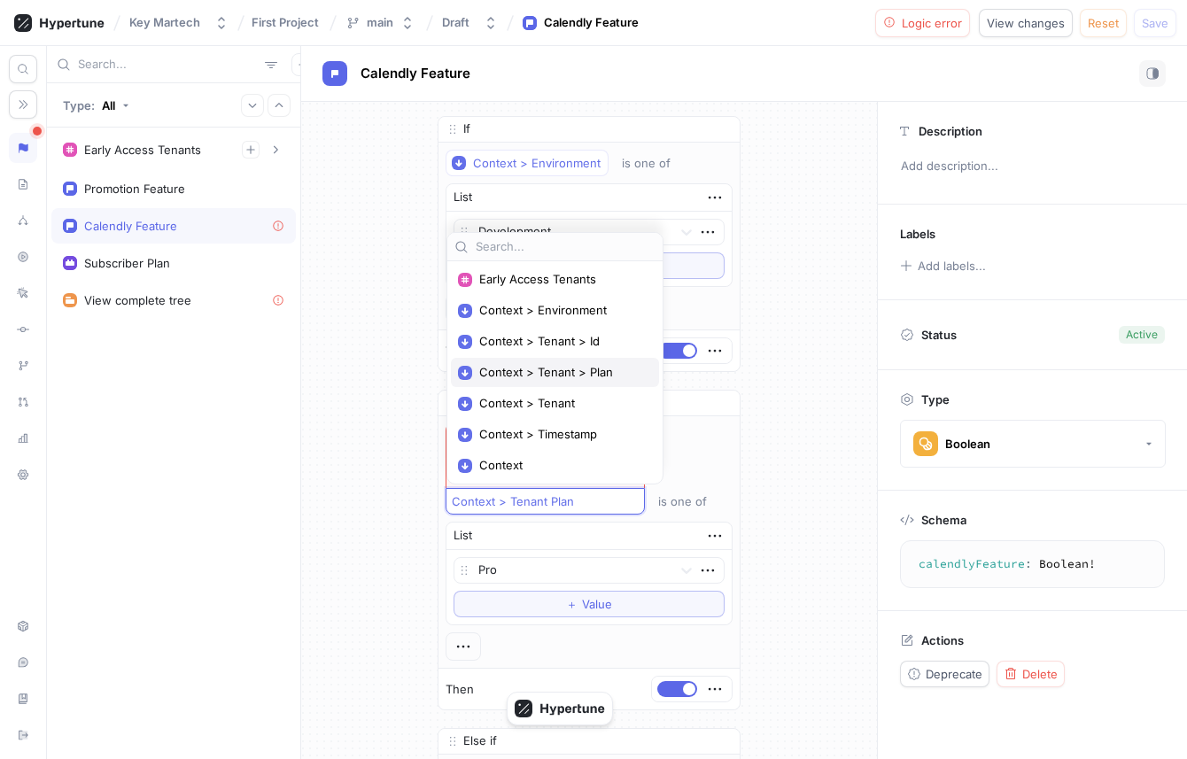
click at [577, 370] on span "Context > Tenant > Plan" at bounding box center [561, 372] width 164 height 15
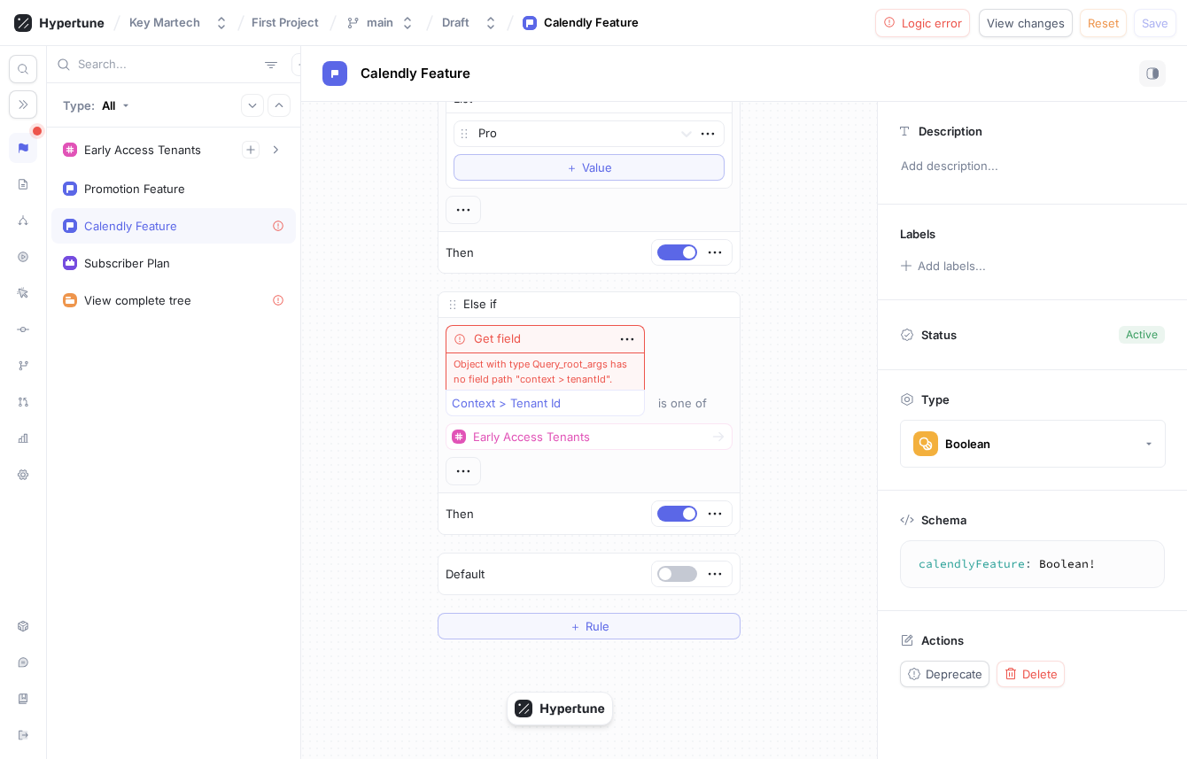
scroll to position [381, 0]
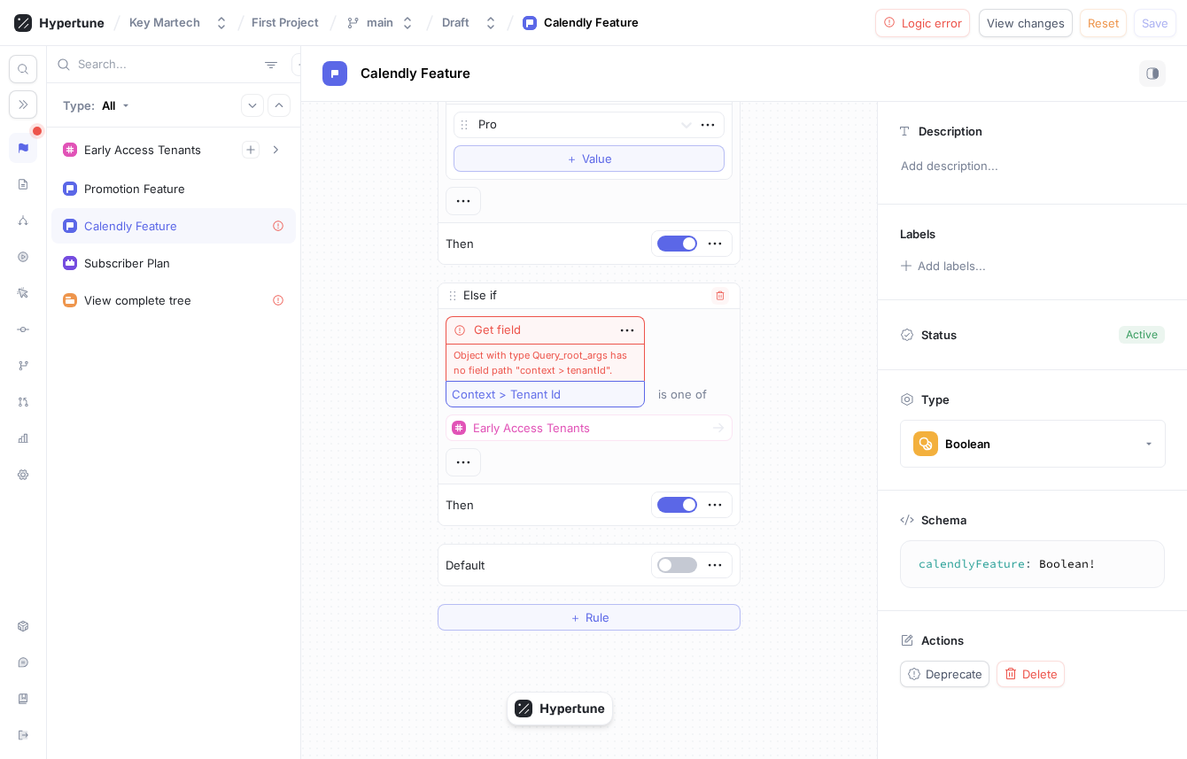
click at [546, 389] on div "Context > Tenant Id" at bounding box center [506, 394] width 109 height 15
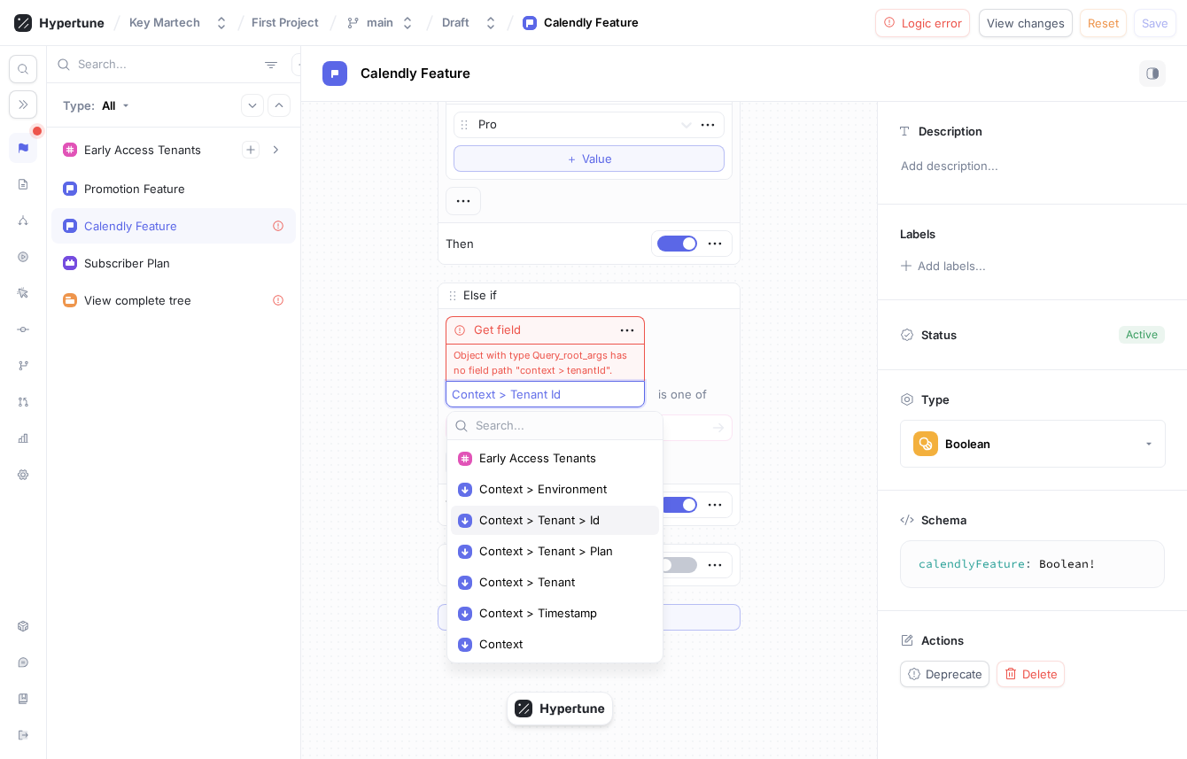
click at [545, 507] on div "Context > Tenant > Id" at bounding box center [555, 520] width 208 height 29
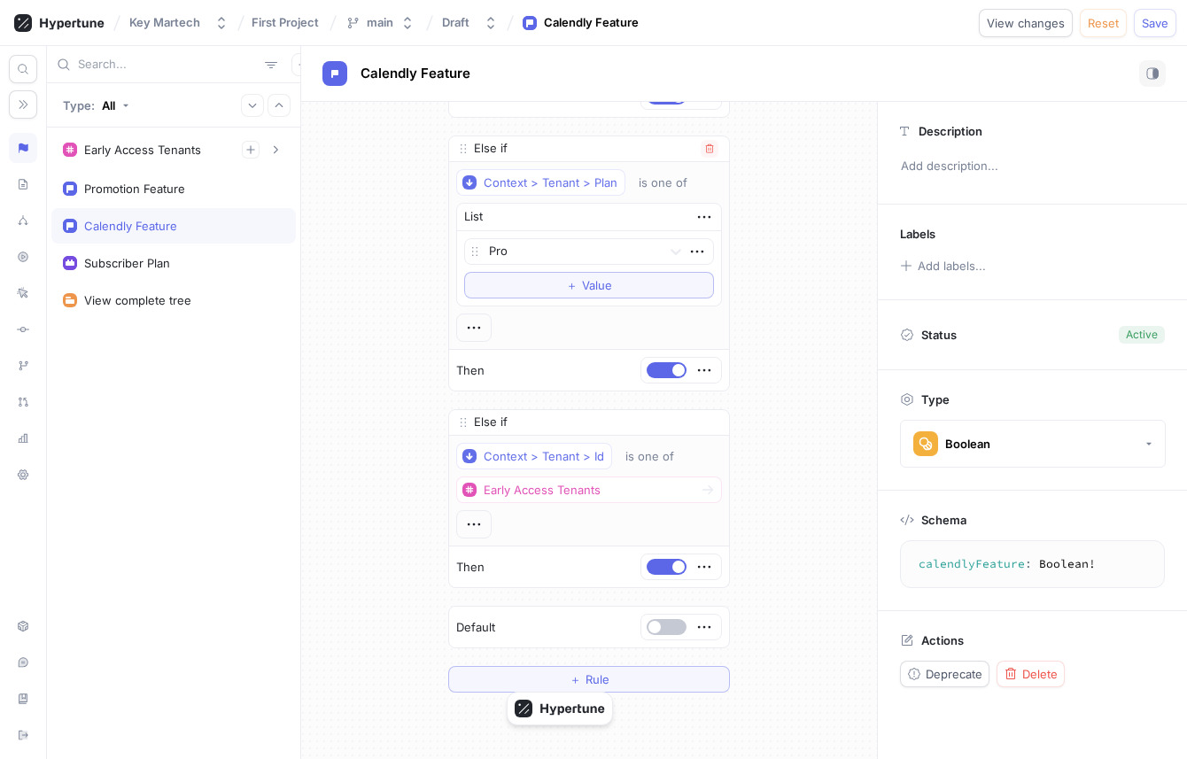
click at [573, 368] on div "Then" at bounding box center [589, 370] width 280 height 41
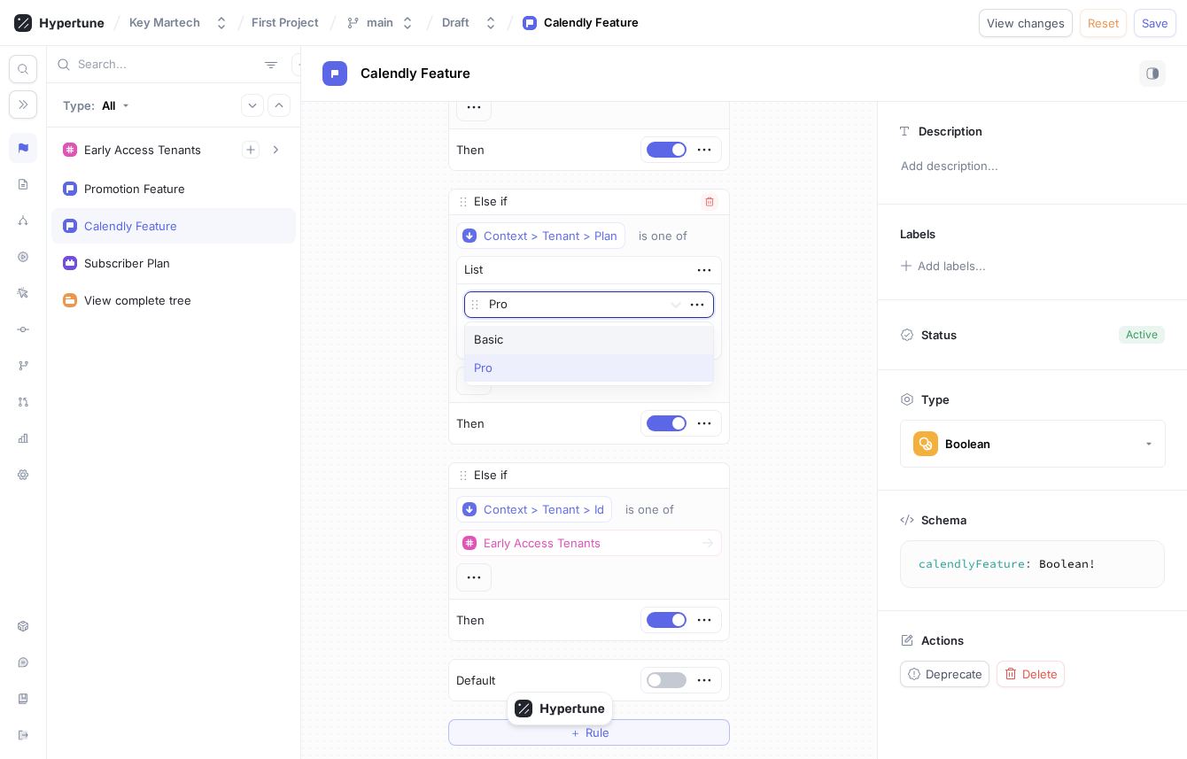
click at [535, 304] on div at bounding box center [572, 305] width 166 height 21
click at [529, 310] on div at bounding box center [572, 305] width 166 height 21
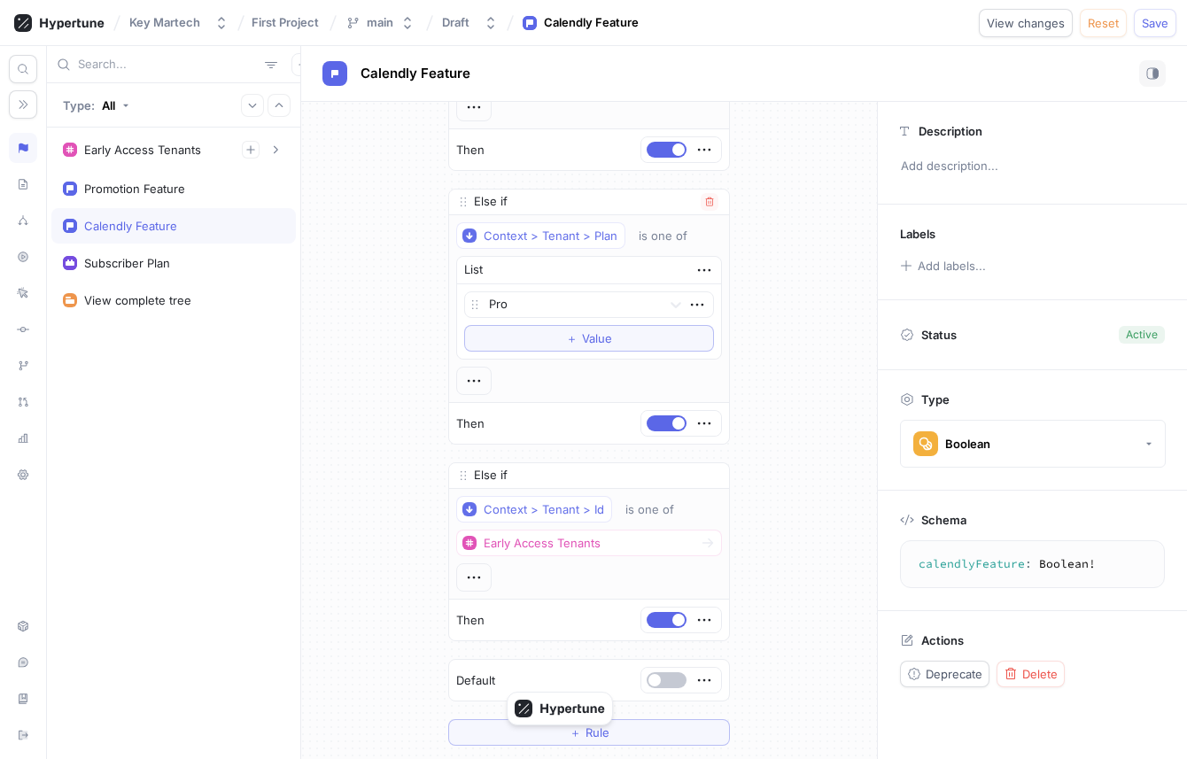
click at [450, 290] on div "Context > Tenant > Plan is one of List Pro To pick up a draggable item, press t…" at bounding box center [589, 308] width 280 height 187
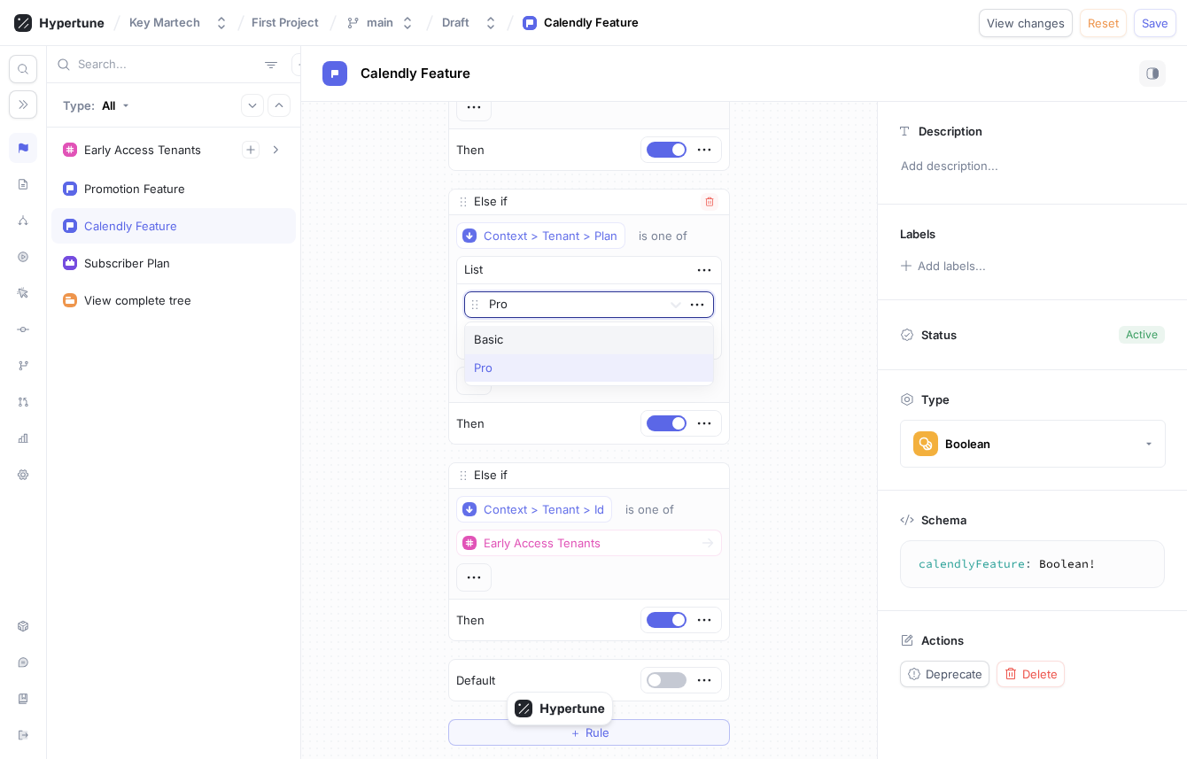
click at [519, 304] on div at bounding box center [572, 305] width 166 height 21
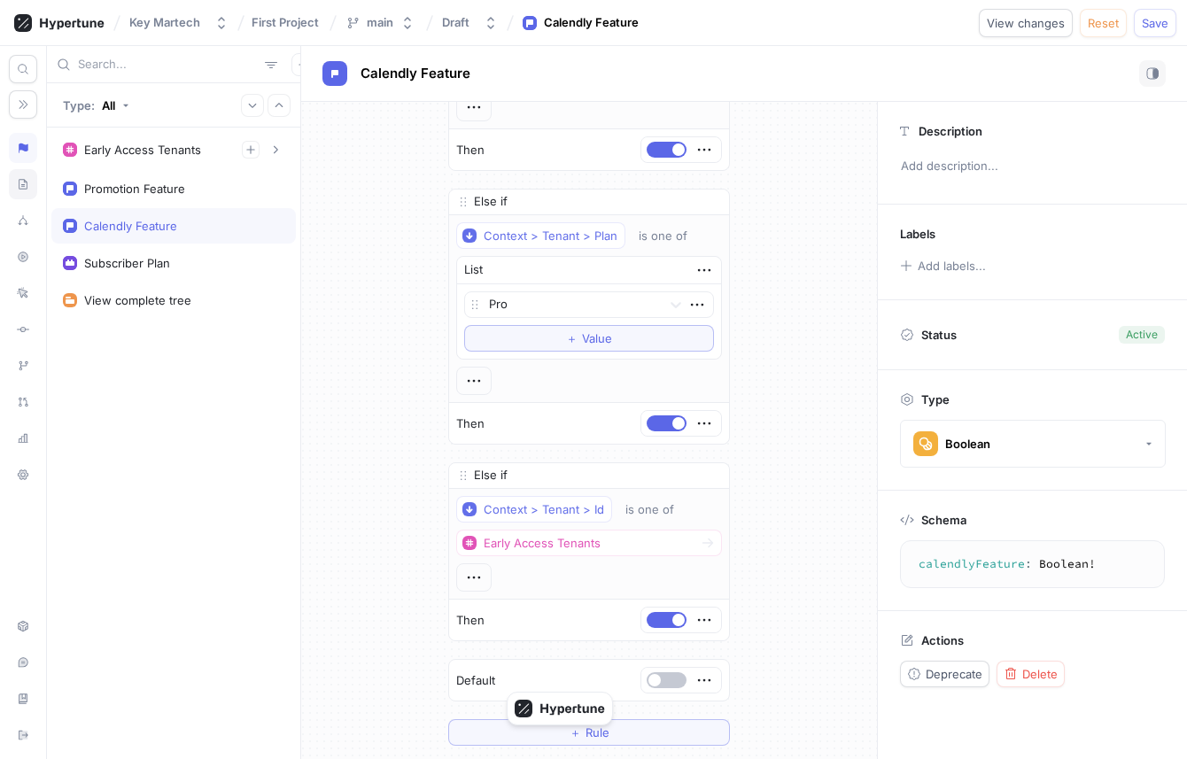
click at [27, 185] on icon at bounding box center [23, 184] width 12 height 14
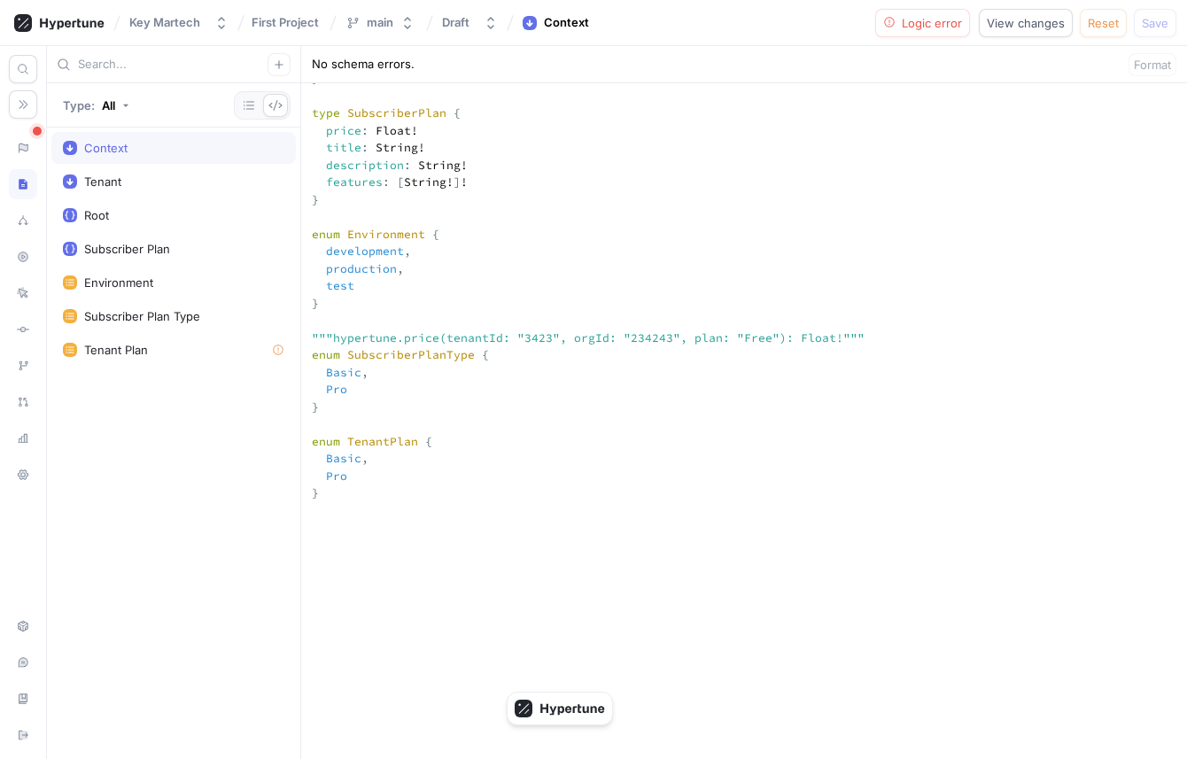
scroll to position [786, 0]
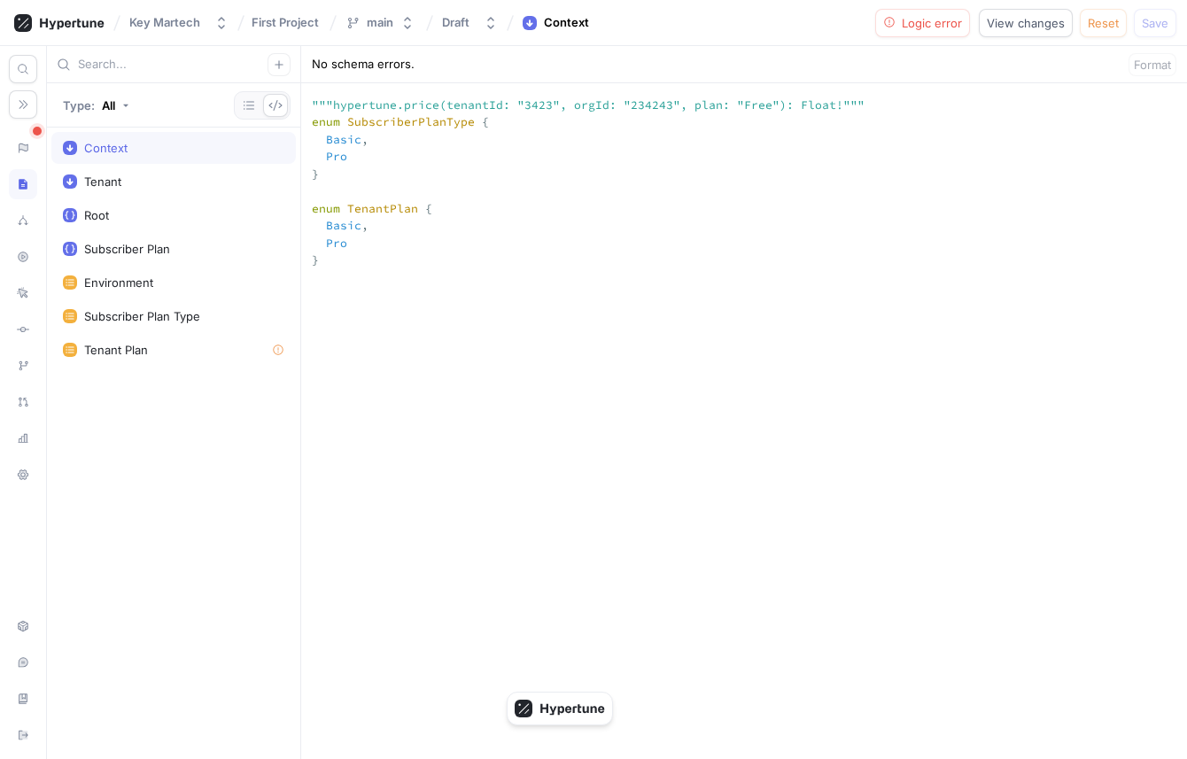
drag, startPoint x: 414, startPoint y: 360, endPoint x: 314, endPoint y: 314, distance: 109.7
click at [314, 314] on textarea "input Context { environment: Environment! timestamp: Int! tenant: Tenant! } inp…" at bounding box center [744, 320] width 886 height 1464
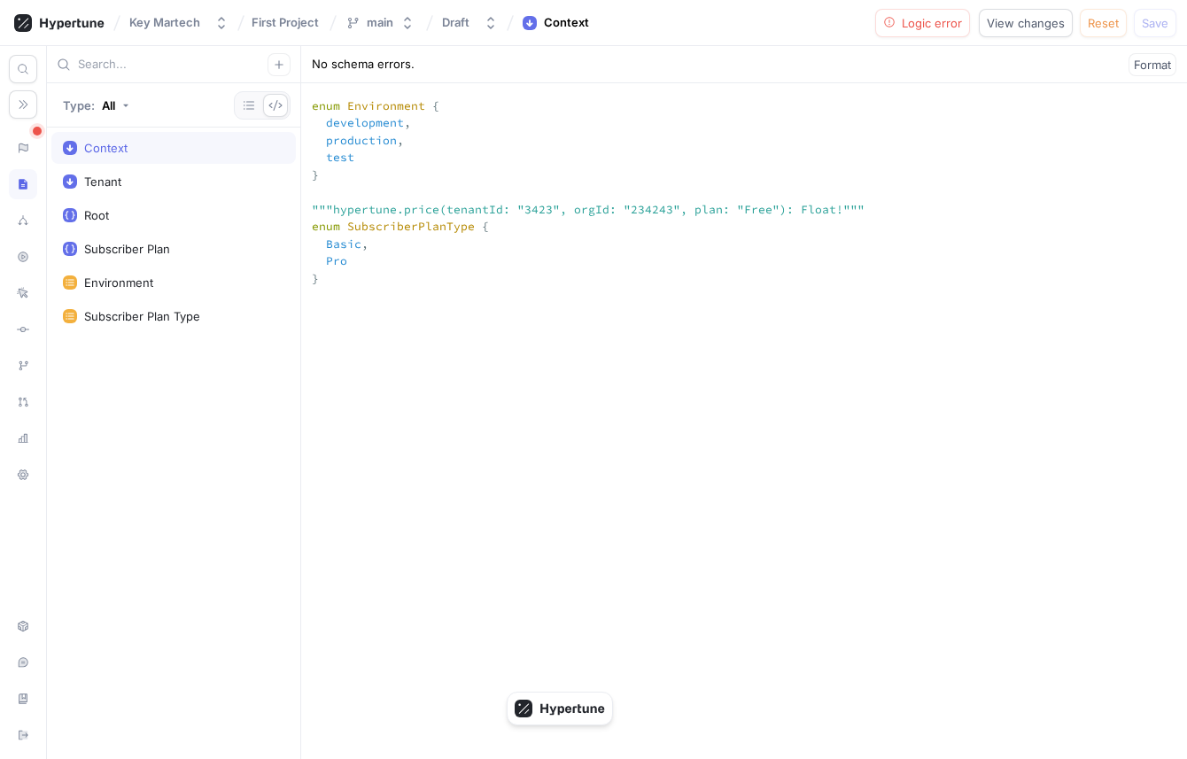
scroll to position [0, 0]
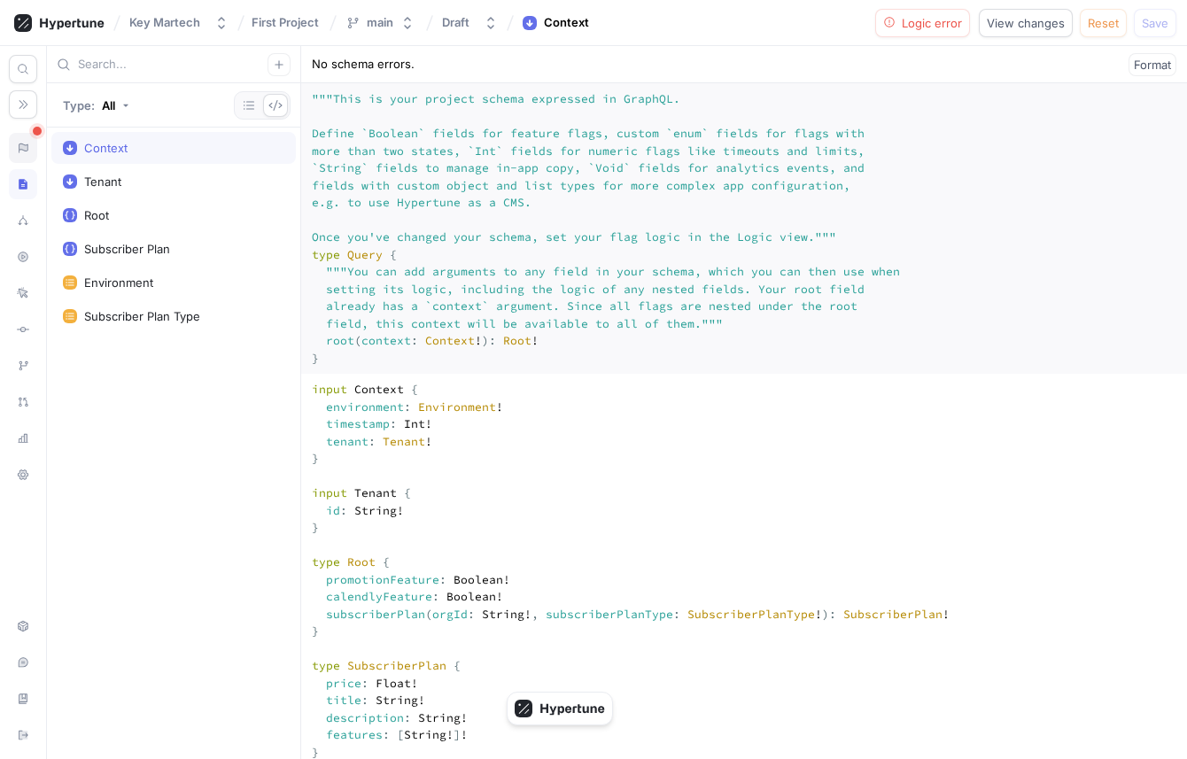
click at [29, 153] on div at bounding box center [23, 148] width 28 height 30
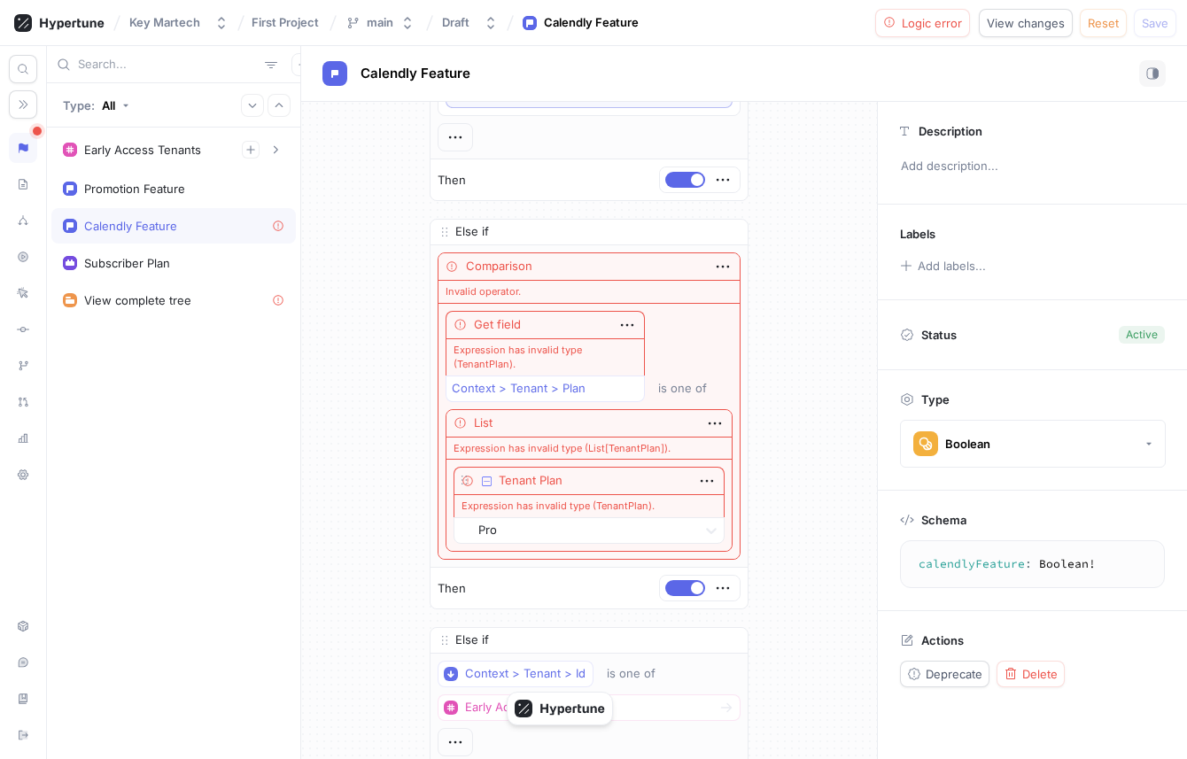
scroll to position [207, 0]
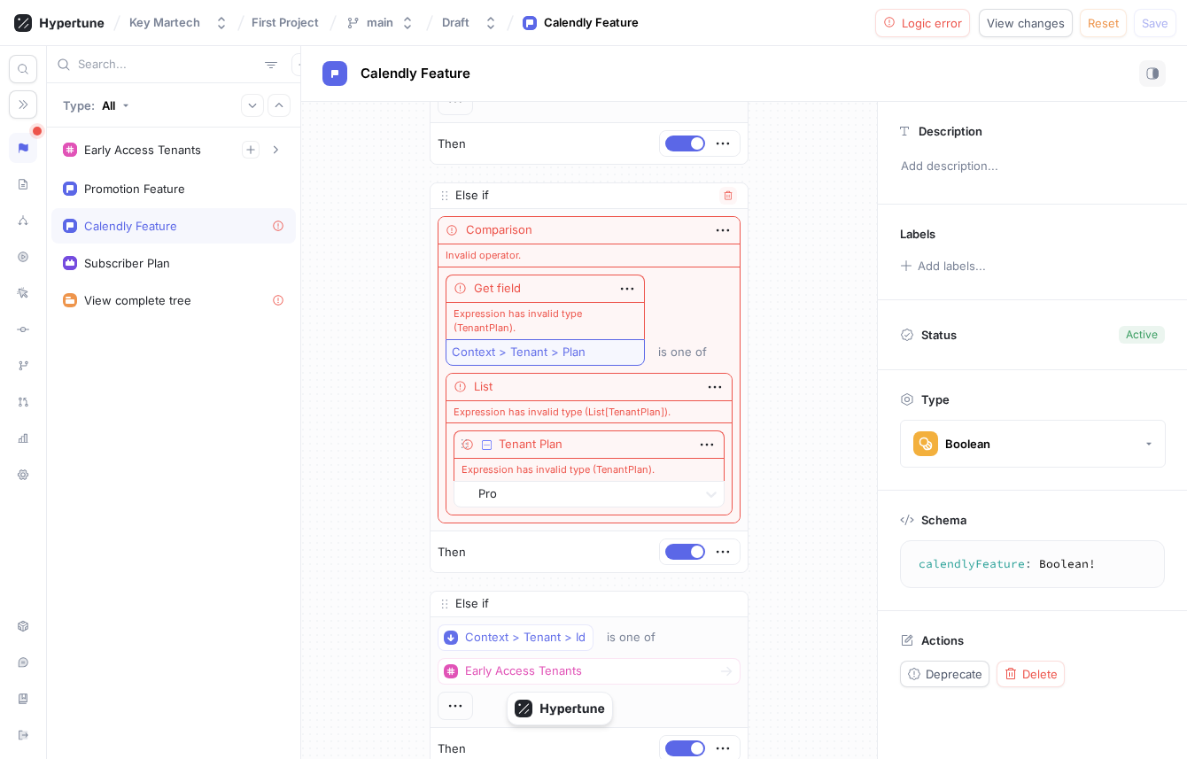
click at [580, 351] on div "Context > Tenant > Plan" at bounding box center [519, 351] width 134 height 15
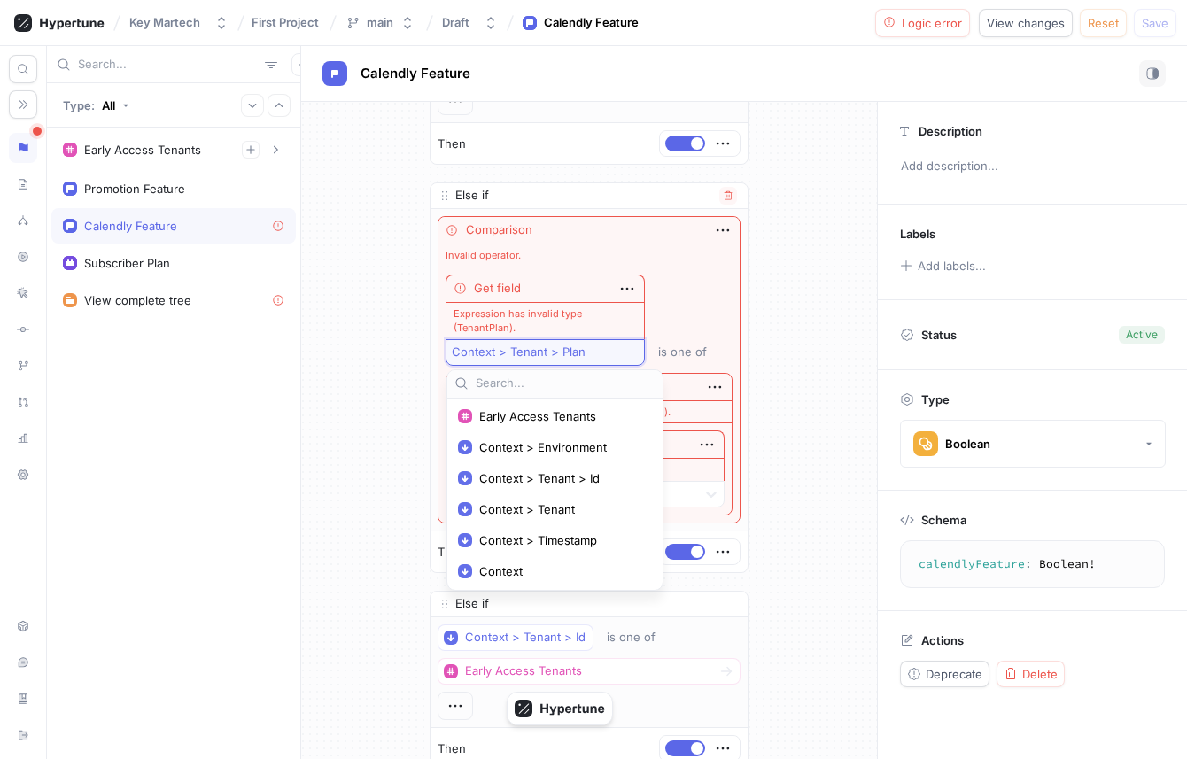
click at [580, 351] on div "Context > Tenant > Plan" at bounding box center [519, 351] width 134 height 15
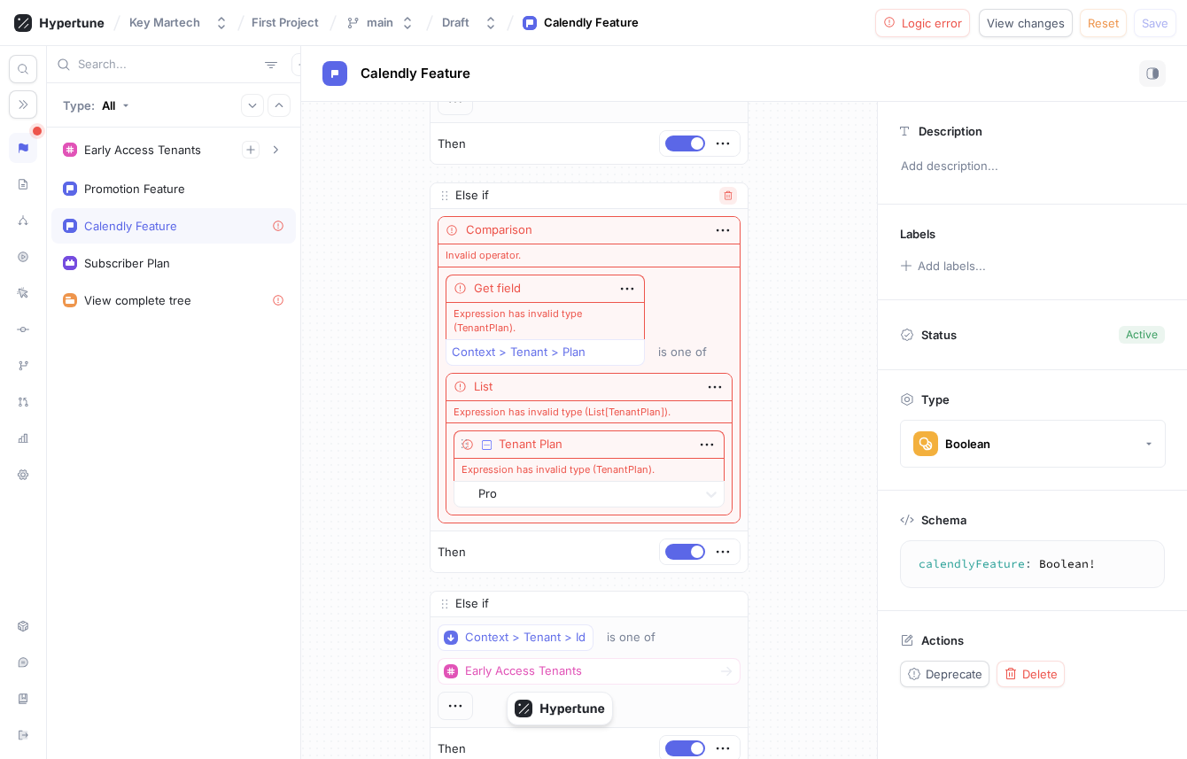
click at [724, 193] on icon "button" at bounding box center [728, 195] width 11 height 11
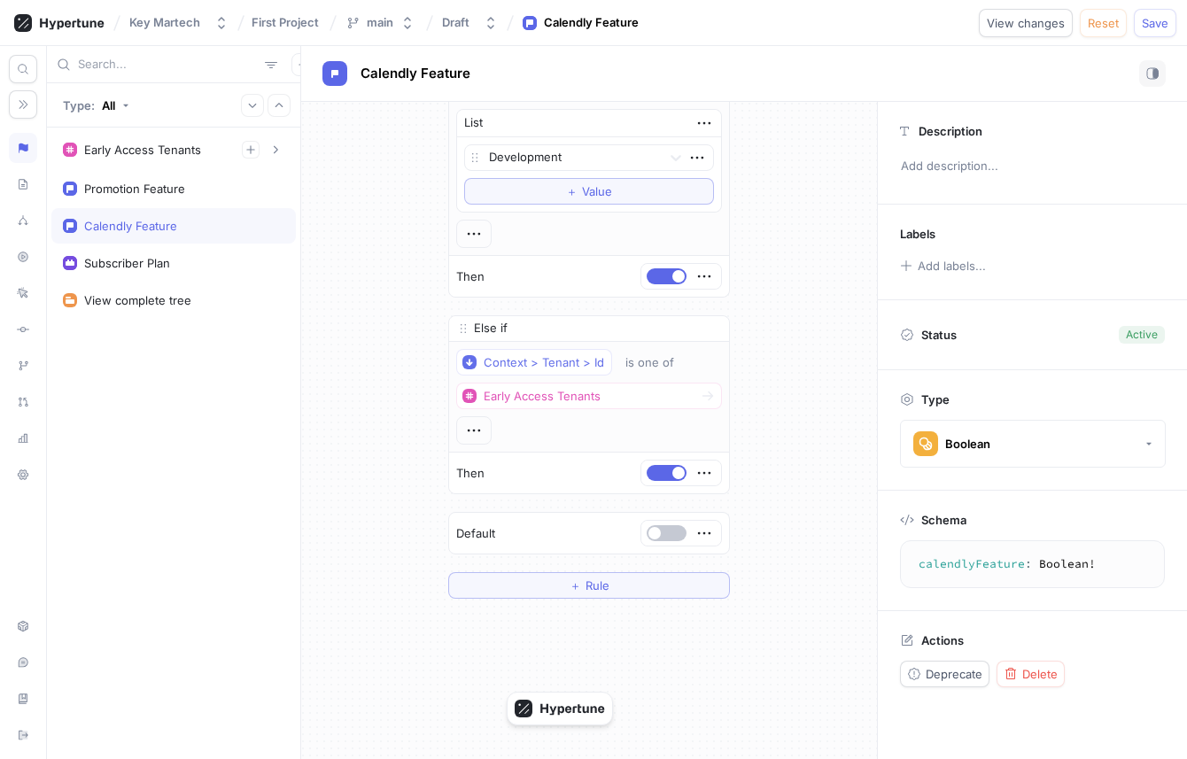
scroll to position [0, 0]
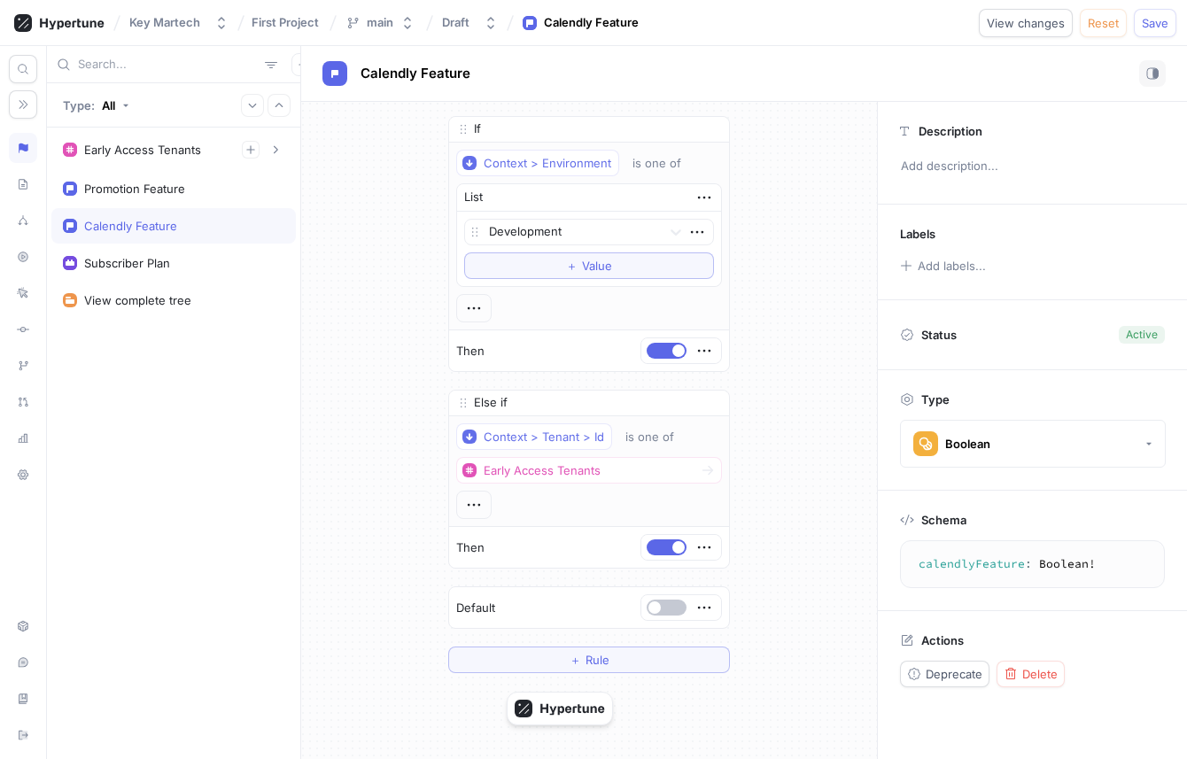
click at [422, 305] on div "If Context > Environment is one of List Development To pick up a draggable item…" at bounding box center [589, 394] width 576 height 585
click at [34, 185] on div at bounding box center [23, 184] width 28 height 30
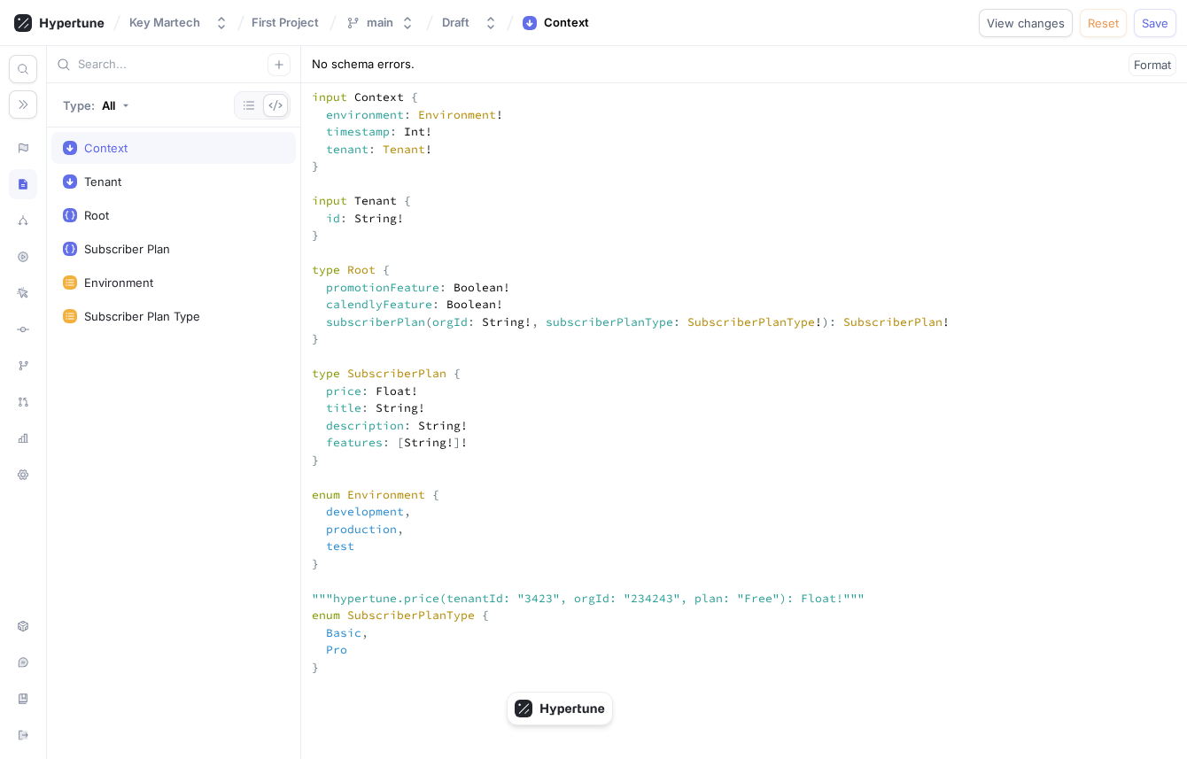
scroll to position [445, 0]
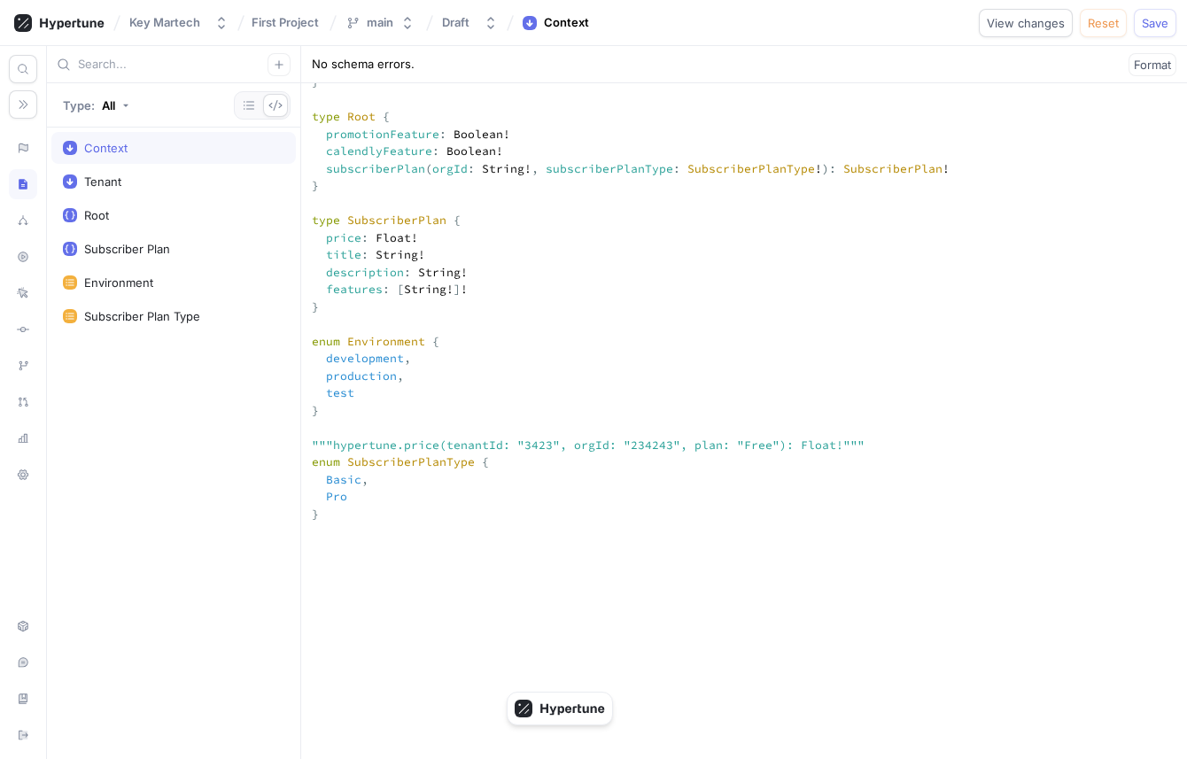
click at [399, 220] on textarea "input Context { environment: Environment! timestamp: Int! tenant: Tenant! } inp…" at bounding box center [744, 625] width 886 height 1395
click at [439, 191] on textarea "input Context { environment: Environment! timestamp: Int! tenant: Tenant! } inp…" at bounding box center [744, 625] width 886 height 1395
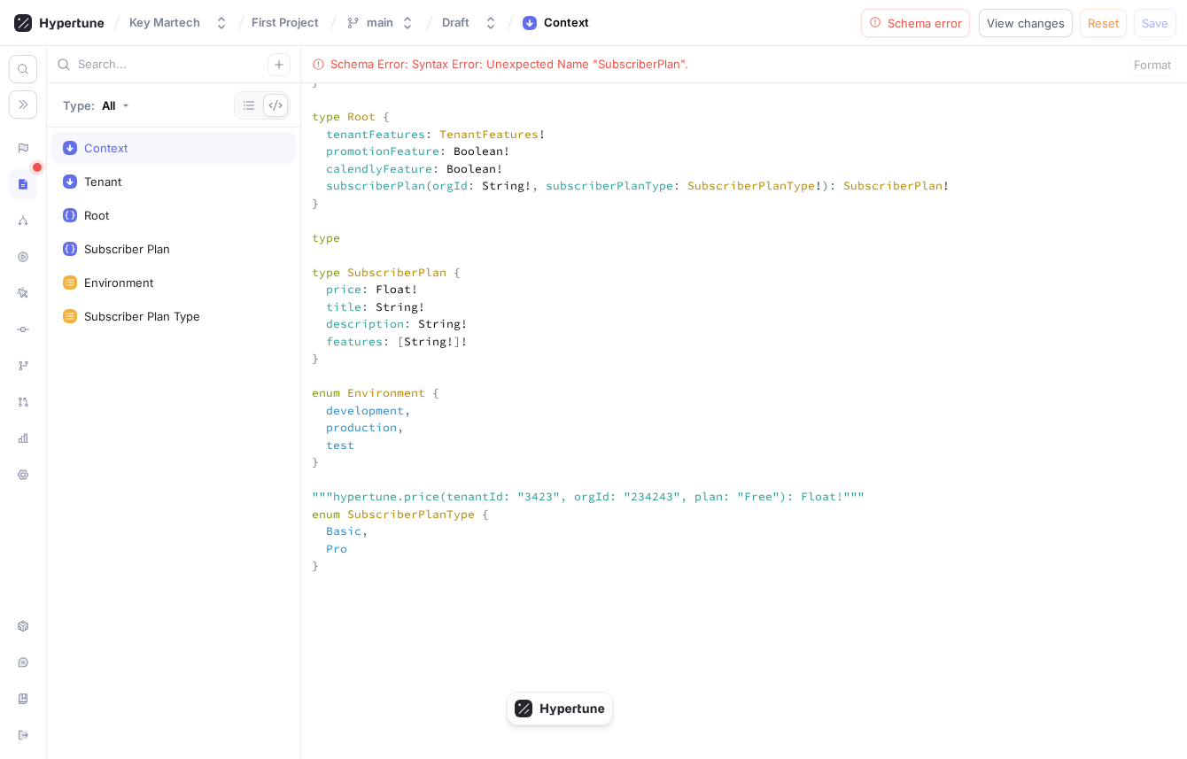
paste textarea "TenantFeatures"
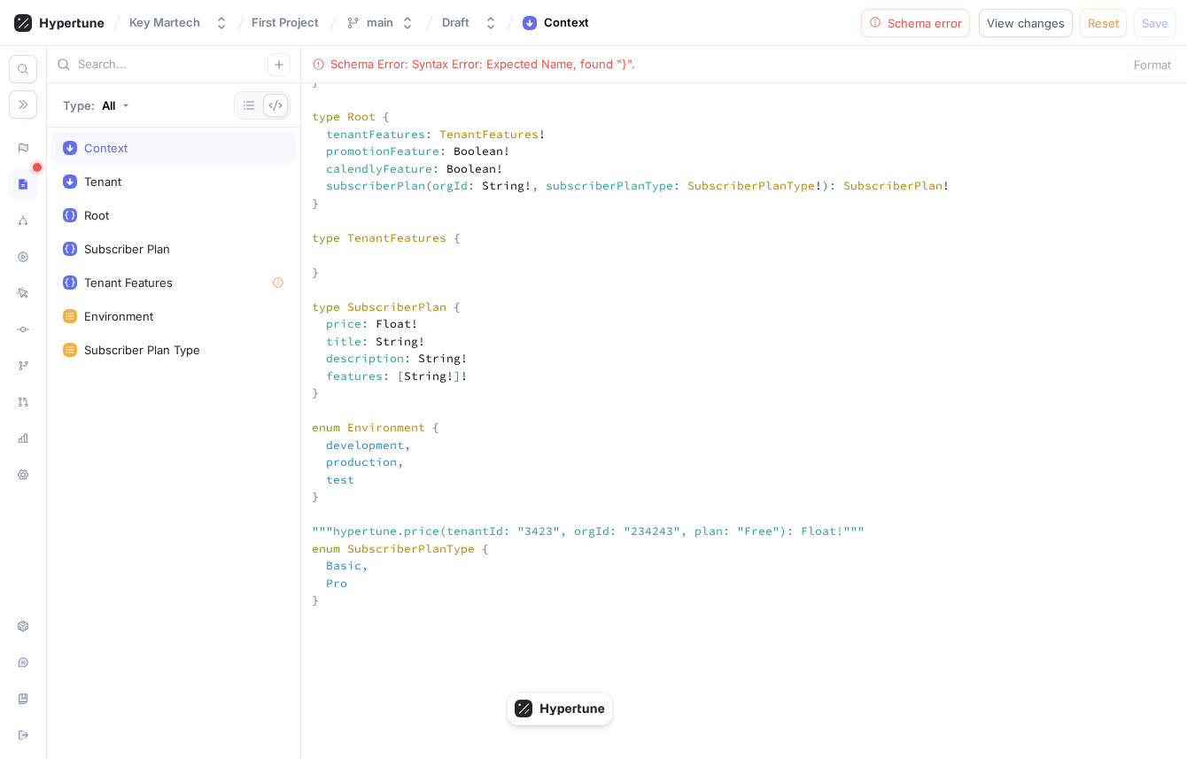
click at [536, 235] on textarea "input Context { environment: Environment! timestamp: Int! tenant: Tenant! } inp…" at bounding box center [744, 669] width 886 height 1482
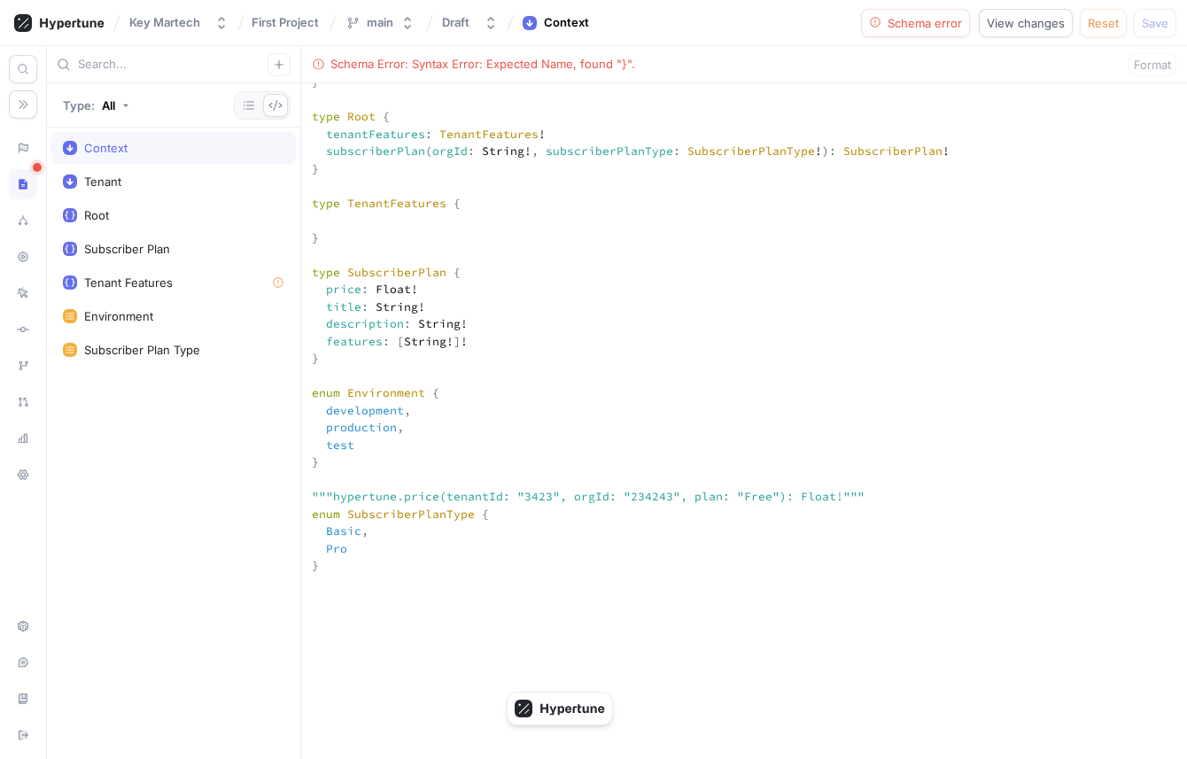
click at [479, 294] on textarea "input Context { environment: Environment! timestamp: Int! tenant: Tenant! } inp…" at bounding box center [744, 651] width 886 height 1447
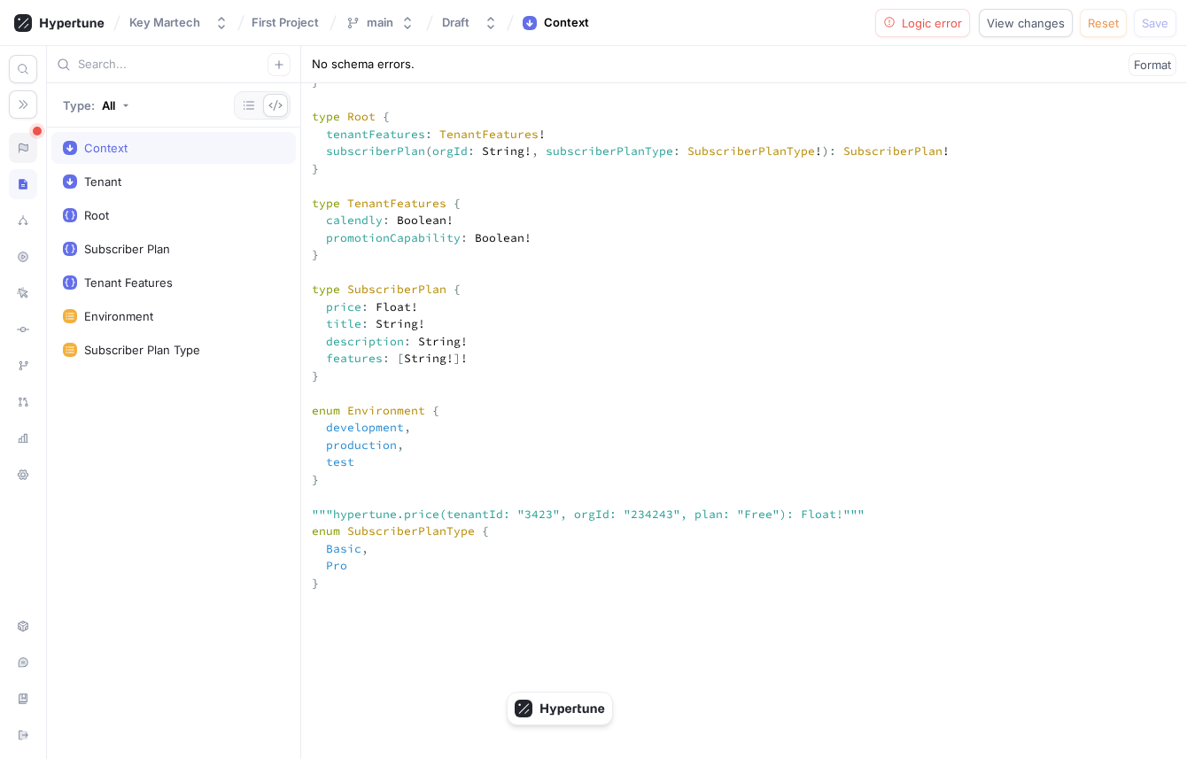
click at [27, 146] on icon at bounding box center [24, 148] width 10 height 10
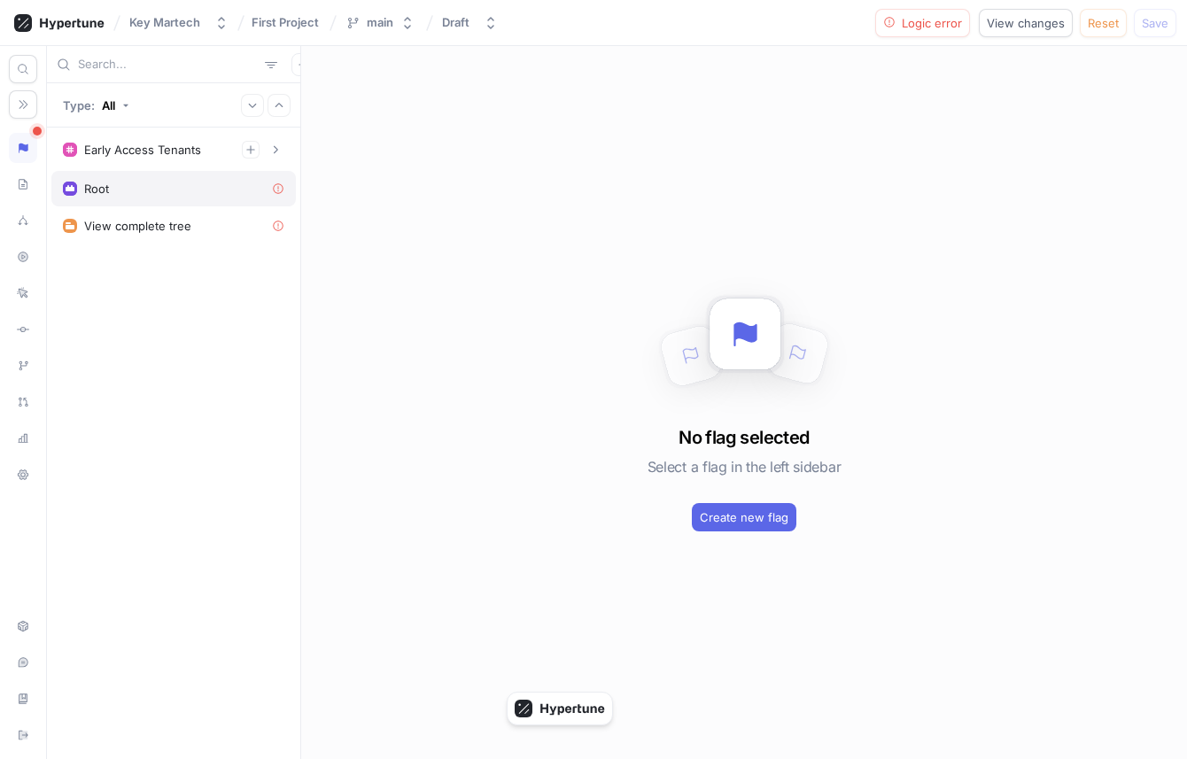
click at [211, 190] on div "Root" at bounding box center [173, 189] width 221 height 14
click at [189, 156] on div "Early Access Tenants" at bounding box center [142, 150] width 117 height 14
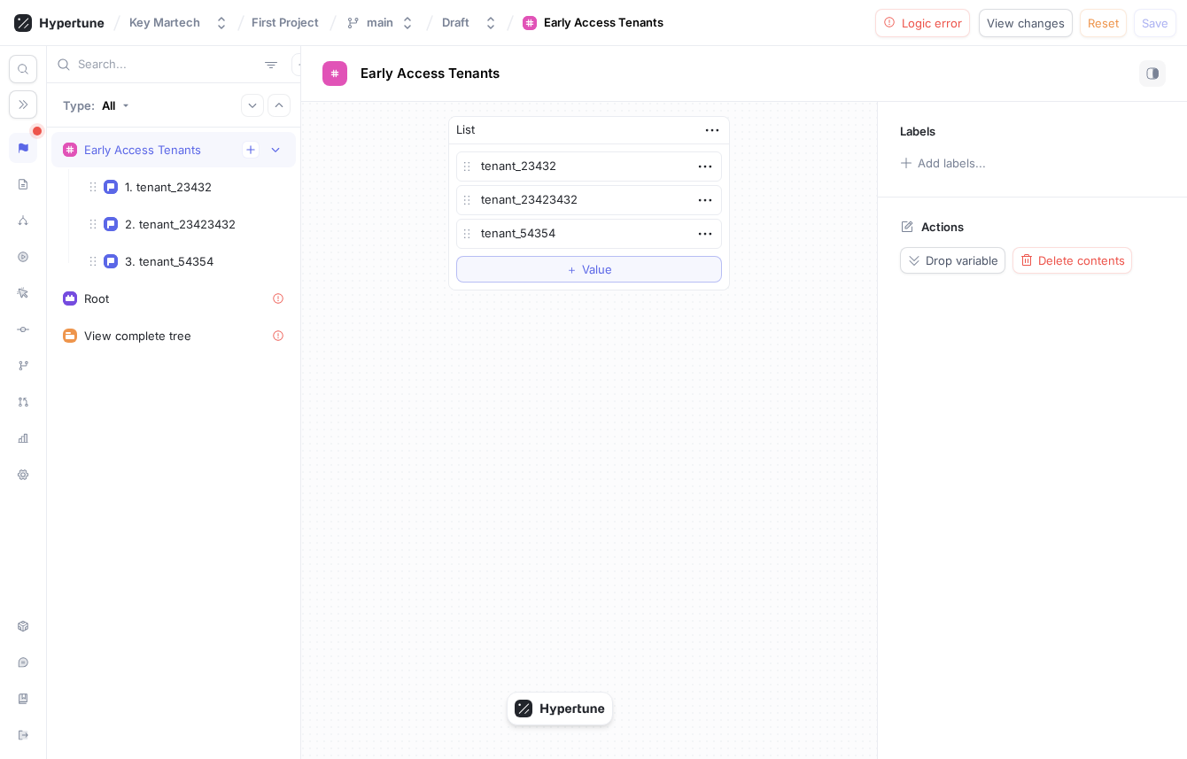
click at [189, 156] on div "Early Access Tenants" at bounding box center [142, 150] width 117 height 14
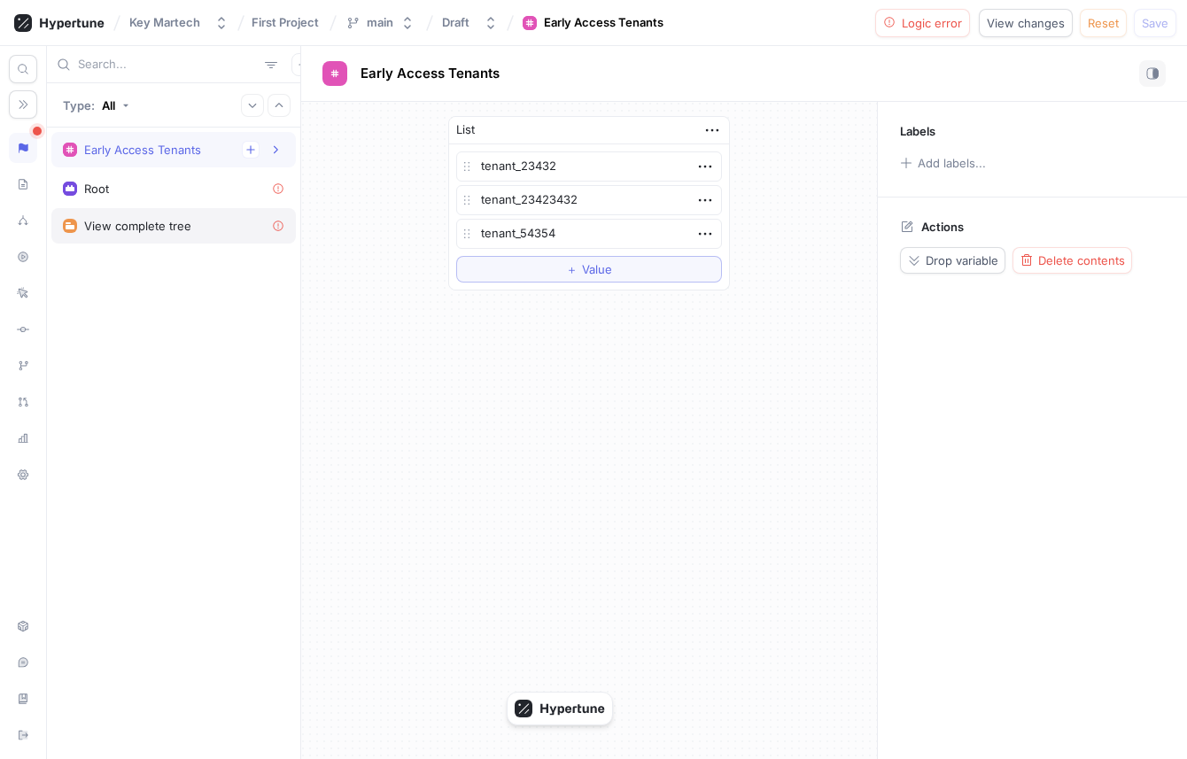
click at [189, 232] on div "View complete tree" at bounding box center [173, 226] width 221 height 14
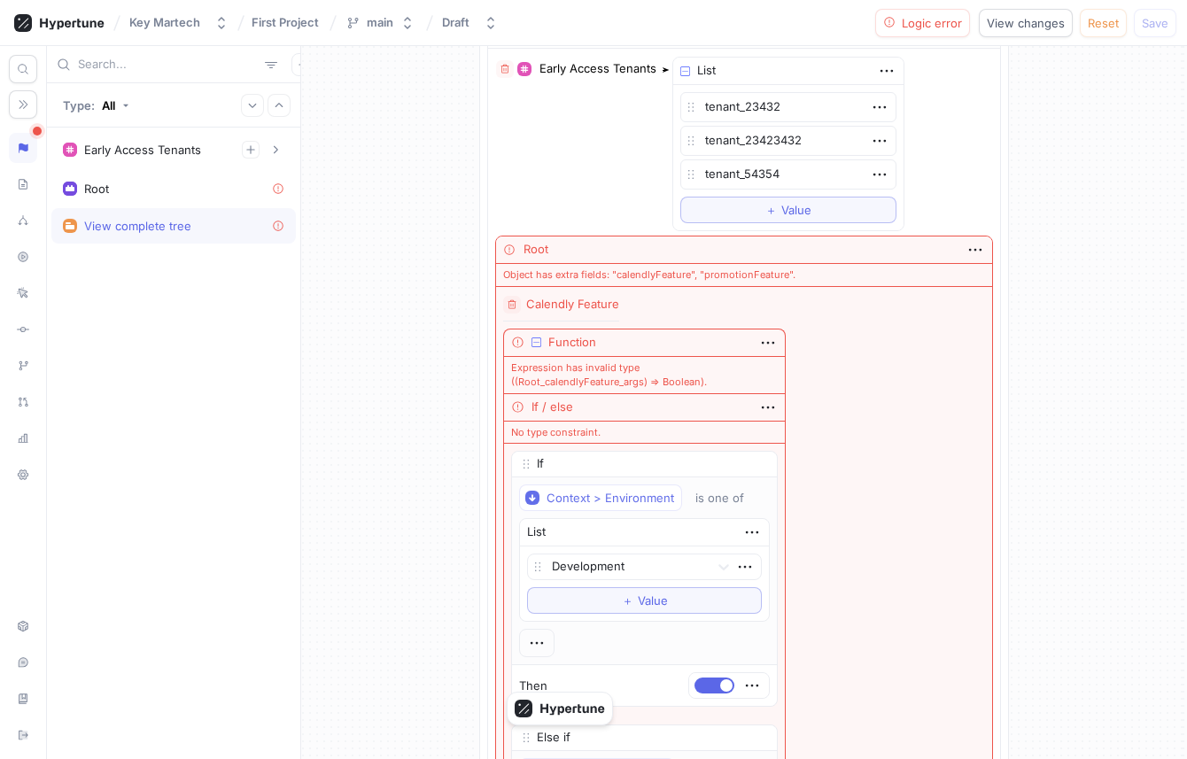
scroll to position [205, 0]
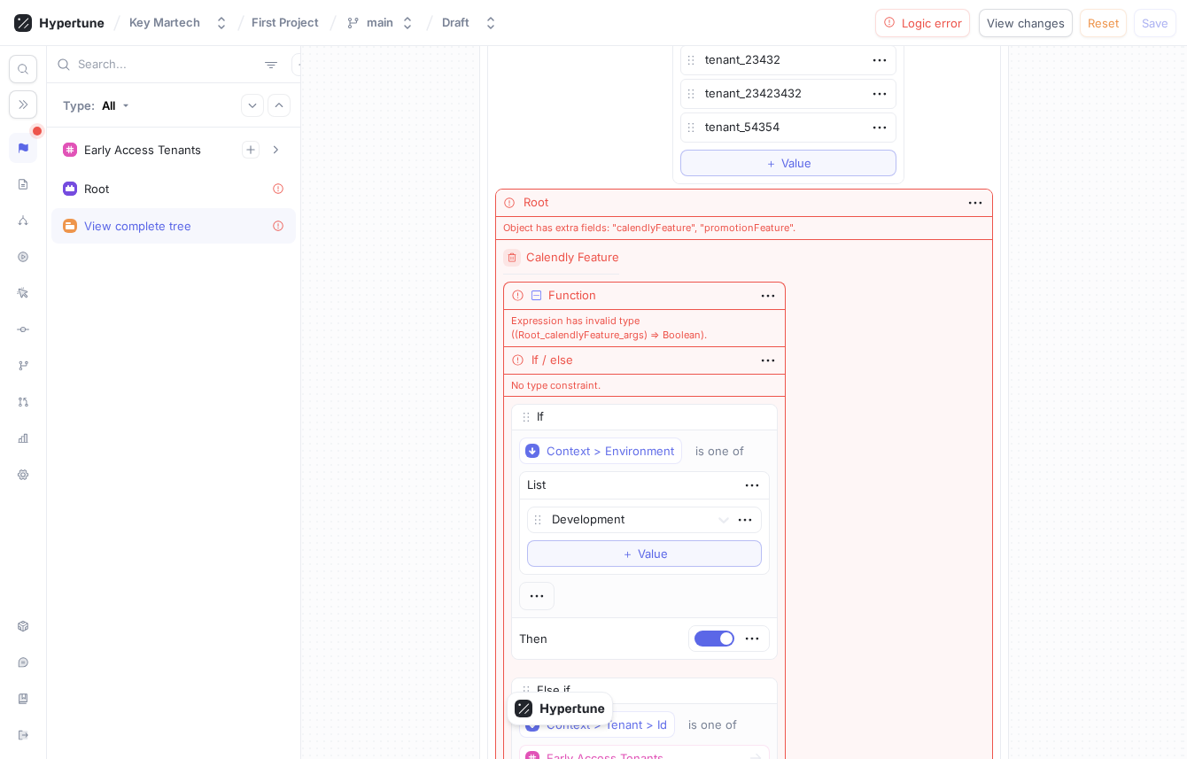
click at [517, 253] on icon "button" at bounding box center [512, 257] width 11 height 11
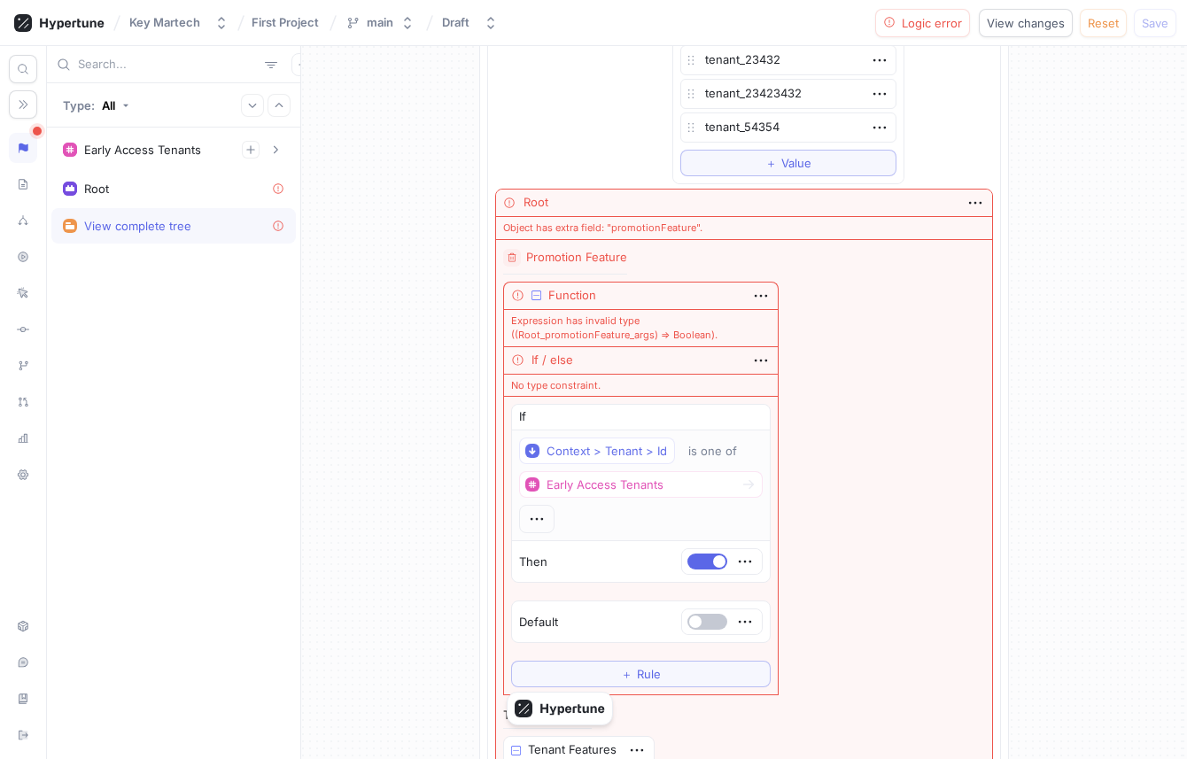
click at [517, 253] on icon "button" at bounding box center [512, 257] width 11 height 11
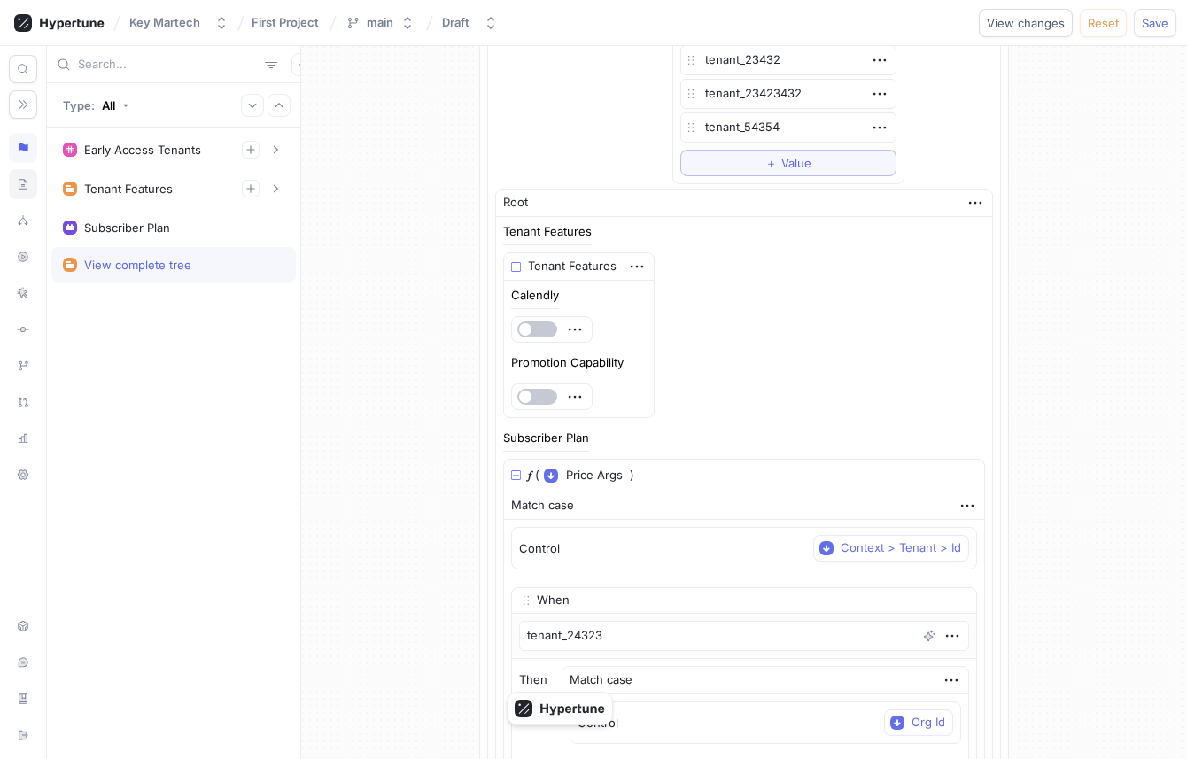
click at [21, 170] on div at bounding box center [23, 184] width 28 height 30
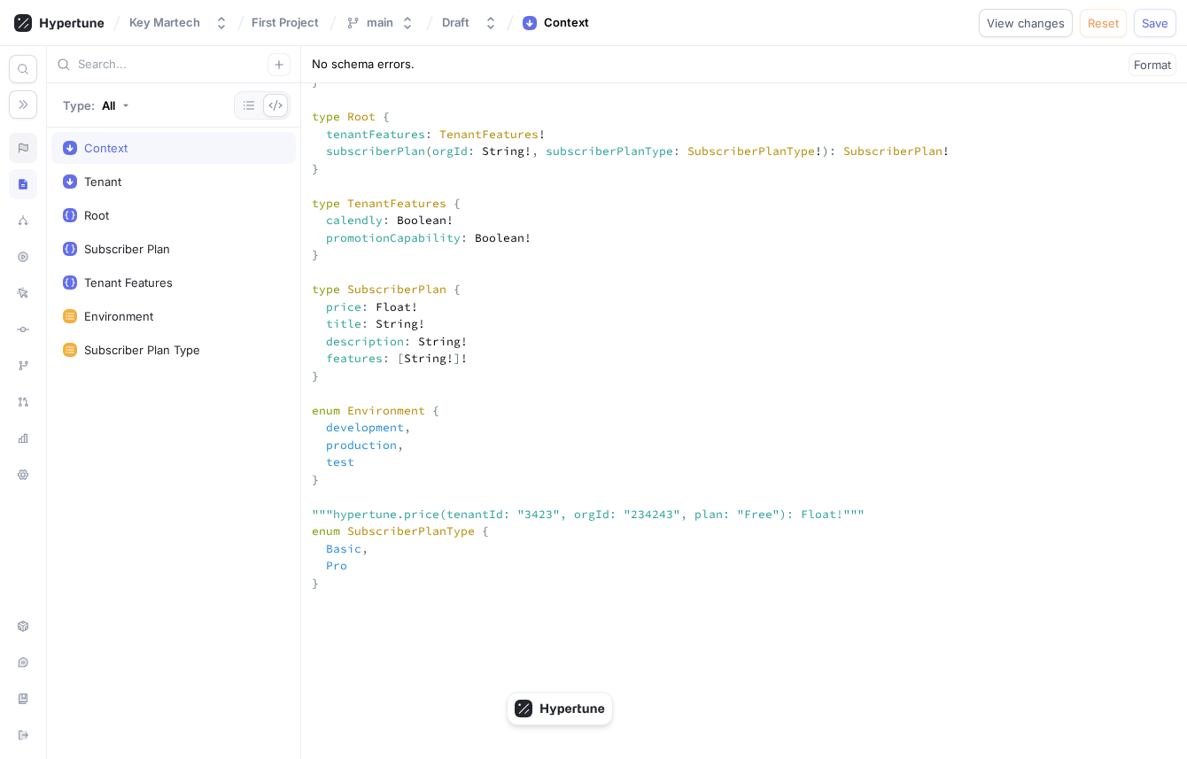
click at [25, 151] on icon at bounding box center [23, 148] width 12 height 14
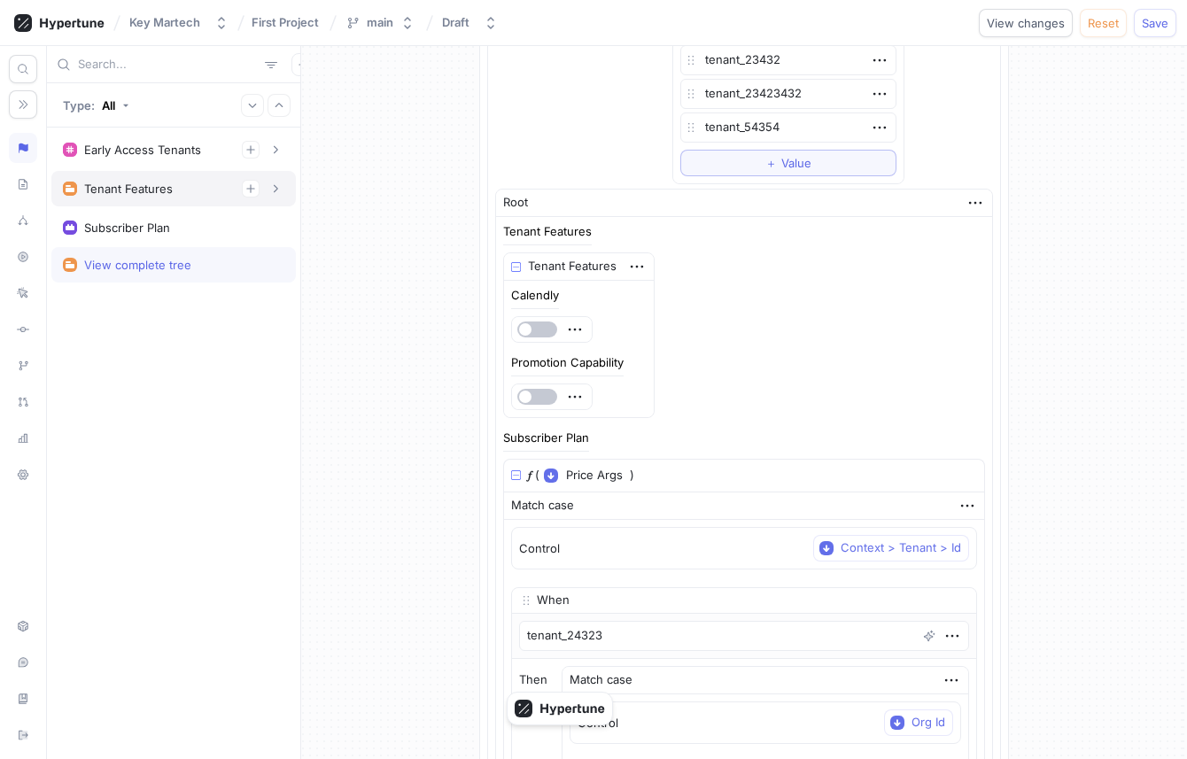
click at [96, 196] on div "Tenant Features" at bounding box center [173, 189] width 221 height 18
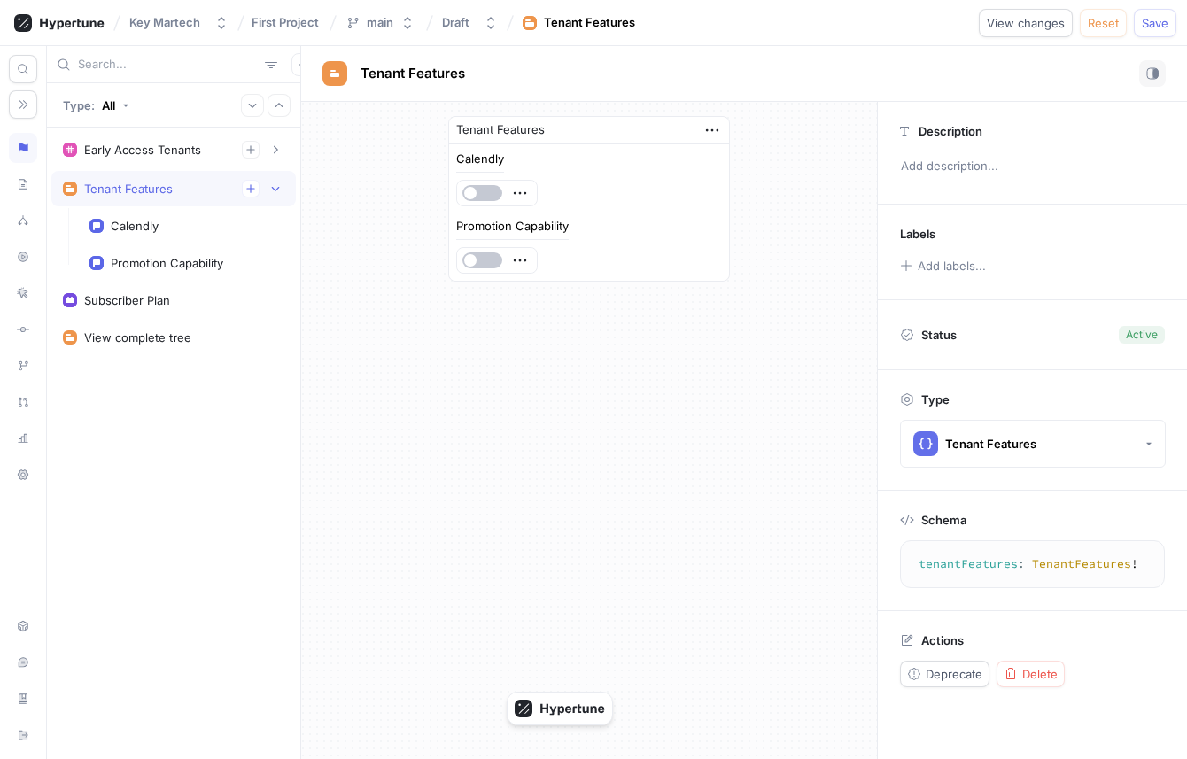
click at [697, 130] on div "Tenant Features" at bounding box center [589, 130] width 280 height 27
click at [724, 135] on div "Tenant Features" at bounding box center [589, 130] width 280 height 27
click at [718, 130] on icon "button" at bounding box center [711, 129] width 19 height 19
click at [732, 148] on div "Delete" at bounding box center [782, 163] width 151 height 30
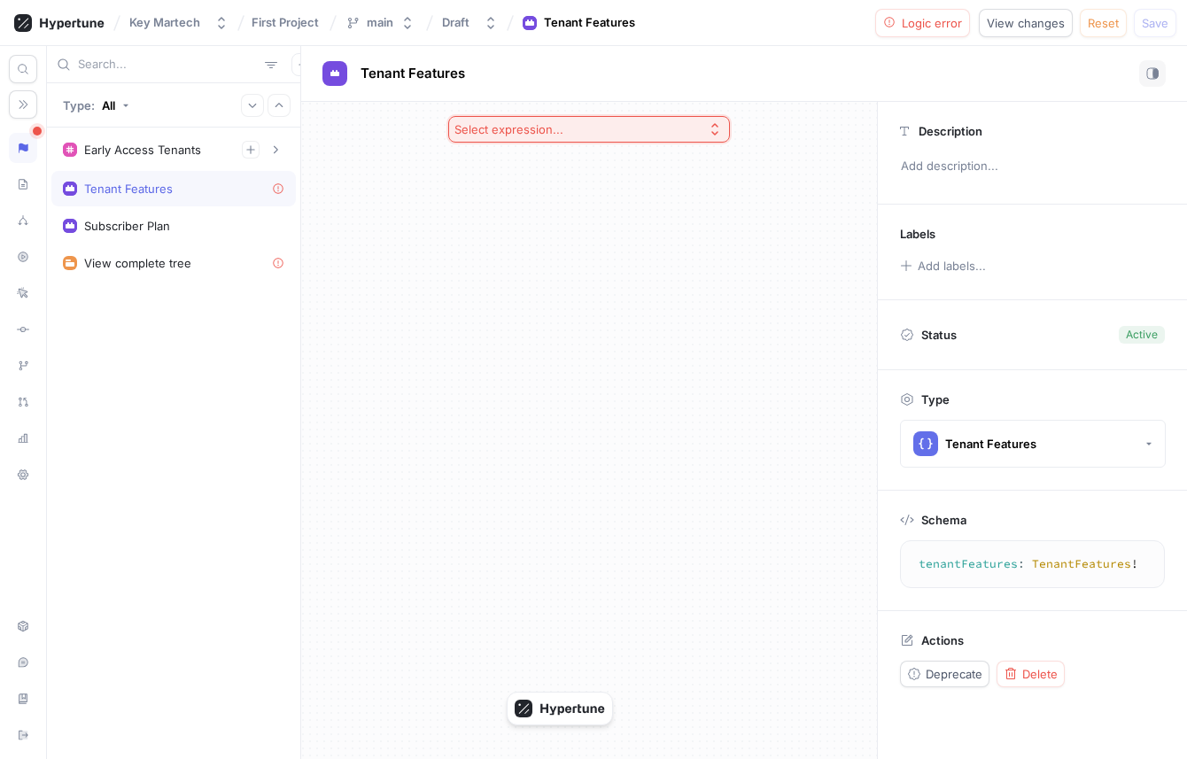
click at [631, 121] on button "Select expression..." at bounding box center [589, 129] width 282 height 27
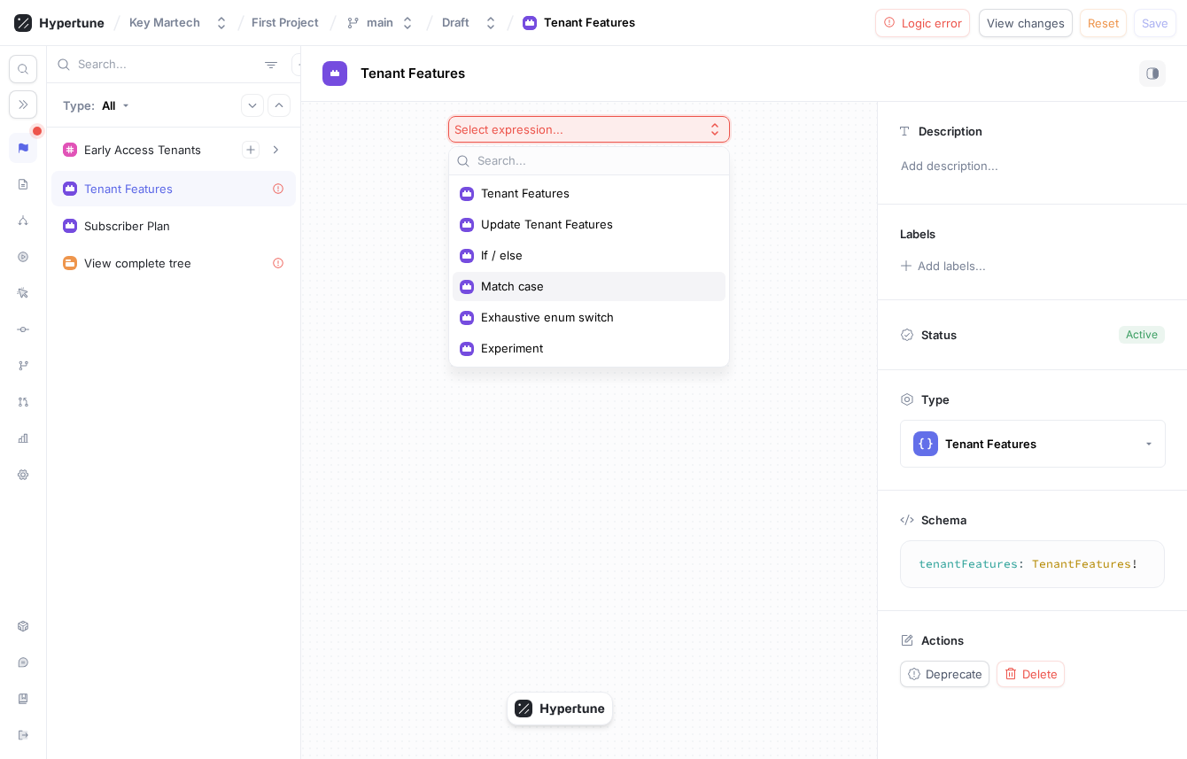
click at [618, 291] on span "Match case" at bounding box center [595, 286] width 228 height 15
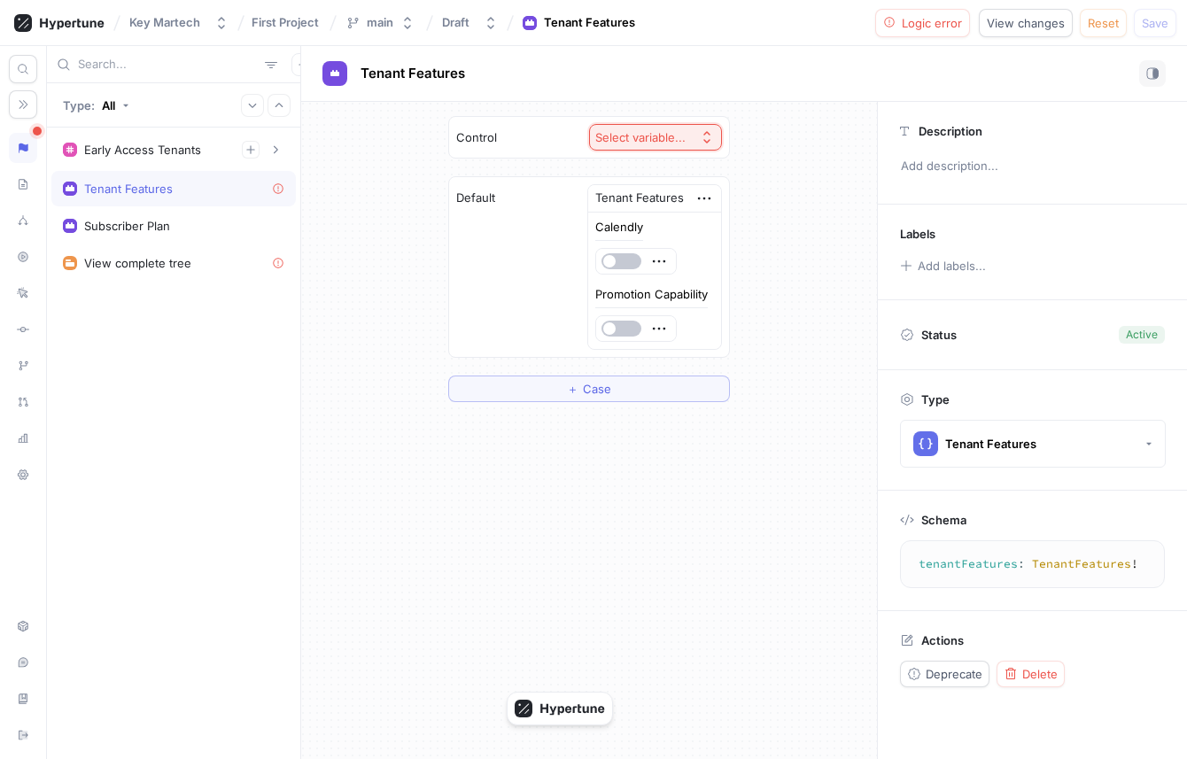
click at [663, 138] on div "Select variable..." at bounding box center [640, 137] width 90 height 15
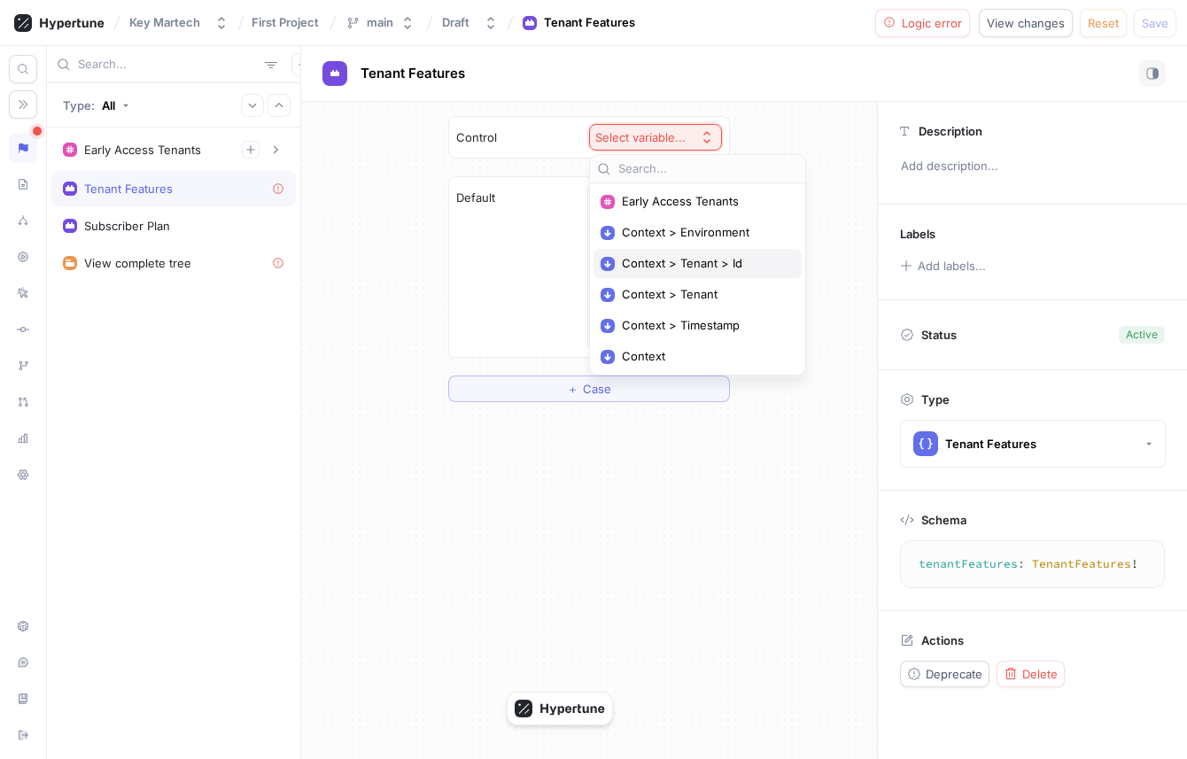
click at [669, 252] on div "Context > Tenant > Id" at bounding box center [697, 263] width 208 height 29
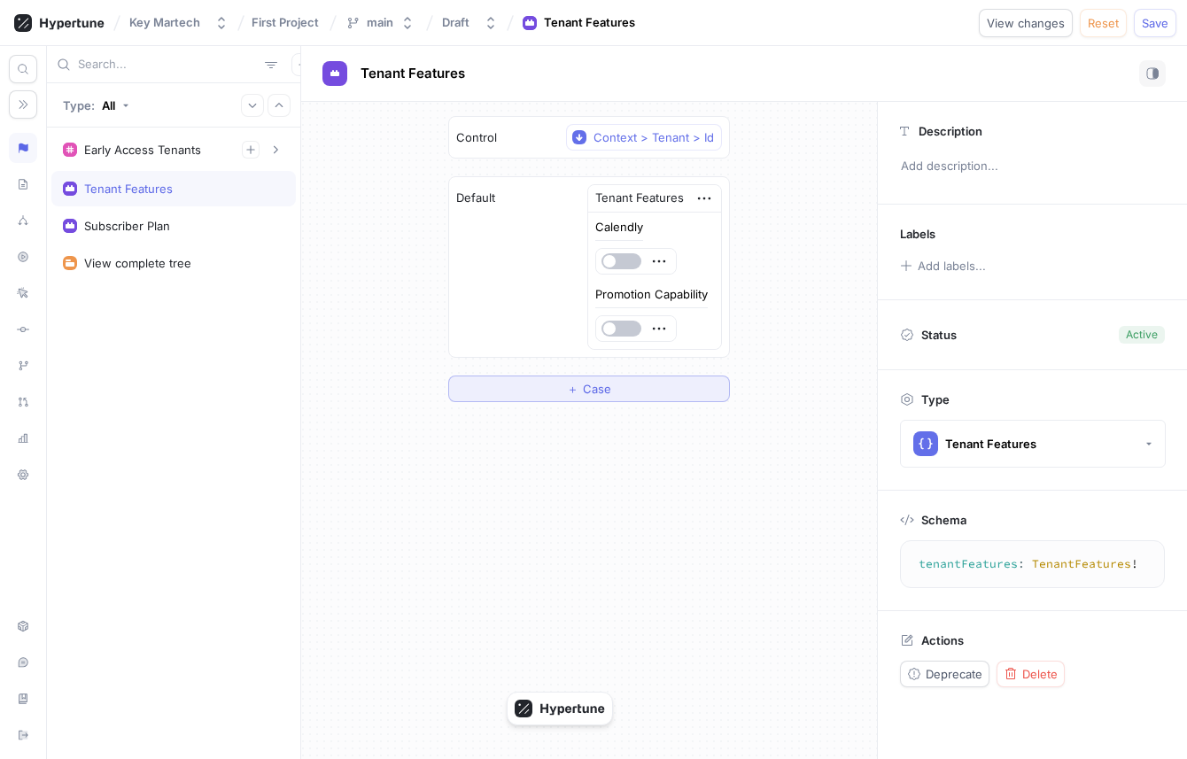
click at [615, 385] on button "＋ Case" at bounding box center [589, 388] width 282 height 27
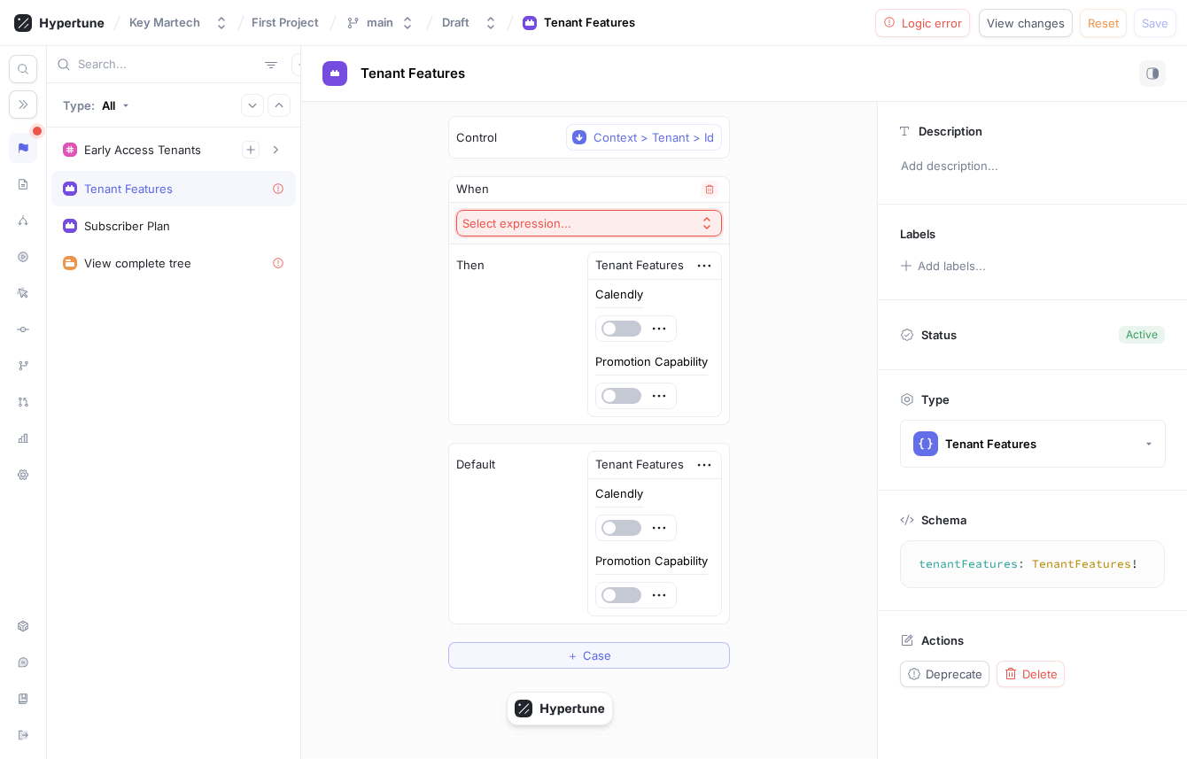
click at [561, 223] on div "Select expression..." at bounding box center [516, 223] width 109 height 15
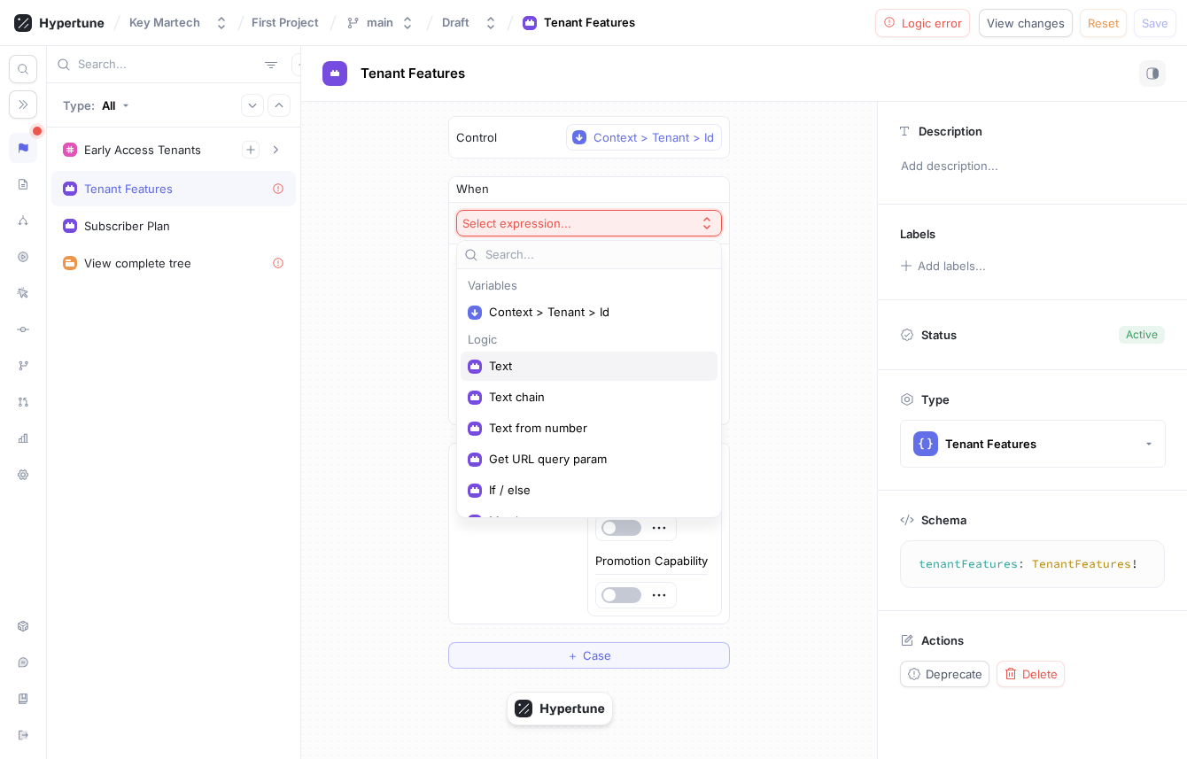
click at [557, 373] on span "Text" at bounding box center [595, 366] width 213 height 15
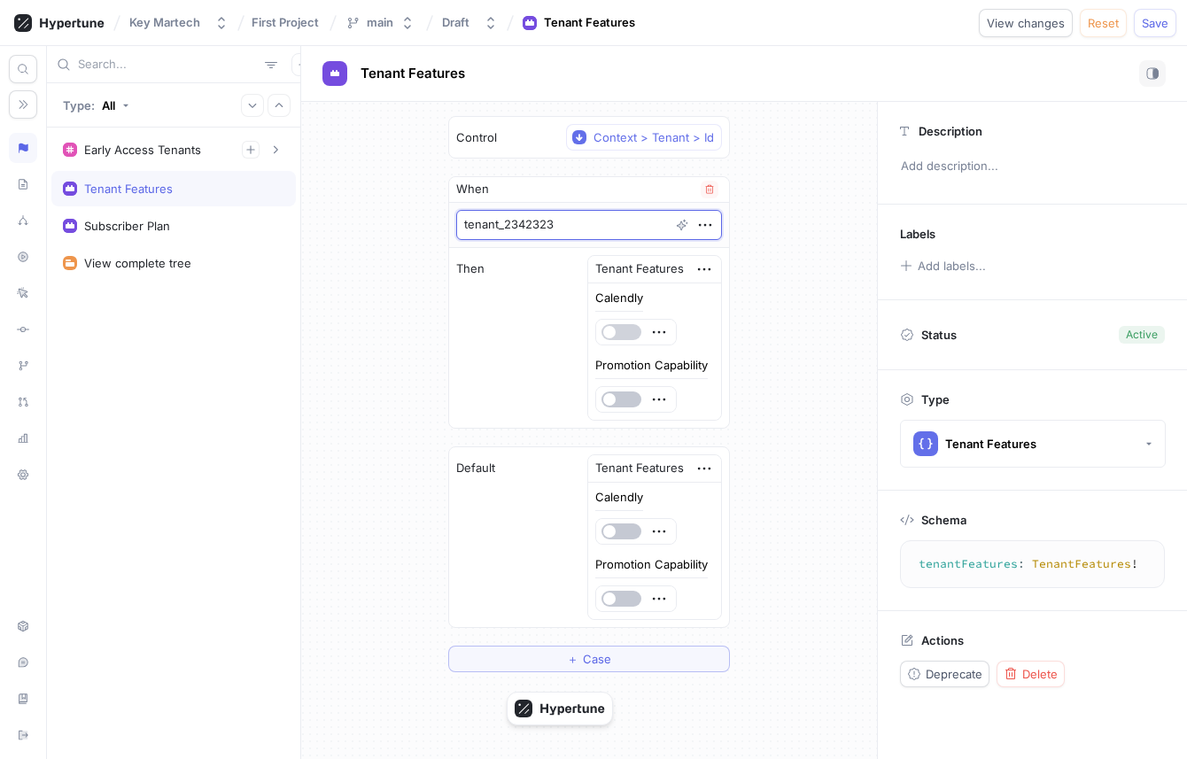
click at [625, 337] on button "button" at bounding box center [621, 332] width 40 height 16
click at [587, 655] on span "Case" at bounding box center [597, 659] width 28 height 11
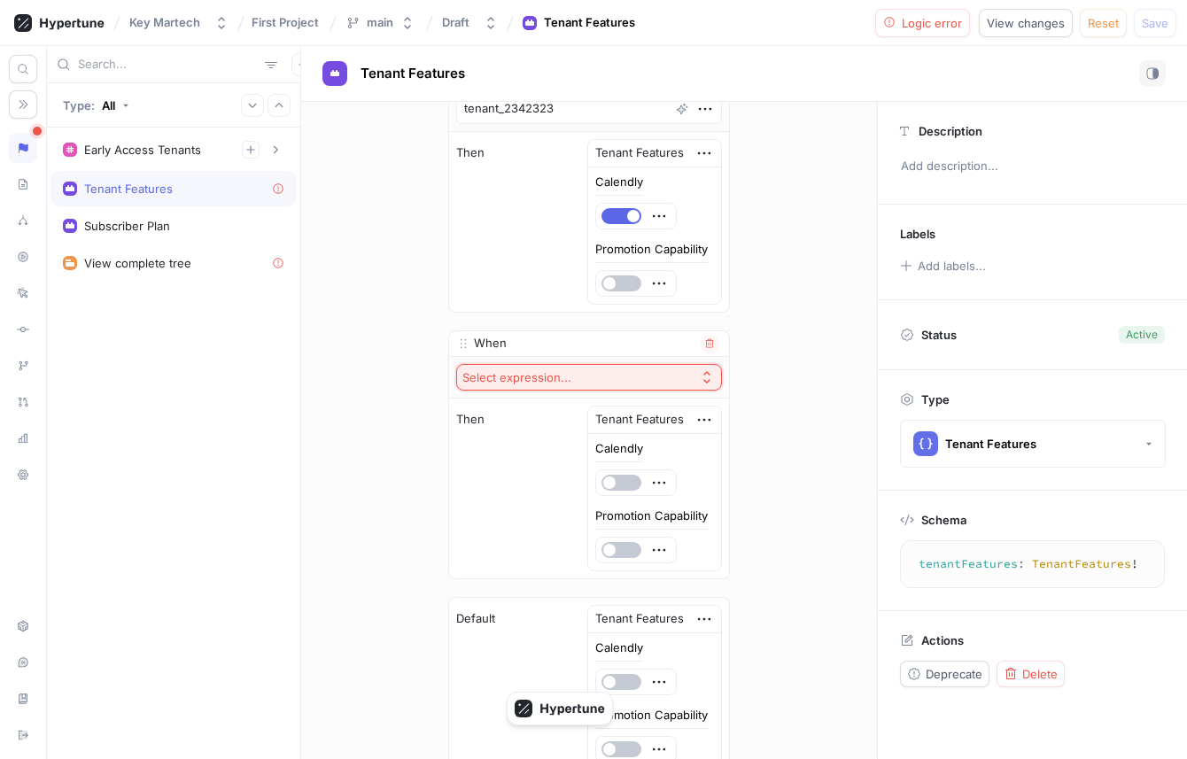
scroll to position [160, 0]
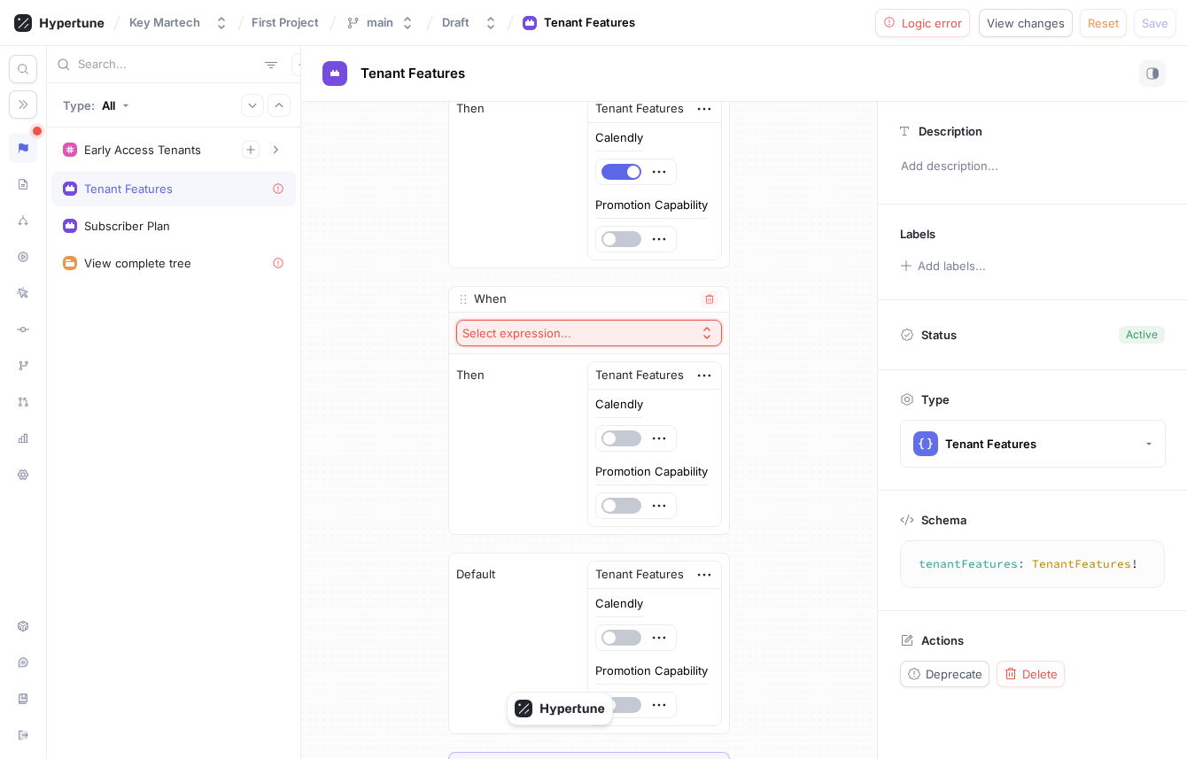
click at [560, 331] on div "Select expression..." at bounding box center [516, 333] width 109 height 15
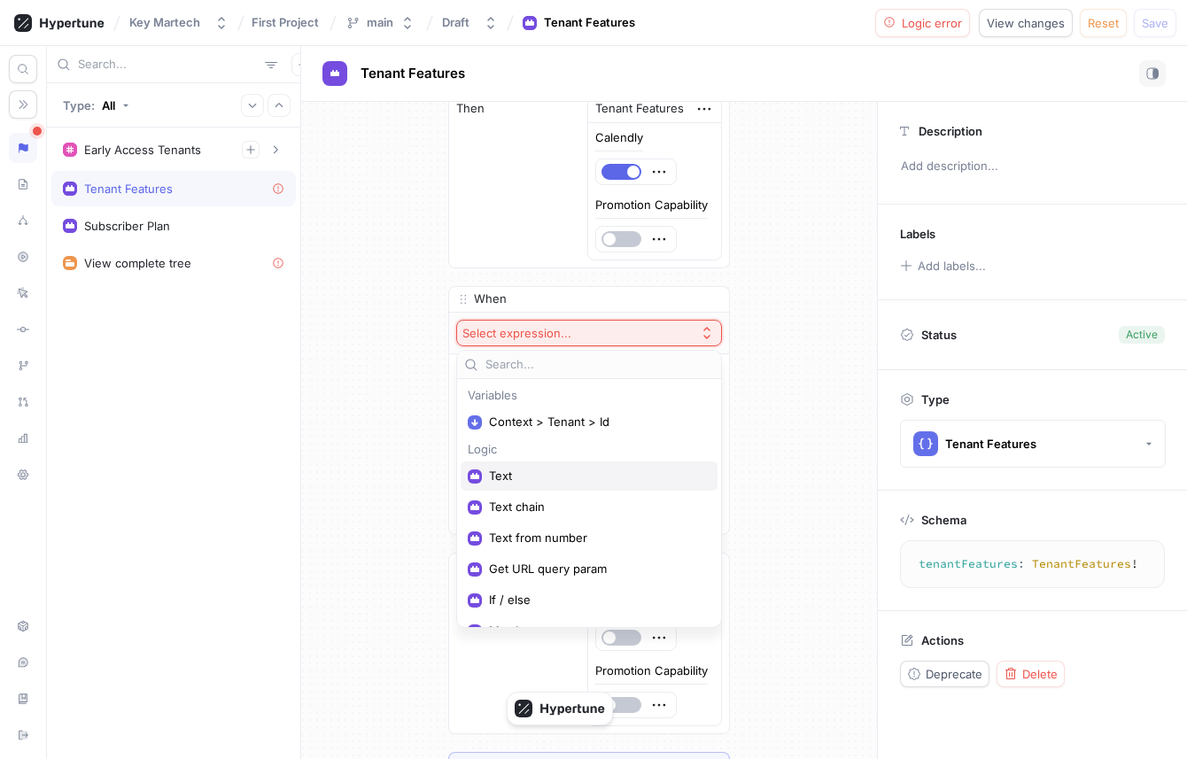
click at [538, 485] on div "Text" at bounding box center [589, 475] width 257 height 29
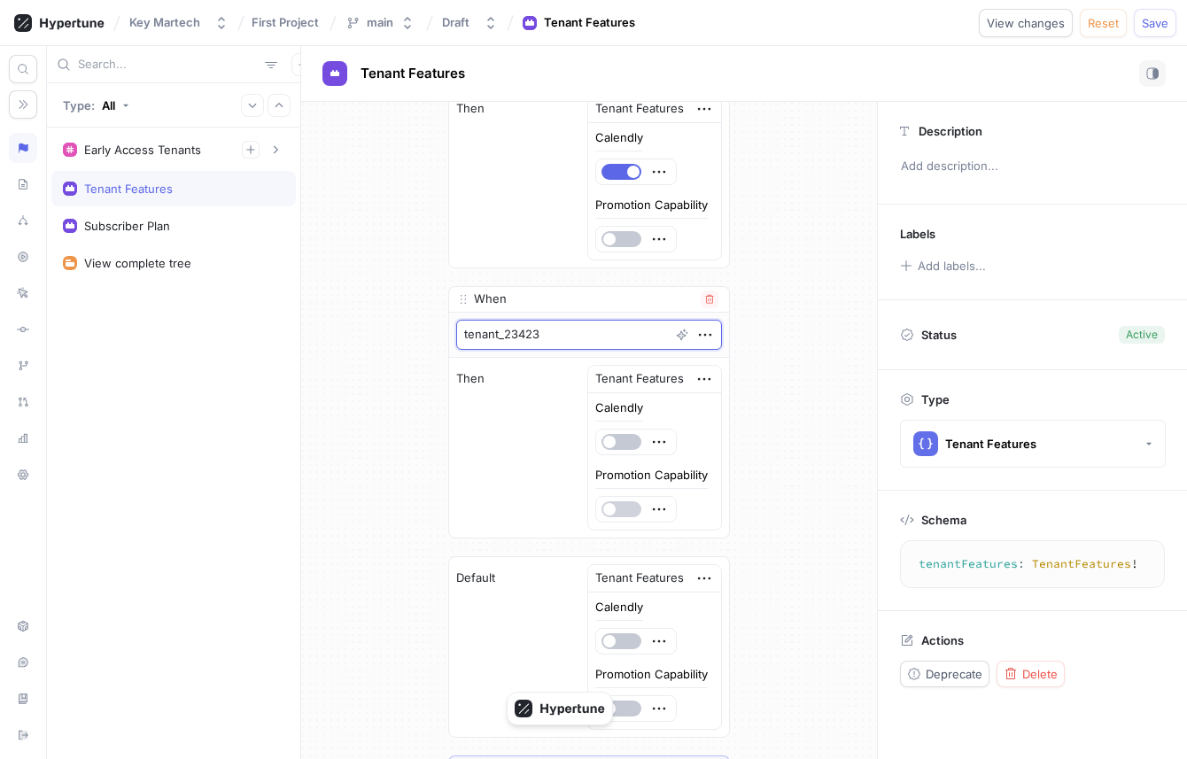
click at [615, 510] on span "button" at bounding box center [609, 509] width 12 height 12
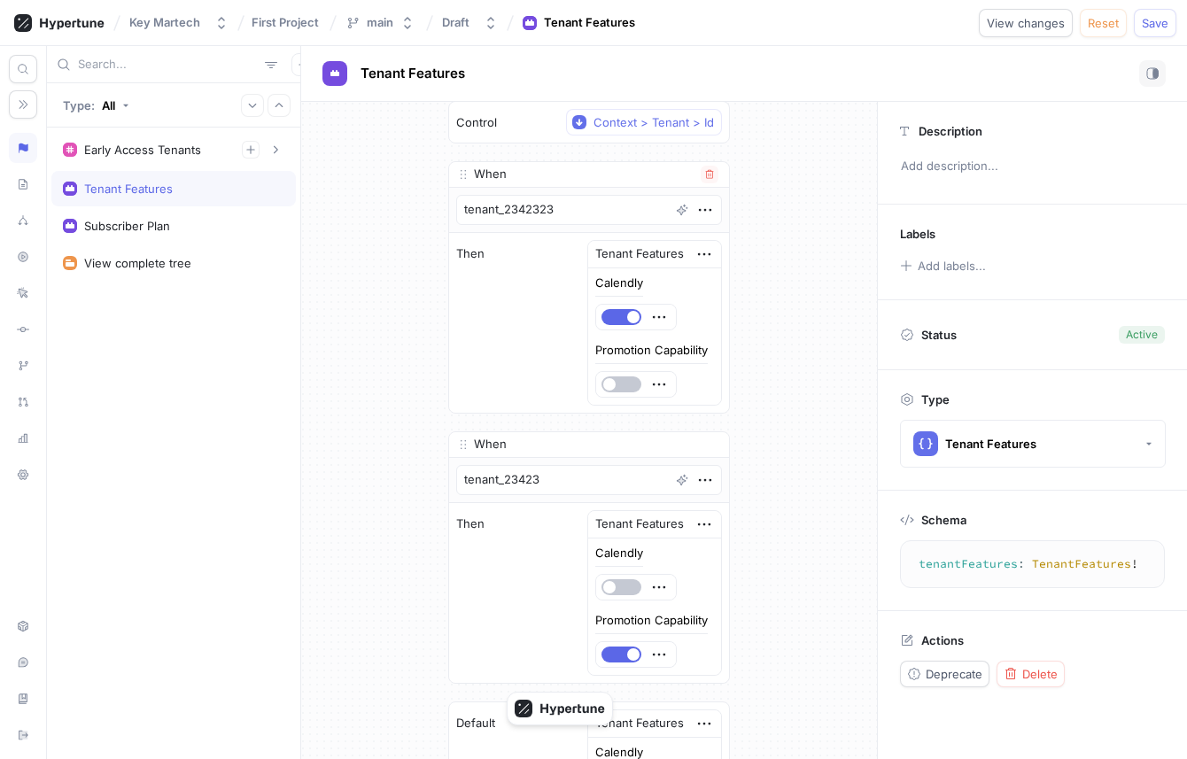
scroll to position [0, 0]
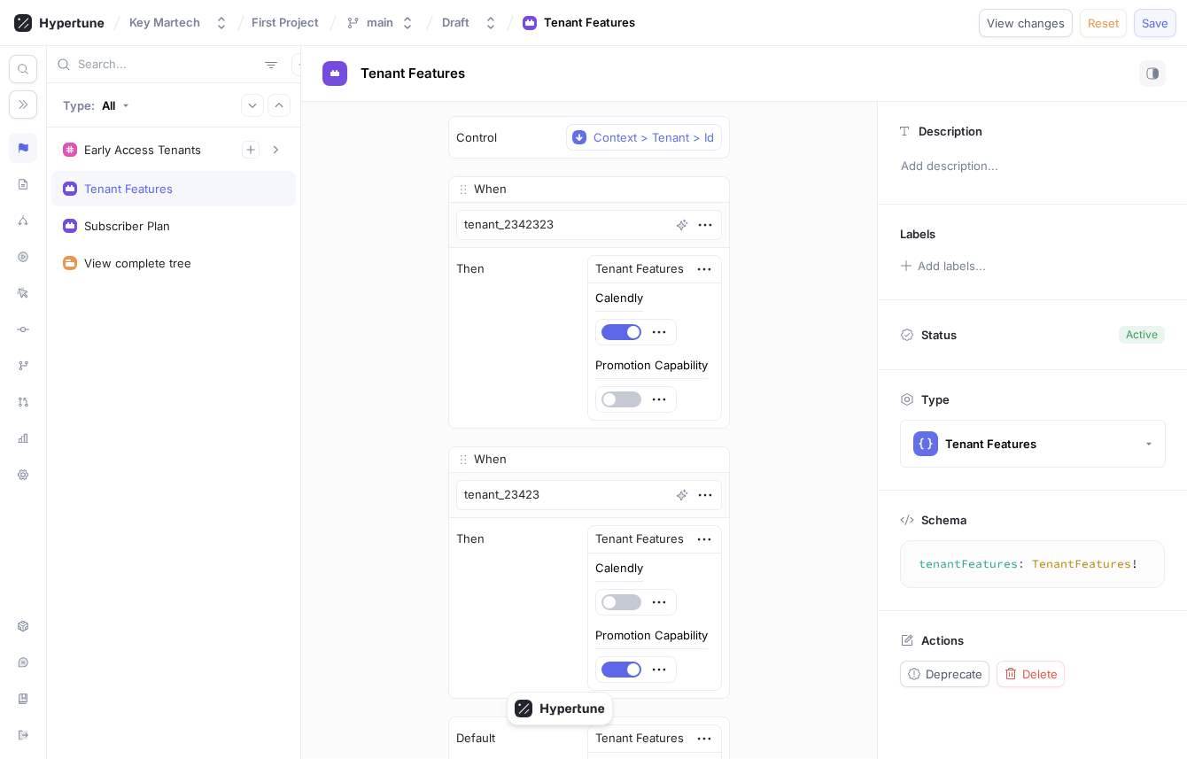
click at [1159, 25] on span "Save" at bounding box center [1155, 23] width 27 height 11
click at [194, 217] on div "Subscriber Plan" at bounding box center [173, 225] width 244 height 35
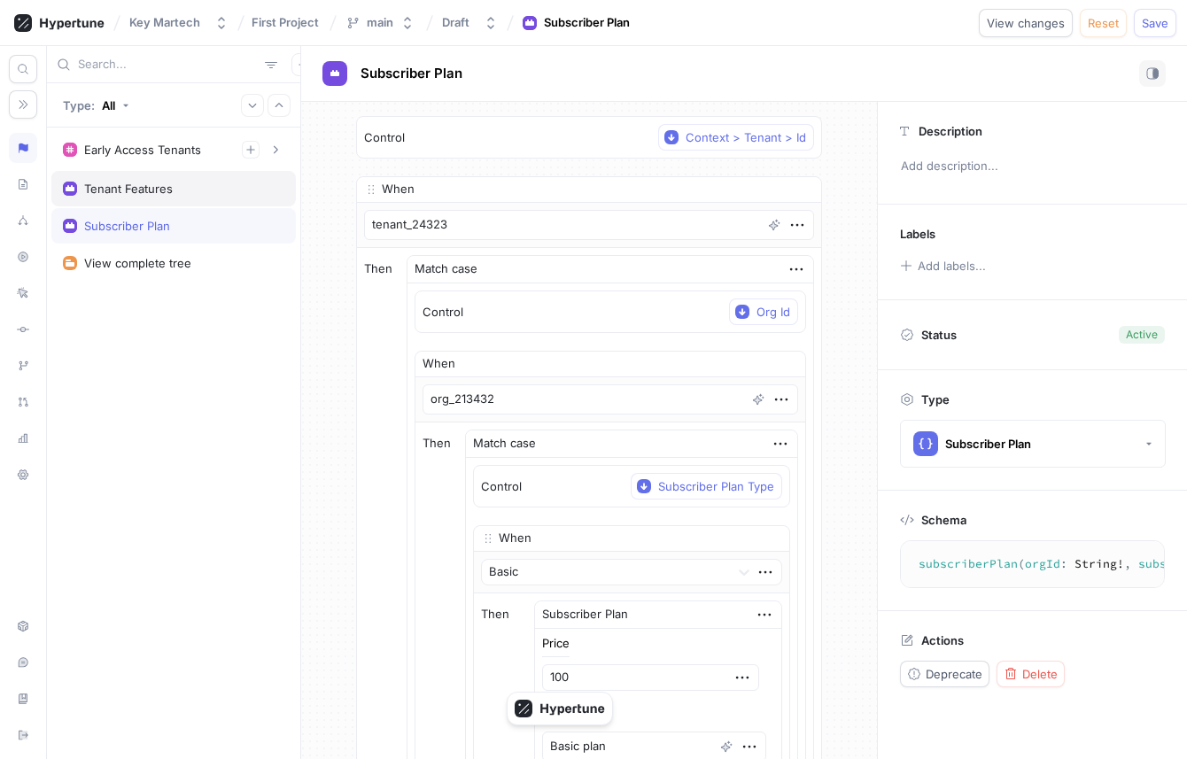
click at [204, 183] on div "Tenant Features" at bounding box center [173, 189] width 221 height 14
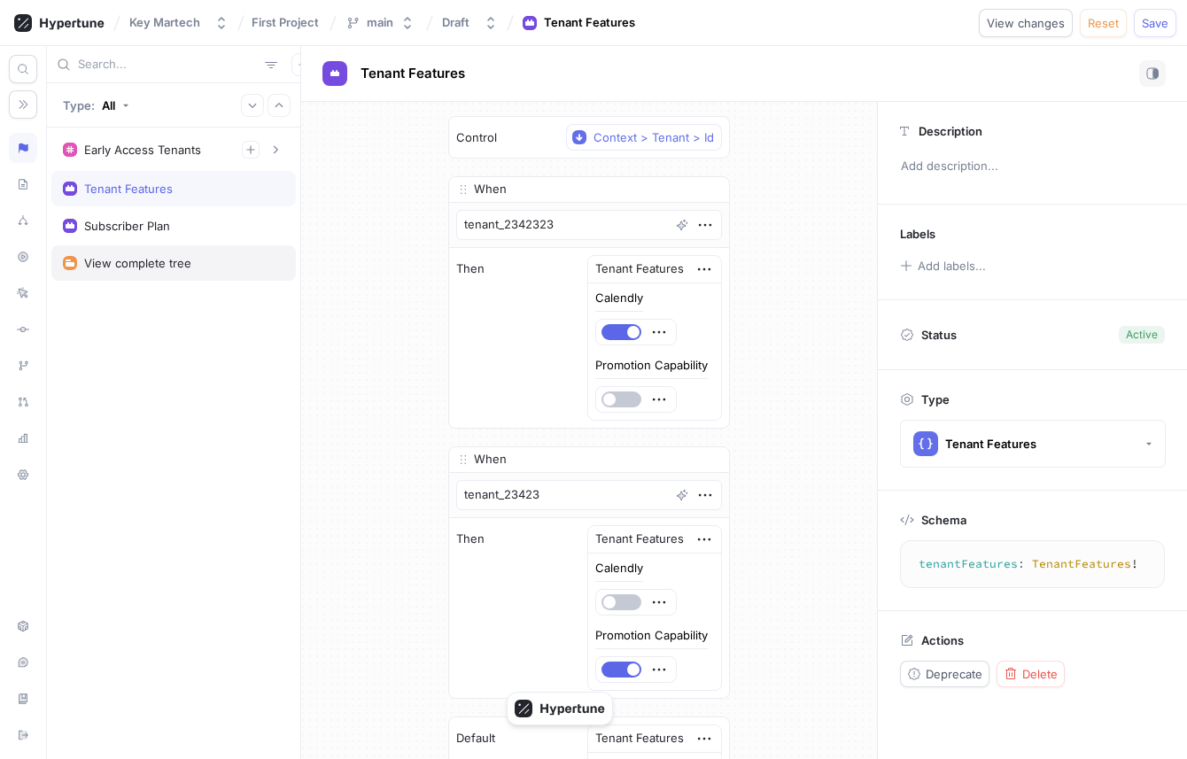
click at [173, 266] on div "View complete tree" at bounding box center [137, 263] width 107 height 14
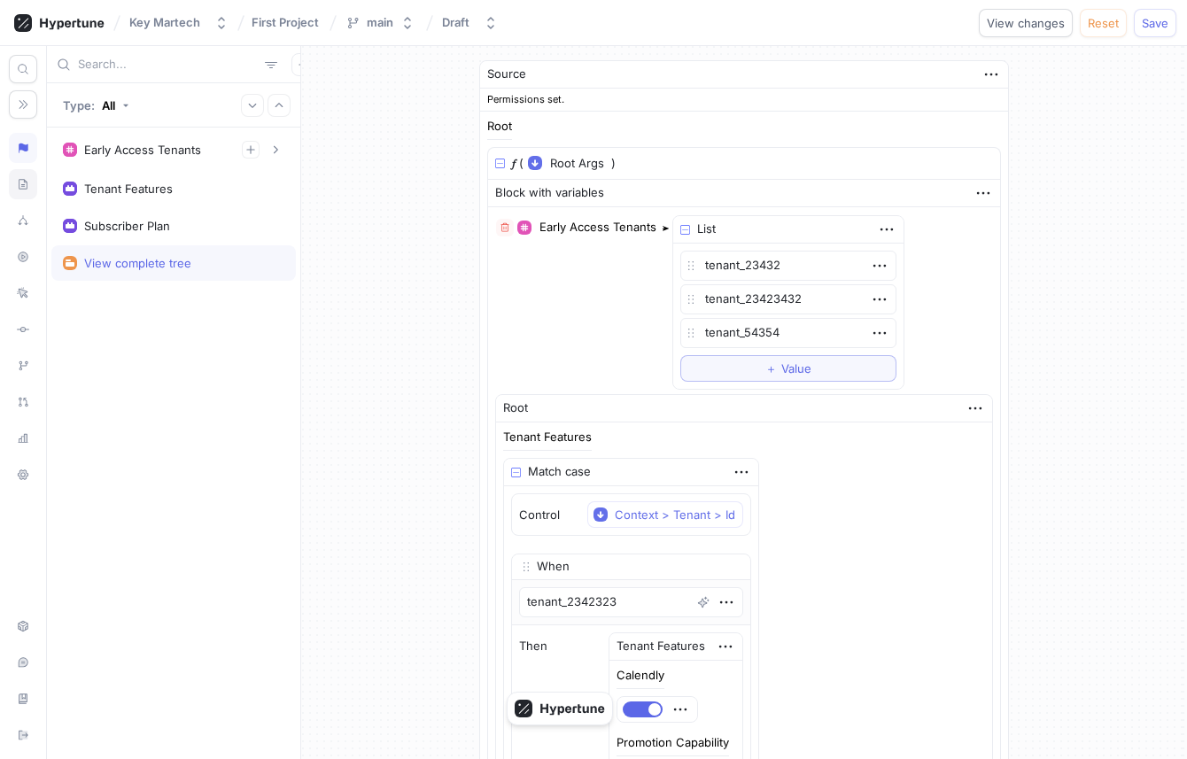
click at [31, 171] on div at bounding box center [23, 184] width 28 height 30
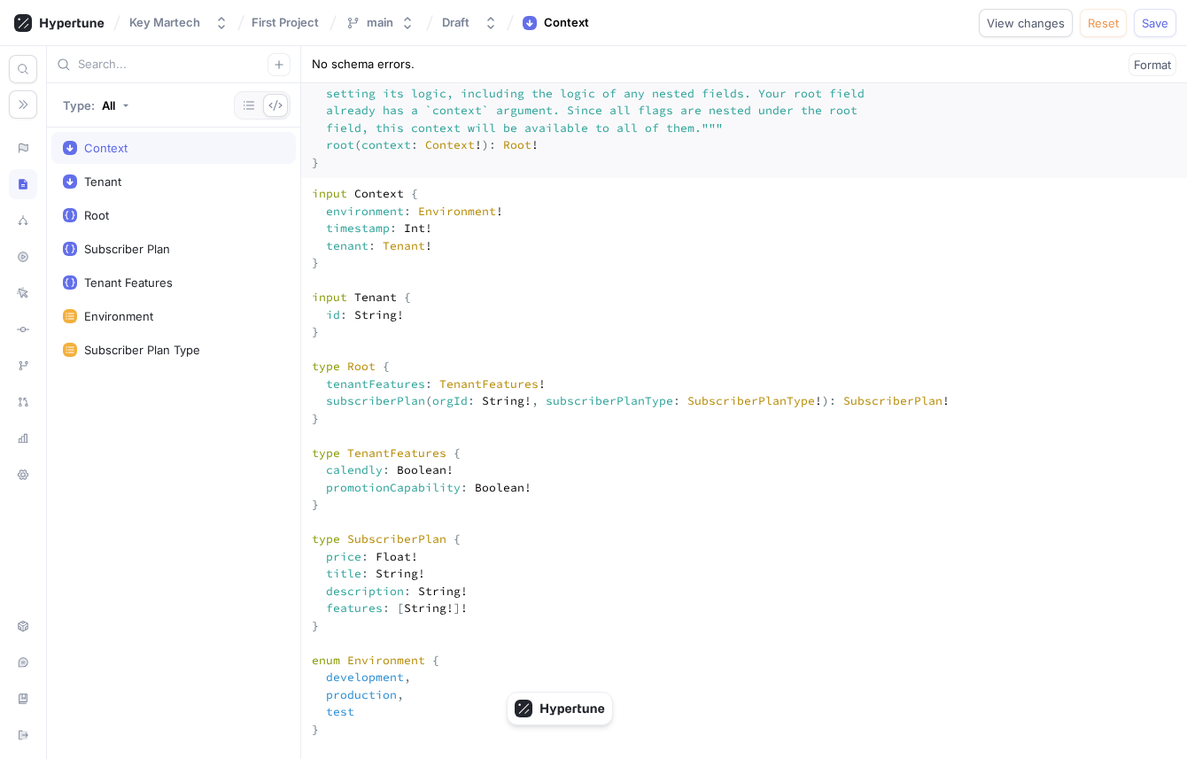
scroll to position [233, 0]
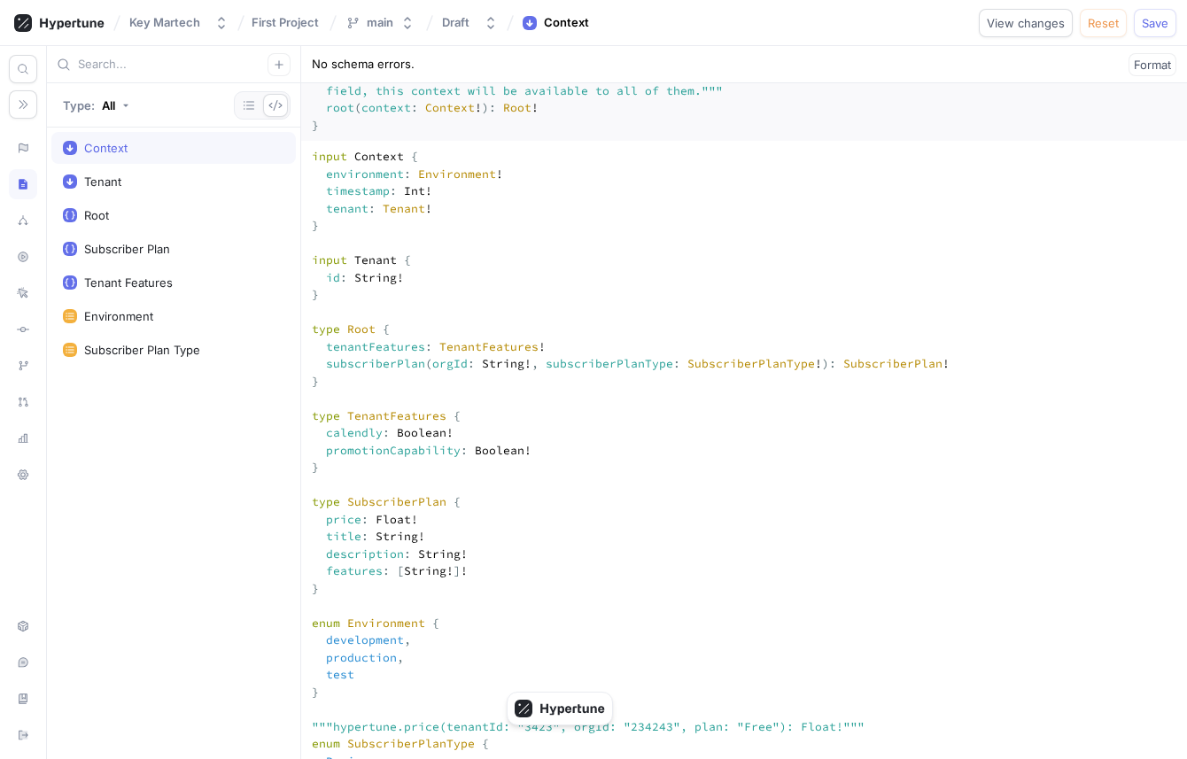
click at [32, 151] on div at bounding box center [23, 148] width 28 height 30
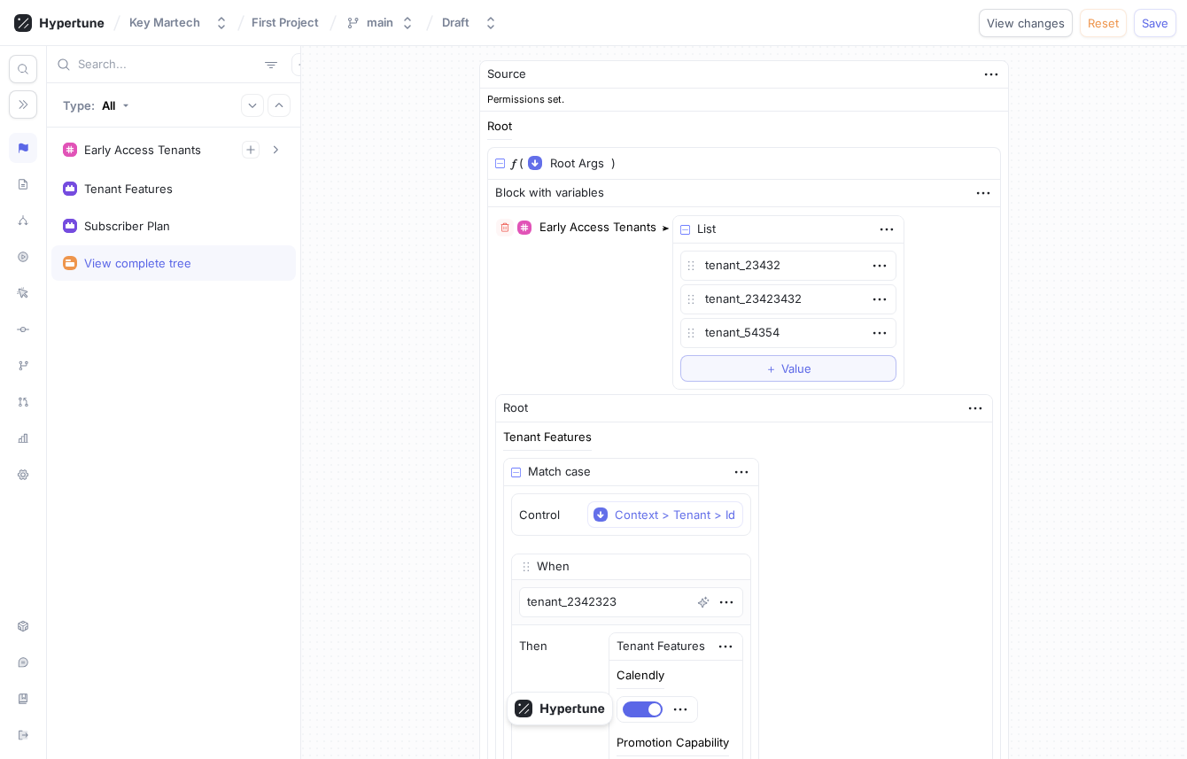
click at [153, 265] on div "View complete tree" at bounding box center [137, 263] width 107 height 14
click at [973, 197] on icon "button" at bounding box center [982, 192] width 19 height 19
click at [1010, 309] on p "Convert to variable" at bounding box center [1040, 315] width 105 height 18
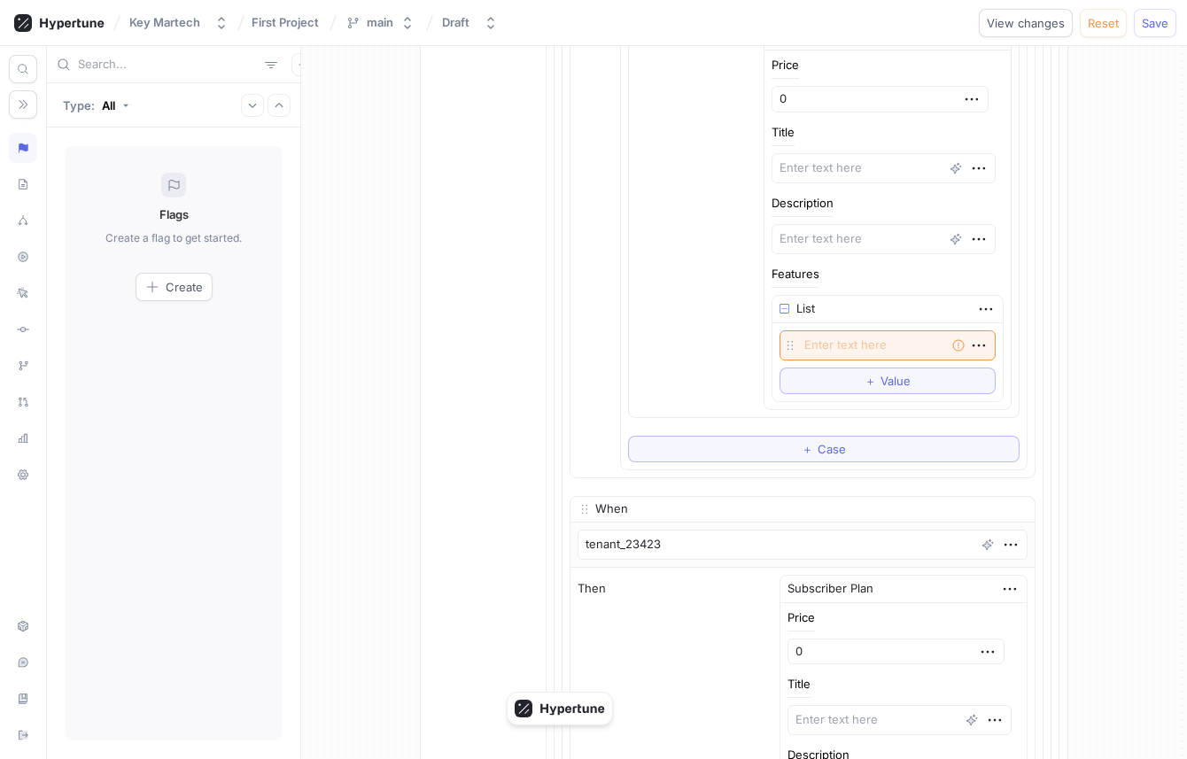
scroll to position [3616, 0]
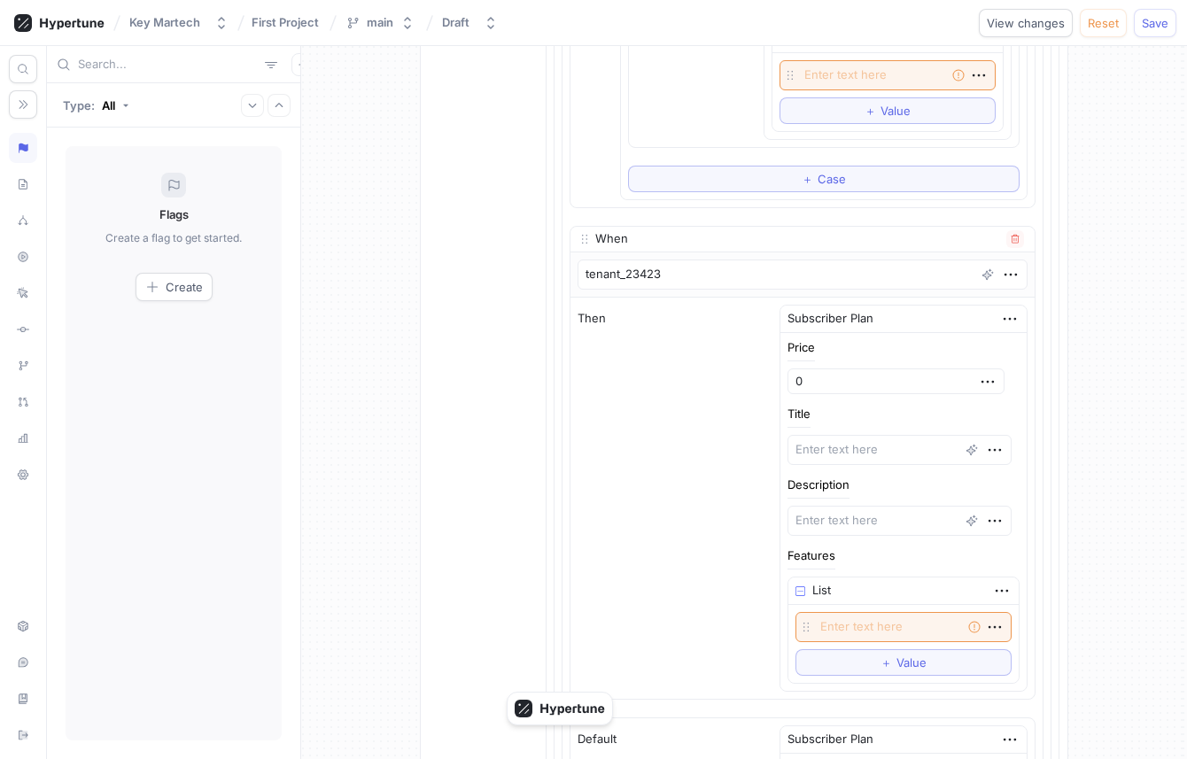
click at [612, 460] on div "Then Subscriber Plan Price 0 Title Description Features List Empty string To pi…" at bounding box center [802, 499] width 464 height 402
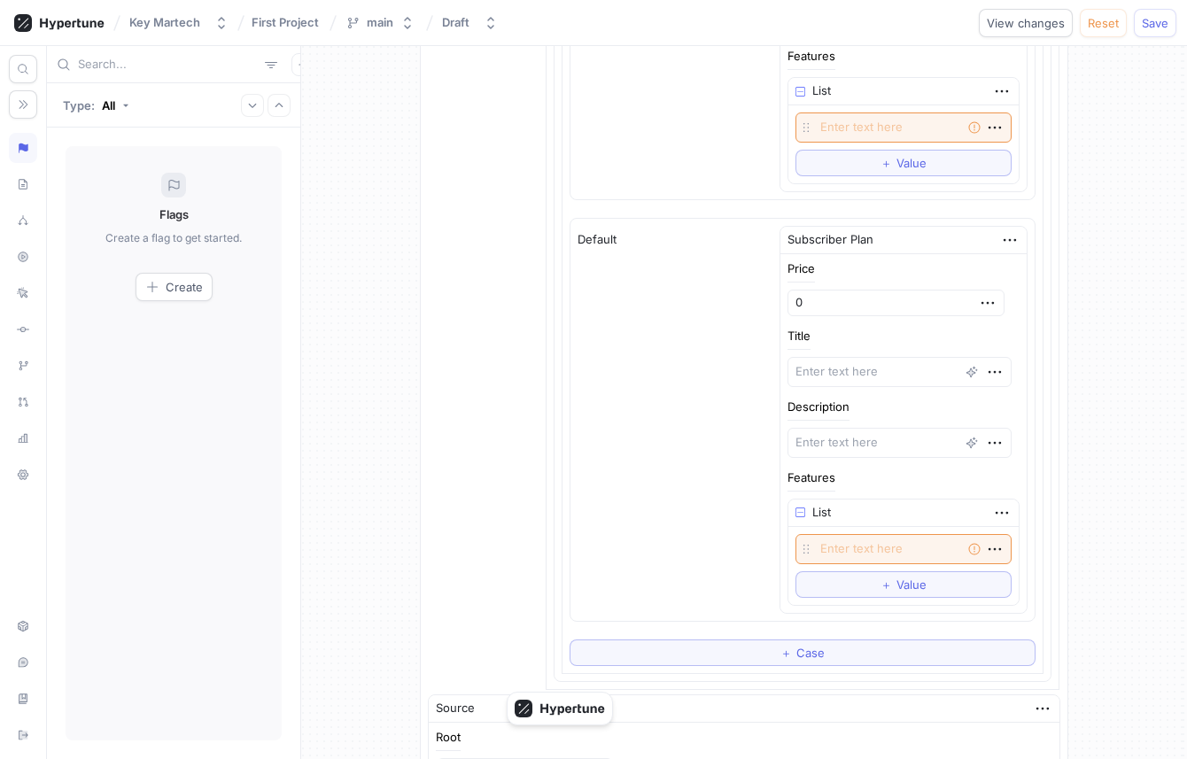
scroll to position [4569, 0]
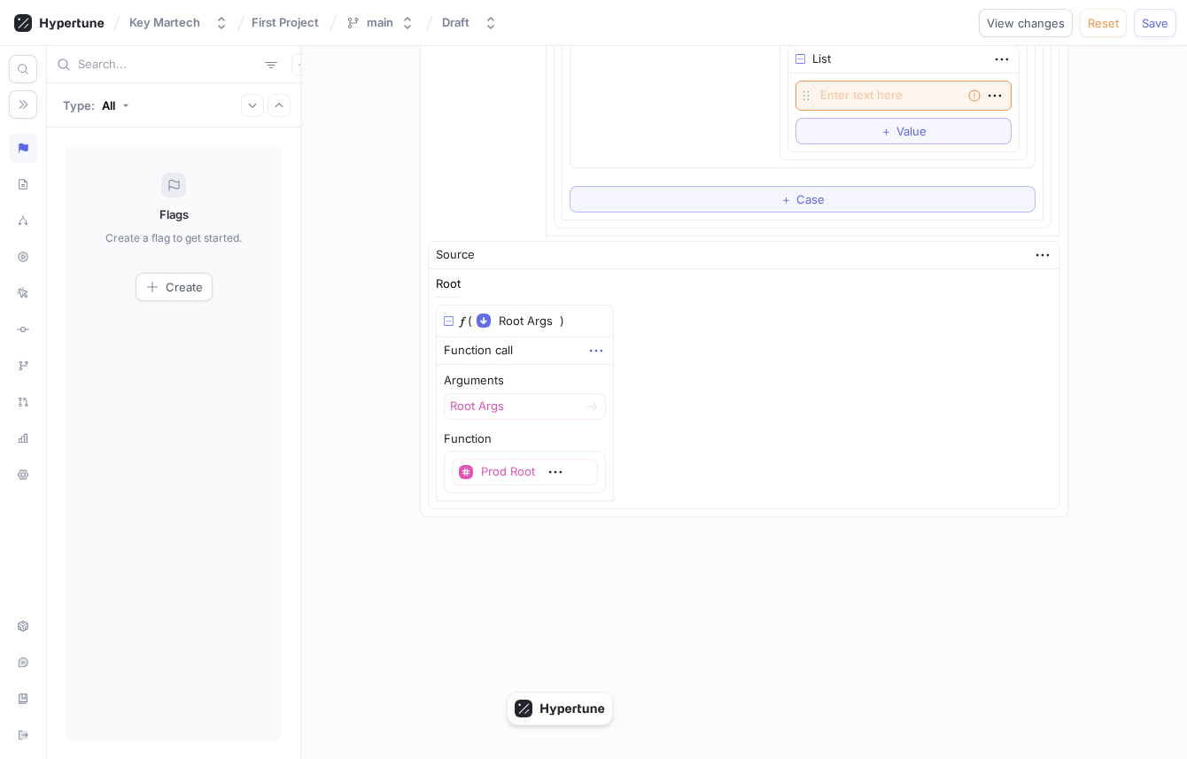
click at [606, 349] on icon "button" at bounding box center [595, 350] width 19 height 19
click at [669, 339] on div "Root 𝑓 ( Root Args ▾ {} ▸ context: Context ) Function call Arguments Root Args …" at bounding box center [744, 390] width 616 height 224
click at [1108, 27] on span "Reset" at bounding box center [1103, 23] width 31 height 11
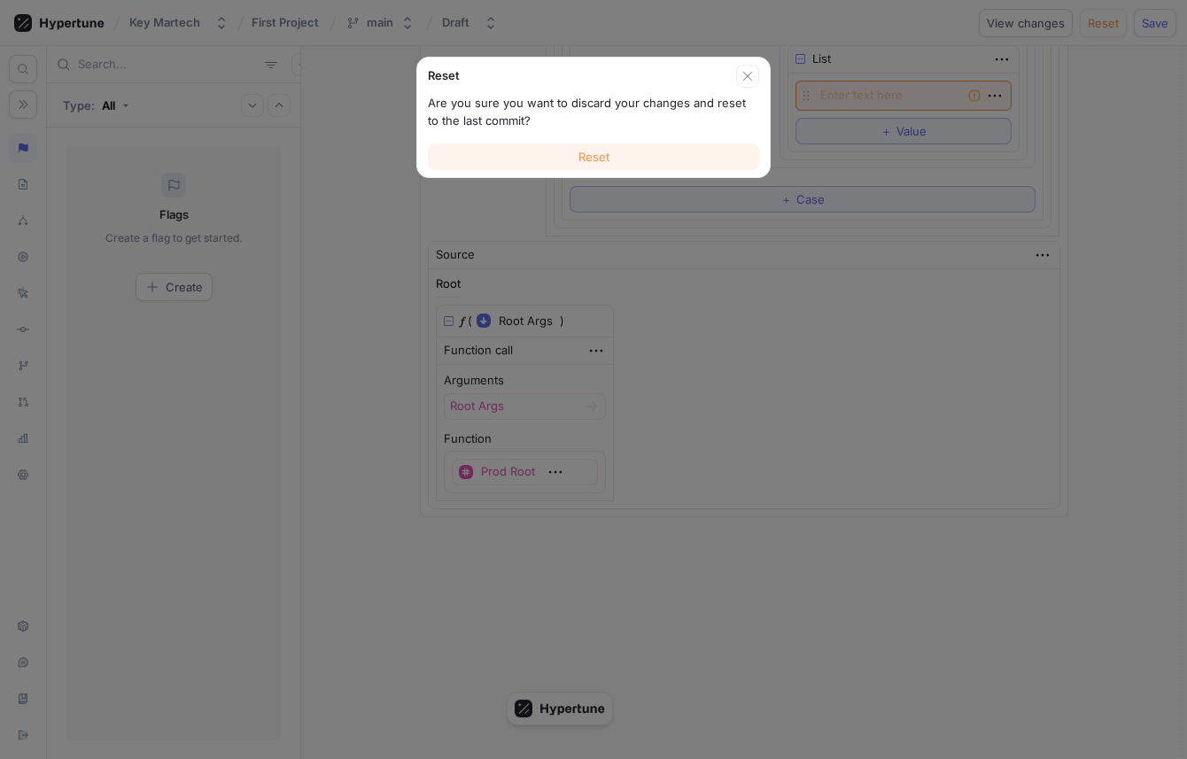
click at [608, 166] on button "Reset" at bounding box center [593, 156] width 331 height 27
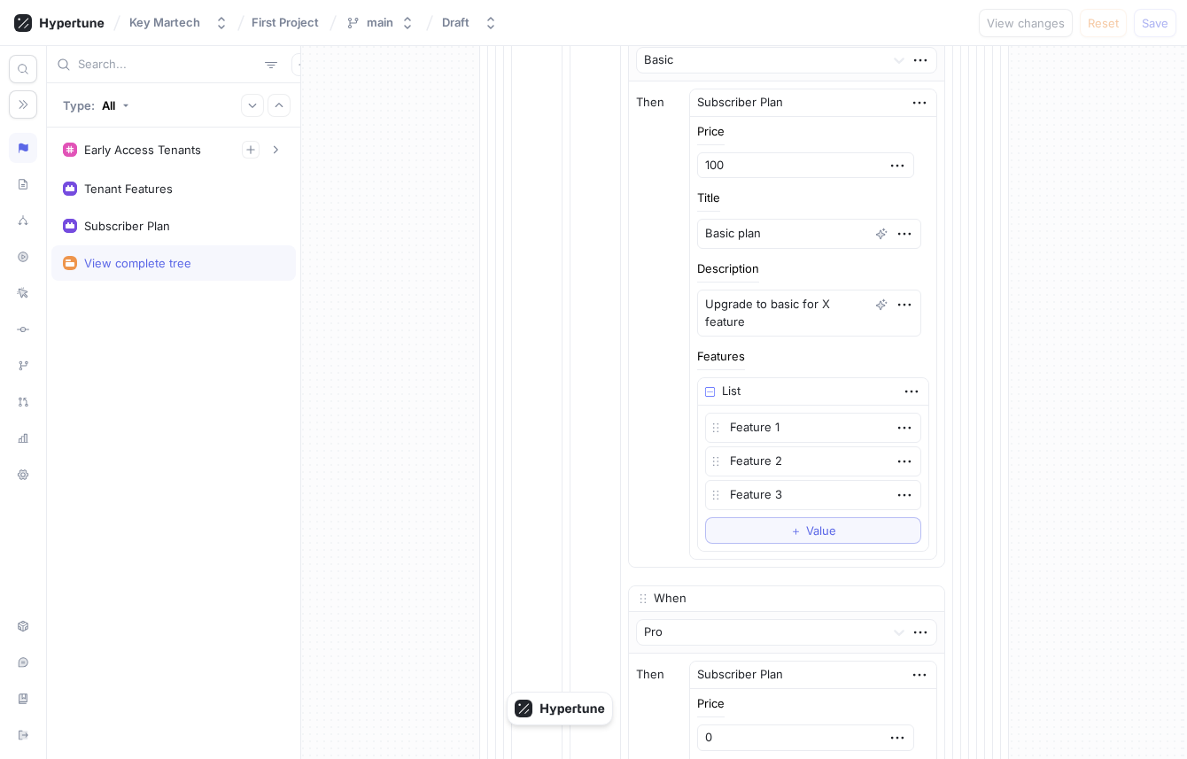
scroll to position [0, 0]
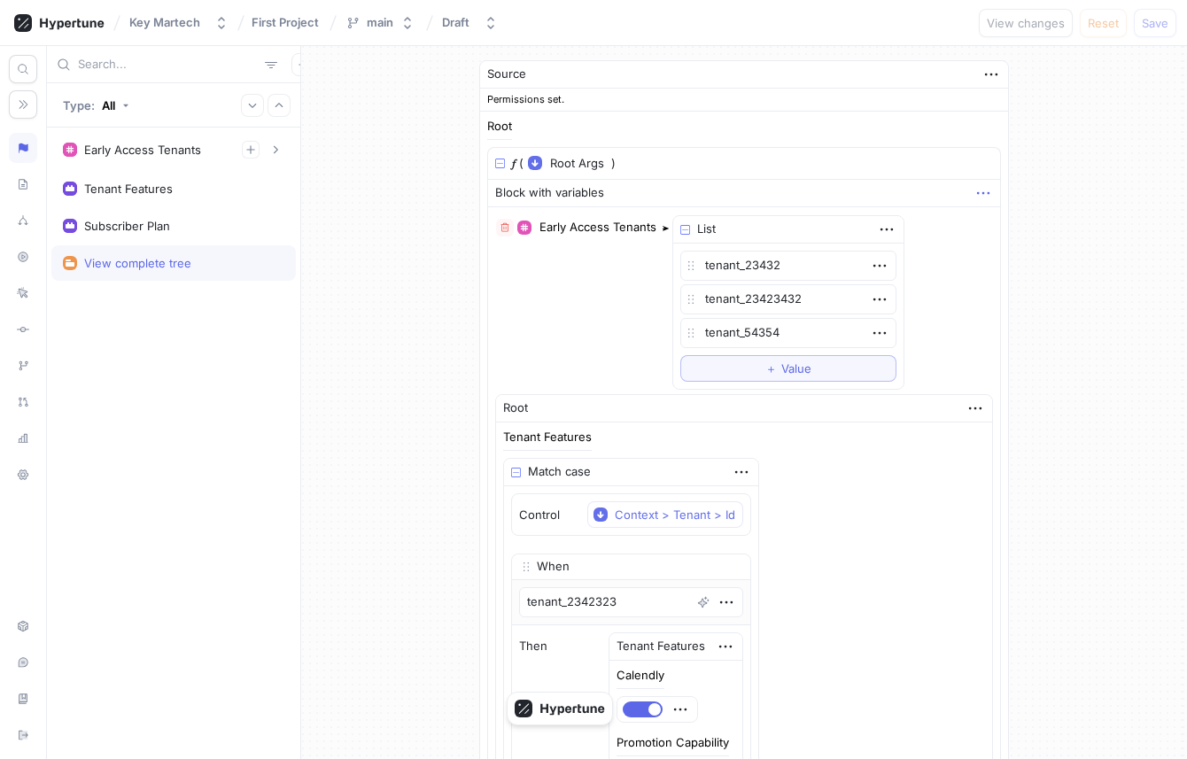
click at [977, 190] on icon "button" at bounding box center [982, 192] width 19 height 19
click at [1020, 317] on p "Convert to variable" at bounding box center [1040, 315] width 105 height 18
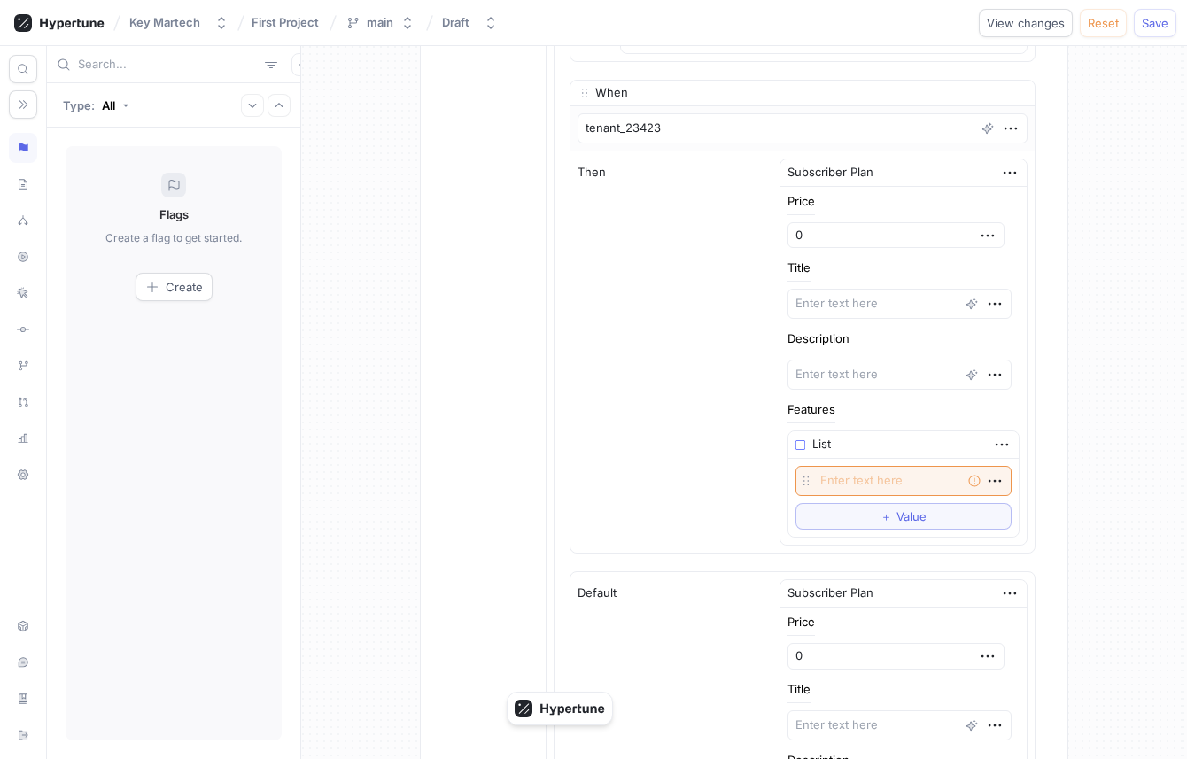
scroll to position [4569, 0]
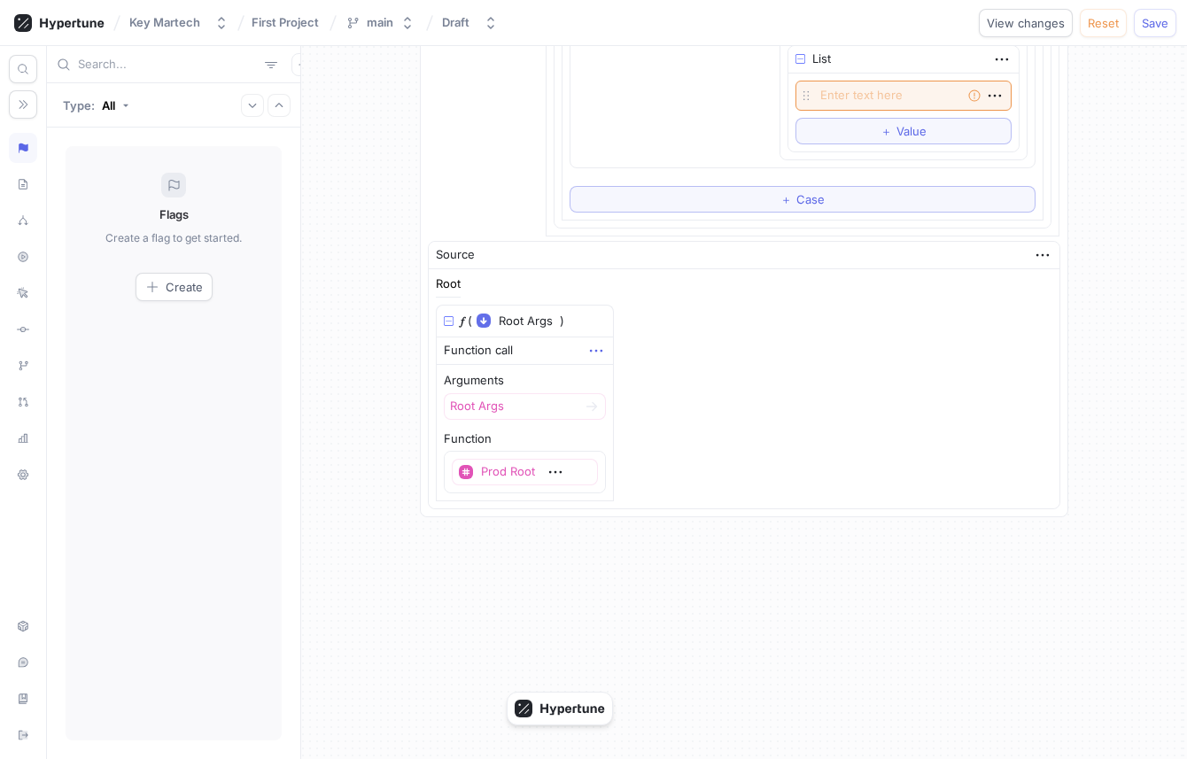
click at [604, 356] on icon "button" at bounding box center [595, 350] width 19 height 19
click at [649, 386] on p "Delete" at bounding box center [641, 384] width 35 height 18
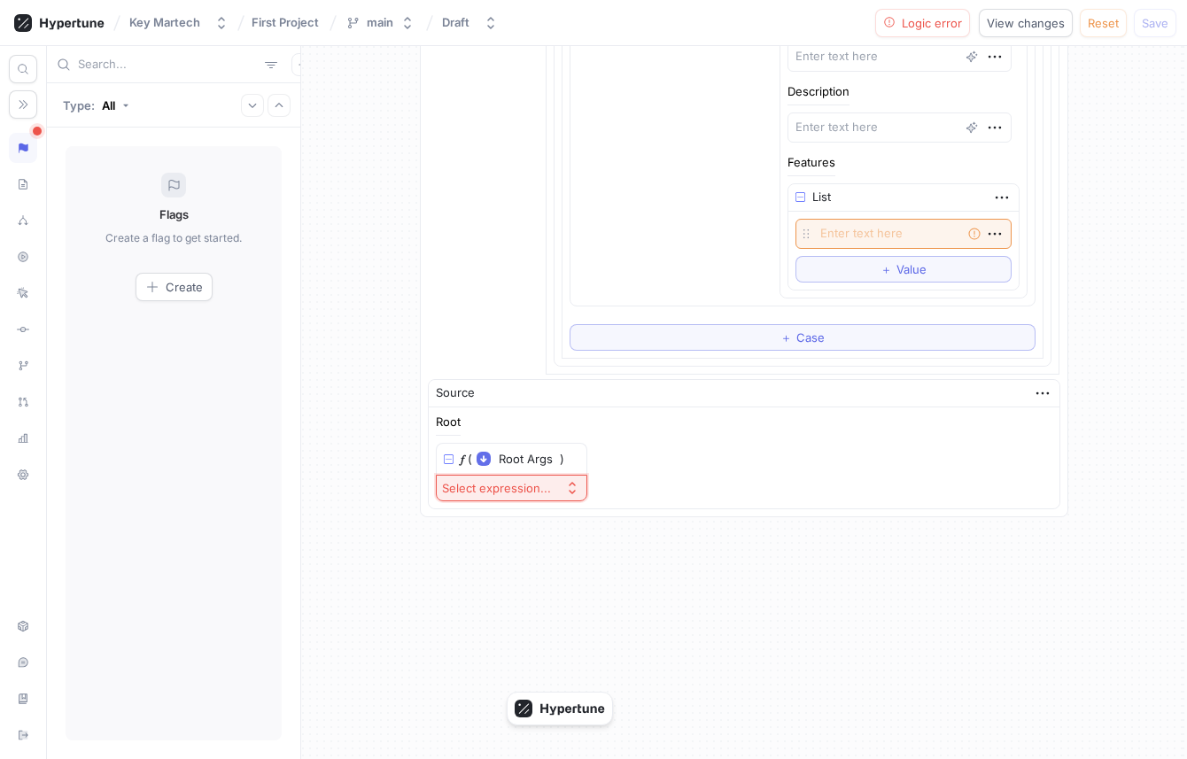
click at [475, 485] on div "Select expression..." at bounding box center [496, 488] width 109 height 15
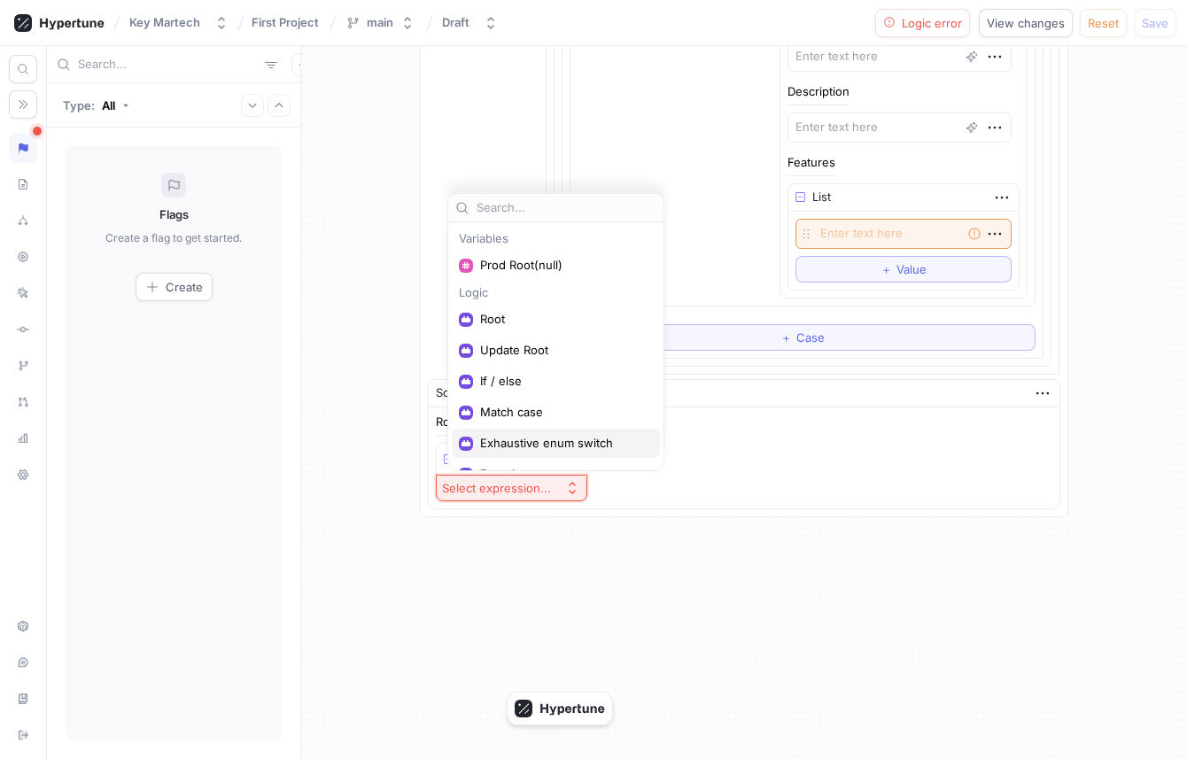
click at [555, 452] on div "Exhaustive enum switch" at bounding box center [556, 443] width 208 height 29
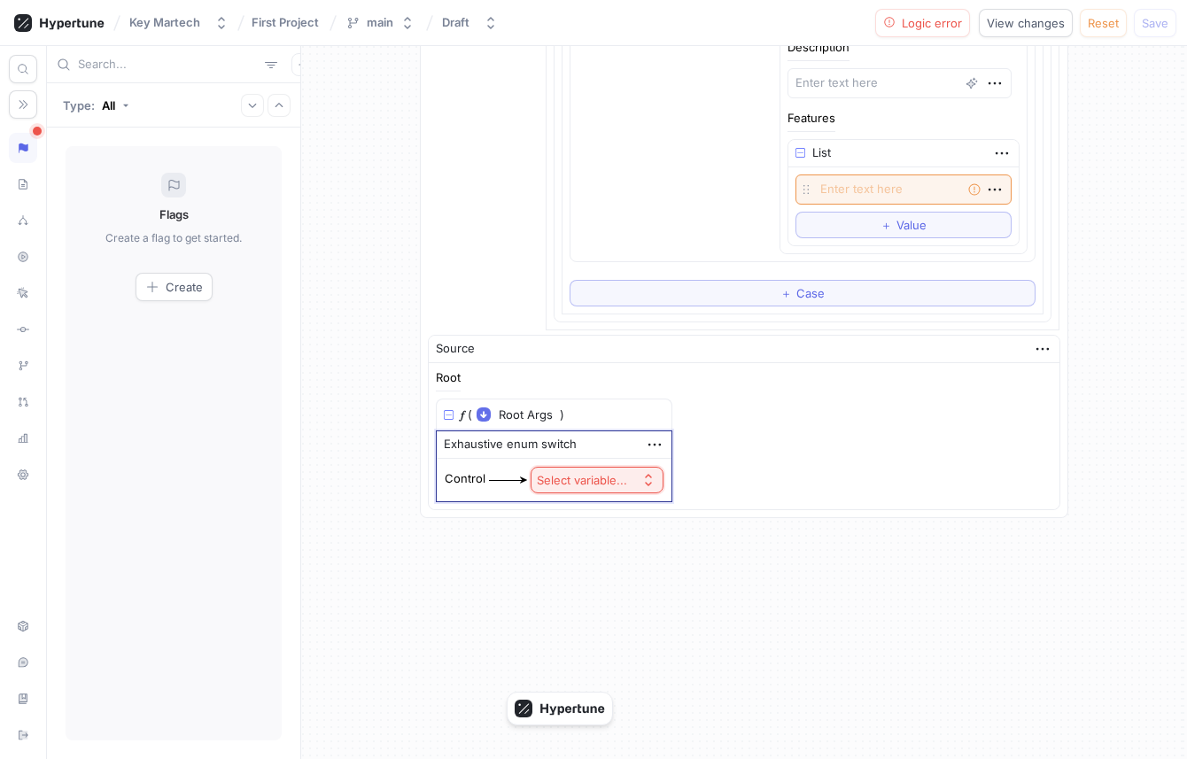
scroll to position [4476, 0]
click at [627, 480] on div "Select variable..." at bounding box center [582, 479] width 90 height 15
click at [651, 538] on span "Context > Environment" at bounding box center [657, 543] width 164 height 15
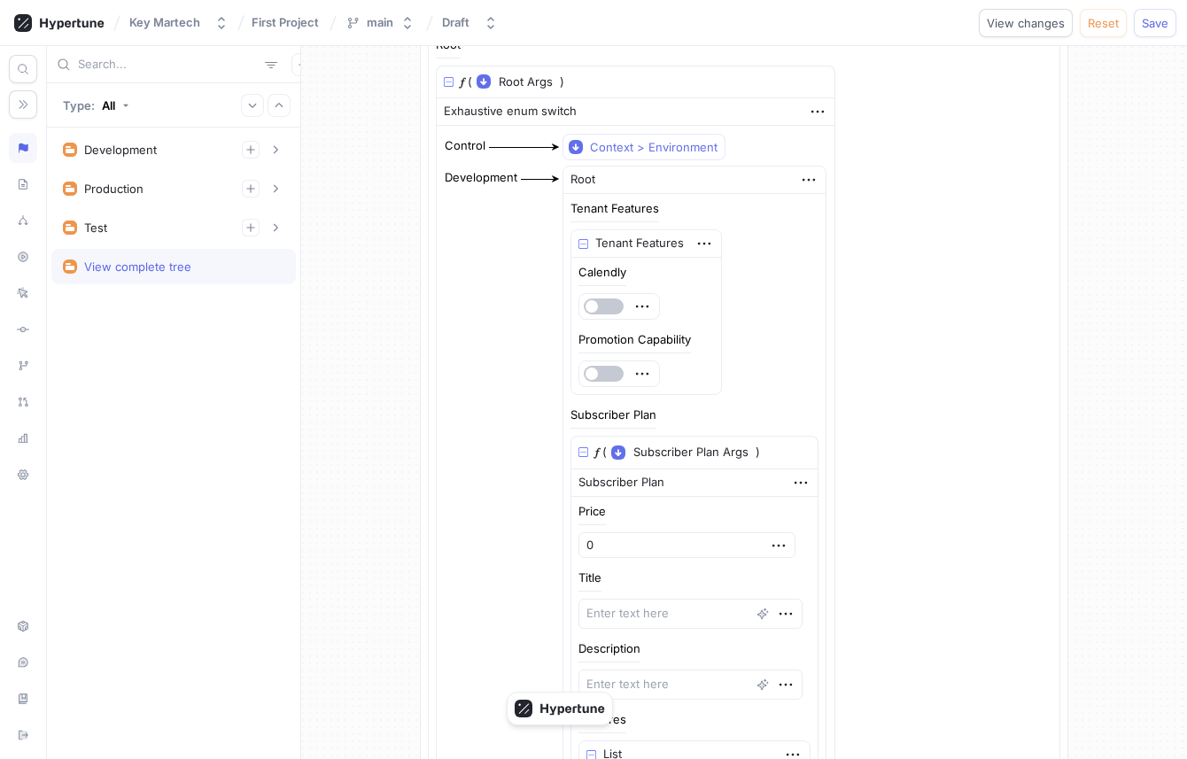
scroll to position [4858, 0]
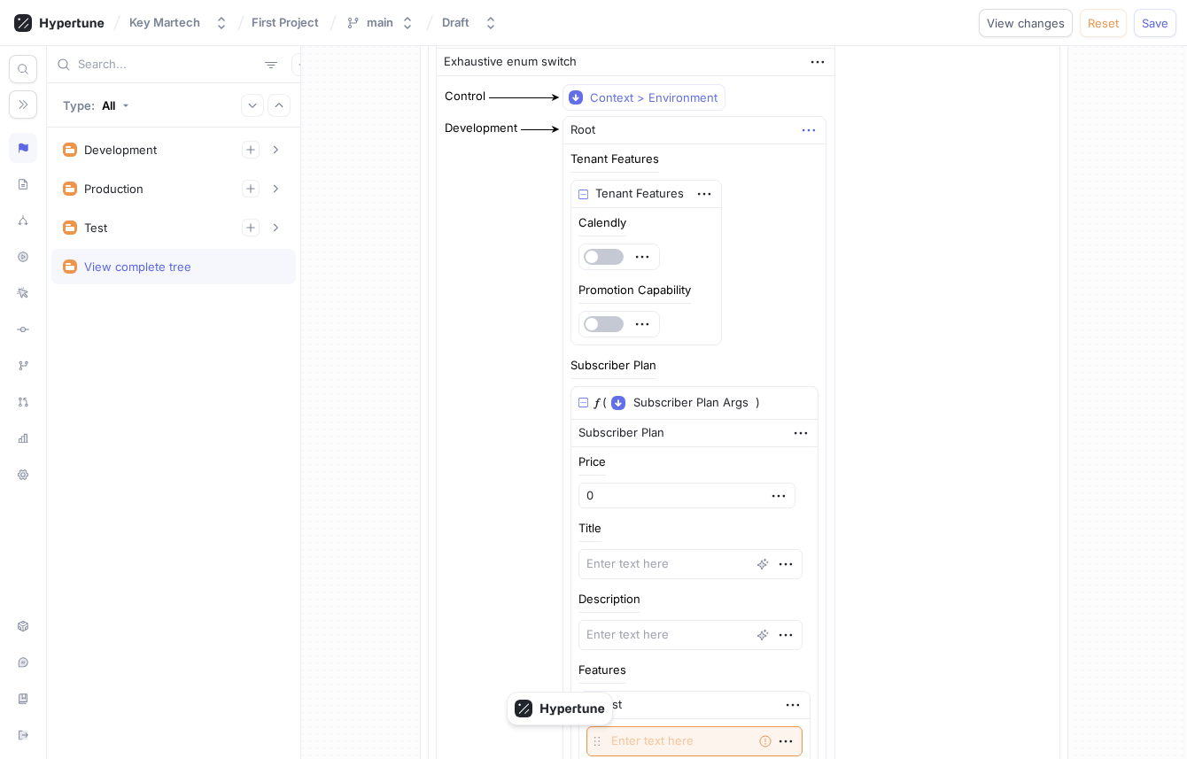
click at [799, 132] on icon "button" at bounding box center [808, 129] width 19 height 19
click at [809, 152] on div "Delete" at bounding box center [868, 163] width 151 height 30
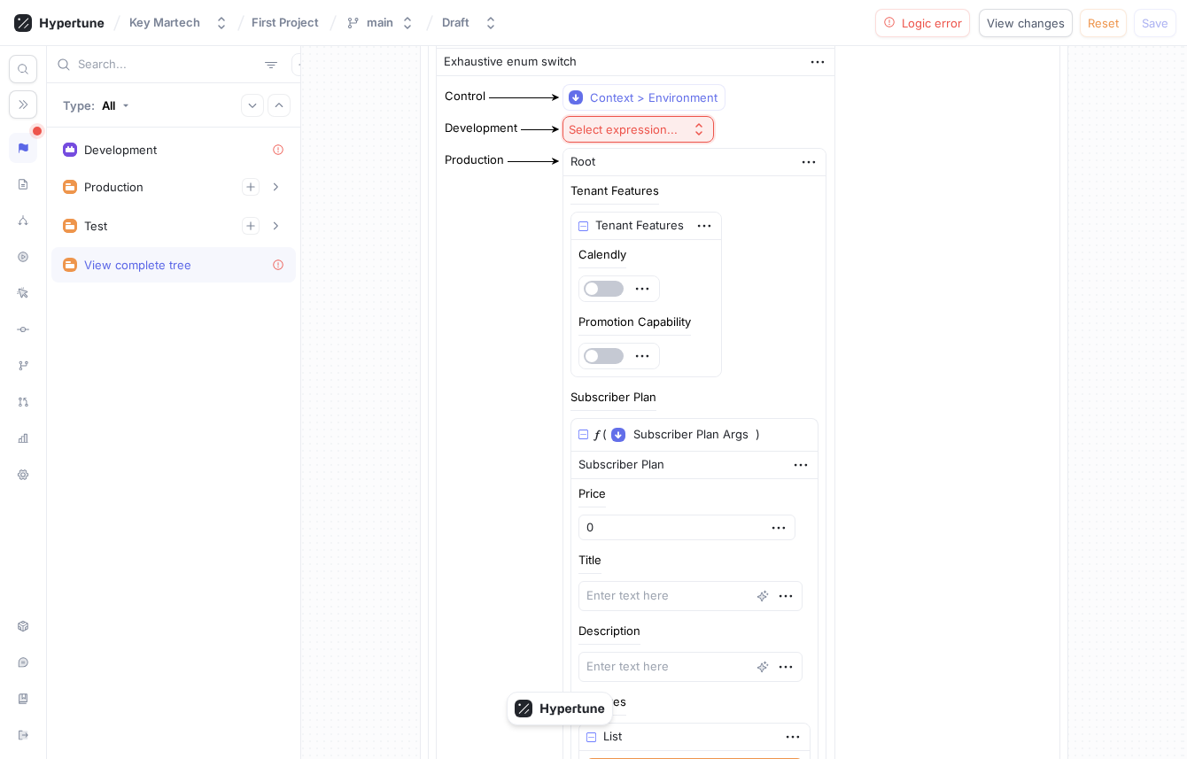
click at [662, 132] on div "Select expression..." at bounding box center [623, 129] width 109 height 15
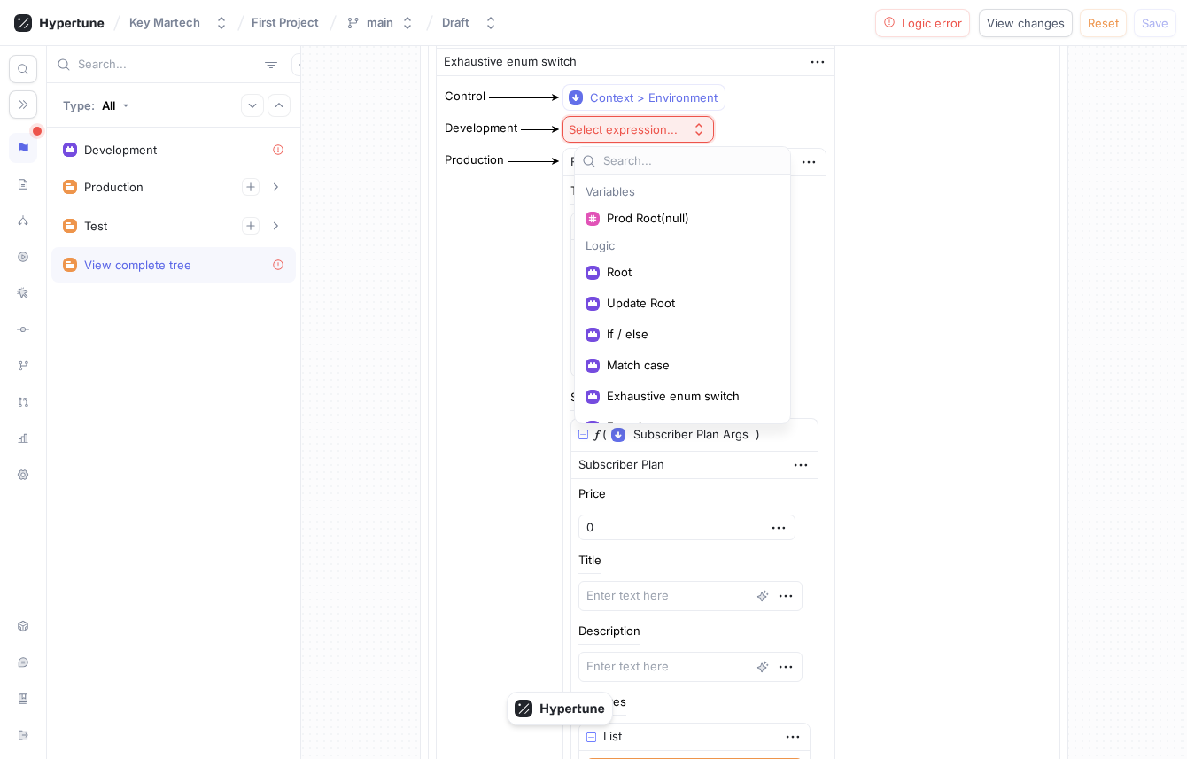
click at [662, 132] on div "Select expression..." at bounding box center [623, 129] width 109 height 15
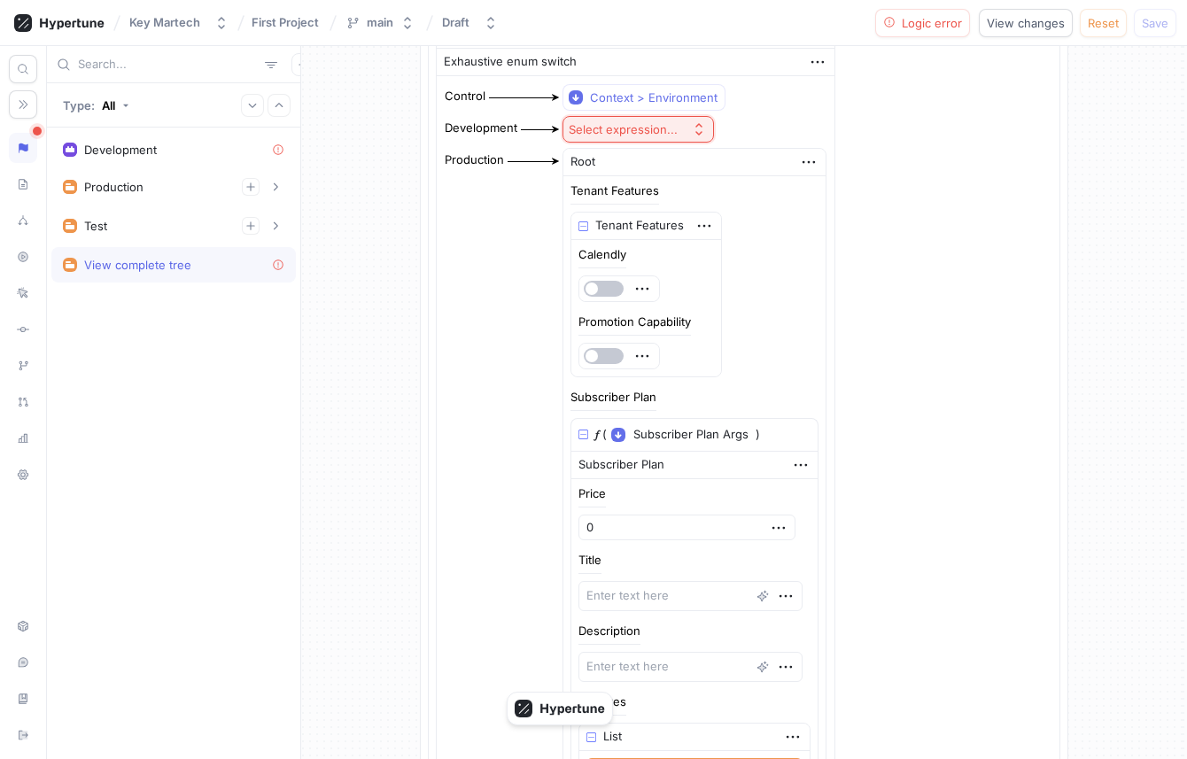
click at [787, 167] on div "Root" at bounding box center [694, 162] width 262 height 27
click at [799, 167] on icon "button" at bounding box center [808, 161] width 19 height 19
click at [802, 191] on img at bounding box center [804, 195] width 11 height 11
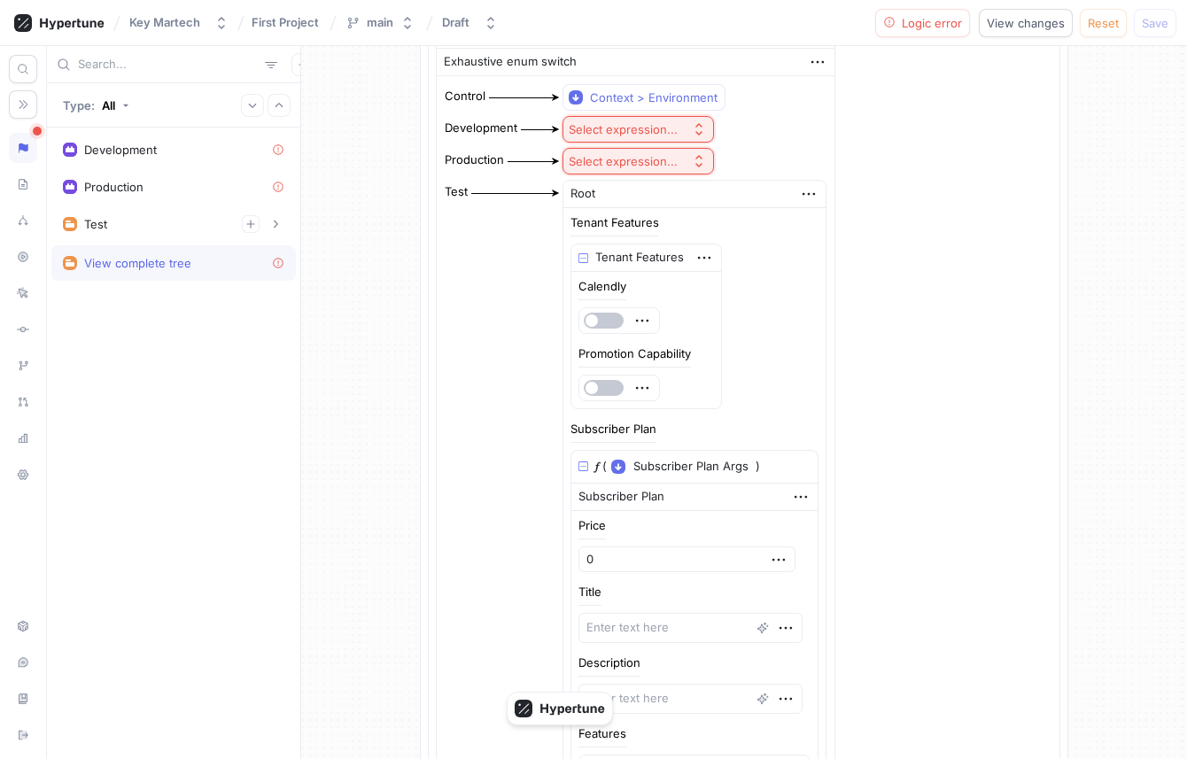
click at [781, 200] on div "Root" at bounding box center [694, 194] width 262 height 27
click at [799, 200] on icon "button" at bounding box center [808, 193] width 19 height 19
click at [808, 218] on div "Delete" at bounding box center [868, 227] width 151 height 30
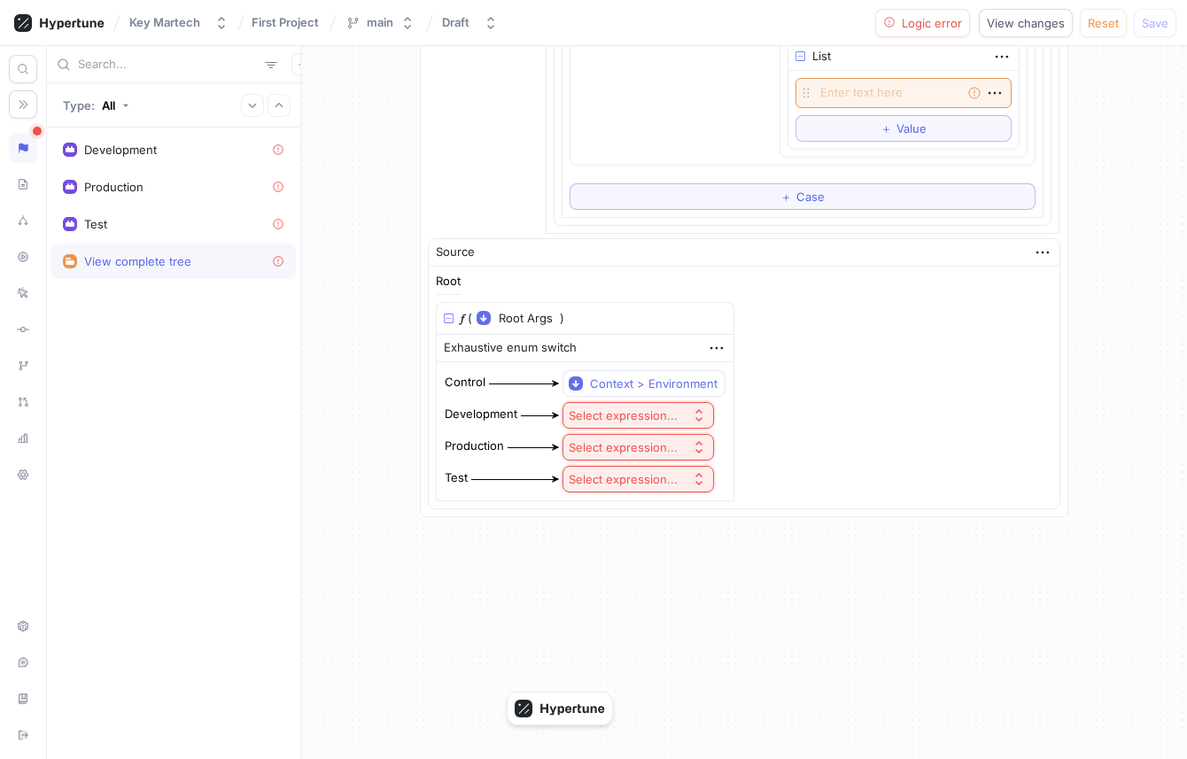
scroll to position [4571, 0]
click at [642, 453] on div "Select expression..." at bounding box center [623, 447] width 109 height 15
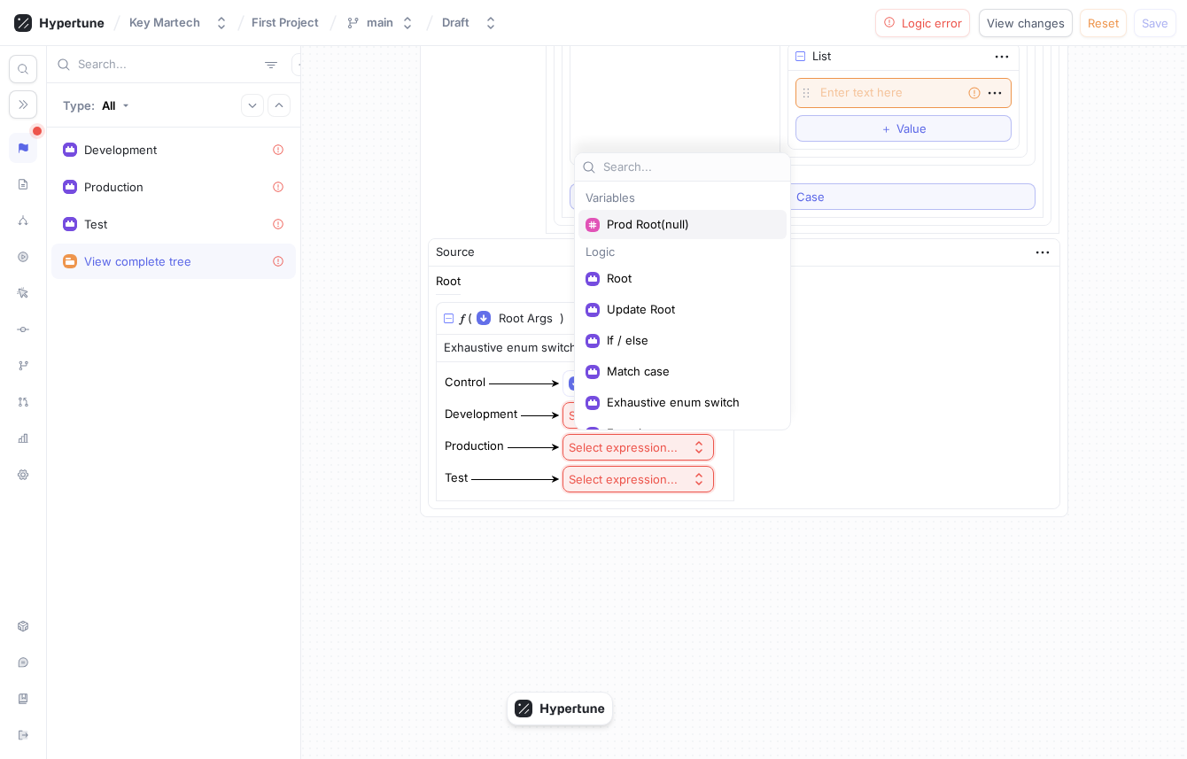
click at [679, 227] on span "Prod Root(null)" at bounding box center [689, 224] width 164 height 15
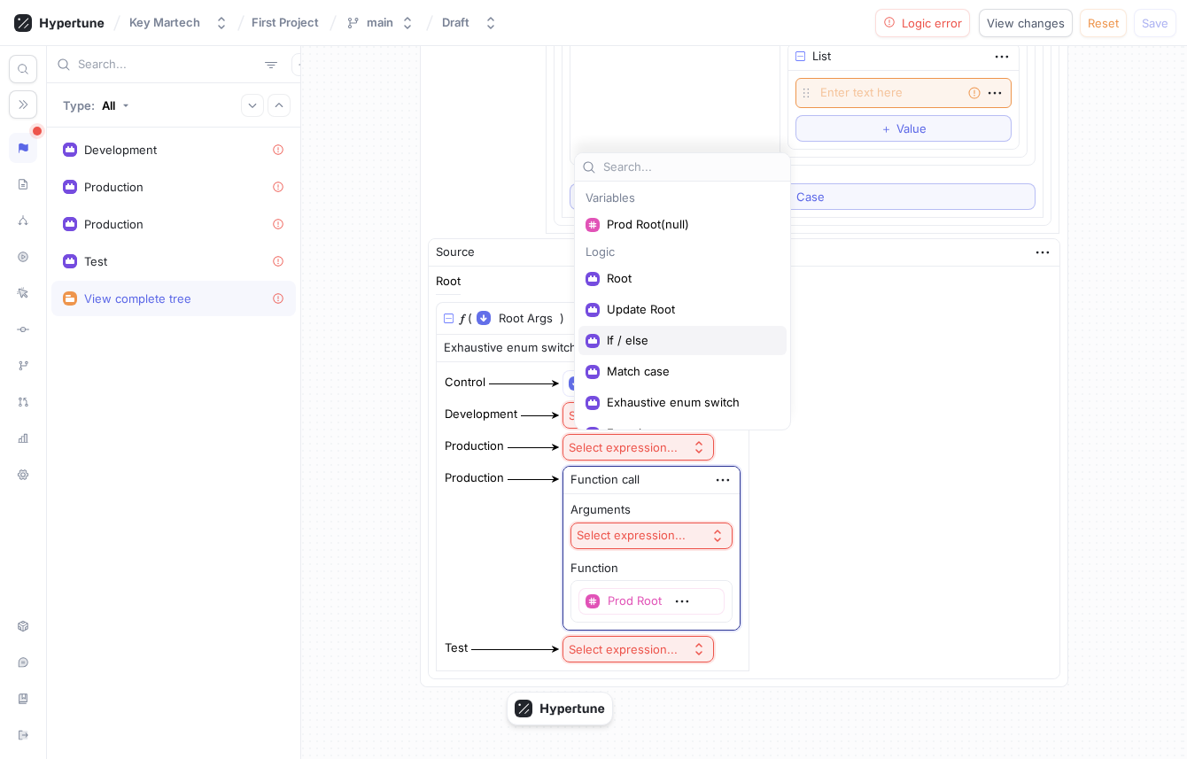
scroll to position [22, 0]
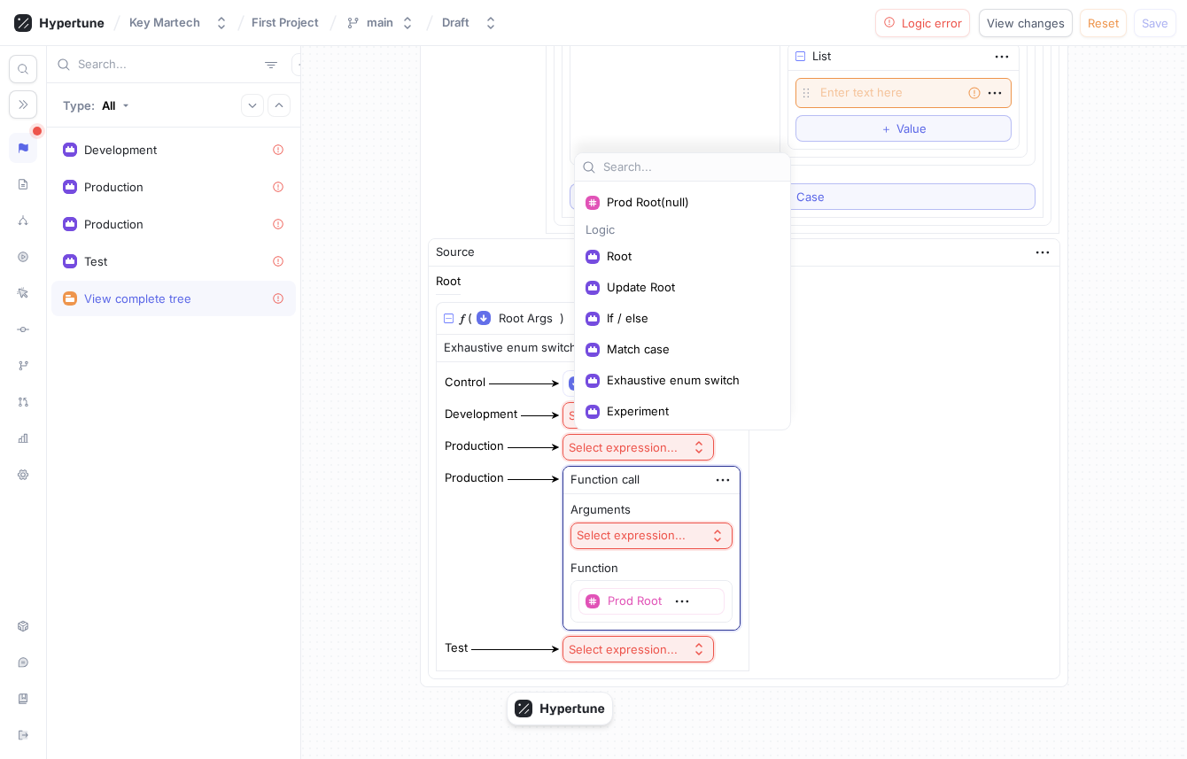
click at [639, 542] on div "Select expression..." at bounding box center [631, 535] width 109 height 15
click at [724, 533] on icon "button" at bounding box center [717, 536] width 14 height 14
click at [739, 523] on div "Arguments Select expression... Function Prod Root ◦ (Query_root_args) ⇒ Root" at bounding box center [651, 561] width 176 height 135
click at [740, 490] on div "Function call Arguments Select expression... Function Prod Root ◦ (Query_root_a…" at bounding box center [651, 548] width 178 height 165
click at [654, 197] on span "Prod Root(null)" at bounding box center [689, 202] width 164 height 15
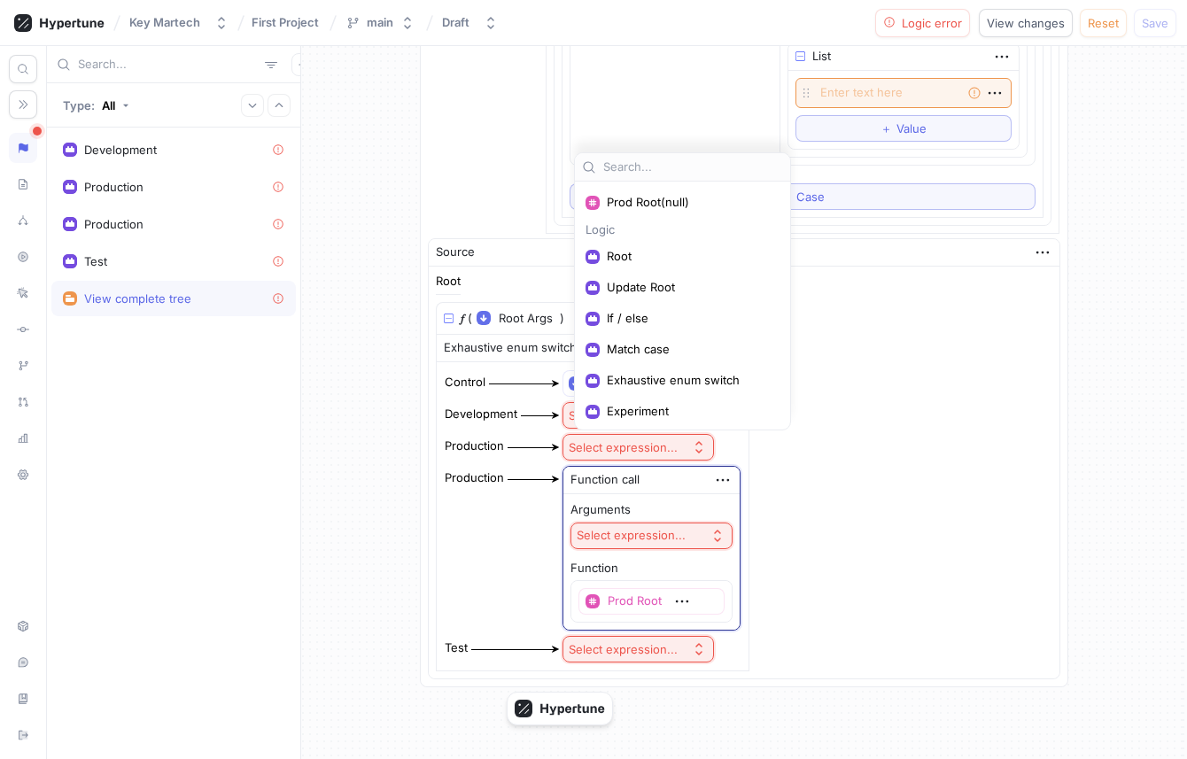
click at [668, 512] on div "Arguments" at bounding box center [651, 510] width 162 height 18
click at [1115, 30] on button "Reset" at bounding box center [1103, 23] width 47 height 28
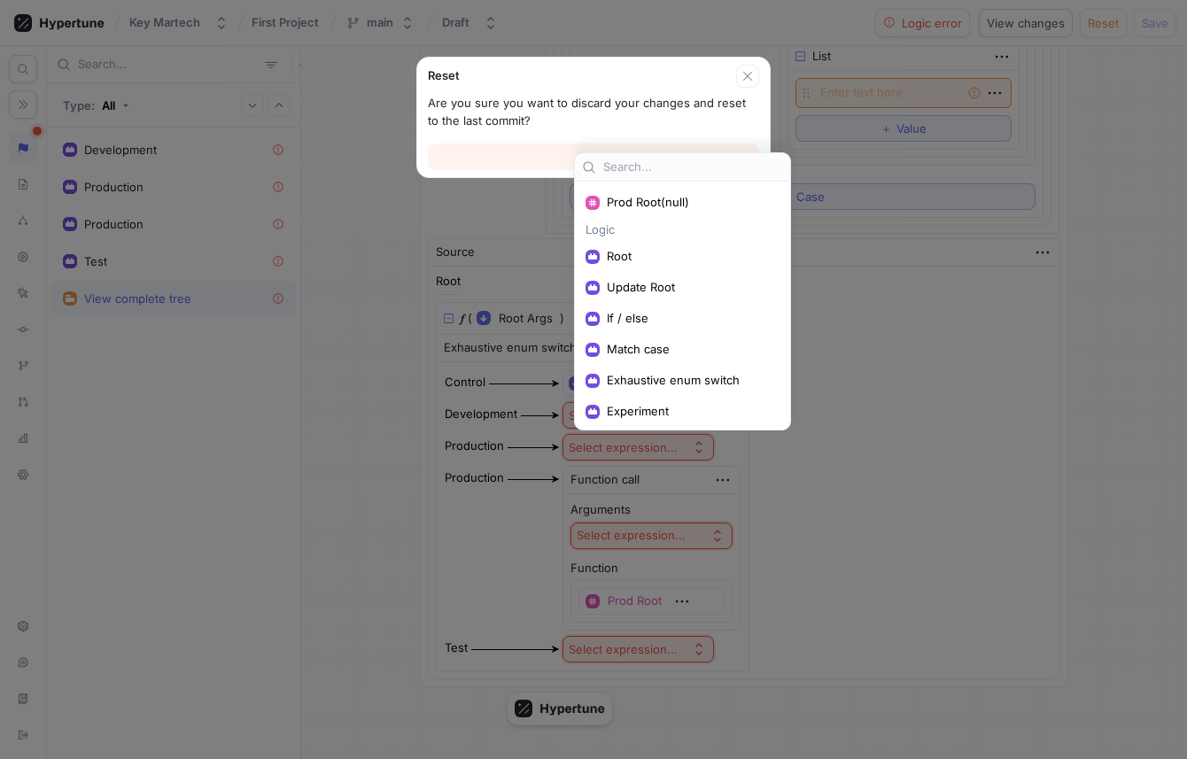
click at [554, 159] on button "Reset" at bounding box center [593, 156] width 331 height 27
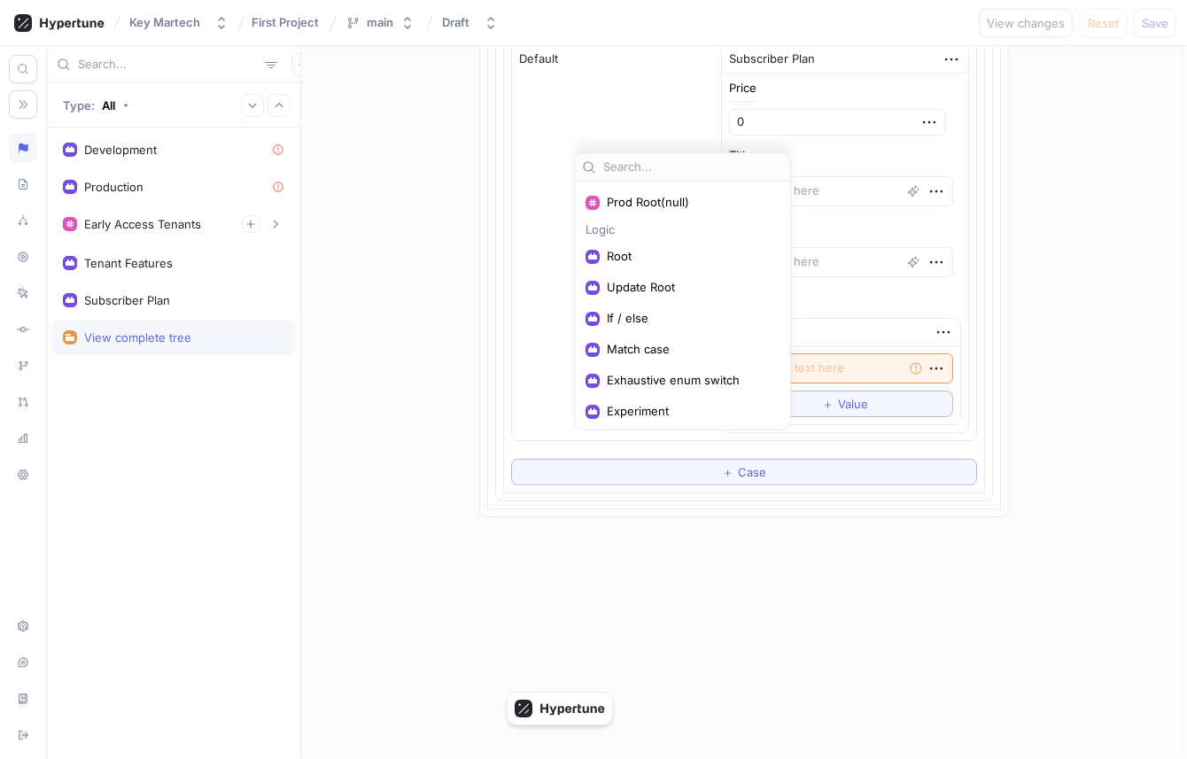
scroll to position [4323, 0]
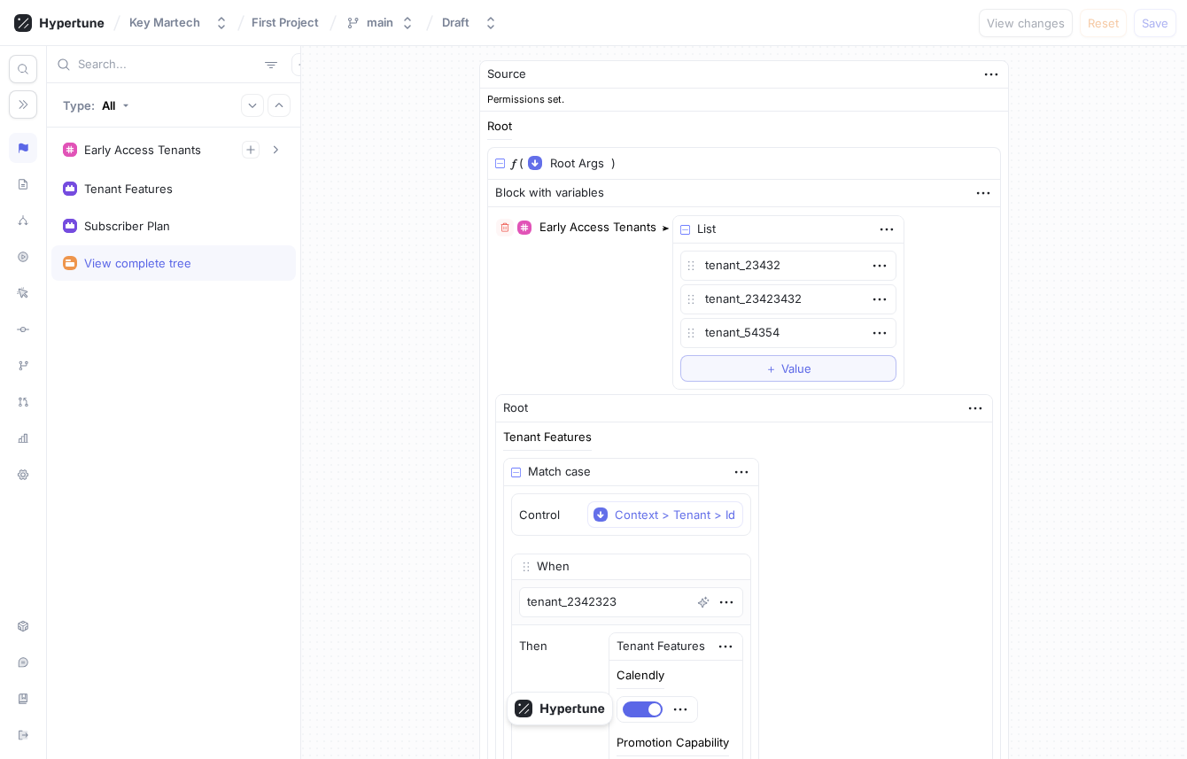
type textarea "x"
click at [575, 367] on div "Early Access Tenants ◦ List[String] List tenant_23432 tenant_23423432 tenant_54…" at bounding box center [744, 302] width 498 height 176
click at [973, 191] on icon "button" at bounding box center [982, 192] width 19 height 19
click at [907, 187] on div "Block with variables" at bounding box center [744, 193] width 512 height 27
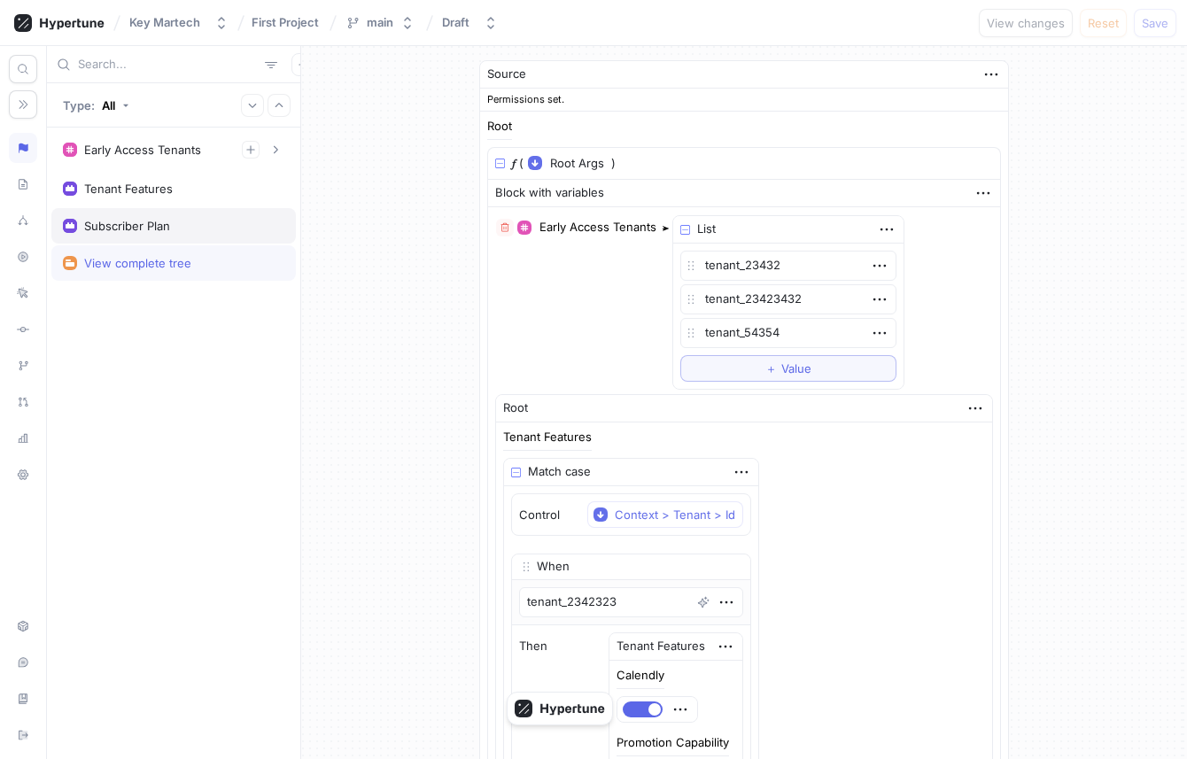
click at [122, 229] on div "Subscriber Plan" at bounding box center [127, 226] width 86 height 14
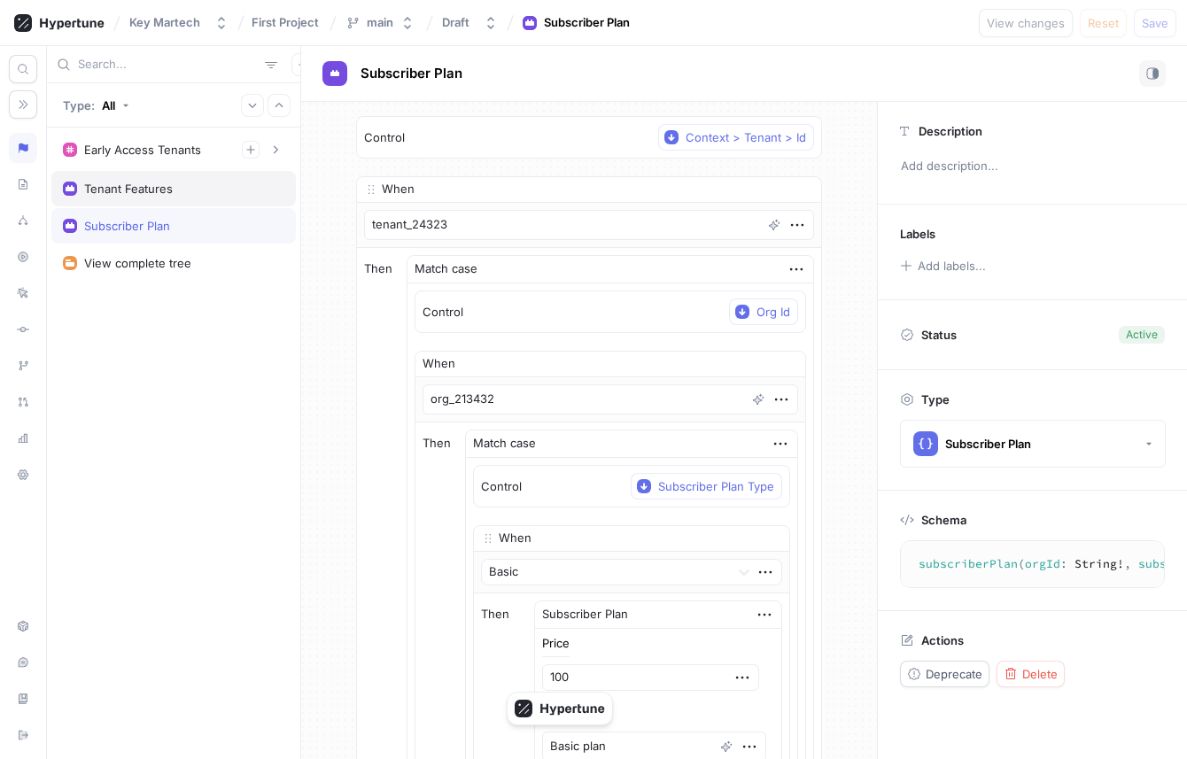
click at [218, 193] on div "Tenant Features" at bounding box center [173, 189] width 221 height 14
type textarea "x"
type textarea "tenantFeatures: TenantFeatures!"
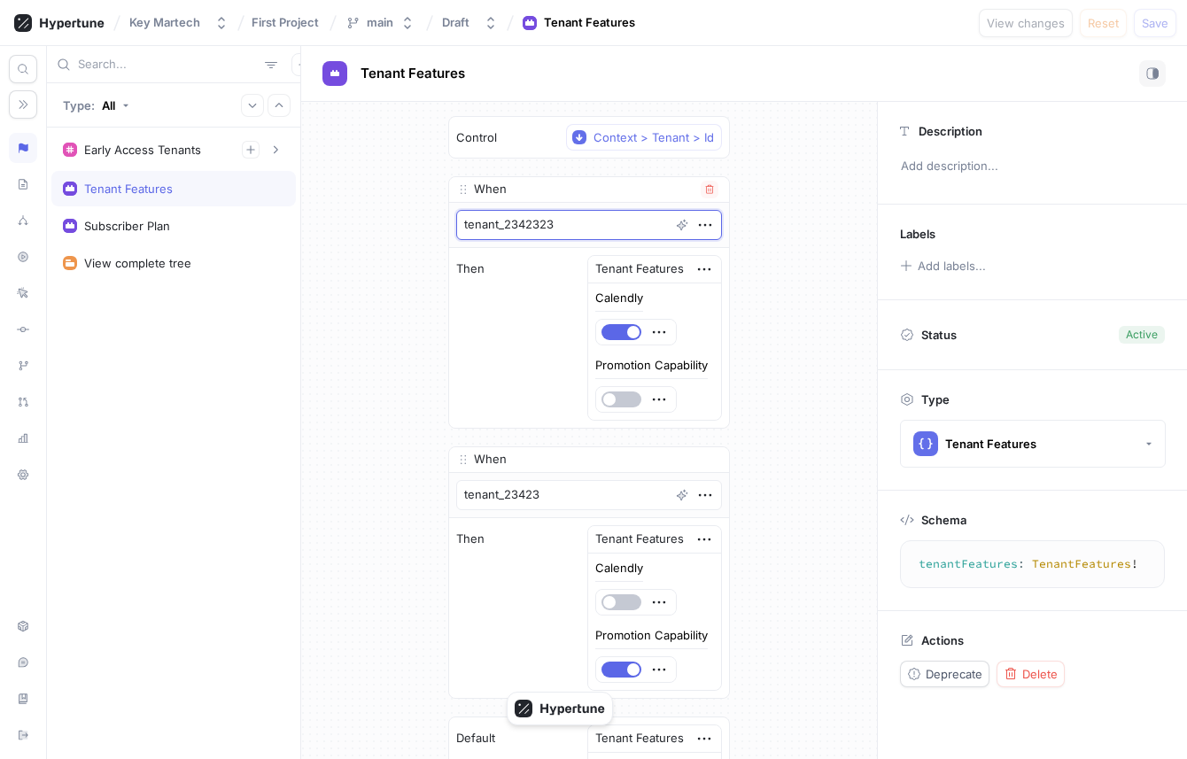
click at [576, 228] on textarea "tenant_2342323" at bounding box center [589, 225] width 266 height 30
click at [148, 222] on div "Subscriber Plan" at bounding box center [127, 226] width 86 height 14
type textarea "x"
type textarea "subscriberPlan(orgId: String!, subscriberPlanType: SubscriberPlanType!): Subscr…"
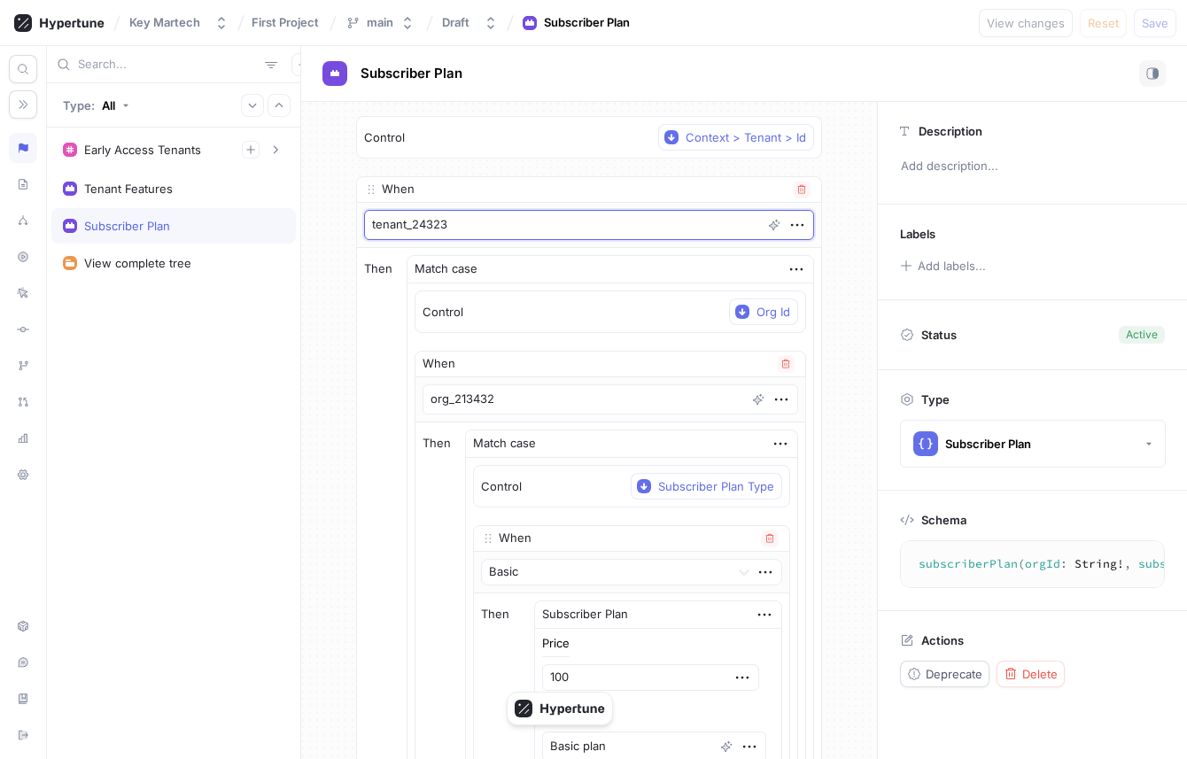
click at [473, 226] on textarea "tenant_24323" at bounding box center [589, 225] width 450 height 30
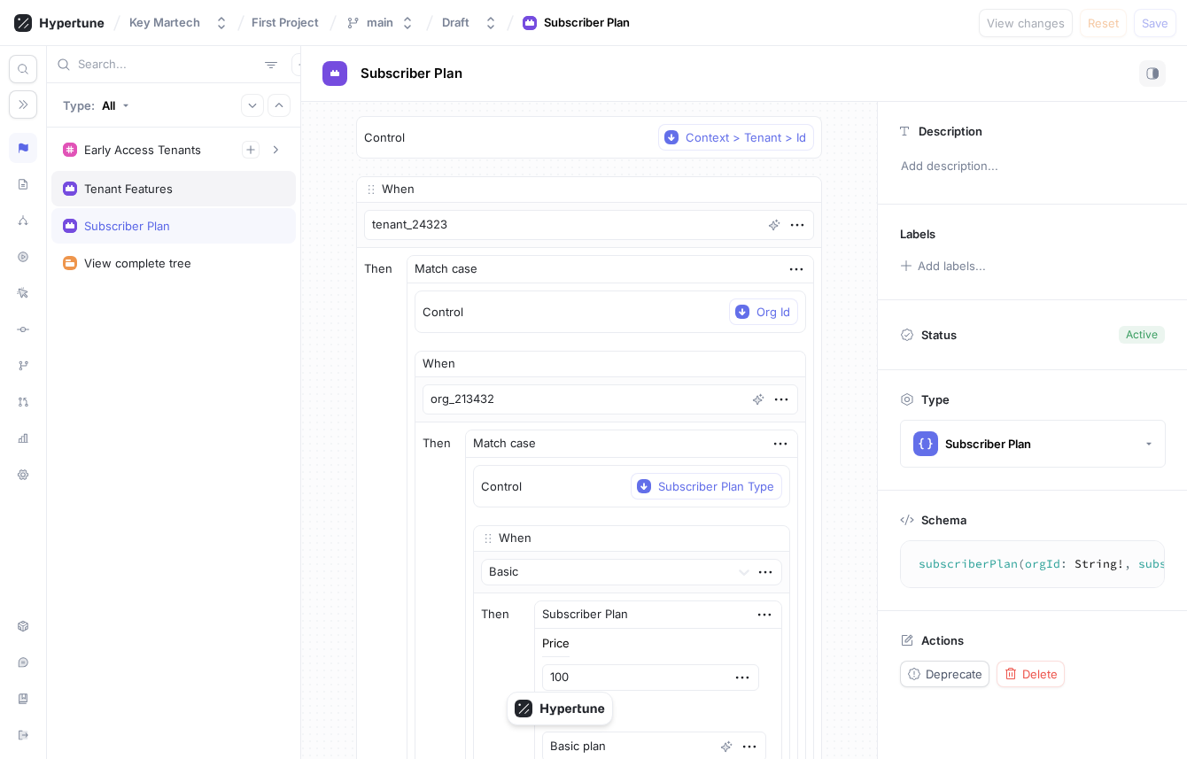
click at [203, 187] on div "Tenant Features" at bounding box center [173, 189] width 221 height 14
type textarea "x"
type textarea "tenantFeatures: TenantFeatures!"
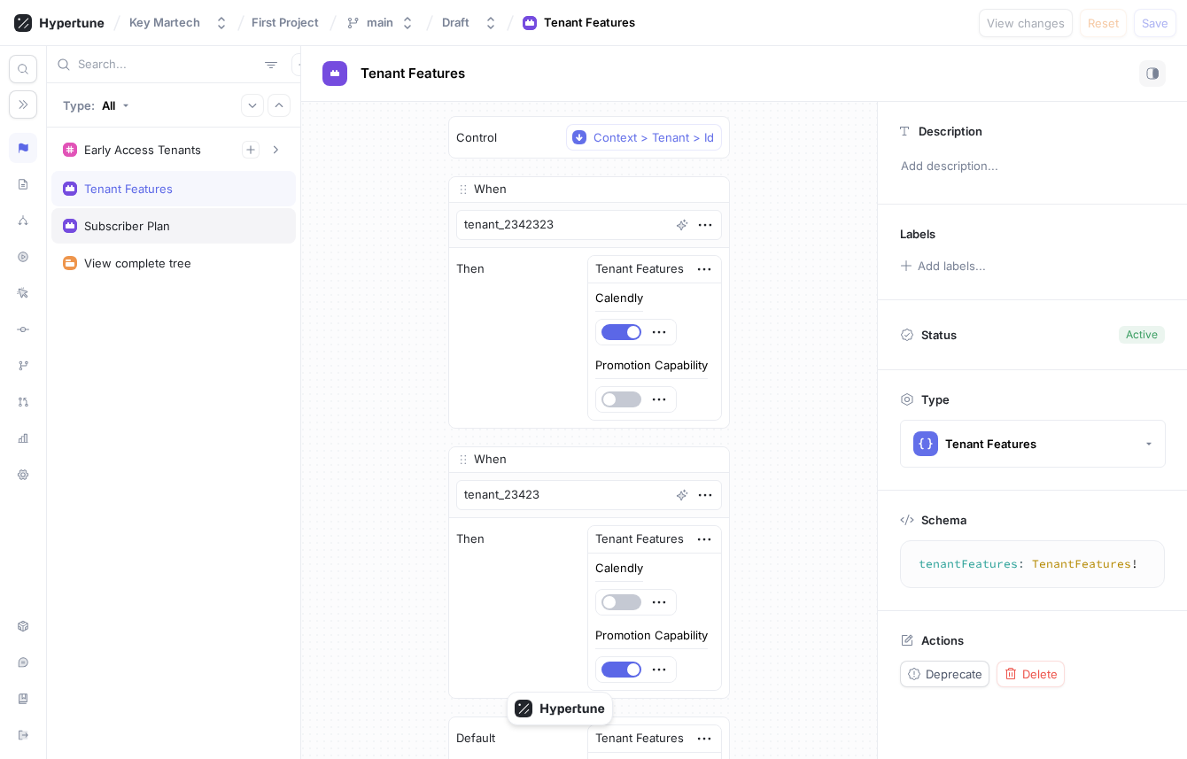
click at [182, 241] on div "Subscriber Plan" at bounding box center [173, 225] width 244 height 35
type textarea "x"
type textarea "subscriberPlan(orgId: String!, subscriberPlanType: SubscriberPlanType!): Subscr…"
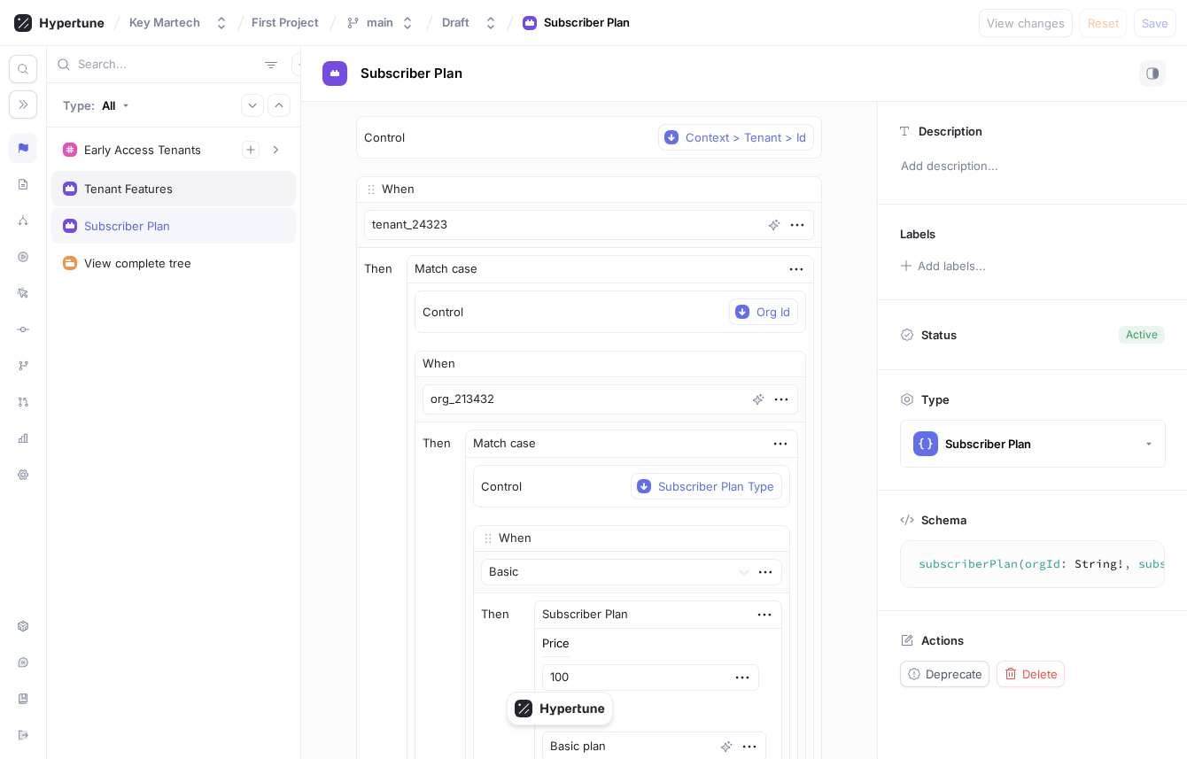
click at [190, 194] on div "Tenant Features" at bounding box center [173, 189] width 221 height 14
type textarea "x"
type textarea "tenantFeatures: TenantFeatures!"
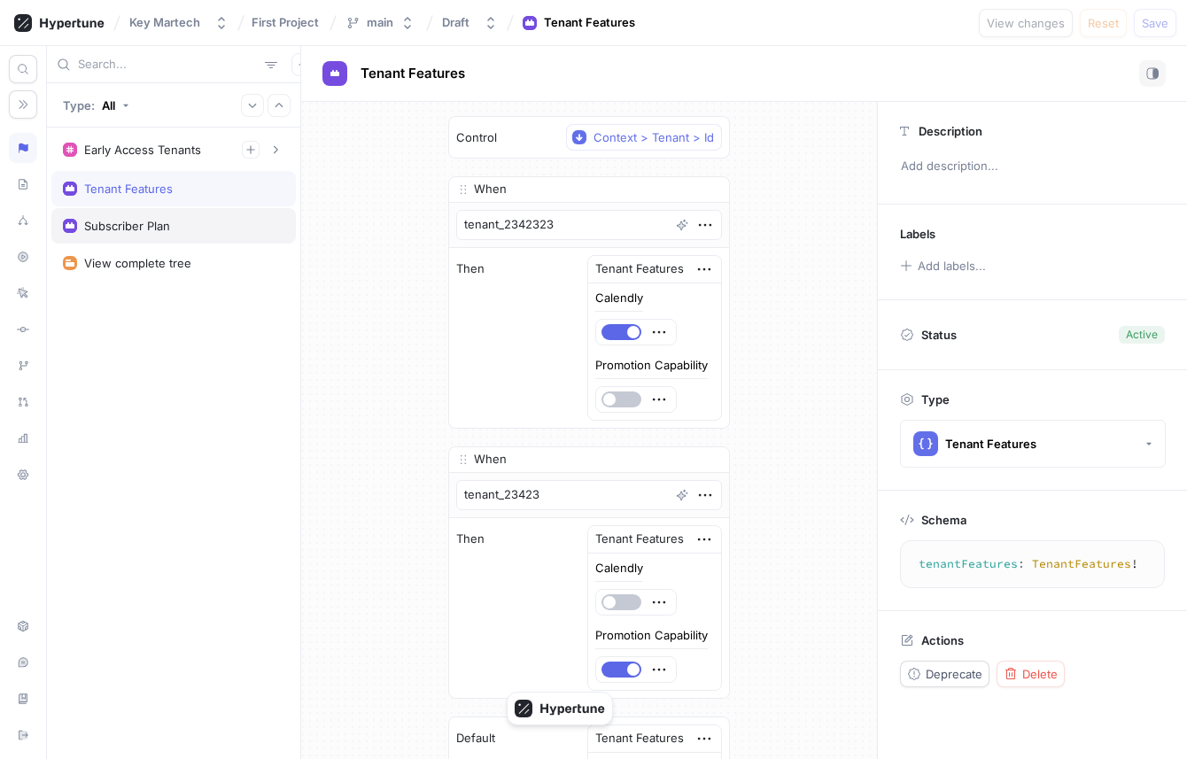
click at [189, 227] on div "Subscriber Plan" at bounding box center [173, 226] width 221 height 14
type textarea "x"
type textarea "subscriberPlan(orgId: String!, subscriberPlanType: SubscriberPlanType!): Subscr…"
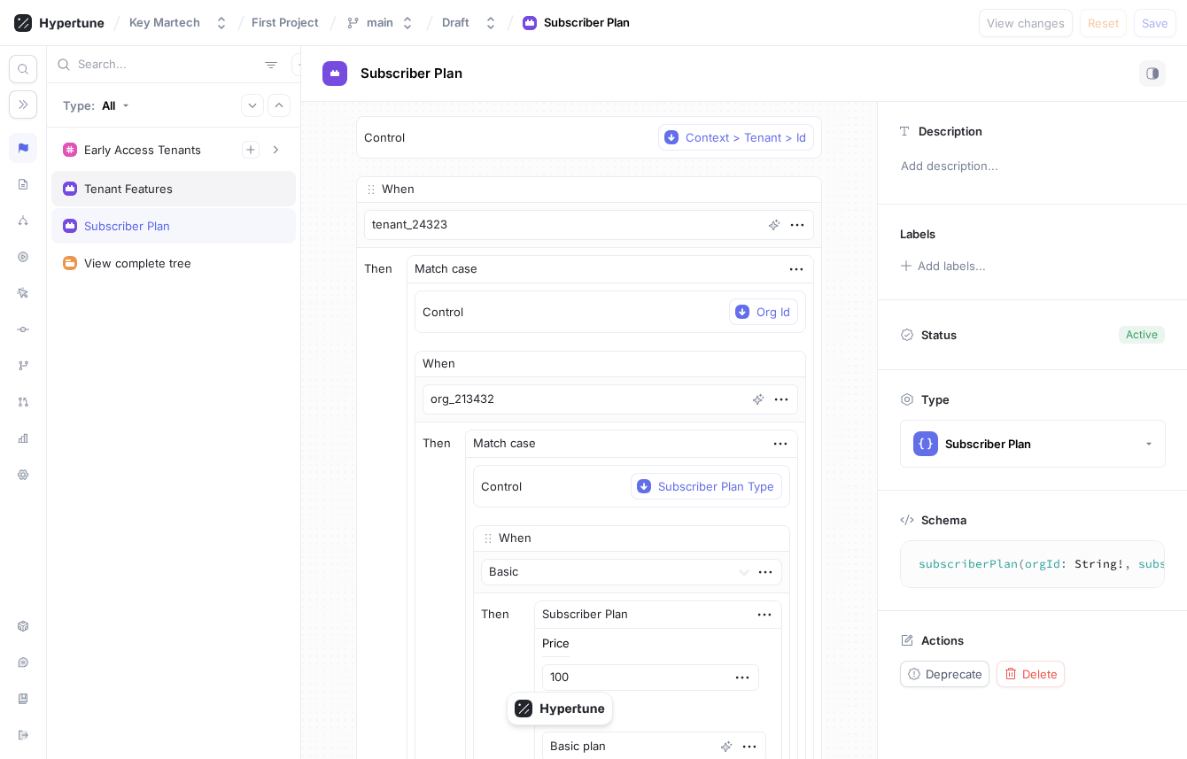
click at [189, 190] on div "Tenant Features" at bounding box center [173, 189] width 221 height 14
type textarea "x"
type textarea "tenantFeatures: TenantFeatures!"
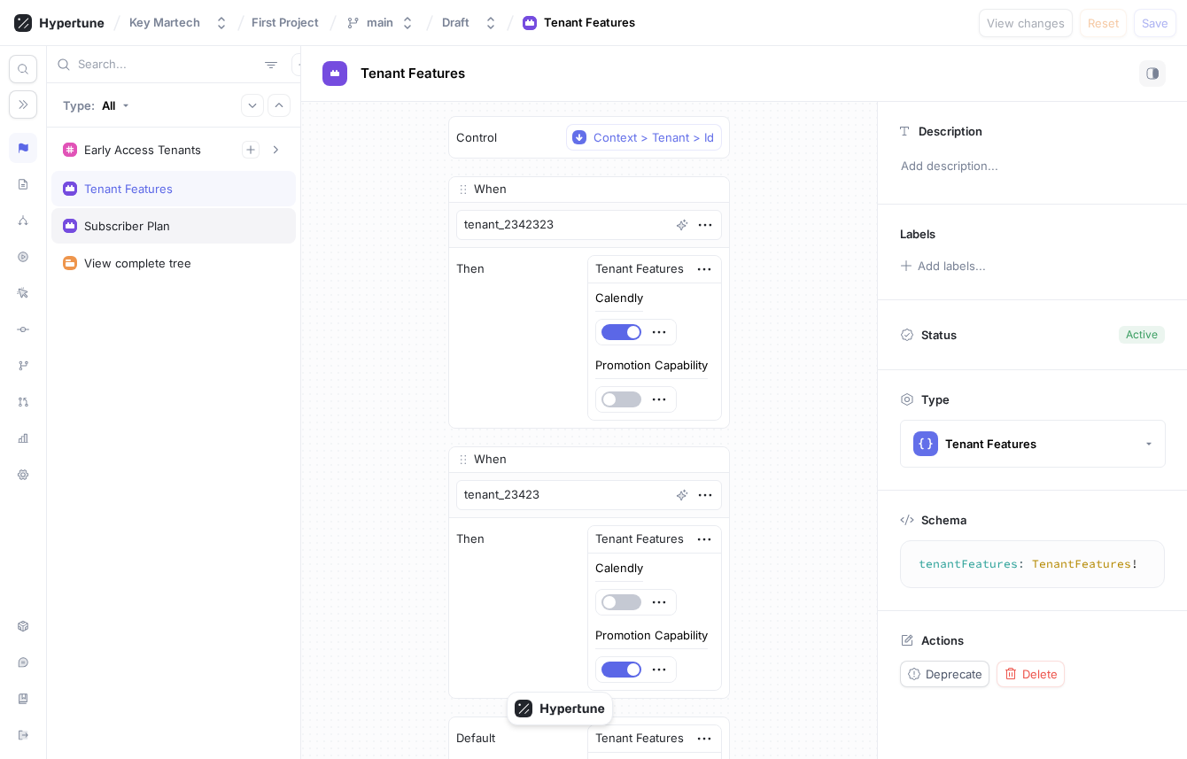
click at [185, 229] on div "Subscriber Plan" at bounding box center [173, 226] width 221 height 14
type textarea "x"
type textarea "subscriberPlan(orgId: String!, subscriberPlanType: SubscriberPlanType!): Subscr…"
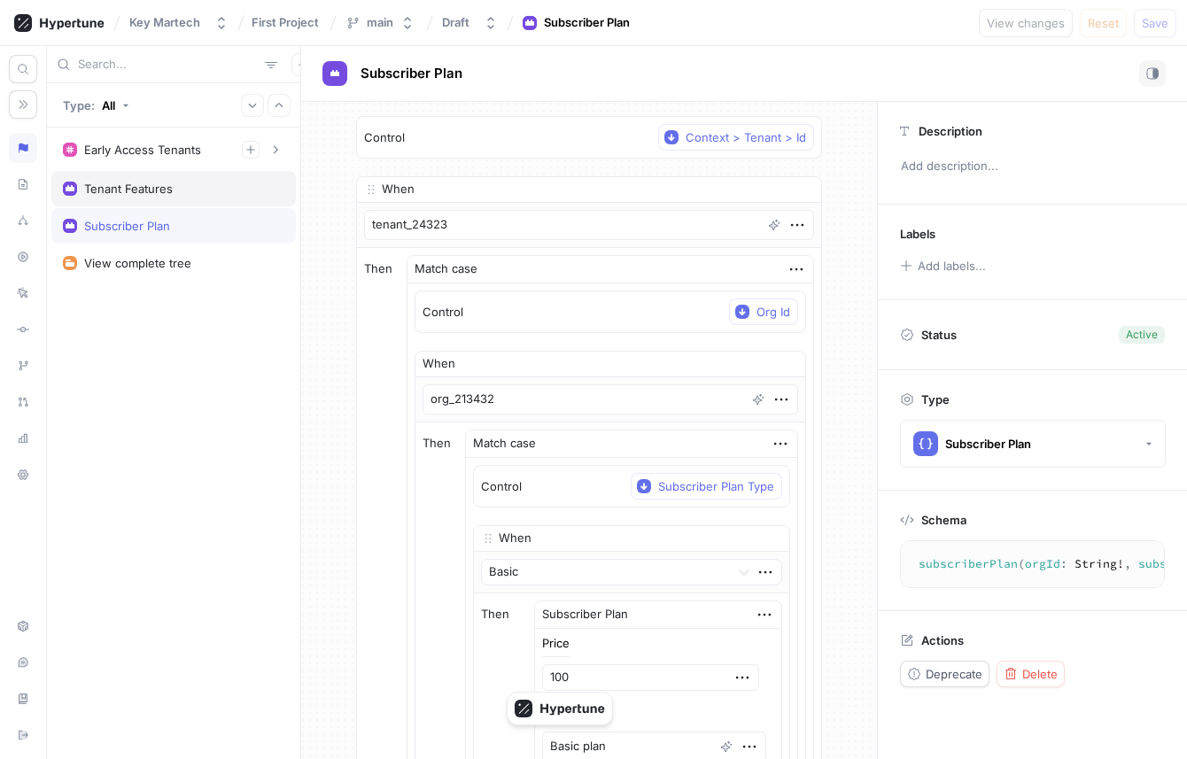
click at [190, 186] on div "Tenant Features" at bounding box center [173, 189] width 221 height 14
type textarea "x"
type textarea "tenantFeatures: TenantFeatures!"
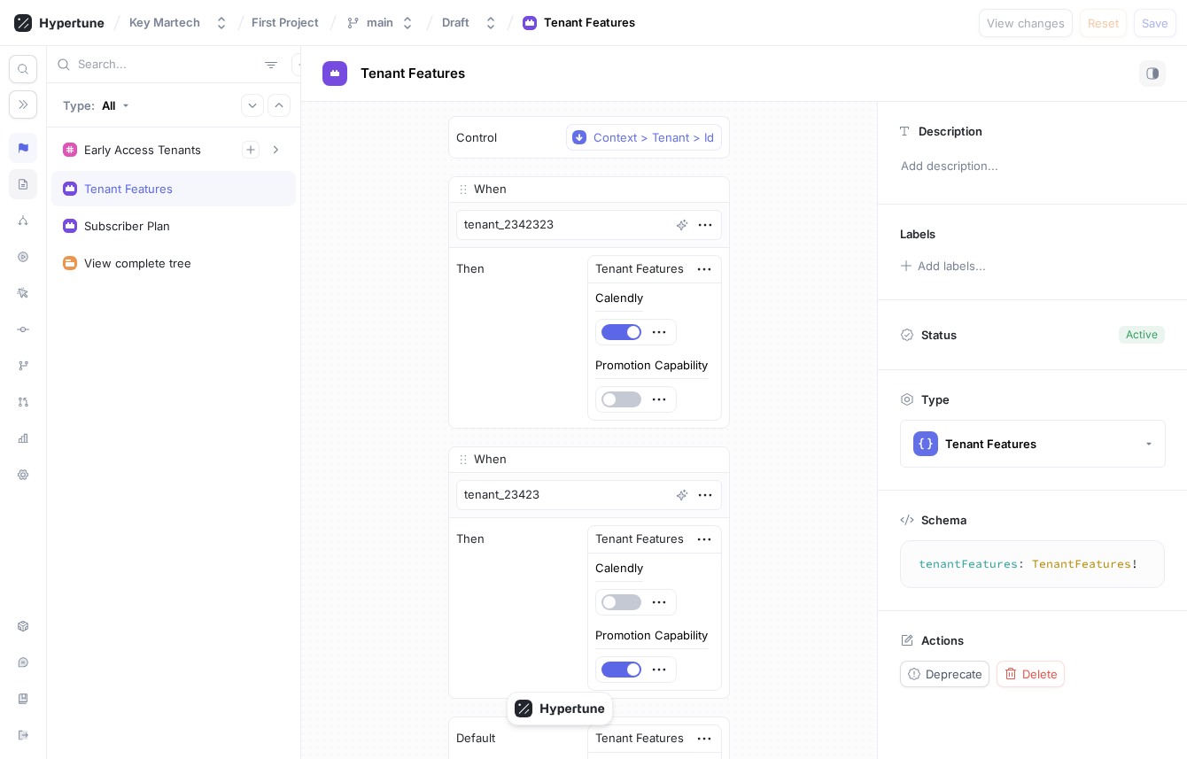
click at [16, 194] on div at bounding box center [23, 184] width 28 height 30
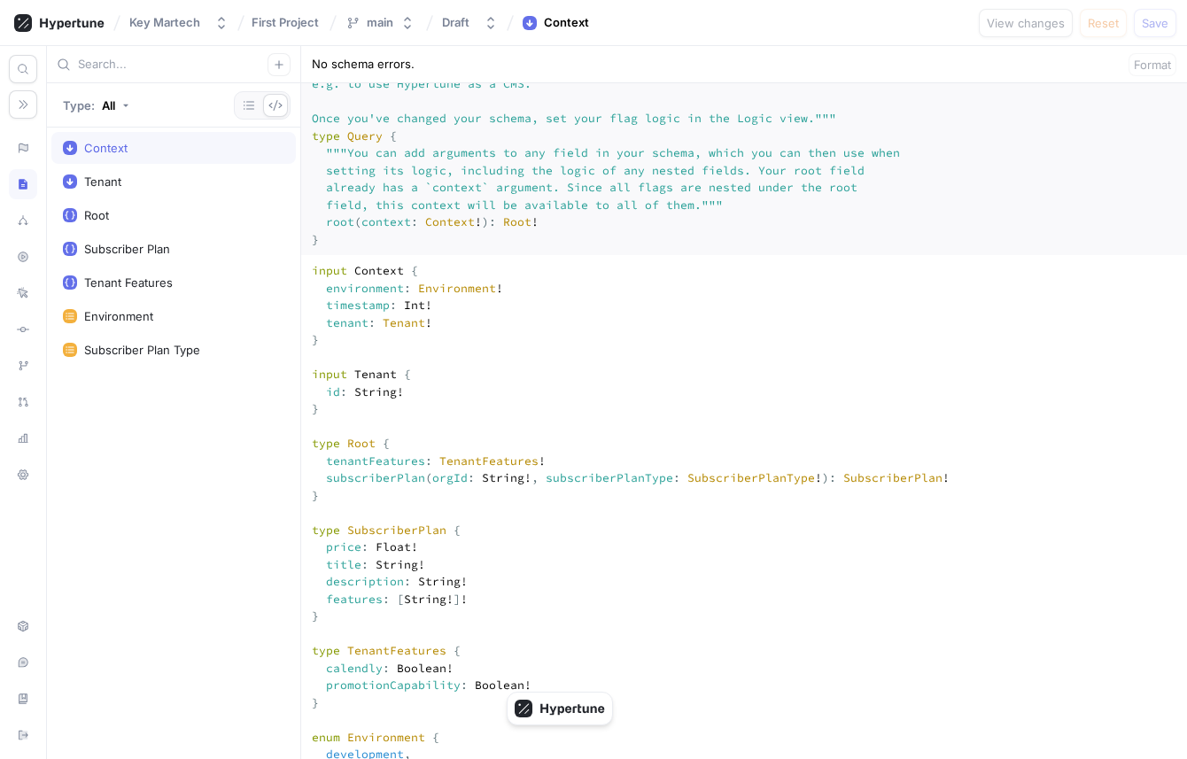
scroll to position [110, 0]
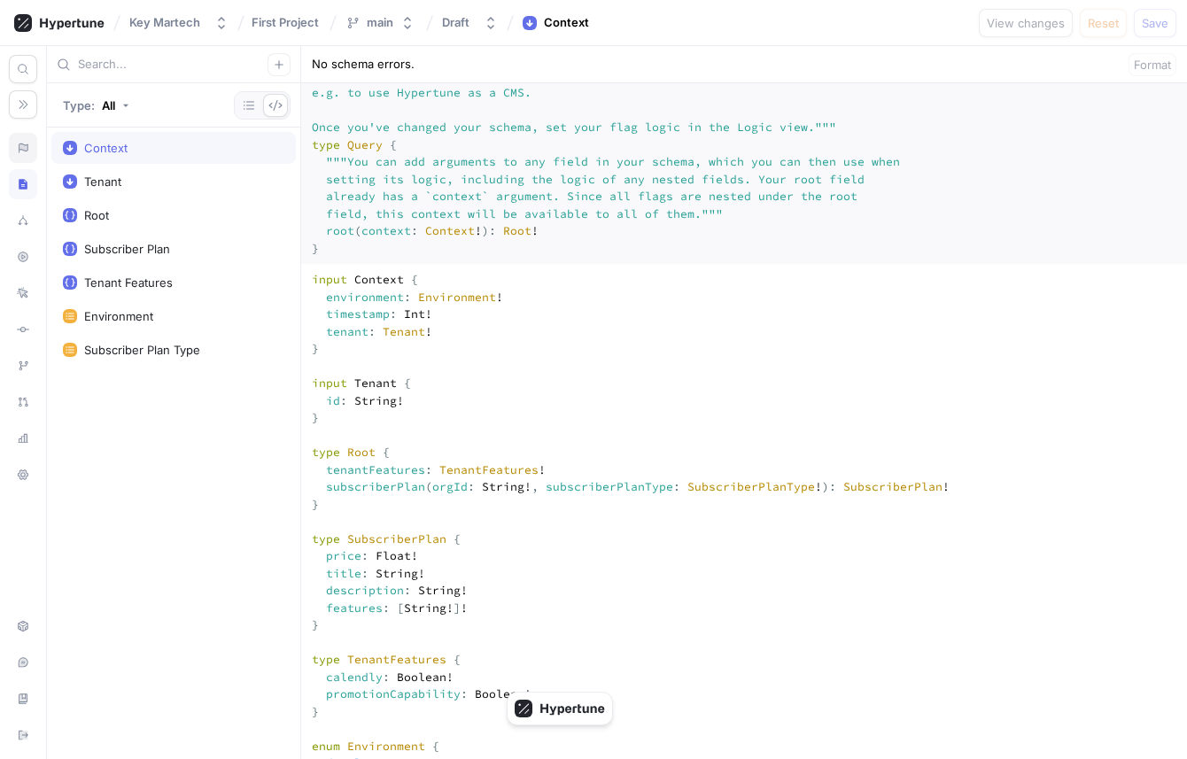
click at [22, 150] on icon at bounding box center [24, 148] width 10 height 10
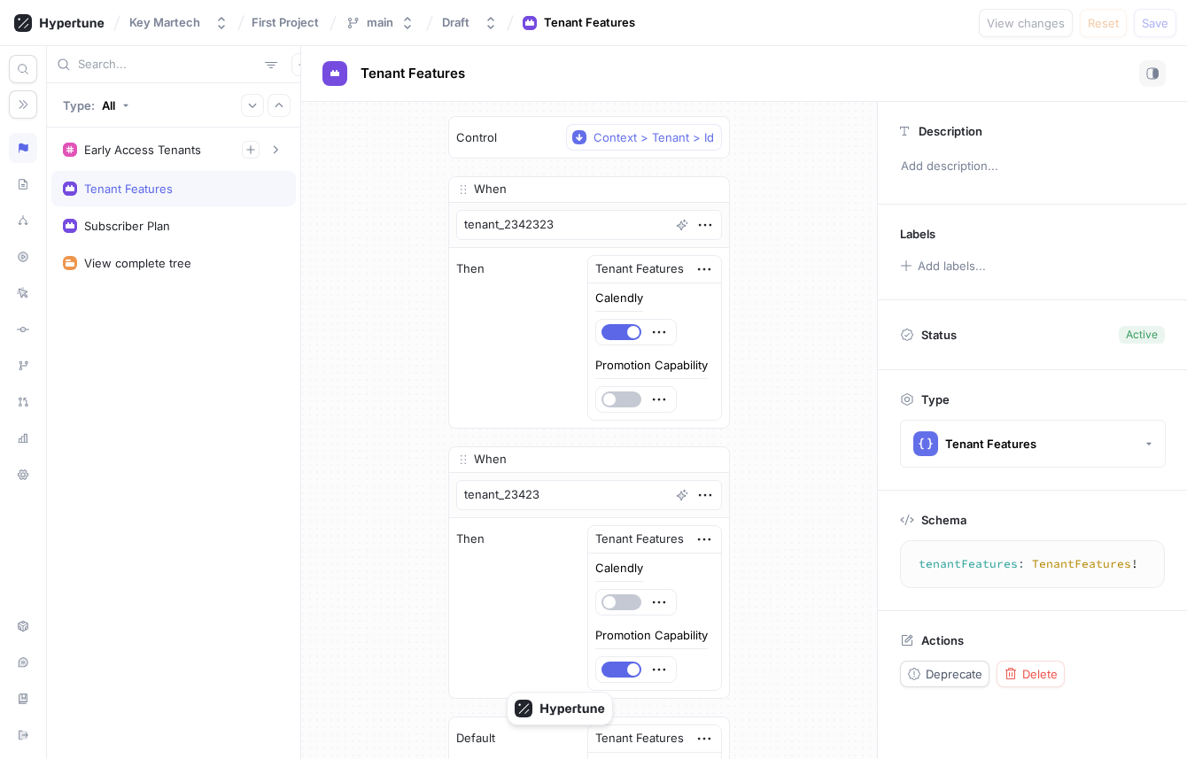
click at [436, 339] on div "Control Context > Tenant > Id When tenant_2342323 Then Tenant Features Calendly…" at bounding box center [589, 529] width 310 height 855
click at [208, 221] on div "Subscriber Plan" at bounding box center [173, 226] width 221 height 14
type textarea "x"
type textarea "subscriberPlan(orgId: String!, subscriberPlanType: SubscriberPlanType!): Subscr…"
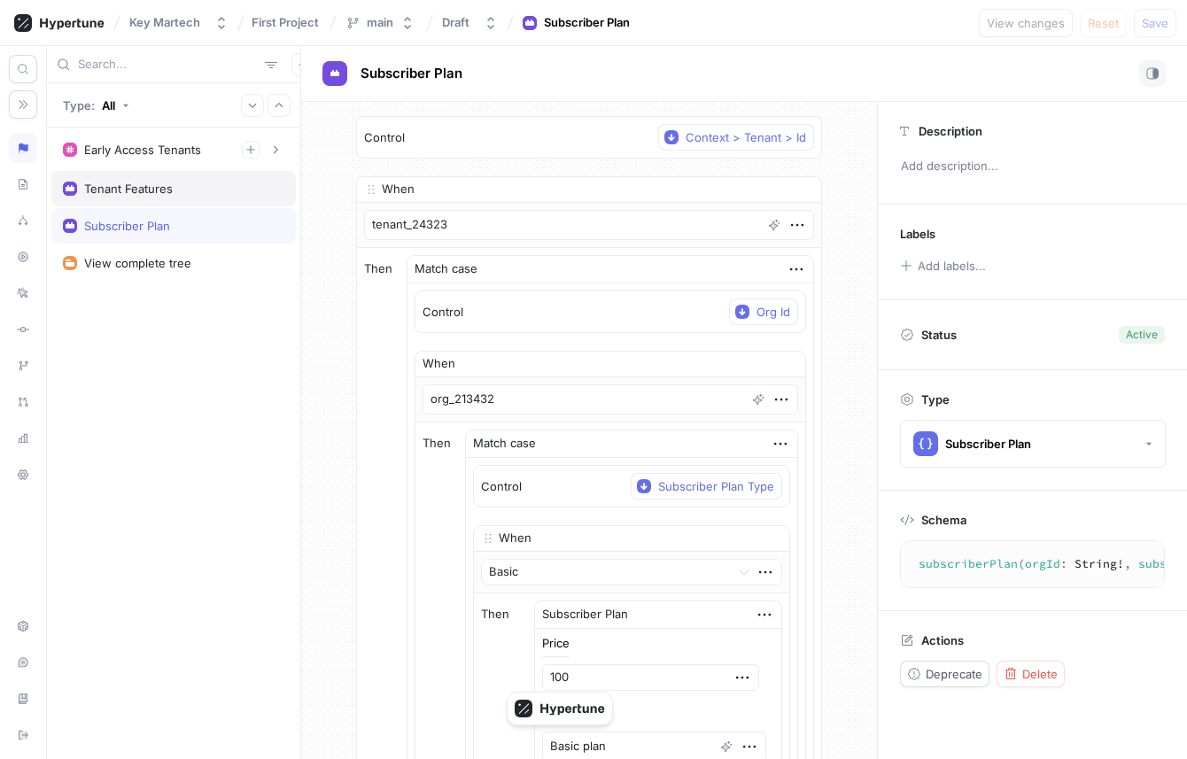
click at [180, 185] on div "Tenant Features" at bounding box center [173, 189] width 221 height 14
type textarea "x"
type textarea "tenantFeatures: TenantFeatures!"
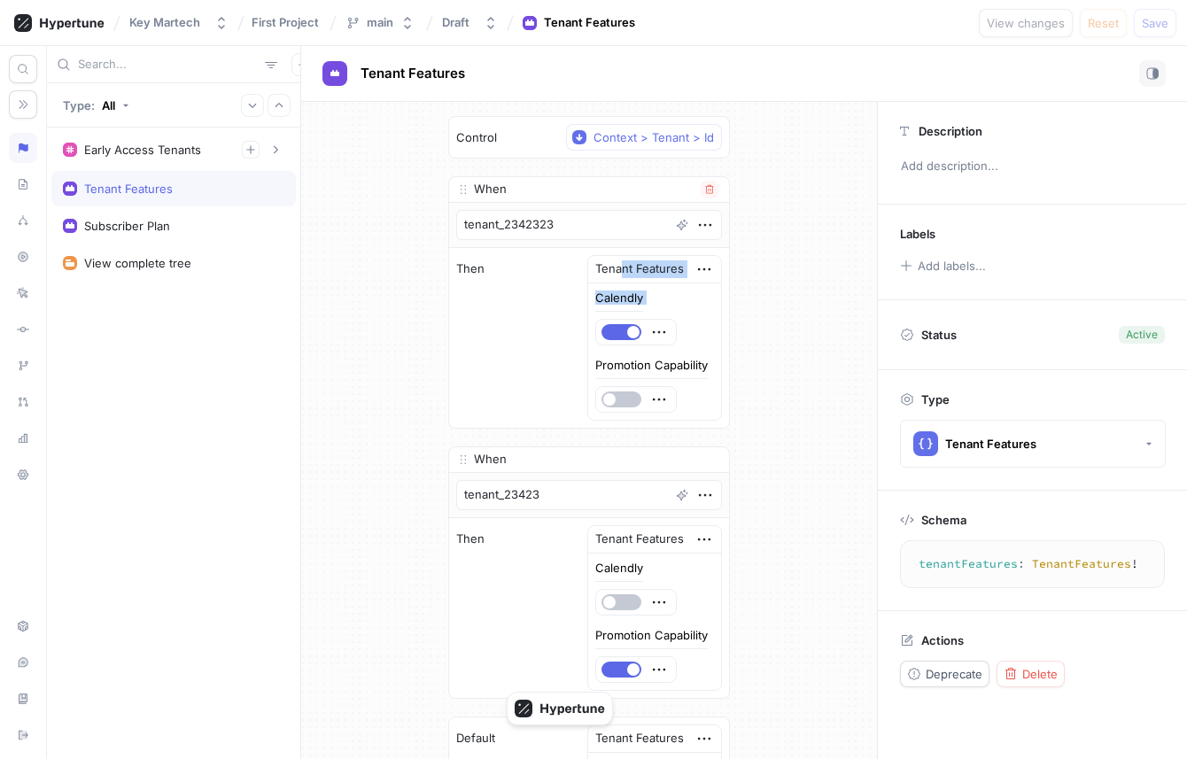
drag, startPoint x: 625, startPoint y: 267, endPoint x: 662, endPoint y: 318, distance: 62.7
click at [662, 318] on div "Tenant Features Calendly Promotion Capability" at bounding box center [654, 338] width 135 height 166
click at [662, 319] on div at bounding box center [635, 332] width 81 height 27
click at [718, 302] on div "Calendly Promotion Capability" at bounding box center [654, 351] width 133 height 136
click at [22, 193] on div at bounding box center [23, 184] width 28 height 30
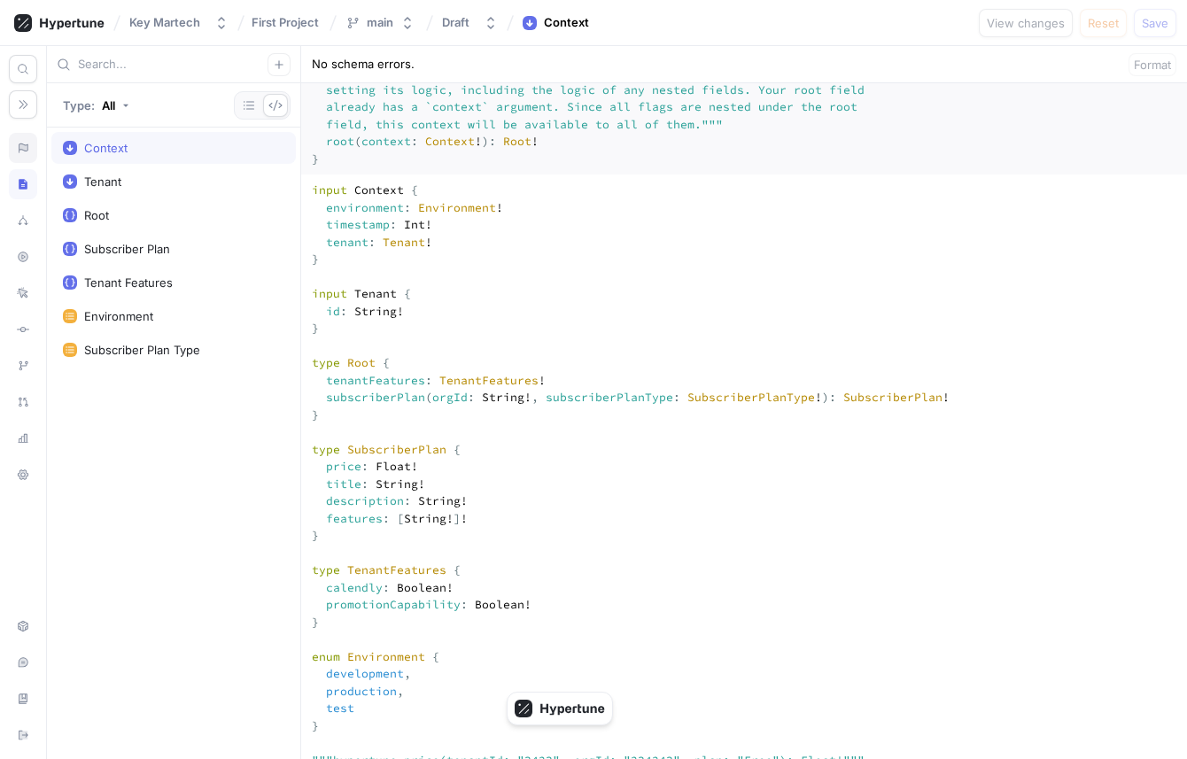
scroll to position [200, 0]
type textarea "x"
type textarea "input Context { environment: Environment! timestamp: Int! tenant: Tenant! } inp…"
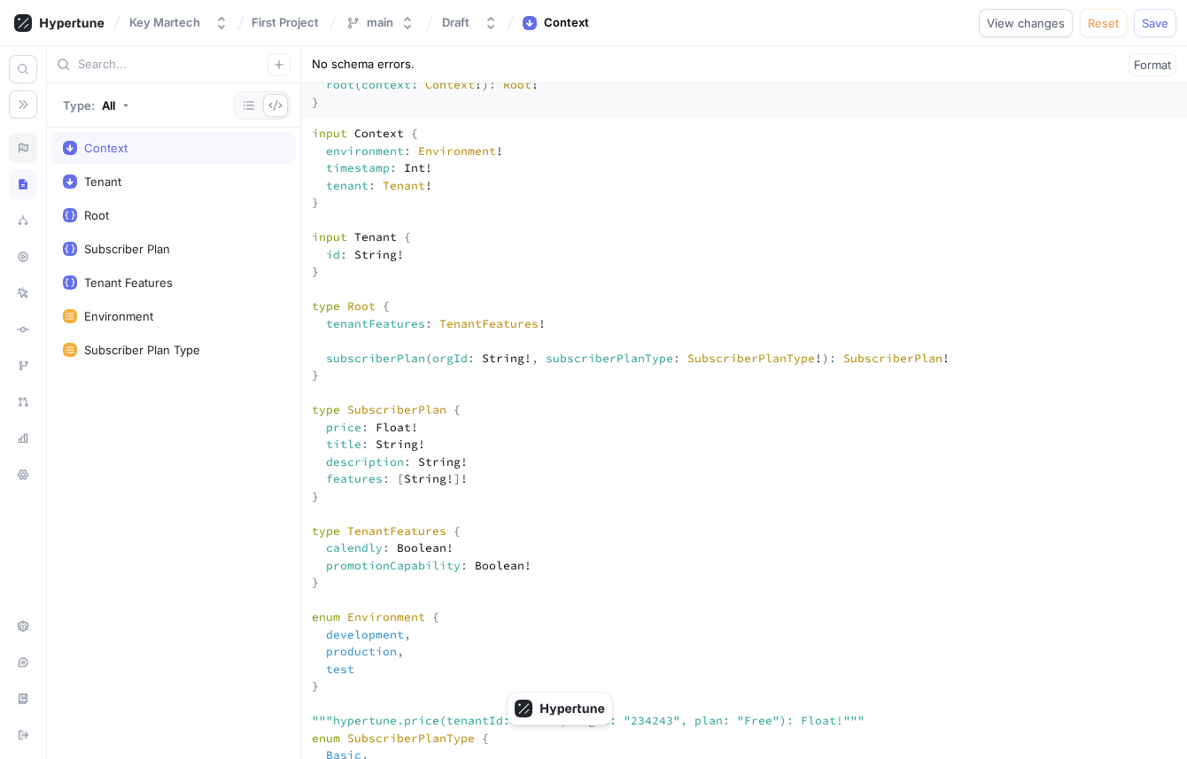
scroll to position [264, 0]
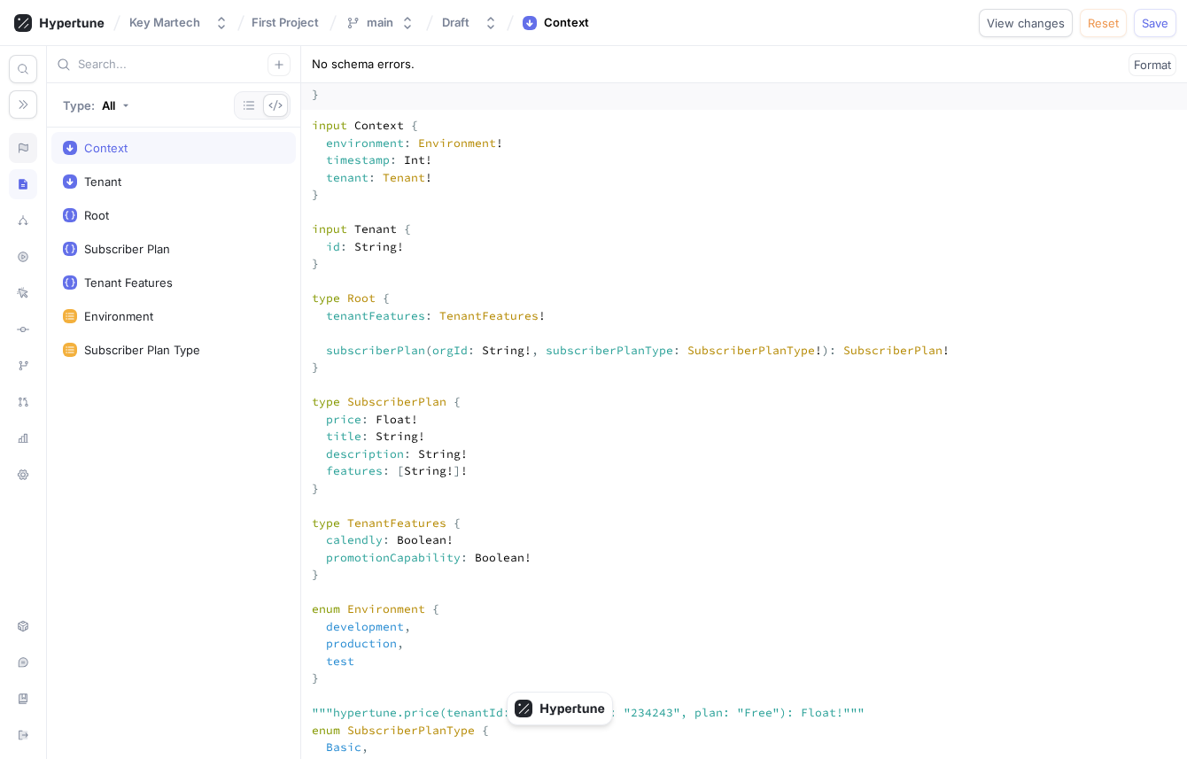
paste textarea "calendly: Boolean! promotionCapability: Boolean!"
type textarea "x"
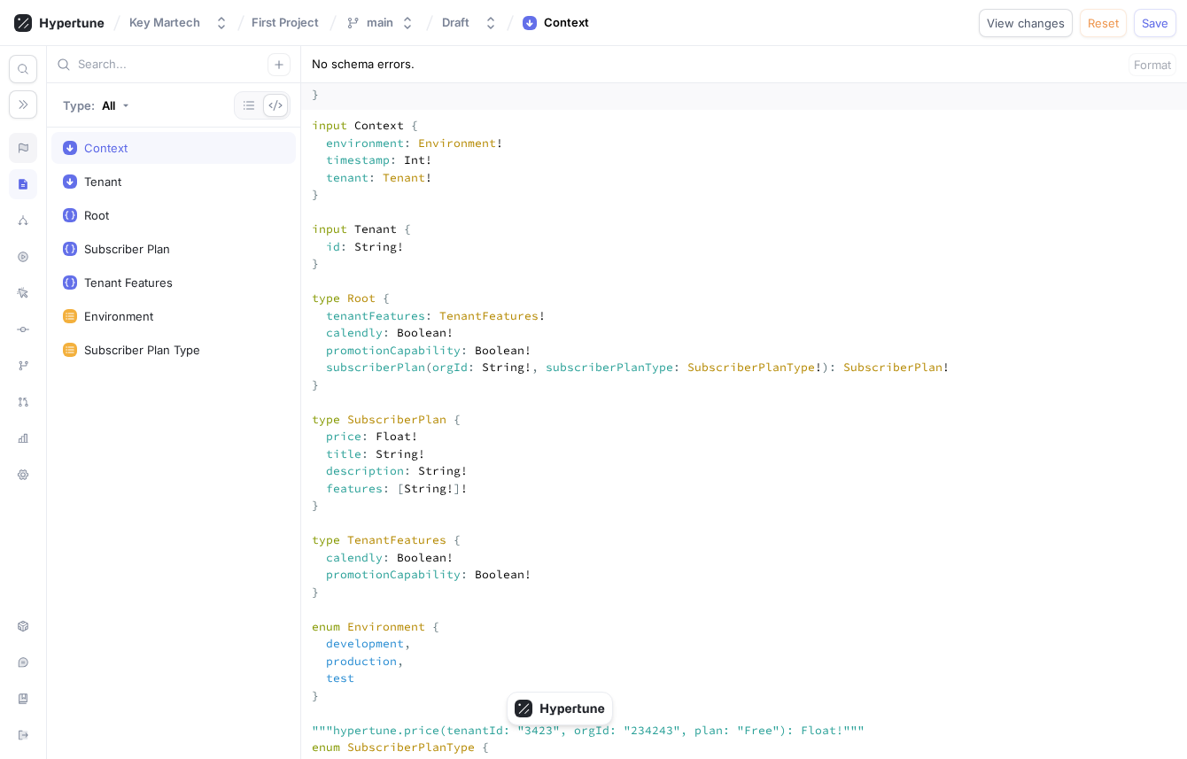
type textarea "input Context { environment: Environment! timestamp: Int! tenant: Tenant! } inp…"
click at [11, 143] on div at bounding box center [23, 148] width 28 height 30
type textarea "x"
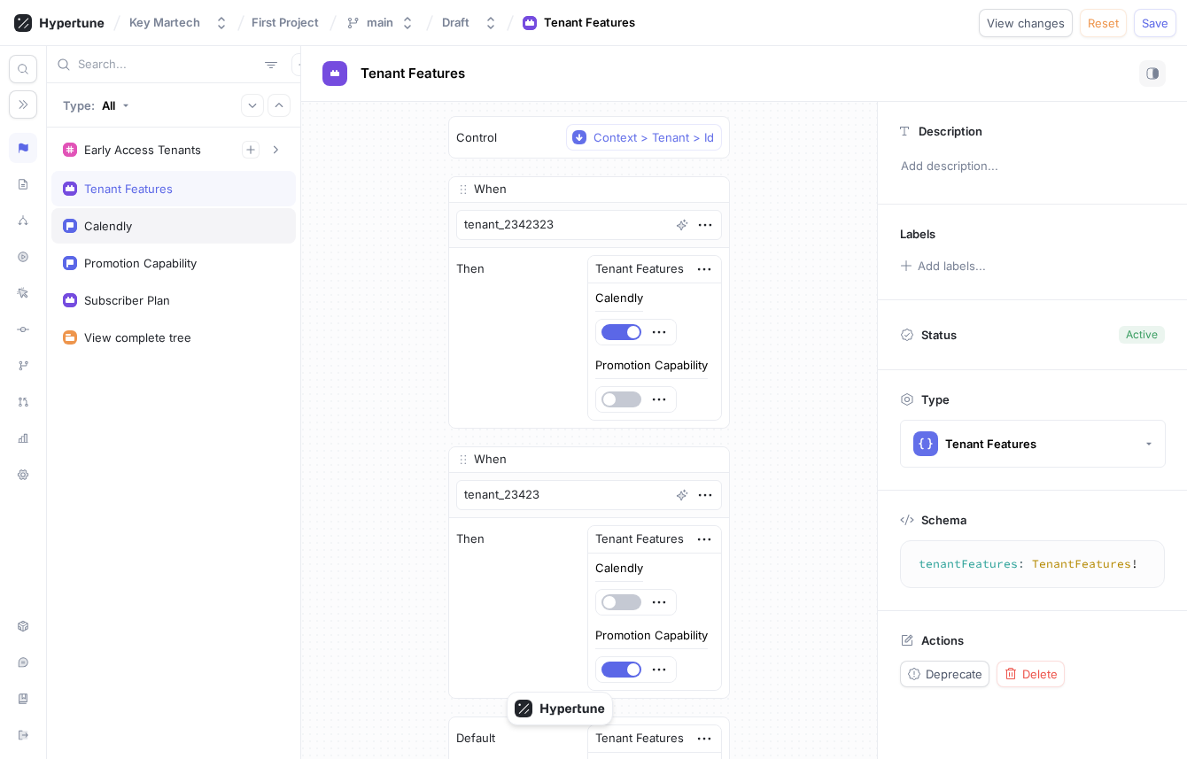
click at [202, 236] on div "Calendly" at bounding box center [173, 225] width 244 height 35
type textarea "calendly: Boolean!"
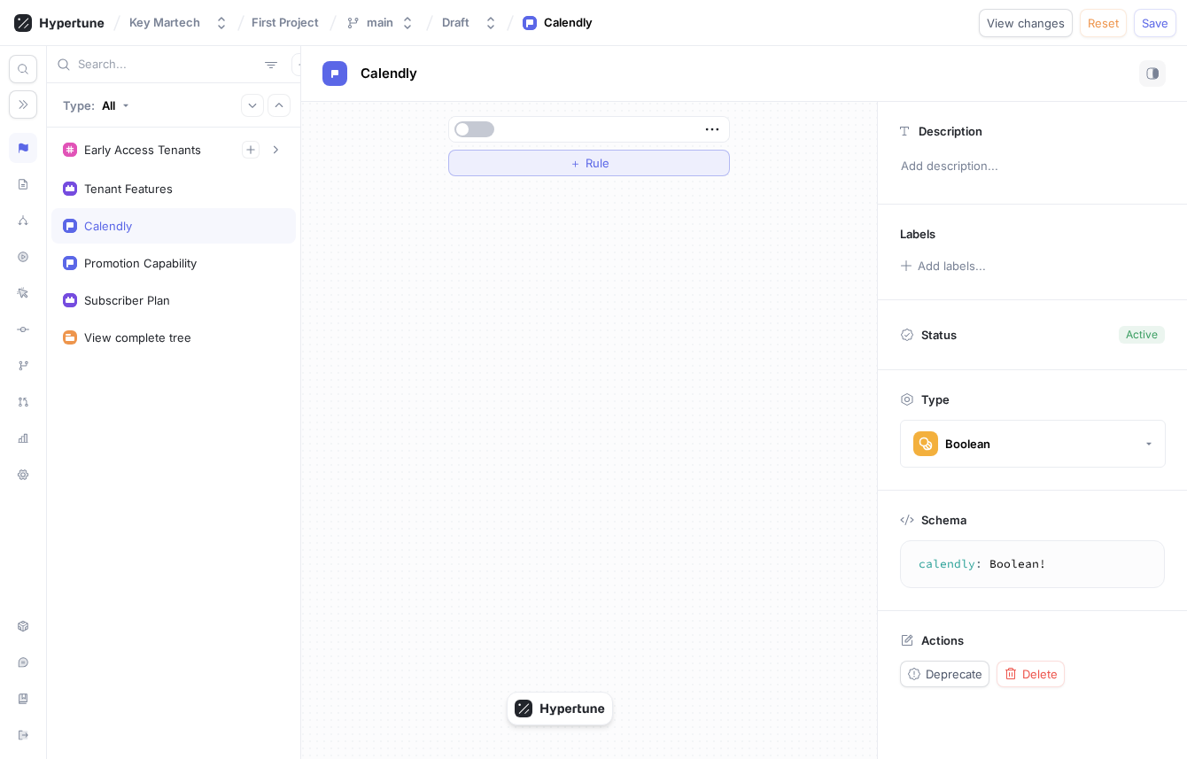
click at [592, 160] on span "Rule" at bounding box center [597, 163] width 24 height 11
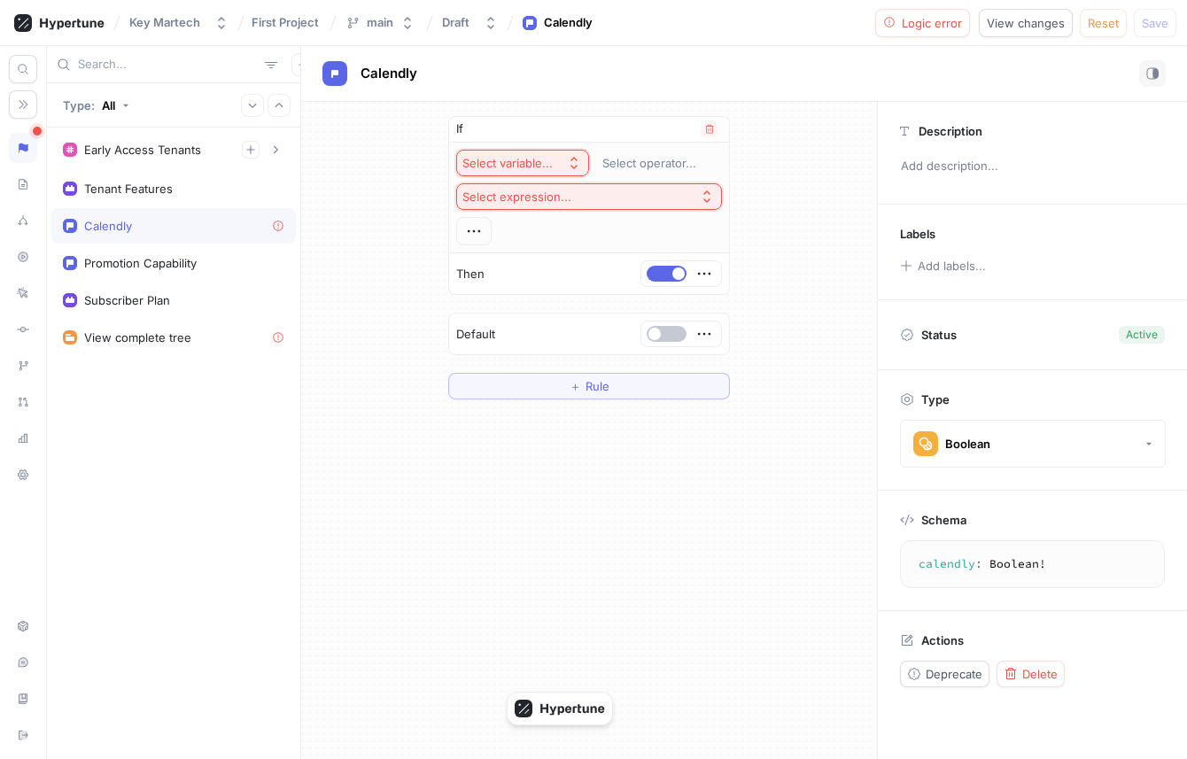
click at [523, 162] on div "Select variable..." at bounding box center [507, 163] width 90 height 15
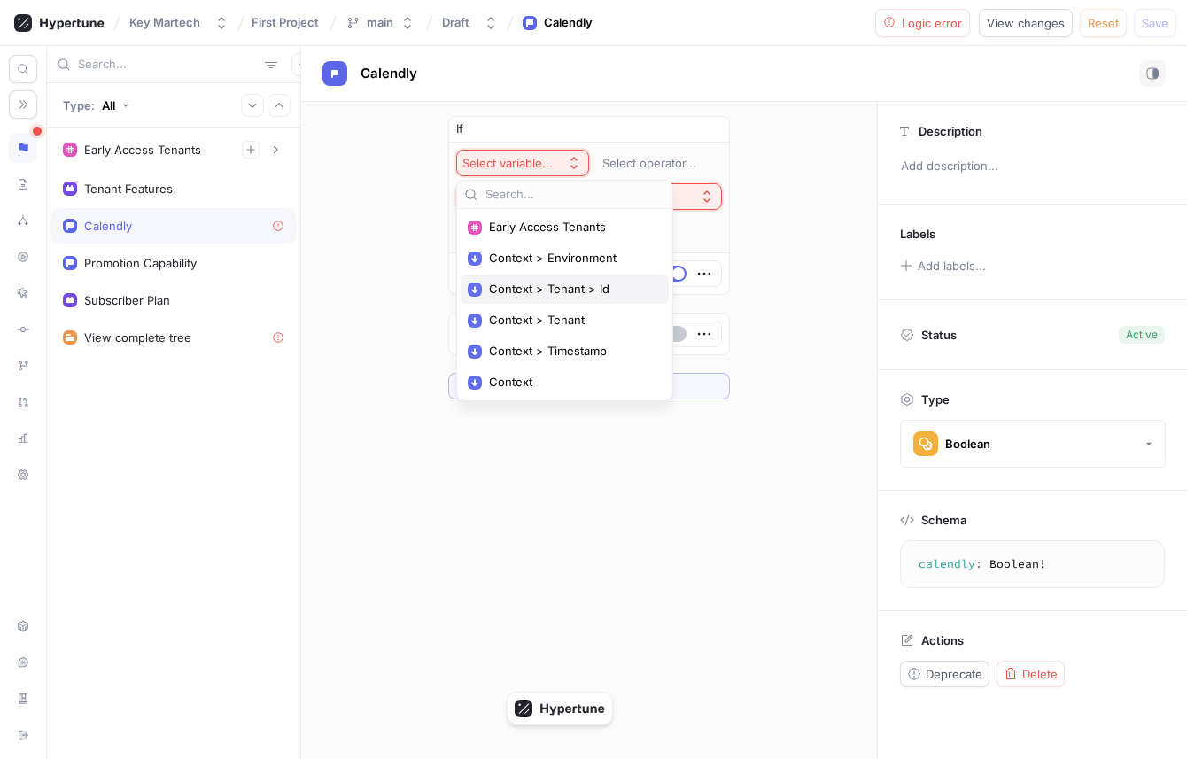
click at [568, 281] on div "Context > Tenant > Id" at bounding box center [565, 289] width 208 height 29
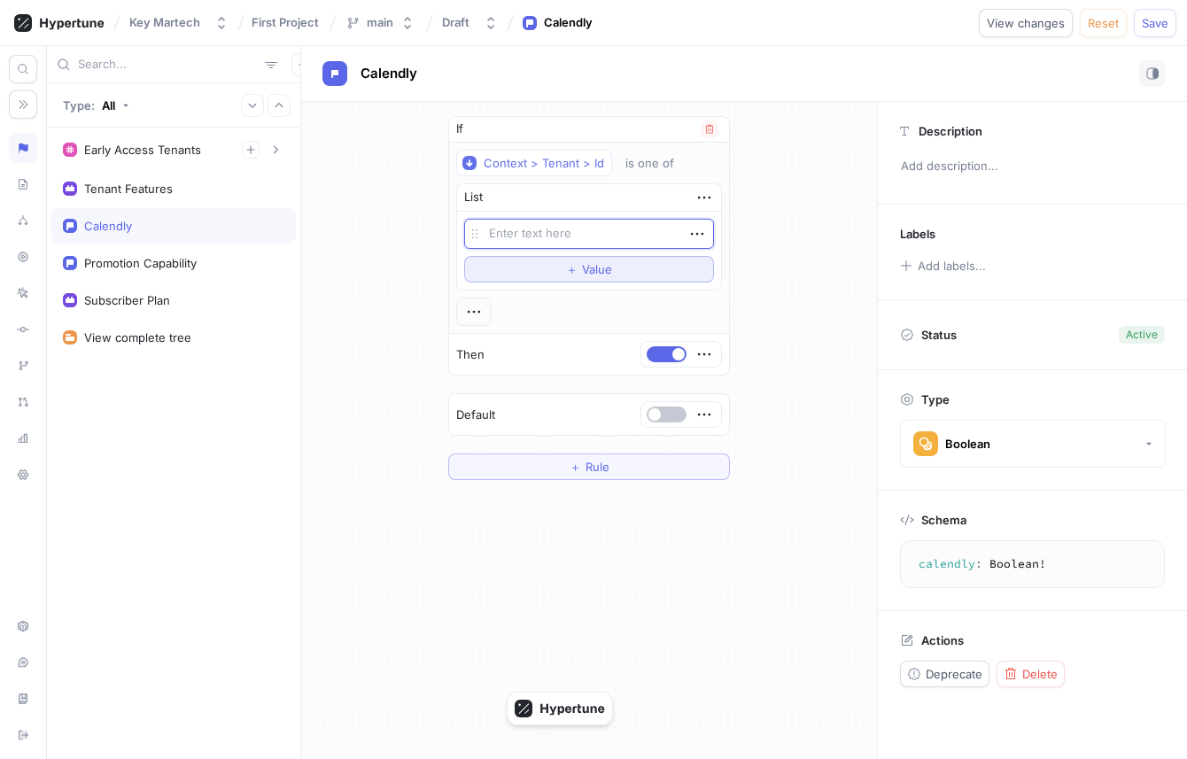
type textarea "x"
type textarea "t"
type textarea "x"
type textarea "te"
type textarea "x"
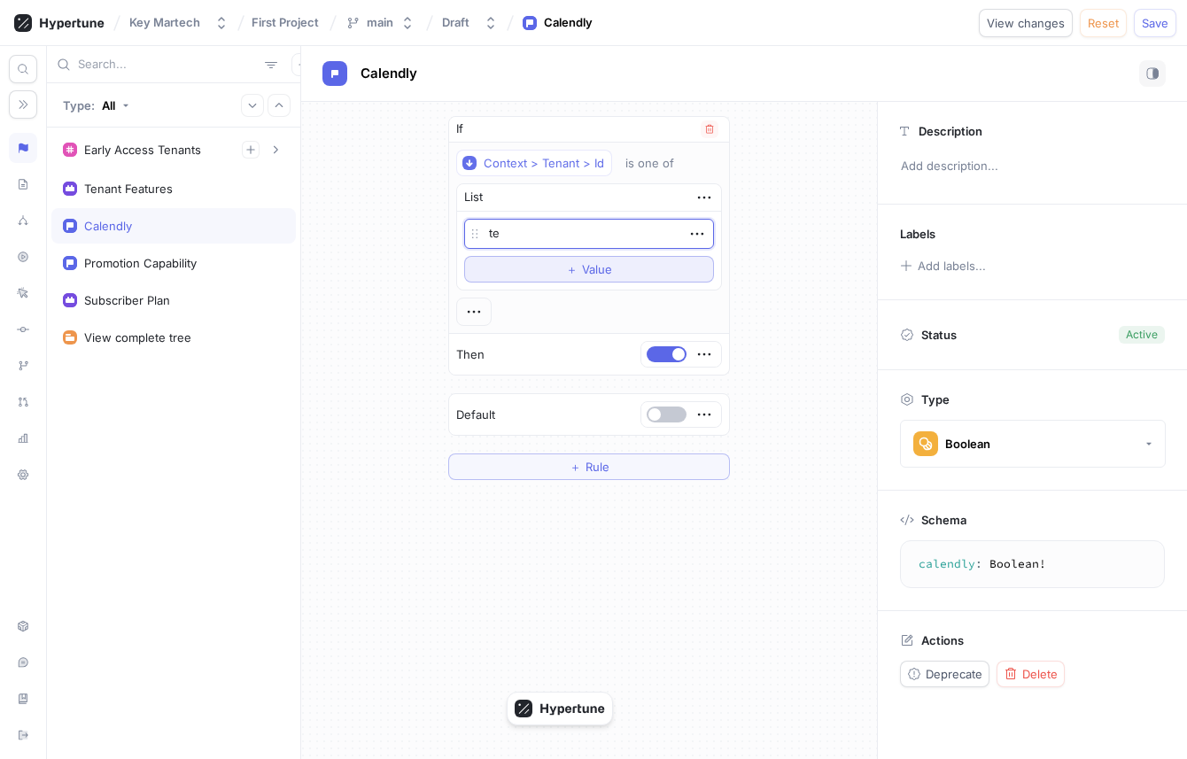
type textarea "ten"
type textarea "x"
type textarea "tena"
type textarea "x"
type textarea "tenan"
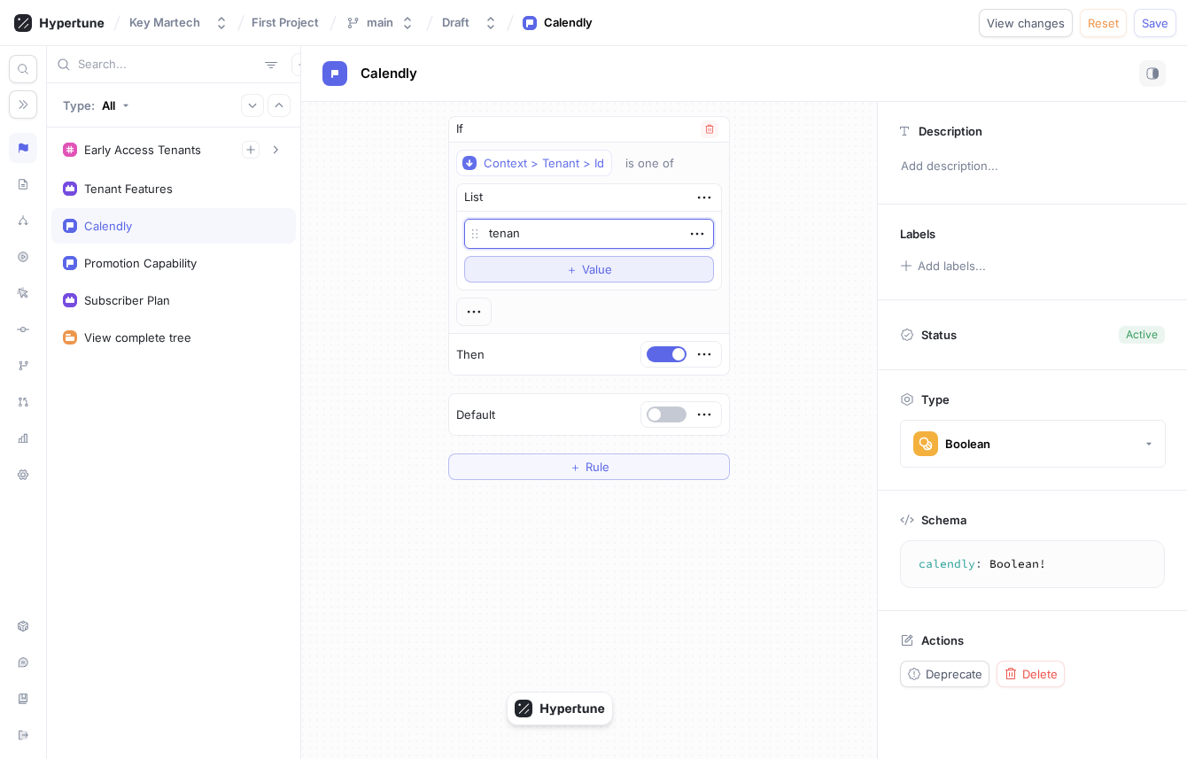
type textarea "x"
type textarea "tenant"
type textarea "x"
type textarea "tenant_"
type textarea "x"
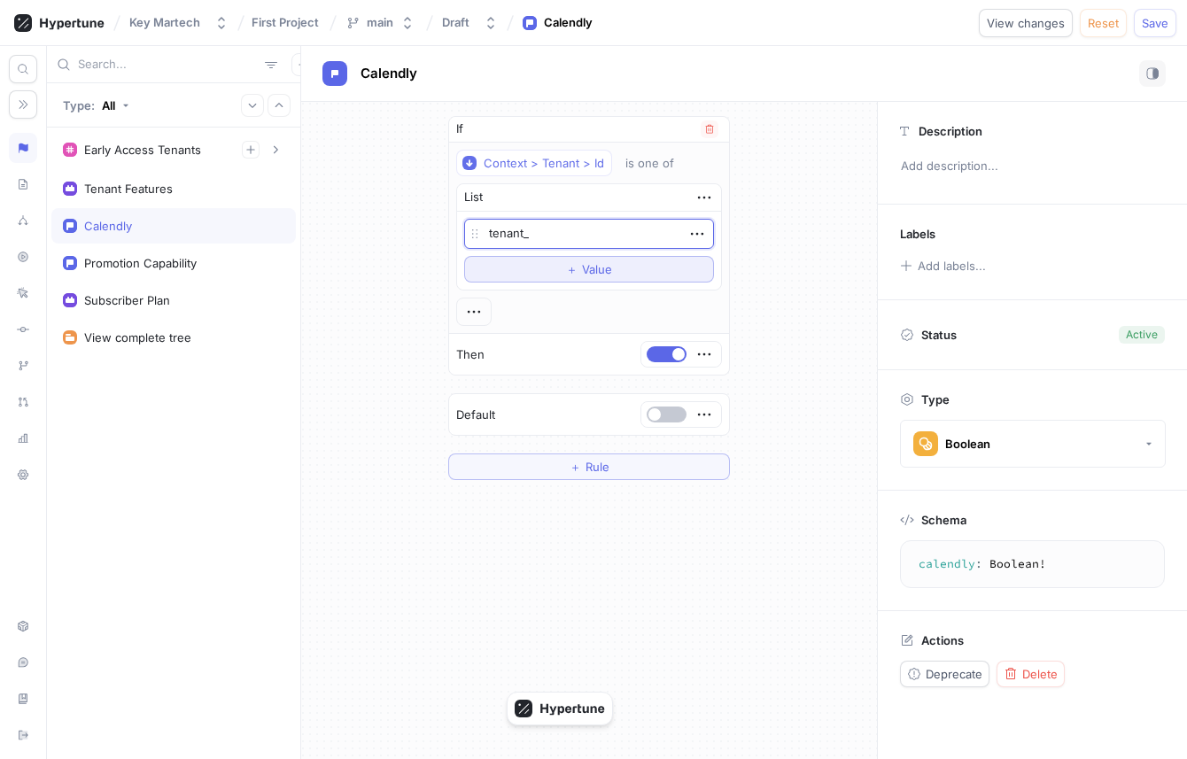
type textarea "tenant_2"
type textarea "x"
type textarea "tenant_23"
type textarea "x"
type textarea "tenant_2343"
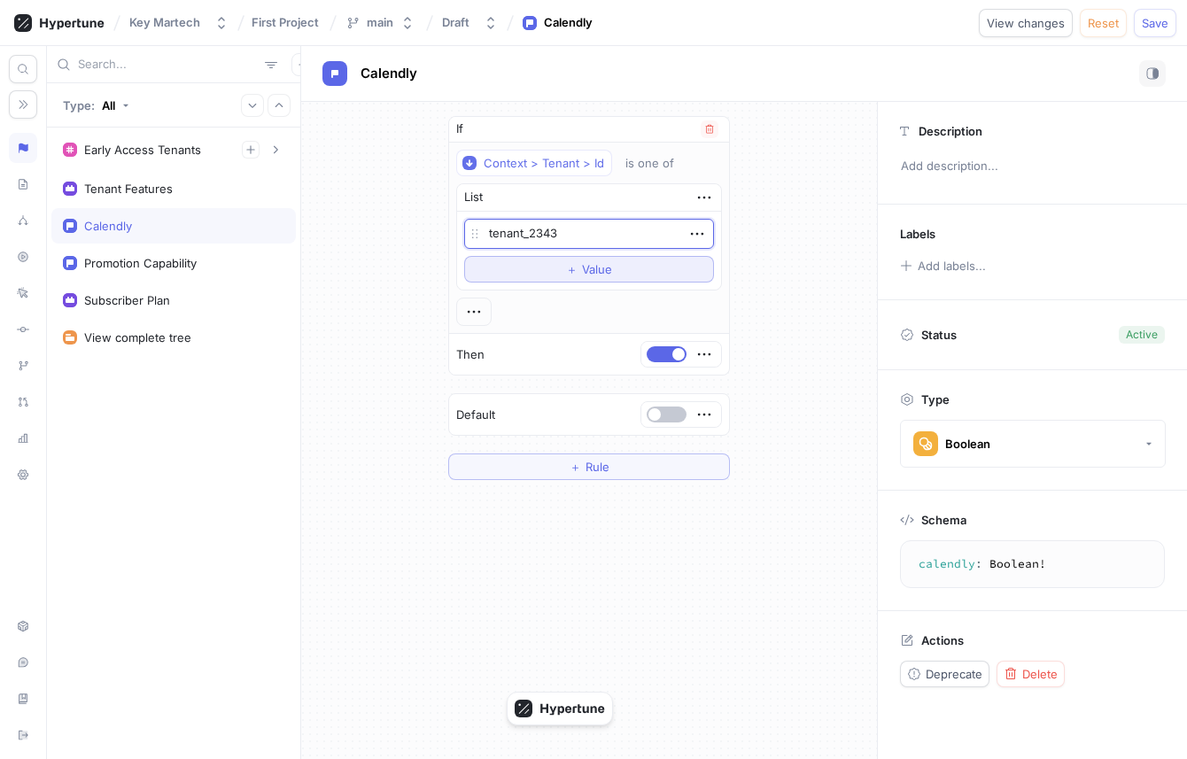
type textarea "x"
type textarea "tenant_23432"
click at [589, 267] on span "Value" at bounding box center [597, 269] width 30 height 11
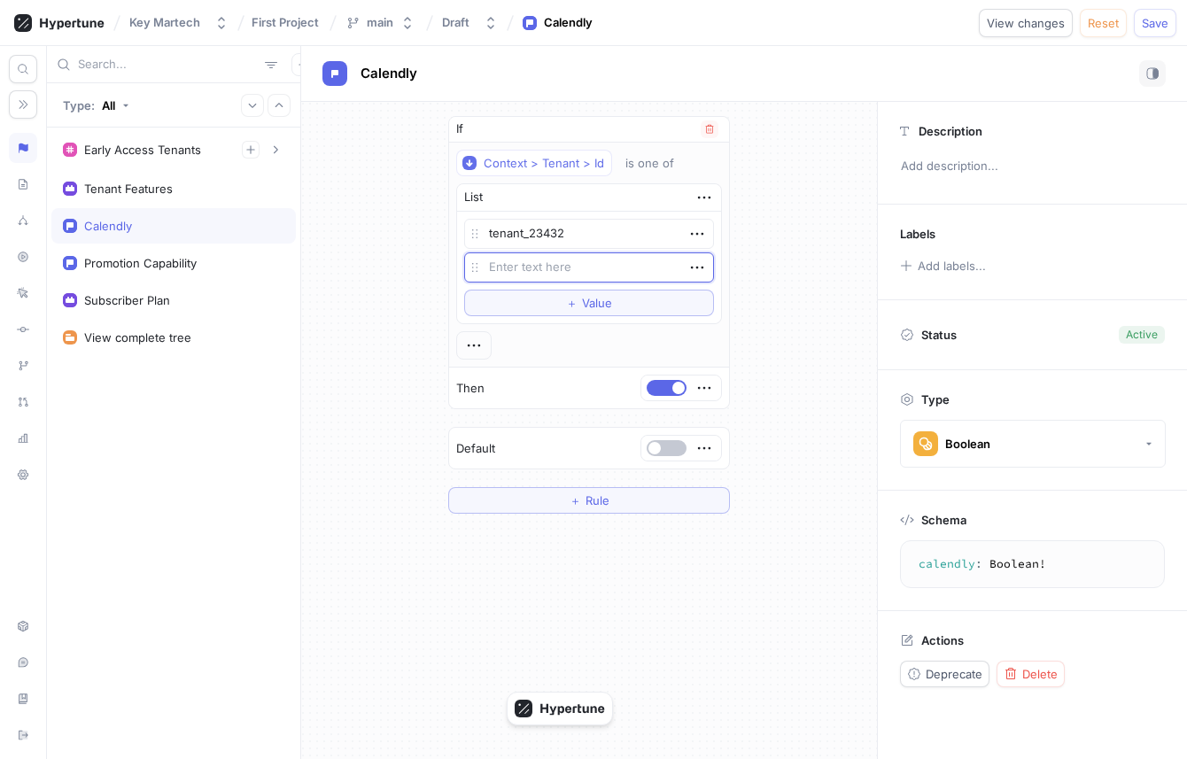
type textarea "x"
type textarea "tenant_23432"
type textarea "x"
type textarea "tenant_2343"
type textarea "x"
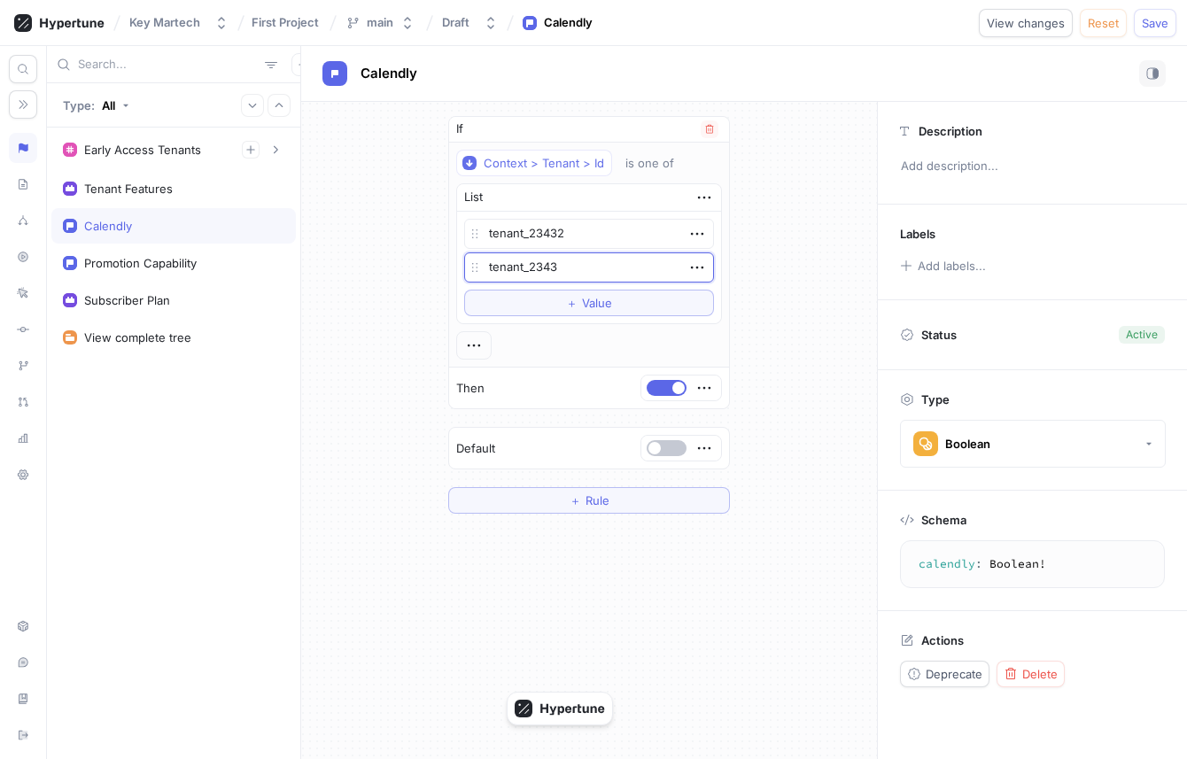
type textarea "tenant_23433"
type textarea "x"
type textarea "tenant_234334"
type textarea "x"
type textarea "tenant_2343343"
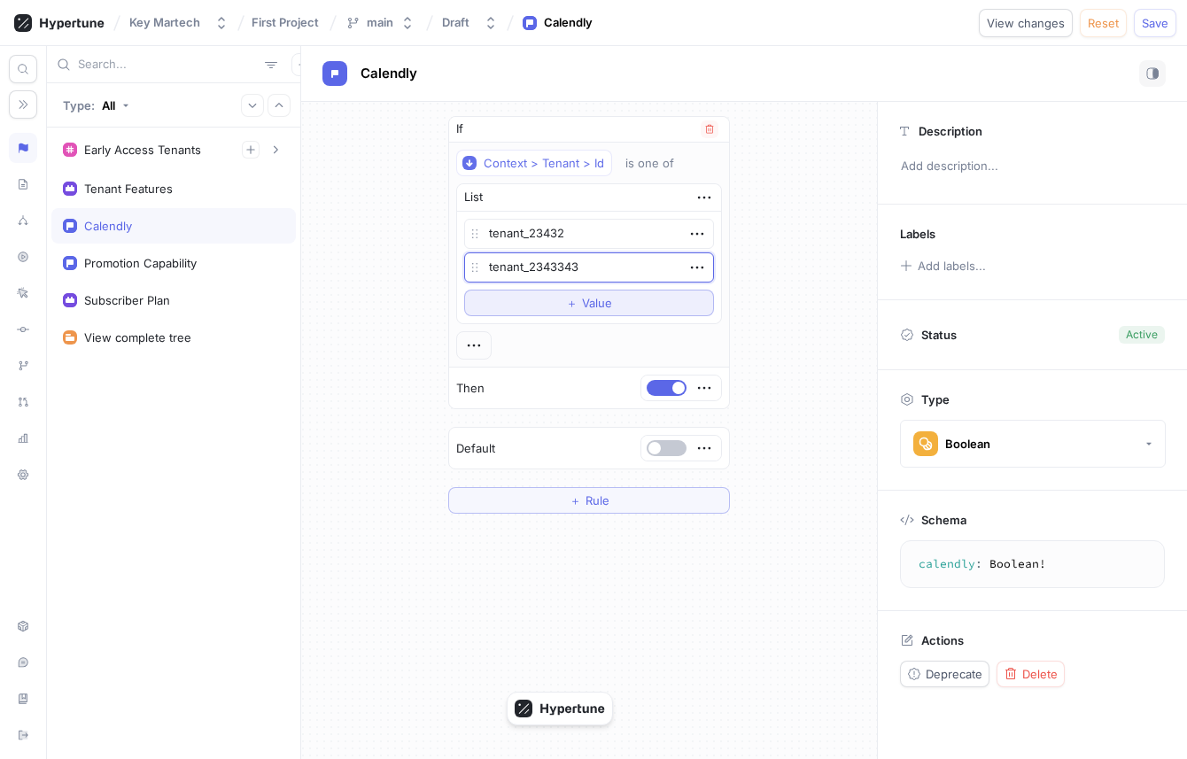
click at [588, 304] on span "Value" at bounding box center [597, 303] width 30 height 11
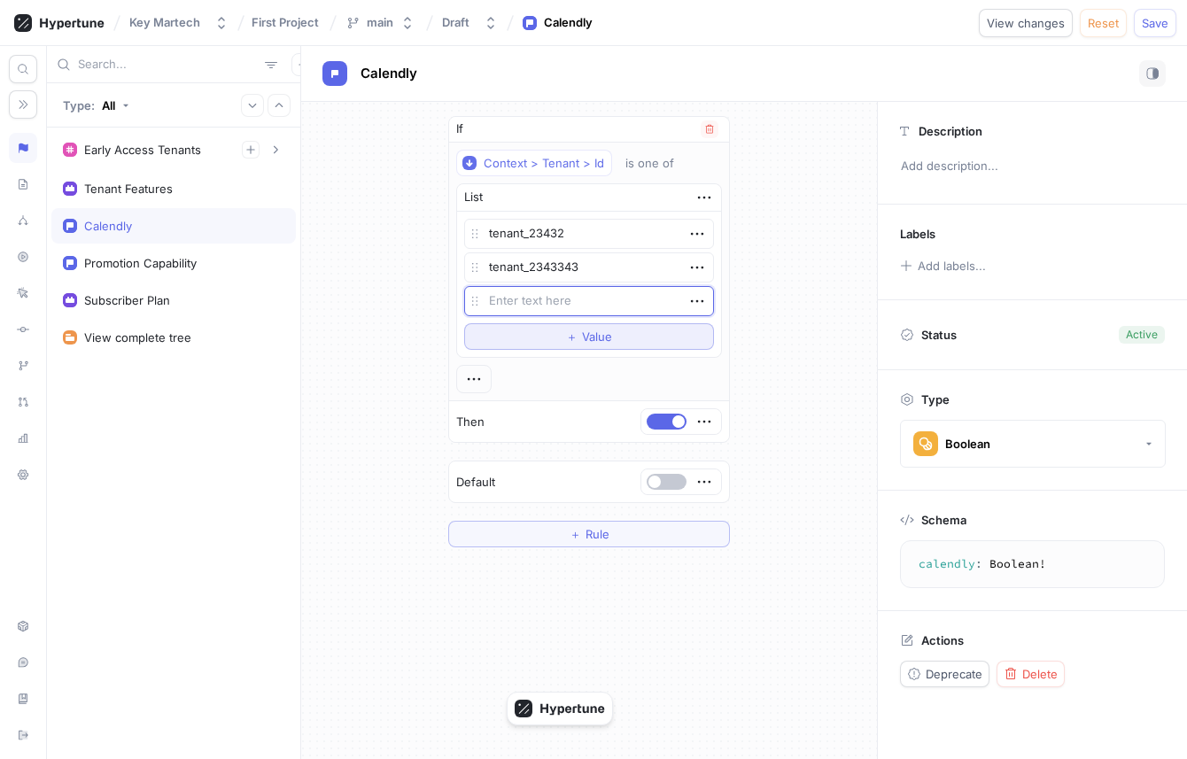
type textarea "x"
type textarea "tenant_23432"
click at [576, 365] on div "Context > Tenant > Id is one of List tenant_23432 tenant_2343343 tenant_23432 T…" at bounding box center [589, 272] width 266 height 244
click at [571, 535] on span "＋" at bounding box center [575, 534] width 12 height 11
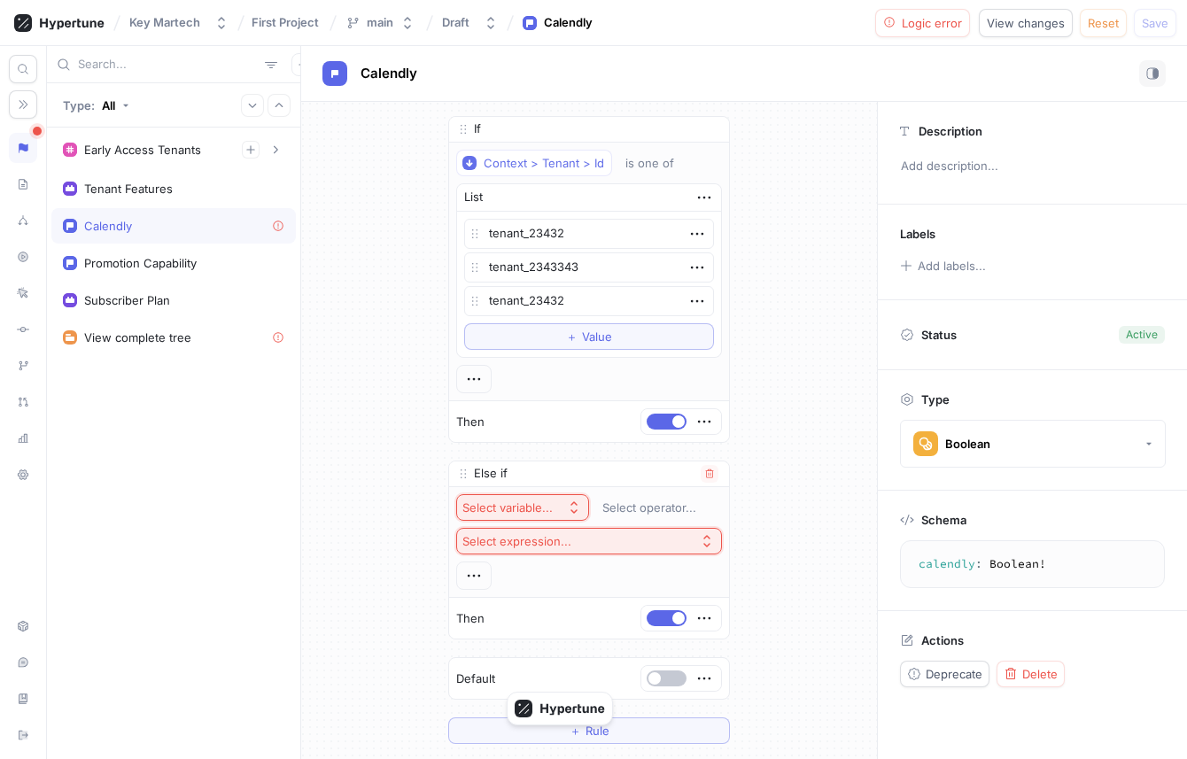
click at [554, 505] on div "Select variable..." at bounding box center [510, 507] width 97 height 15
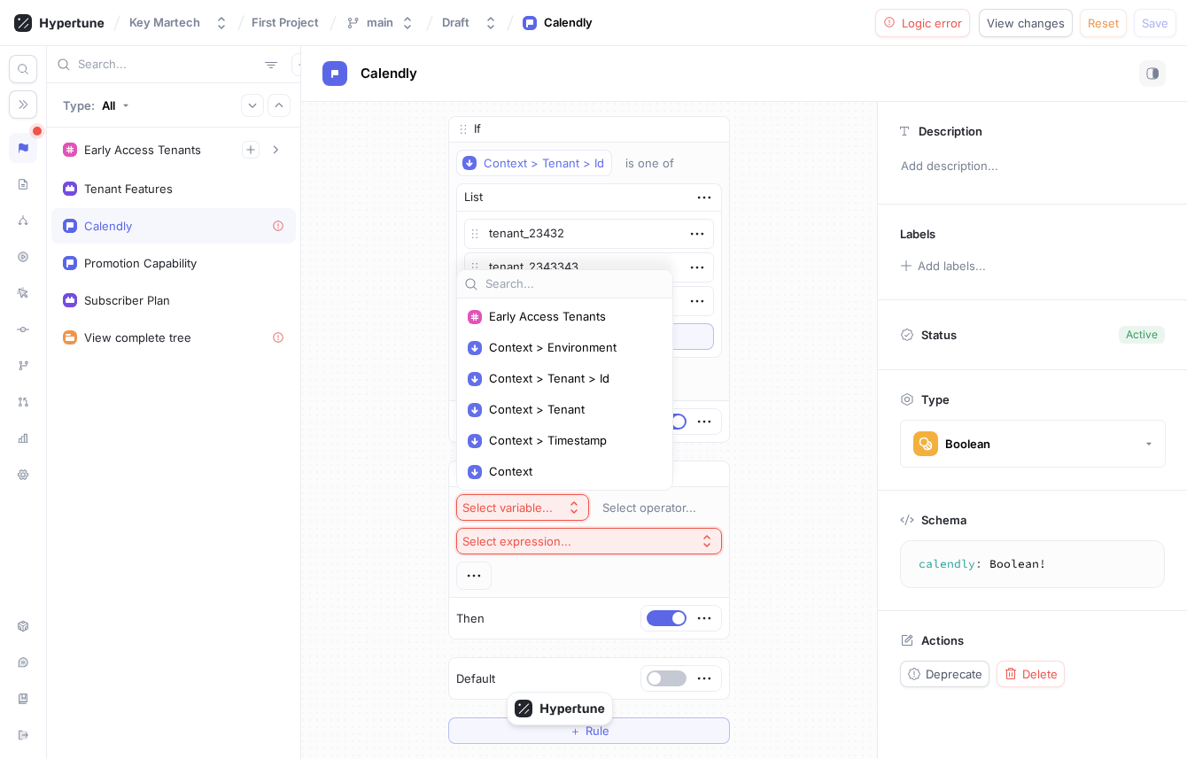
click at [396, 510] on div "If Context > Tenant > Id is one of List tenant_23432 tenant_2343343 tenant_2343…" at bounding box center [589, 430] width 576 height 656
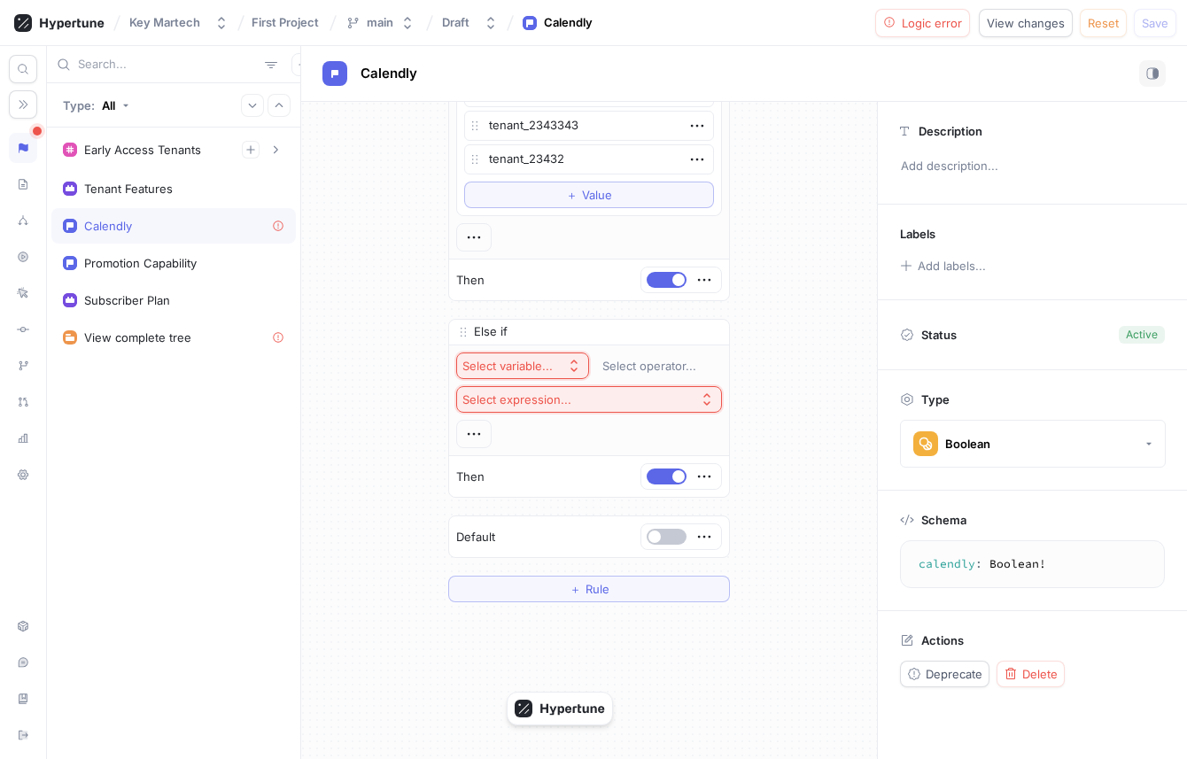
scroll to position [177, 0]
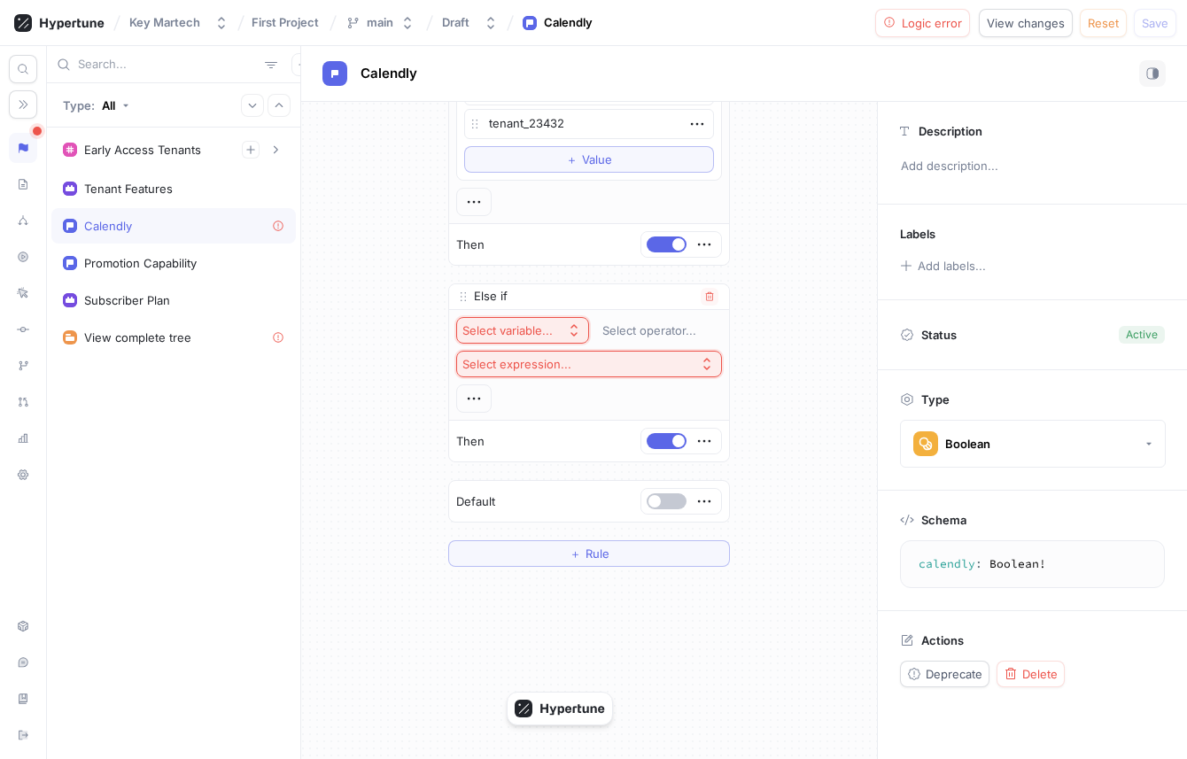
click at [529, 337] on div "Select variable..." at bounding box center [507, 330] width 90 height 15
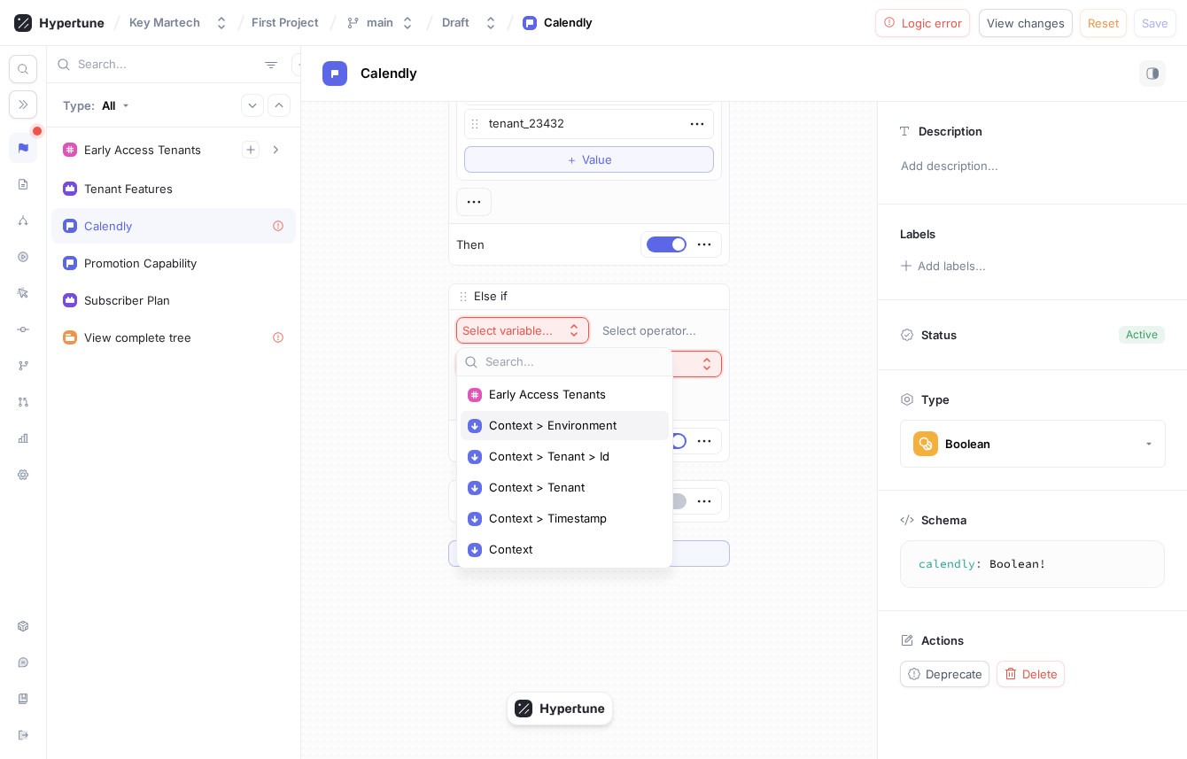
click at [588, 420] on span "Context > Environment" at bounding box center [571, 425] width 164 height 15
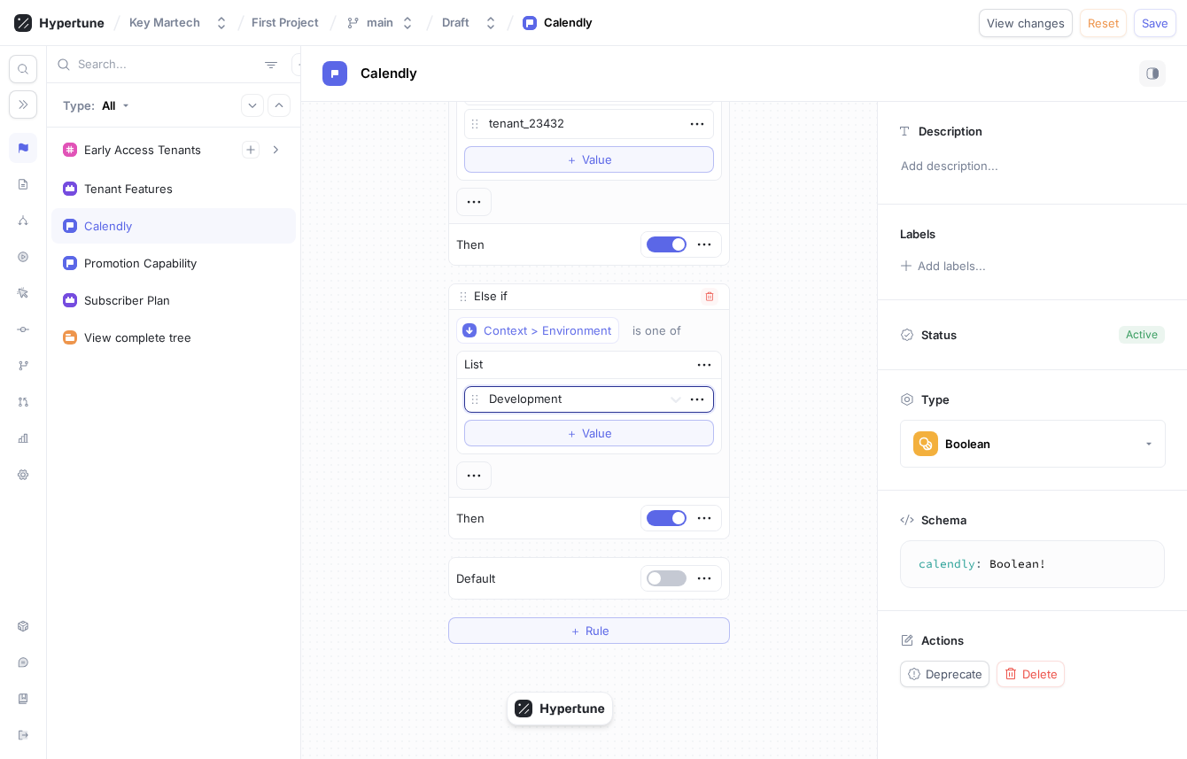
click at [654, 498] on div "Then" at bounding box center [589, 518] width 280 height 41
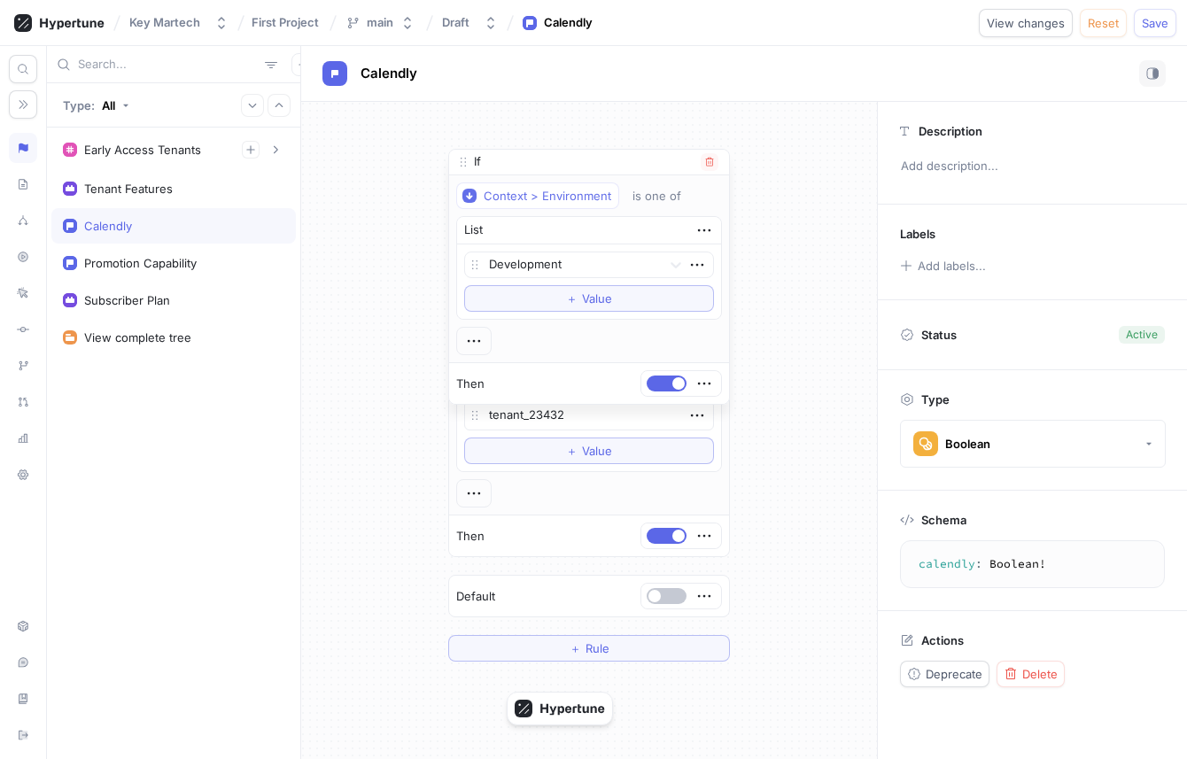
scroll to position [87, 0]
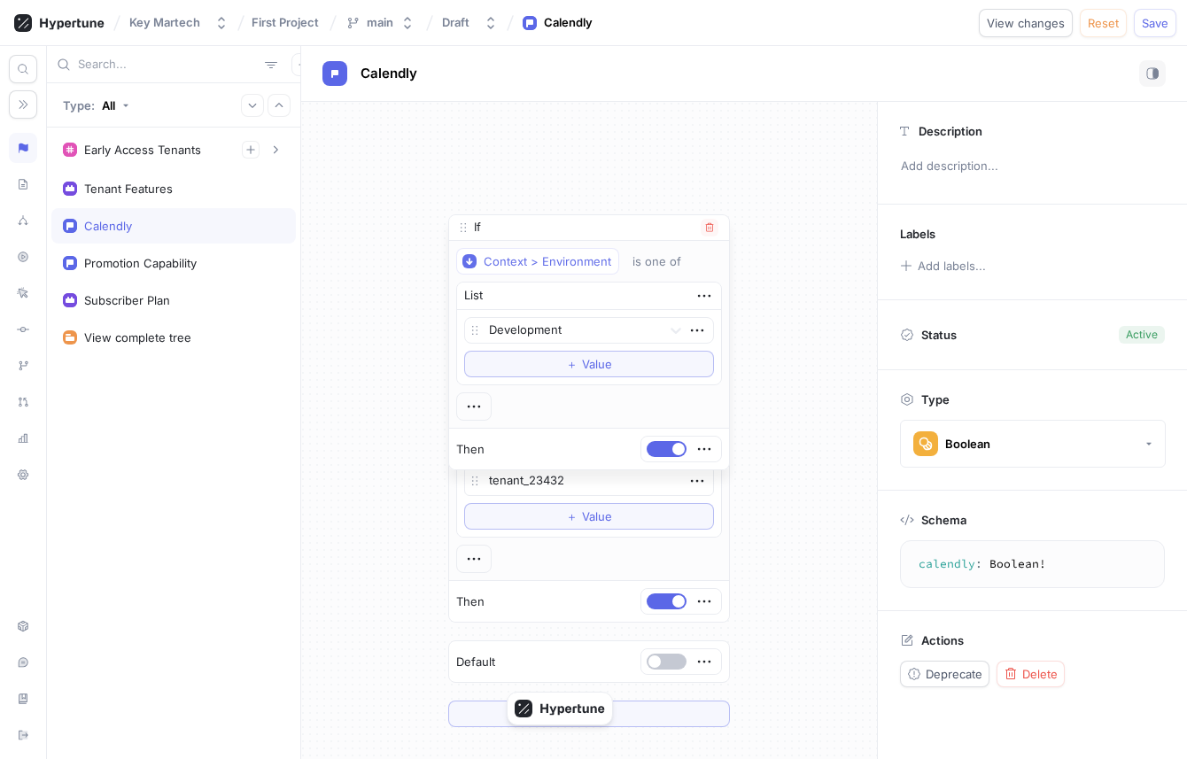
drag, startPoint x: 459, startPoint y: 298, endPoint x: 468, endPoint y: 176, distance: 121.7
click at [468, 221] on icon at bounding box center [463, 228] width 14 height 14
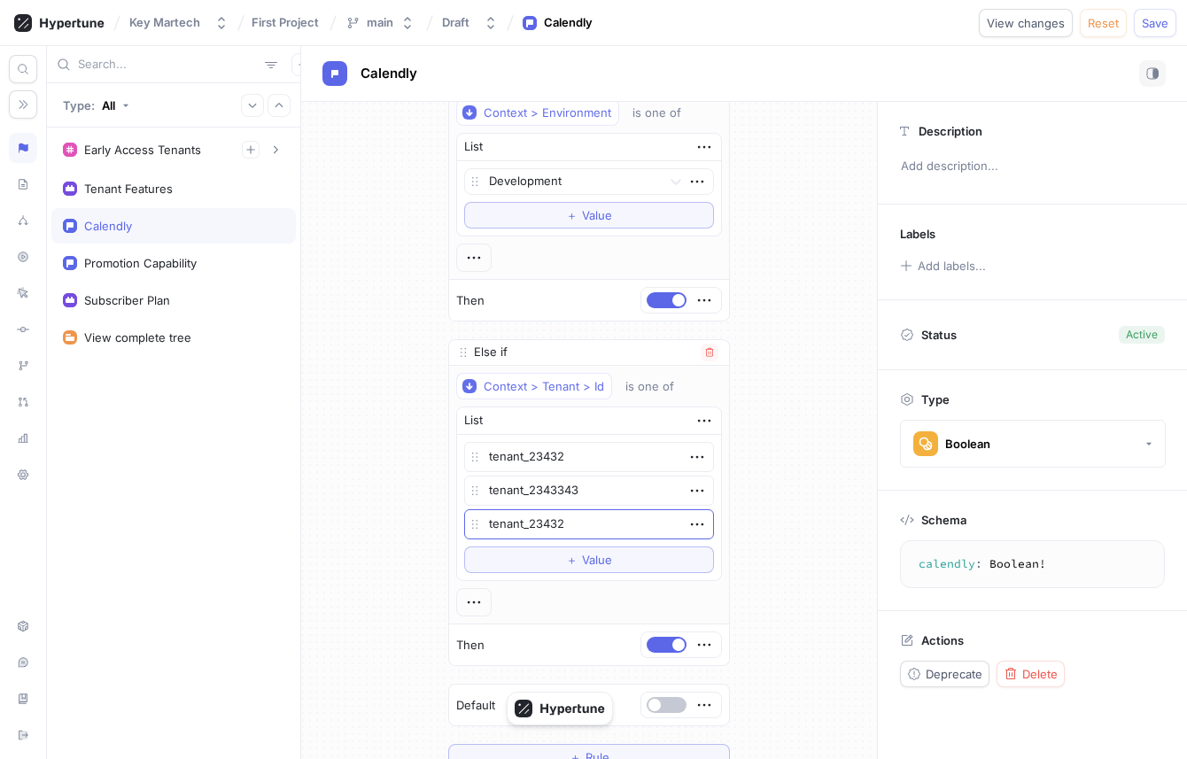
scroll to position [75, 0]
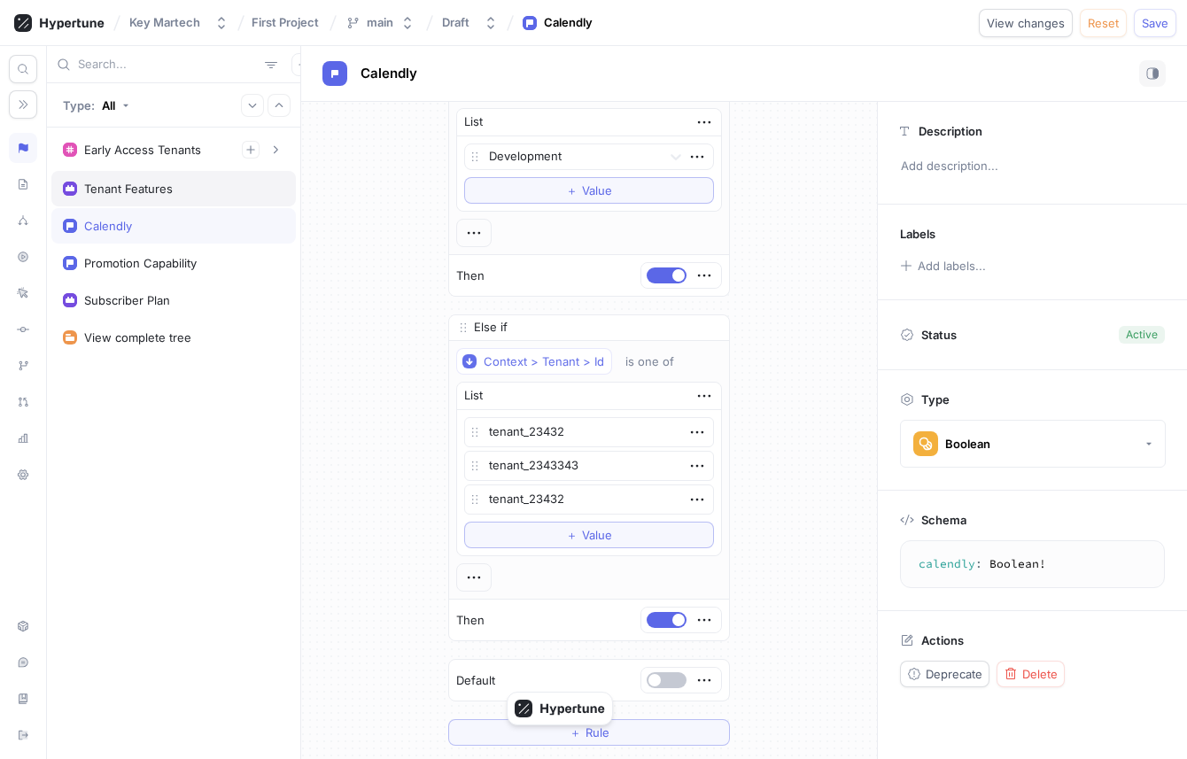
click at [203, 192] on div "Tenant Features" at bounding box center [173, 189] width 221 height 14
type textarea "x"
type textarea "tenantFeatures: TenantFeatures!"
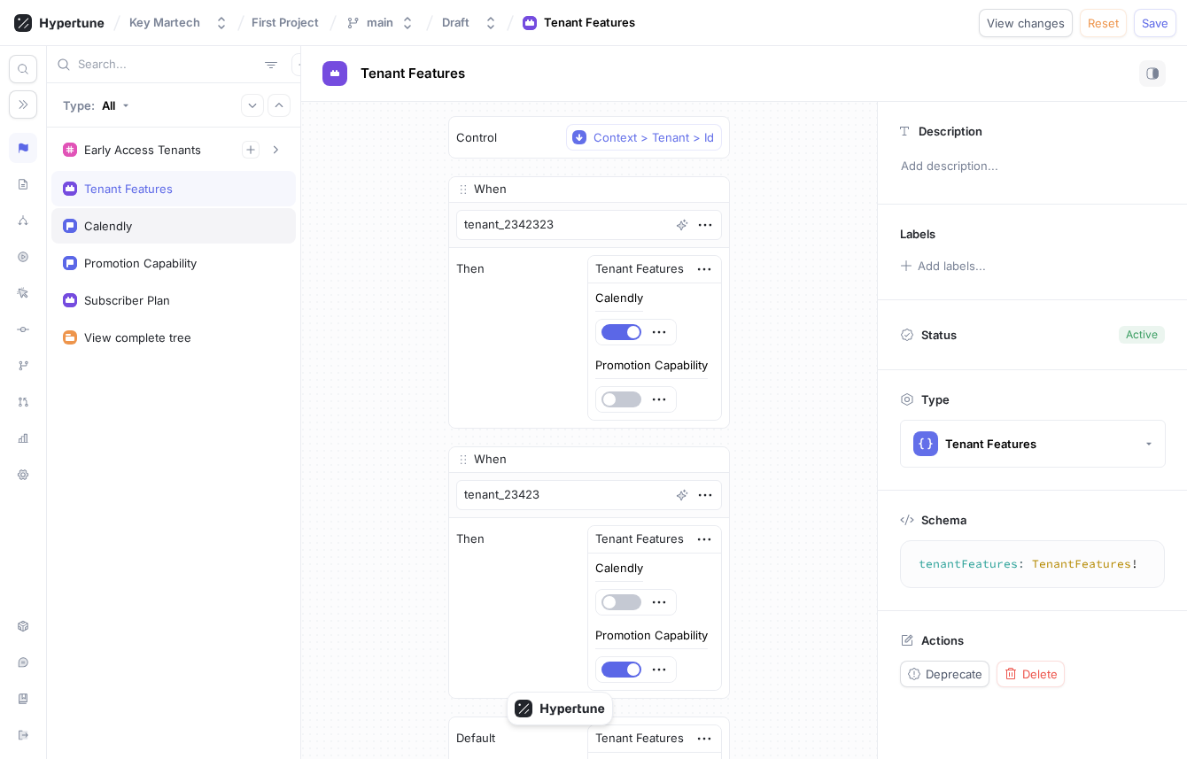
click at [190, 236] on div "Calendly" at bounding box center [173, 225] width 244 height 35
type textarea "x"
type textarea "calendly: Boolean!"
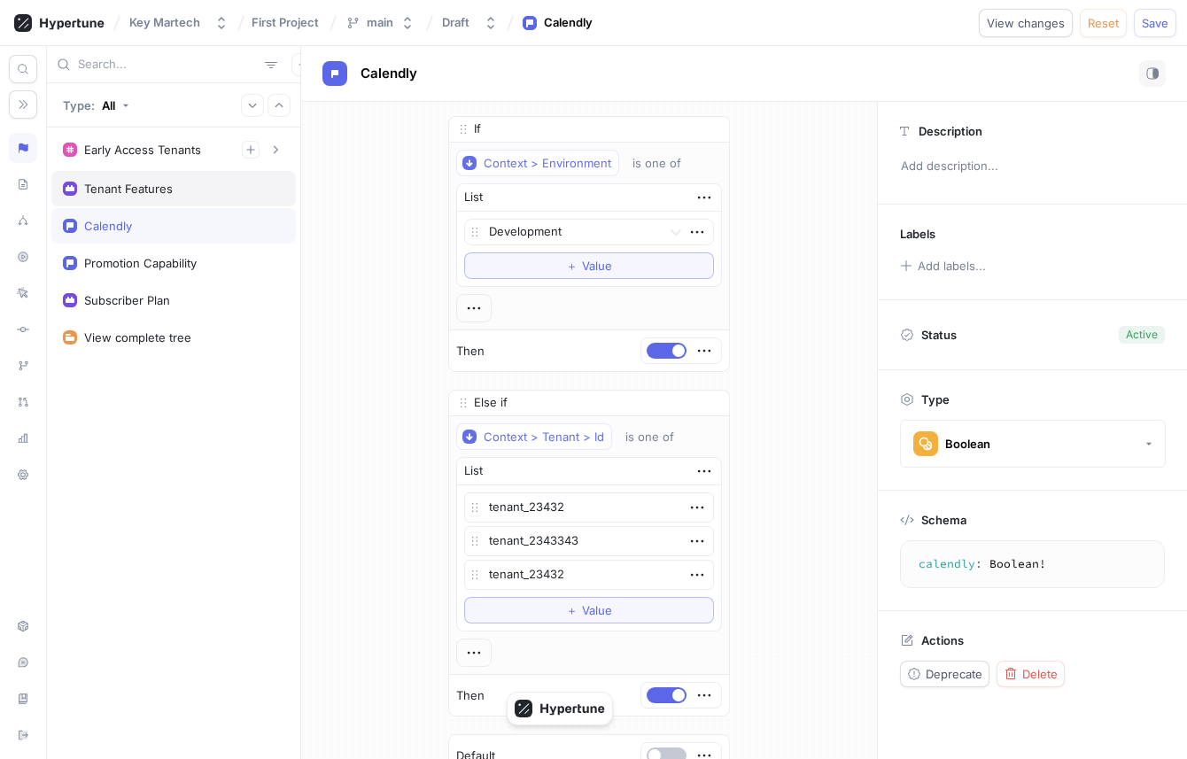
click at [88, 182] on div "Tenant Features" at bounding box center [128, 189] width 89 height 14
type textarea "x"
type textarea "tenantFeatures: TenantFeatures!"
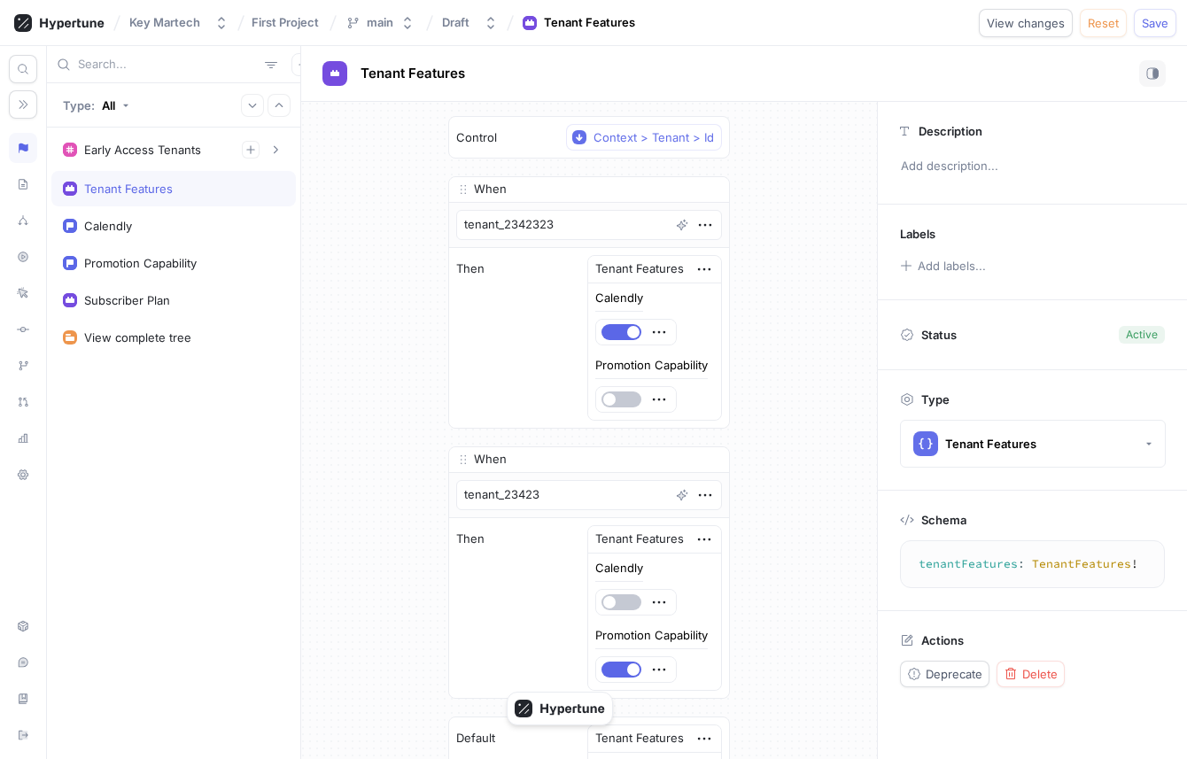
click at [1032, 659] on div "Actions Deprecate Delete" at bounding box center [1032, 660] width 309 height 98
click at [1032, 669] on span "Delete" at bounding box center [1039, 674] width 35 height 11
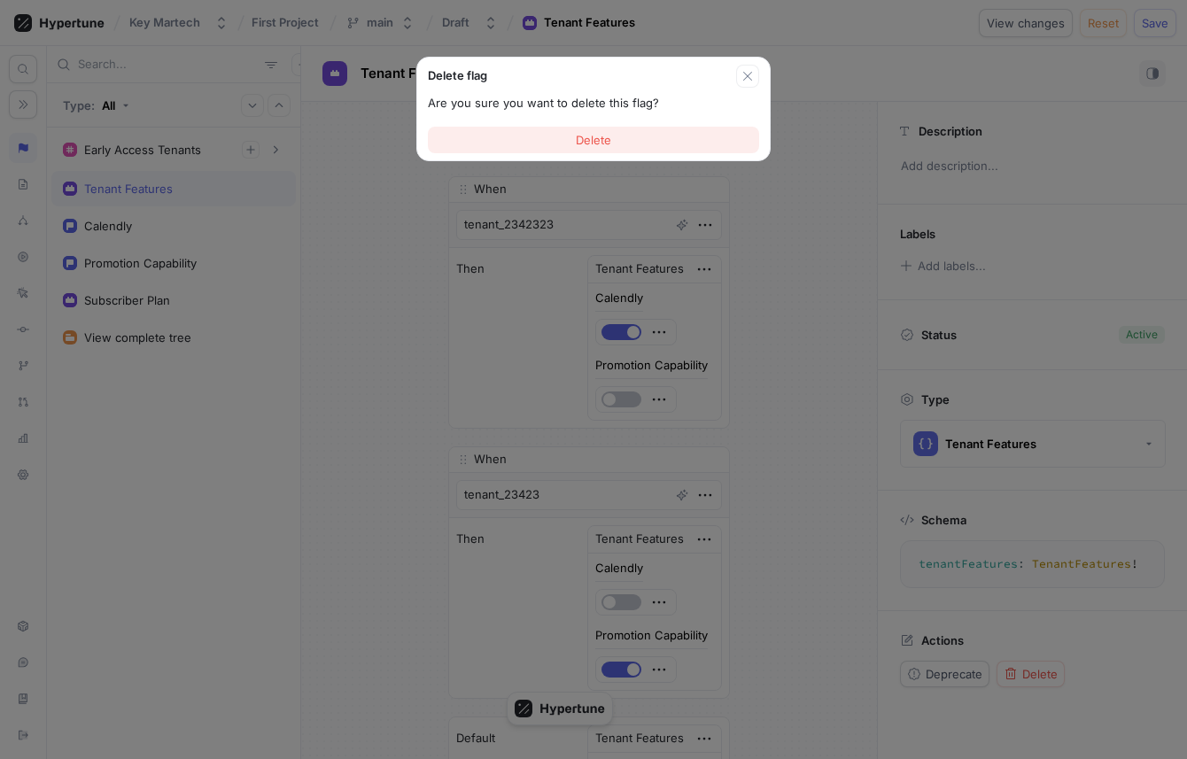
click at [631, 141] on button "Delete" at bounding box center [593, 140] width 331 height 27
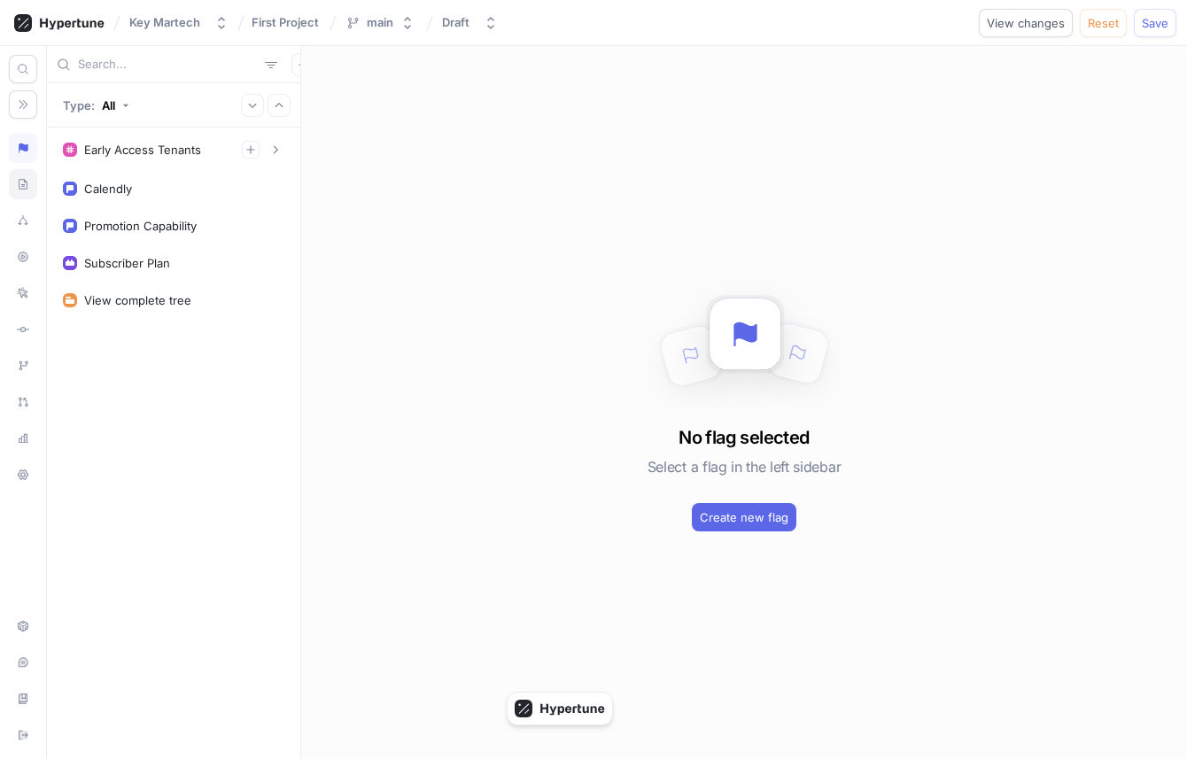
click at [20, 193] on div at bounding box center [23, 184] width 28 height 30
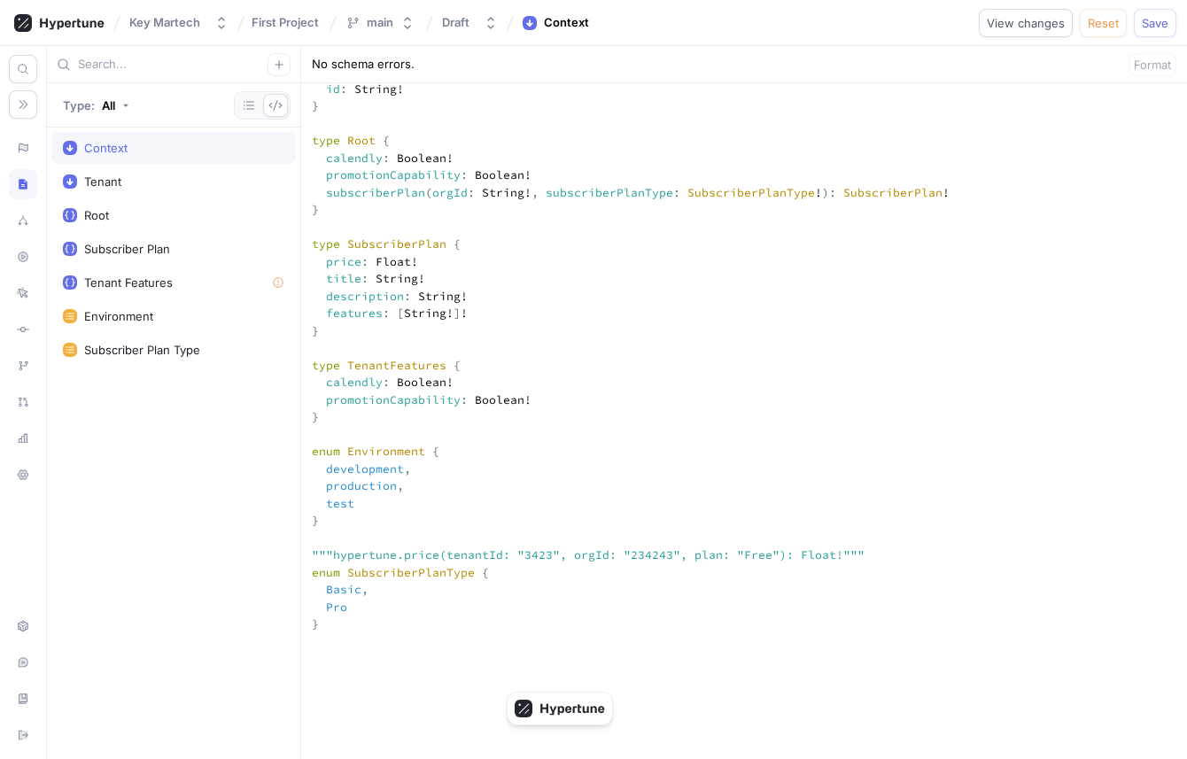
scroll to position [448, 0]
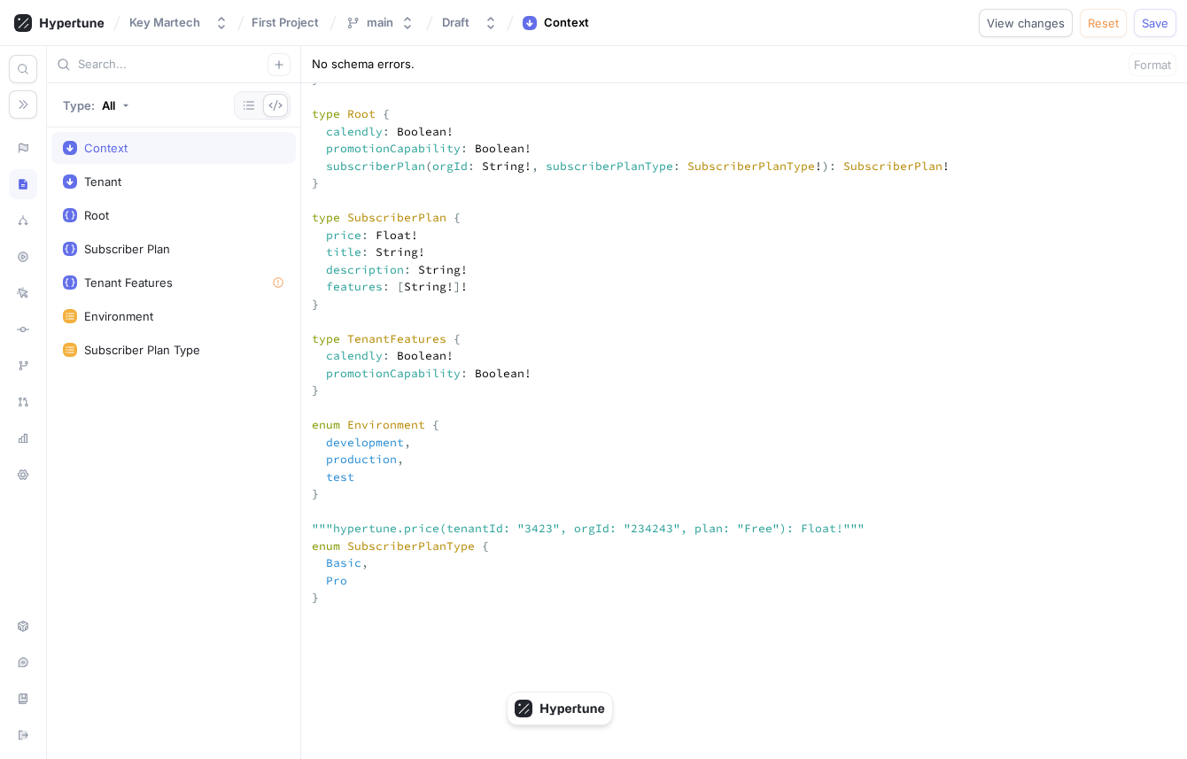
drag, startPoint x: 379, startPoint y: 455, endPoint x: 287, endPoint y: 408, distance: 103.4
click at [287, 408] on div "Type: All Context Tenant Root Subscriber Plan Tenant Features Environment Subsc…" at bounding box center [617, 402] width 1140 height 713
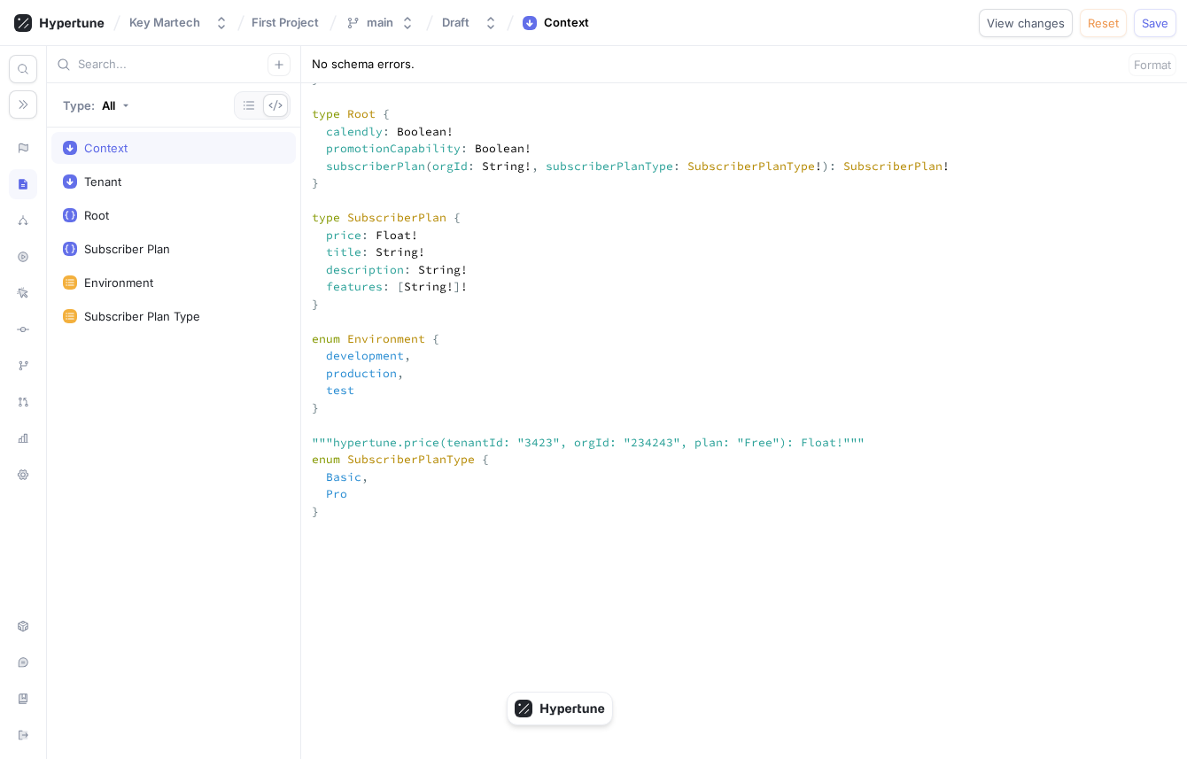
scroll to position [0, 0]
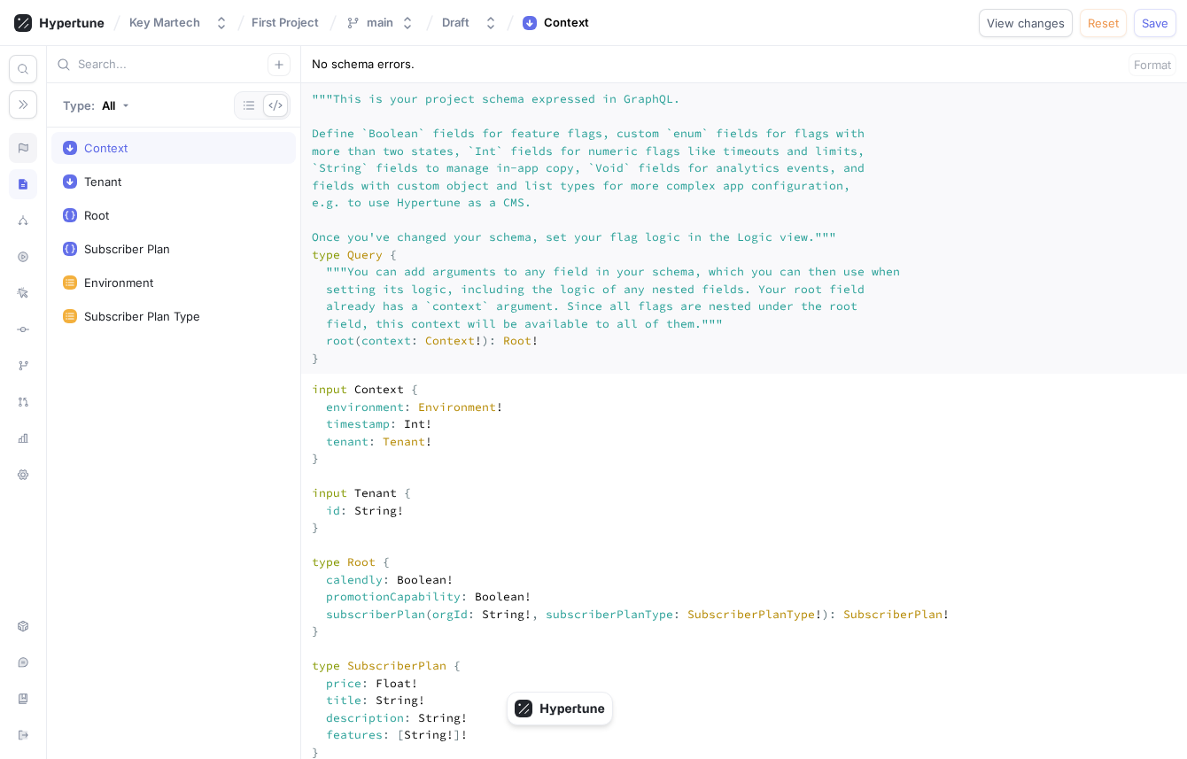
type textarea "input Context { environment: Environment! timestamp: Int! tenant: Tenant! } inp…"
click at [30, 145] on div at bounding box center [23, 148] width 28 height 30
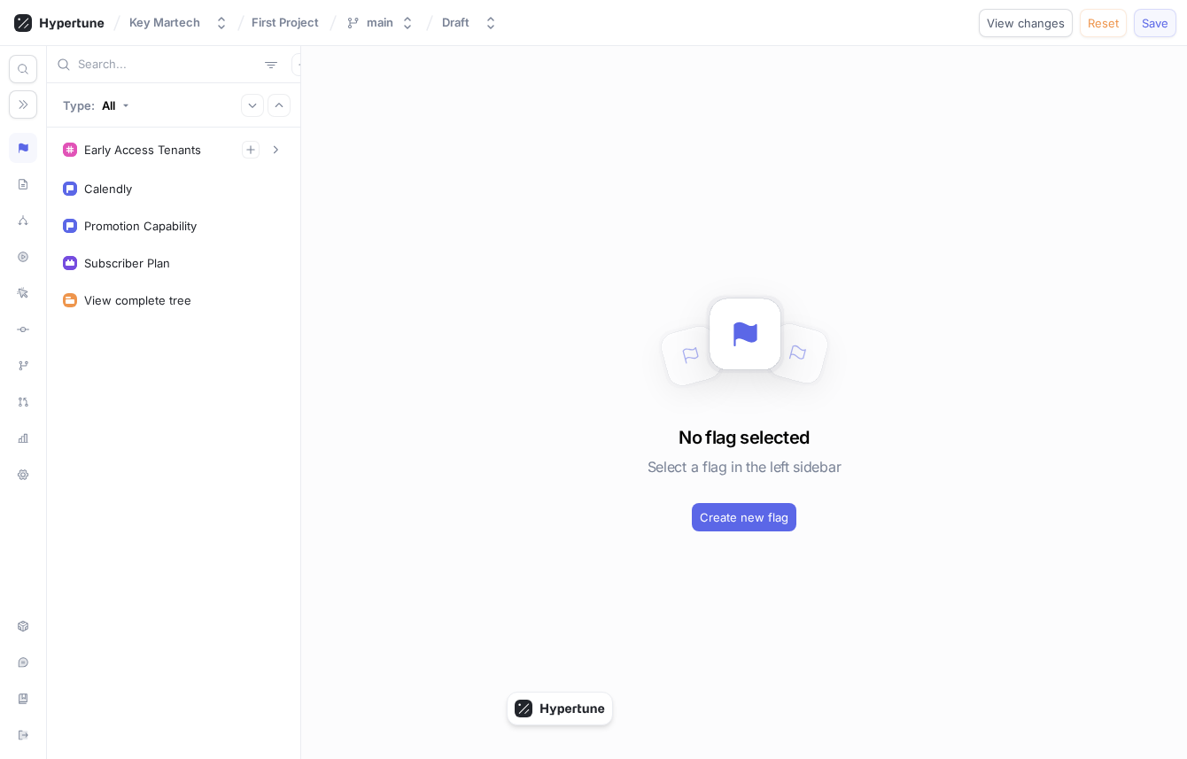
click at [1157, 20] on span "Save" at bounding box center [1155, 23] width 27 height 11
click at [163, 201] on div "Calendly" at bounding box center [173, 188] width 244 height 35
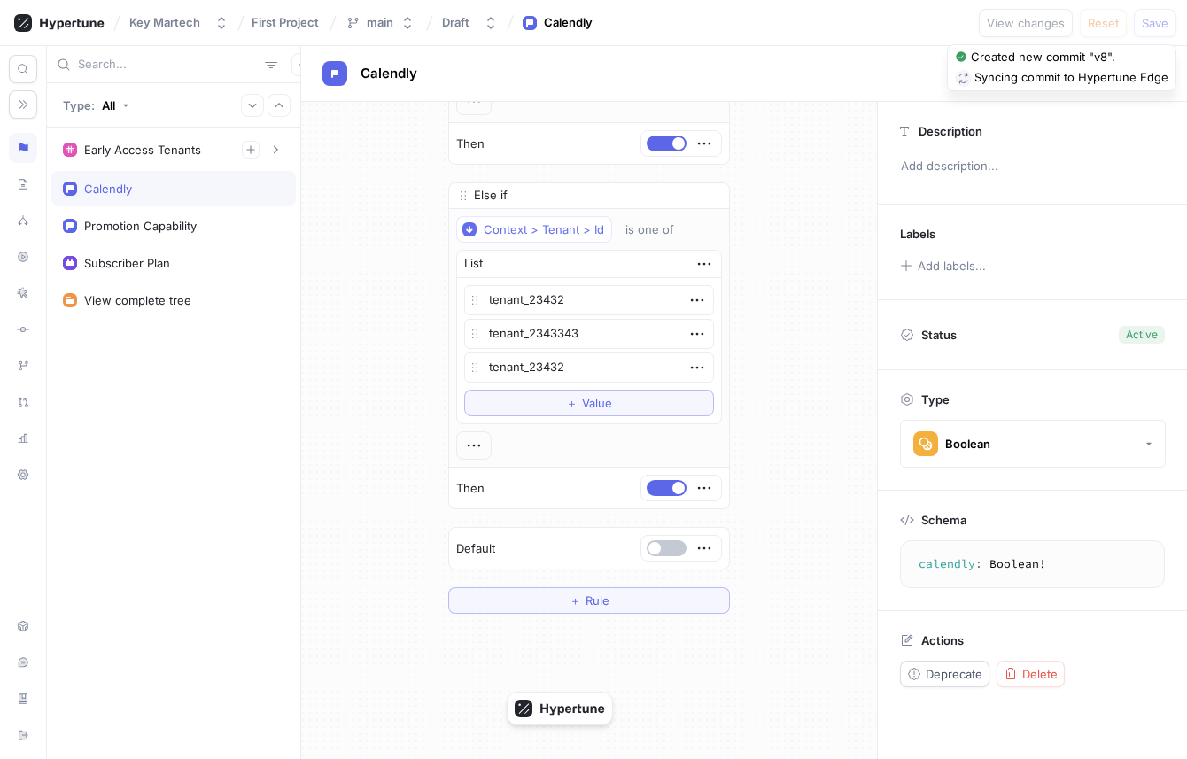
scroll to position [254, 0]
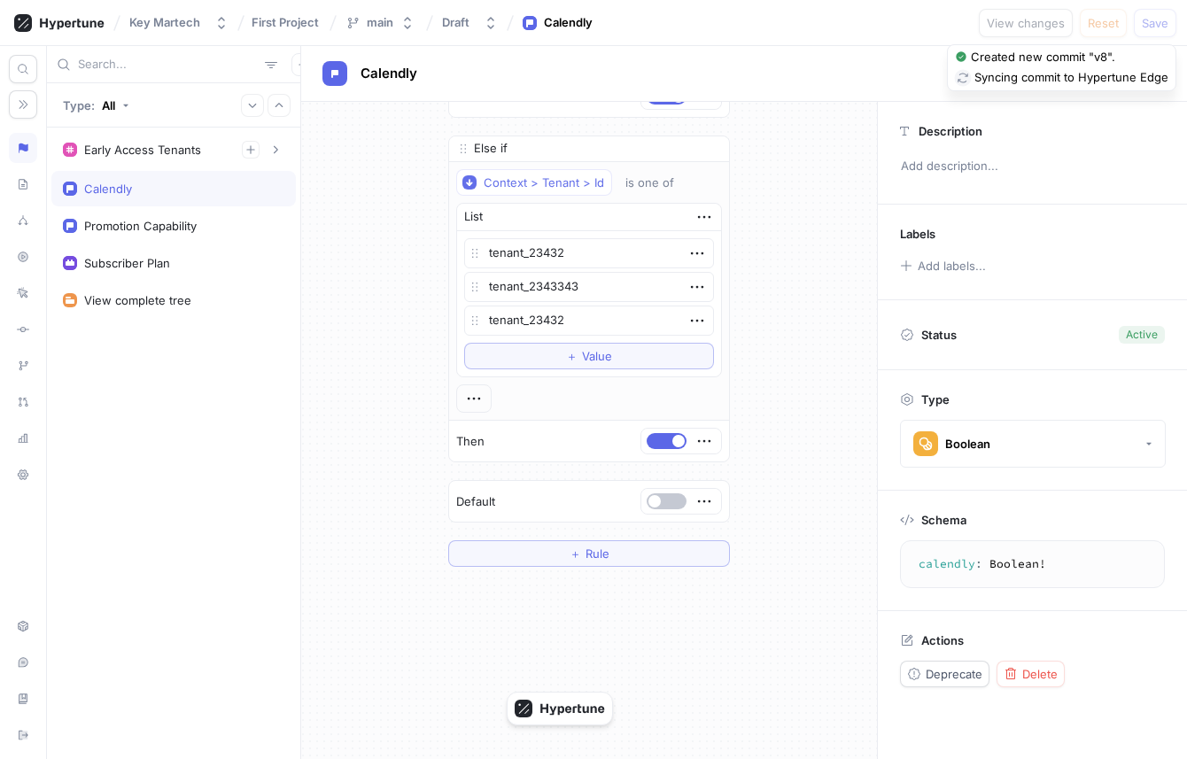
click at [190, 201] on div "Calendly" at bounding box center [173, 188] width 244 height 35
type textarea "x"
click at [191, 224] on div "Promotion Capability" at bounding box center [140, 226] width 112 height 14
type textarea "promotionCapability: Boolean!"
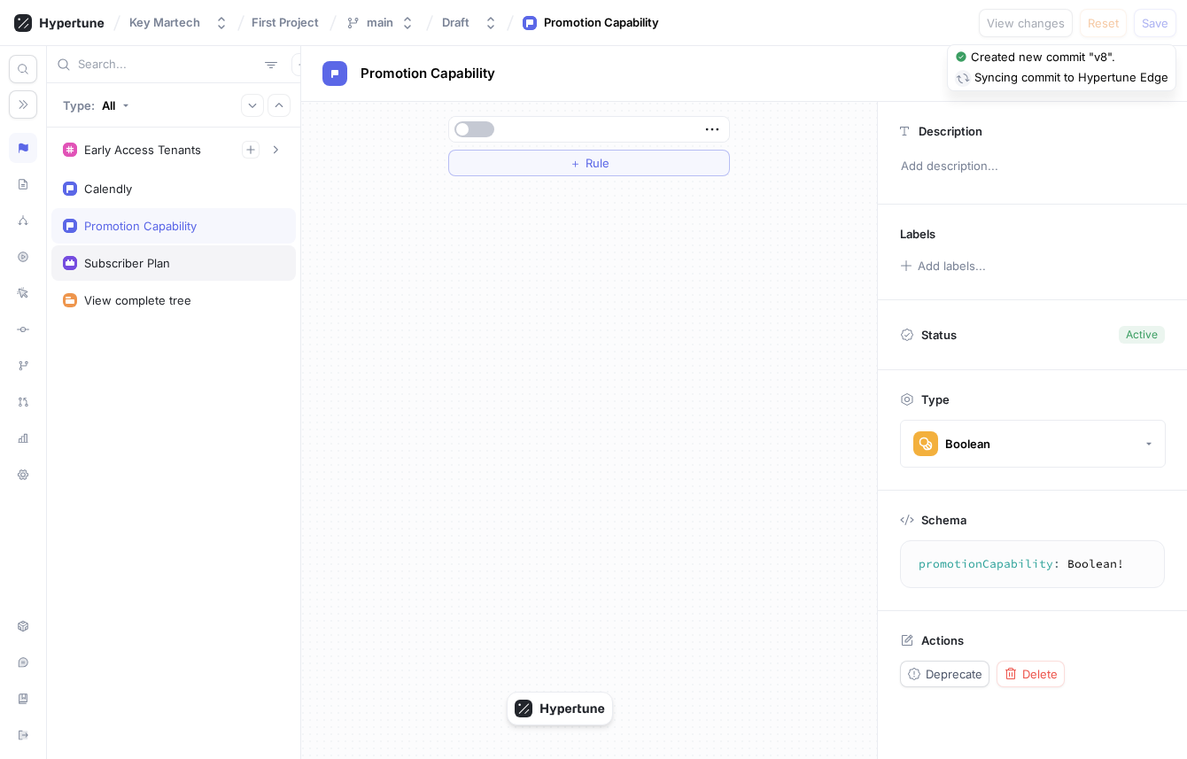
click at [151, 273] on div "Subscriber Plan" at bounding box center [173, 262] width 244 height 35
type textarea "x"
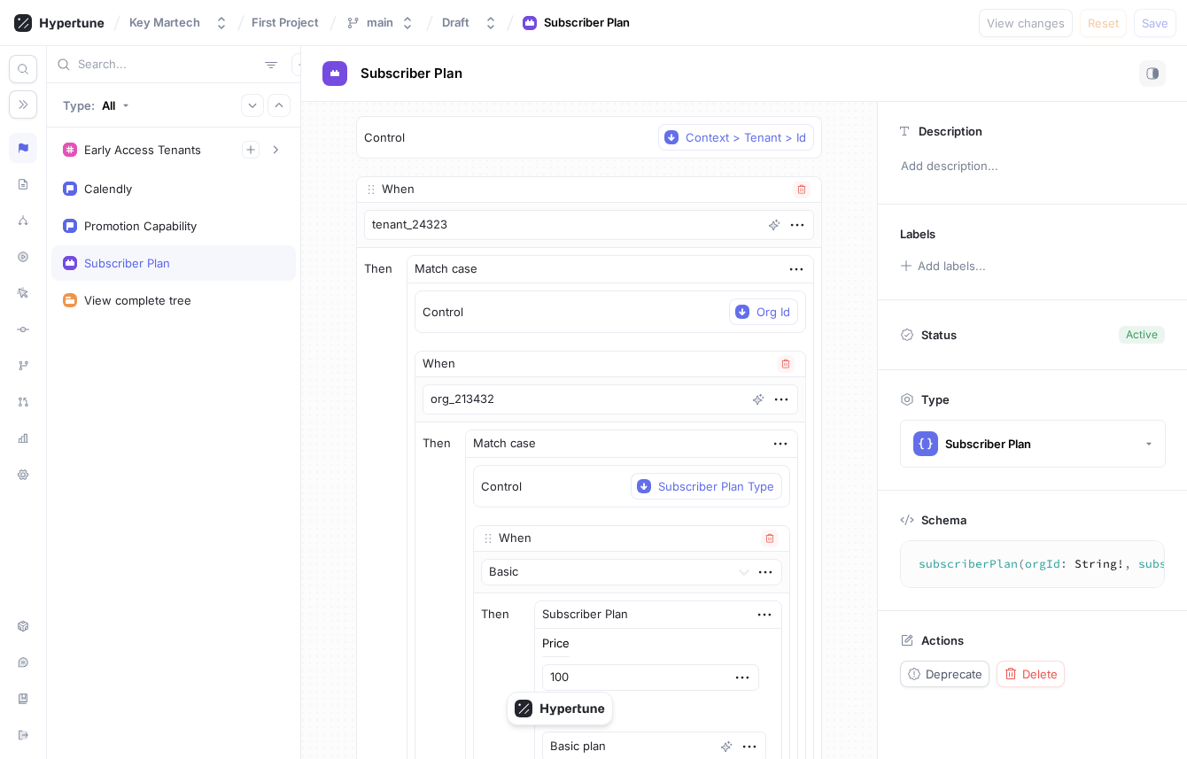
click at [410, 191] on p "When" at bounding box center [398, 190] width 33 height 18
click at [143, 228] on div "Promotion Capability" at bounding box center [140, 226] width 112 height 14
type textarea "promotionCapability: Boolean!"
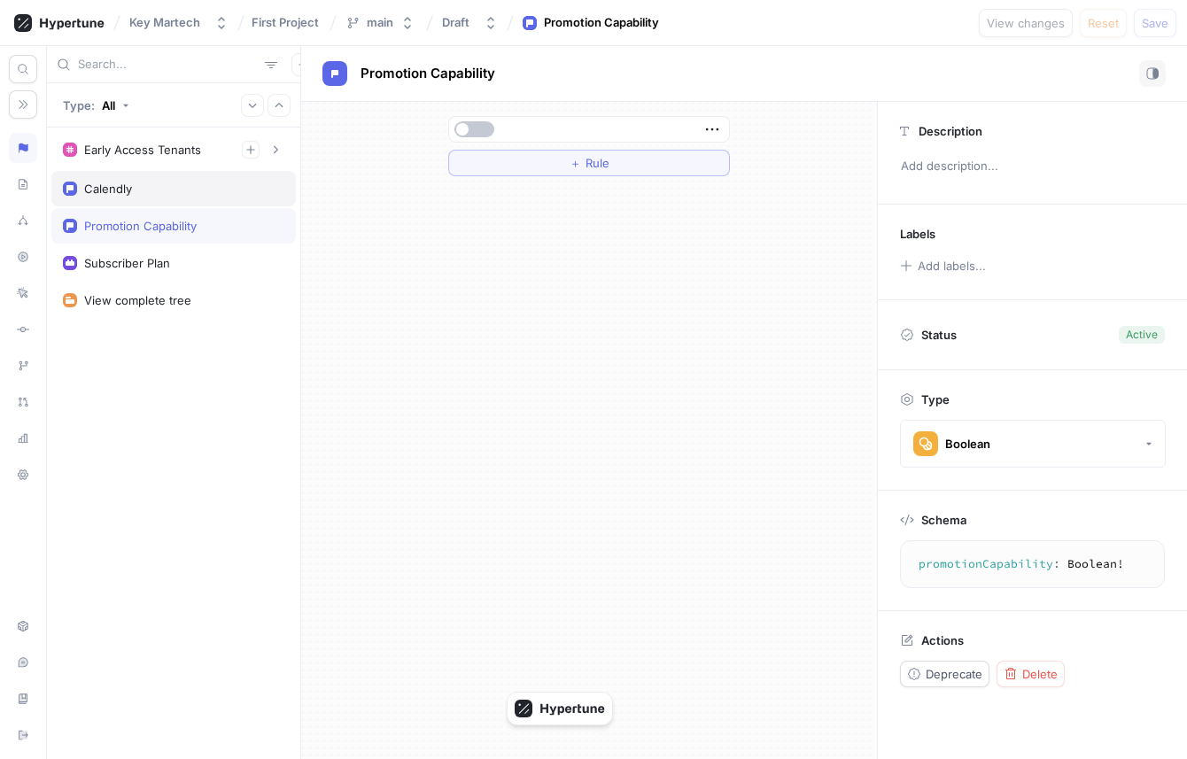
click at [165, 189] on div "Calendly" at bounding box center [173, 189] width 221 height 14
type textarea "x"
type textarea "calendly: Boolean!"
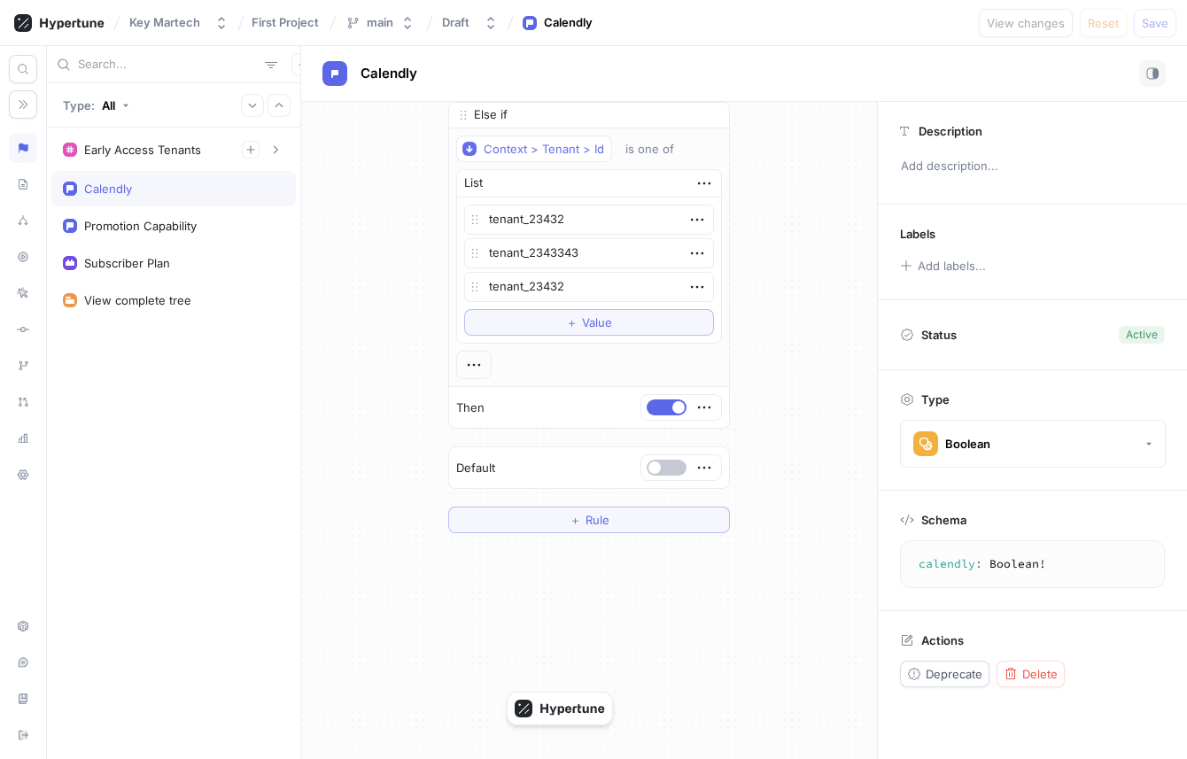
scroll to position [304, 0]
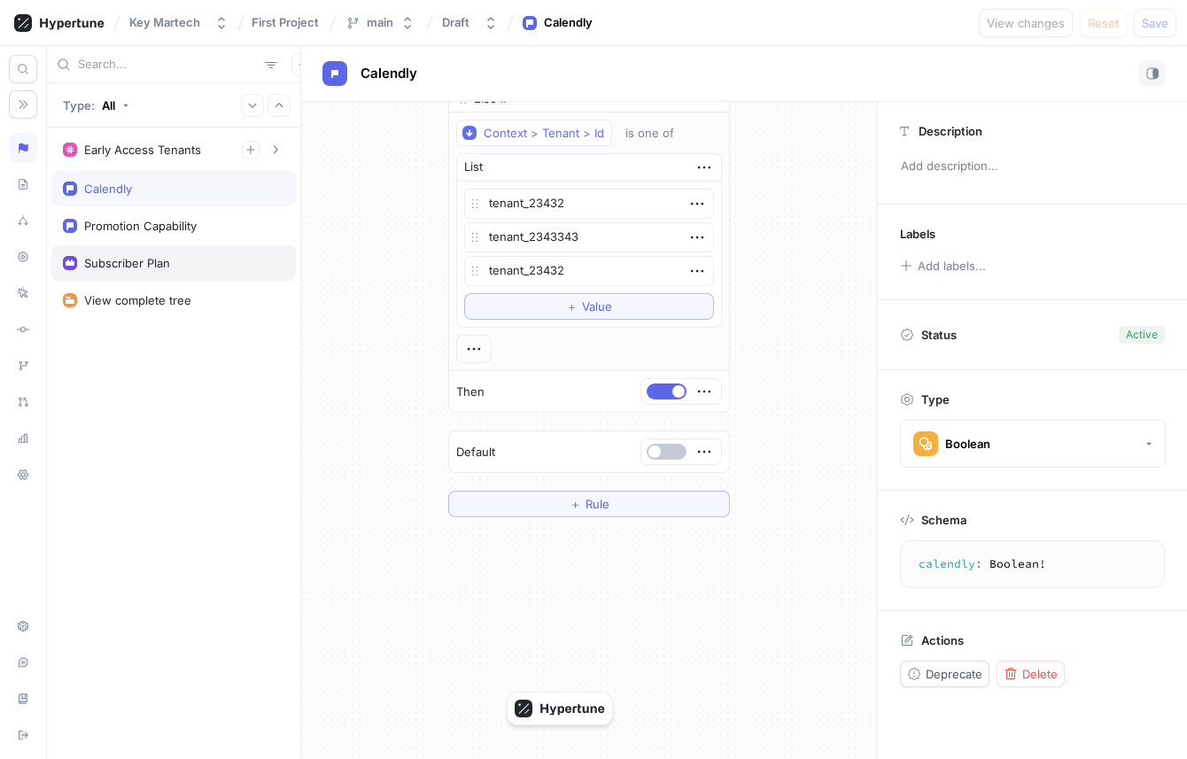
click at [166, 266] on div "Subscriber Plan" at bounding box center [127, 263] width 86 height 14
type textarea "x"
type textarea "subscriberPlan(orgId: String!, subscriberPlanType: SubscriberPlanType!): Subscr…"
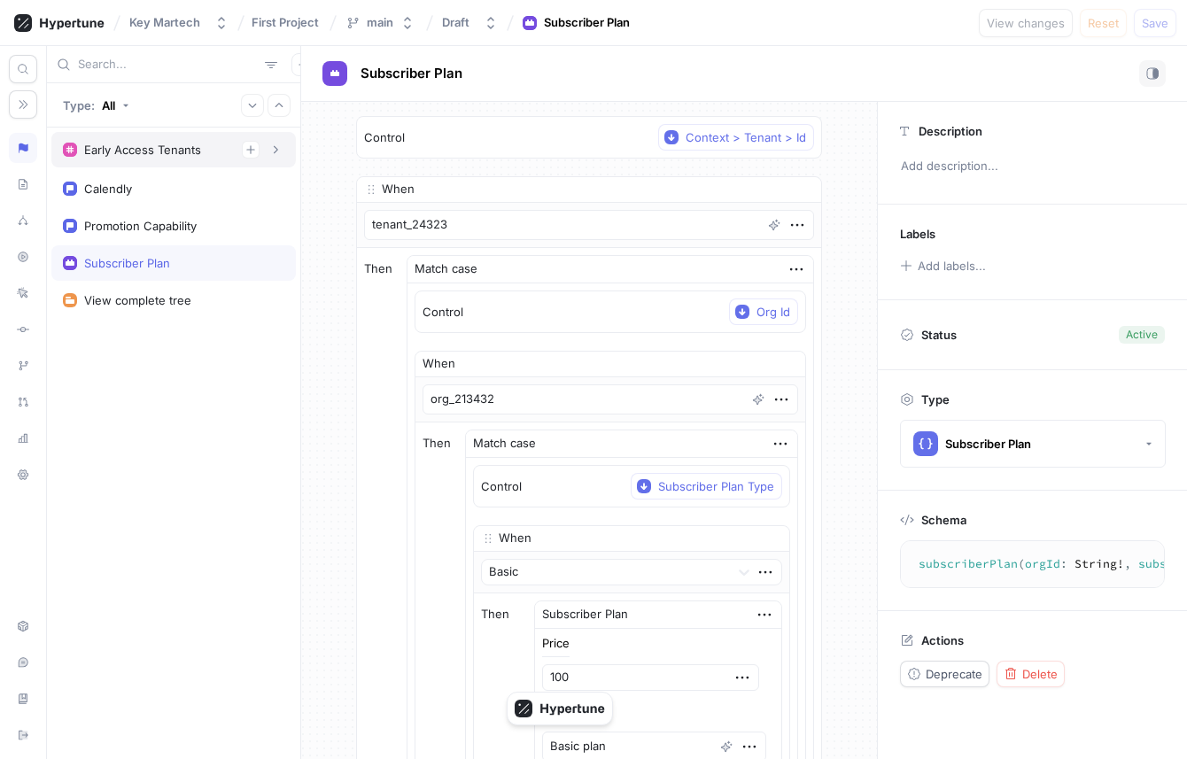
click at [160, 158] on div "Early Access Tenants" at bounding box center [173, 150] width 221 height 18
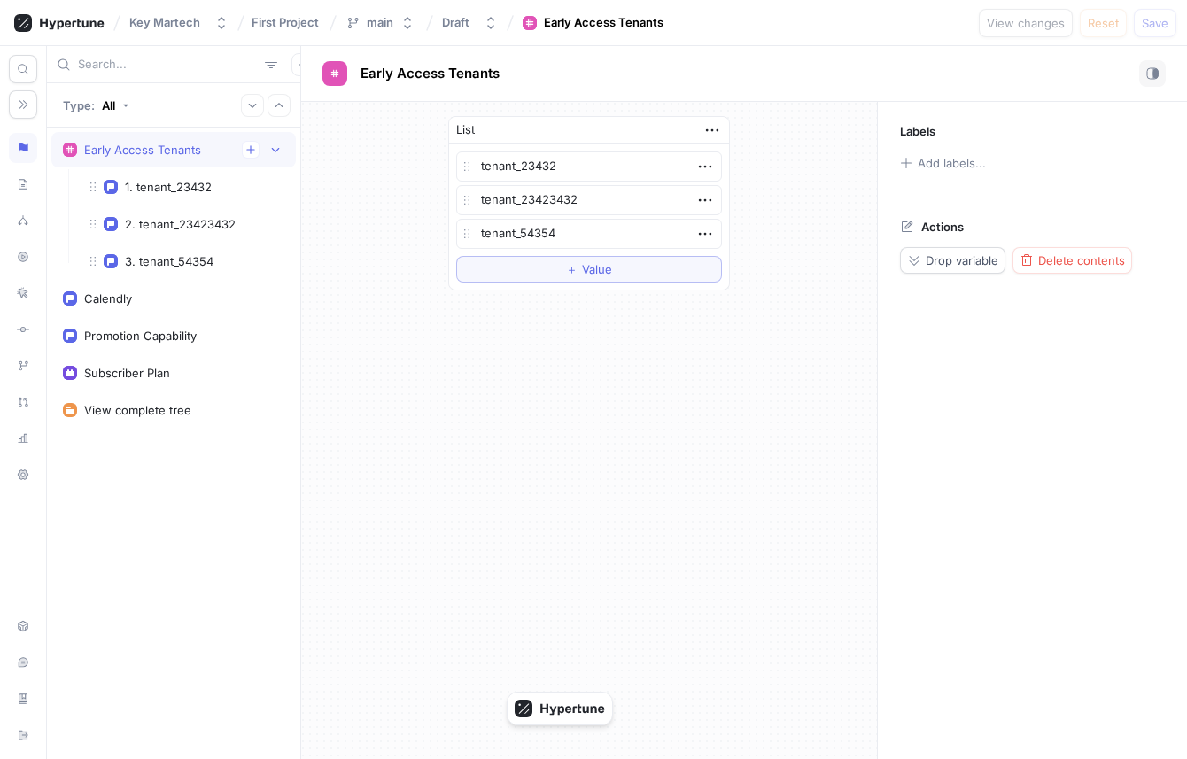
click at [160, 158] on div "Early Access Tenants" at bounding box center [173, 150] width 221 height 18
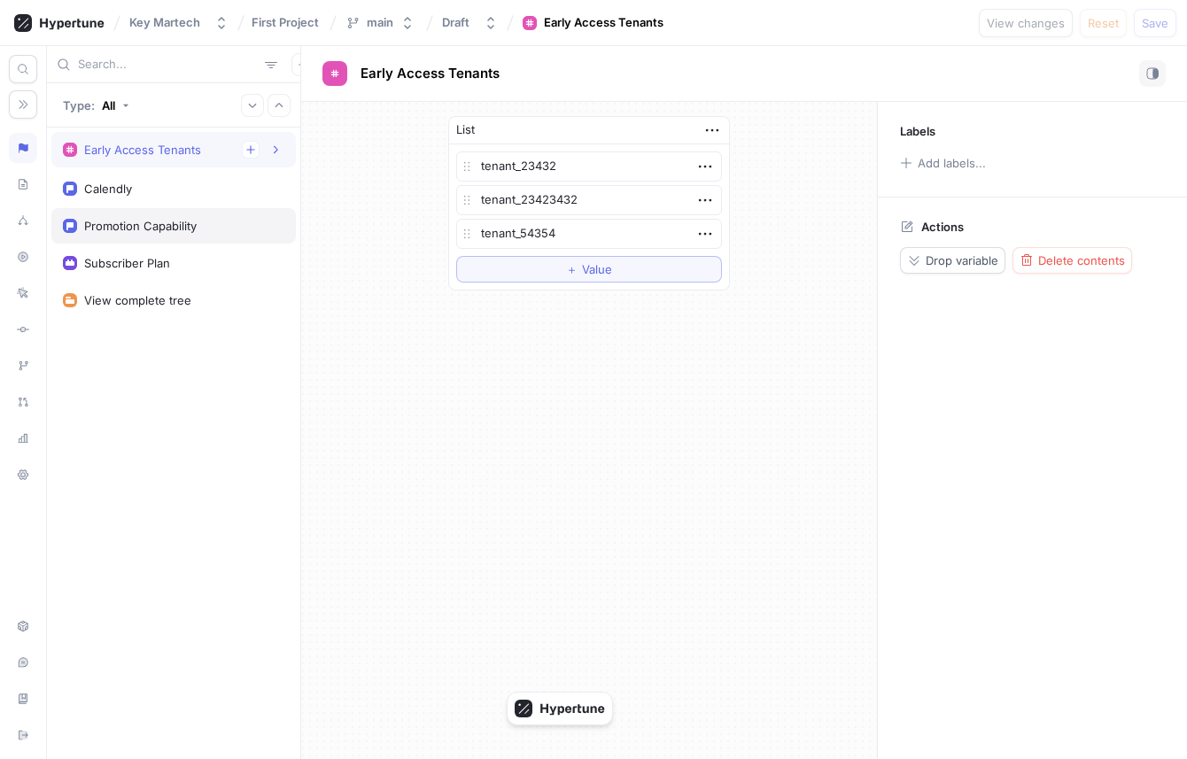
click at [160, 209] on div "Promotion Capability" at bounding box center [173, 225] width 244 height 35
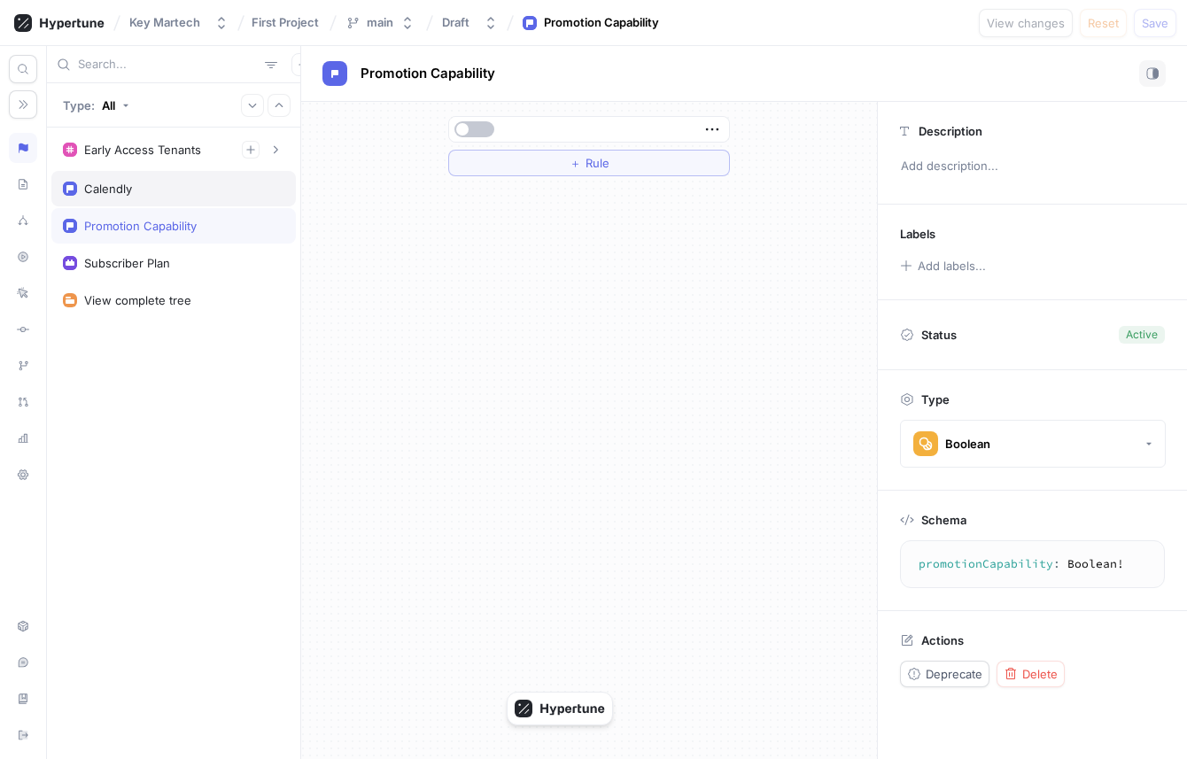
click at [164, 195] on div "Calendly" at bounding box center [173, 189] width 221 height 14
type textarea "x"
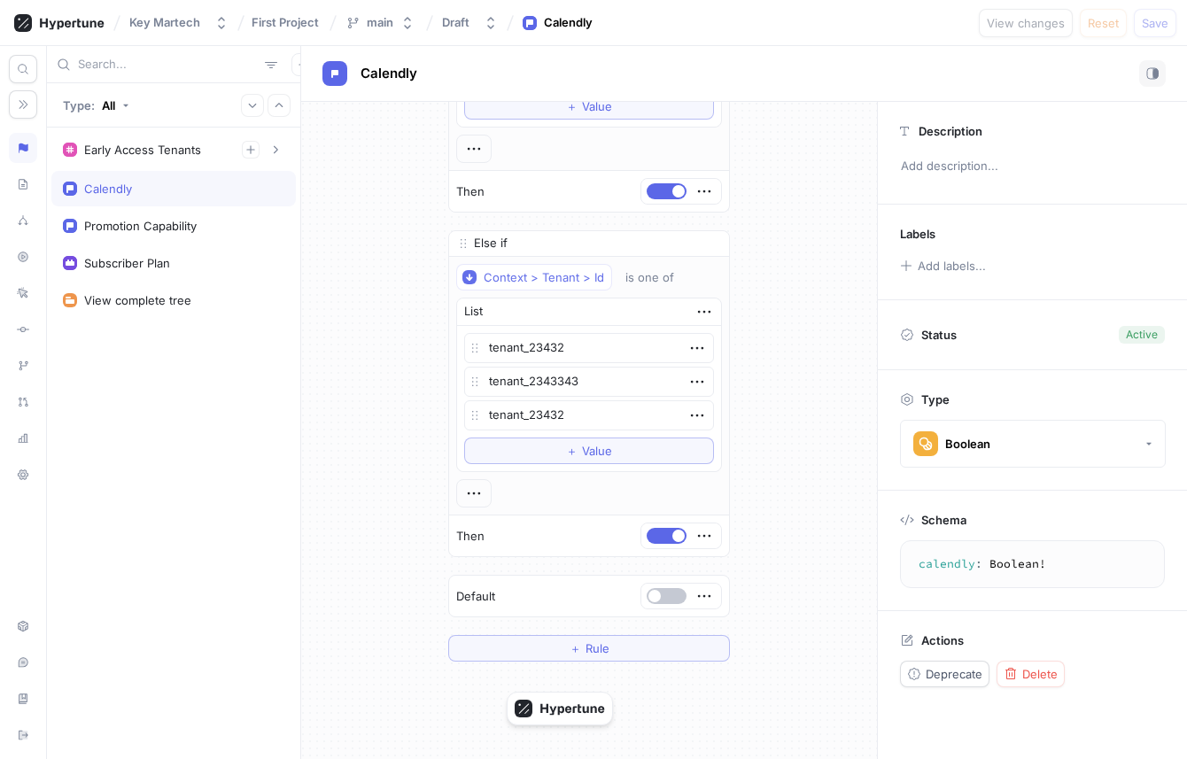
scroll to position [219, 0]
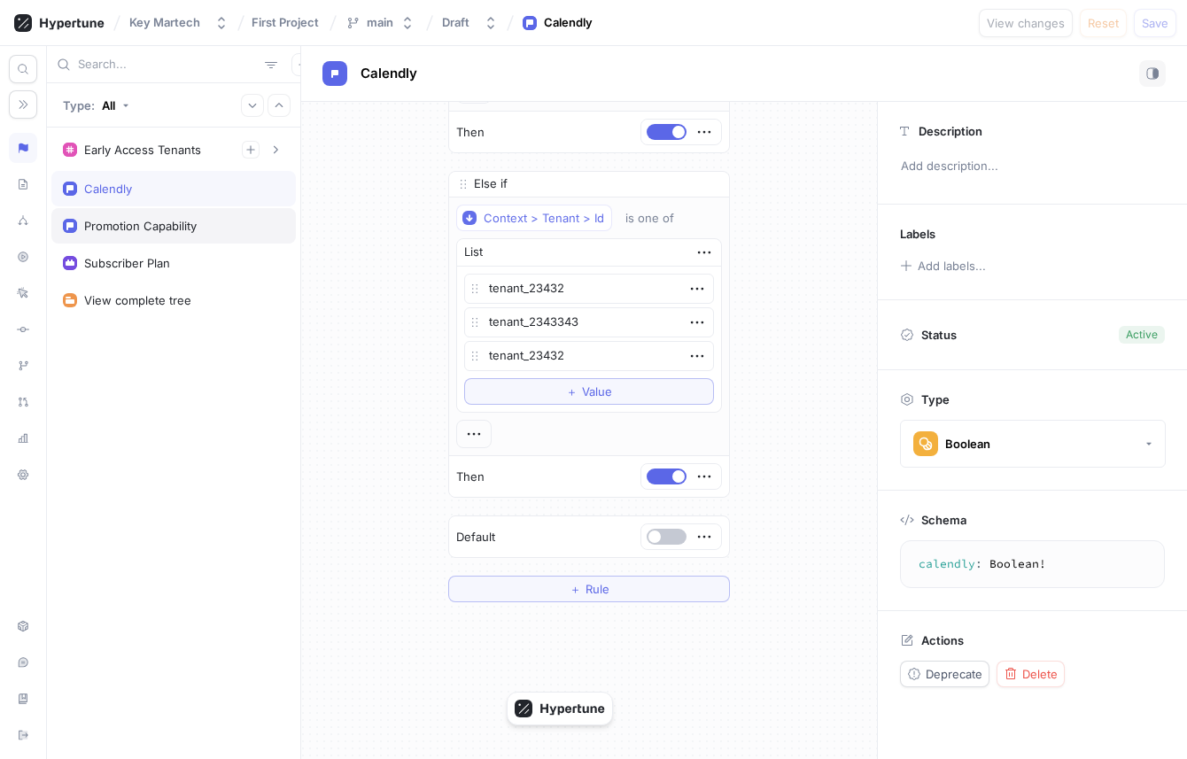
click at [172, 231] on div "Promotion Capability" at bounding box center [140, 226] width 112 height 14
type textarea "promotionCapability: Boolean!"
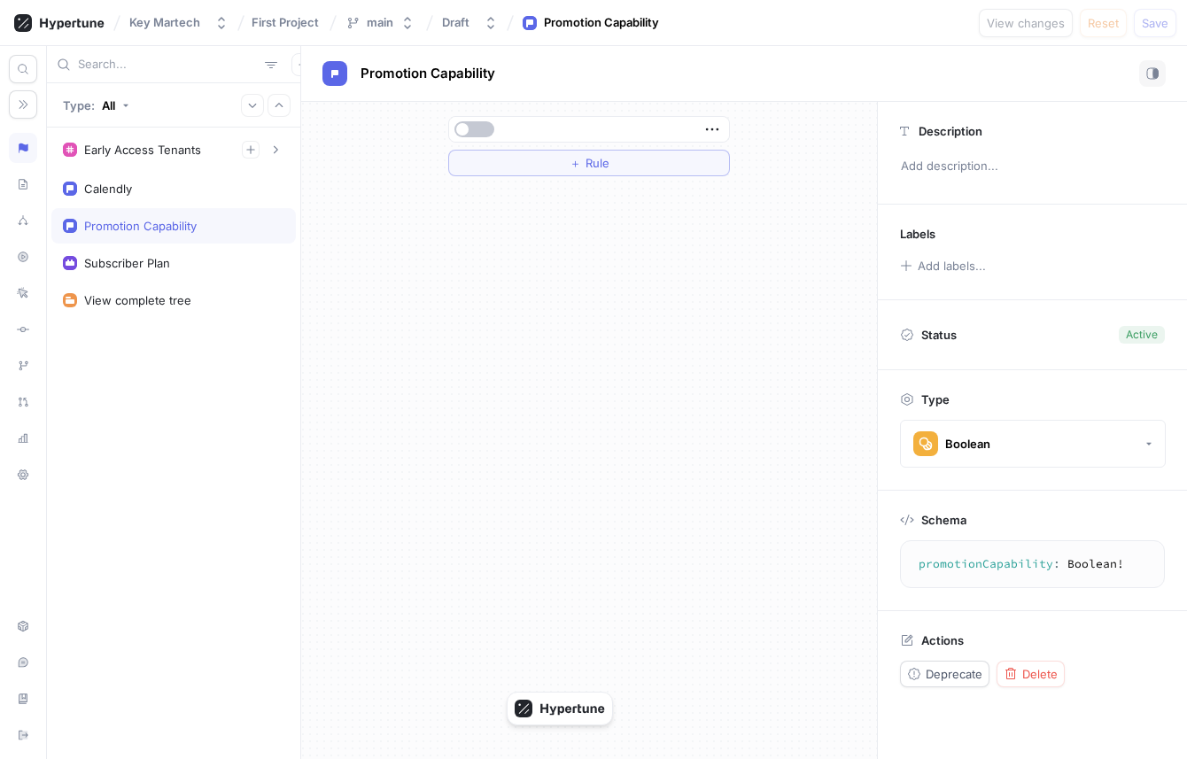
click at [561, 266] on div "＋ Rule" at bounding box center [589, 430] width 576 height 657
click at [204, 263] on div "Subscriber Plan" at bounding box center [173, 263] width 221 height 14
type textarea "x"
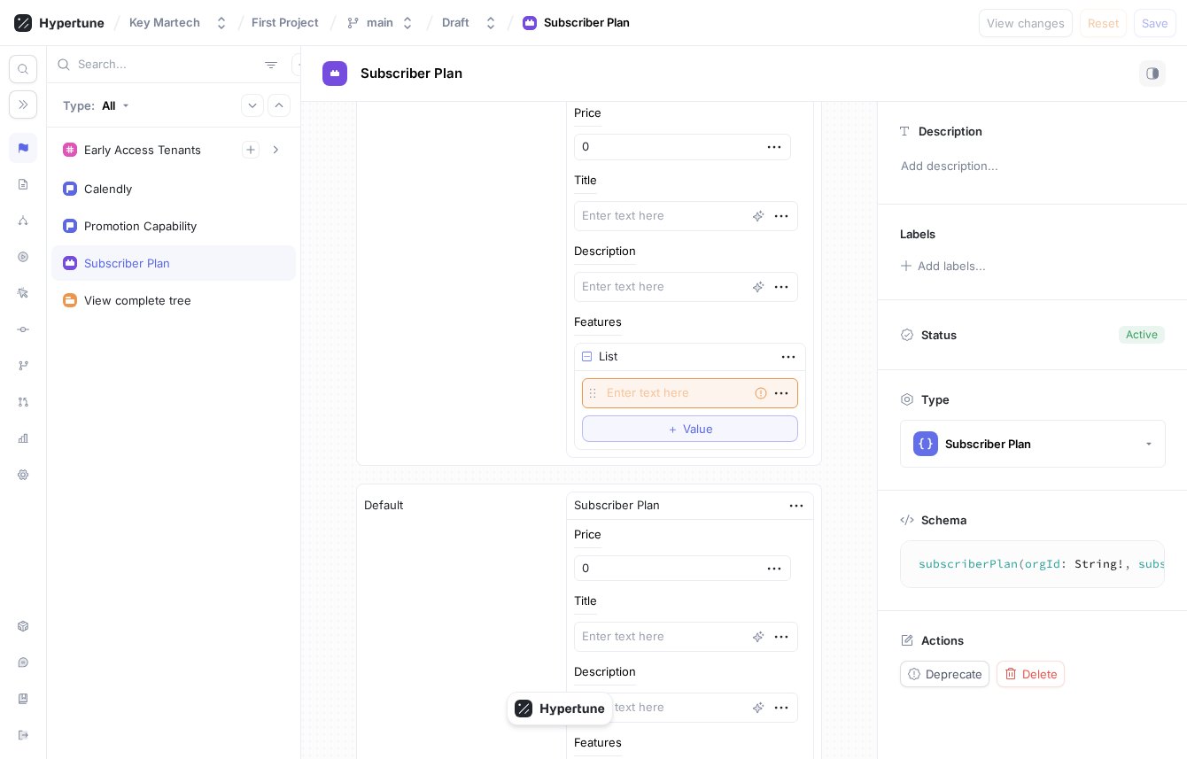
scroll to position [2971, 0]
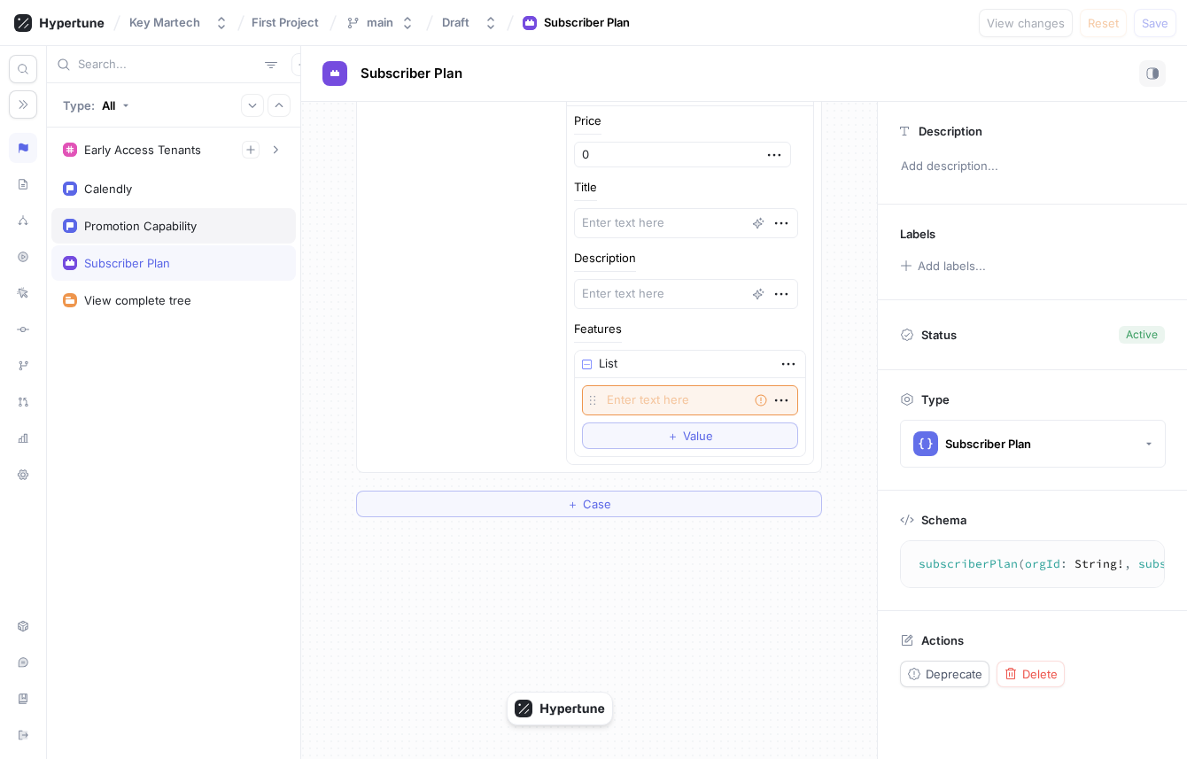
click at [184, 223] on div "Promotion Capability" at bounding box center [140, 226] width 112 height 14
type textarea "promotionCapability: Boolean!"
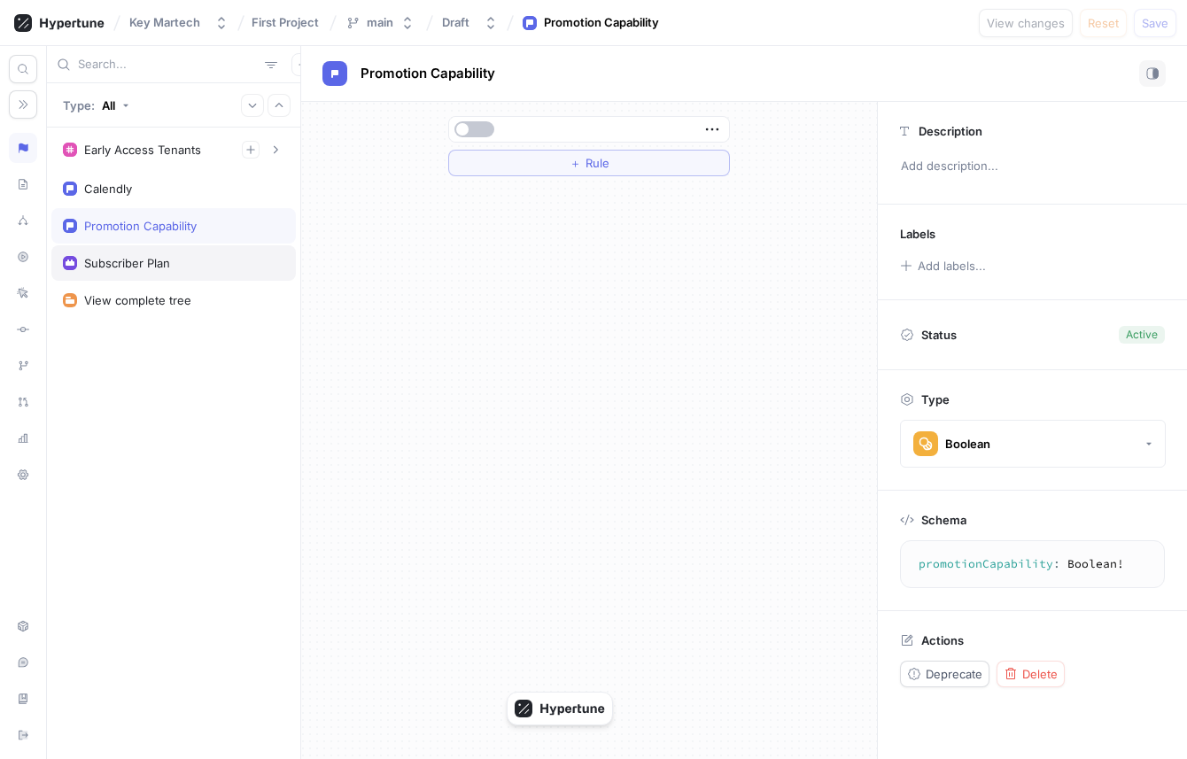
click at [215, 261] on div "Subscriber Plan" at bounding box center [173, 263] width 221 height 14
type textarea "x"
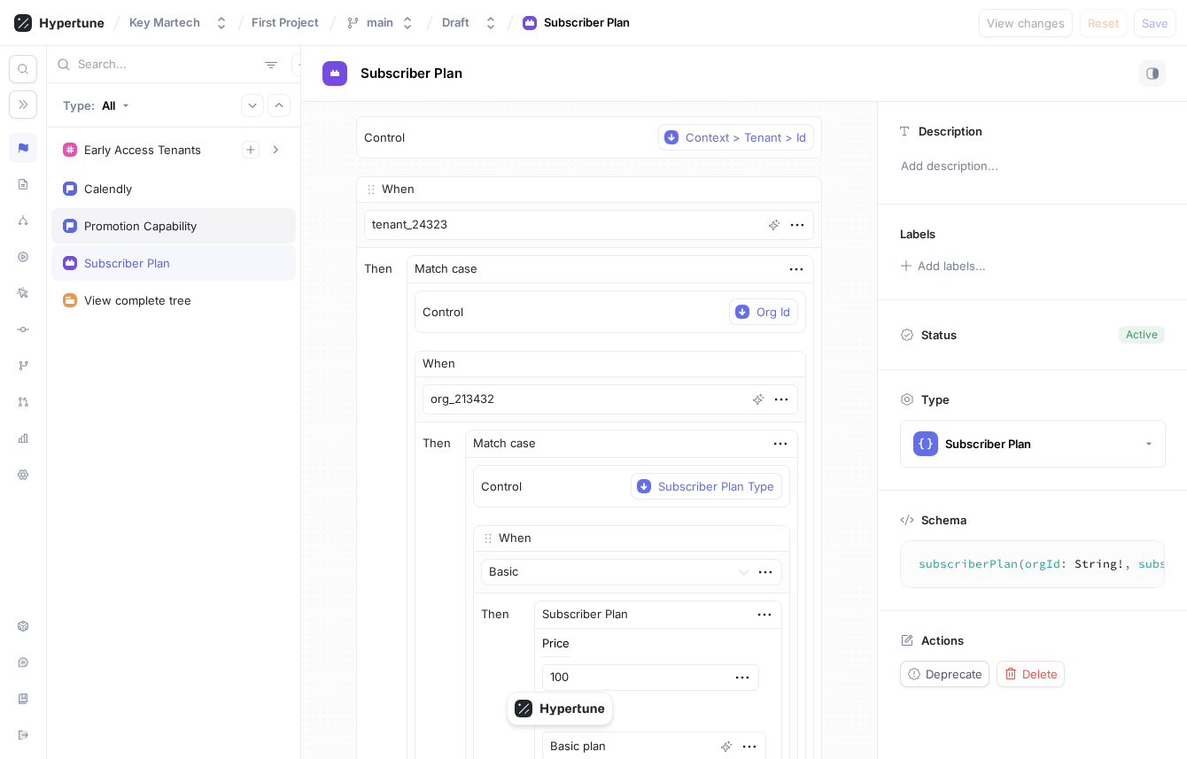
click at [172, 228] on div "Promotion Capability" at bounding box center [140, 226] width 112 height 14
type textarea "promotionCapability: Boolean!"
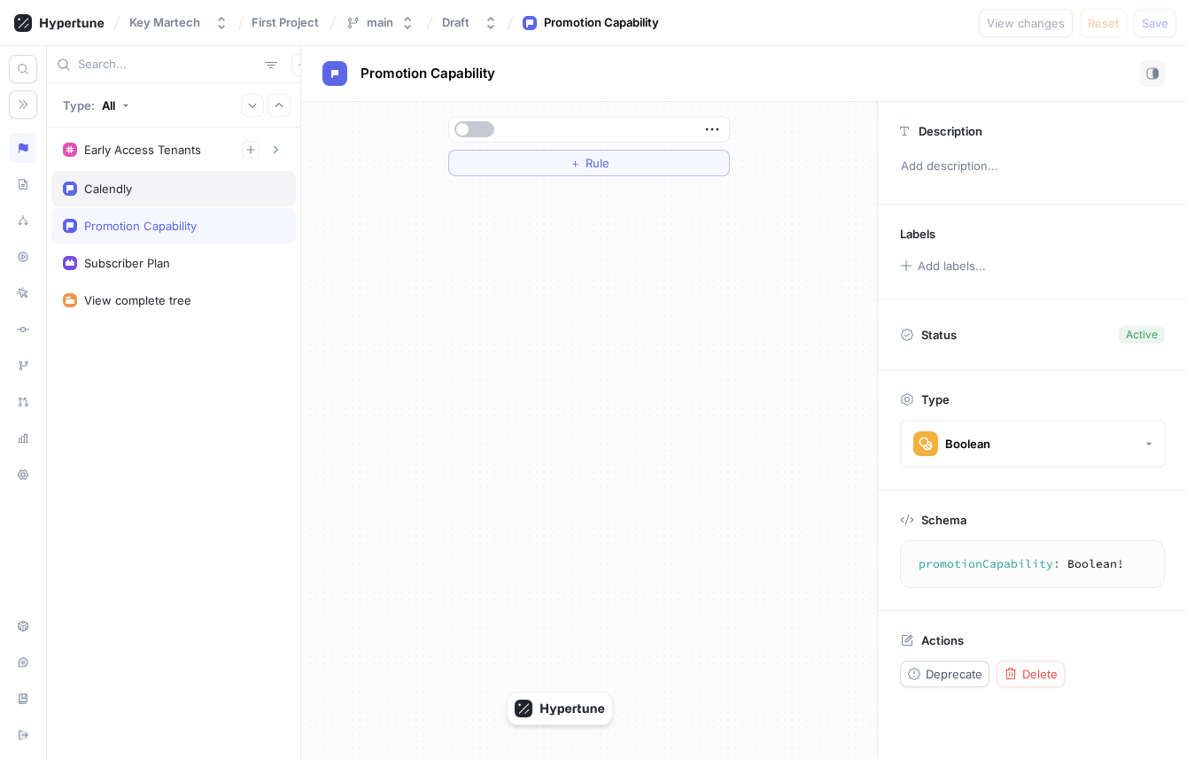
click at [214, 196] on div "Calendly" at bounding box center [173, 188] width 244 height 35
type textarea "x"
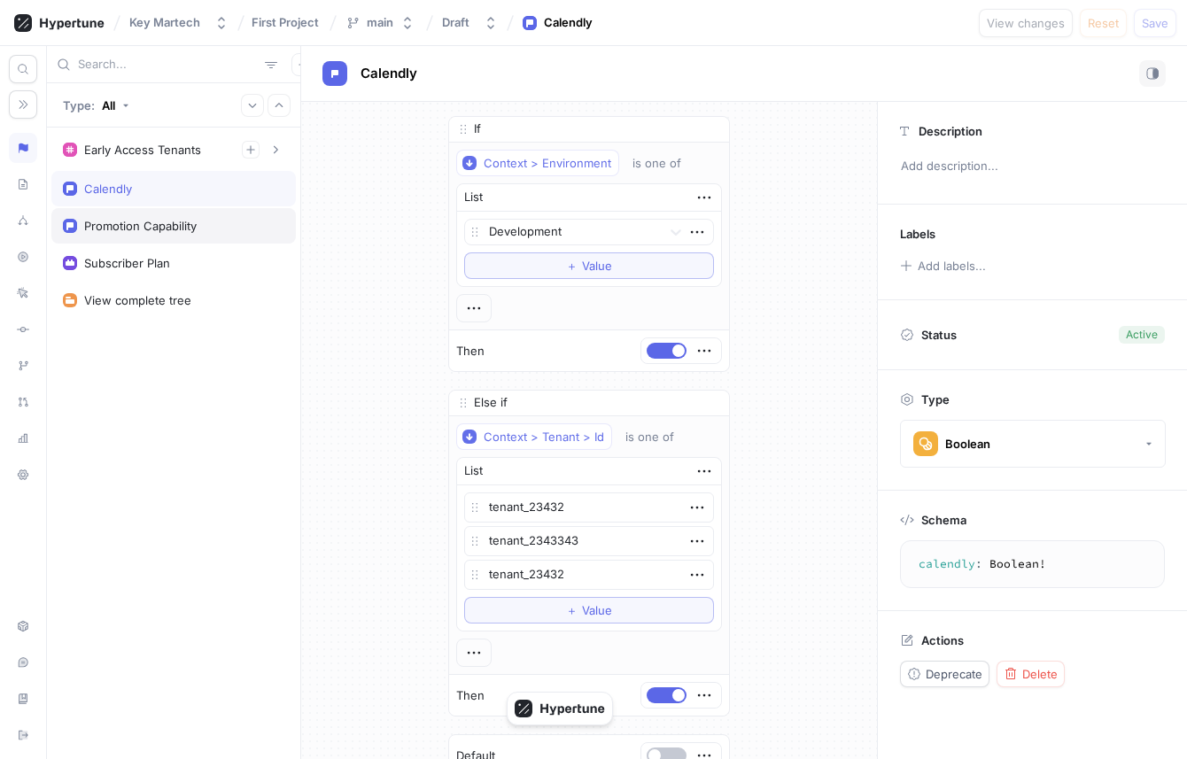
click at [208, 232] on div "Promotion Capability" at bounding box center [173, 226] width 221 height 14
type textarea "promotionCapability: Boolean!"
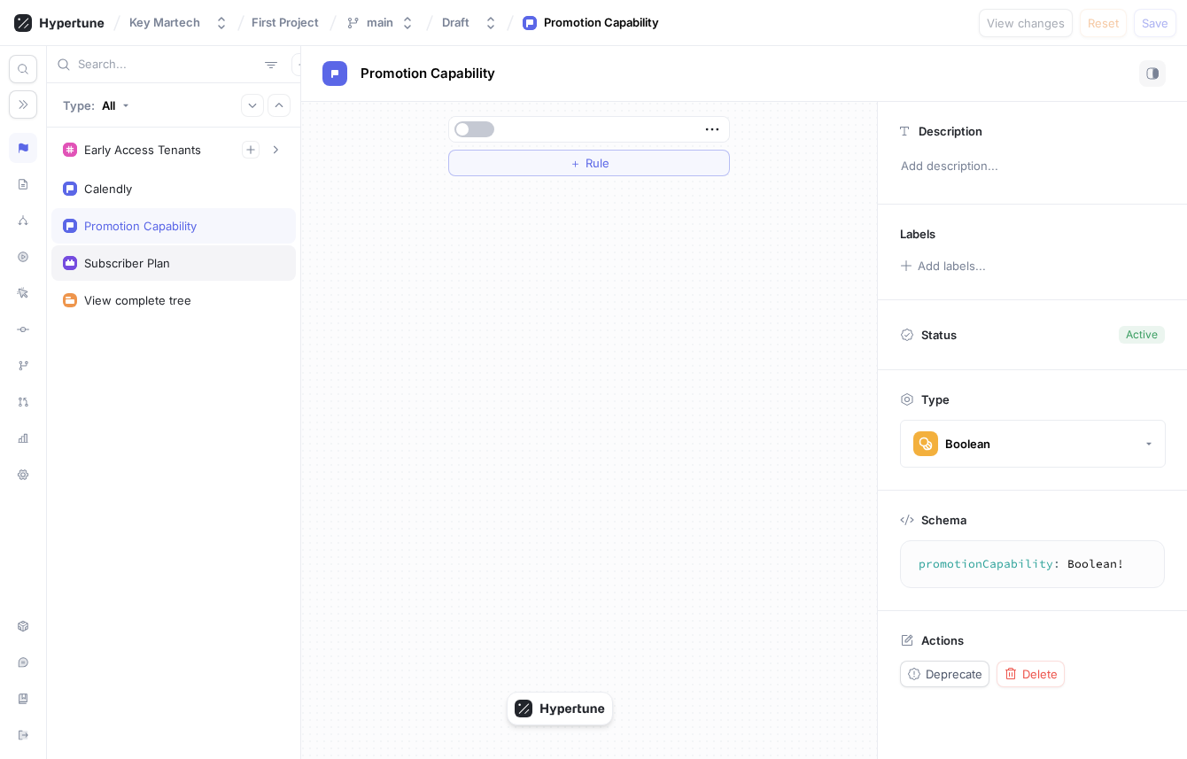
click at [208, 265] on div "Subscriber Plan" at bounding box center [173, 263] width 221 height 14
type textarea "x"
type textarea "subscriberPlan(orgId: String!, subscriberPlanType: SubscriberPlanType!): Subscr…"
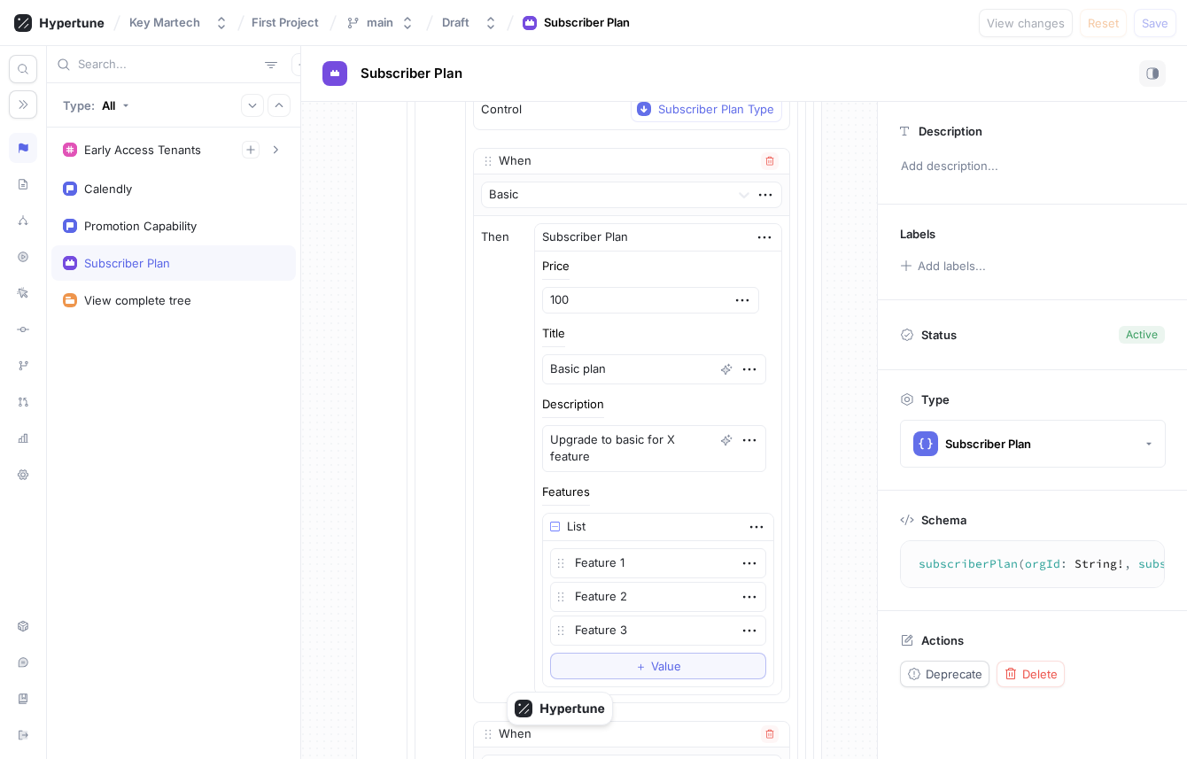
scroll to position [403, 0]
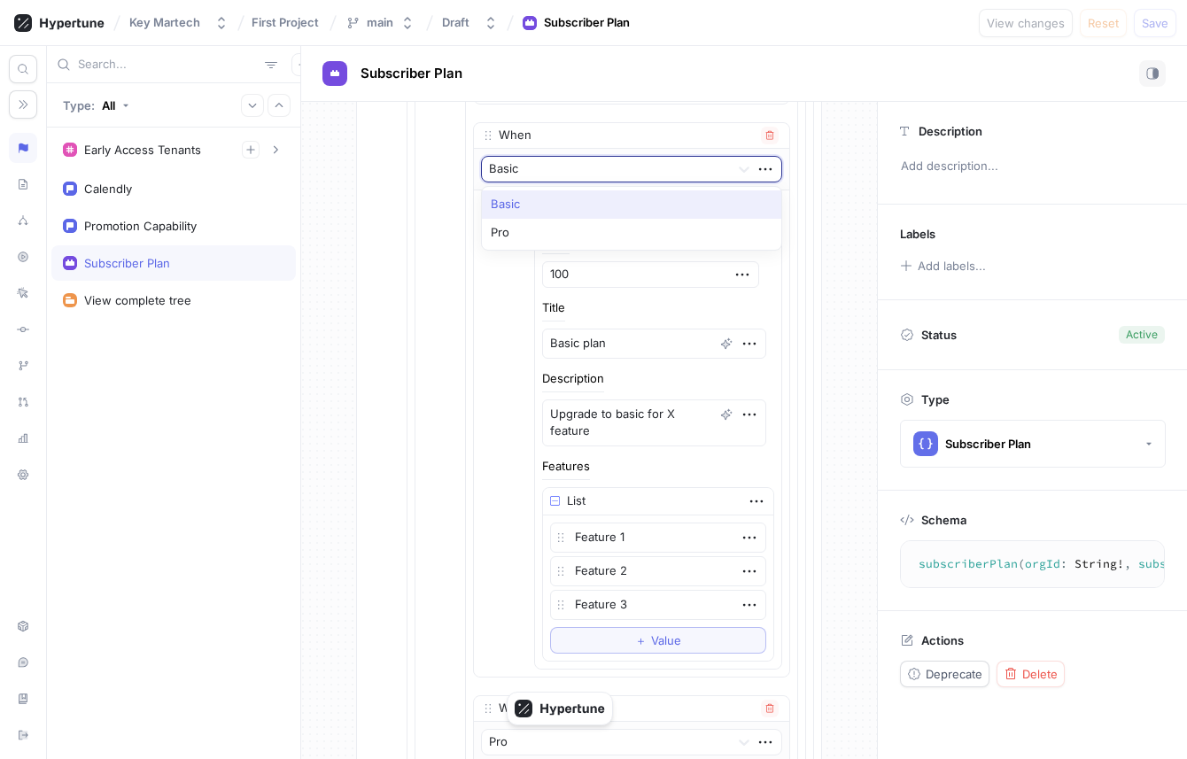
click at [609, 171] on div at bounding box center [606, 169] width 234 height 21
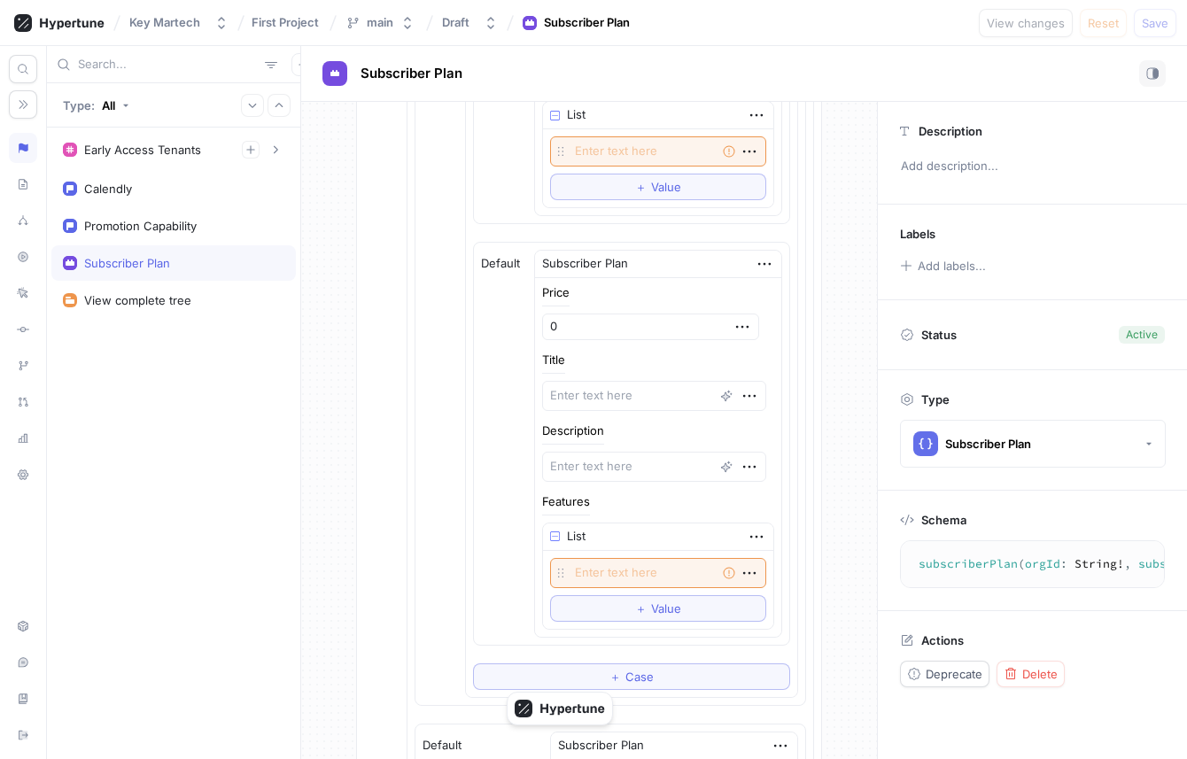
scroll to position [1307, 0]
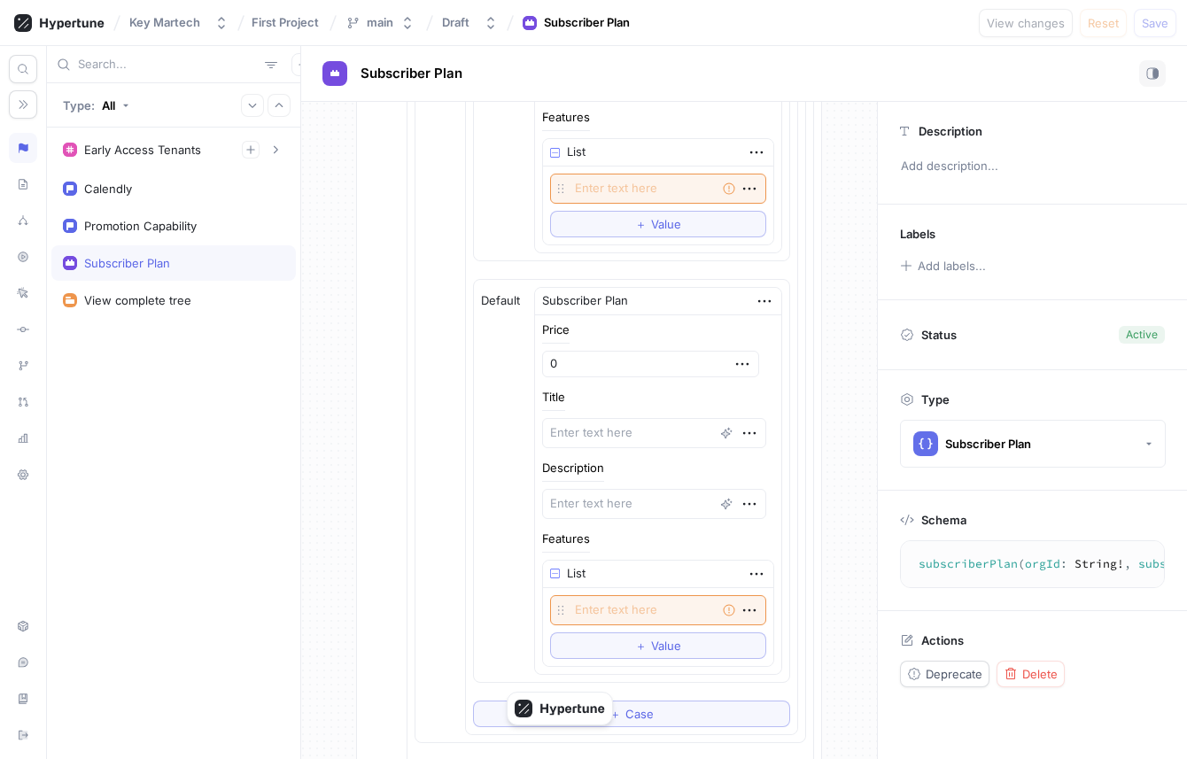
click at [745, 311] on div "Subscriber Plan" at bounding box center [658, 301] width 246 height 27
click at [755, 306] on icon "button" at bounding box center [764, 300] width 19 height 19
click at [794, 408] on div "Convert to variable" at bounding box center [822, 423] width 151 height 30
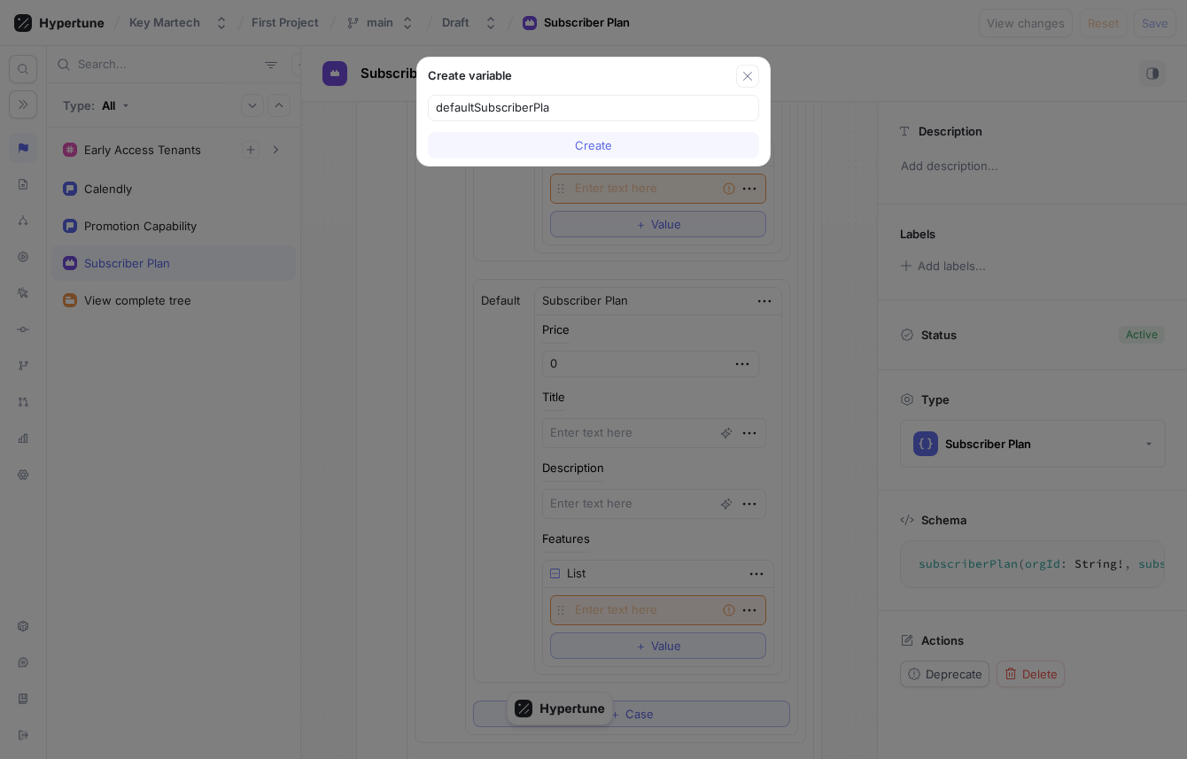
type input "defaultSubscriberPlan"
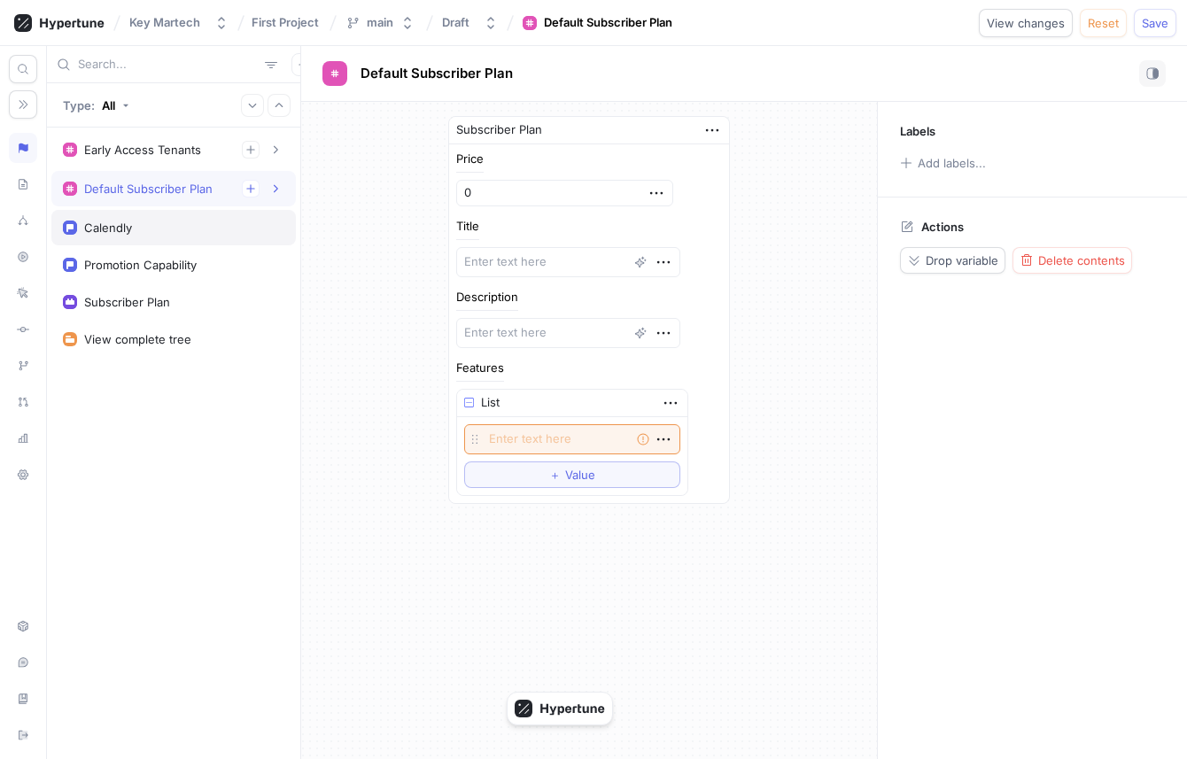
click at [191, 239] on div "Calendly" at bounding box center [173, 227] width 244 height 35
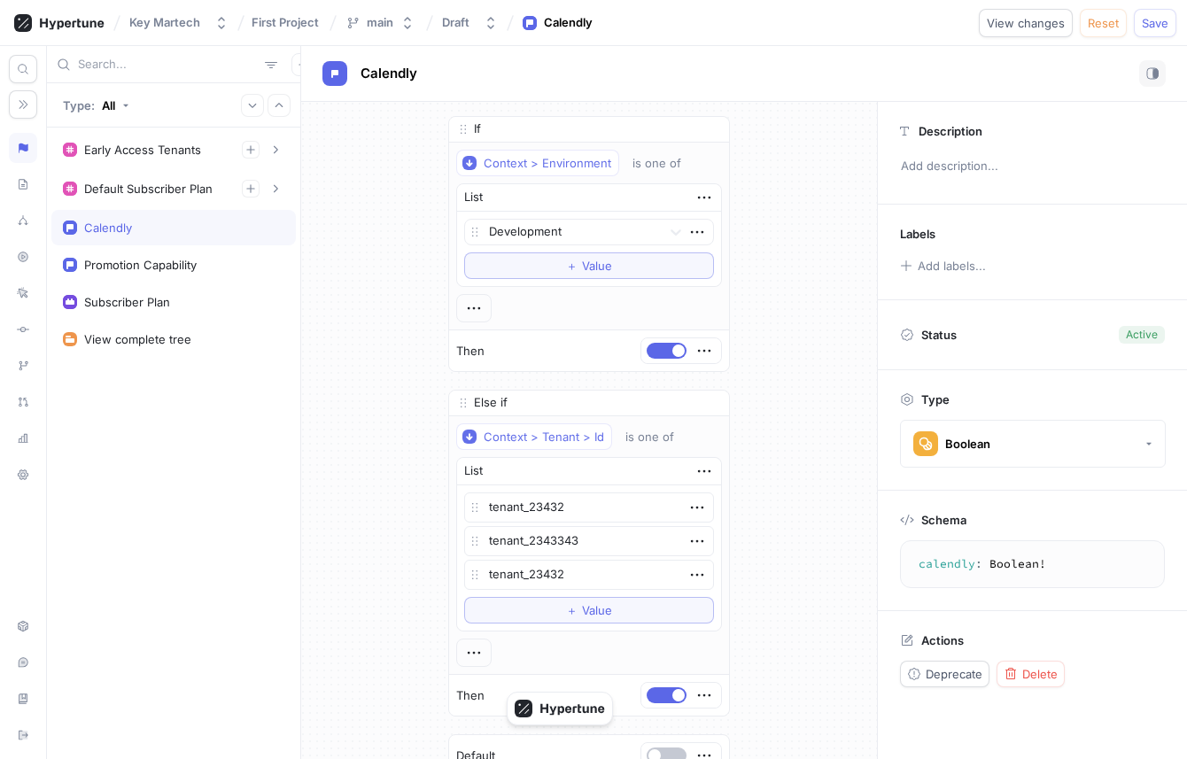
type textarea "x"
click at [208, 271] on div "Promotion Capability" at bounding box center [173, 265] width 221 height 14
type textarea "promotionCapability: Boolean!"
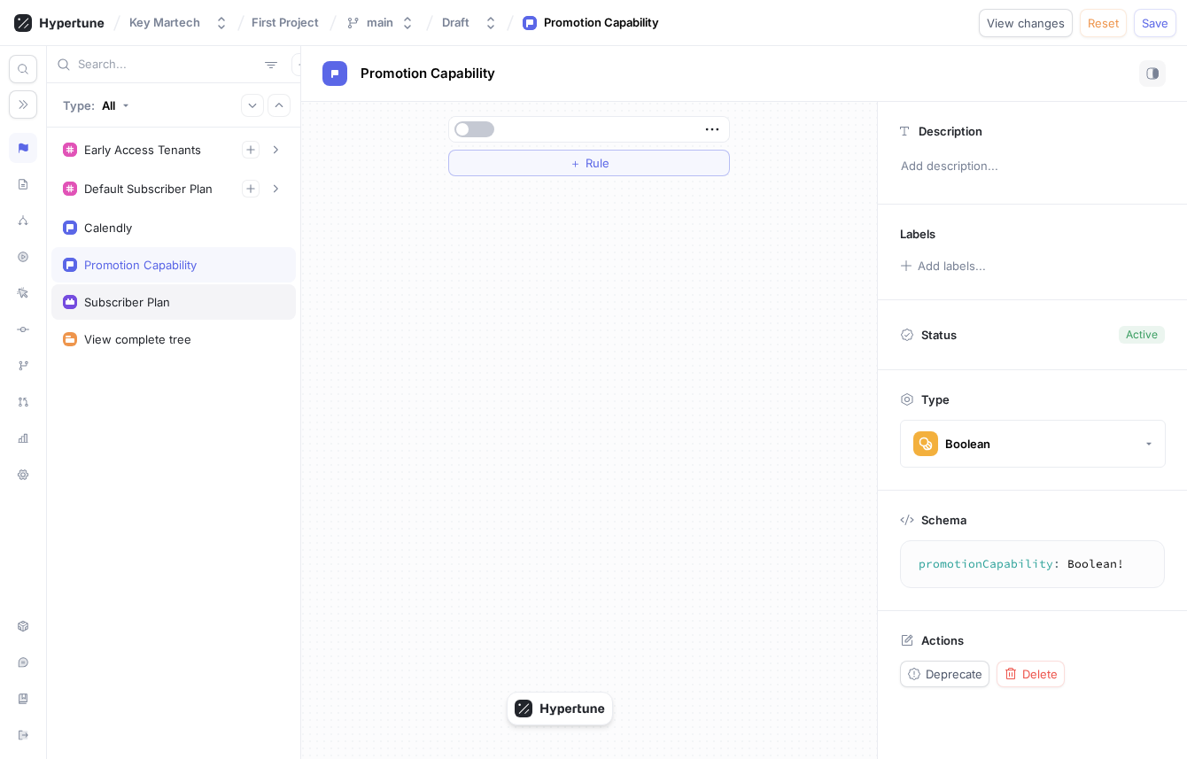
click at [208, 290] on div "Subscriber Plan" at bounding box center [173, 301] width 244 height 35
type textarea "x"
type textarea "subscriberPlan(orgId: String!, subscriberPlanType: SubscriberPlanType!): Subscr…"
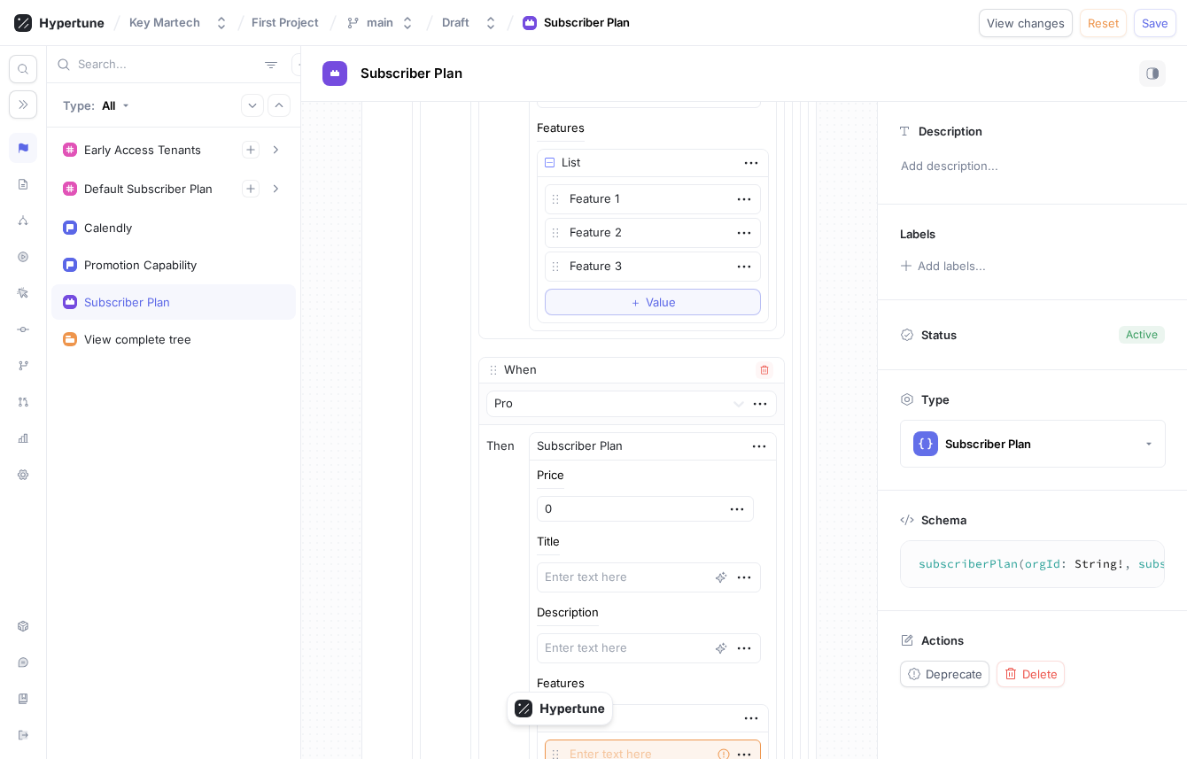
scroll to position [1415, 0]
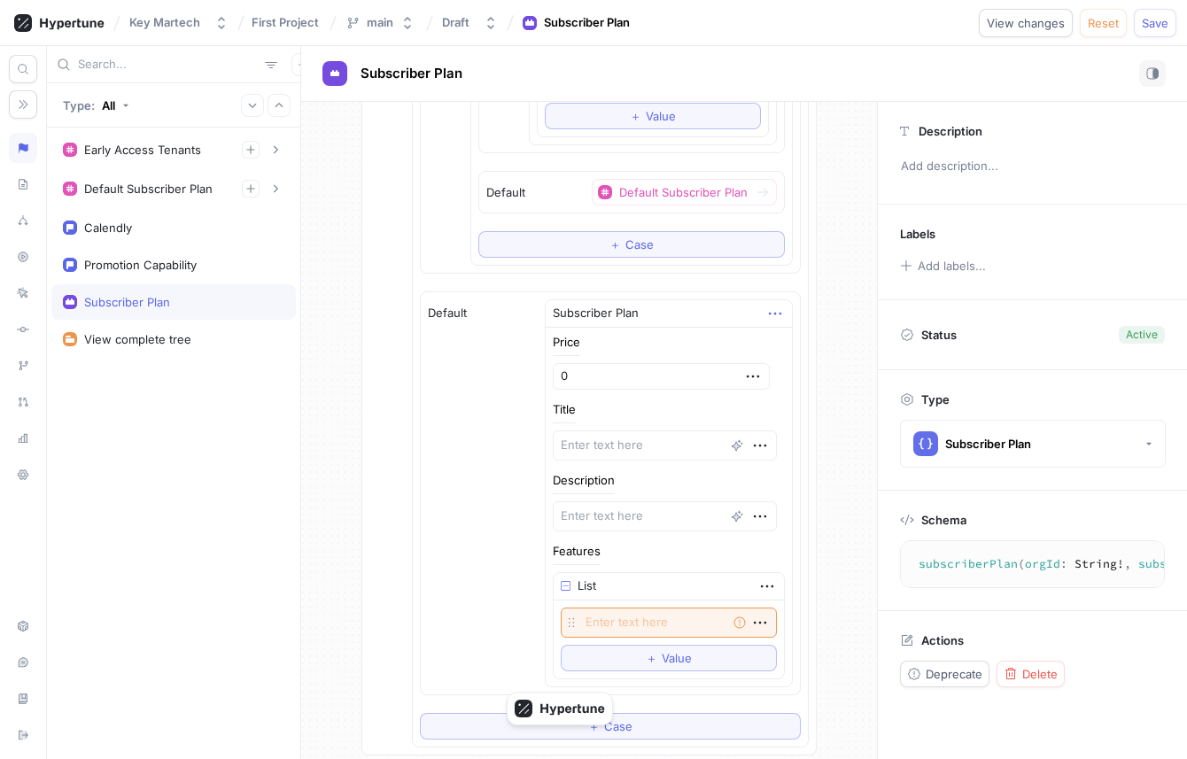
click at [771, 316] on icon "button" at bounding box center [774, 313] width 19 height 19
click at [774, 334] on div "Delete" at bounding box center [833, 346] width 151 height 30
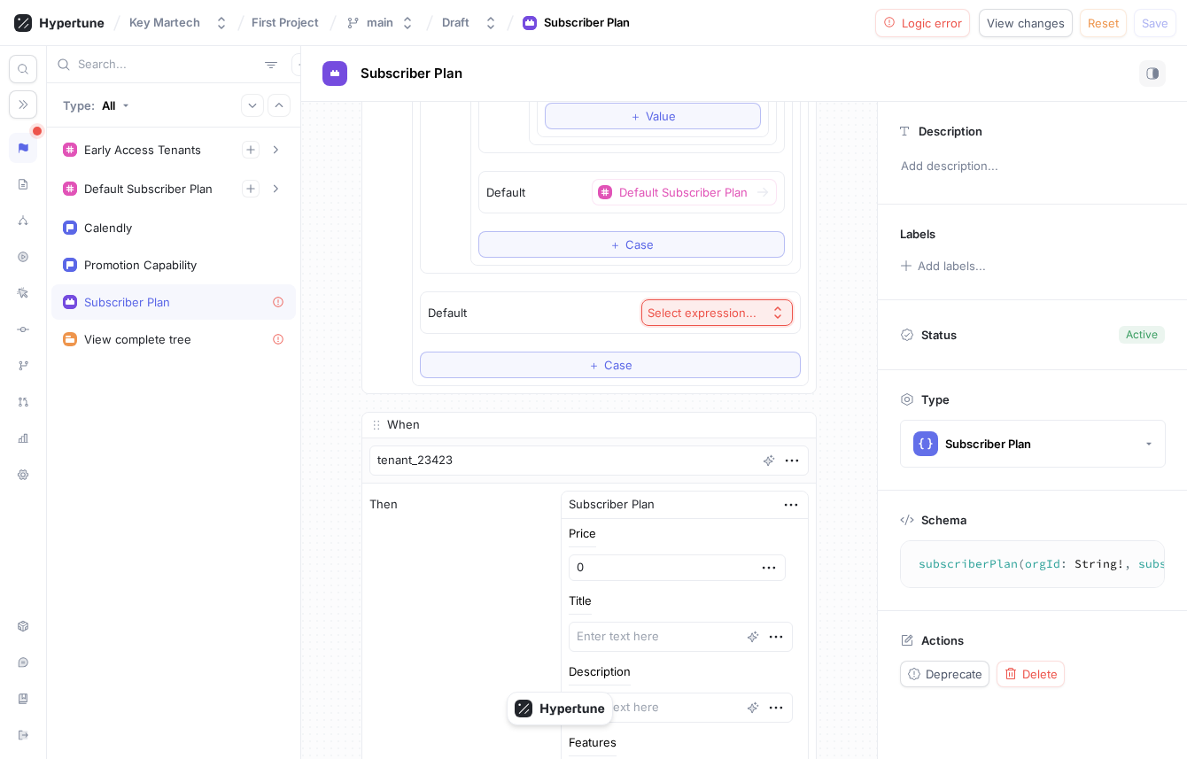
click at [670, 312] on div "Select expression..." at bounding box center [701, 313] width 109 height 15
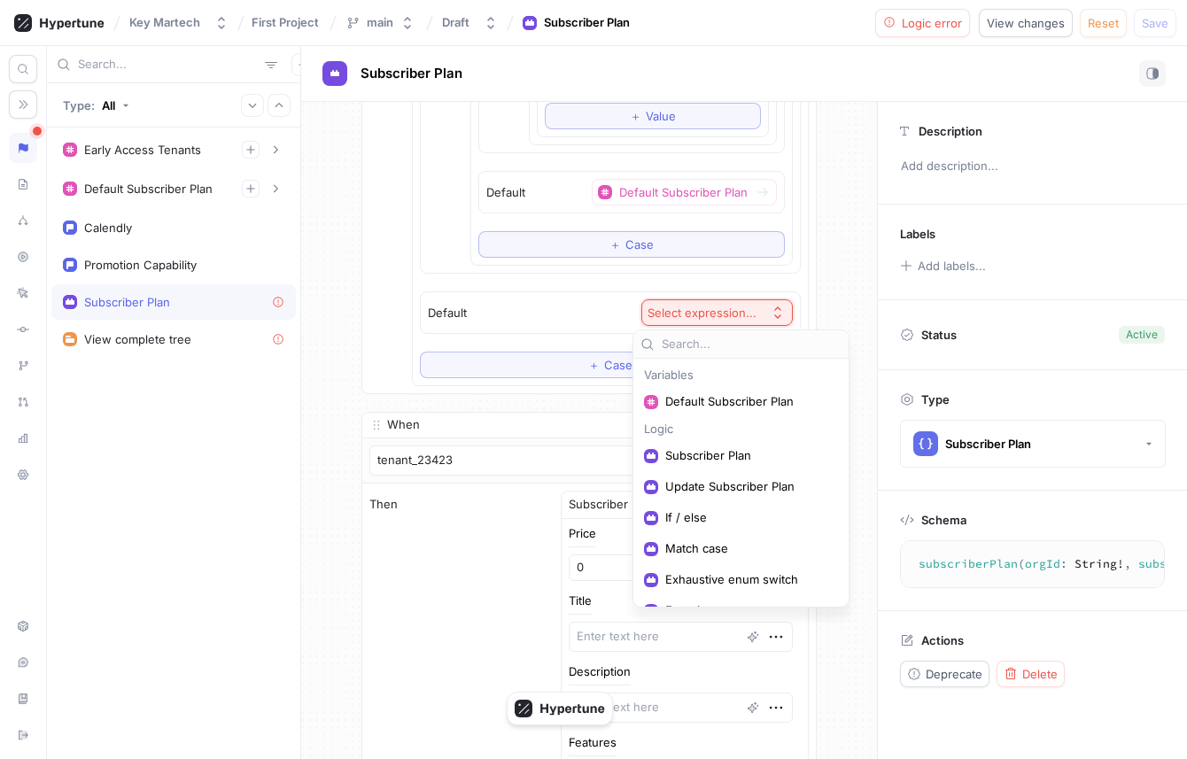
click at [689, 383] on div "Variables Default Subscriber Plan Logic Subscriber Plan Update Subscriber Plan …" at bounding box center [741, 493] width 208 height 263
click at [689, 391] on div "Default Subscriber Plan" at bounding box center [741, 401] width 208 height 29
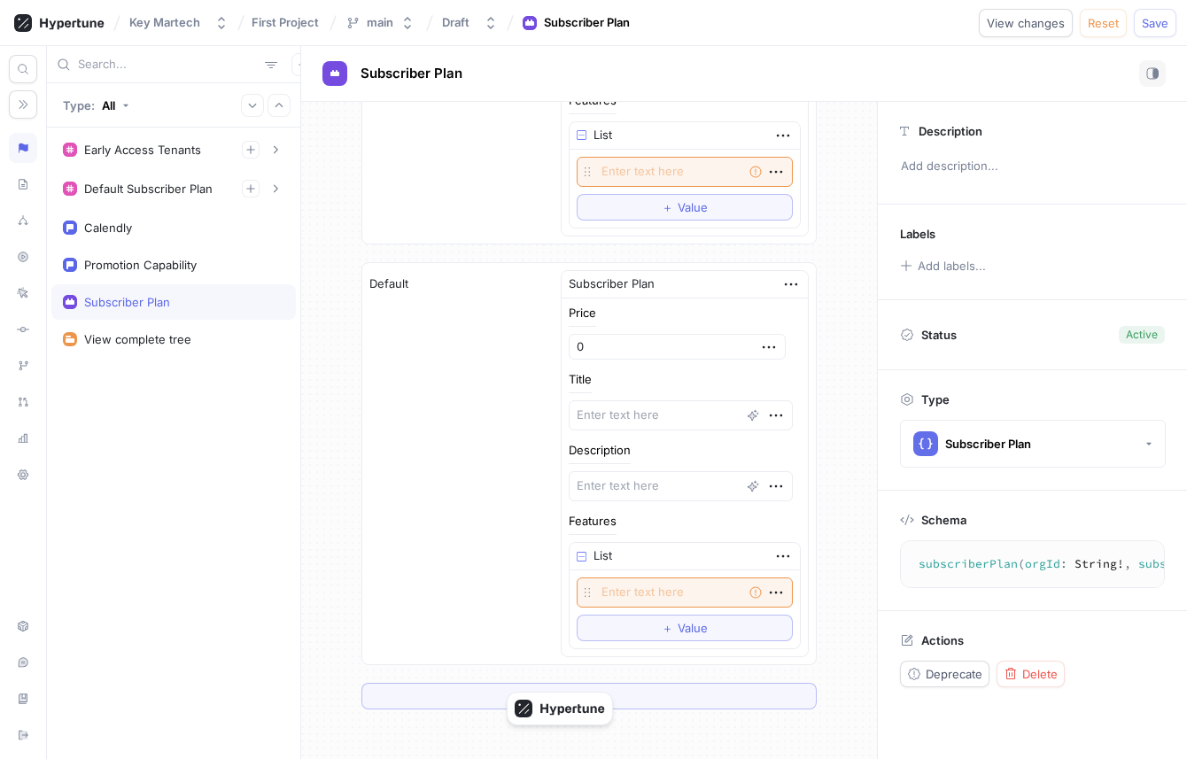
scroll to position [2100, 0]
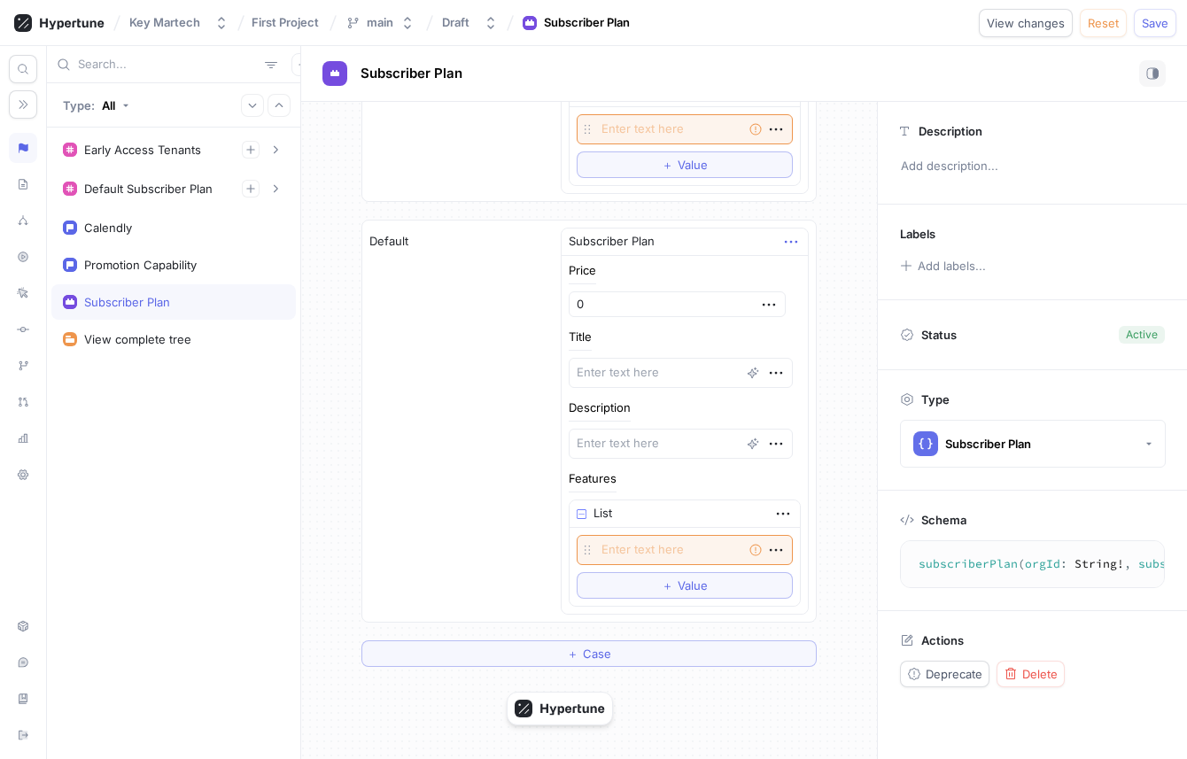
click at [781, 247] on icon "button" at bounding box center [790, 241] width 19 height 19
click at [788, 267] on div "Delete" at bounding box center [849, 274] width 151 height 30
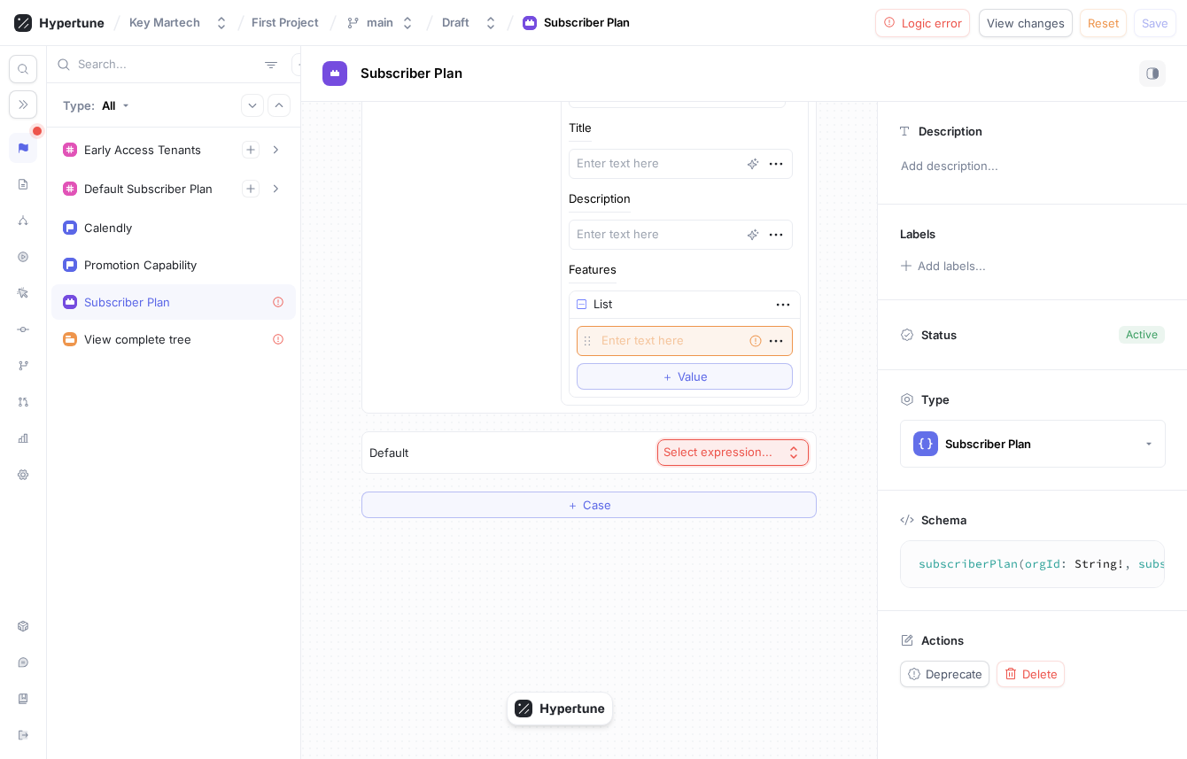
click at [690, 264] on div "Features List Empty string To pick up a draggable item, press the space bar. Wh…" at bounding box center [685, 331] width 232 height 134
click at [687, 451] on div "Select expression..." at bounding box center [717, 452] width 109 height 15
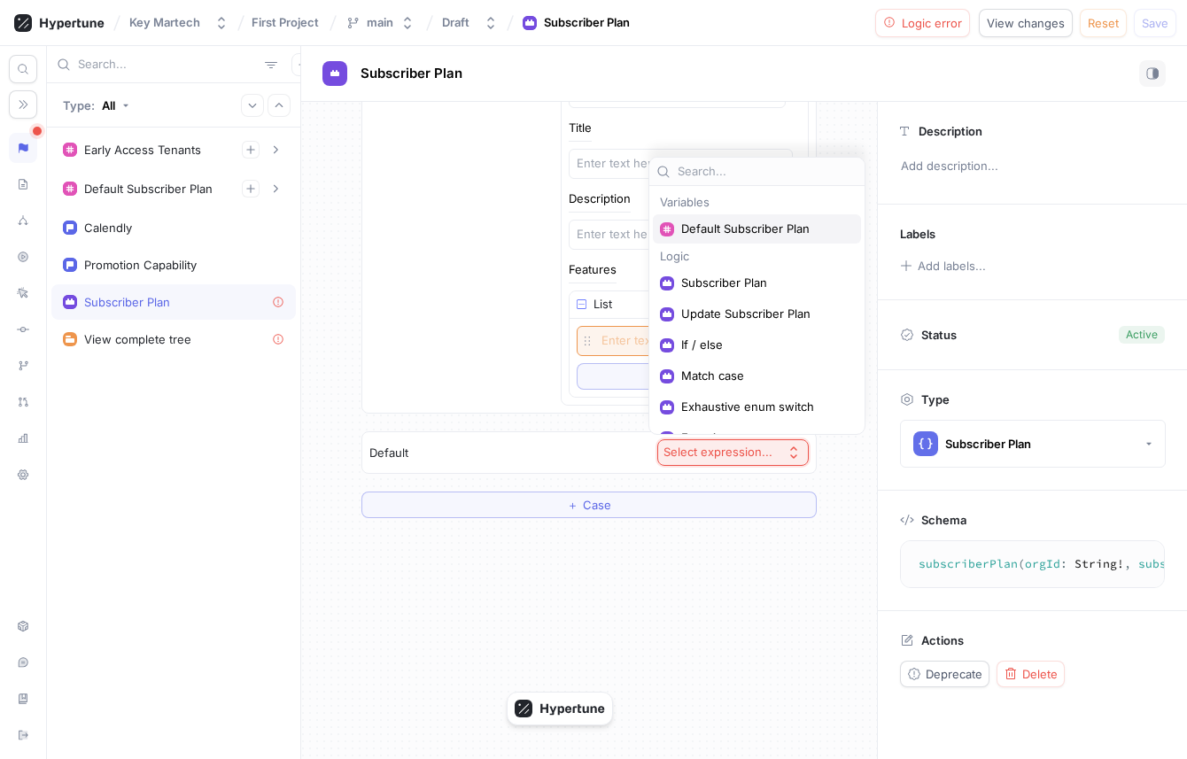
click at [701, 220] on div "Default Subscriber Plan" at bounding box center [757, 228] width 208 height 29
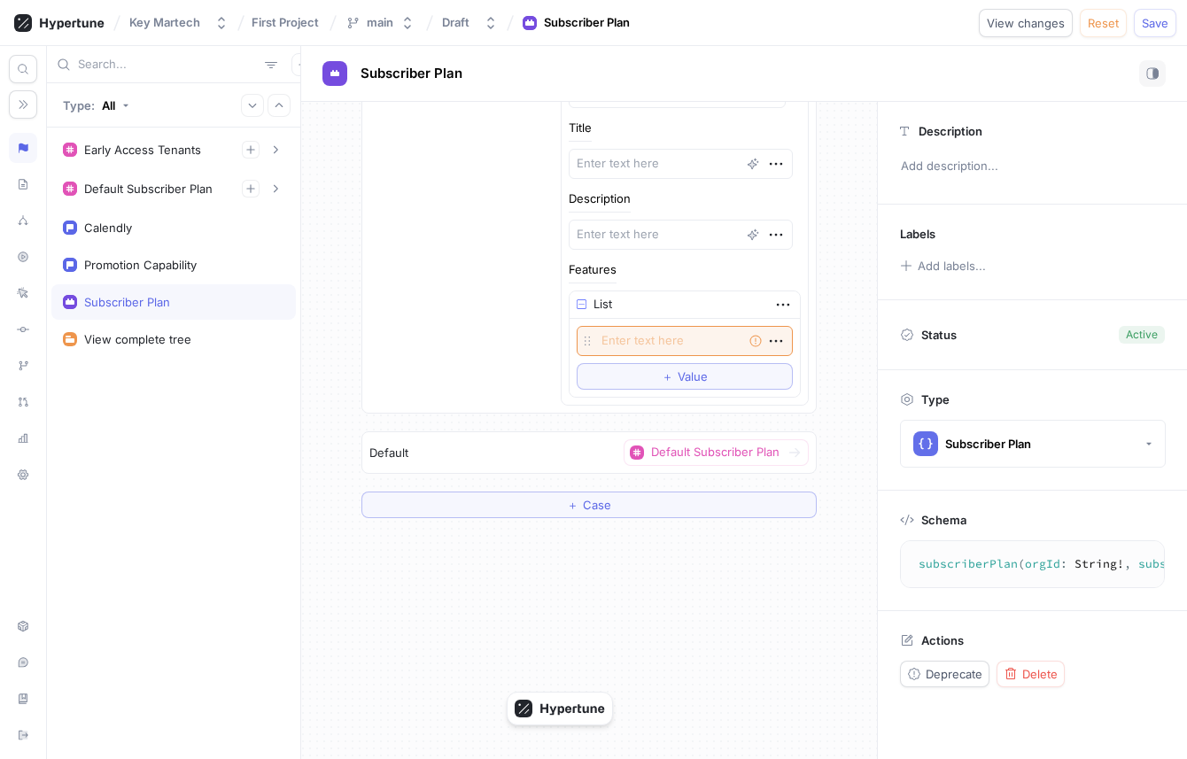
click at [424, 288] on div "Then Subscriber Plan Price 0 Title Description Features List Empty string To pi…" at bounding box center [588, 212] width 453 height 402
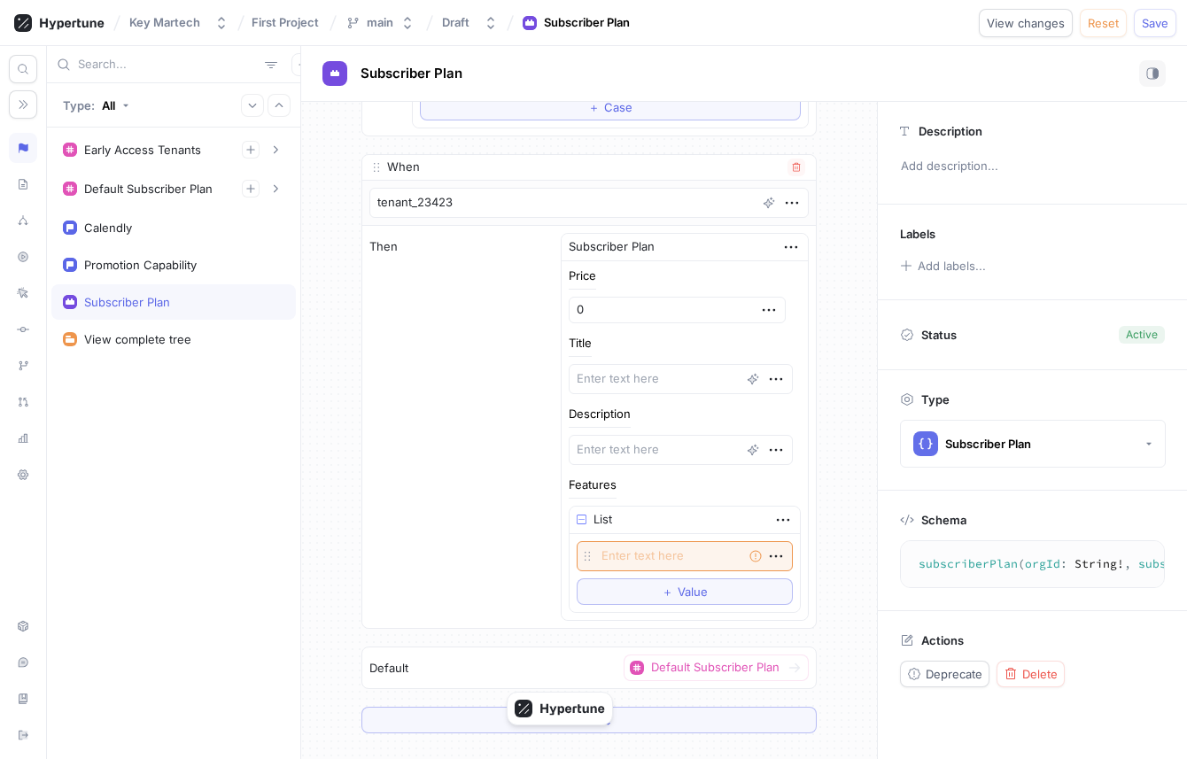
scroll to position [1675, 0]
click at [147, 205] on div "Default Subscriber Plan" at bounding box center [173, 188] width 244 height 35
type textarea "x"
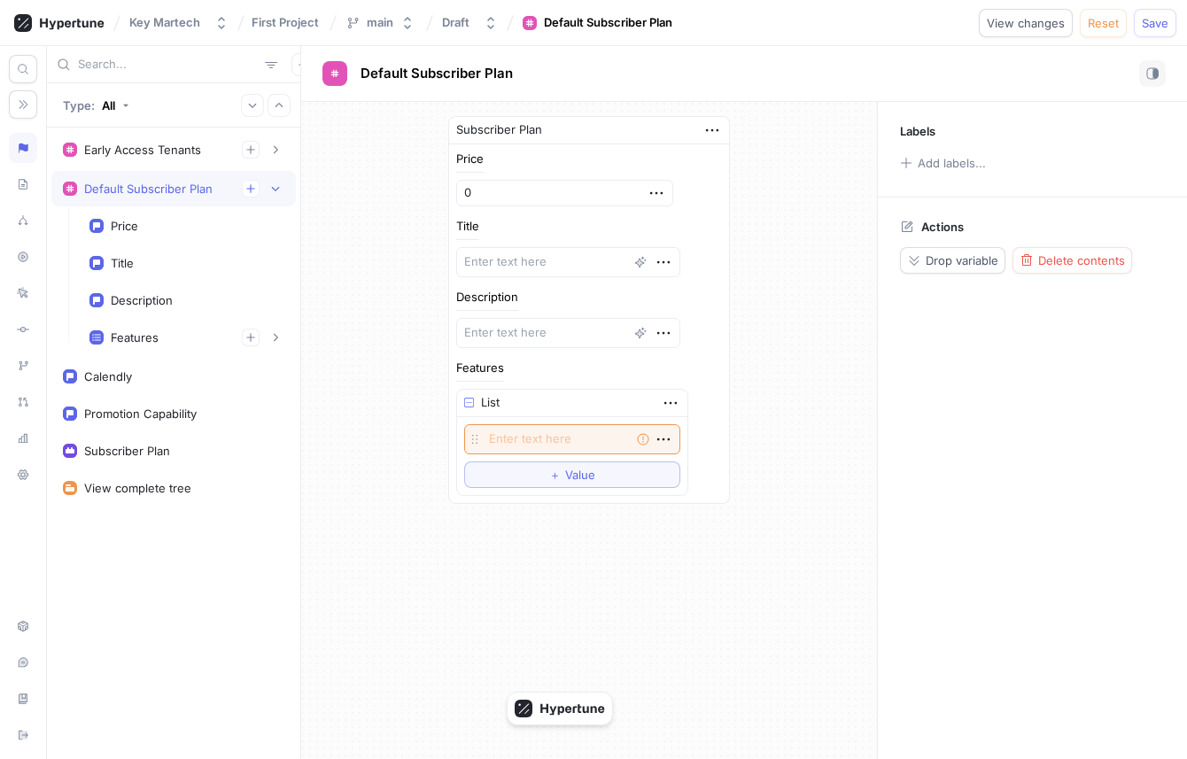
click at [375, 60] on div "Default Subscriber Plan" at bounding box center [420, 73] width 197 height 27
click at [383, 74] on span "Default Subscriber Plan" at bounding box center [436, 73] width 152 height 14
click at [382, 74] on input "Default Subscriber Plan" at bounding box center [436, 74] width 153 height 17
type input "Null Subscriber Plan"
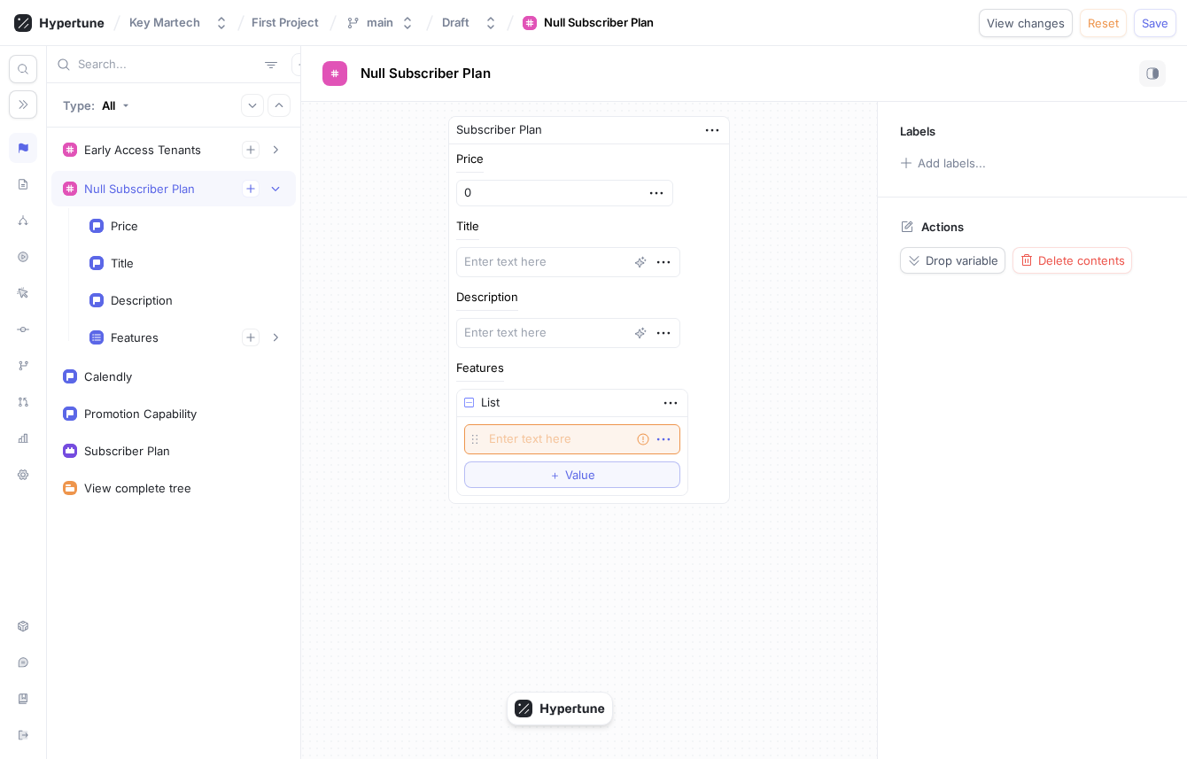
click at [654, 442] on icon "button" at bounding box center [663, 439] width 19 height 19
click at [668, 461] on div "Delete" at bounding box center [711, 472] width 151 height 30
click at [668, 461] on div "Price 0 Title Description Features List ＋ Value" at bounding box center [589, 304] width 280 height 321
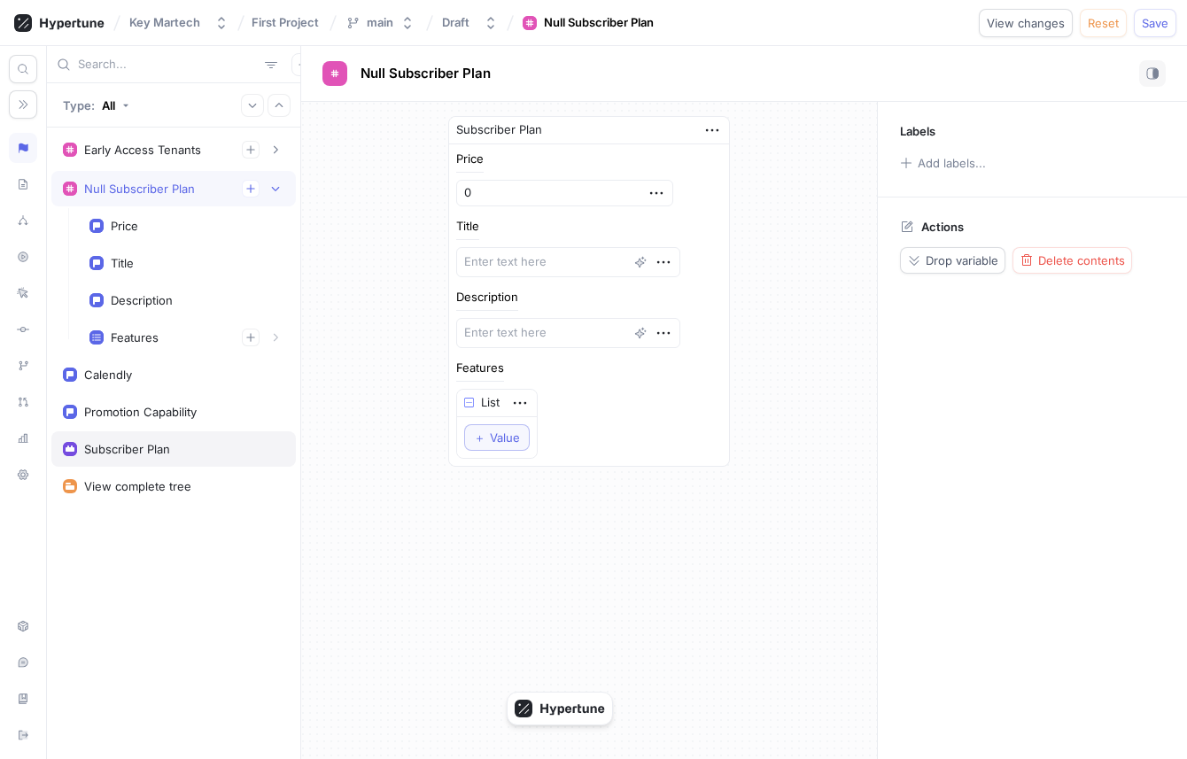
click at [143, 443] on div "Subscriber Plan" at bounding box center [127, 449] width 86 height 14
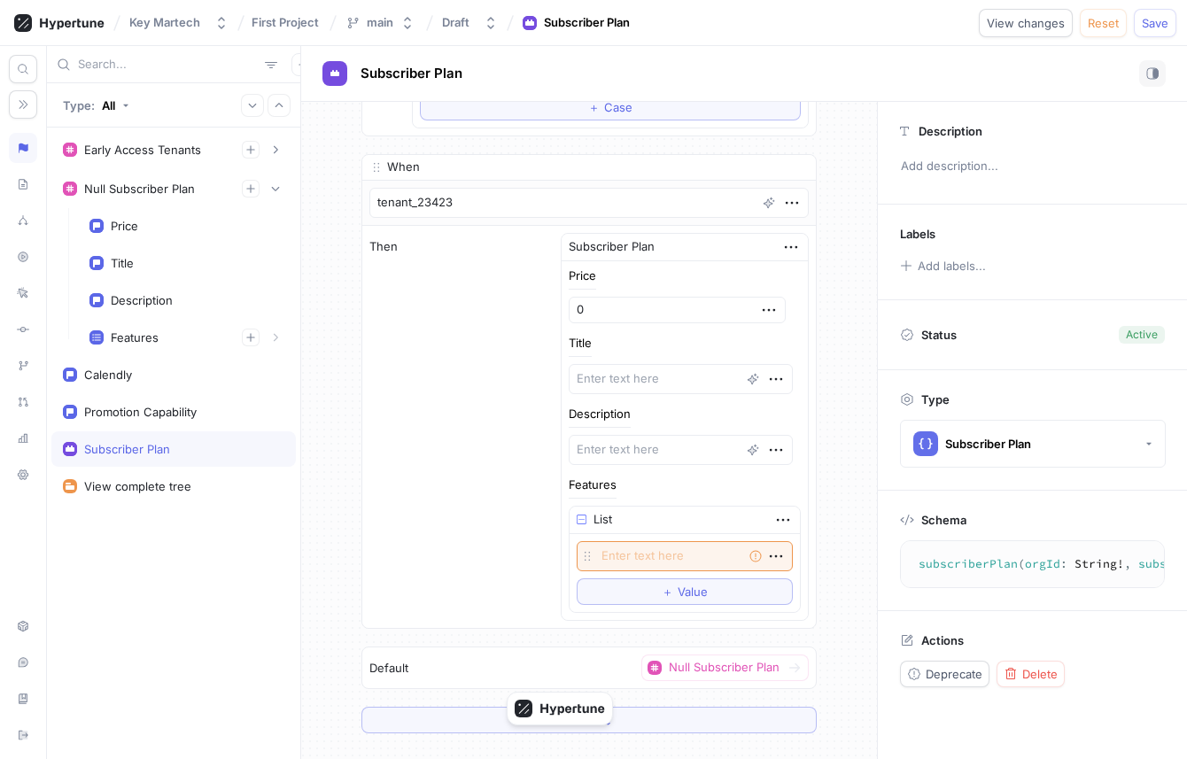
scroll to position [1631, 0]
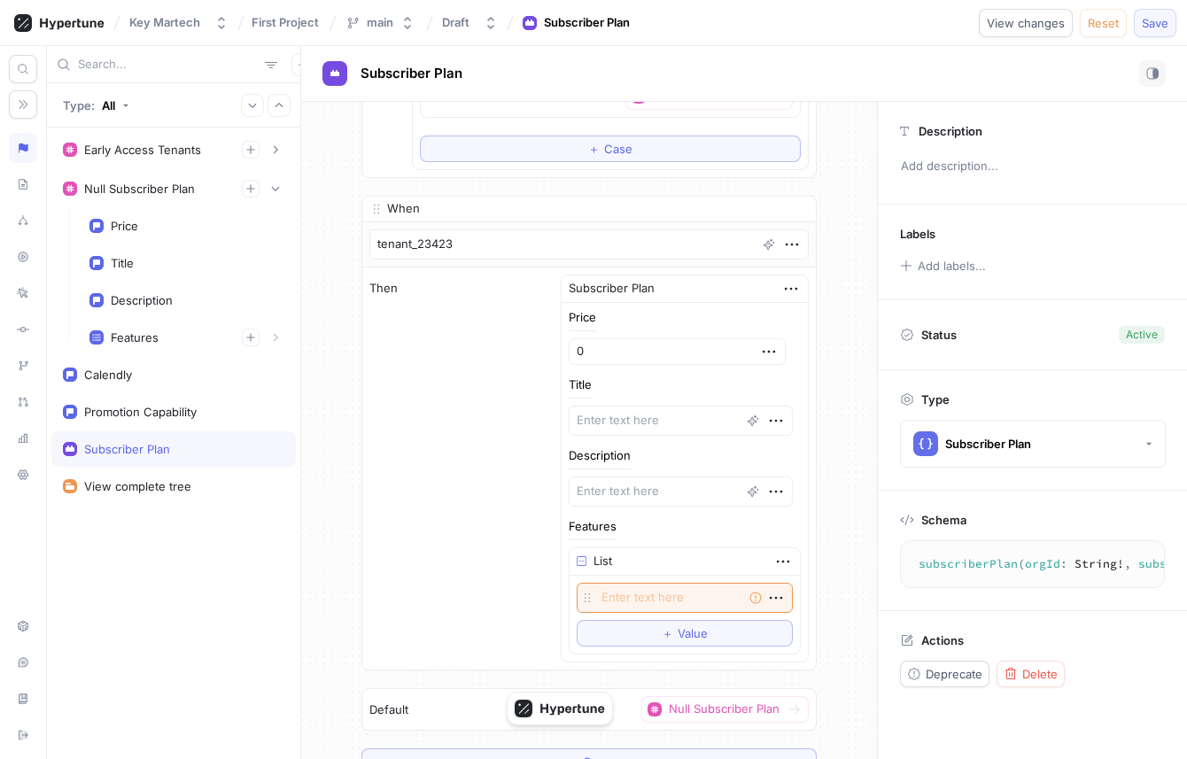
click at [1160, 18] on span "Save" at bounding box center [1155, 23] width 27 height 11
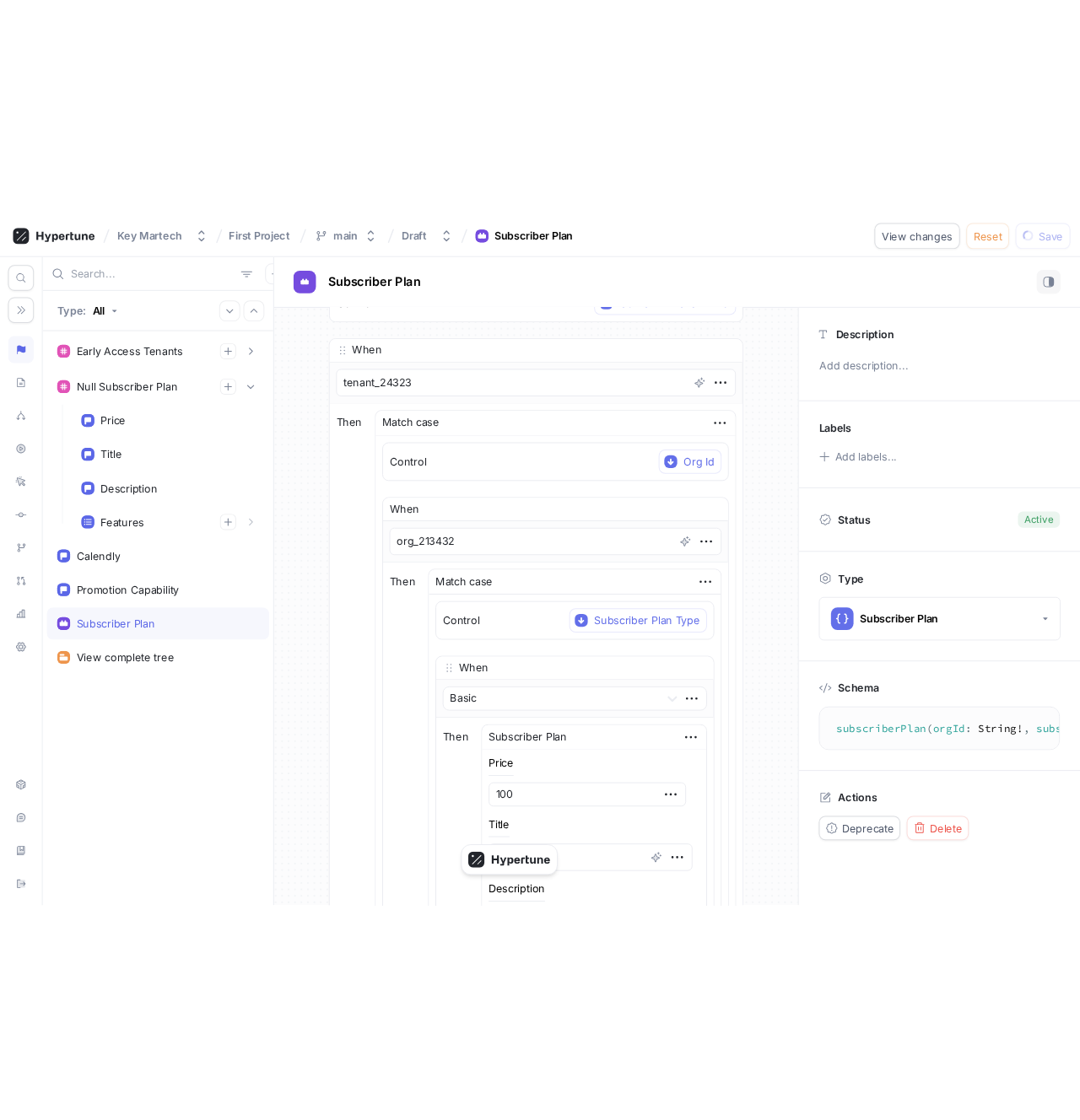
scroll to position [0, 0]
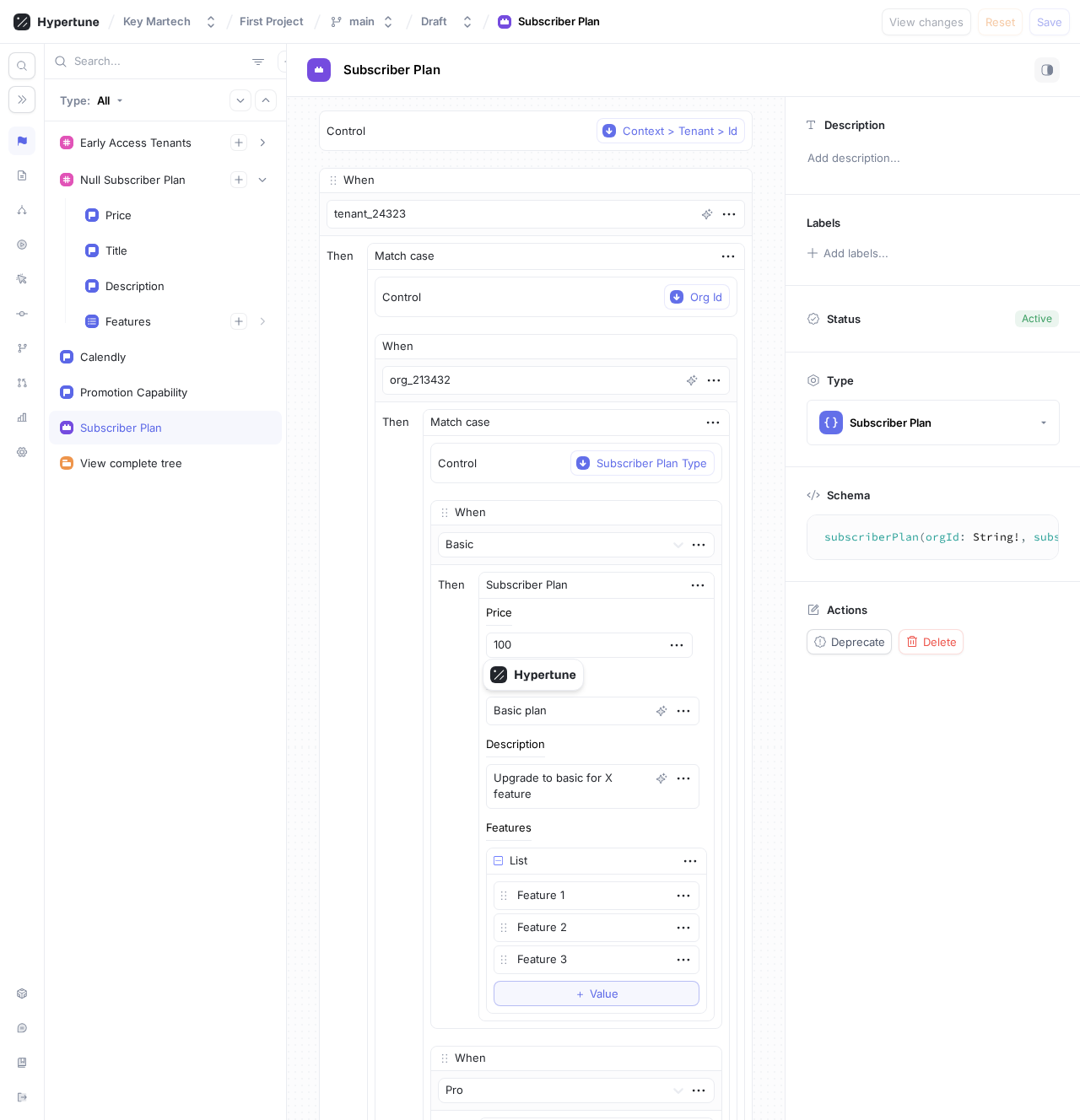
click at [240, 602] on div "Early Access Tenants 1. tenant_23432 2. tenant_23423432 3. tenant_54354 To pick…" at bounding box center [165, 621] width 241 height 999
click at [421, 295] on p "Control" at bounding box center [401, 298] width 39 height 17
click at [475, 376] on textarea "org_213432" at bounding box center [555, 380] width 348 height 29
click at [365, 430] on div "Then Match case Control Org Id When org_213432 Then Match case Control Subscrib…" at bounding box center [535, 979] width 431 height 1486
click at [157, 10] on button "Key Martech" at bounding box center [170, 21] width 108 height 28
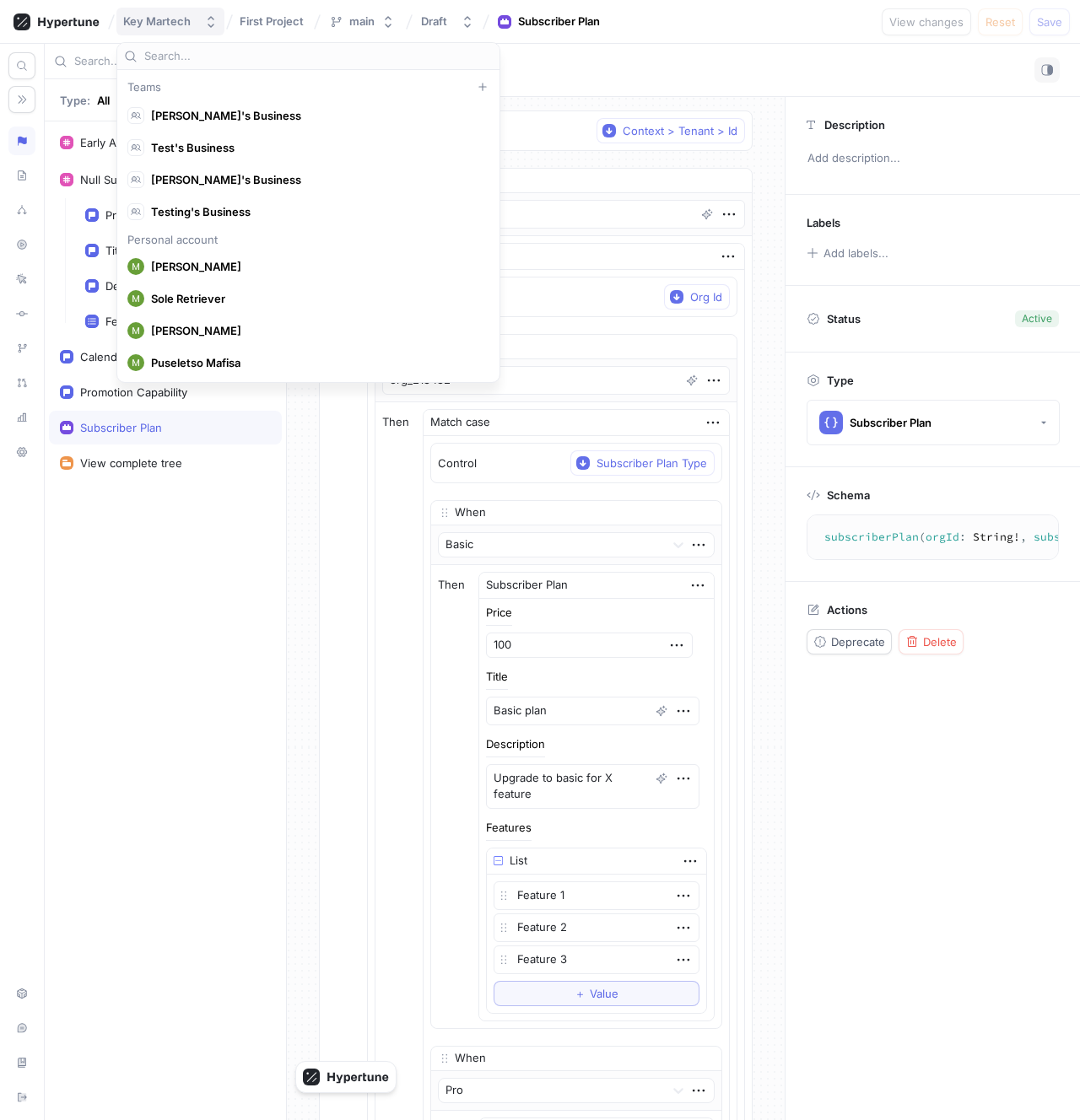
type textarea "x"
type input "hypertune"
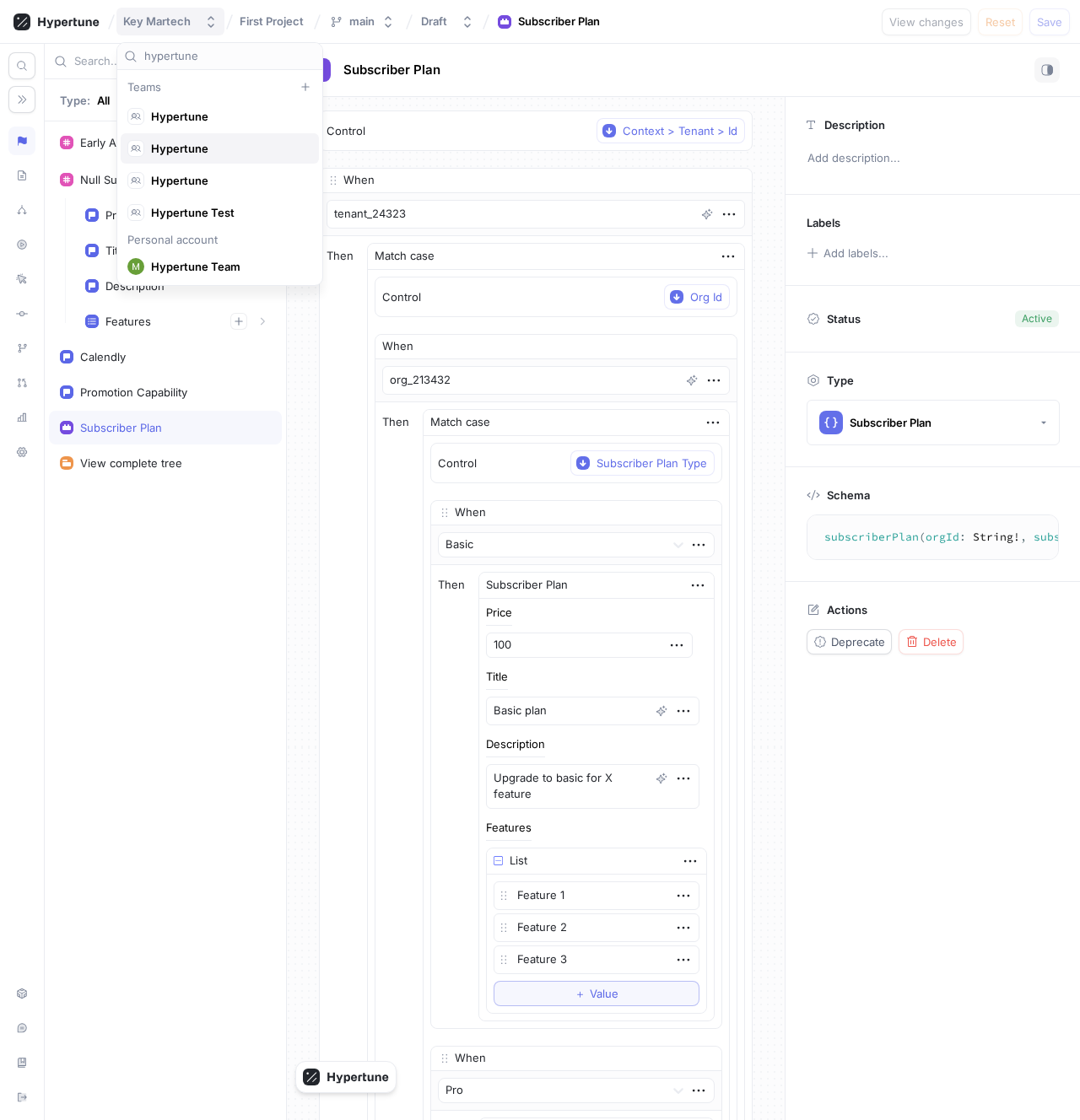
scroll to position [15, 0]
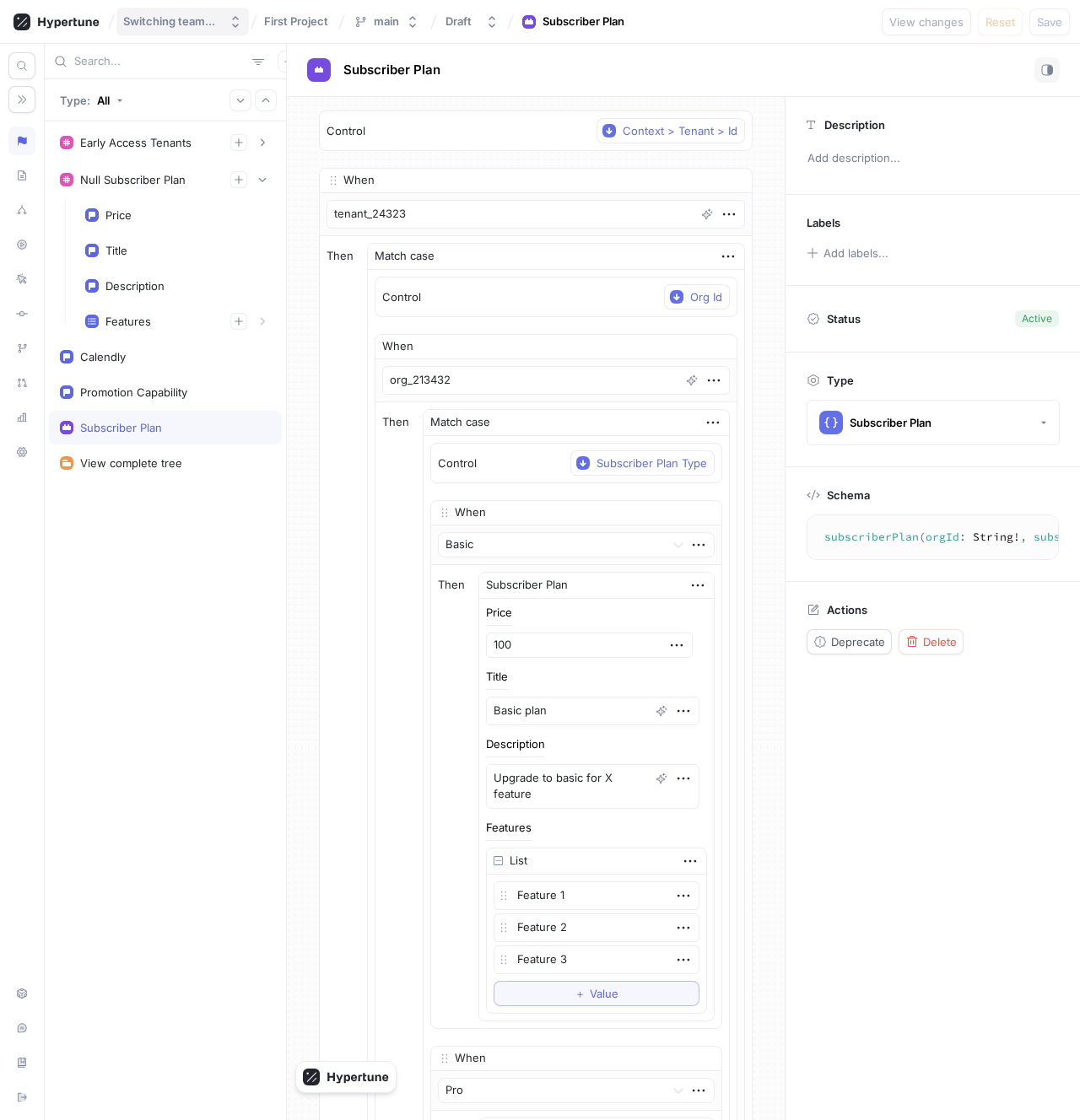
type textarea "x"
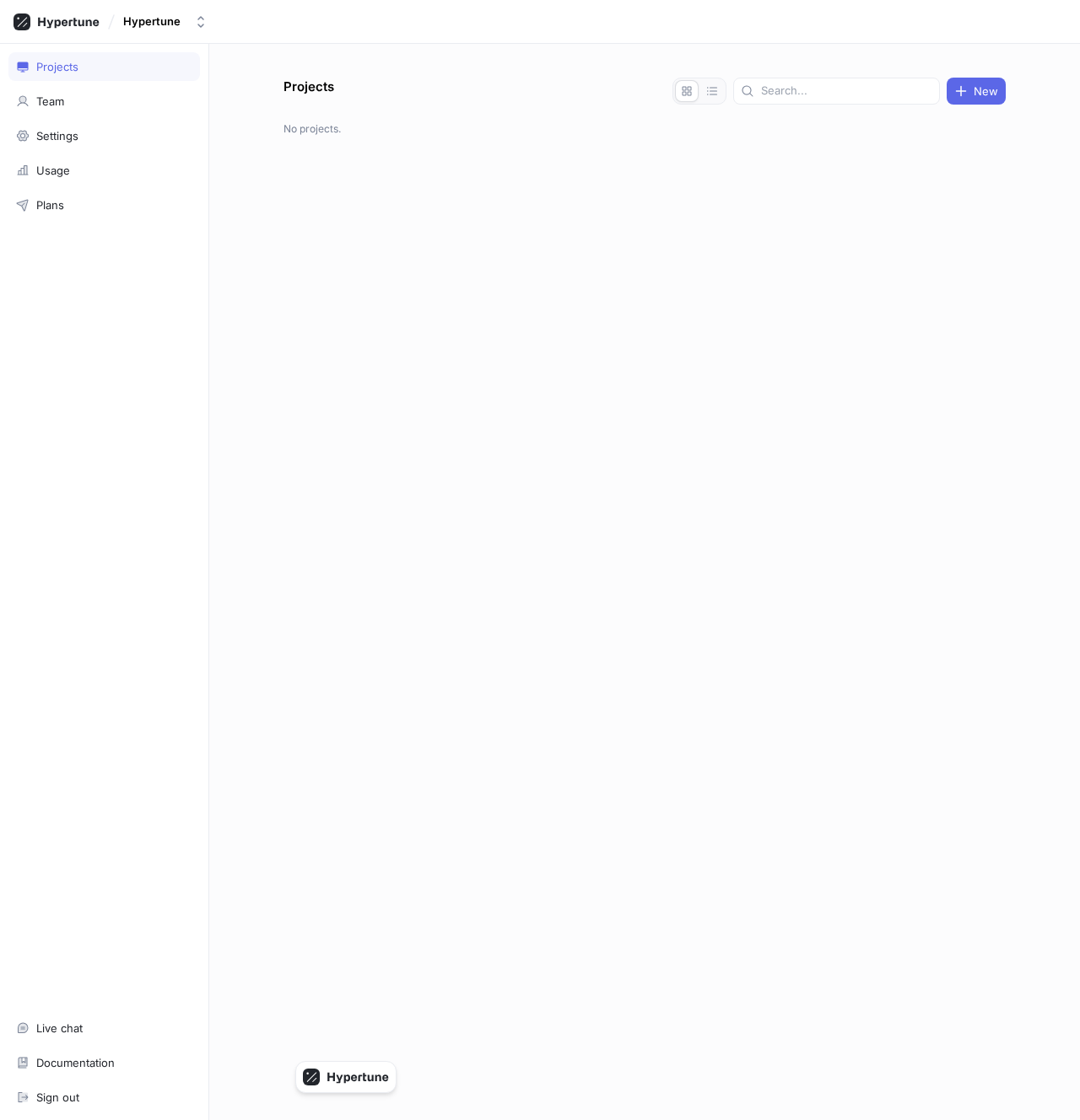
click at [298, 256] on div "Projects New No projects." at bounding box center [644, 598] width 735 height 1043
click at [173, 18] on div "Hypertune" at bounding box center [151, 21] width 57 height 14
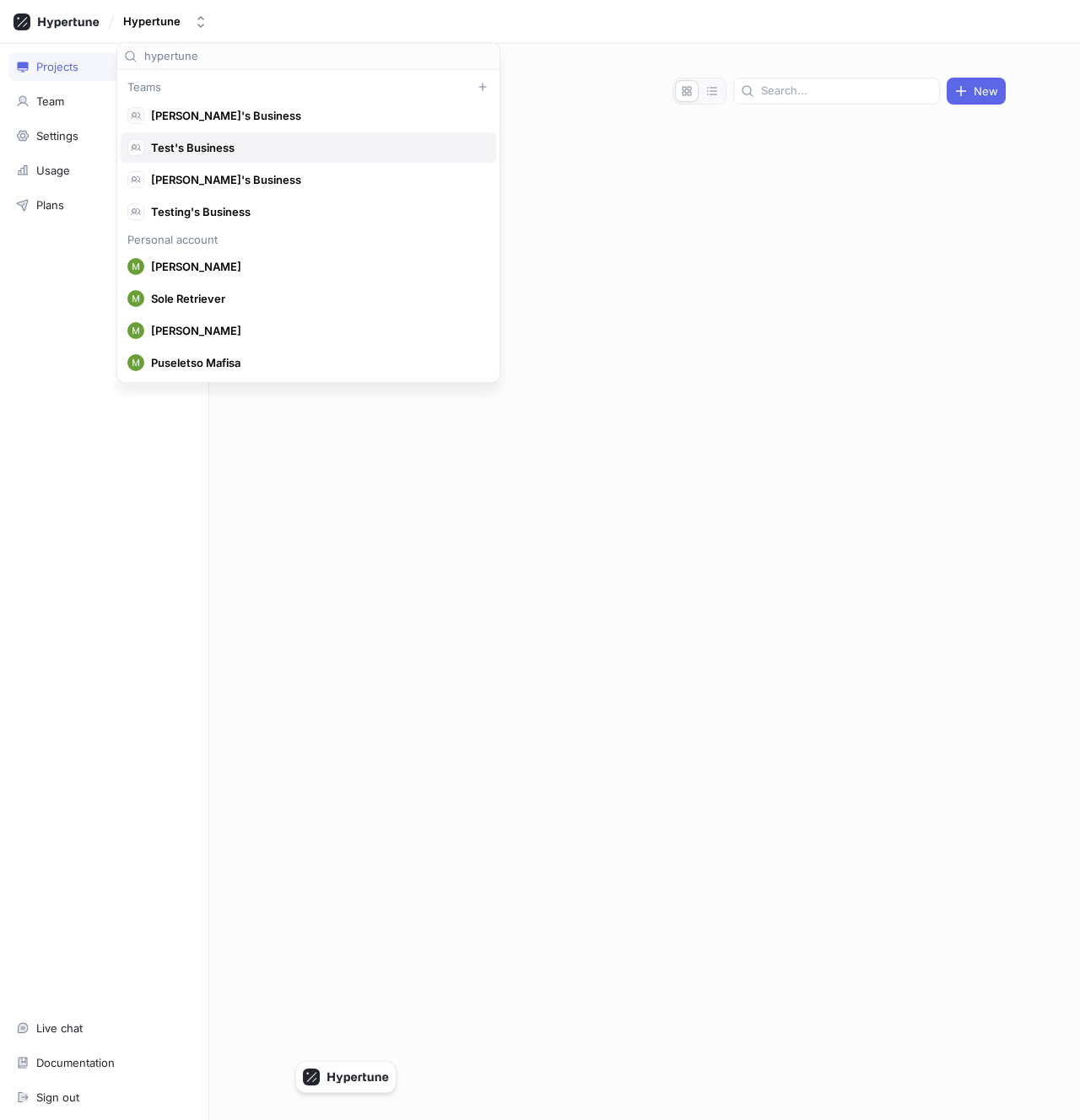
scroll to position [31, 0]
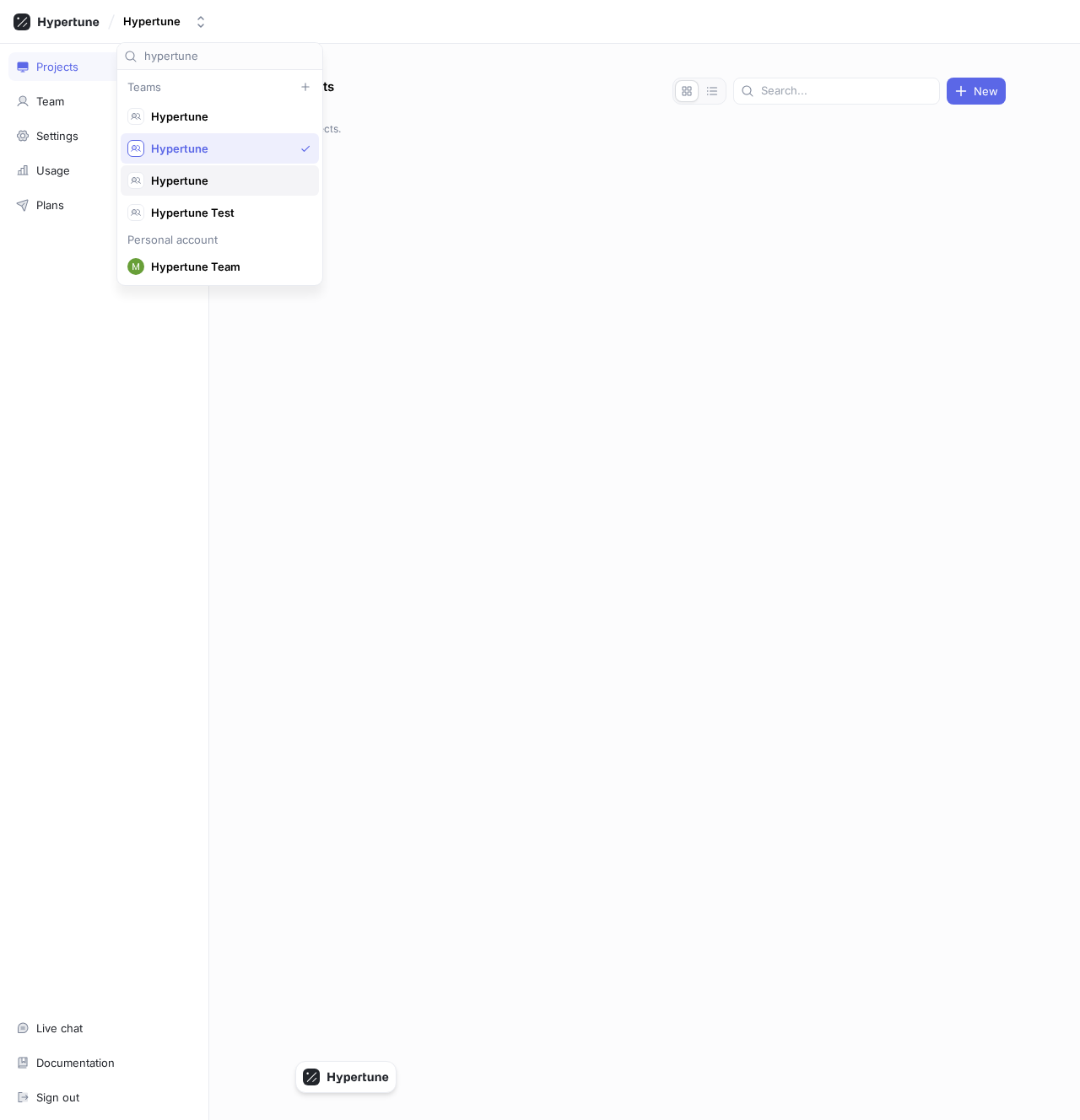
type input "hypertune"
click at [224, 173] on span "Hypertune" at bounding box center [228, 180] width 152 height 14
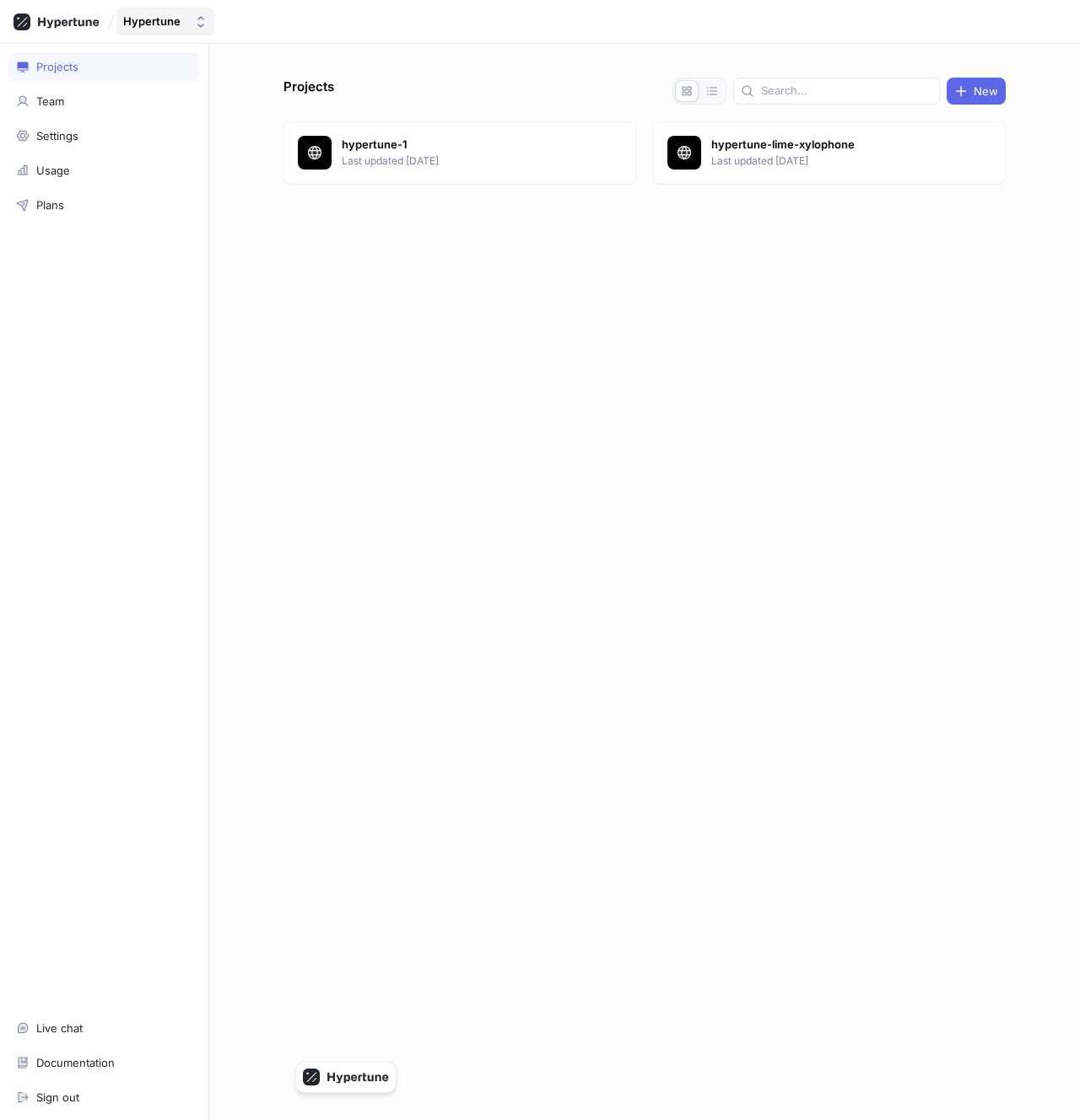
click at [192, 26] on button "Hypertune" at bounding box center [165, 21] width 98 height 28
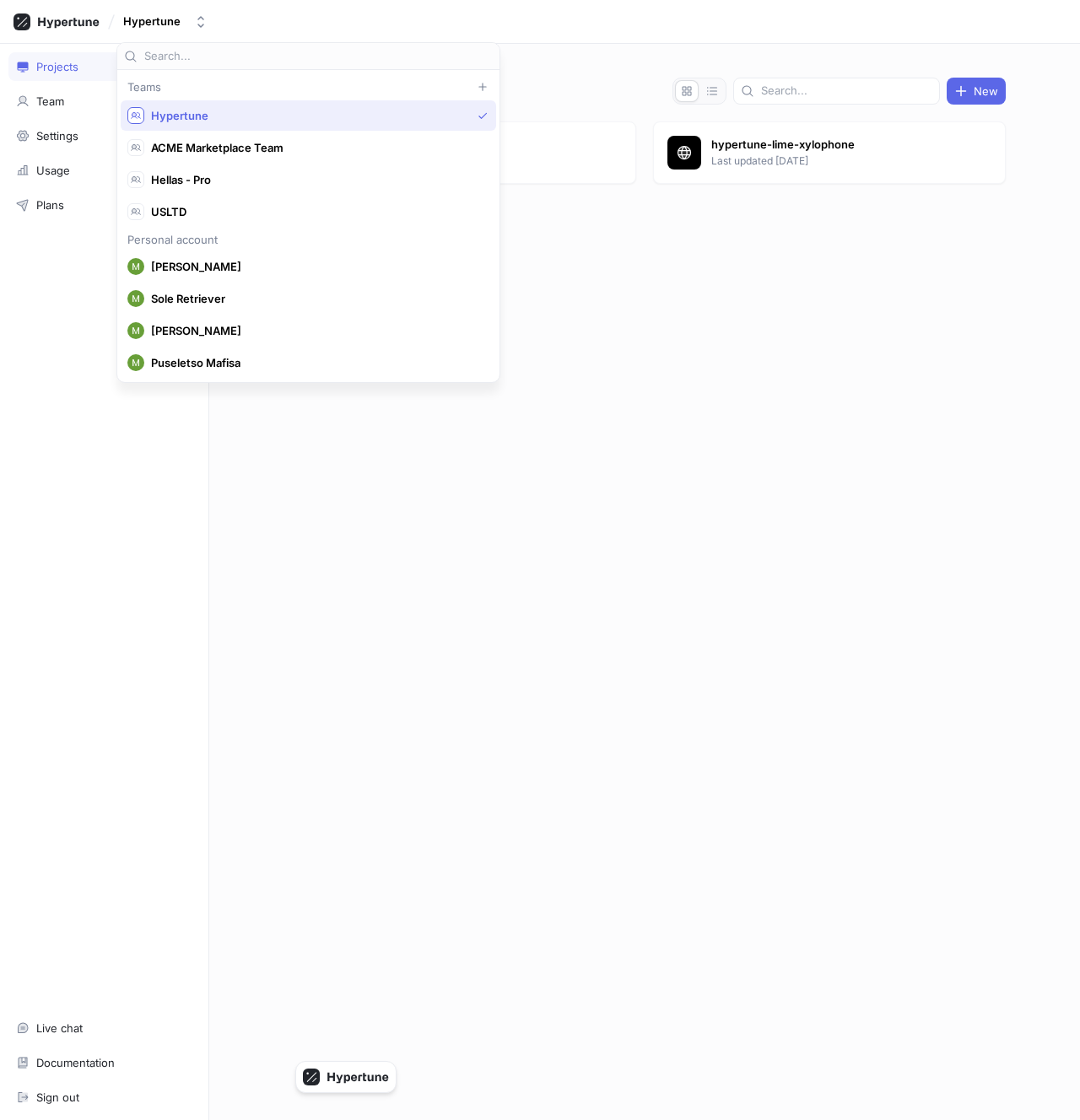
type input "hypertune"
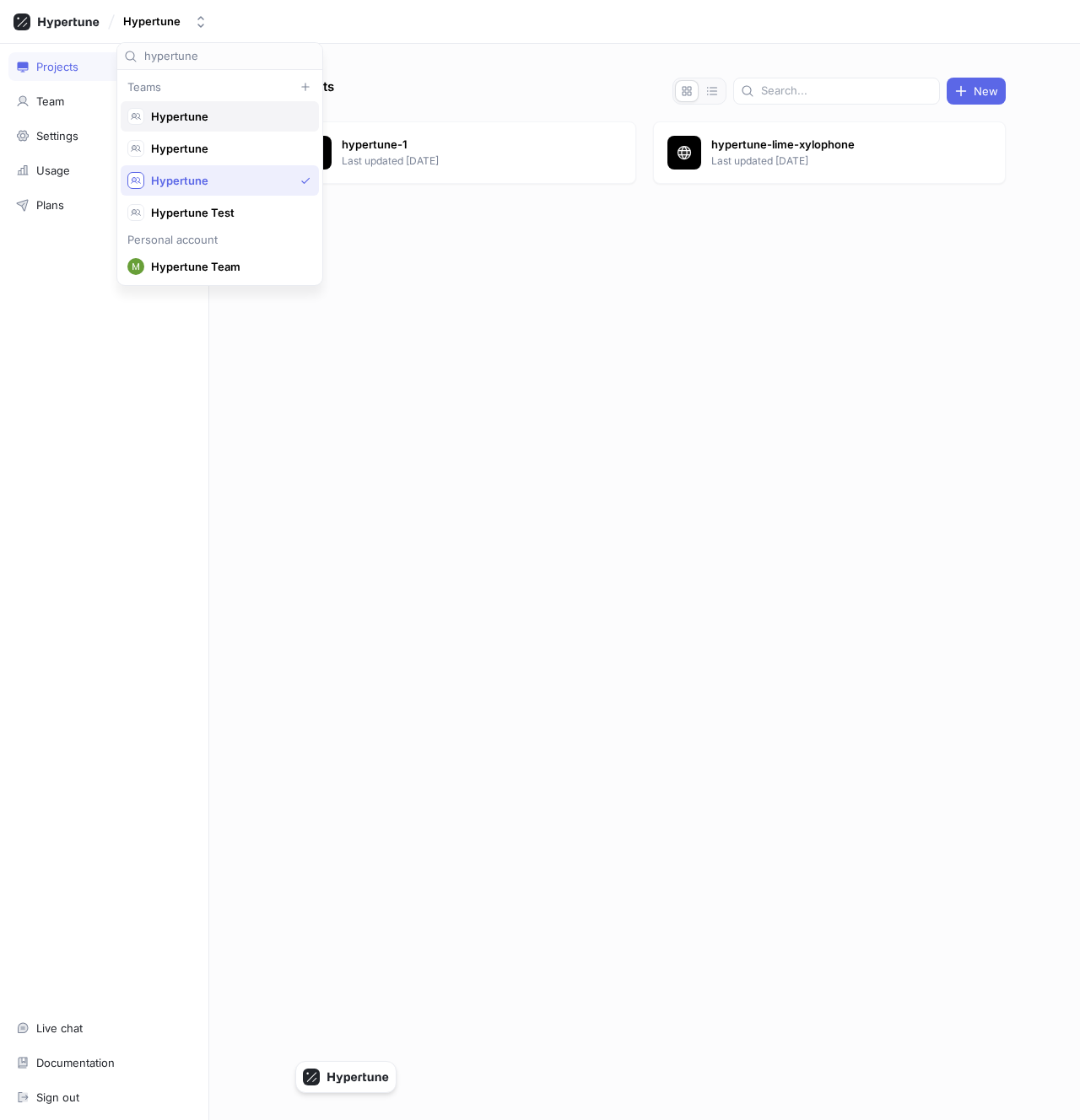
click at [203, 125] on div "Hypertune" at bounding box center [220, 116] width 198 height 30
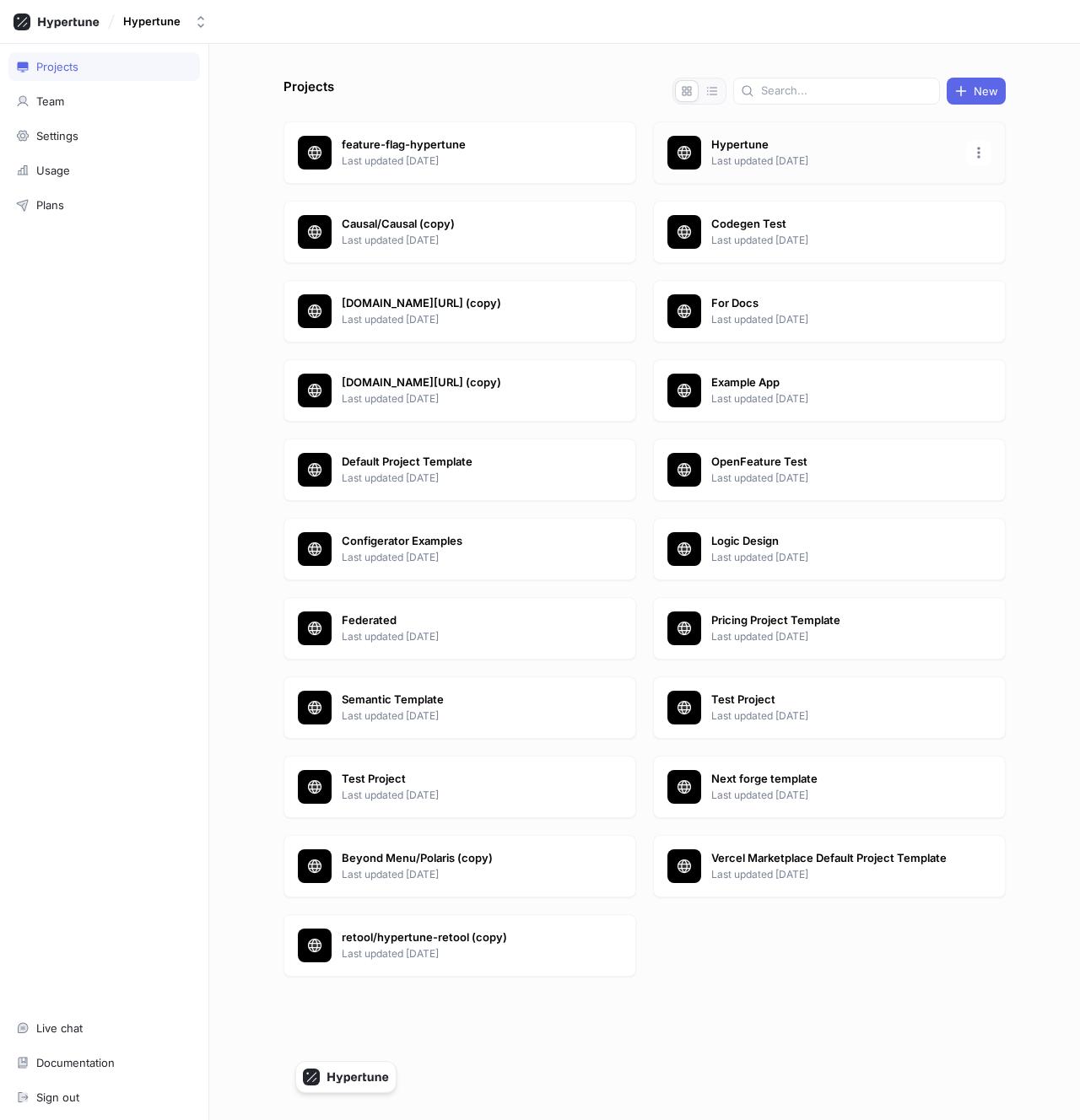
click at [776, 150] on p "Hypertune" at bounding box center [833, 145] width 245 height 17
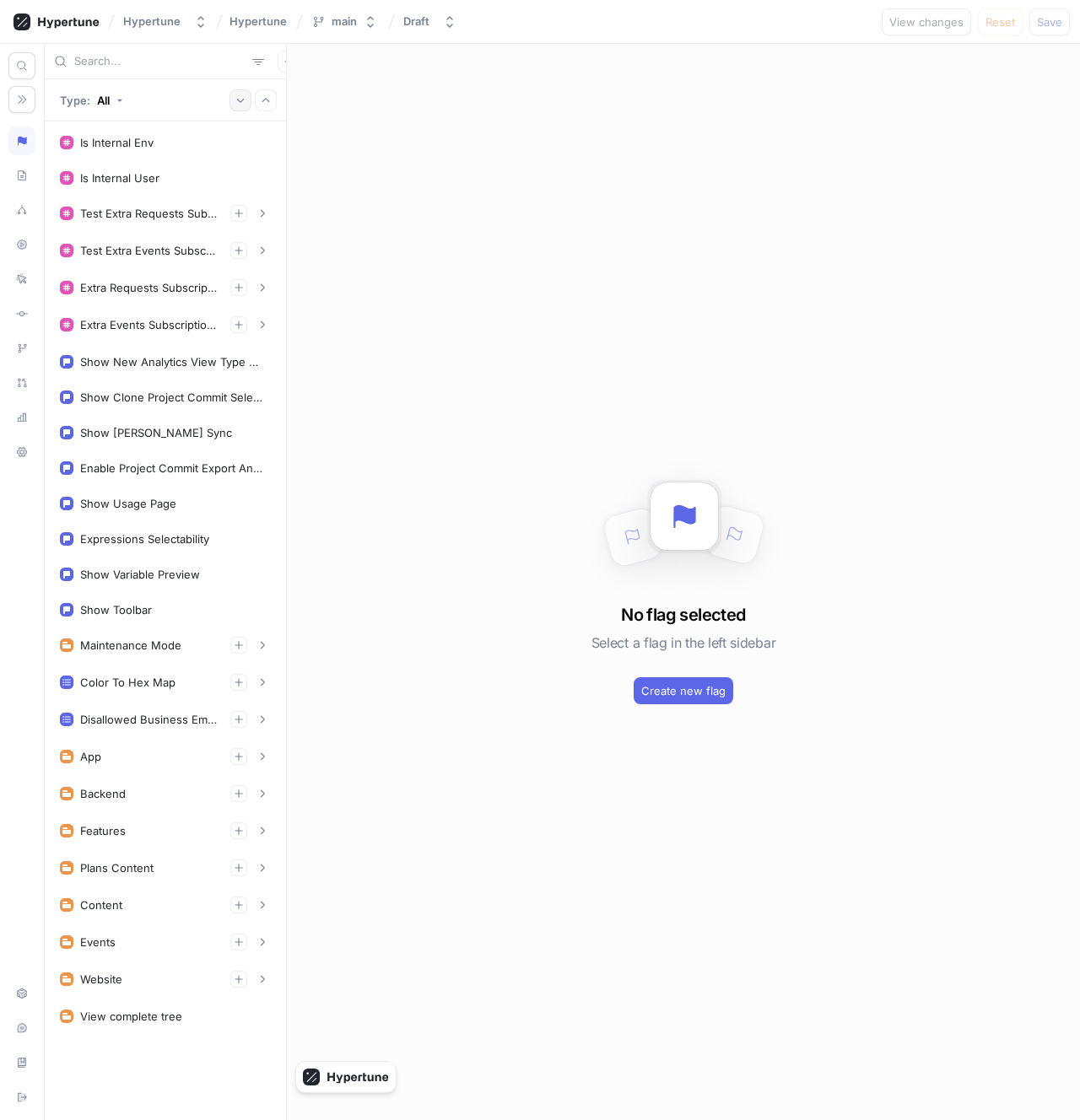
click at [241, 101] on icon "button" at bounding box center [240, 100] width 10 height 10
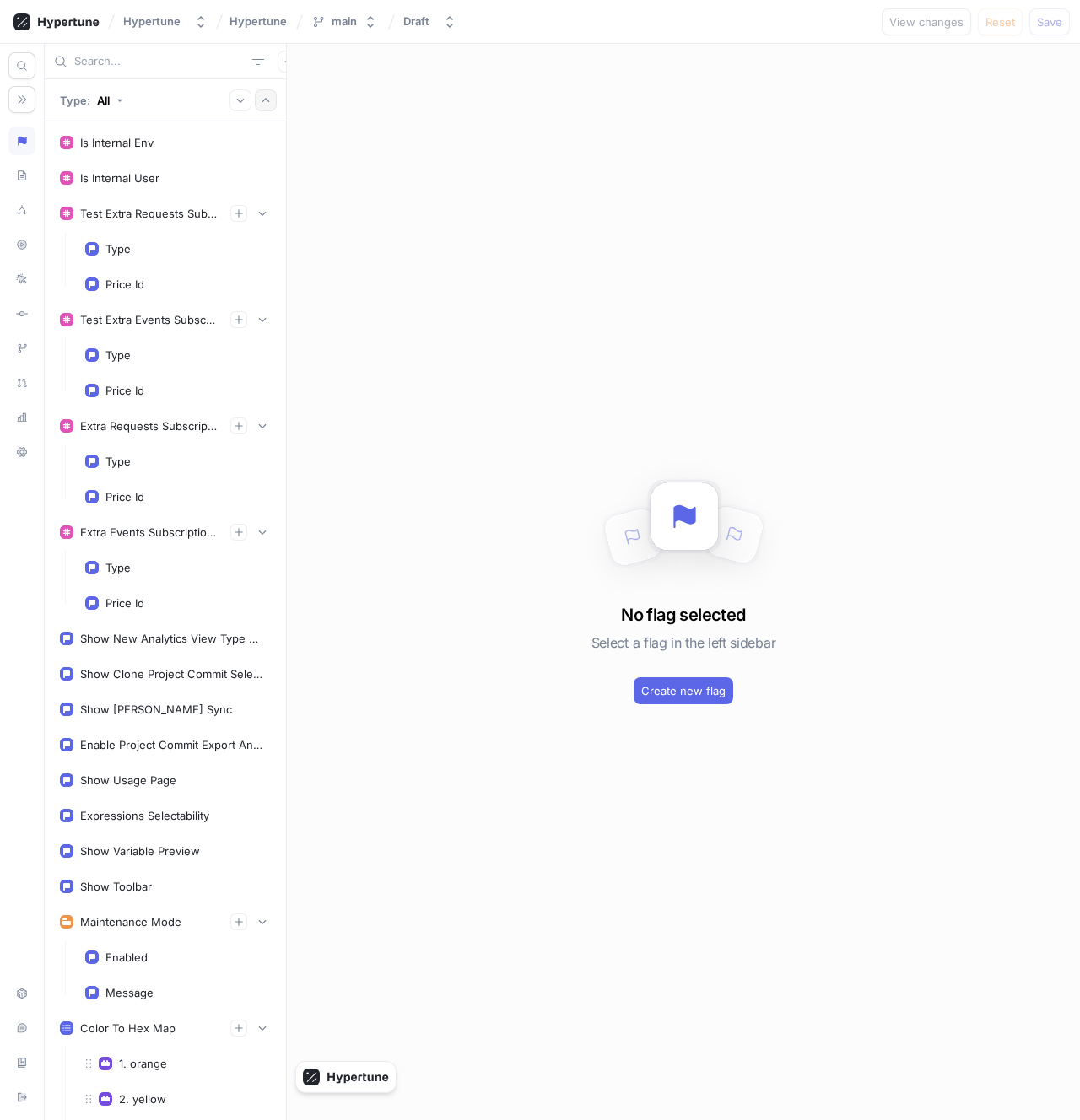
click at [269, 101] on icon "button" at bounding box center [266, 100] width 10 height 10
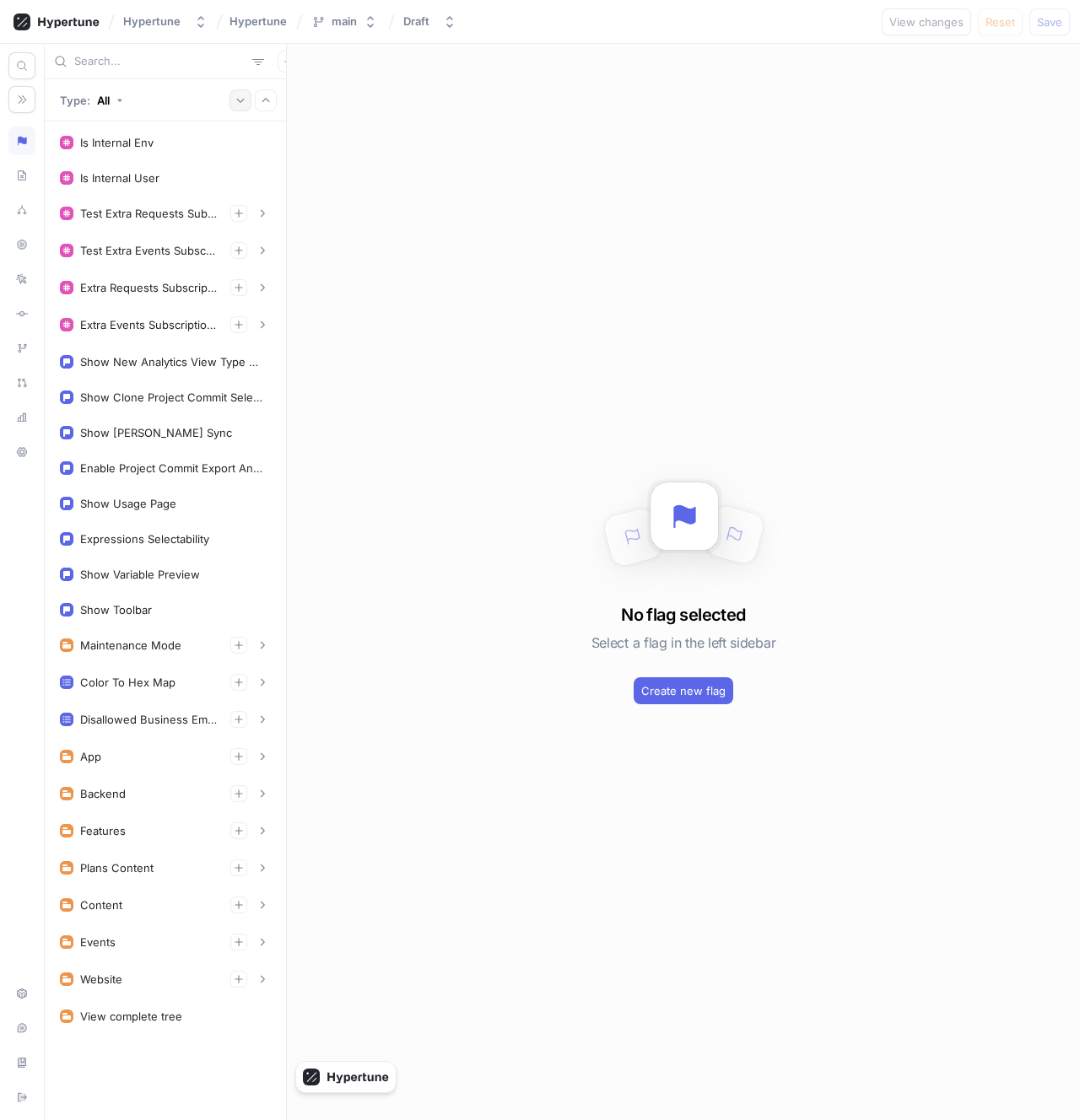
click at [237, 107] on button "button" at bounding box center [240, 100] width 22 height 22
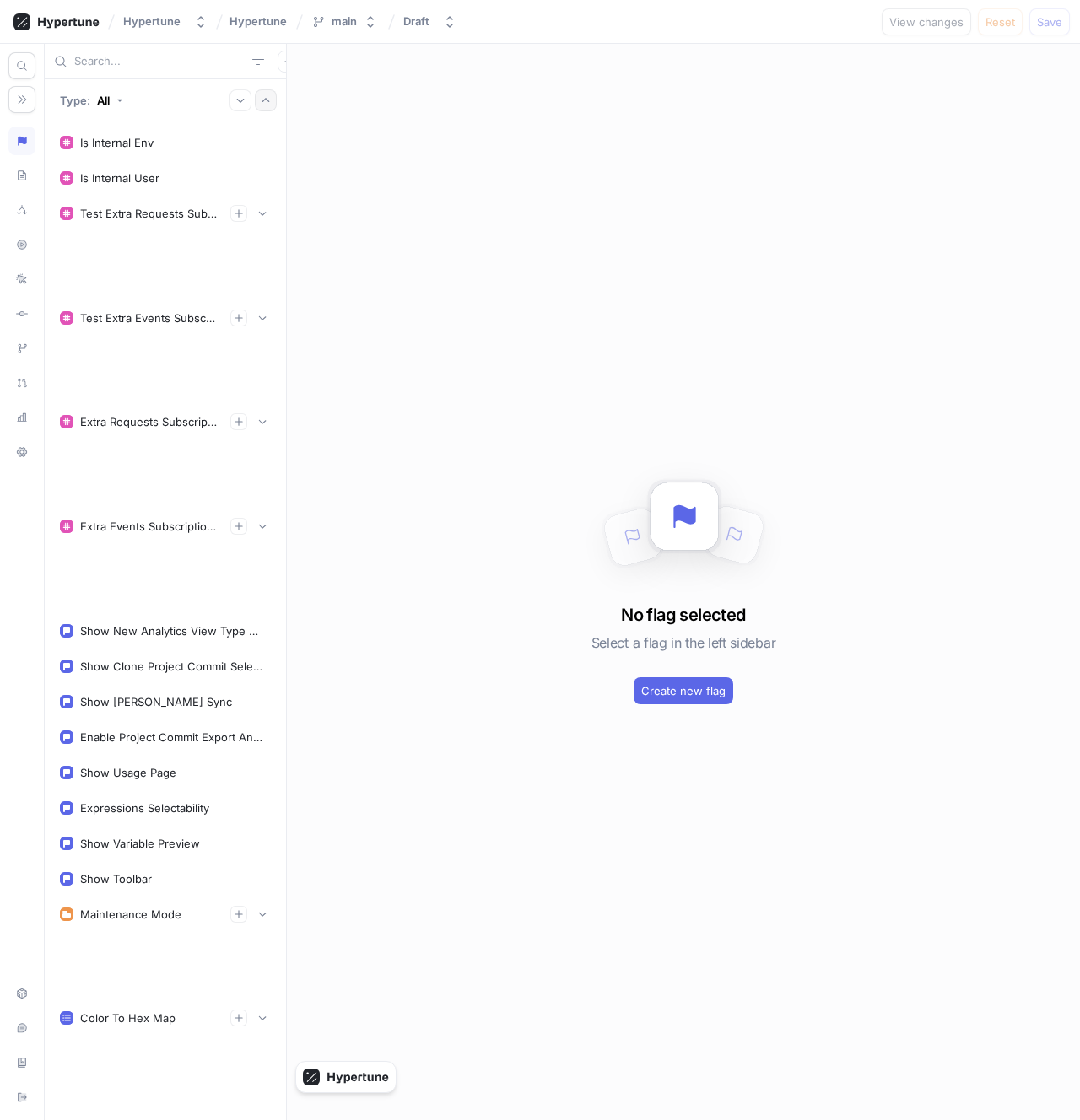
click at [265, 107] on button "button" at bounding box center [265, 100] width 22 height 22
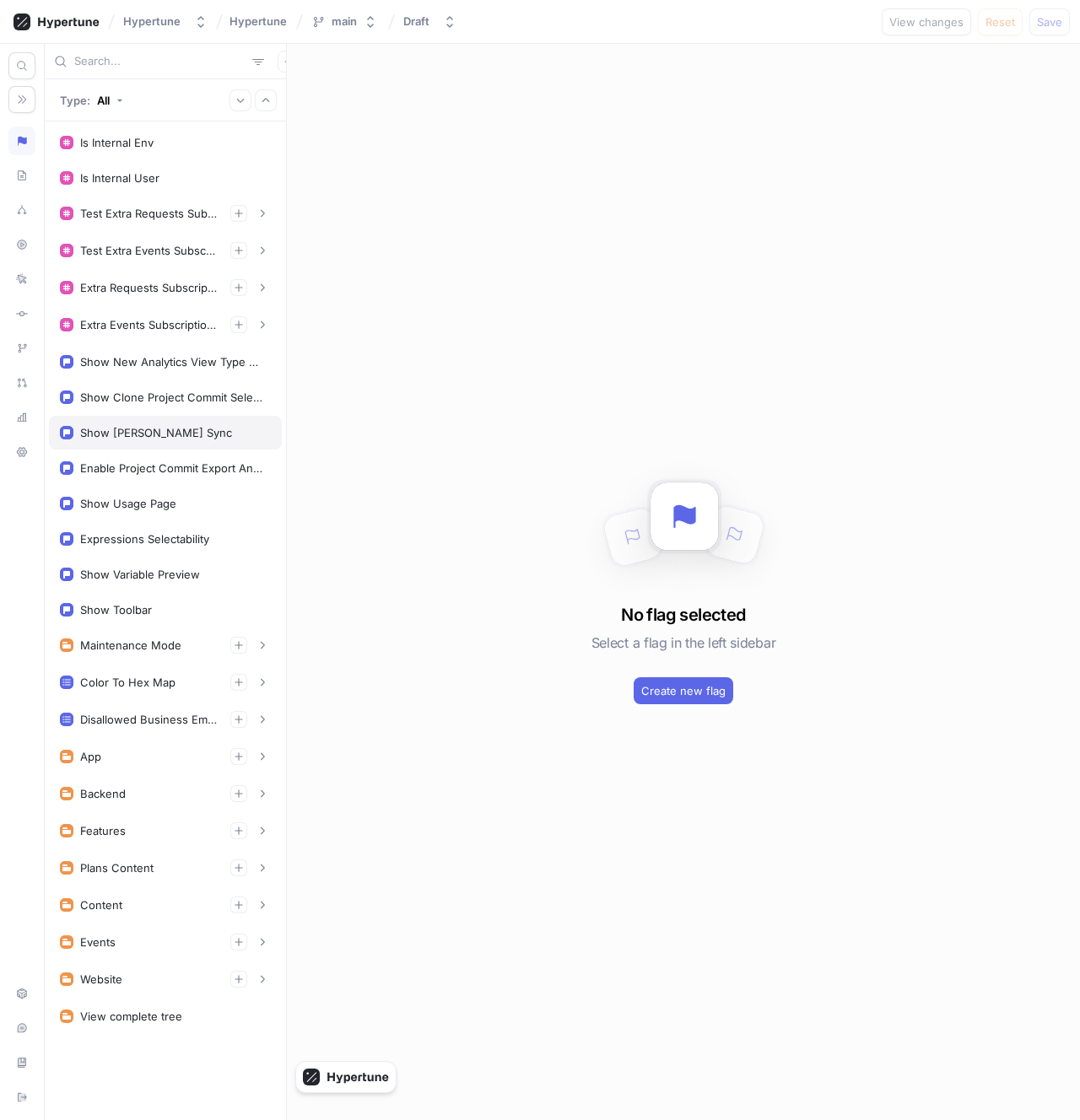
click at [217, 424] on div "Show Vercel Branch Sync" at bounding box center [165, 432] width 232 height 33
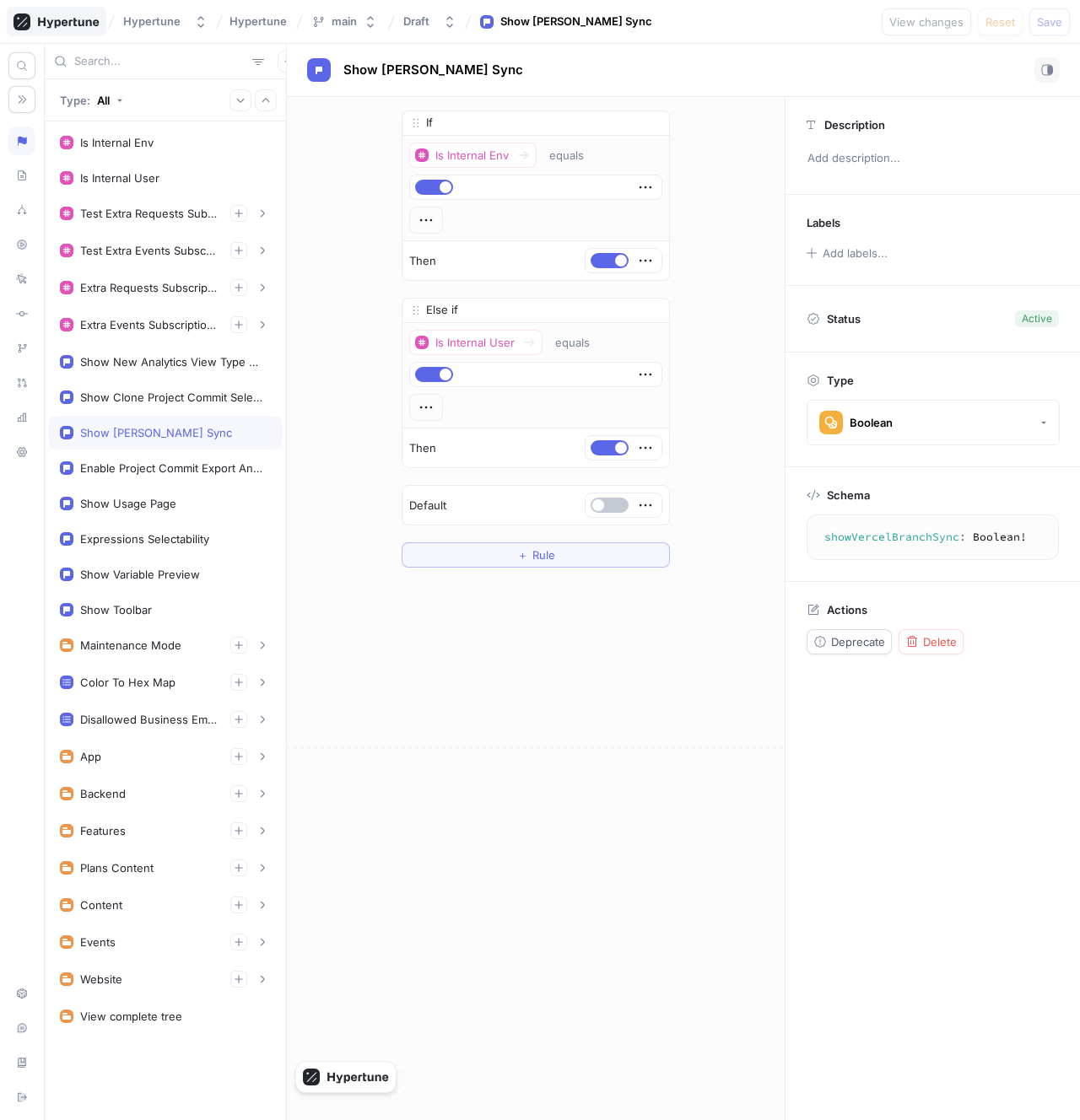
click at [84, 22] on icon at bounding box center [69, 23] width 61 height 11
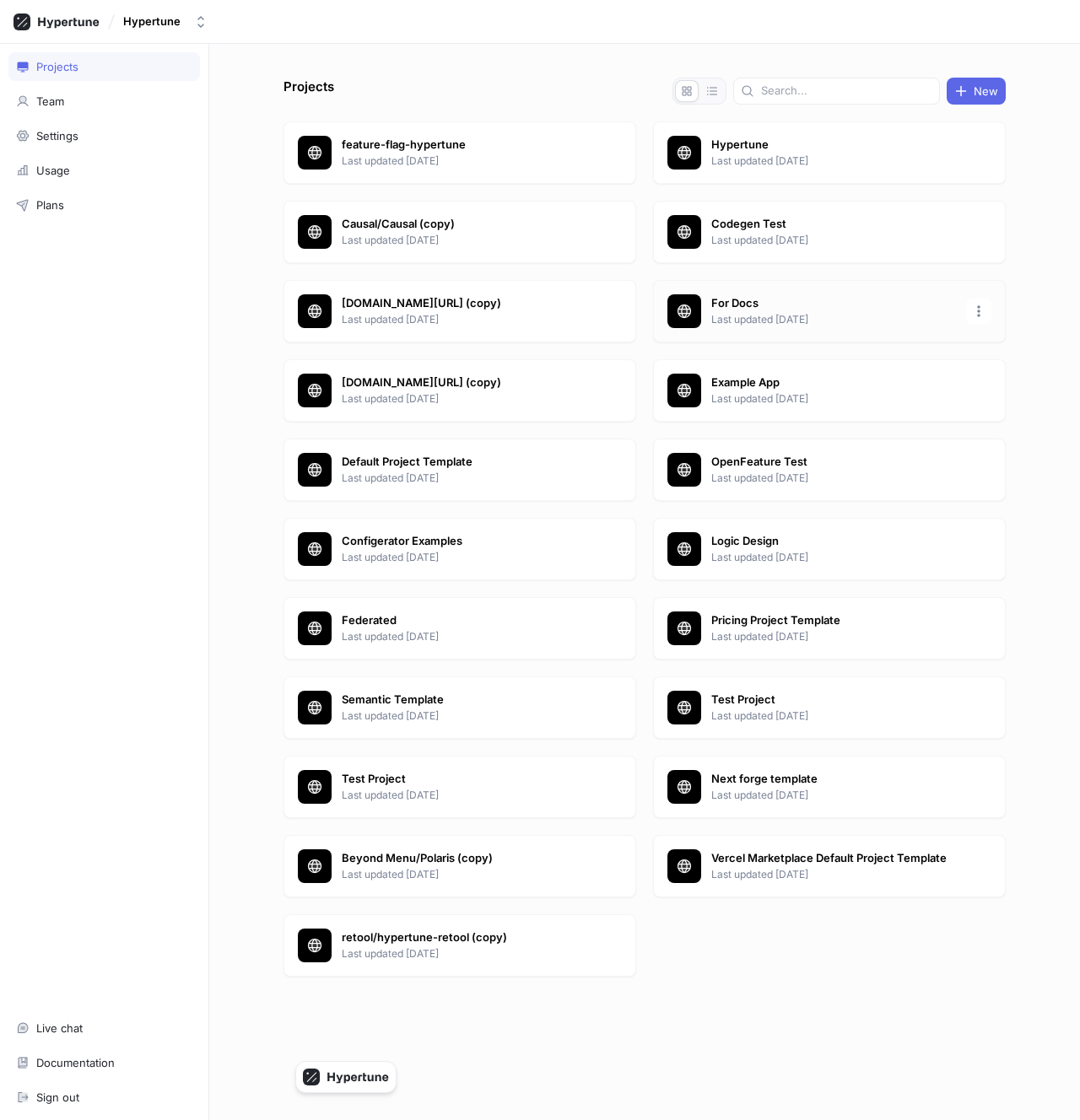
click at [782, 316] on p "Last updated [DATE]" at bounding box center [833, 320] width 245 height 15
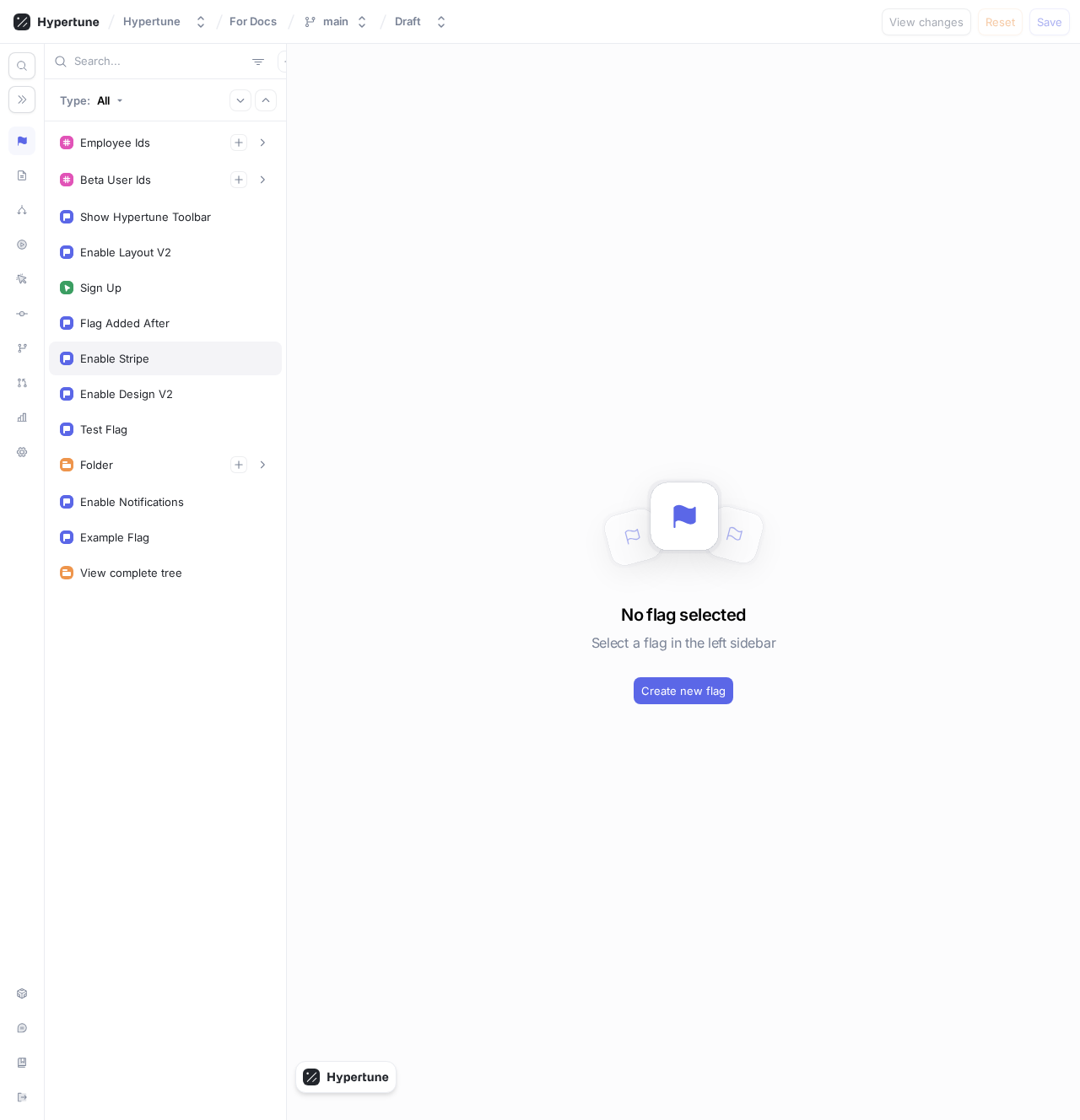
click at [191, 374] on div "Enable Stripe" at bounding box center [165, 358] width 232 height 33
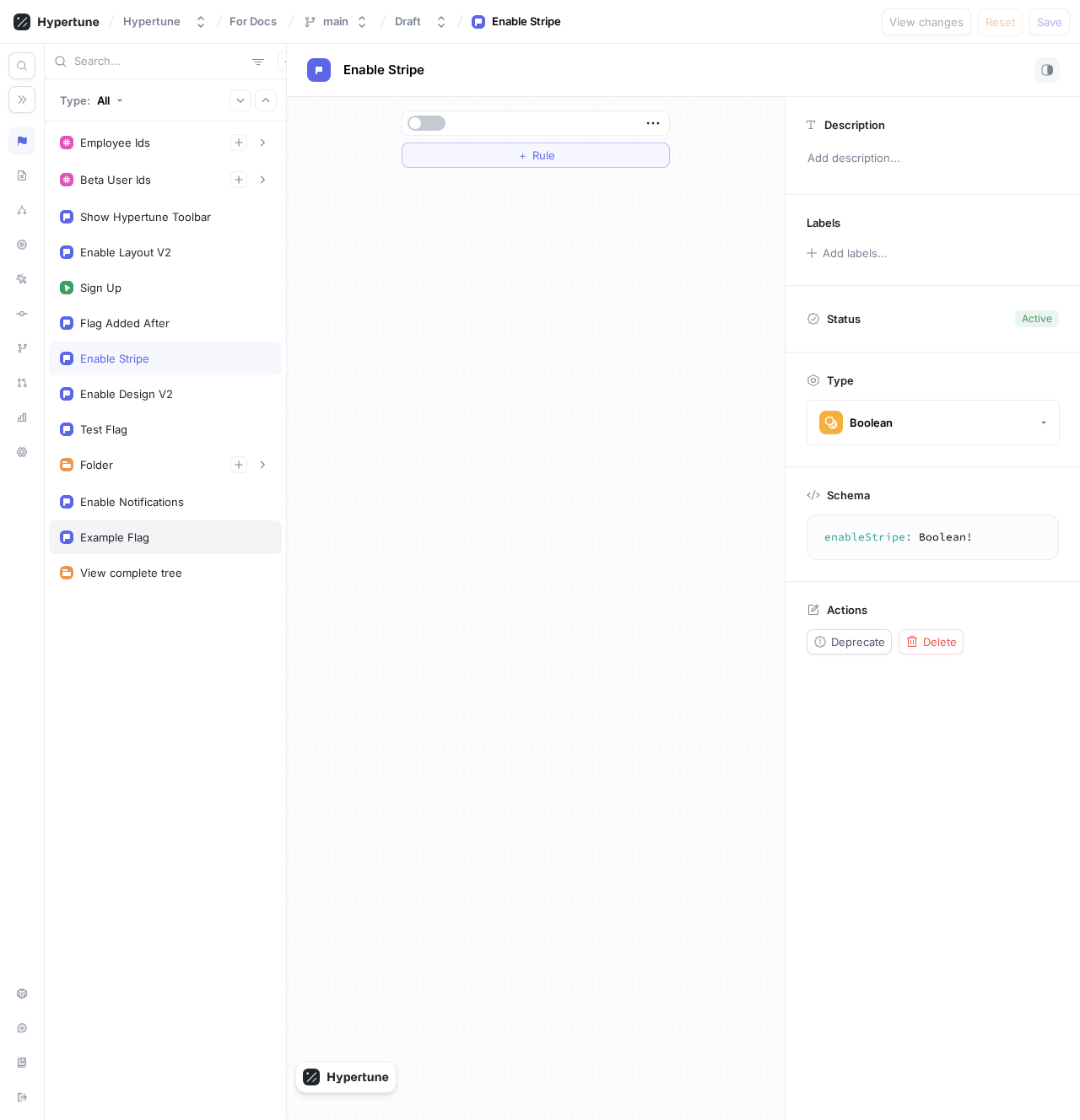
click at [156, 541] on div "Example Flag" at bounding box center [165, 537] width 210 height 13
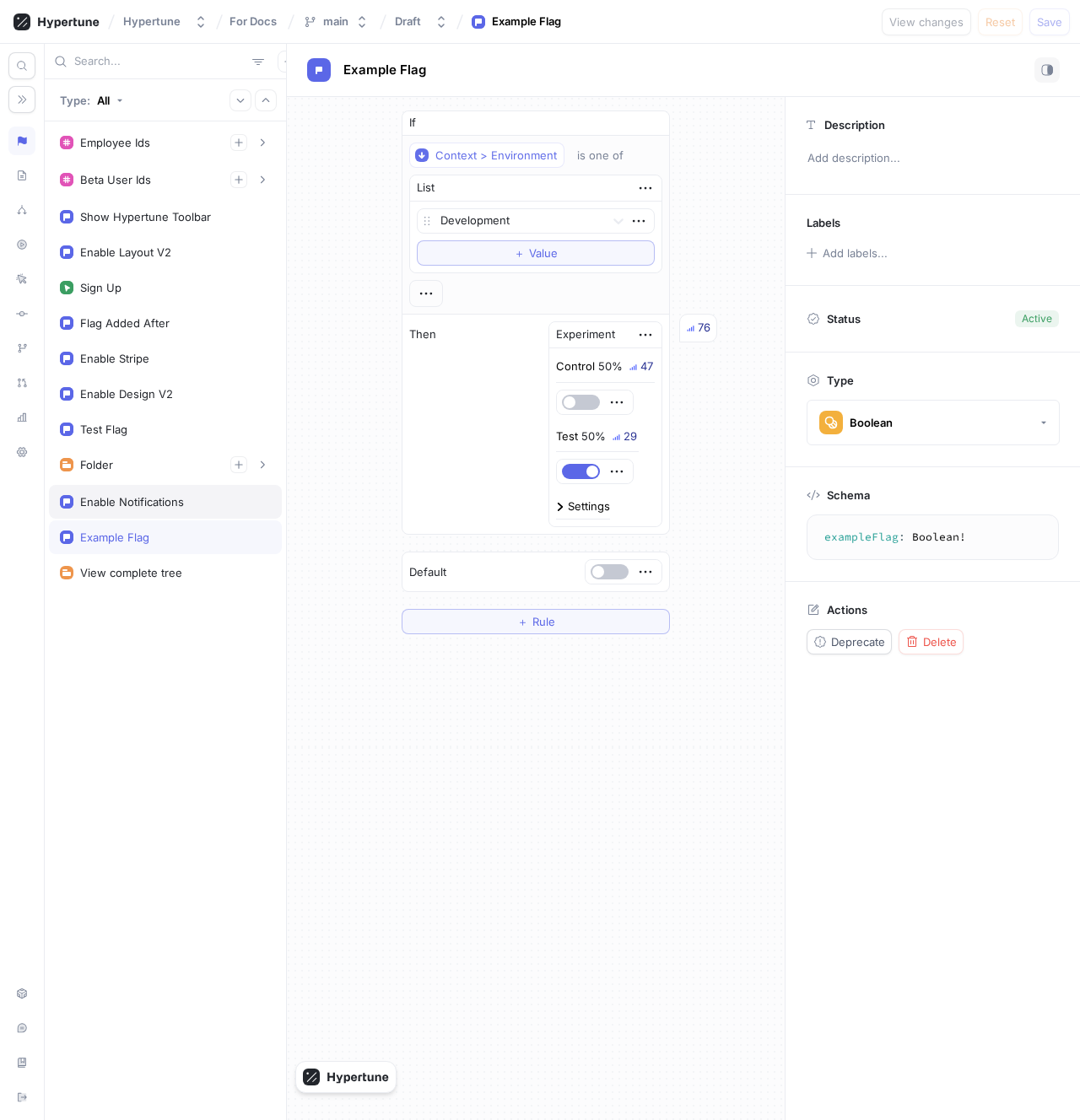
click at [154, 518] on div "Enable Notifications" at bounding box center [165, 501] width 232 height 33
type textarea "enableNotifications: Boolean!"
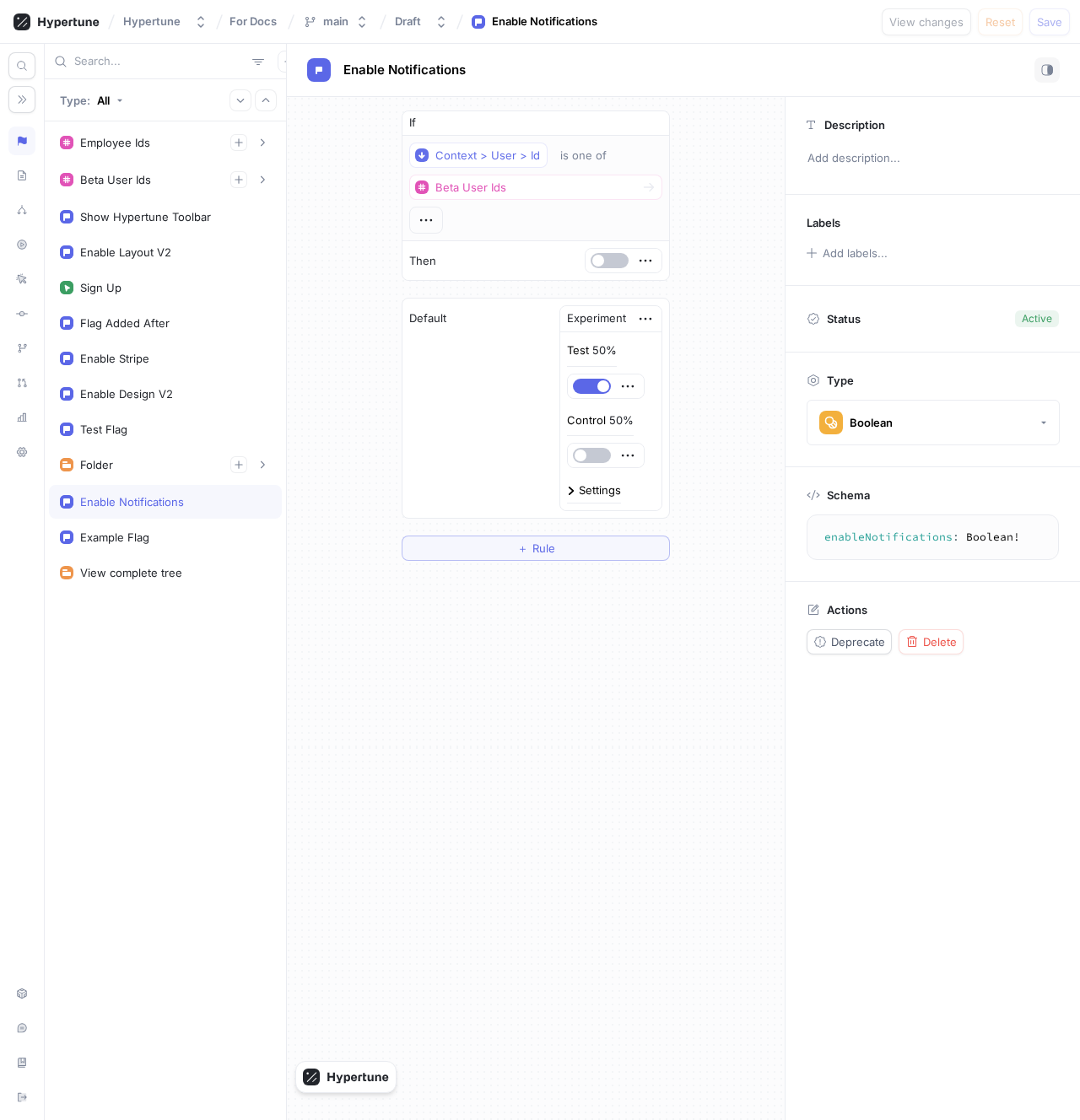
click at [439, 355] on div "Default Experiment Test 50% Control 50% Settings" at bounding box center [535, 409] width 267 height 219
click at [579, 485] on div "Settings" at bounding box center [600, 490] width 42 height 11
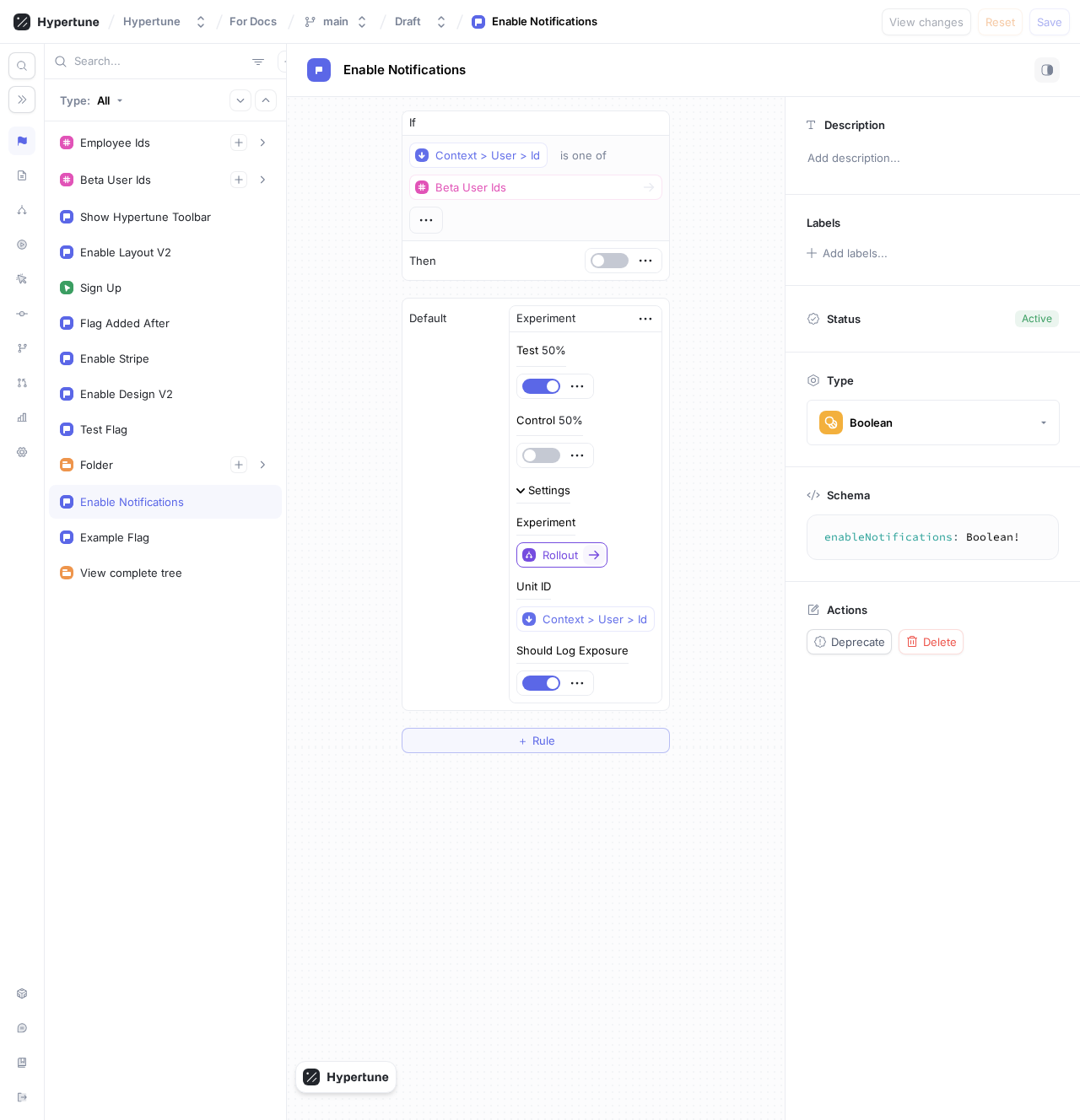
click at [593, 556] on icon at bounding box center [593, 555] width 13 height 13
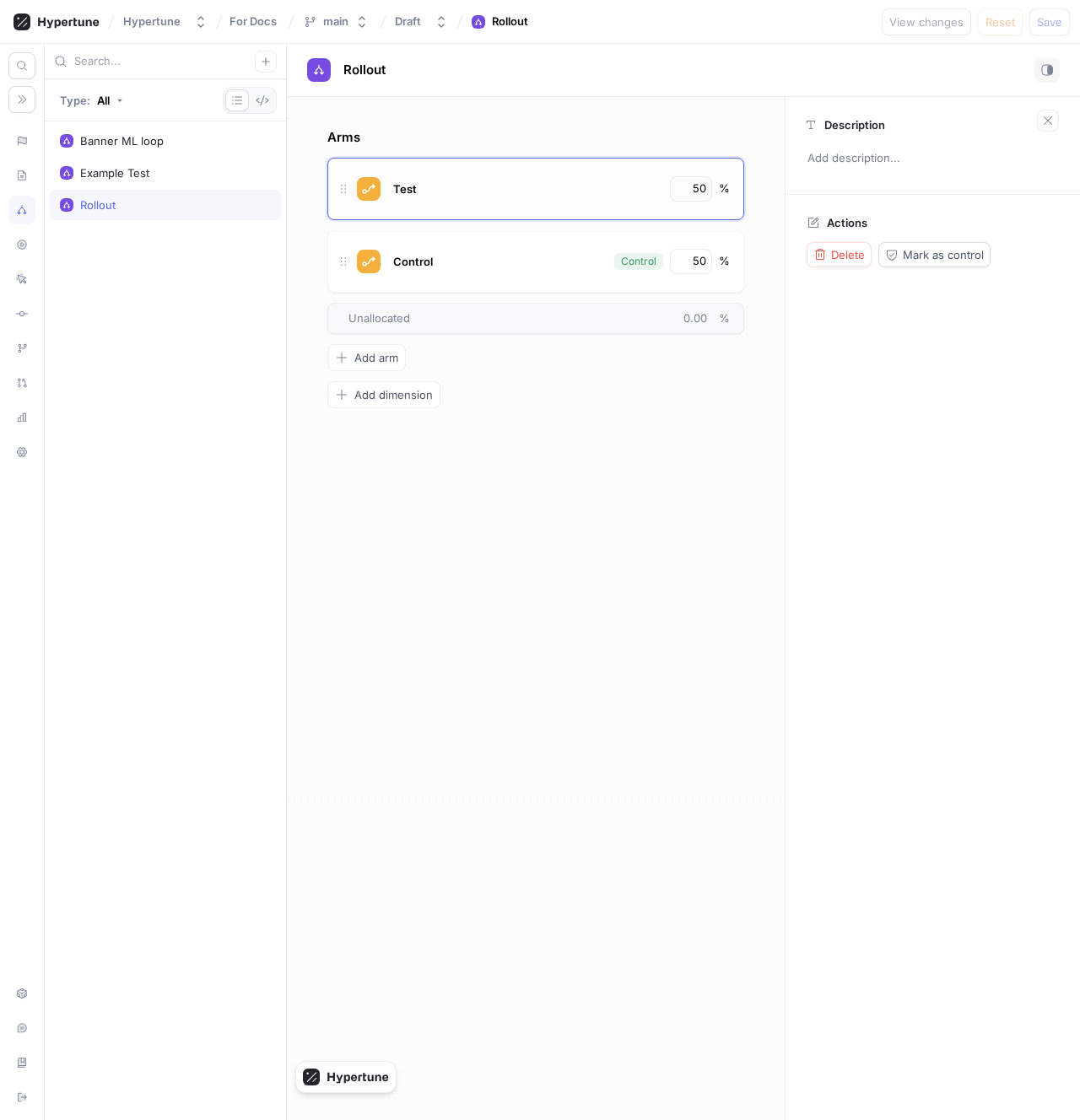
click at [523, 199] on div "Test" at bounding box center [525, 189] width 272 height 26
click at [853, 254] on span "Delete" at bounding box center [847, 254] width 33 height 10
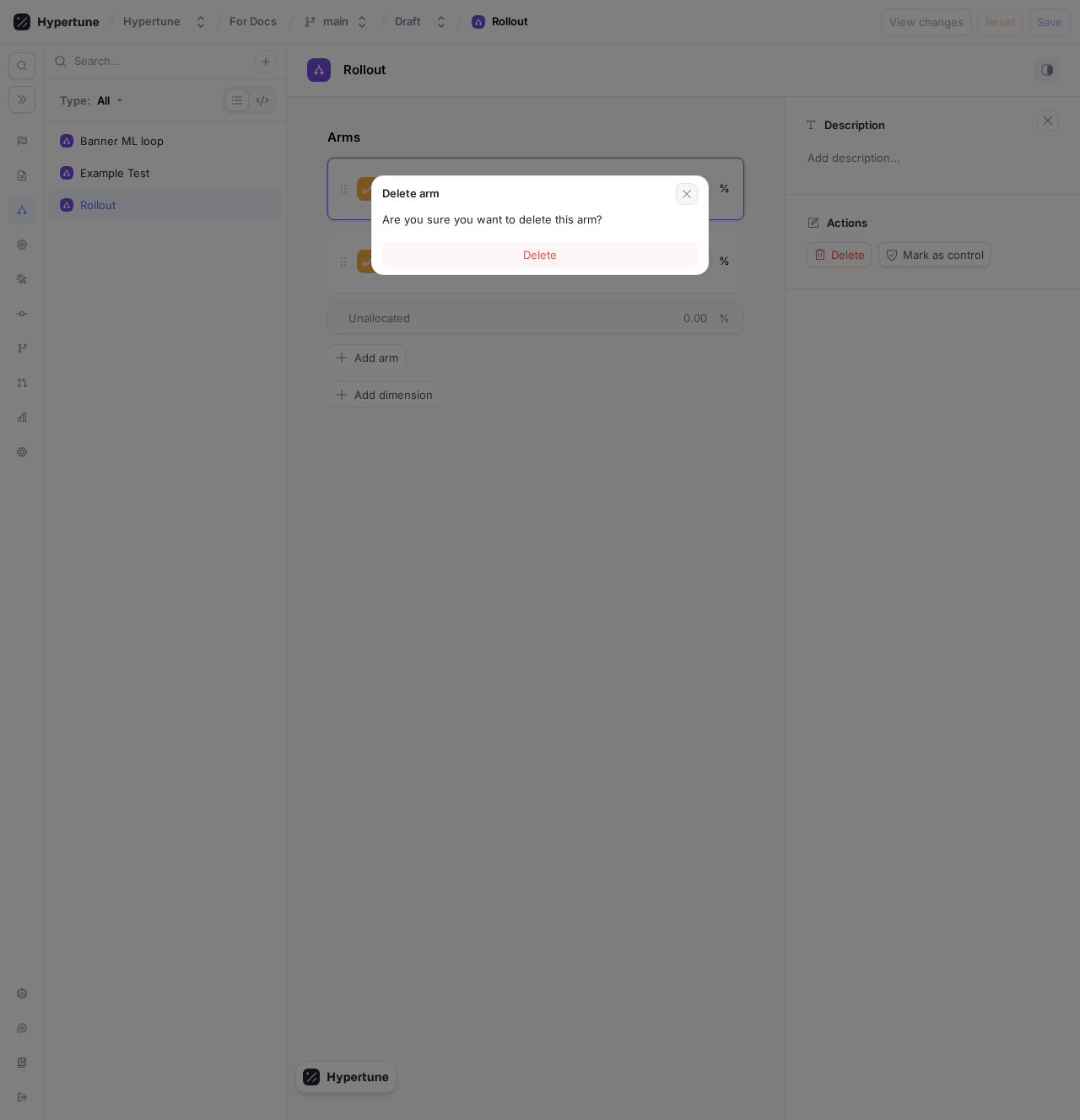
click at [691, 203] on button "button" at bounding box center [686, 193] width 22 height 22
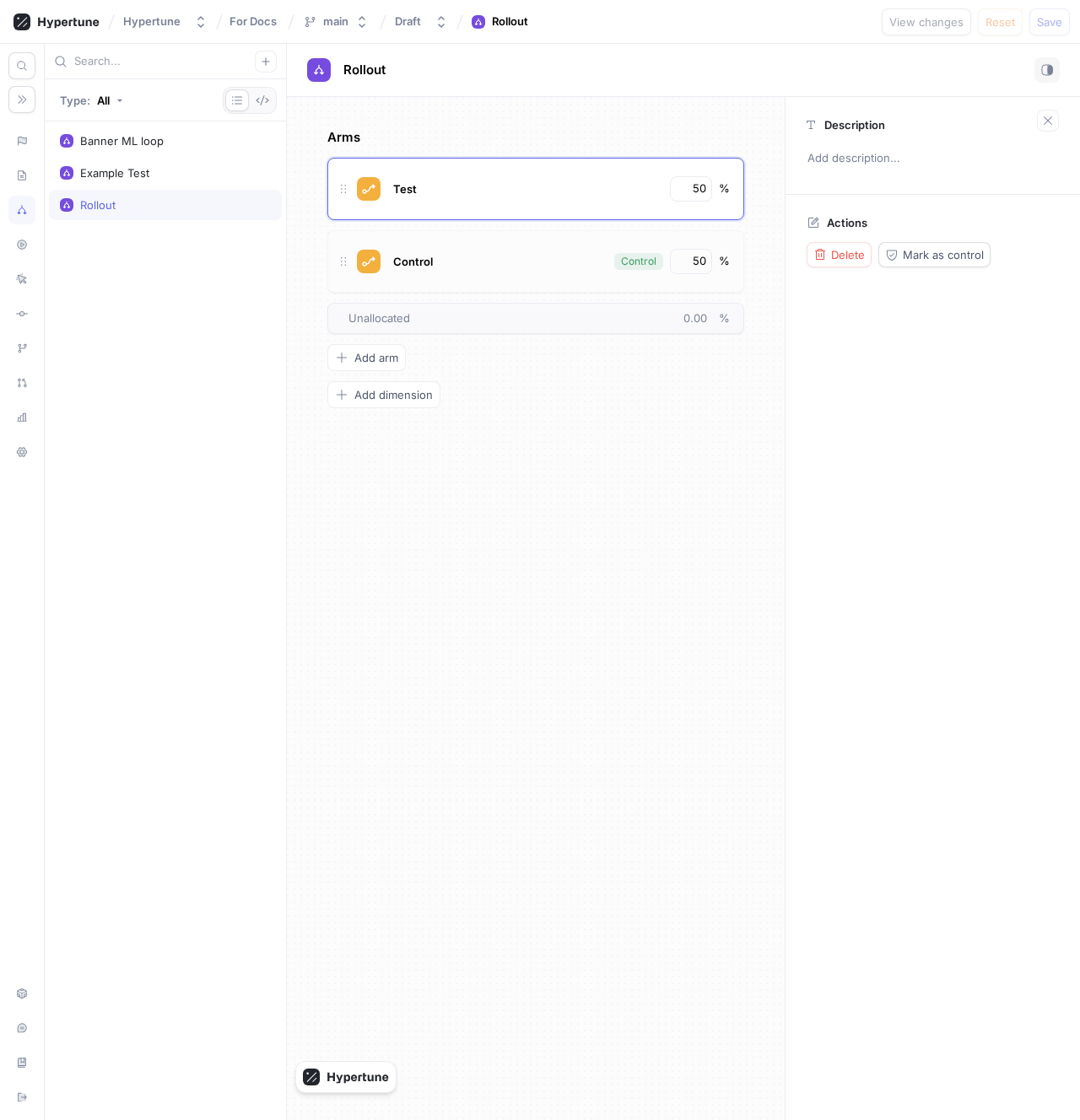
click at [539, 258] on div "Control" at bounding box center [497, 261] width 217 height 26
click at [846, 254] on span "Delete" at bounding box center [847, 254] width 33 height 10
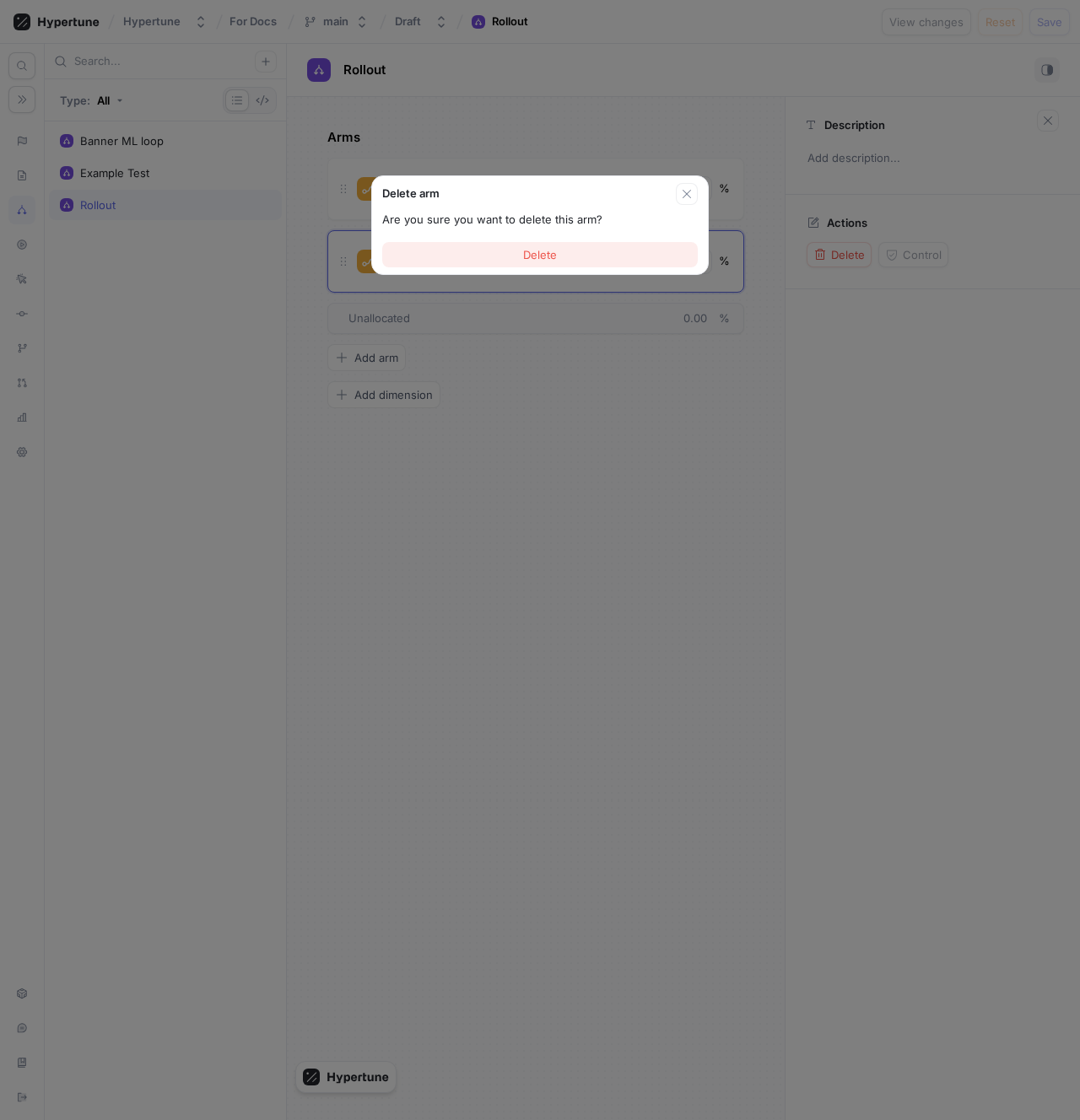
click at [613, 260] on button "Delete" at bounding box center [539, 254] width 315 height 26
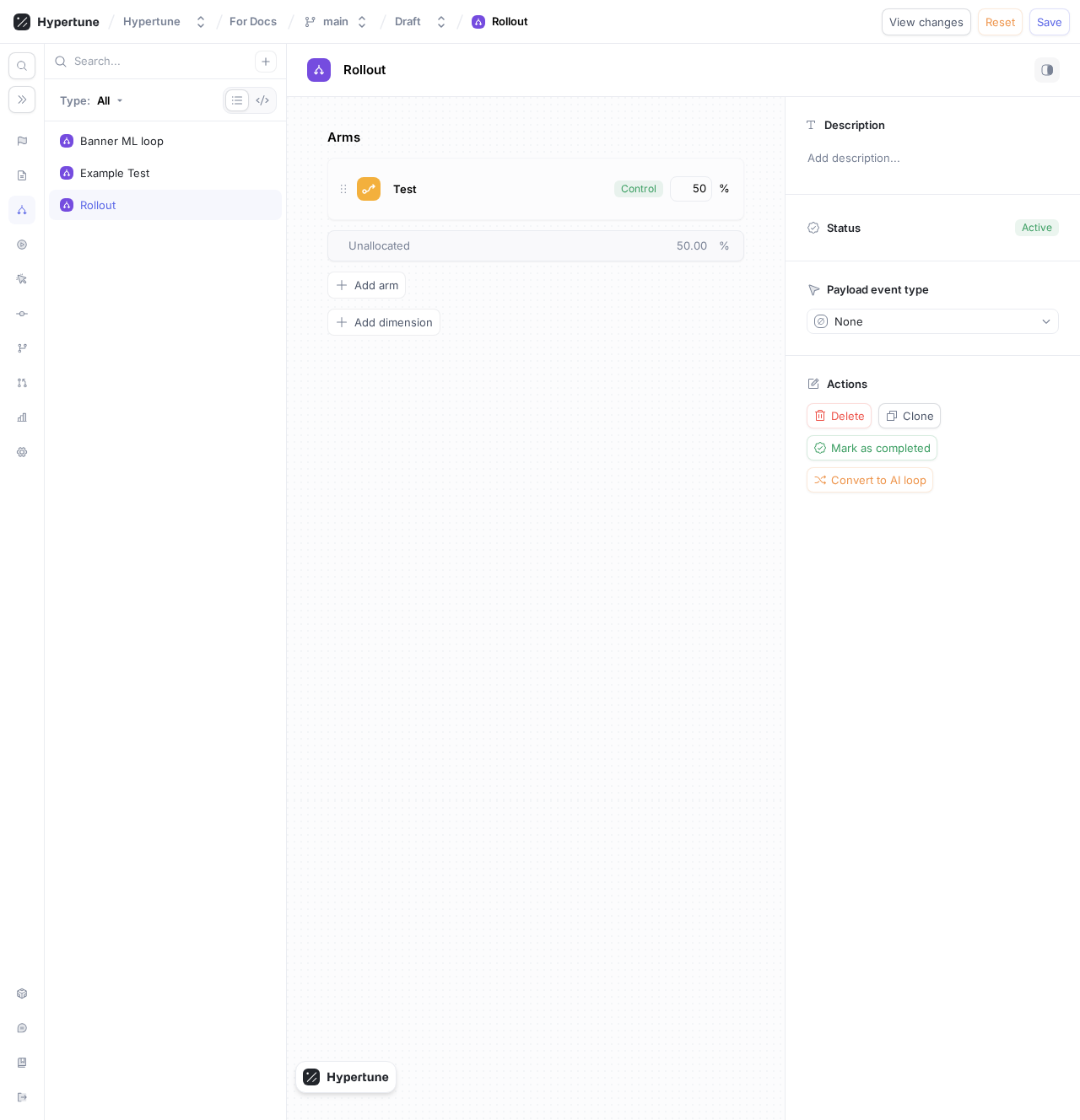
click at [628, 189] on div "Control" at bounding box center [638, 189] width 35 height 15
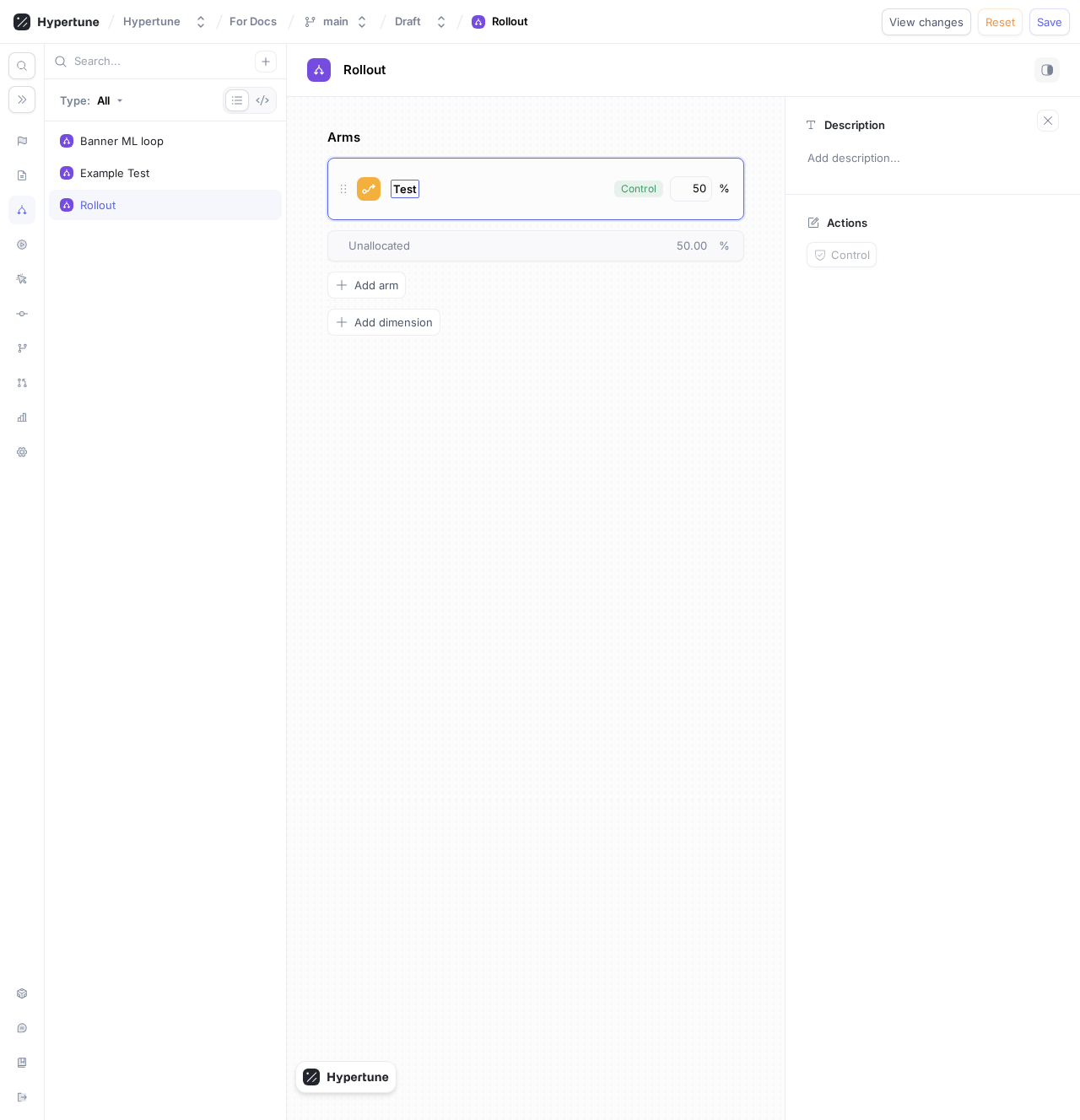
click at [405, 188] on span "Test" at bounding box center [405, 189] width 24 height 13
type input "c"
type input "Control"
click at [435, 456] on div "Arms Control Control 50 % To pick up a draggable item, press the space bar. Whi…" at bounding box center [535, 609] width 498 height 1023
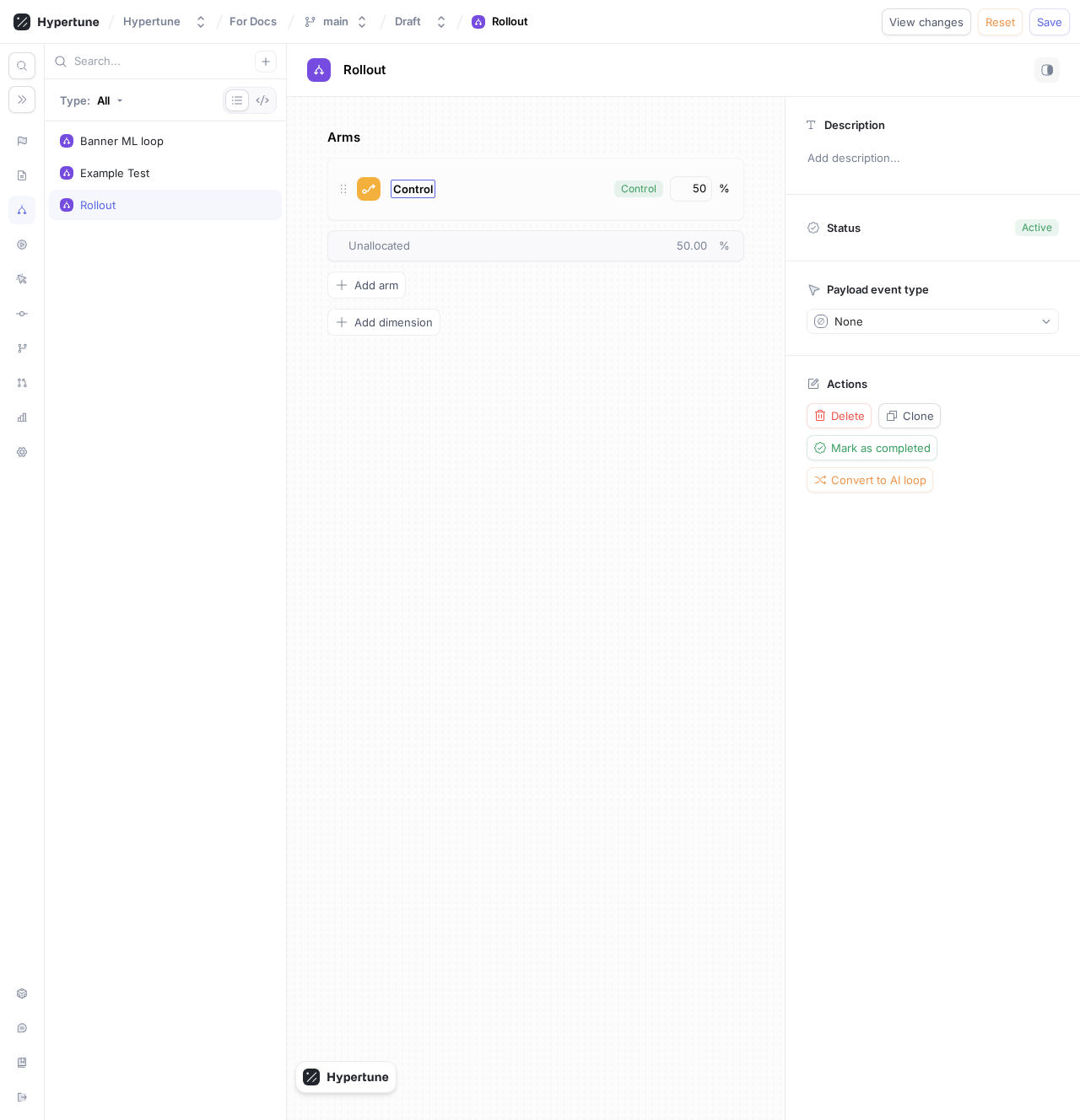
click at [411, 190] on span "Control" at bounding box center [413, 189] width 40 height 13
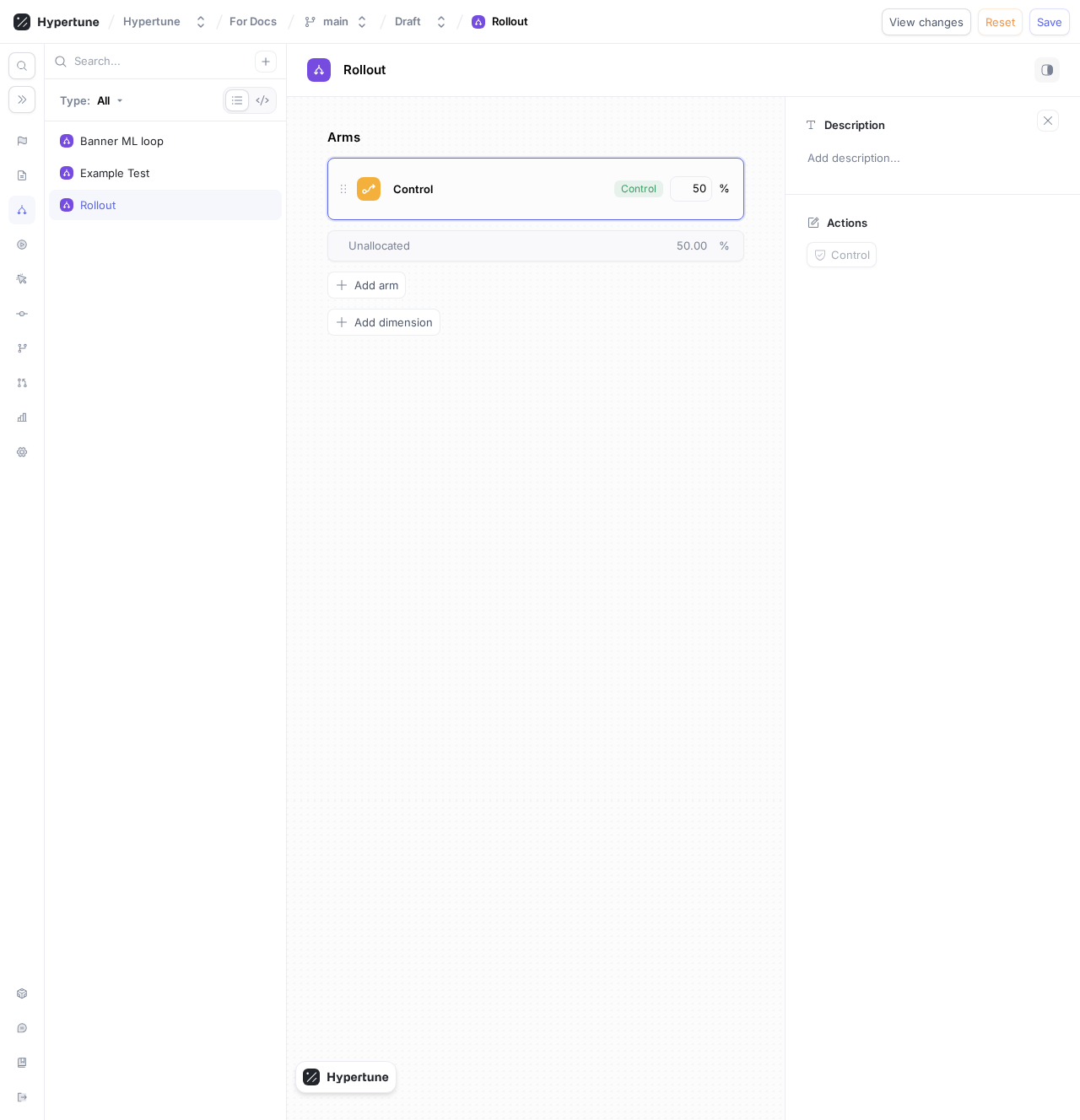
click at [420, 508] on div "Arms Control Control 50 % To pick up a draggable item, press the space bar. Whi…" at bounding box center [535, 609] width 498 height 1023
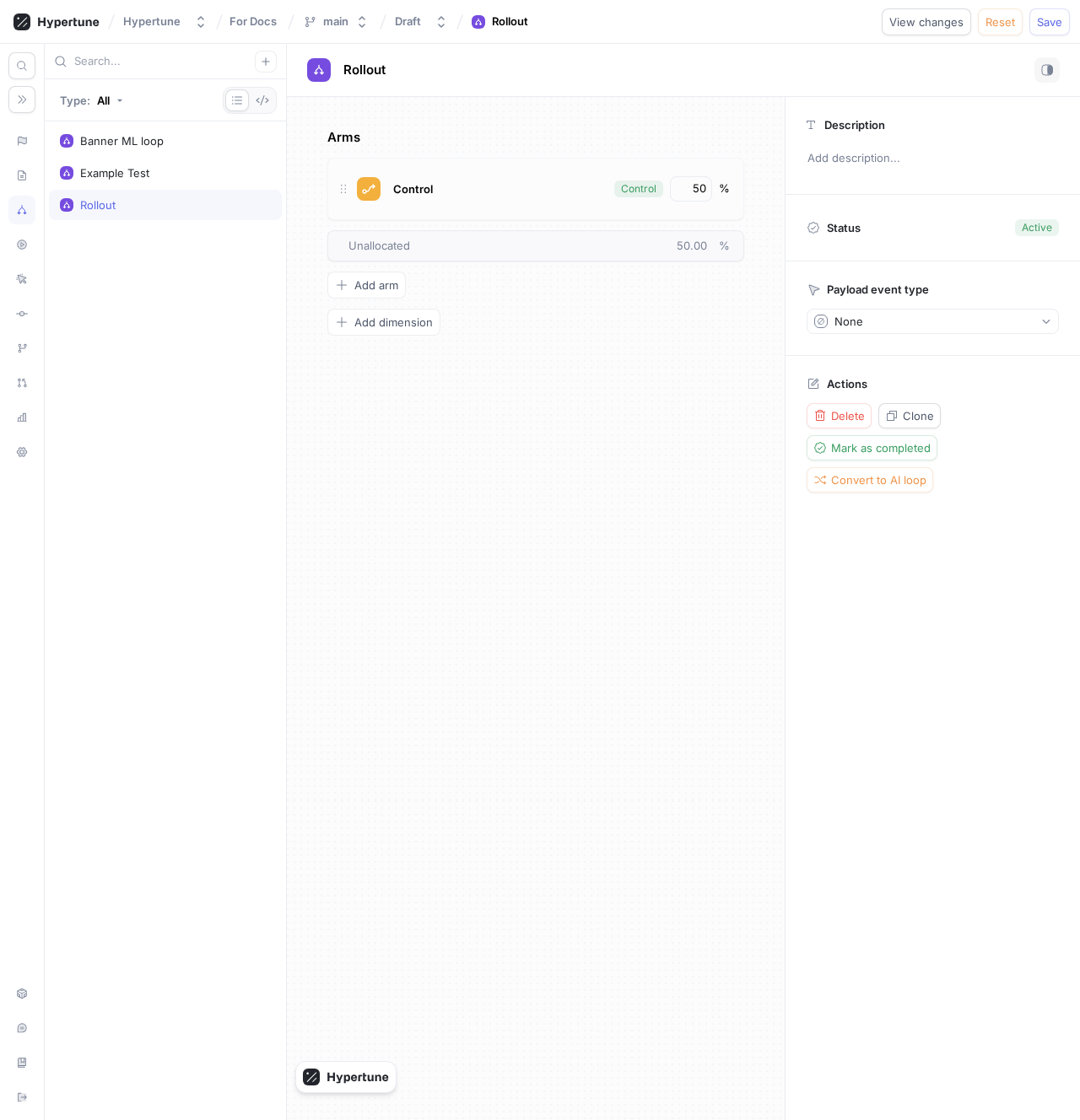
click at [508, 197] on div "Control" at bounding box center [497, 189] width 217 height 26
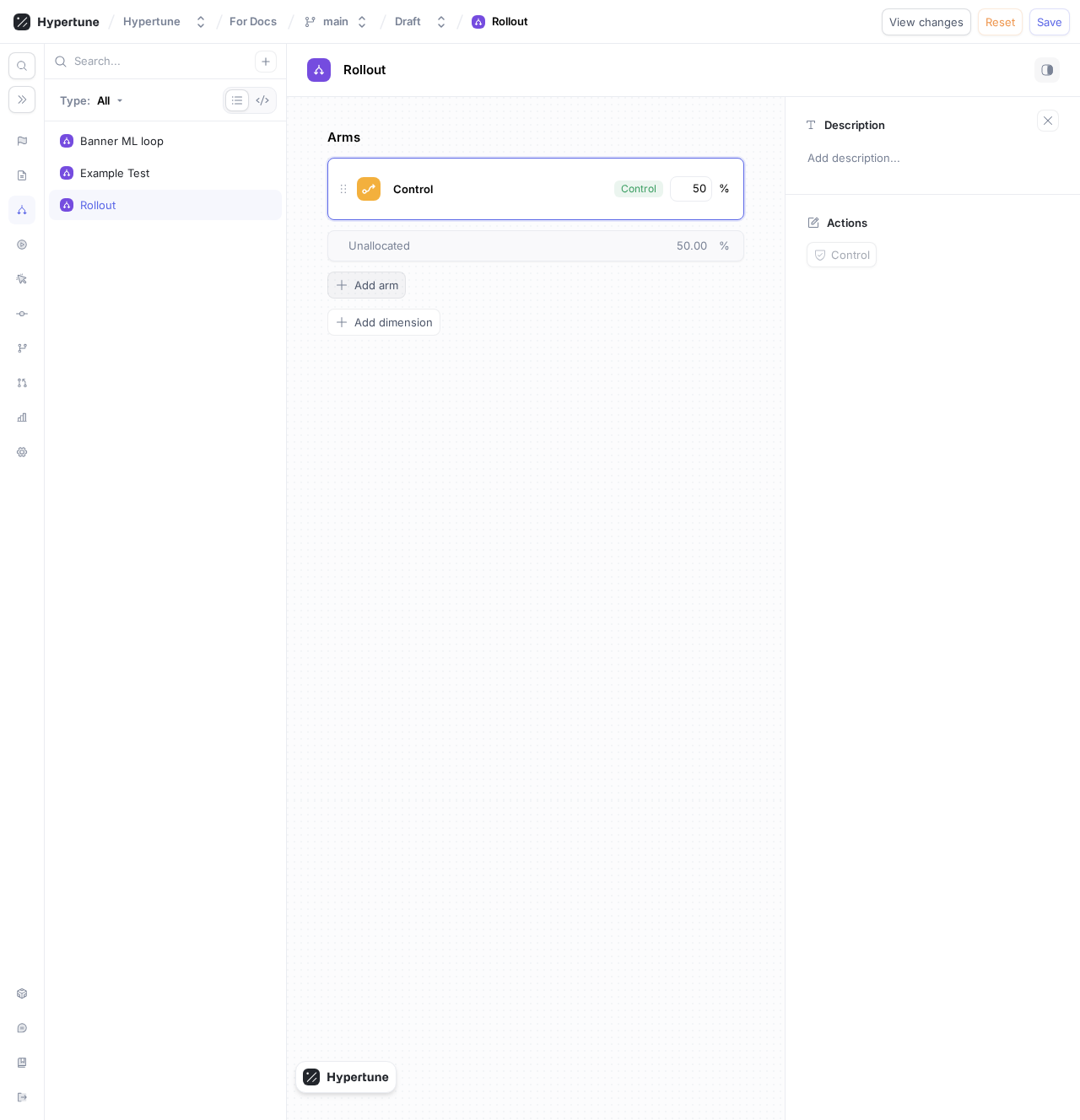
click at [341, 294] on button "Add arm" at bounding box center [367, 285] width 78 height 27
click at [417, 268] on div "Arm 2" at bounding box center [409, 261] width 36 height 18
type input "Test"
click at [694, 268] on input "0" at bounding box center [691, 262] width 29 height 17
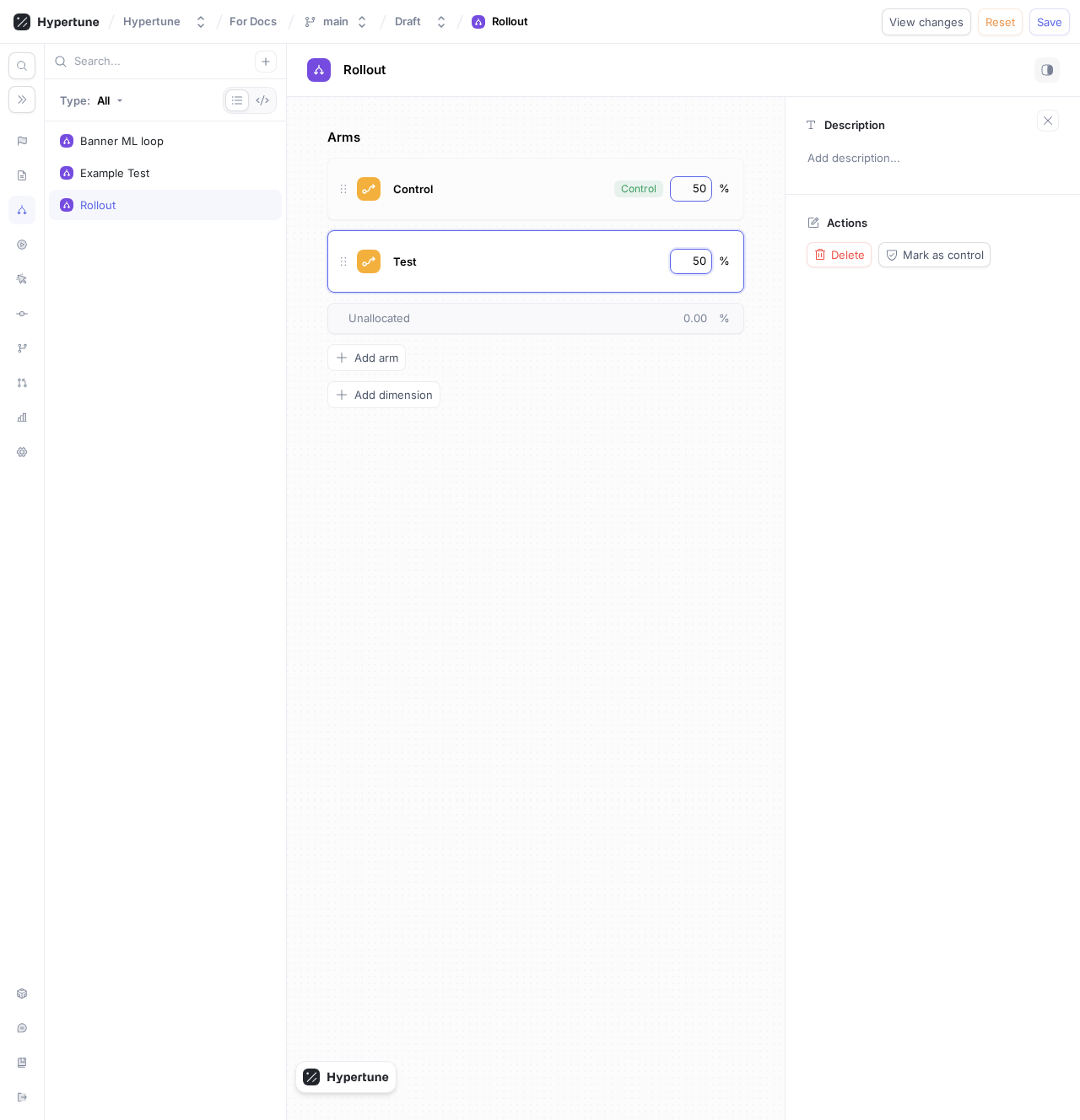
type input "50"
click at [697, 193] on input "50" at bounding box center [691, 190] width 29 height 17
type input "0"
click at [694, 496] on div "Arms Control Control 0 % Test 50 % To pick up a draggable item, press the space…" at bounding box center [535, 609] width 498 height 1023
click at [23, 136] on icon at bounding box center [22, 141] width 11 height 13
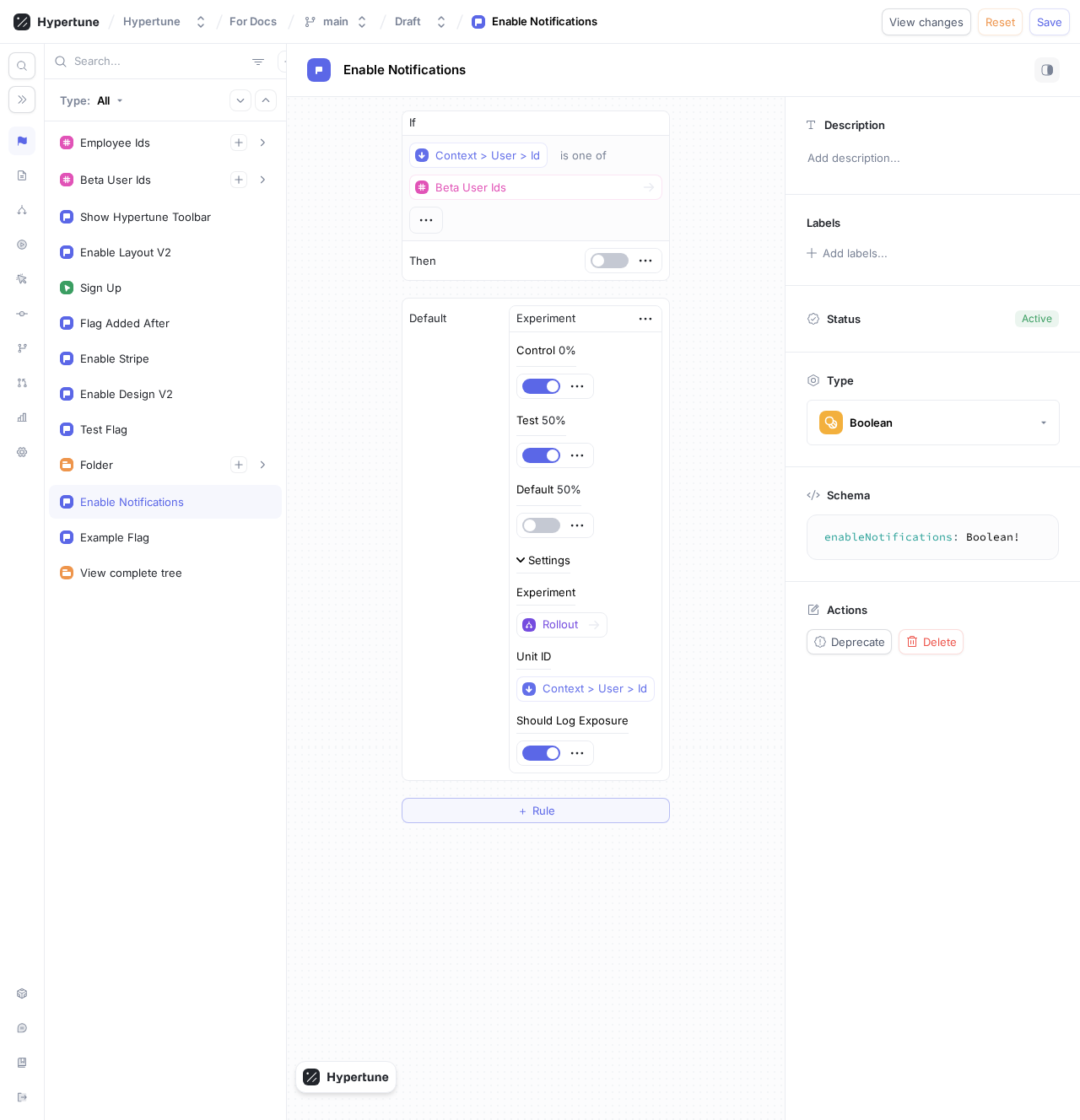
click at [453, 512] on div "Default Experiment Control 0% Test 50% Default 50% Settings Experiment Rollout …" at bounding box center [535, 540] width 267 height 482
click at [545, 384] on button "button" at bounding box center [541, 387] width 38 height 15
click at [348, 160] on div "If Context > User > Id is one of Beta User Ids Then Default Experiment Control …" at bounding box center [535, 467] width 498 height 740
click at [558, 561] on div "Settings" at bounding box center [549, 561] width 42 height 11
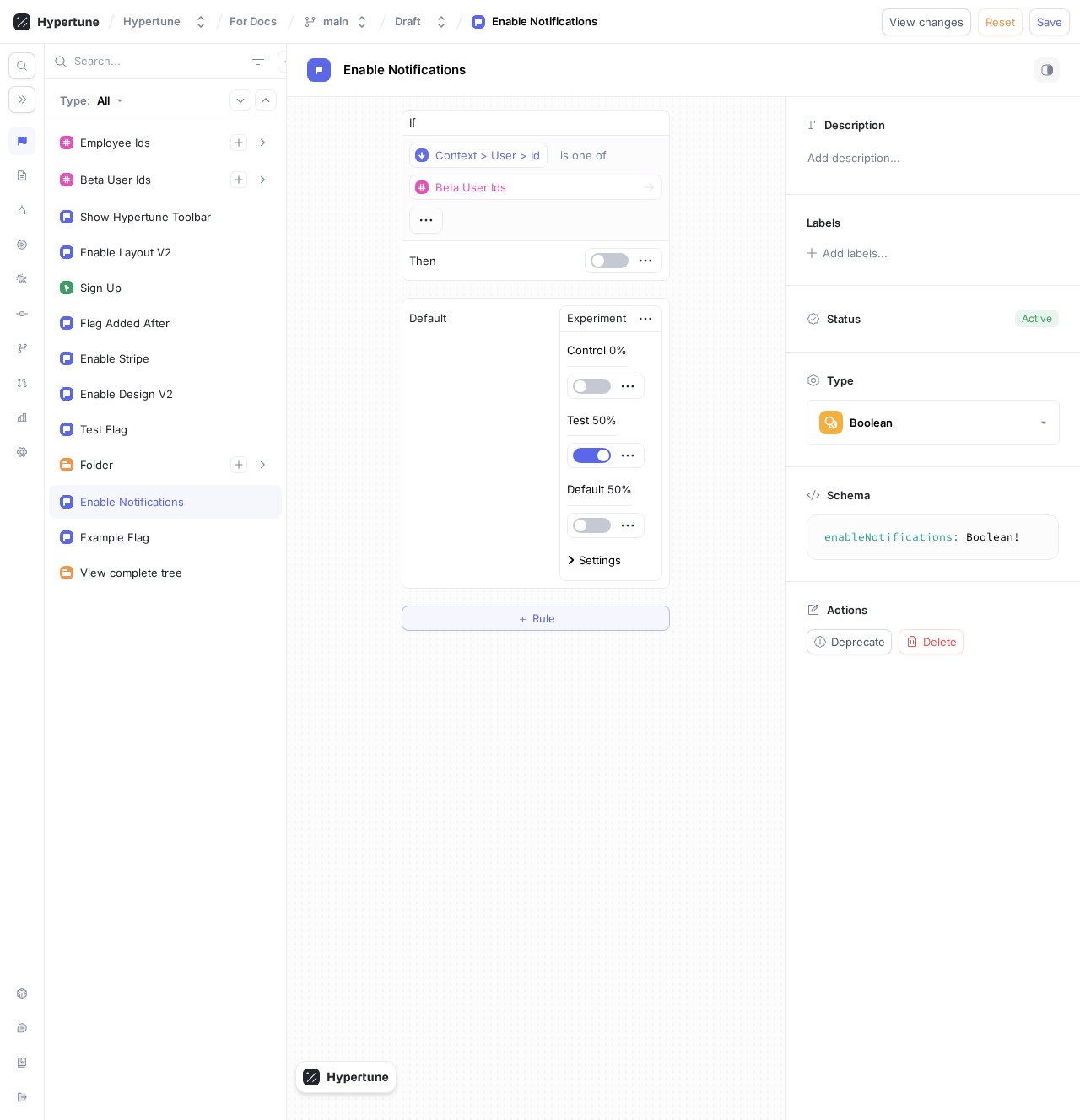
click at [357, 432] on div "If Context > User > Id is one of Beta User Ids Then Default Experiment Control …" at bounding box center [535, 370] width 498 height 548
click at [19, 102] on icon "button" at bounding box center [22, 99] width 11 height 11
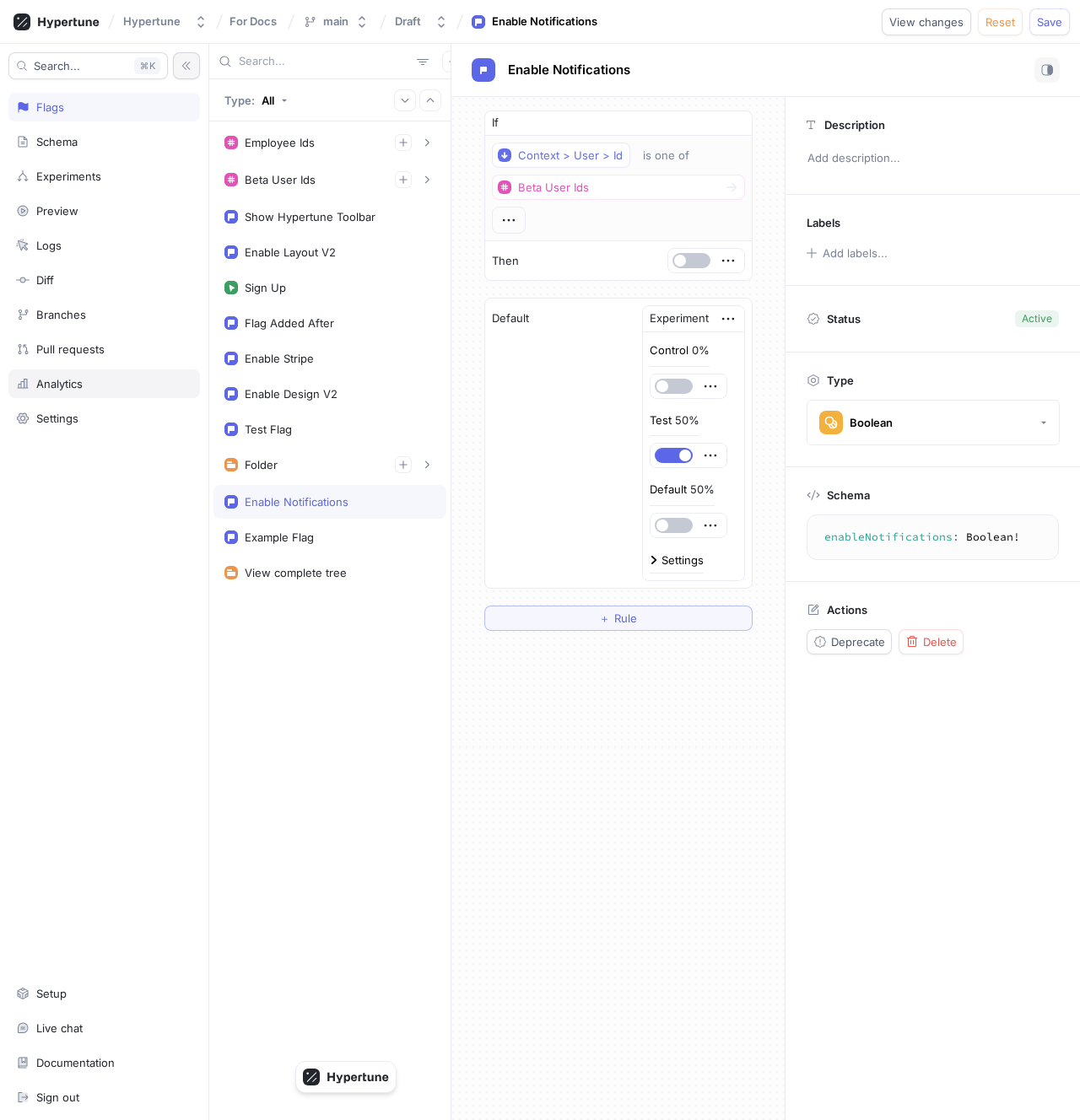
click at [68, 387] on div "Analytics" at bounding box center [59, 384] width 47 height 13
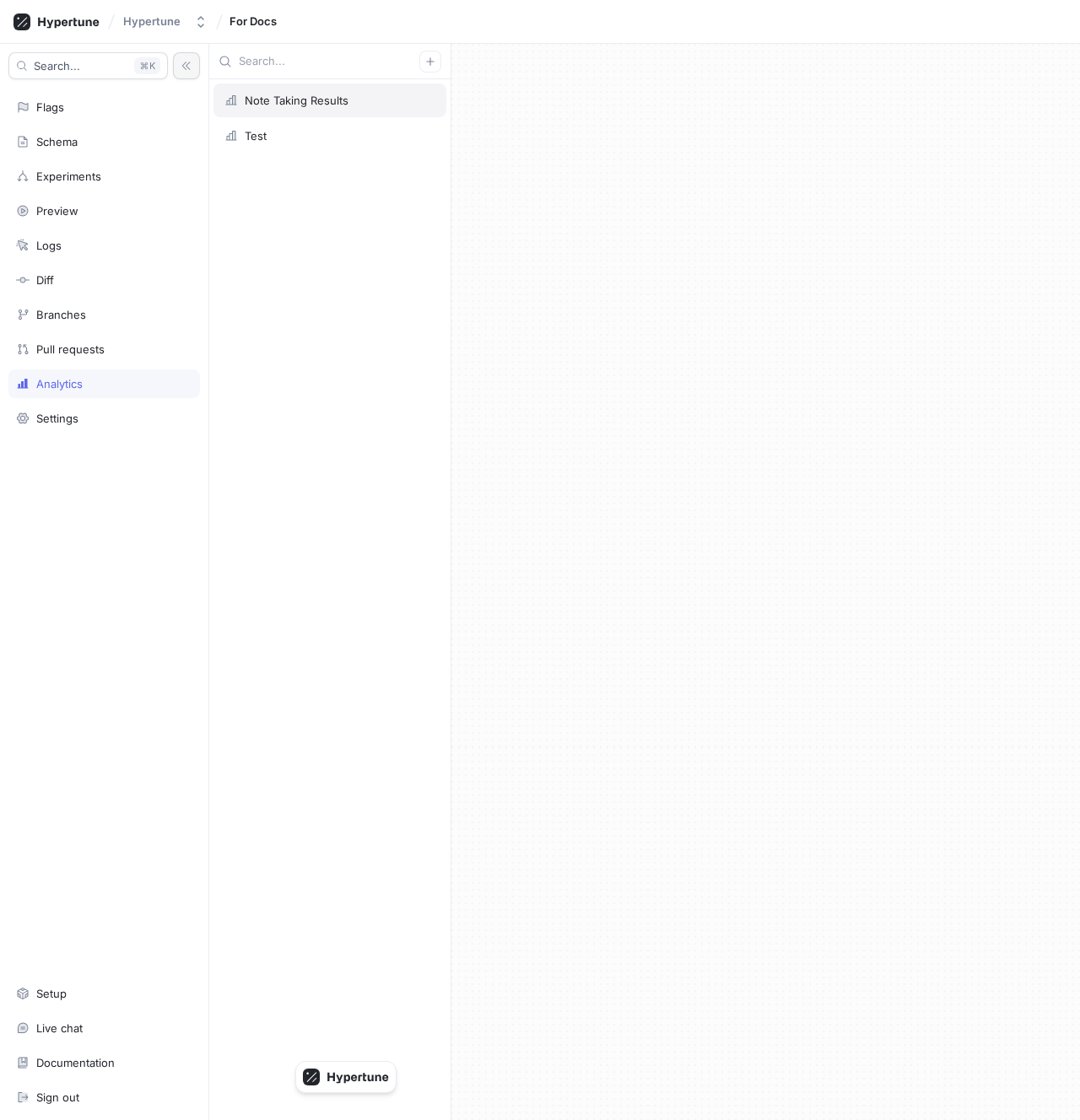
click at [359, 98] on div "Note Taking Results" at bounding box center [330, 100] width 210 height 13
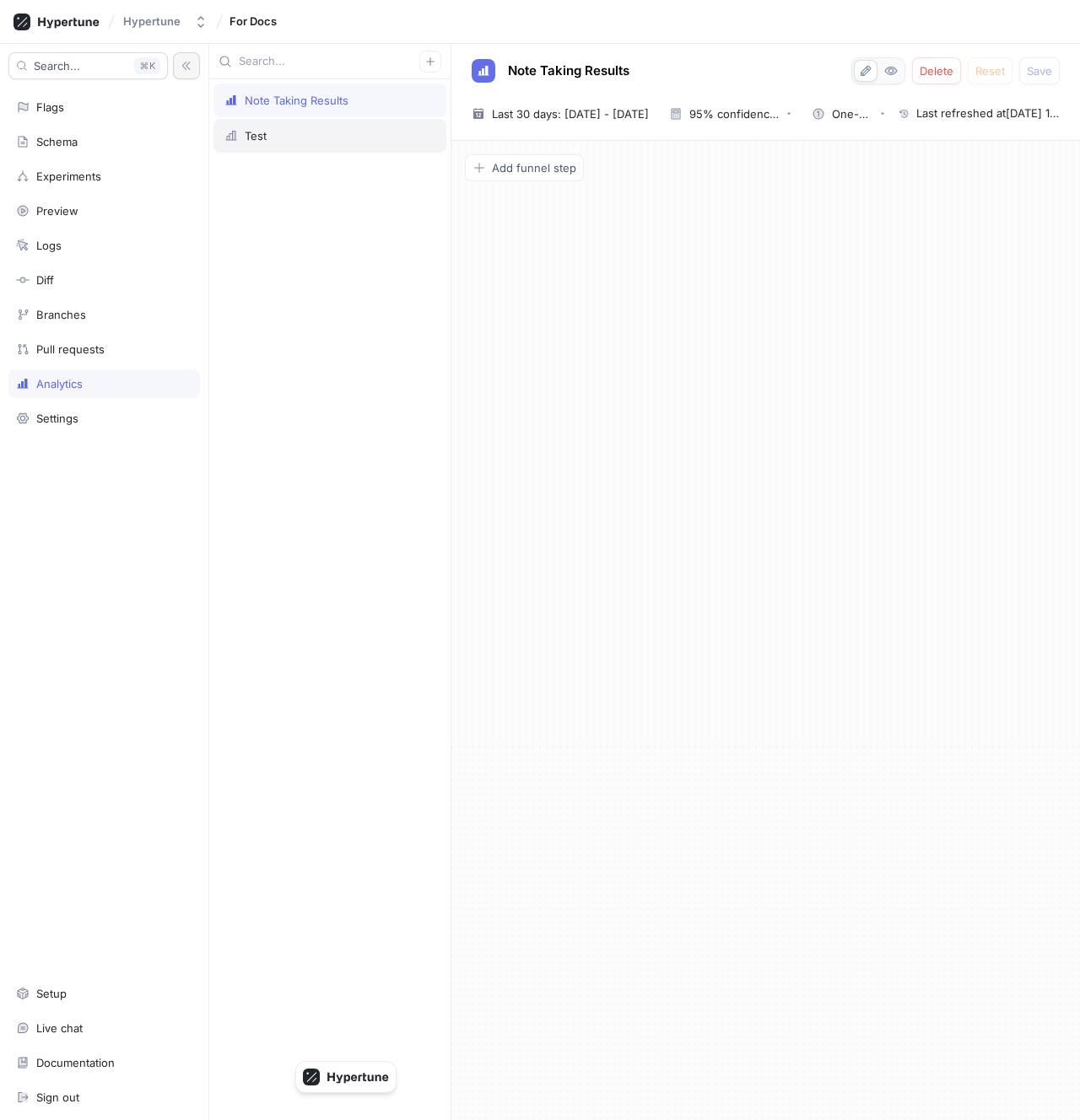
click at [354, 125] on div "Test" at bounding box center [330, 135] width 232 height 33
click at [129, 100] on div "Flags" at bounding box center [104, 107] width 176 height 13
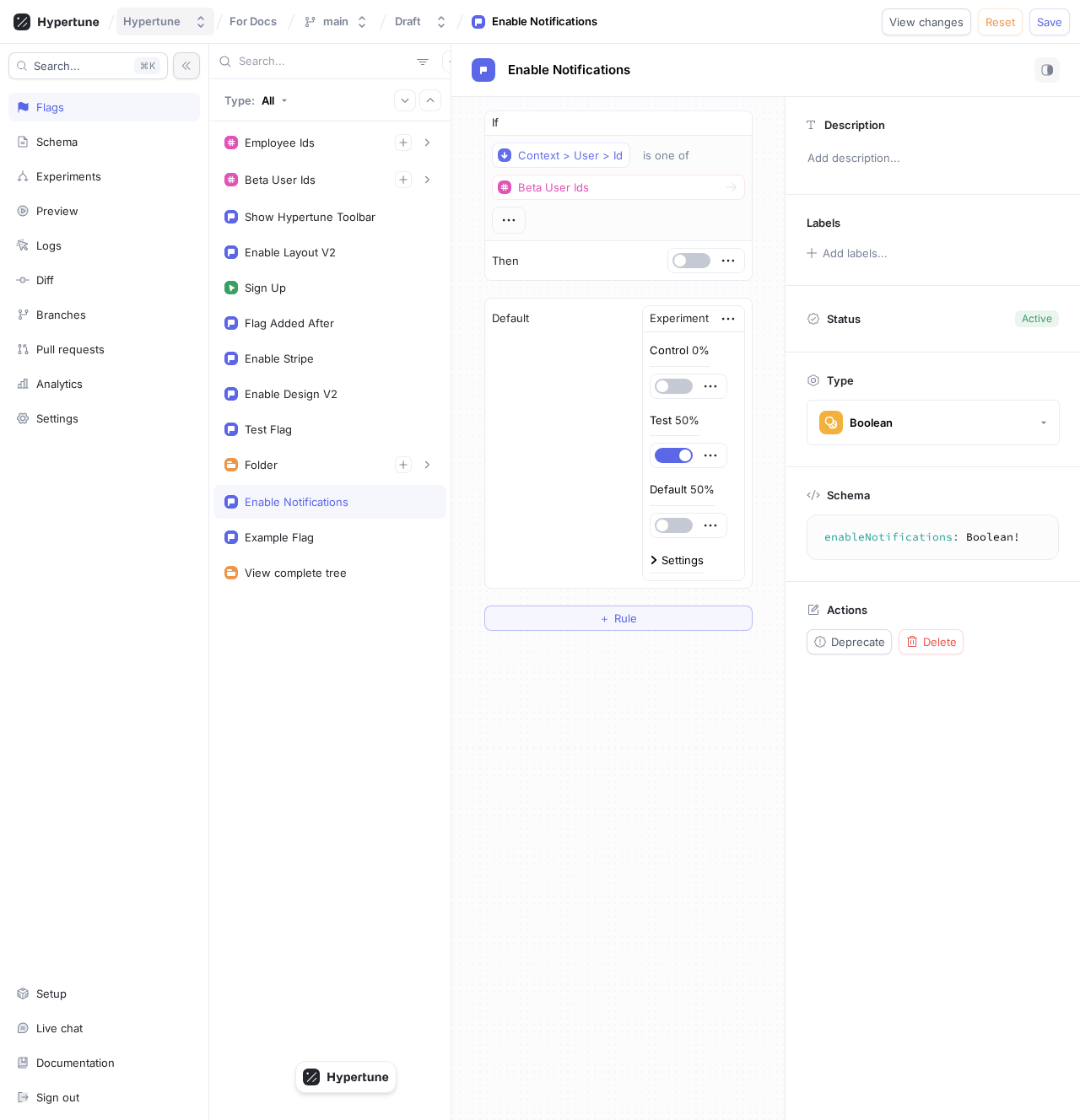
click at [158, 17] on div "Hypertune" at bounding box center [151, 21] width 57 height 14
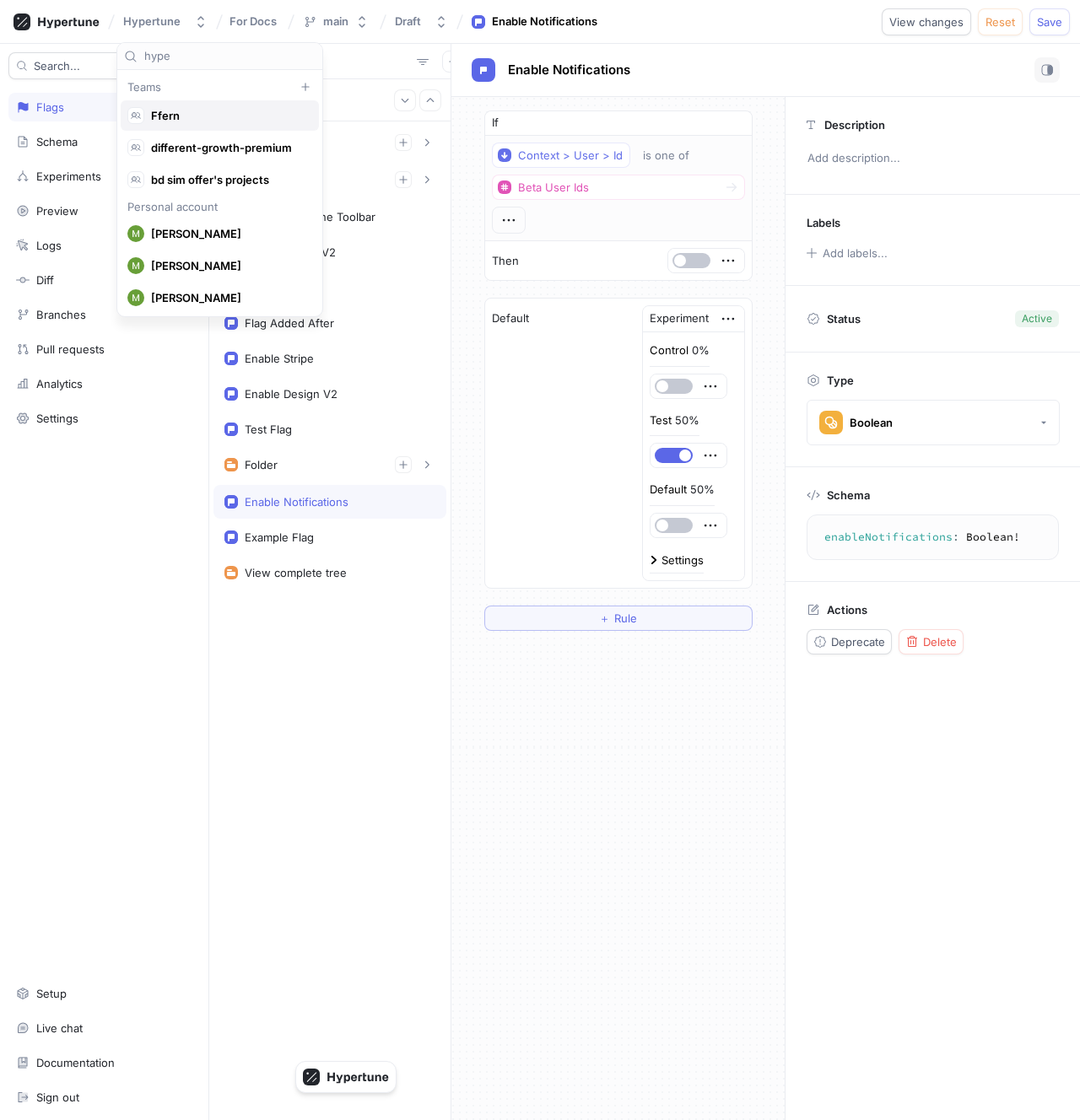
type input "hyper"
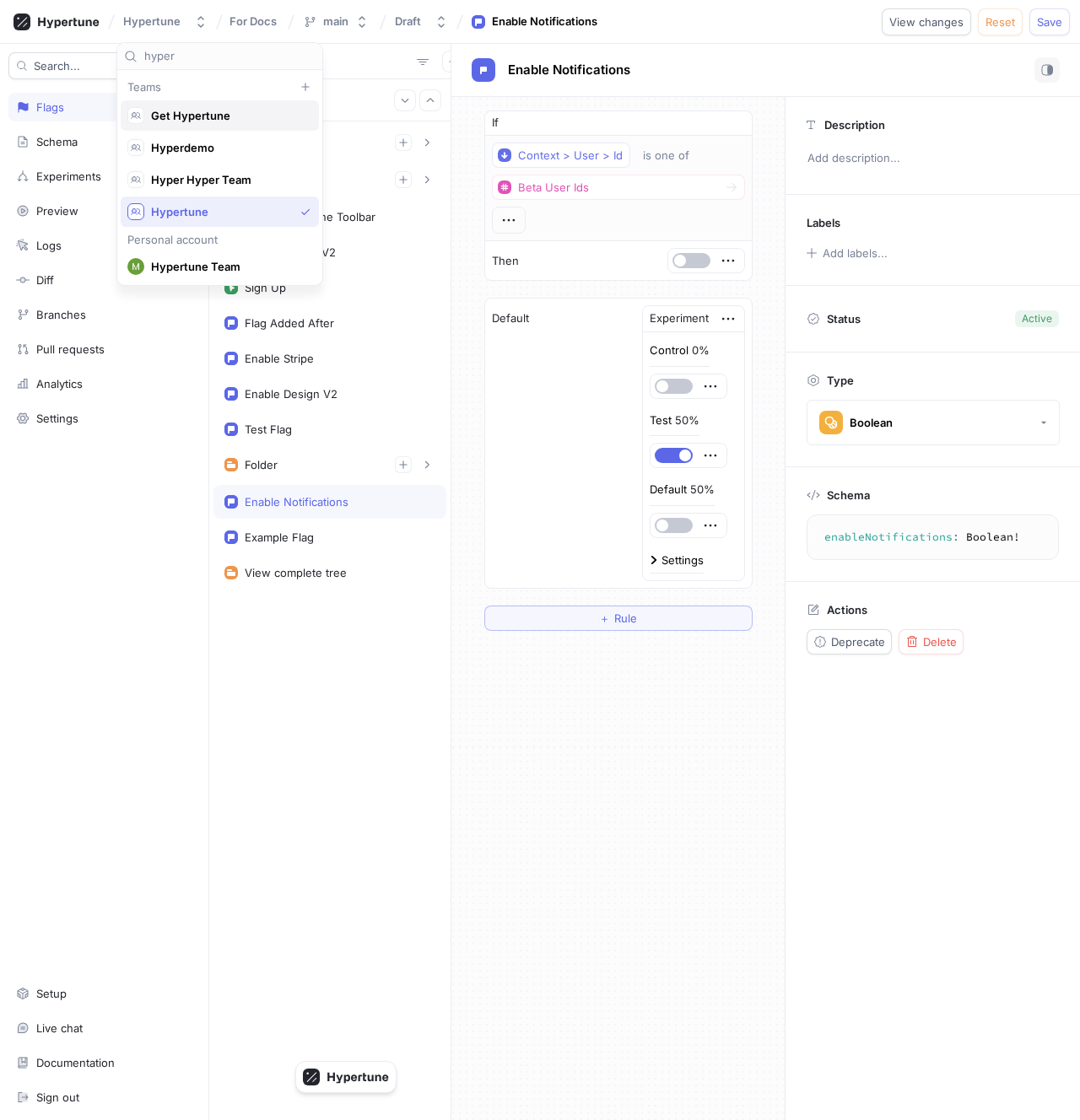
scroll to position [96, 0]
click at [75, 26] on icon at bounding box center [56, 22] width 86 height 17
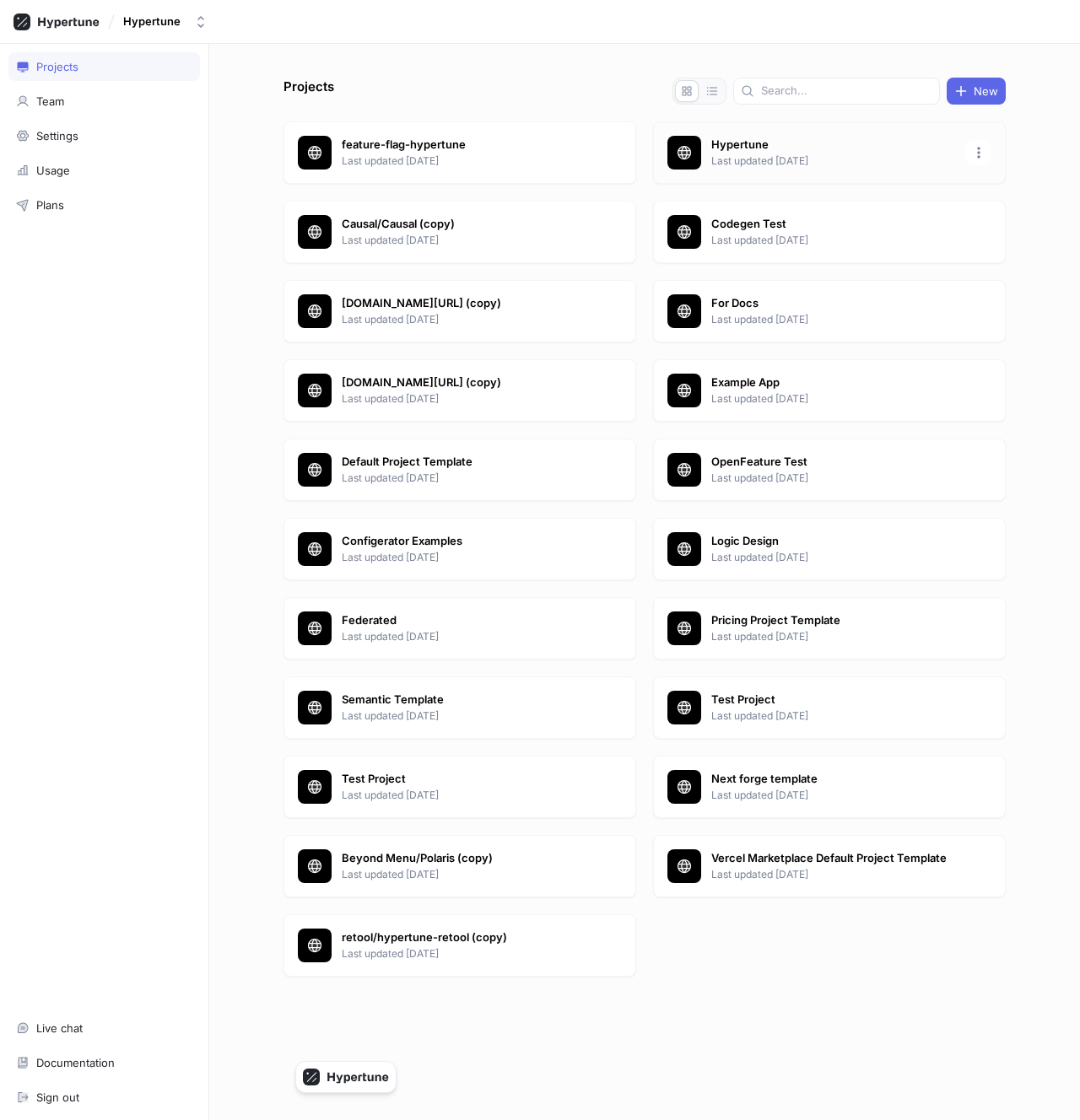
click at [773, 154] on p "Last updated [DATE]" at bounding box center [833, 161] width 245 height 15
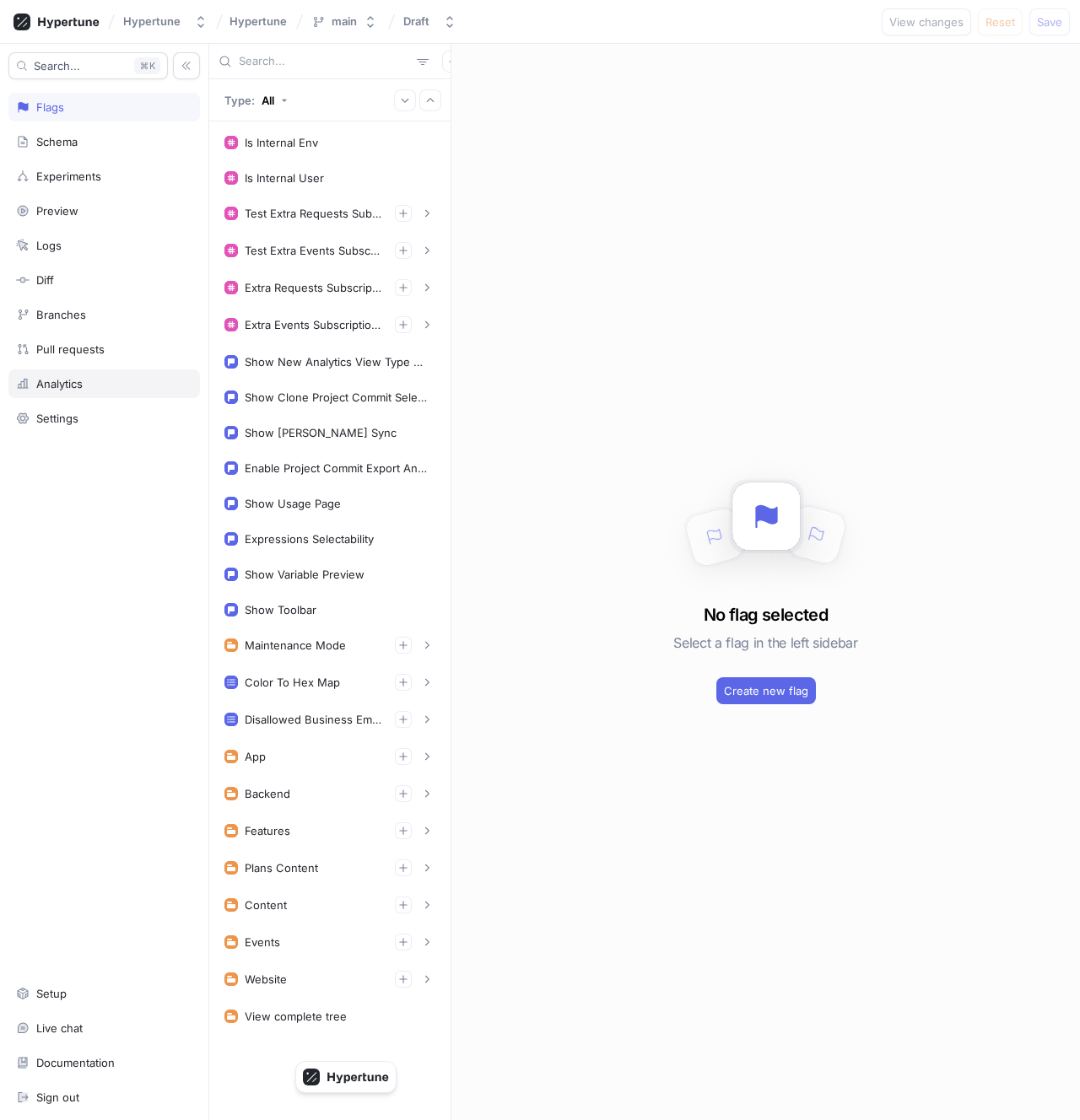
click at [81, 370] on div "Analytics" at bounding box center [104, 384] width 191 height 29
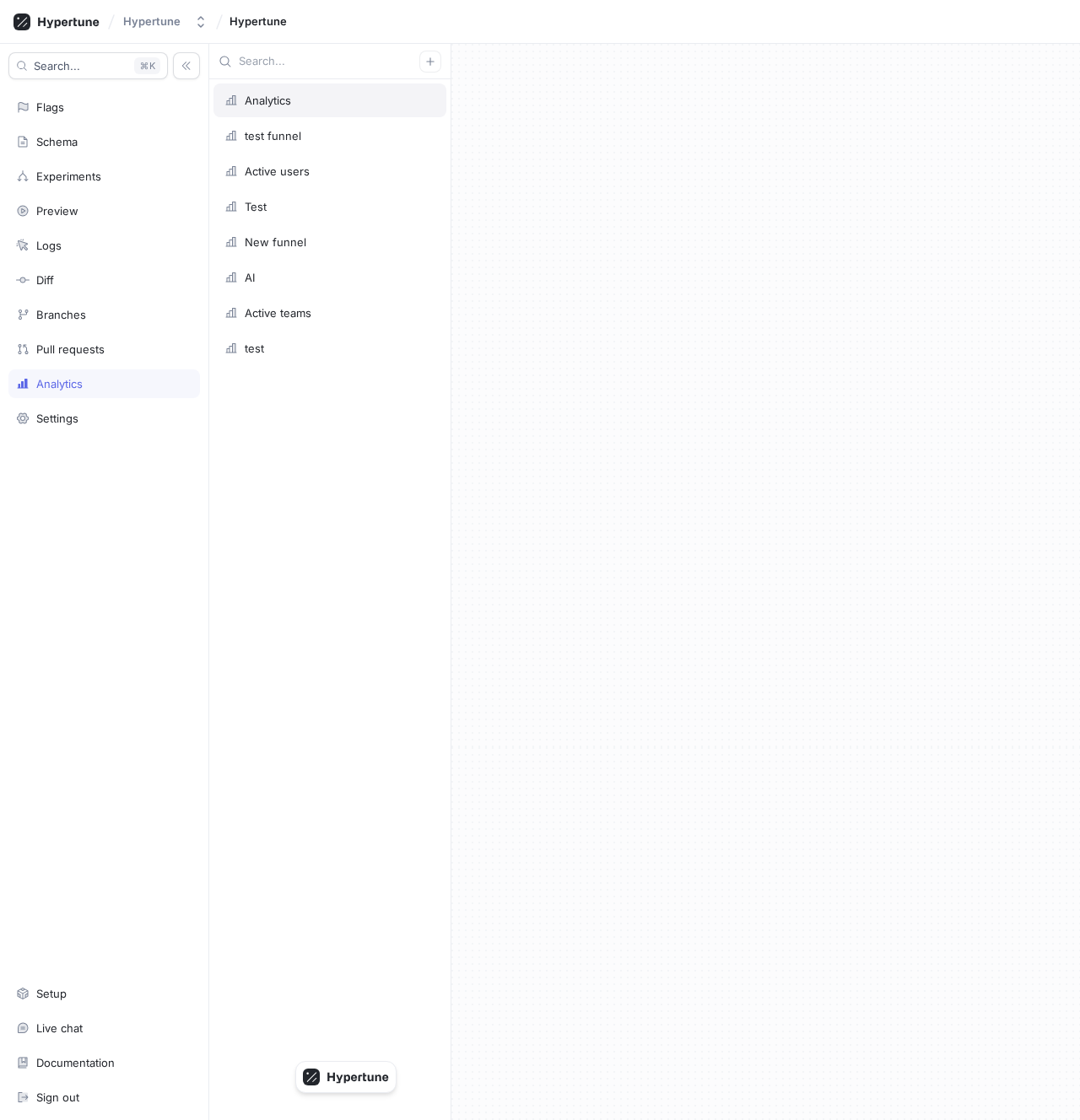
click at [298, 85] on div "Analytics" at bounding box center [330, 100] width 232 height 33
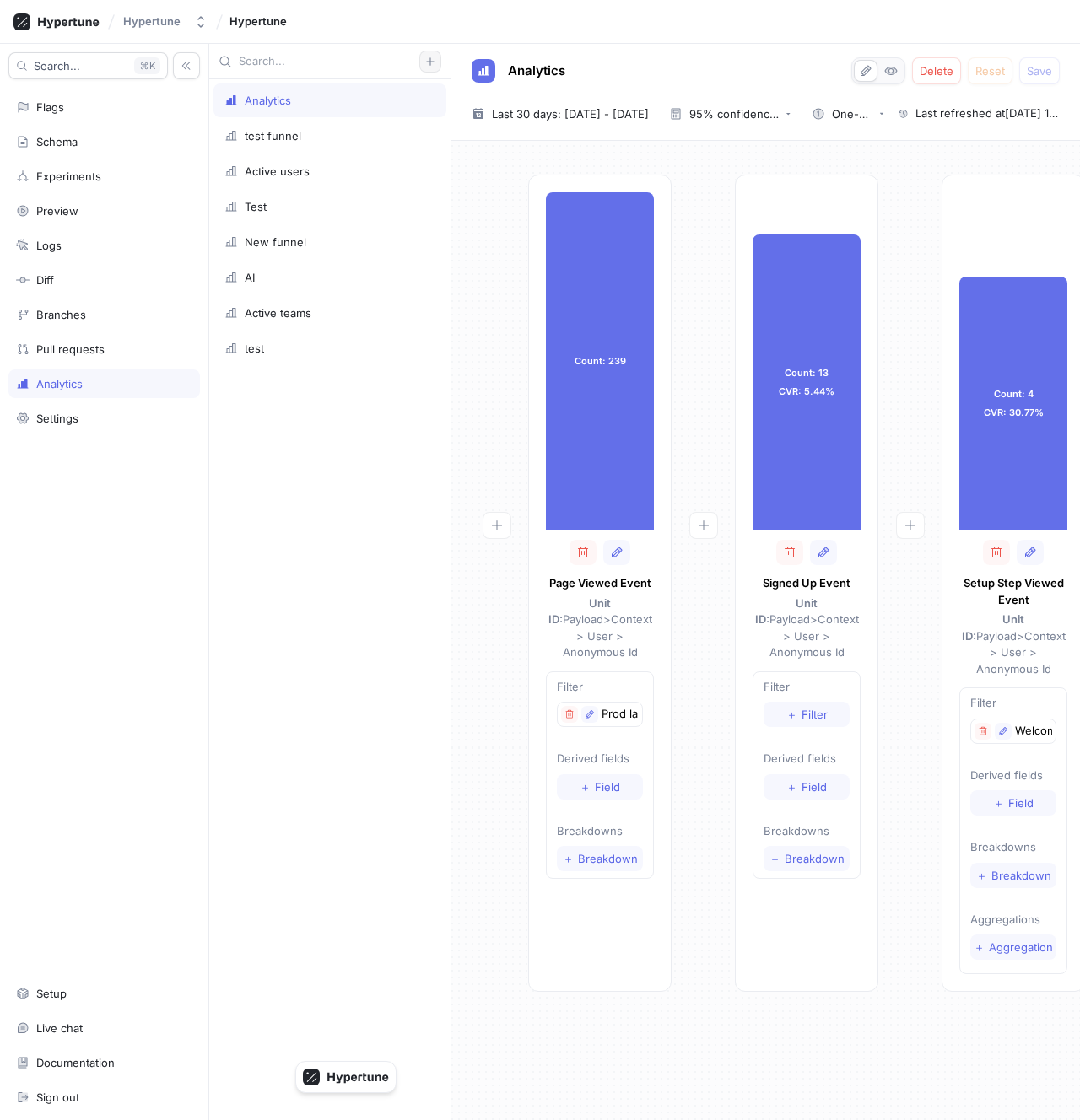
click at [428, 62] on icon "button" at bounding box center [430, 61] width 8 height 8
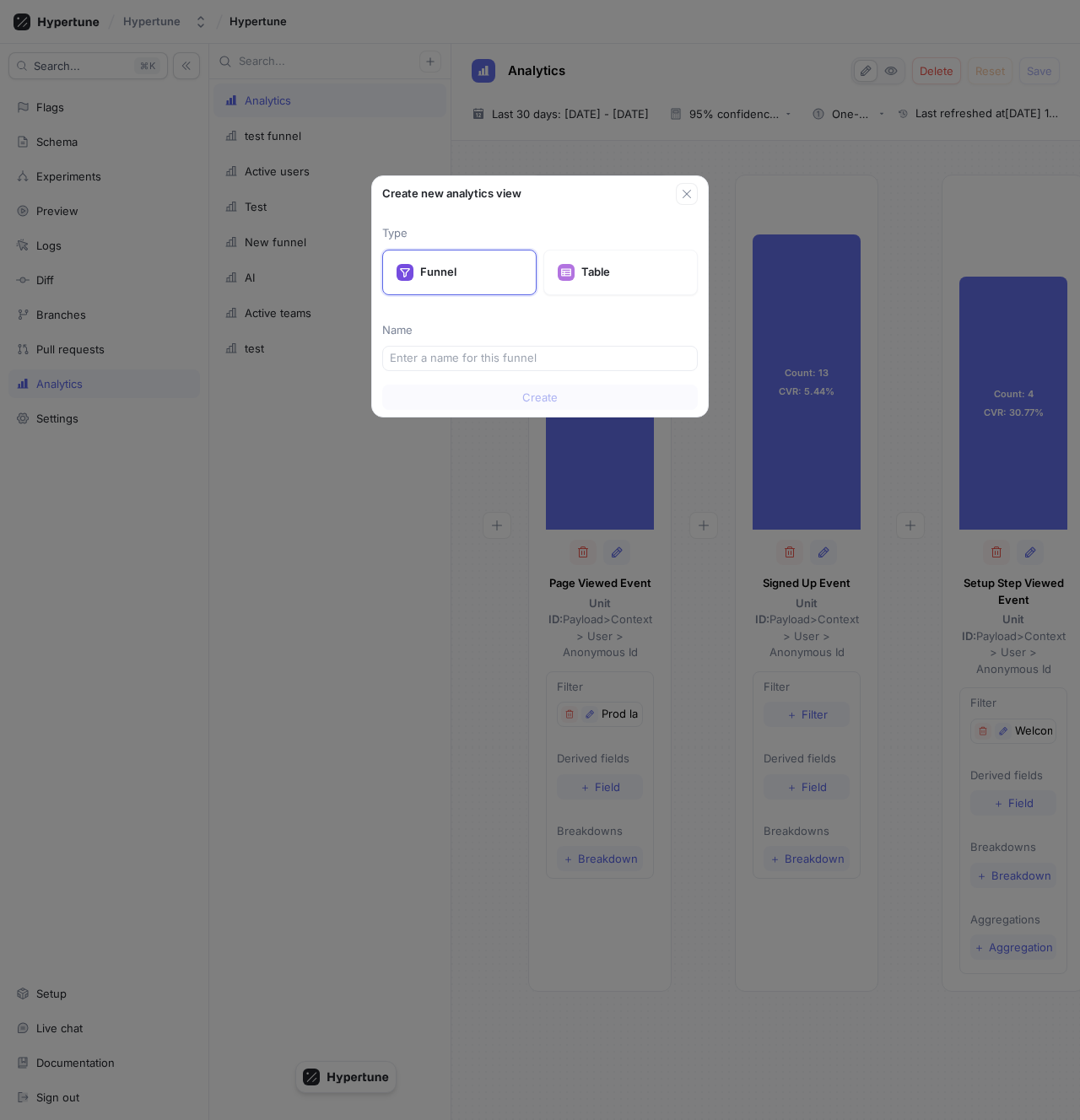
click at [616, 309] on div "Type Funnel Table Name" at bounding box center [539, 297] width 315 height 146
click at [608, 283] on div "Table" at bounding box center [620, 272] width 154 height 46
click at [513, 352] on input "text" at bounding box center [539, 359] width 300 height 17
type input "p"
type input "Page views"
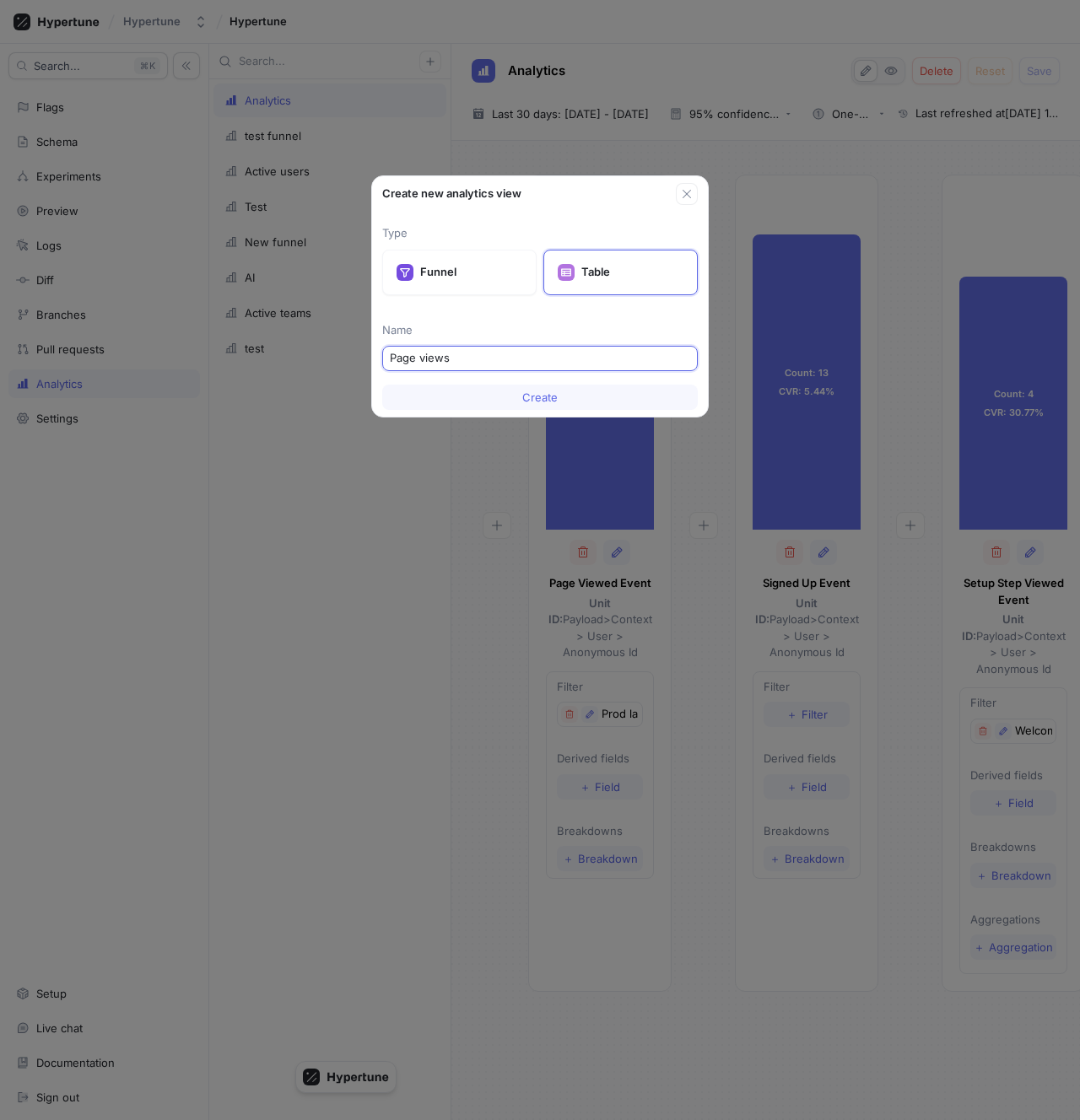
type input "Page views"
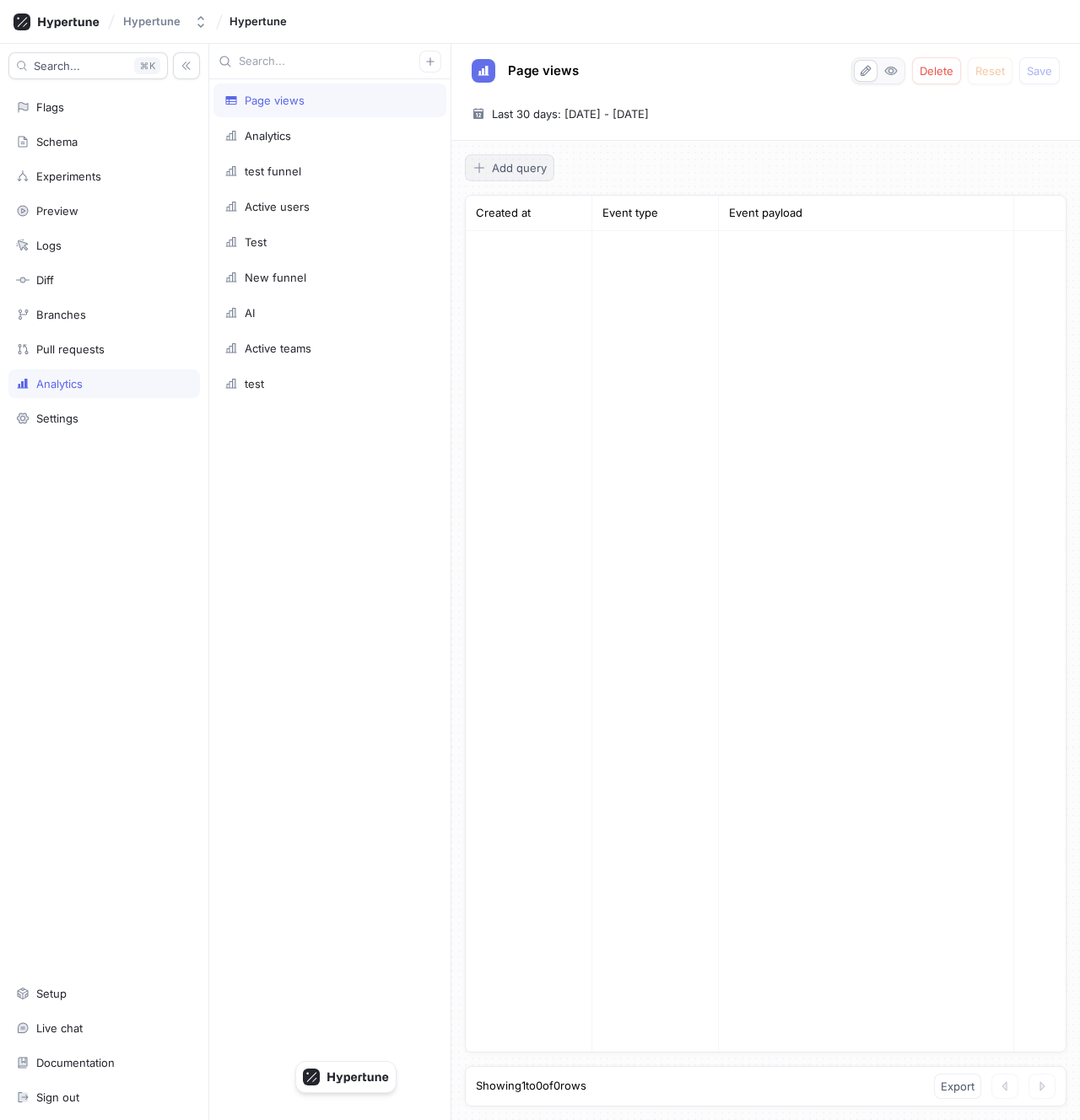
click at [522, 167] on span "Add query" at bounding box center [519, 168] width 55 height 10
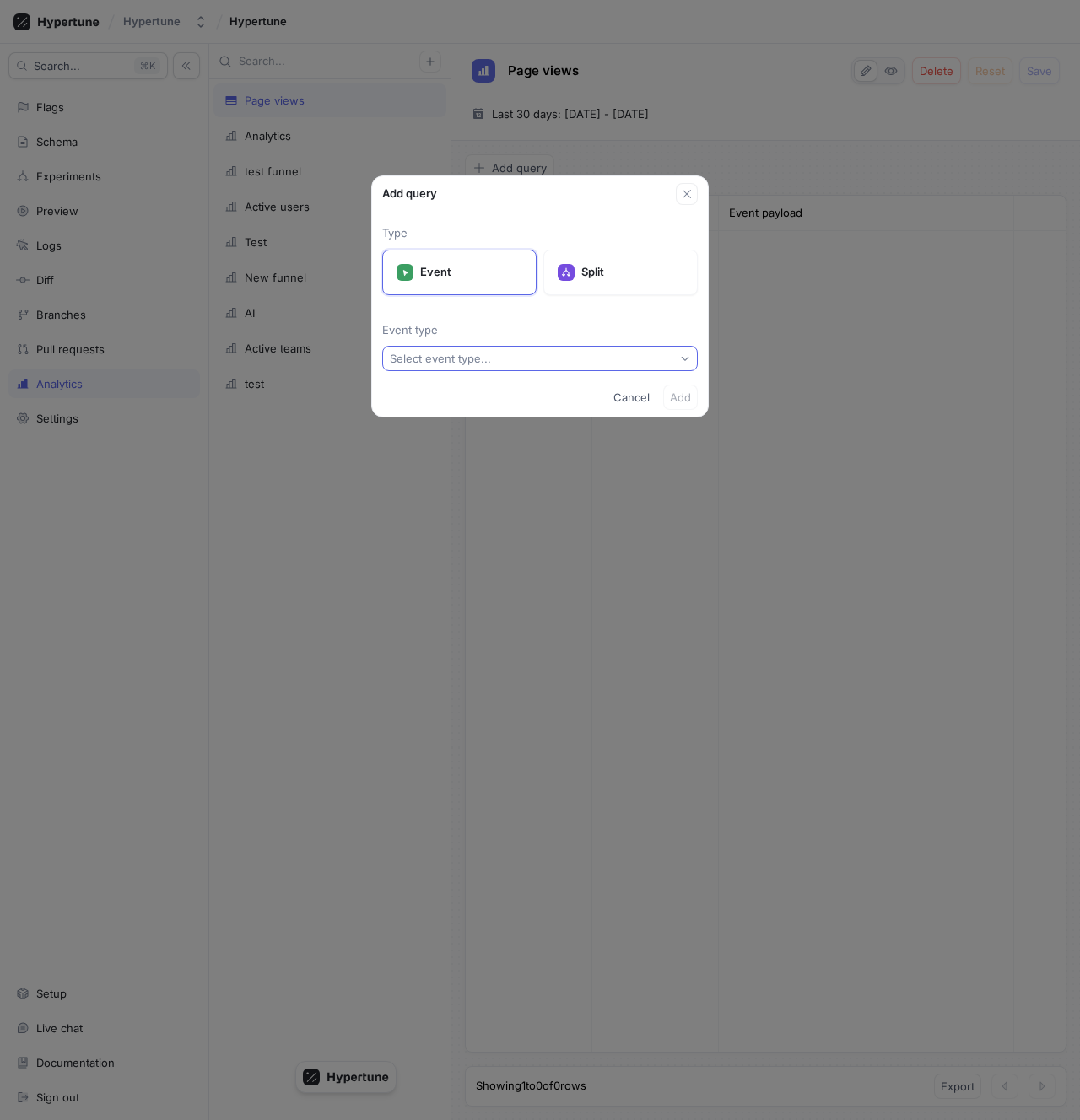
click at [512, 352] on button "Select event type..." at bounding box center [539, 358] width 315 height 26
type input "page"
click at [470, 411] on div "Page Viewed Event" at bounding box center [540, 419] width 307 height 28
click at [677, 399] on span "Add" at bounding box center [680, 397] width 21 height 10
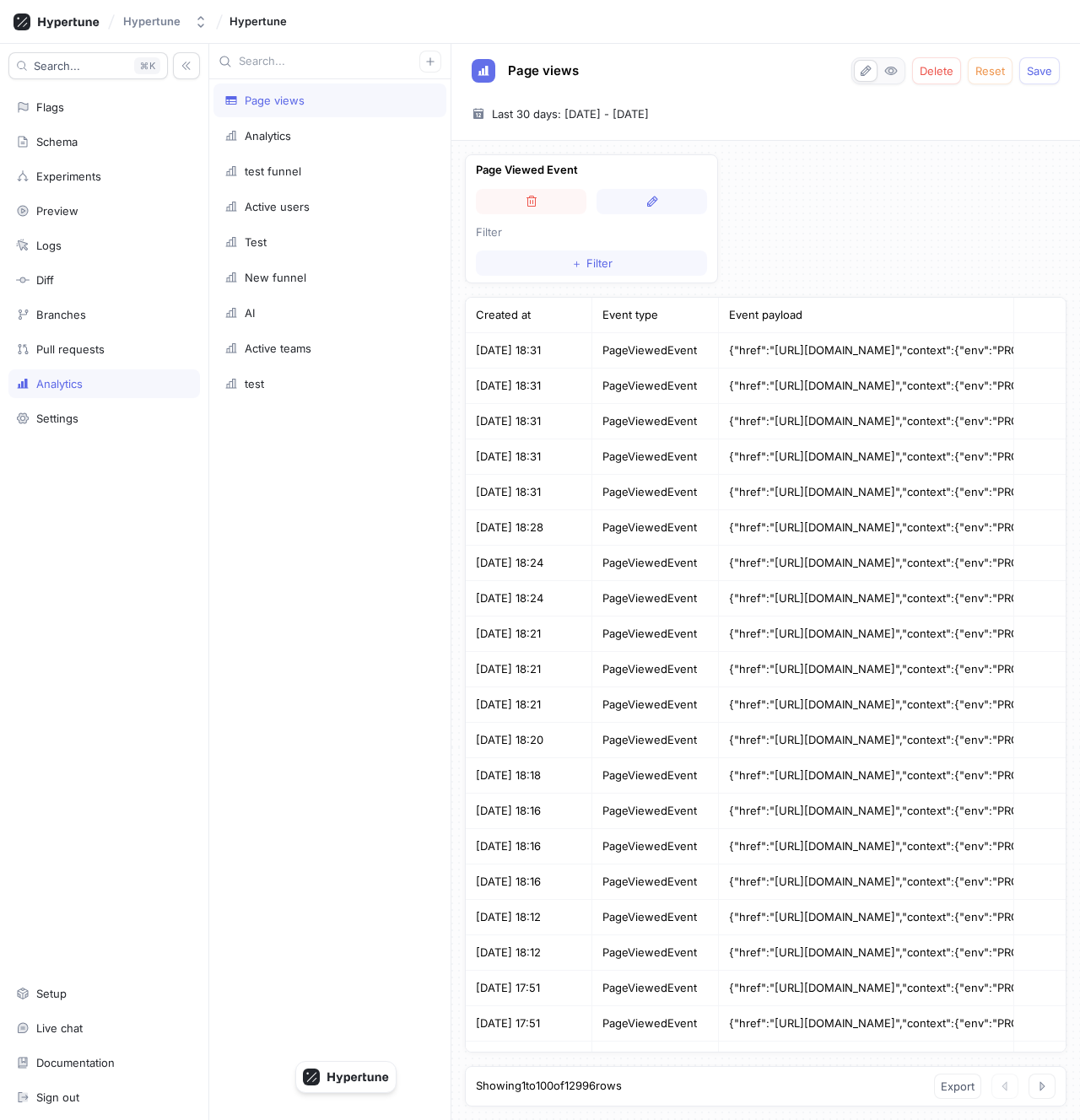
click at [614, 349] on div "PageViewedEvent" at bounding box center [655, 350] width 127 height 35
click at [638, 349] on div "PageViewedEvent" at bounding box center [655, 350] width 127 height 35
click at [584, 262] on div "＋ Filter" at bounding box center [591, 263] width 41 height 10
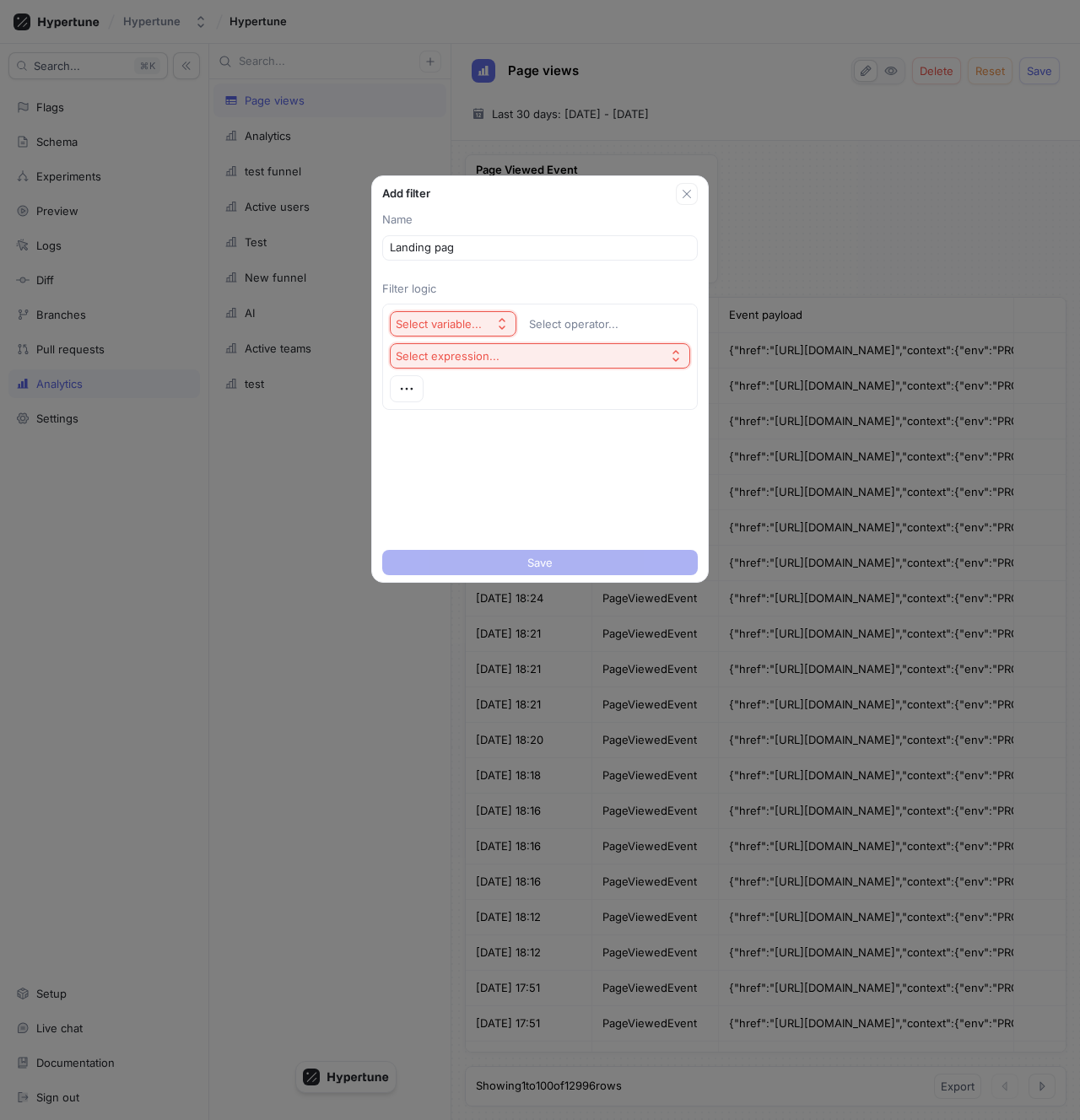
type input "Landing page"
click at [689, 188] on icon "button" at bounding box center [687, 194] width 13 height 13
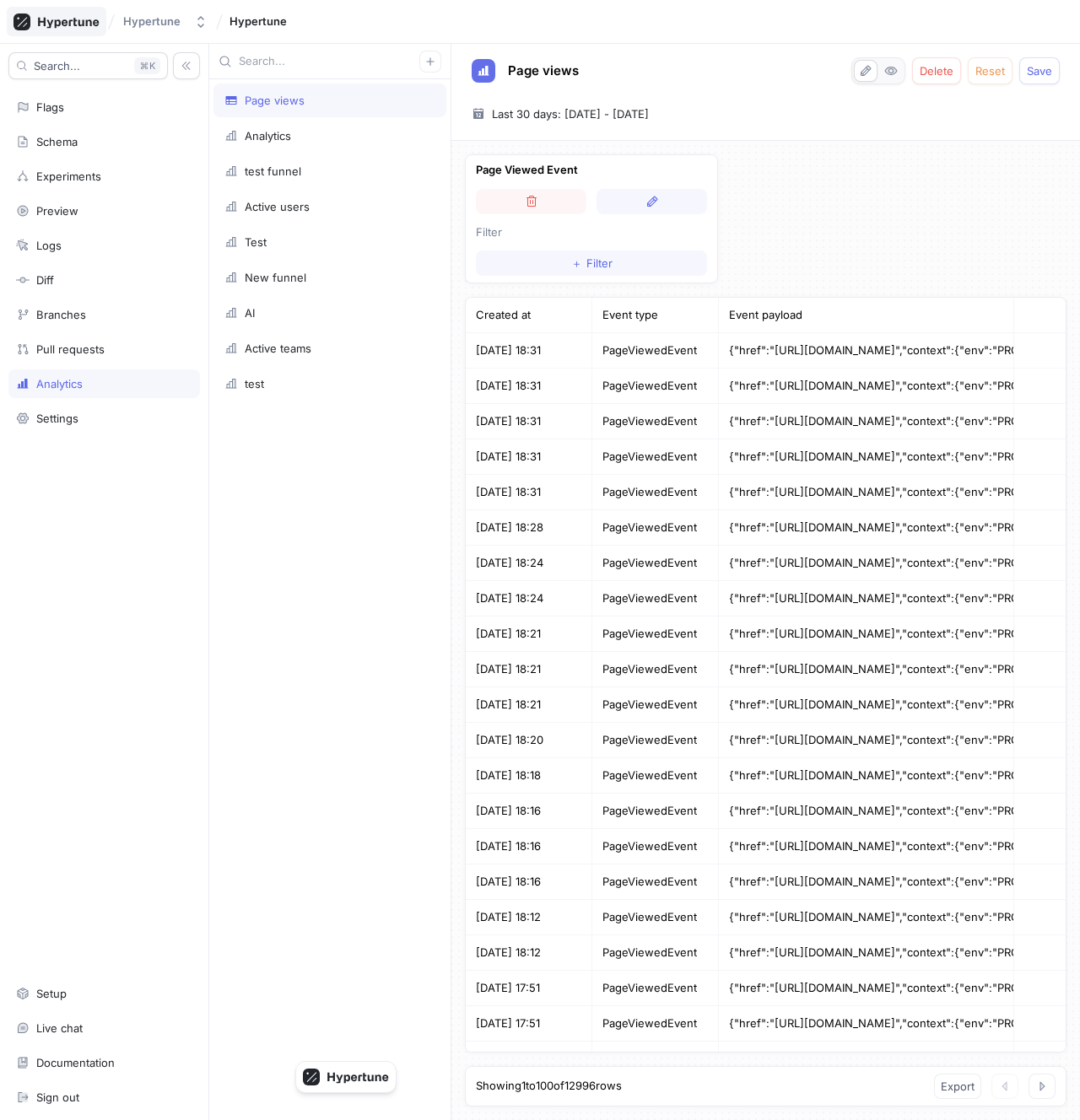
click at [65, 27] on icon at bounding box center [56, 22] width 86 height 17
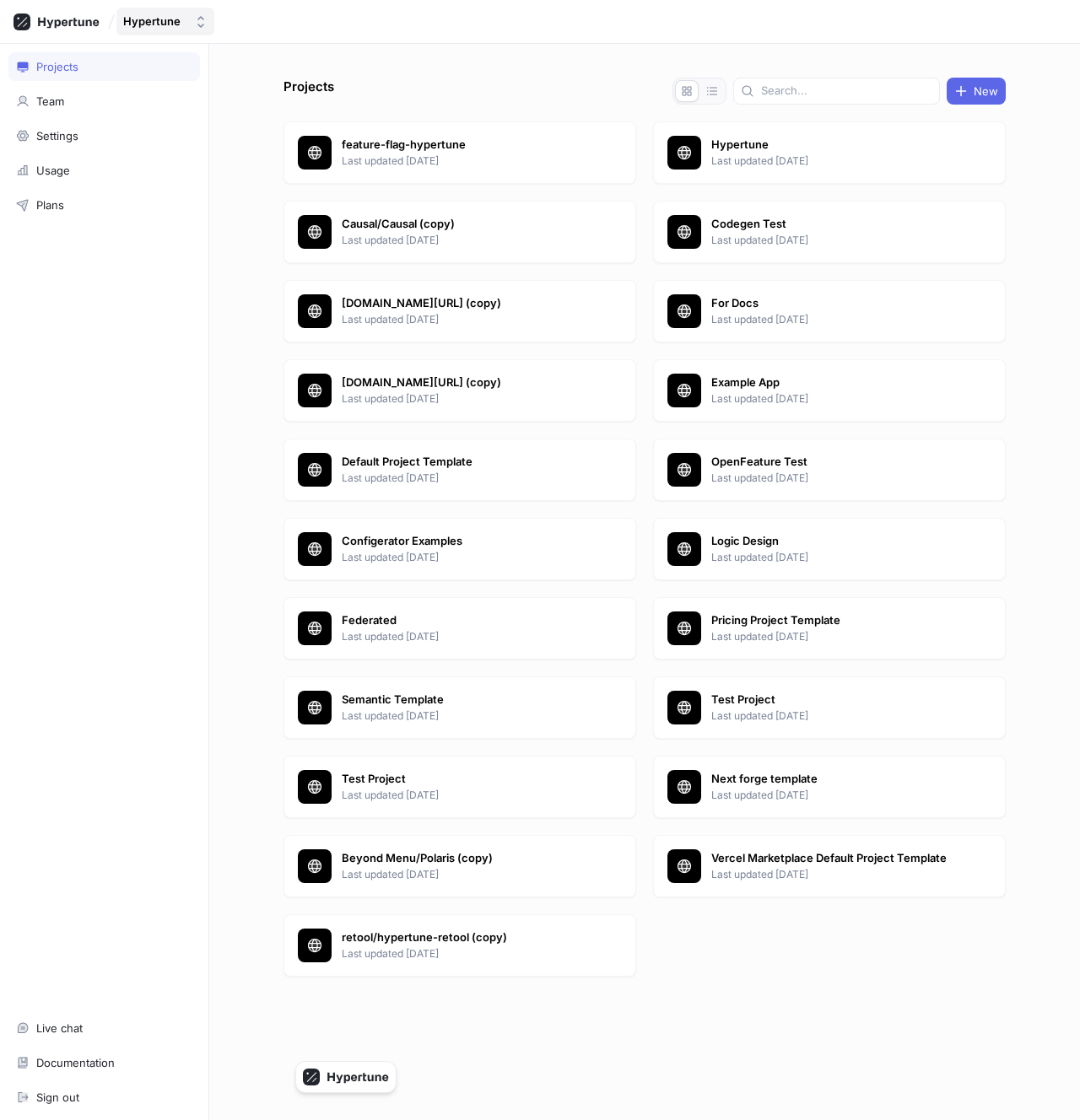
click at [150, 26] on div "Hypertune" at bounding box center [151, 21] width 57 height 14
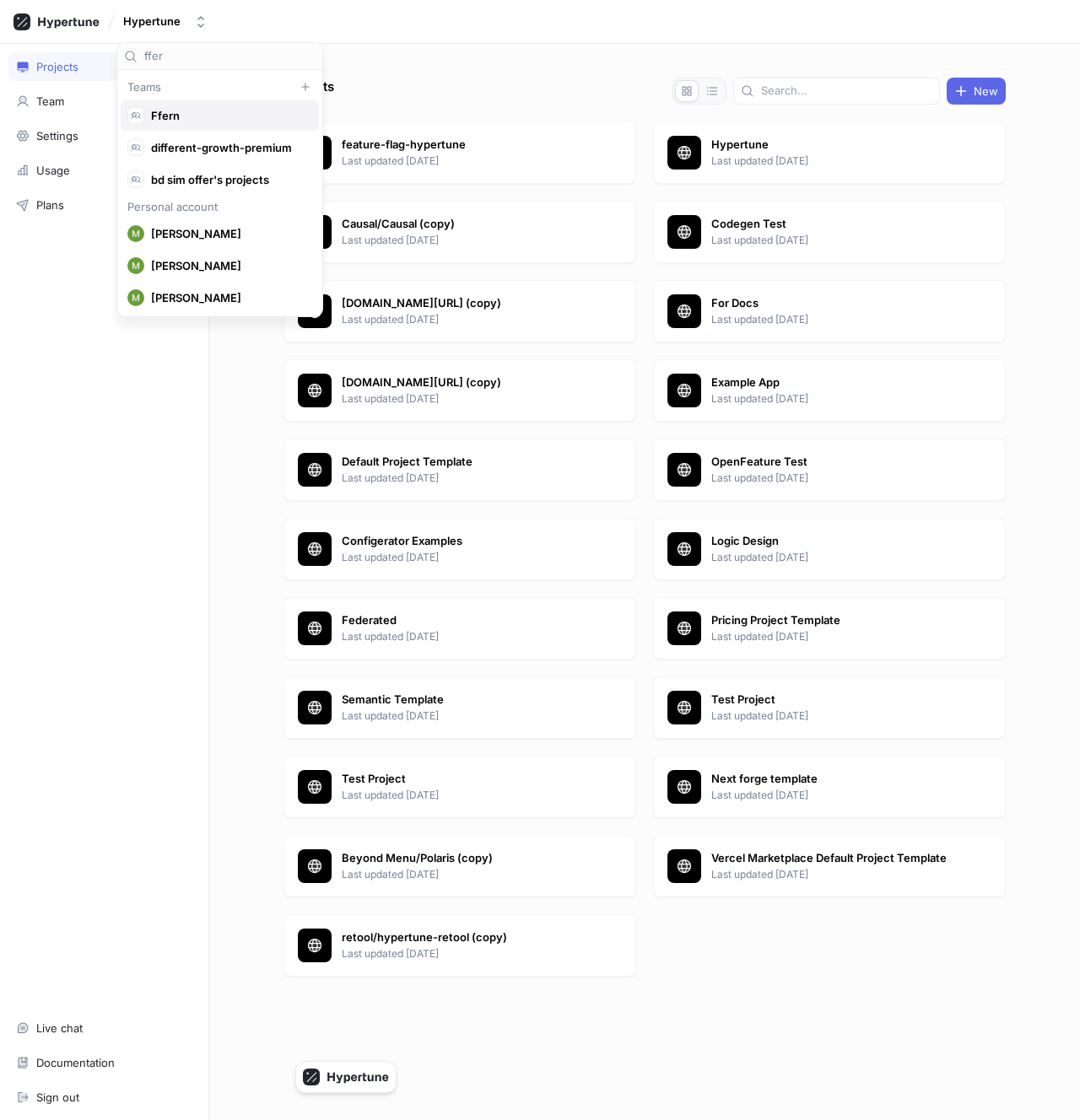
type input "ffer"
click at [195, 110] on span "Ffern" at bounding box center [228, 115] width 152 height 14
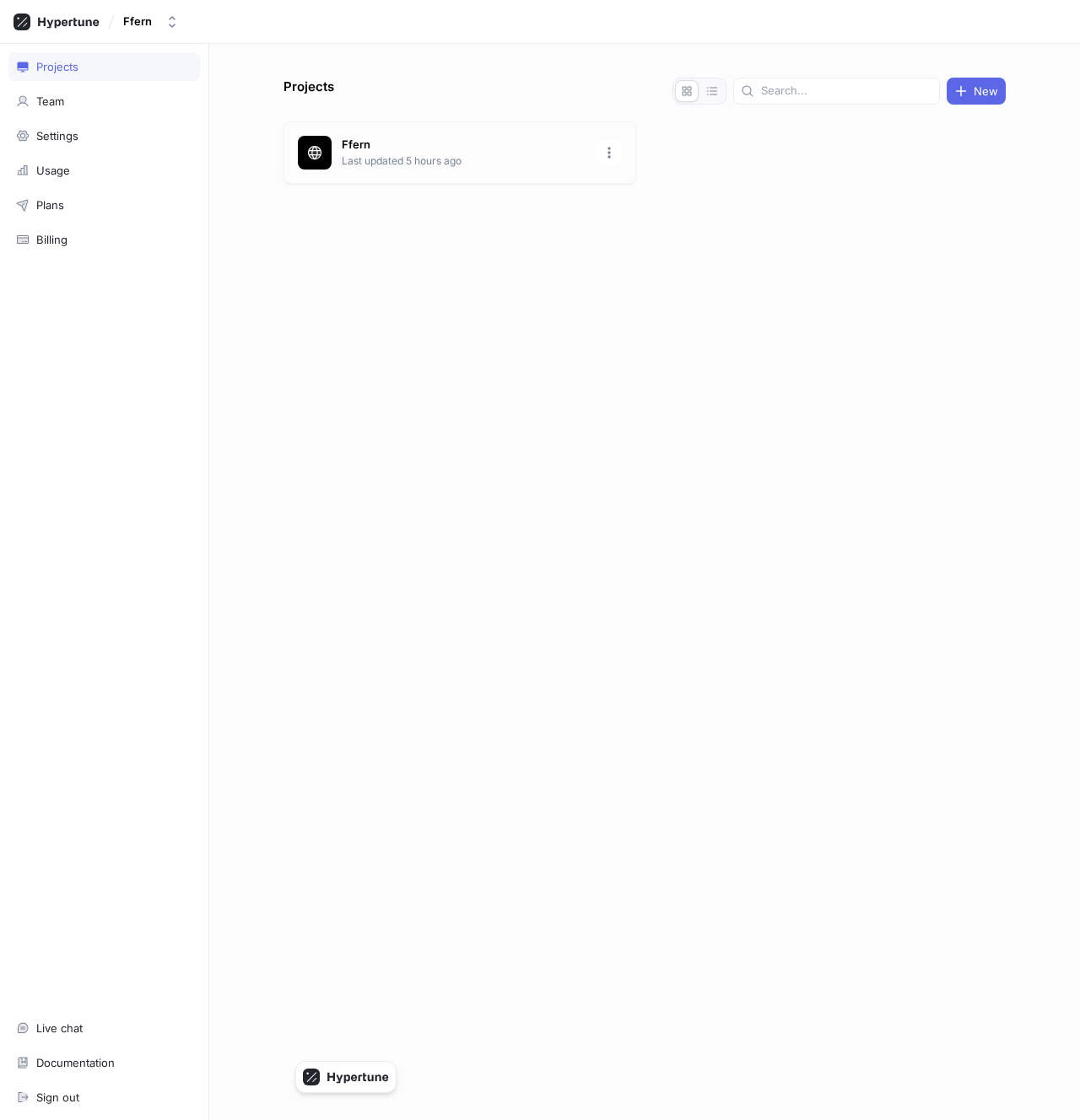
click at [366, 154] on p "Last updated 5 hours ago" at bounding box center [464, 161] width 245 height 15
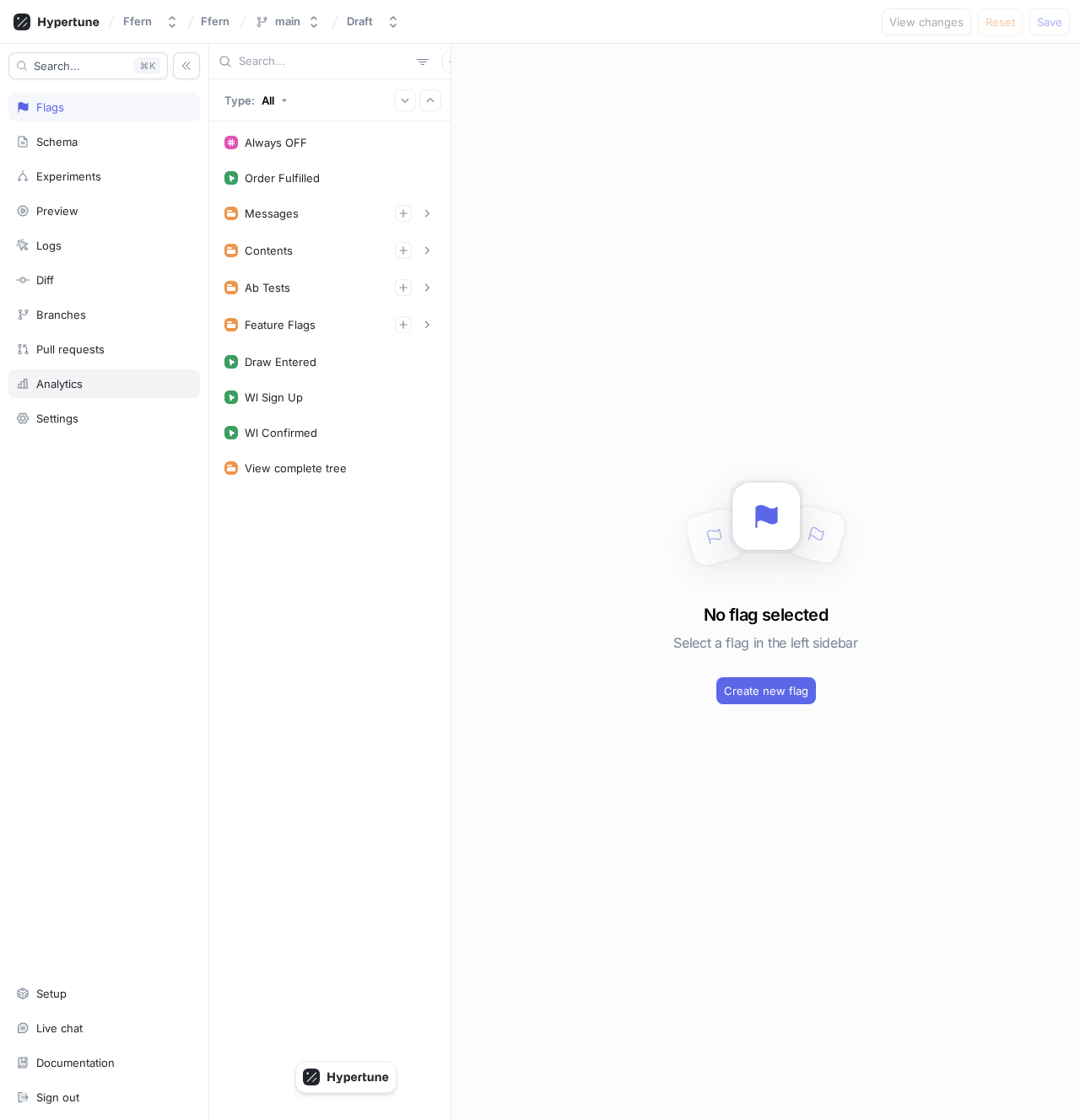
click at [70, 373] on div "Analytics" at bounding box center [104, 384] width 191 height 29
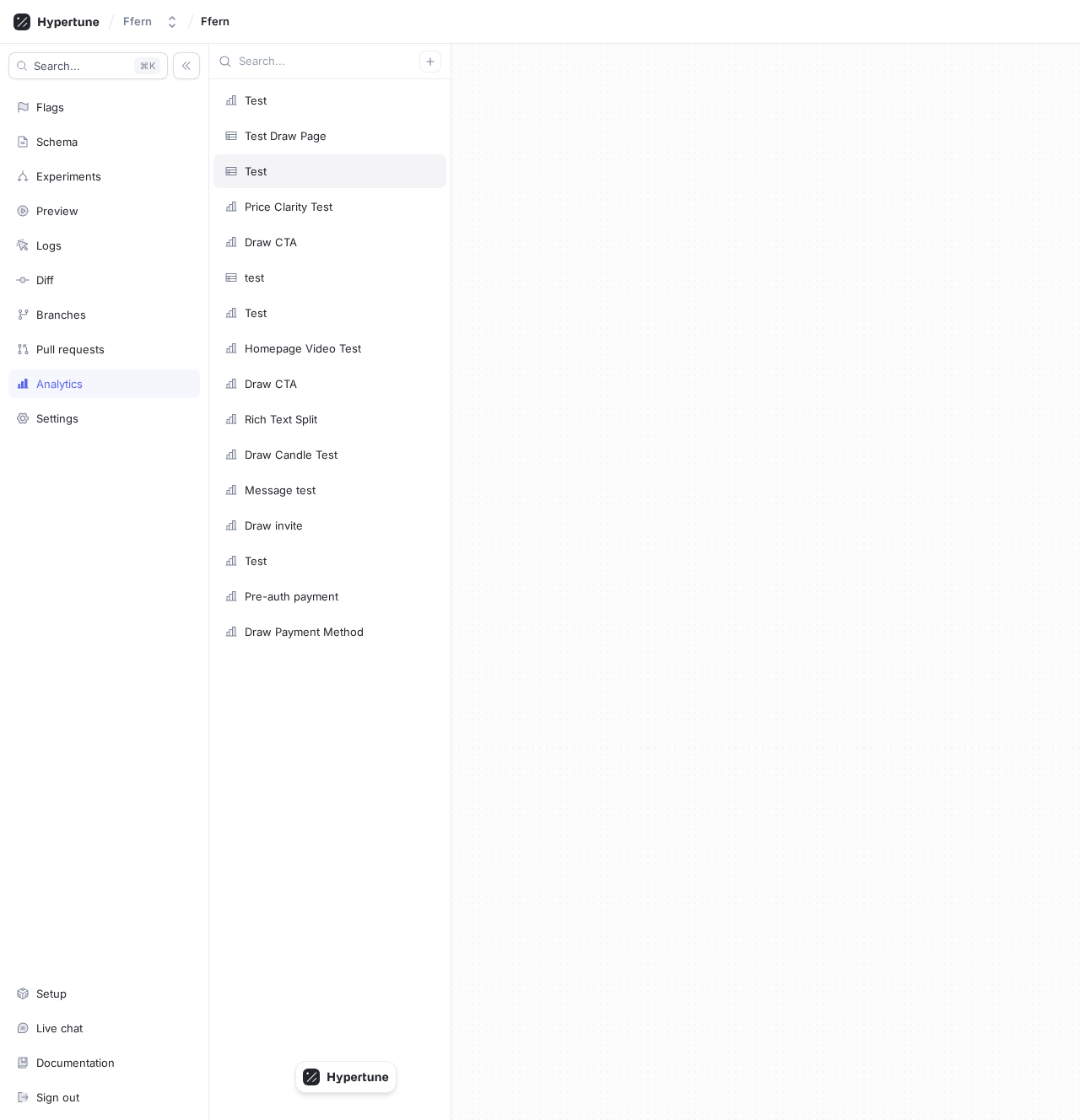
click at [301, 174] on div "Test" at bounding box center [330, 171] width 210 height 13
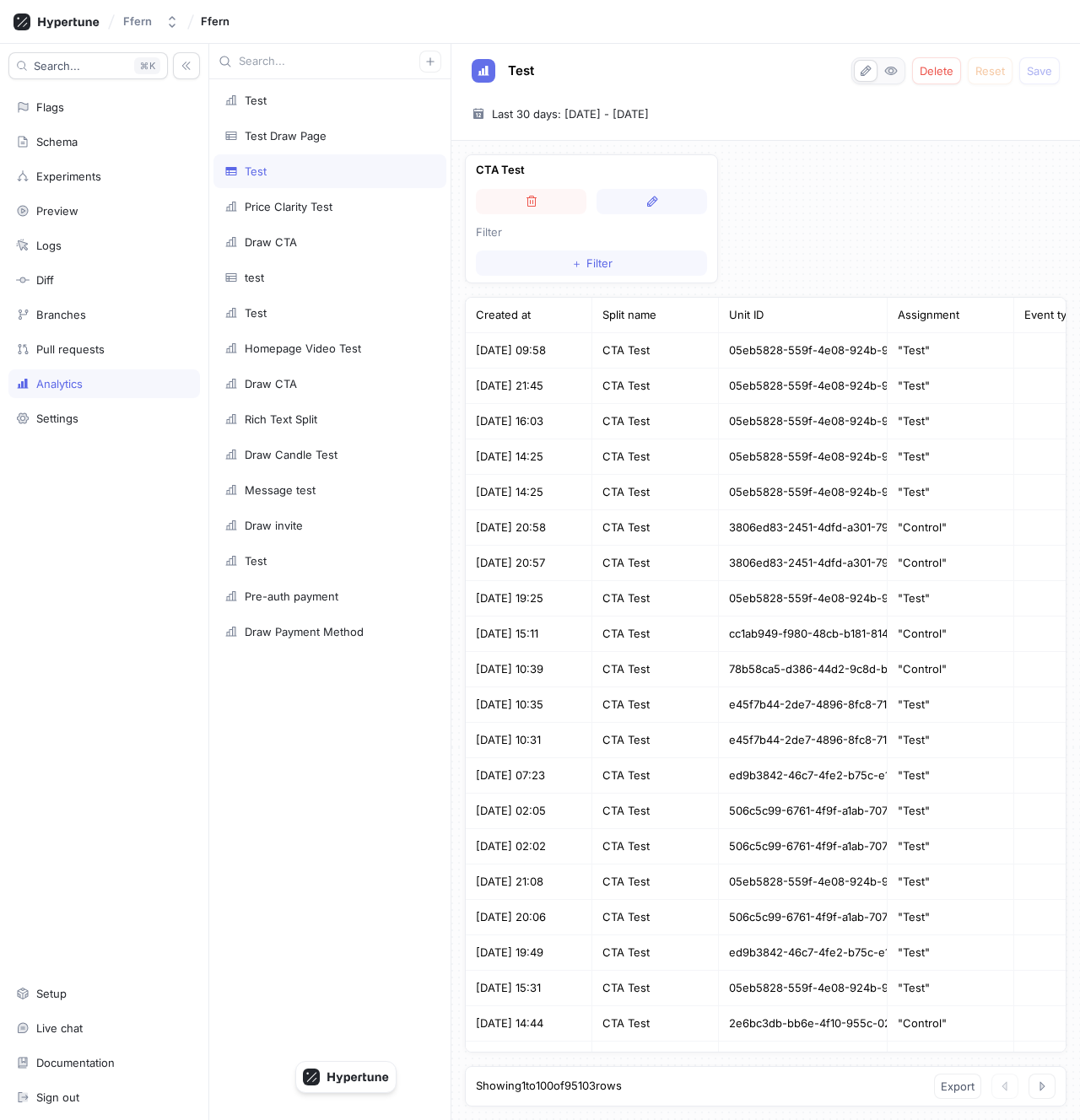
click at [457, 259] on div "CTA Test Filter ＋ Filter Created at Split name Unit ID Assignment Event type Ev…" at bounding box center [766, 630] width 629 height 979
click at [311, 290] on div "test" at bounding box center [330, 277] width 232 height 33
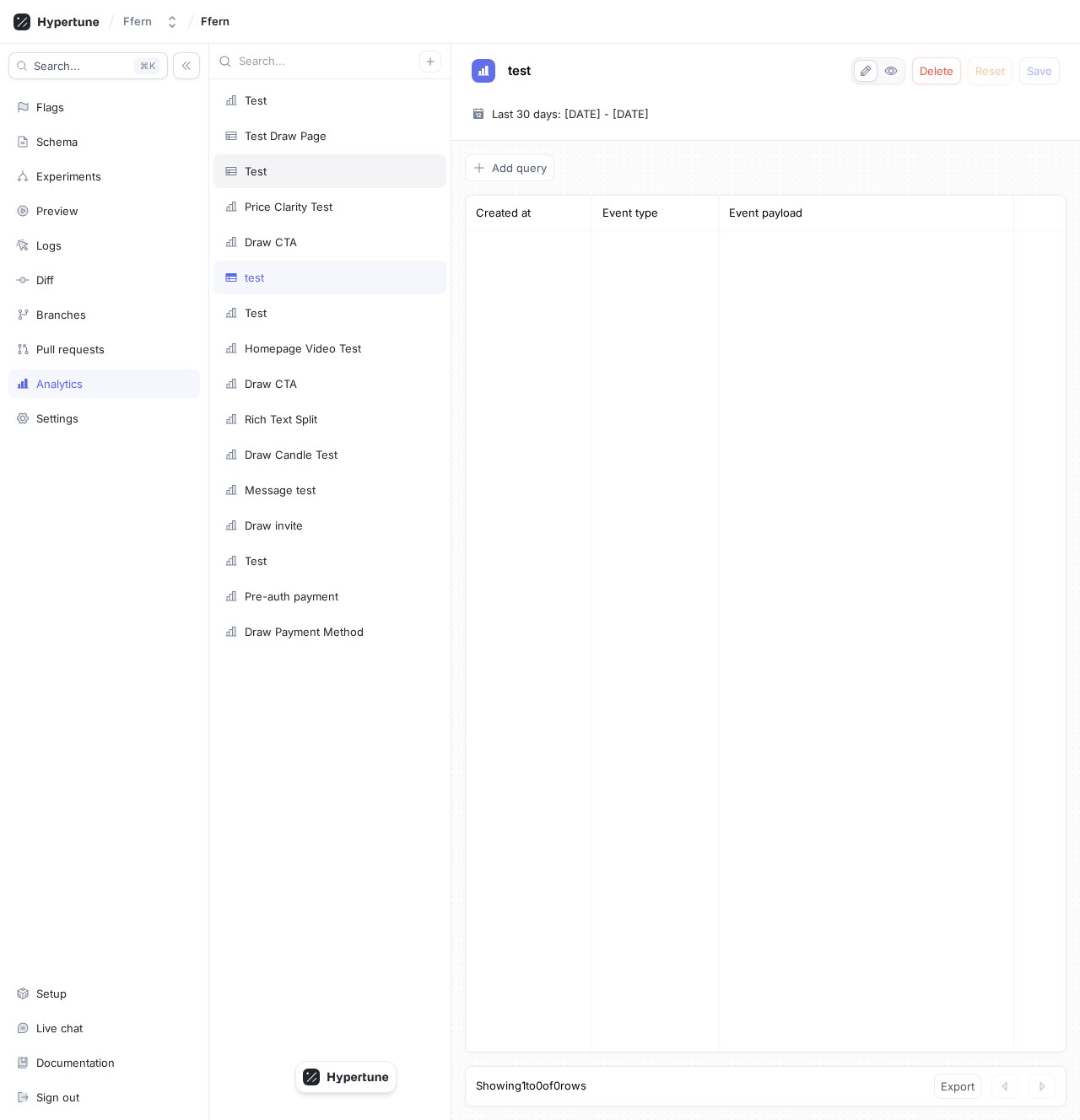
click at [295, 179] on div "Test" at bounding box center [330, 170] width 232 height 33
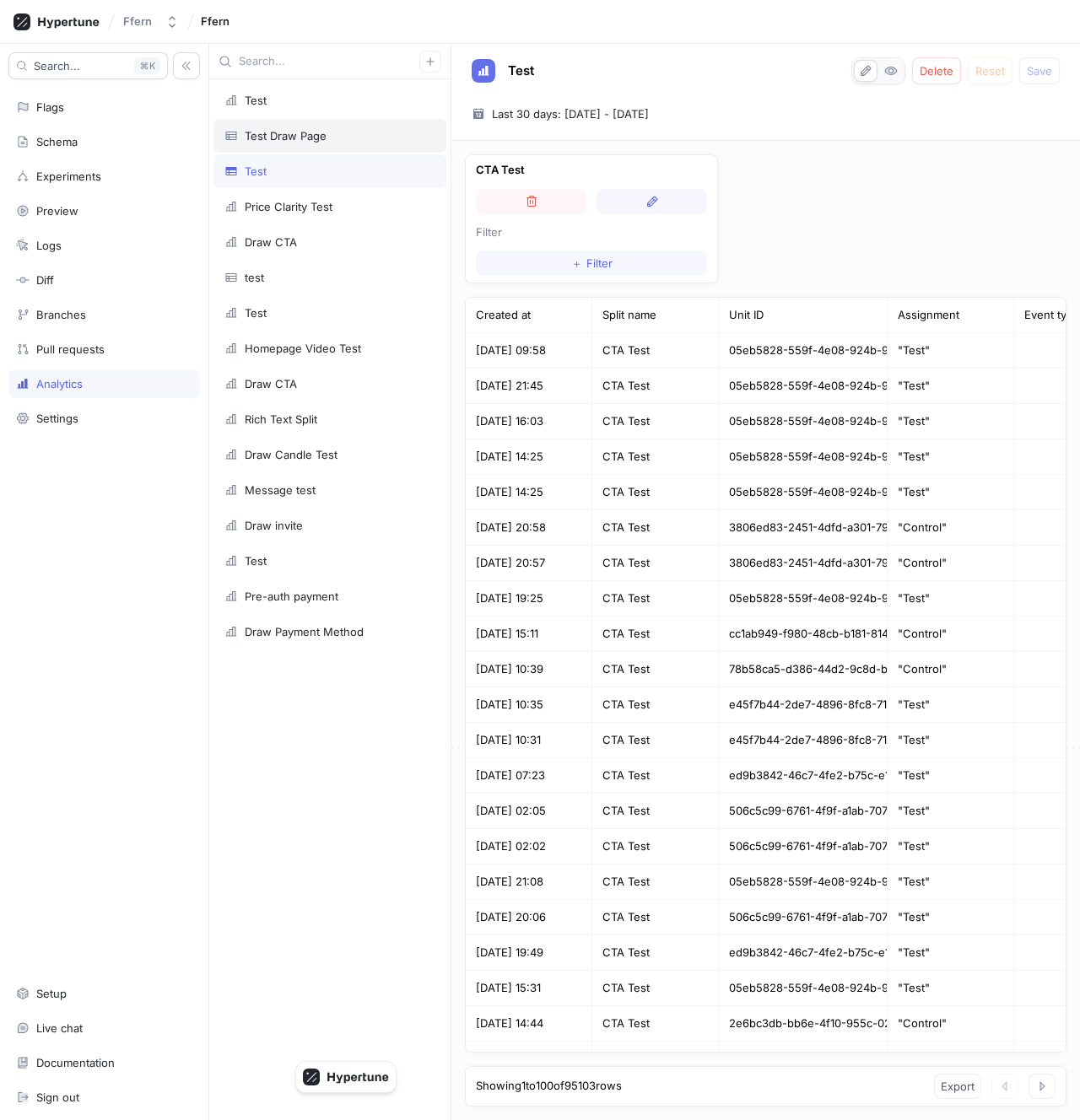
click at [294, 134] on div "Test Draw Page" at bounding box center [286, 135] width 82 height 13
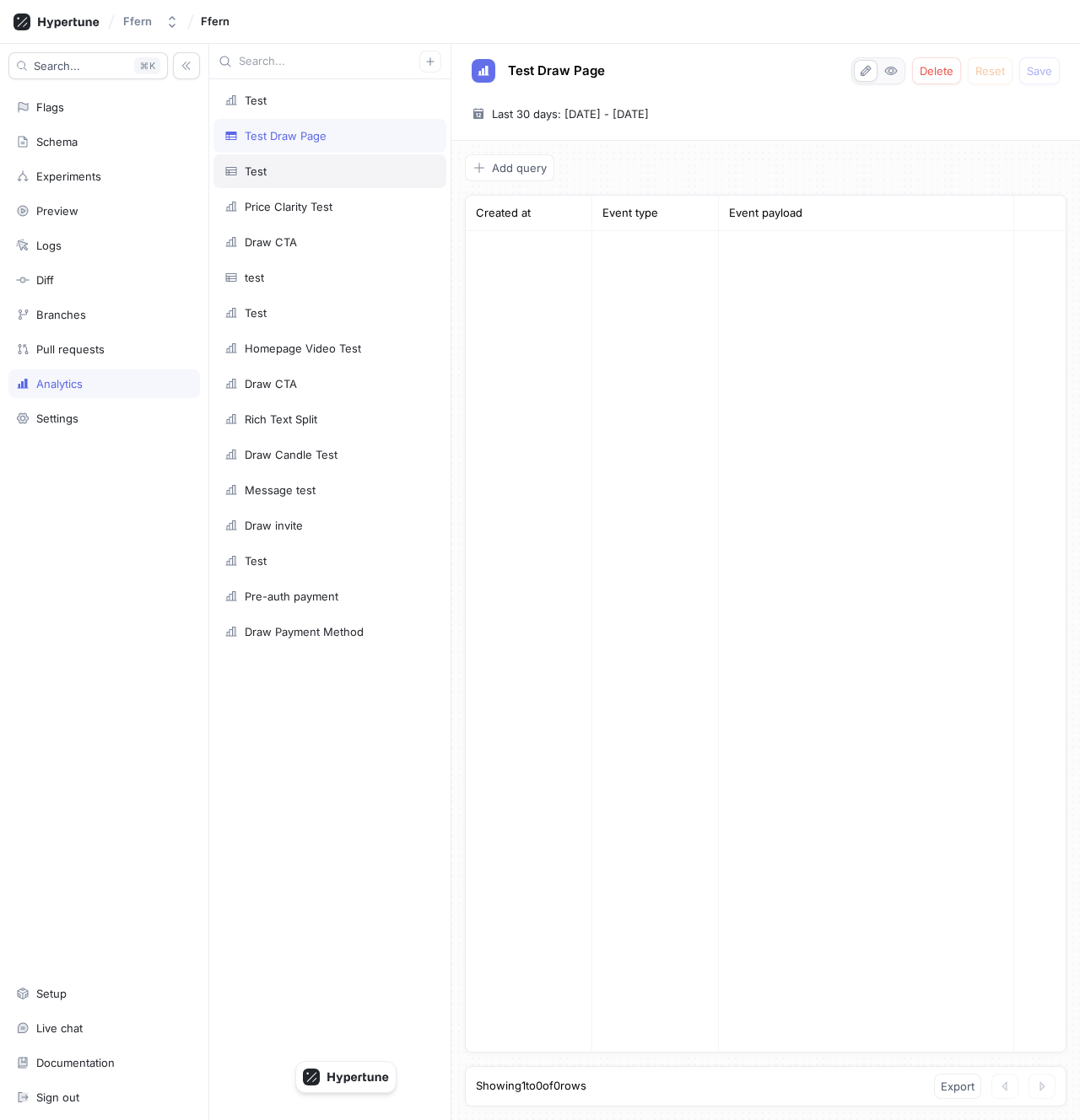
click at [289, 176] on div "Test" at bounding box center [330, 171] width 210 height 13
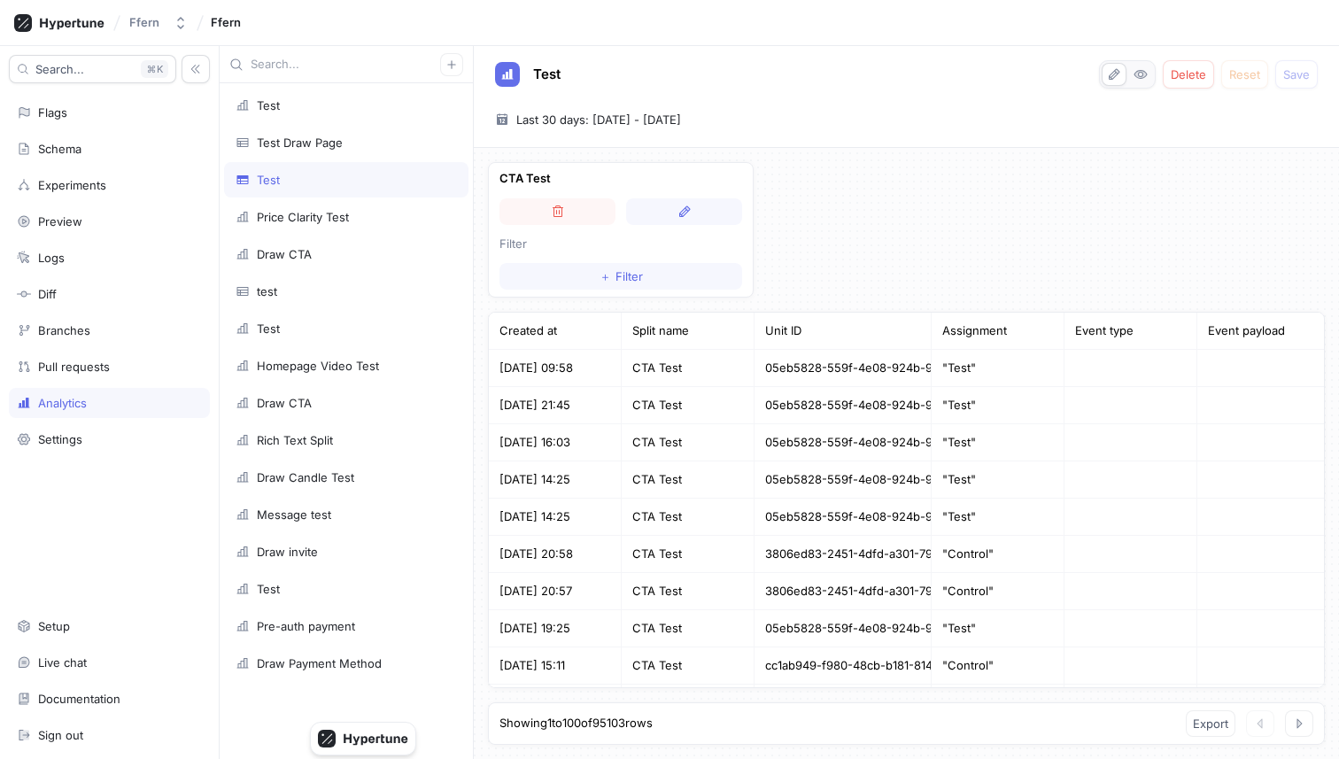
click at [951, 170] on div "CTA Test Filter ＋ Filter Created at Split name Unit ID Assignment Event type Ev…" at bounding box center [906, 453] width 865 height 611
click at [807, 174] on div "CTA Test Filter ＋ Filter Created at Split name Unit ID Assignment Event type Ev…" at bounding box center [906, 453] width 865 height 611
click at [653, 217] on button "button" at bounding box center [684, 211] width 116 height 27
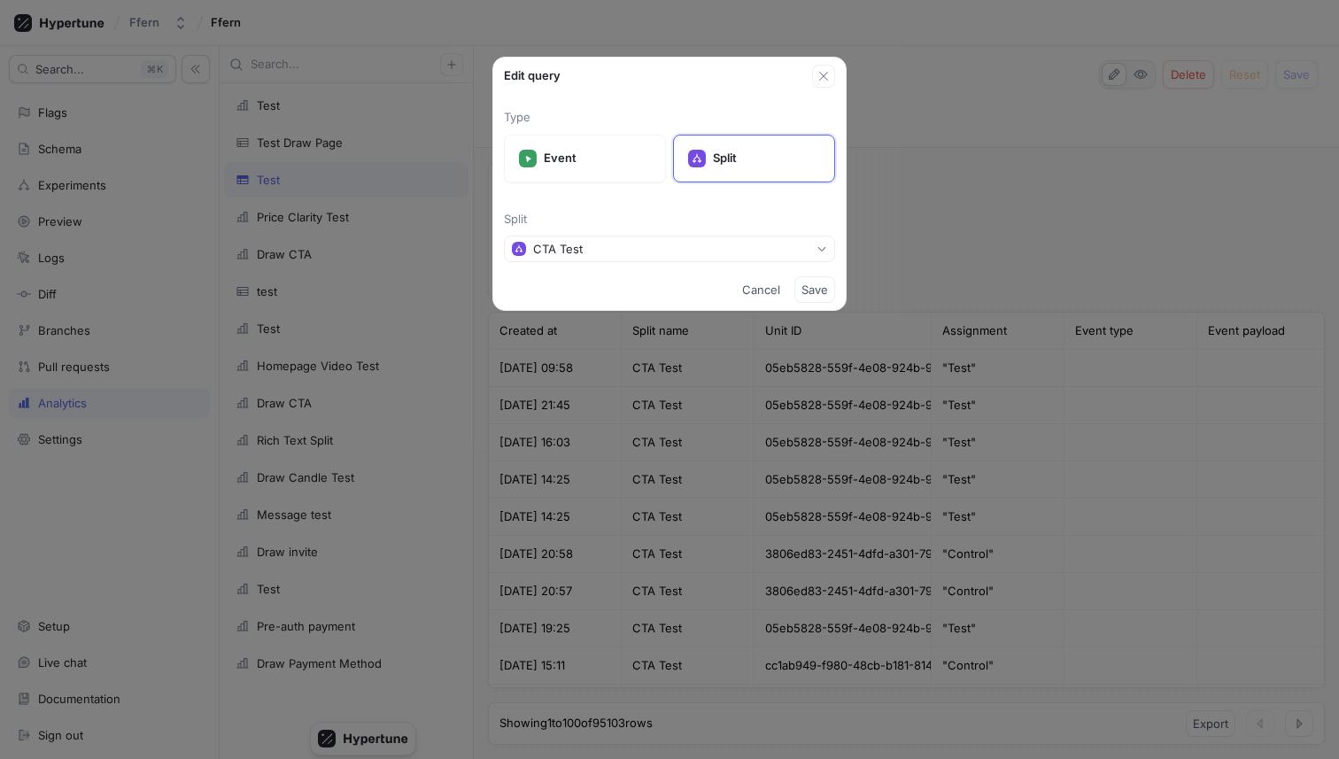
click at [881, 222] on div "Edit query Type Event Split Split CTA Test Cancel Save" at bounding box center [669, 379] width 1339 height 759
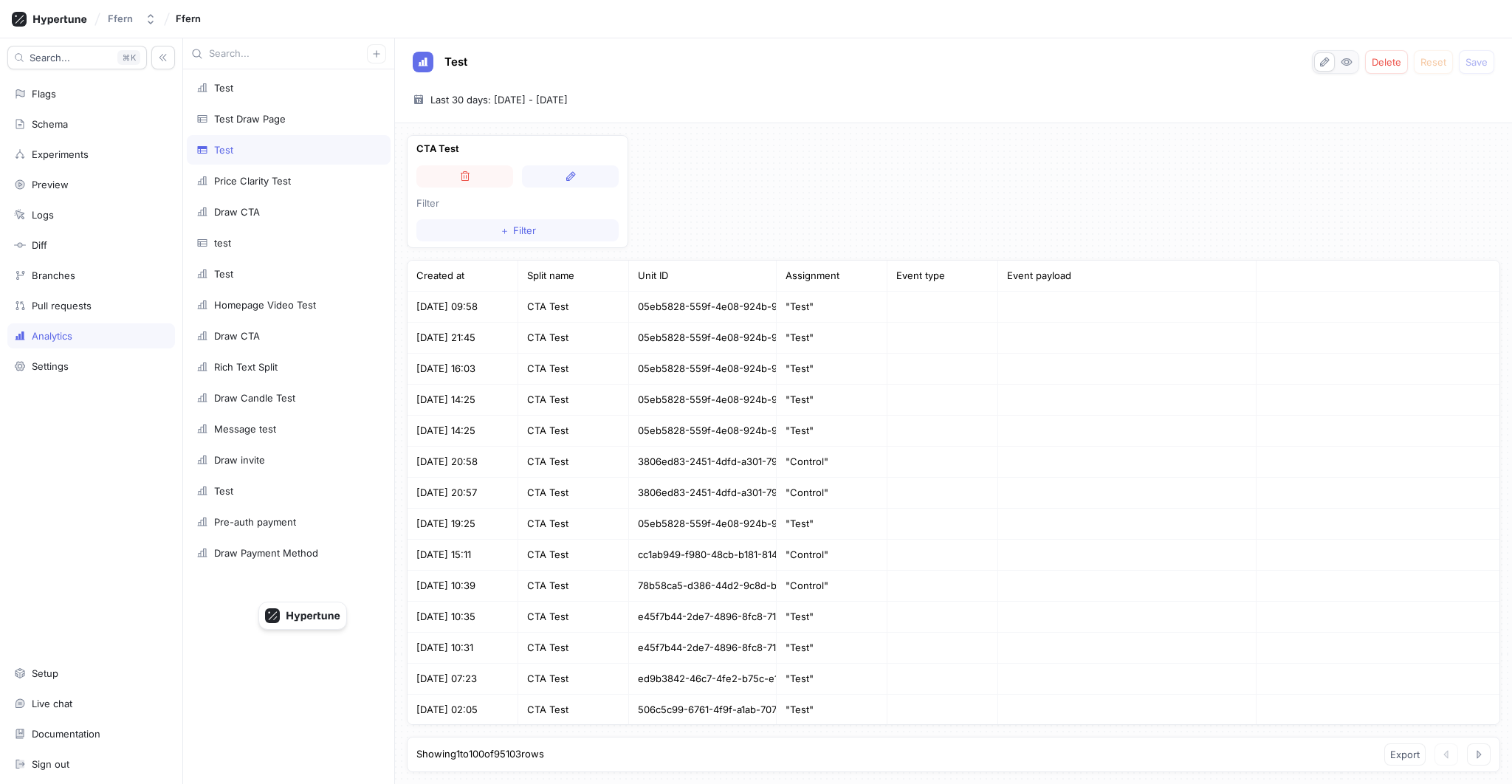
click at [488, 253] on div "CTA Test Filter ＋ Filter Created at Split name Unit ID Assignment Event type Ev…" at bounding box center [954, 453] width 1117 height 661
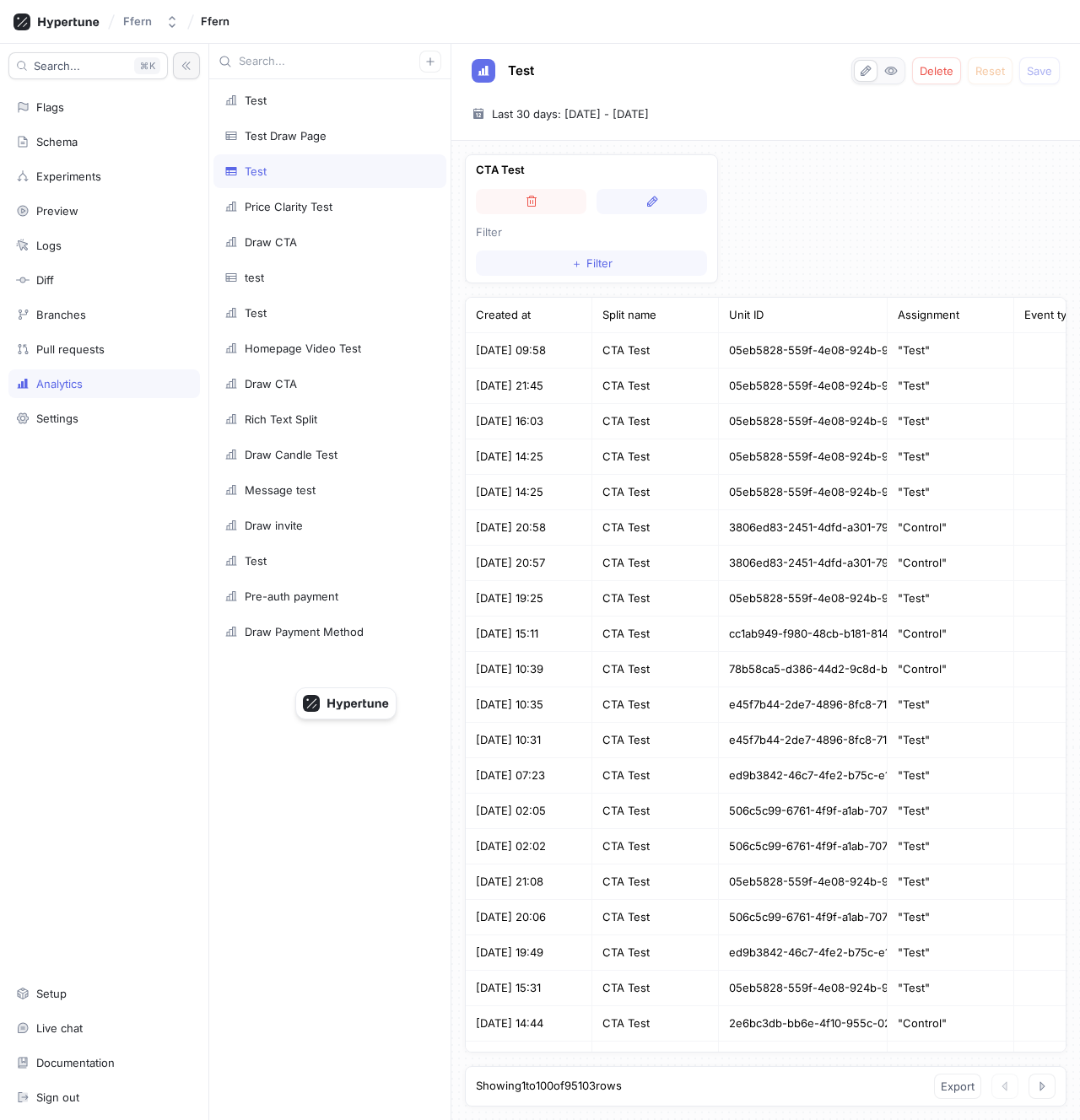
click at [189, 69] on icon "button" at bounding box center [186, 66] width 9 height 9
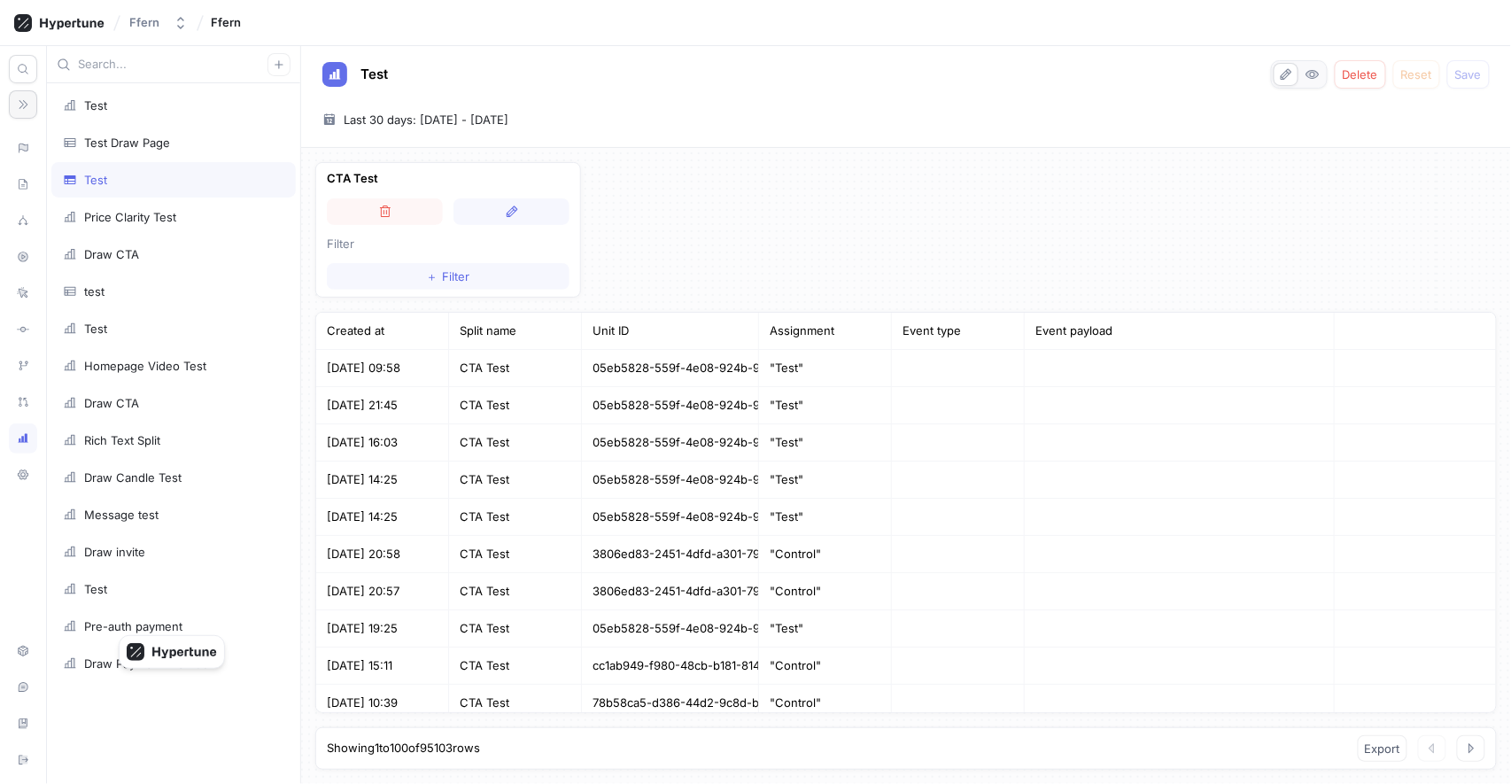
click at [912, 267] on div "CTA Test Filter ＋ Filter Created at Split name Unit ID Assignment Event type Ev…" at bounding box center [906, 466] width 1210 height 636
